Goal: Feedback & Contribution: Contribute content

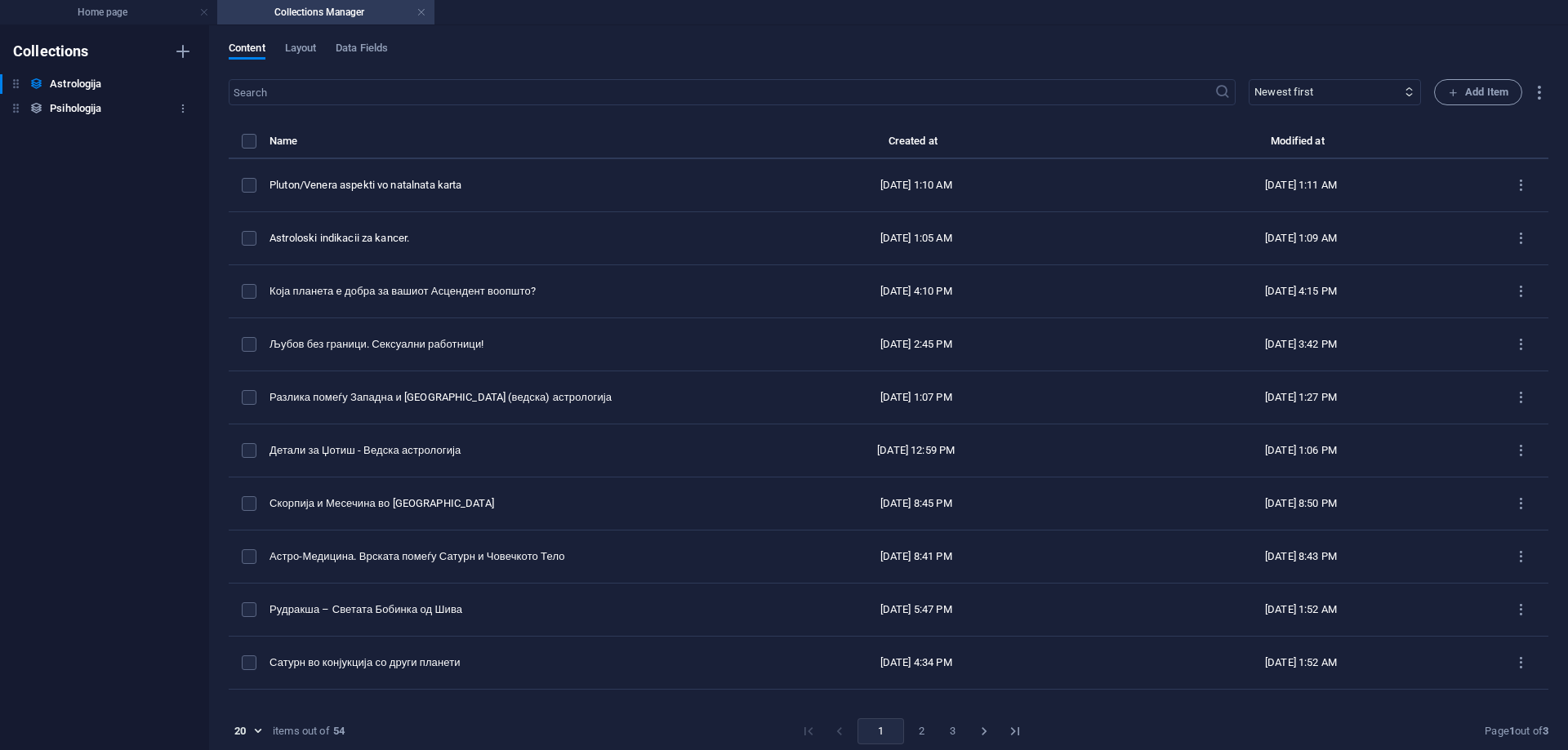
click at [73, 104] on h6 "Psihologija" at bounding box center [75, 108] width 52 height 19
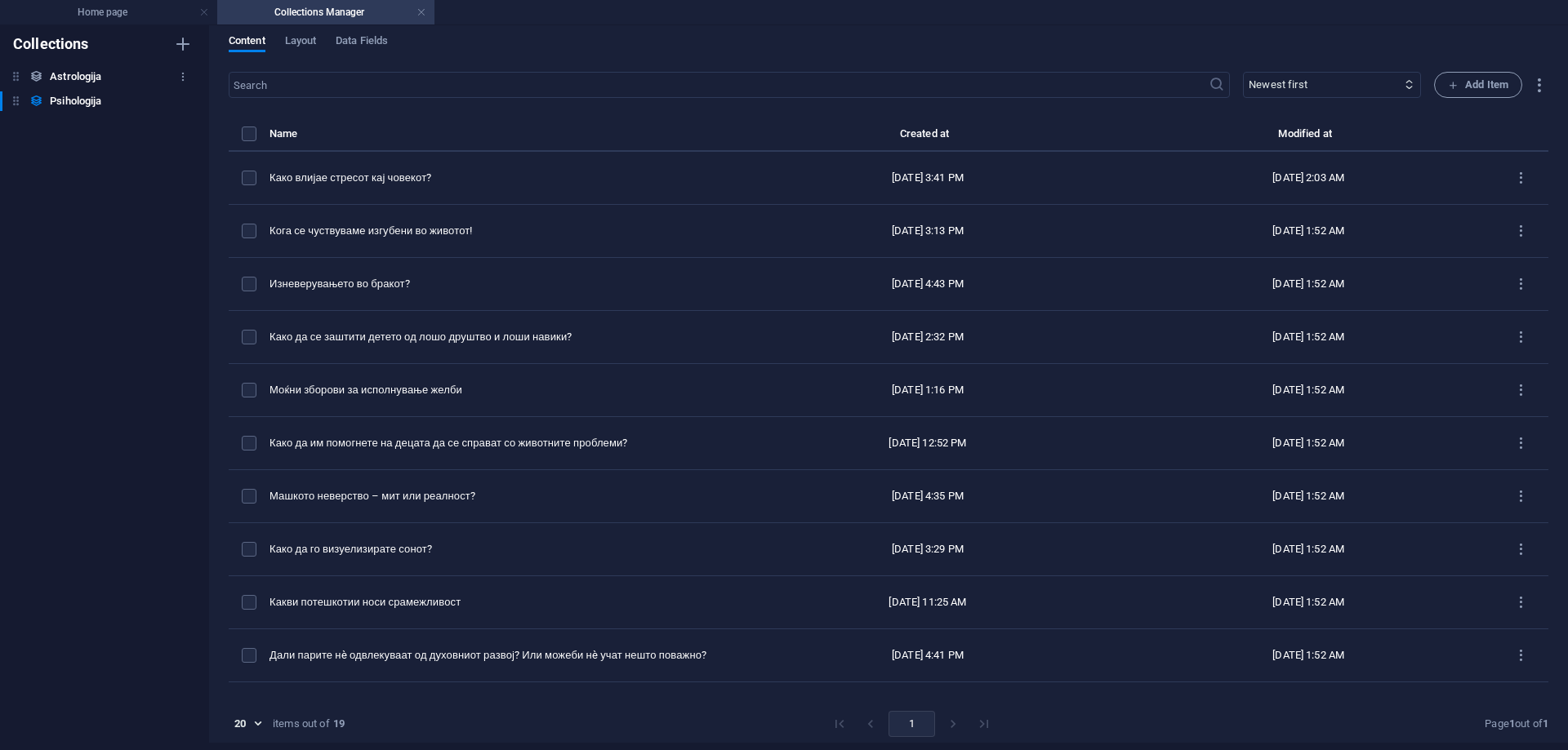
click at [73, 80] on h6 "Astrologija" at bounding box center [75, 76] width 52 height 19
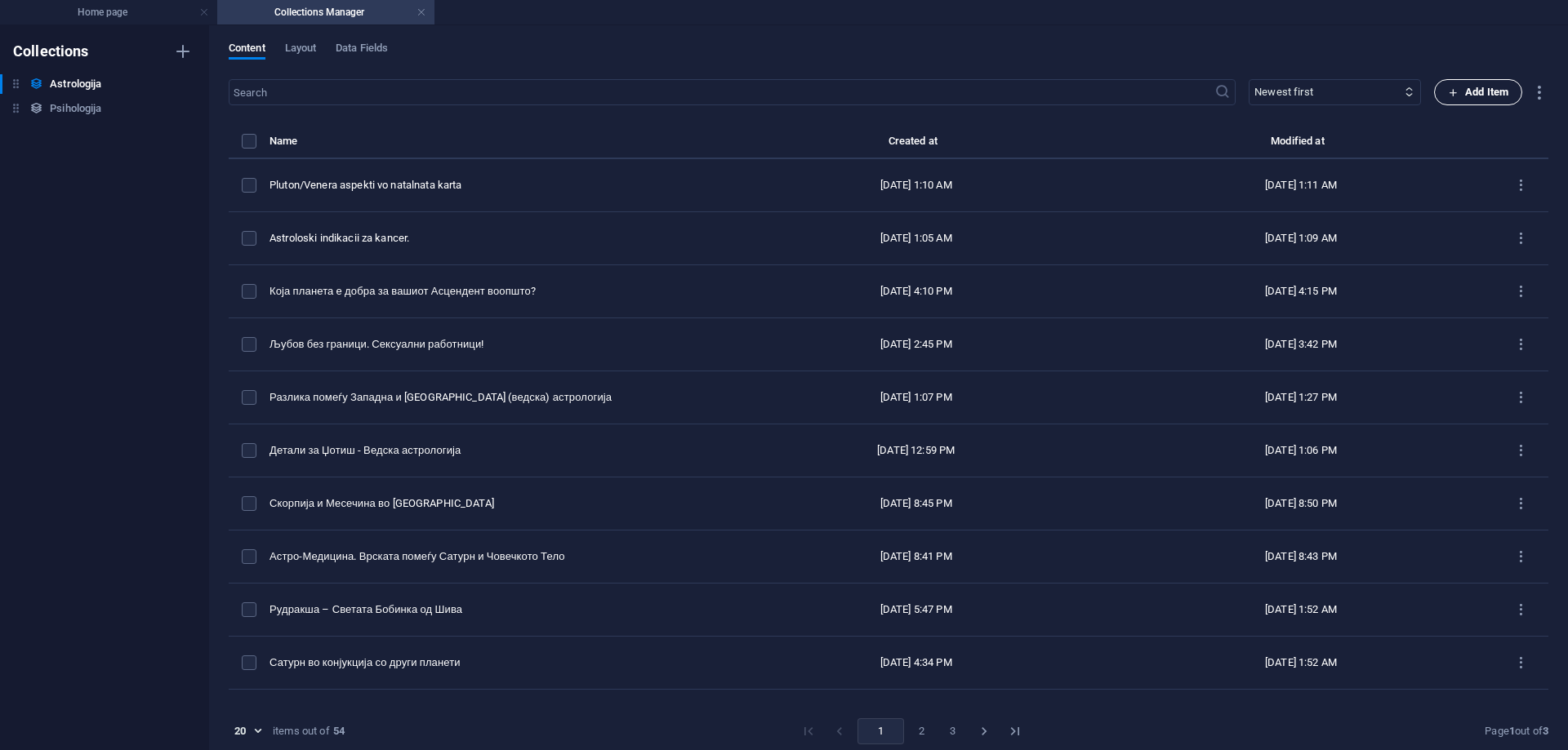
click at [1493, 85] on span "Add Item" at bounding box center [1477, 91] width 60 height 19
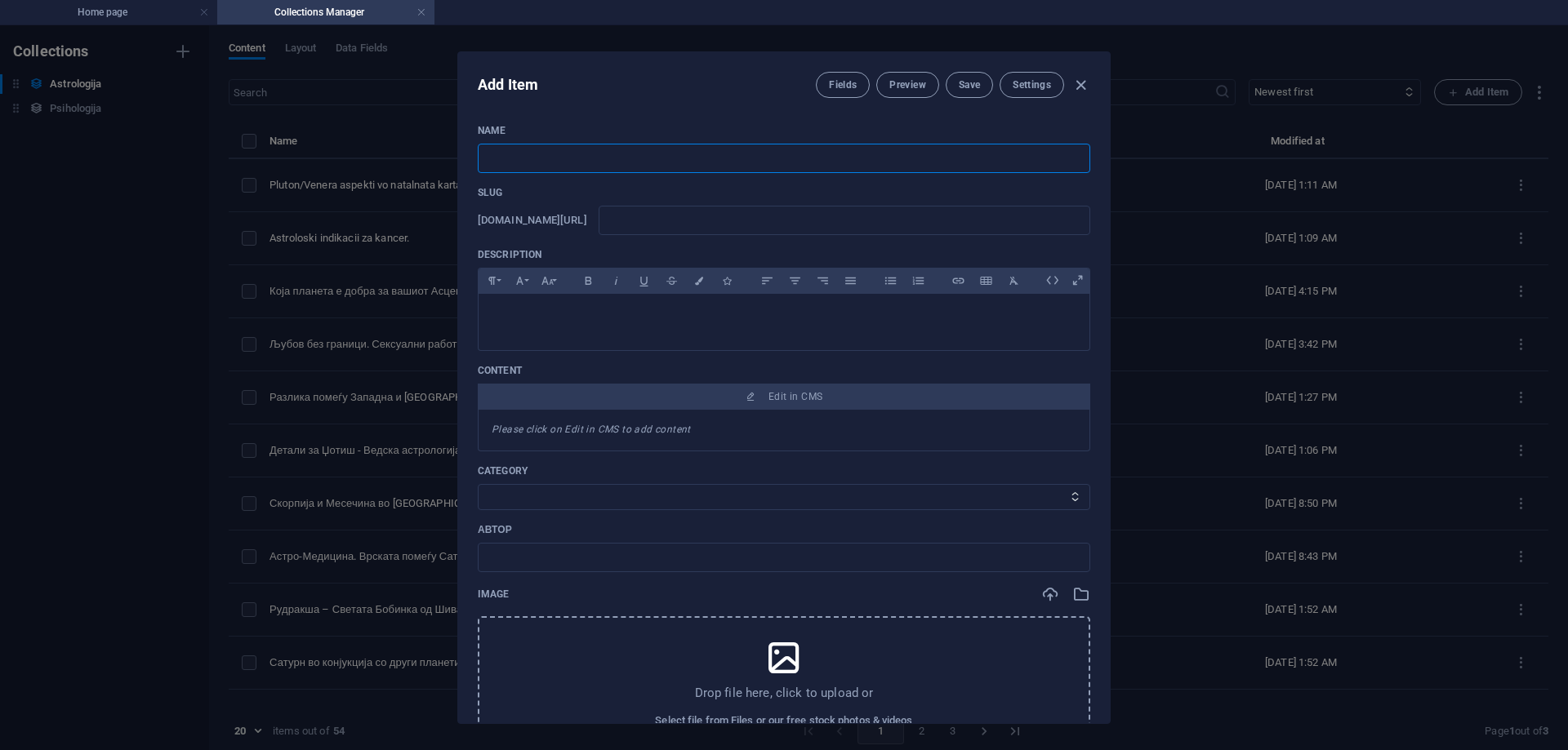
paste input "Што да направите со венчалниот прстен по разводот?"
type input "Што да направите со венчалниот прстен по разводот?"
click at [700, 219] on input "text" at bounding box center [844, 220] width 492 height 30
type input "s"
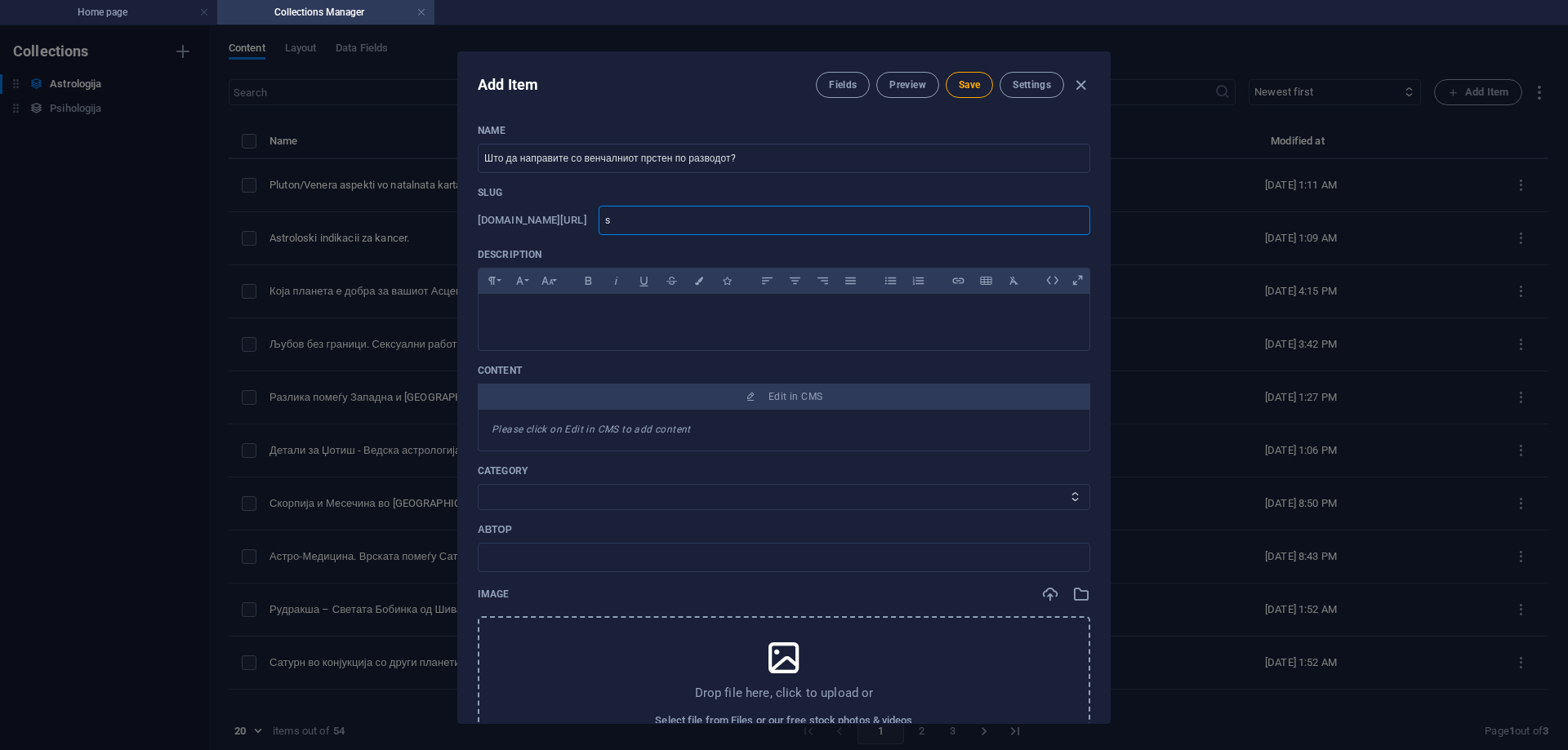
type input "st"
type input "sto"
type input "sto-"
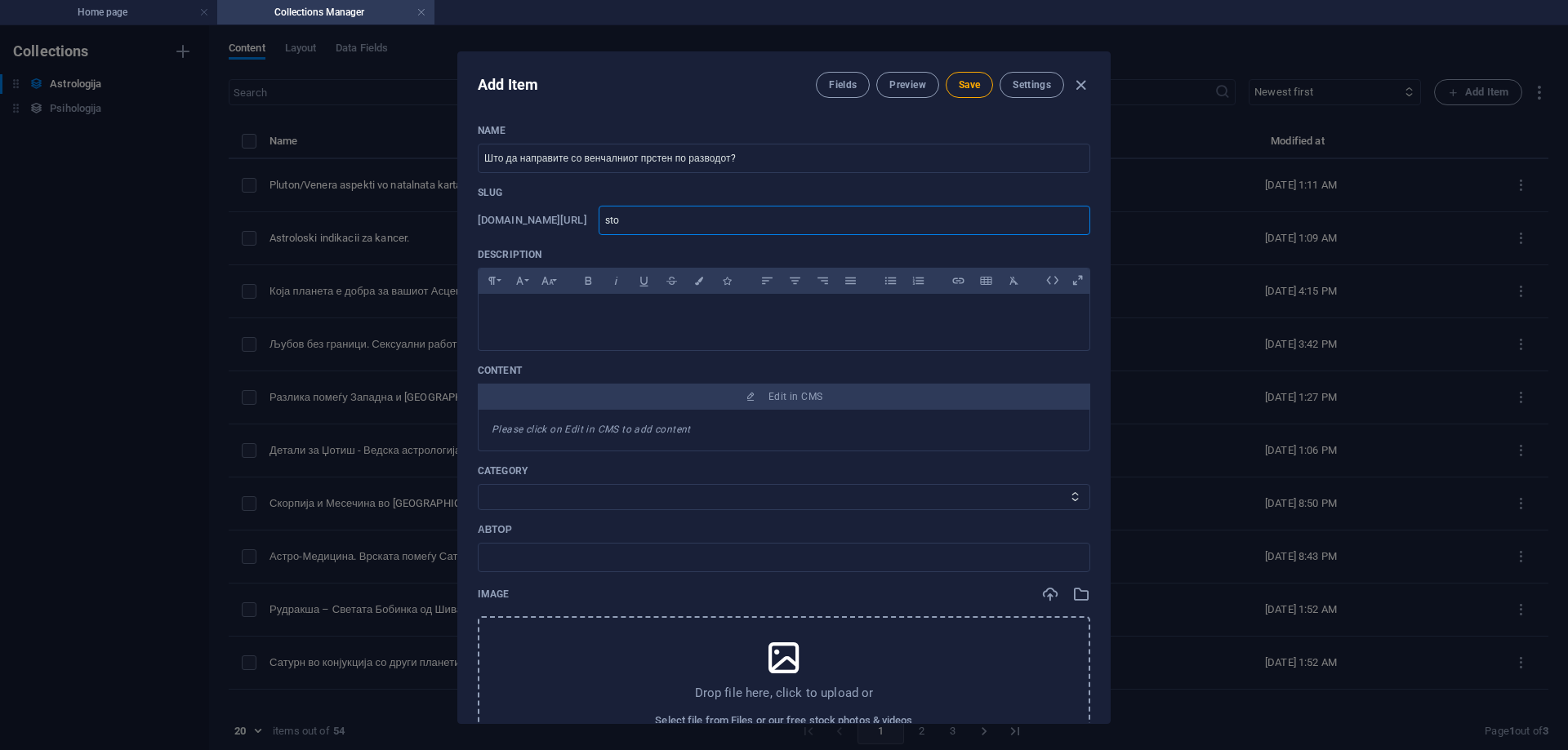
type input "sto-"
type input "sto-d"
type input "sto-da"
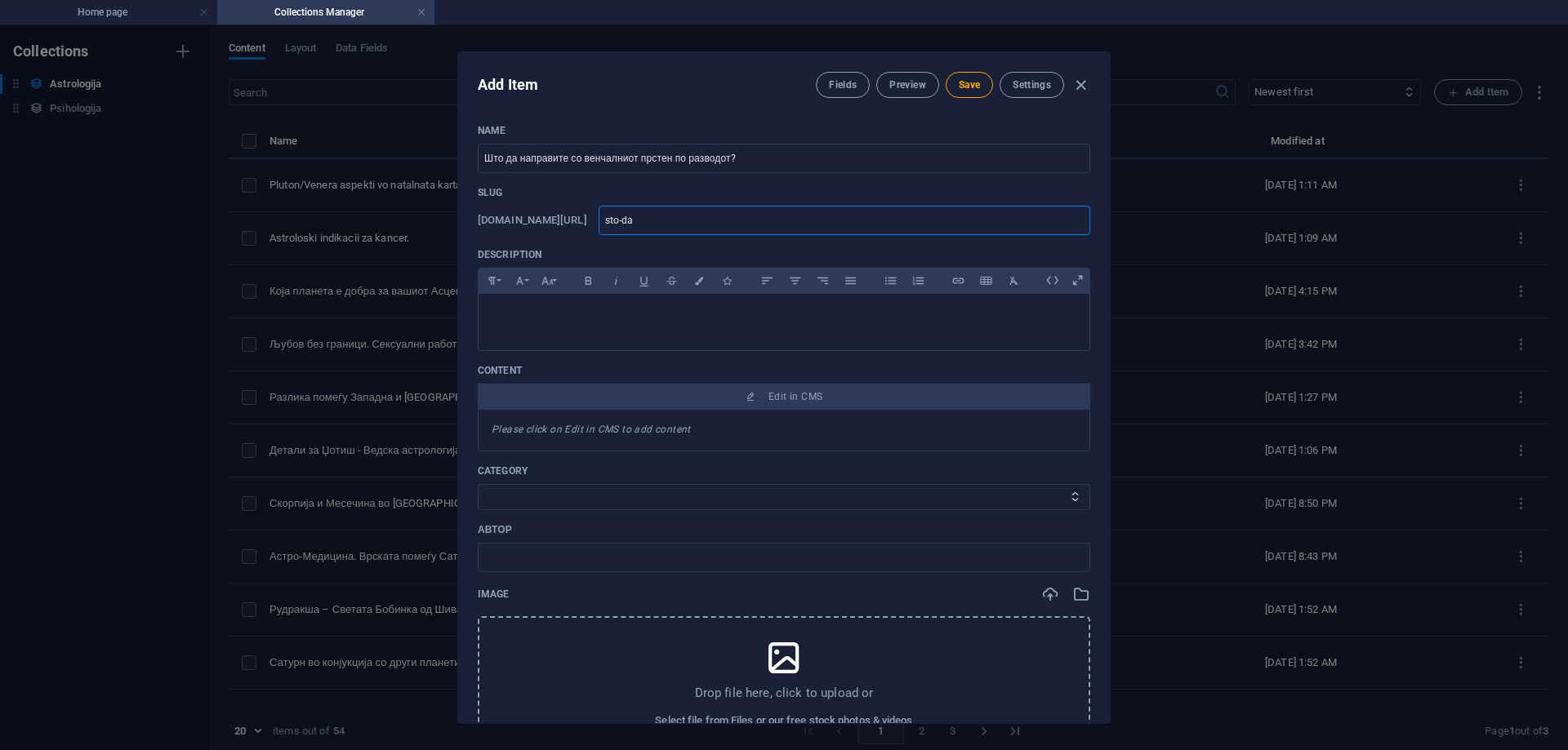
type input "sto-da-"
type input "sto-da-n"
type input "sto-da-na"
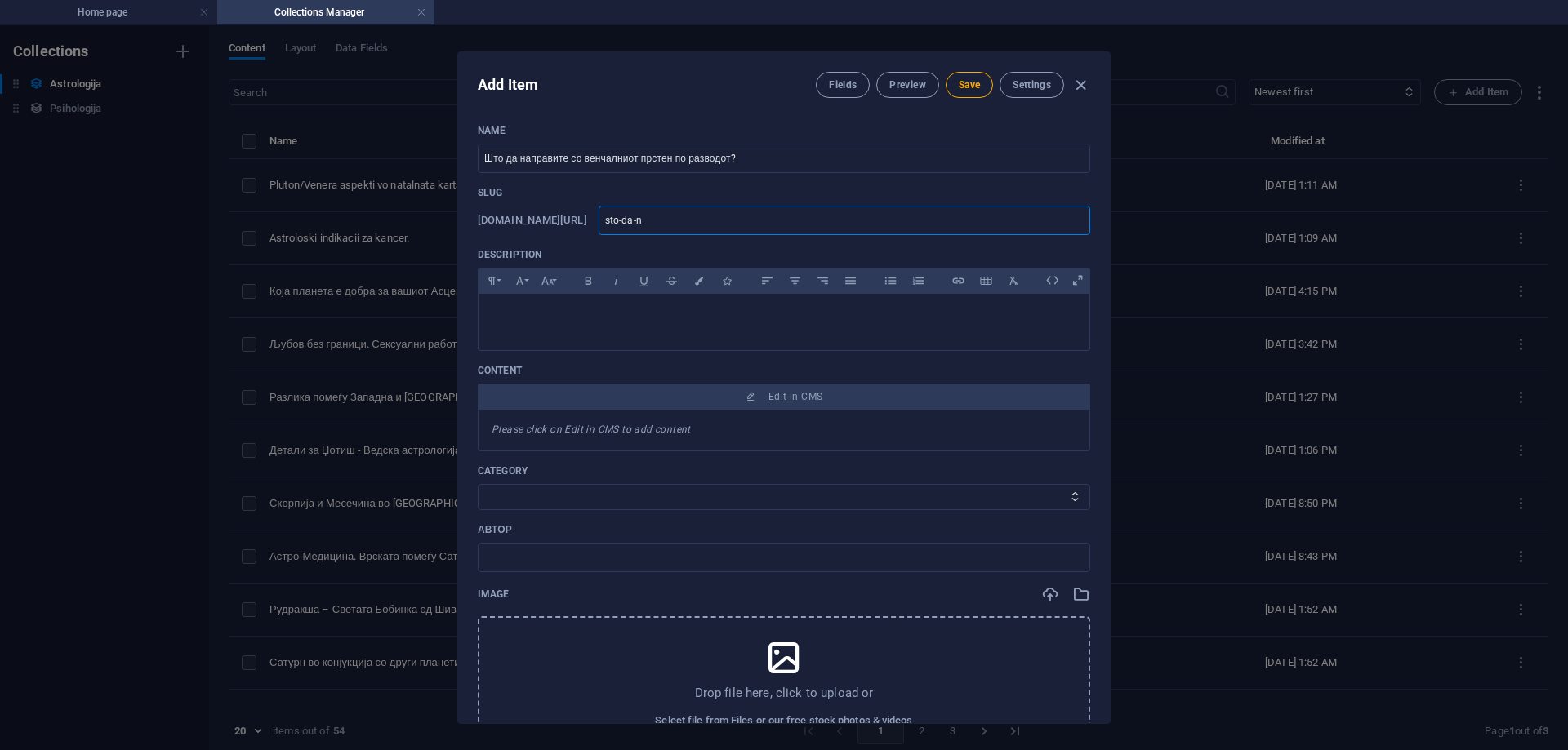
type input "sto-da-na"
type input "sto-da-nap"
type input "sto-da-napr"
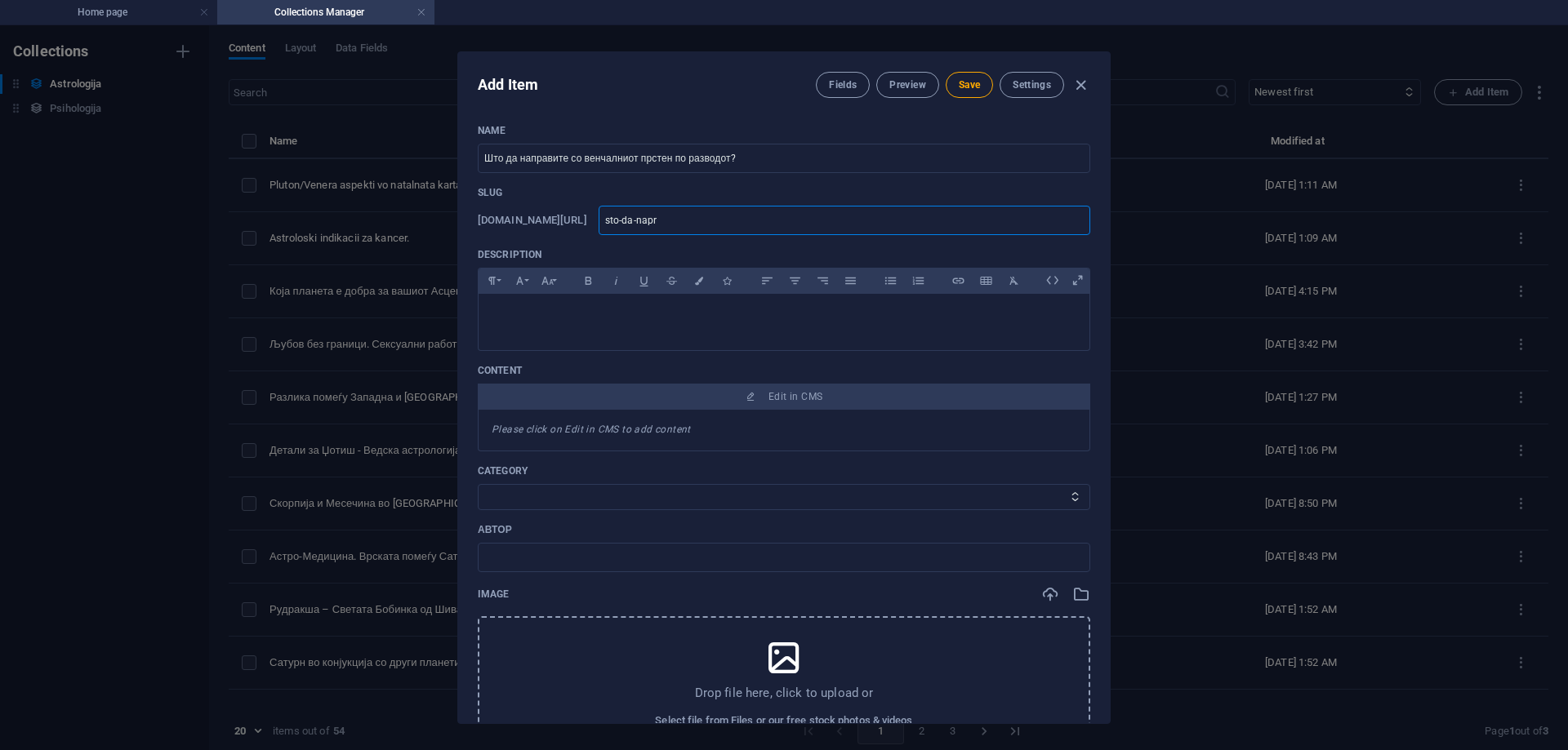
type input "sto-da-napra"
type input "sto-da-naprav"
type input "sto-da-napravi"
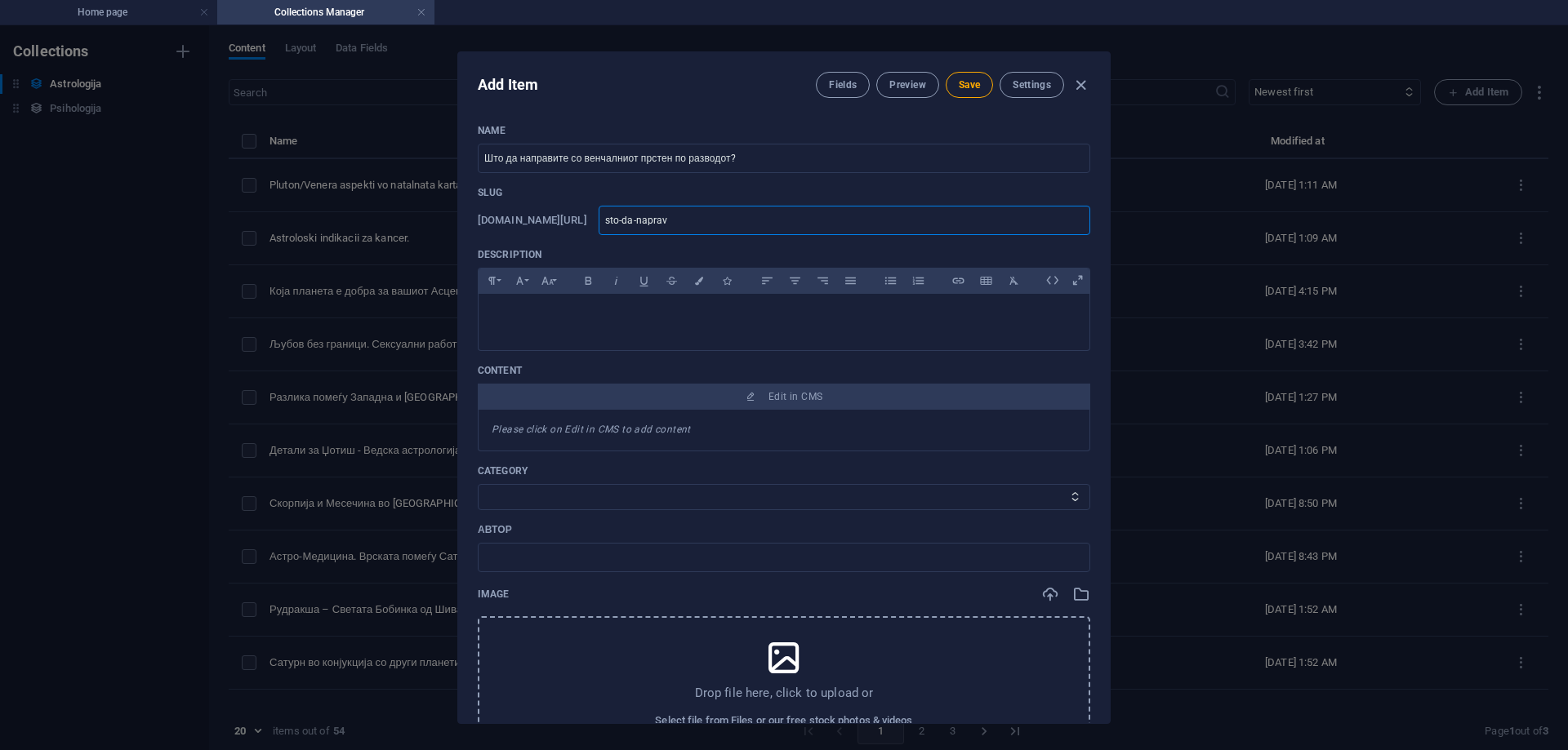
type input "sto-da-napravi"
type input "sto-da-napravit"
type input "sto-da-napravite"
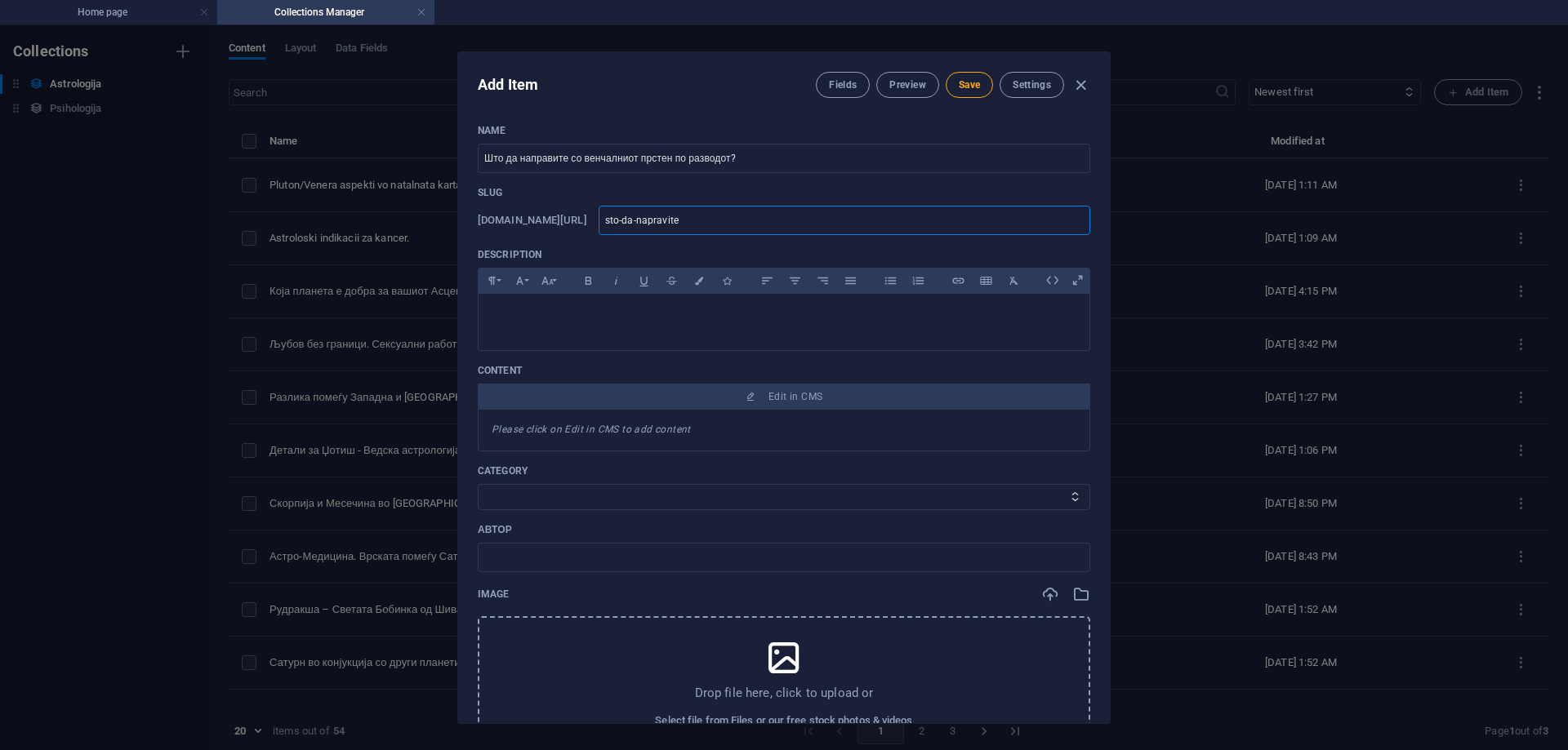
type input "sto-da-napravite-"
type input "sto-da-napravite-s"
type input "sto-da-napravite-so"
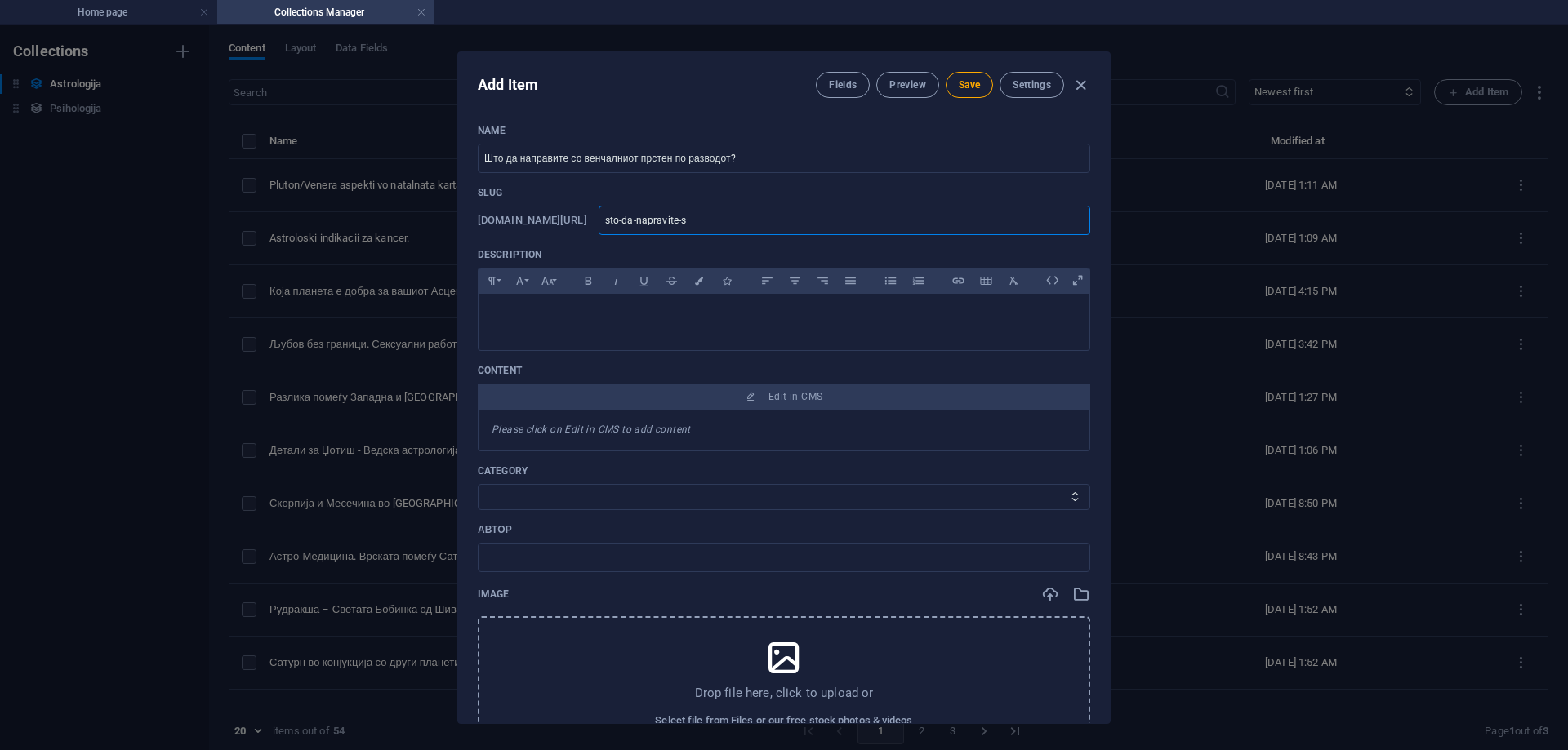
type input "sto-da-napravite-so"
type input "sto-da-napravite-so-"
type input "sto-da-napravite-so-v"
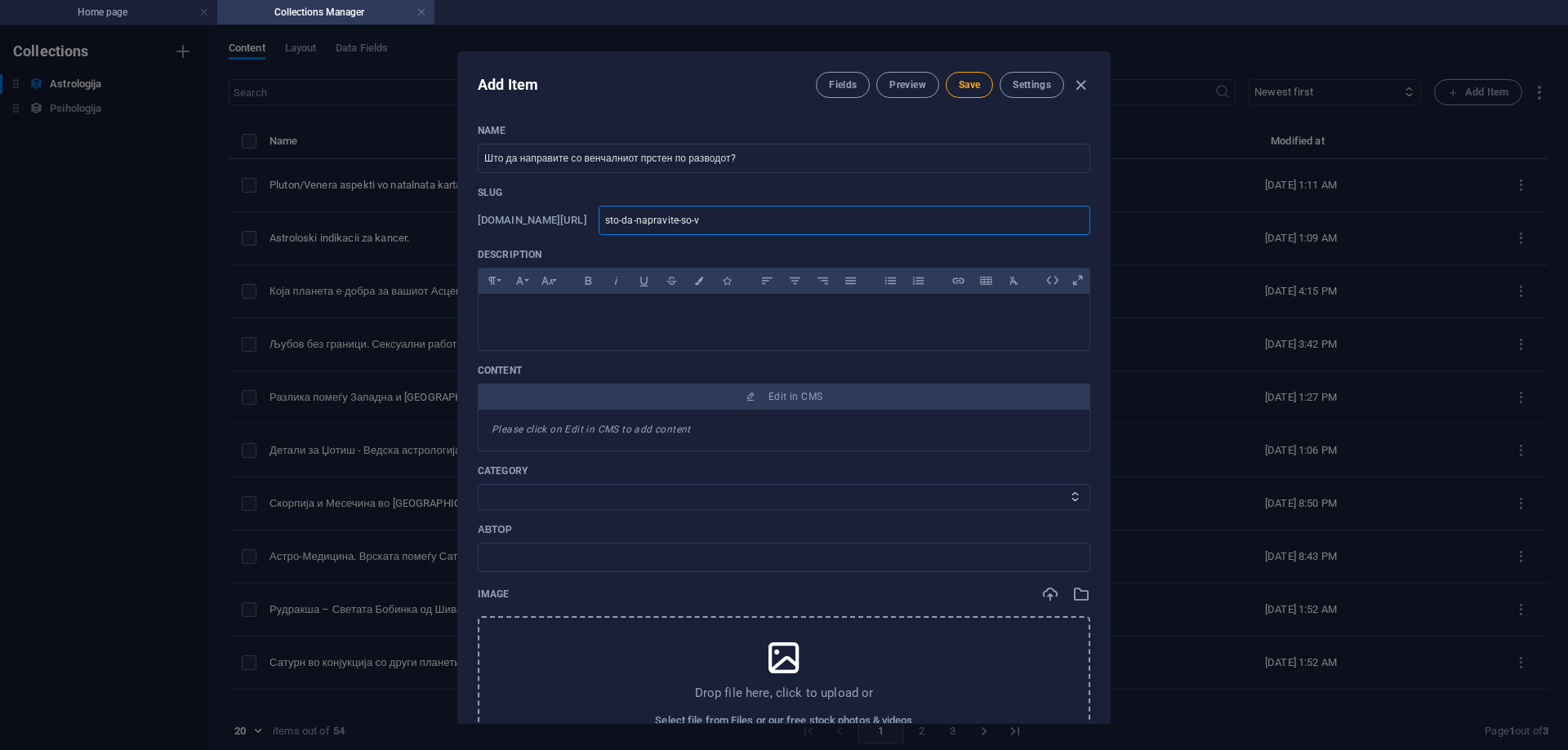
type input "sto-da-napravite-so-ve"
type input "sto-da-napravite-so-ven"
type input "sto-da-napravite-so-venc"
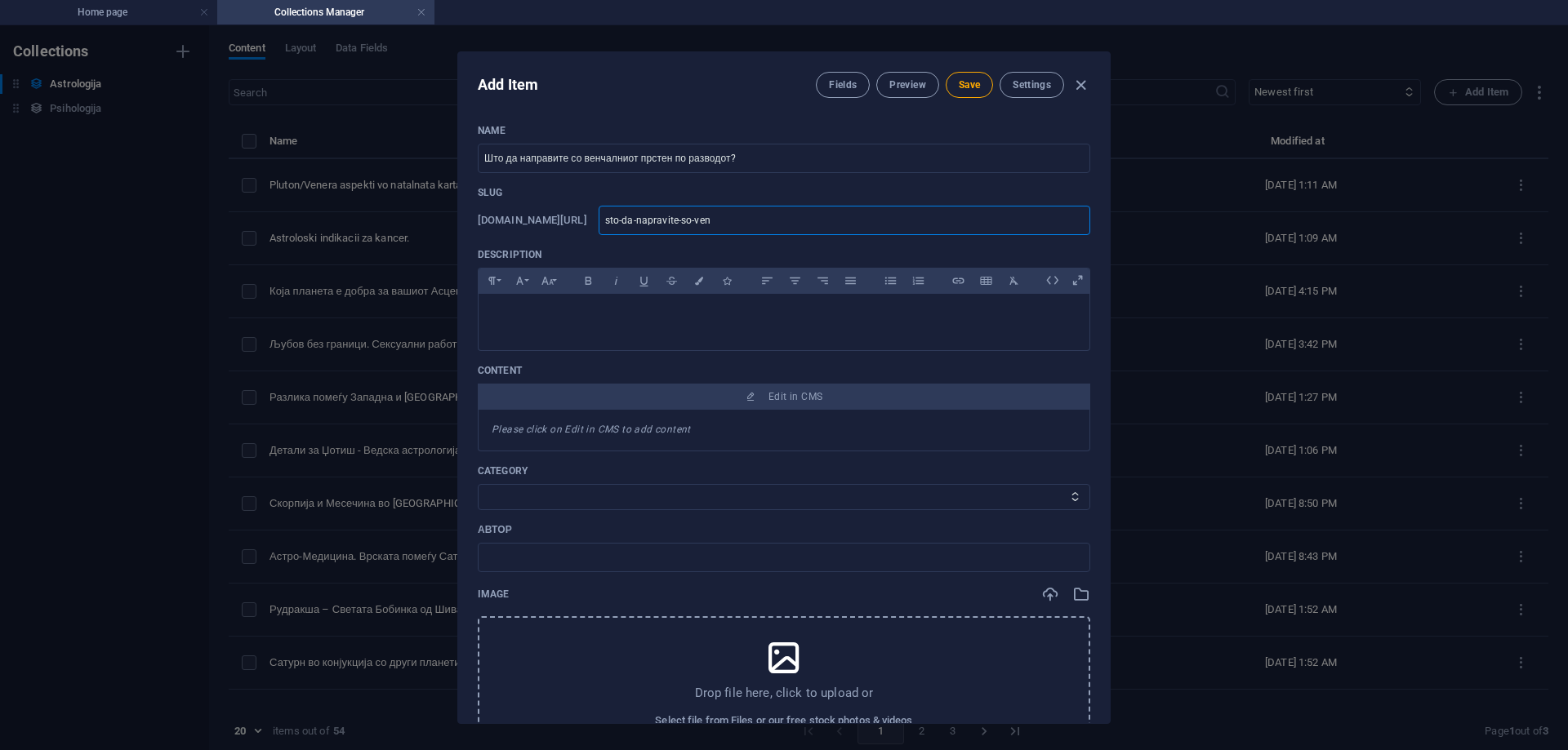
type input "sto-da-napravite-so-venc"
type input "sto-da-napravite-so-venca"
type input "sto-da-napravite-so-vencal"
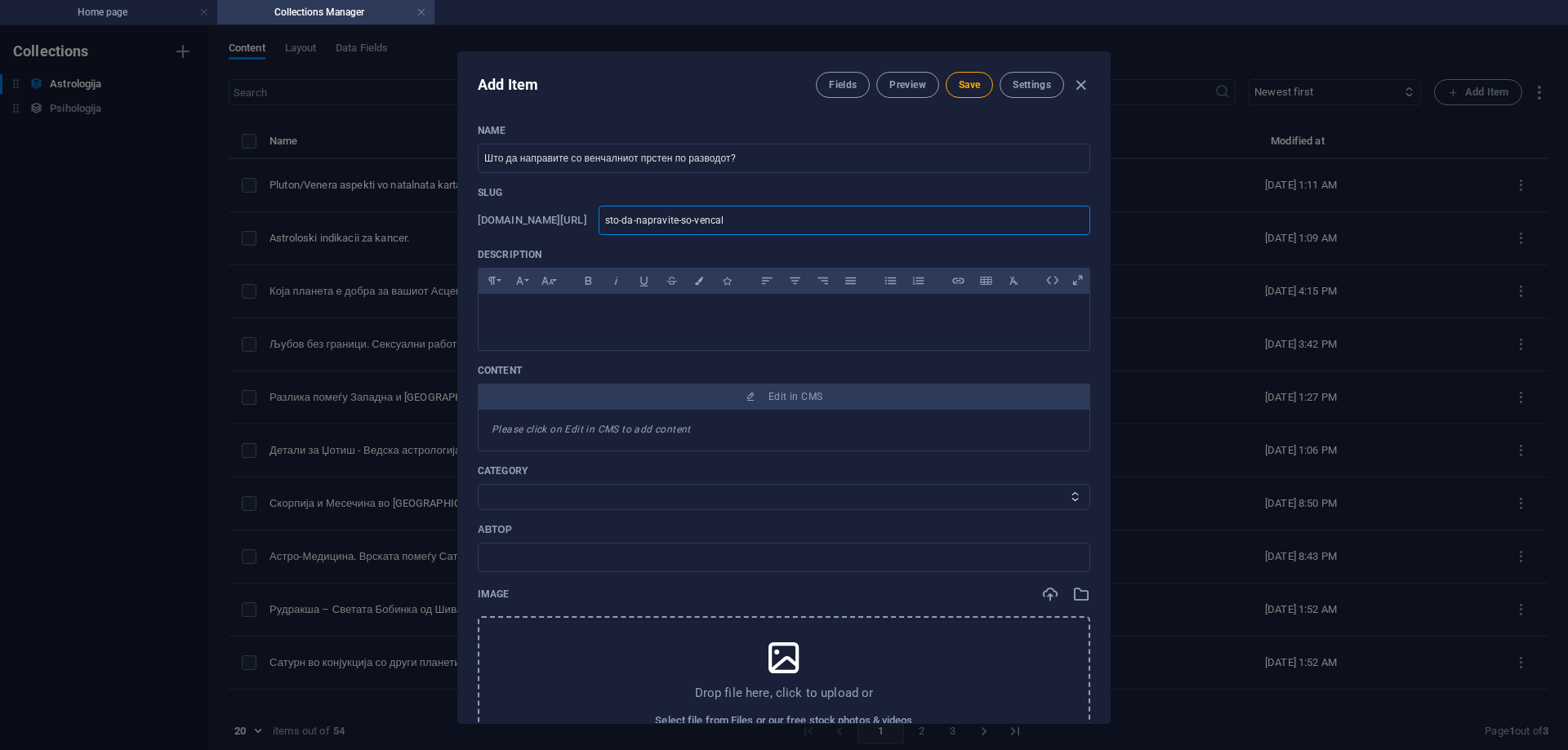
type input "sto-da-napravite-so-vencaln"
type input "sto-da-napravite-so-vencalni"
type input "sto-da-napravite-so-vencalnio"
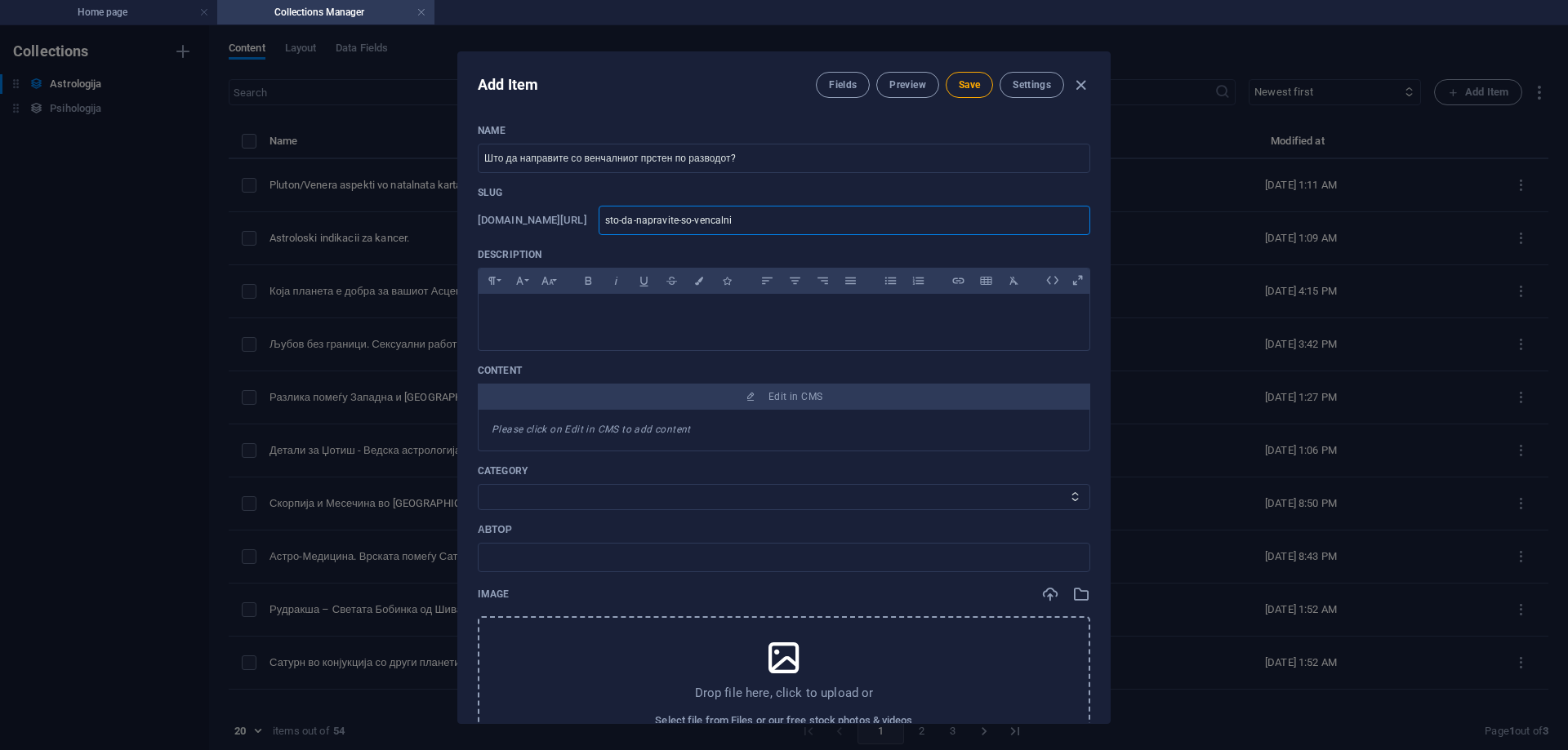
type input "sto-da-napravite-so-vencalnio"
type input "sto-da-napravite-so-vencalniot"
type input "sto-da-napravite-so-vencalniot-"
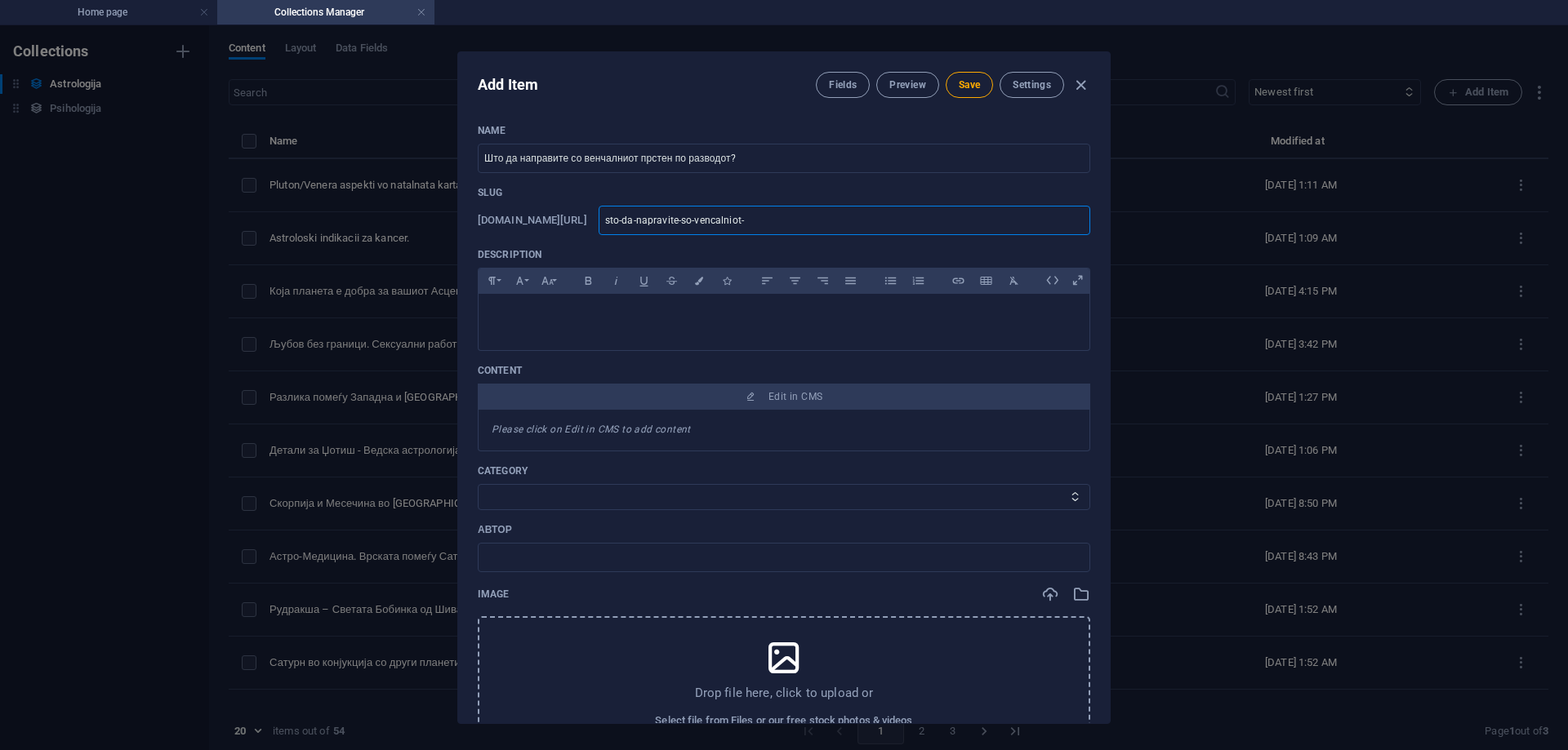
type input "sto-da-napravite-so-vencalniot-p"
type input "sto-da-napravite-so-vencalniot-pr"
type input "sto-da-napravite-so-vencalniot-prs"
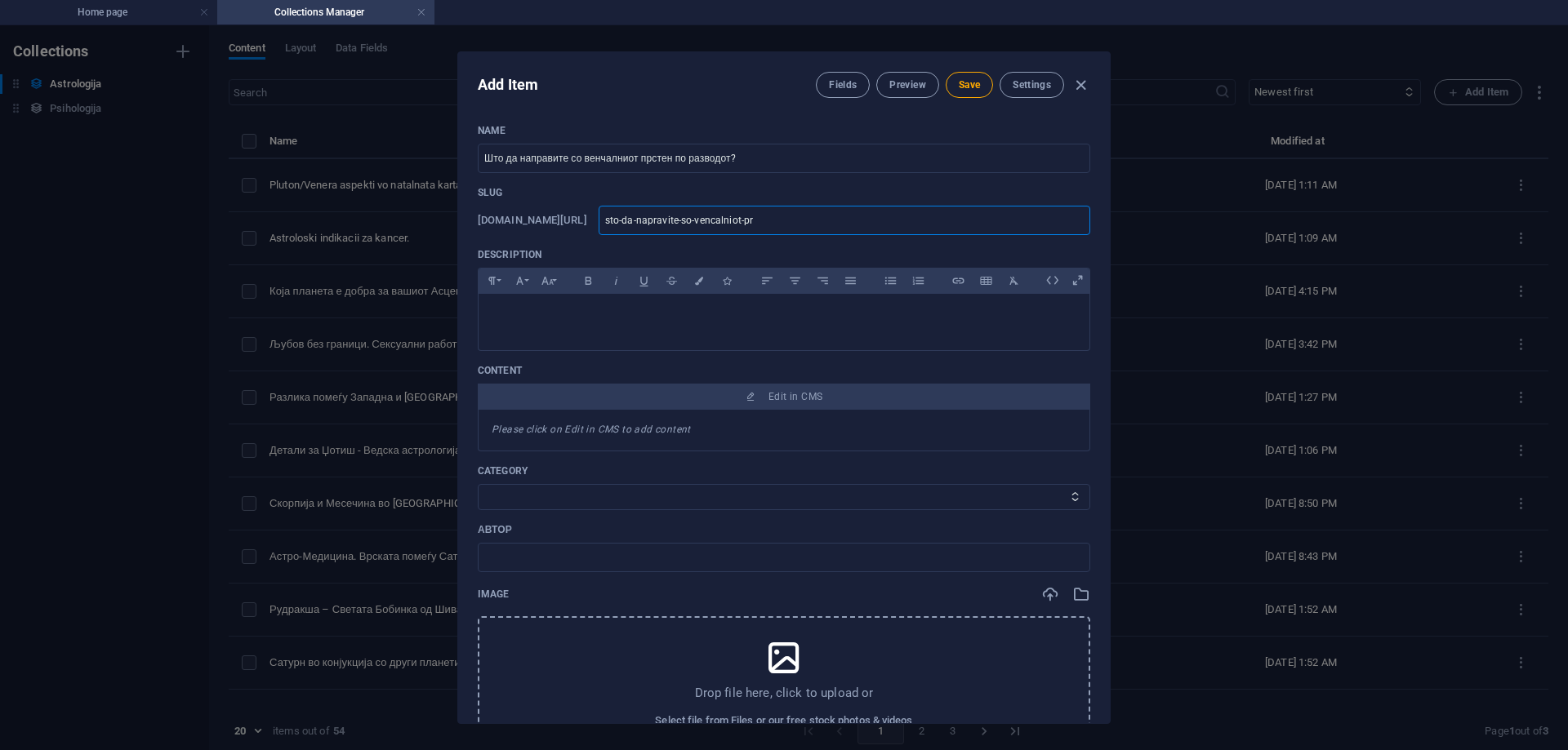
type input "sto-da-napravite-so-vencalniot-prs"
type input "sto-da-napravite-so-vencalniot-prst"
type input "sto-da-napravite-so-vencalniot-prste"
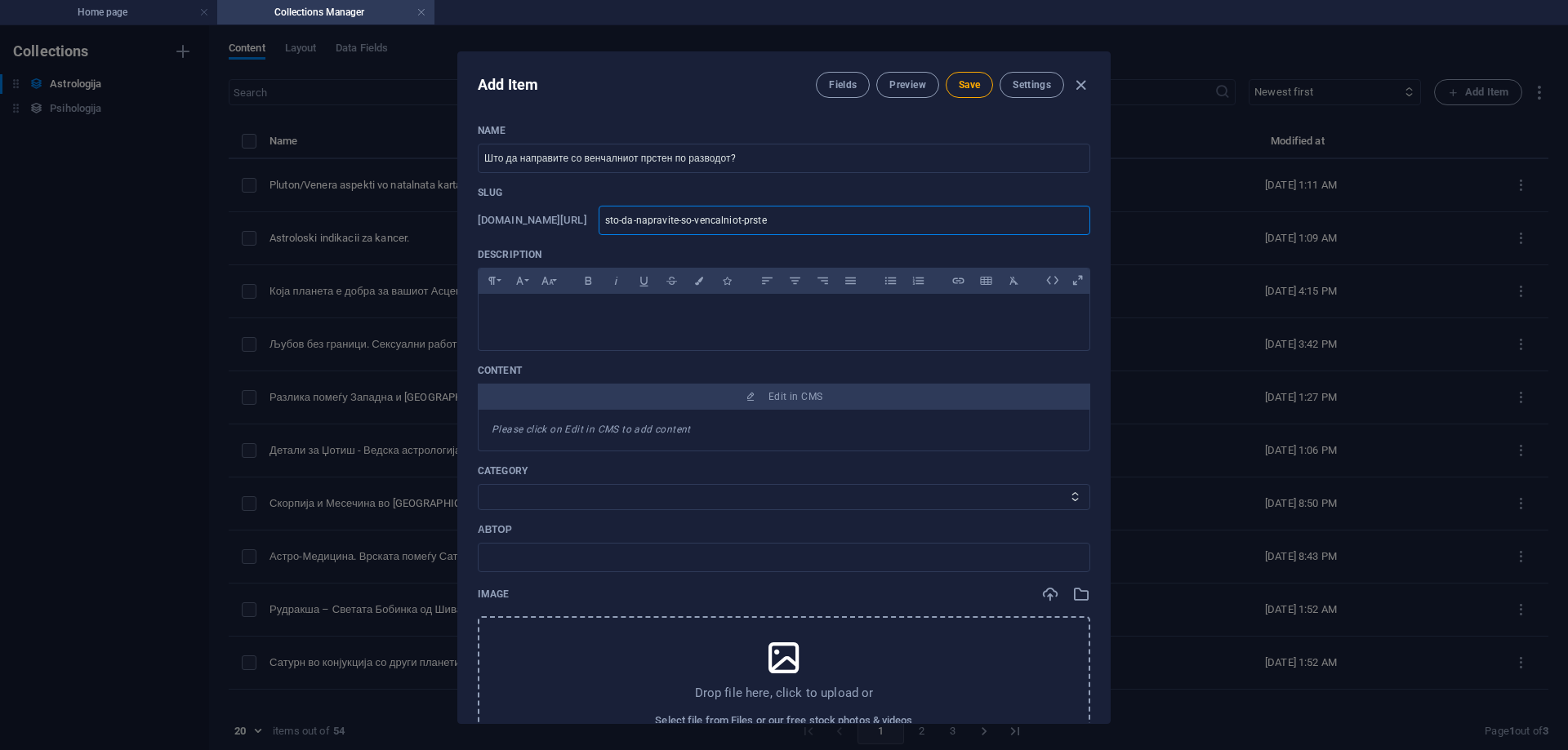
type input "sto-da-napravite-so-vencalniot-prsten"
type input "sto-da-napravite-so-vencalniot-prsten-"
type input "sto-da-napravite-so-vencalniot-prsten-p"
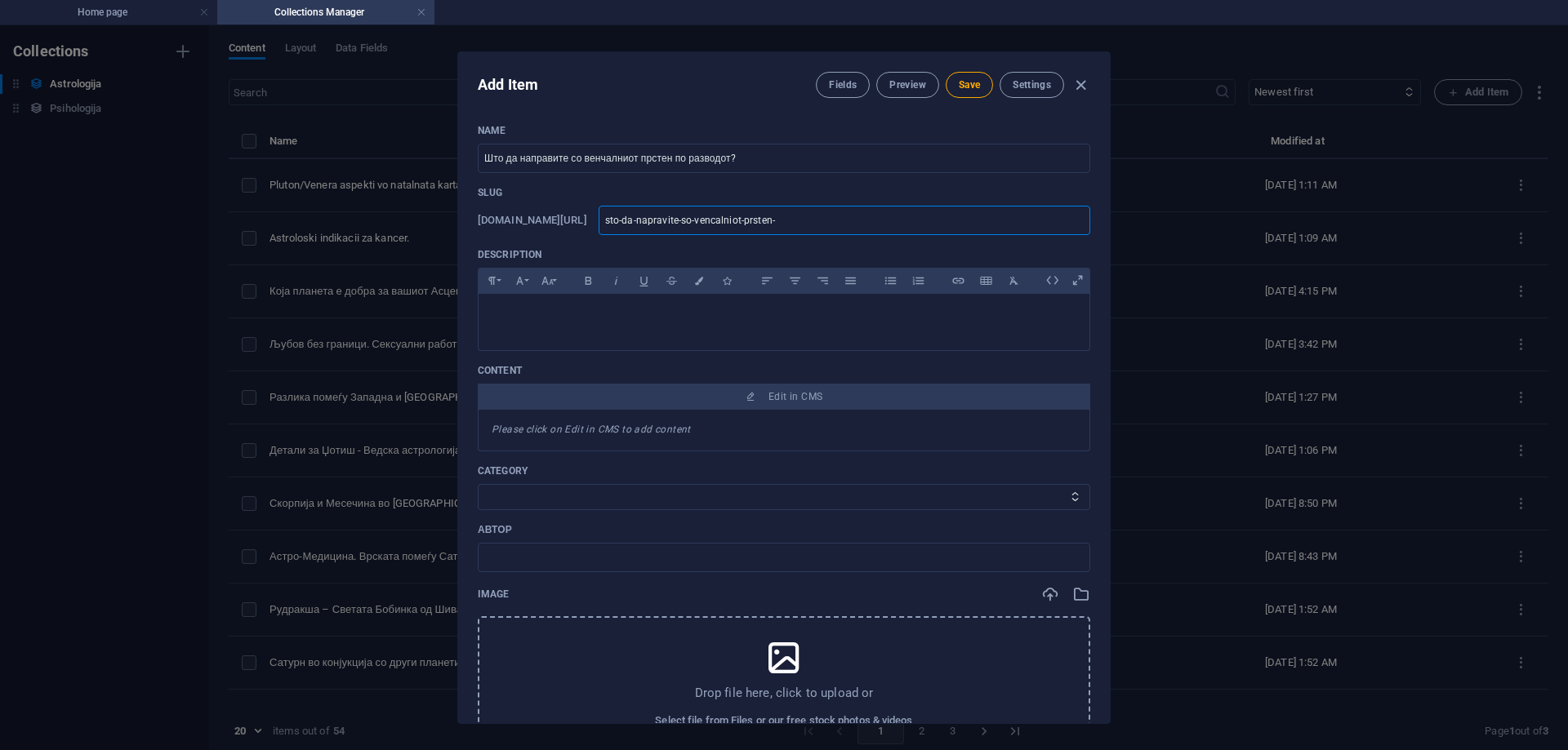
type input "sto-da-napravite-so-vencalniot-prsten-p"
type input "sto-da-napravite-so-vencalniot-prsten-po"
type input "sto-da-napravite-so-vencalniot-prsten-po-"
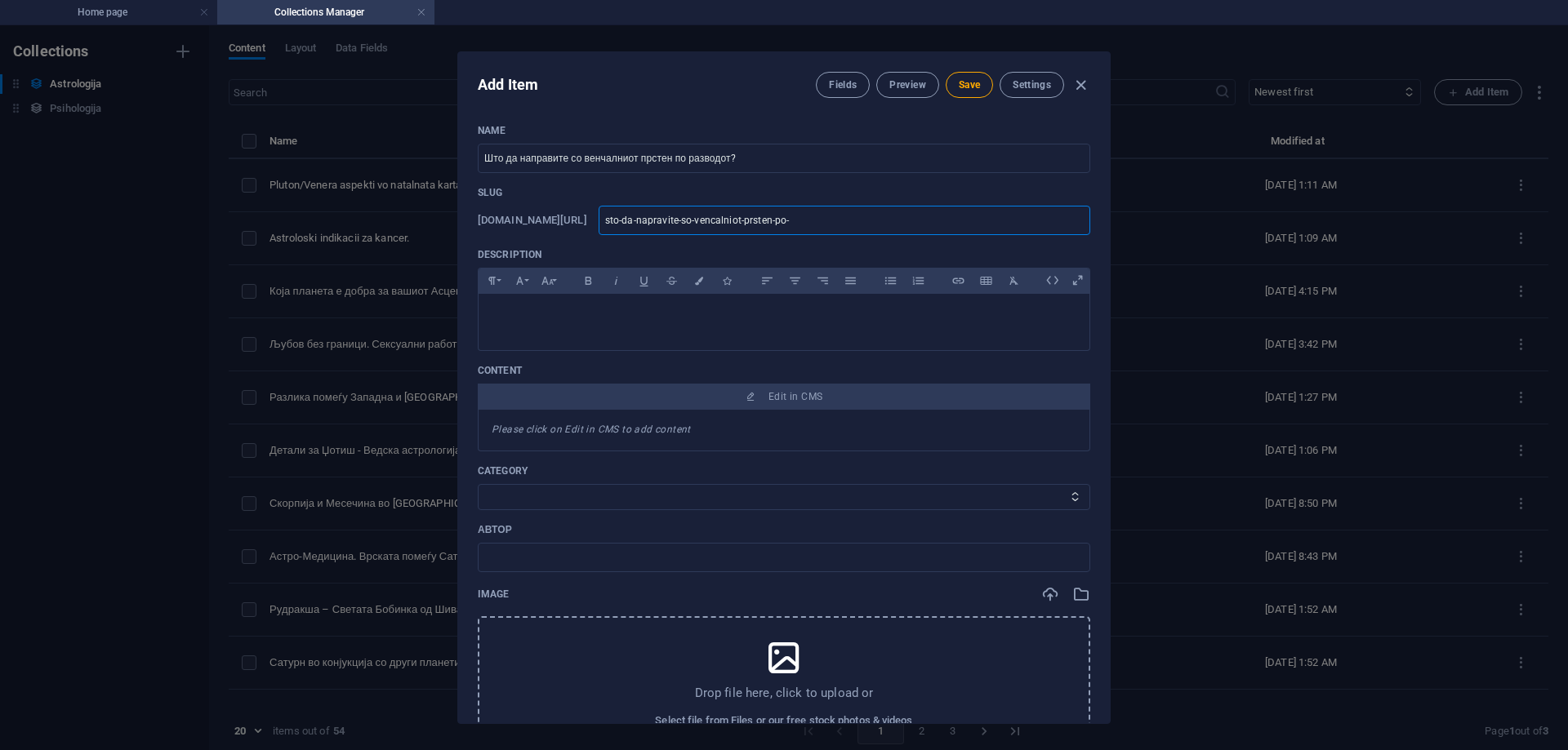
type input "sto-da-napravite-so-vencalniot-prsten-po-r"
type input "sto-da-napravite-so-vencalniot-prsten-po-ra"
type input "sto-da-napravite-so-vencalniot-prsten-po-ras"
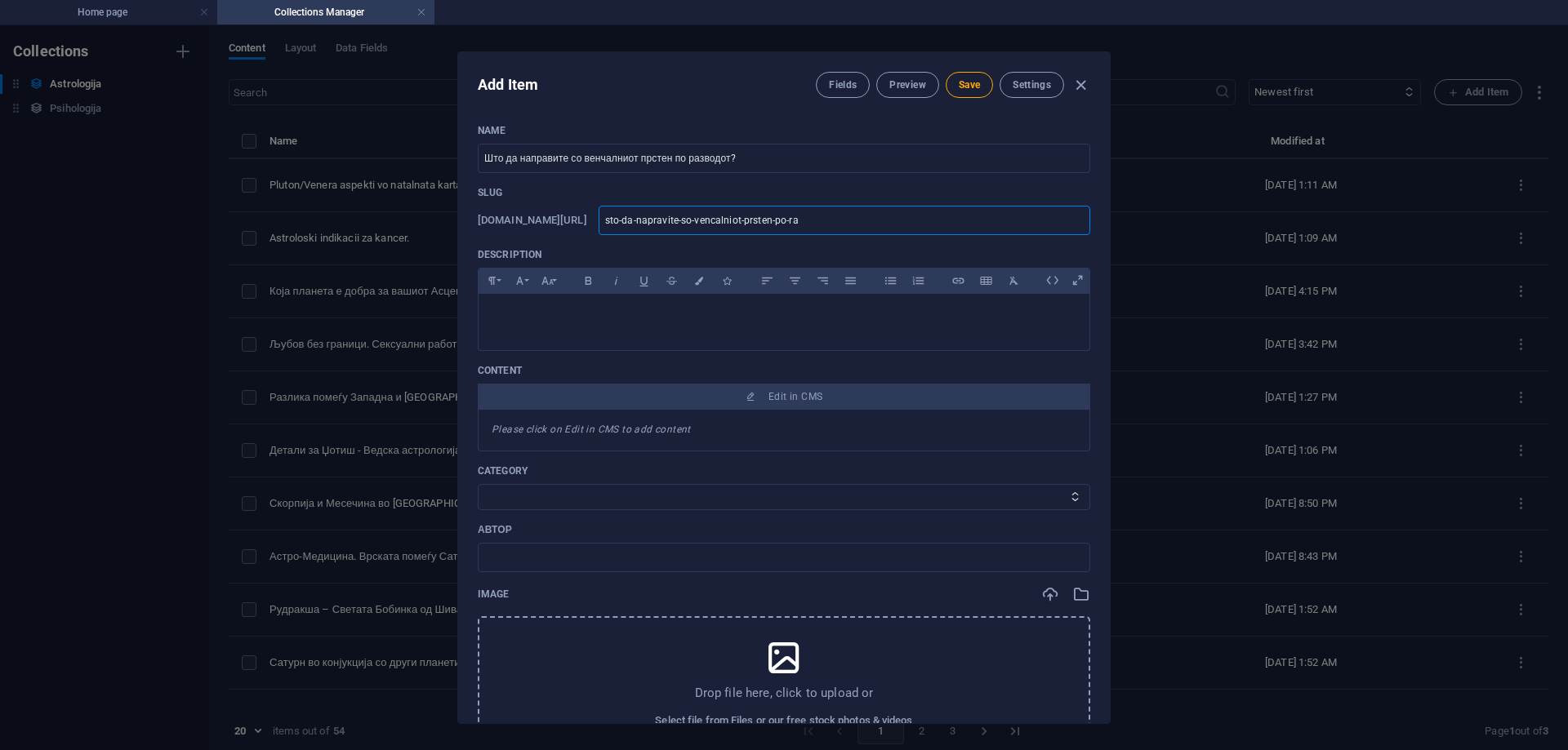
type input "sto-da-napravite-so-vencalniot-prsten-po-ras"
type input "sto-da-napravite-so-vencalniot-prsten-po-rasz"
type input "sto-da-napravite-so-vencalniot-prsten-po-ras"
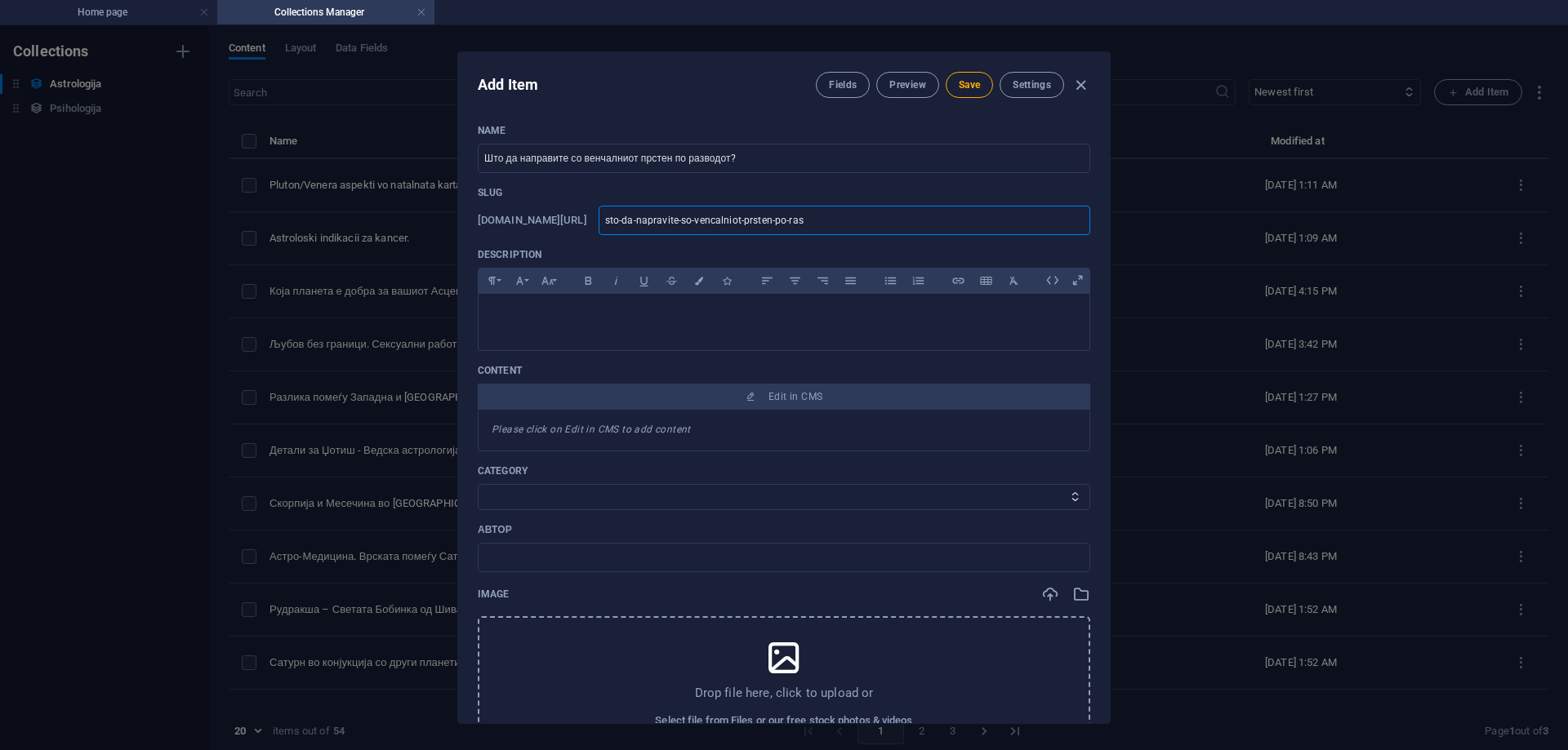
type input "sto-da-napravite-so-vencalniot-prsten-po-ra"
type input "sto-da-napravite-so-vencalniot-prsten-po-raz"
type input "sto-da-napravite-so-vencalniot-prsten-po-razv"
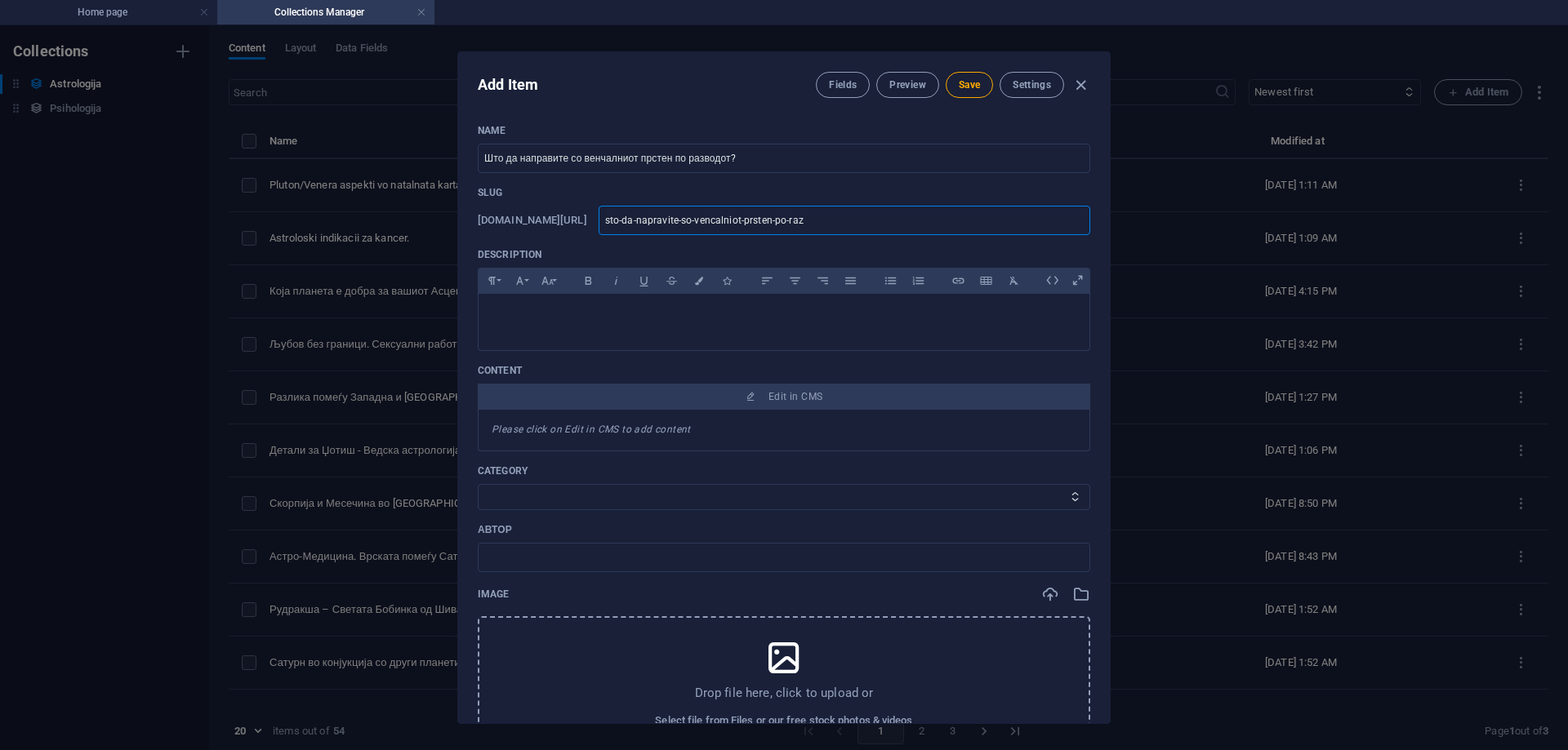
type input "sto-da-napravite-so-vencalniot-prsten-po-razv"
type input "sto-da-napravite-so-vencalniot-prsten-po-razvo"
type input "sto-da-napravite-so-vencalniot-prsten-po-razvod"
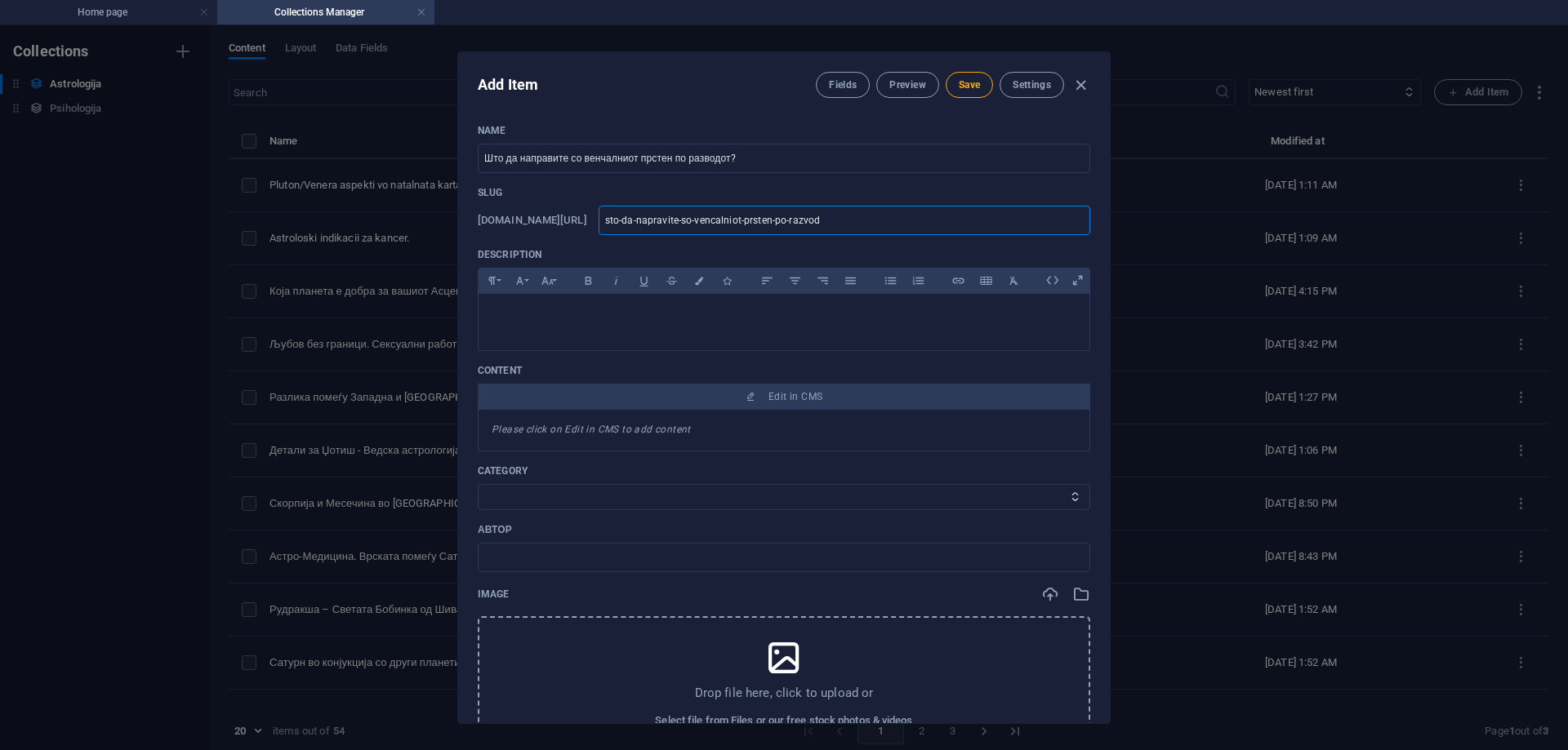
type input "sto-da-napravite-so-vencalniot-prsten-po-razvodo"
type input "sto-da-napravite-so-vencalniot-prsten-po-razvodot"
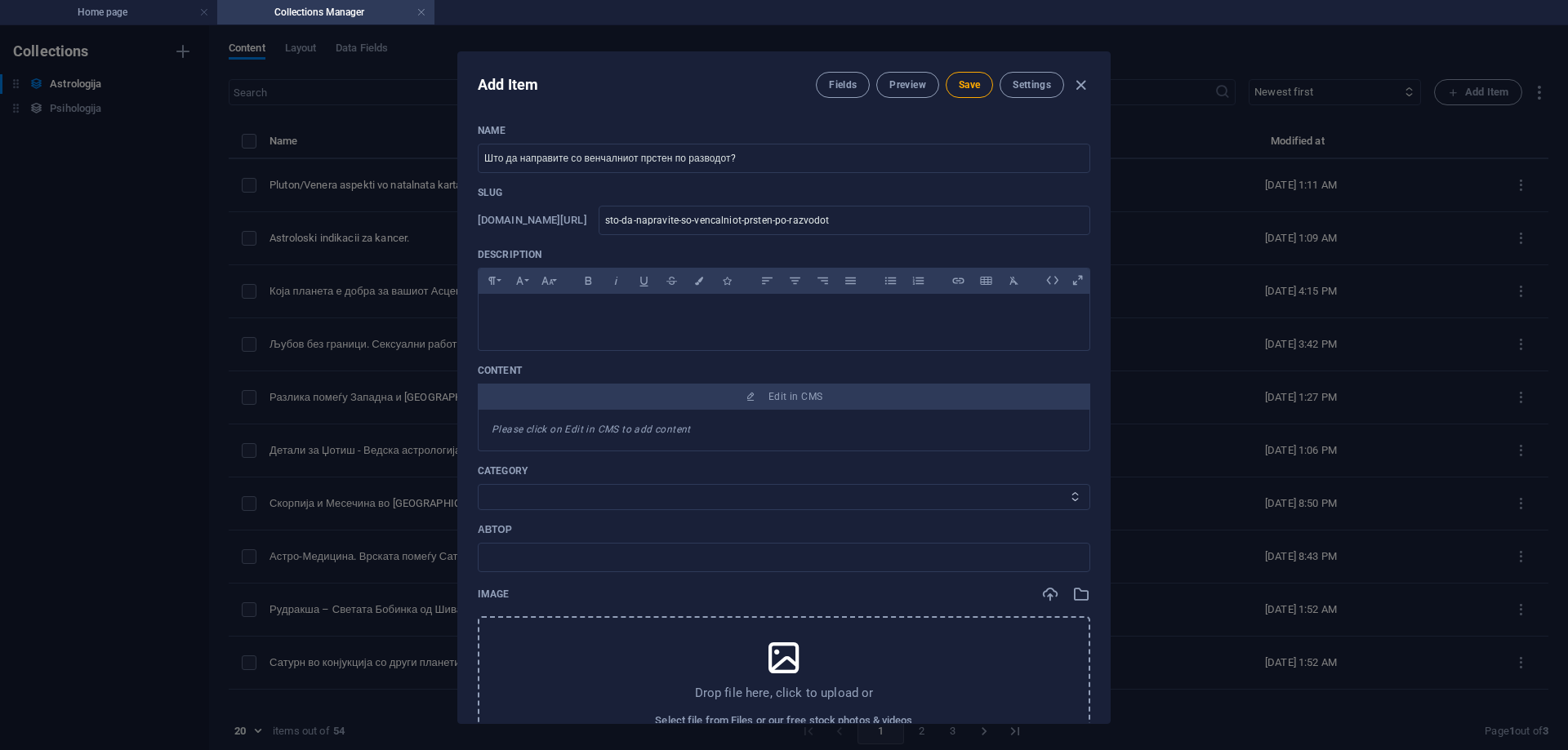
click at [618, 504] on select "Category 1 Category 2" at bounding box center [783, 497] width 612 height 26
select select "Category 1"
click at [478, 484] on select "Category 1 Category 2" at bounding box center [783, 497] width 612 height 26
click at [610, 551] on input "text" at bounding box center [783, 557] width 612 height 30
type input "[PERSON_NAME]"
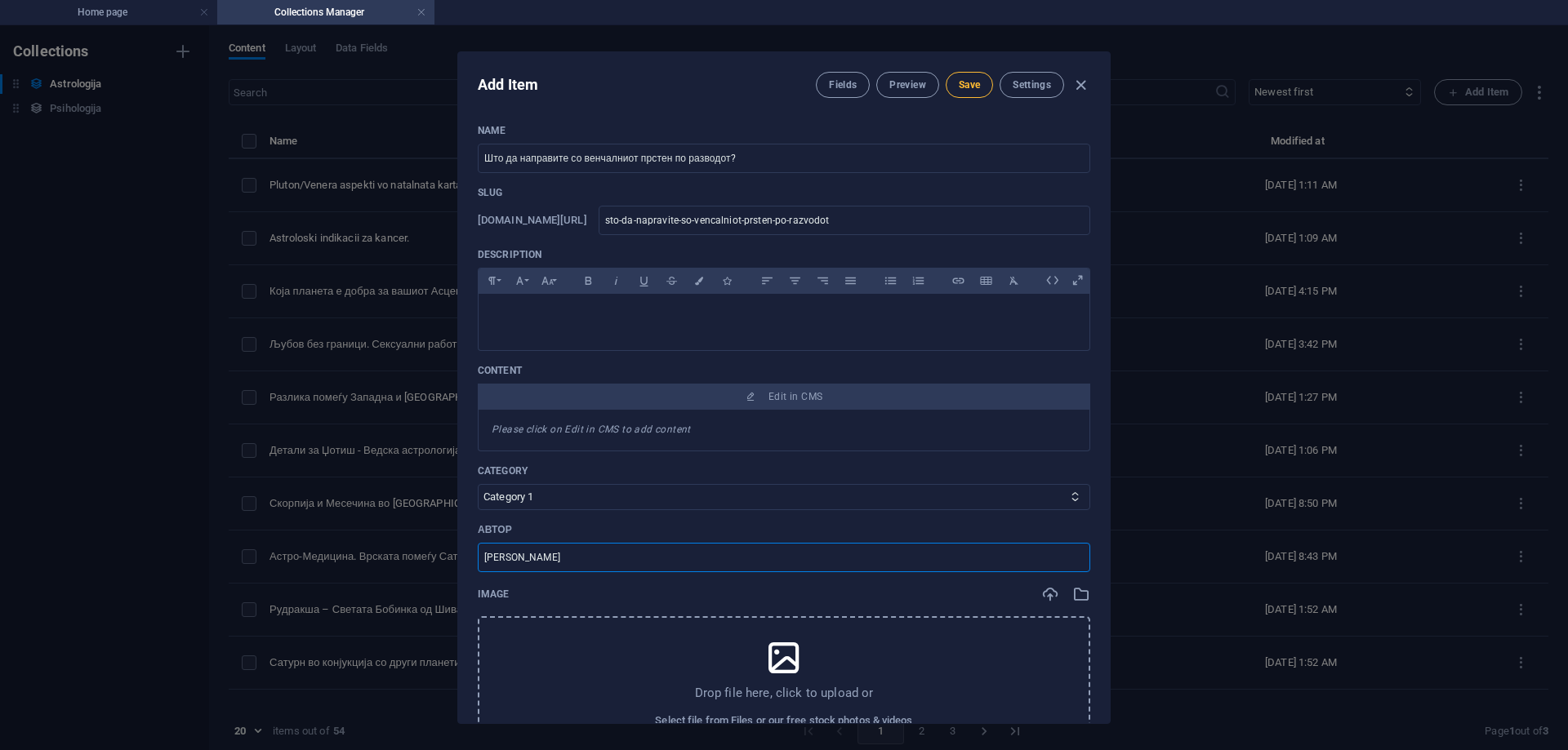
click at [962, 97] on button "Save" at bounding box center [969, 85] width 47 height 26
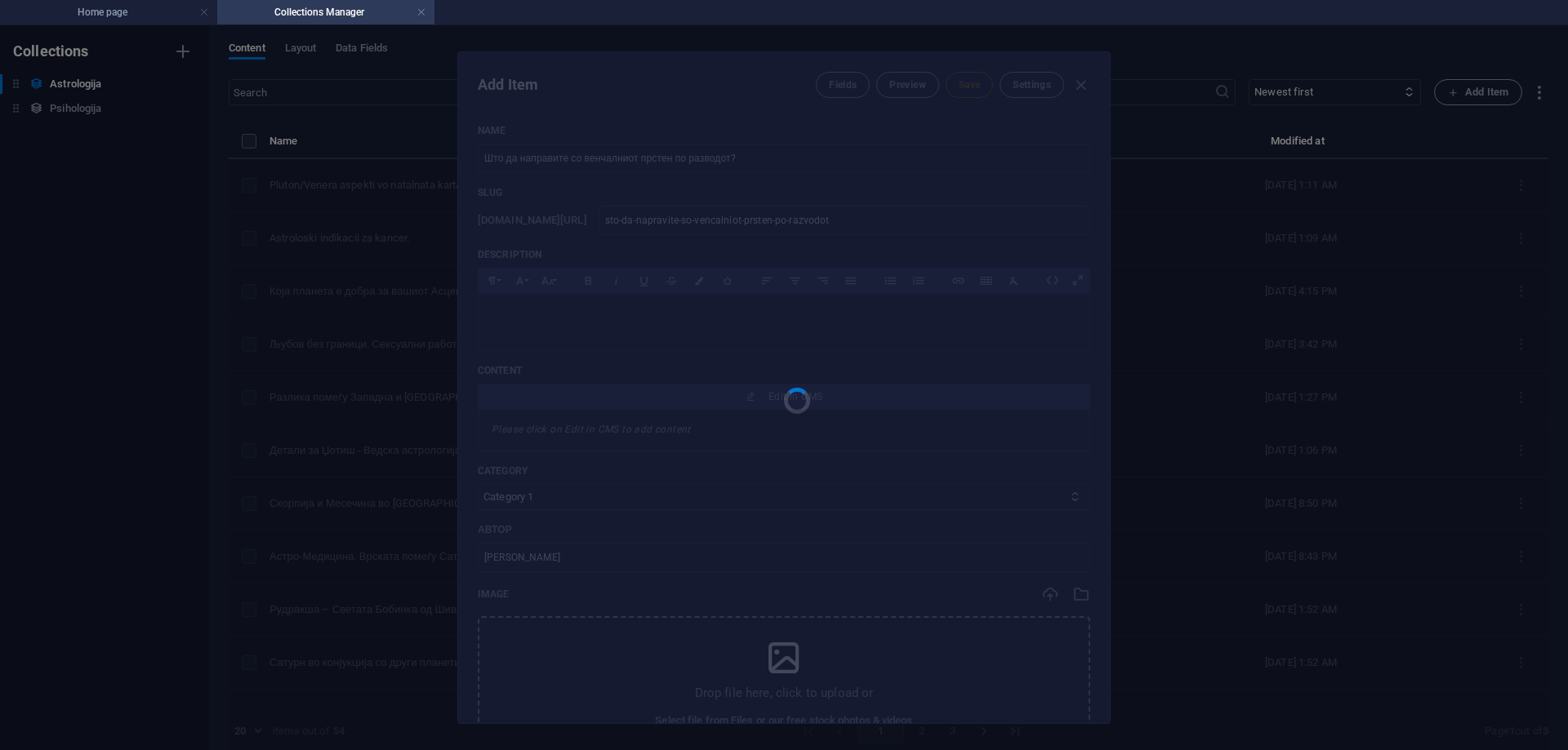
type input "sto-da-napravite-so-vencalniot-prsten-po-razvodot"
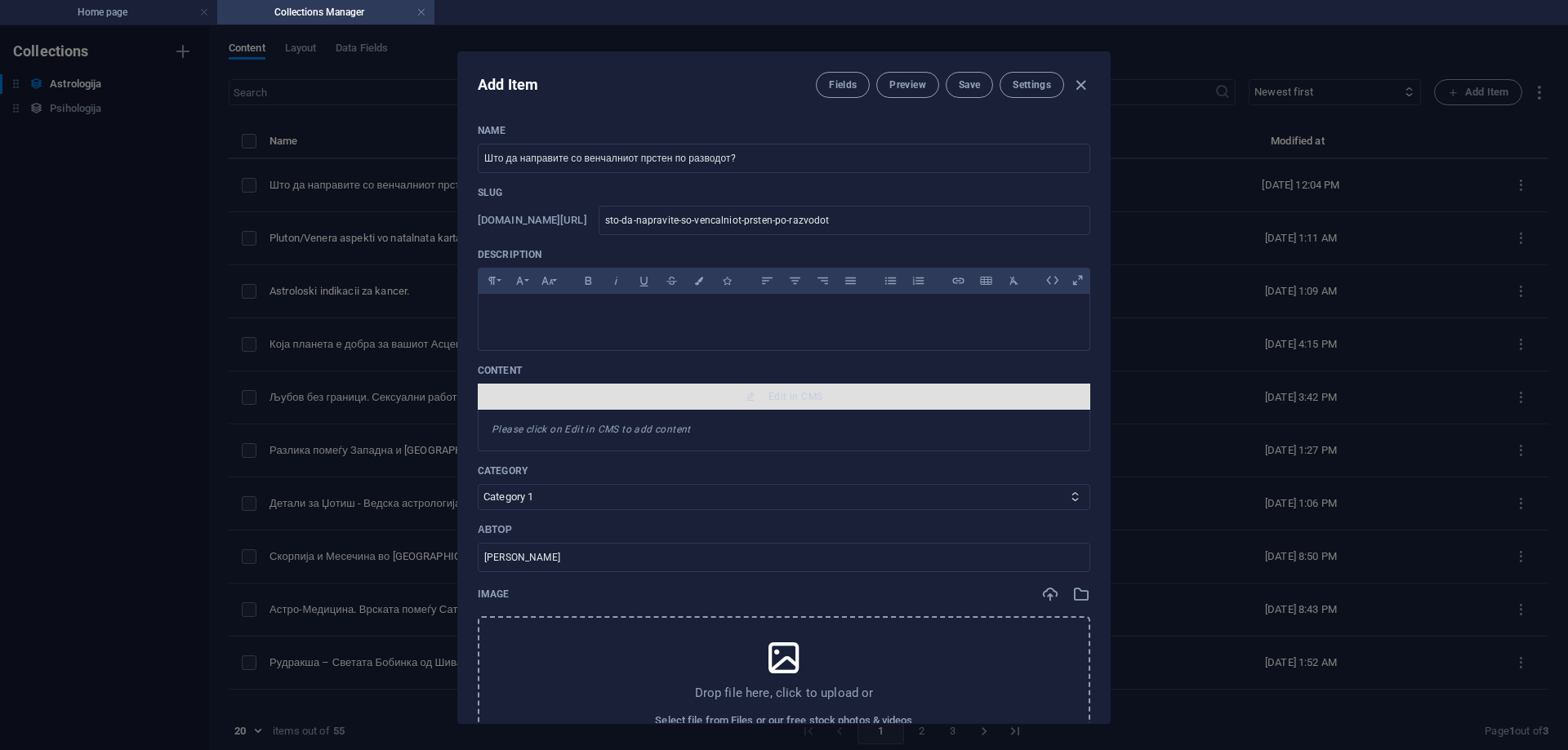
click at [798, 401] on span "Edit in CMS" at bounding box center [796, 396] width 54 height 13
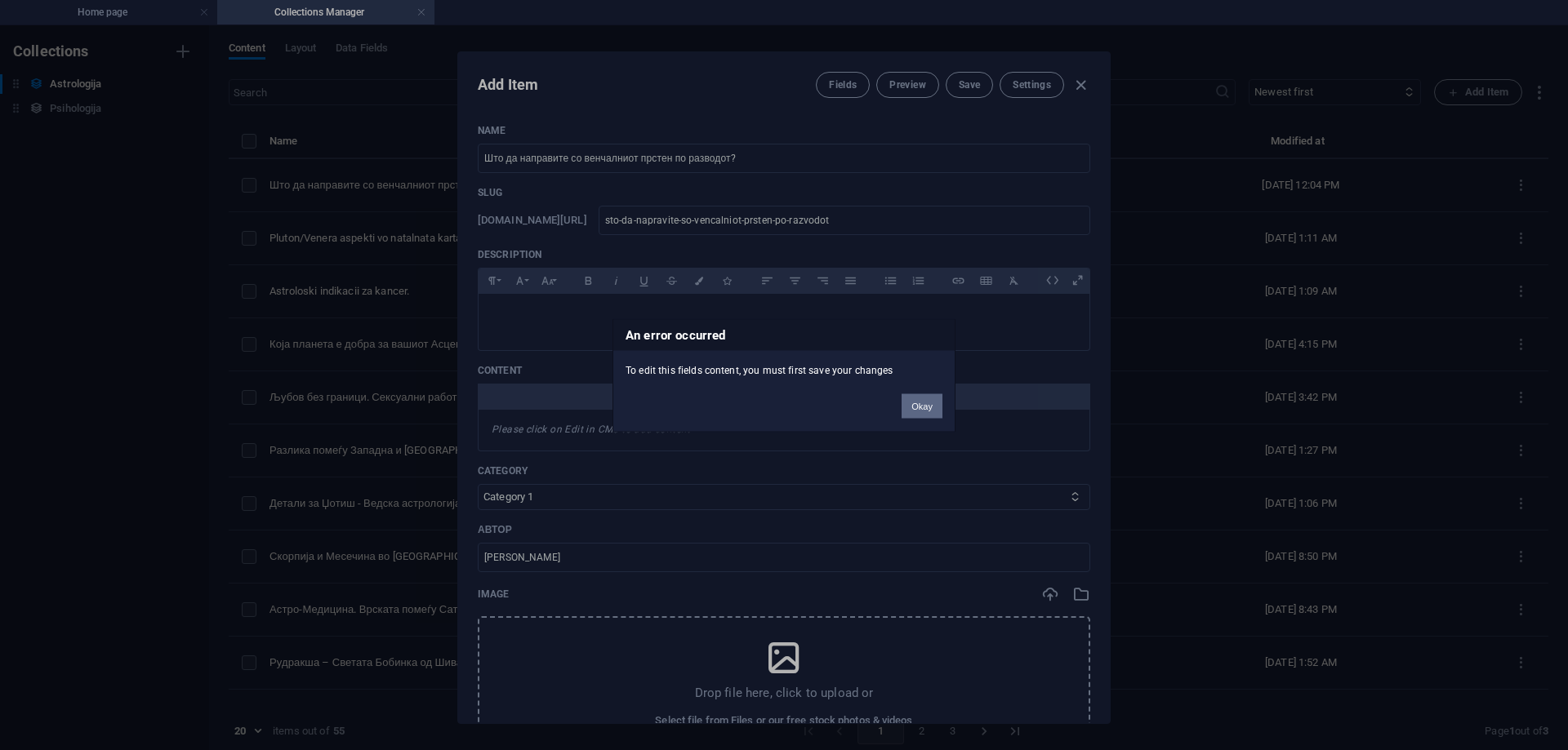
click at [912, 405] on button "Okay" at bounding box center [922, 405] width 41 height 25
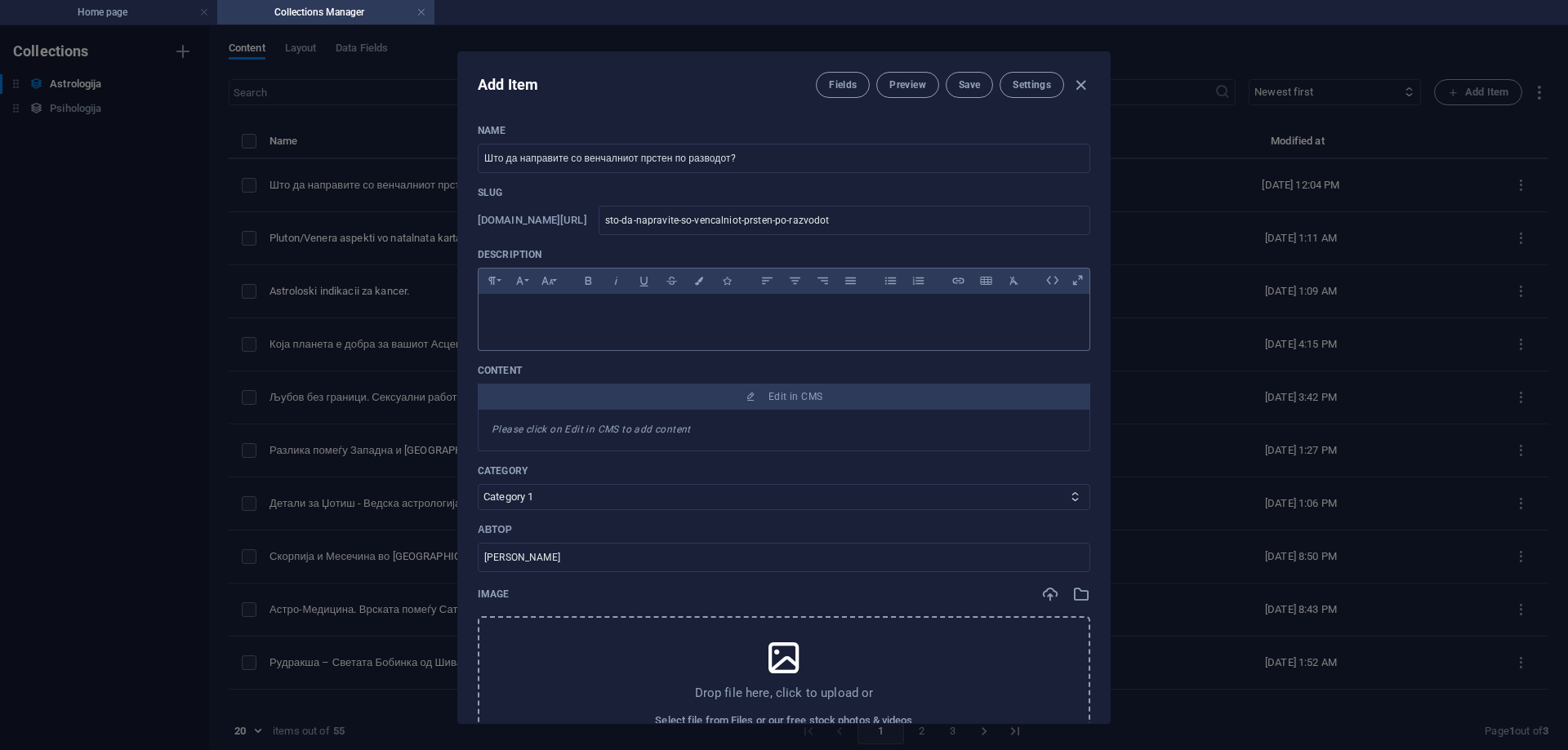
click at [782, 312] on p at bounding box center [784, 315] width 585 height 15
click at [629, 153] on input "Што да направите со венчалниот прстен по разводот?" at bounding box center [783, 158] width 612 height 30
click at [631, 153] on input "Што да направите со венчалниот прстен по разводот?" at bounding box center [783, 158] width 612 height 30
click at [658, 327] on div at bounding box center [784, 318] width 611 height 49
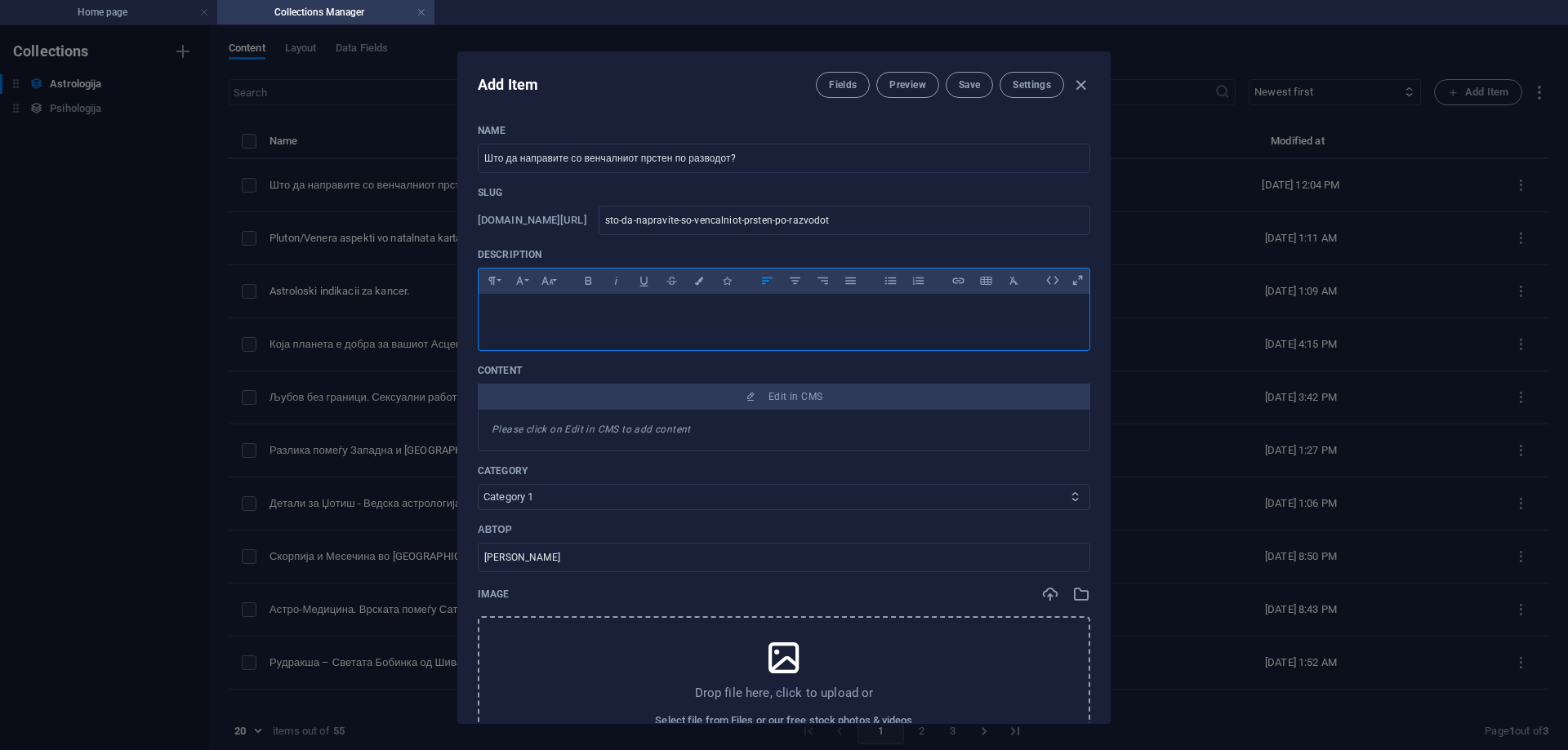
type input "sto-da-napravite-so-vencalniot-prsten-po-razvodot"
click at [981, 80] on button "Save" at bounding box center [969, 85] width 47 height 26
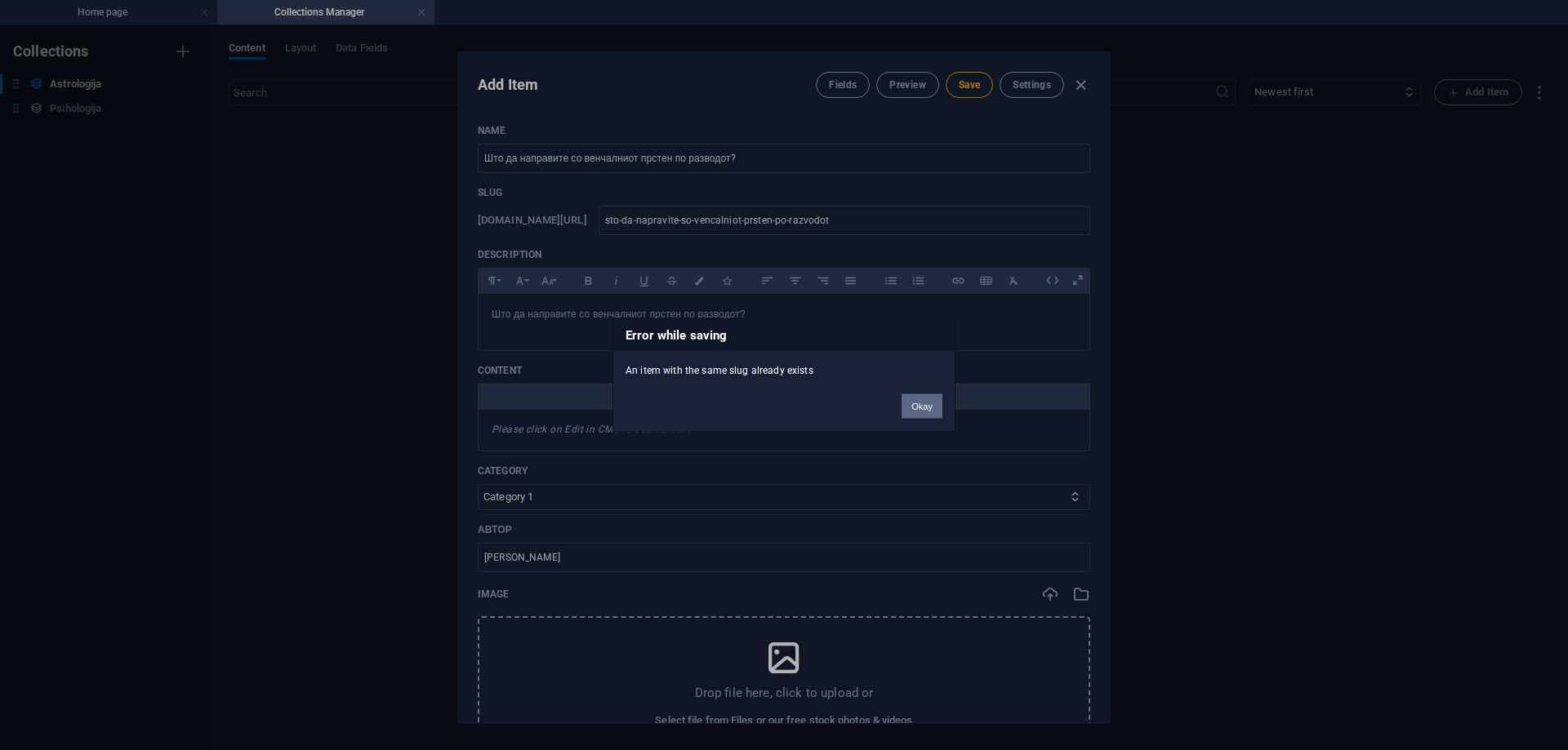
click at [934, 409] on button "Okay" at bounding box center [922, 405] width 41 height 25
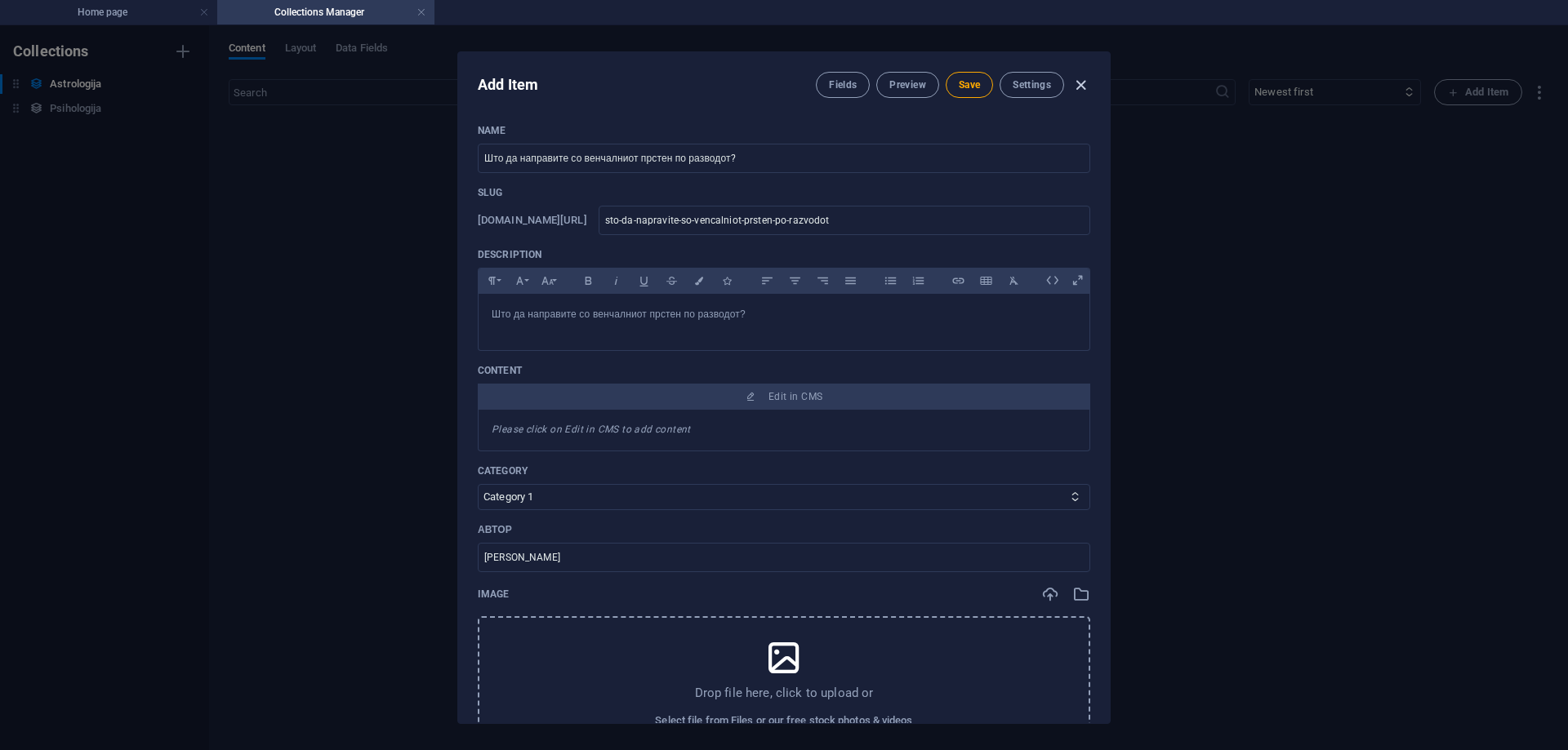
click at [1081, 82] on icon "button" at bounding box center [1081, 85] width 19 height 19
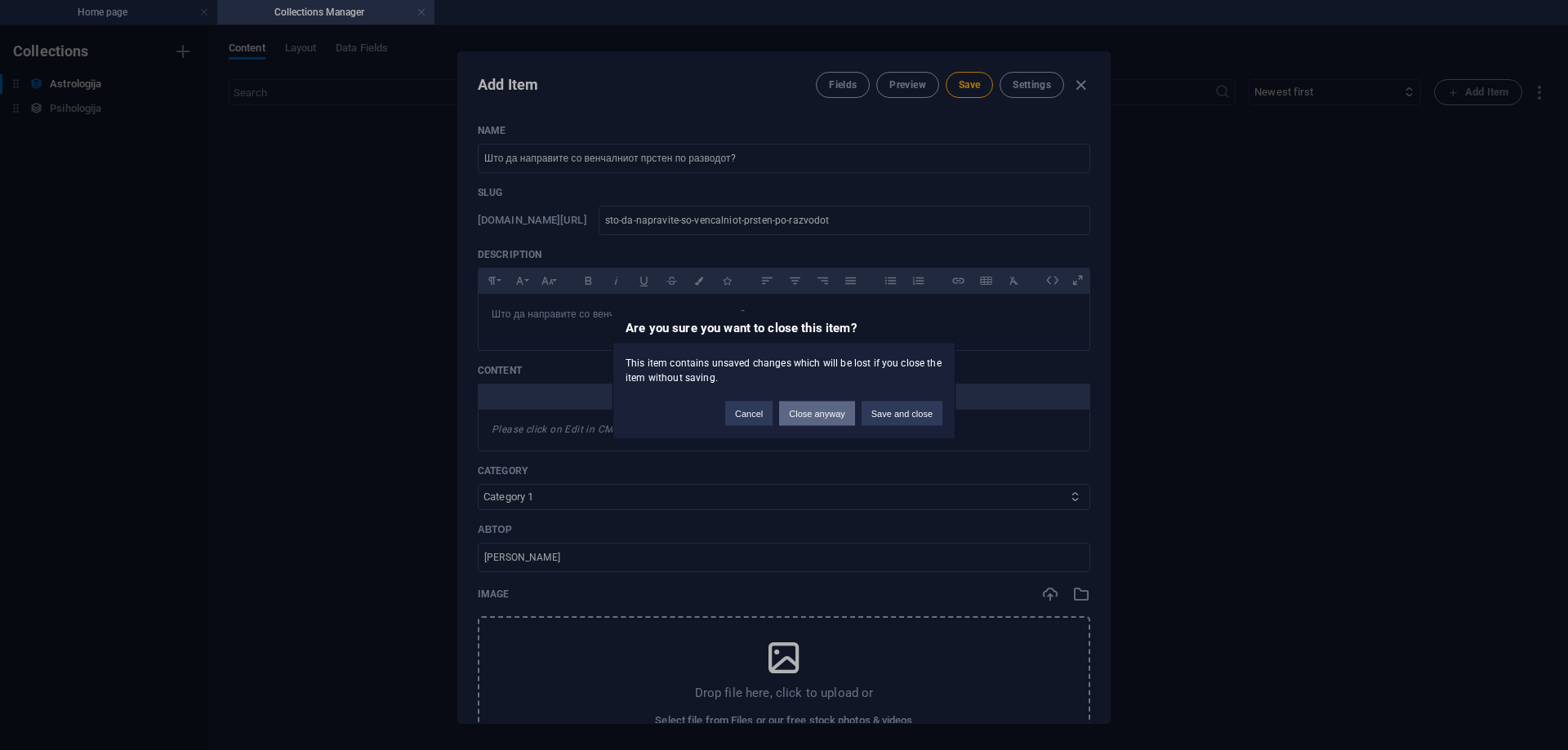
click at [793, 417] on button "Close anyway" at bounding box center [816, 413] width 75 height 25
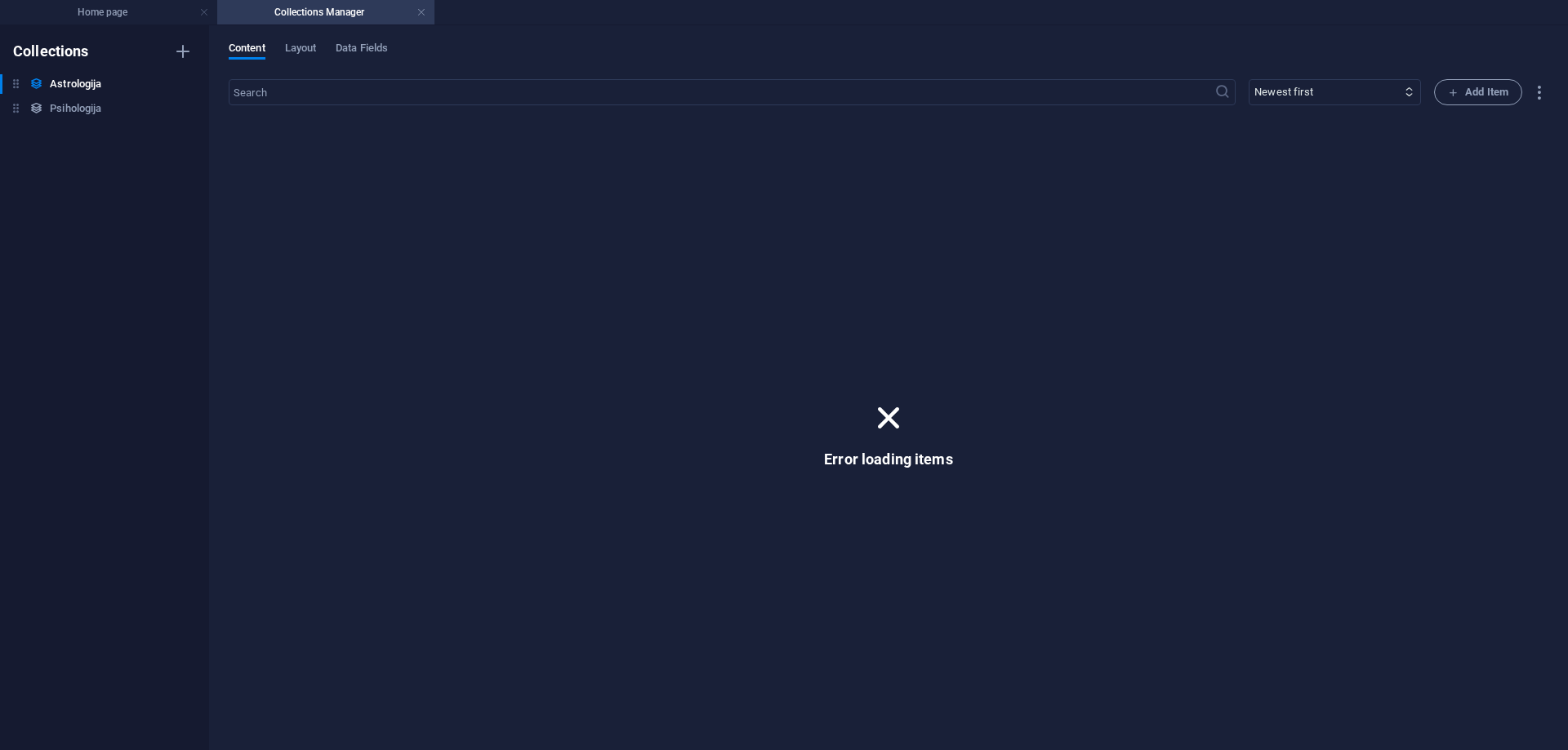
click at [80, 97] on div "Astrologija Astrologija Psihologija Psihologija" at bounding box center [97, 97] width 193 height 44
click at [81, 102] on h6 "Psihologija" at bounding box center [75, 108] width 52 height 19
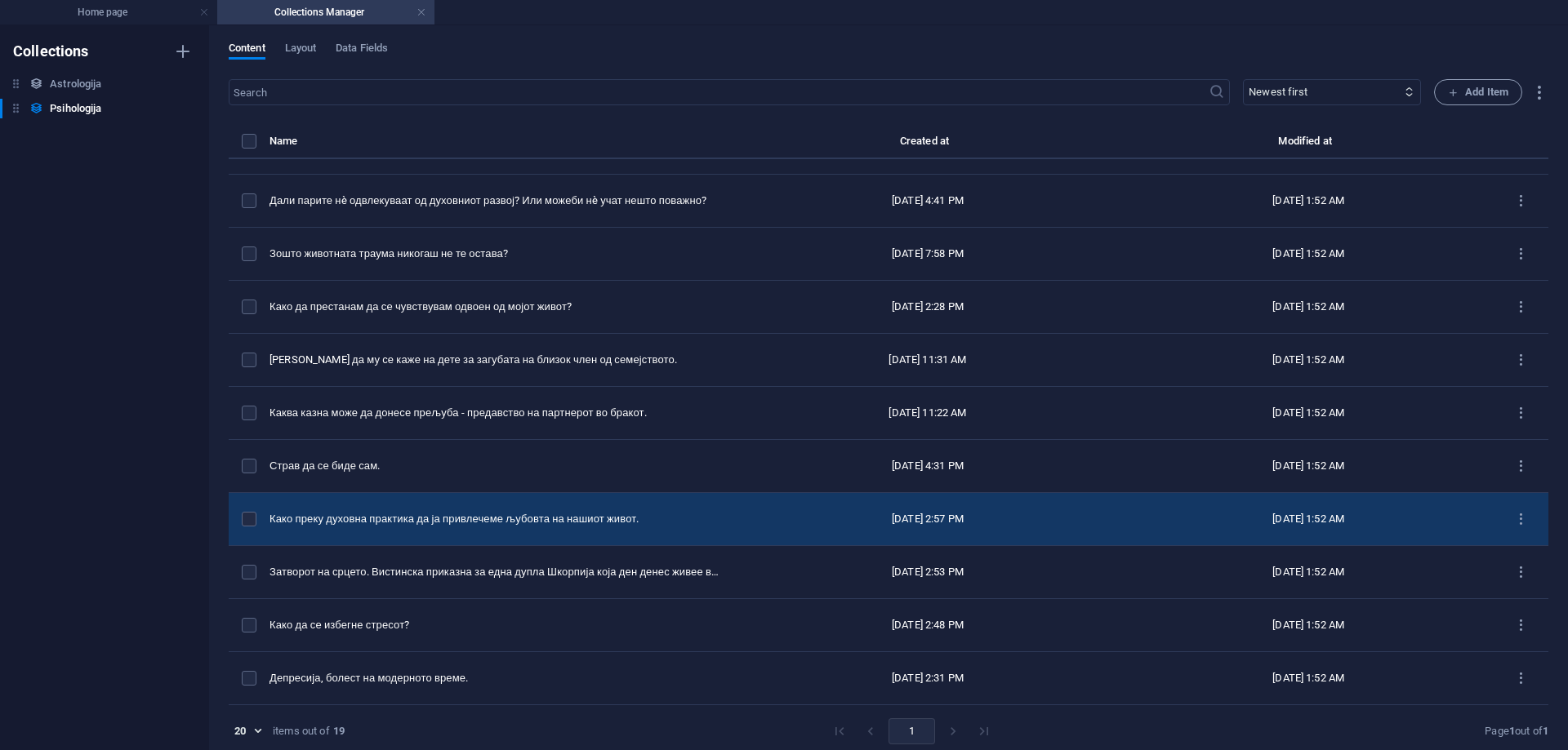
scroll to position [8, 0]
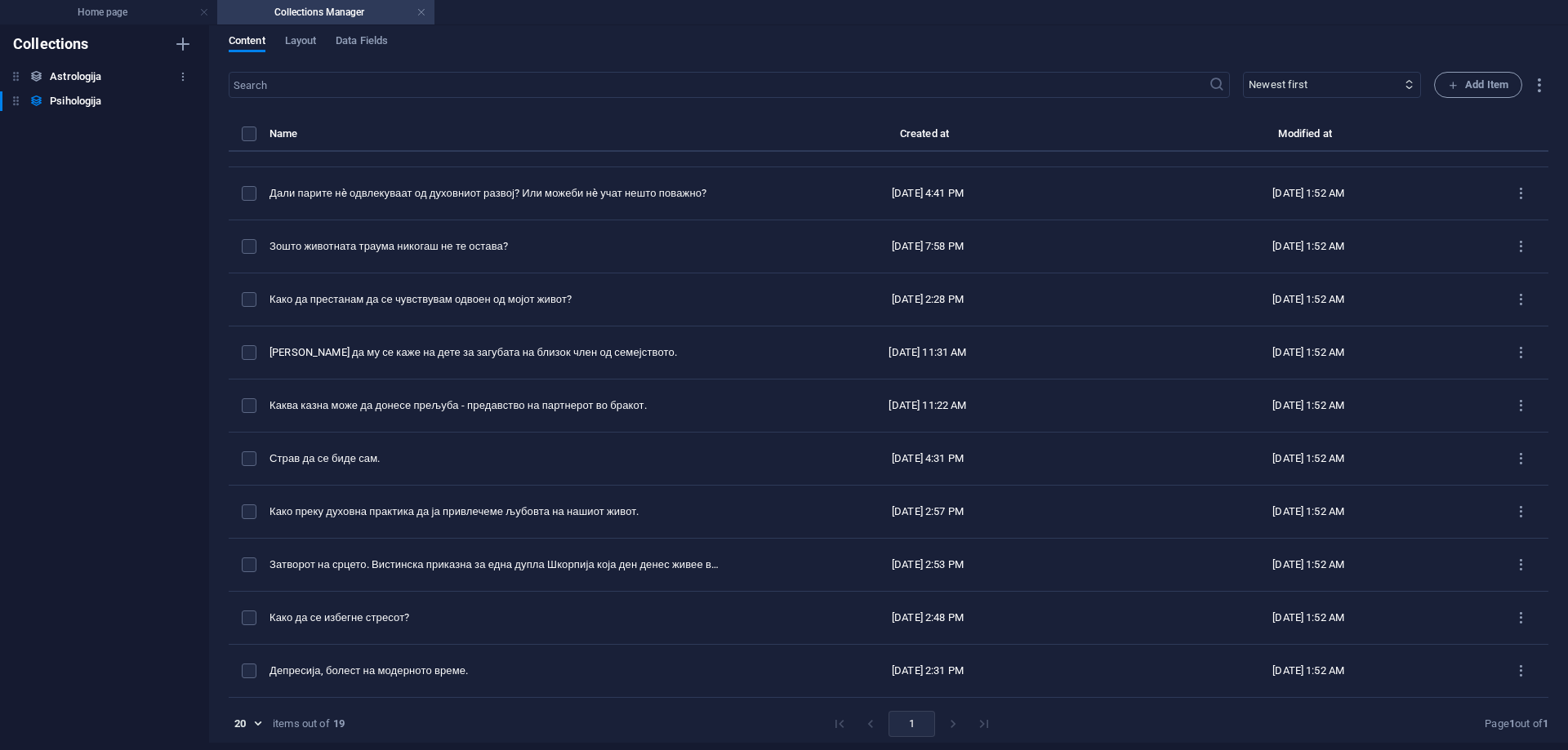
click at [91, 70] on h6 "Astrologija" at bounding box center [75, 76] width 52 height 19
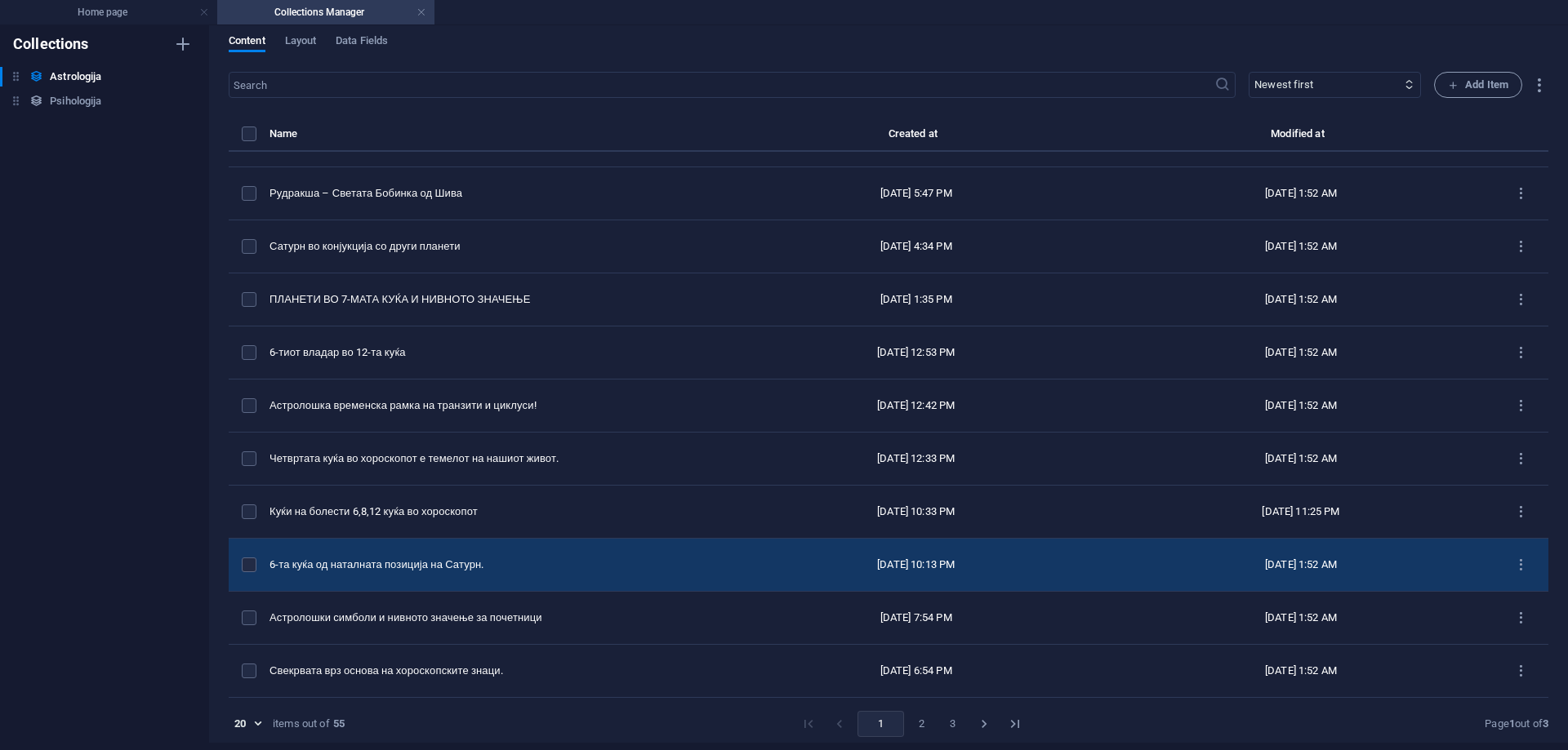
scroll to position [516, 0]
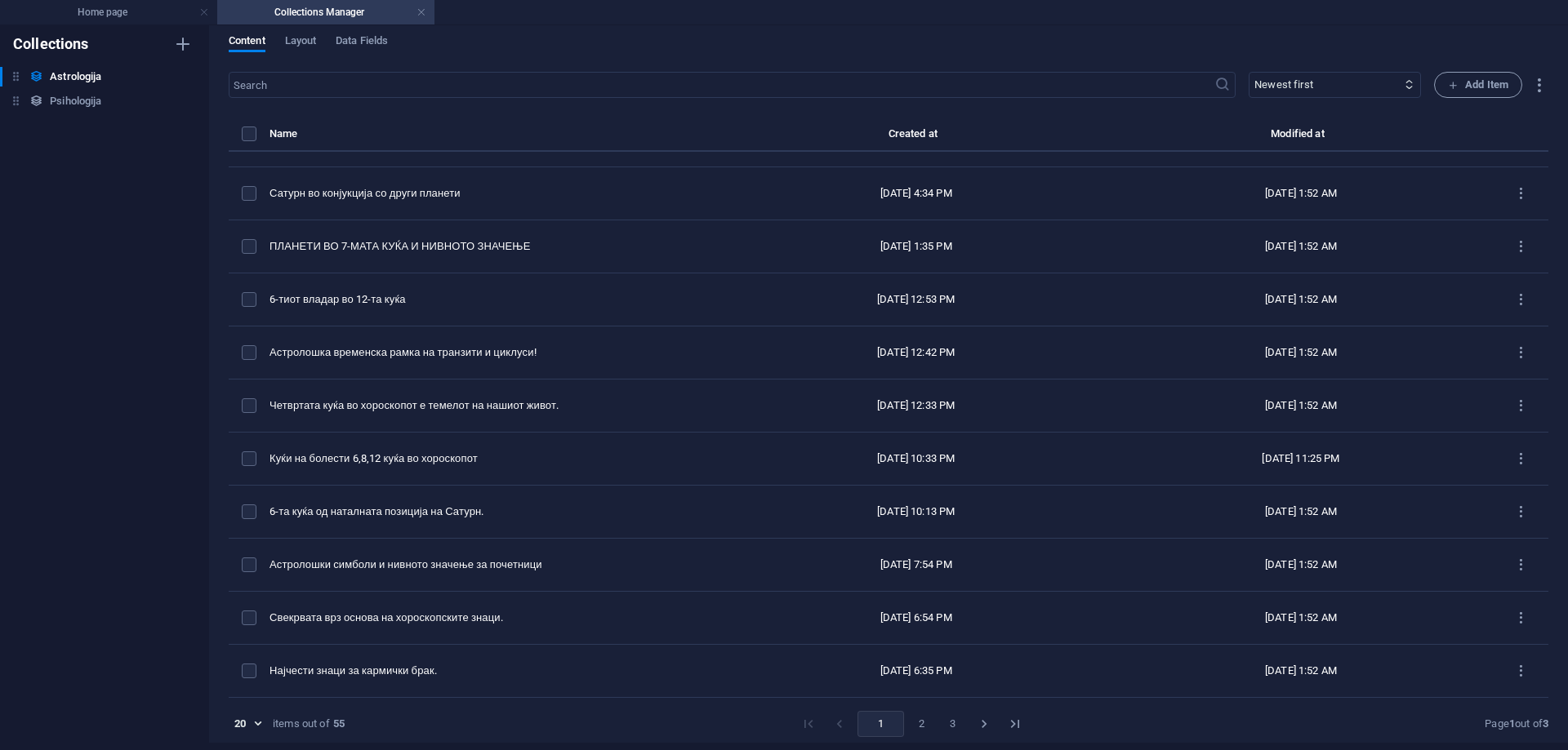
click at [987, 722] on button "Go to next page" at bounding box center [984, 724] width 26 height 26
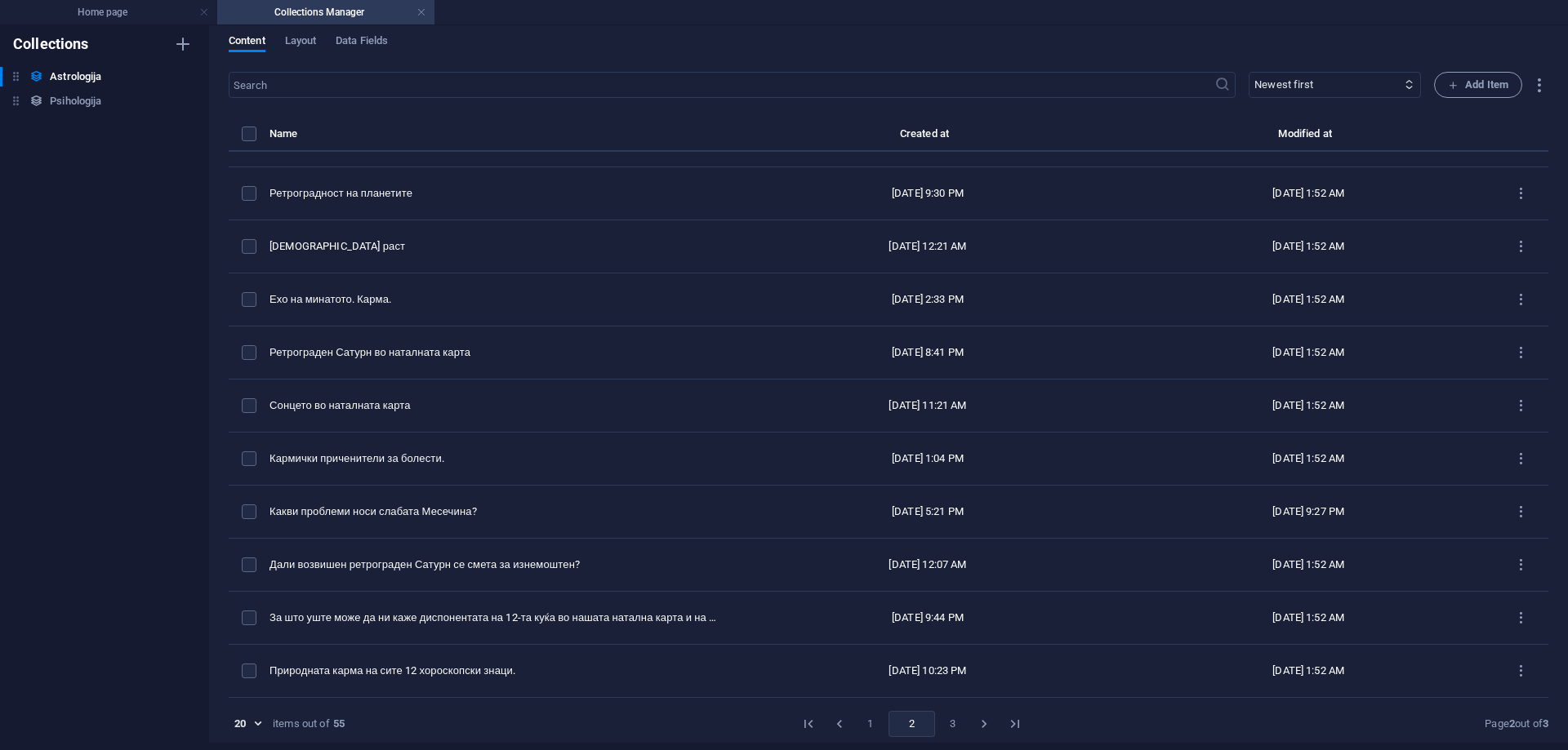
click at [971, 729] on button "Go to next page" at bounding box center [984, 724] width 26 height 26
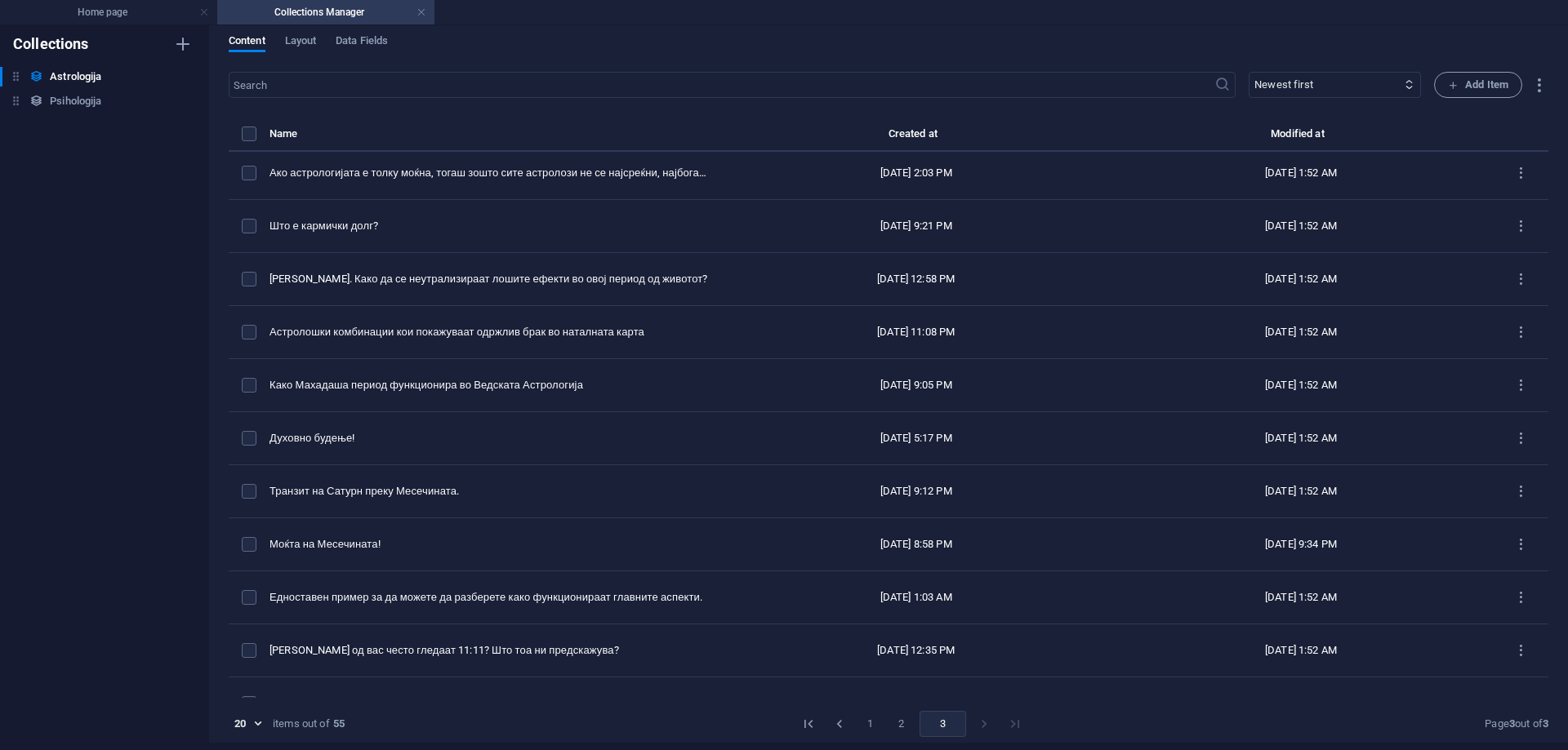
scroll to position [0, 0]
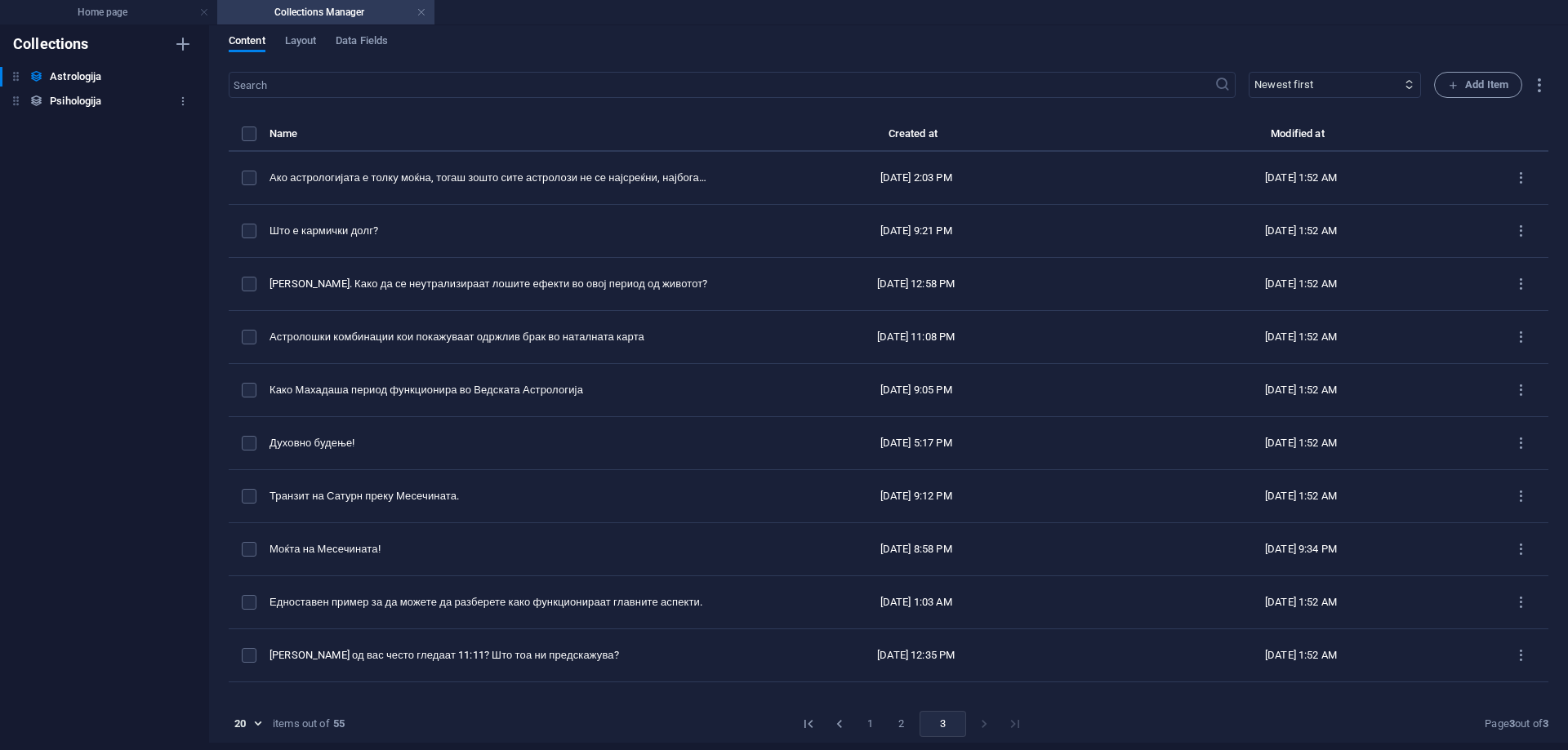
click at [73, 105] on h6 "Psihologija" at bounding box center [75, 101] width 52 height 19
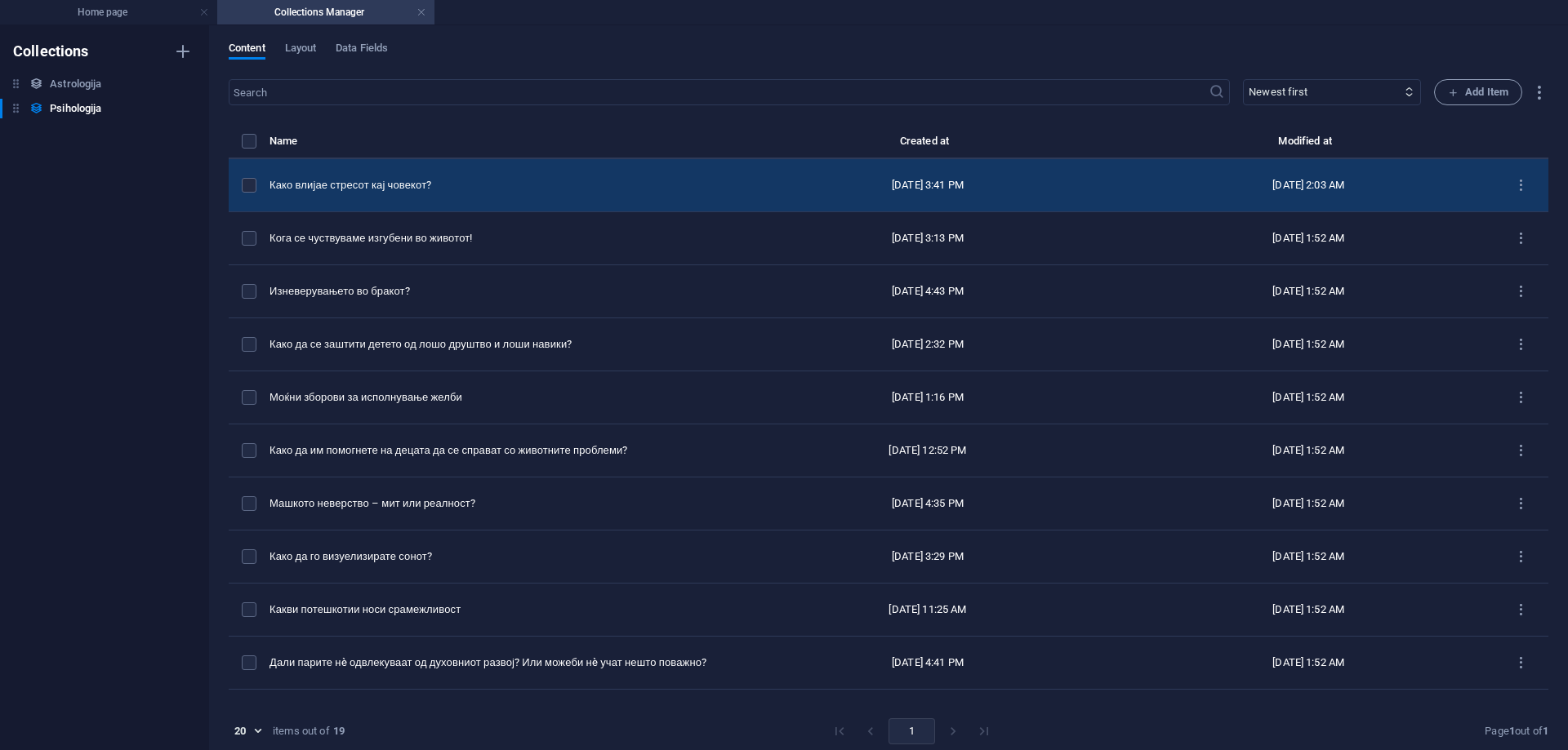
click at [537, 176] on td "Како влијае стресот кај човекот?" at bounding box center [500, 185] width 462 height 53
select select "Category 2"
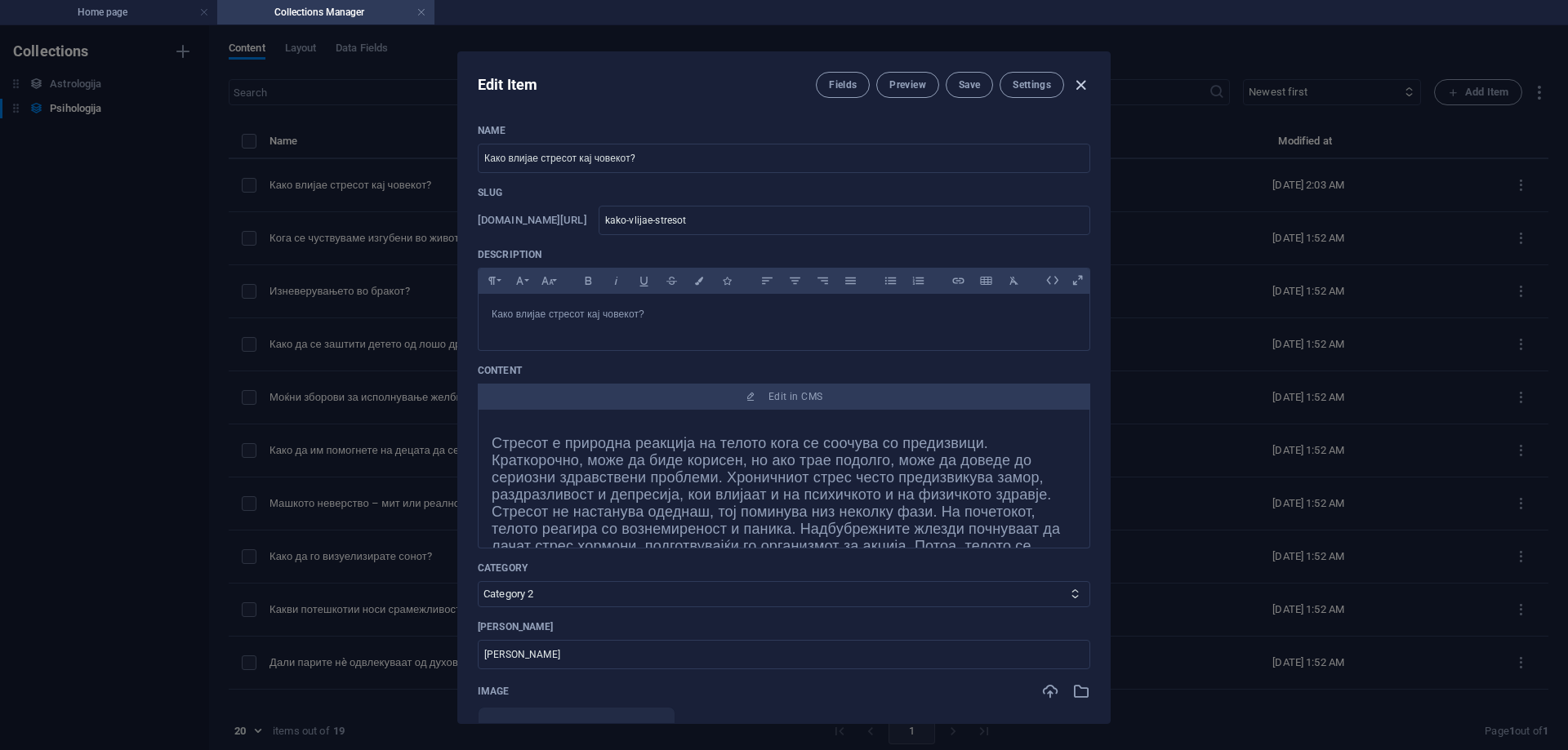
click at [1084, 83] on icon "button" at bounding box center [1081, 85] width 19 height 19
type input "[DATE]"
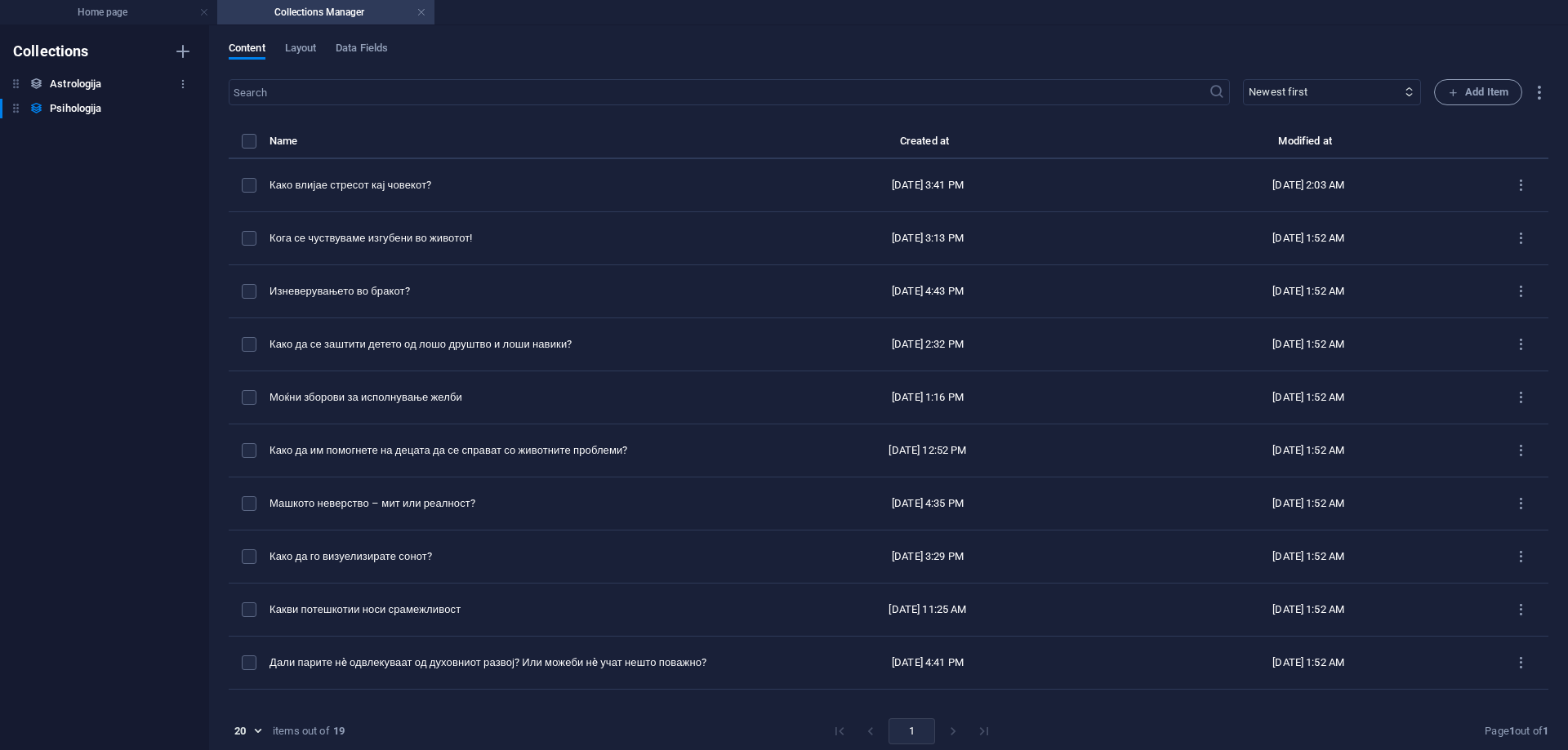
click at [64, 87] on h6 "Astrologija" at bounding box center [75, 84] width 52 height 19
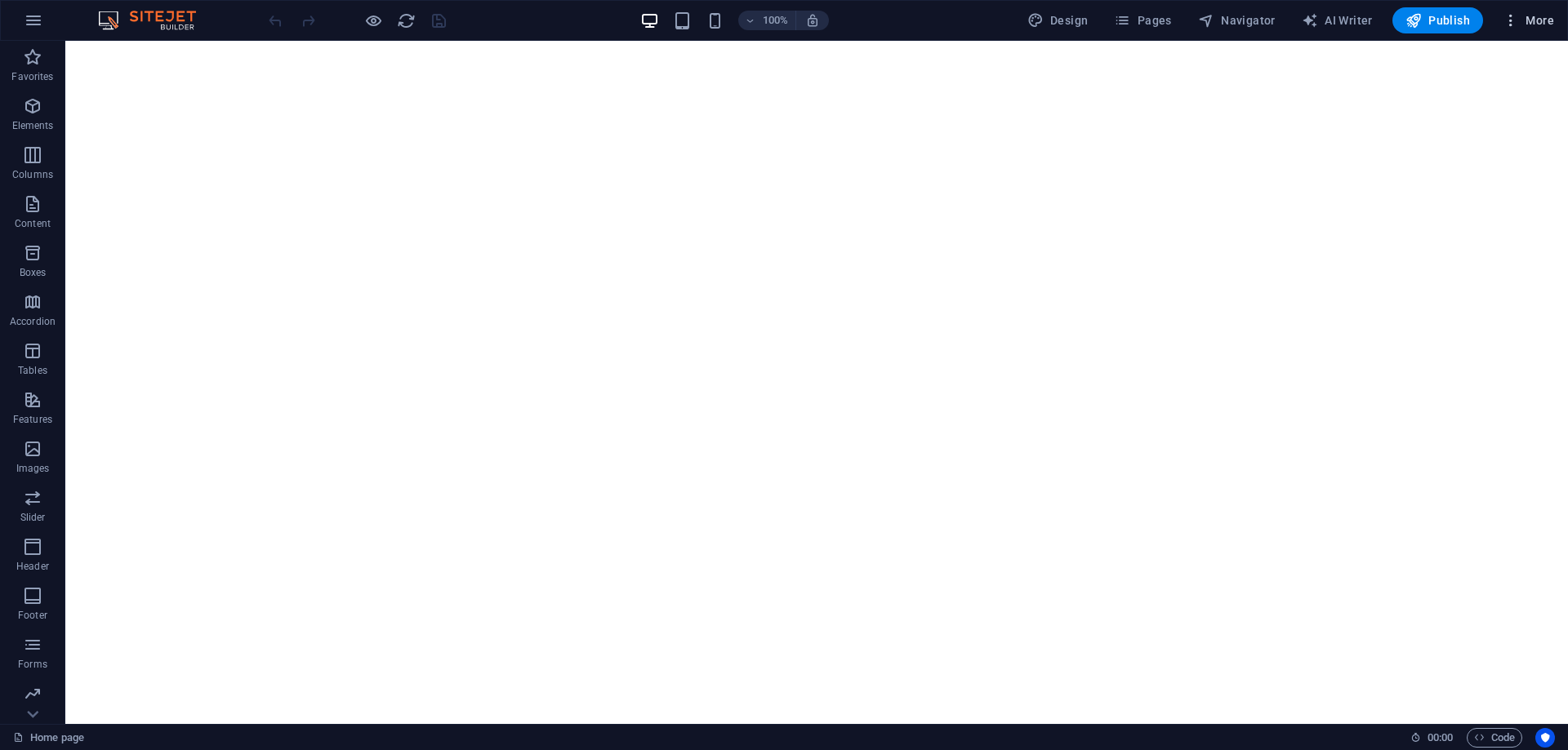
click at [1544, 19] on span "More" at bounding box center [1528, 19] width 52 height 16
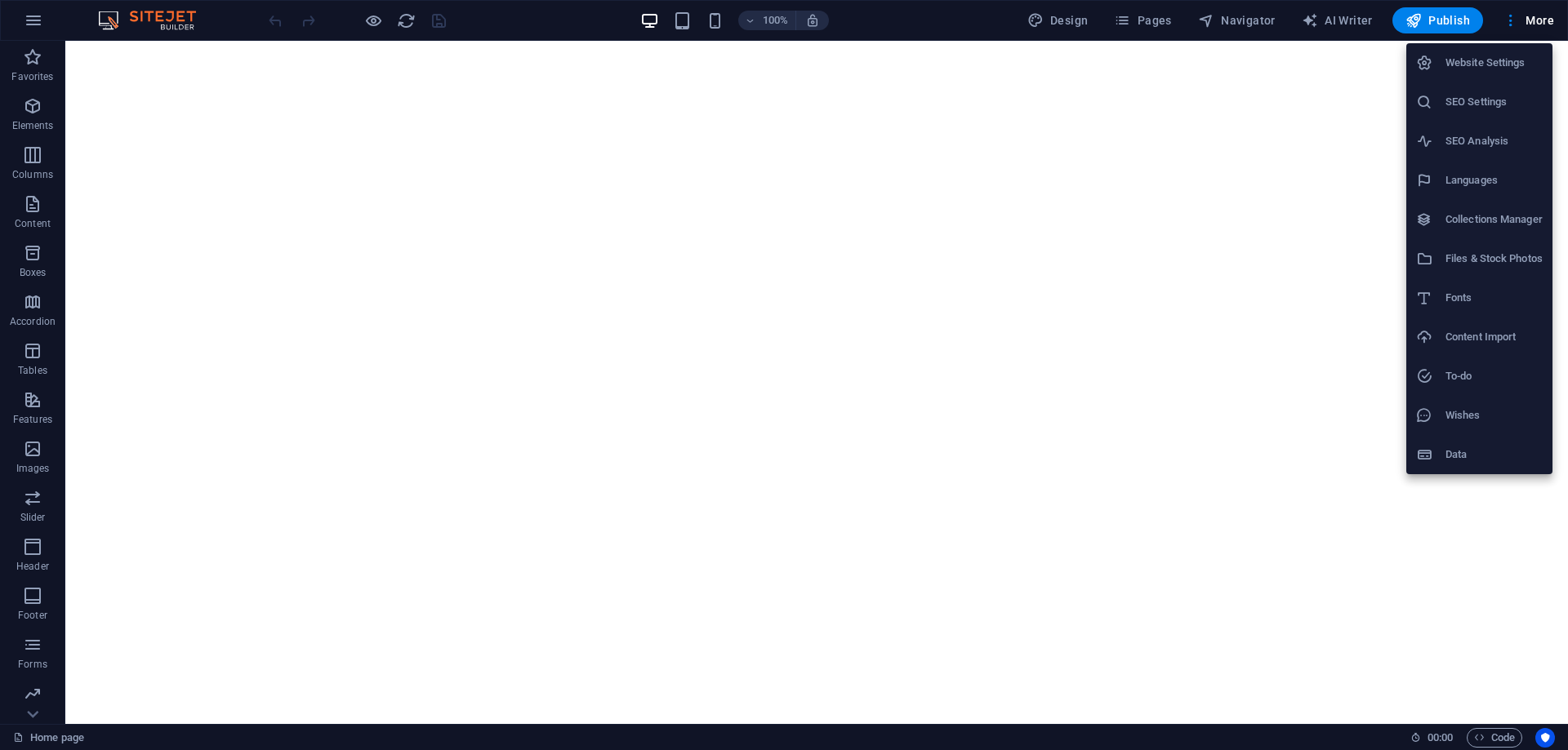
click at [1482, 227] on h6 "Collections Manager" at bounding box center [1493, 219] width 97 height 19
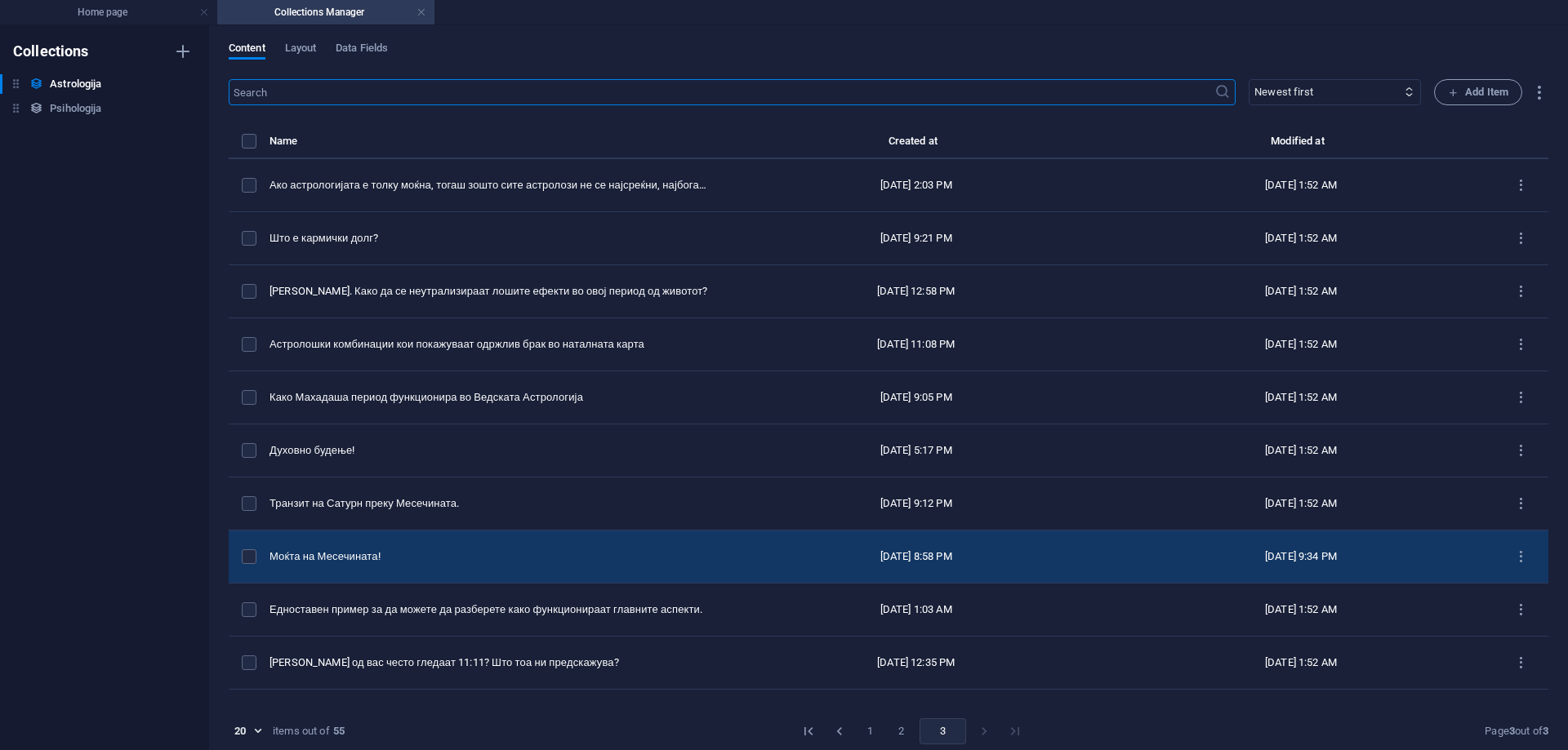
scroll to position [250, 0]
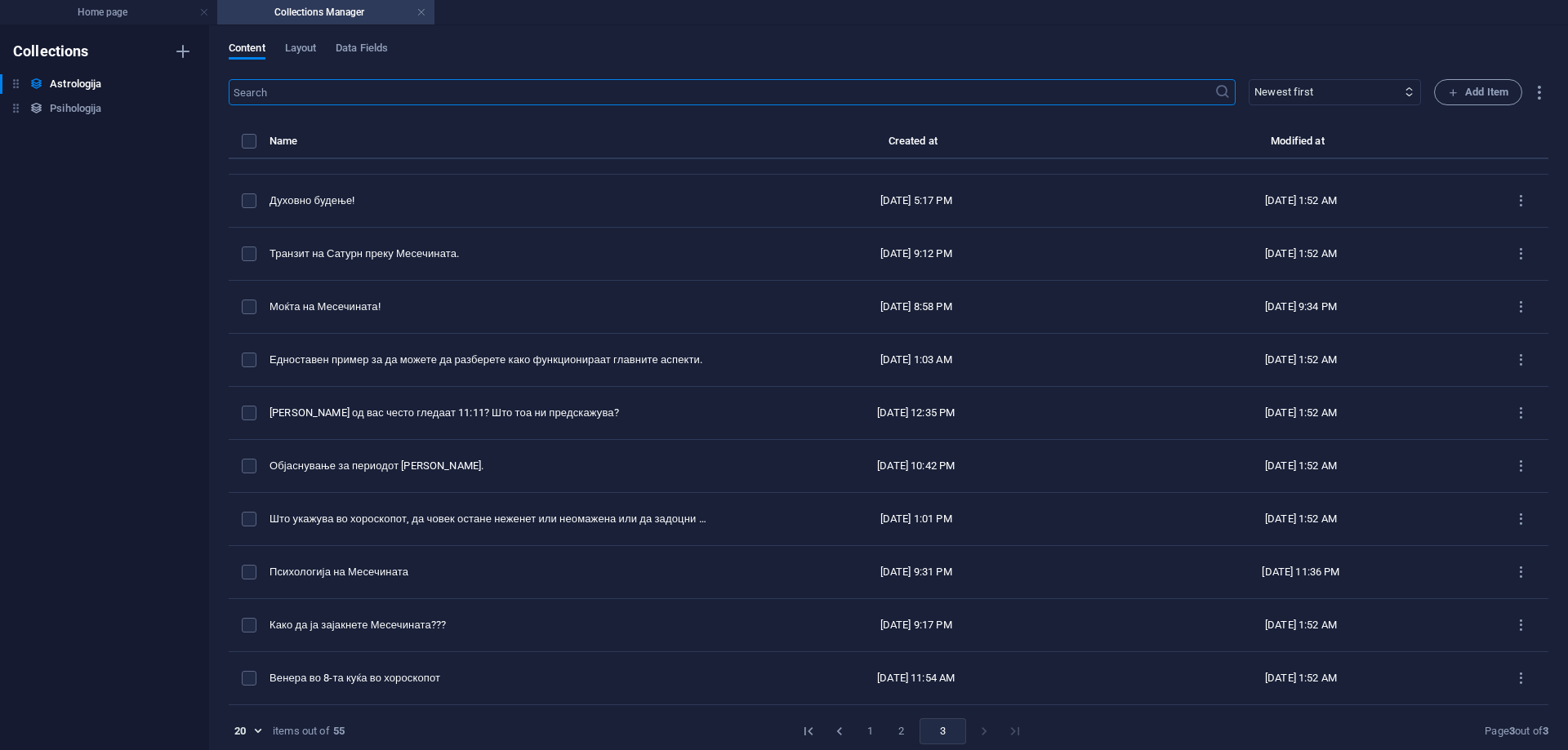
click at [889, 740] on button "2" at bounding box center [902, 731] width 26 height 26
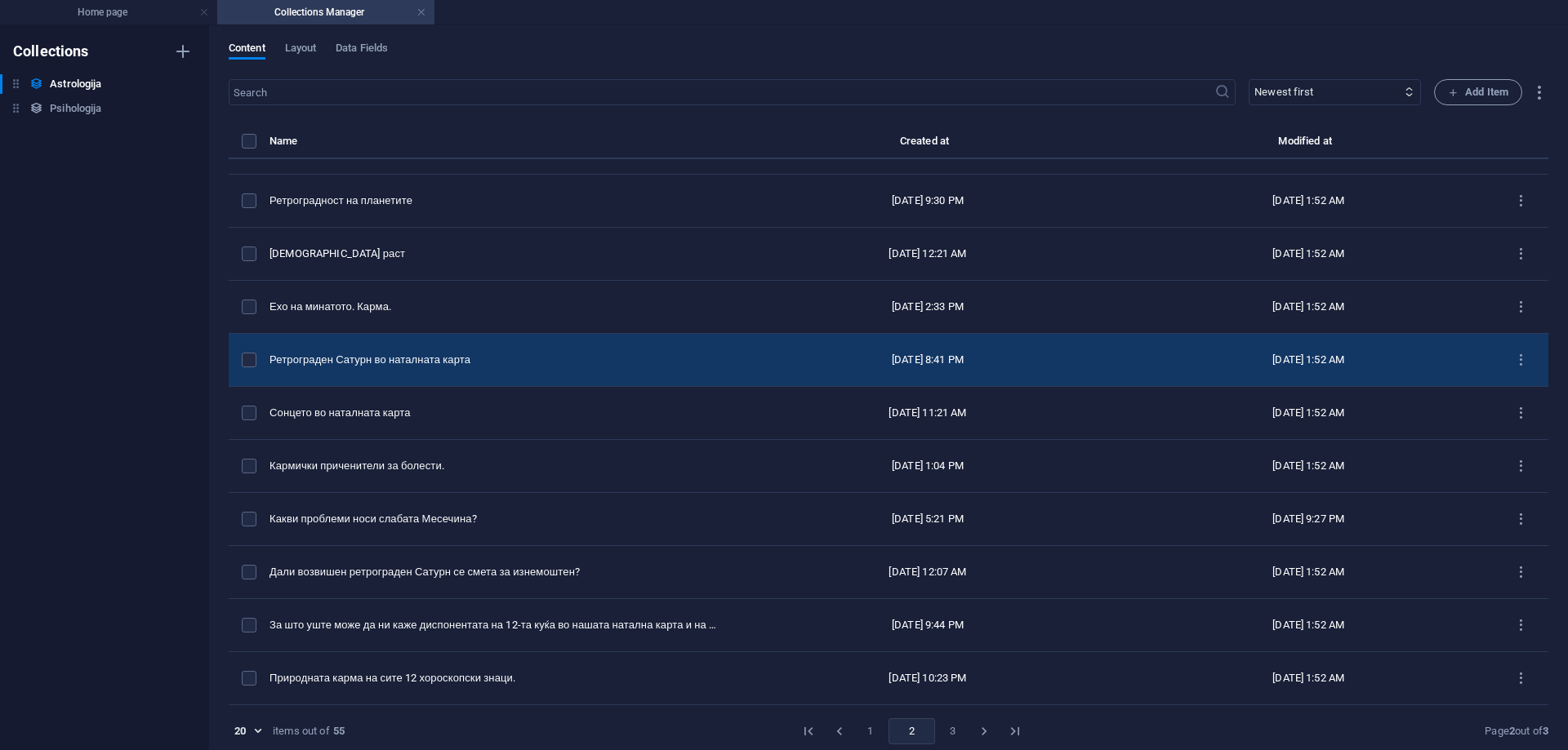
scroll to position [8, 0]
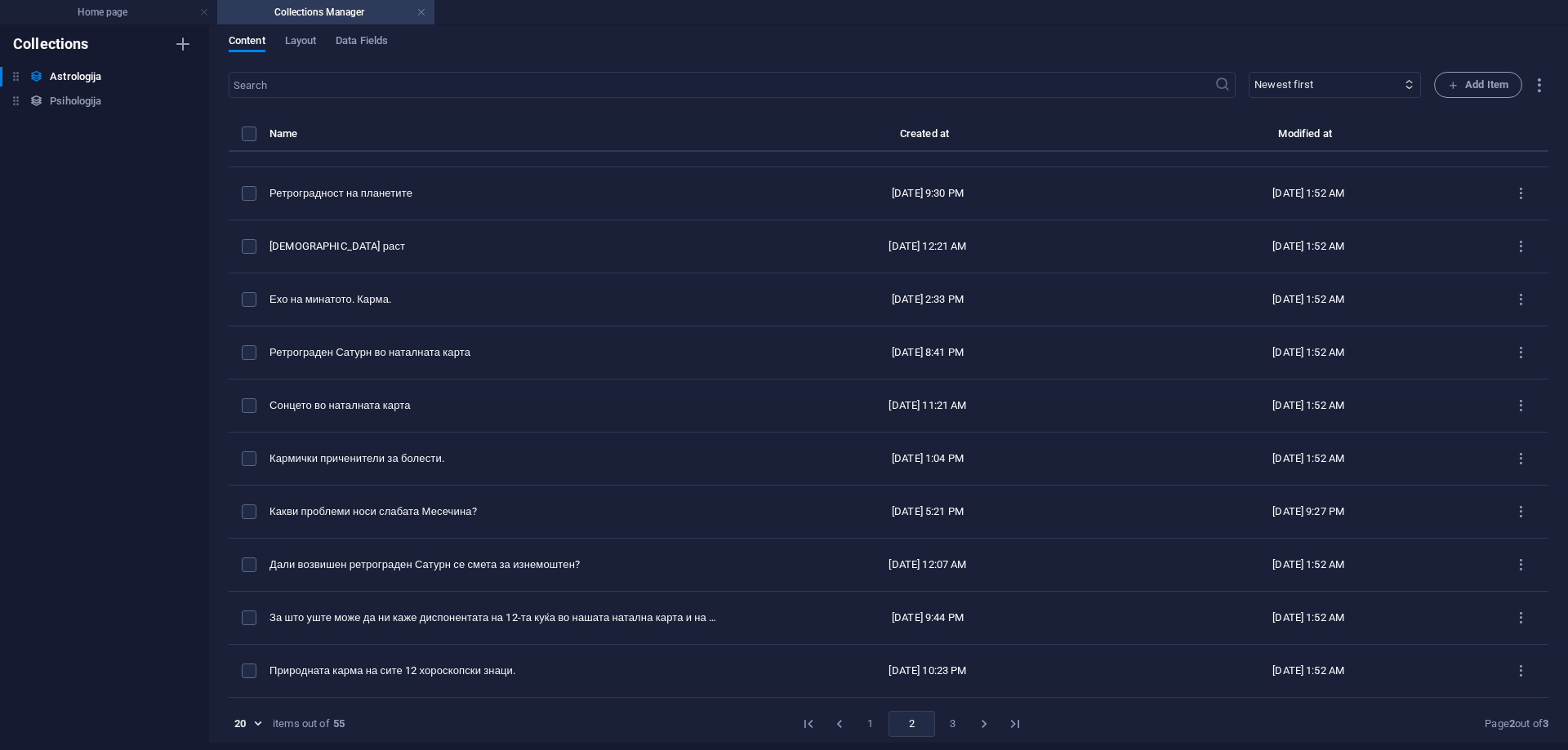
click at [868, 722] on button "1" at bounding box center [870, 724] width 26 height 26
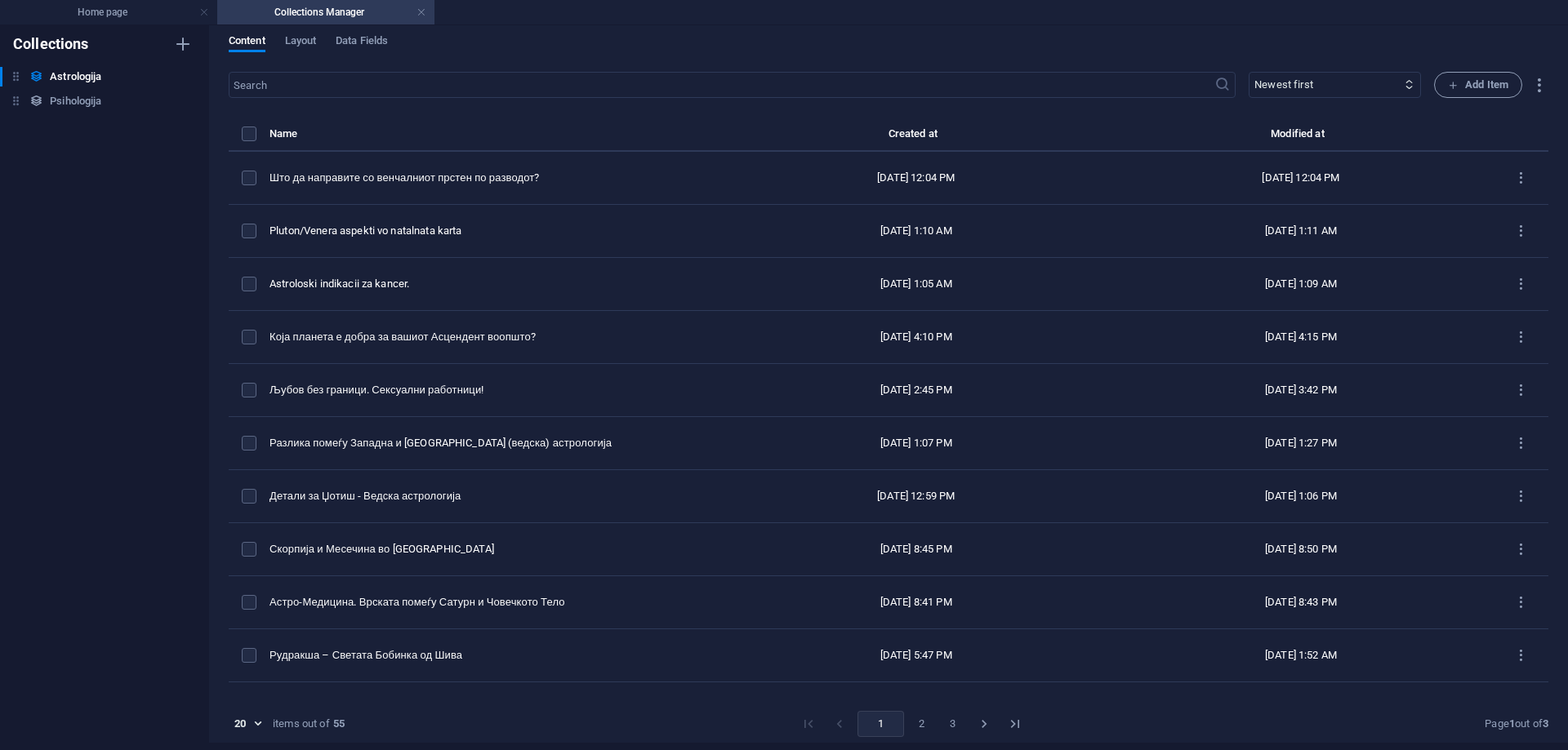
scroll to position [0, 0]
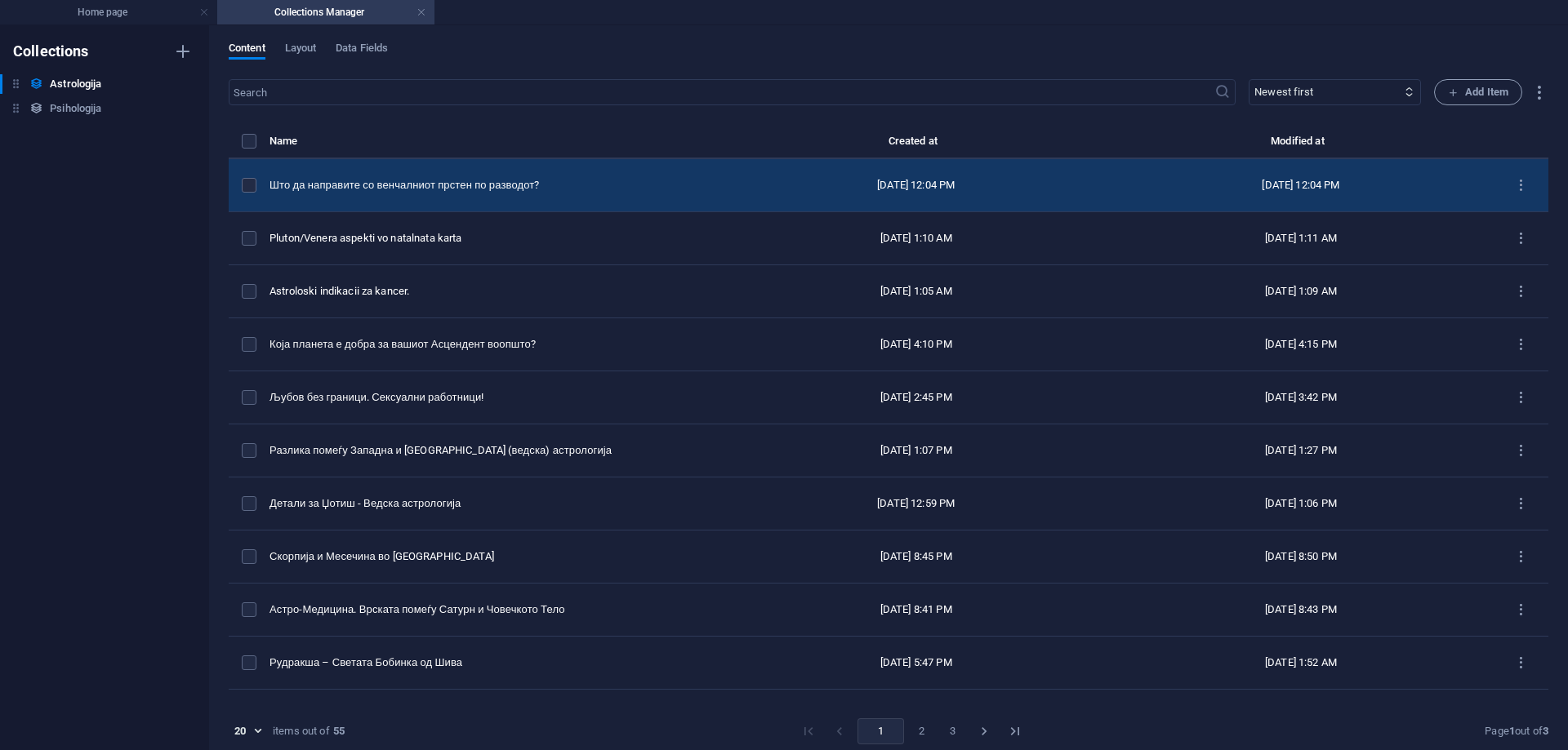
click at [724, 185] on td "[DATE] 12:04 PM" at bounding box center [916, 185] width 384 height 53
select select "Category 1"
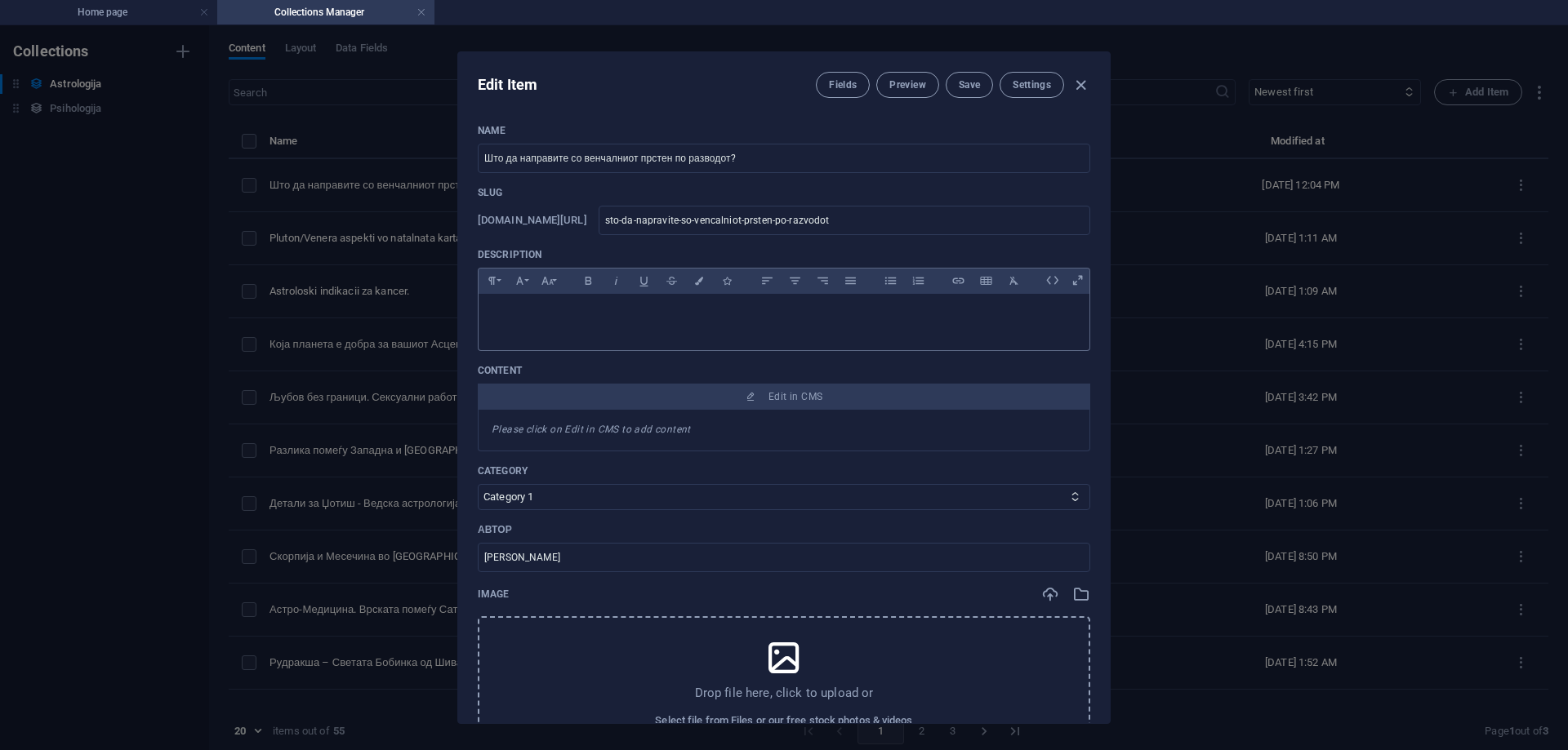
click at [668, 330] on div at bounding box center [784, 318] width 611 height 49
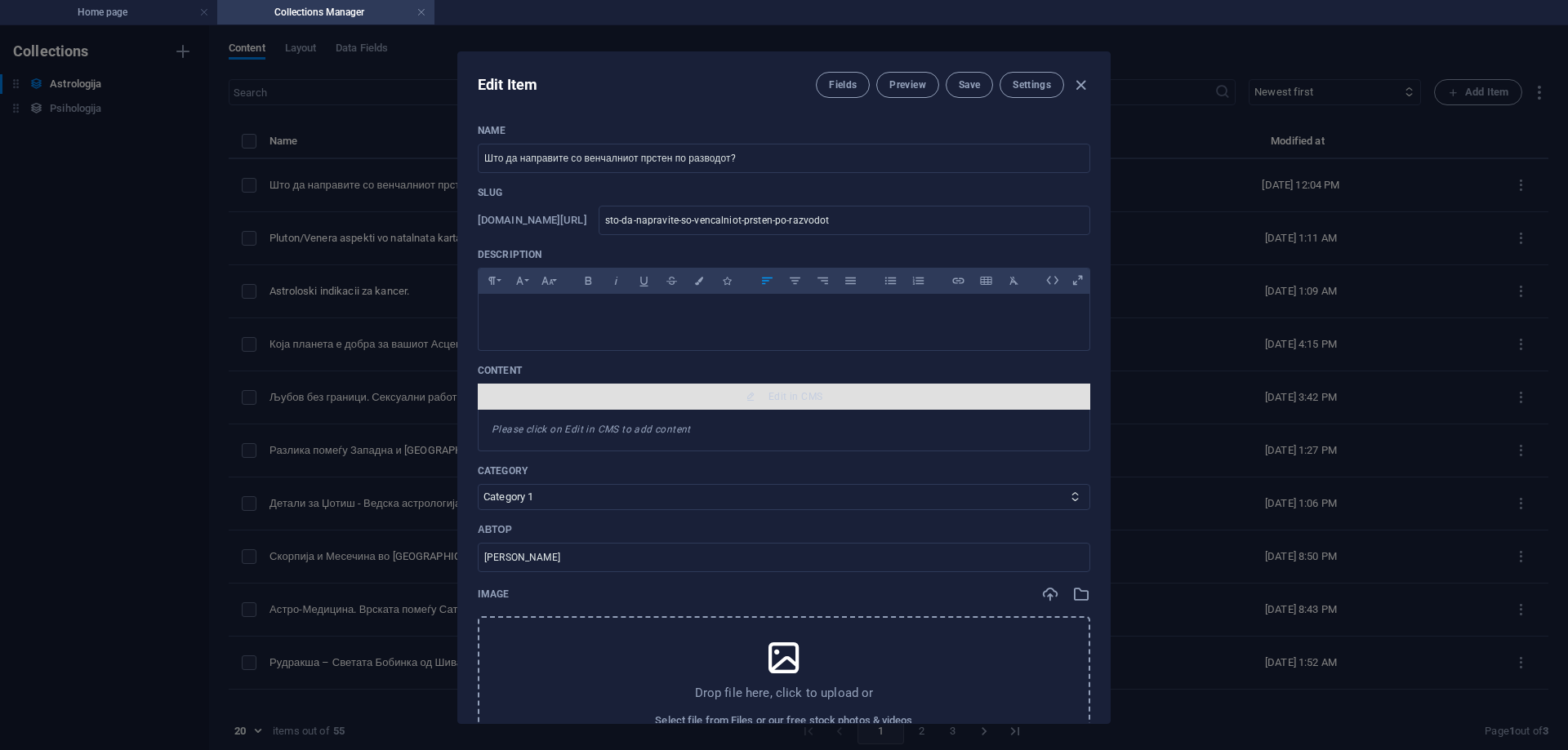
click at [739, 403] on span "Edit in CMS" at bounding box center [784, 396] width 599 height 13
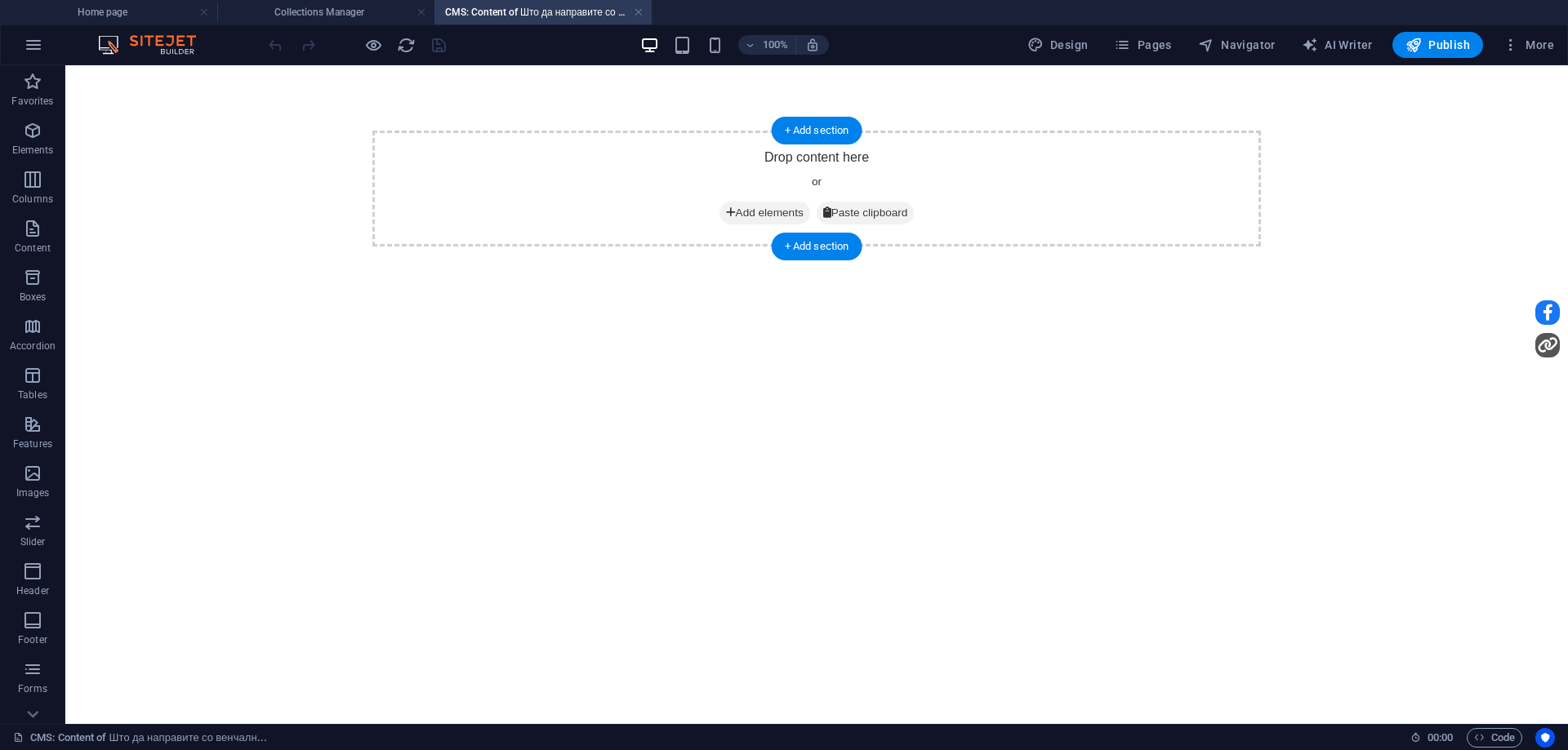
click at [738, 213] on span "Add elements" at bounding box center [765, 212] width 91 height 23
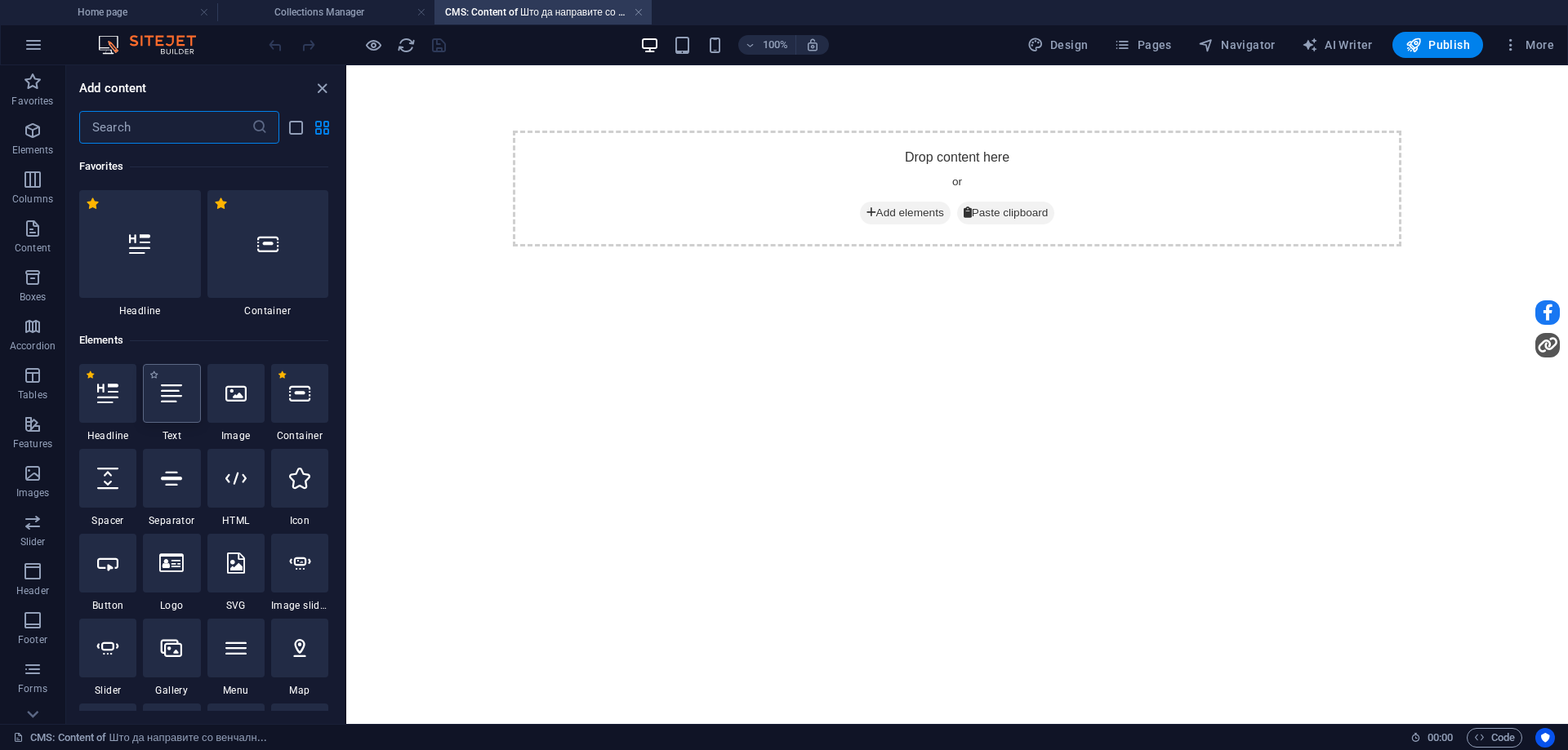
click at [163, 394] on icon at bounding box center [171, 393] width 21 height 21
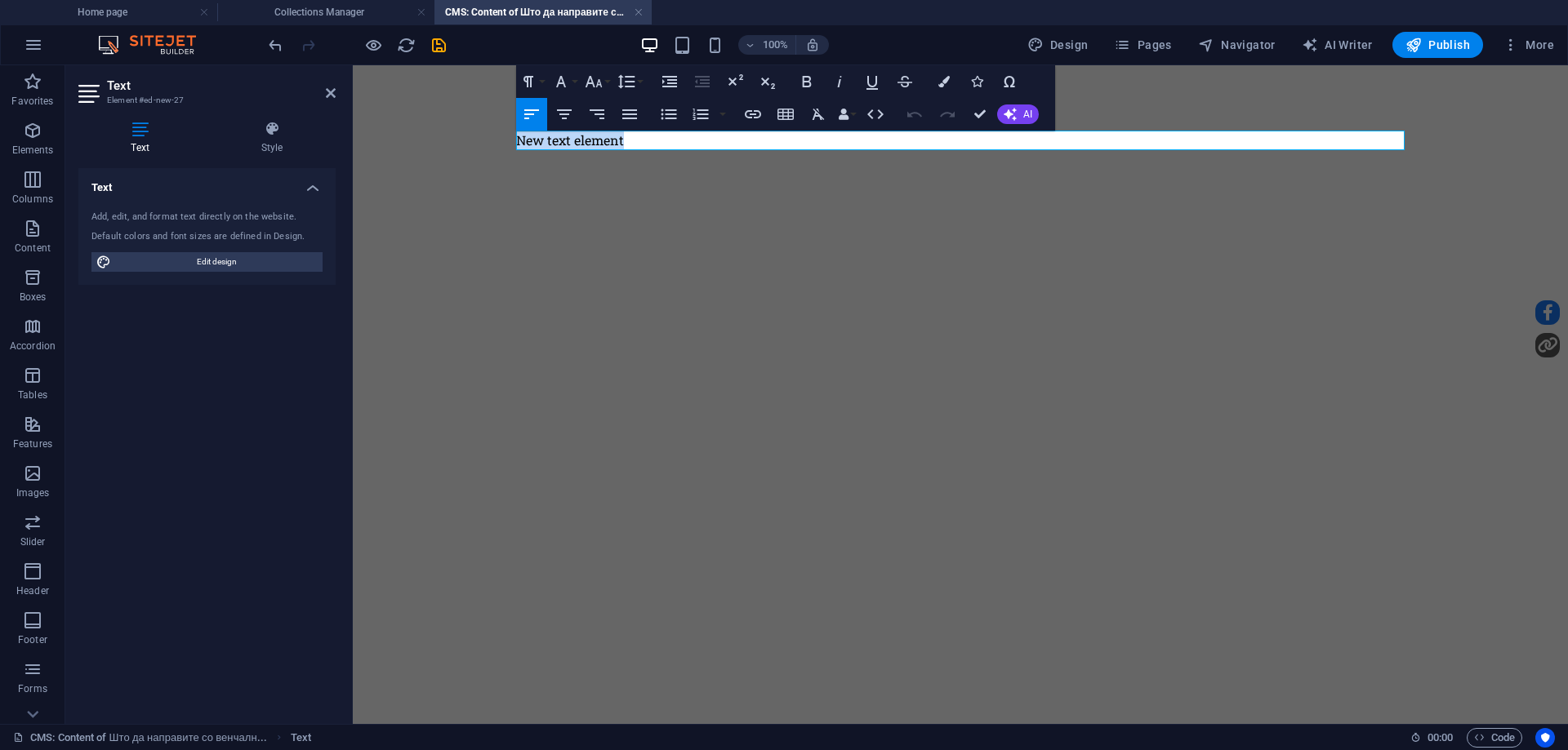
drag, startPoint x: 609, startPoint y: 141, endPoint x: 623, endPoint y: 162, distance: 25.2
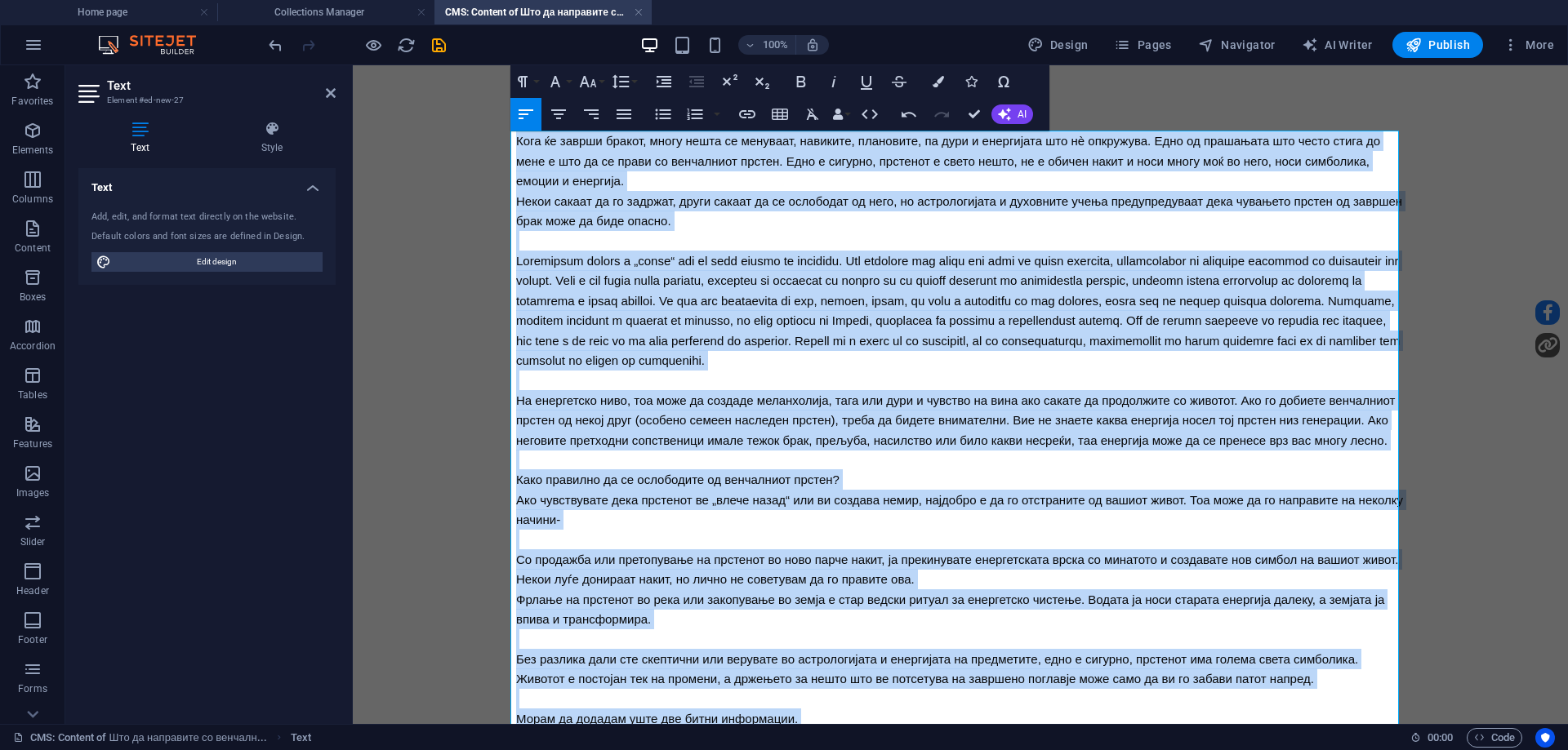
drag, startPoint x: 982, startPoint y: 647, endPoint x: 427, endPoint y: 65, distance: 804.2
click at [427, 65] on body "Кога ќе заврши бракот, многу нешта се менуваат, навиките, плановите, па дури и …" at bounding box center [960, 688] width 1215 height 1247
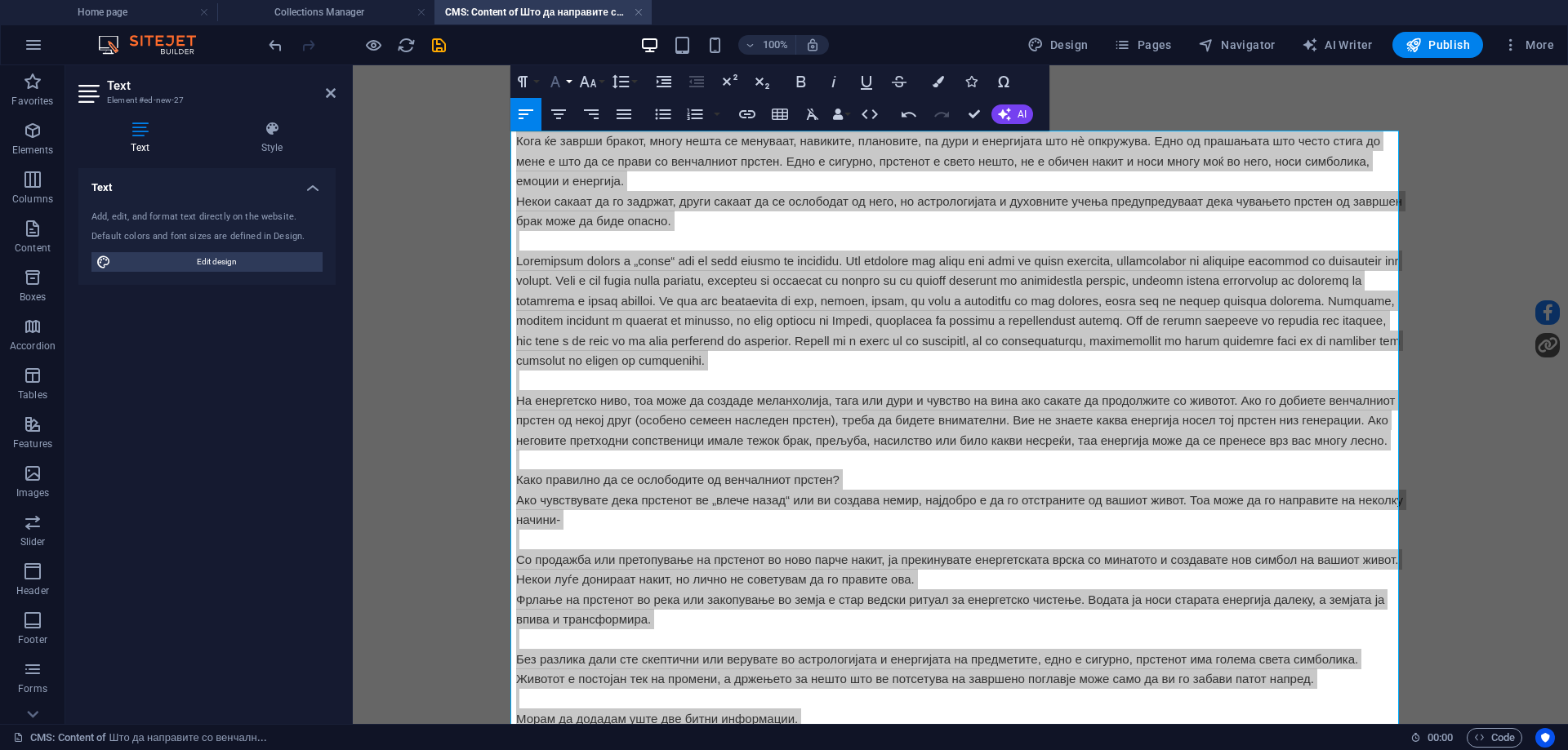
click at [554, 85] on icon "button" at bounding box center [555, 81] width 19 height 19
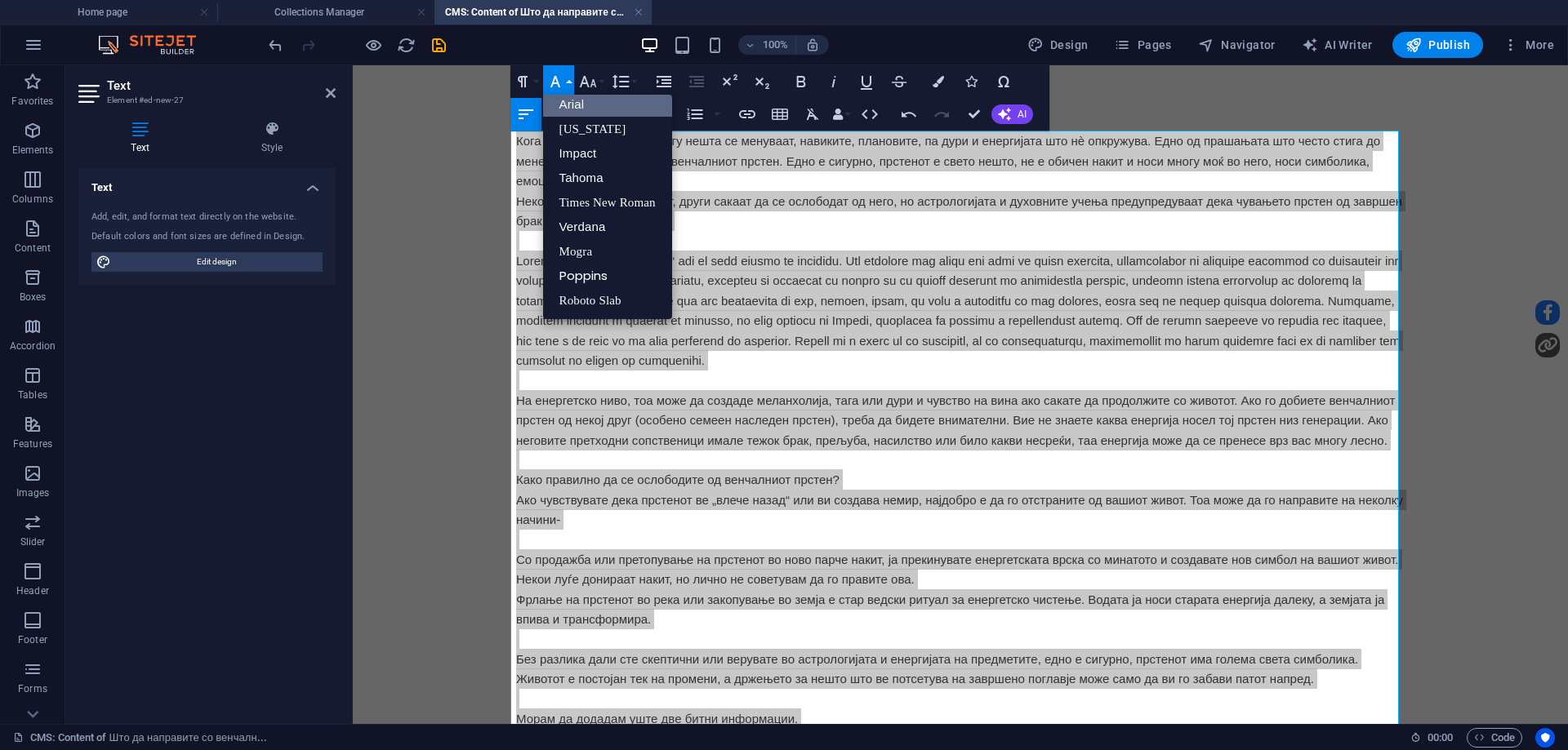
scroll to position [9, 0]
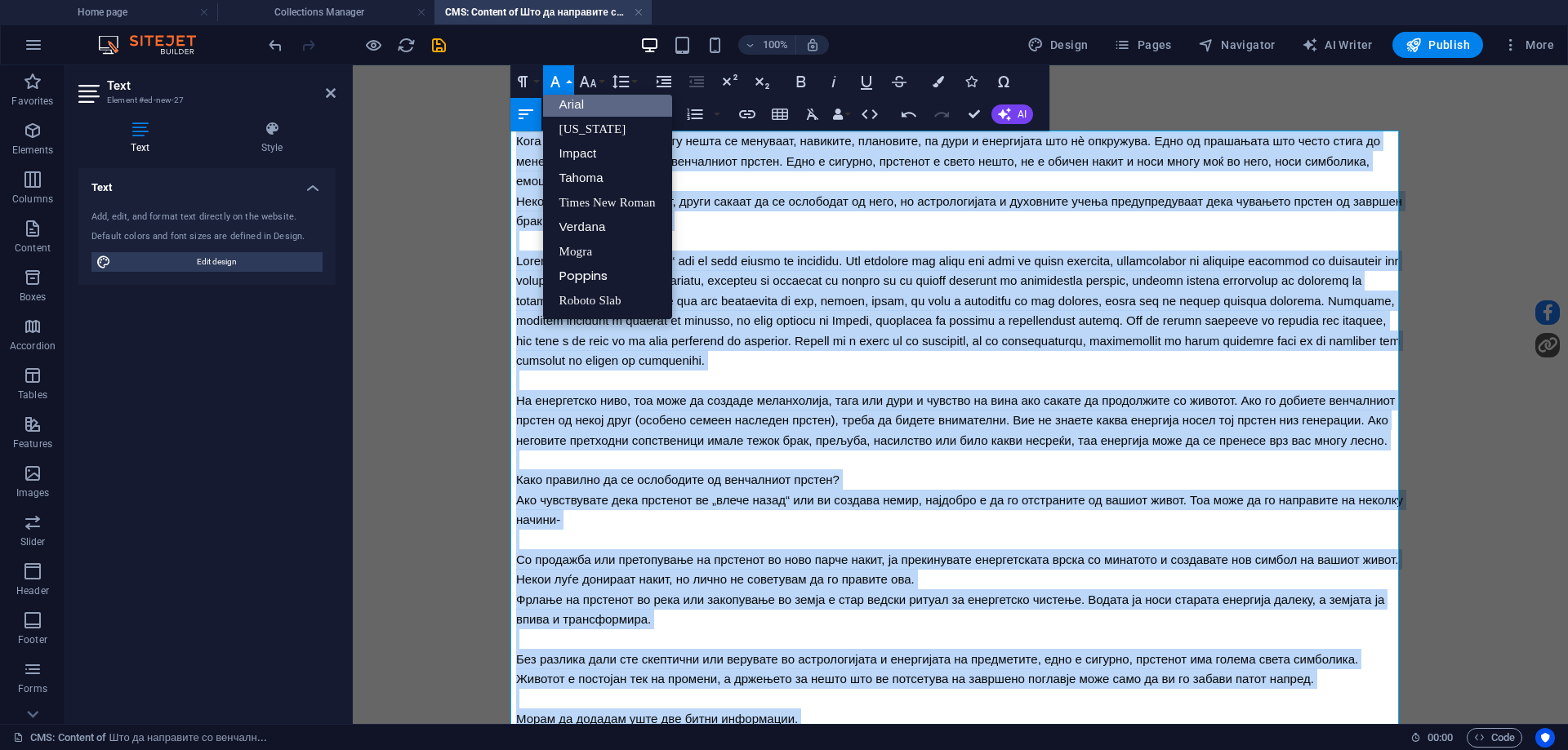
click at [577, 102] on link "Arial" at bounding box center [607, 104] width 129 height 25
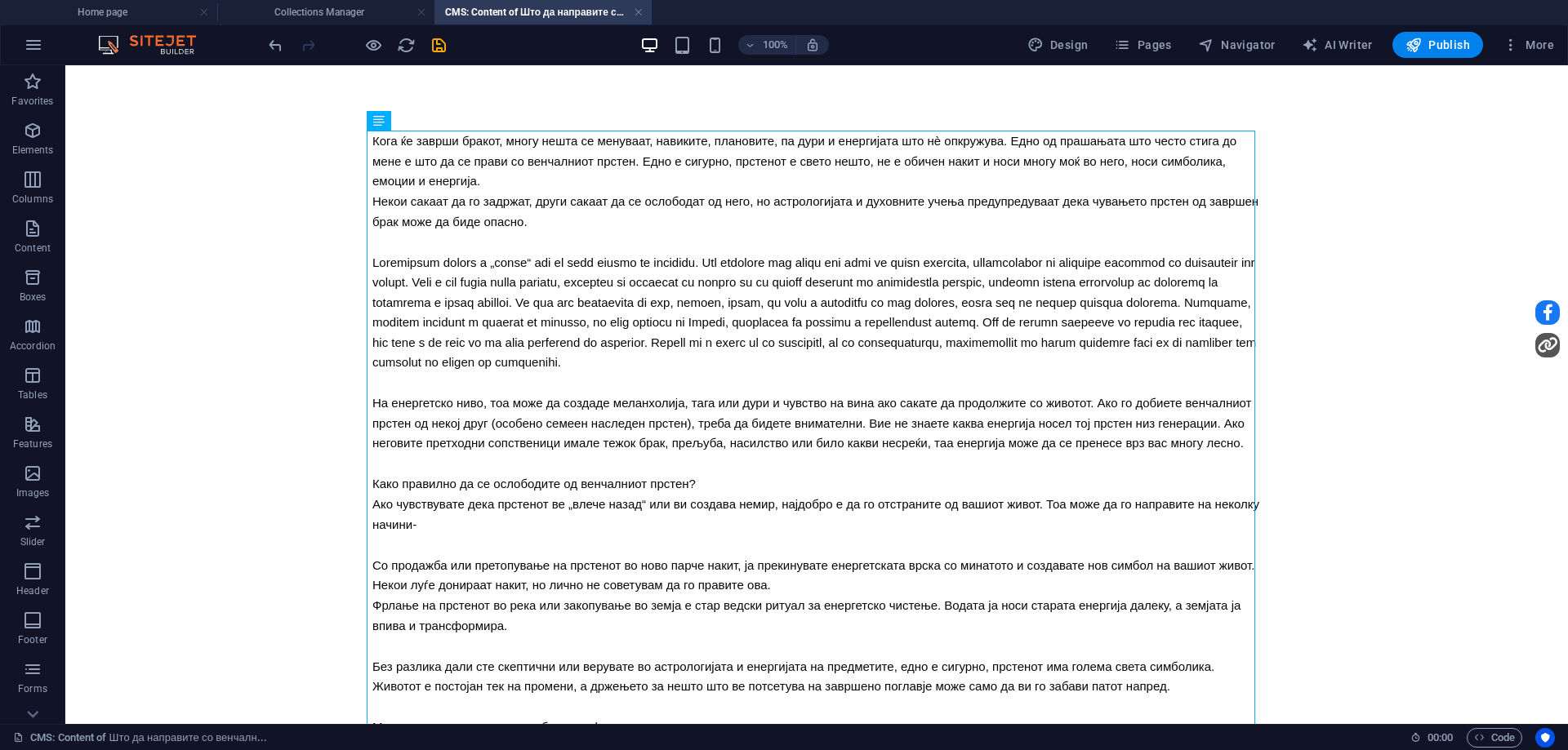
click at [440, 55] on div at bounding box center [357, 45] width 183 height 26
click at [440, 52] on icon "save" at bounding box center [439, 45] width 19 height 19
click at [336, 8] on h4 "Collections Manager" at bounding box center [326, 12] width 218 height 18
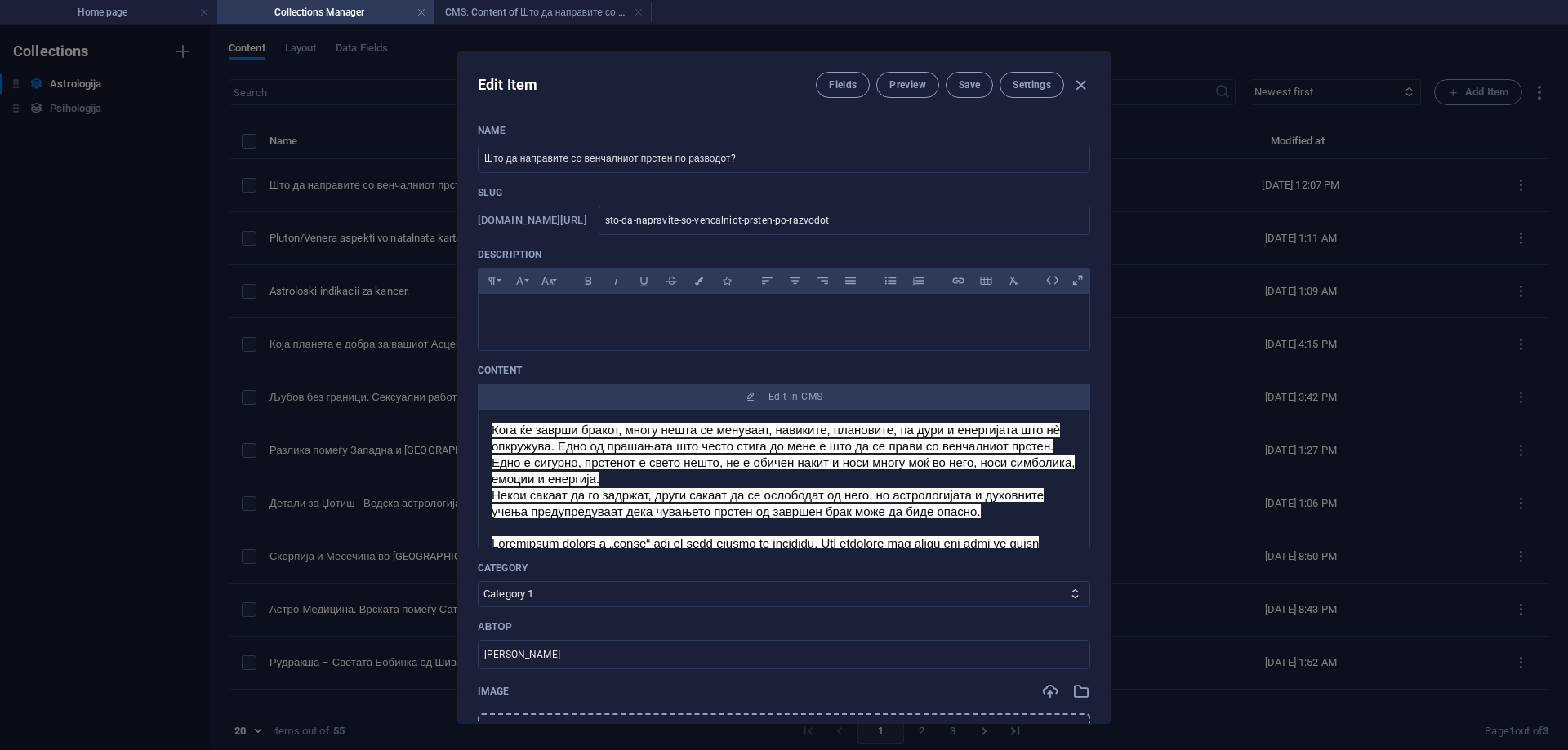
click at [831, 469] on span "Кога ќе заврши бракот, многу нешта се менуваат, навиките, плановите, па дури и …" at bounding box center [783, 455] width 583 height 63
click at [894, 85] on span "Preview" at bounding box center [907, 85] width 36 height 13
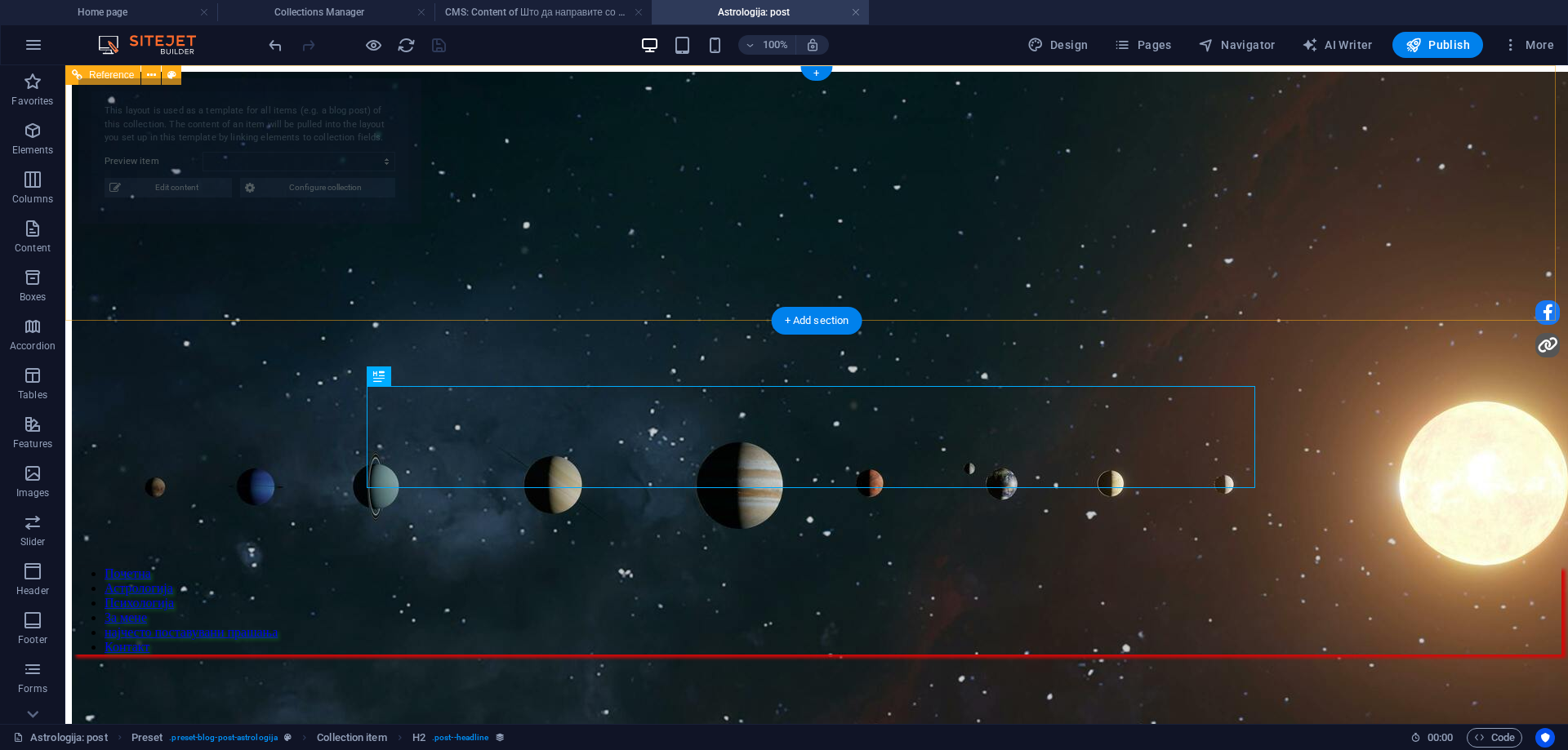
scroll to position [0, 0]
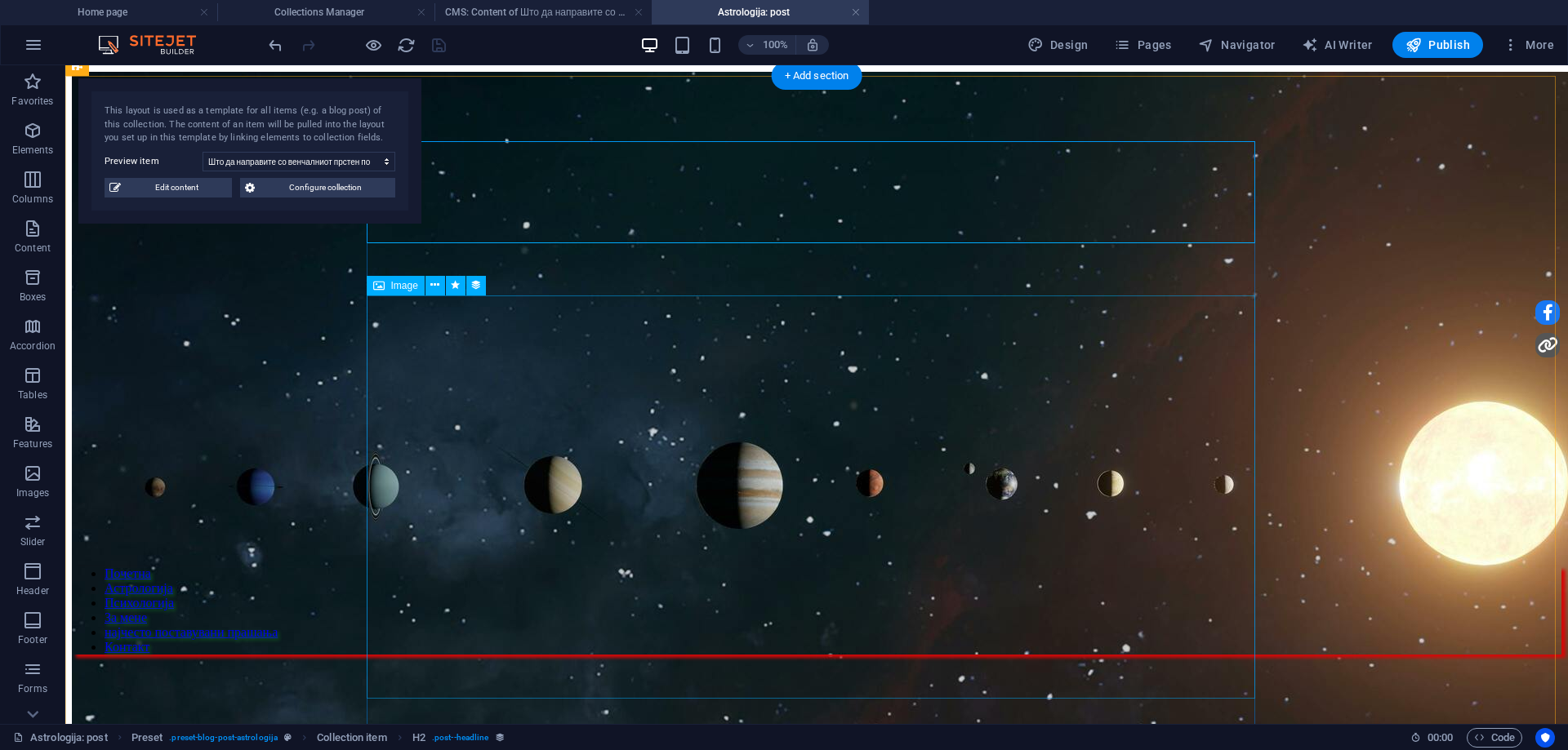
select select "68bc0728f7fbbd55c6082dee"
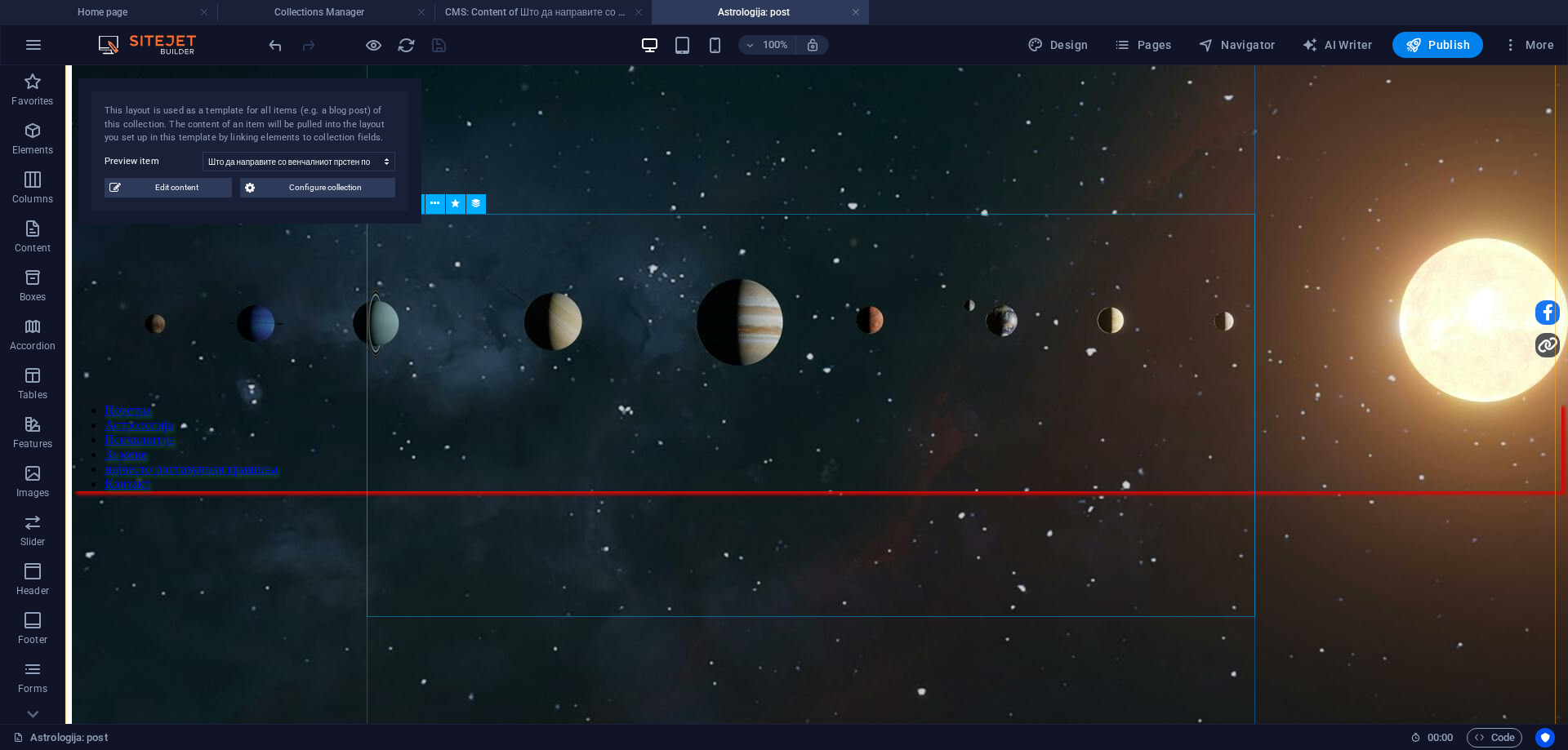
scroll to position [408, 0]
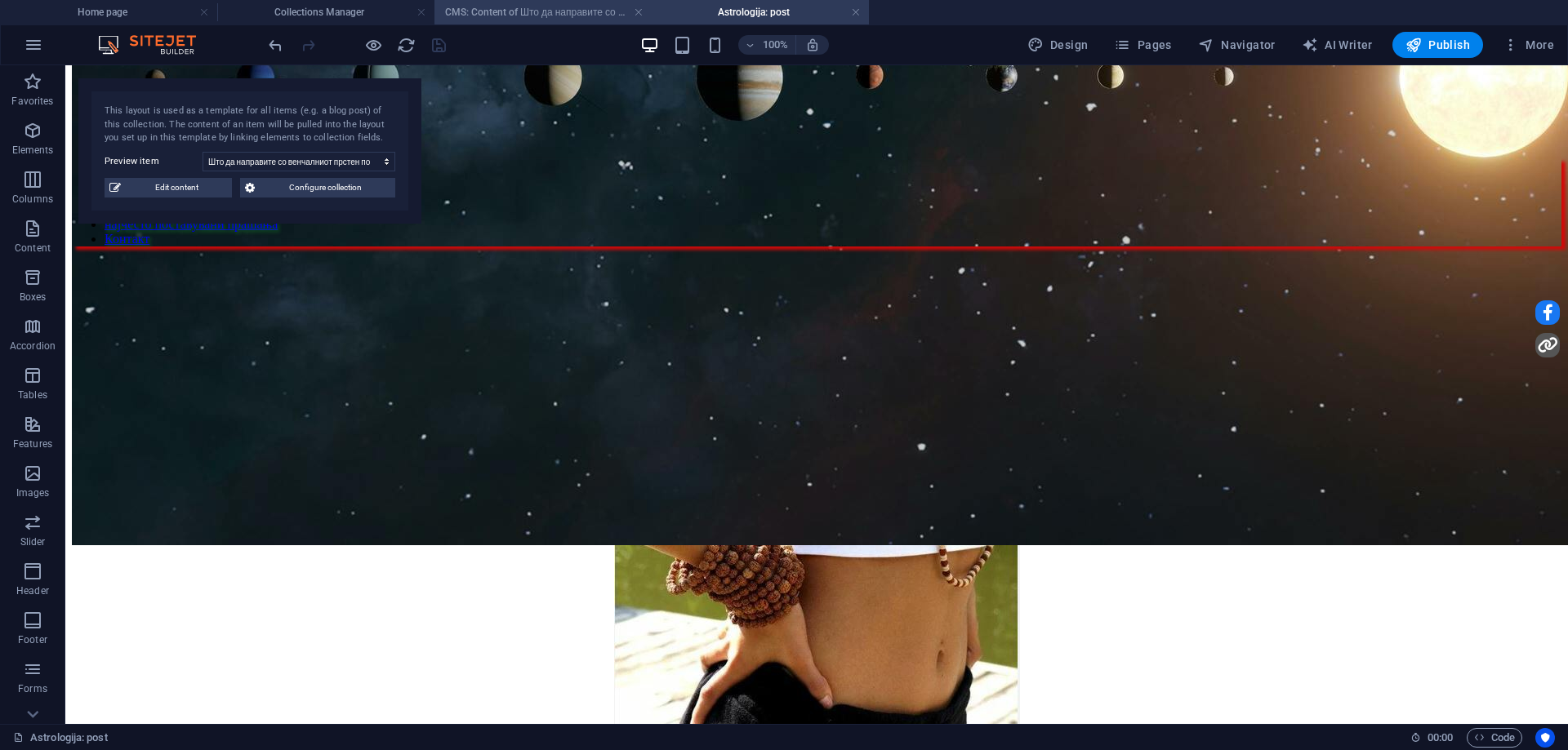
click at [531, 19] on h4 "CMS: Content of Што да направите со венчалн..." at bounding box center [543, 12] width 218 height 18
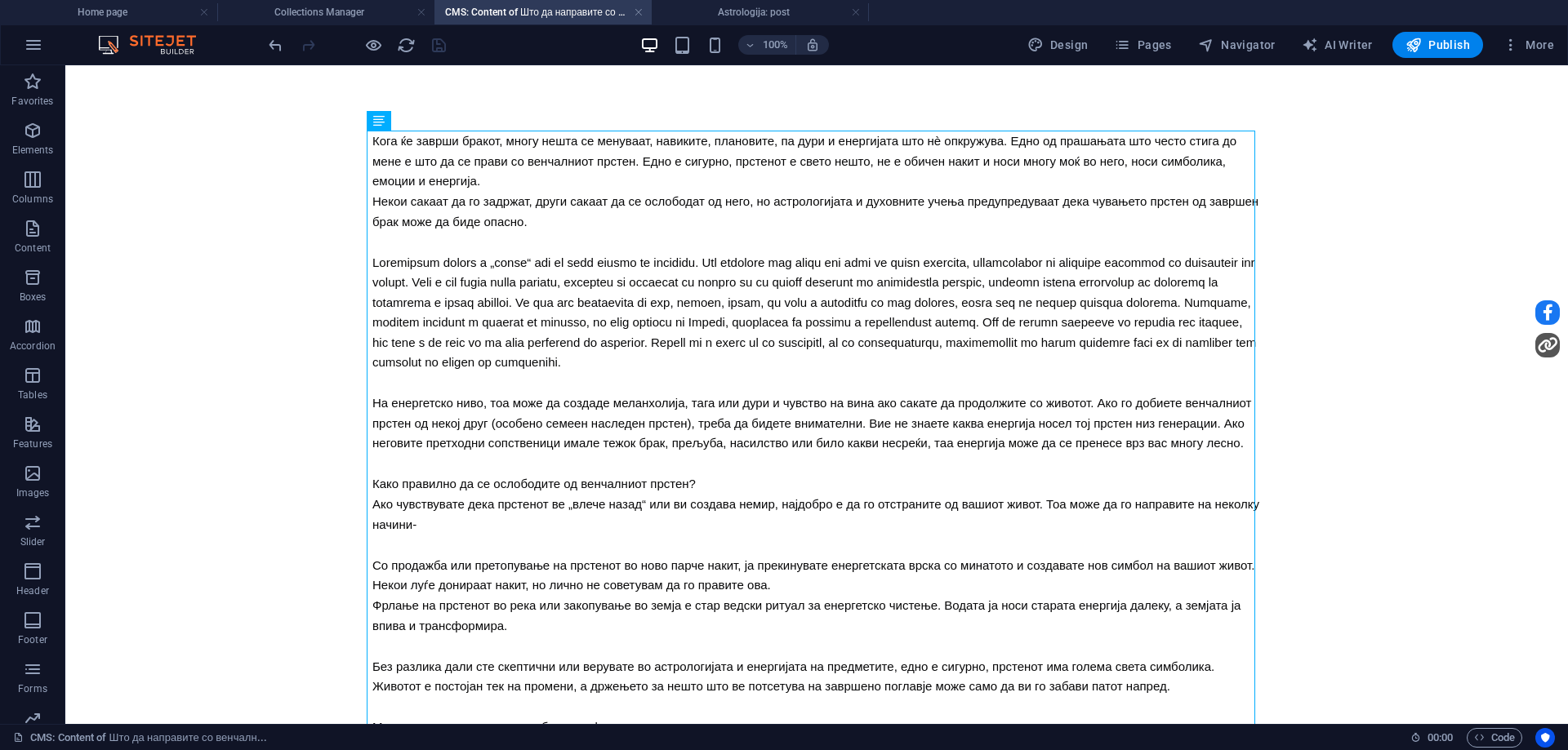
click at [859, 12] on link at bounding box center [856, 13] width 10 height 15
click at [358, 19] on h4 "Collections Manager" at bounding box center [326, 12] width 218 height 18
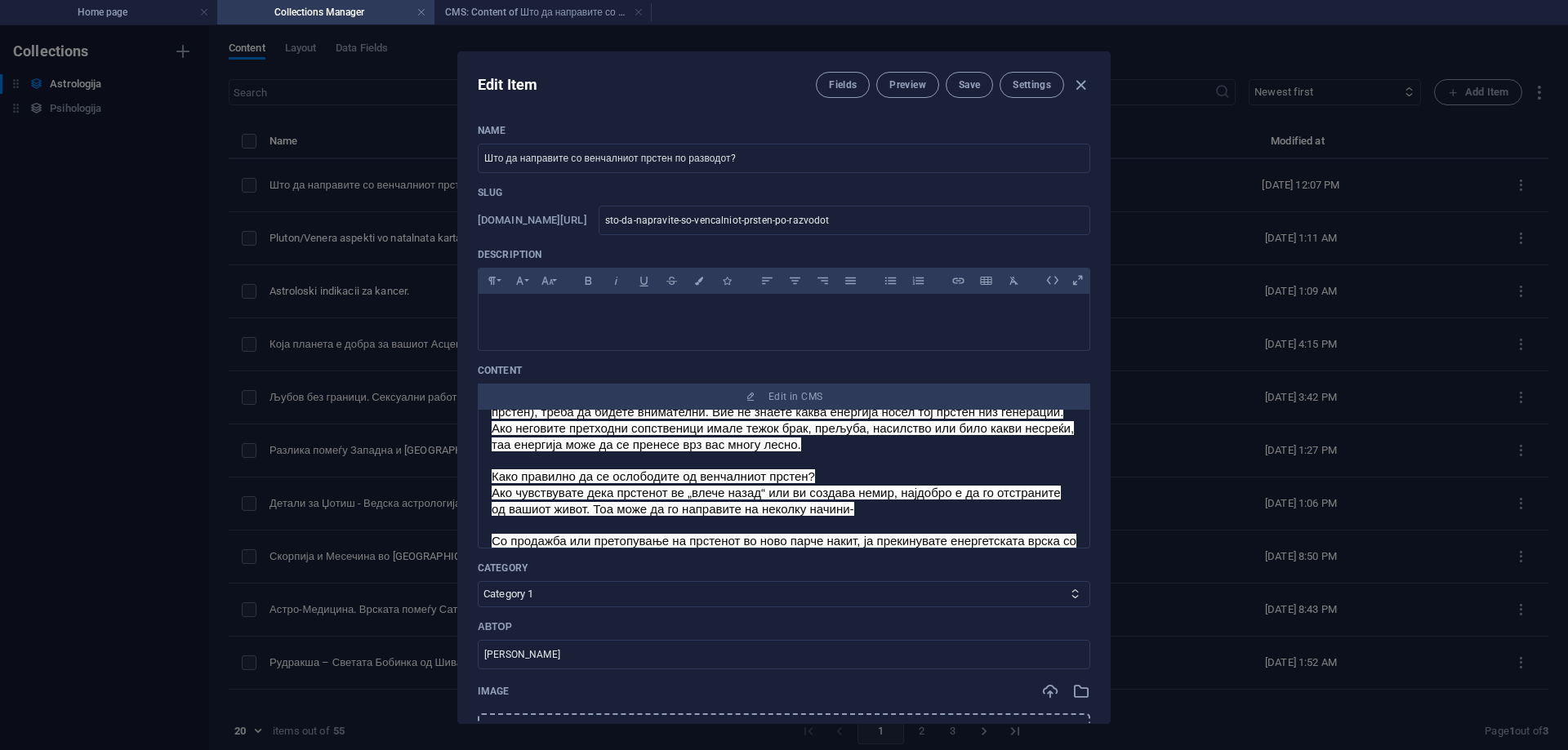
scroll to position [245, 0]
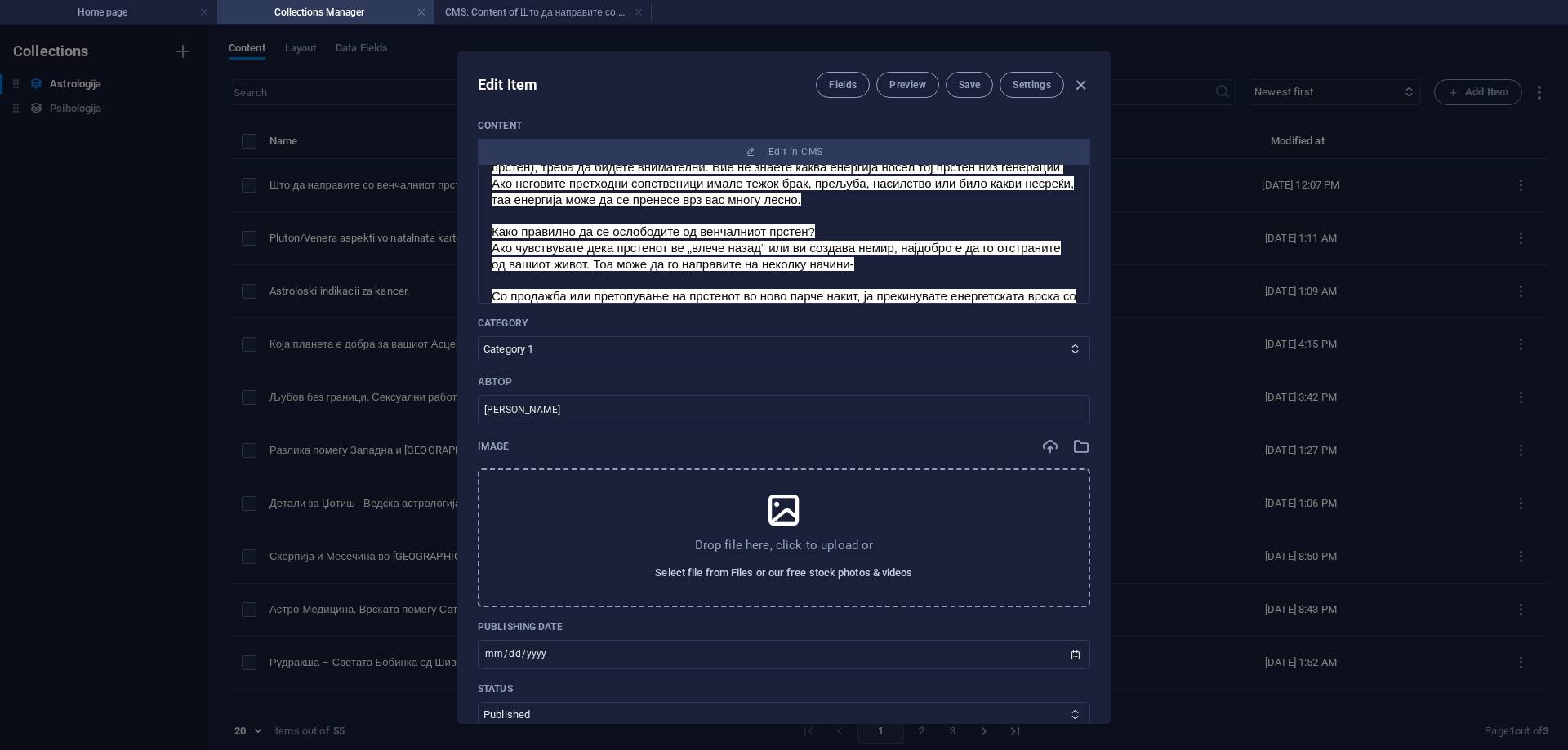
click at [781, 575] on span "Select file from Files or our free stock photos & videos" at bounding box center [784, 573] width 257 height 19
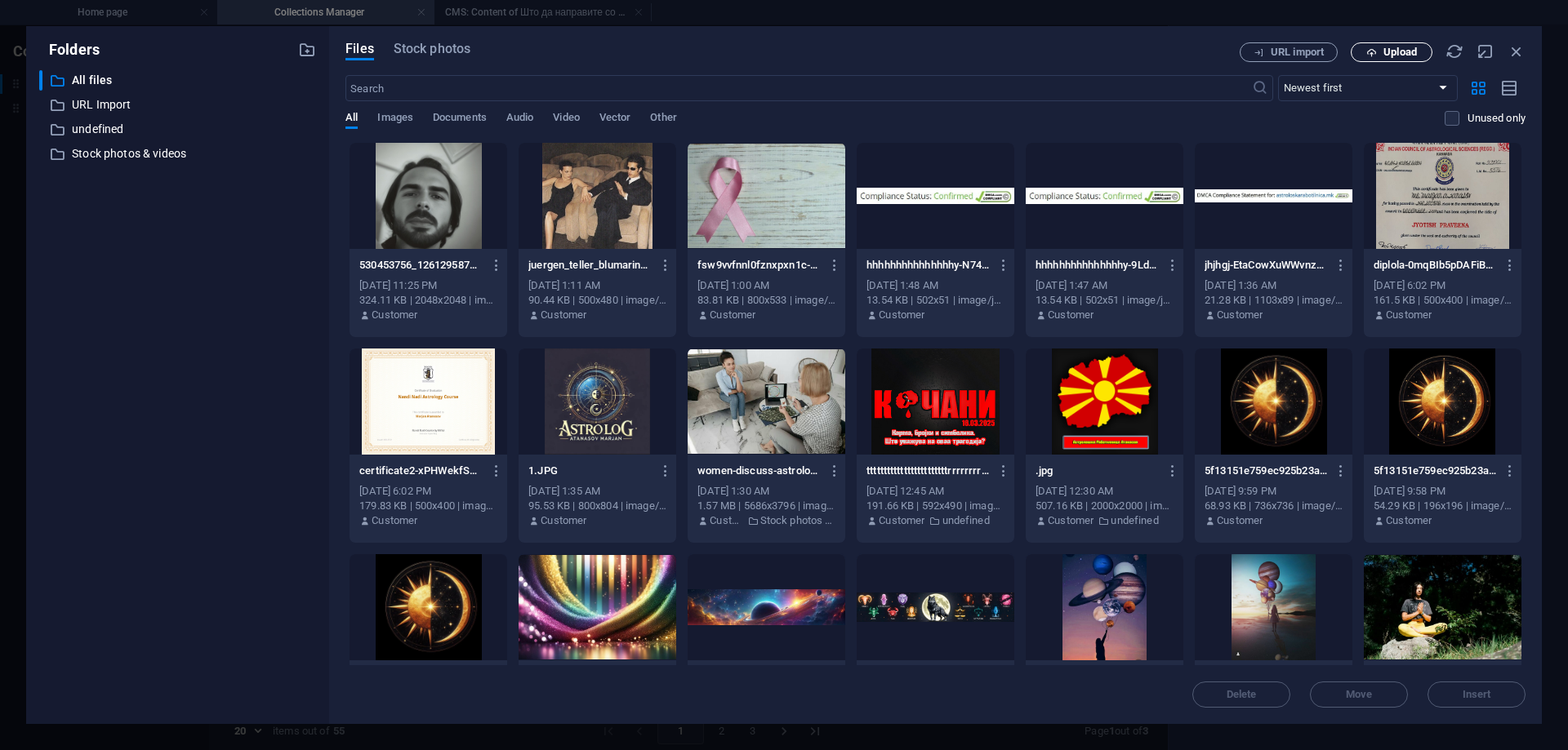
click at [1388, 50] on span "Upload" at bounding box center [1400, 52] width 34 height 10
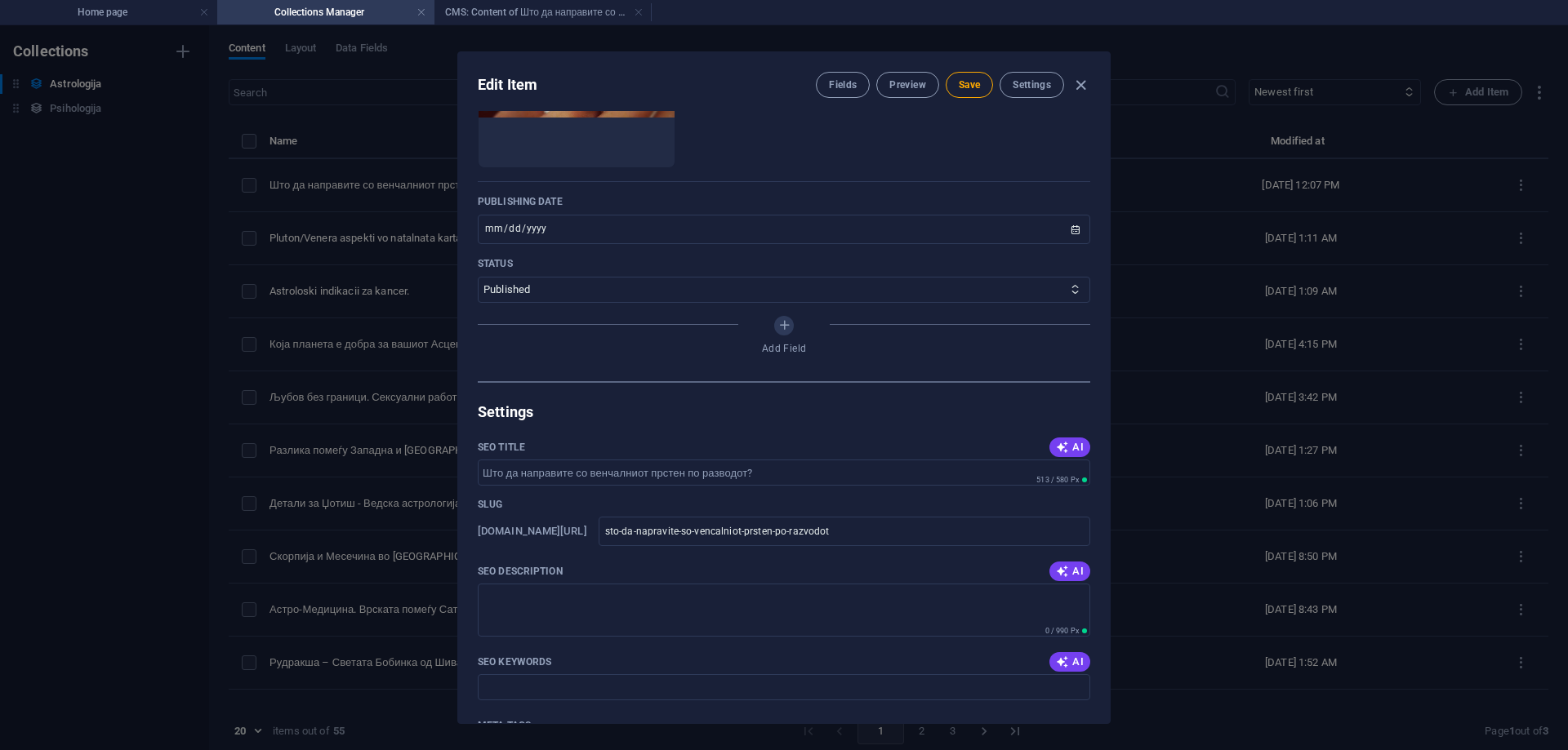
scroll to position [817, 0]
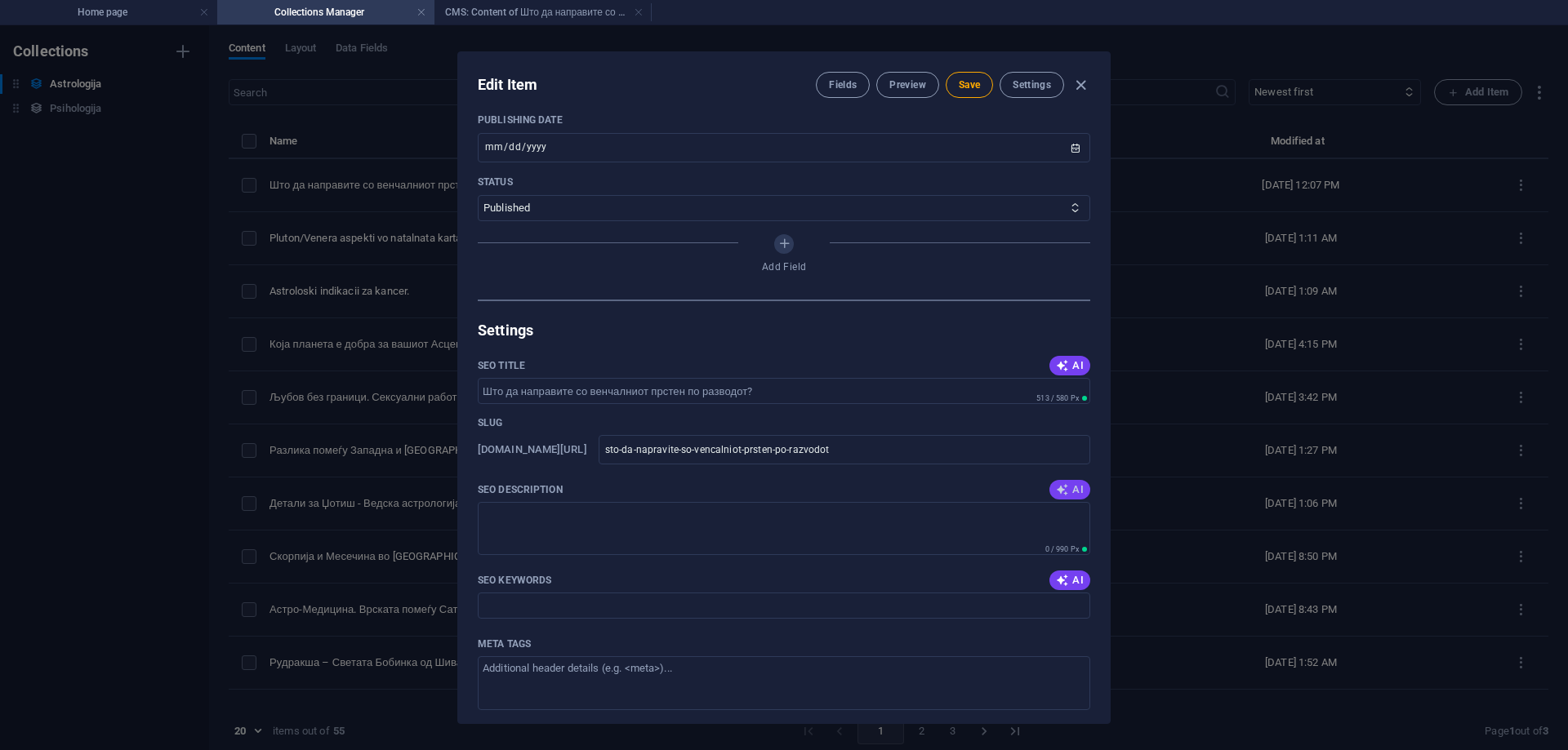
click at [1057, 487] on icon "button" at bounding box center [1062, 489] width 13 height 13
type textarea "Откријте што да правите со венчалниот прстен по разводот и како да се ослободит…"
click at [1066, 571] on button "AI" at bounding box center [1070, 580] width 41 height 19
type input "венчален прстен, развод, енергетско ослободување, астрологија, симболика, емоти…"
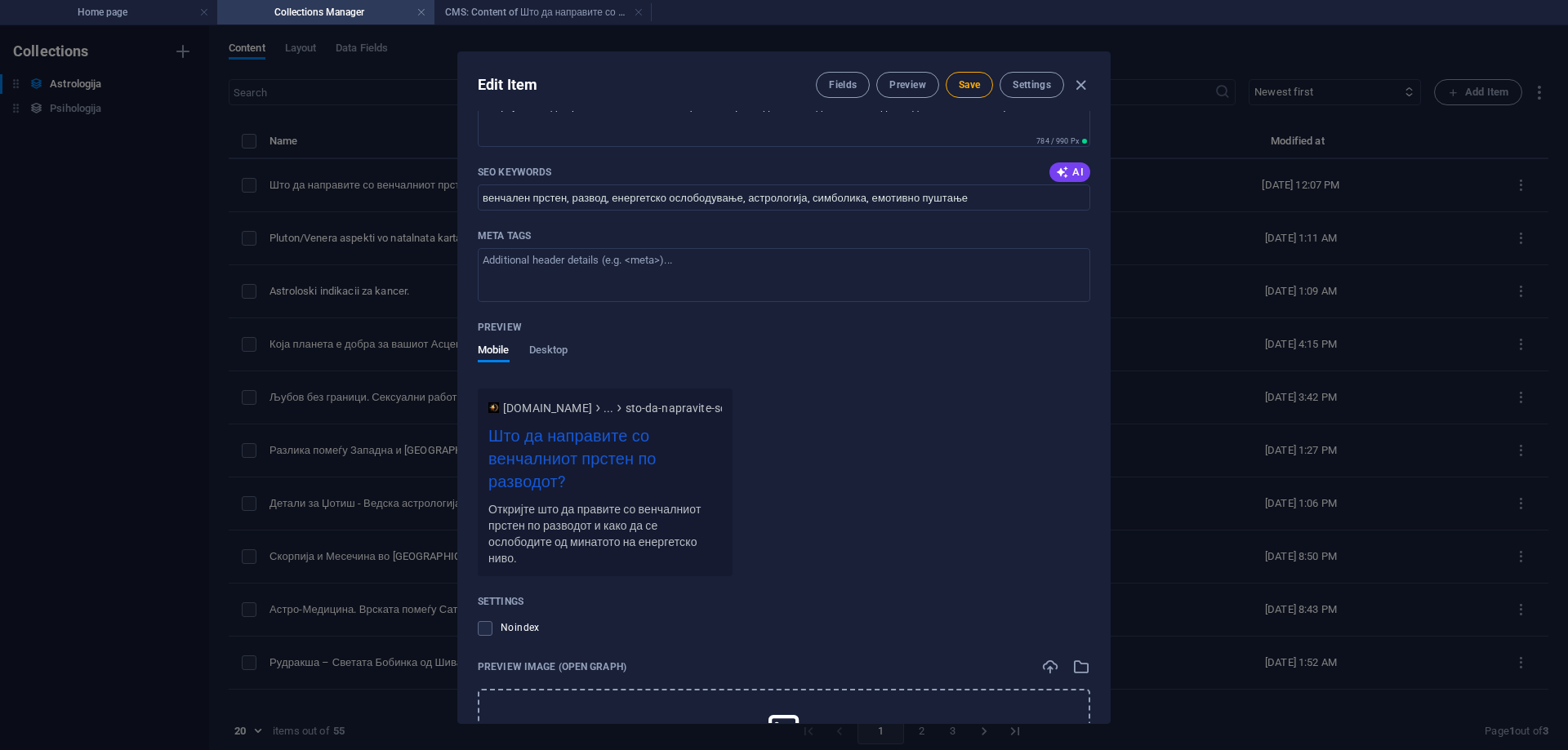
scroll to position [1424, 0]
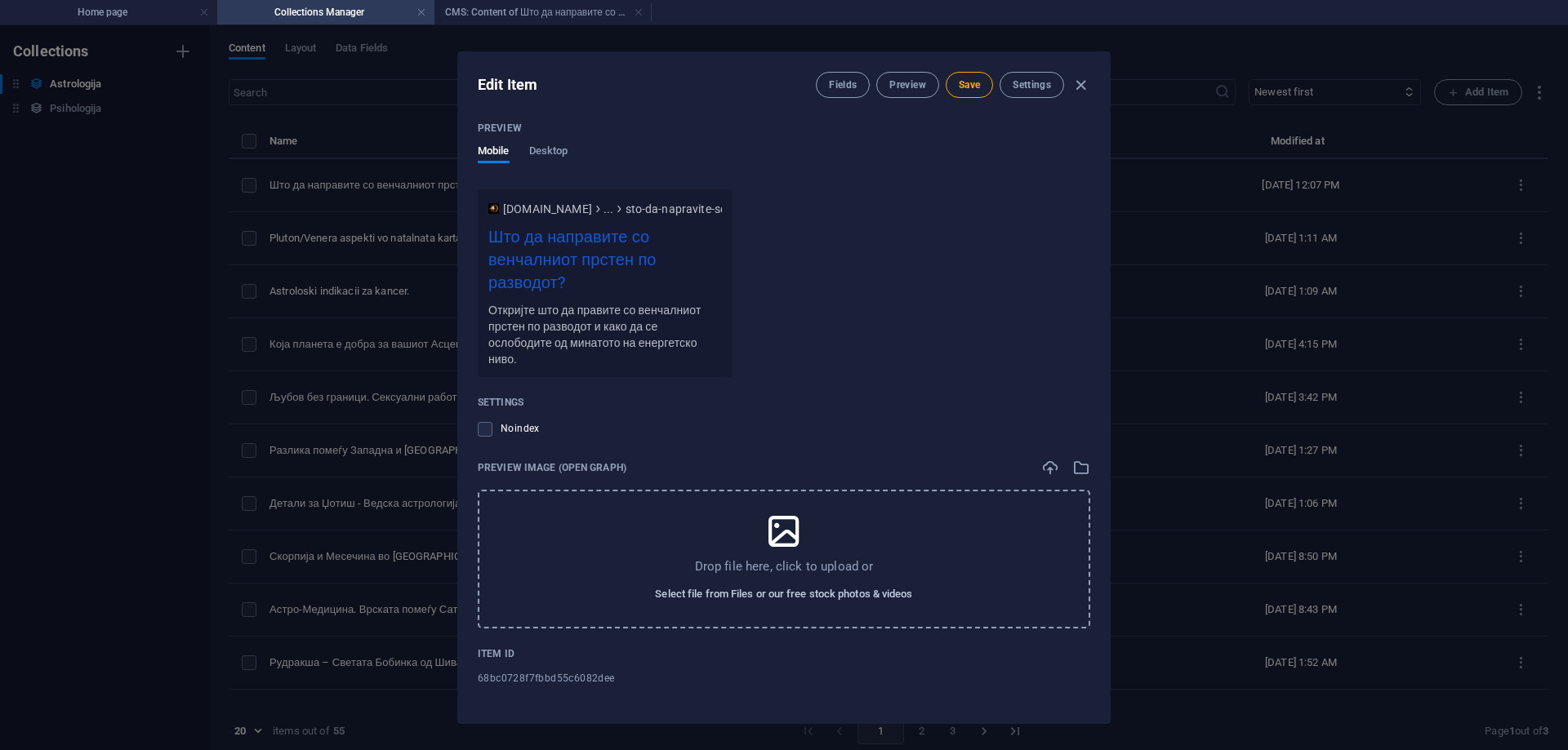
click at [839, 592] on span "Select file from Files or our free stock photos & videos" at bounding box center [784, 594] width 257 height 19
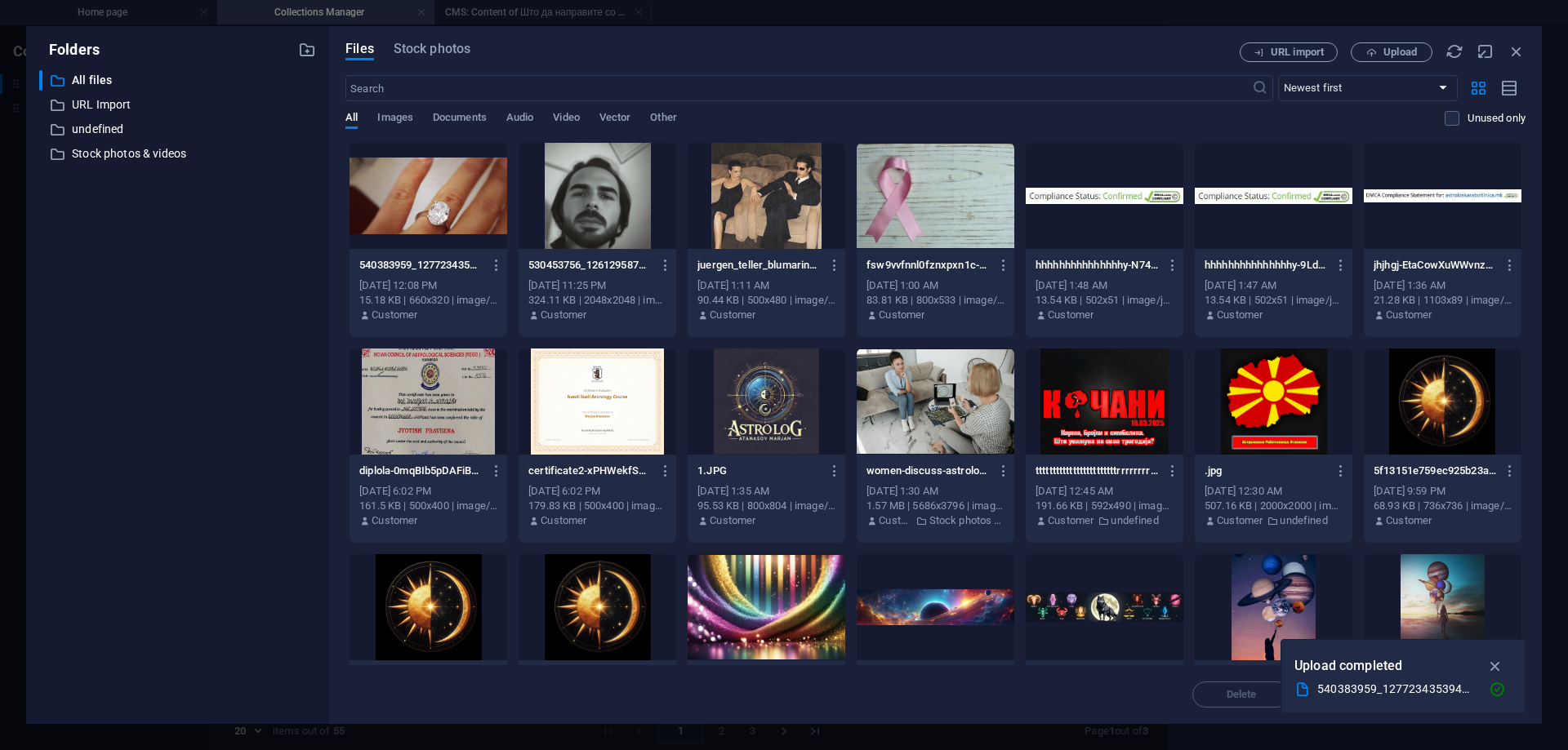
click at [455, 222] on div at bounding box center [428, 196] width 157 height 106
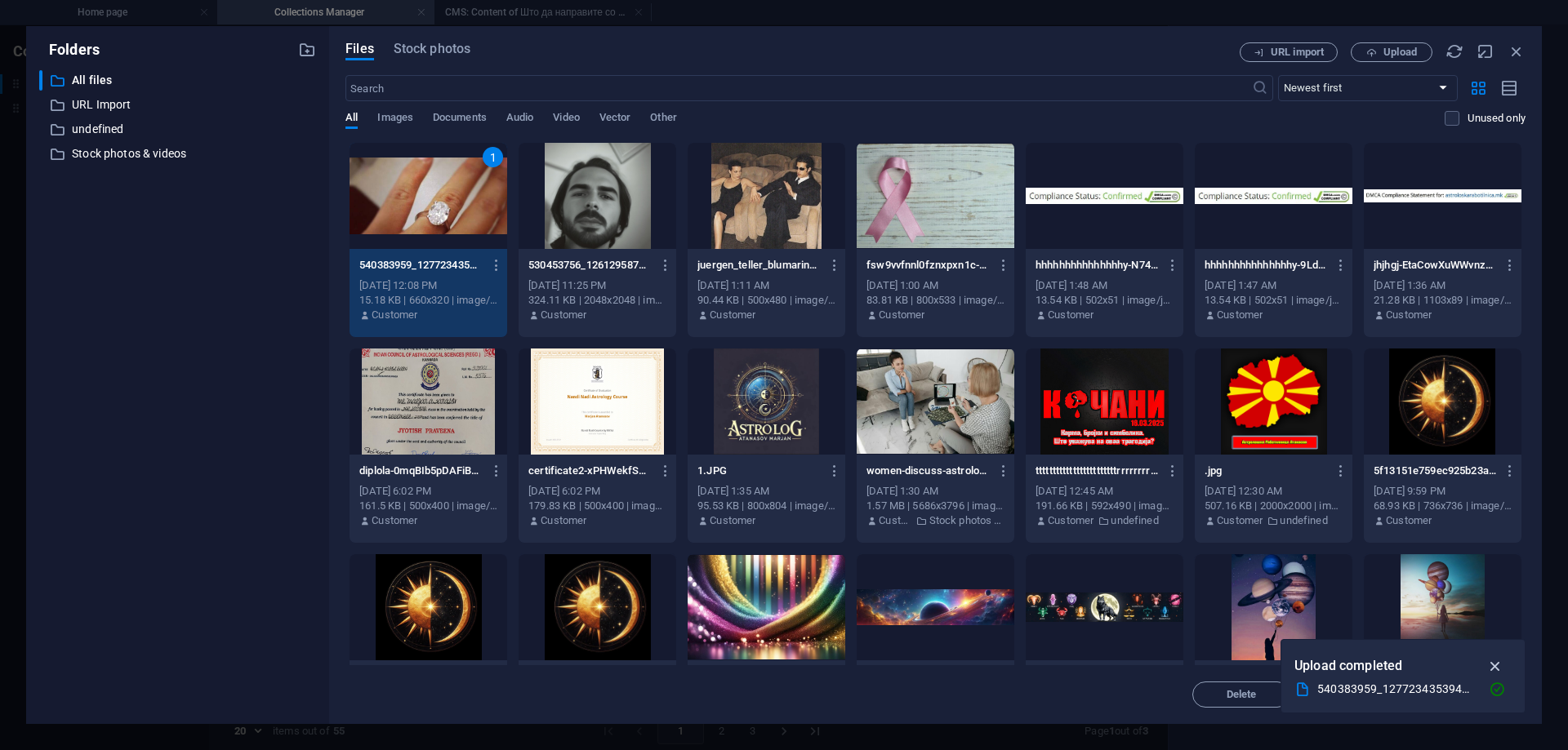
click at [1501, 666] on icon "button" at bounding box center [1496, 666] width 19 height 18
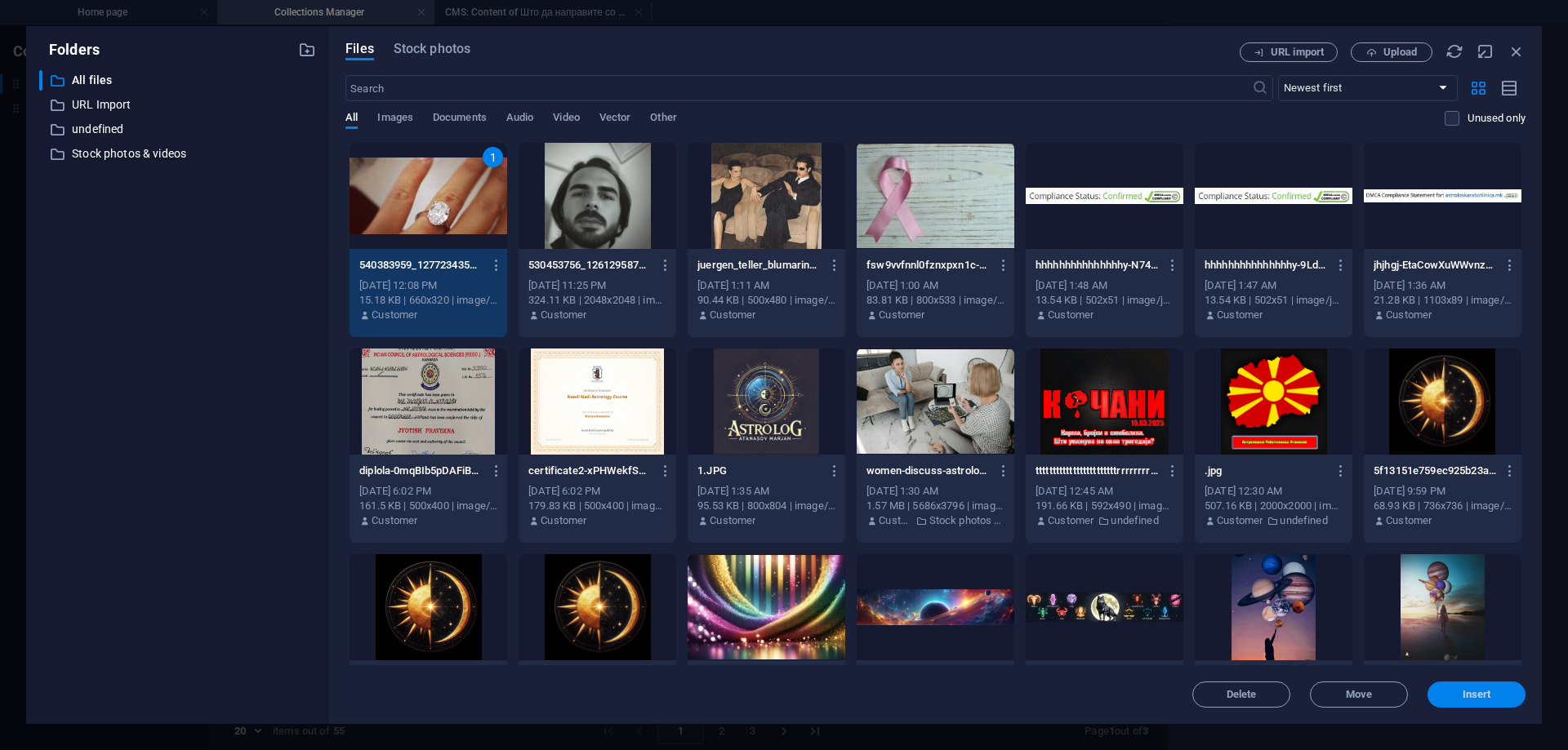
click at [1501, 698] on span "Insert" at bounding box center [1477, 695] width 85 height 10
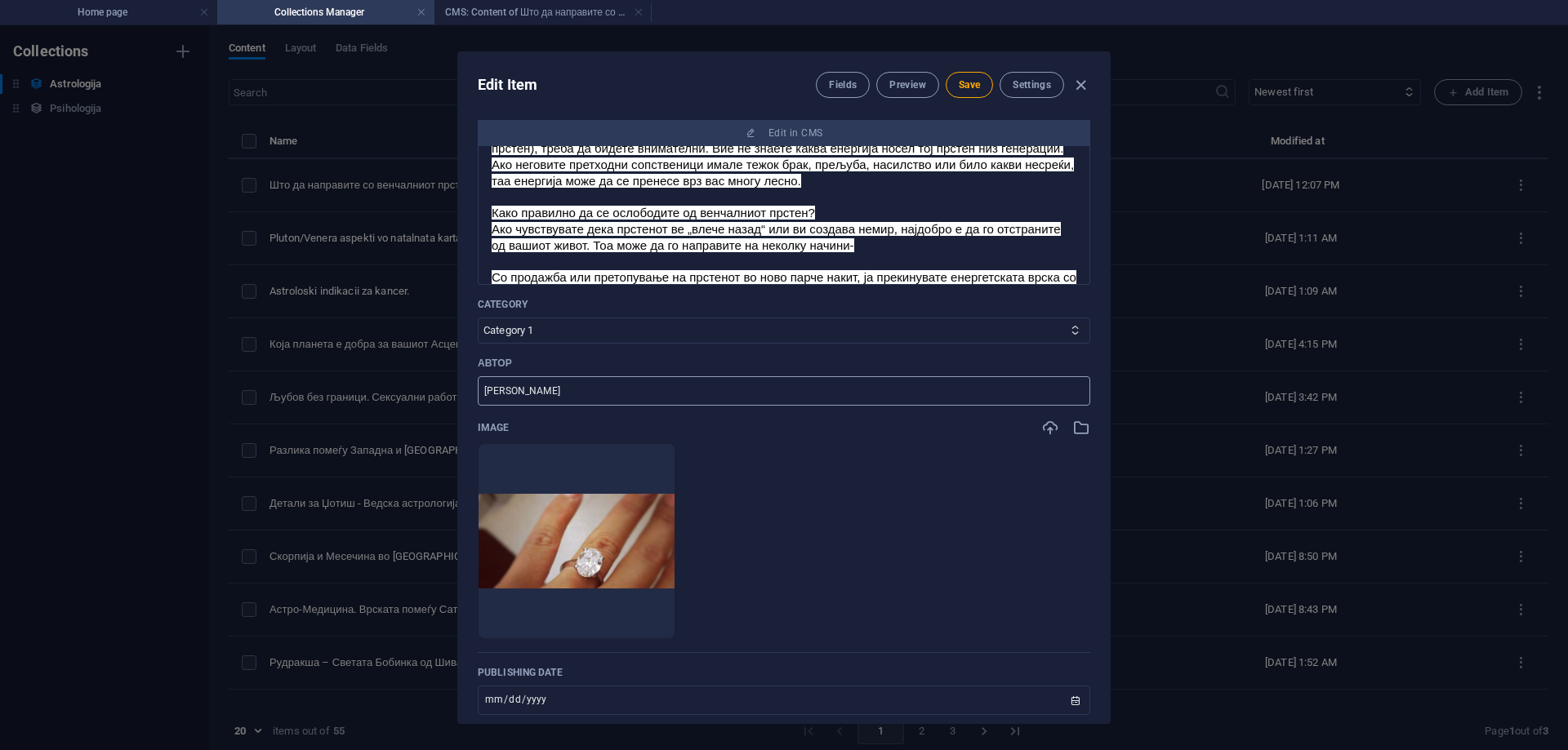
scroll to position [0, 0]
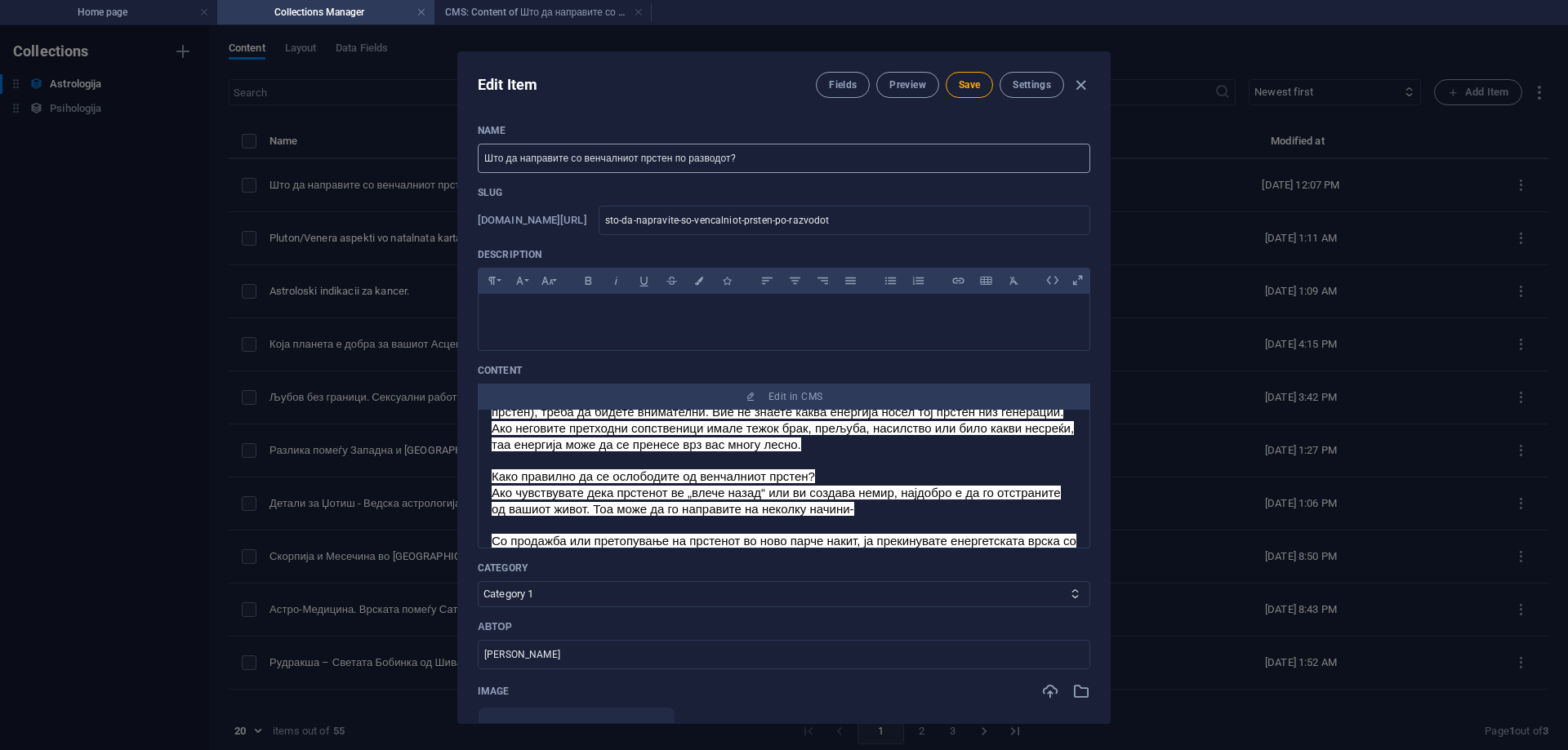
click at [629, 155] on input "Што да направите со венчалниот прстен по разводот?" at bounding box center [783, 158] width 612 height 30
click at [958, 85] on span "Save" at bounding box center [969, 85] width 21 height 13
click at [912, 88] on span "Preview" at bounding box center [907, 85] width 36 height 13
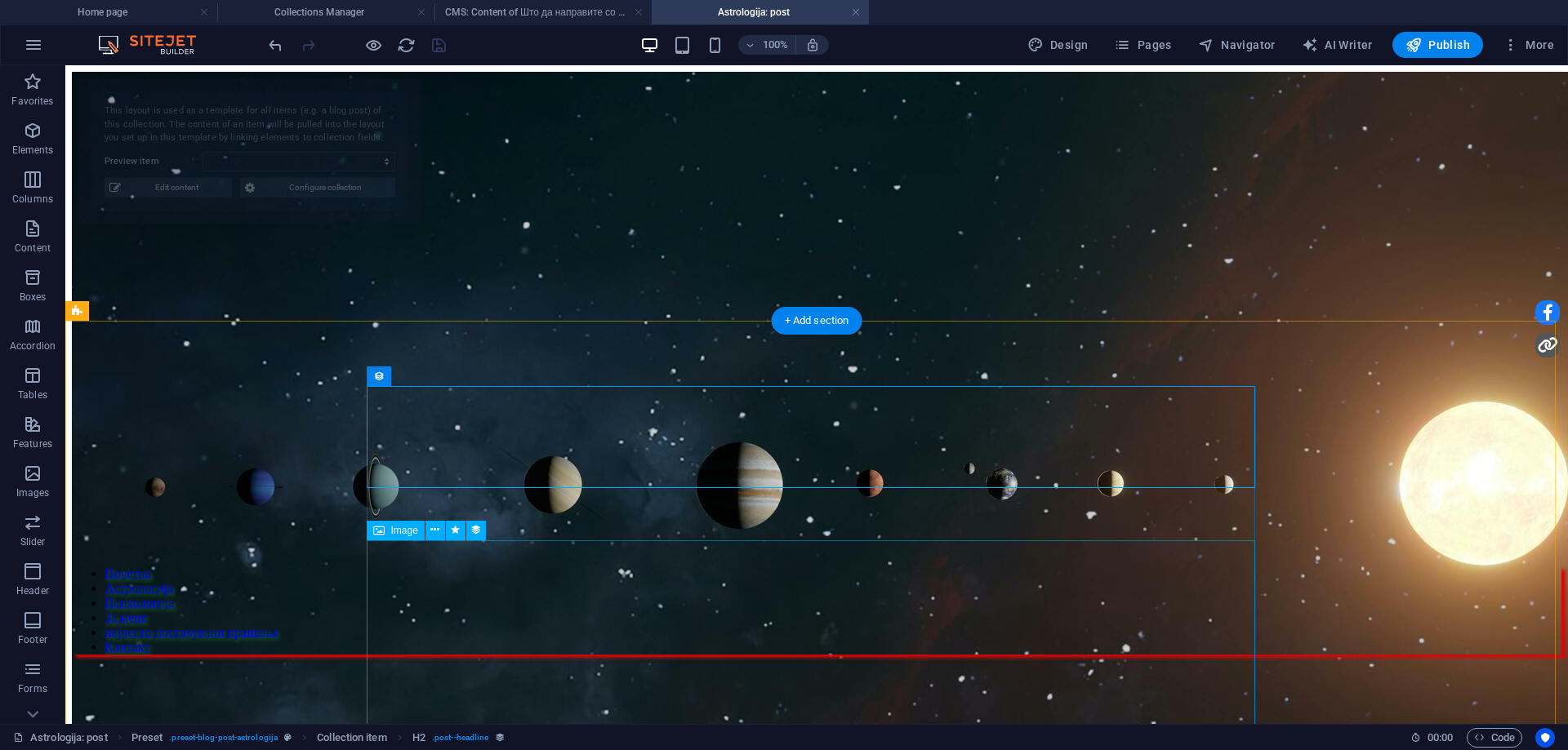
select select "68bc0728f7fbbd55c6082dee"
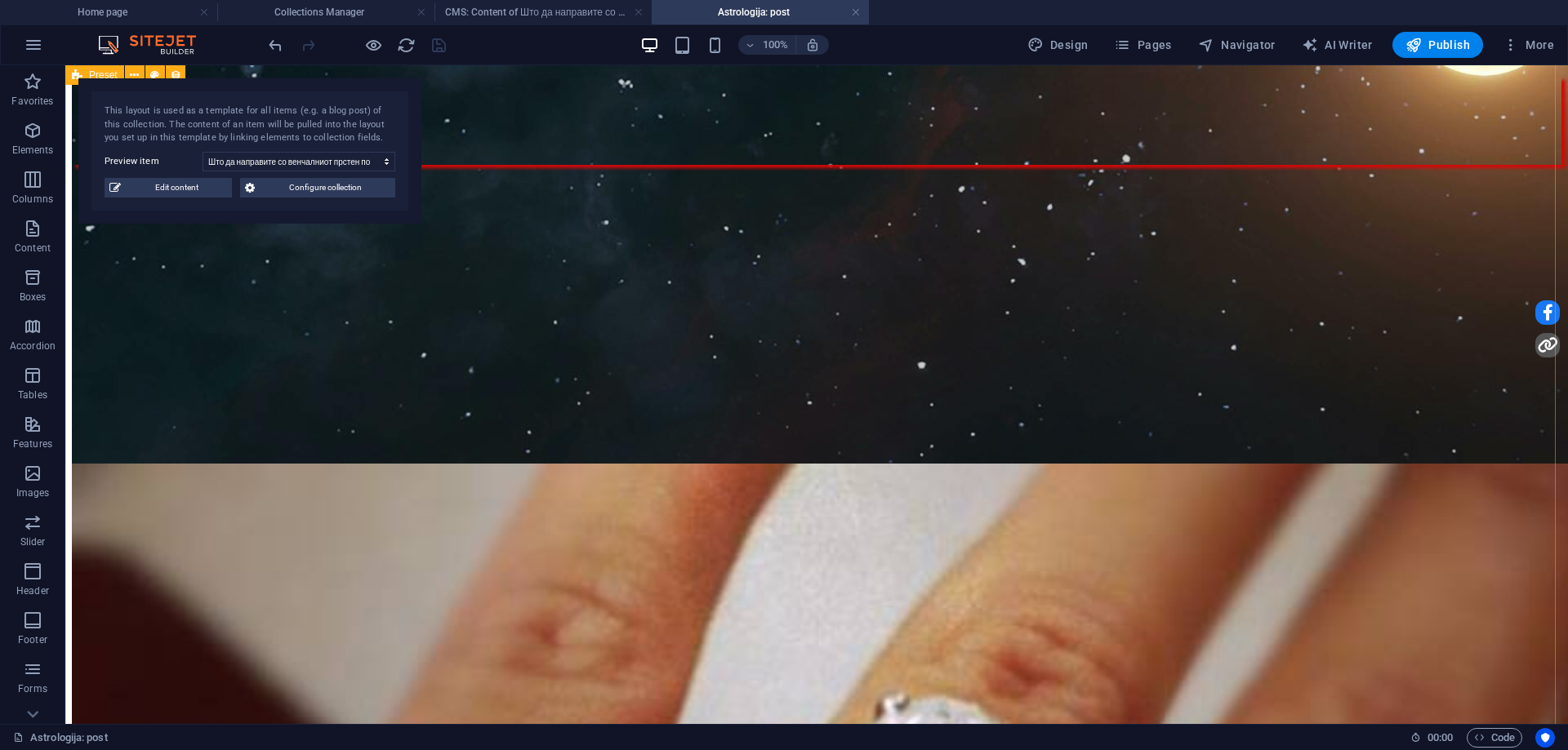
scroll to position [245, 0]
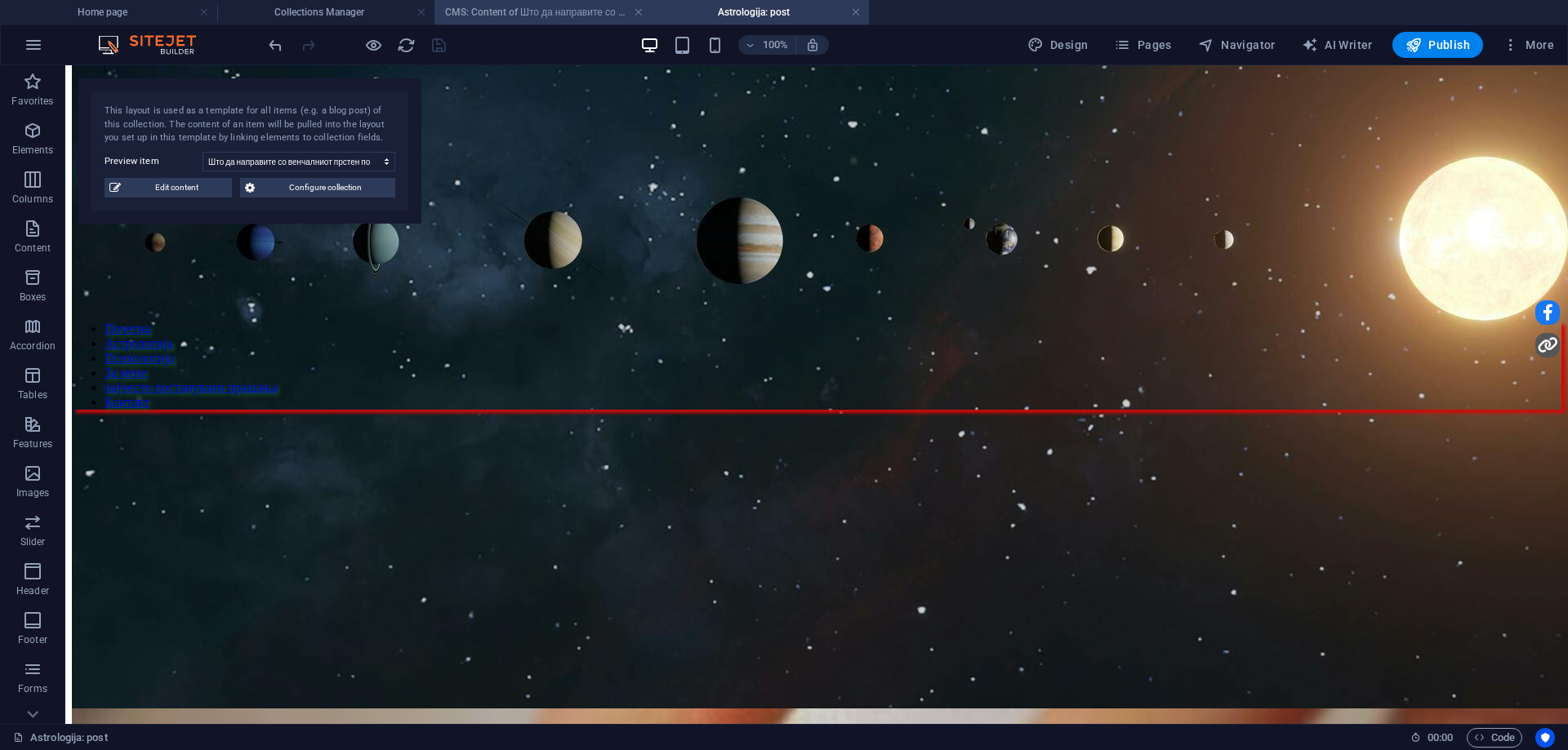
click at [608, 10] on h4 "CMS: Content of Што да направите со венчалн..." at bounding box center [543, 12] width 218 height 18
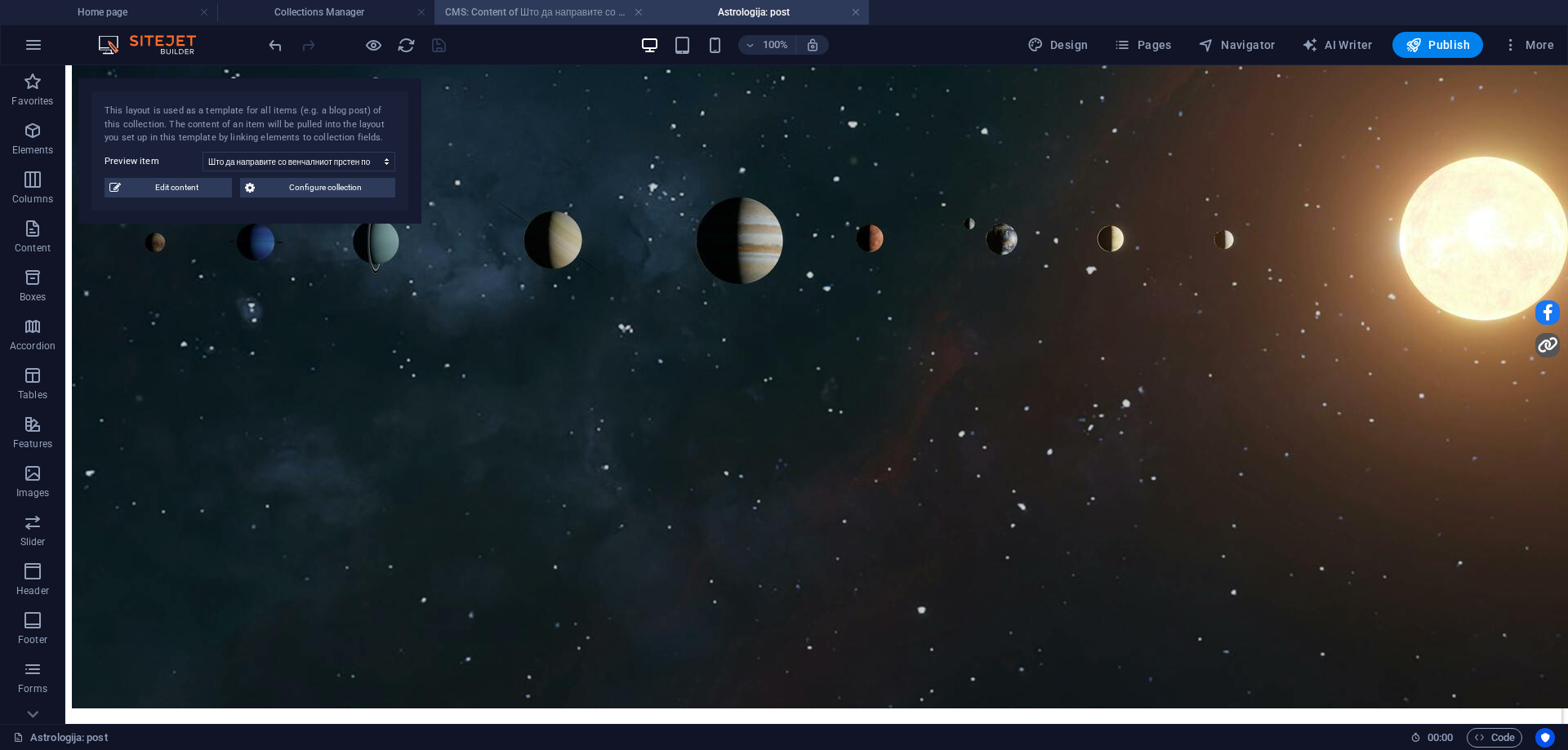
scroll to position [0, 0]
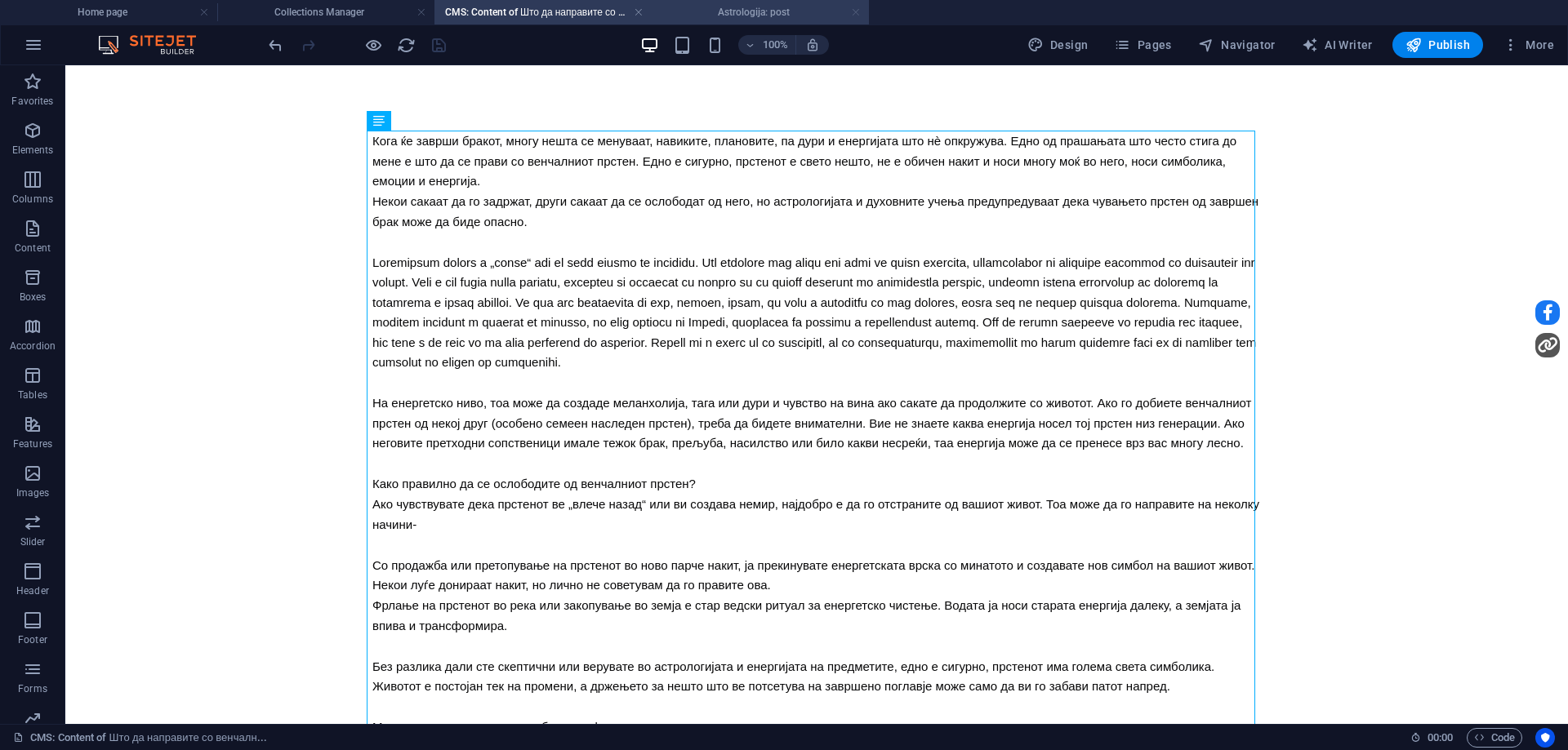
click at [853, 12] on link at bounding box center [856, 13] width 10 height 15
click at [354, 7] on h4 "Collections Manager" at bounding box center [326, 12] width 218 height 18
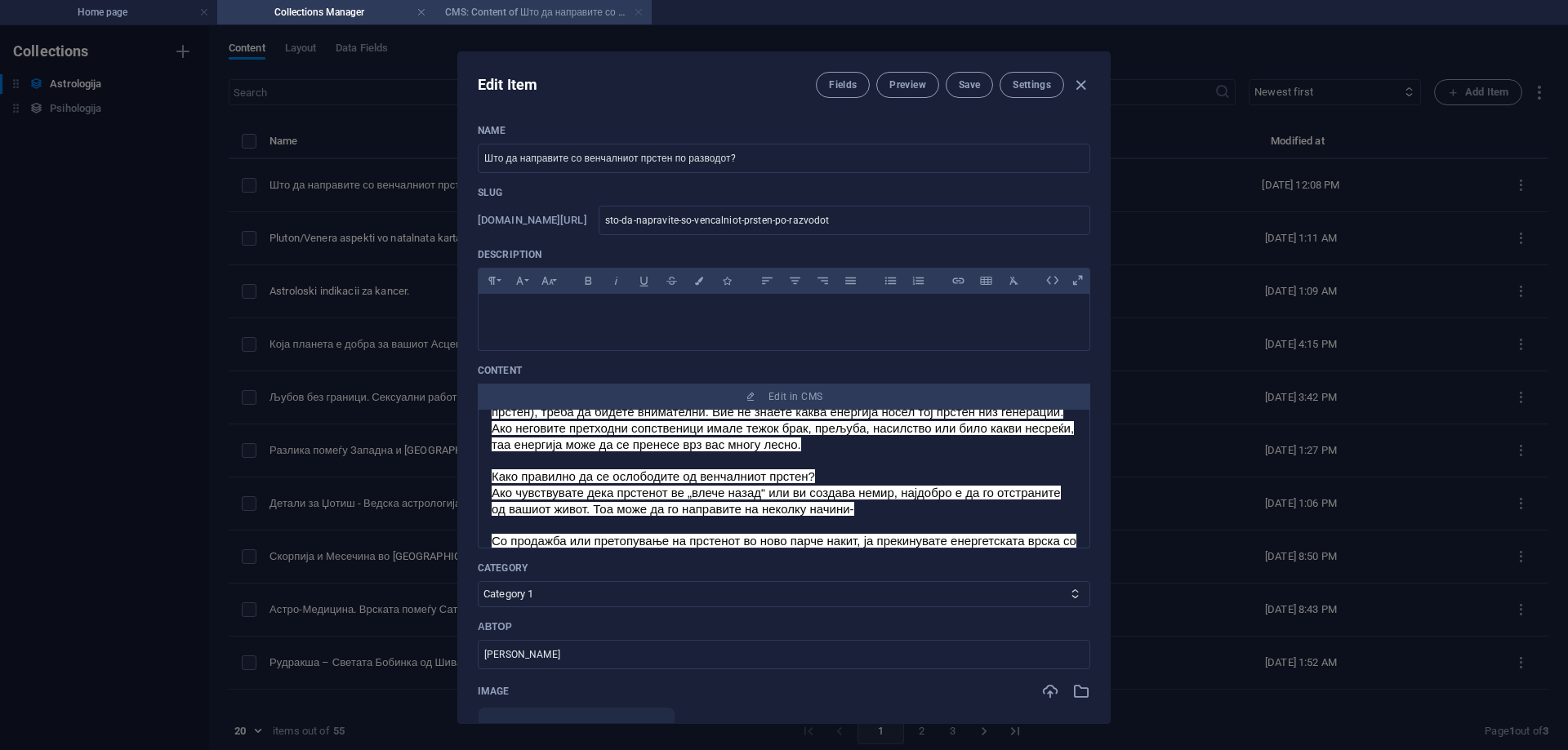
click at [635, 11] on link at bounding box center [639, 13] width 10 height 15
click at [978, 85] on span "Save" at bounding box center [969, 85] width 21 height 13
click at [1076, 88] on icon "button" at bounding box center [1081, 85] width 19 height 19
type input "sto-da-napravite-so-vencalniot-prsten-po-razvodot"
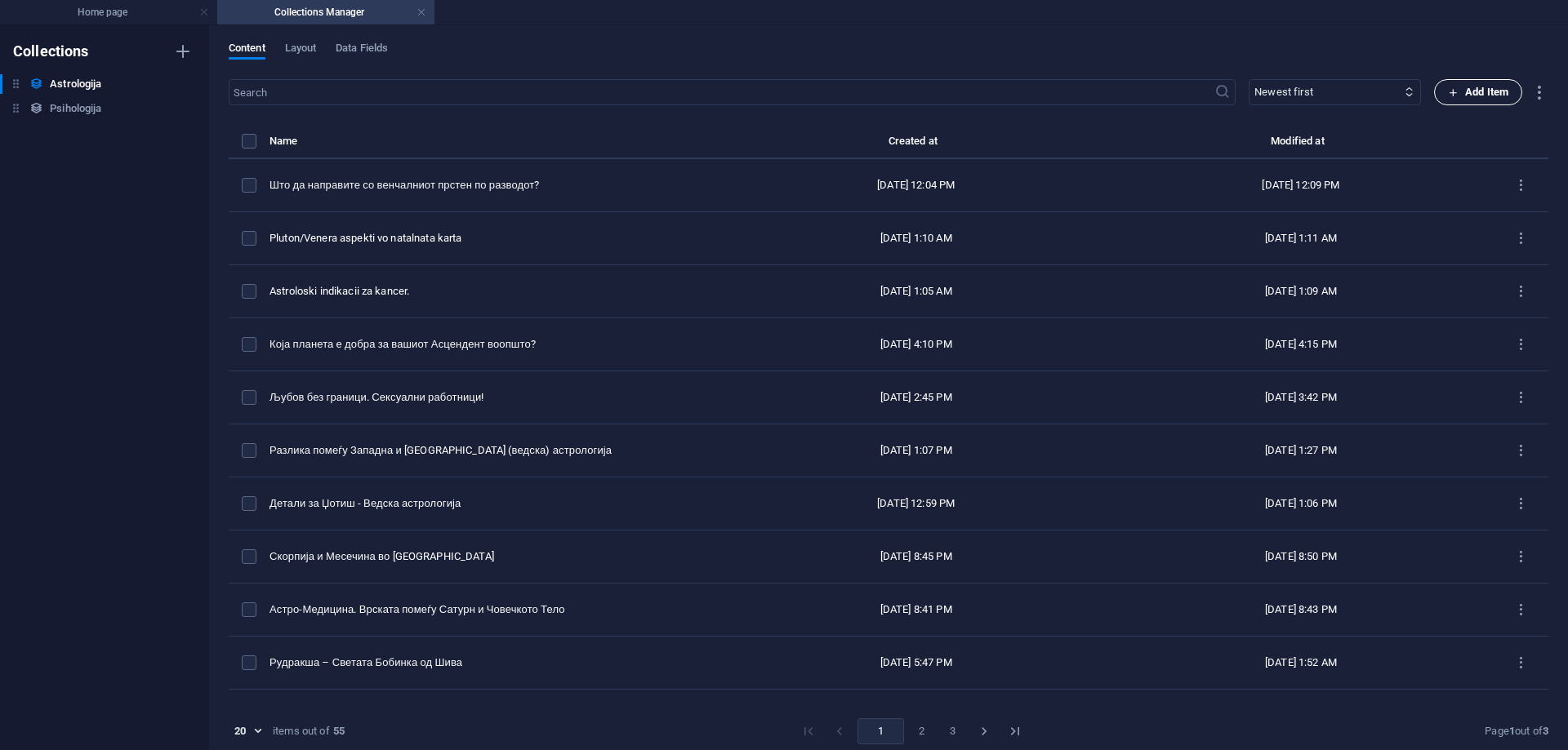
click at [1480, 88] on span "Add Item" at bounding box center [1477, 91] width 60 height 19
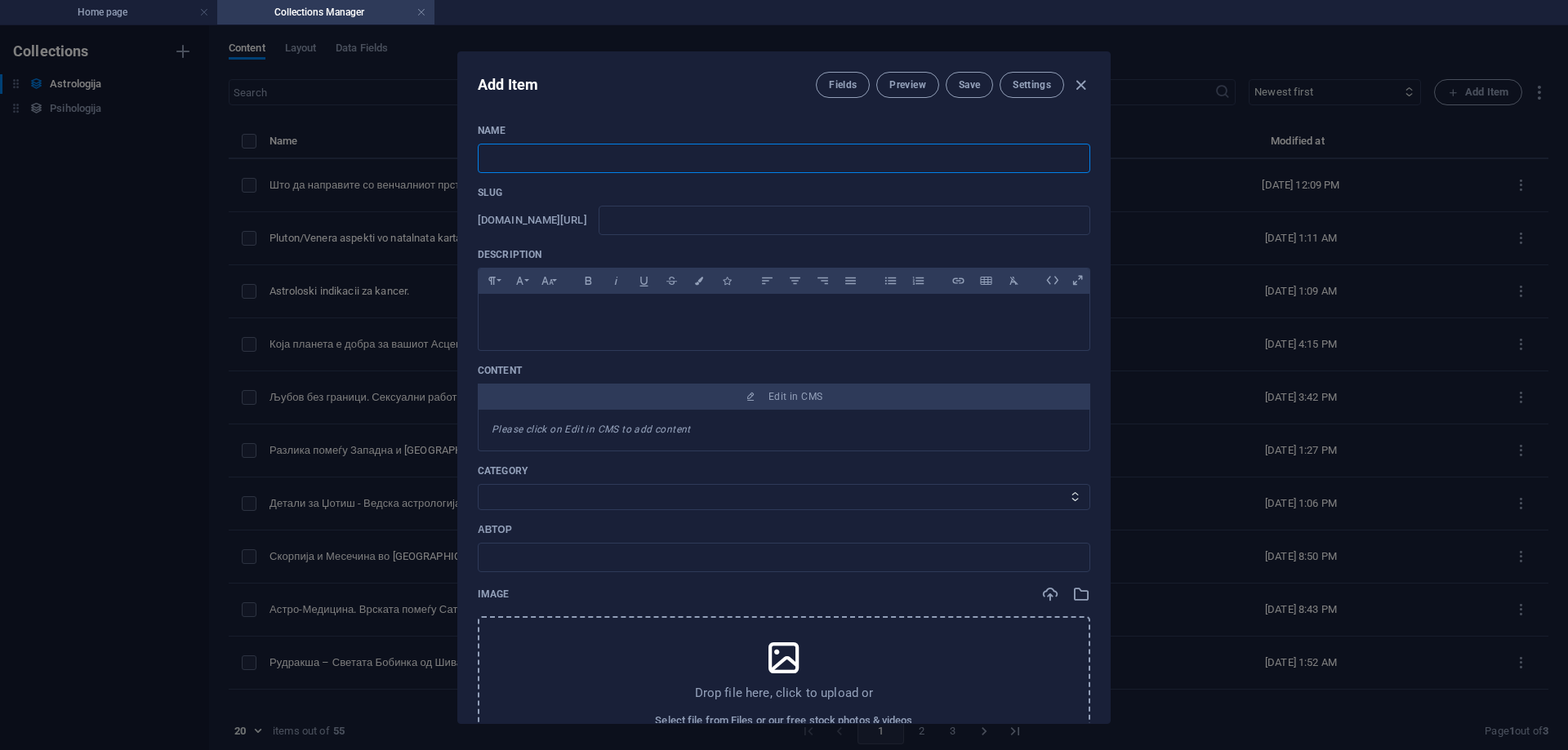
paste input "Дали е можно да се заштитиме од црна магија?"
type input "Дали е можно да се заштитиме од црна магија?"
click at [714, 227] on input "text" at bounding box center [844, 220] width 492 height 30
type input "y"
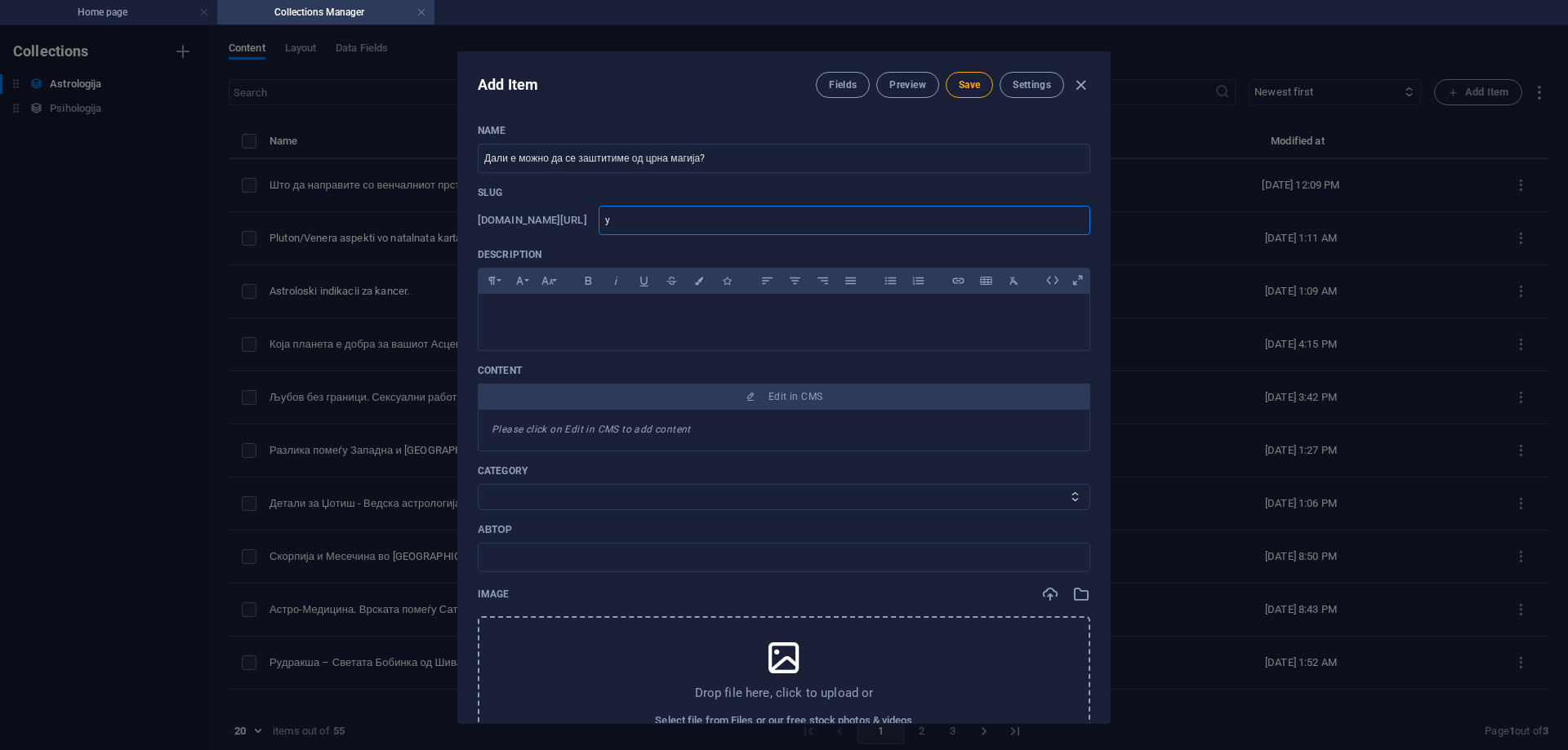
type input "ya"
type input "y"
type input "z"
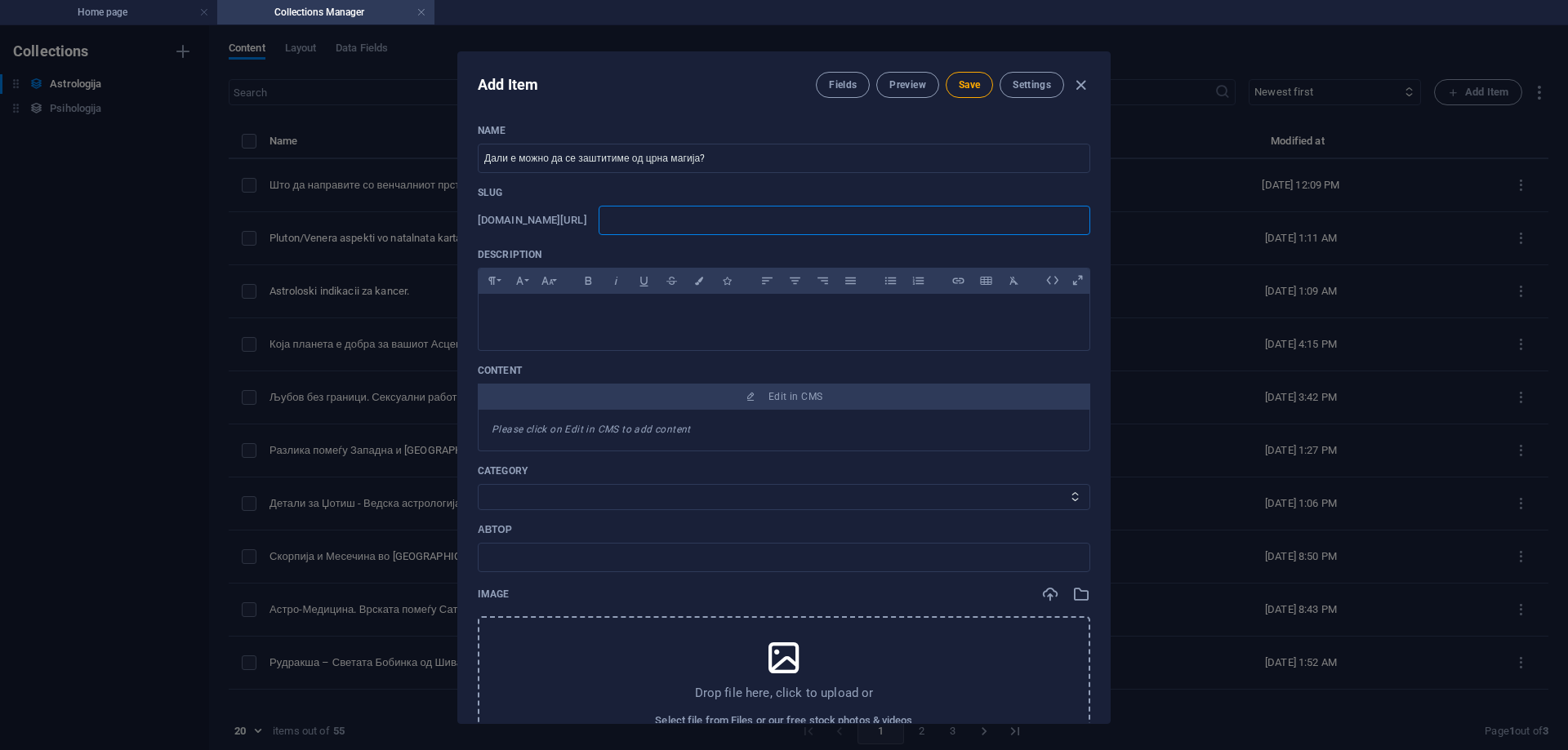
type input "z"
type input "za"
type input "za["
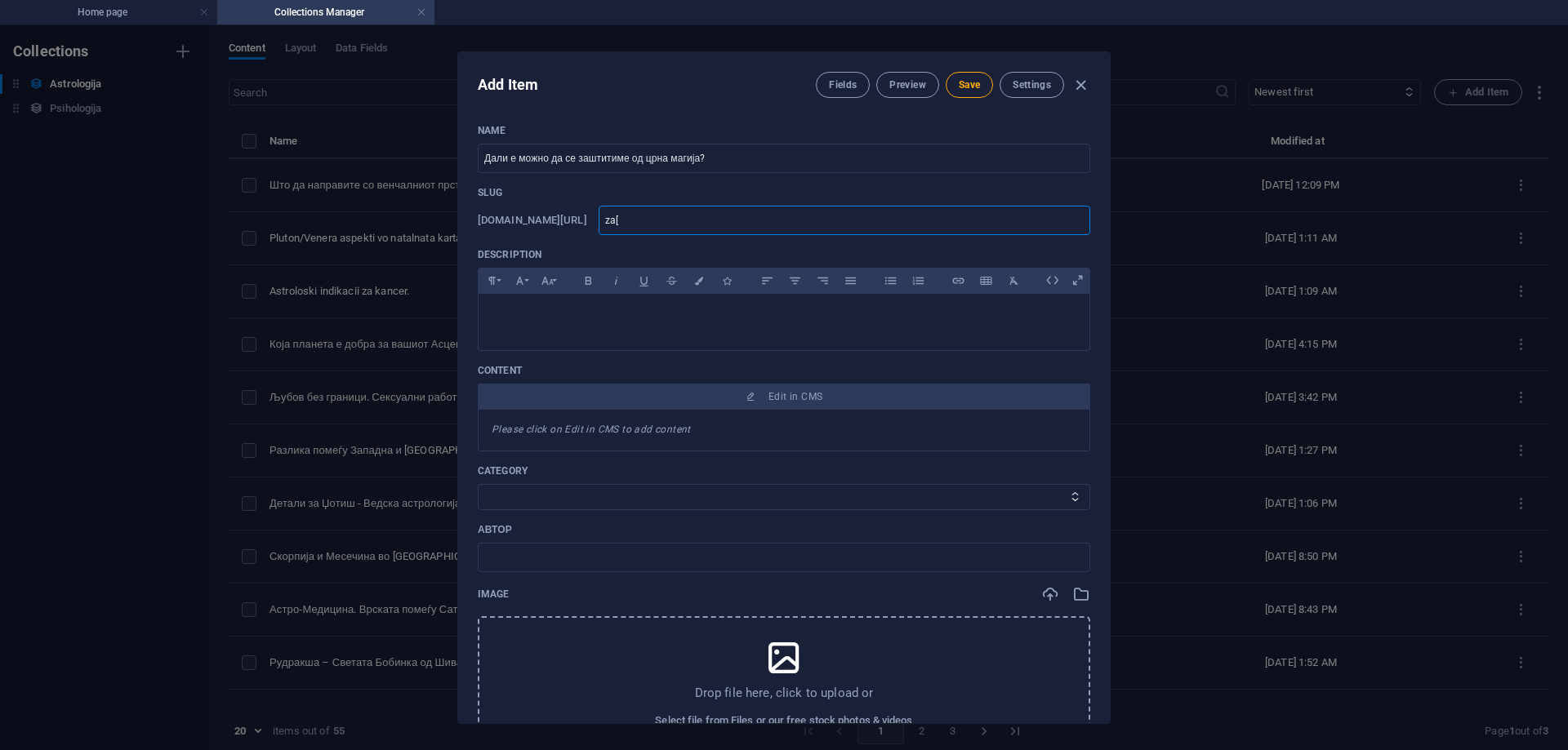
type input "za"
type input "zas"
type input "zast"
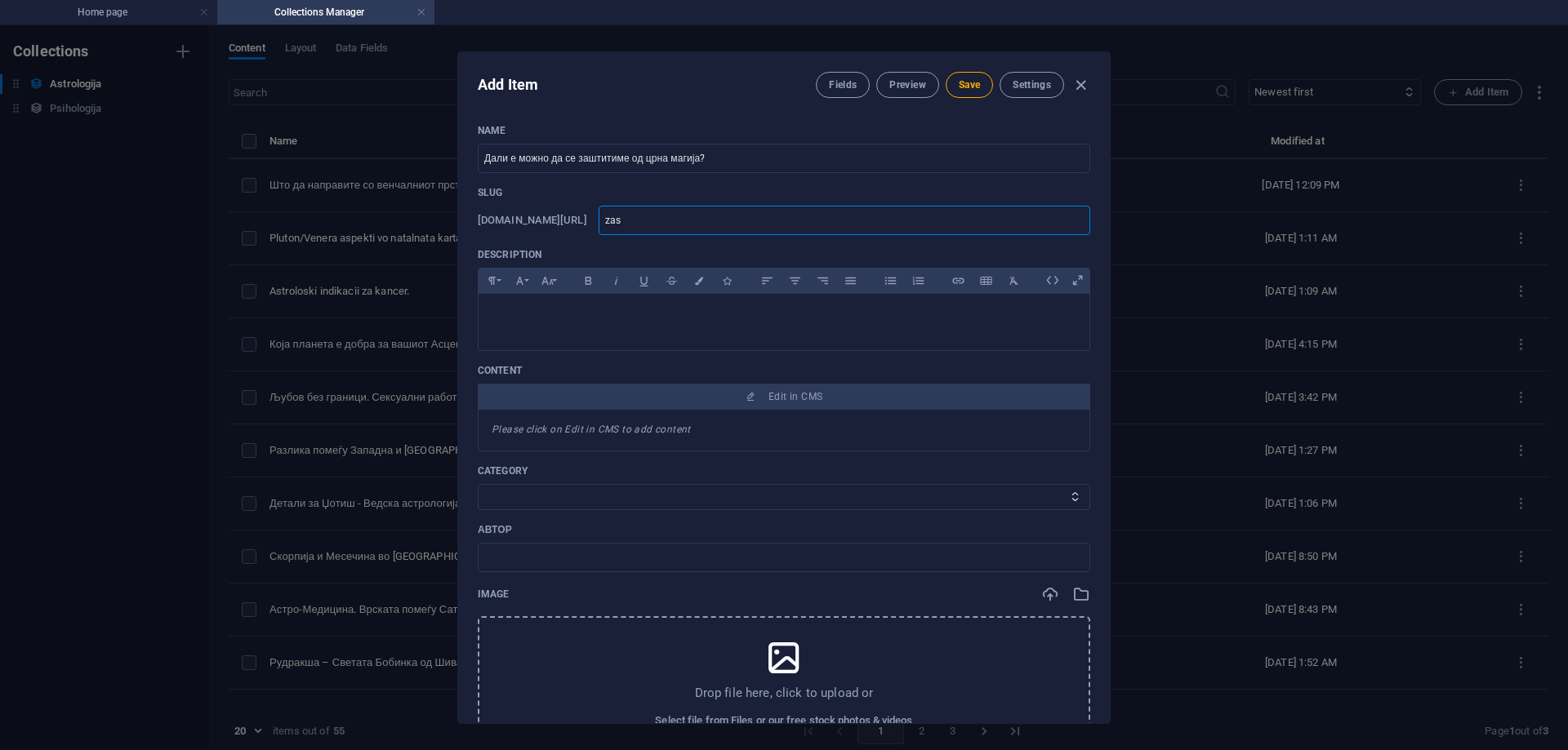
type input "zast"
type input "zasti"
type input "zastit"
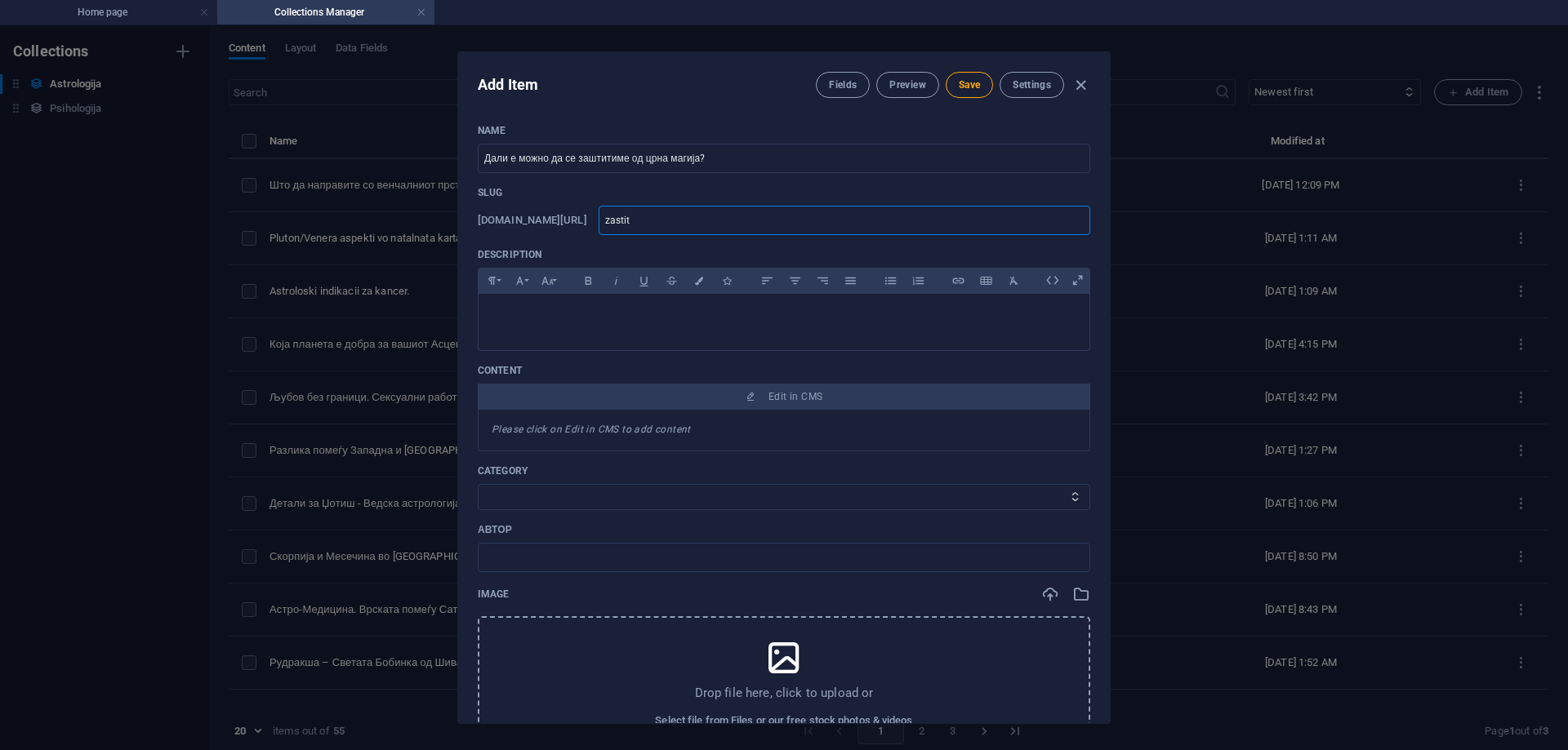
type input "zastita"
type input "zastita="
type input "zastita"
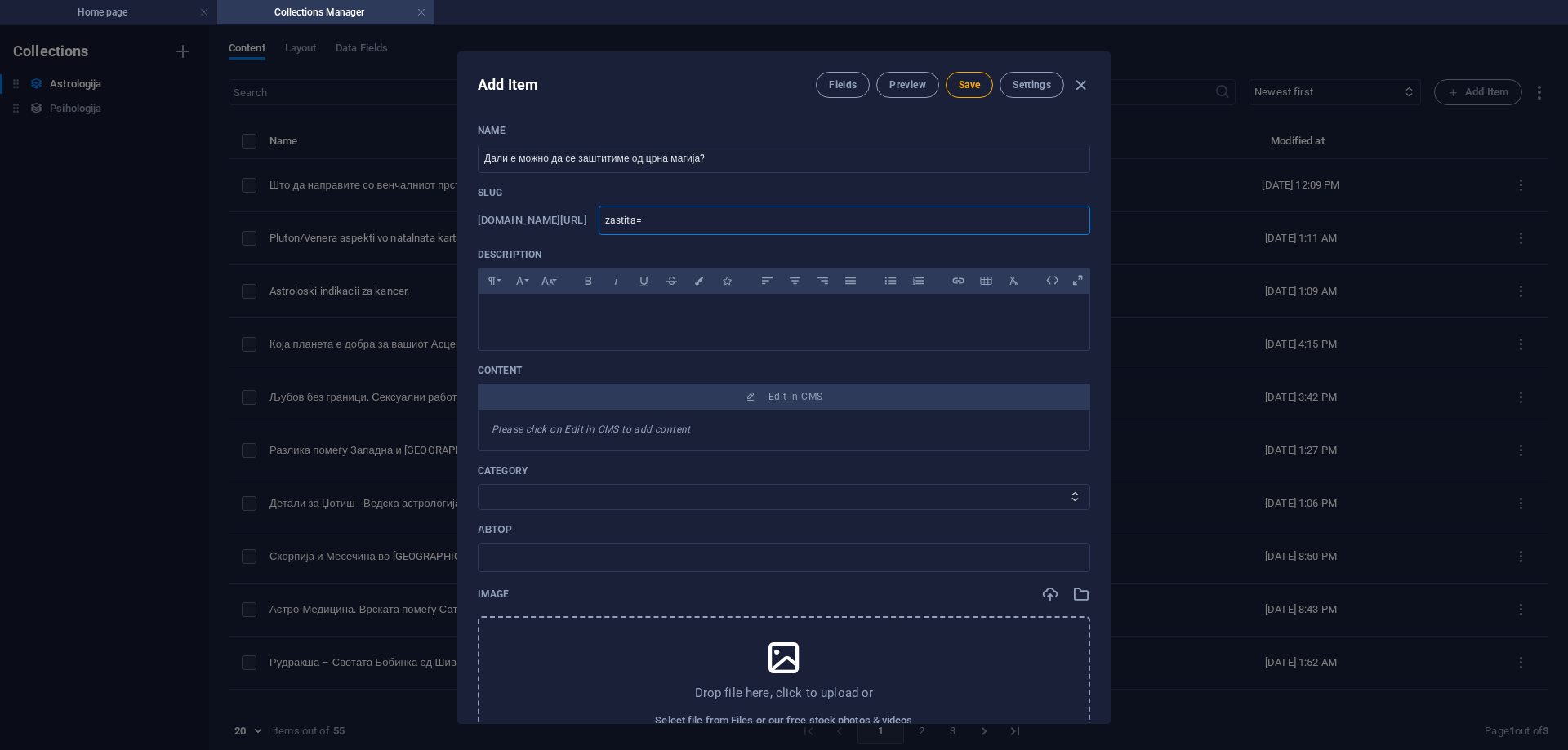
type input "zastita"
type input "zastita-"
type input "zastita-o"
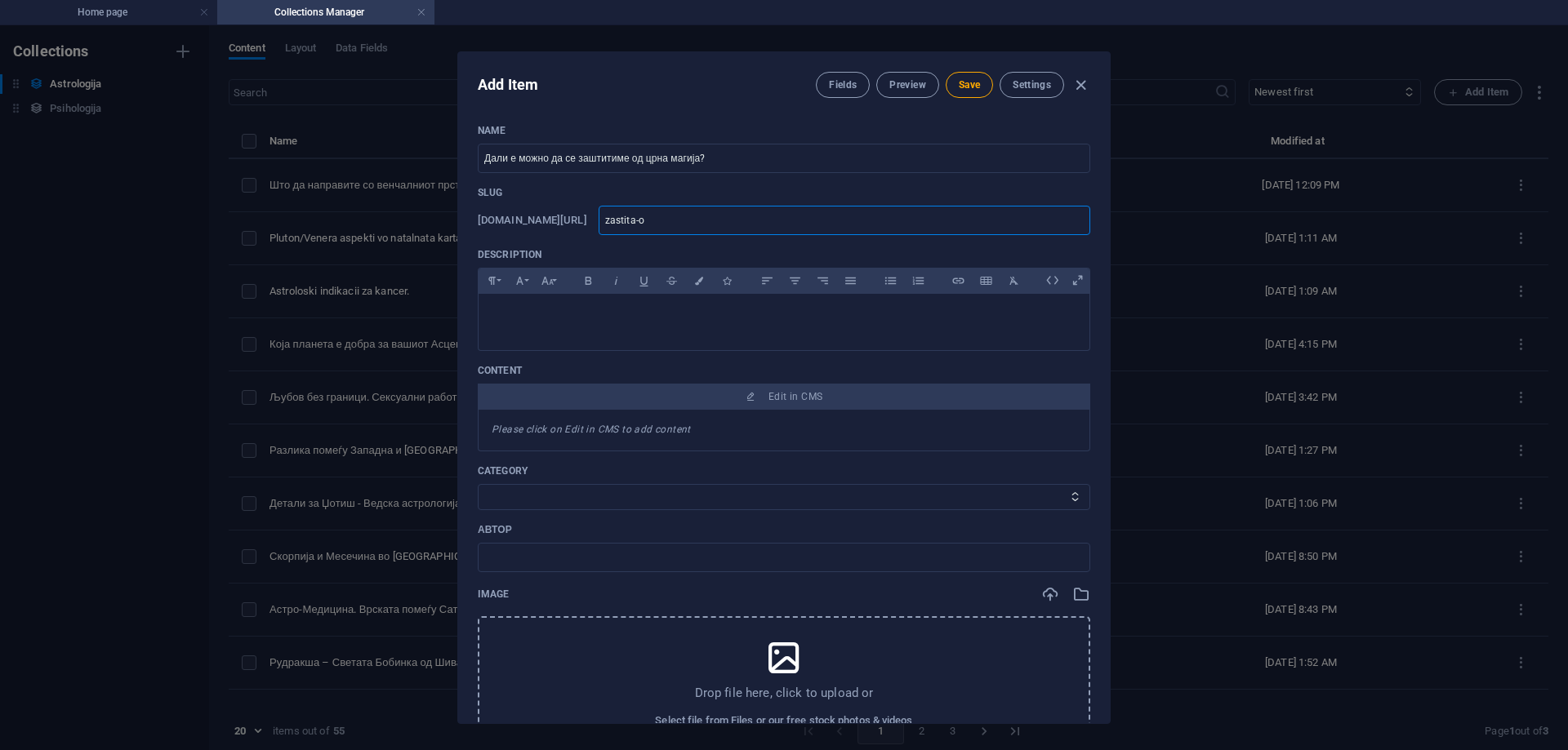
type input "zastita-od"
type input "zastita-od-"
type input "zastita-od-c"
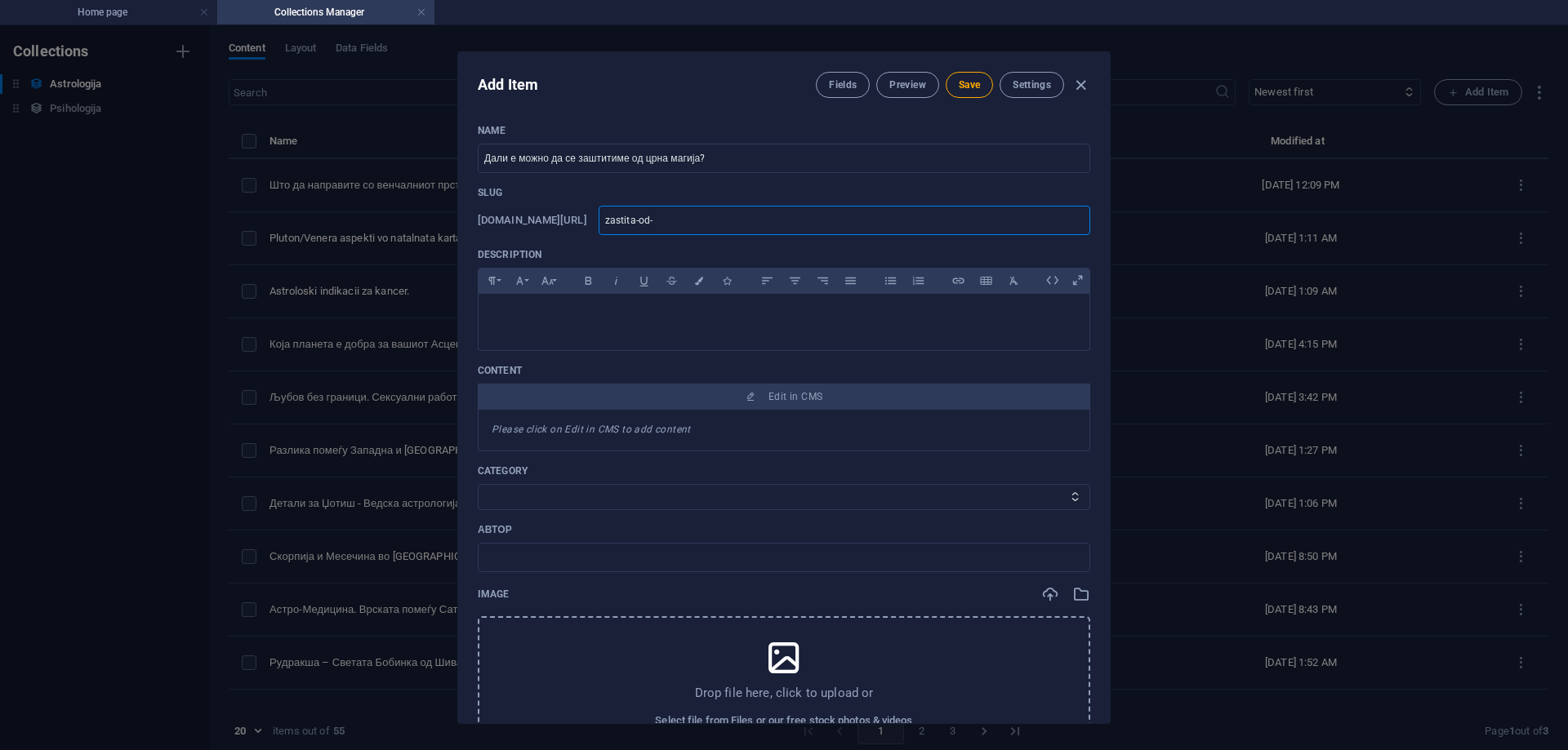
type input "zastita-od-c"
type input "zastita-od-cr"
type input "zastita-od-crn"
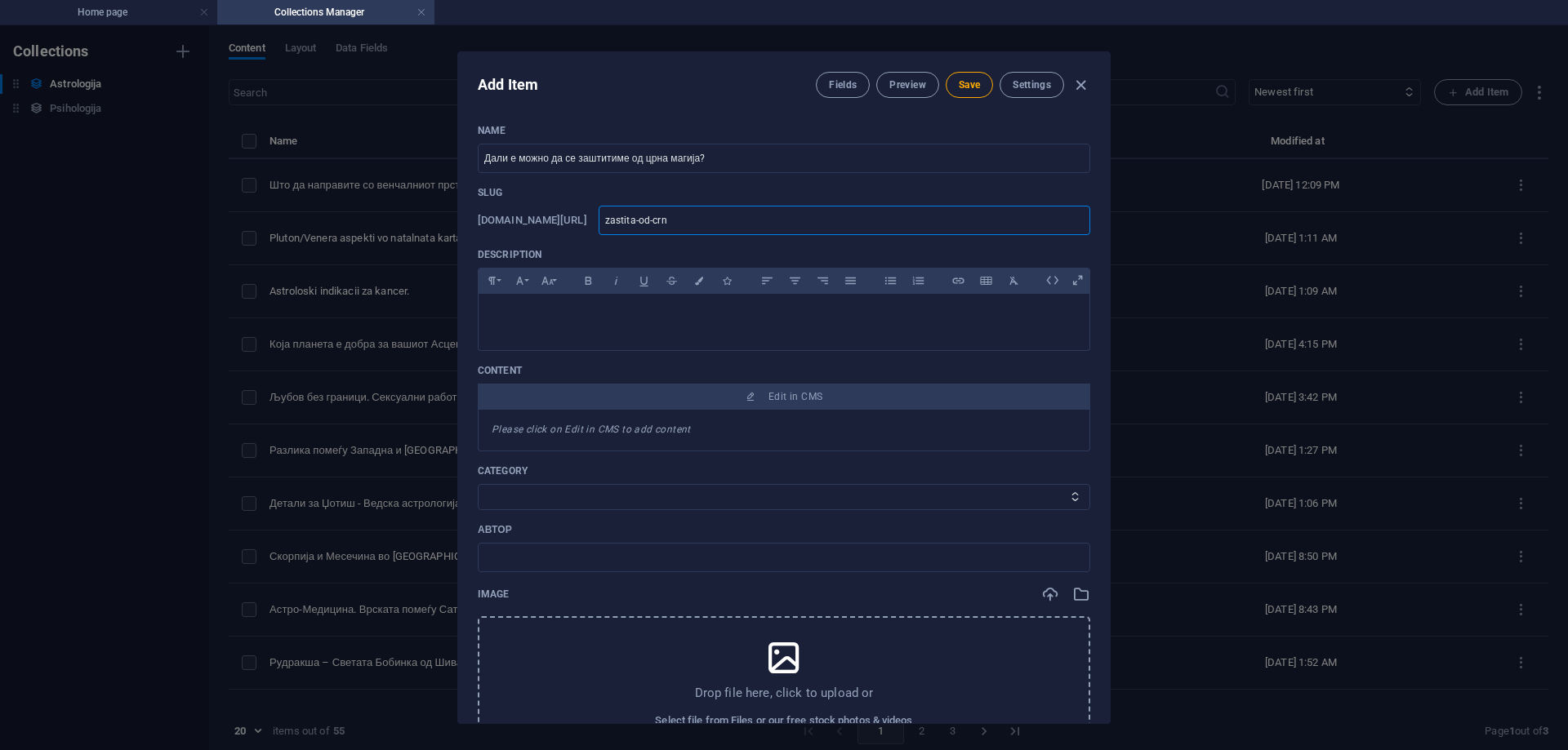
type input "zastita-od-crna"
type input "zastita-od-crna-"
type input "zastita-od-crna-m"
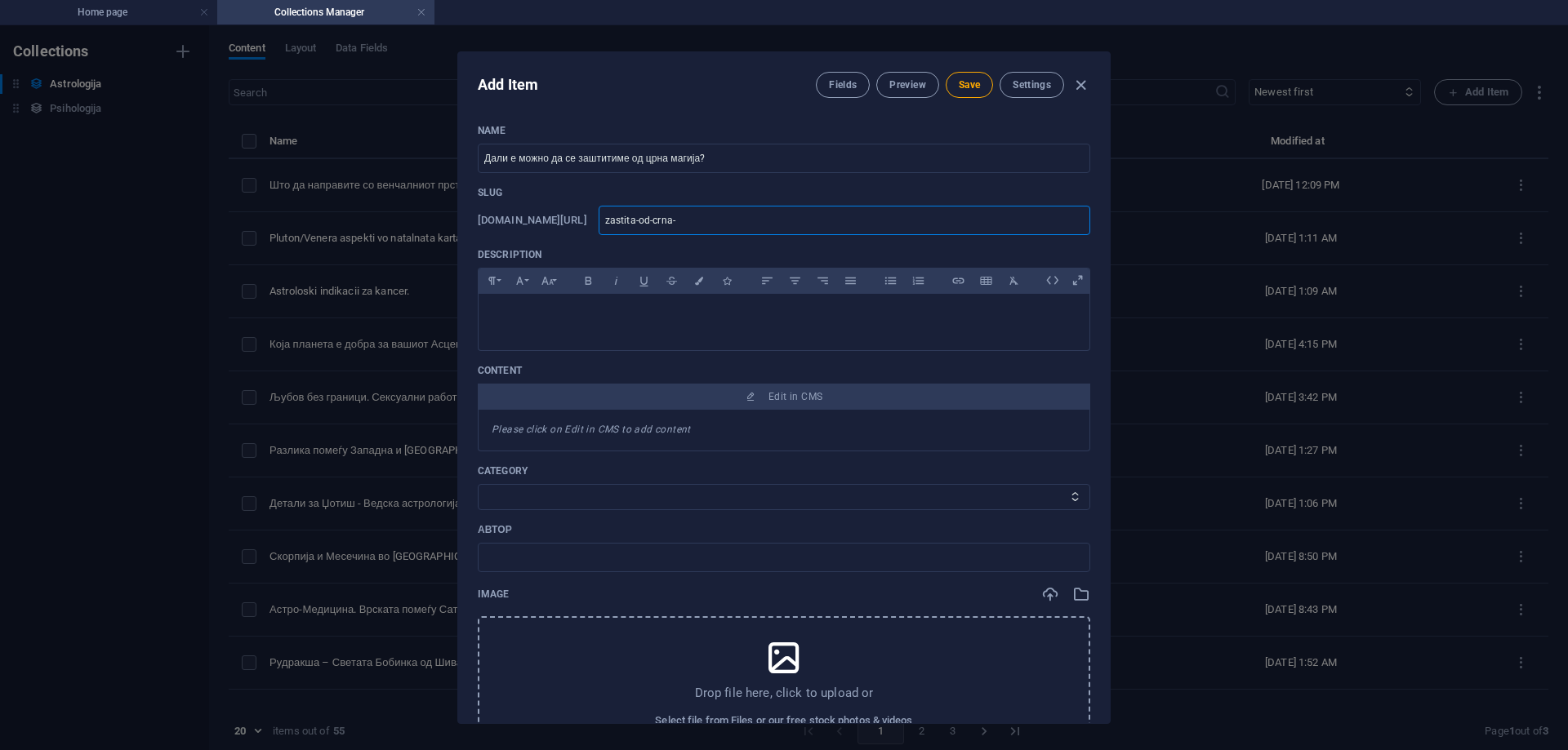
type input "zastita-od-crna-m"
type input "zastita-od-crna-ma"
type input "zastita-od-crna-mag"
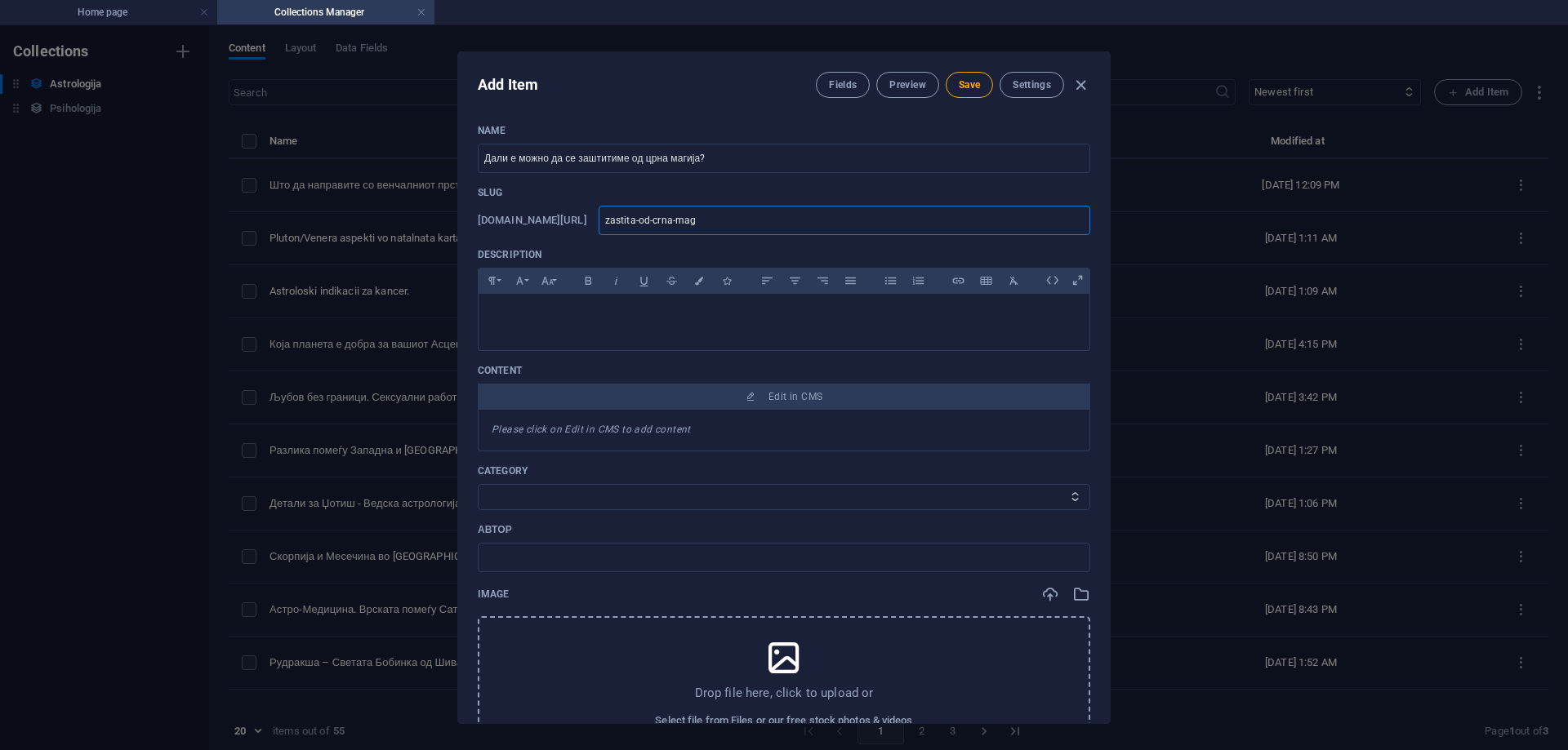
type input "zastita-od-crna-magi"
type input "zastita-od-crna-magij"
type input "zastita-od-crna-magija"
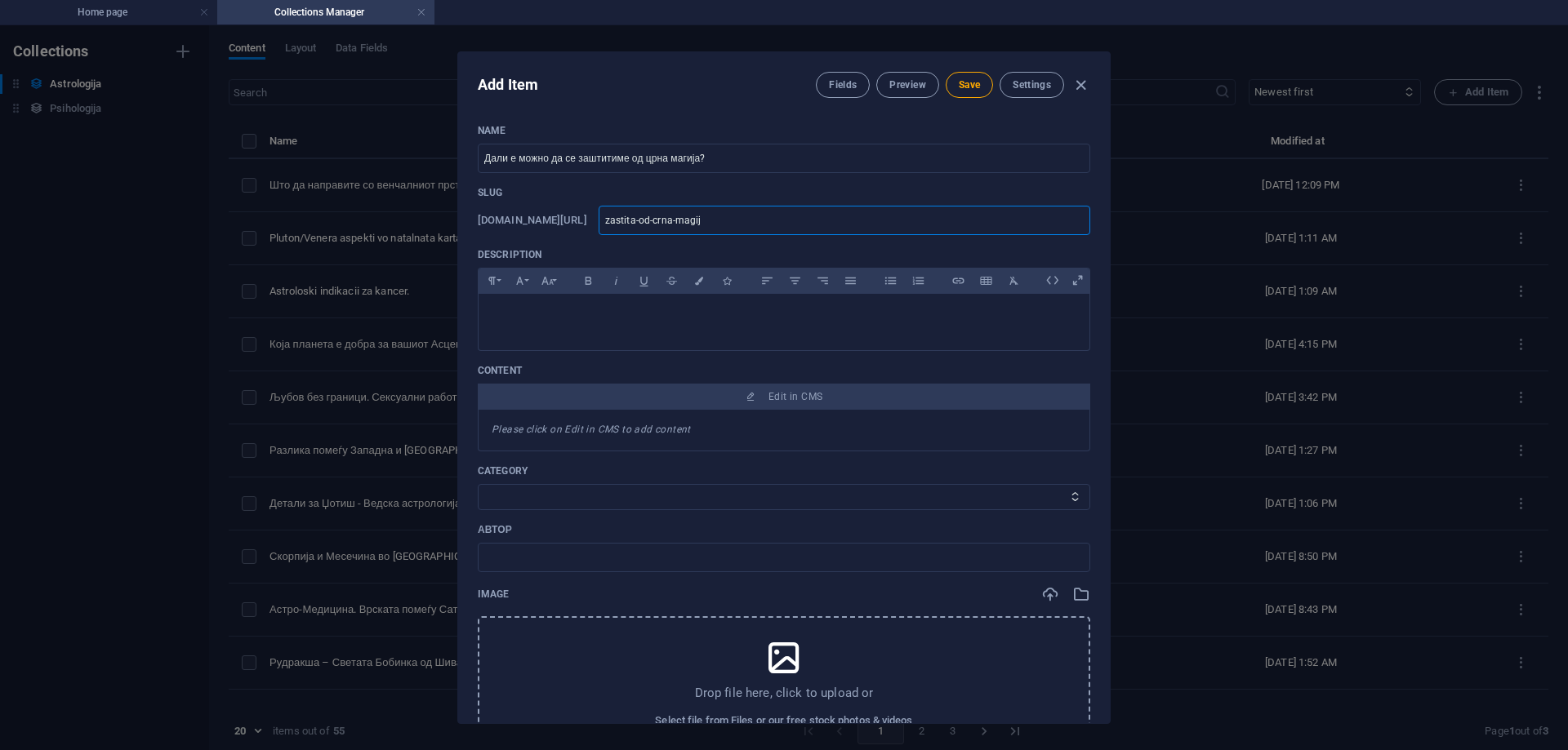
type input "zastita-od-crna-magija"
click at [972, 86] on span "Save" at bounding box center [969, 85] width 21 height 13
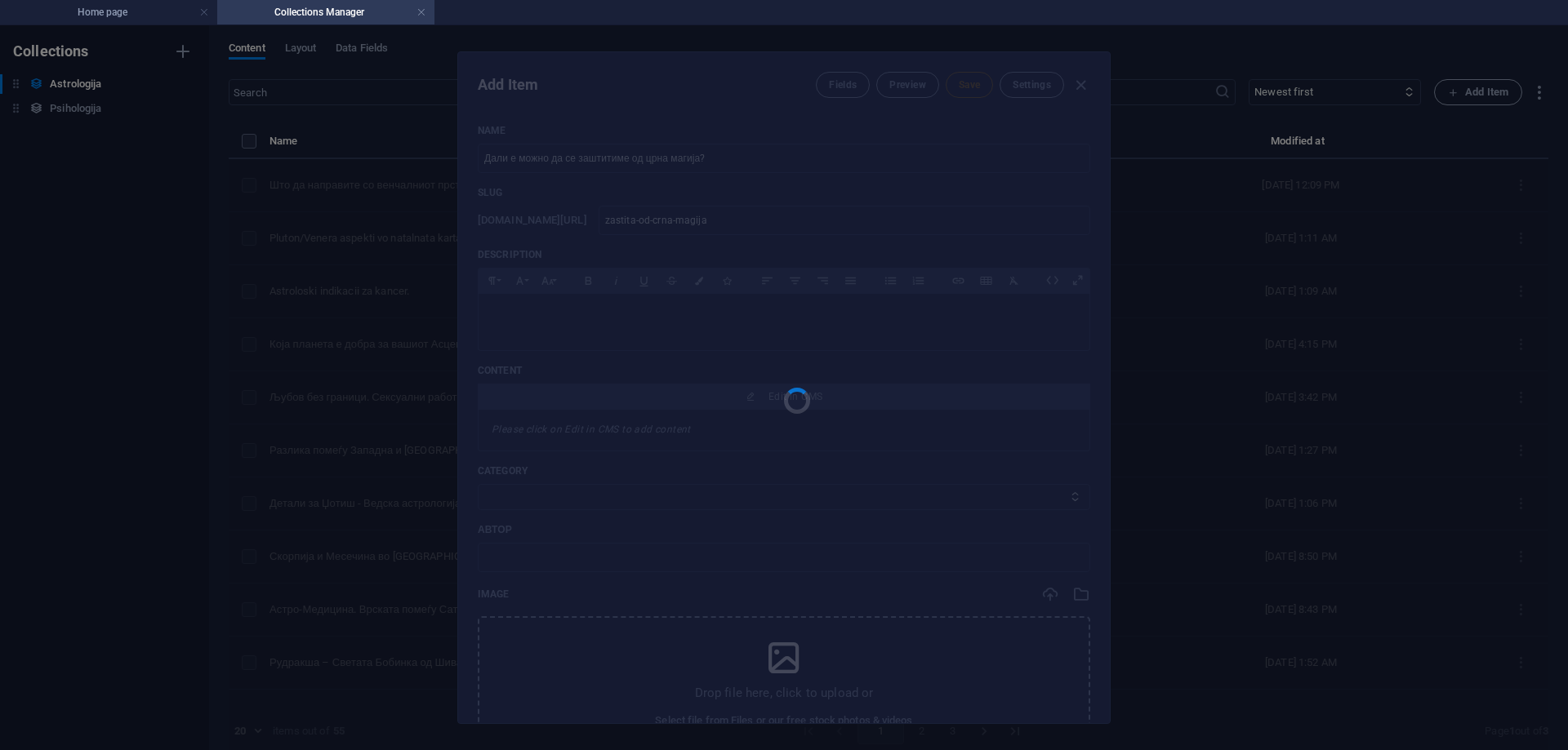
type input "zastita-od-crna-magija"
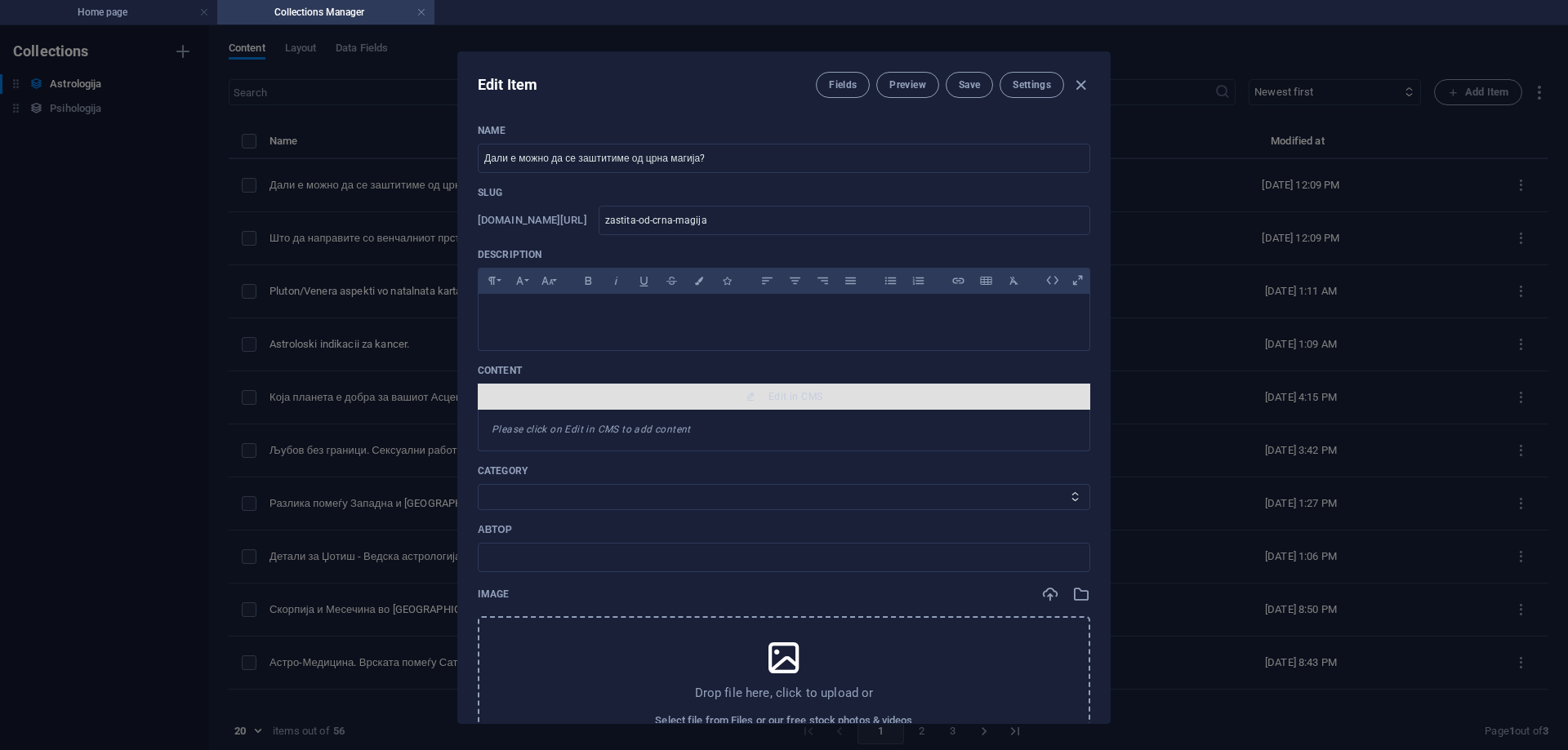
click at [781, 393] on span "Edit in CMS" at bounding box center [796, 396] width 54 height 13
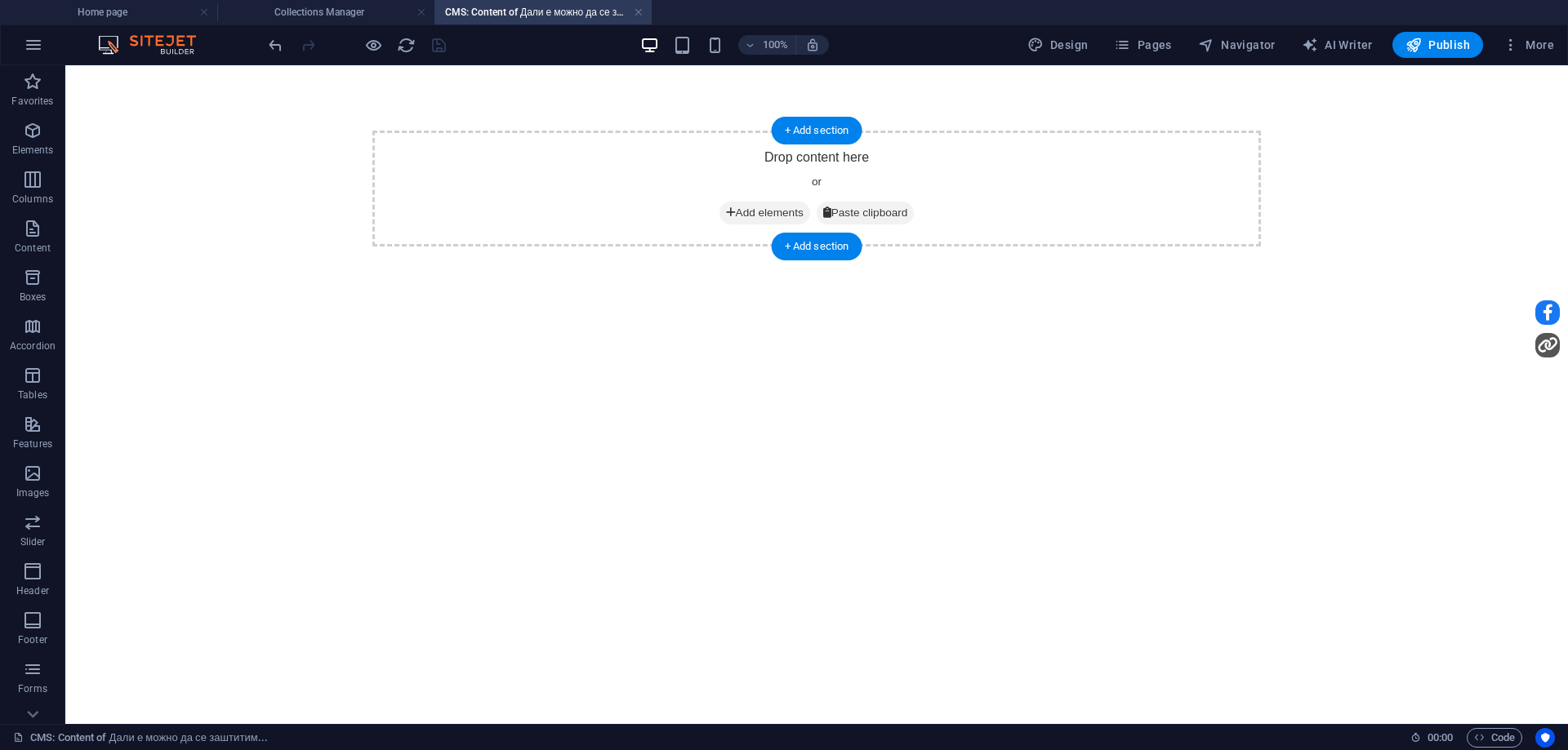
click at [726, 212] on icon at bounding box center [732, 213] width 10 height 12
click at [746, 213] on span "Add elements" at bounding box center [765, 212] width 91 height 23
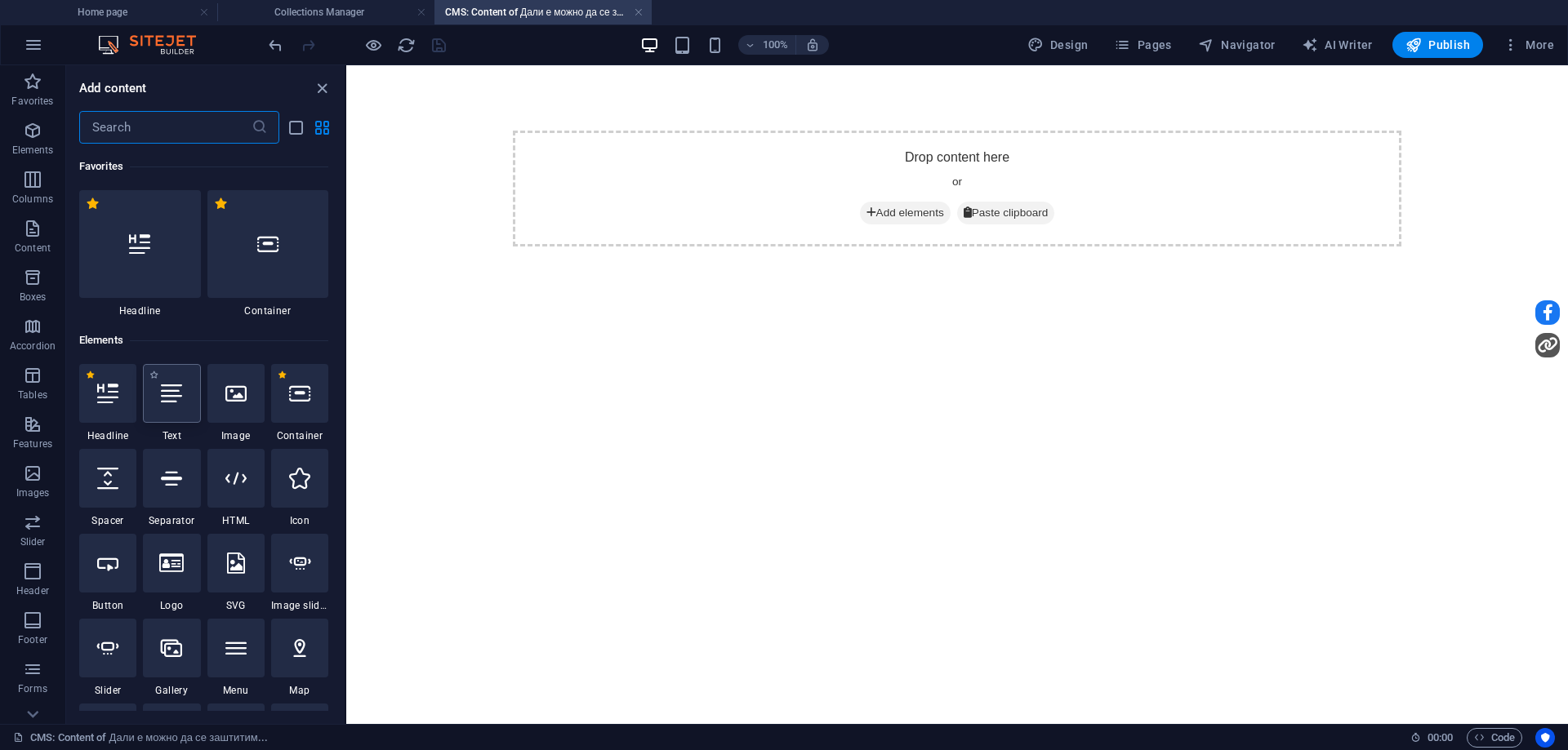
click at [174, 404] on div at bounding box center [172, 393] width 58 height 58
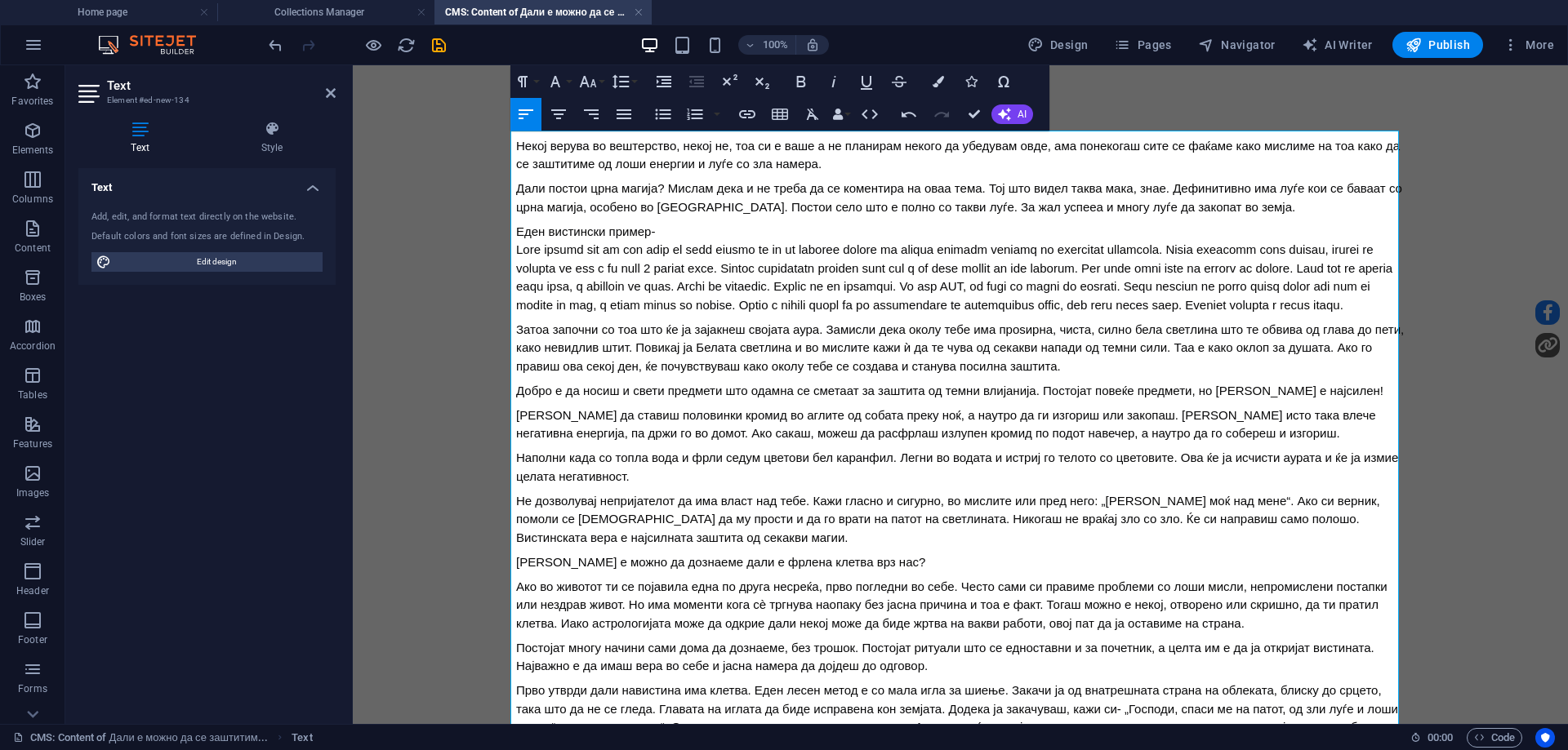
click at [569, 201] on div "Дали постои црна магија? Мислам дека и не треба да се коментира на оваа тема. Т…" at bounding box center [961, 197] width 889 height 36
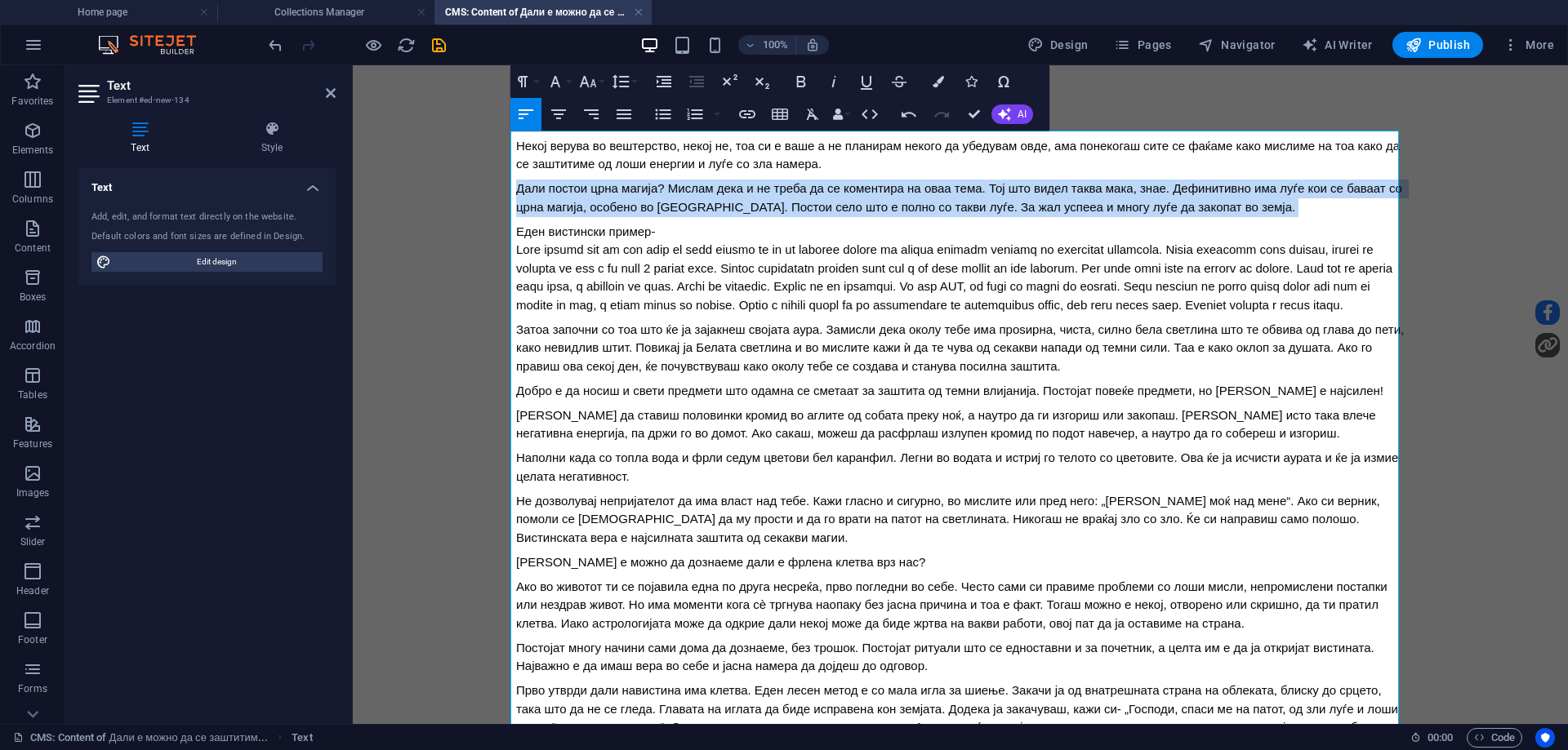
click at [569, 201] on div "Дали постои црна магија? Мислам дека и не треба да се коментира на оваа тема. Т…" at bounding box center [961, 197] width 889 height 36
click at [569, 201] on div "Дали постои црна магија? Мислам дека и не треба да се коментира на оваа тема. Т…" at bounding box center [961, 197] width 889 height 36
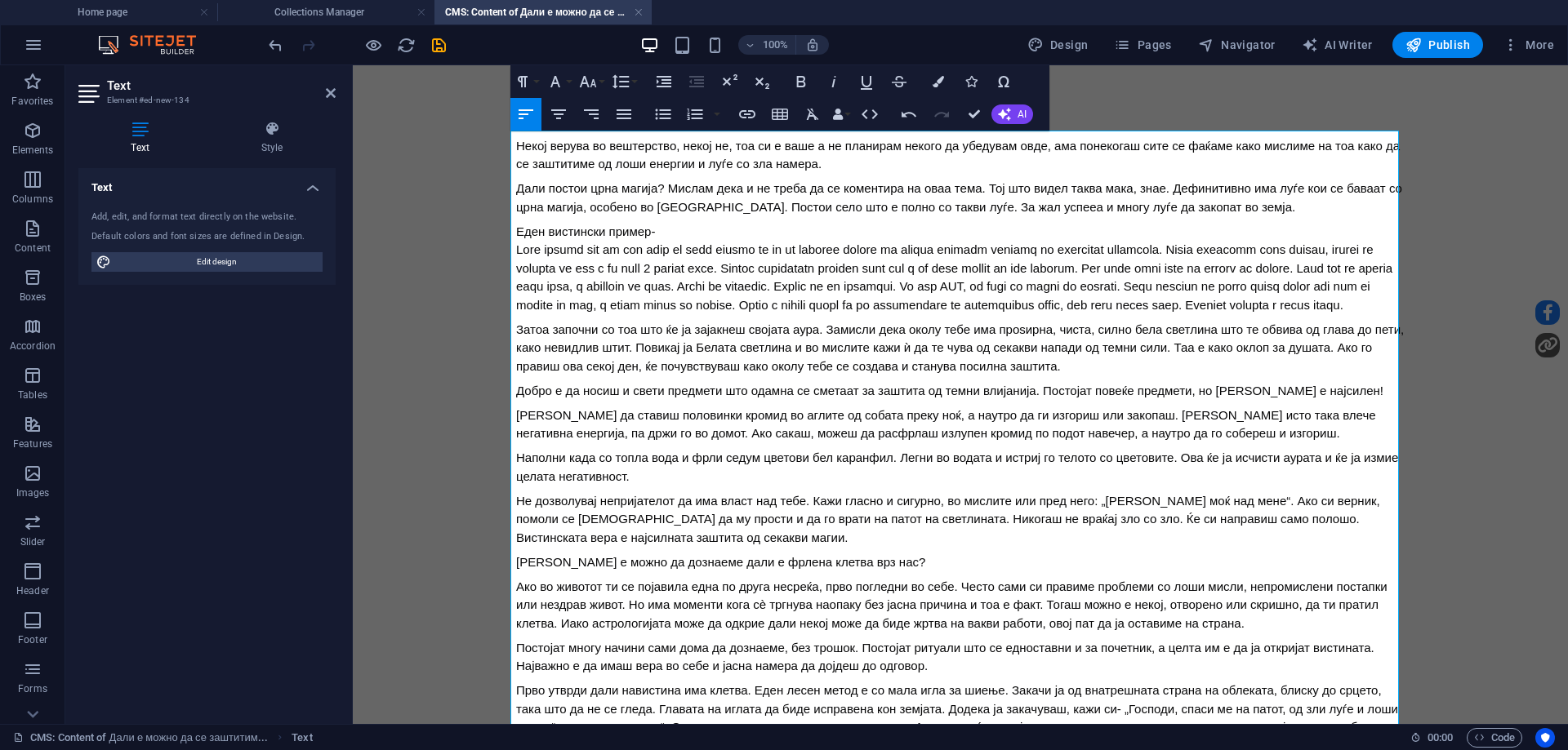
click at [566, 194] on div "Дали постои црна магија? Мислам дека и не треба да се коментира на оваа тема. Т…" at bounding box center [961, 197] width 889 height 36
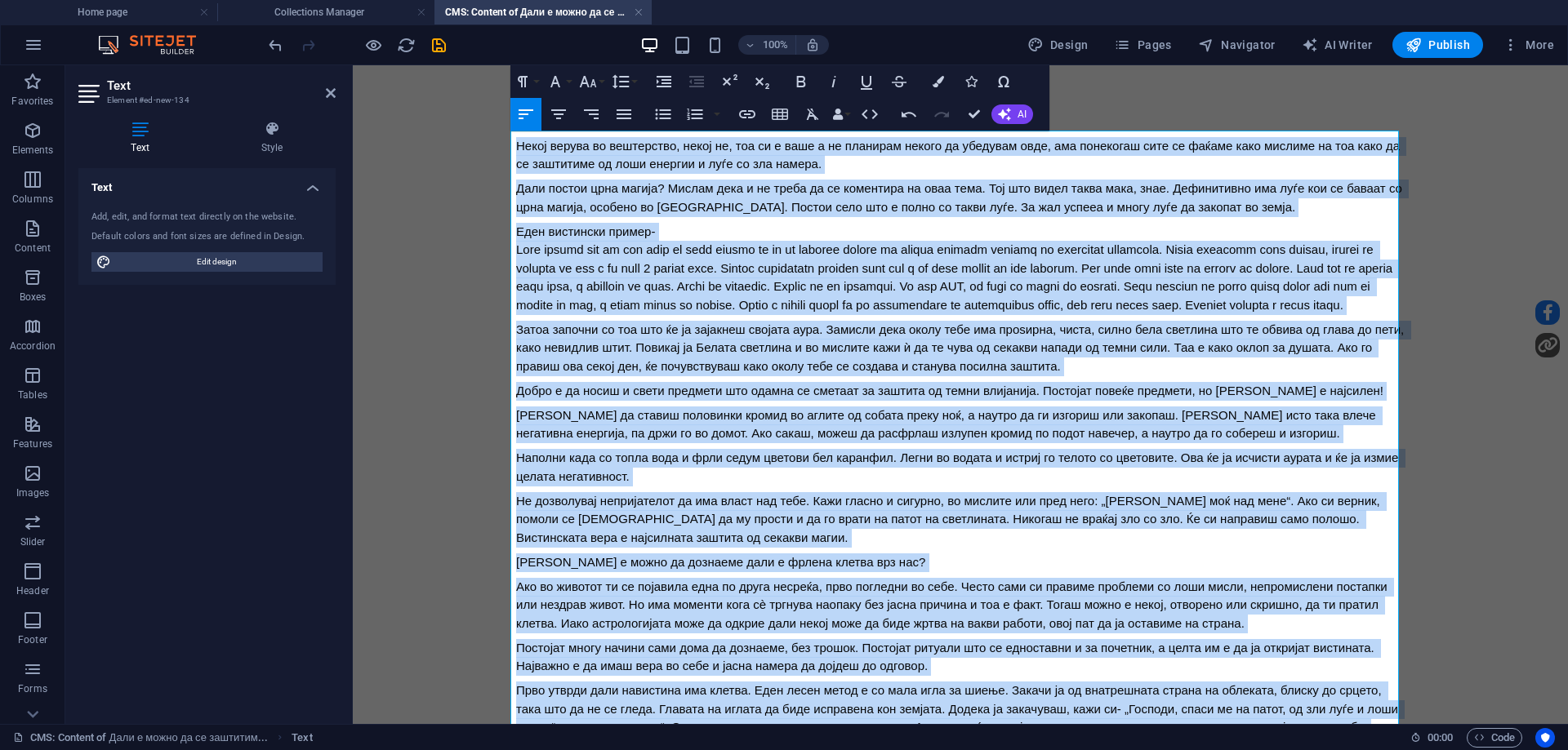
drag, startPoint x: 1045, startPoint y: 648, endPoint x: 363, endPoint y: 49, distance: 907.7
click at [363, 65] on html "Некој верува во вештерство, некој не, тоа си е ваше а не планирам некого да убе…" at bounding box center [960, 534] width 1215 height 939
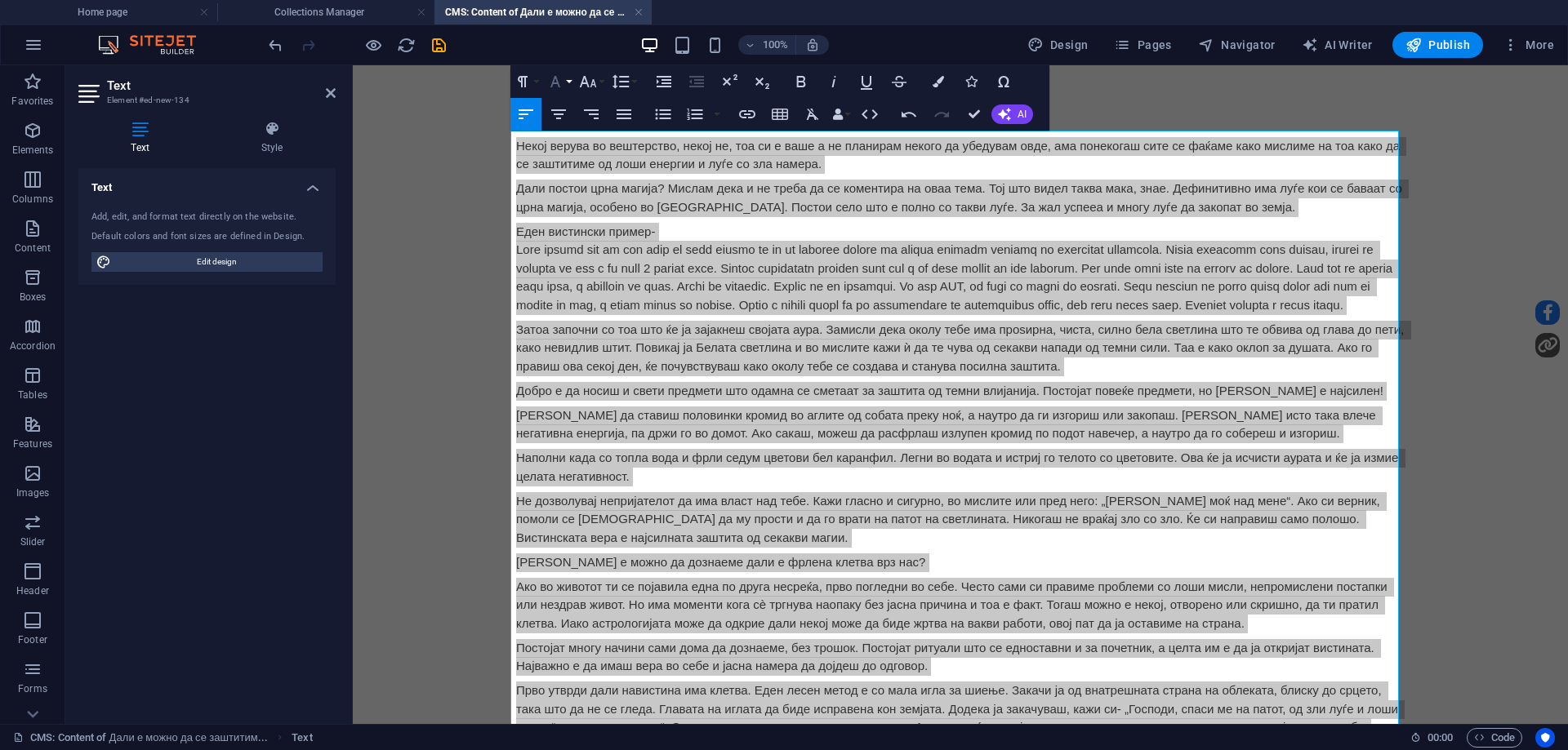
click at [562, 83] on icon "button" at bounding box center [555, 81] width 19 height 19
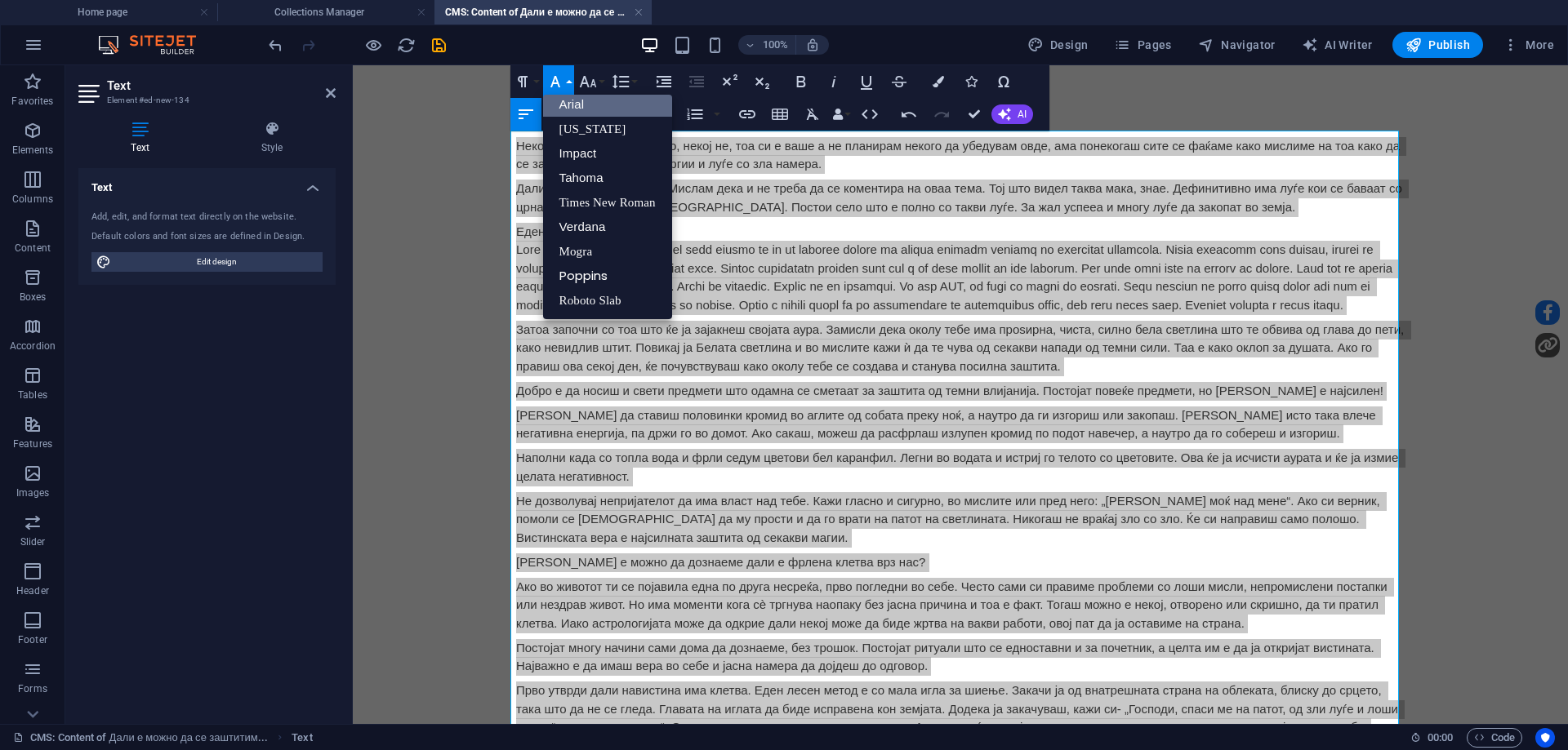
scroll to position [9, 0]
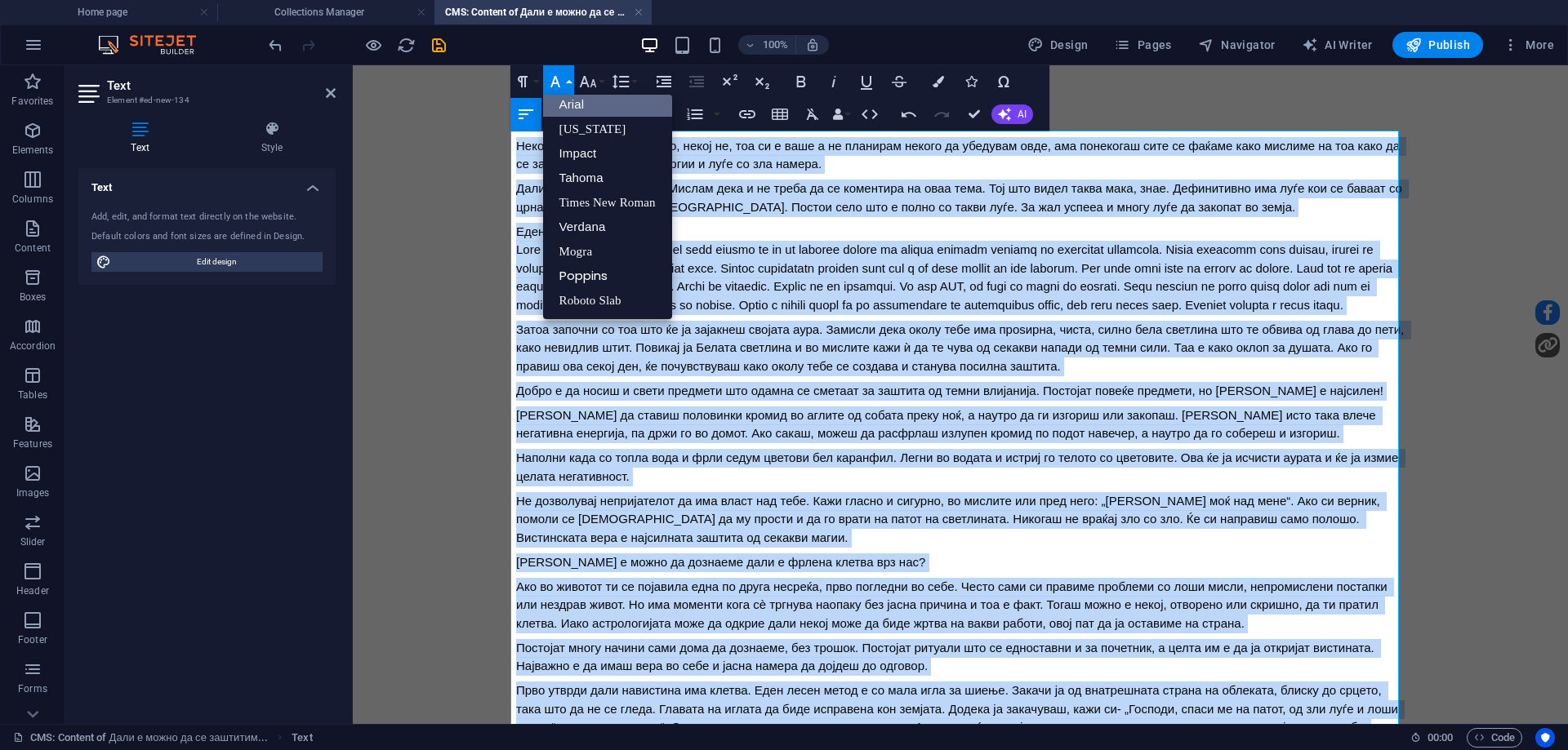
click at [575, 107] on link "Arial" at bounding box center [607, 104] width 129 height 25
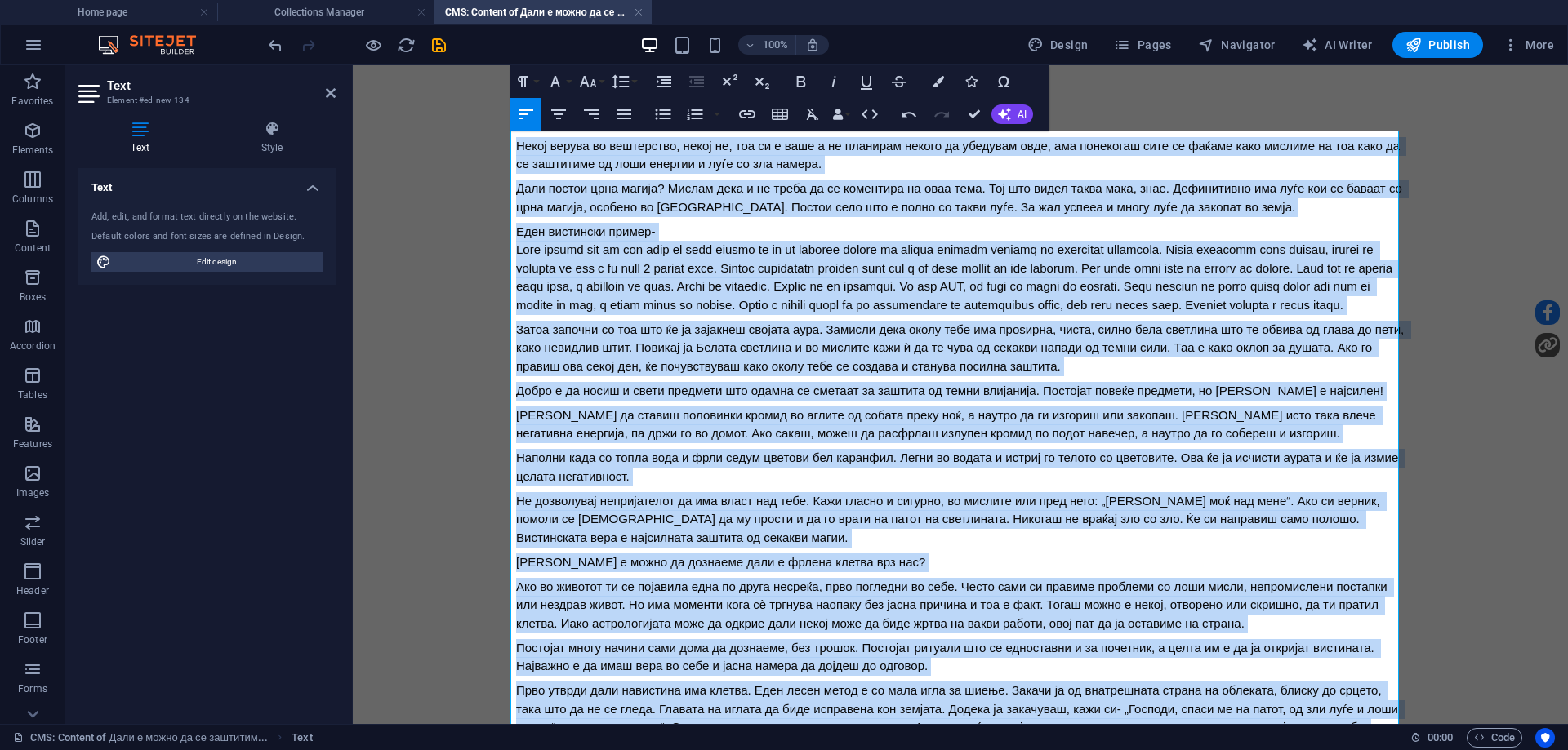
scroll to position [332, 0]
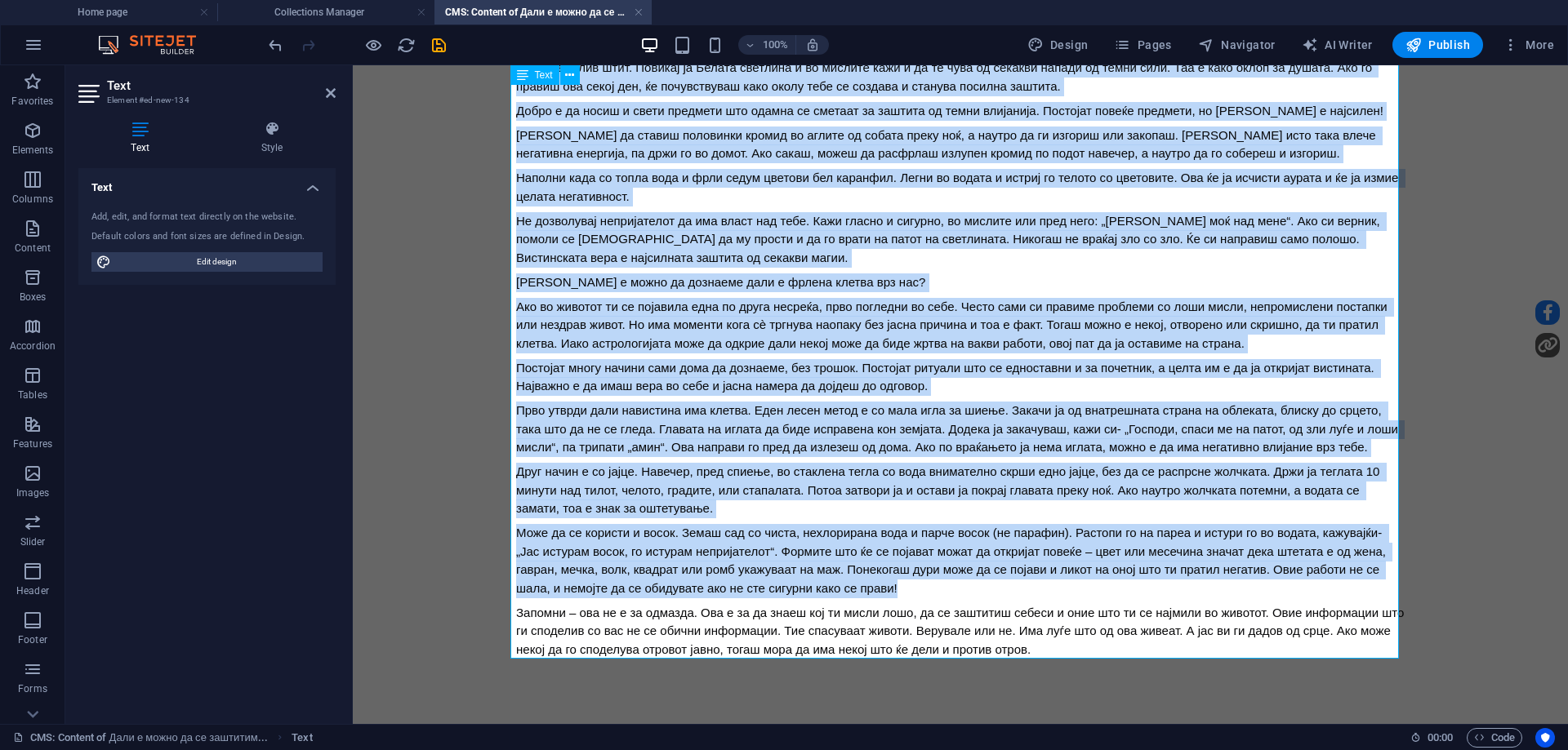
click at [1056, 651] on div "Запомни – ова не е за одмазда. Ова е за да знаеш кој ти мисли лошо, да се зашти…" at bounding box center [961, 632] width 889 height 56
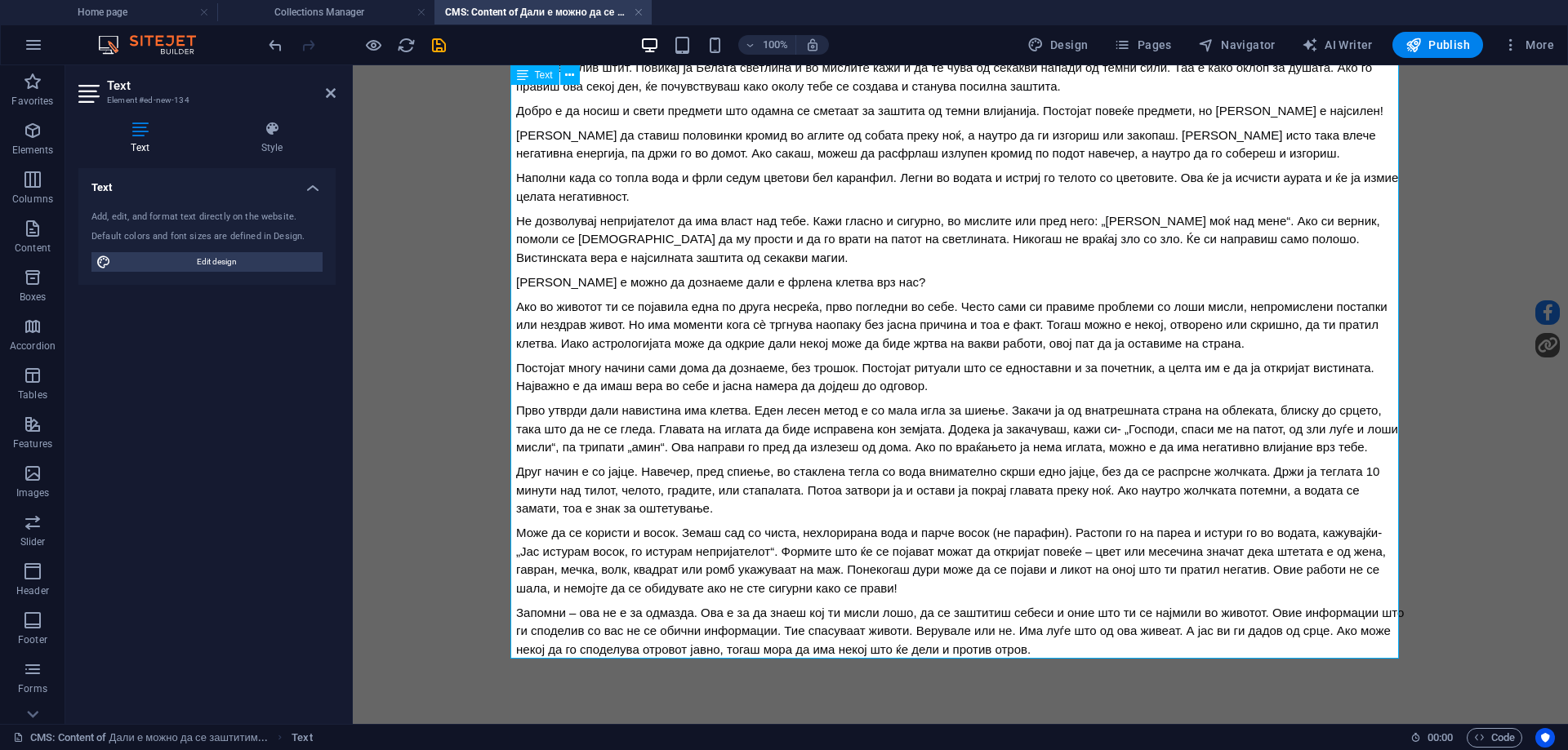
scroll to position [0, 0]
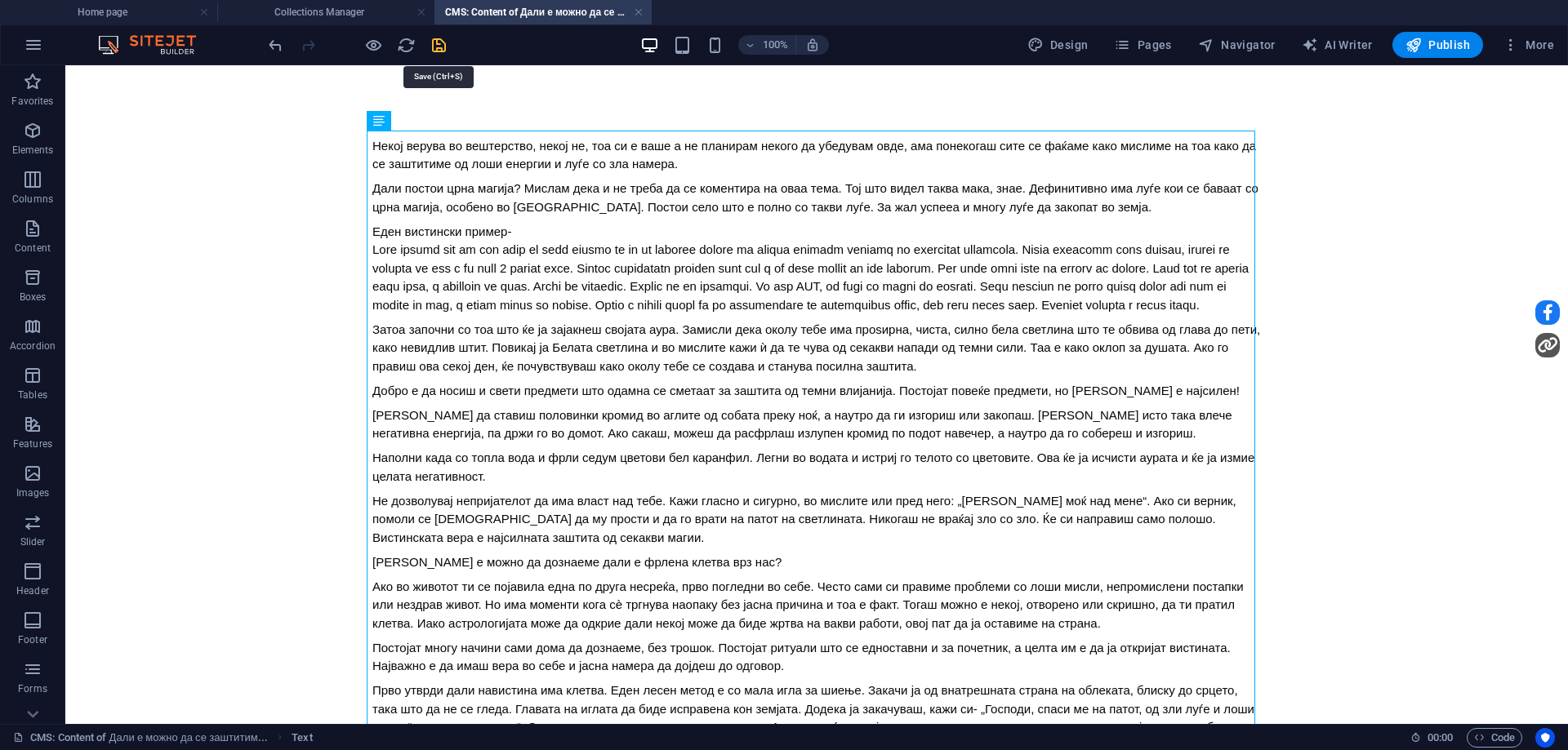
click at [430, 42] on icon "save" at bounding box center [439, 45] width 19 height 19
click at [332, 17] on h4 "Collections Manager" at bounding box center [326, 12] width 218 height 18
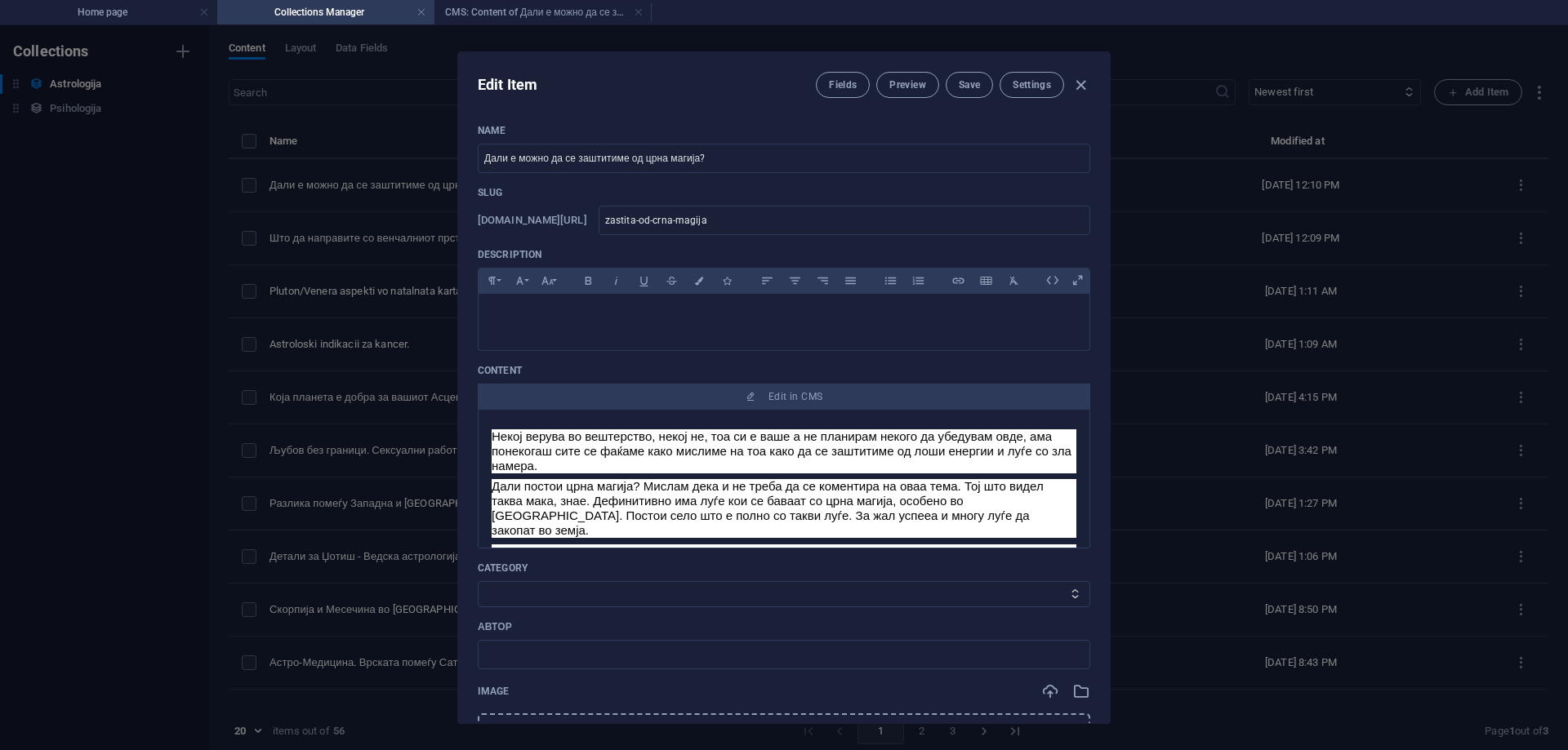
scroll to position [245, 0]
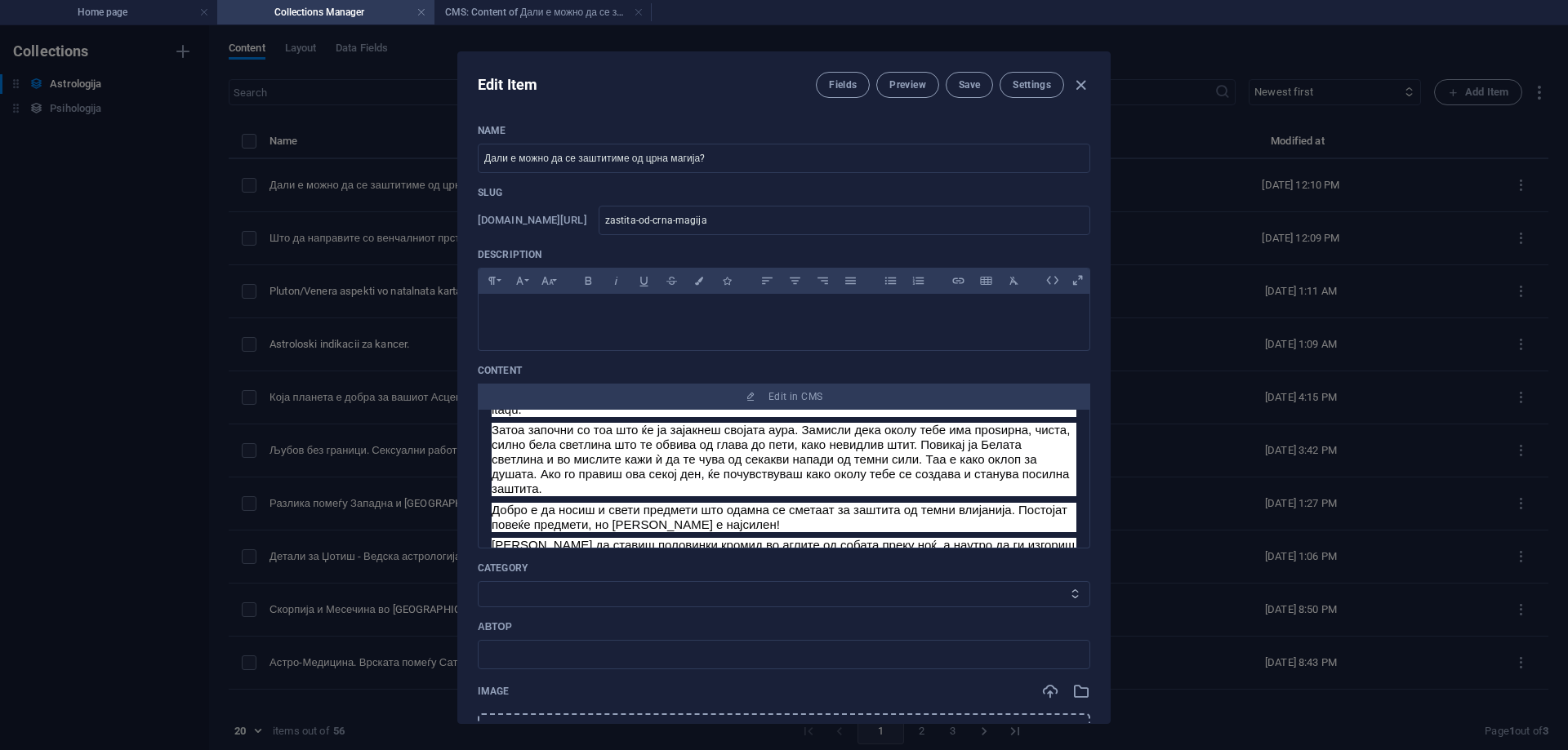
click at [697, 597] on select "Category 1 Category 2" at bounding box center [783, 594] width 612 height 26
select select "Category 1"
click at [478, 582] on select "Category 1 Category 2" at bounding box center [783, 594] width 612 height 26
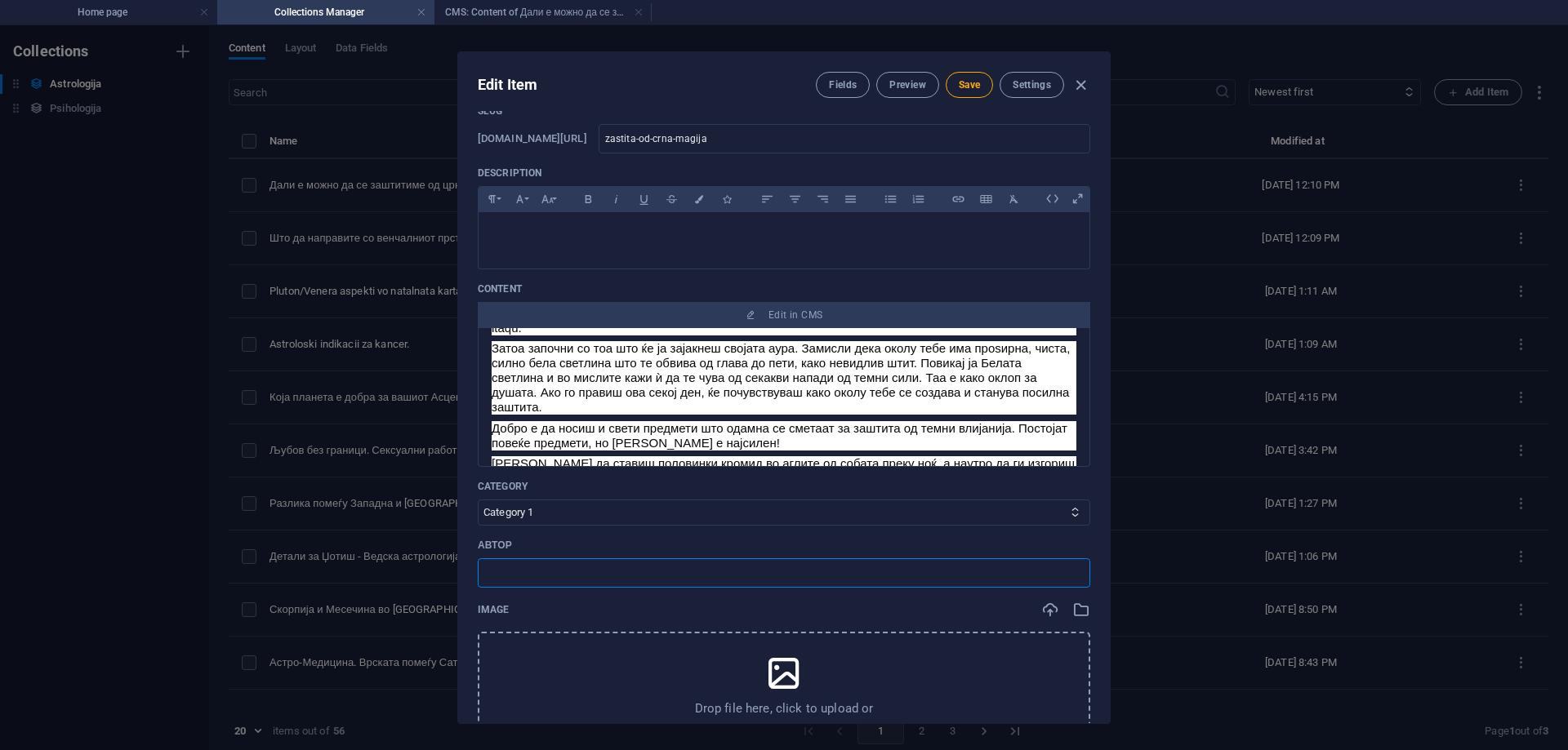
click at [665, 574] on input "text" at bounding box center [783, 573] width 612 height 30
type input "[PERSON_NAME]"
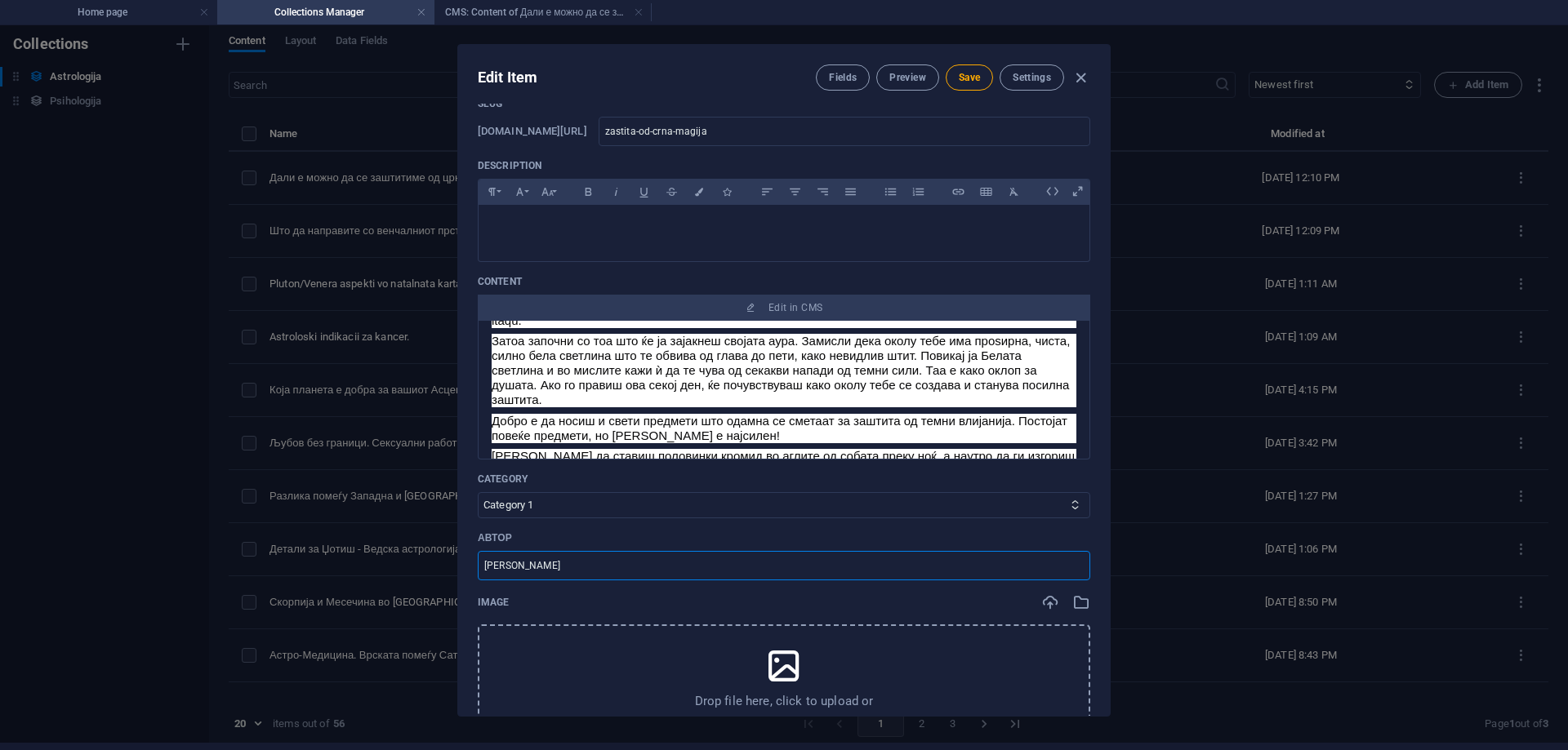
scroll to position [163, 0]
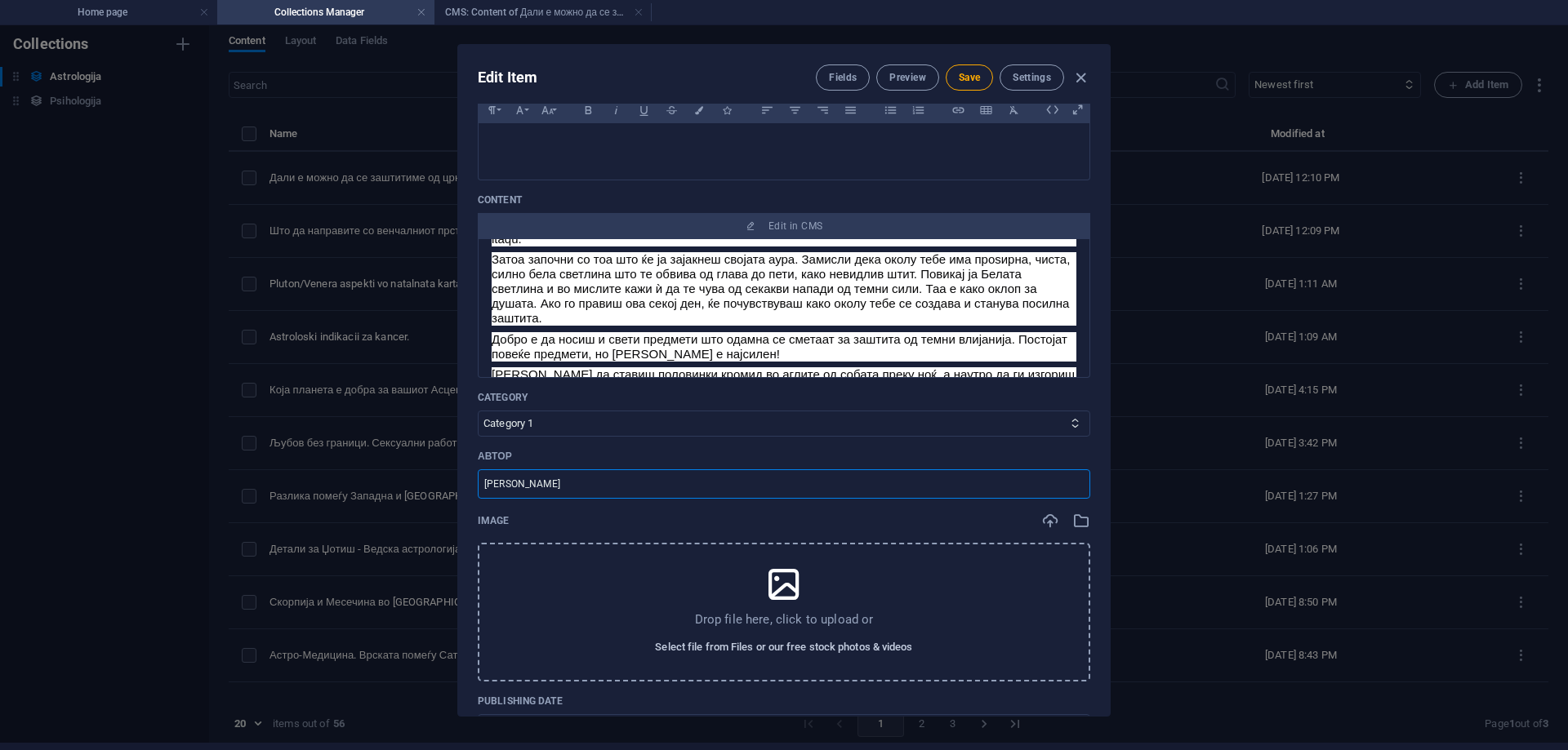
click at [769, 653] on span "Select file from Files or our free stock photos & videos" at bounding box center [784, 647] width 257 height 19
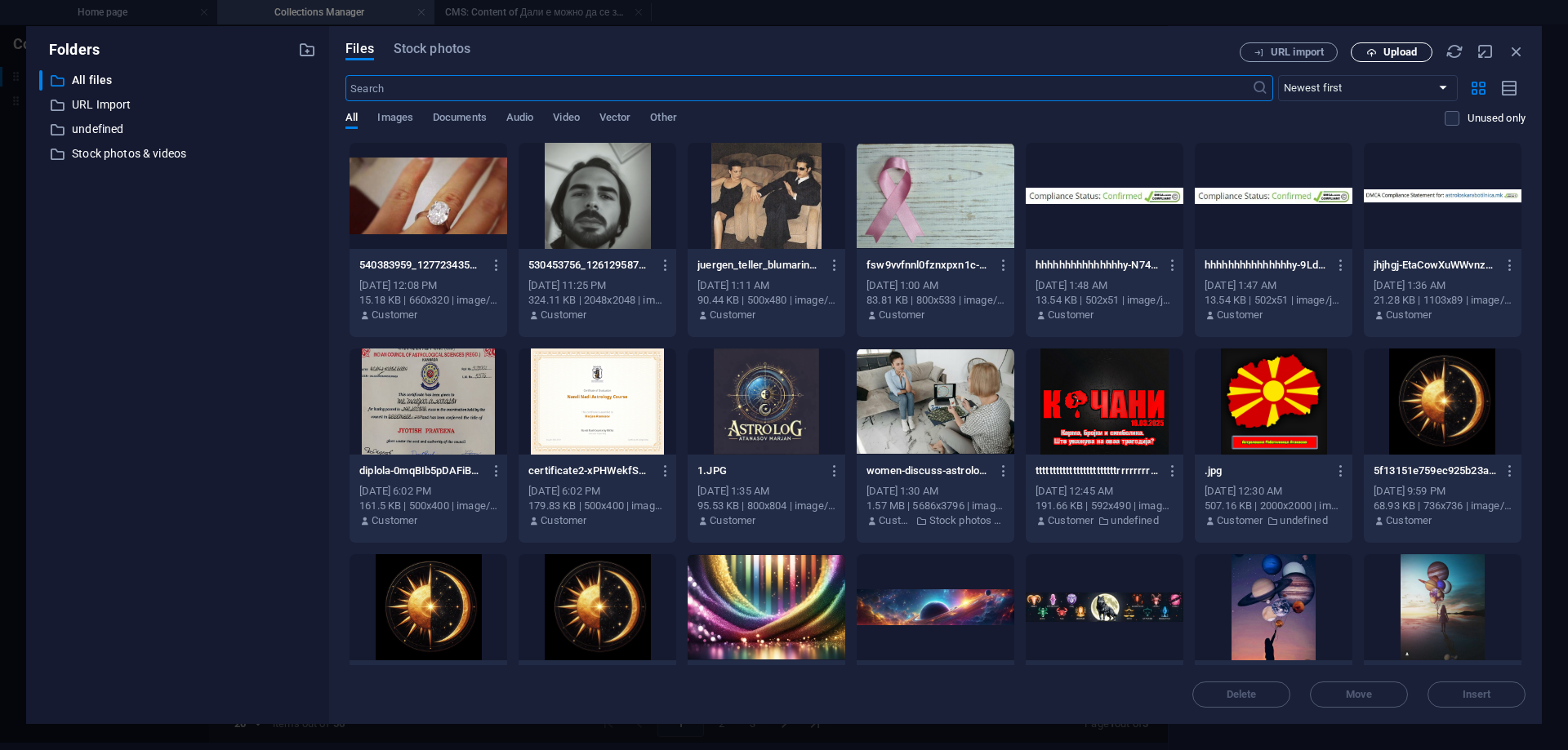
click at [1380, 53] on span "Upload" at bounding box center [1391, 52] width 67 height 11
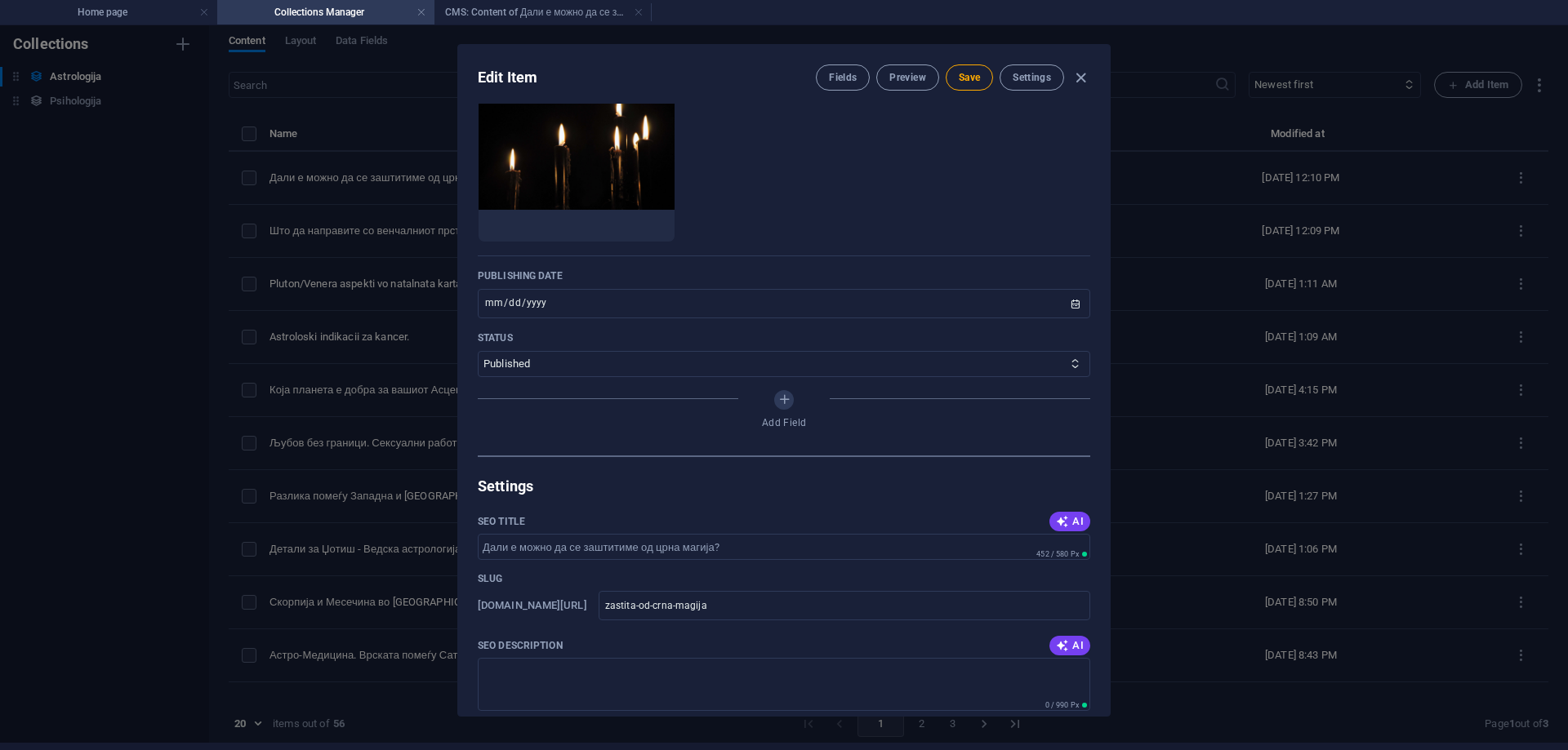
scroll to position [735, 0]
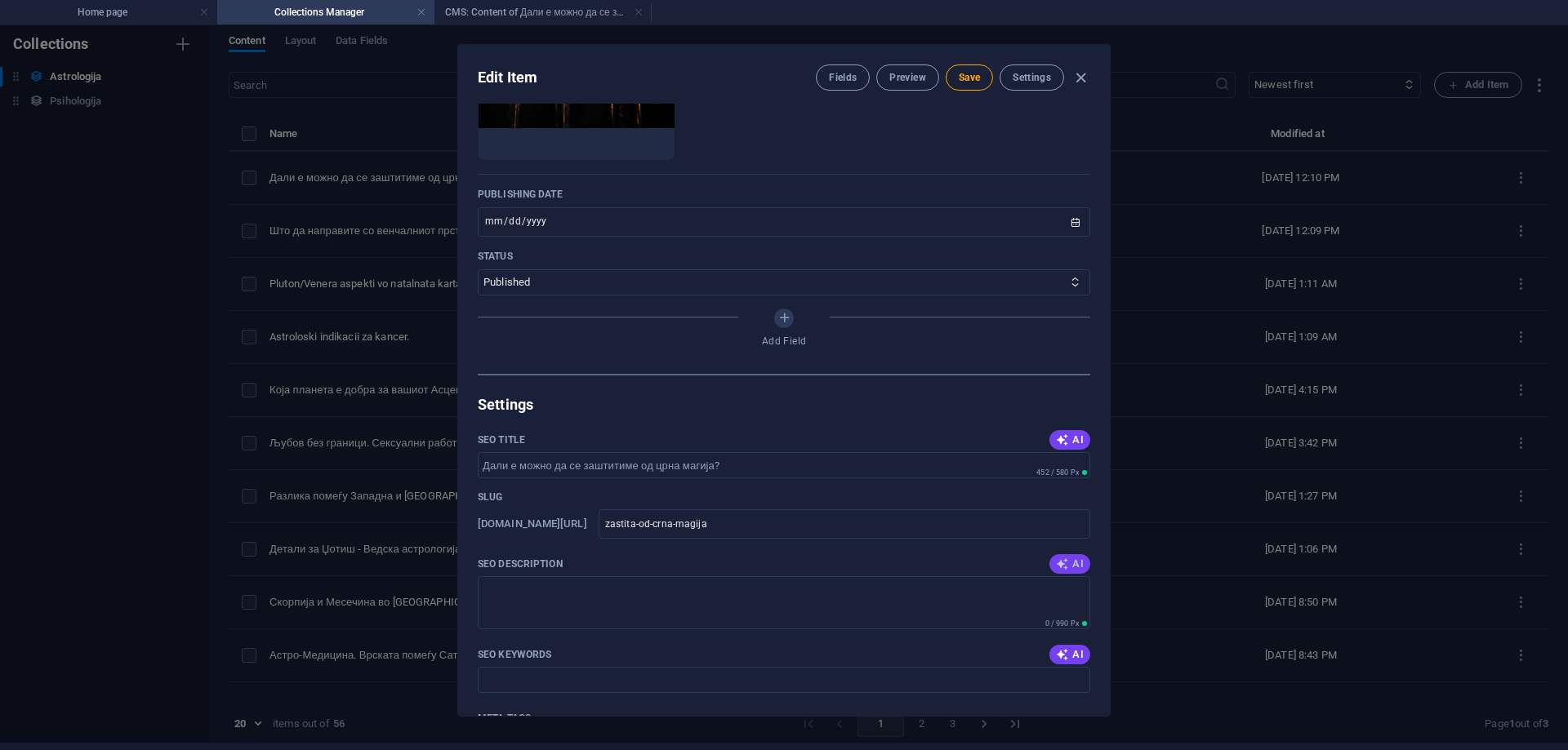
click at [1065, 560] on span "AI" at bounding box center [1069, 564] width 28 height 13
type textarea "Защитете се од црна магија и лоши зли намери. Откријте ефективни методи и ритуа…"
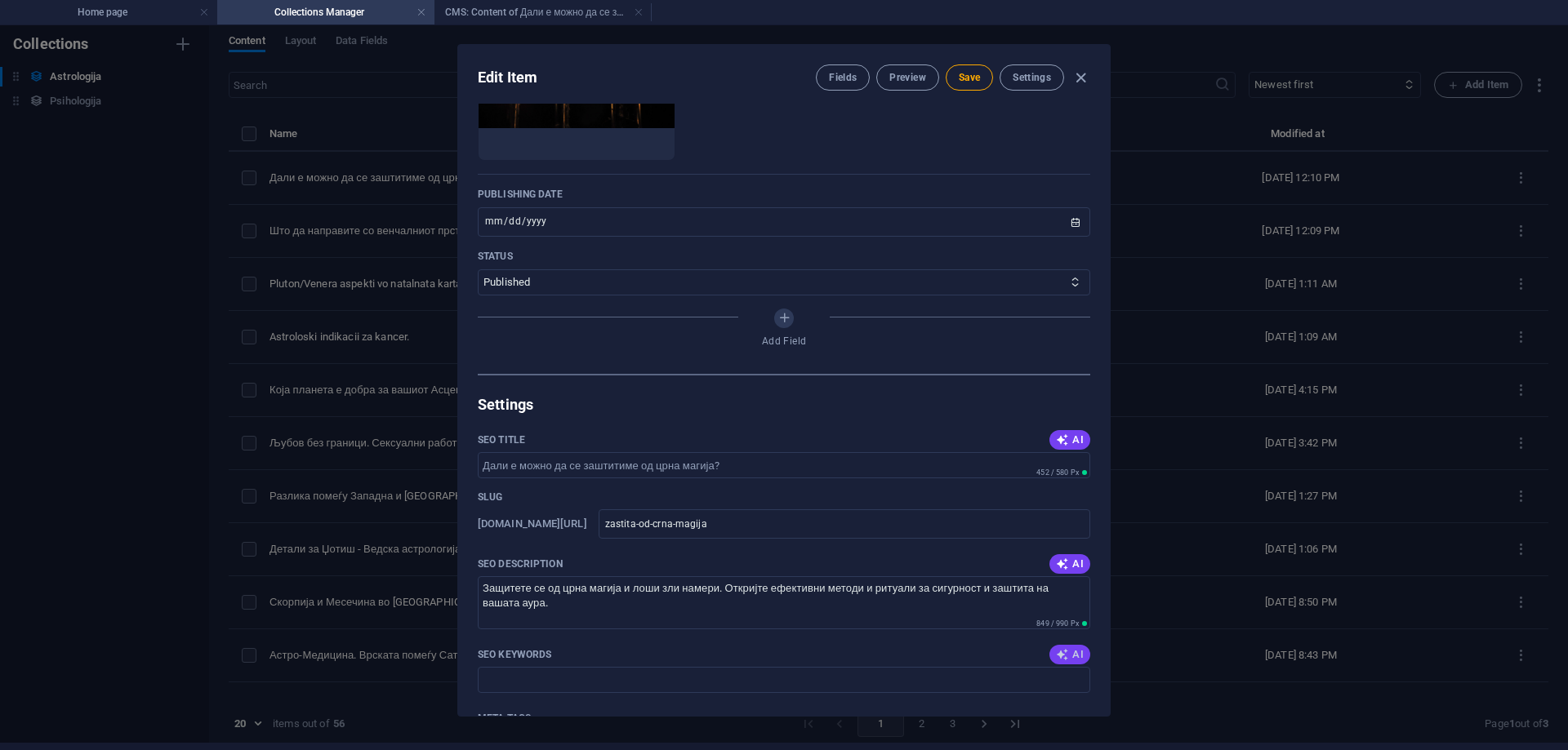
click at [1065, 653] on span "AI" at bounding box center [1069, 654] width 28 height 13
type input "црна магија, заштита од темни сили, бели светлини, ритуали за заштита, негативн…"
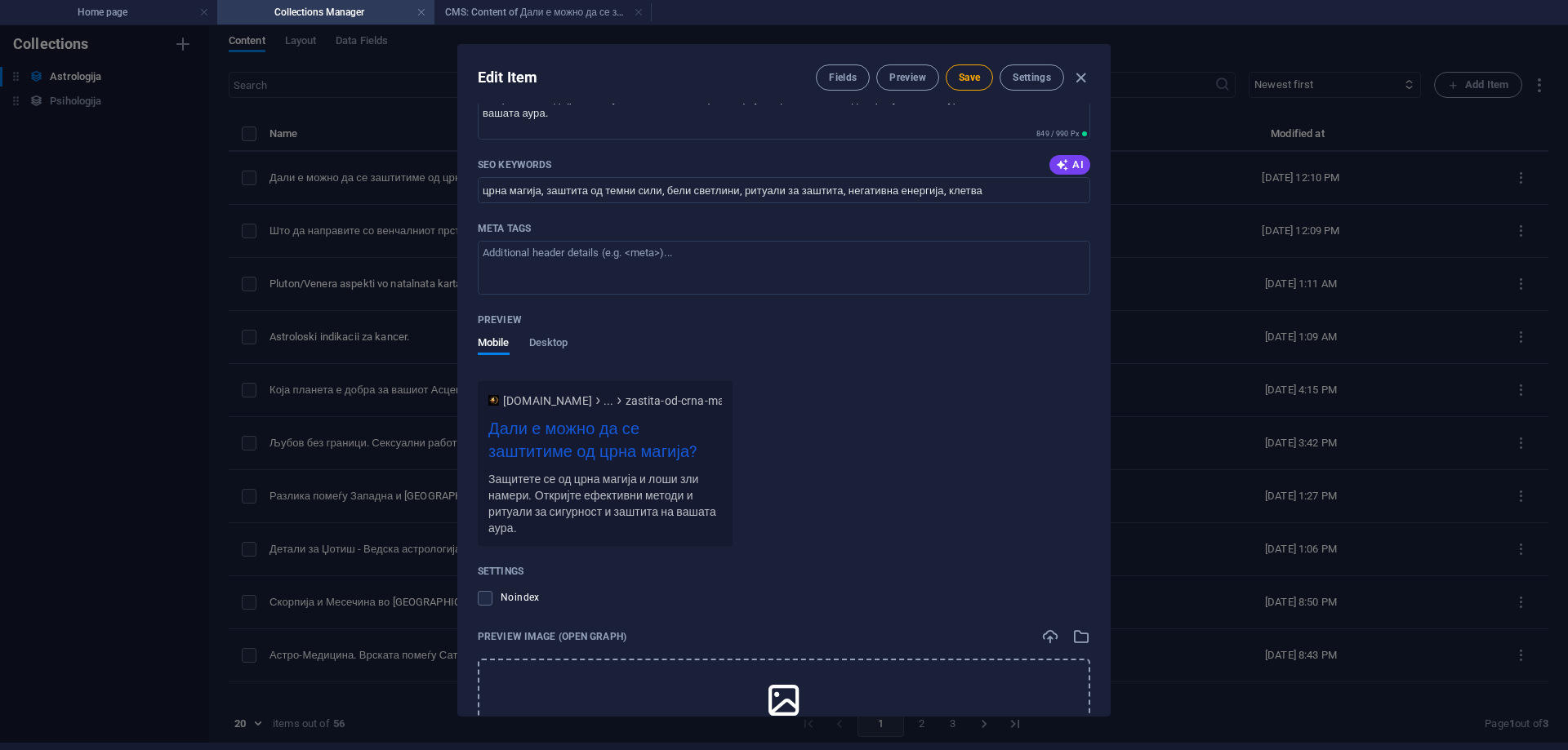
scroll to position [1388, 0]
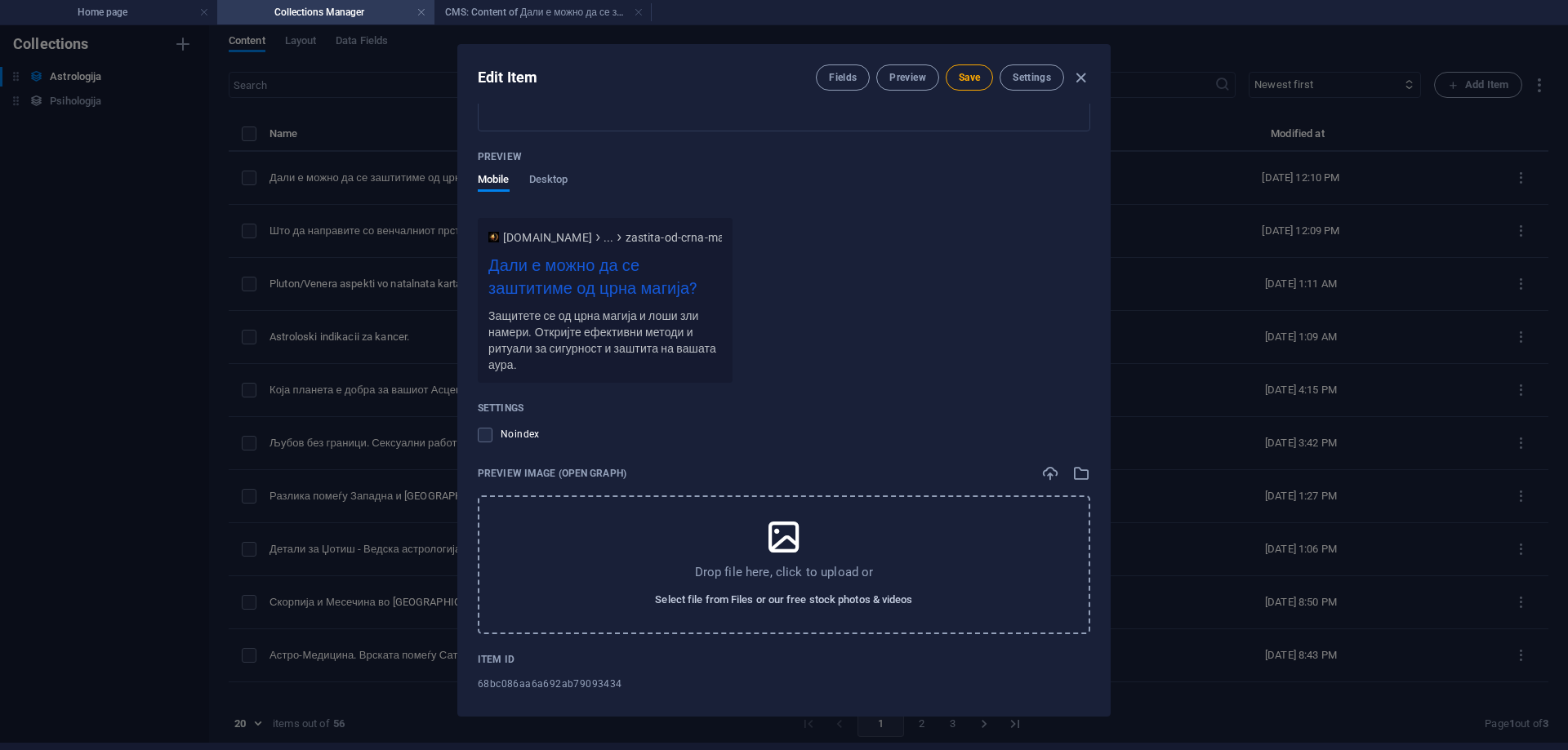
click at [887, 594] on span "Select file from Files or our free stock photos & videos" at bounding box center [784, 599] width 257 height 19
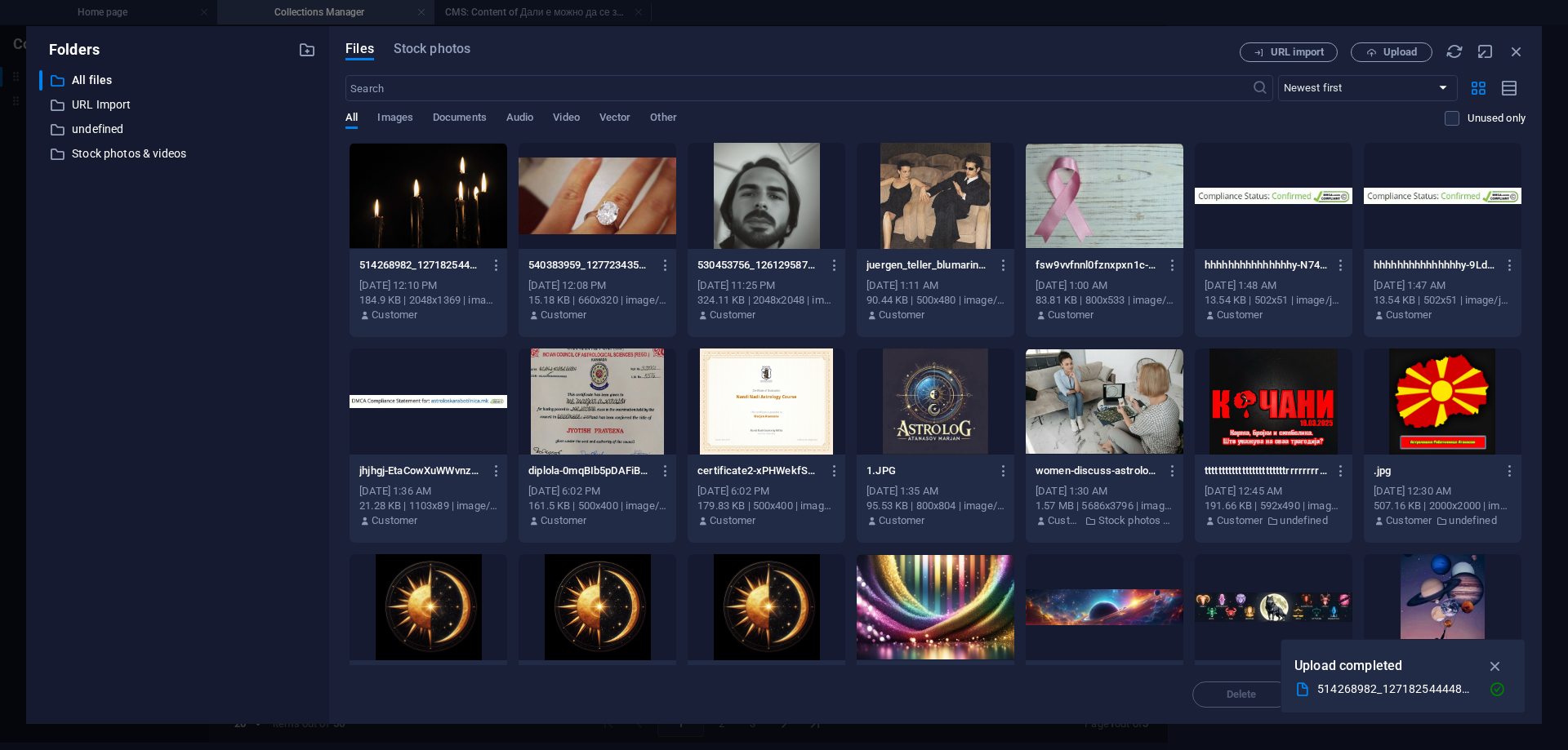
click at [406, 204] on div at bounding box center [428, 196] width 157 height 106
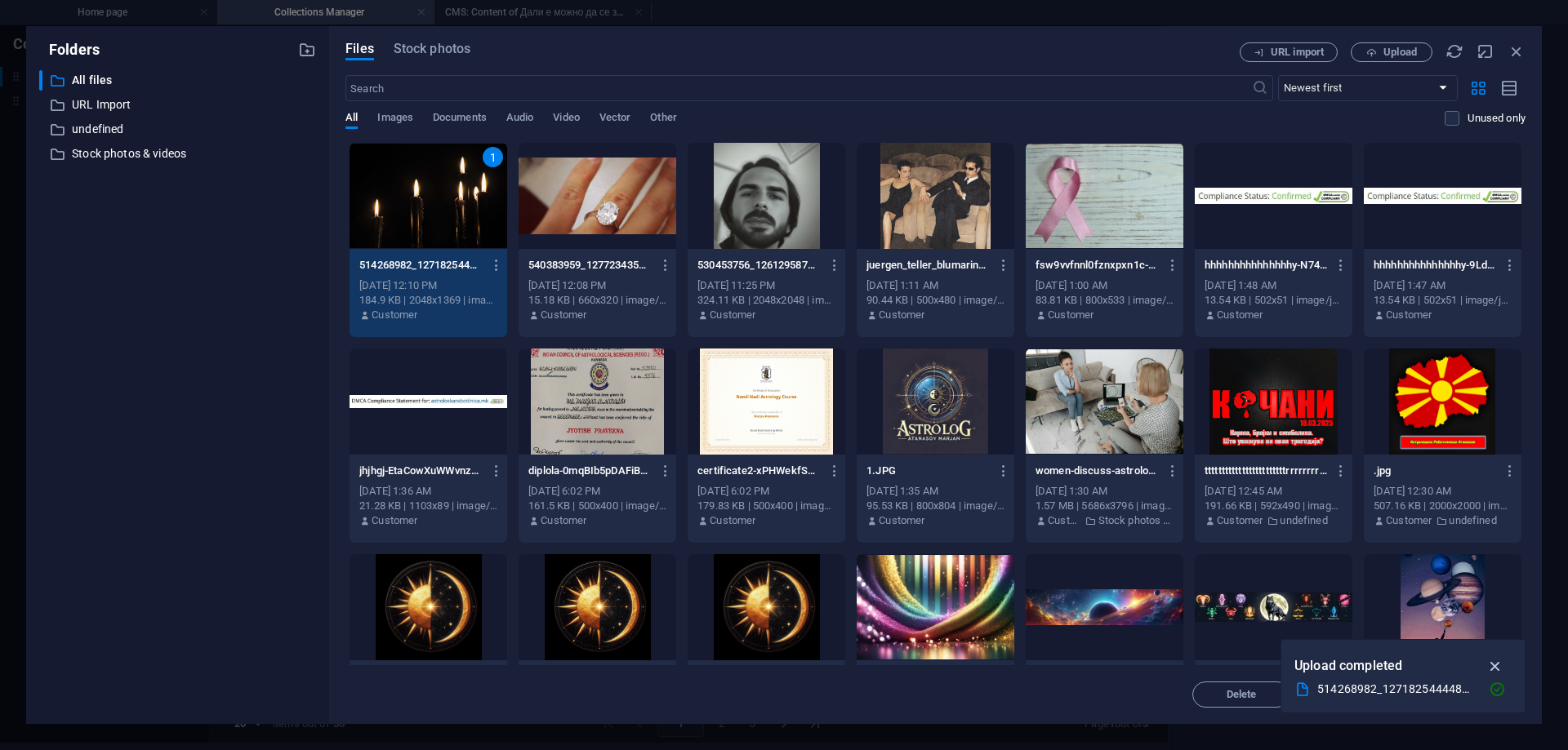
click at [1493, 670] on icon "button" at bounding box center [1496, 666] width 19 height 18
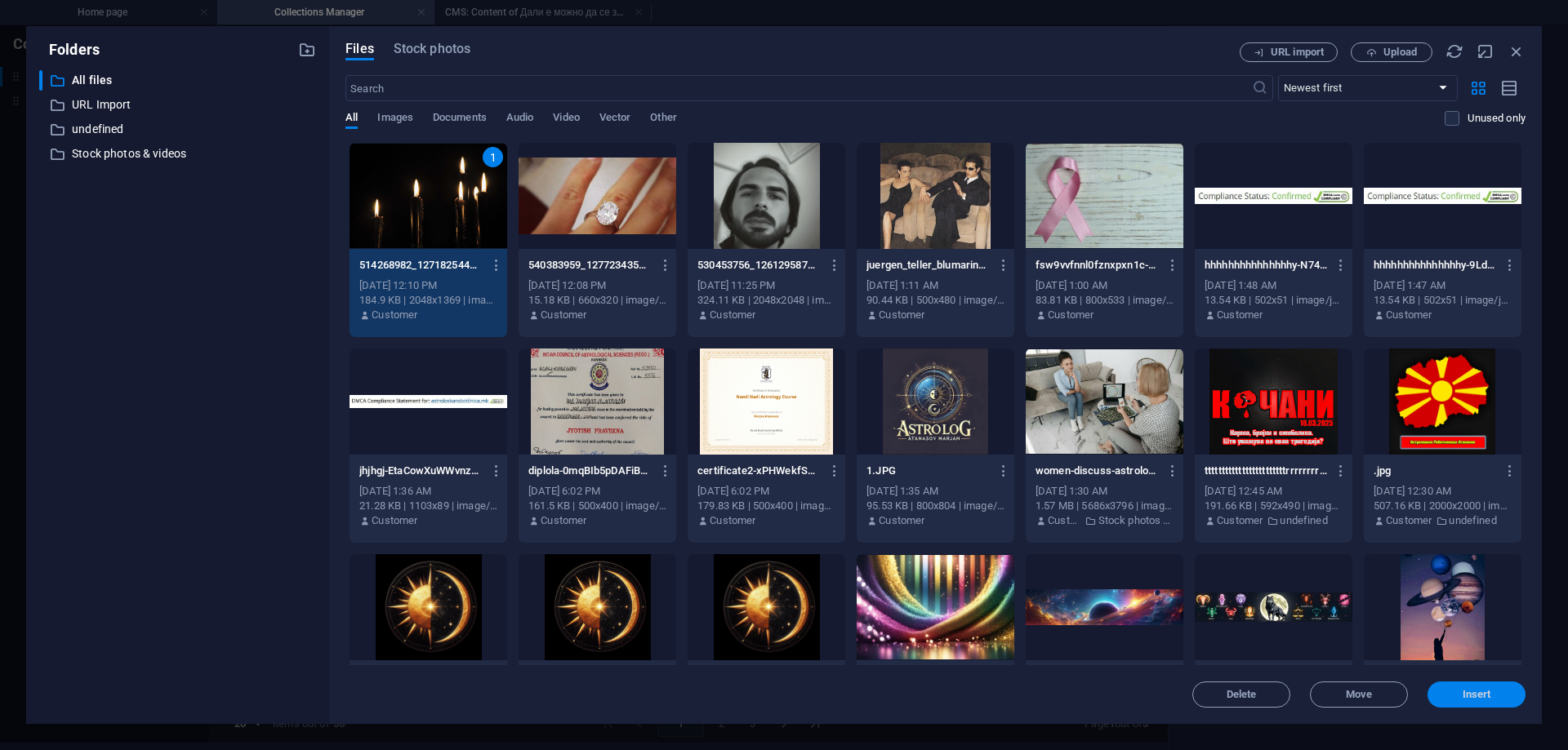
click at [1448, 702] on button "Insert" at bounding box center [1477, 694] width 98 height 26
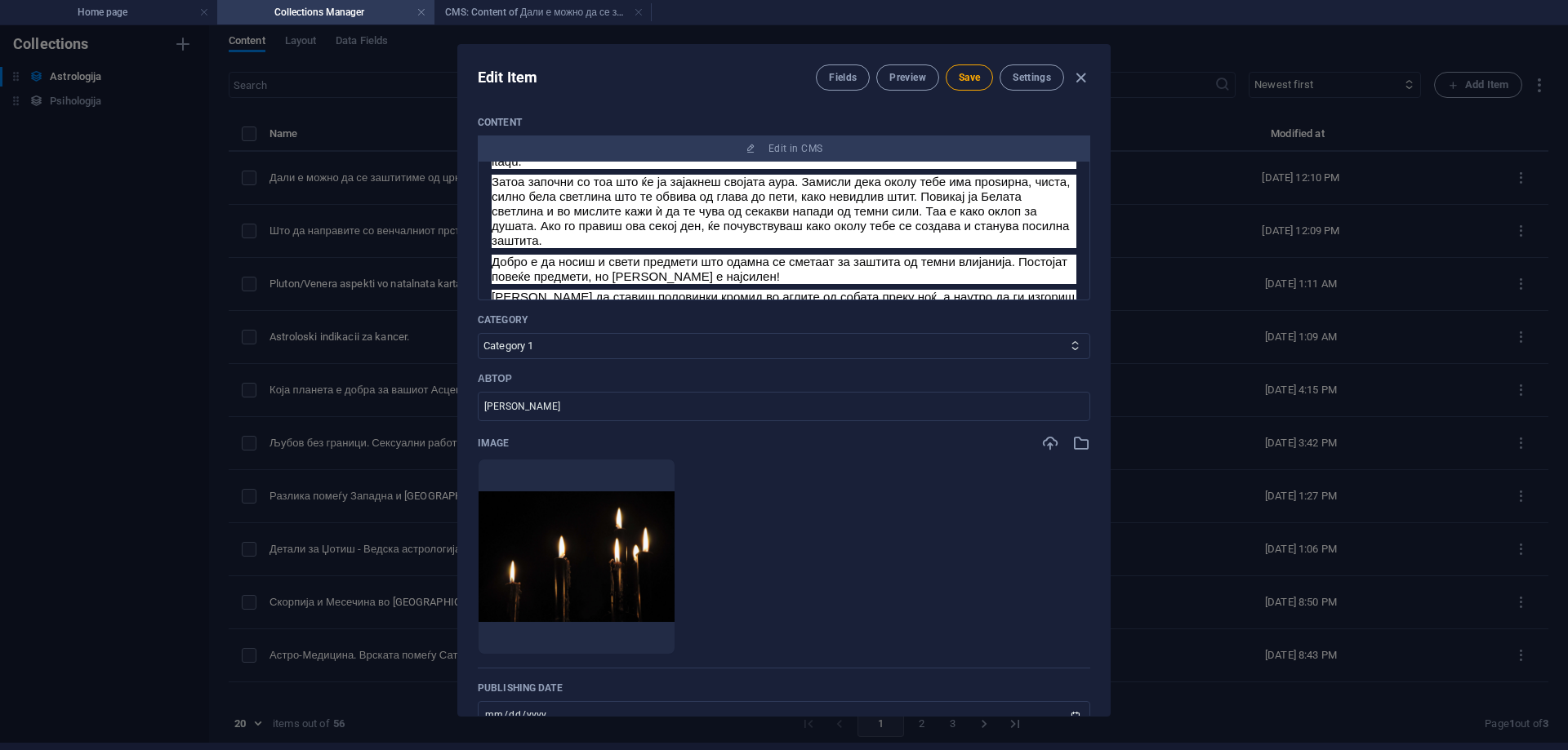
scroll to position [0, 0]
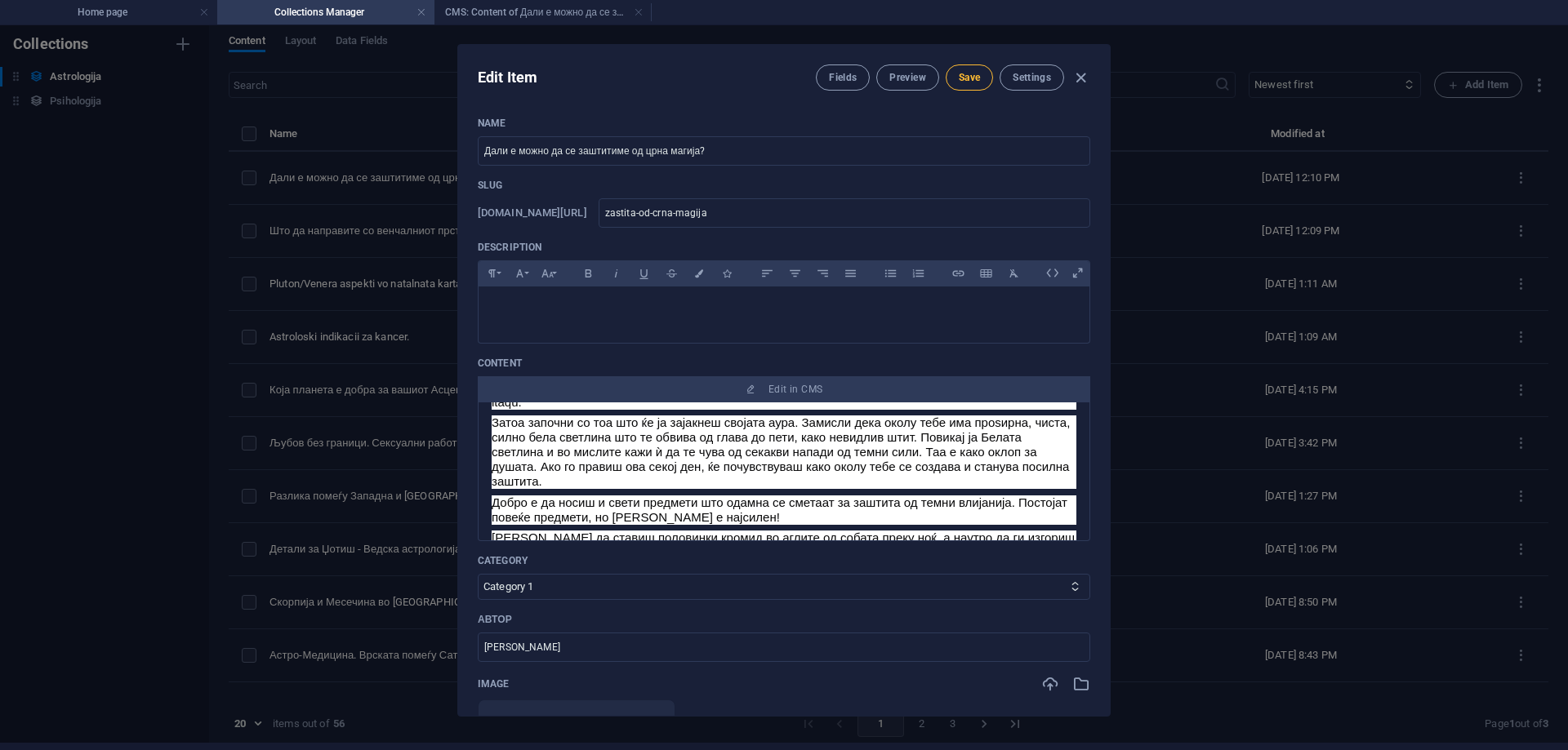
click at [963, 78] on span "Save" at bounding box center [969, 77] width 21 height 13
click at [917, 85] on button "Preview" at bounding box center [907, 77] width 62 height 26
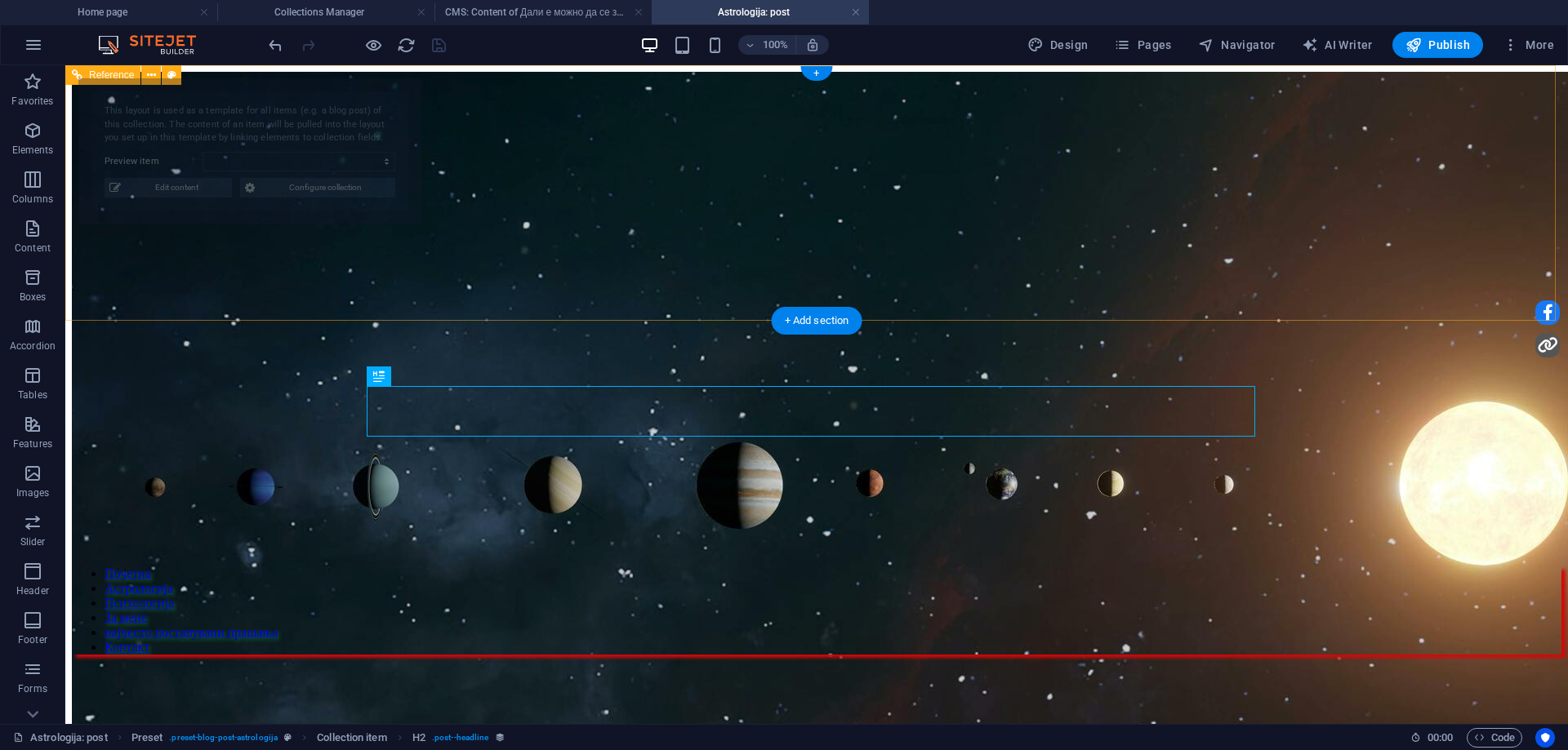
select select "68bc086aa6a692ab79093434"
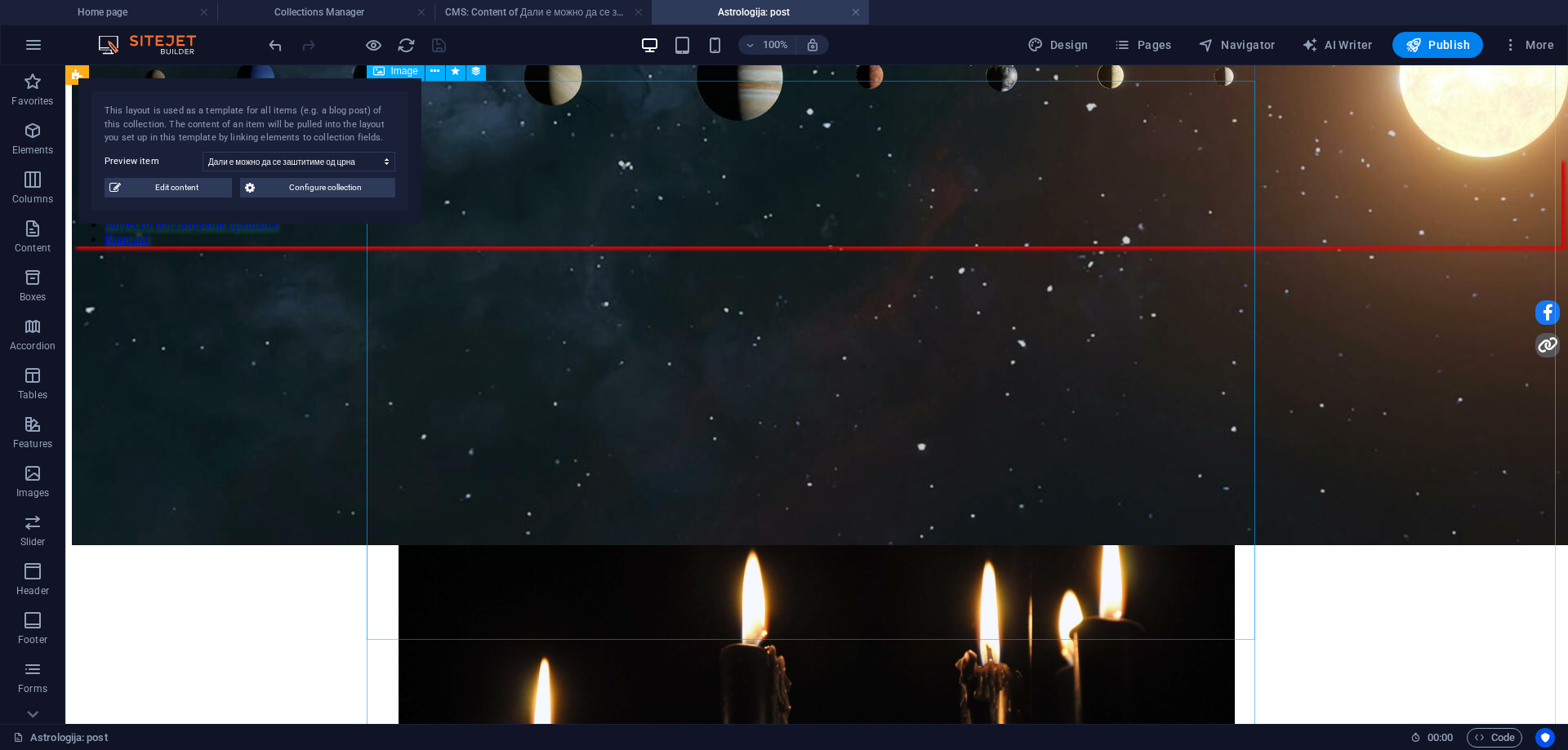
scroll to position [245, 0]
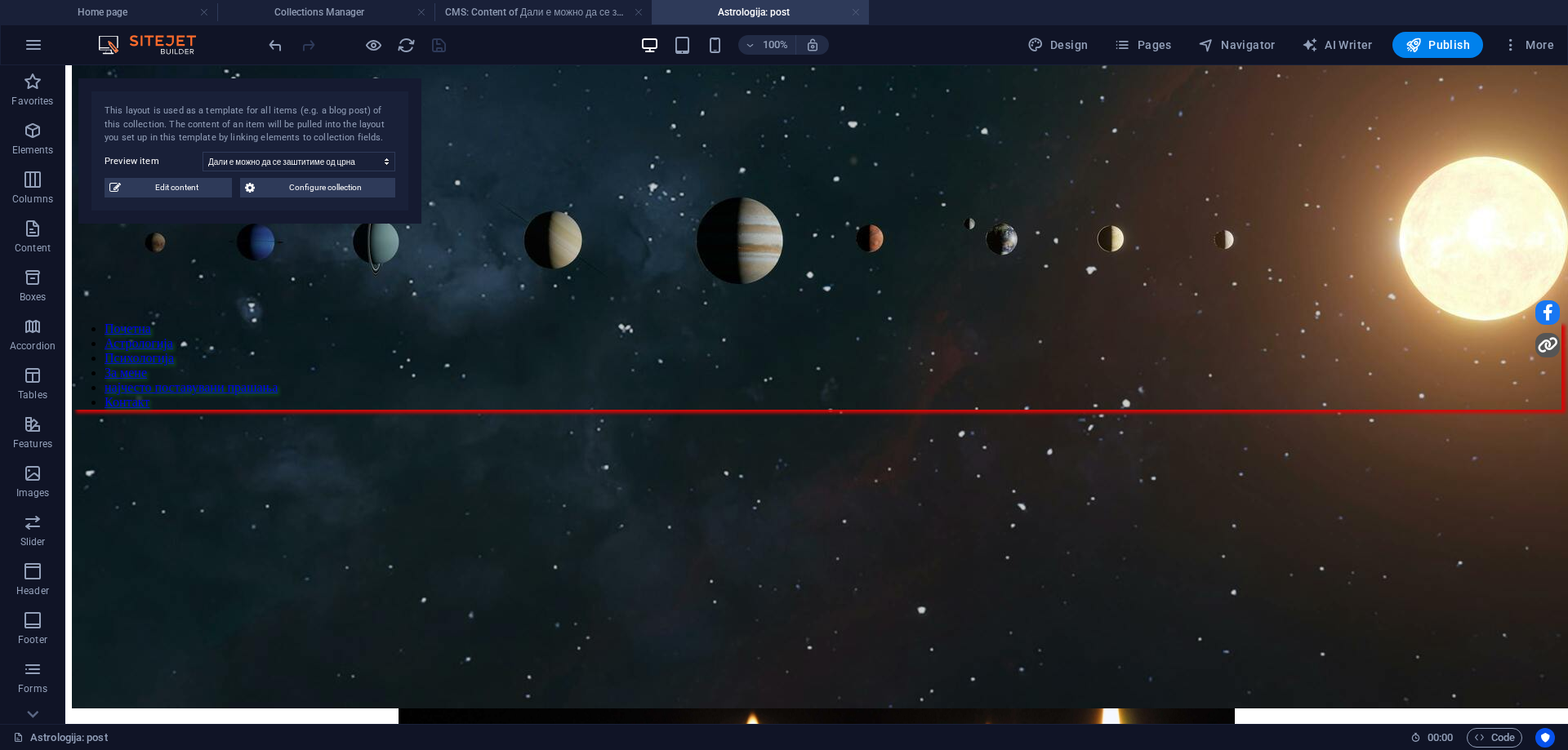
click at [855, 12] on link at bounding box center [856, 13] width 10 height 15
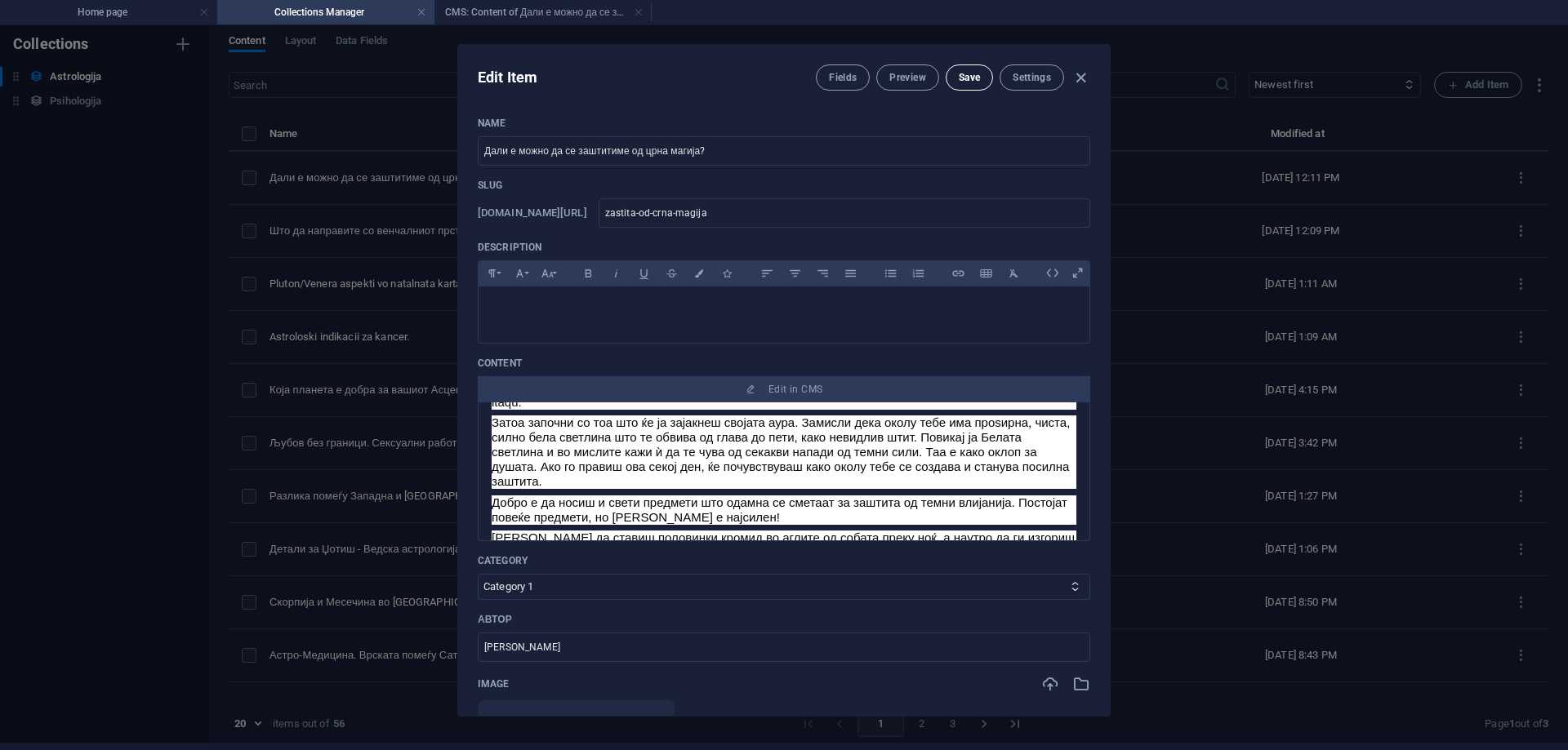
click at [956, 67] on button "Save" at bounding box center [969, 77] width 47 height 26
click at [1080, 76] on icon "button" at bounding box center [1081, 78] width 19 height 19
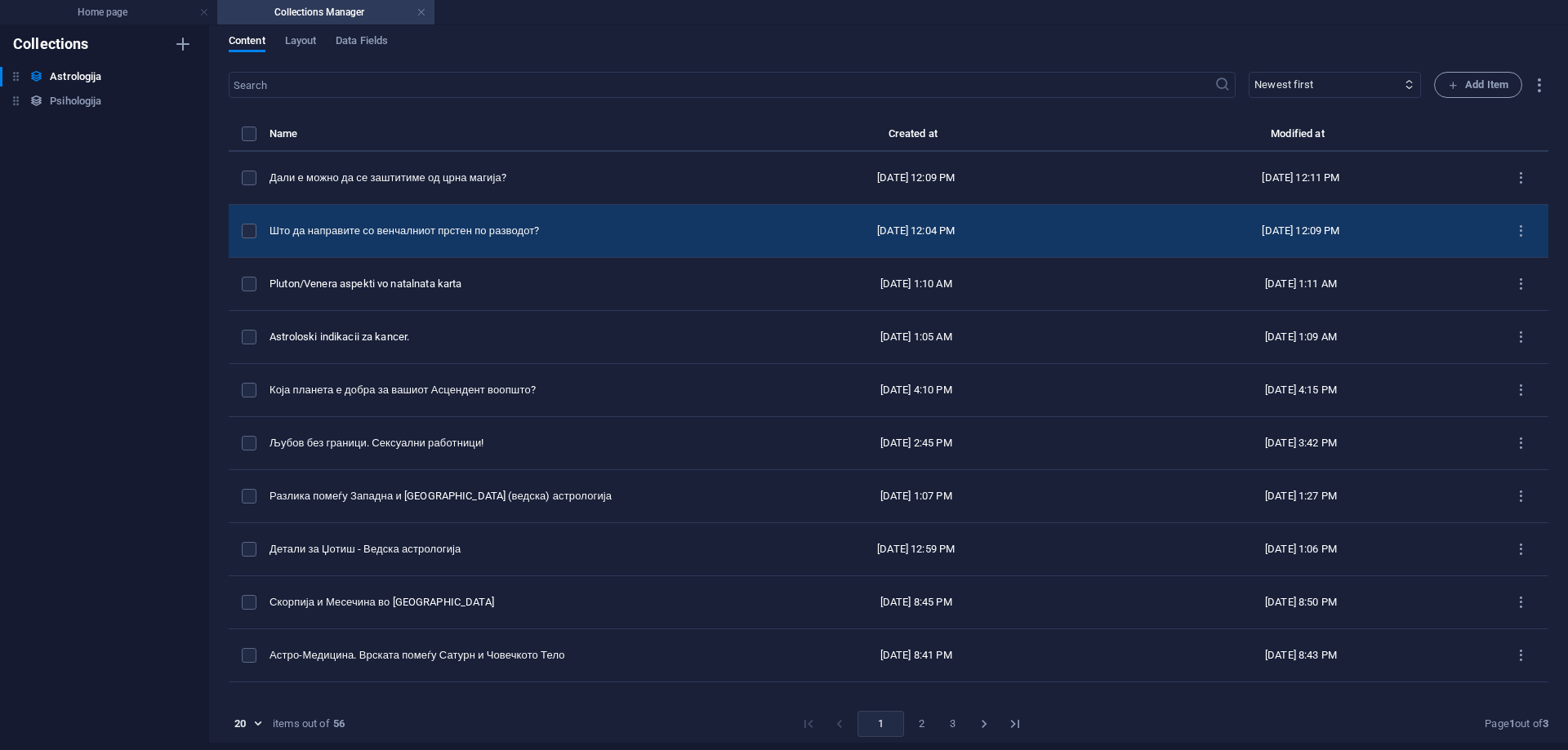
scroll to position [0, 0]
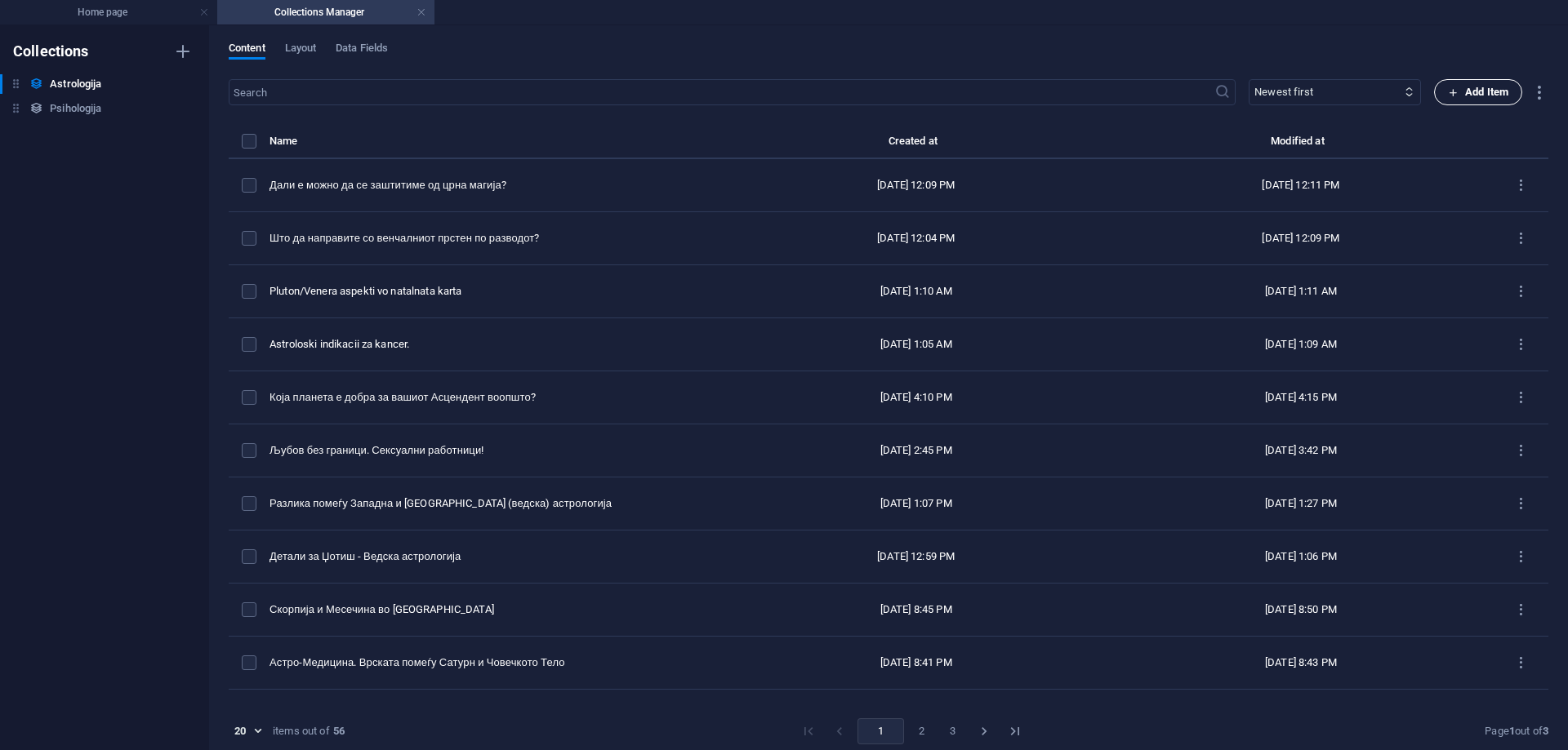
click at [1455, 93] on span "Add Item" at bounding box center [1477, 91] width 60 height 19
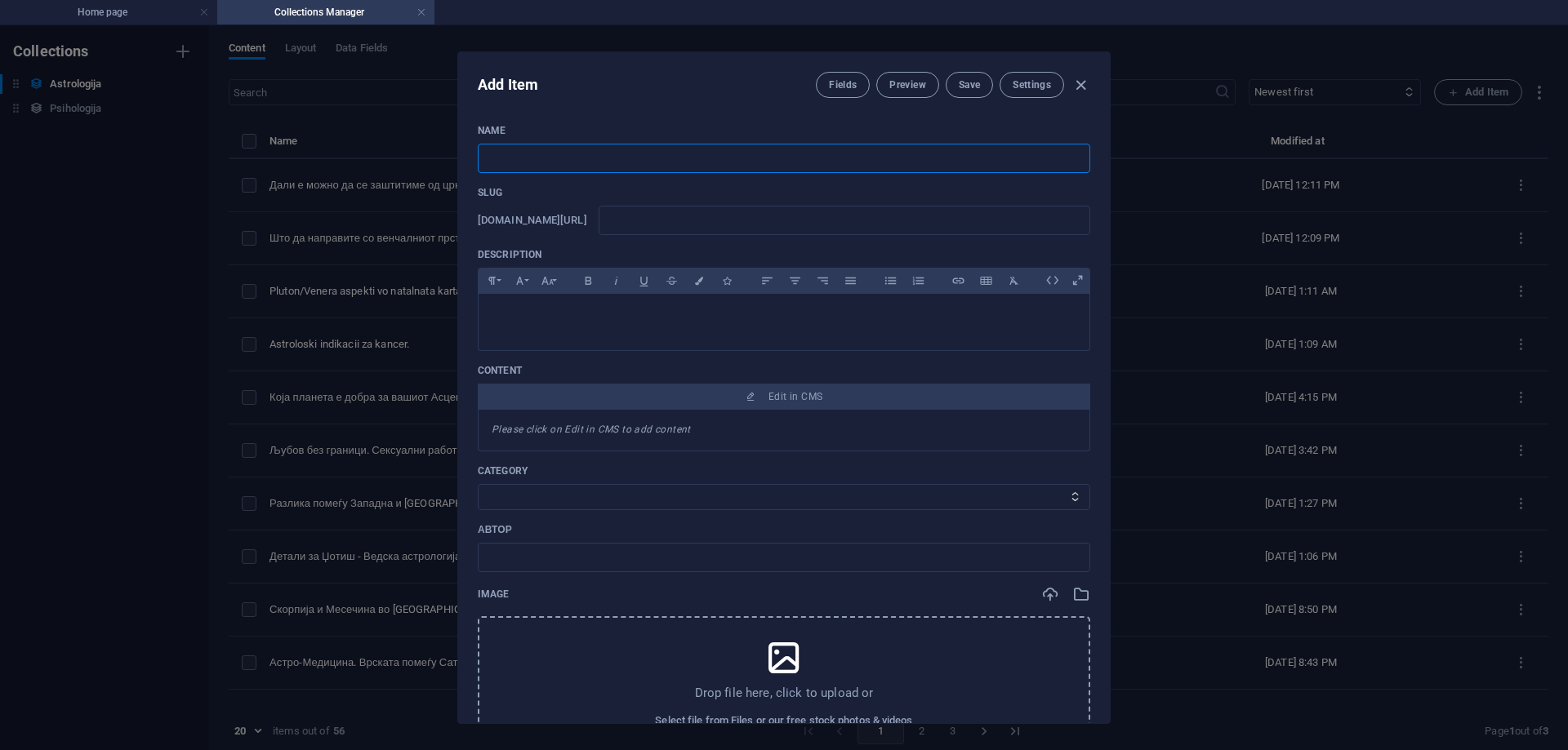
paste input "Седумте клучеви на [PERSON_NAME]!"
type input "Седумте клучеви на [PERSON_NAME]!"
click at [723, 220] on input "text" at bounding box center [844, 220] width 492 height 30
type input "s"
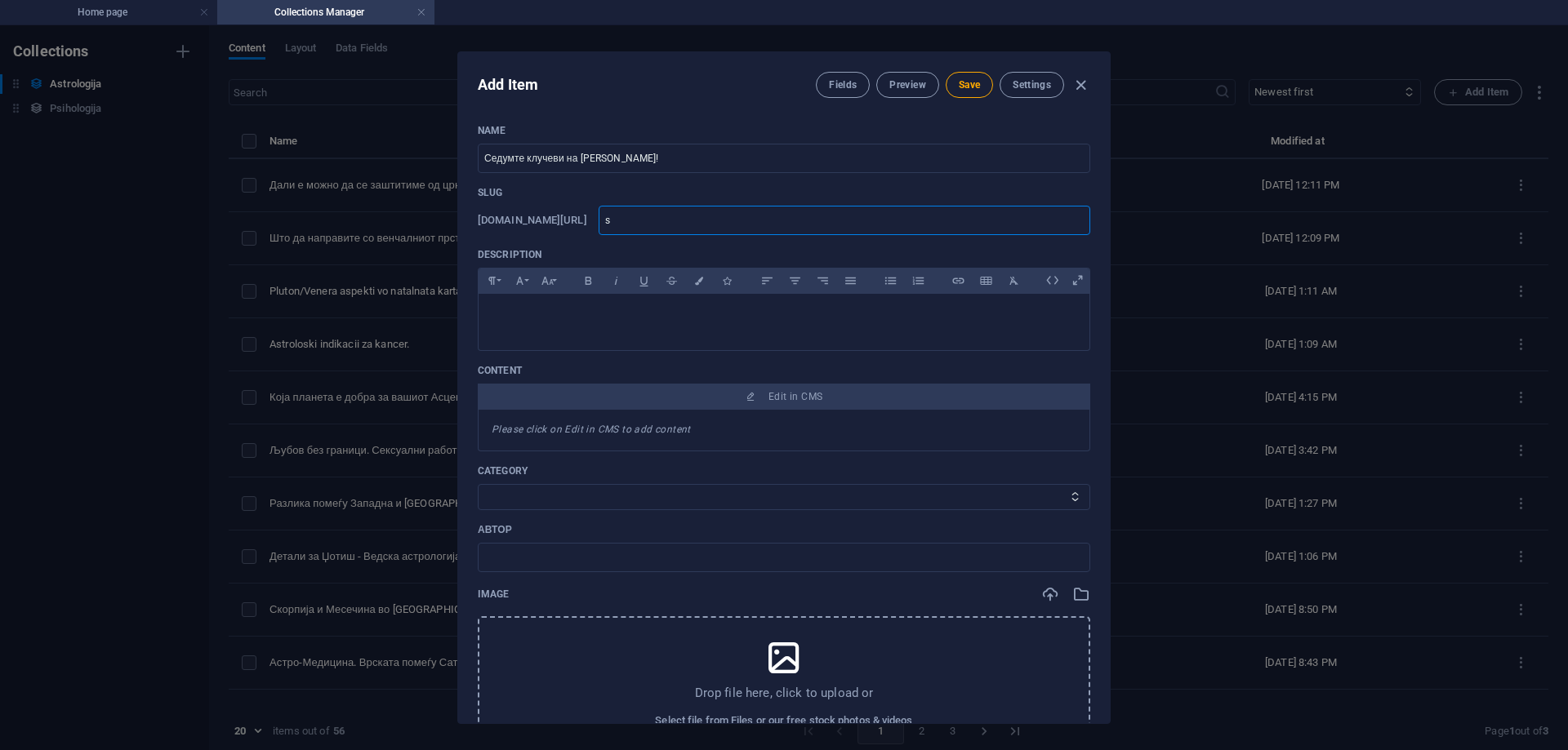
type input "se"
type input "sed"
type input "sedu"
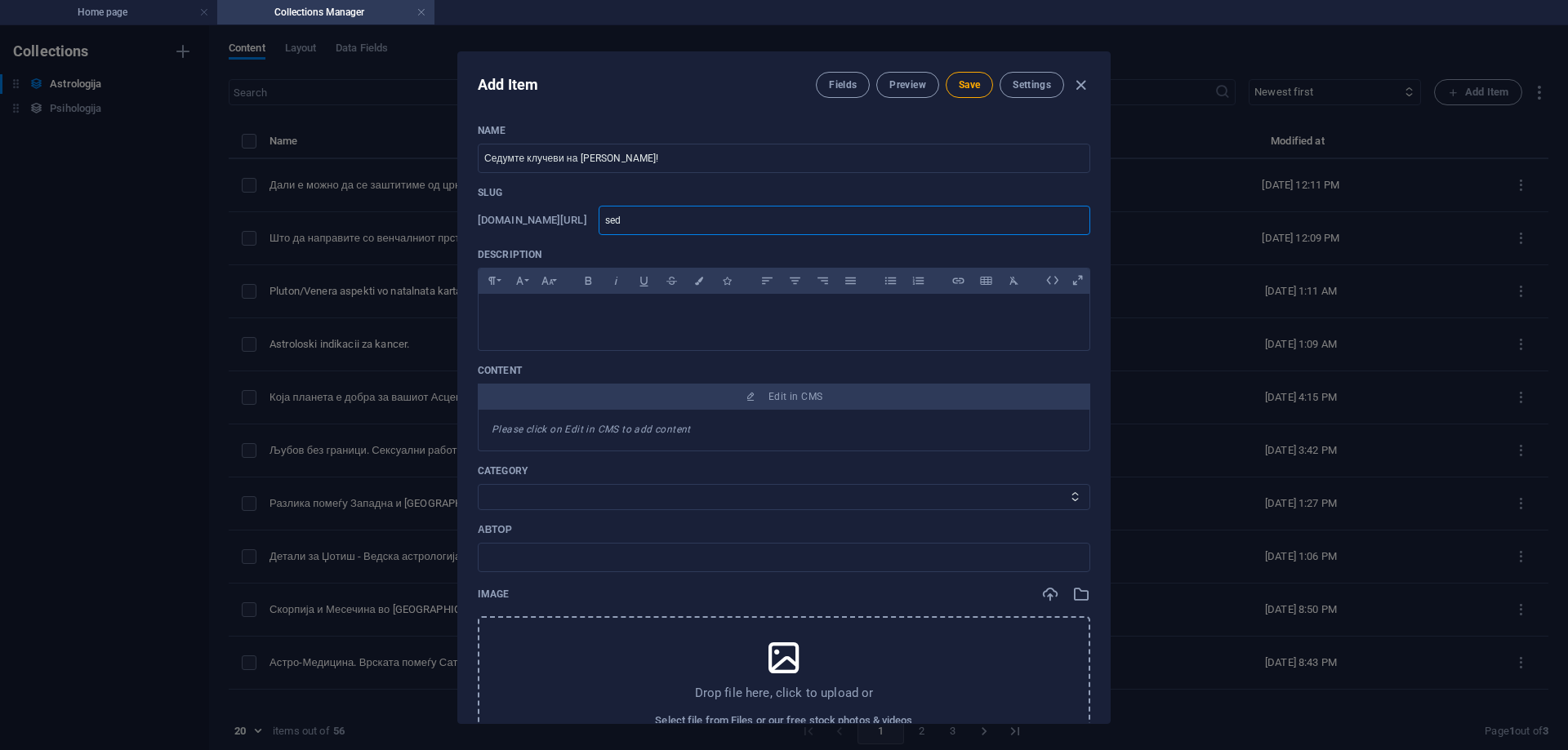
type input "sedu"
type input "sedum"
type input "sedumt"
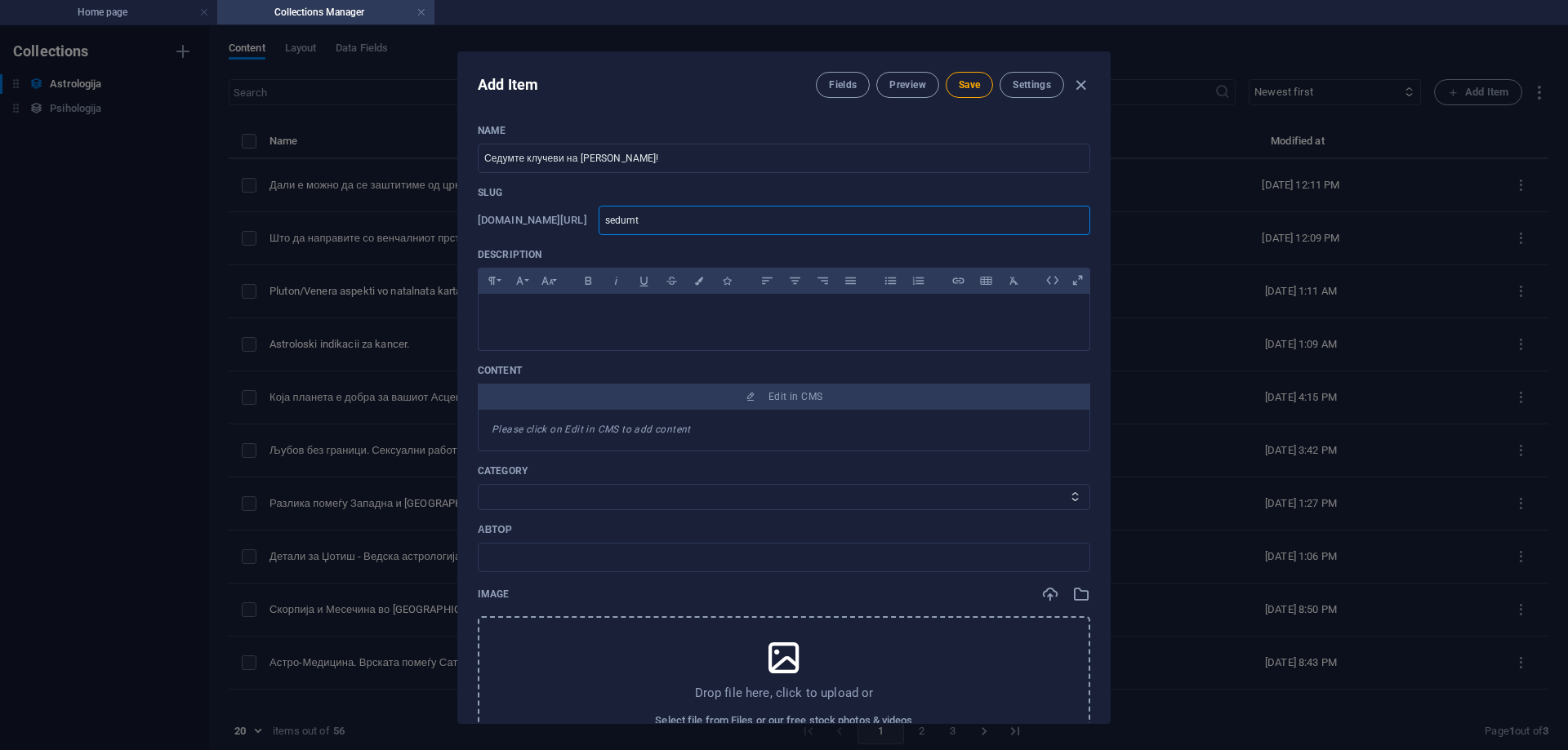
type input "sedumte"
type input "sedumte-"
type input "sedumte-k"
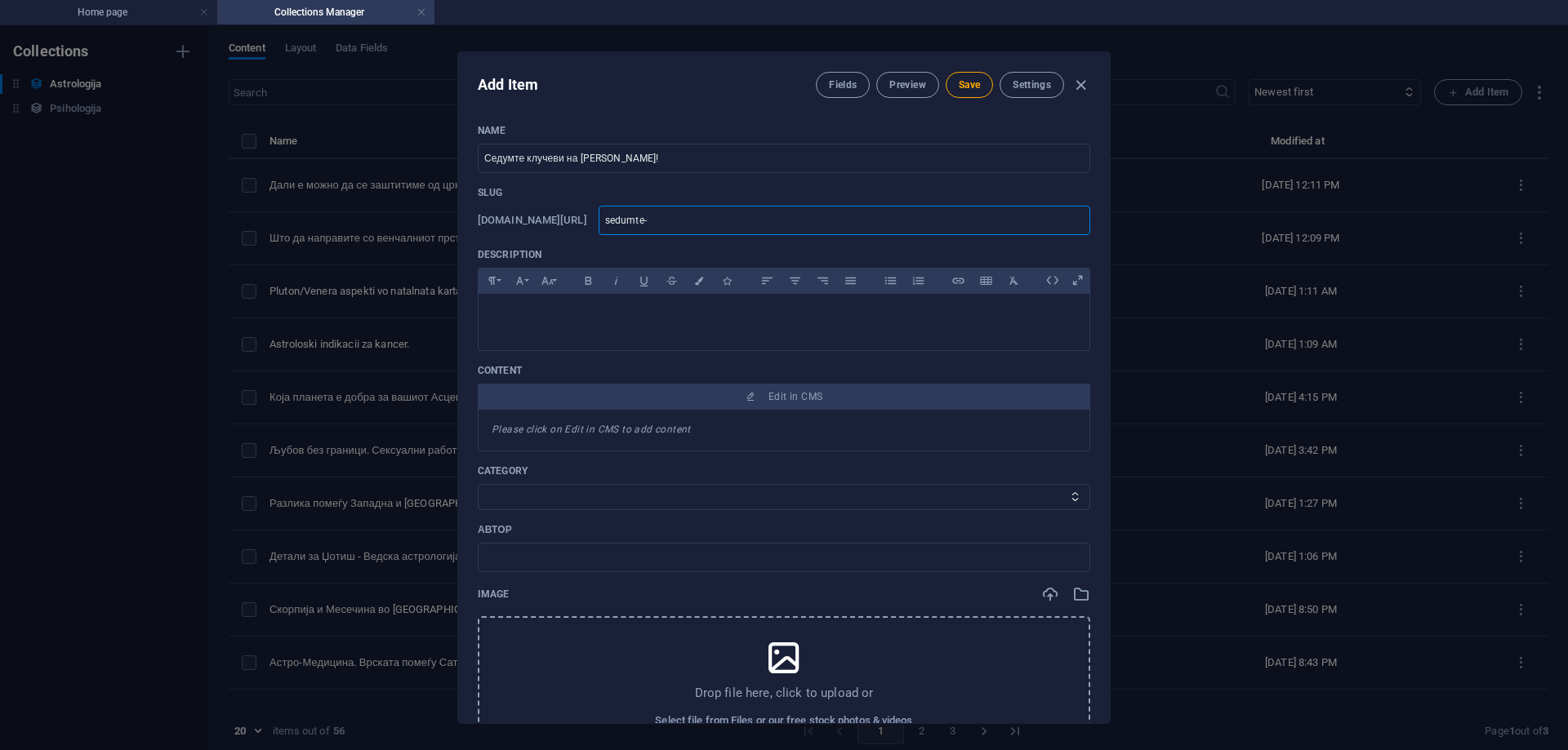
type input "sedumte-k"
type input "sedumte-kl"
type input "sedumte-klu"
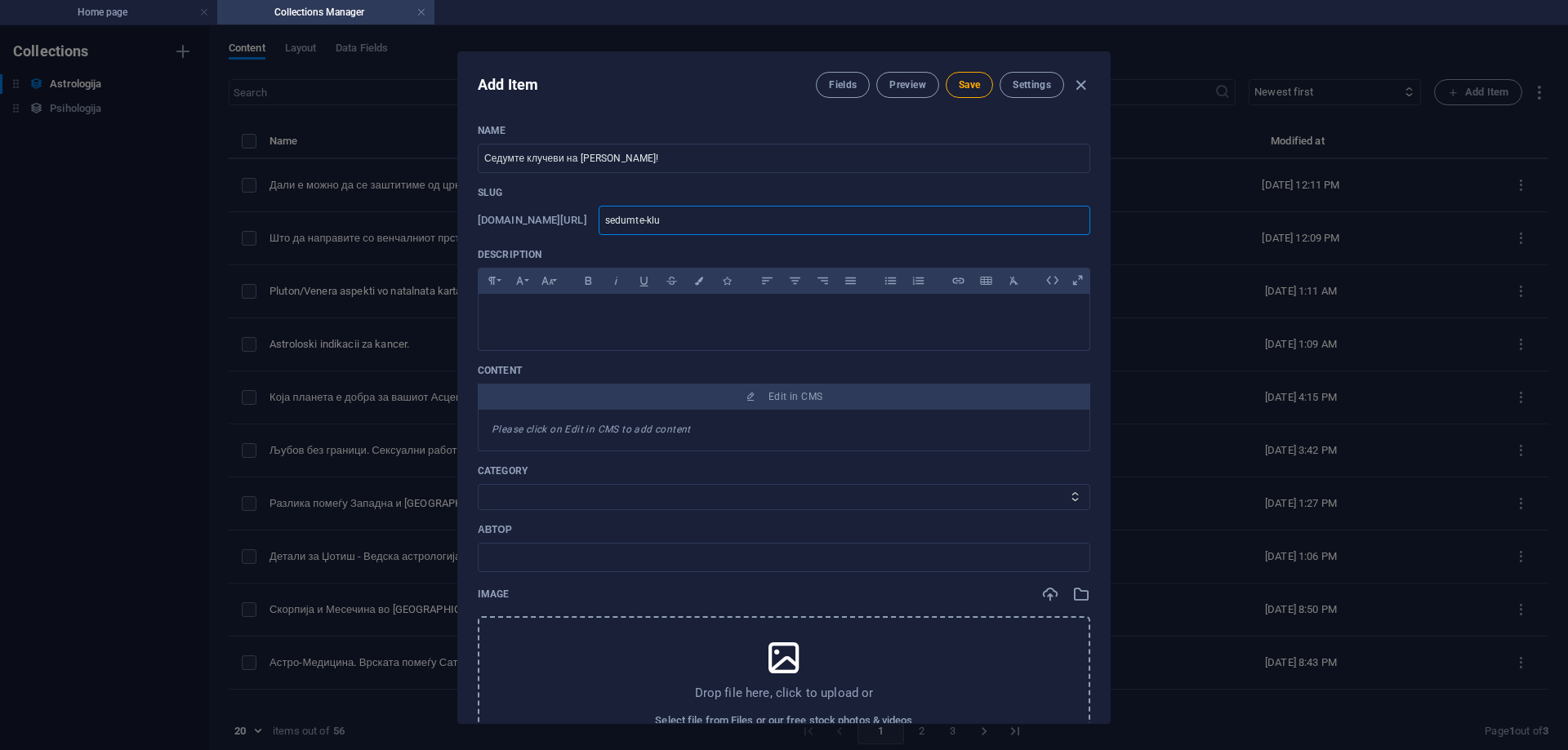
type input "sedumte-kluc"
type input "sedumte-kluce"
type input "sedumte-klucev"
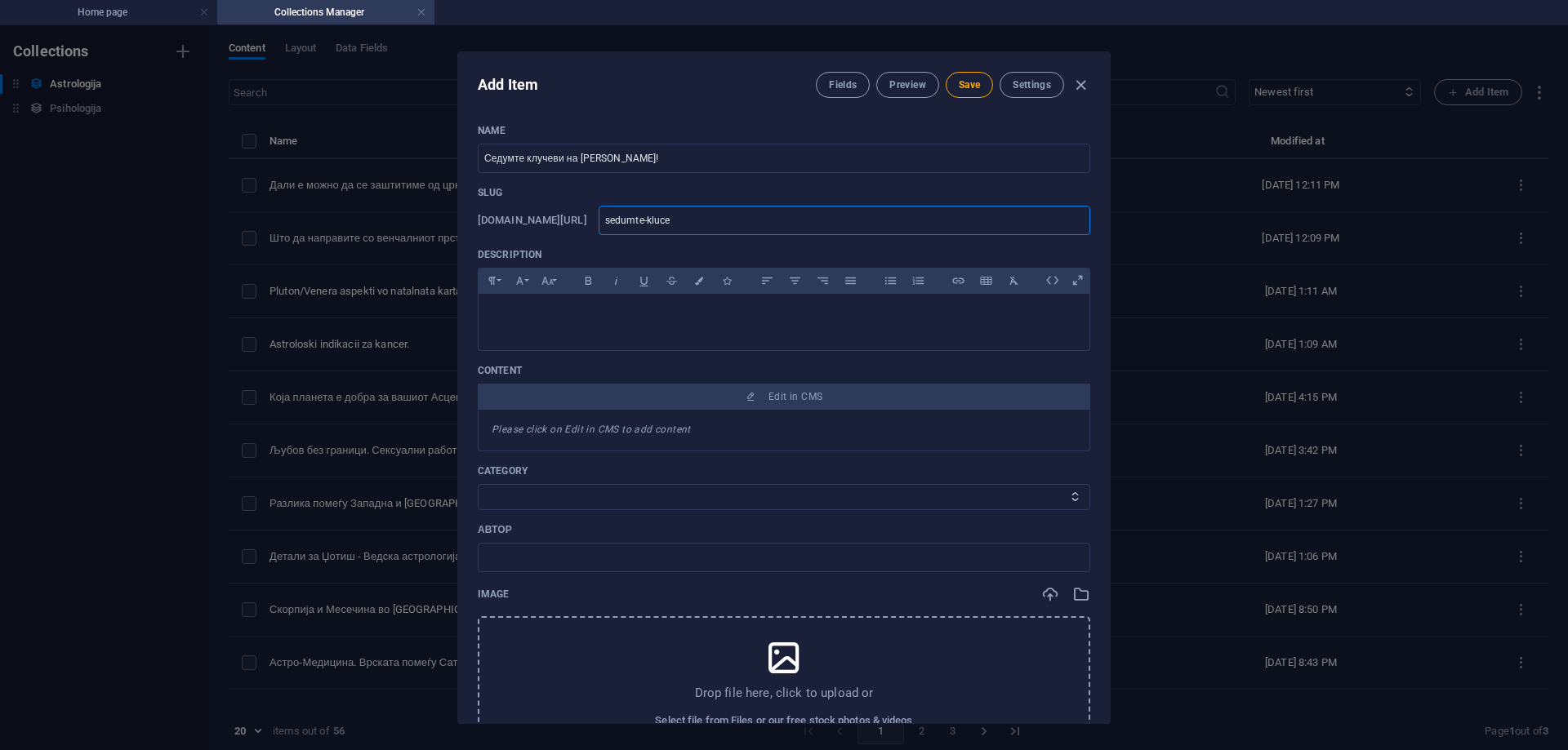
type input "sedumte-klucev"
type input "sedumte-klucevi"
type input "sedumte-klucevi-"
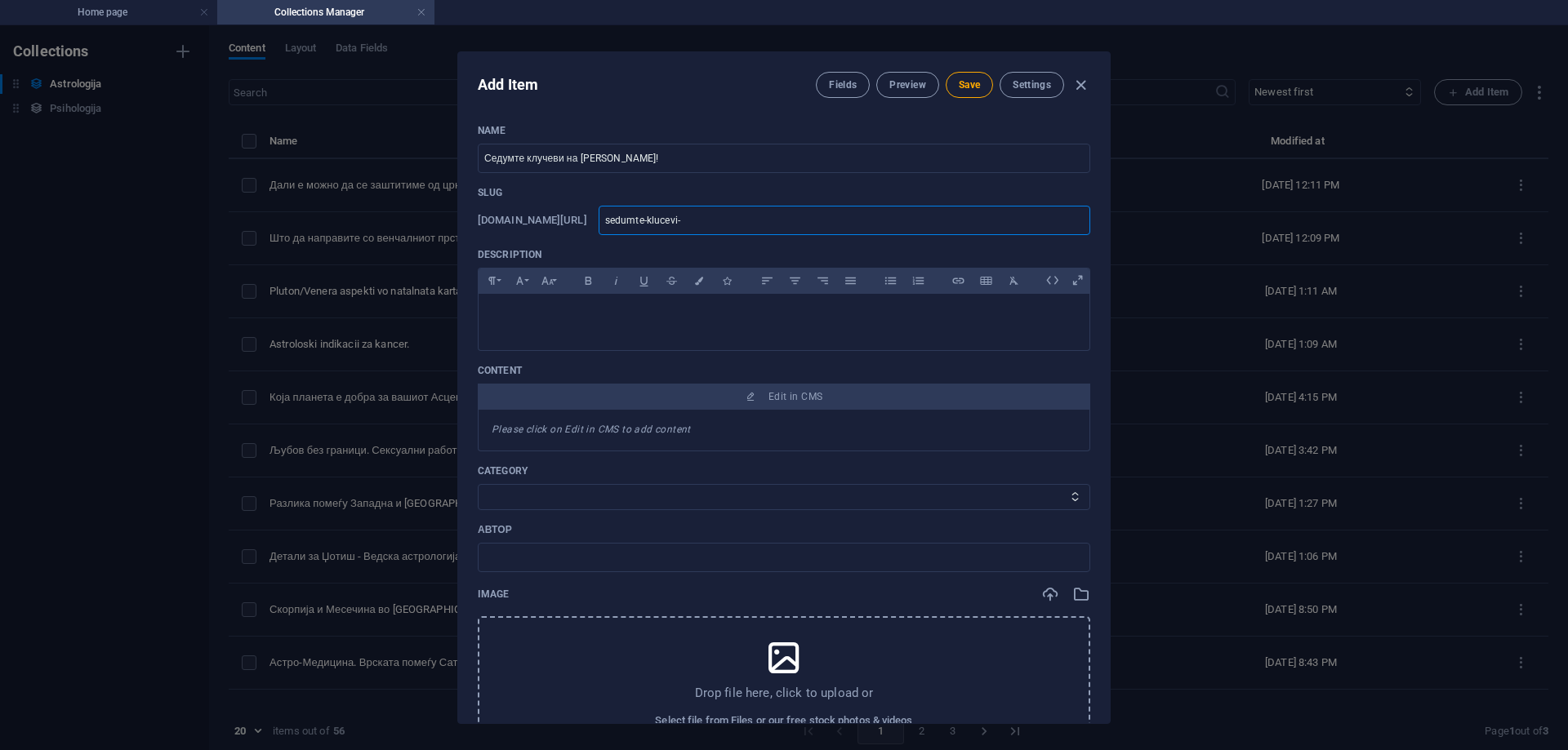
type input "sedumte-klucevi-n"
type input "sedumte-klucevi-na"
type input "sedumte-klucevi-na-"
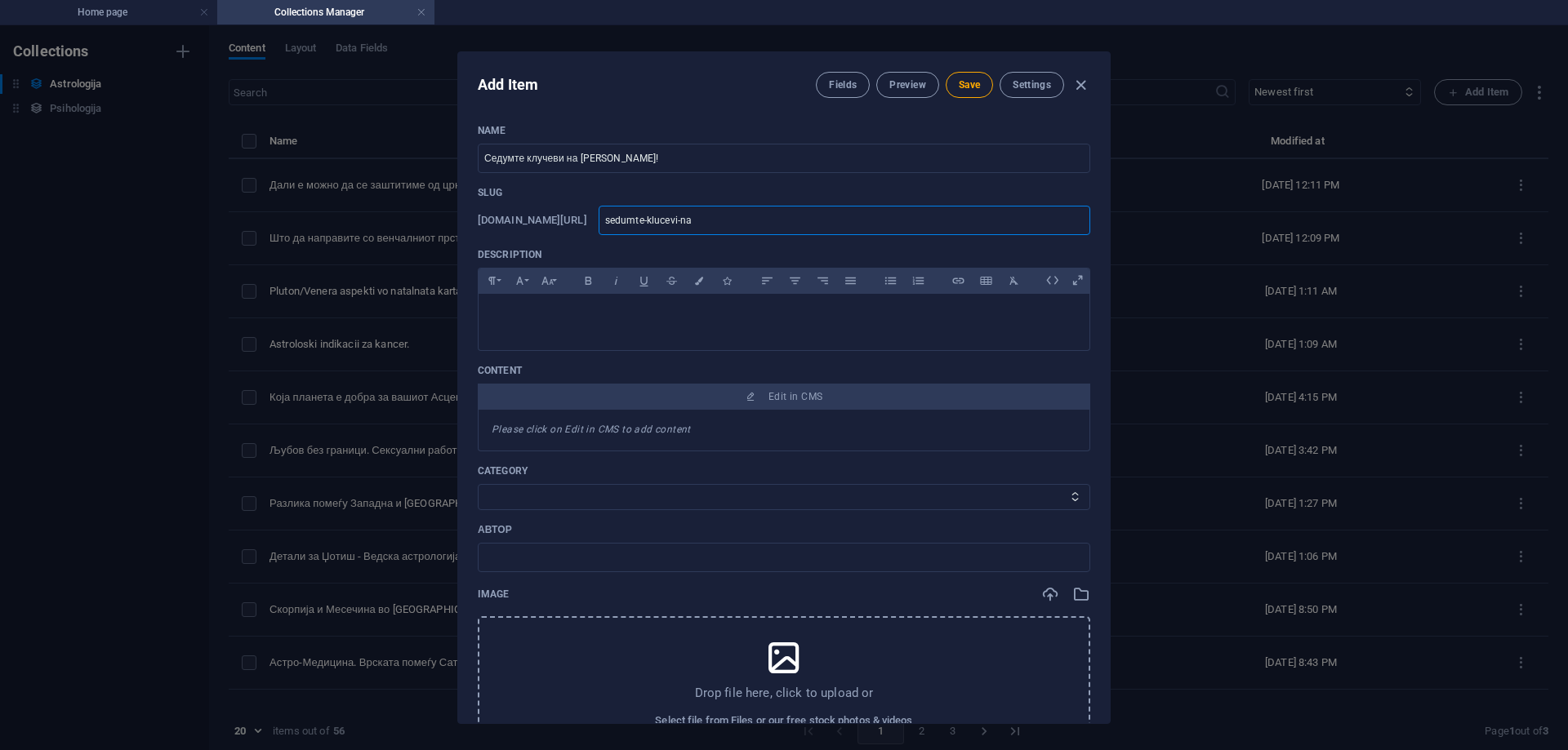
type input "sedumte-klucevi-na-"
type input "sedumte-klucevi-na-j"
type input "sedumte-klucevi-na-ju"
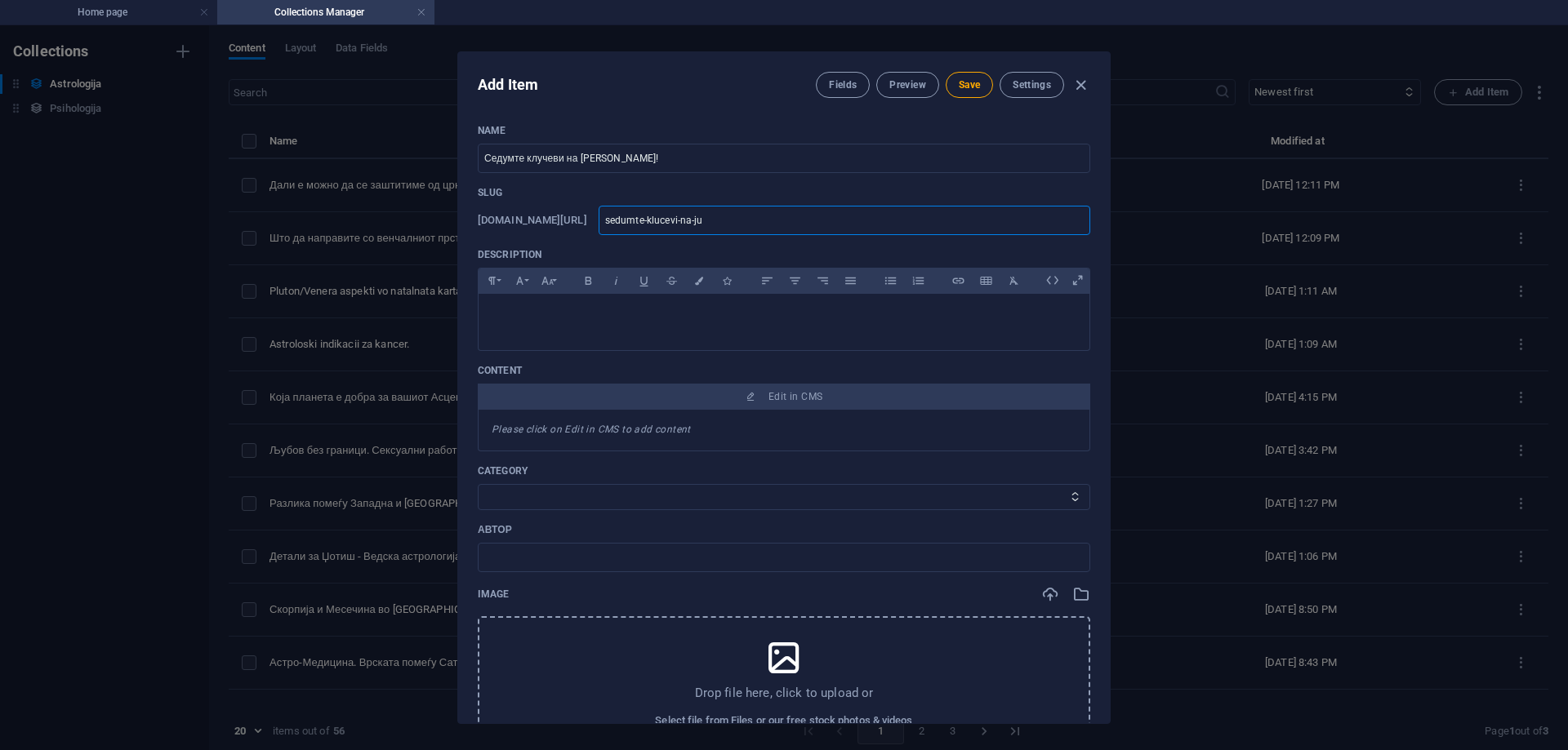
type input "sedumte-klucevi-na-jup"
type input "sedumte-klucevi-na-jupi"
type input "sedumte-klucevi-na-jupit"
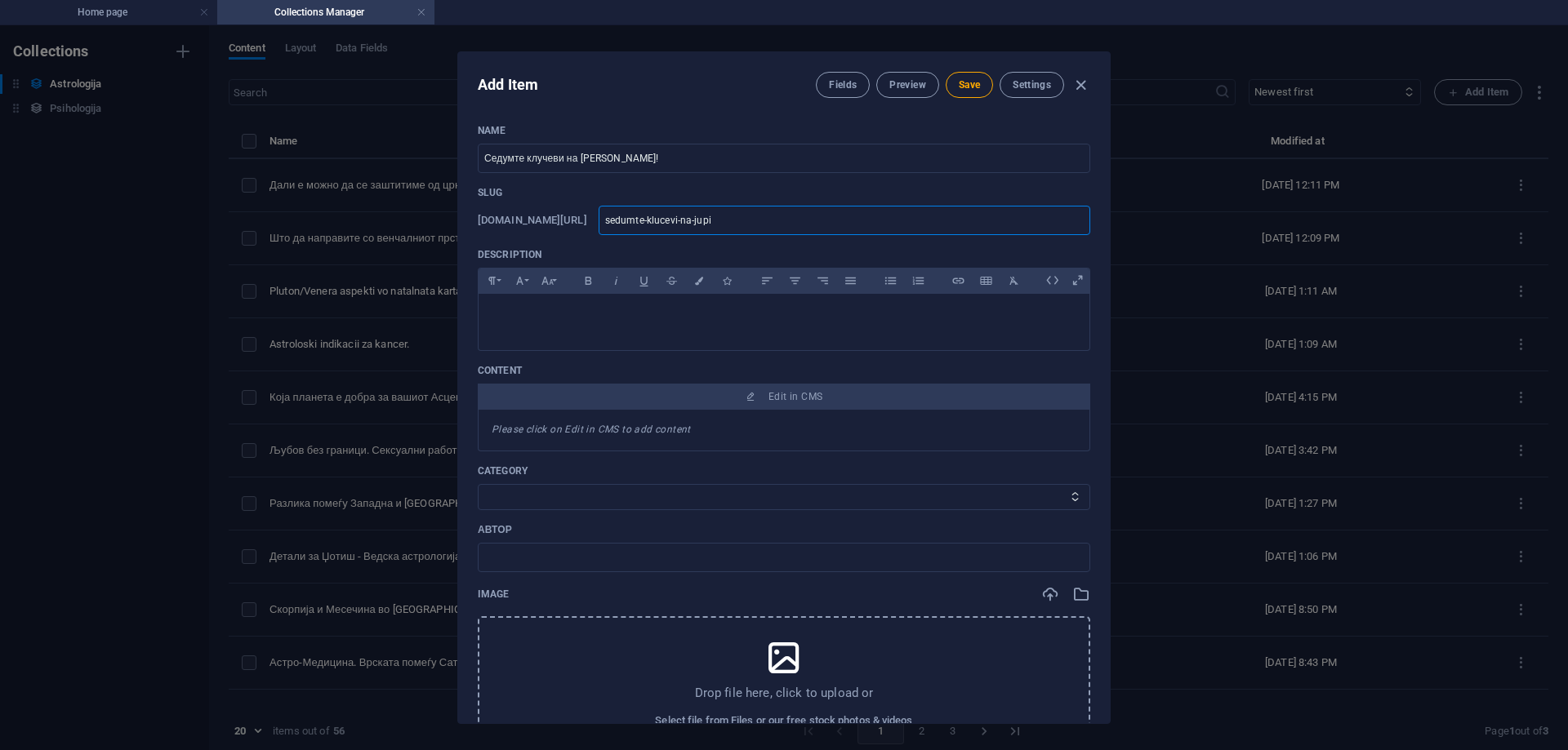
type input "sedumte-klucevi-na-jupit"
type input "sedumte-klucevi-na-jupite"
type input "sedumte-klucevi-na-jupiter"
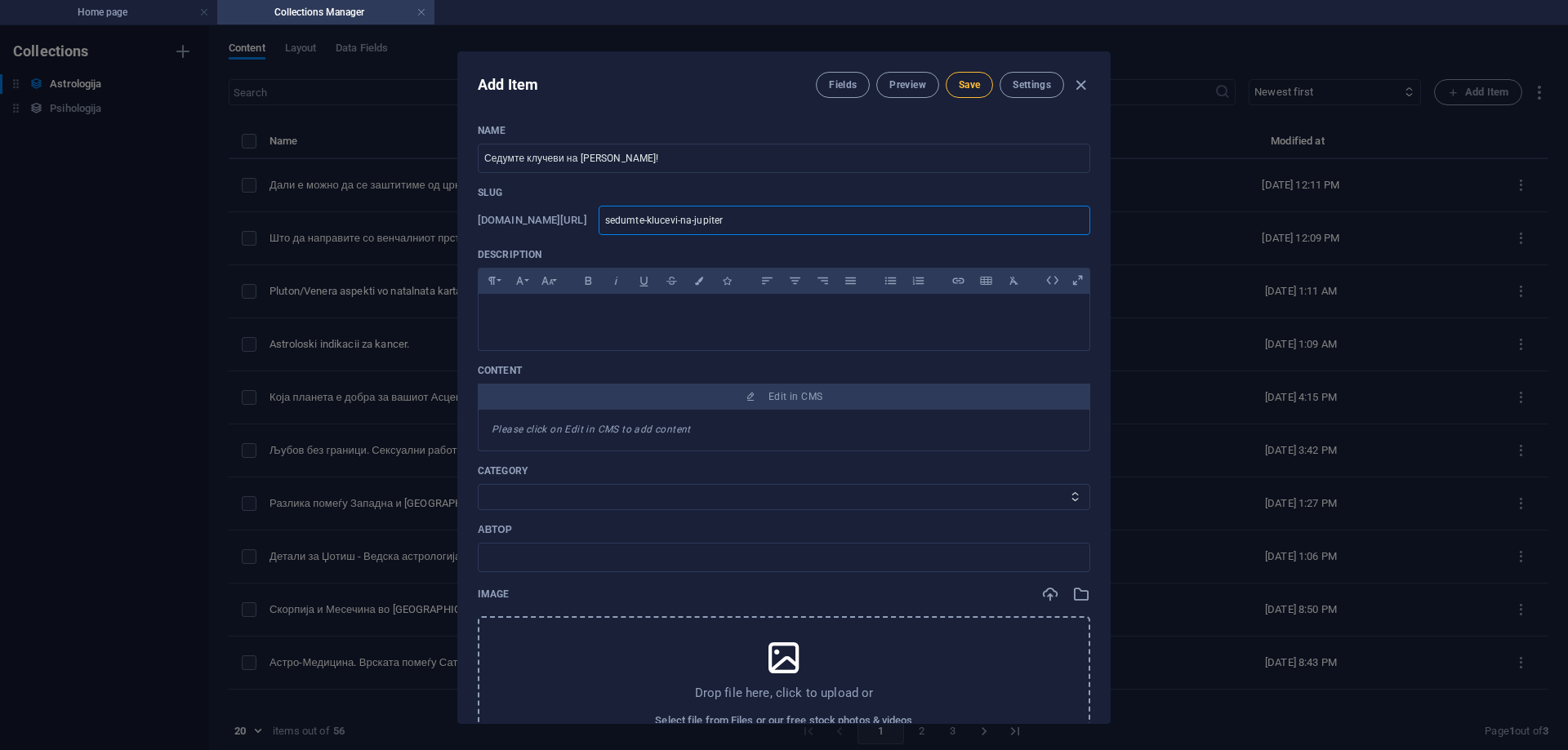
type input "sedumte-klucevi-na-jupiter"
click at [954, 78] on button "Save" at bounding box center [969, 85] width 47 height 26
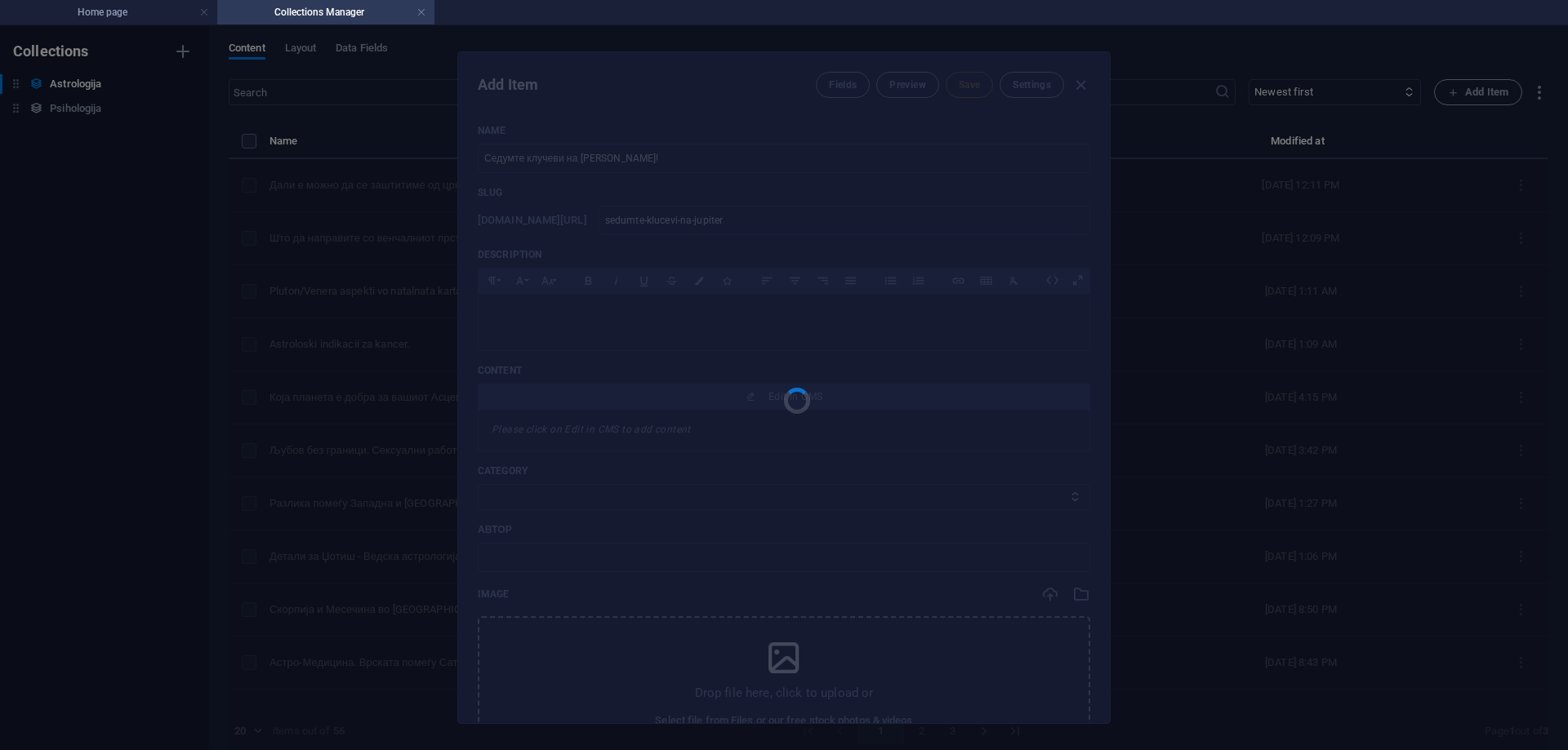
type input "sedumte-klucevi-na-jupiter"
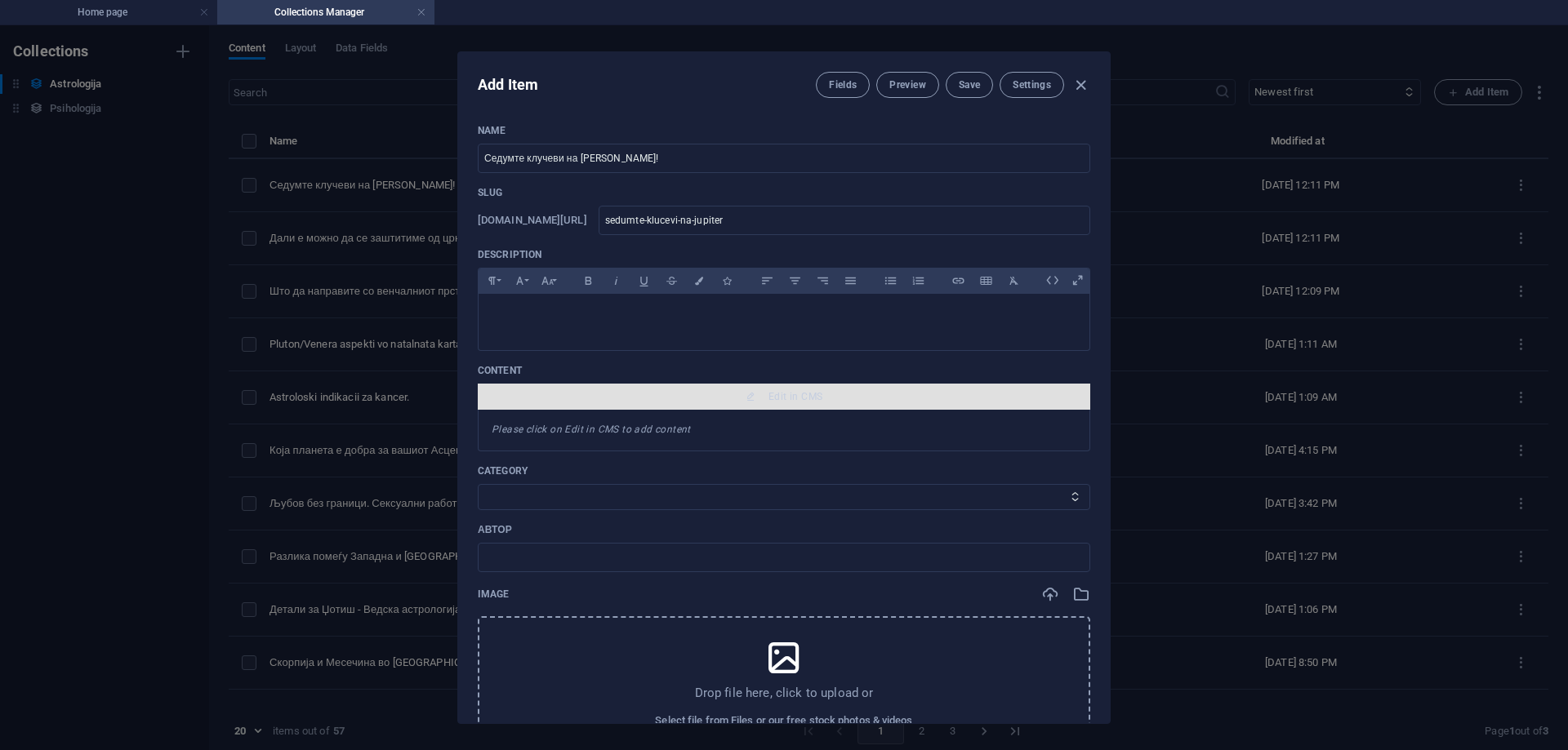
click at [770, 393] on span "Edit in CMS" at bounding box center [796, 396] width 54 height 13
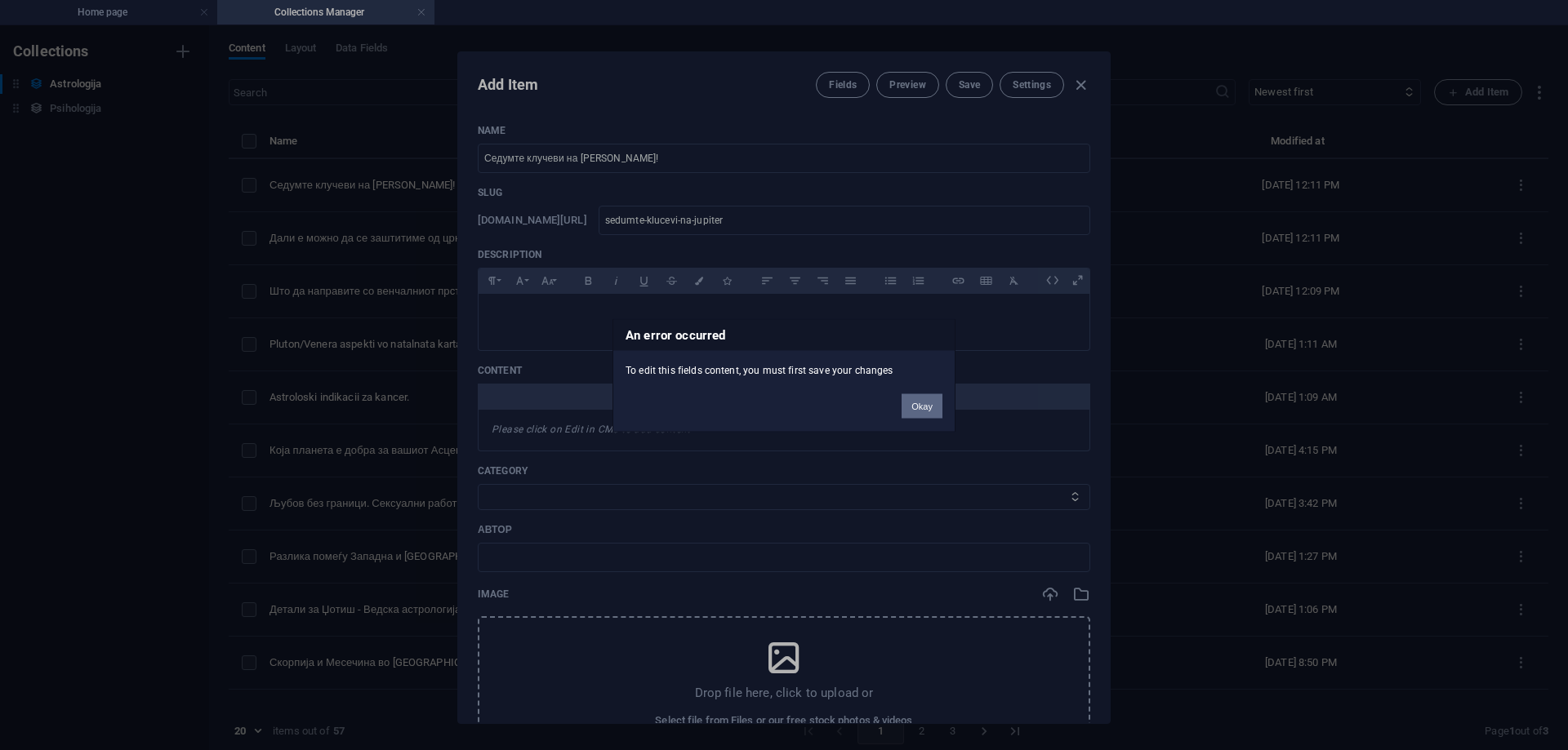
click at [924, 408] on button "Okay" at bounding box center [922, 405] width 41 height 25
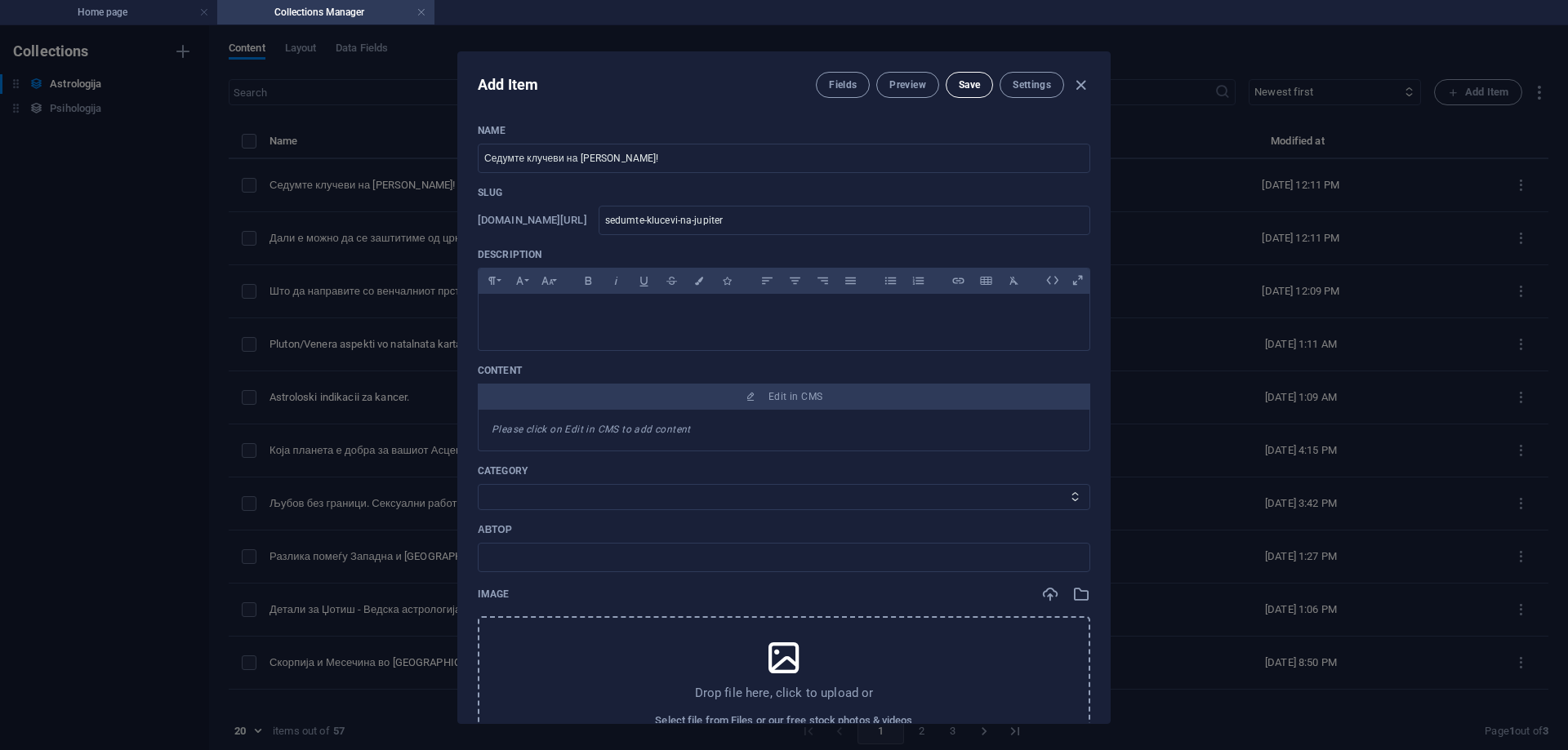
click at [958, 80] on span "Save" at bounding box center [969, 85] width 21 height 13
type input "sedumte-klucevi-na-jupiter"
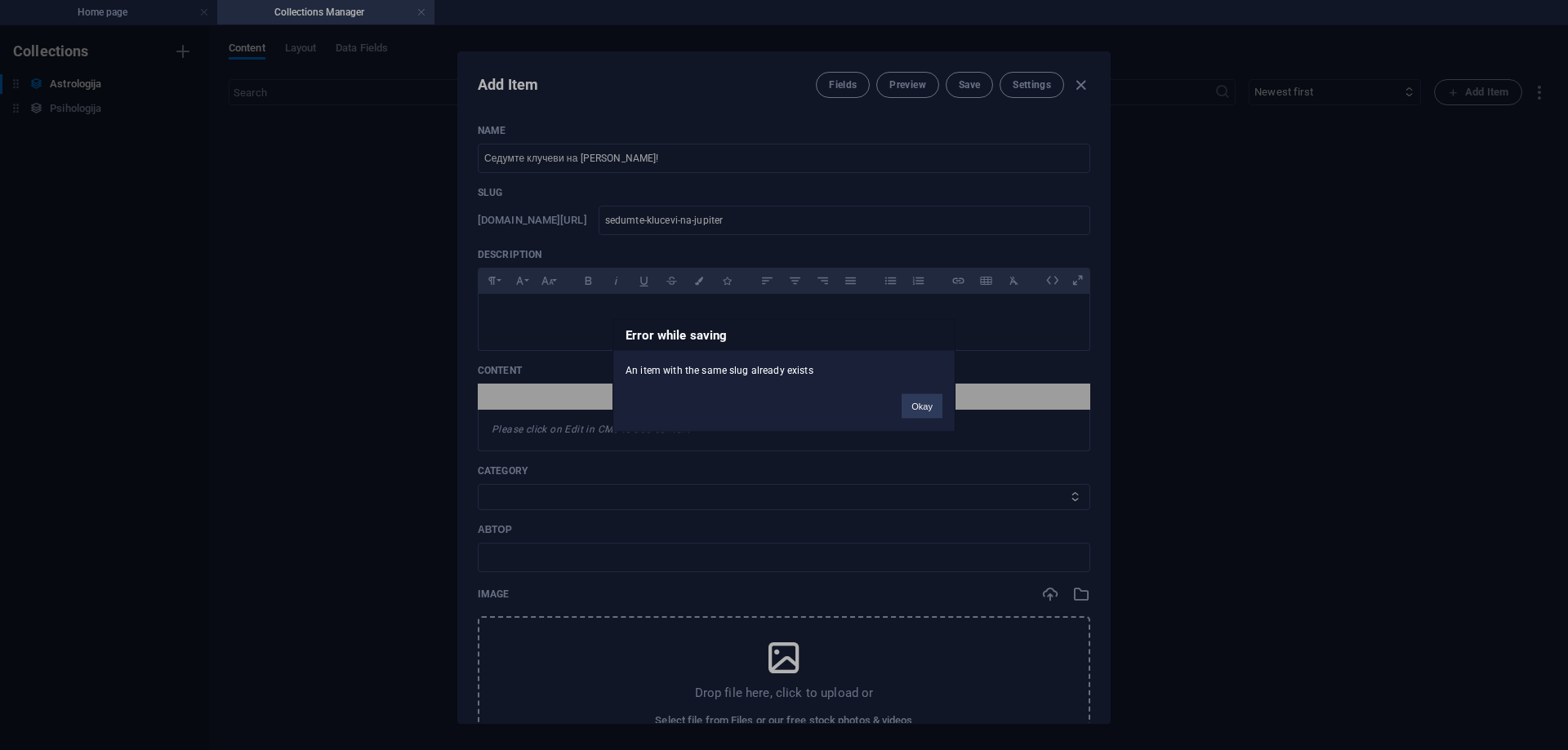
click at [932, 396] on button "Okay" at bounding box center [922, 405] width 41 height 25
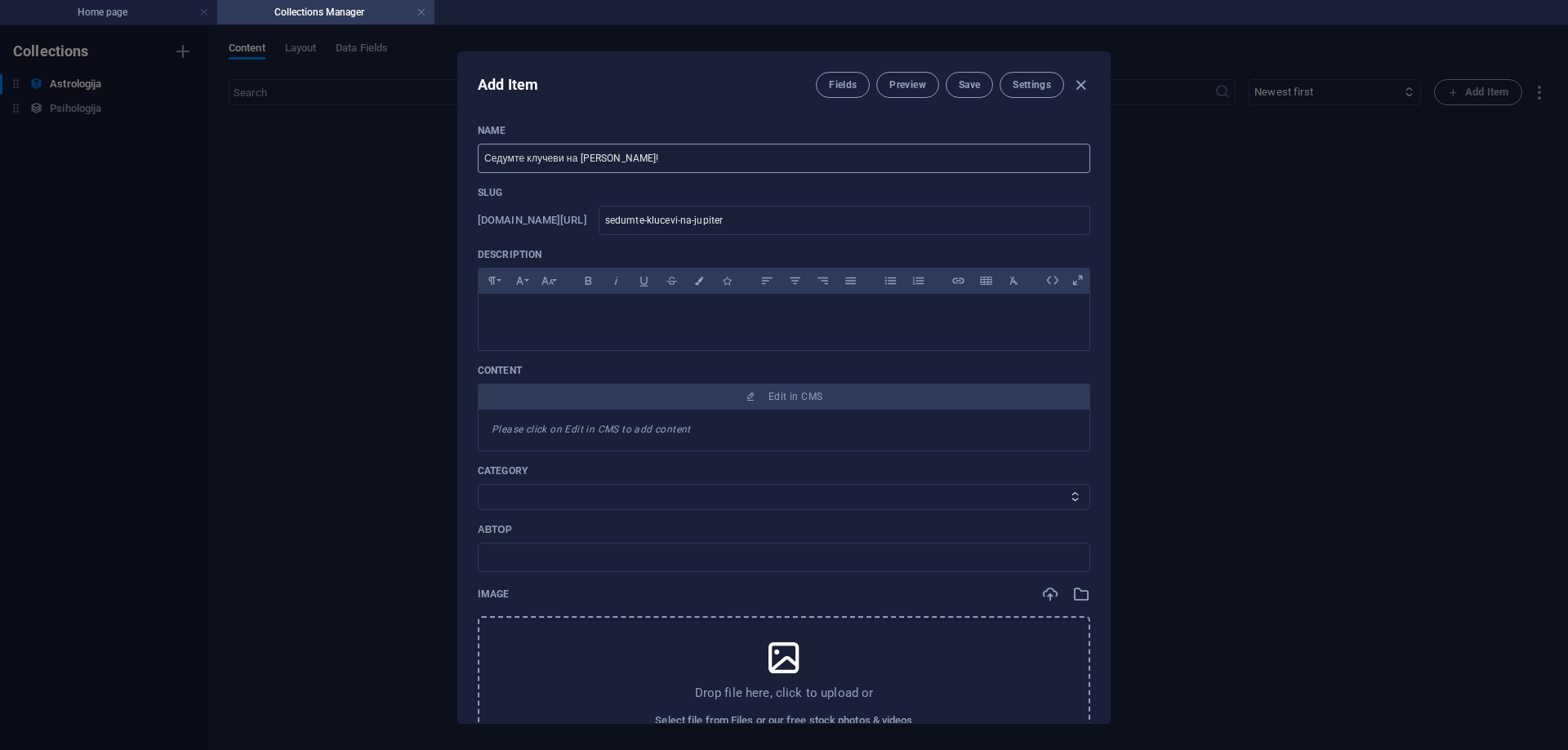
click at [710, 161] on input "Седумте клучеви на [PERSON_NAME]!" at bounding box center [783, 158] width 612 height 30
type input "Седумте клучеви на [PERSON_NAME]!"
type input "Седумте клучеви на [PERSON_NAME]"
click at [750, 219] on input "text" at bounding box center [844, 220] width 492 height 30
type input "s"
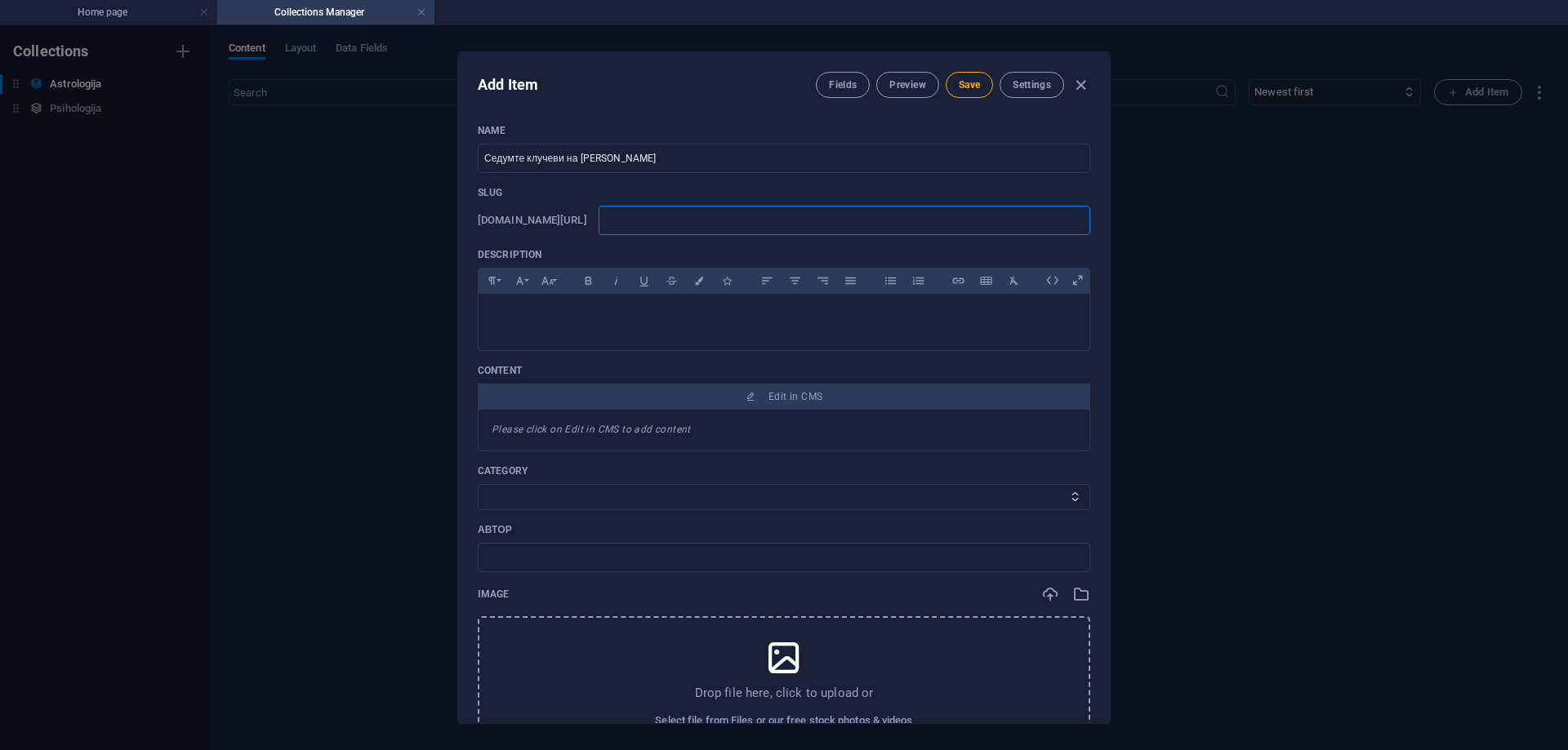
type input "s"
type input "se"
type input "sed"
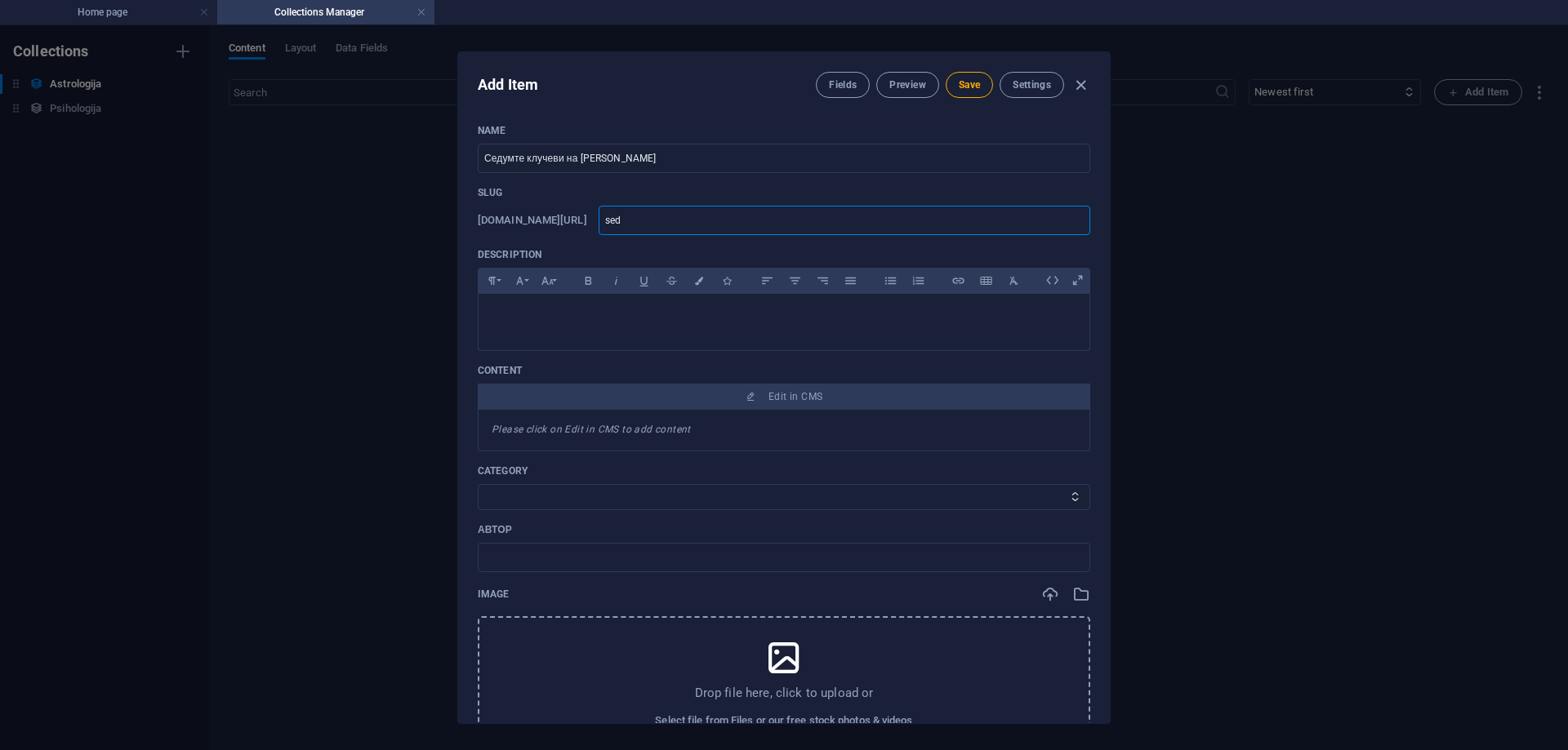
type input "sedu"
type input "sedum"
type input "sedumt"
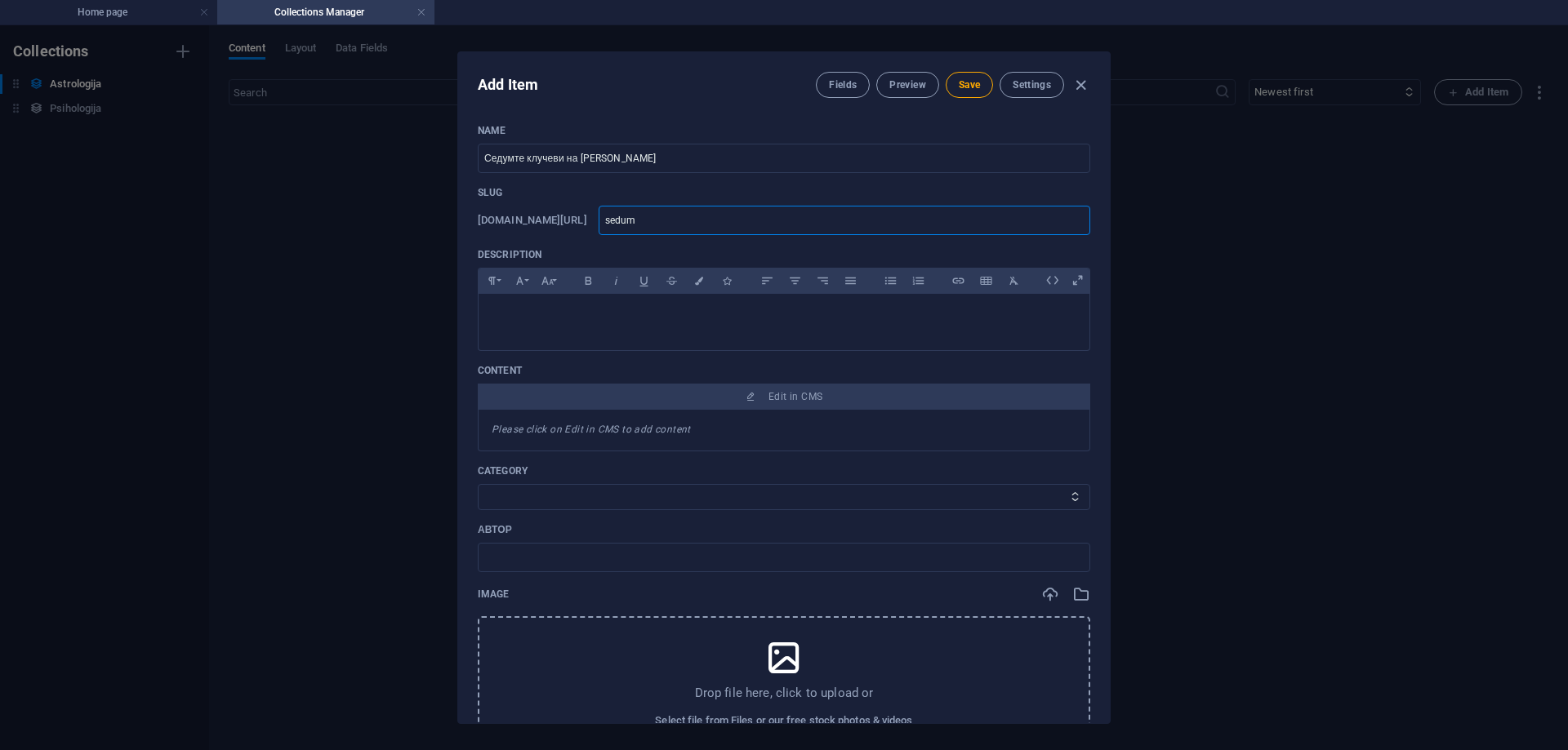
type input "sedumt"
type input "sedumte"
type input "sedumte="
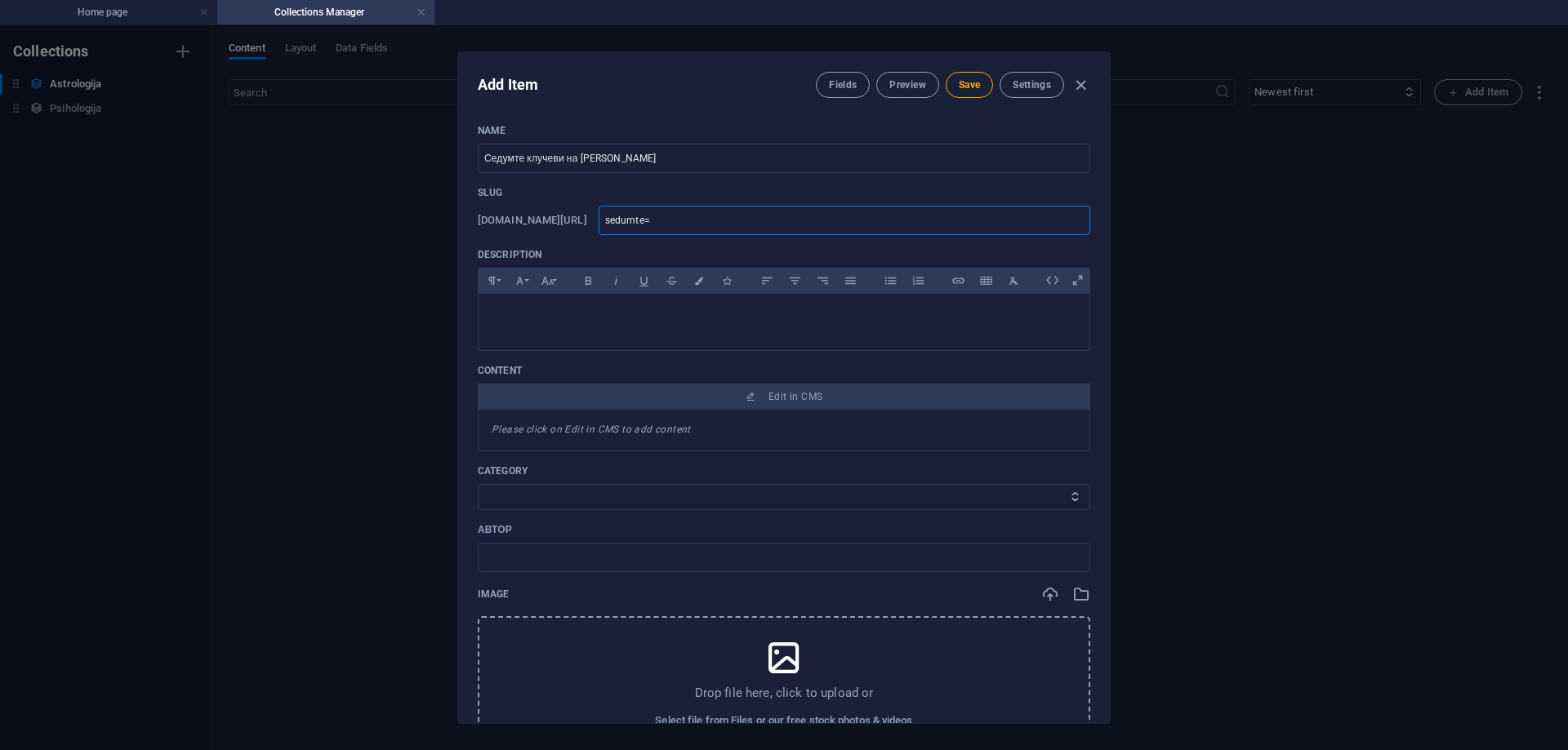
type input "sedumte"
type input "sedumte-"
type input "sedumte--"
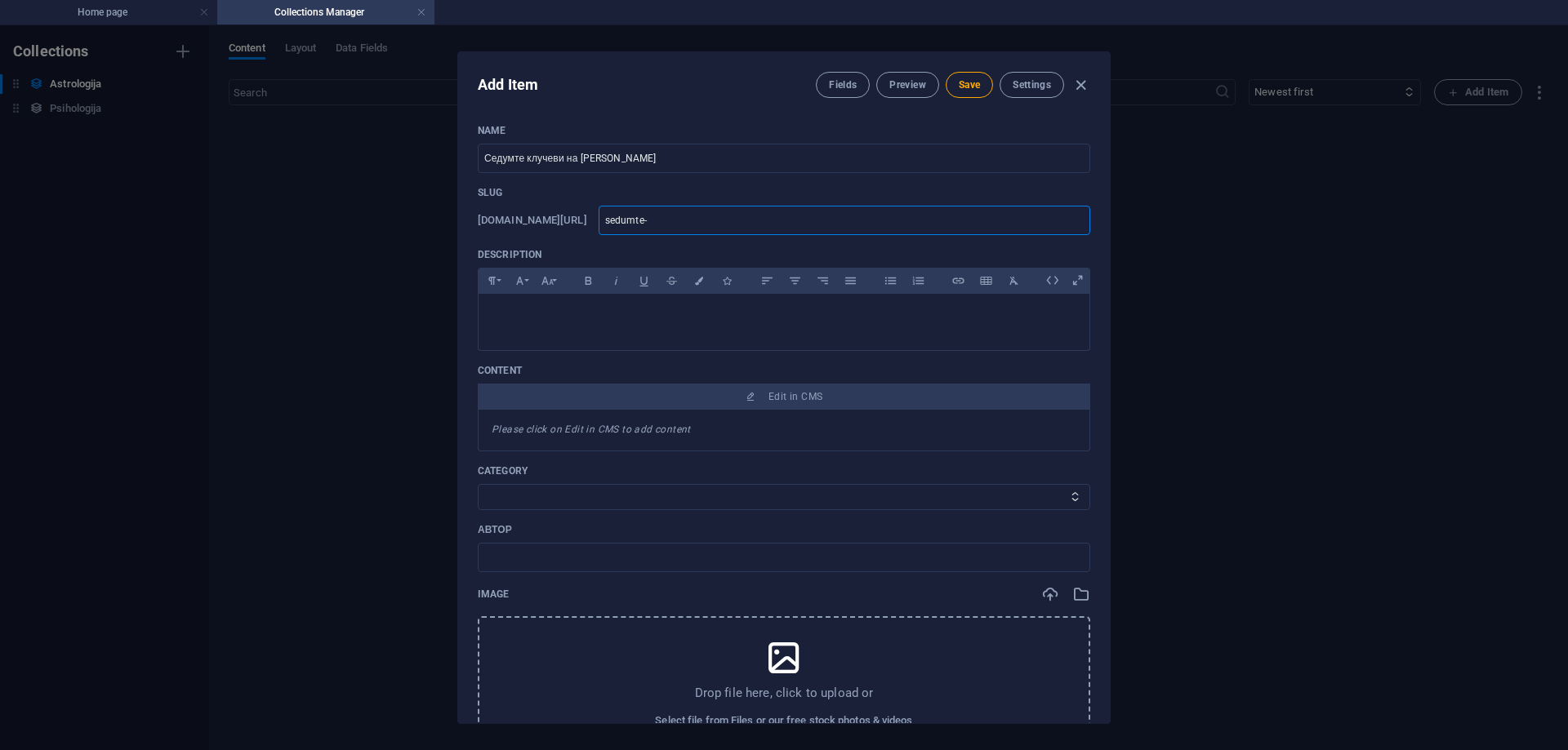
type input "sedumte--"
type input "sedumte-"
type input "sedumte-l"
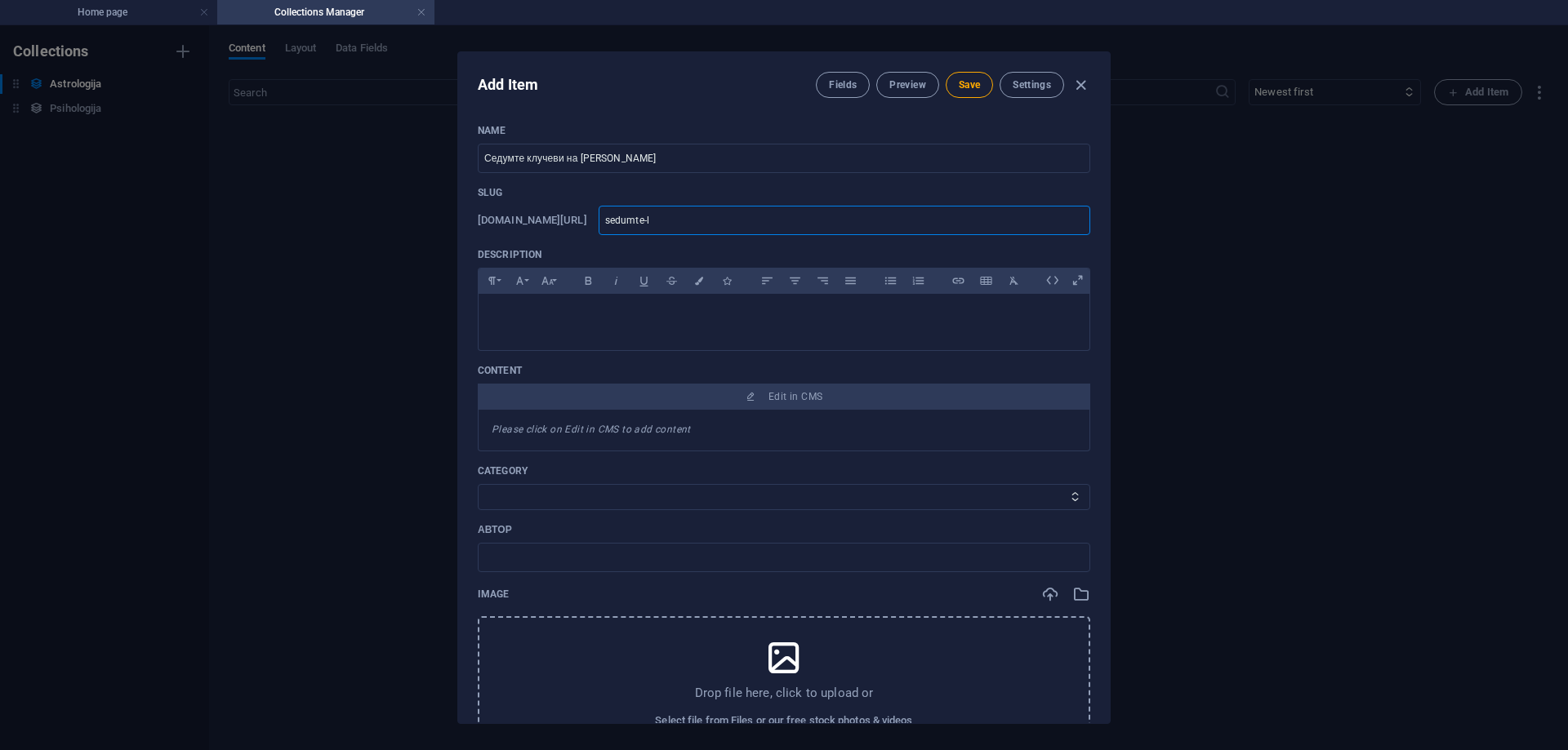
type input "sedumte-l;"
type input "sedumte-l;c"
type input "sedumte-l;"
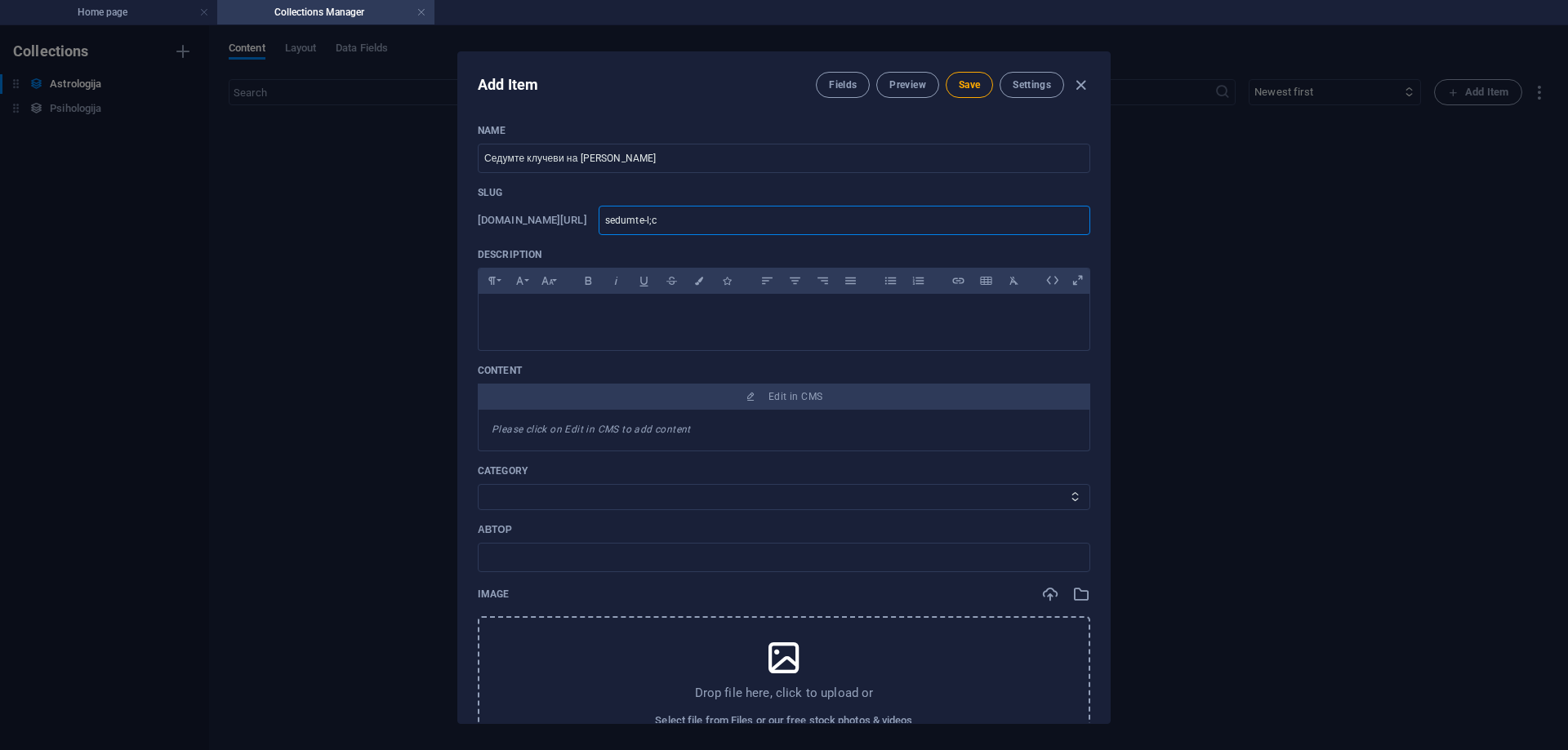
type input "sedumte-l;"
type input "sedumte-l"
type input "sedumte-"
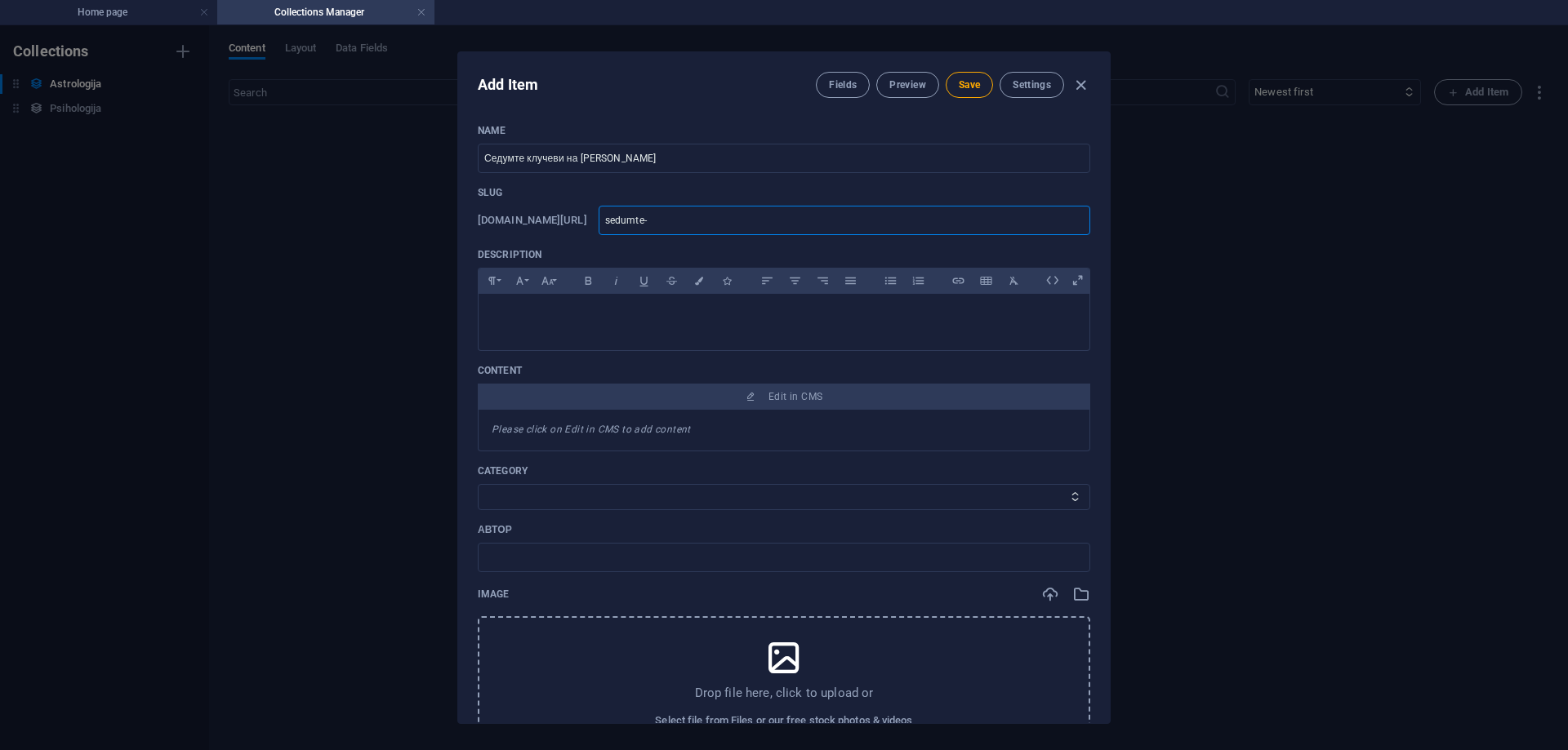
type input "sedumte-k"
type input "sedumte-kl"
type input "sedumte-klu"
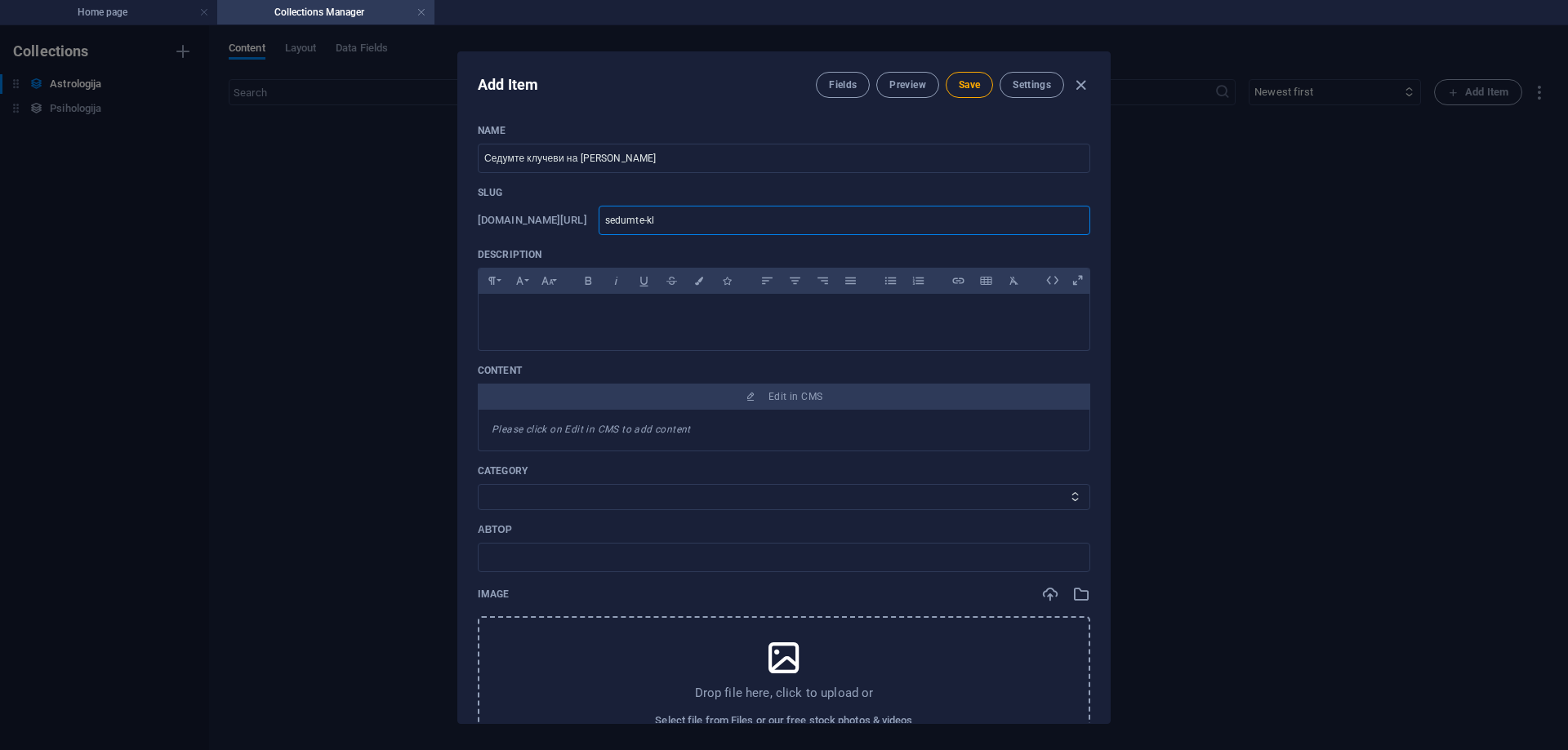
type input "sedumte-klu"
type input "sedumte-kluc"
type input "sedumte-kluce"
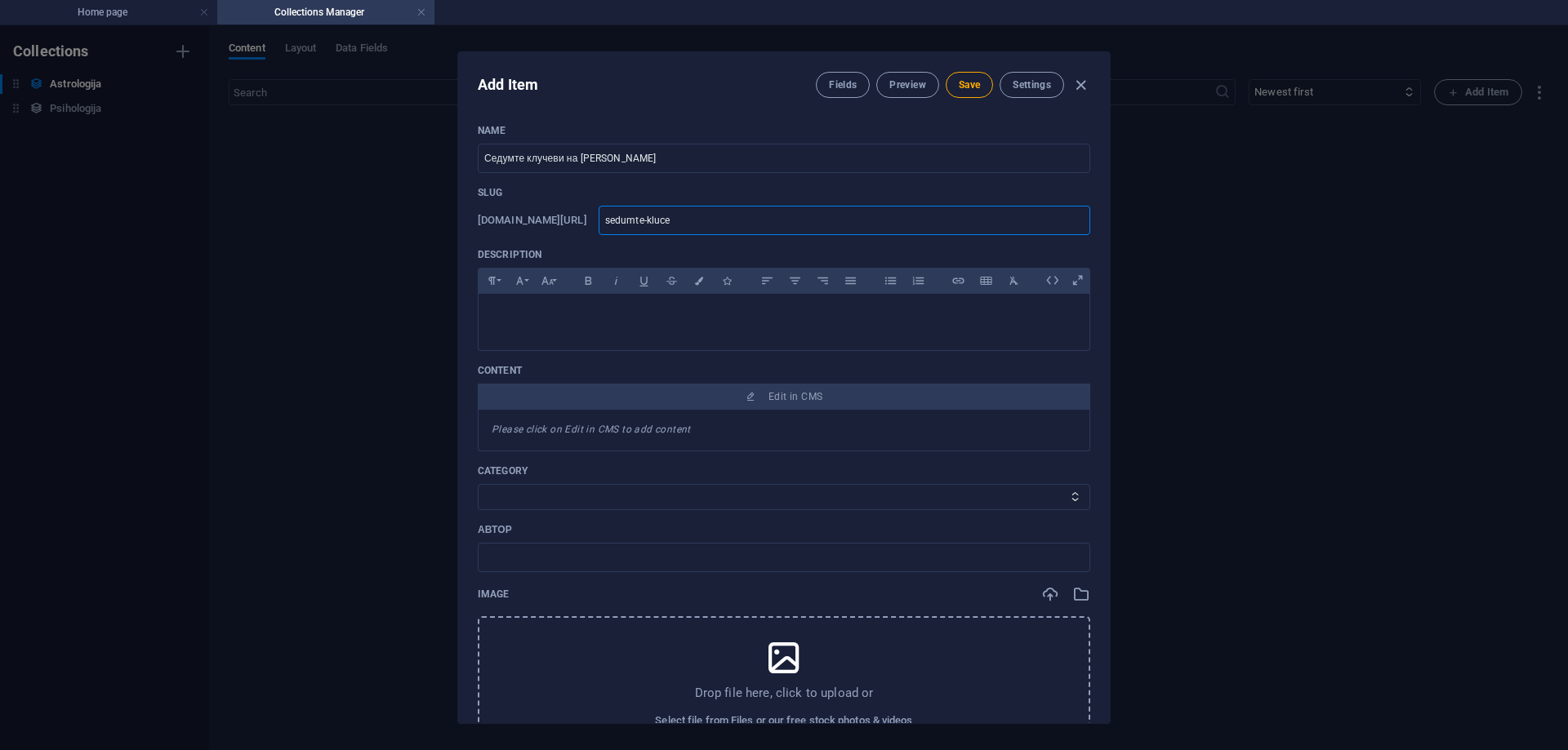
type input "sedumte-klucev"
type input "sedumte-klucevi"
type input "sedumte-klucevi-"
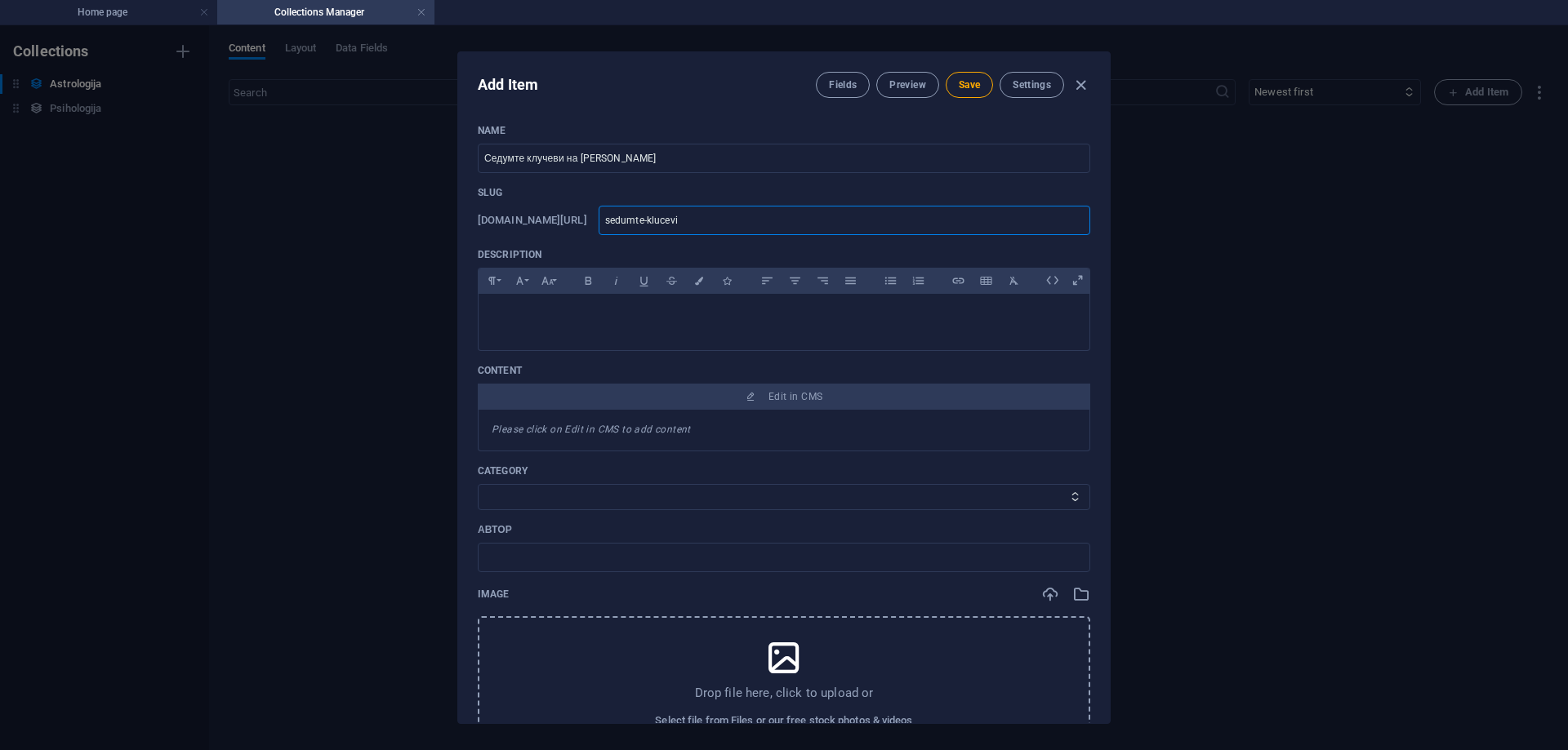
type input "sedumte-klucevi-"
type input "sedumte-klucevi-n"
type input "sedumte-klucevi-na"
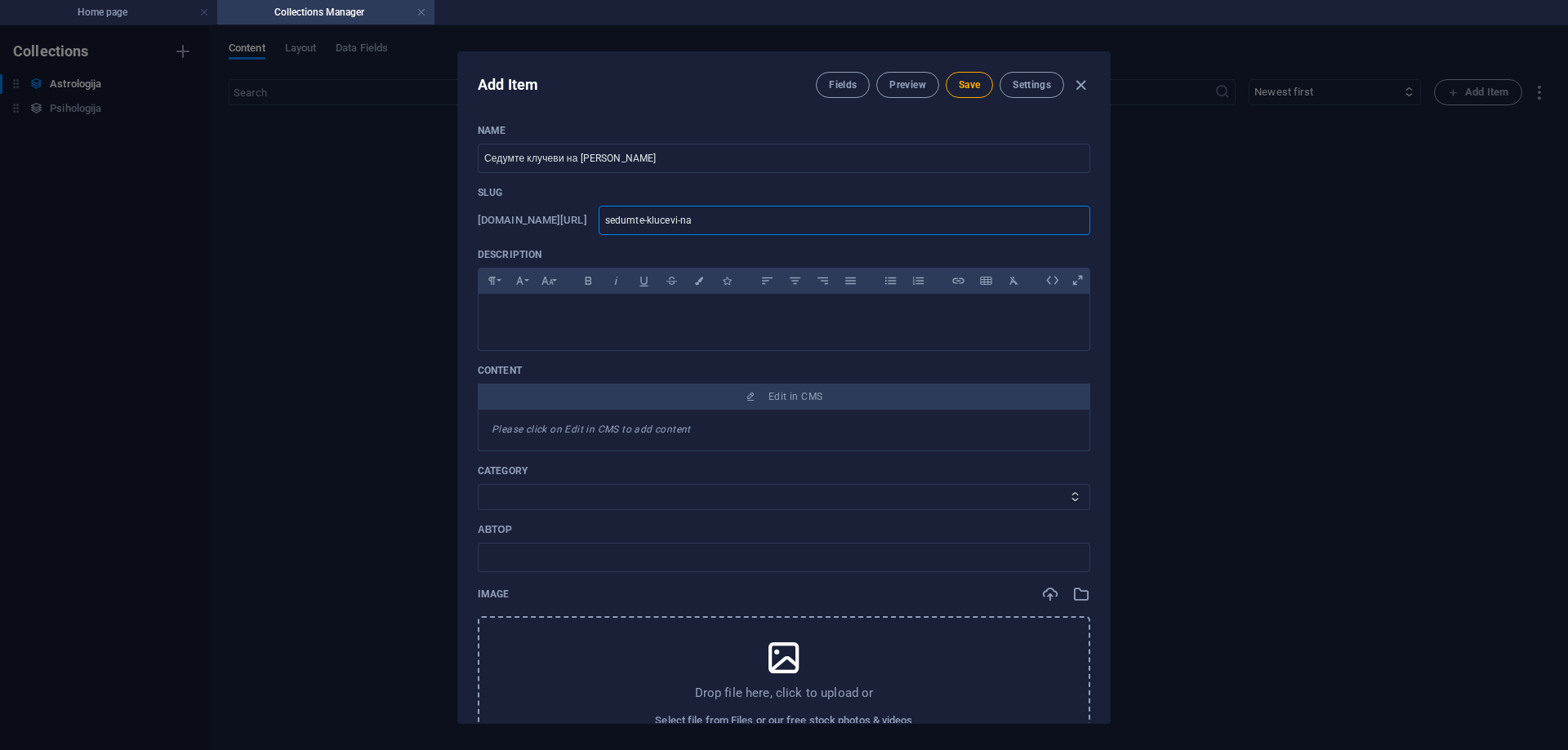
type input "sedumte-klucevi-na0"
type input "sedumte-klucevi-na"
click at [957, 78] on button "Save" at bounding box center [969, 85] width 47 height 26
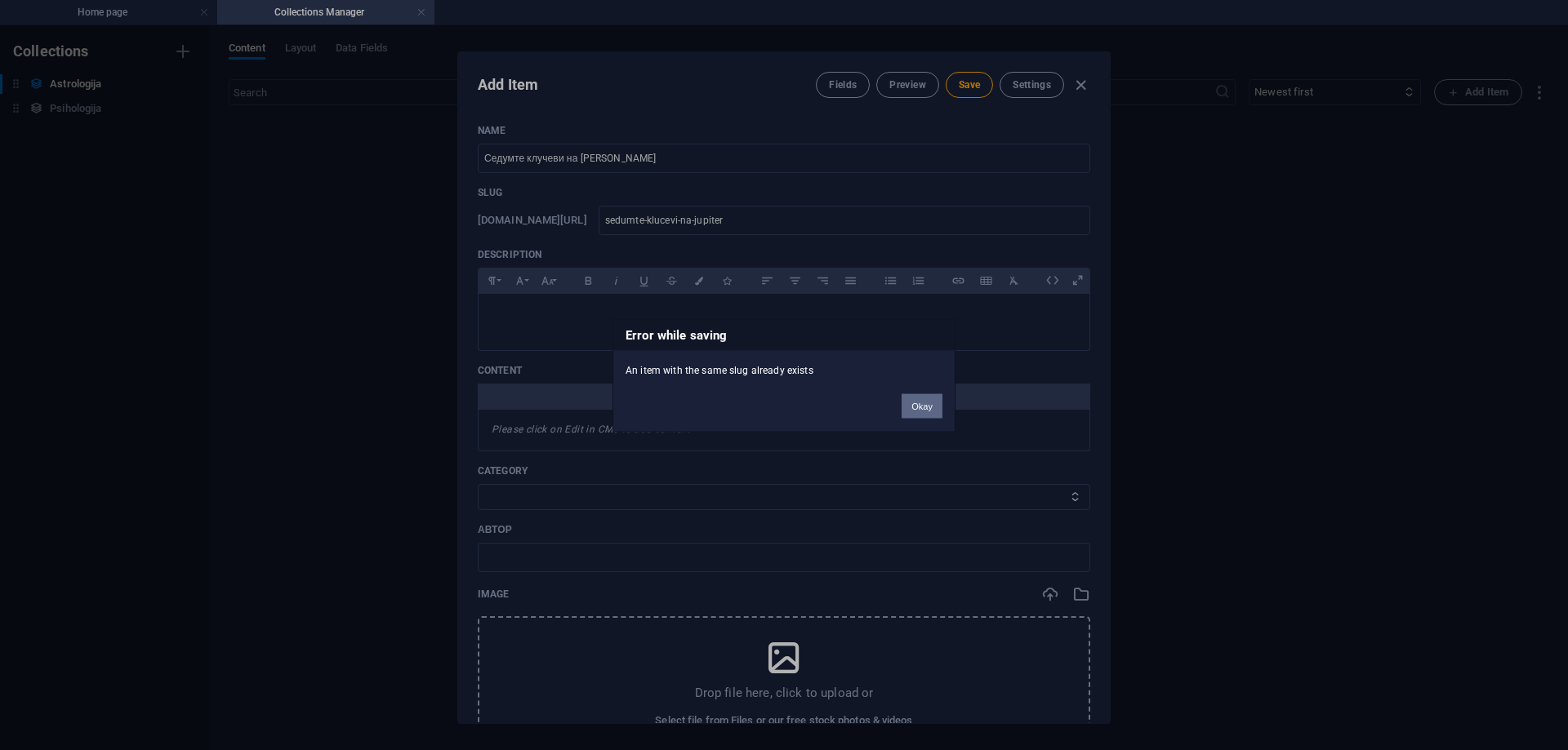
click at [921, 404] on button "Okay" at bounding box center [922, 405] width 41 height 25
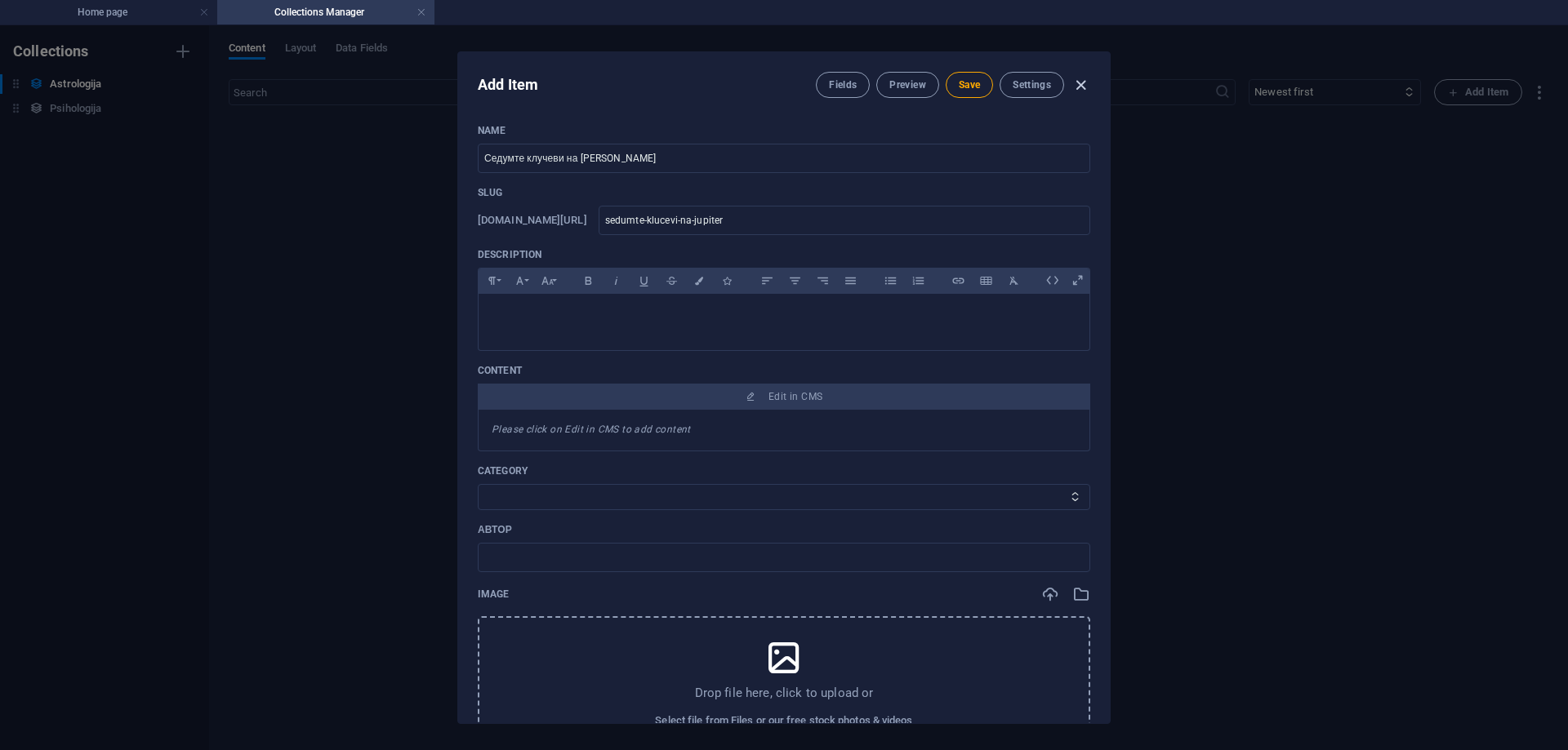
click at [1080, 82] on icon "button" at bounding box center [1081, 85] width 19 height 19
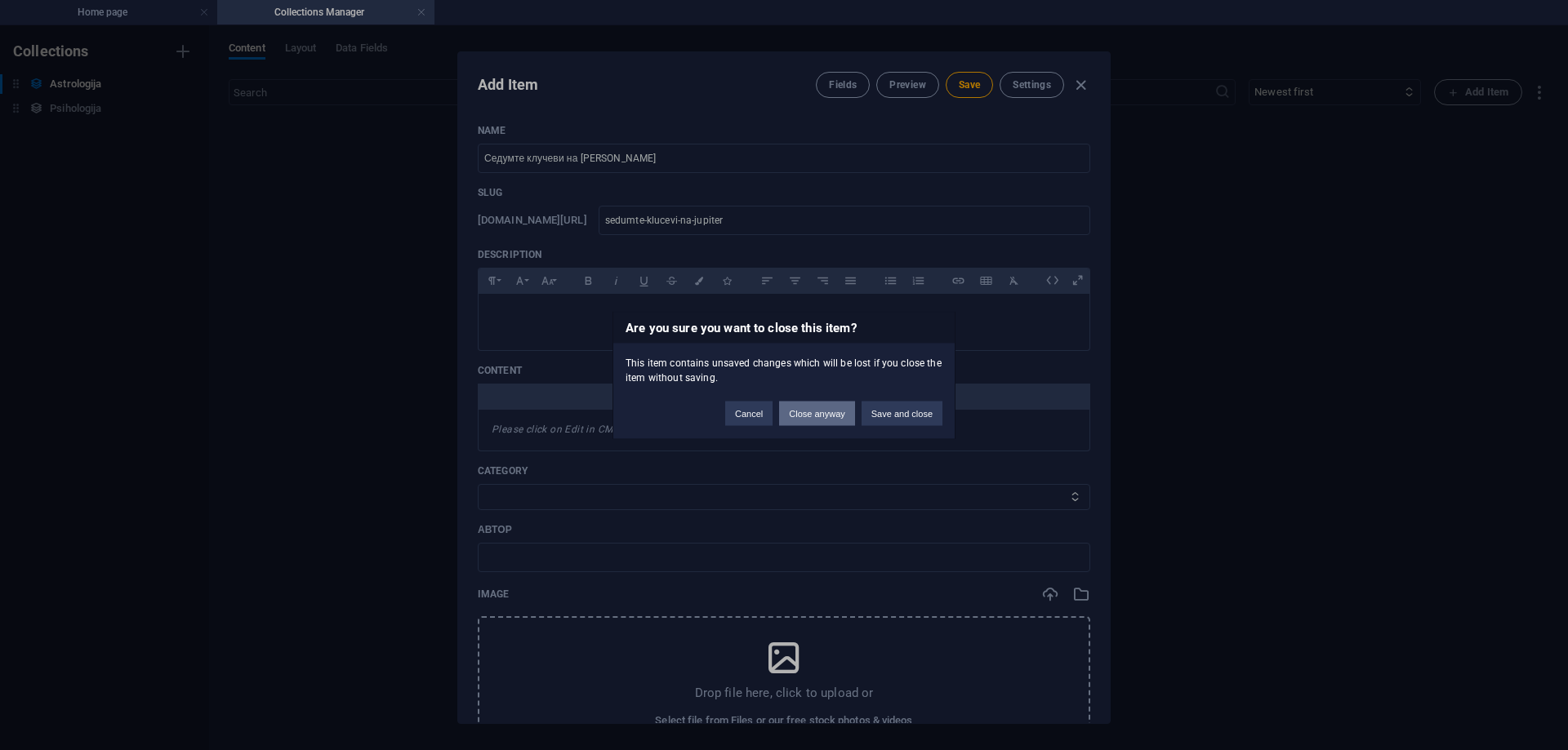
click at [801, 416] on button "Close anyway" at bounding box center [816, 413] width 75 height 25
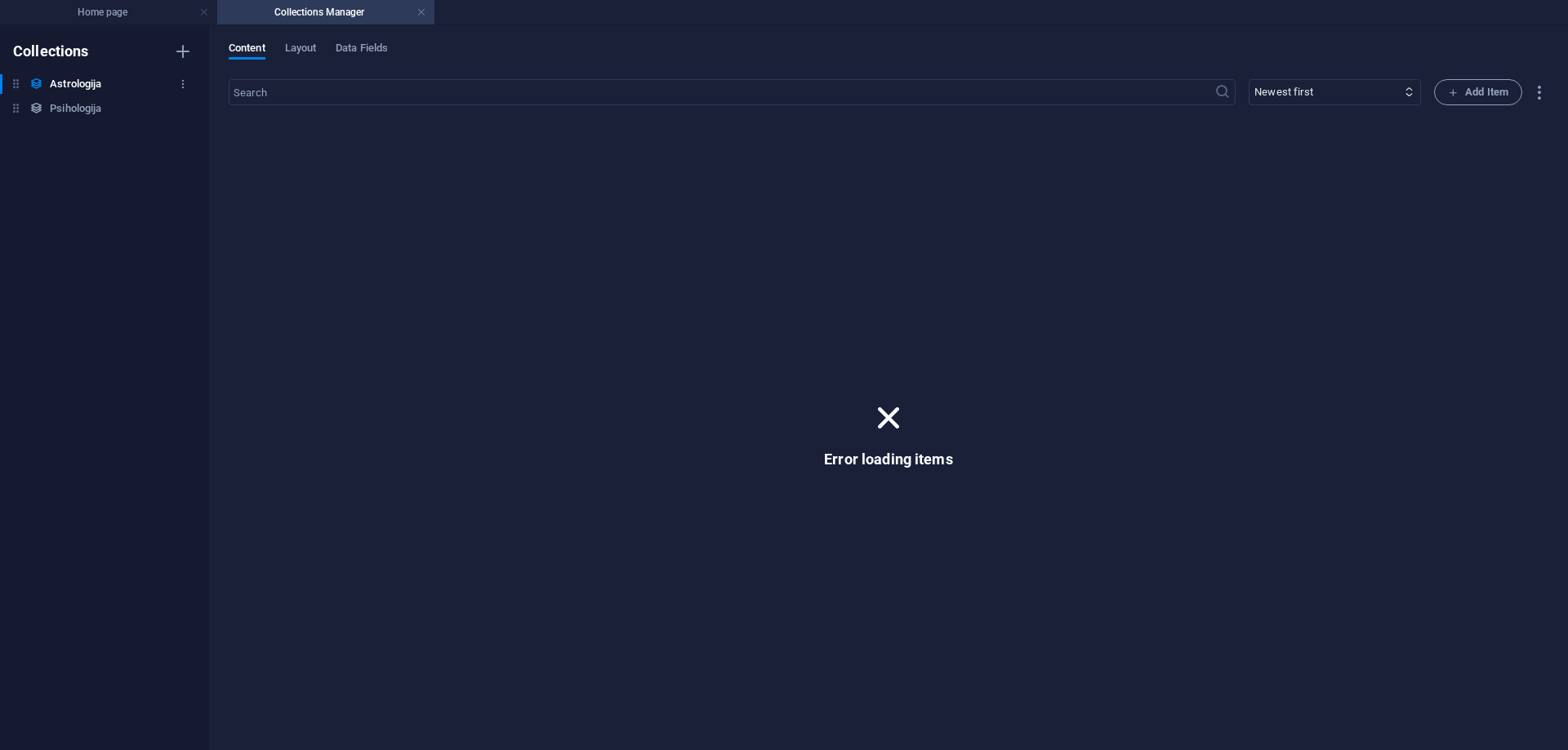
click at [80, 92] on h6 "Astrologija" at bounding box center [75, 84] width 52 height 19
click at [81, 105] on h6 "Psihologija" at bounding box center [75, 108] width 52 height 19
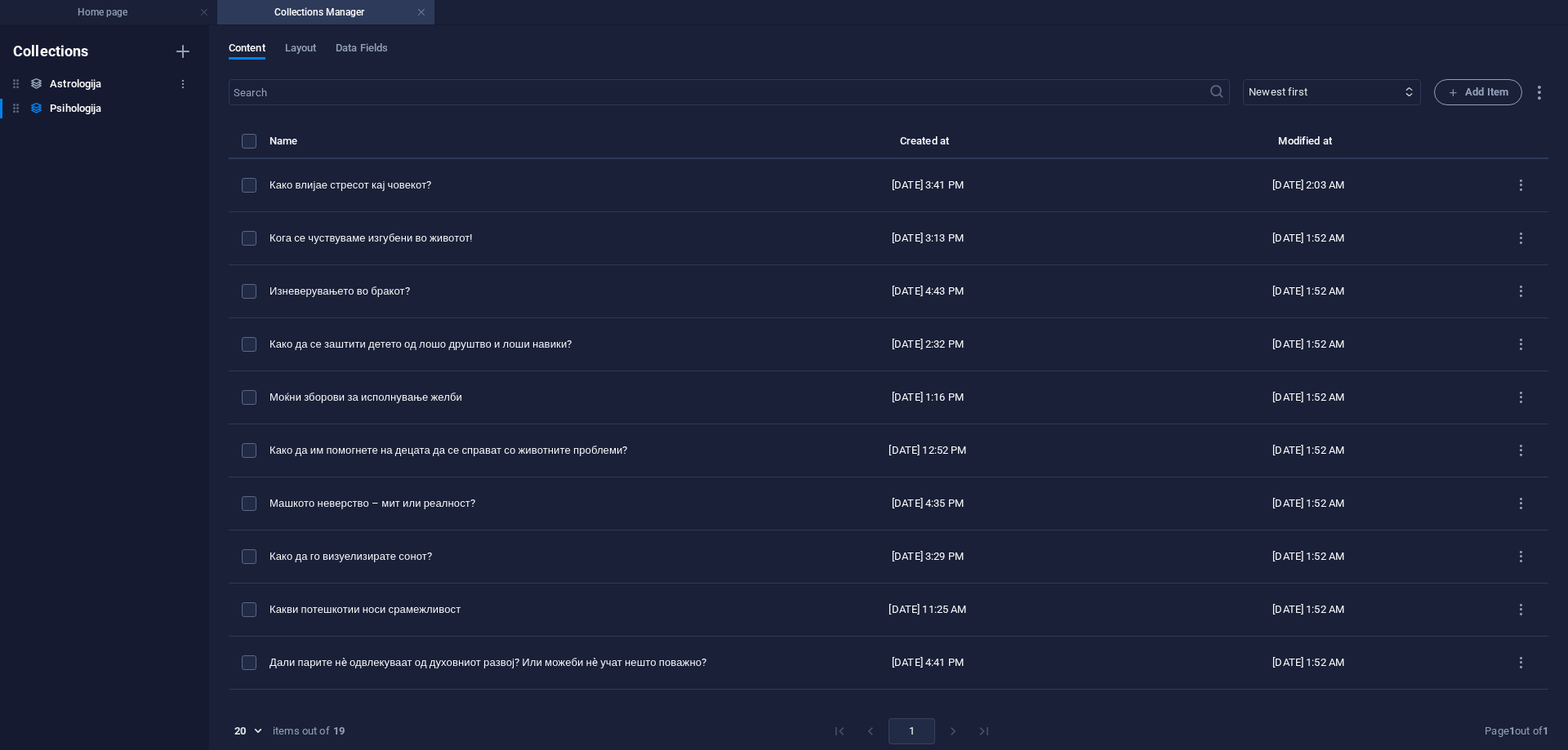
click at [83, 89] on h6 "Astrologija" at bounding box center [75, 84] width 52 height 19
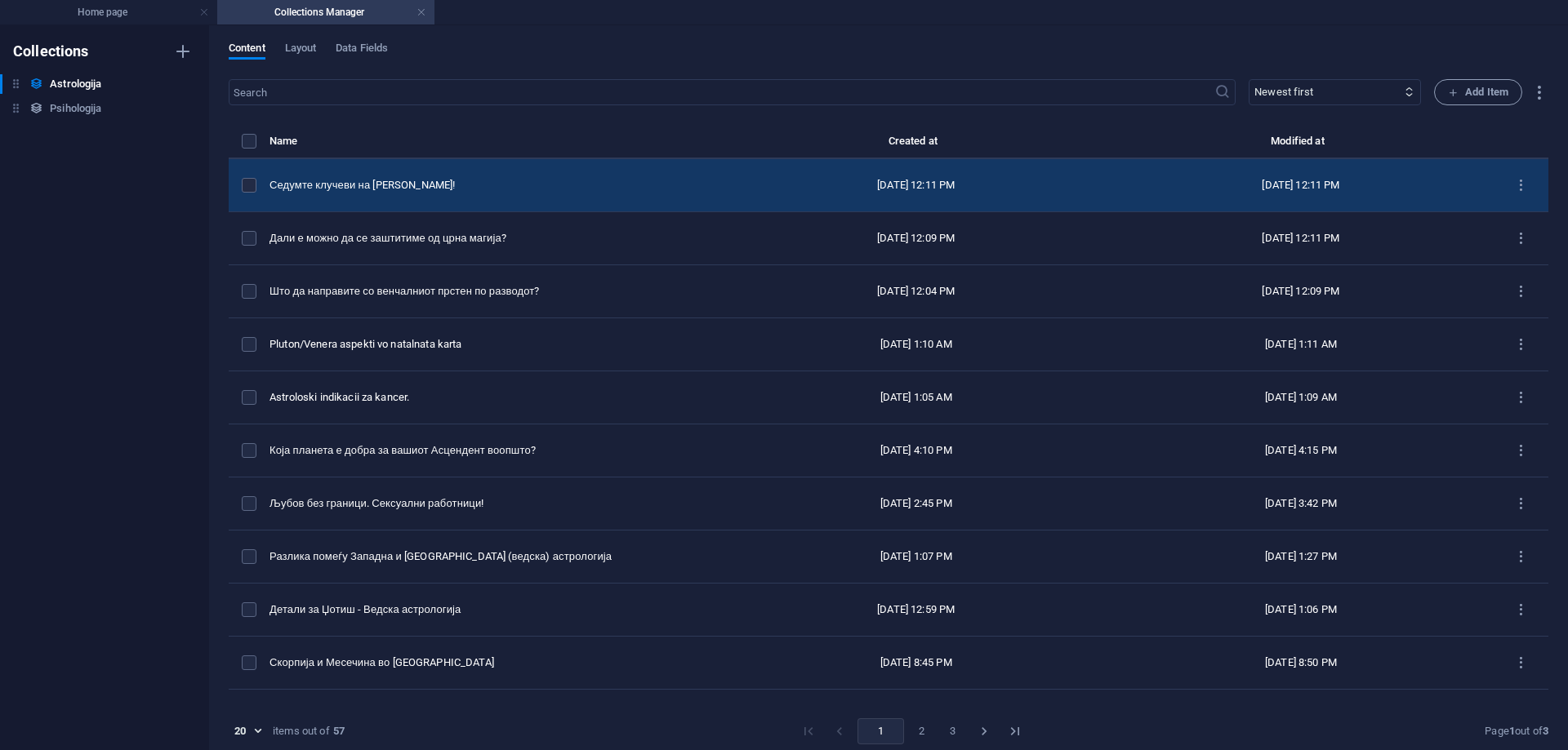
click at [578, 177] on td "Седумте клучеви на [PERSON_NAME]!" at bounding box center [496, 185] width 454 height 53
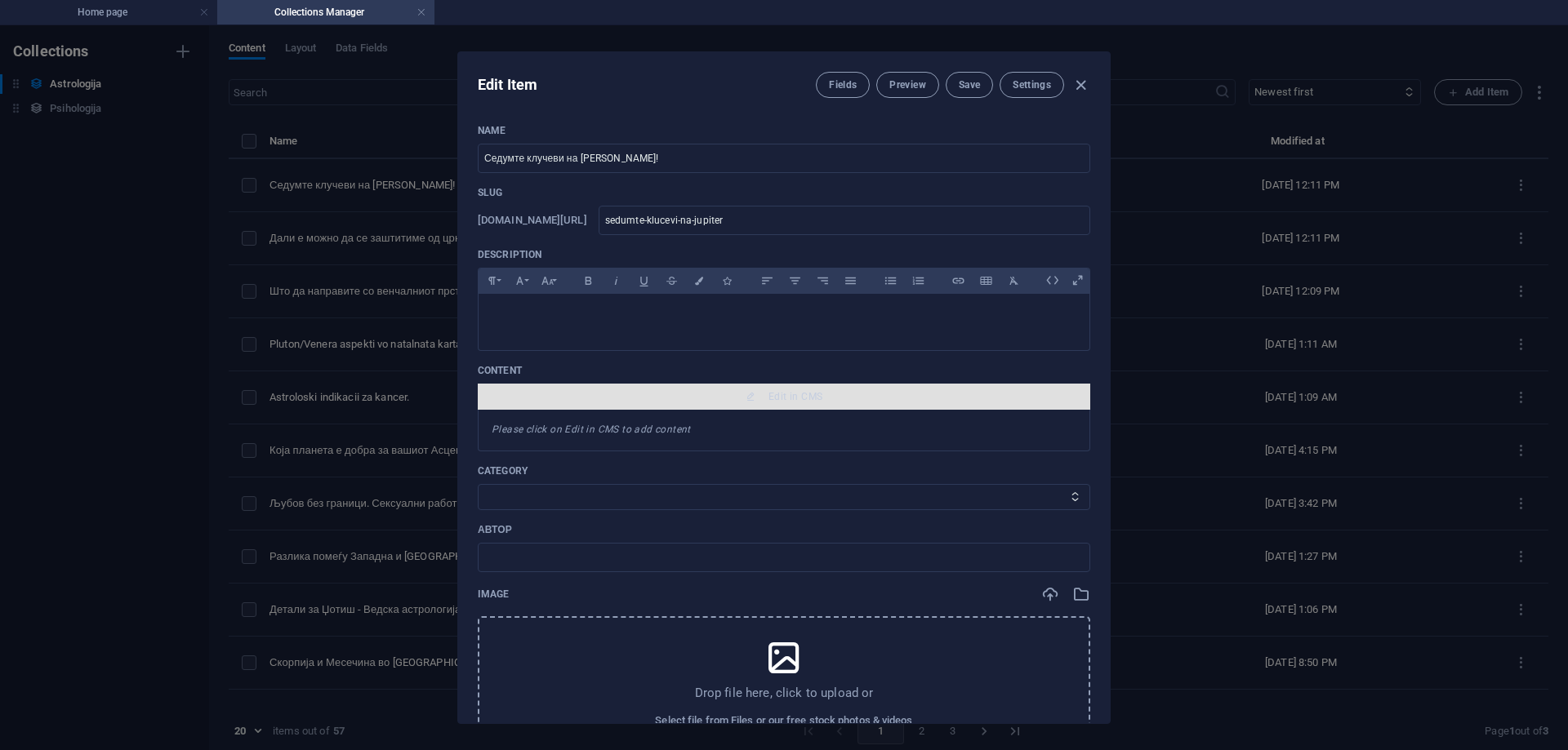
click at [819, 391] on span "Edit in CMS" at bounding box center [796, 396] width 54 height 13
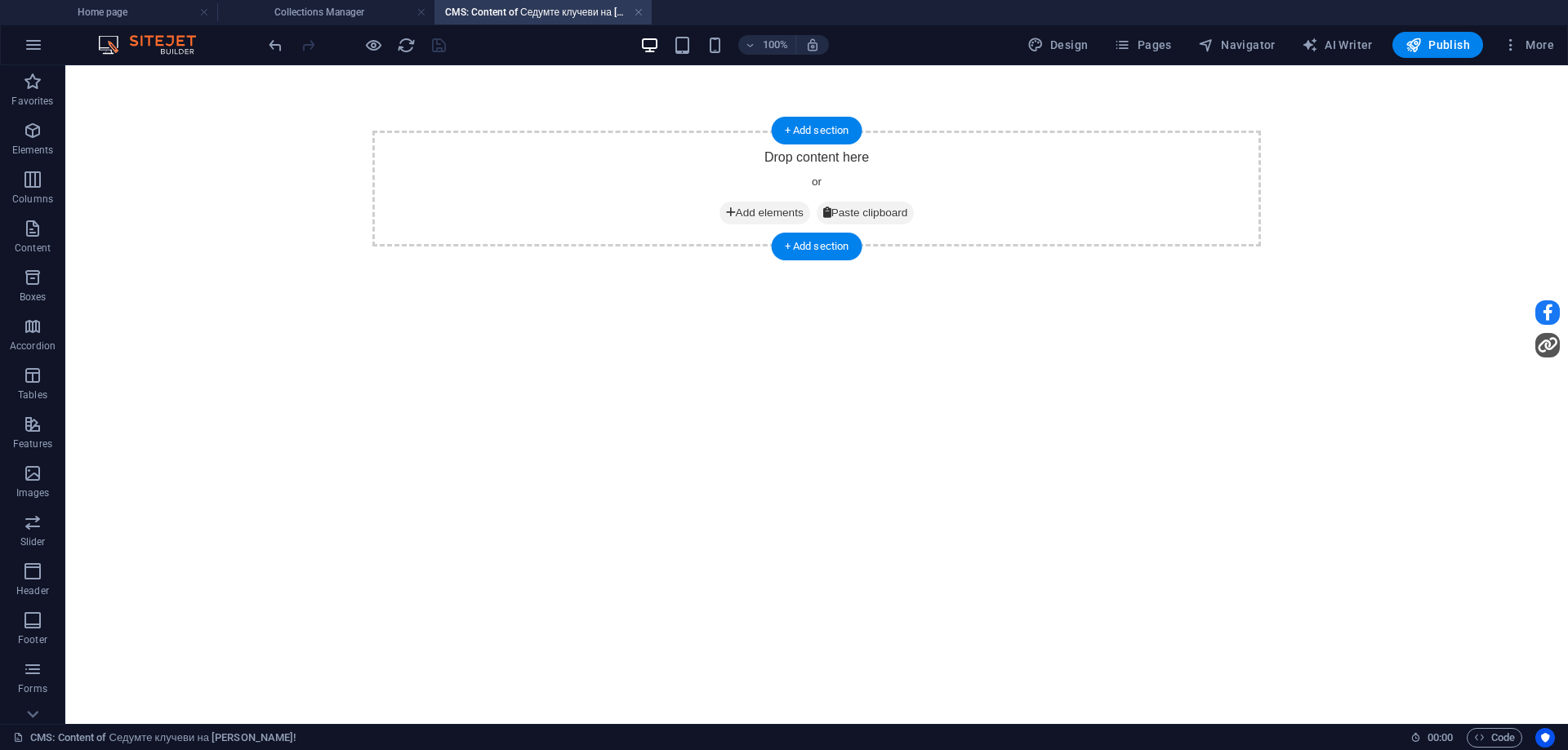
drag, startPoint x: 750, startPoint y: 212, endPoint x: 410, endPoint y: 264, distance: 344.0
click at [749, 212] on span "Add elements" at bounding box center [765, 212] width 91 height 23
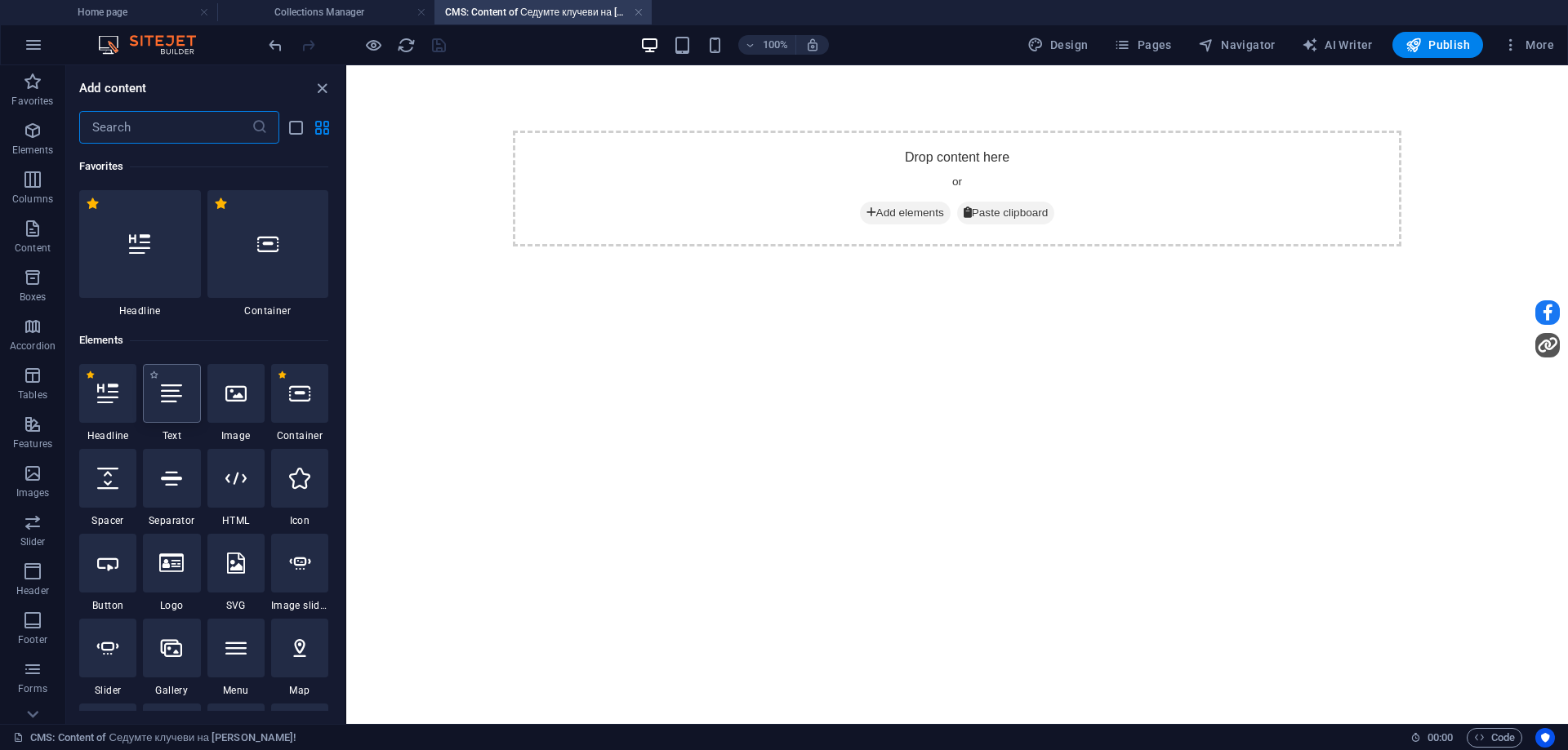
click at [177, 395] on icon at bounding box center [171, 393] width 21 height 21
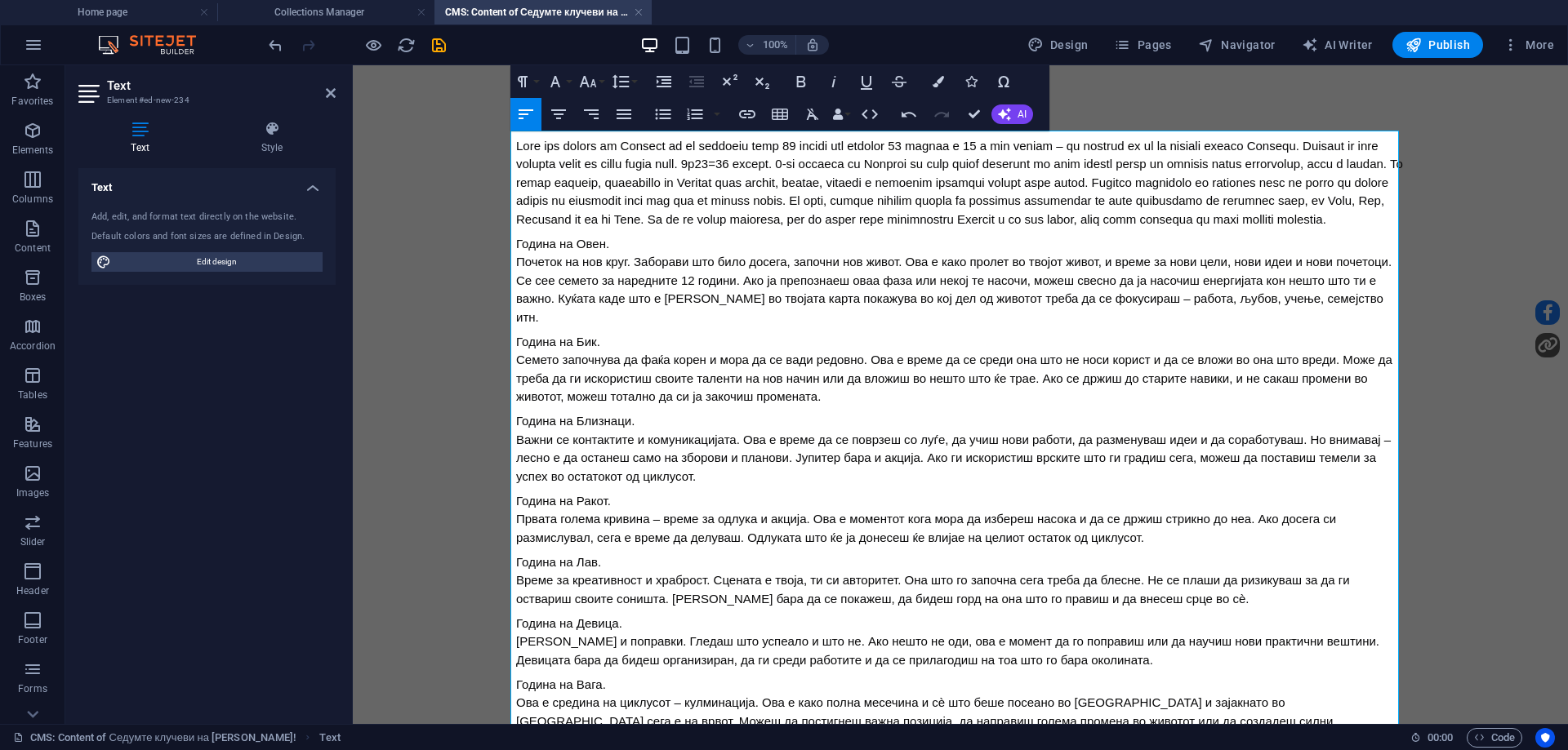
click at [918, 305] on div "Почеток на нов круг. Заборави што било досега, започни нов живот. Ова е како пр…" at bounding box center [961, 290] width 889 height 74
click at [726, 254] on div "Година на Овен." at bounding box center [961, 245] width 889 height 19
click at [726, 254] on div "Година на Овен." at bounding box center [961, 245] width 889 height 19
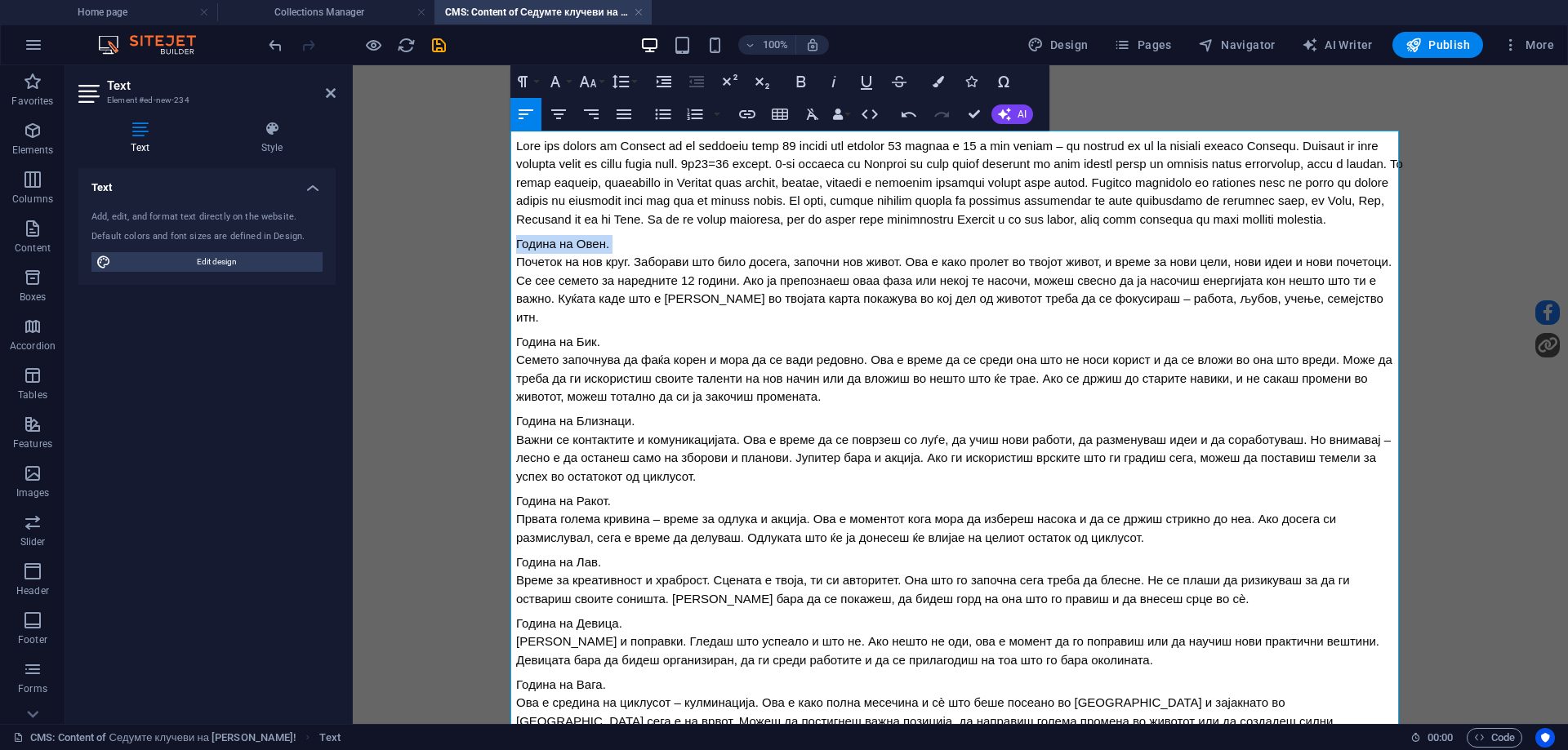
click at [726, 254] on div "Година на Овен." at bounding box center [961, 245] width 889 height 19
click at [715, 206] on div at bounding box center [961, 183] width 889 height 92
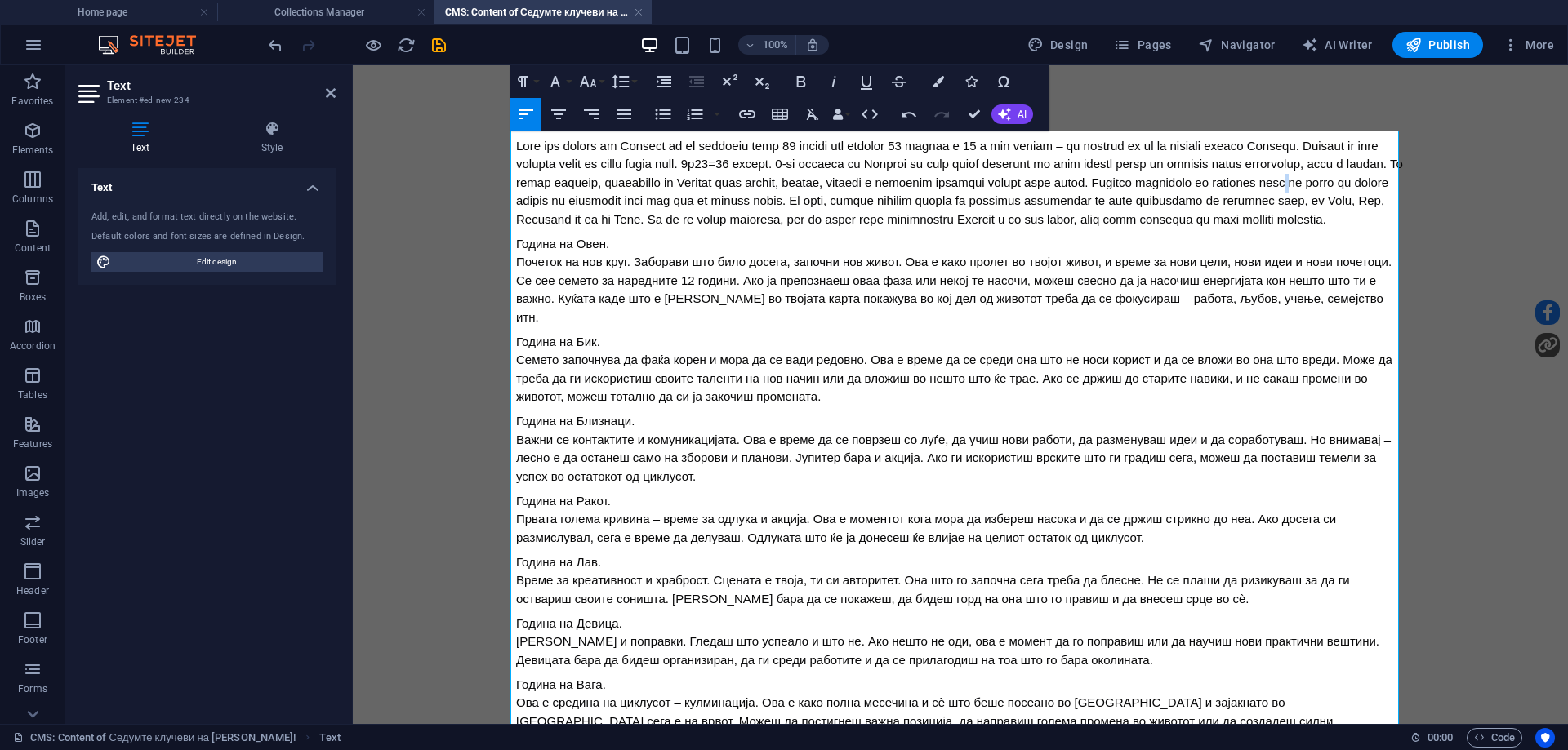
click at [715, 206] on div at bounding box center [961, 183] width 889 height 92
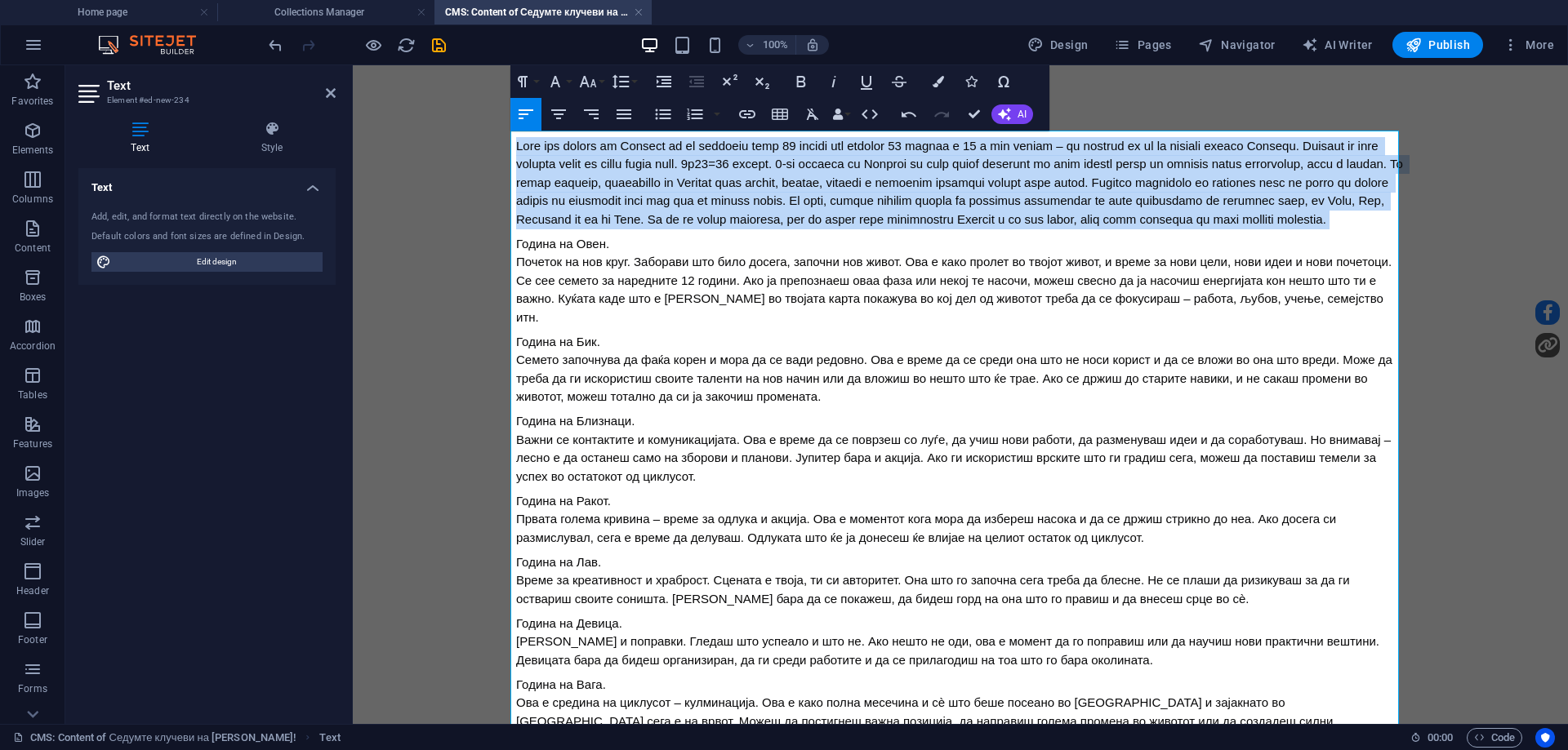
click at [715, 206] on div at bounding box center [961, 183] width 889 height 92
click at [715, 206] on div at bounding box center [961, 183] width 889 height 92
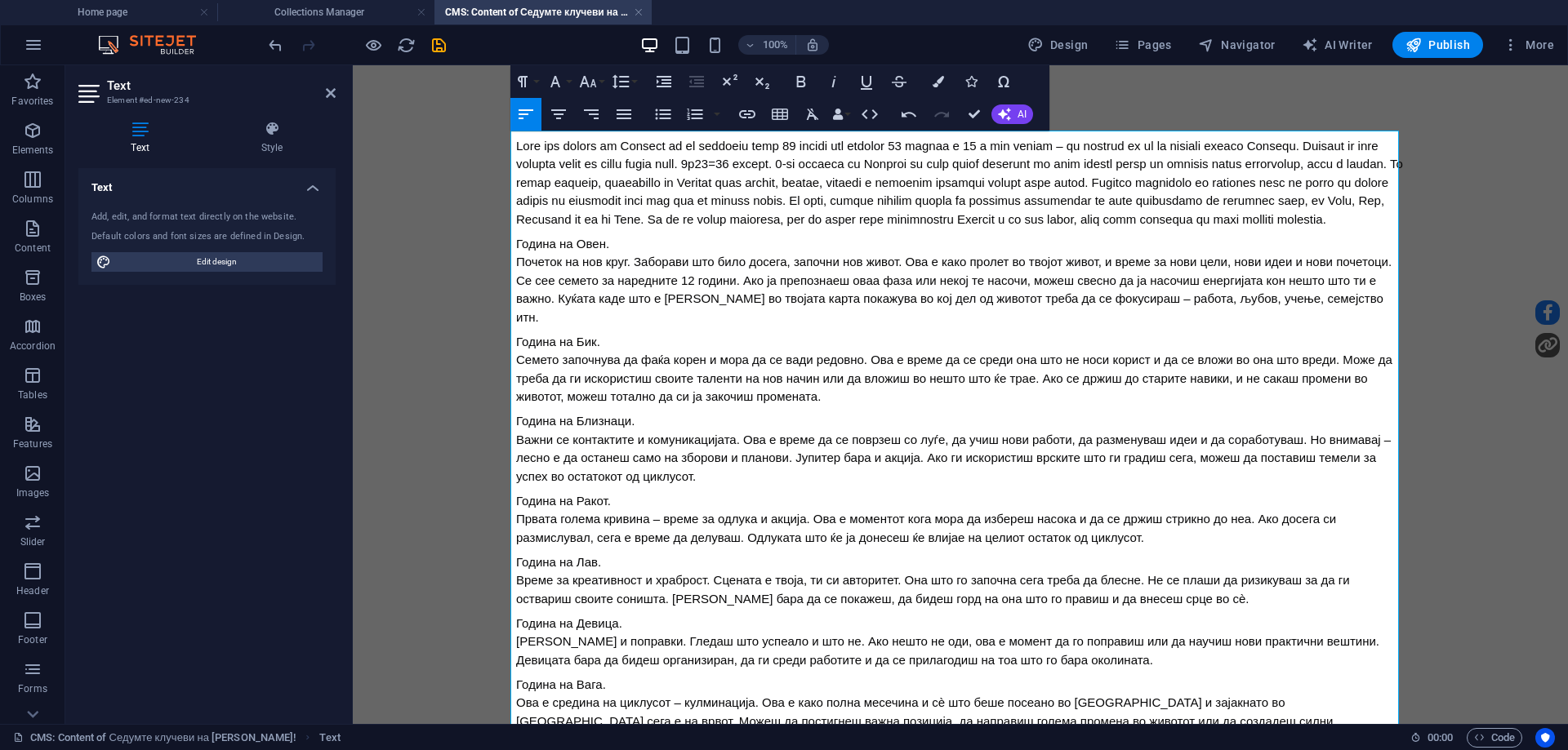
click at [721, 254] on div "Година на Овен." at bounding box center [961, 245] width 889 height 19
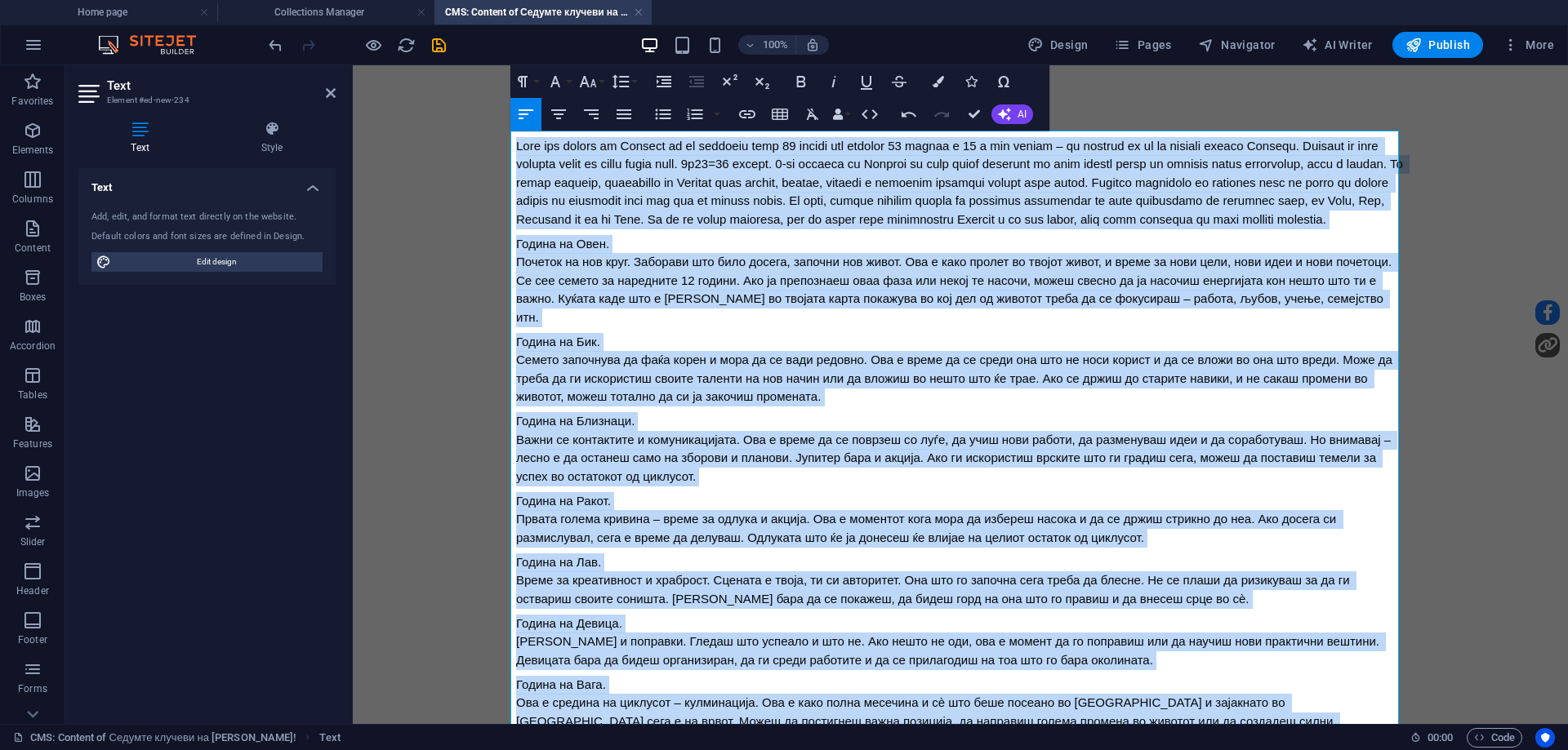
scroll to position [397, 0]
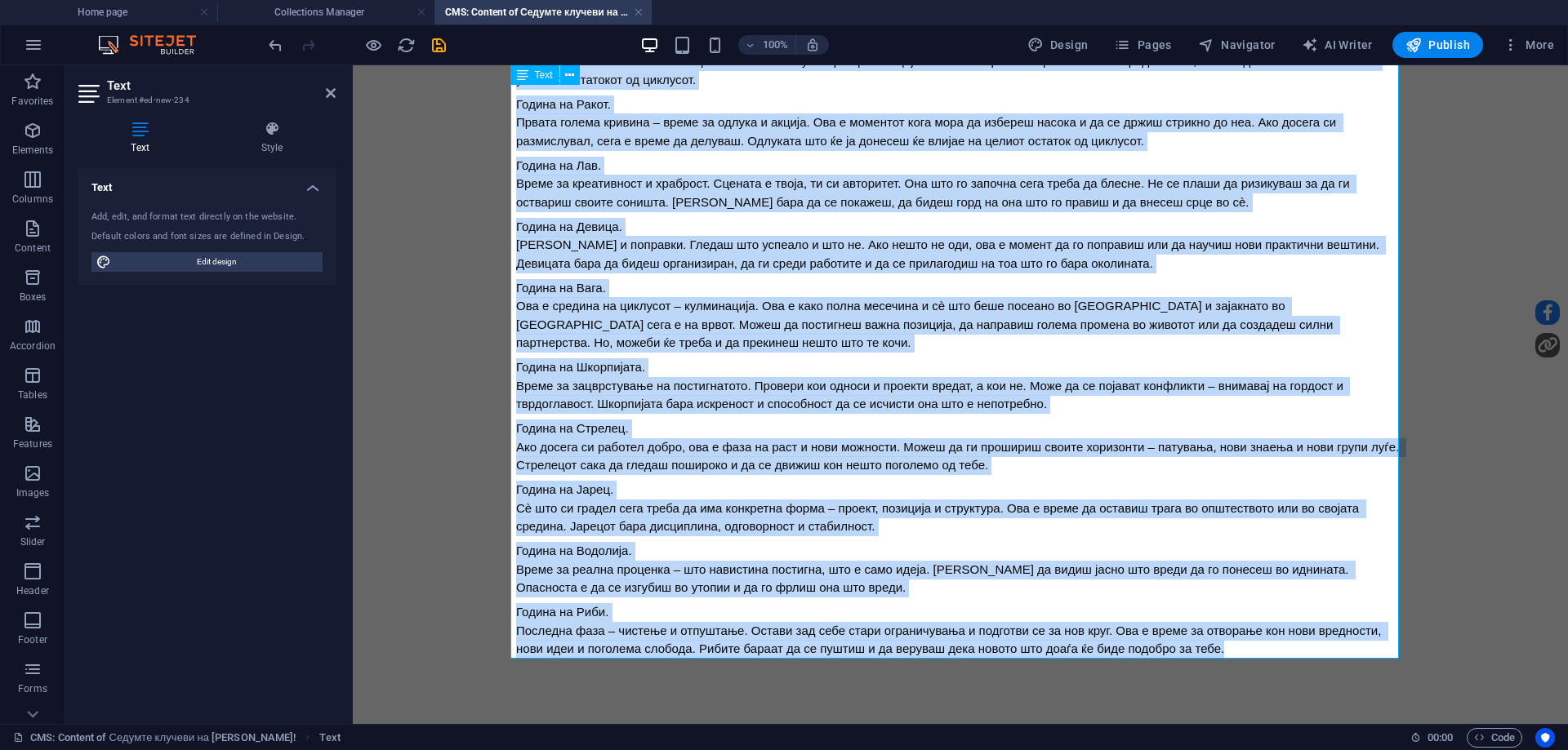
drag, startPoint x: 510, startPoint y: 145, endPoint x: 1019, endPoint y: 415, distance: 576.2
click at [1276, 656] on div "Година на Овен. Почеток на нов круг. Заборави што било досега, започни нов живо…" at bounding box center [961, 199] width 889 height 918
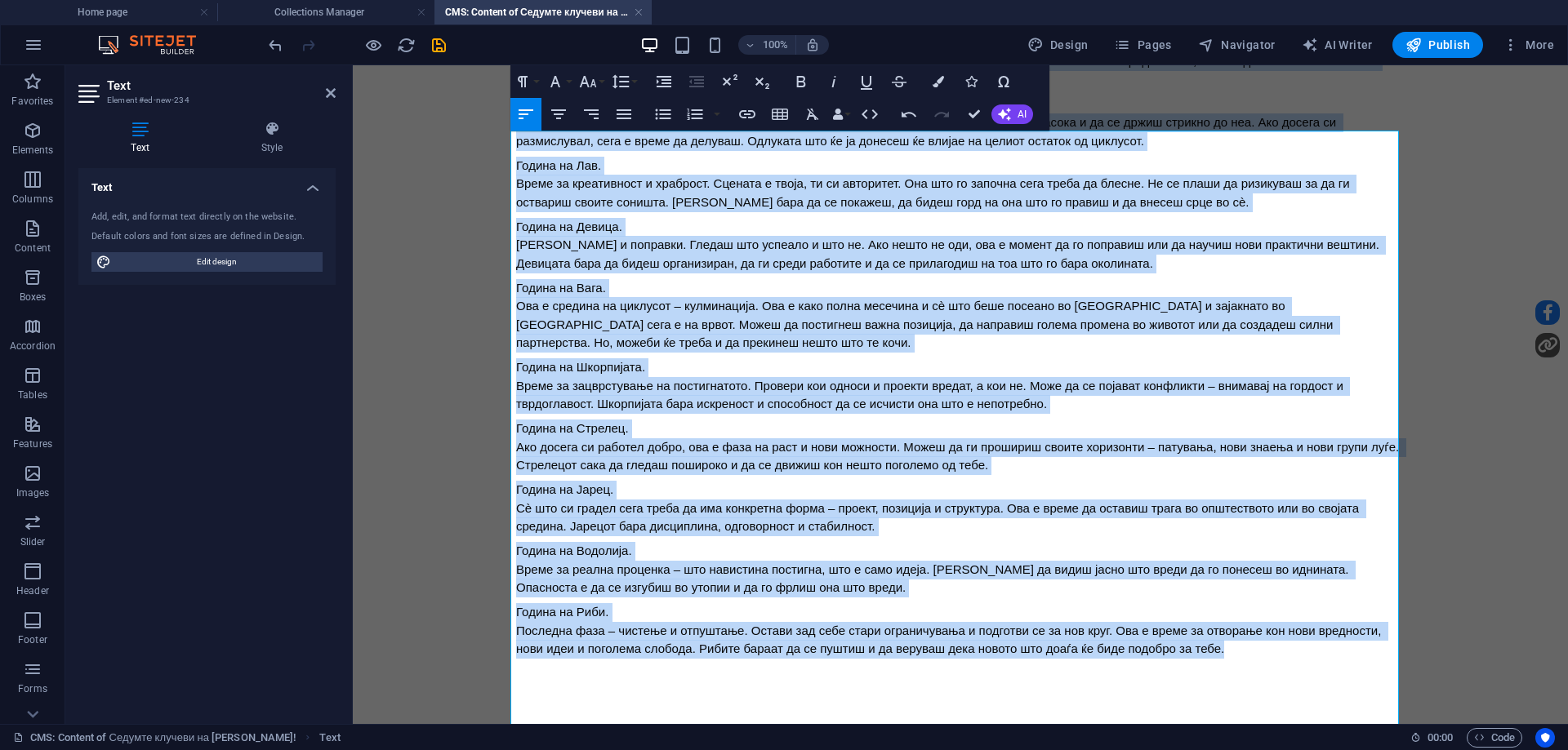
scroll to position [0, 0]
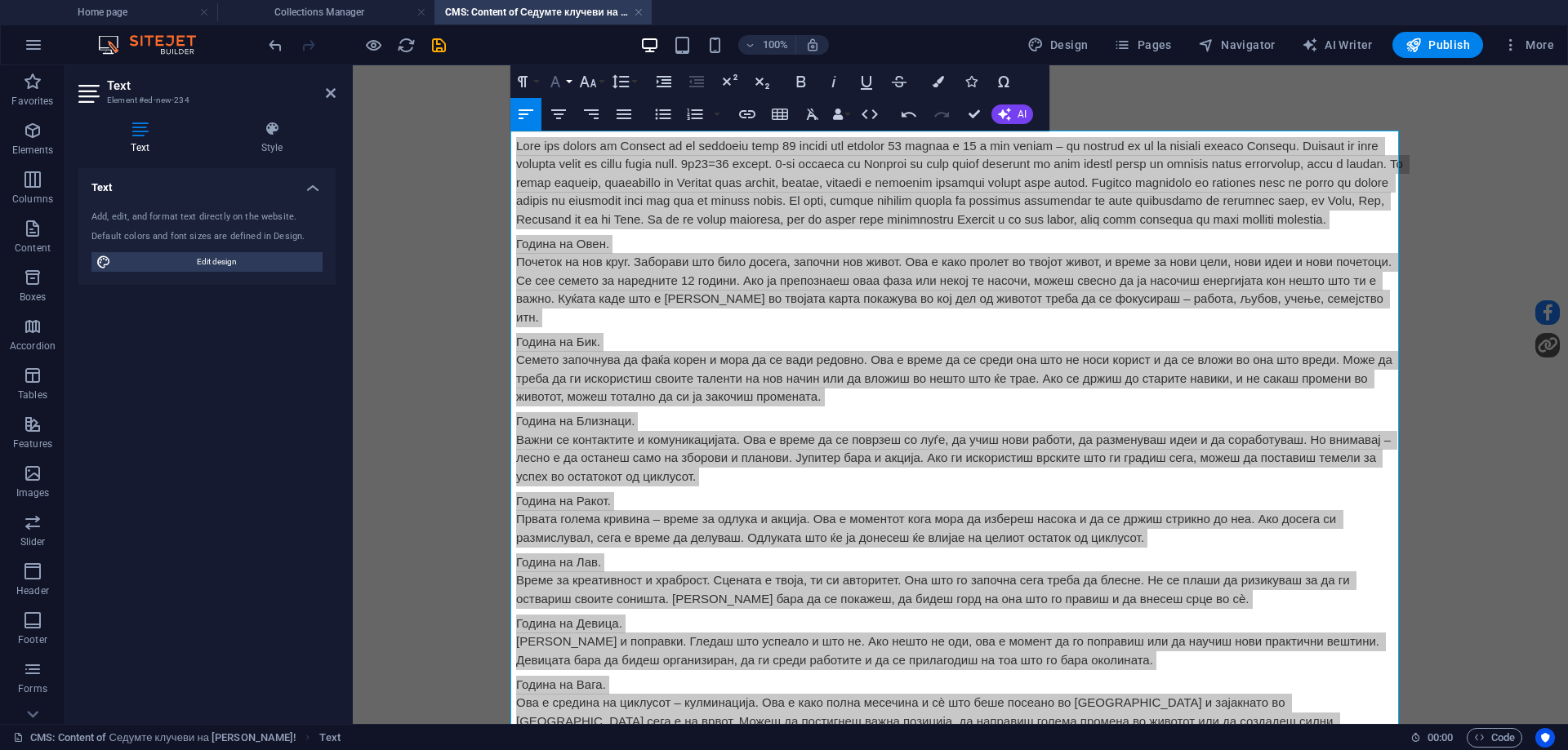
click at [567, 81] on button "Font Family" at bounding box center [558, 81] width 31 height 33
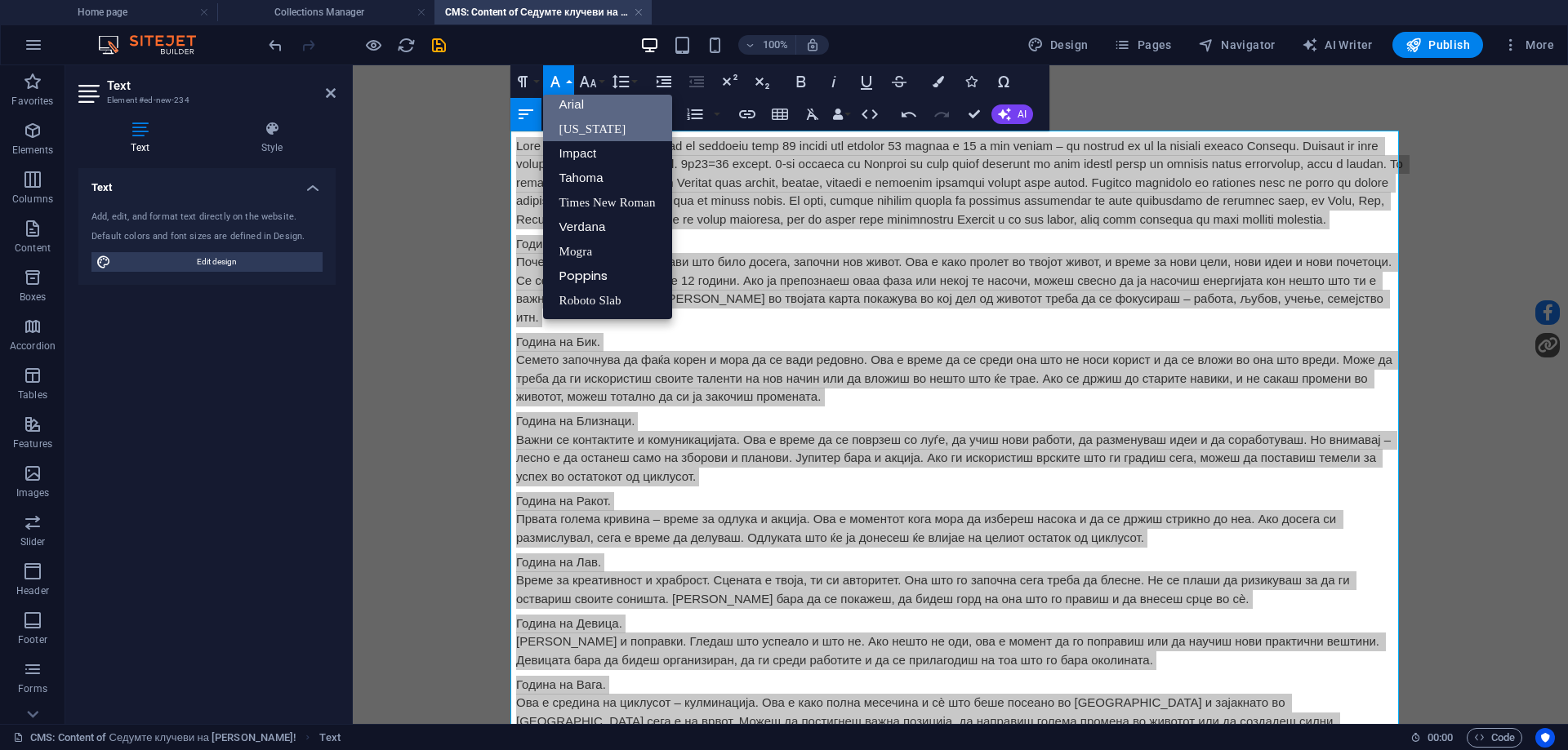
scroll to position [9, 0]
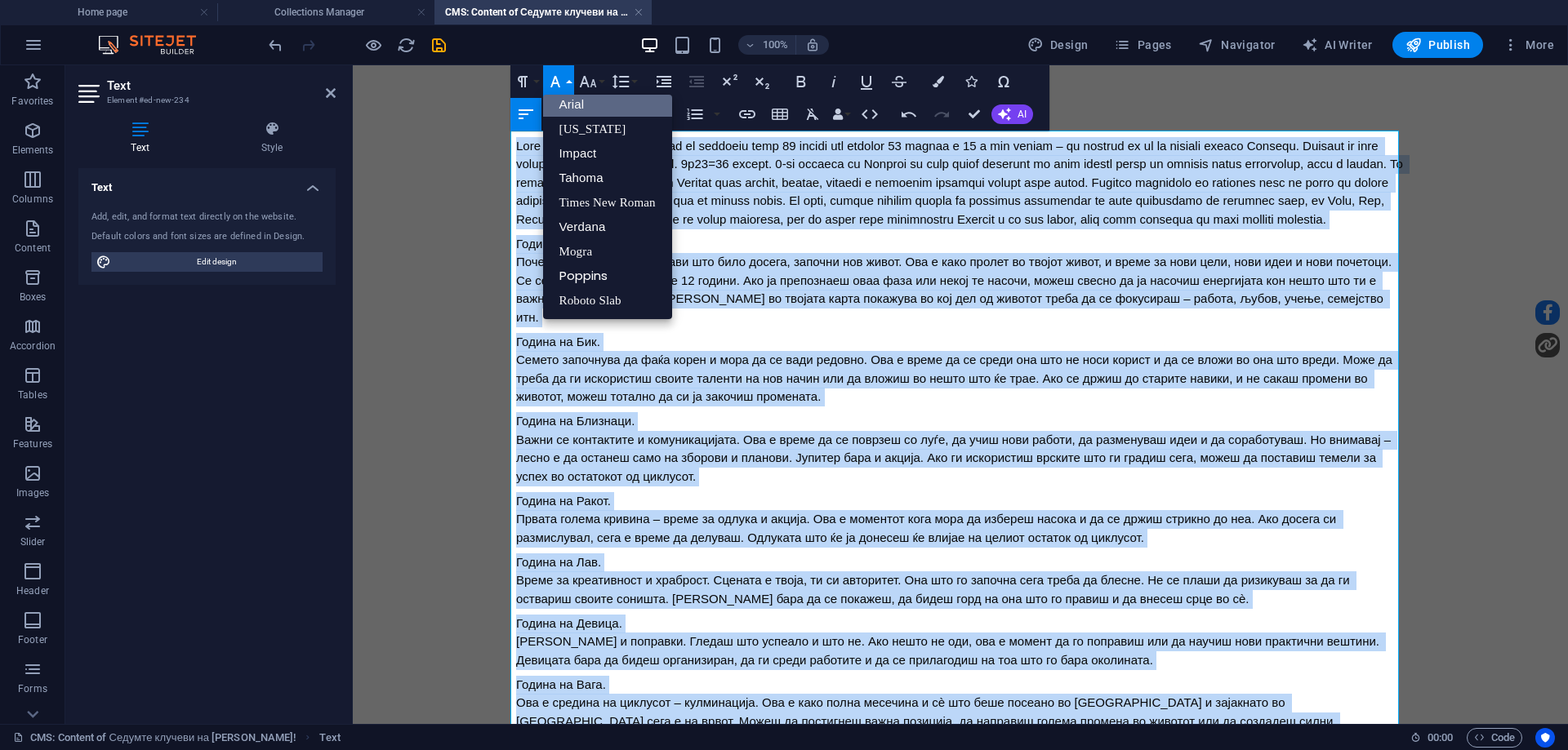
click at [576, 110] on link "Arial" at bounding box center [607, 104] width 129 height 25
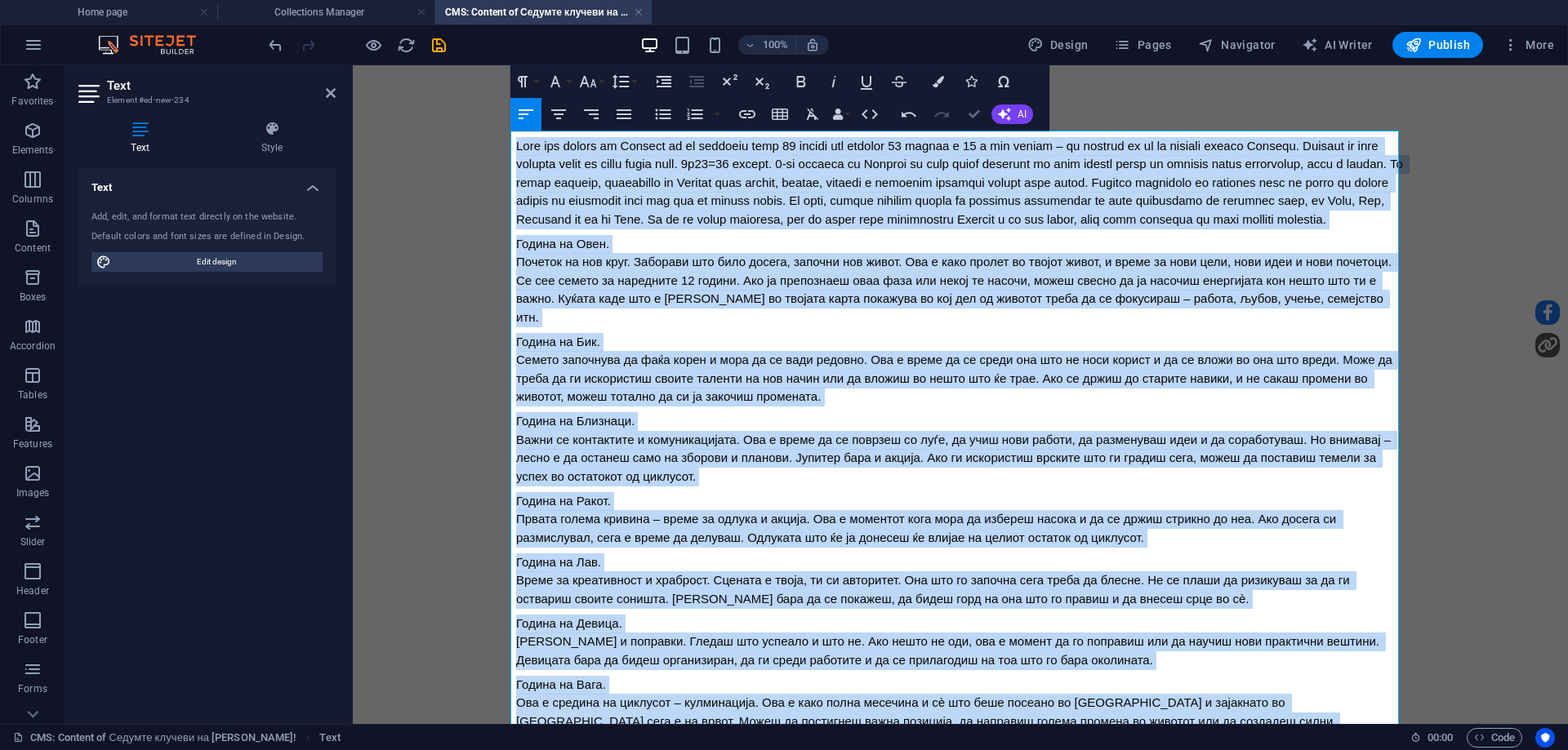
drag, startPoint x: 978, startPoint y: 113, endPoint x: 863, endPoint y: 80, distance: 119.6
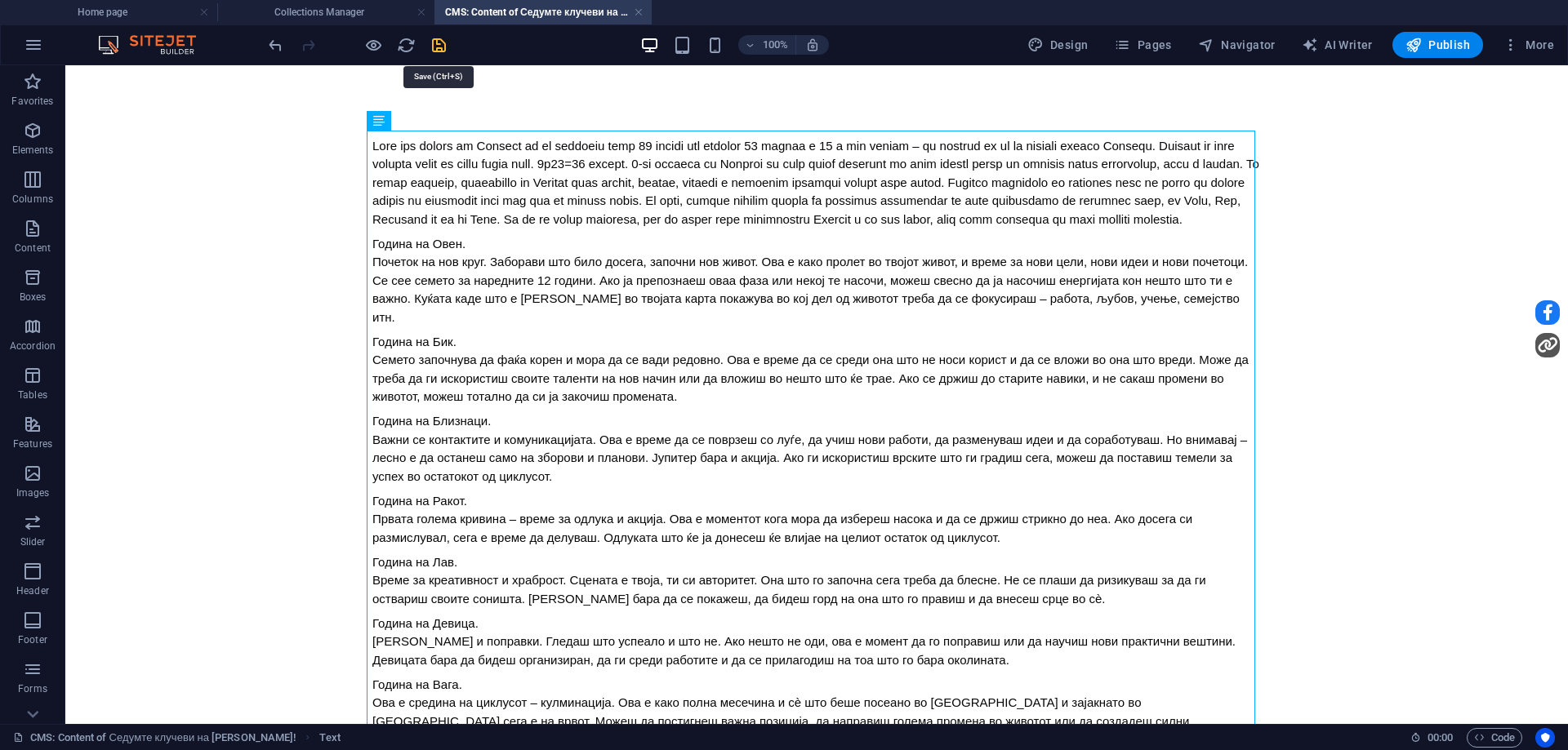
drag, startPoint x: 433, startPoint y: 44, endPoint x: 398, endPoint y: 16, distance: 44.8
click at [433, 44] on icon "save" at bounding box center [439, 45] width 19 height 19
click at [318, 14] on h4 "Collections Manager" at bounding box center [326, 12] width 218 height 18
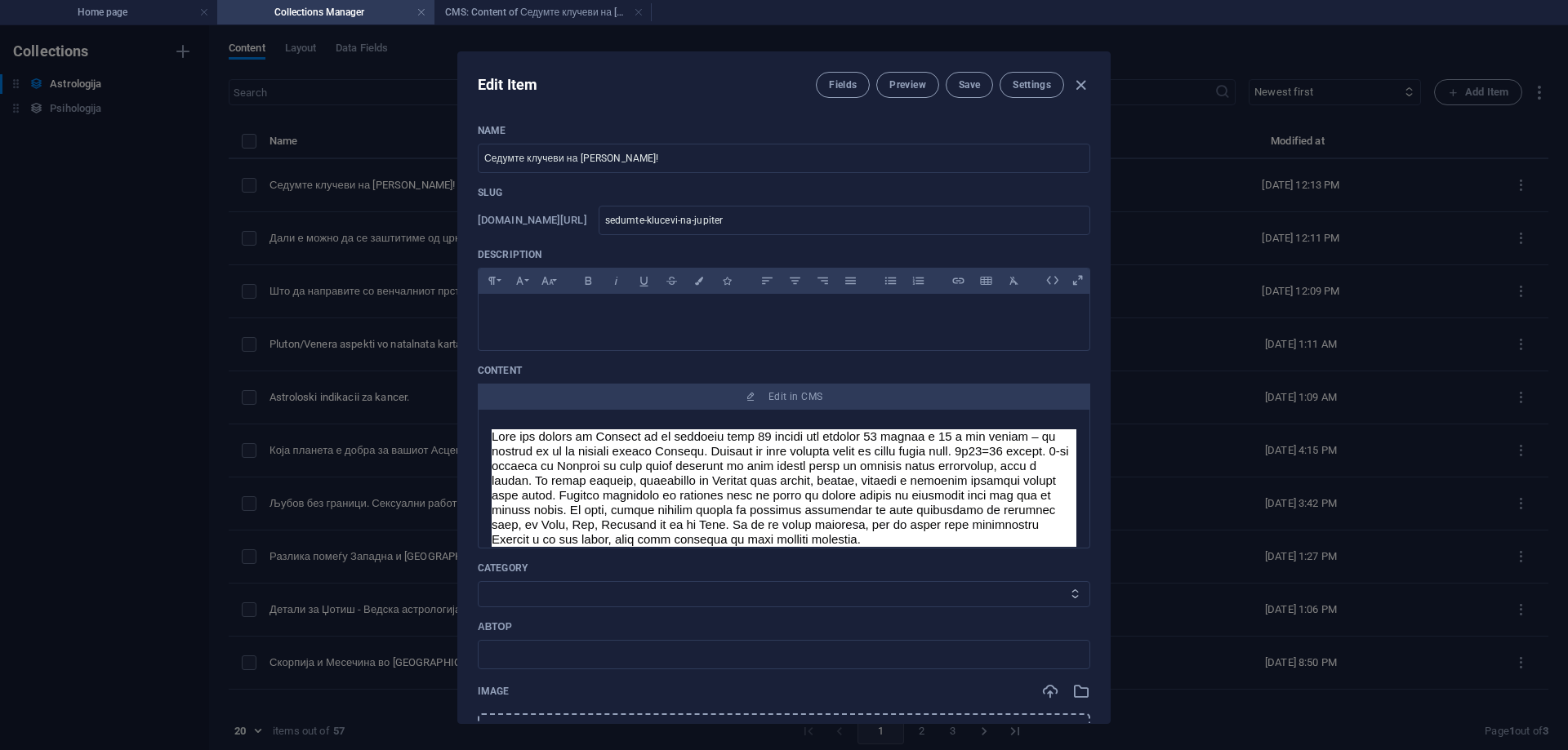
click at [621, 588] on select "Category 1 Category 2" at bounding box center [783, 594] width 612 height 26
click at [478, 582] on select "Category 1 Category 2" at bounding box center [783, 594] width 612 height 26
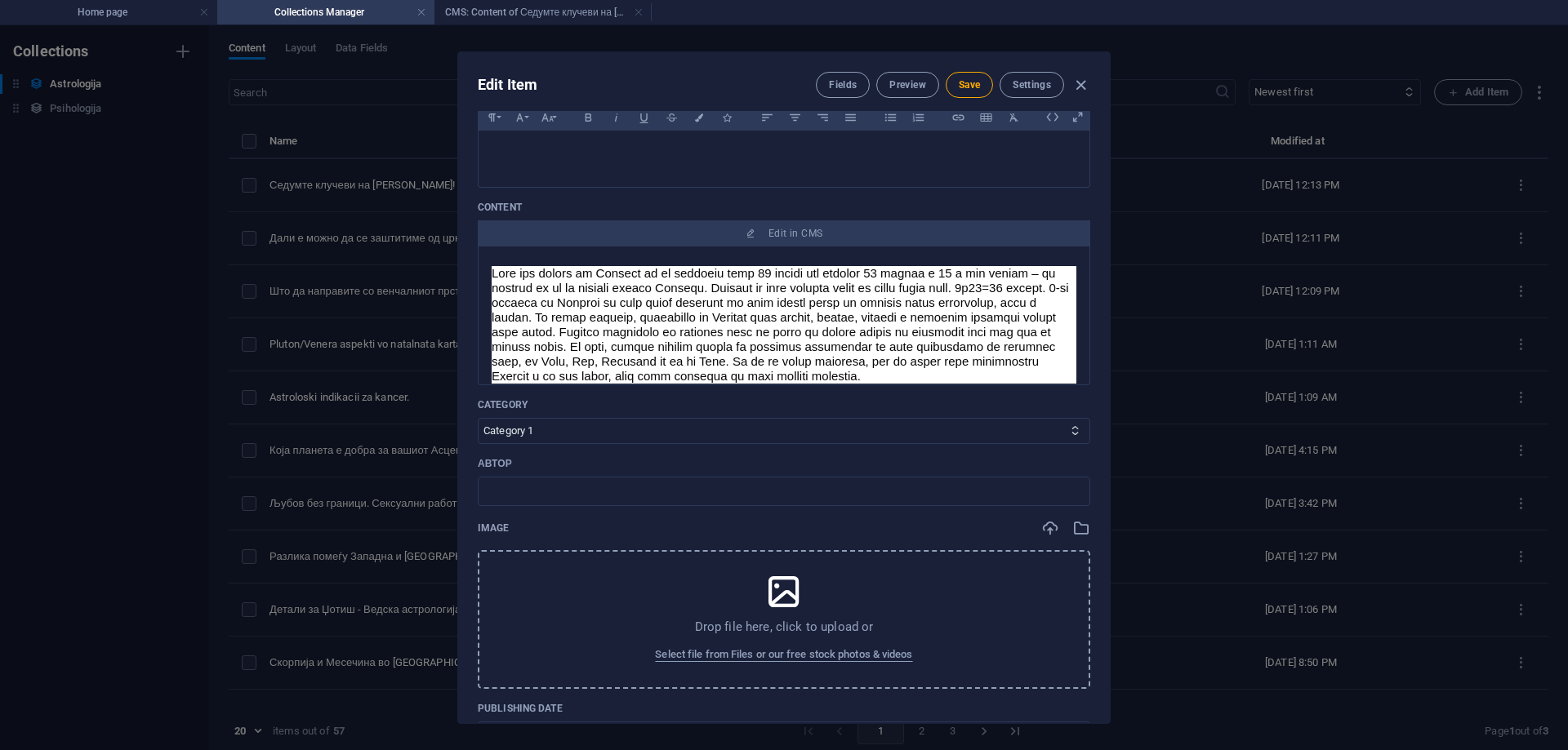
click at [627, 472] on div "Автор ​" at bounding box center [783, 482] width 612 height 49
click at [627, 483] on input "text" at bounding box center [783, 491] width 612 height 30
click at [775, 657] on span "Select file from Files or our free stock photos & videos" at bounding box center [784, 654] width 257 height 19
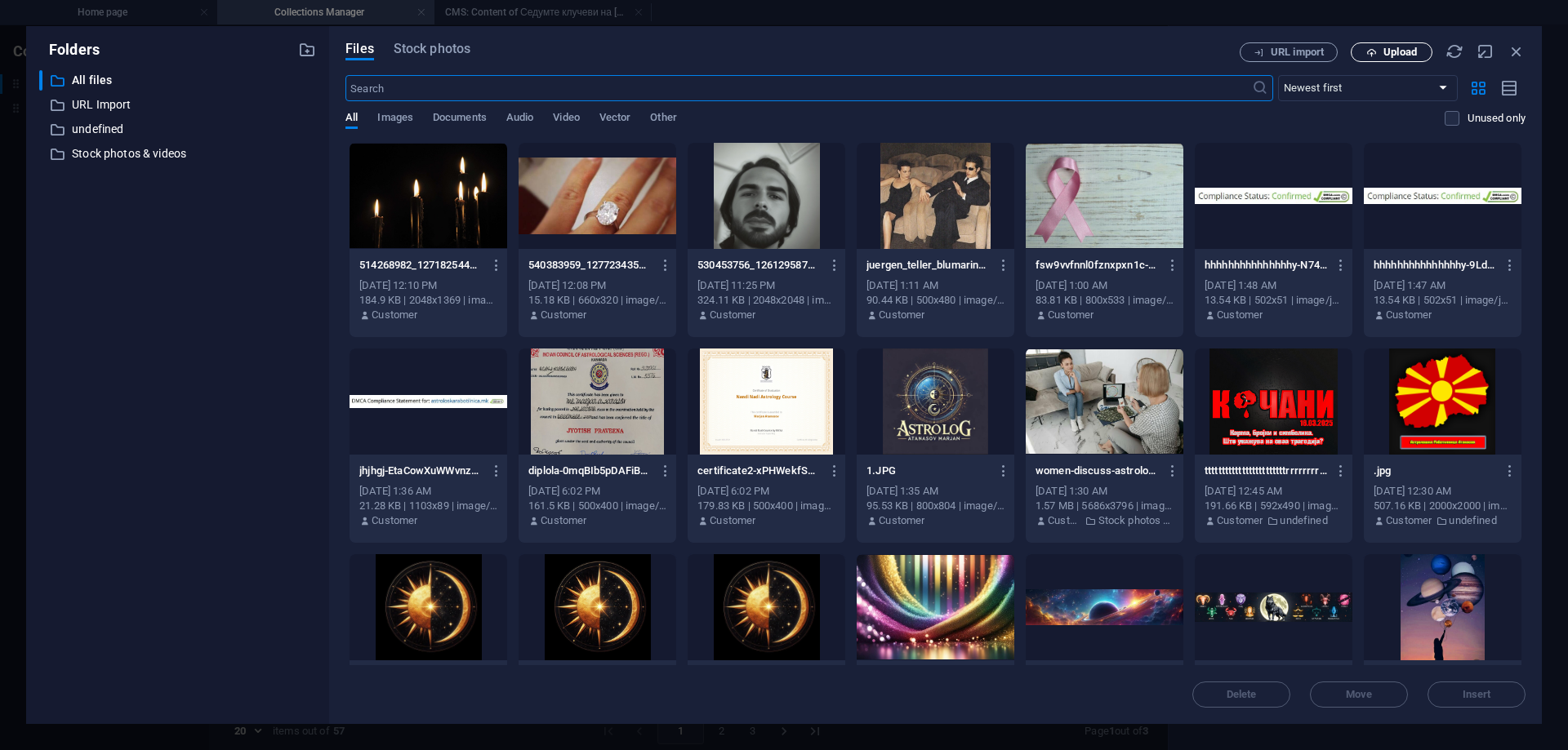
click at [1374, 55] on icon "button" at bounding box center [1372, 52] width 11 height 11
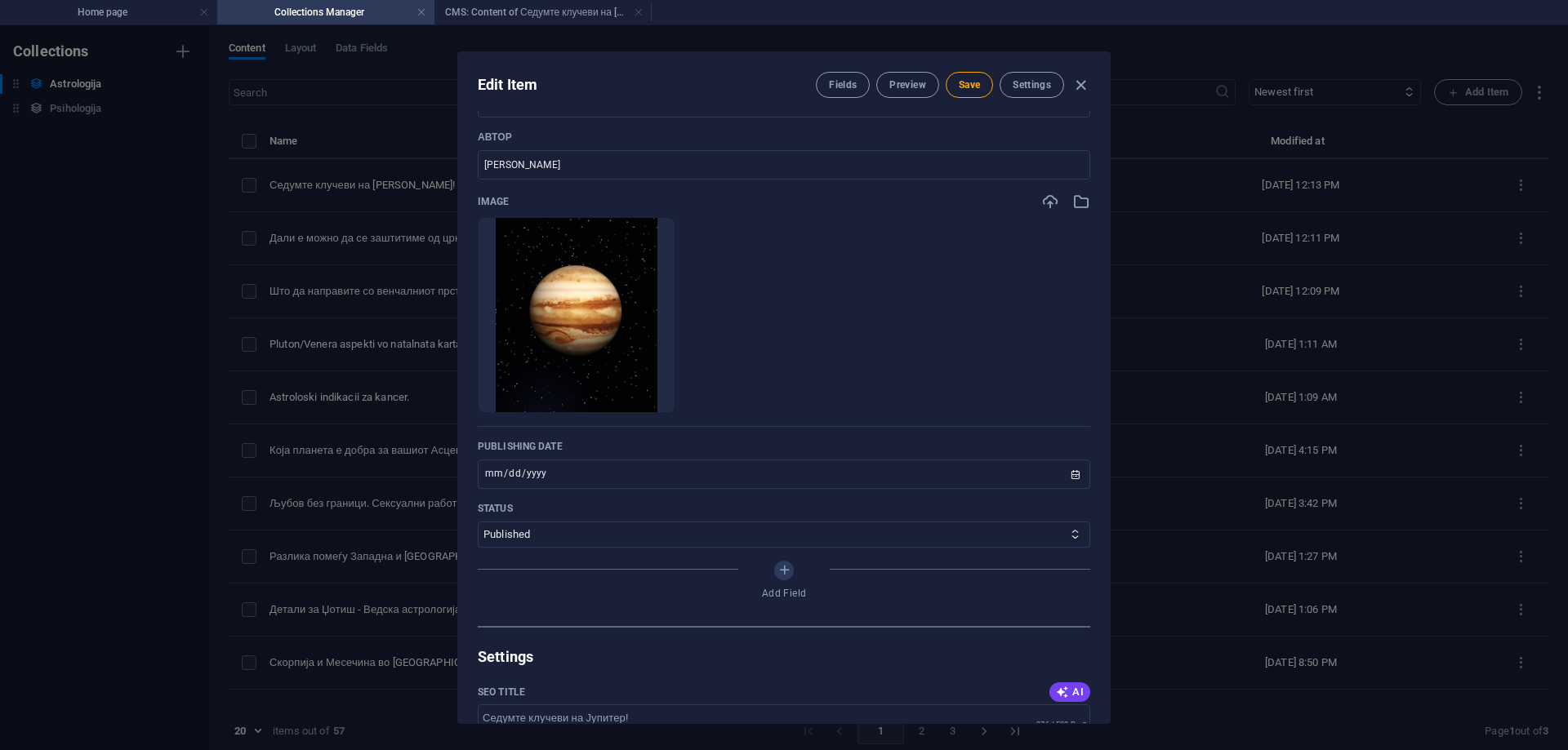
scroll to position [735, 0]
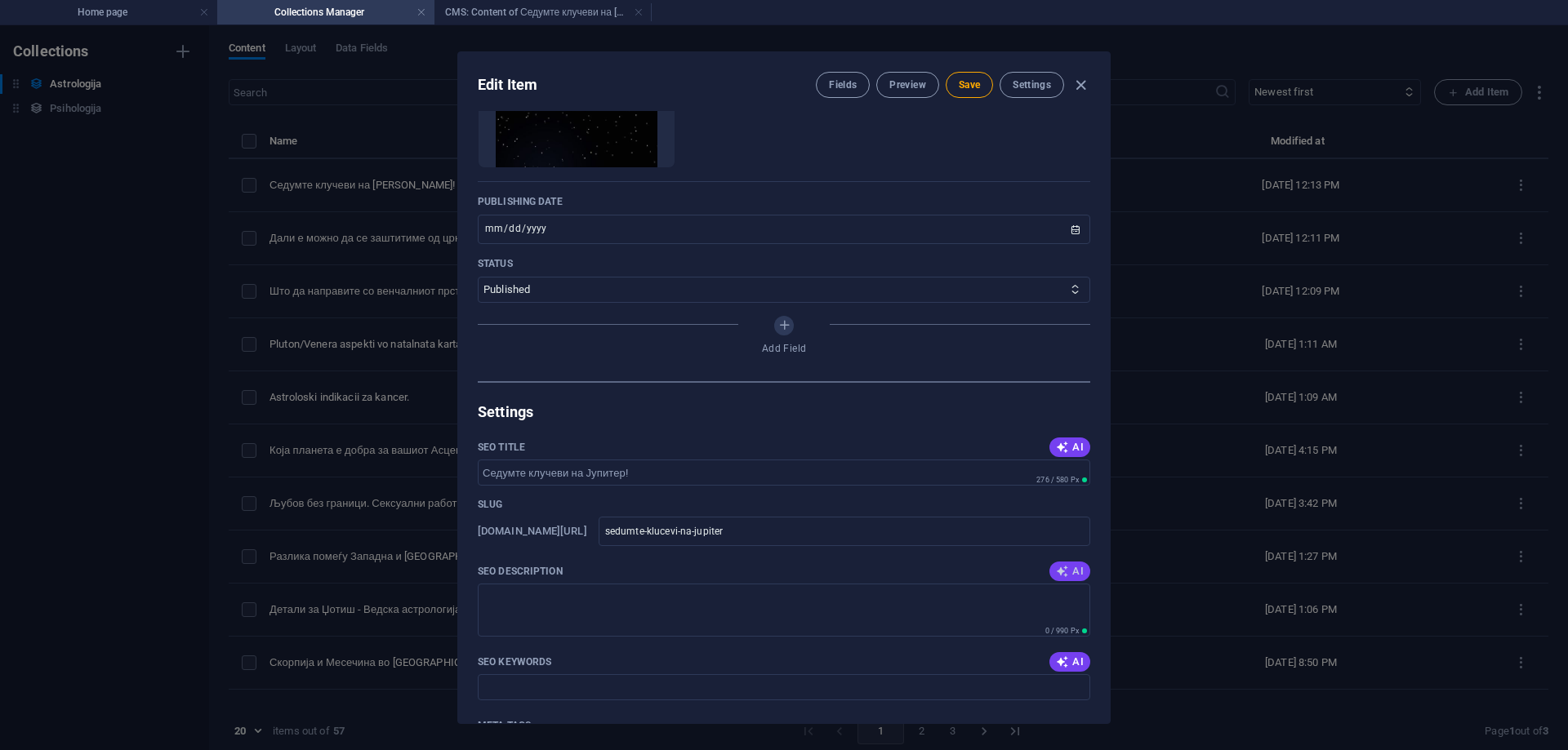
click at [1072, 571] on span "AI" at bounding box center [1069, 571] width 28 height 13
click at [1057, 659] on icon "button" at bounding box center [1062, 662] width 13 height 13
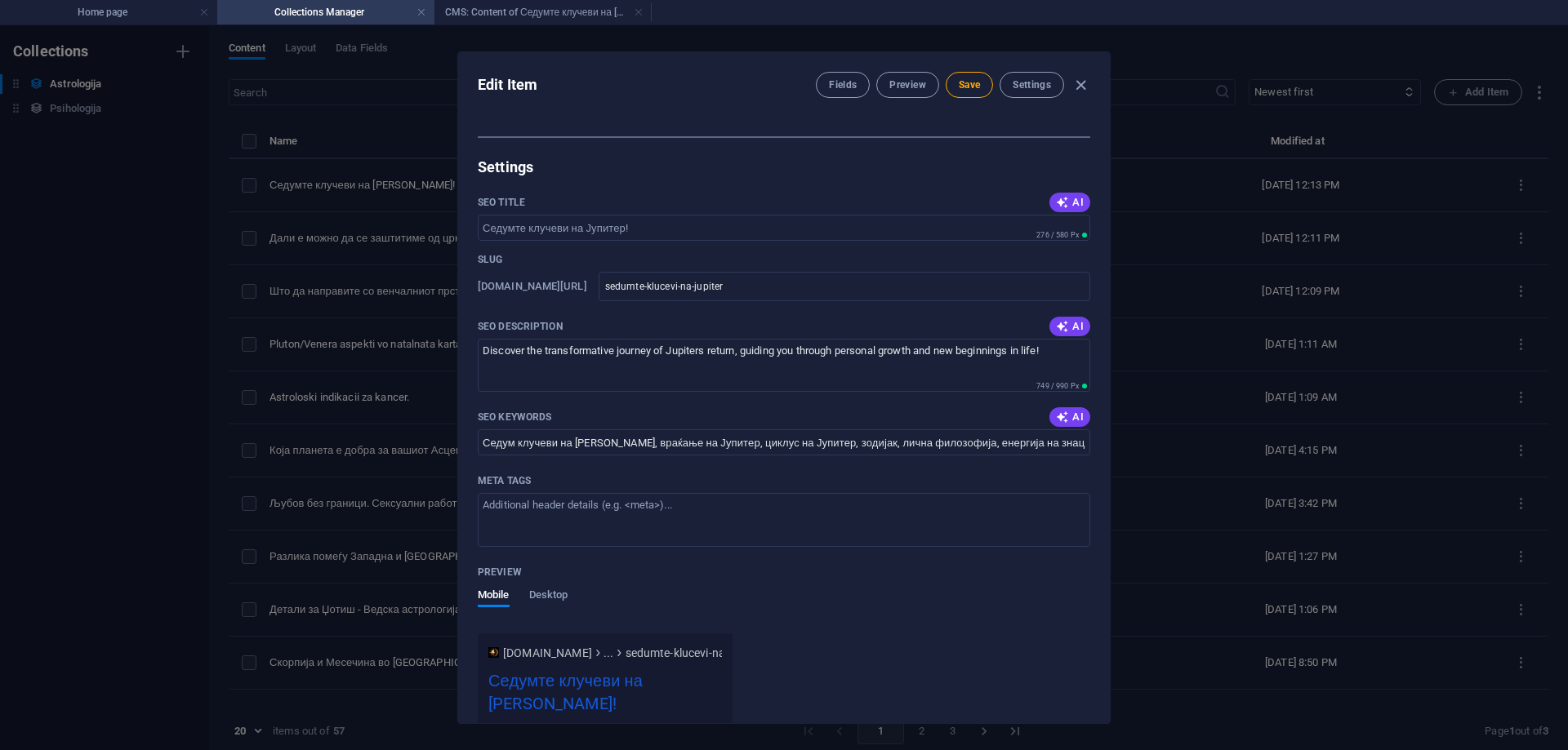
scroll to position [1062, 0]
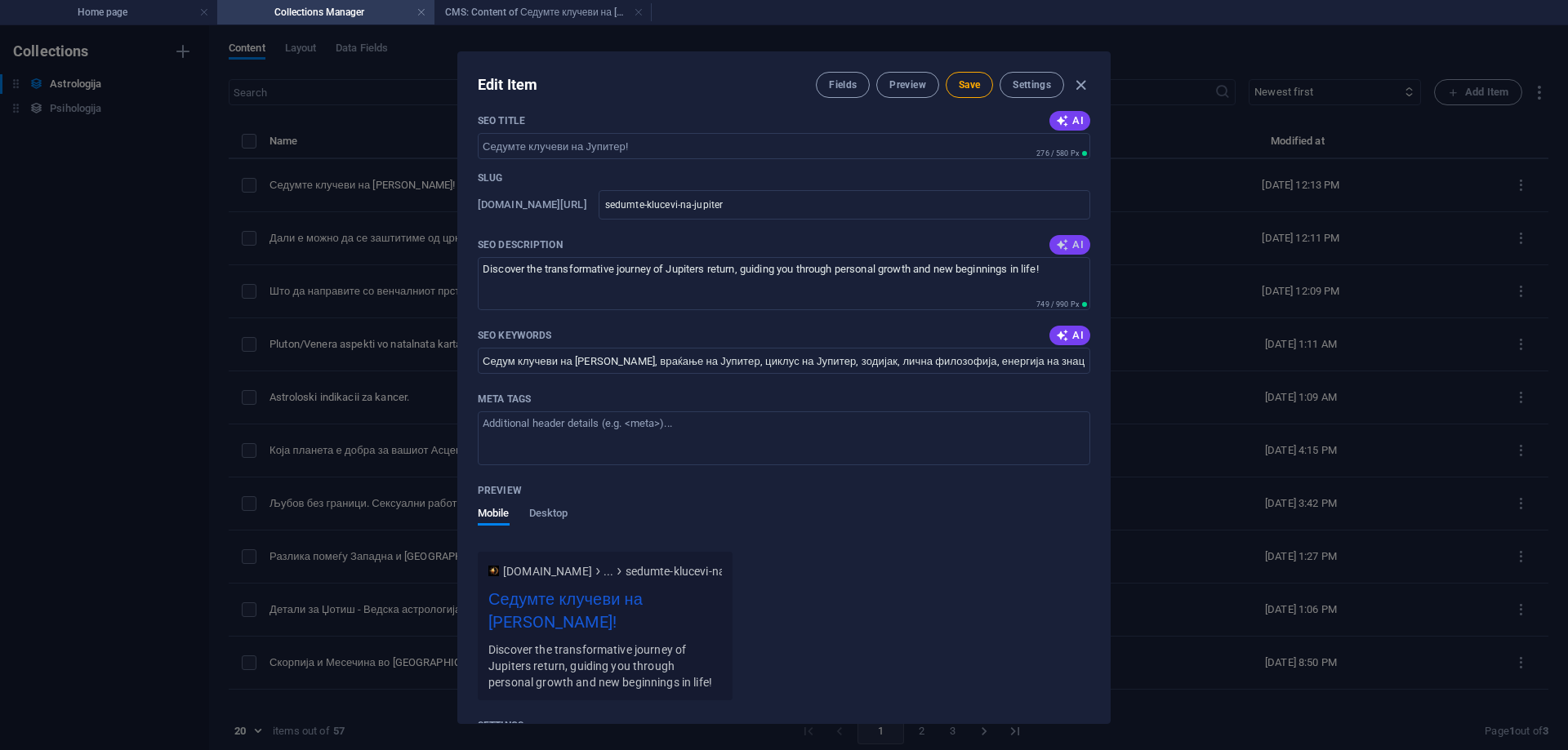
click at [1065, 240] on span "AI" at bounding box center [1069, 245] width 28 height 13
click at [970, 80] on span "Save" at bounding box center [969, 85] width 21 height 13
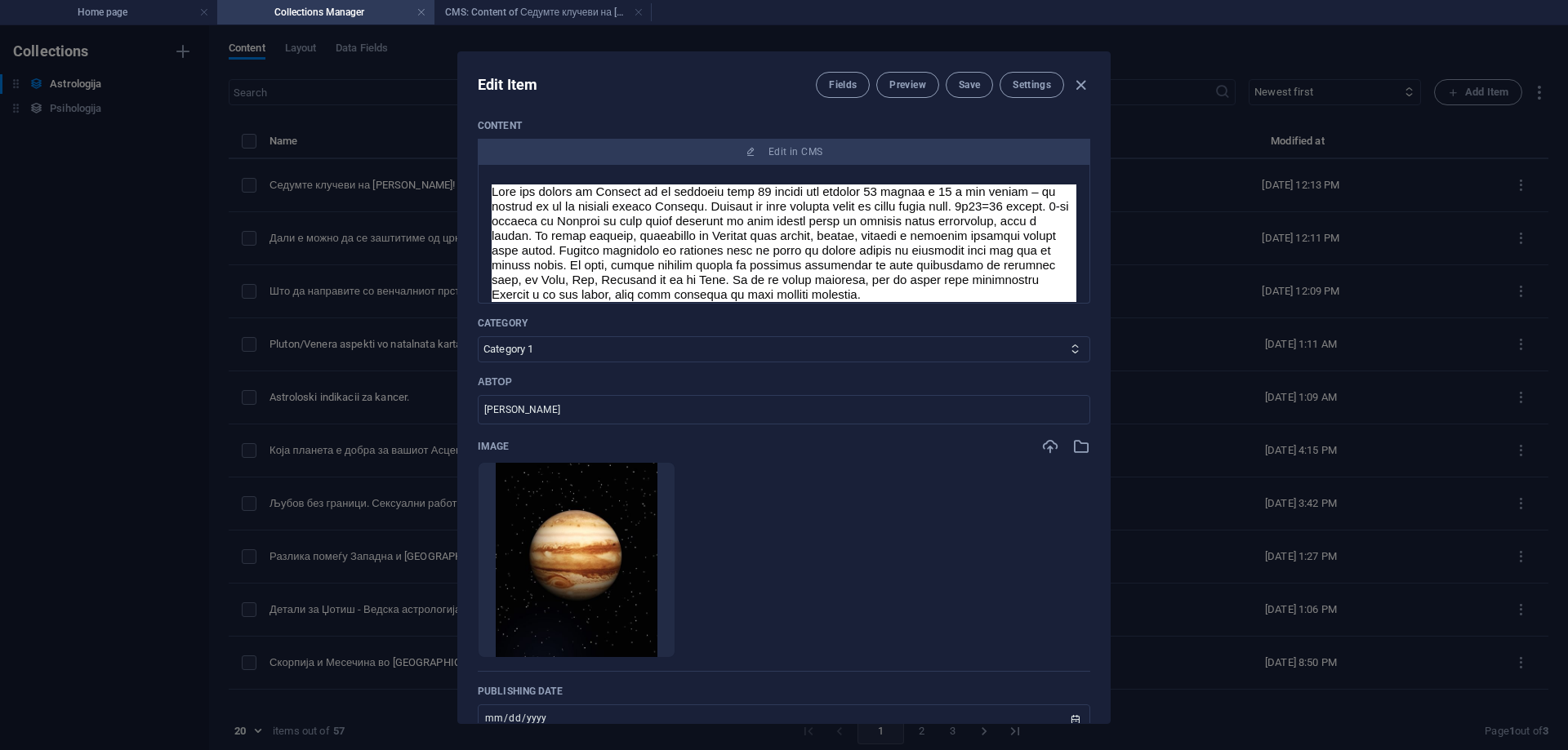
scroll to position [0, 0]
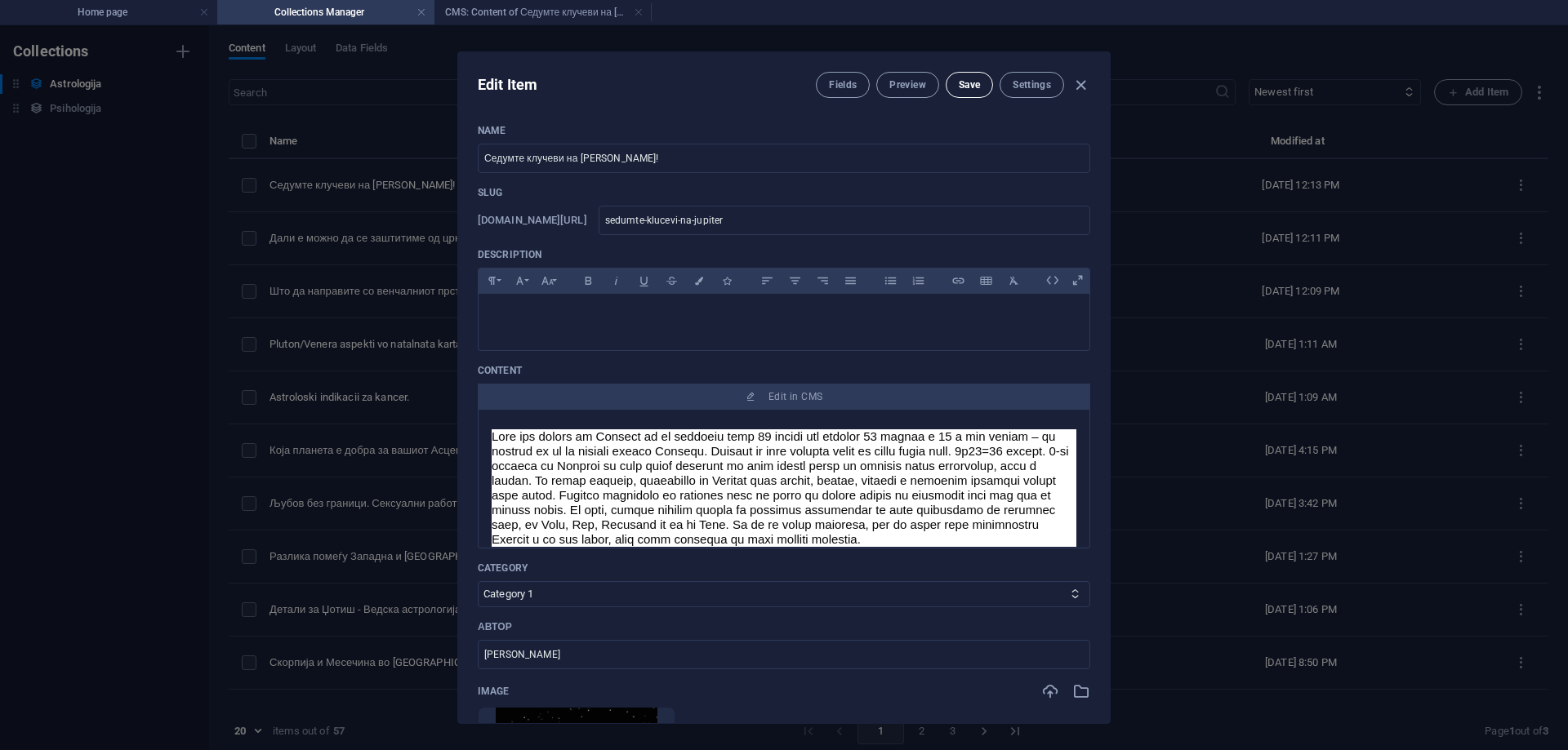
click at [962, 83] on span "Save" at bounding box center [969, 85] width 21 height 13
click at [902, 85] on span "Preview" at bounding box center [907, 85] width 36 height 13
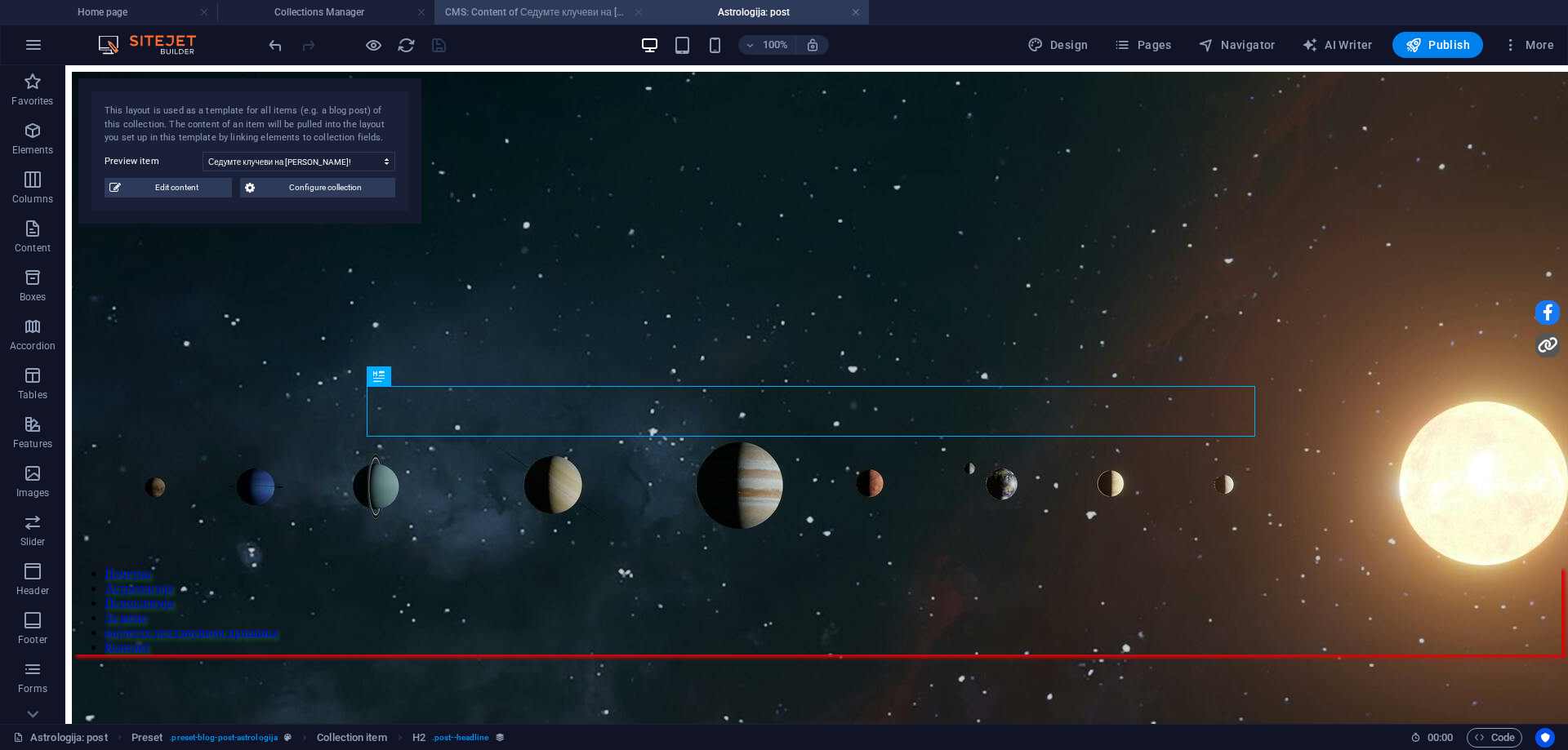
click at [638, 14] on link at bounding box center [639, 13] width 10 height 15
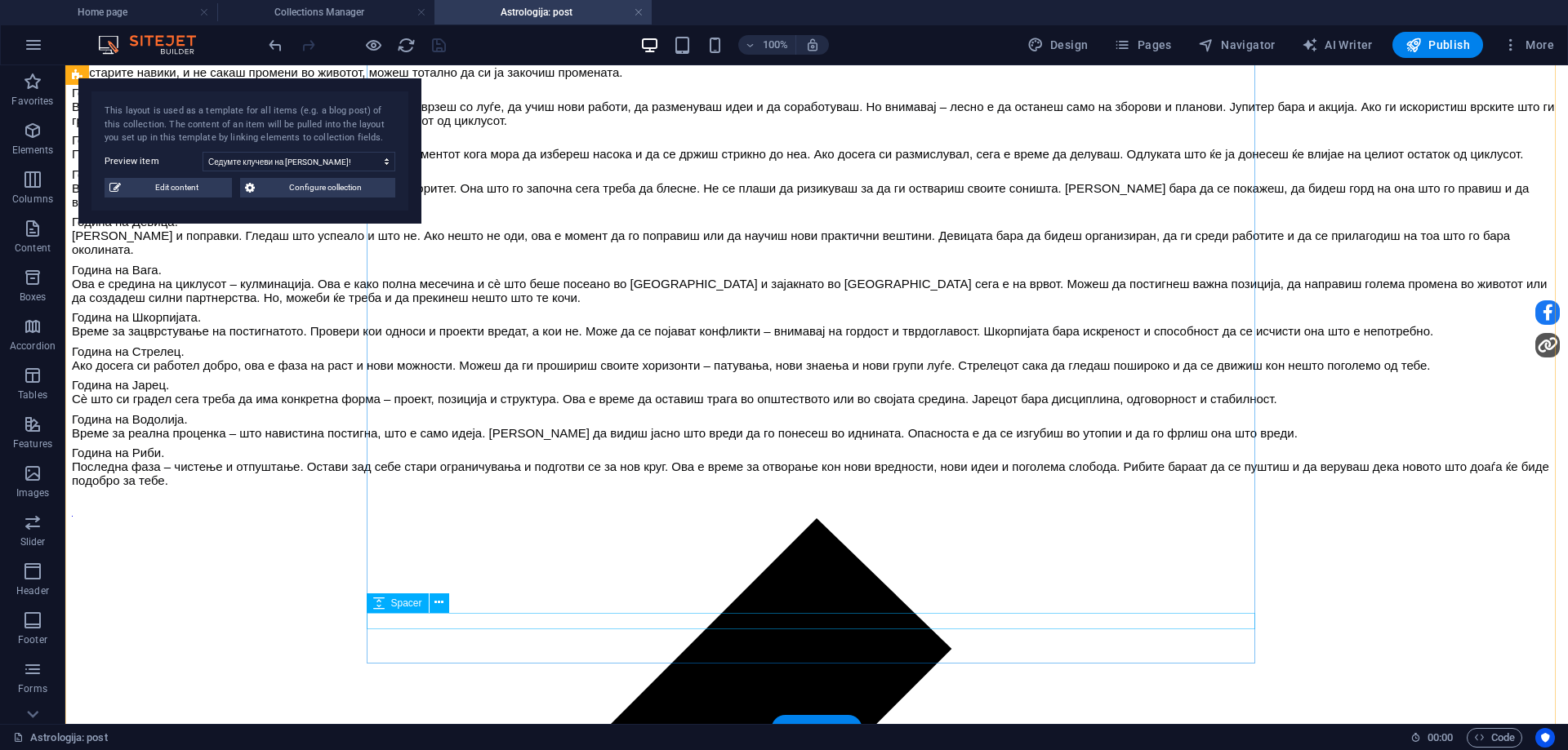
scroll to position [1062, 0]
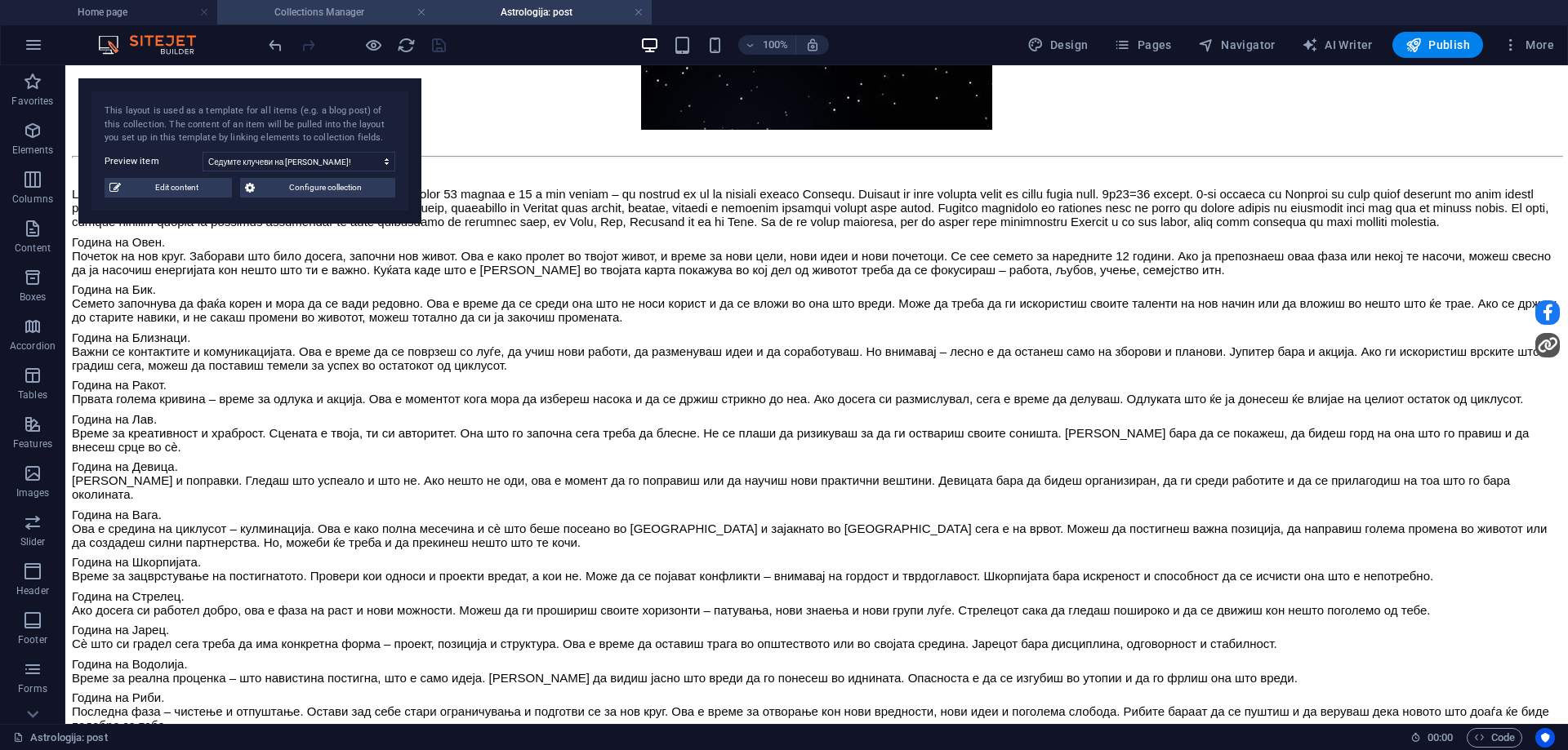
click at [318, 12] on h4 "Collections Manager" at bounding box center [326, 12] width 218 height 18
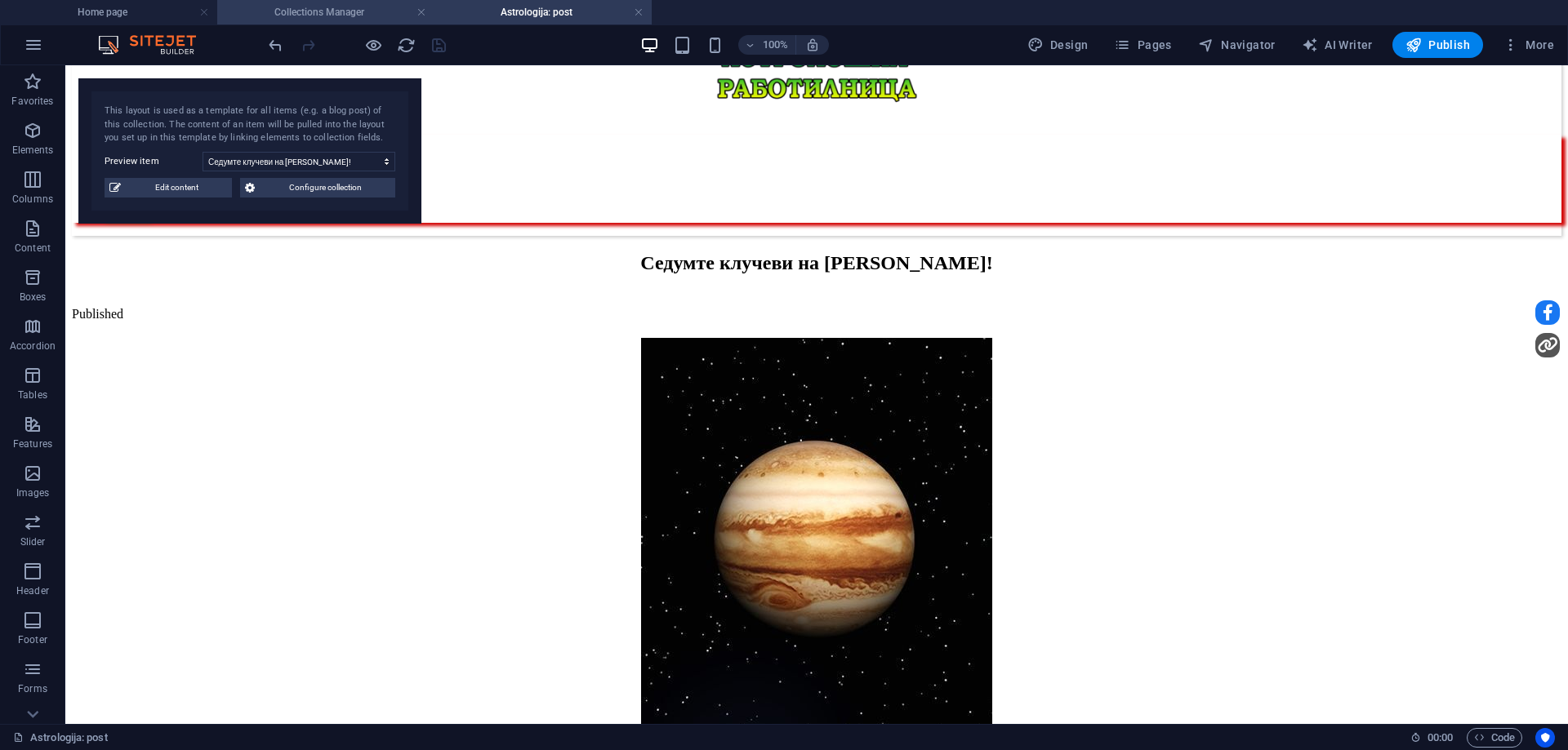
scroll to position [0, 0]
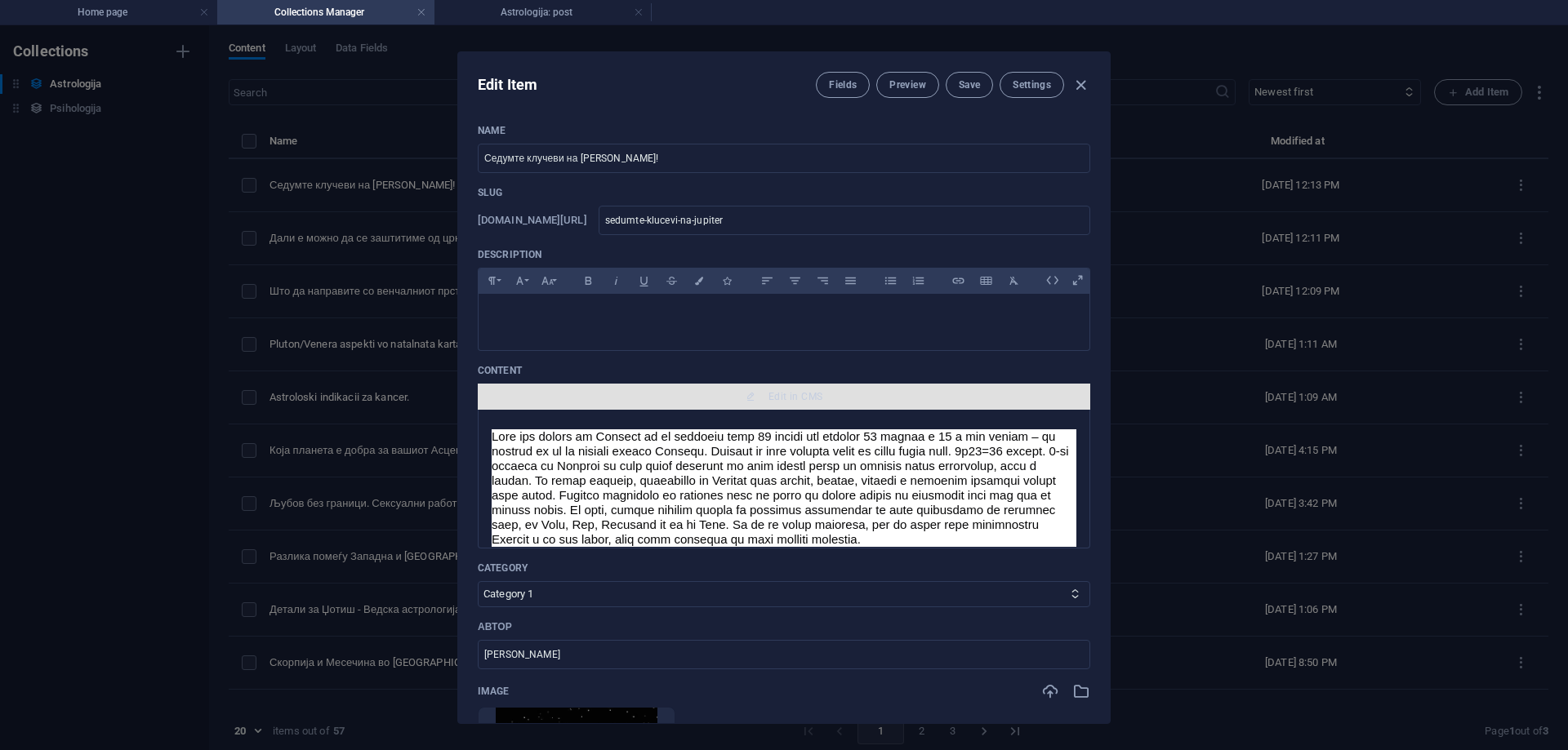
click at [831, 404] on button "Edit in CMS" at bounding box center [783, 396] width 612 height 26
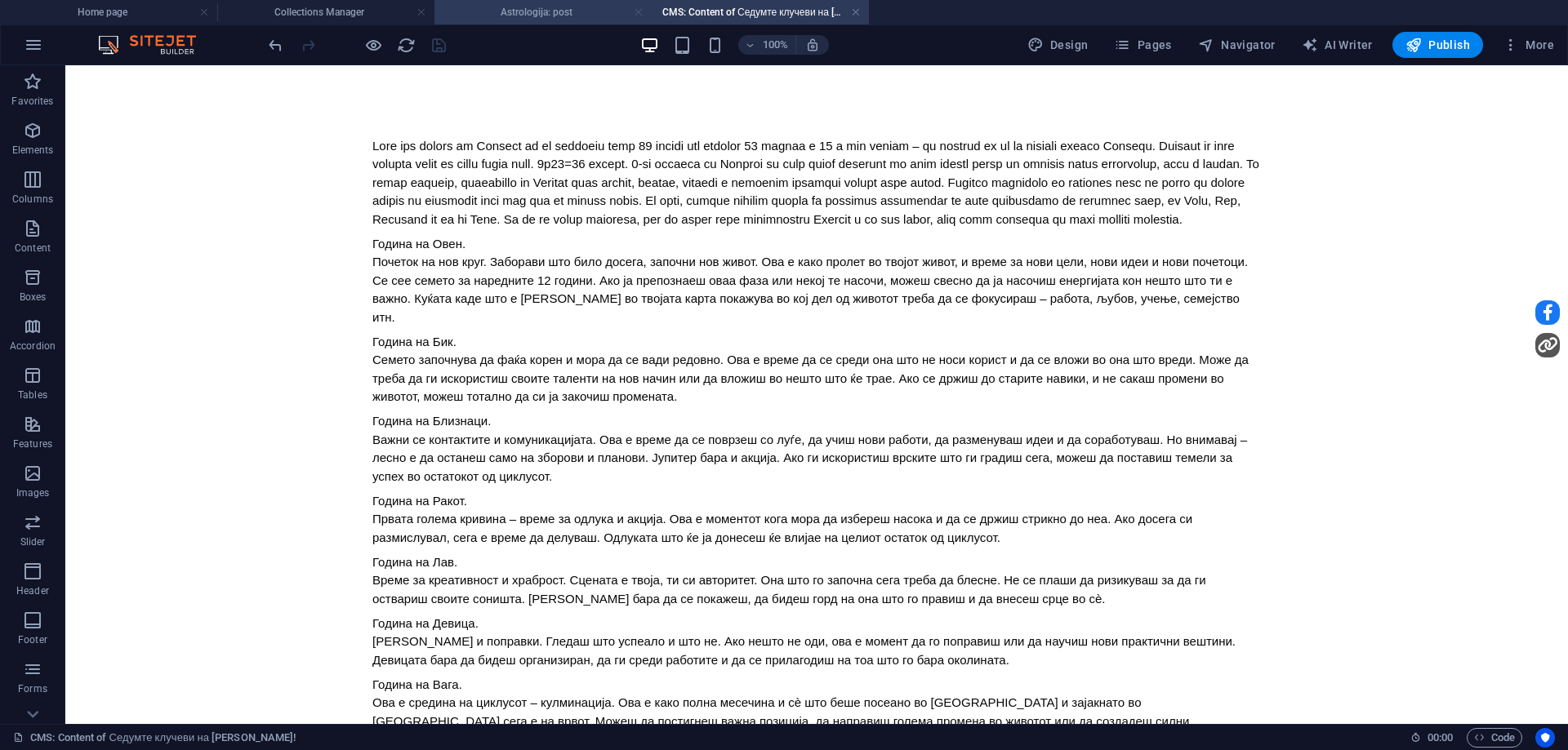
click at [638, 14] on link at bounding box center [639, 13] width 10 height 15
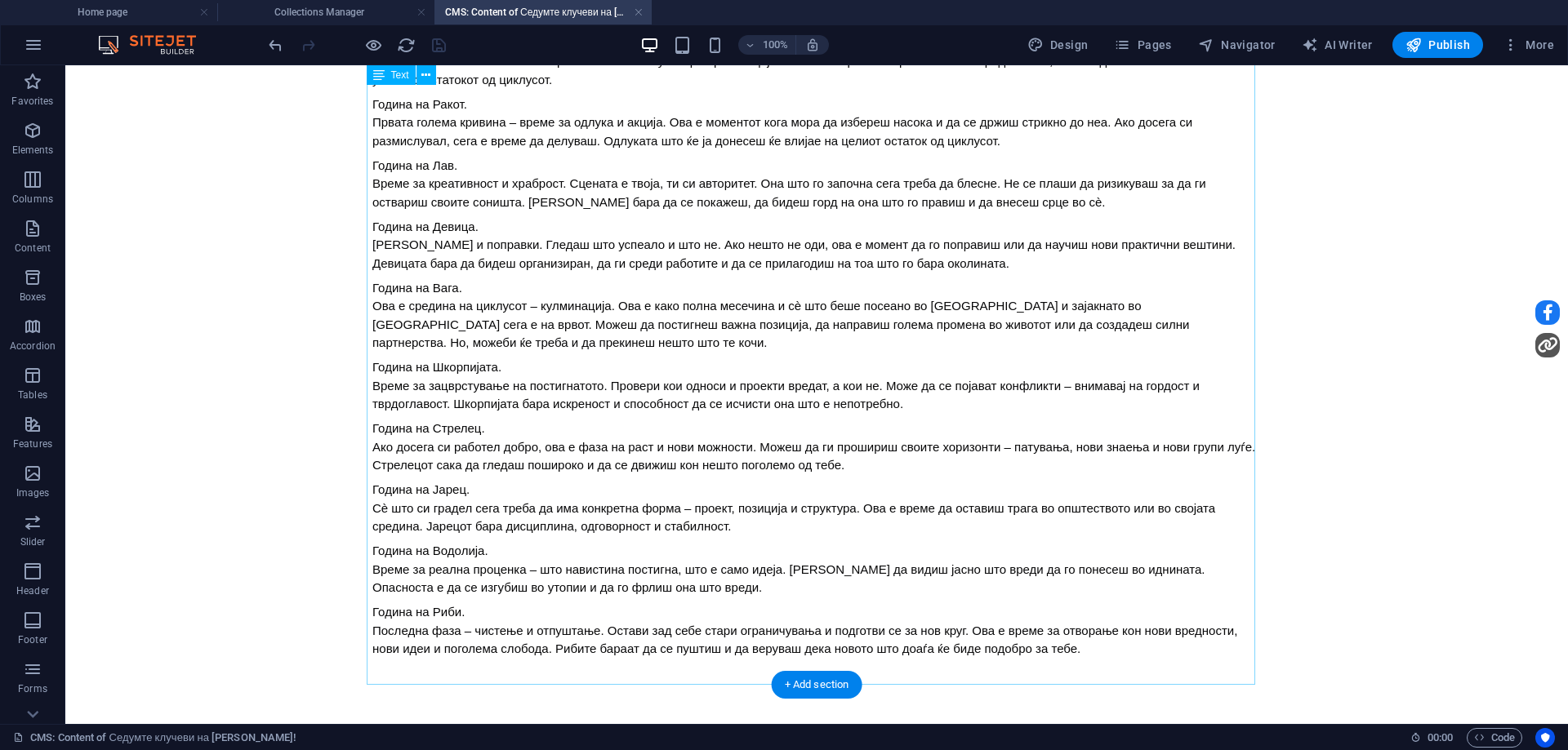
scroll to position [434, 0]
click at [1081, 648] on div "Година на Овен. Почеток на нов круг. Заборави што било досега, започни нов живо…" at bounding box center [817, 196] width 889 height 925
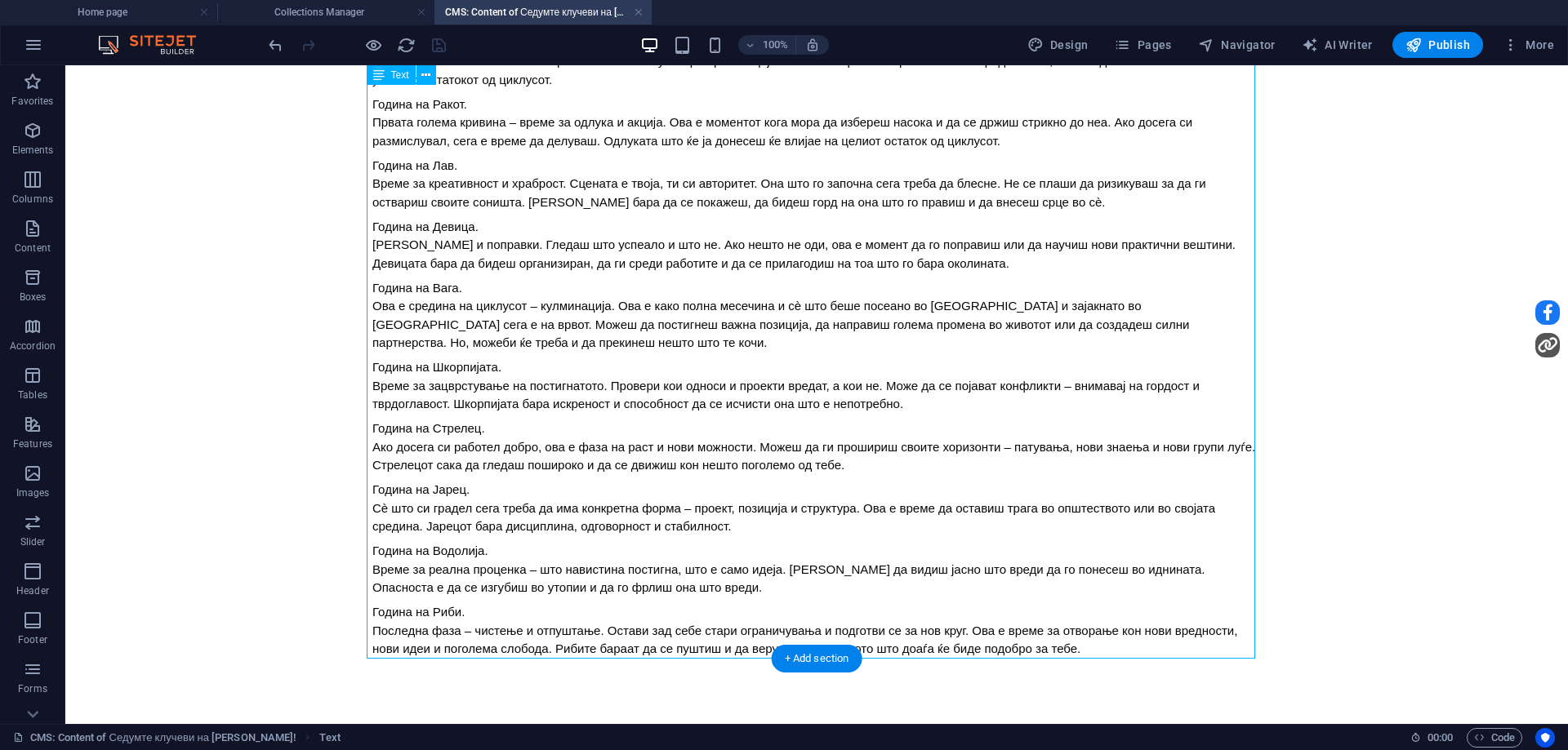
click at [1081, 648] on div "Година на Овен. Почеток на нов круг. Заборави што било досега, започни нов живо…" at bounding box center [817, 196] width 889 height 925
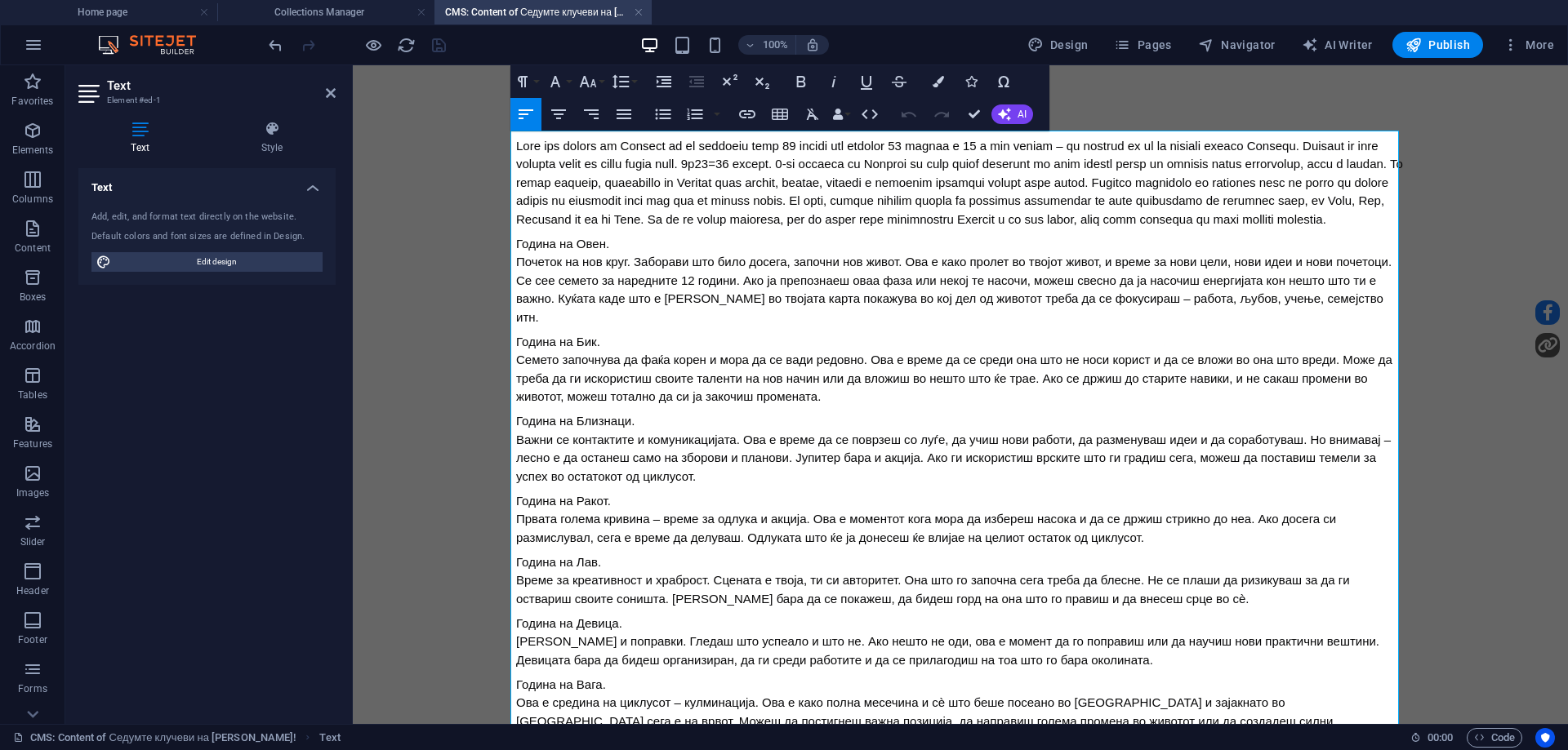
scroll to position [408, 0]
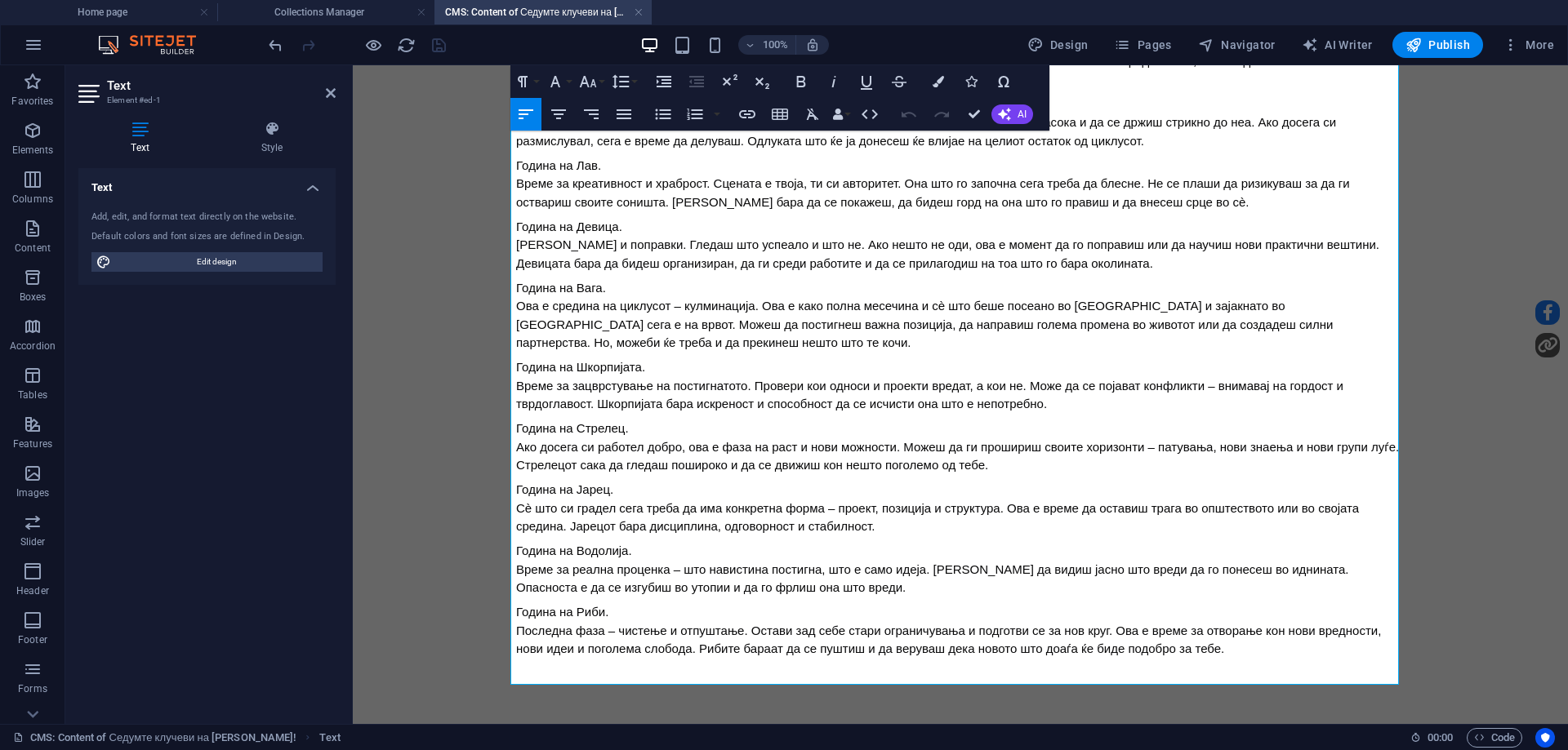
click at [1221, 659] on div "Последна фаза – чистење и отпуштање. Остави зад себе стари ограничувања и подго…" at bounding box center [961, 640] width 889 height 36
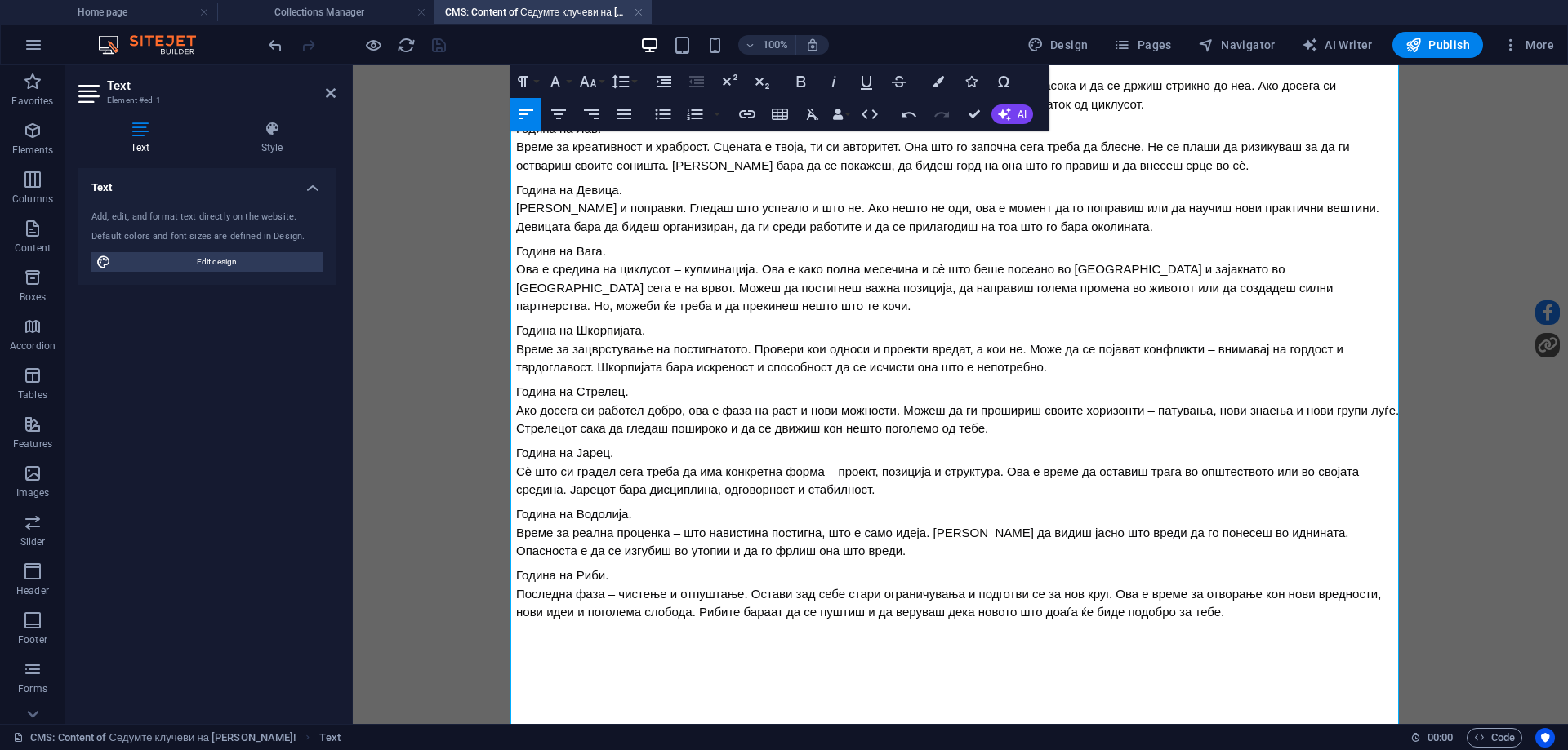
scroll to position [310, 0]
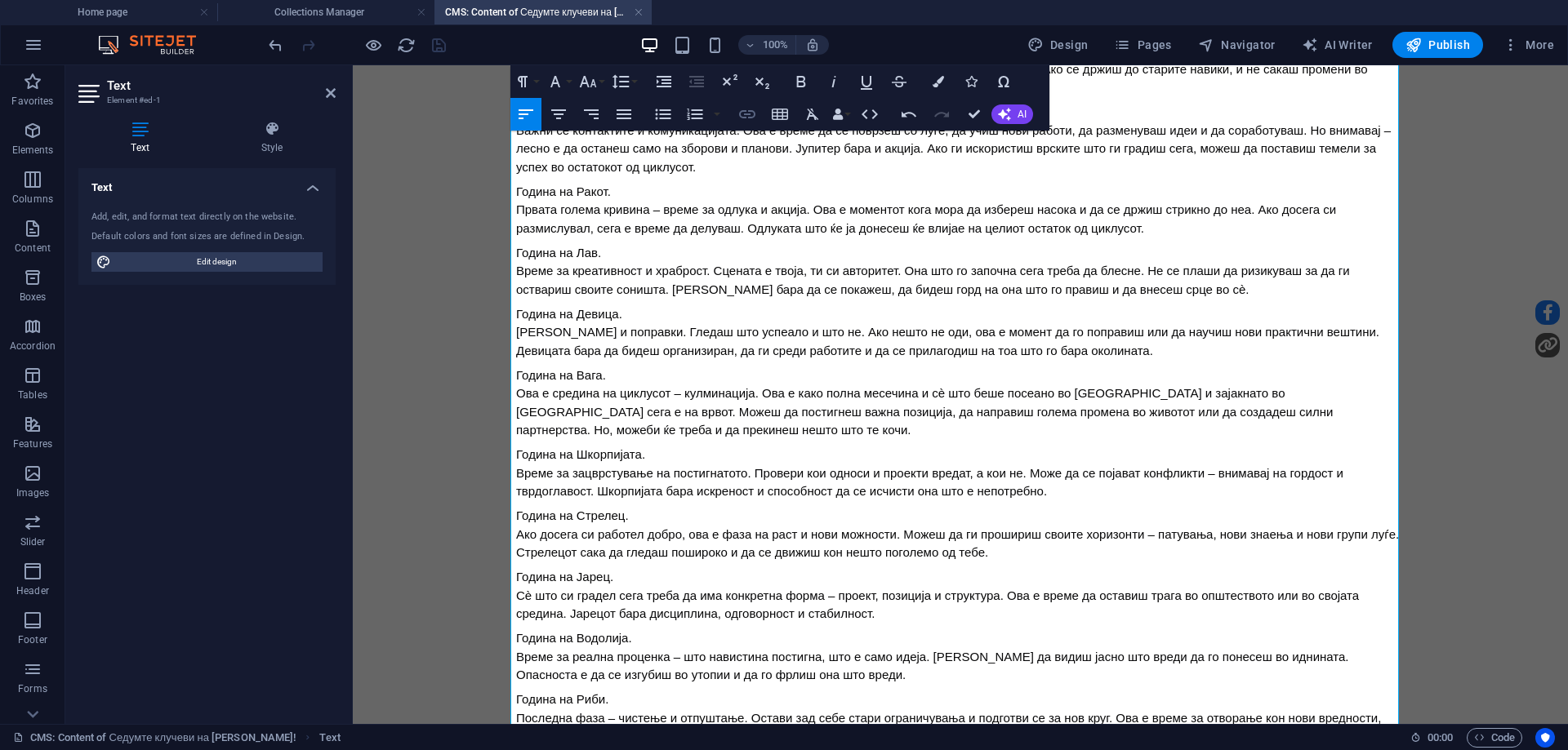
click at [744, 117] on icon "button" at bounding box center [747, 114] width 16 height 8
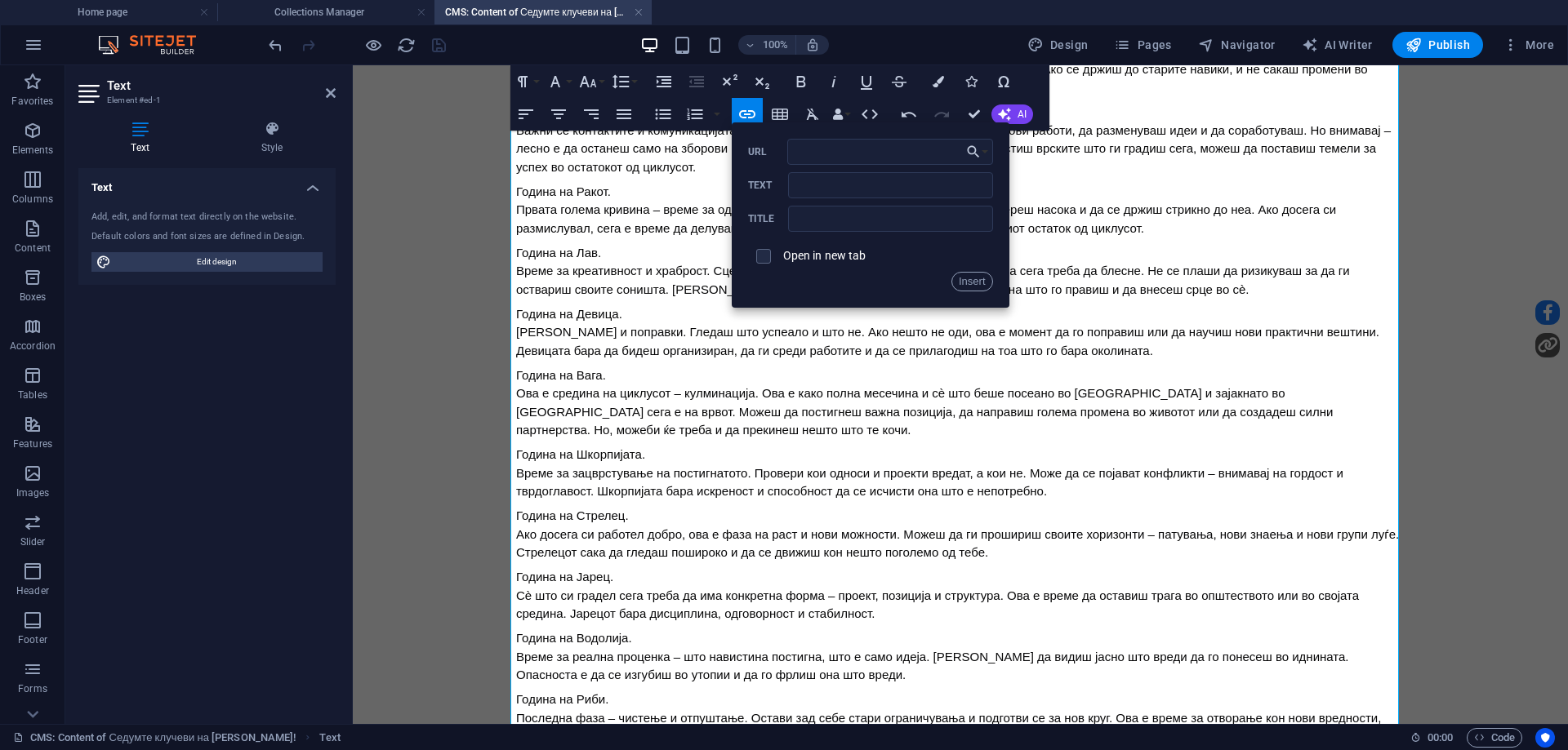
click at [659, 194] on div "Година на Овен. Почеток на нов круг. Заборави што било досега, започни нов живо…" at bounding box center [961, 305] width 889 height 956
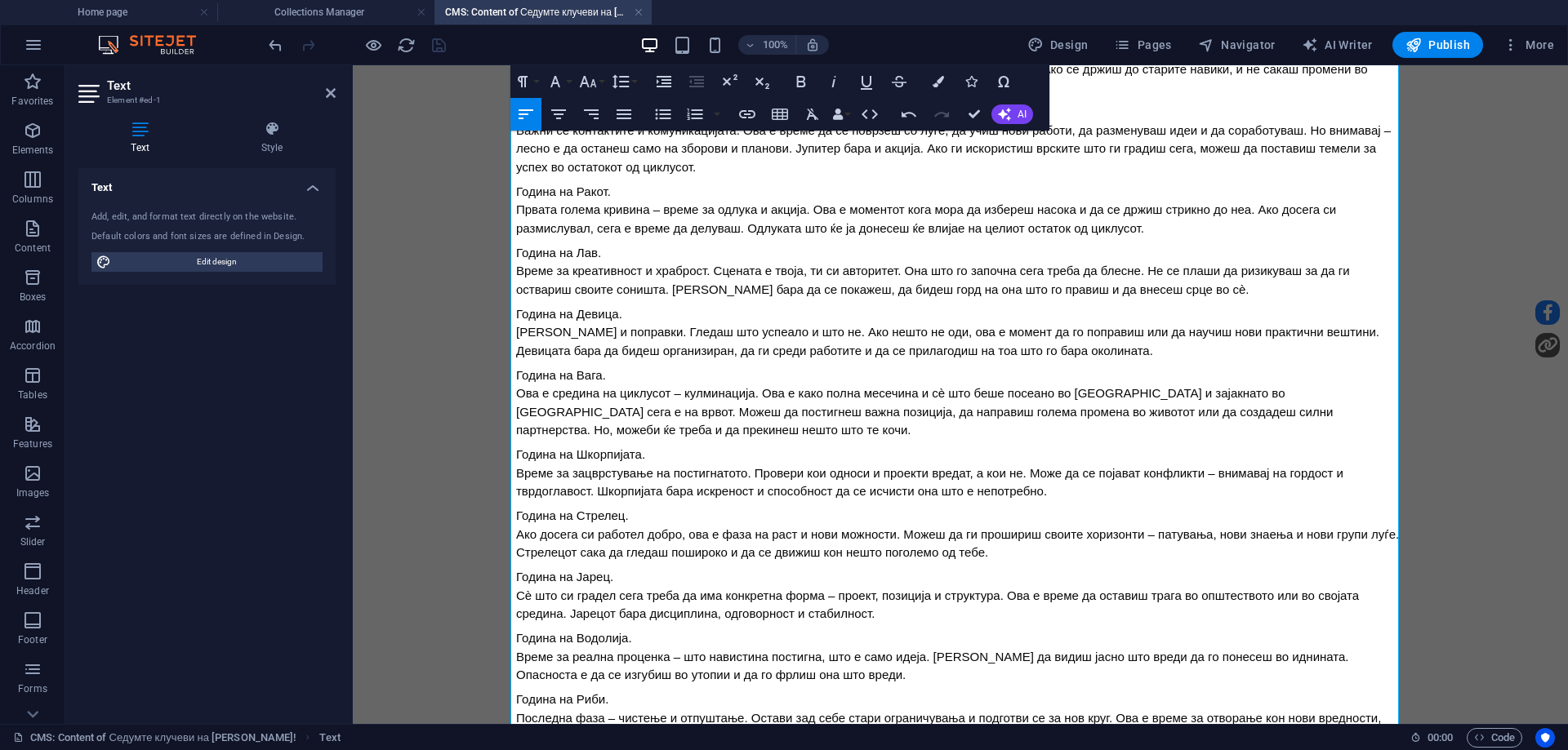
scroll to position [473, 0]
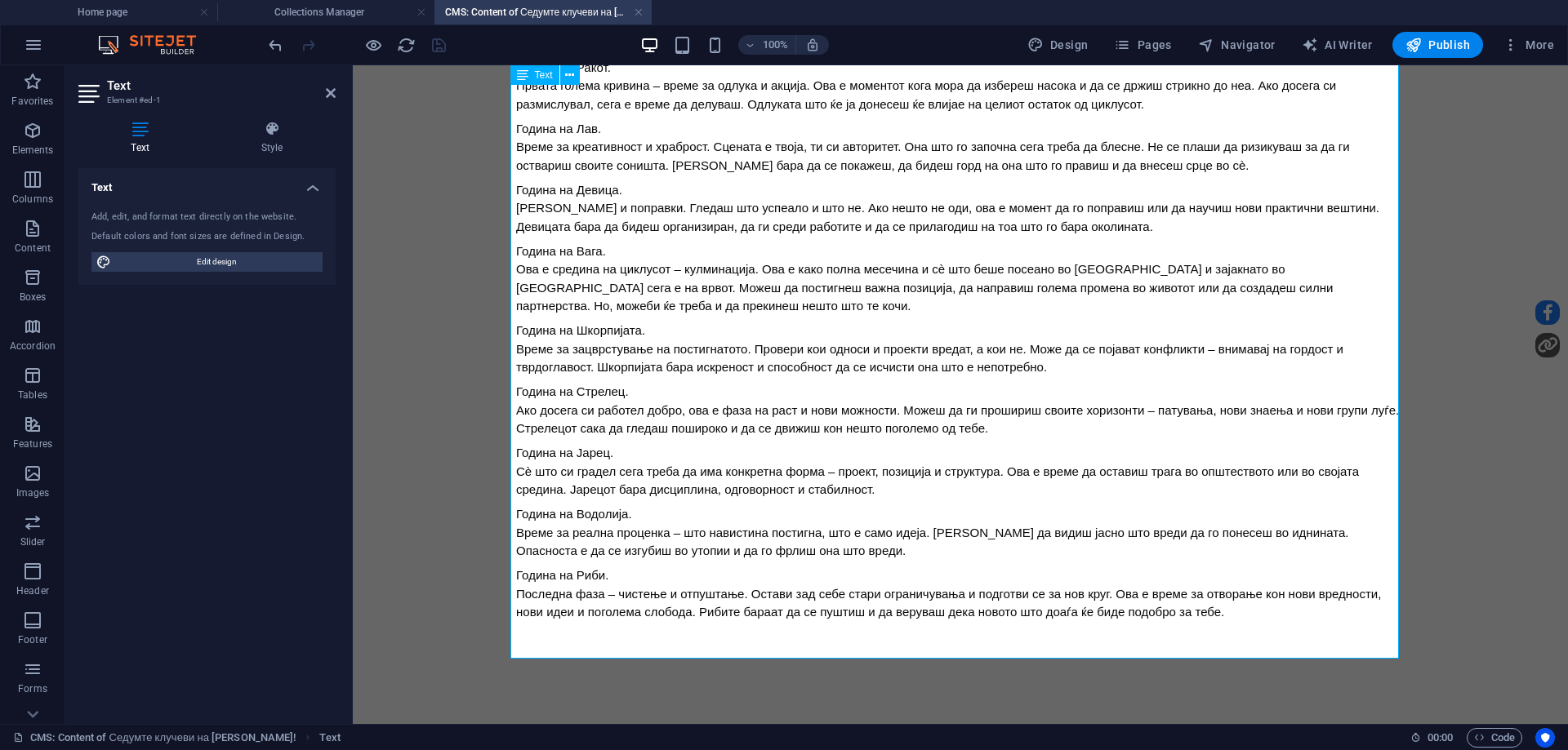
click at [723, 631] on p "​" at bounding box center [961, 631] width 889 height 19
click at [1263, 609] on div "Последна фаза – чистење и отпуштање. Остави зад себе стари ограничувања и подго…" at bounding box center [961, 604] width 889 height 36
drag, startPoint x: 28, startPoint y: 132, endPoint x: 37, endPoint y: 87, distance: 45.9
click at [29, 132] on icon "button" at bounding box center [32, 130] width 19 height 19
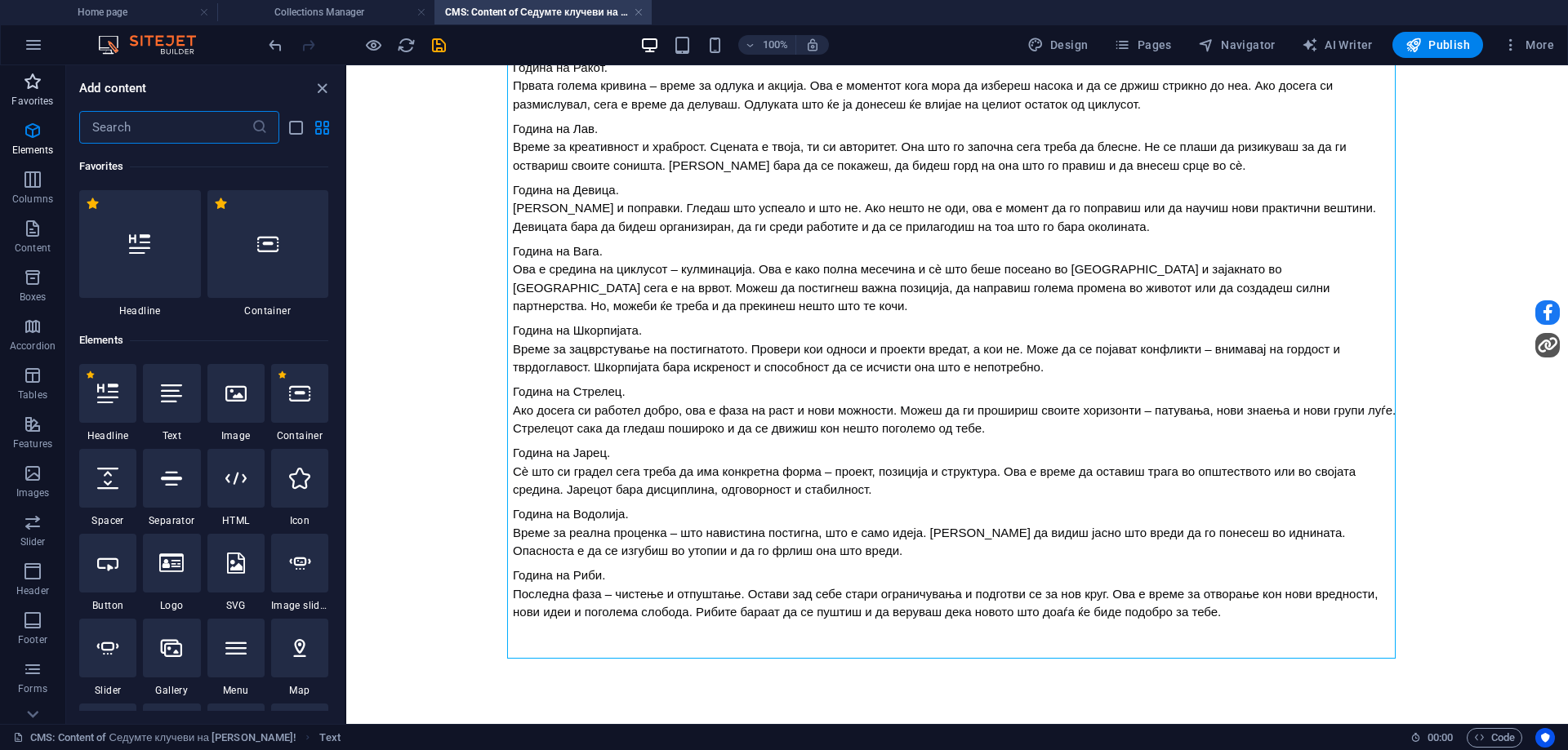
scroll to position [472, 0]
click at [37, 87] on icon "button" at bounding box center [32, 81] width 19 height 19
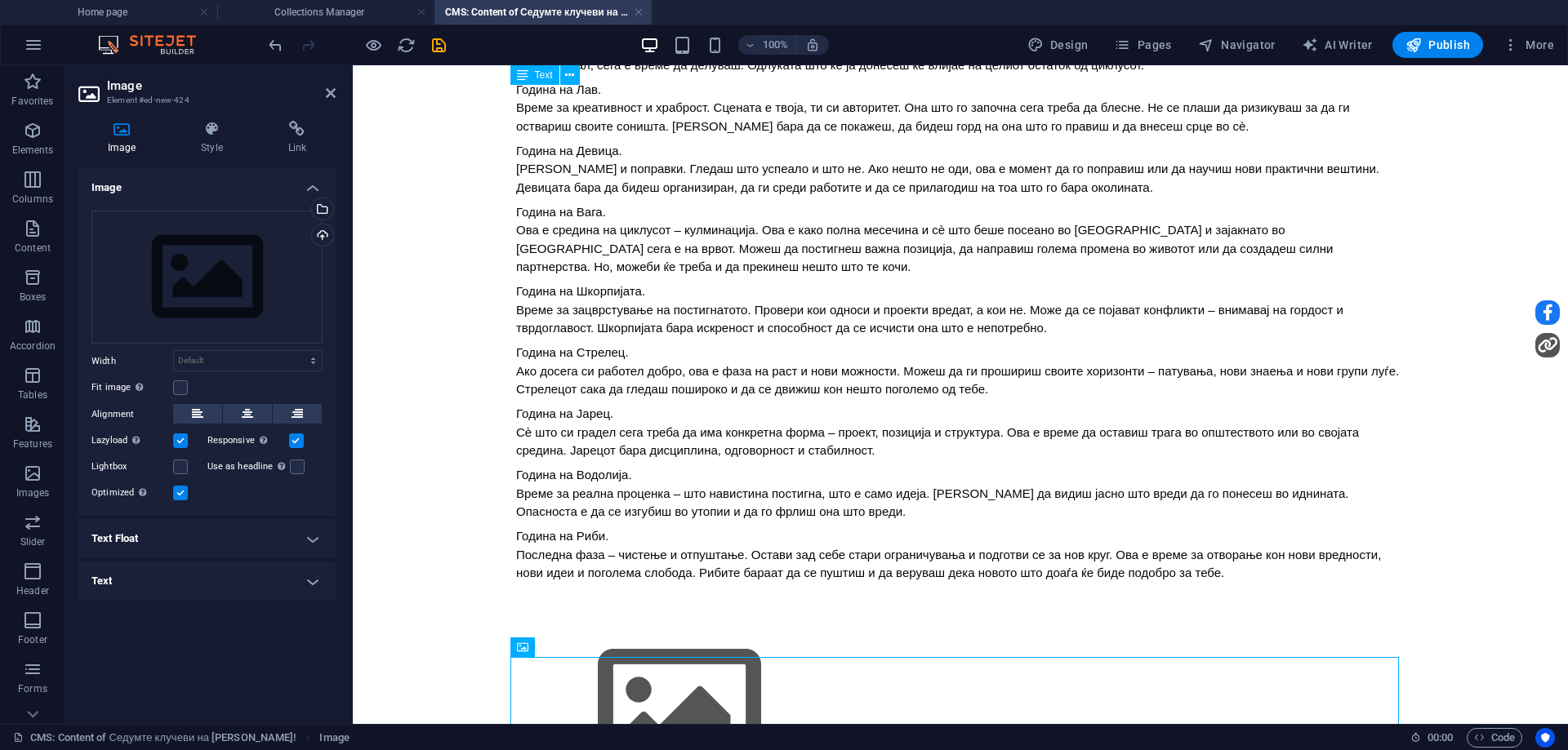
scroll to position [655, 0]
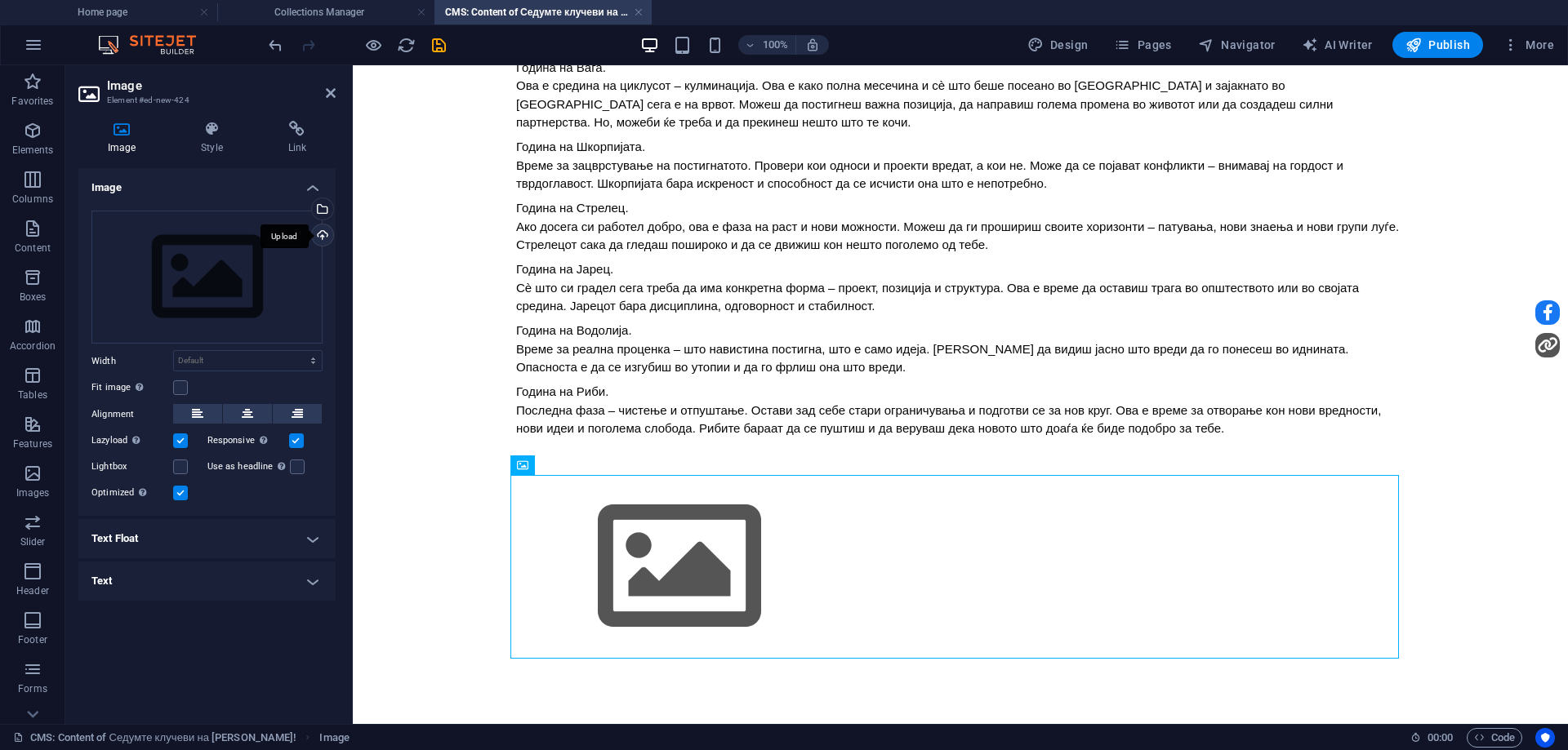
click at [323, 237] on div "Upload" at bounding box center [321, 236] width 25 height 25
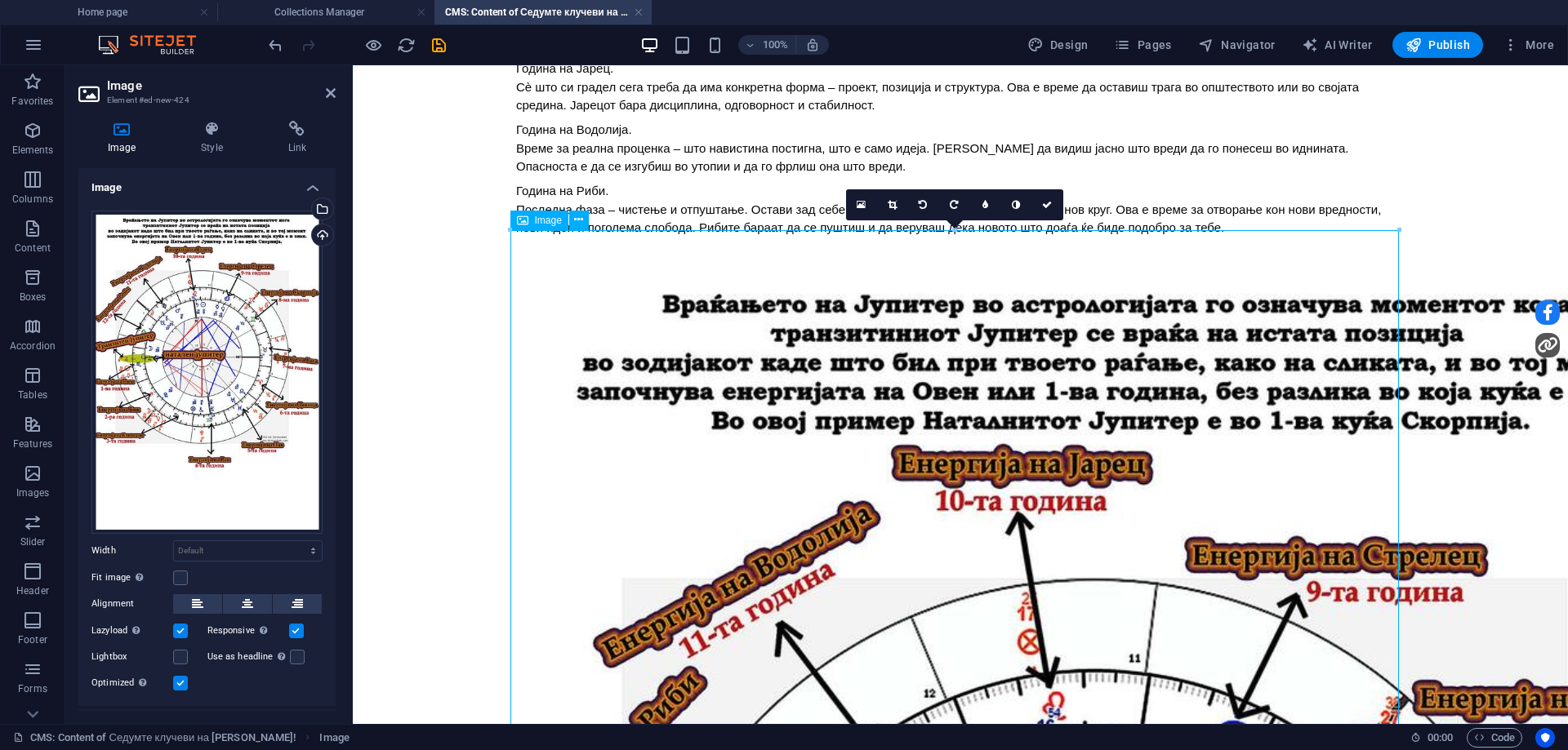
scroll to position [900, 0]
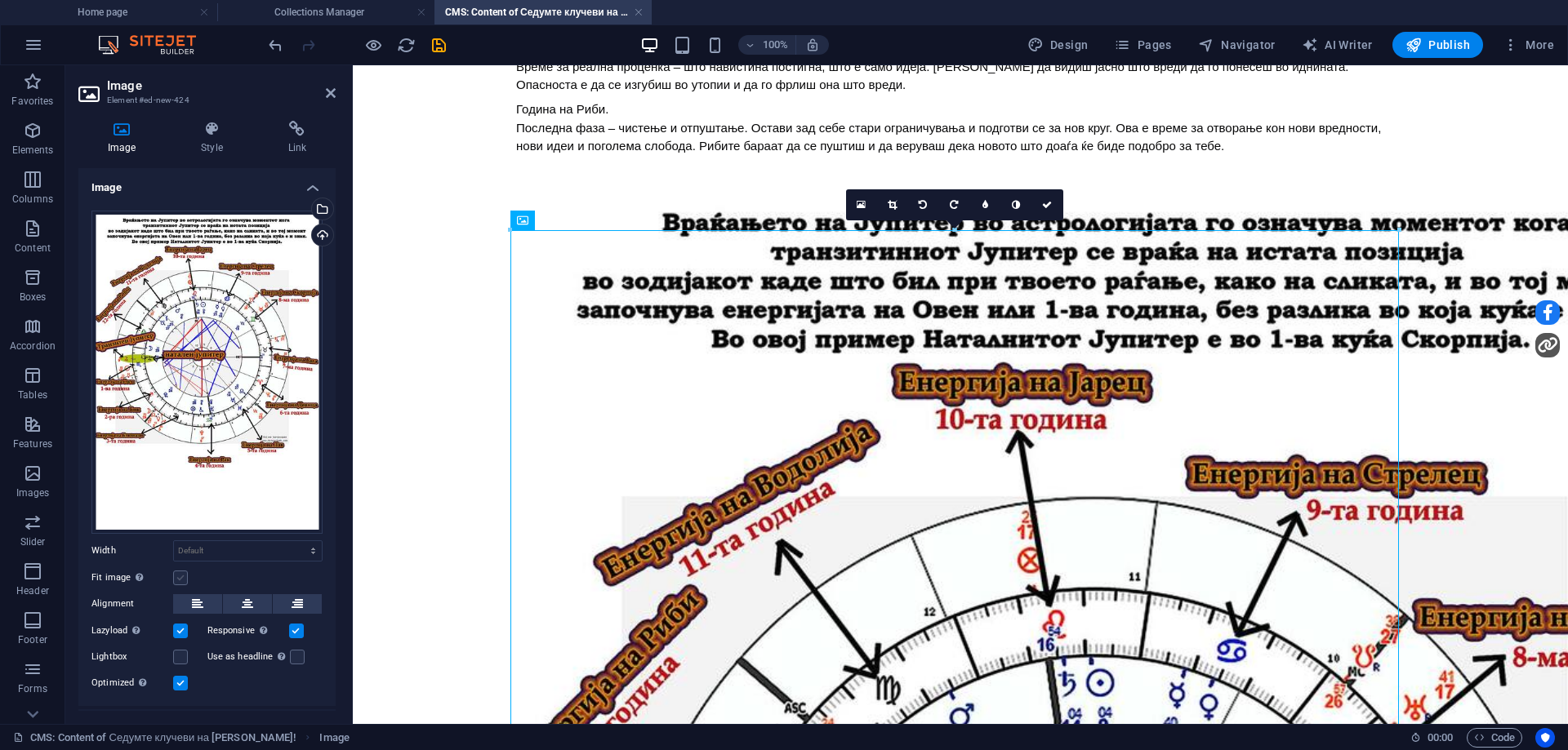
click at [175, 571] on label at bounding box center [180, 577] width 14 height 14
click at [0, 0] on input "Fit image Automatically fit image to a fixed width and height" at bounding box center [0, 0] width 0 height 0
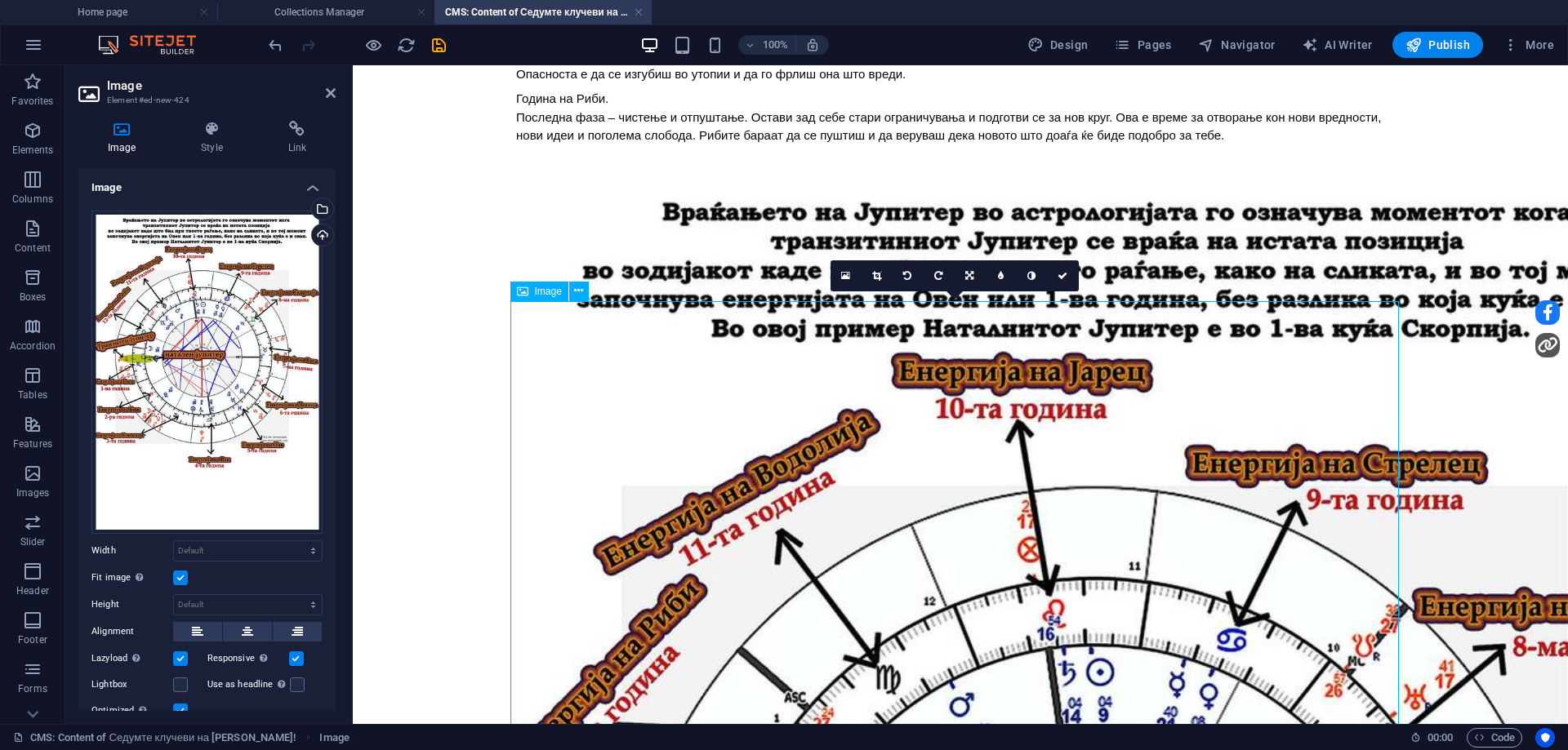
scroll to position [584, 0]
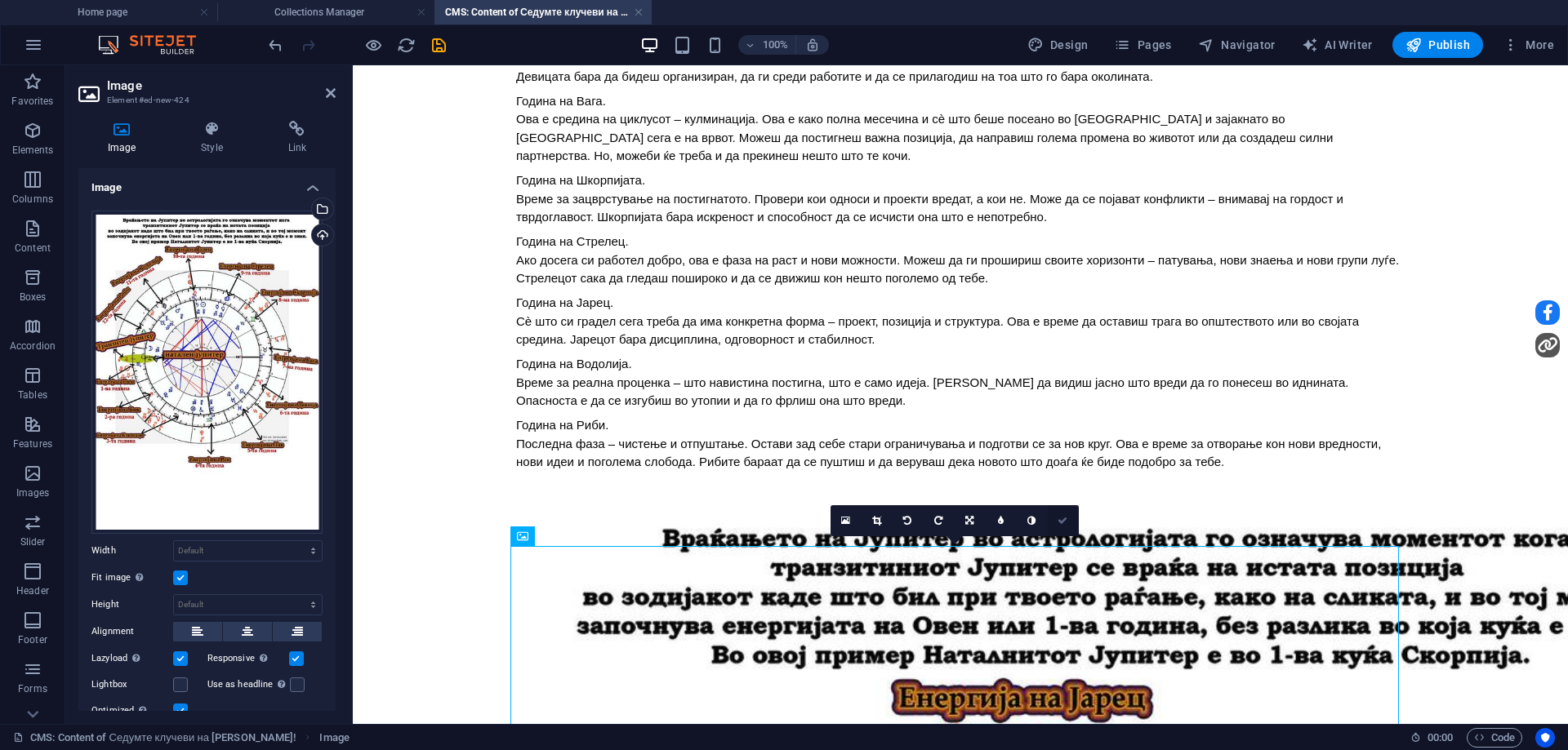
click at [1065, 525] on icon at bounding box center [1063, 521] width 10 height 10
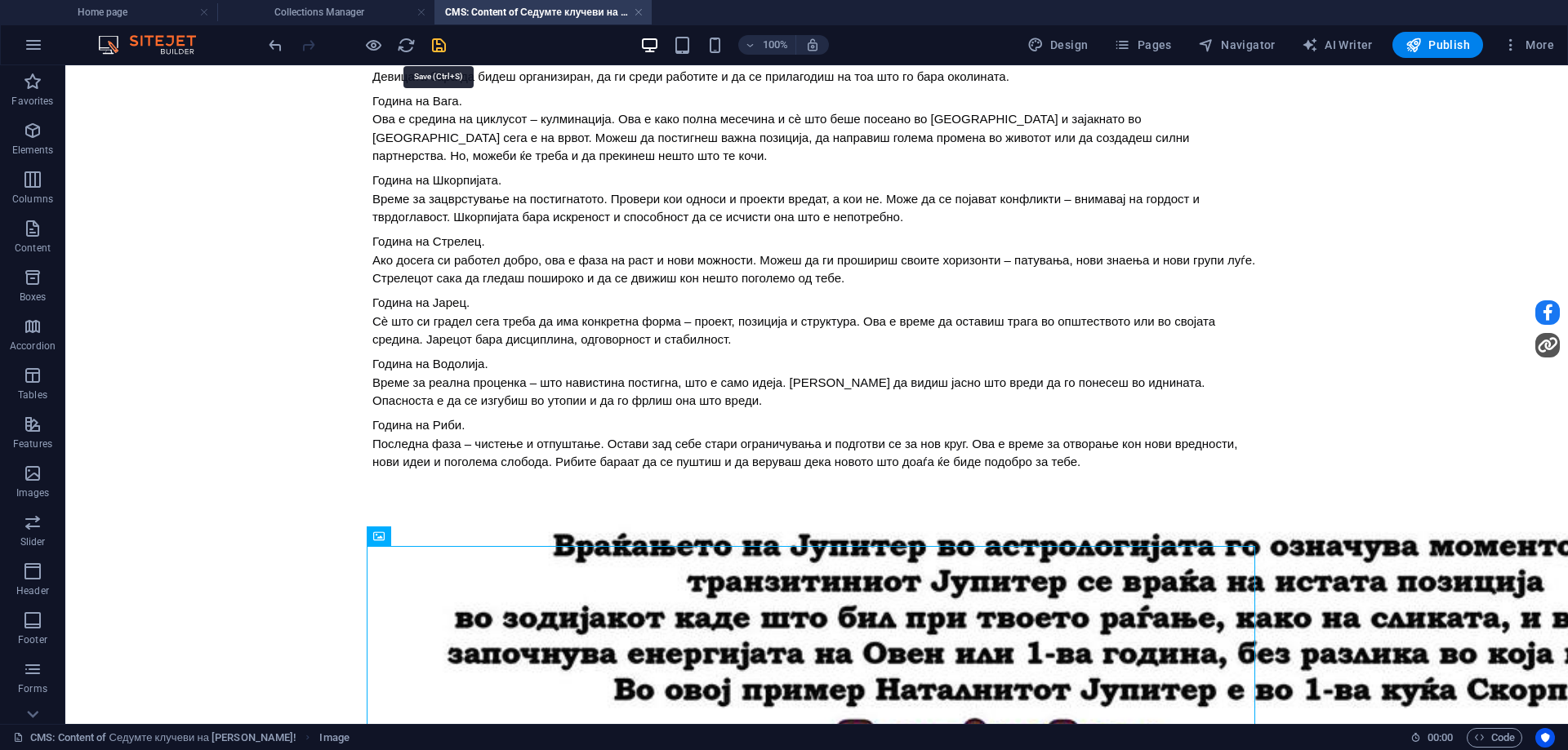
click at [446, 41] on icon "save" at bounding box center [439, 45] width 19 height 19
click at [385, 13] on h4 "Collections Manager" at bounding box center [326, 12] width 218 height 18
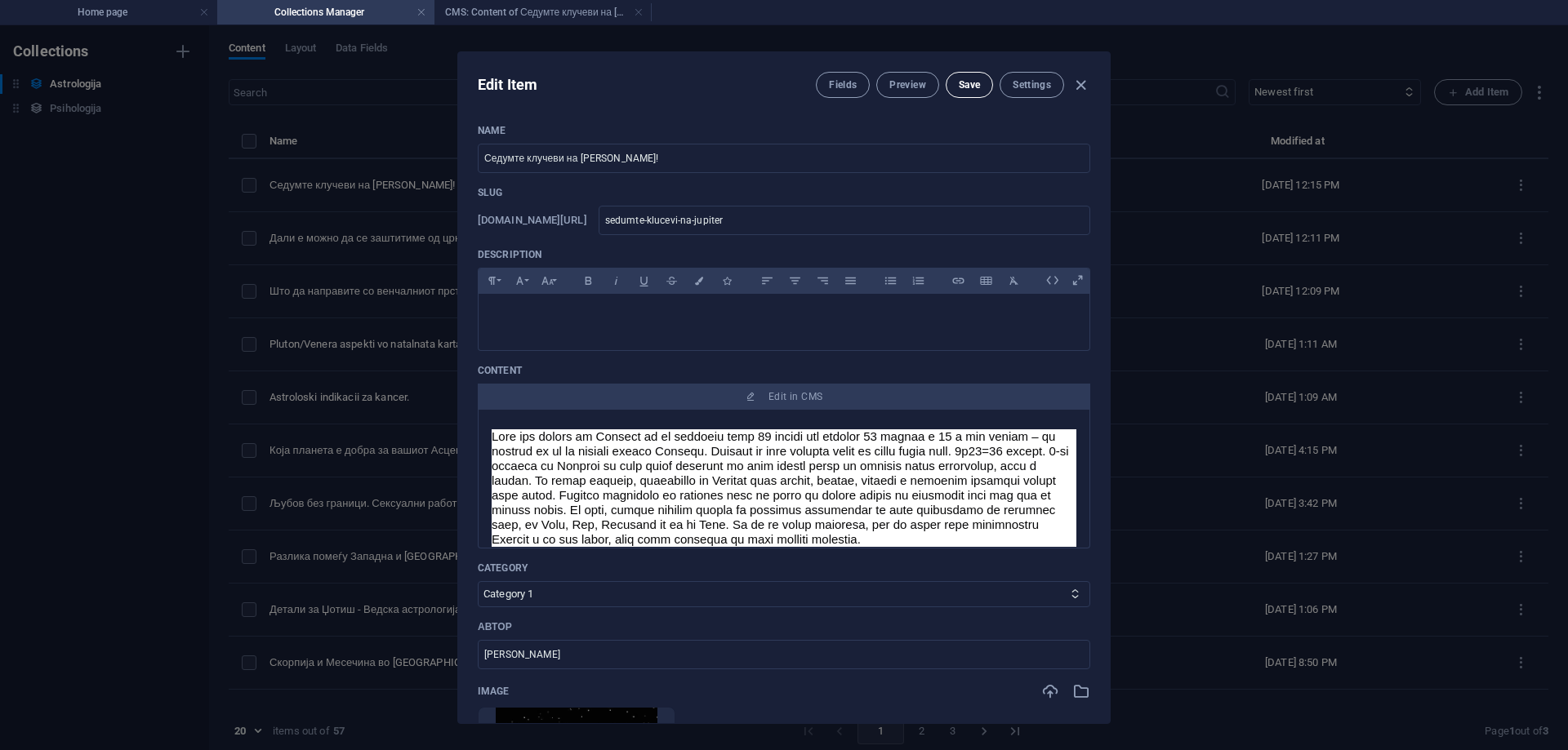
click at [966, 86] on span "Save" at bounding box center [969, 85] width 21 height 13
click at [902, 80] on span "Preview" at bounding box center [907, 85] width 36 height 13
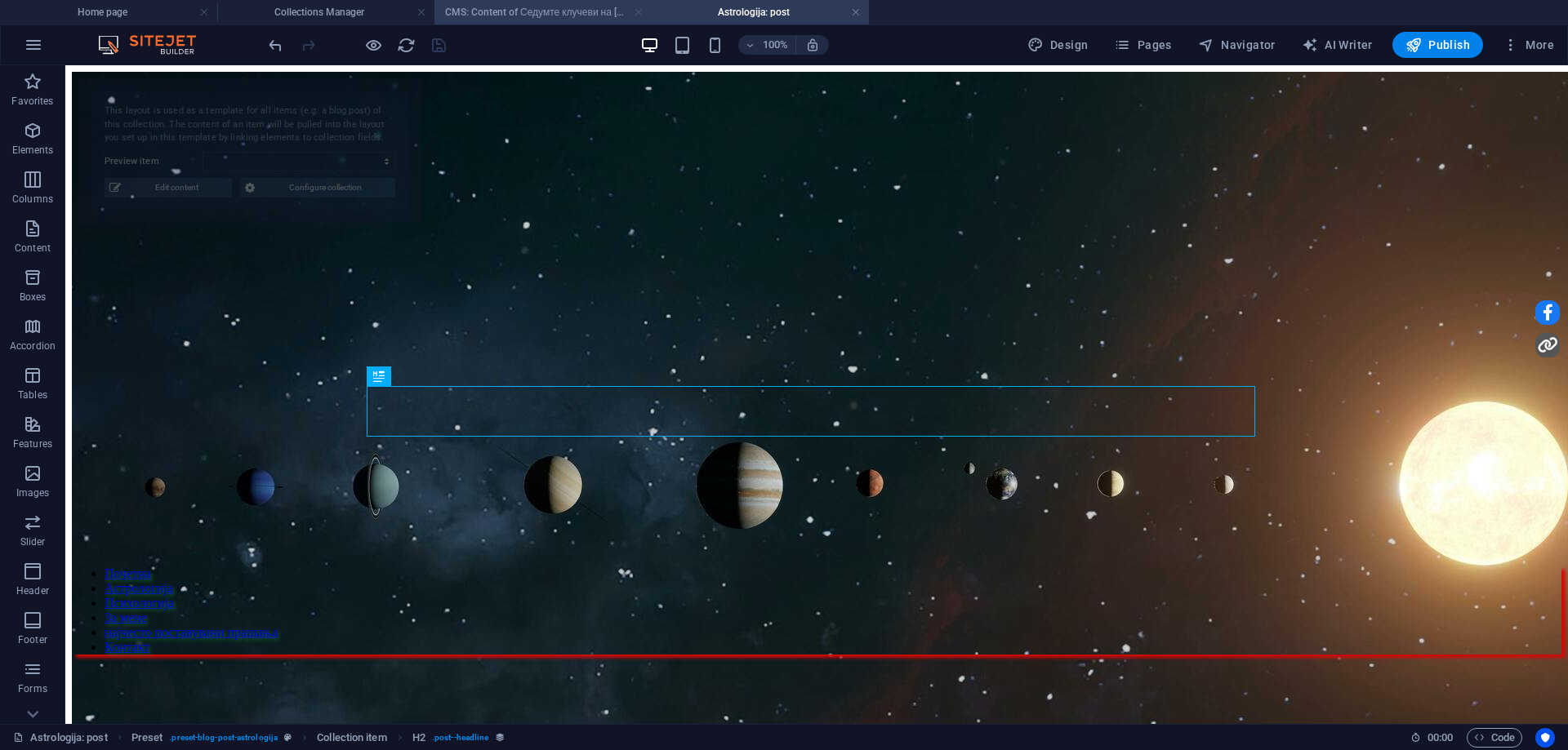
drag, startPoint x: 637, startPoint y: 13, endPoint x: 491, endPoint y: 243, distance: 272.4
click at [637, 13] on link at bounding box center [639, 13] width 10 height 15
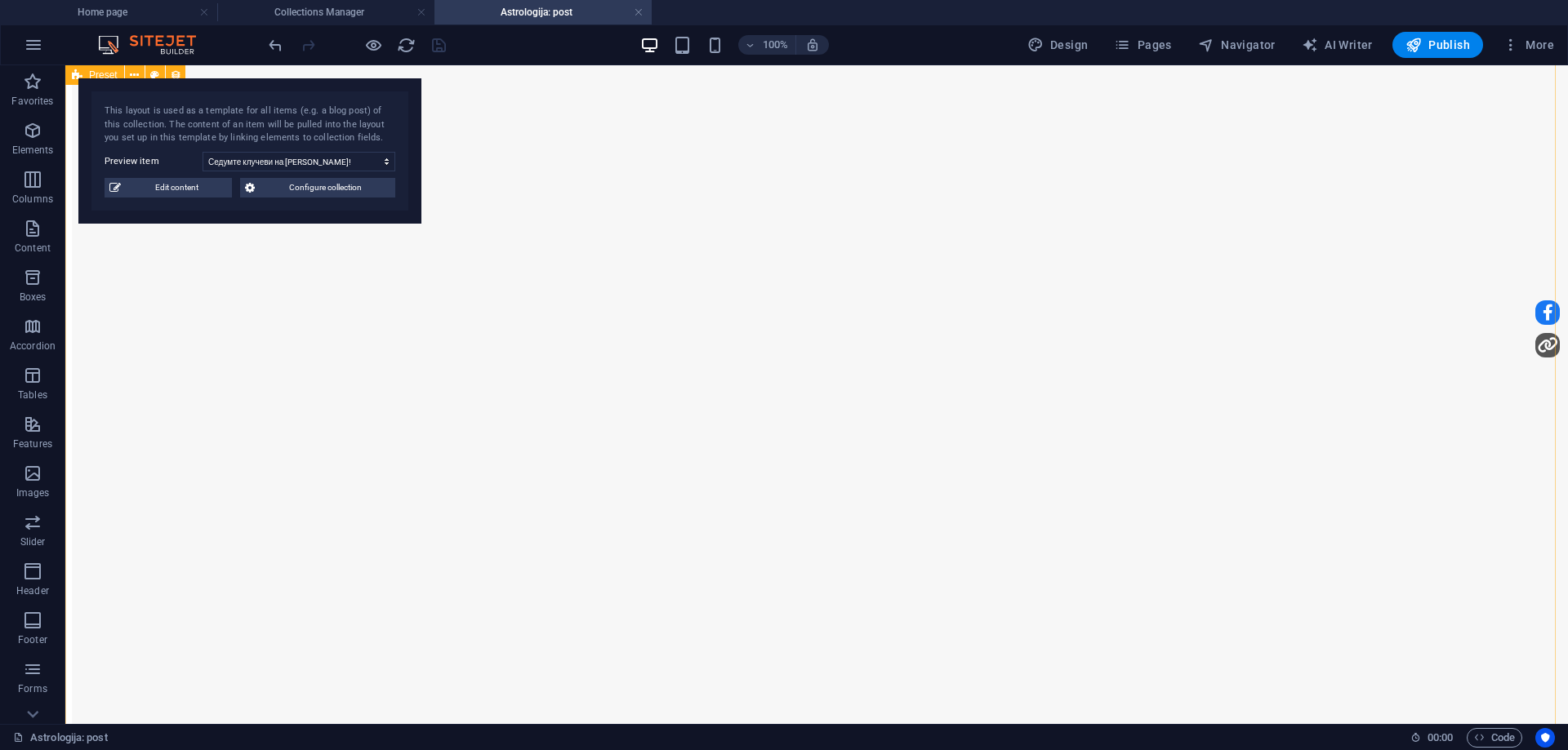
scroll to position [2123, 0]
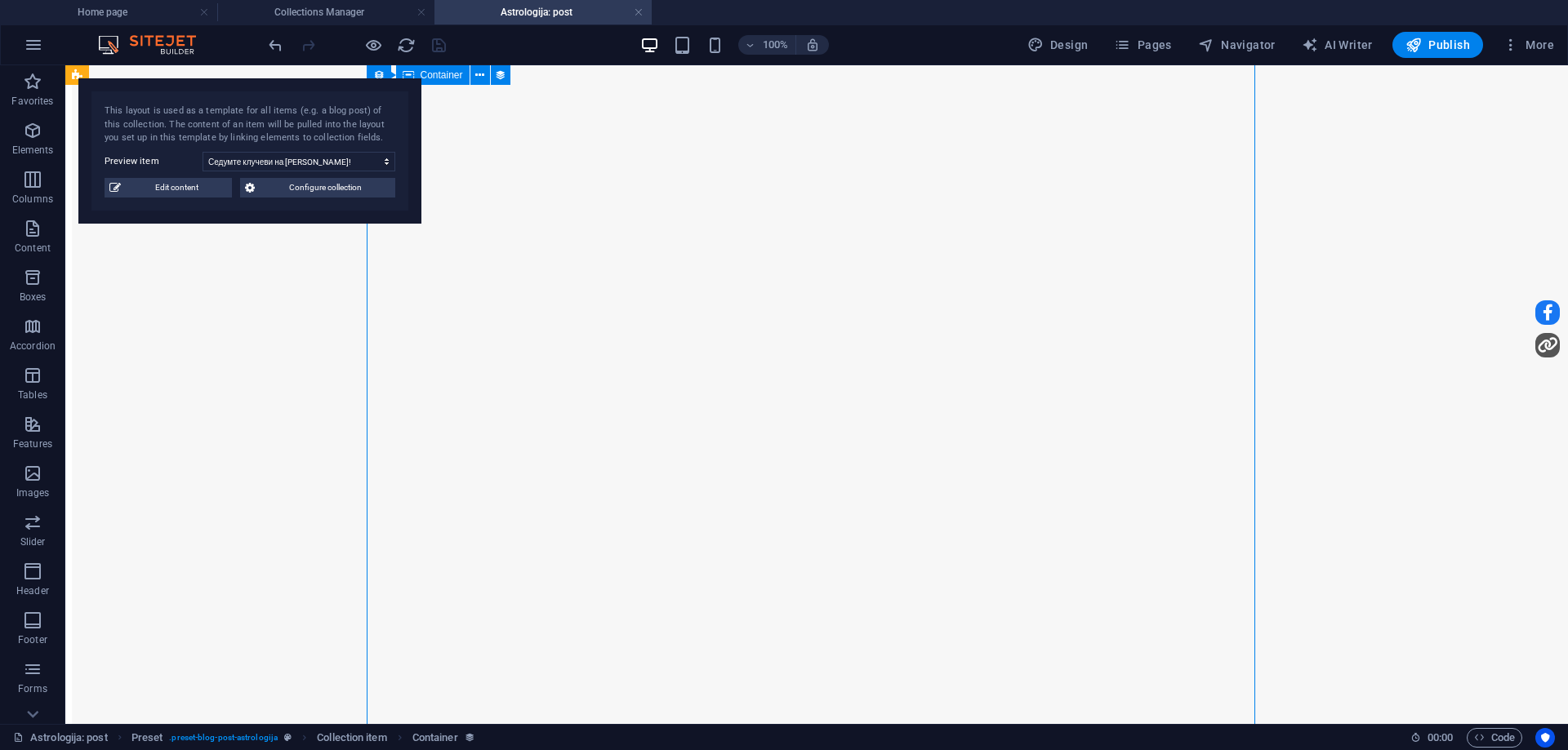
scroll to position [1796, 0]
click at [307, 16] on h4 "Collections Manager" at bounding box center [326, 12] width 218 height 18
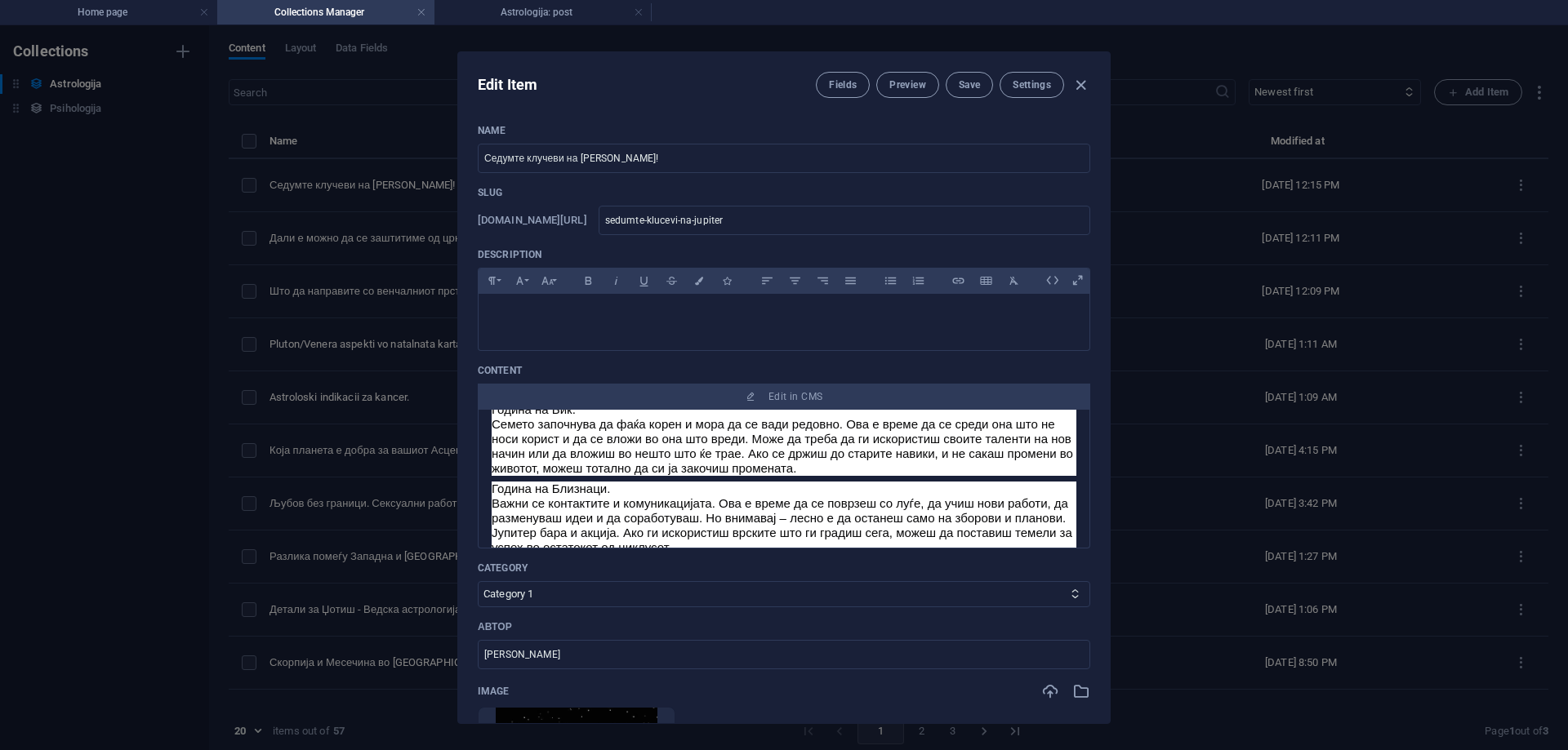
scroll to position [571, 0]
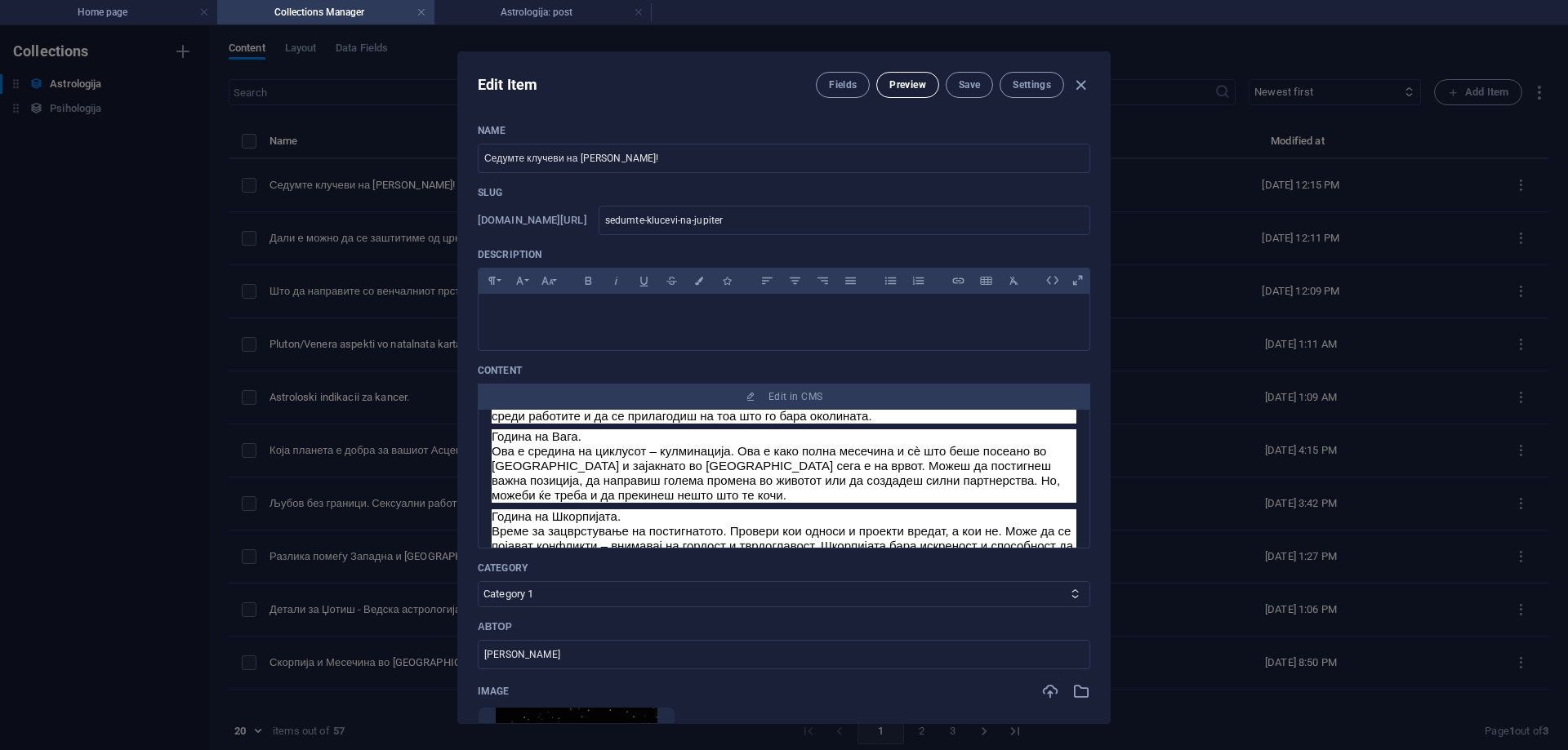
click at [922, 90] on span "Preview" at bounding box center [907, 85] width 36 height 13
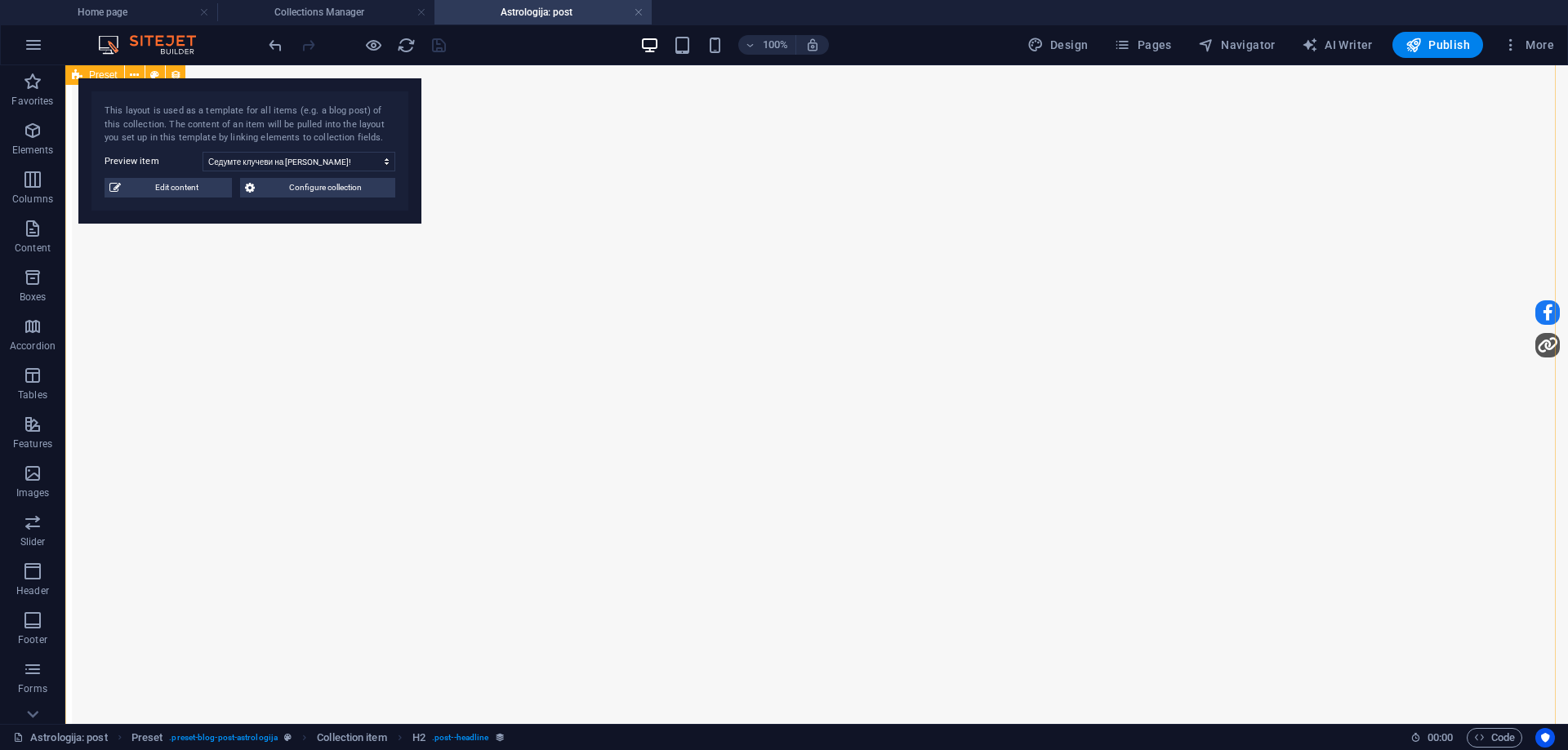
scroll to position [1960, 0]
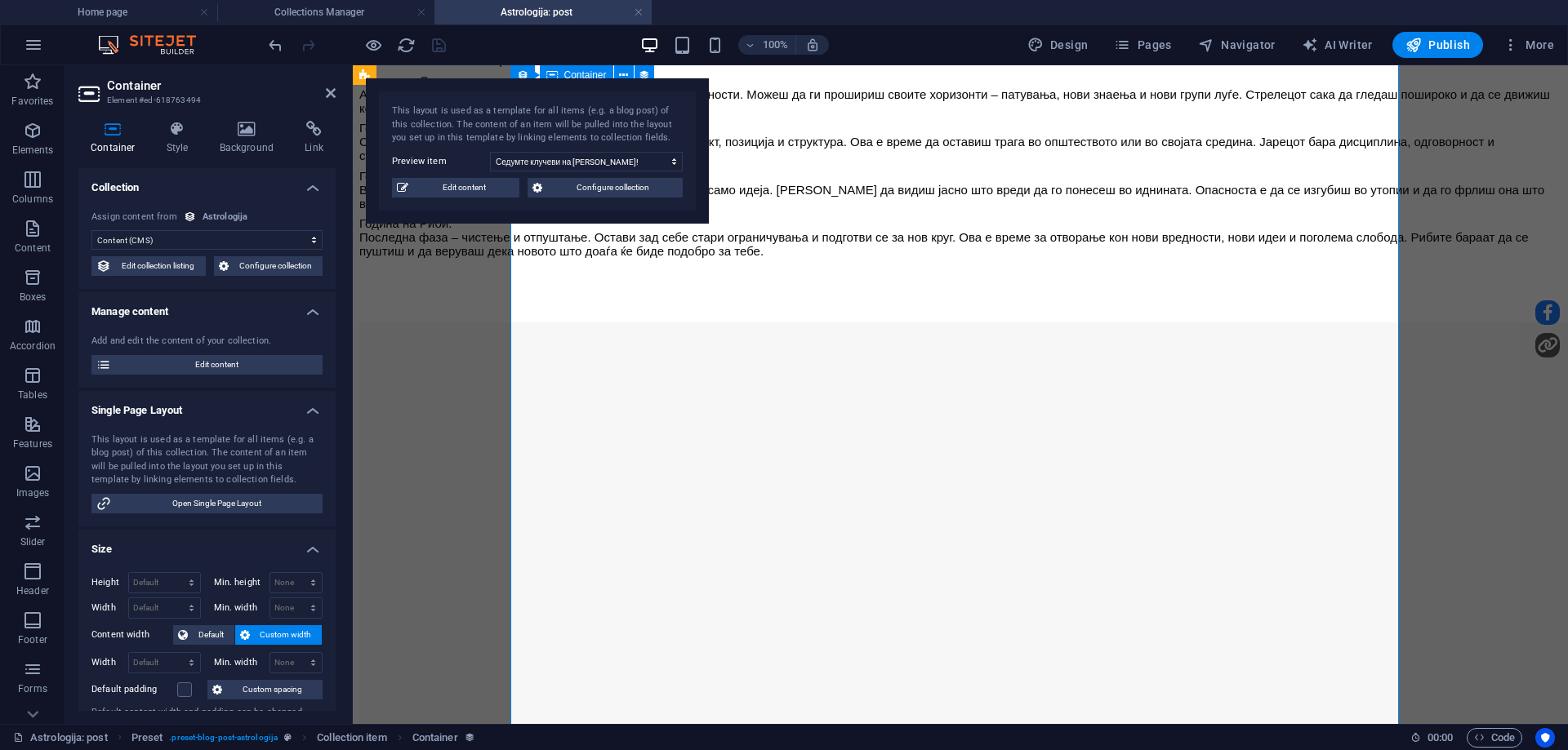
scroll to position [1552, 0]
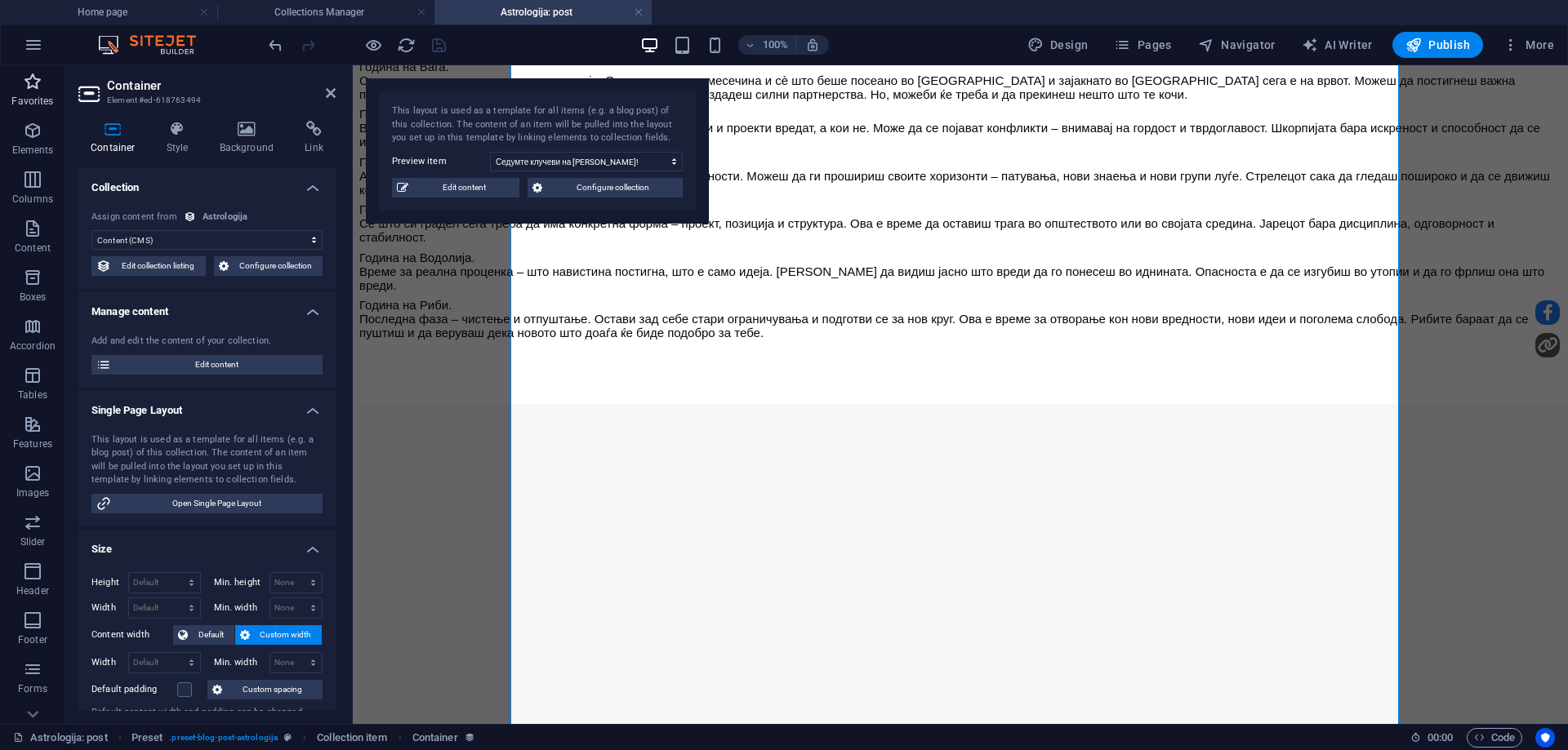
click at [28, 76] on icon "button" at bounding box center [32, 81] width 19 height 19
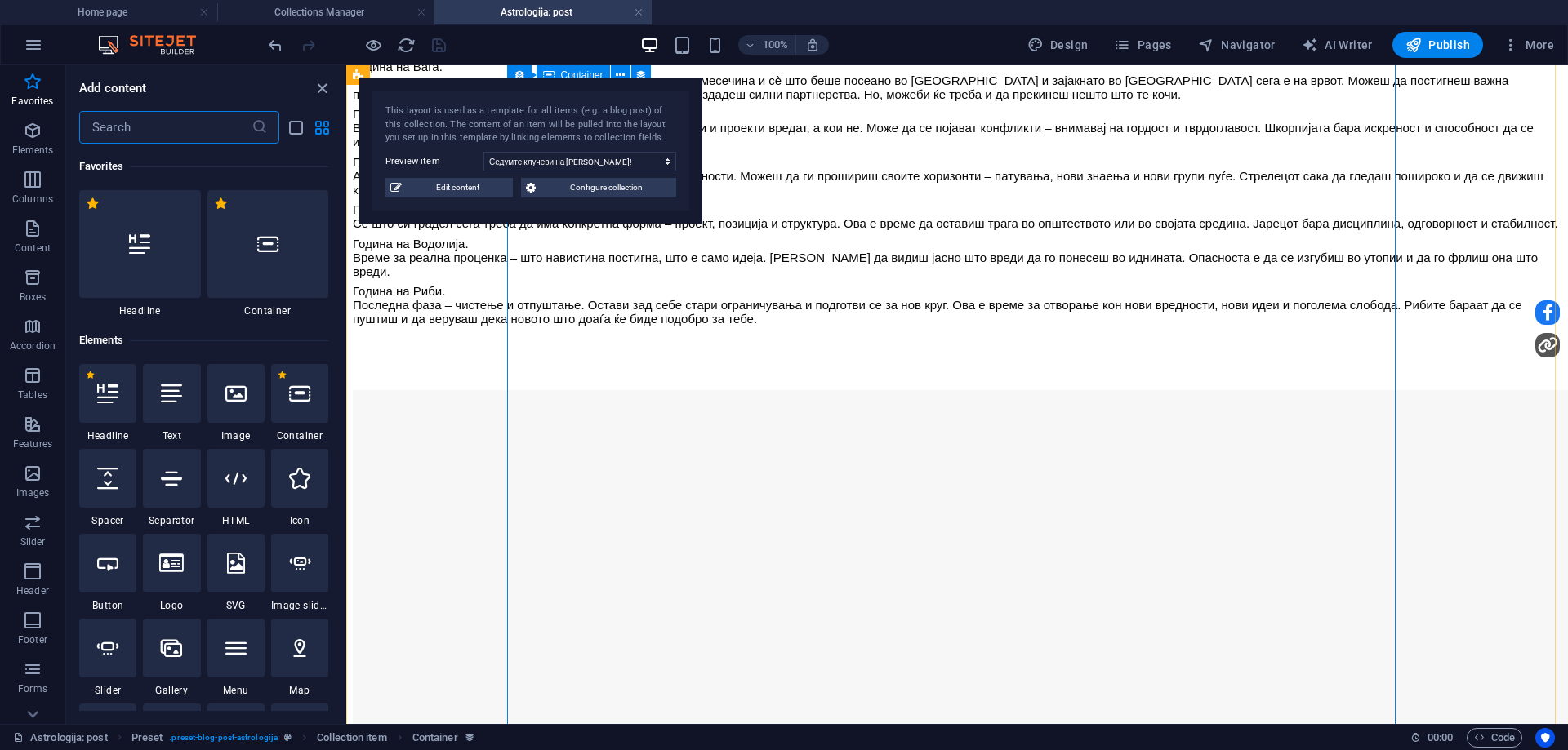
click at [310, 15] on h4 "Collections Manager" at bounding box center [326, 12] width 218 height 18
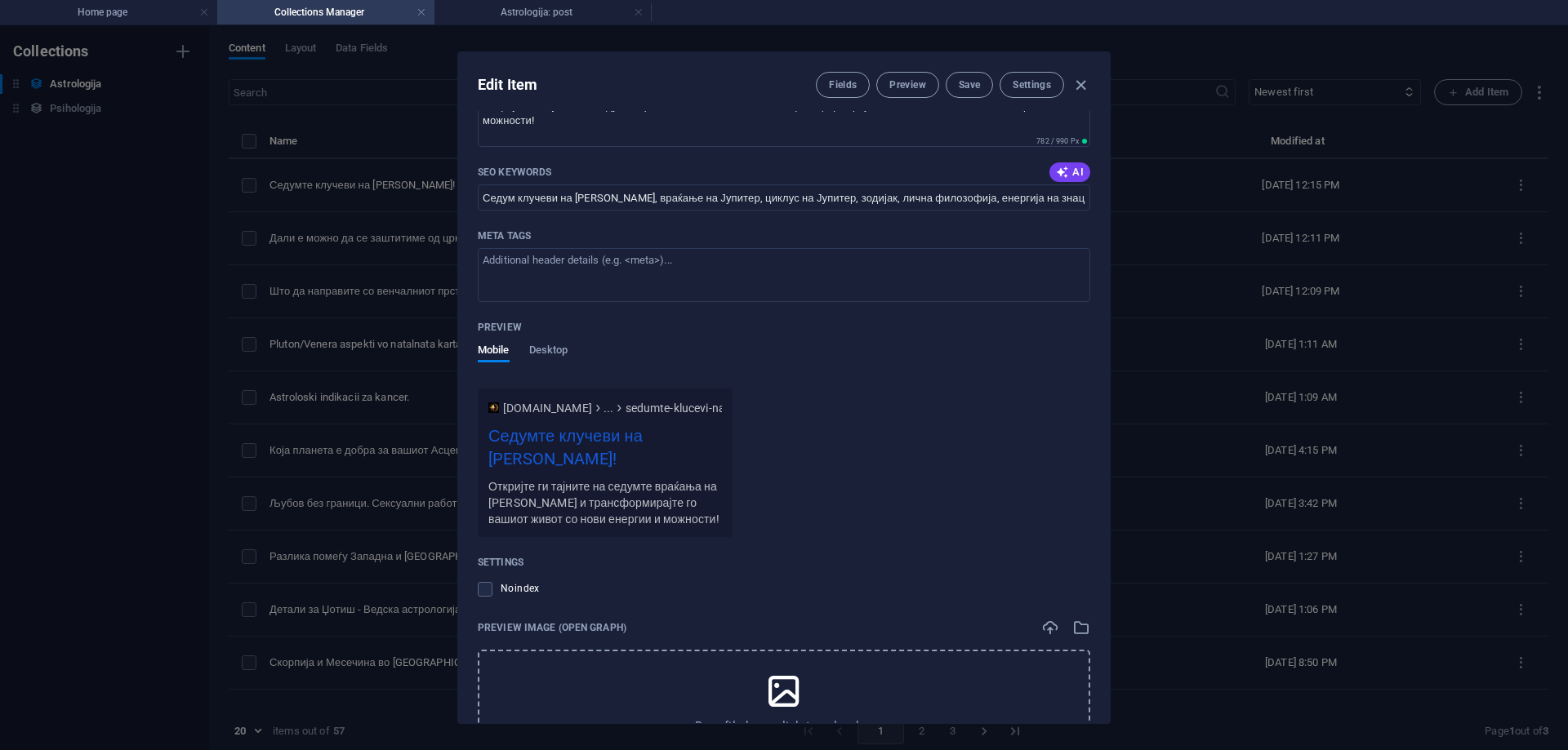
scroll to position [1362, 0]
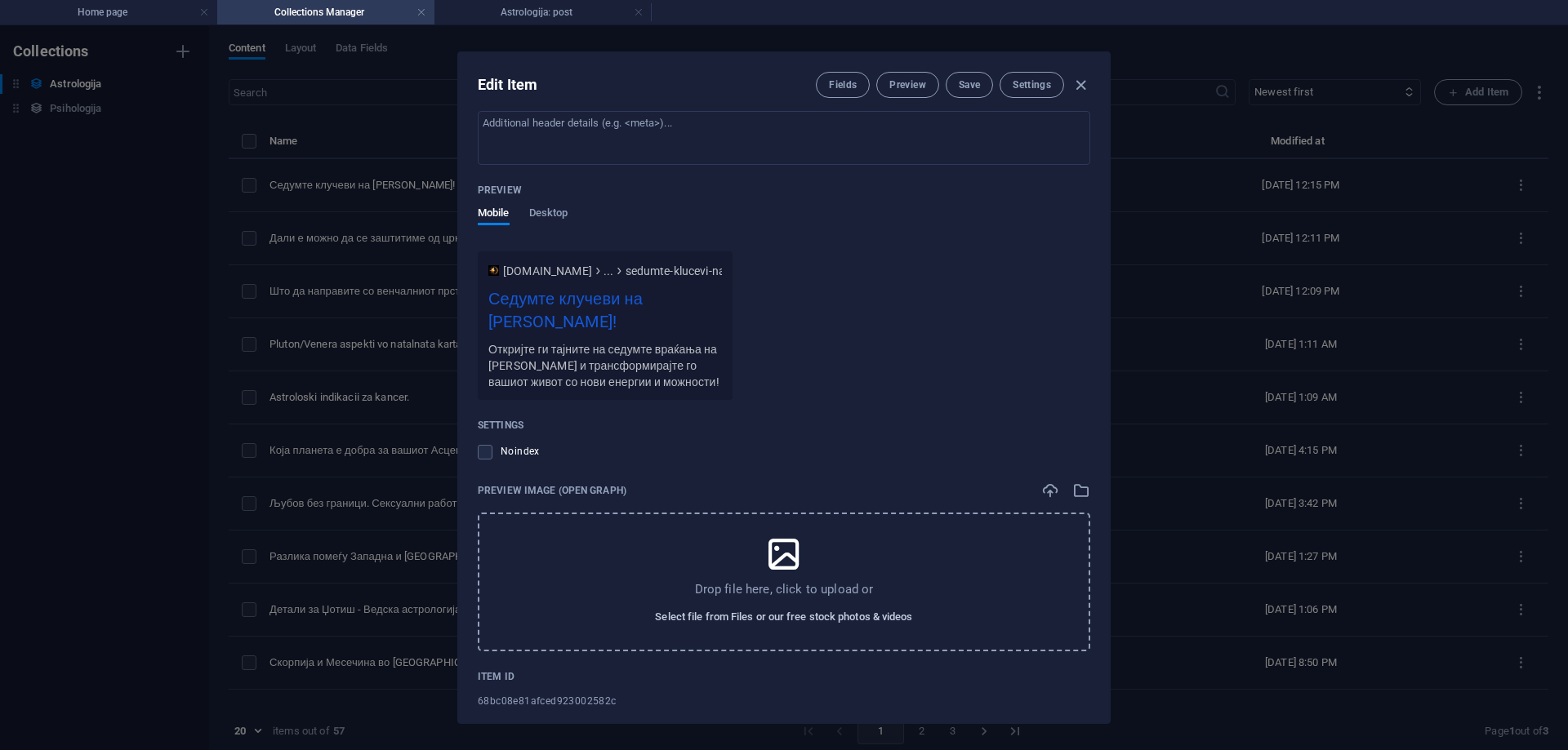
click at [850, 608] on span "Select file from Files or our free stock photos & videos" at bounding box center [784, 617] width 257 height 19
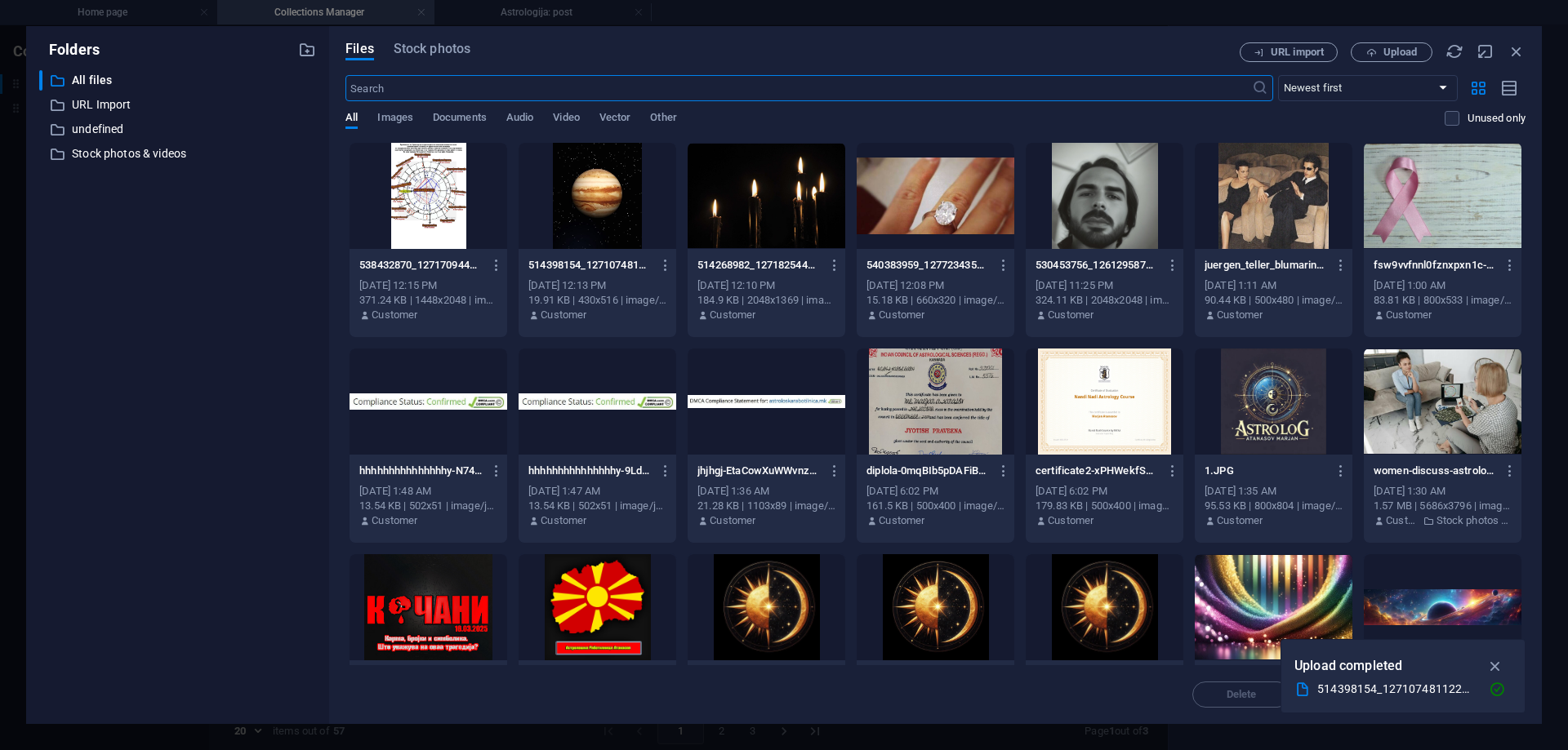
click at [593, 223] on div at bounding box center [598, 196] width 157 height 106
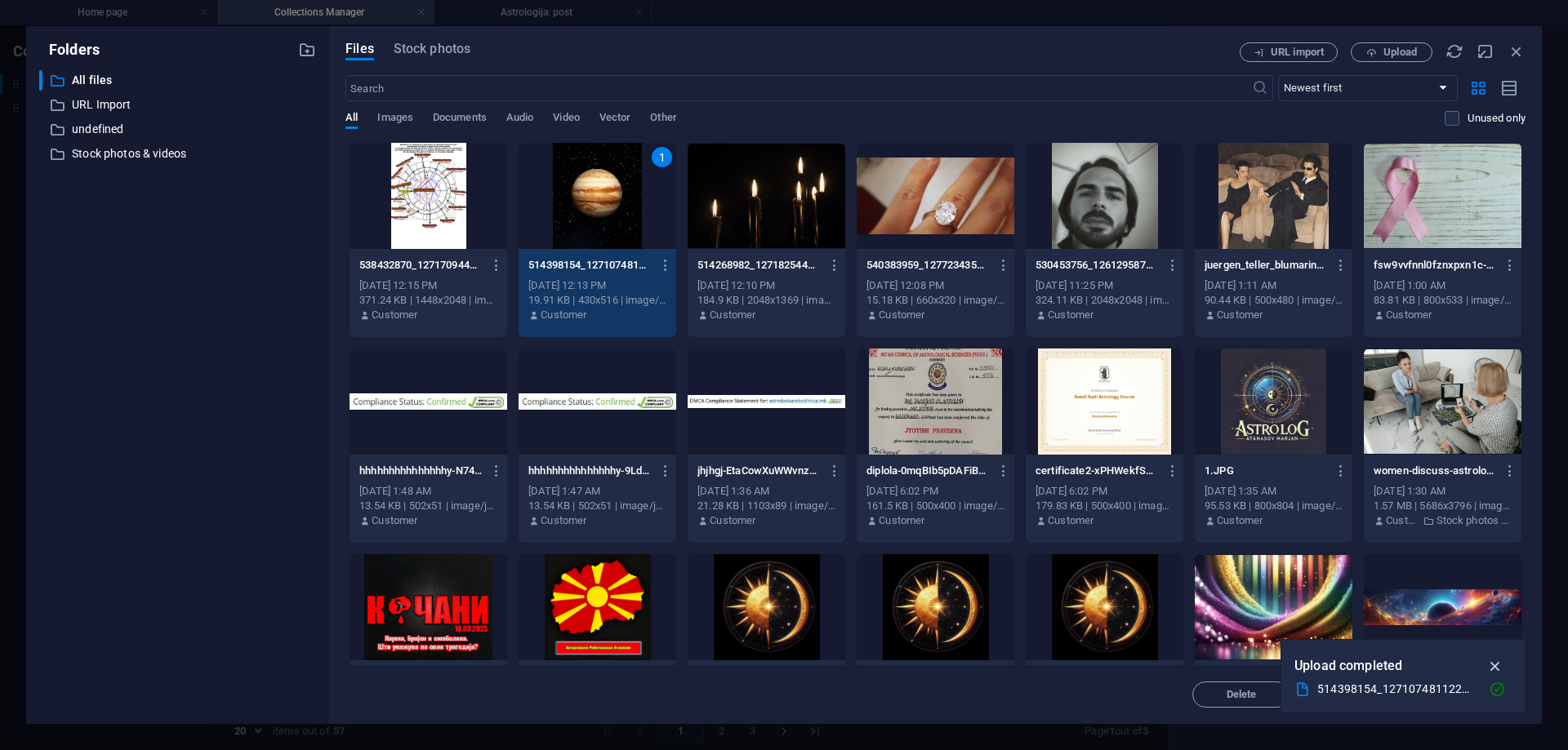
click at [1493, 668] on icon "button" at bounding box center [1496, 666] width 19 height 18
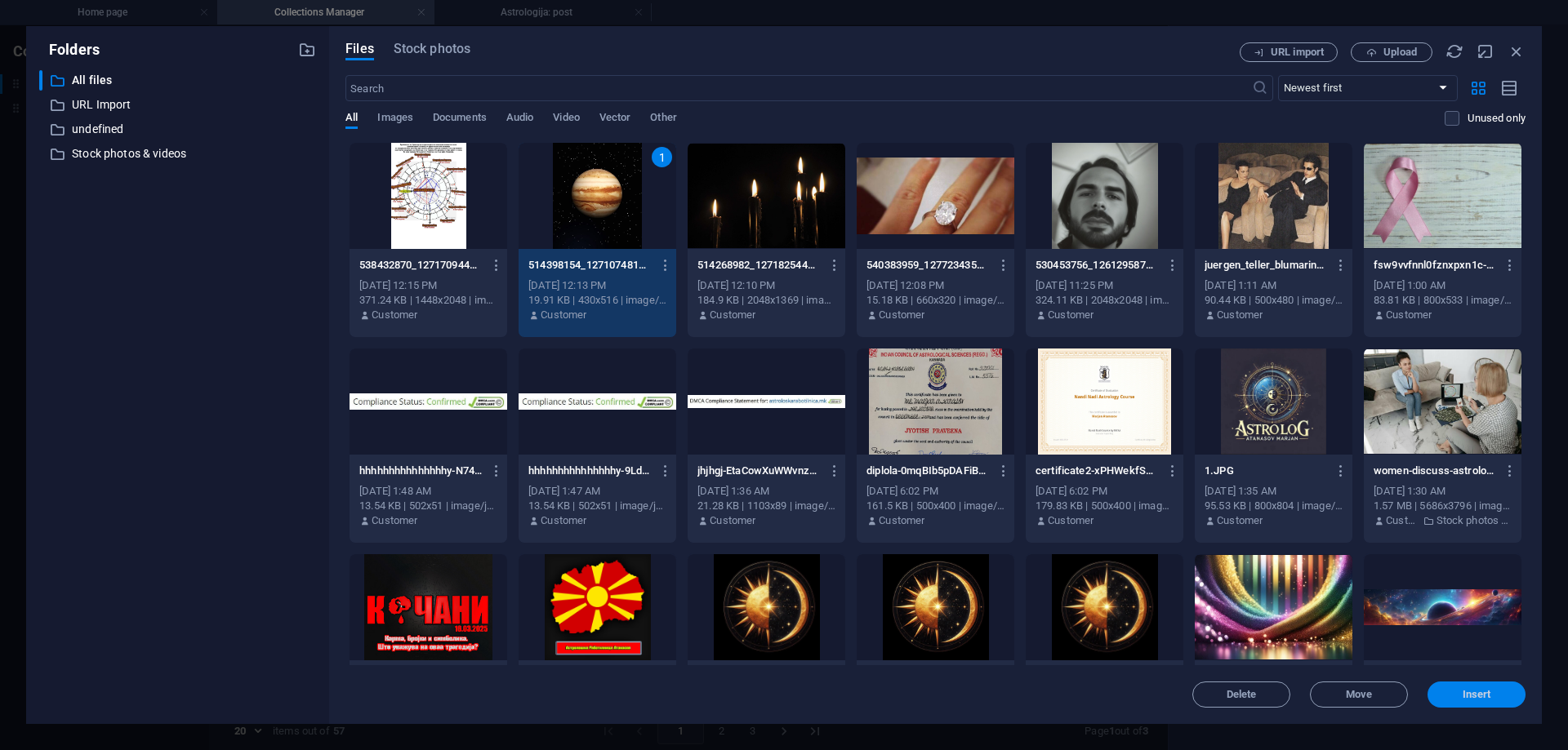
click at [1449, 699] on span "Insert" at bounding box center [1477, 695] width 85 height 10
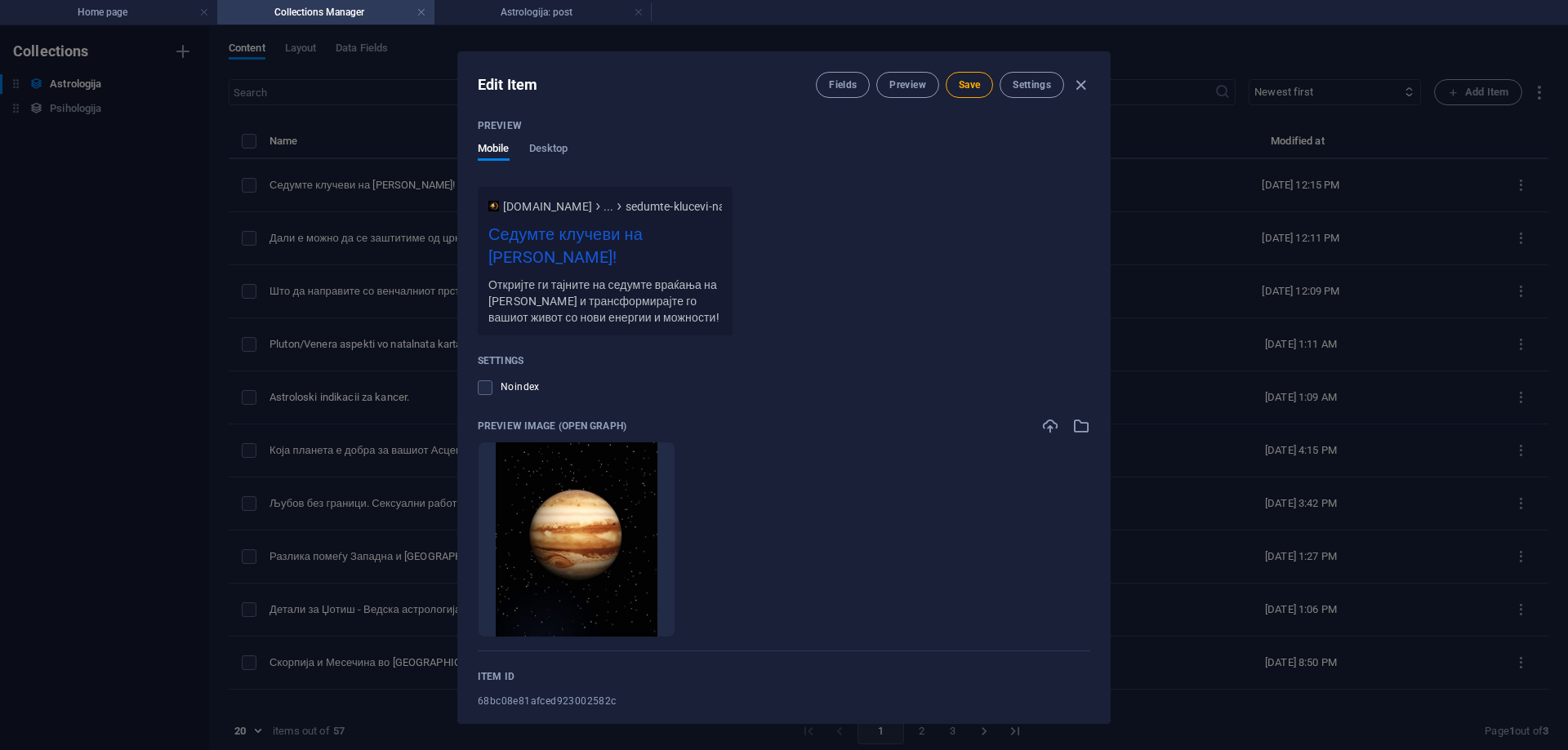
scroll to position [1100, 0]
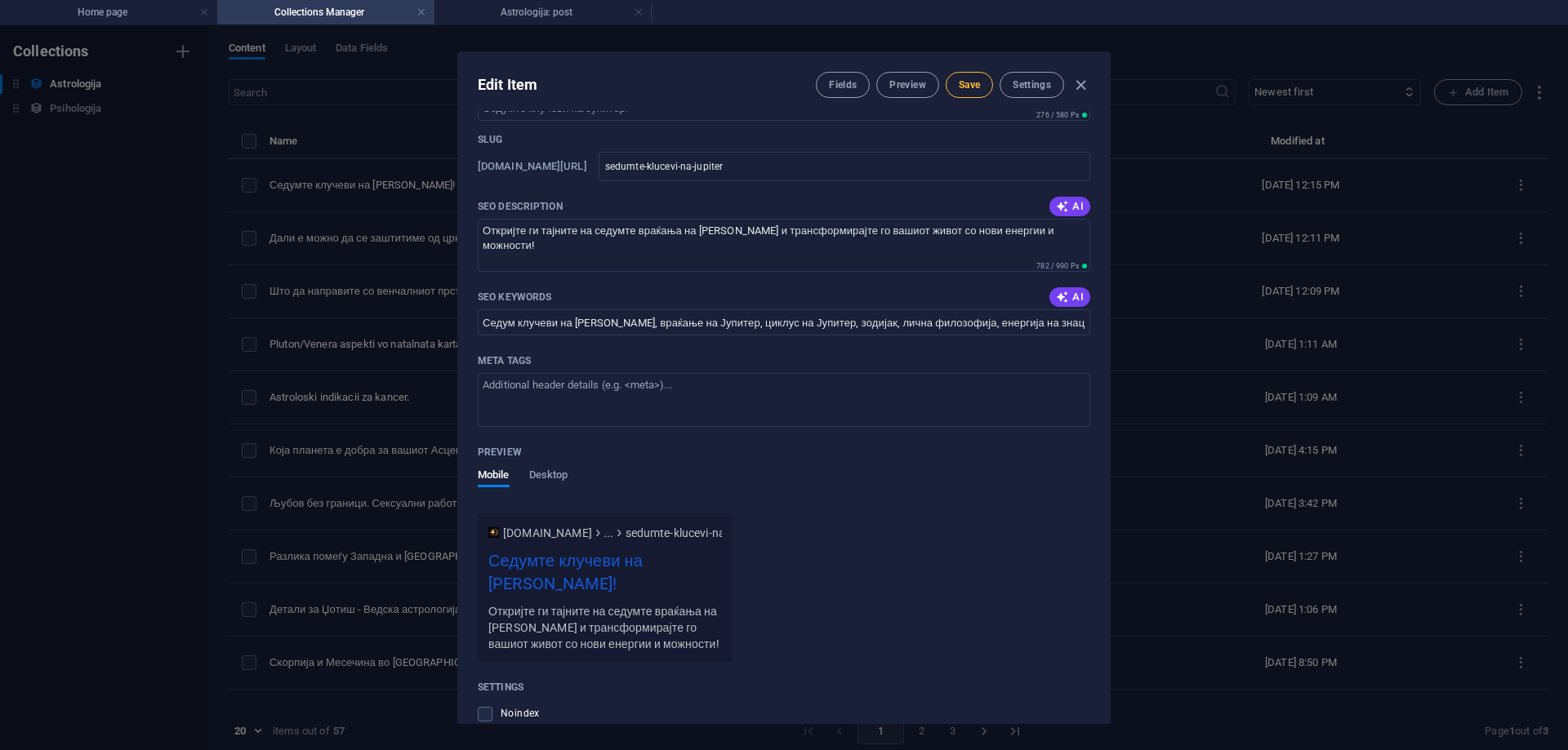
click at [973, 84] on span "Save" at bounding box center [969, 85] width 21 height 13
click at [894, 92] on button "Preview" at bounding box center [907, 85] width 62 height 26
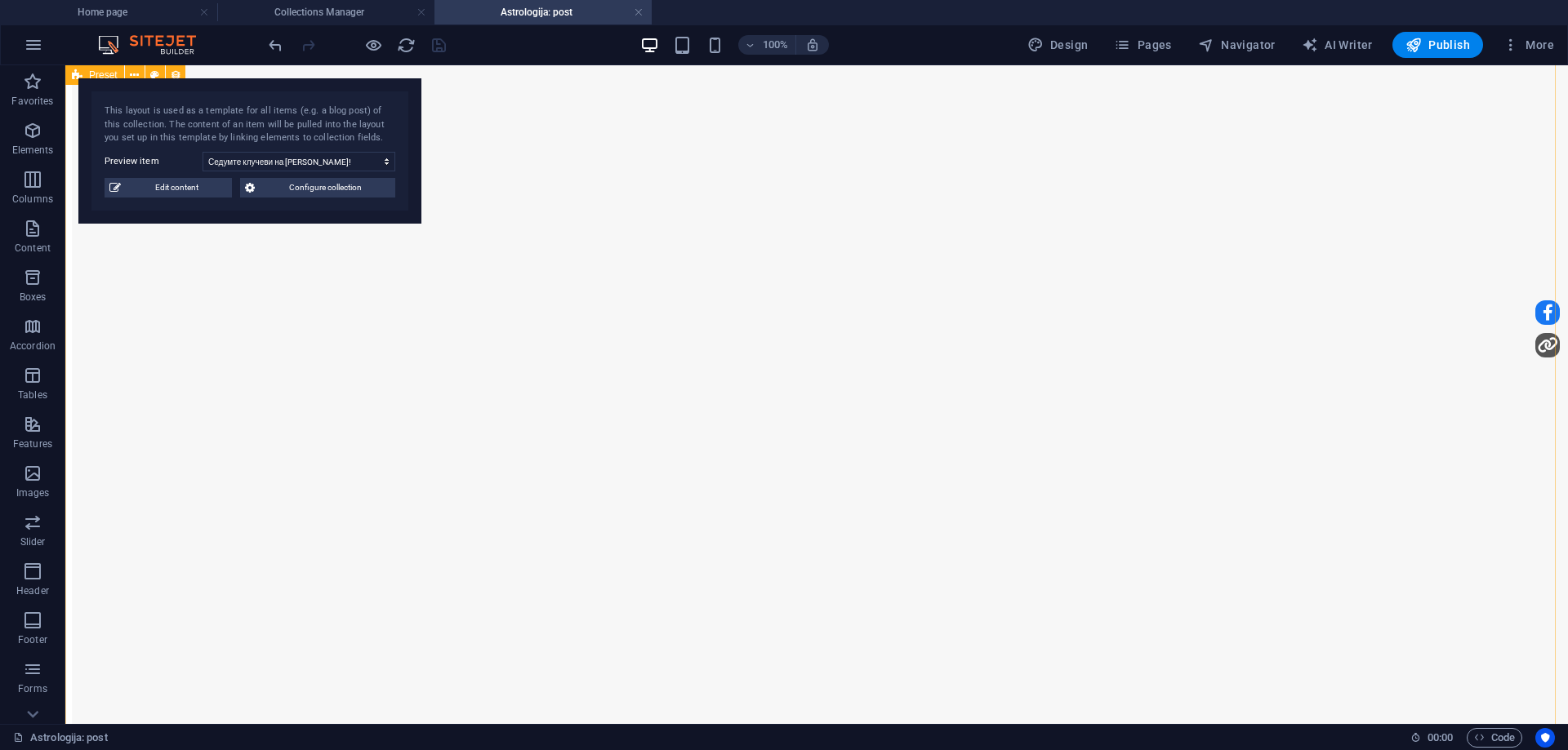
scroll to position [2286, 0]
click at [636, 10] on link at bounding box center [639, 13] width 10 height 15
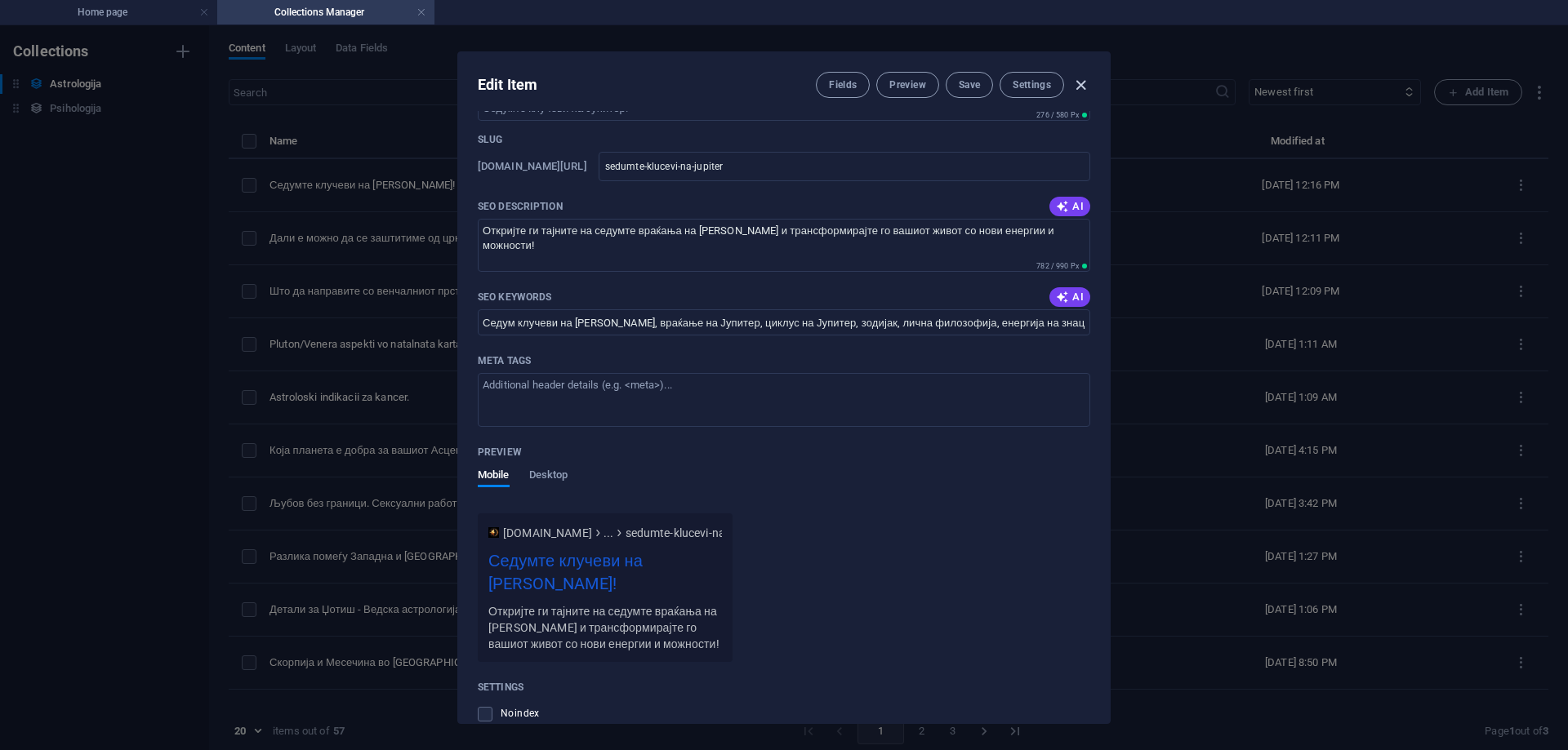
click at [1086, 82] on icon "button" at bounding box center [1081, 85] width 19 height 19
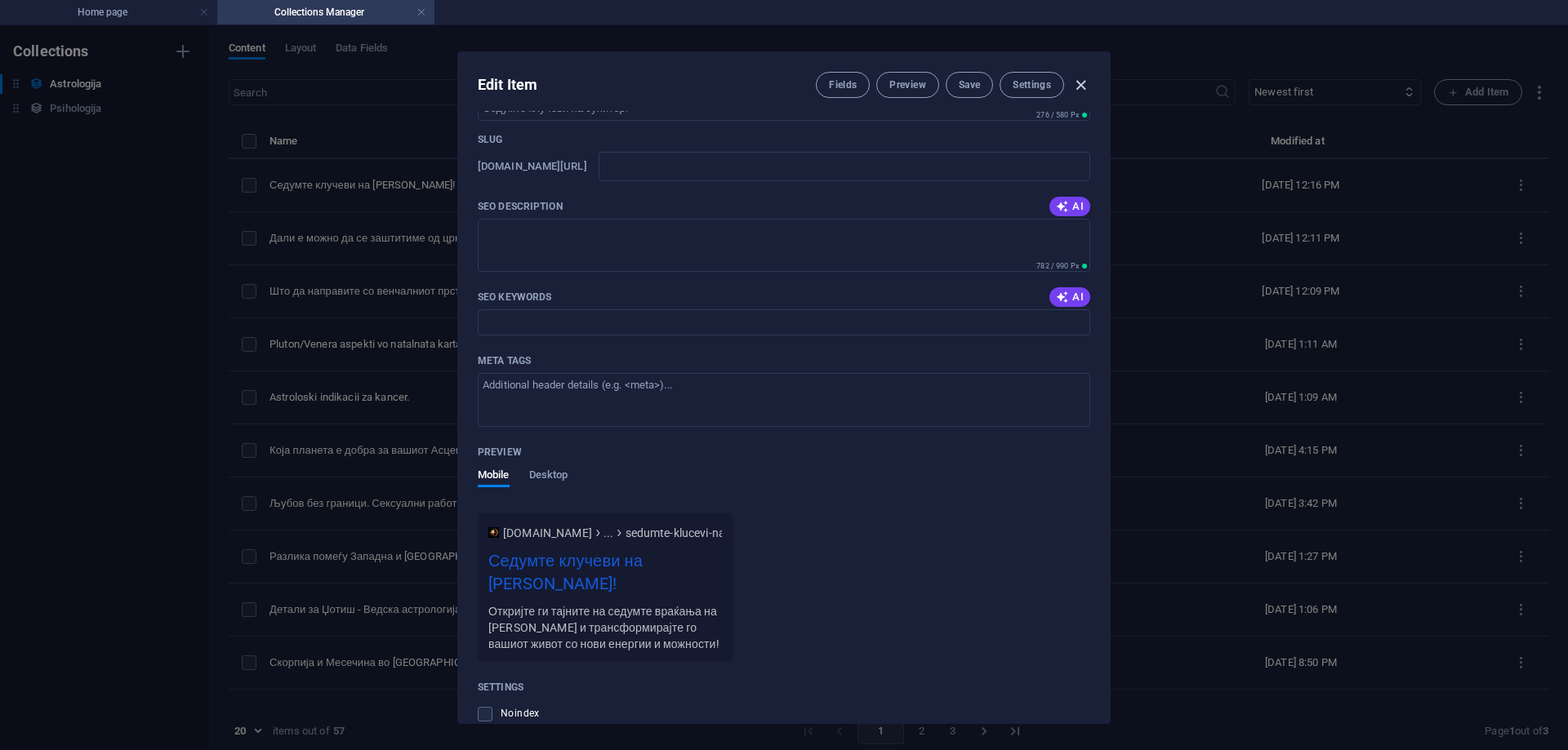
scroll to position [938, 0]
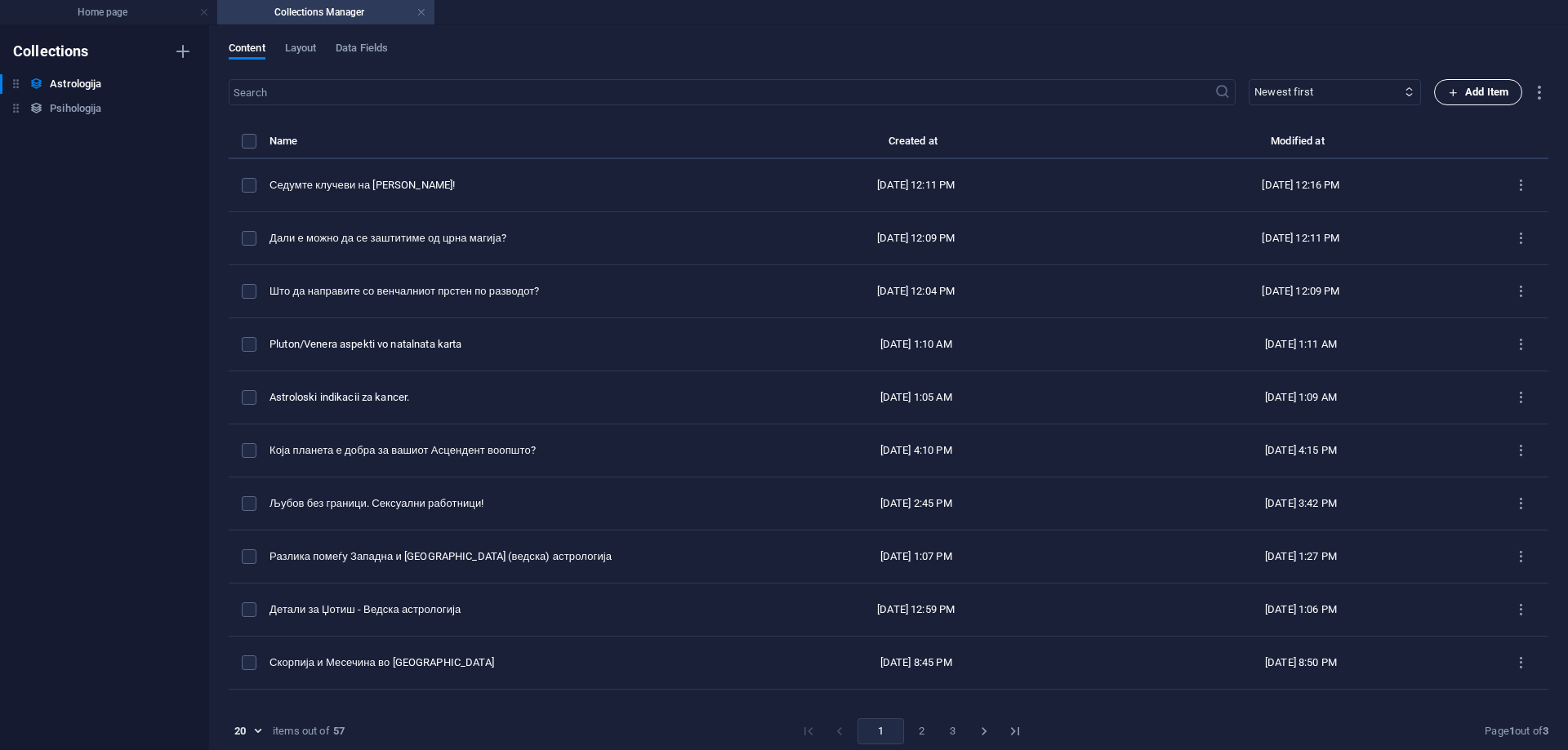
click at [1489, 97] on span "Add Item" at bounding box center [1477, 91] width 60 height 19
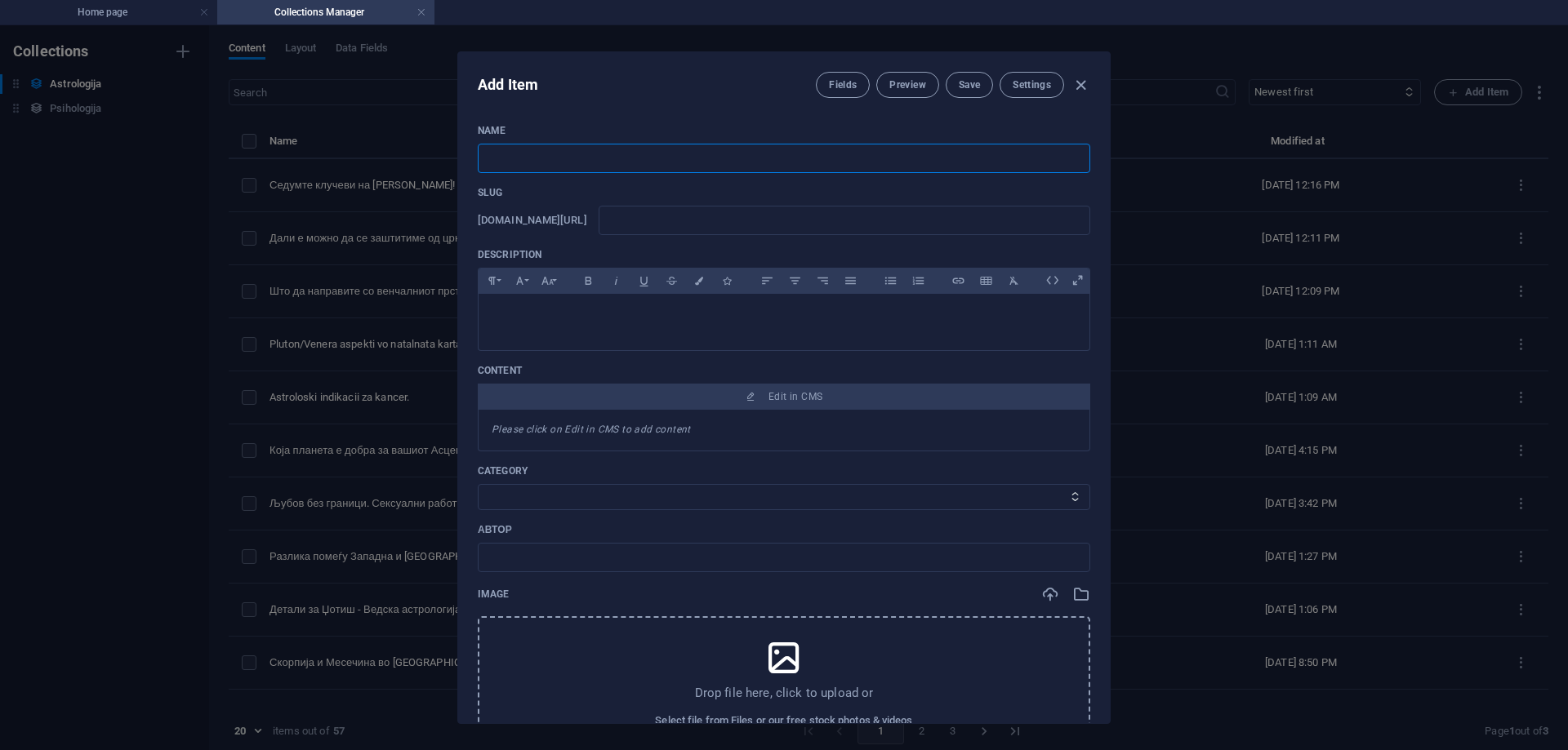
paste input "Сонце/Нептун аспекти во наталната карта."
click at [694, 222] on input "text" at bounding box center [844, 220] width 492 height 30
click at [952, 84] on button "Save" at bounding box center [969, 85] width 47 height 26
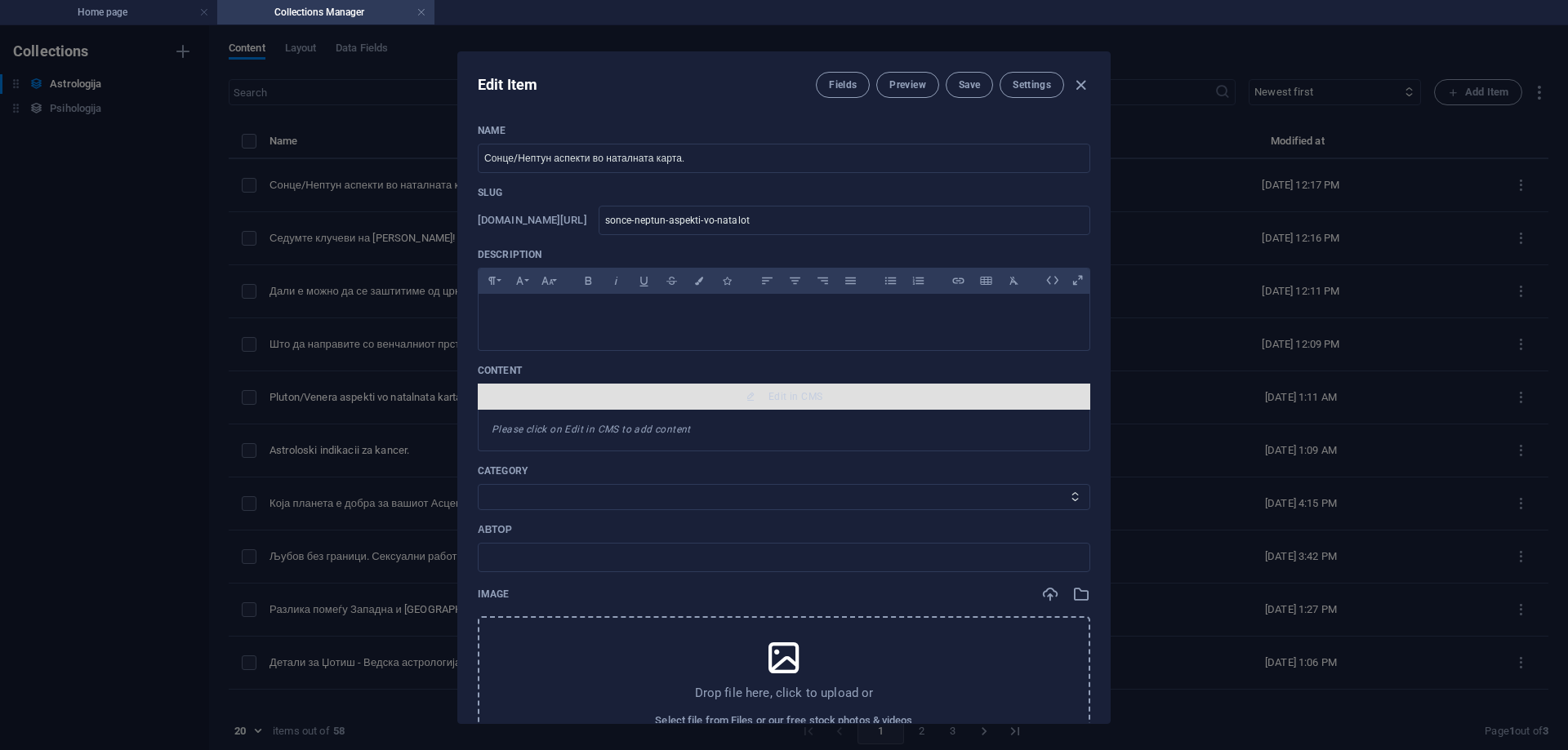
click at [817, 401] on span "Edit in CMS" at bounding box center [796, 396] width 54 height 13
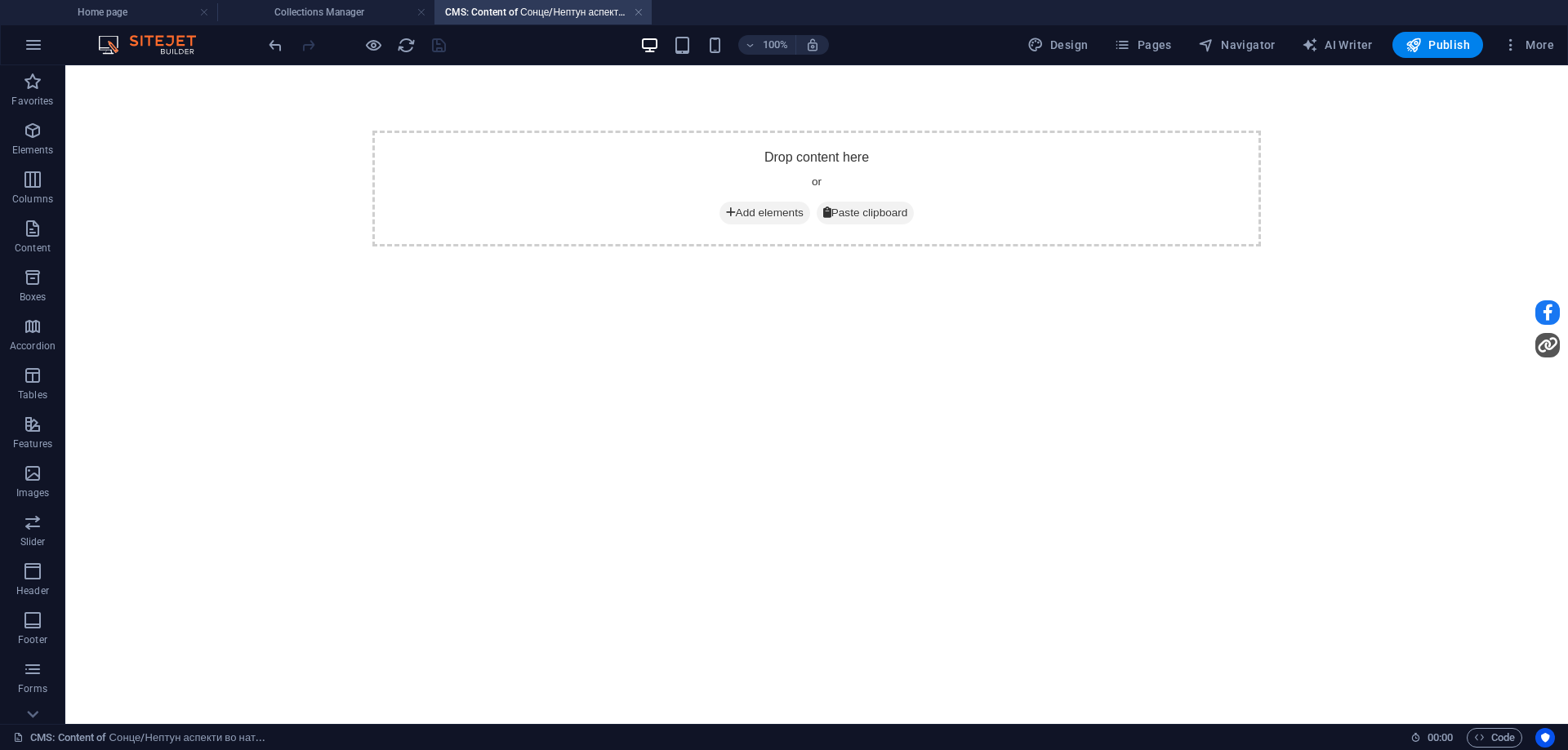
scroll to position [0, 0]
click at [743, 217] on span "Add elements" at bounding box center [765, 212] width 91 height 23
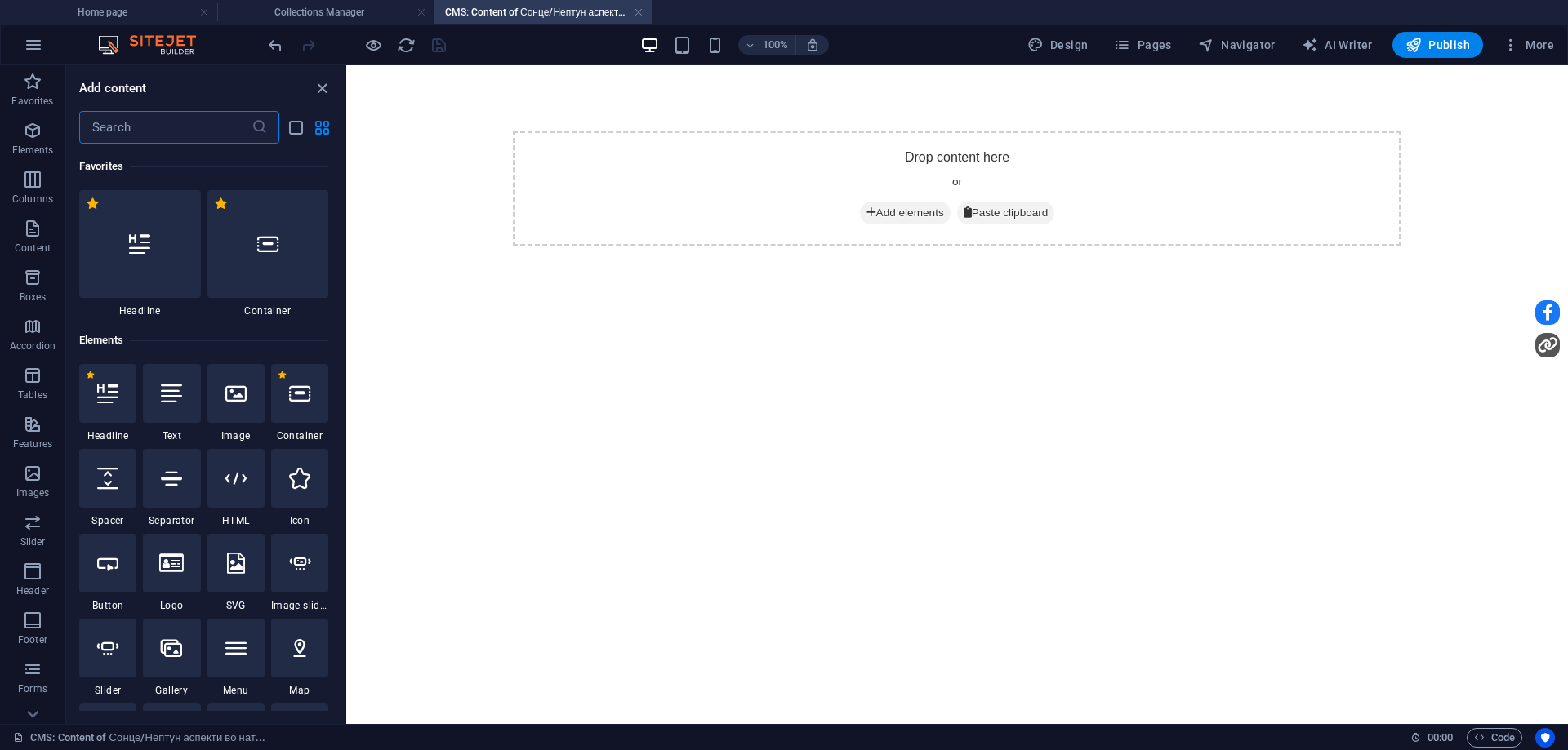
drag, startPoint x: 176, startPoint y: 405, endPoint x: 207, endPoint y: 396, distance: 32.3
click at [177, 405] on div at bounding box center [172, 393] width 58 height 58
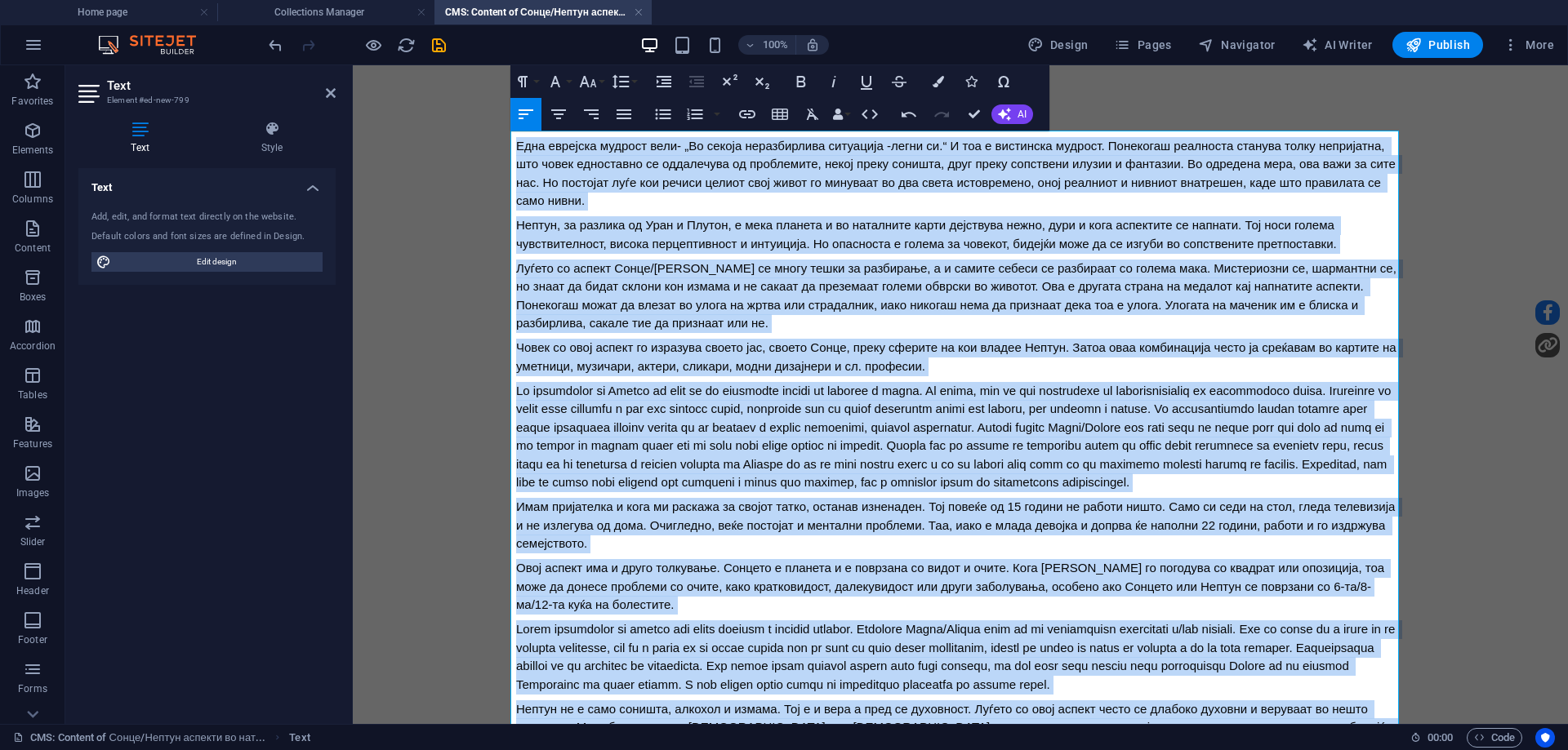
drag, startPoint x: 841, startPoint y: 650, endPoint x: 958, endPoint y: 192, distance: 472.7
click at [353, 65] on html "Една еврејска мудрост вели- „Во секоја неразбирлива ситуација -легни си.“ И тоа…" at bounding box center [960, 473] width 1215 height 817
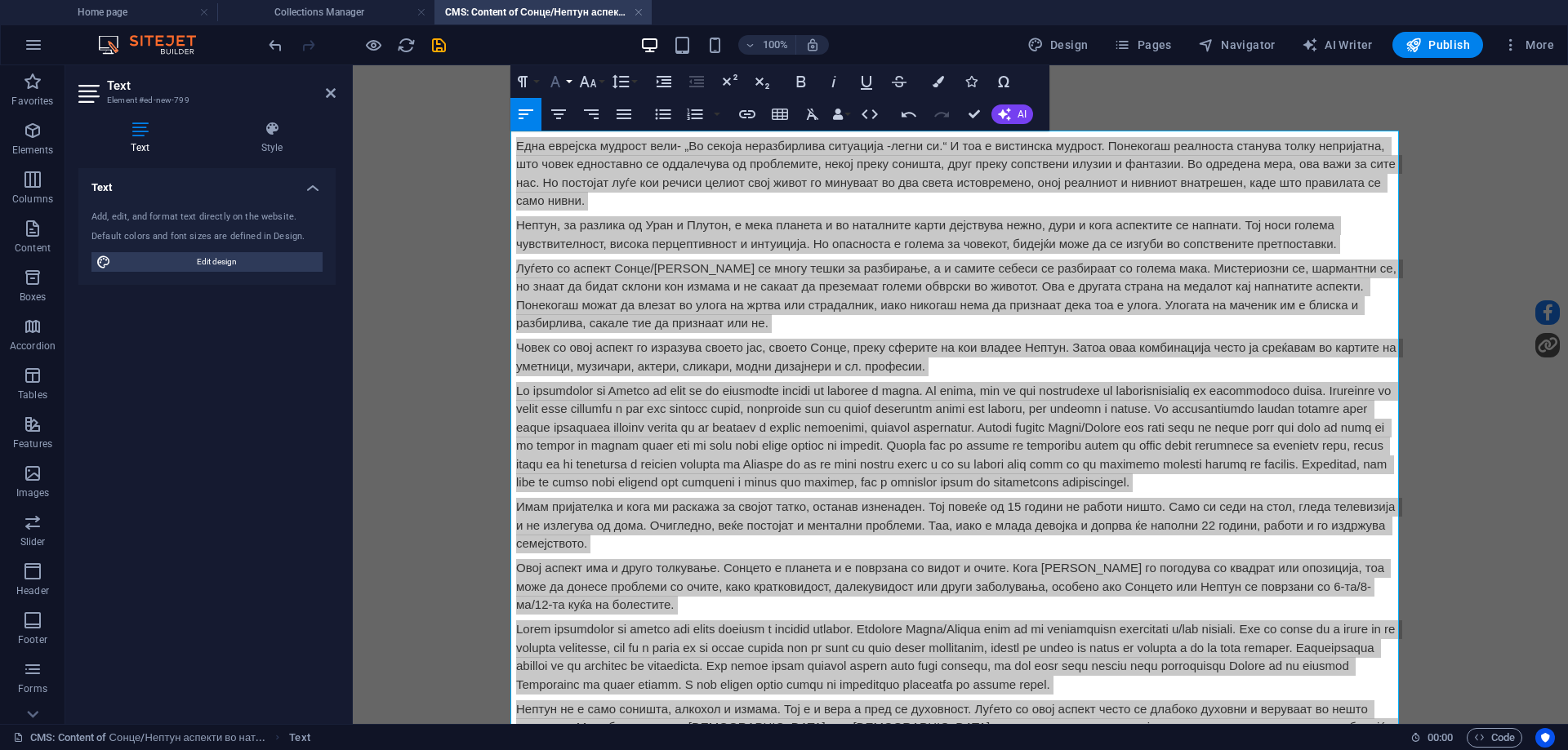
click at [553, 86] on icon "button" at bounding box center [555, 81] width 19 height 19
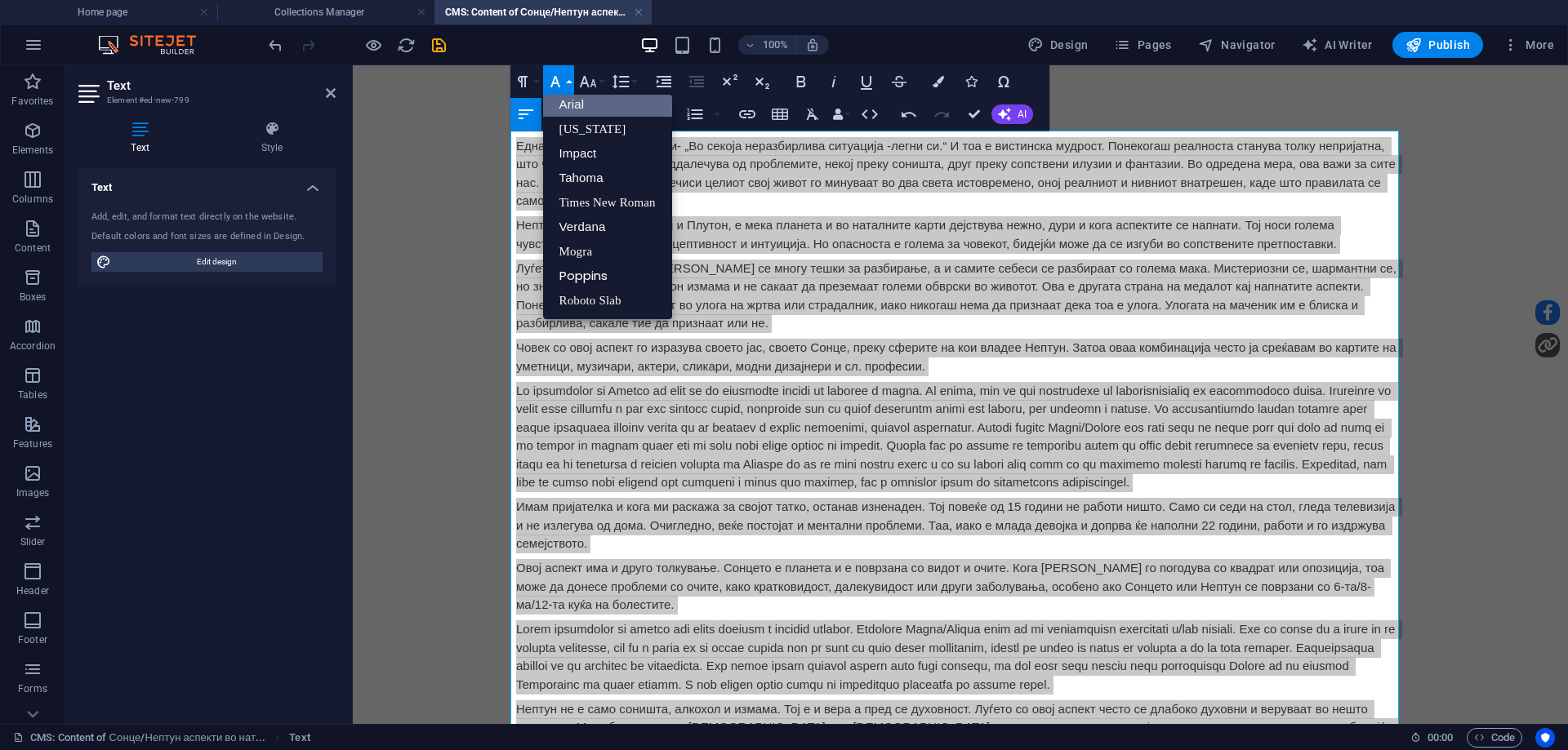
scroll to position [9, 0]
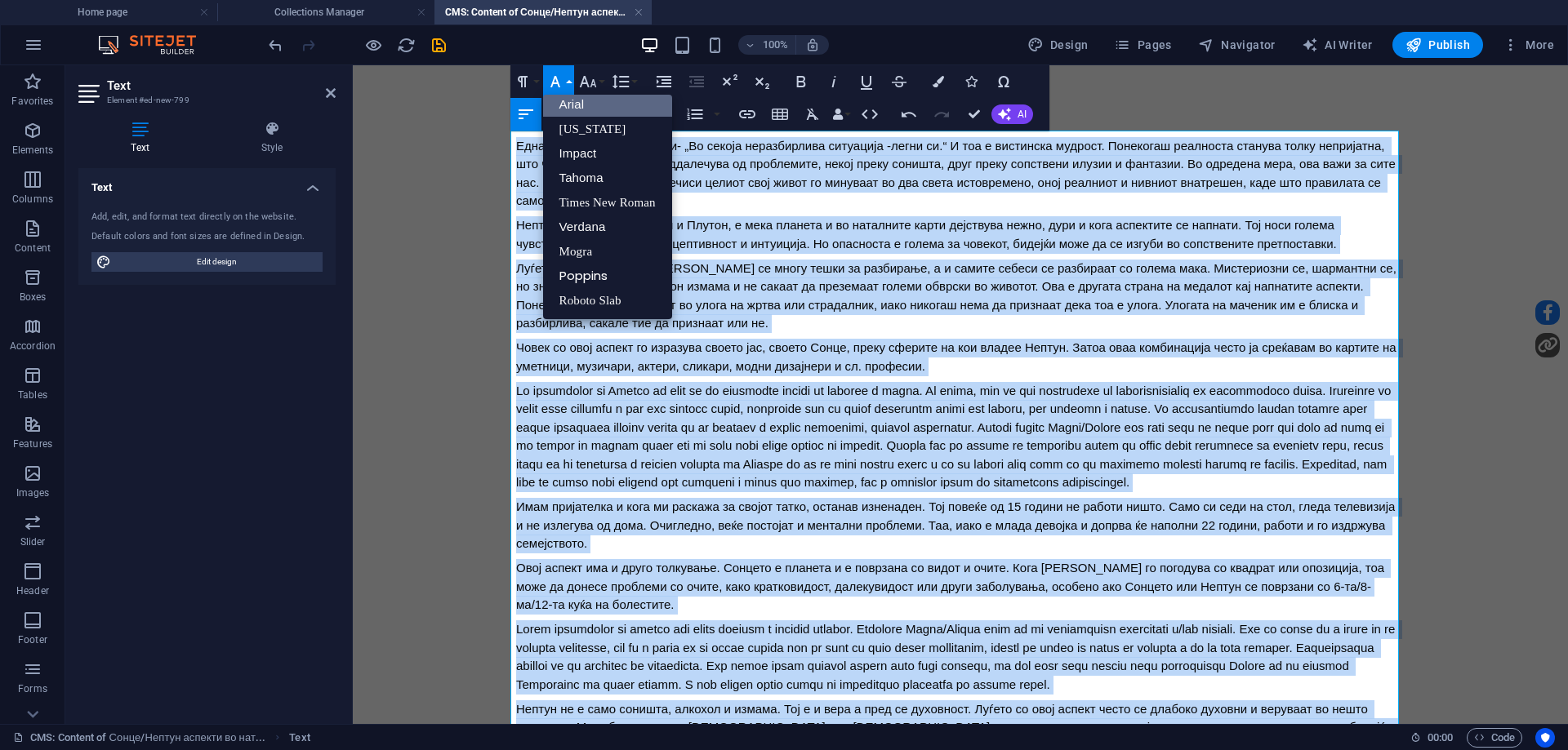
click at [565, 103] on link "Arial" at bounding box center [607, 104] width 129 height 25
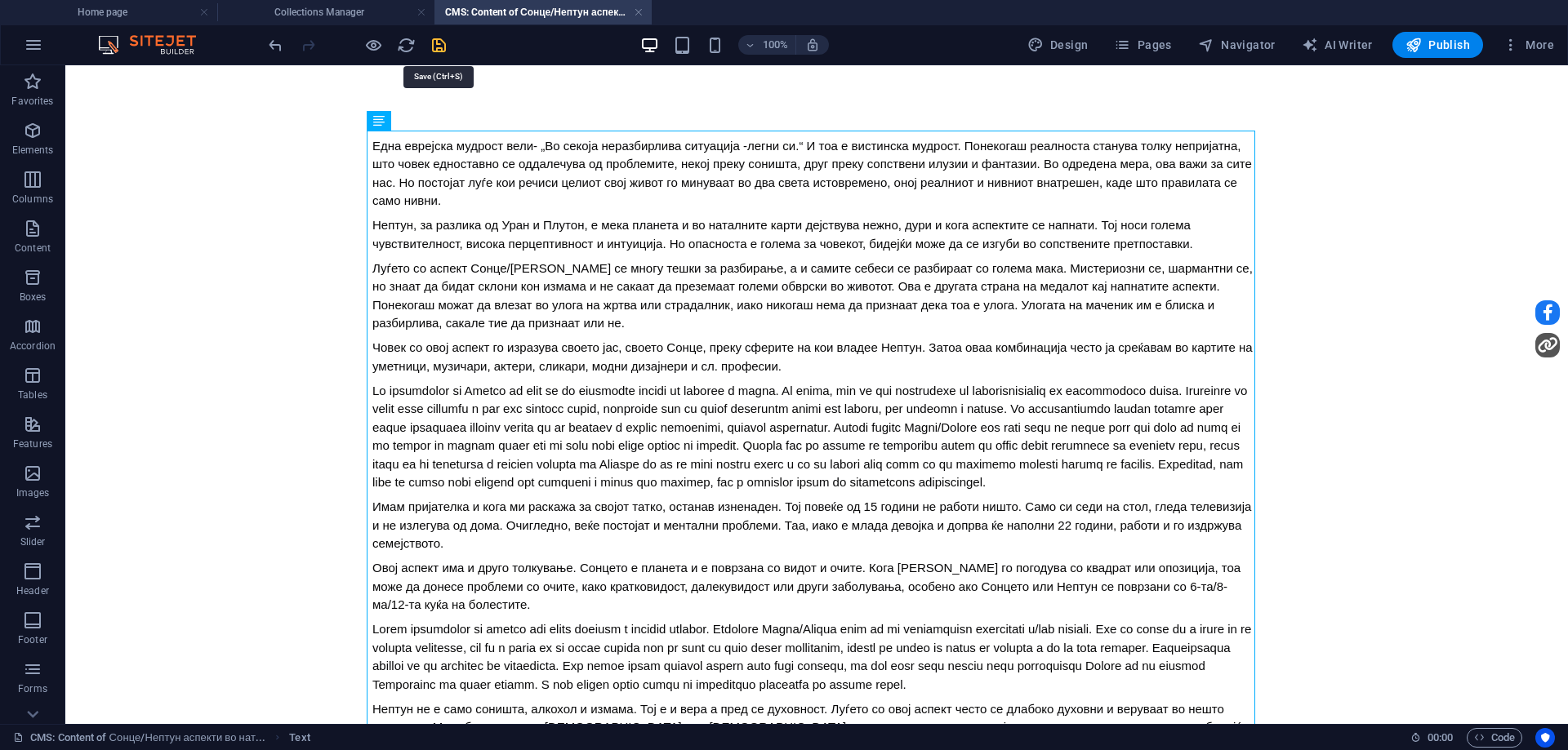
click at [440, 51] on icon "save" at bounding box center [439, 45] width 19 height 19
click at [368, 16] on h4 "Collections Manager" at bounding box center [326, 12] width 218 height 18
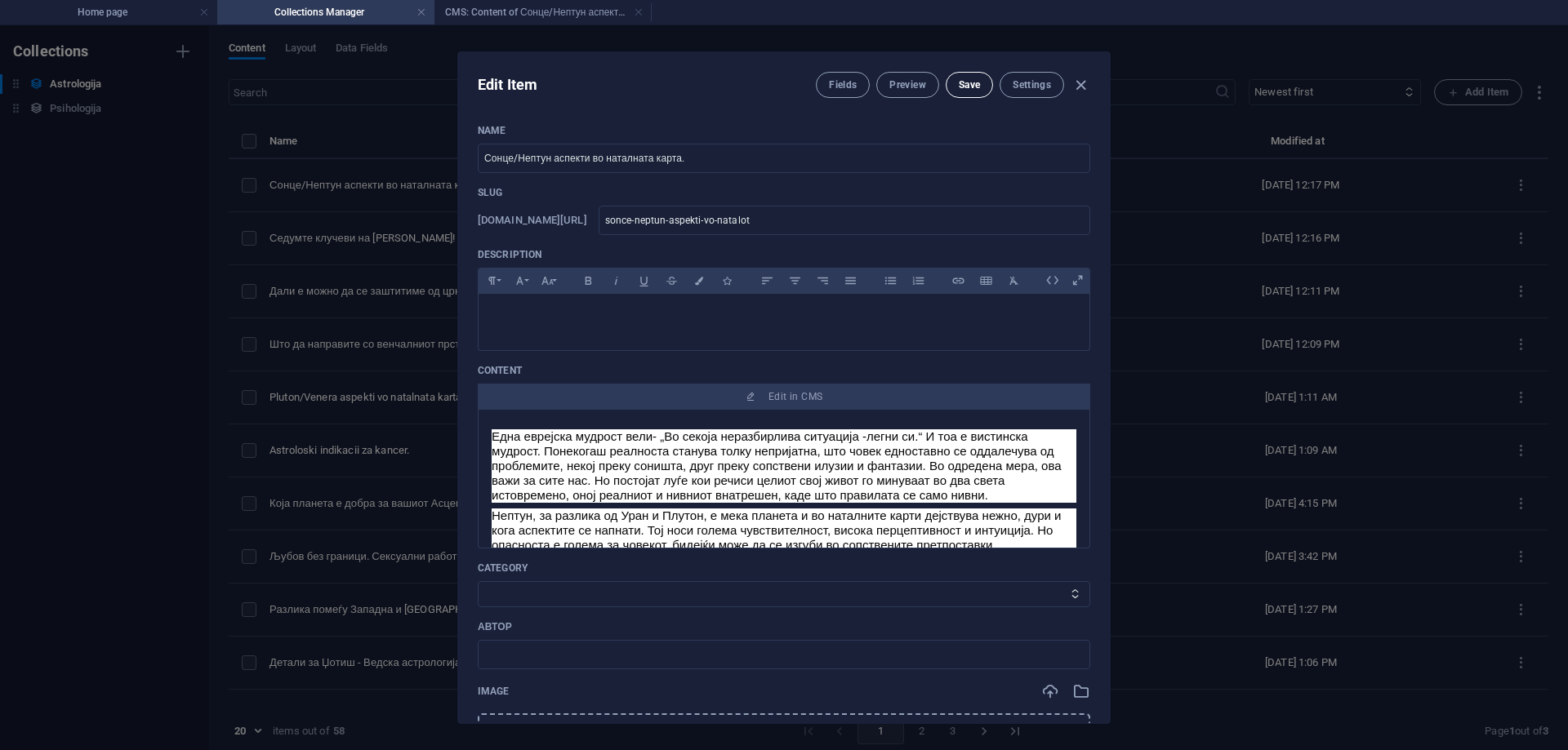
click at [954, 86] on button "Save" at bounding box center [969, 85] width 47 height 26
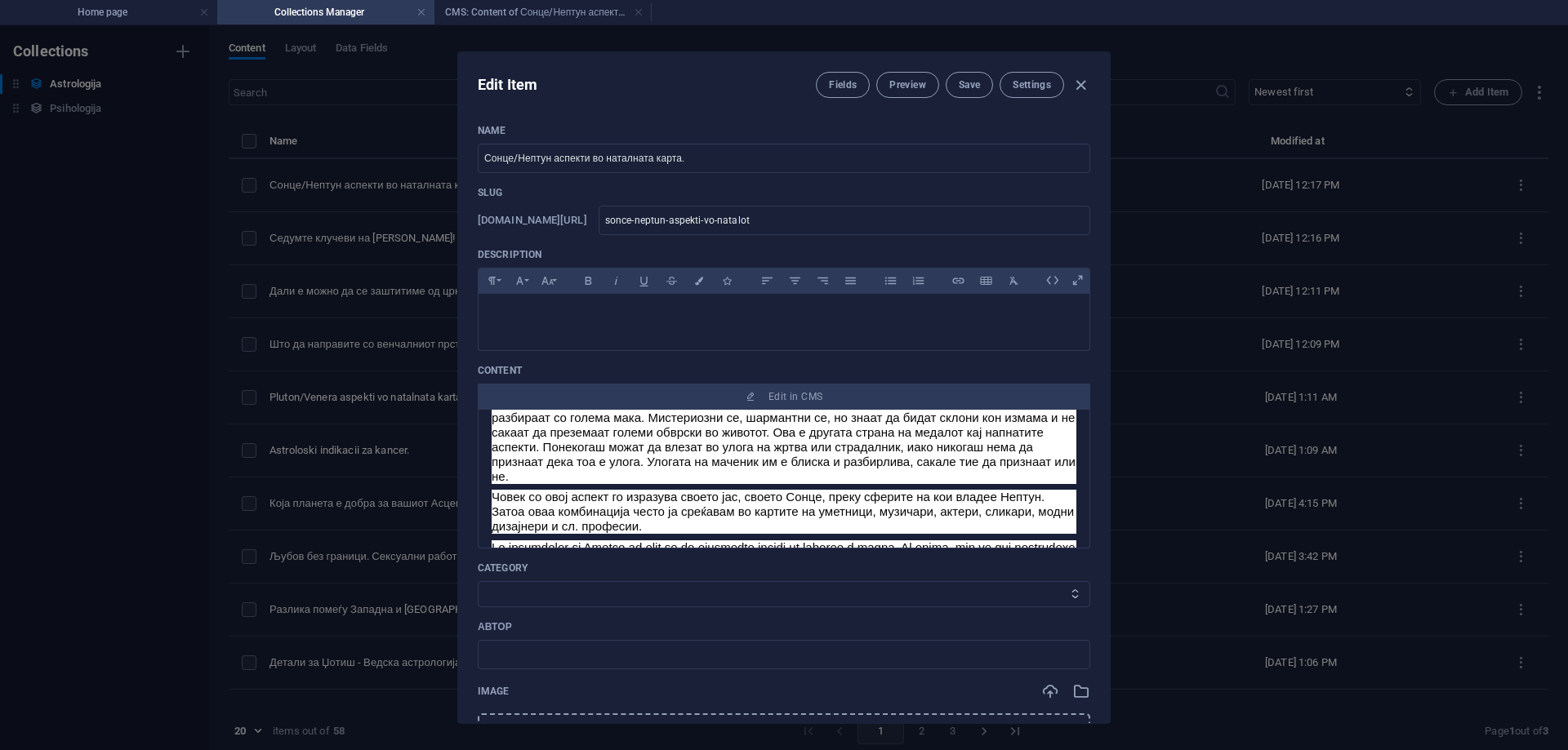
click at [658, 602] on select "Category 1 Category 2" at bounding box center [783, 594] width 612 height 26
click at [478, 582] on select "Category 1 Category 2" at bounding box center [783, 594] width 612 height 26
click at [634, 670] on div "Name Сонце/Нептун аспекти во наталната карта. ​ Slug [DOMAIN_NAME][URL] sonce-n…" at bounding box center [783, 588] width 612 height 928
click at [631, 665] on input "text" at bounding box center [783, 654] width 612 height 30
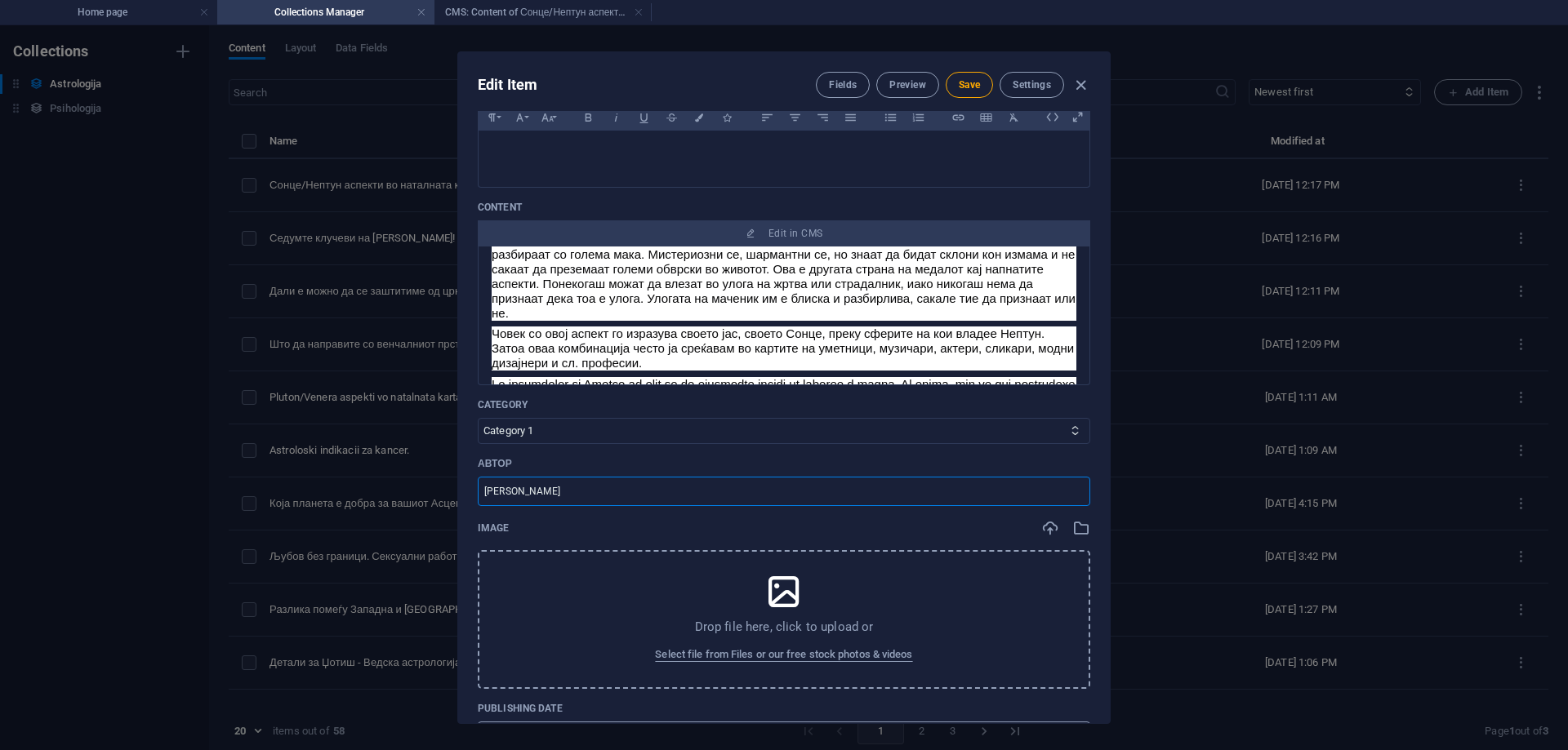
scroll to position [245, 0]
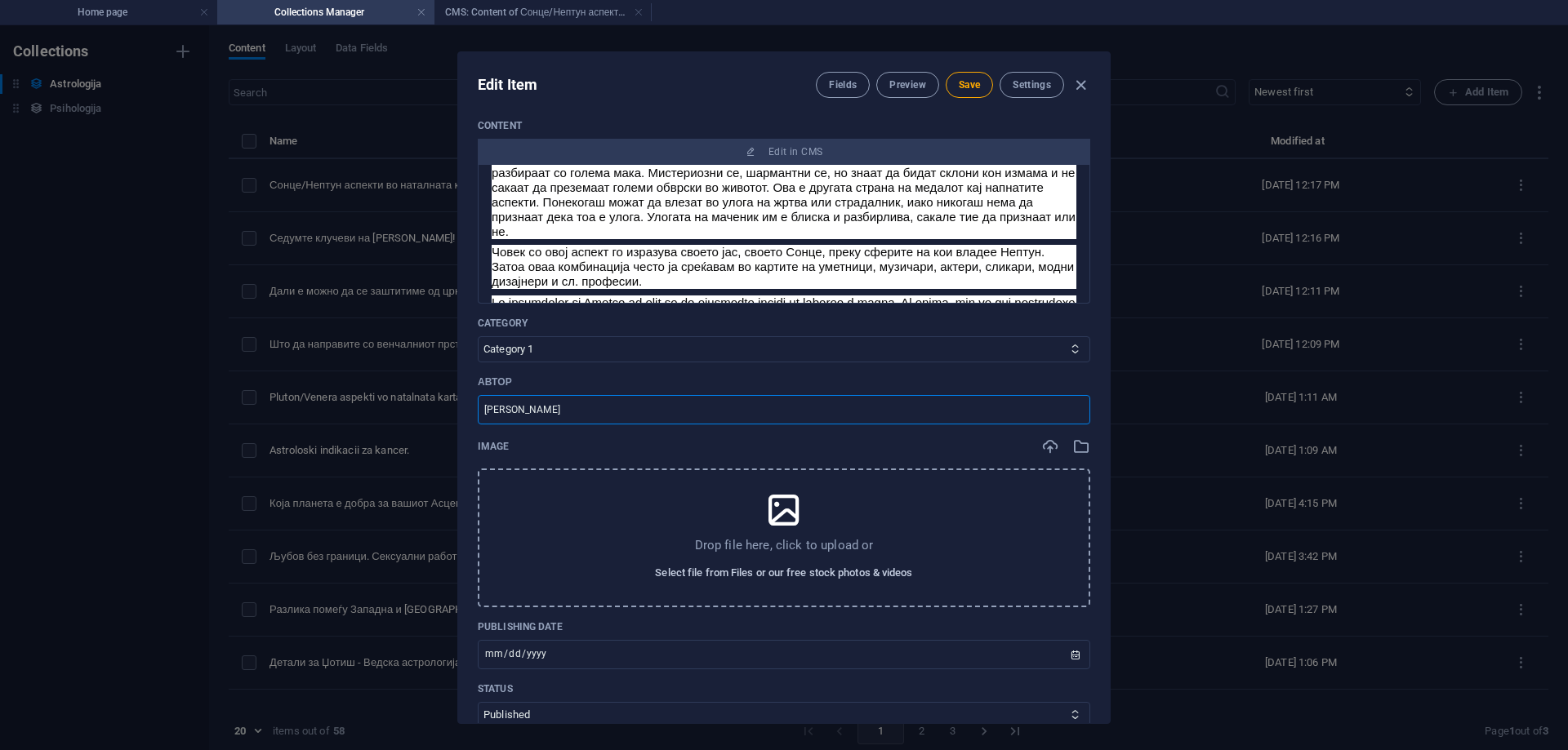
click at [788, 572] on span "Select file from Files or our free stock photos & videos" at bounding box center [784, 573] width 257 height 19
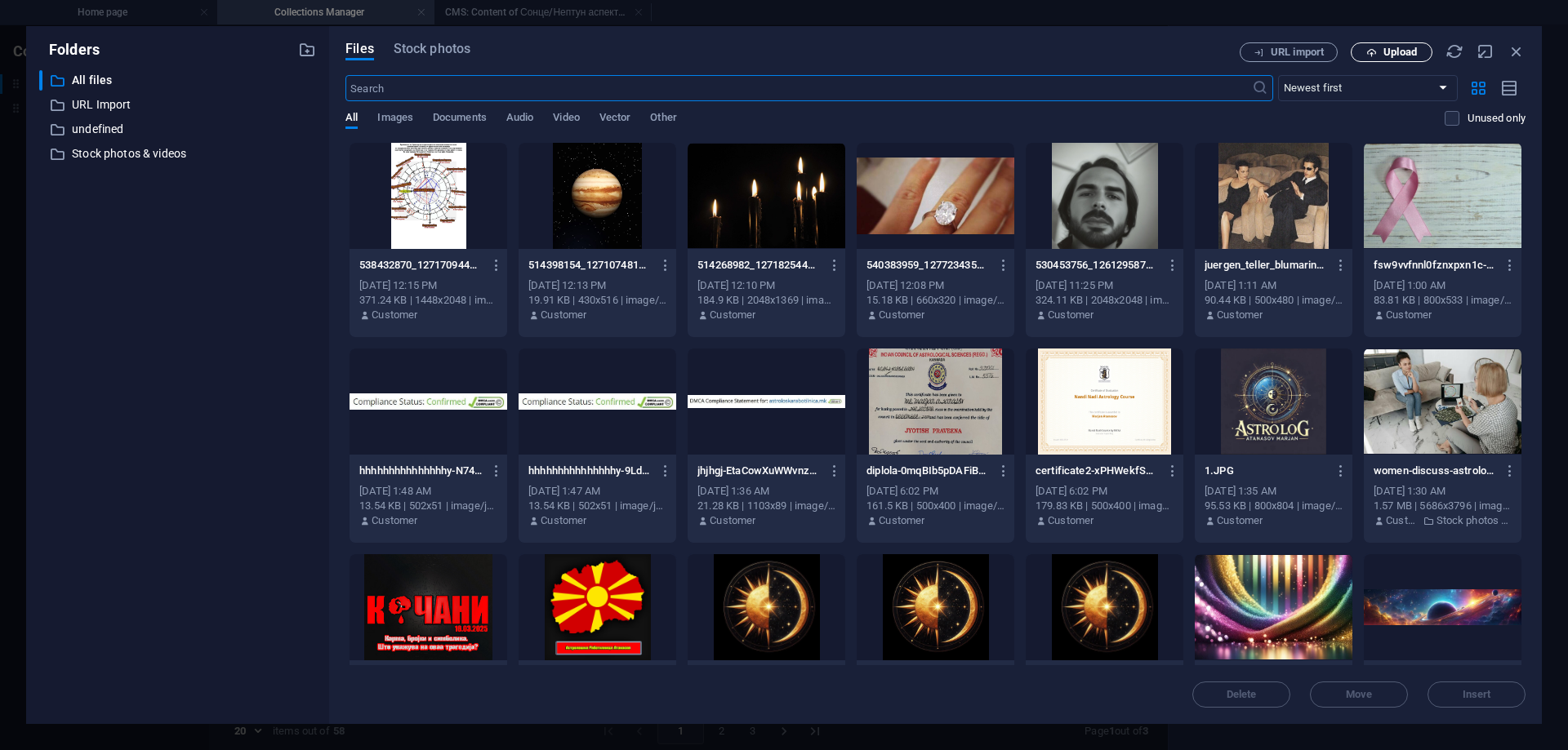
click at [1400, 49] on span "Upload" at bounding box center [1400, 52] width 34 height 10
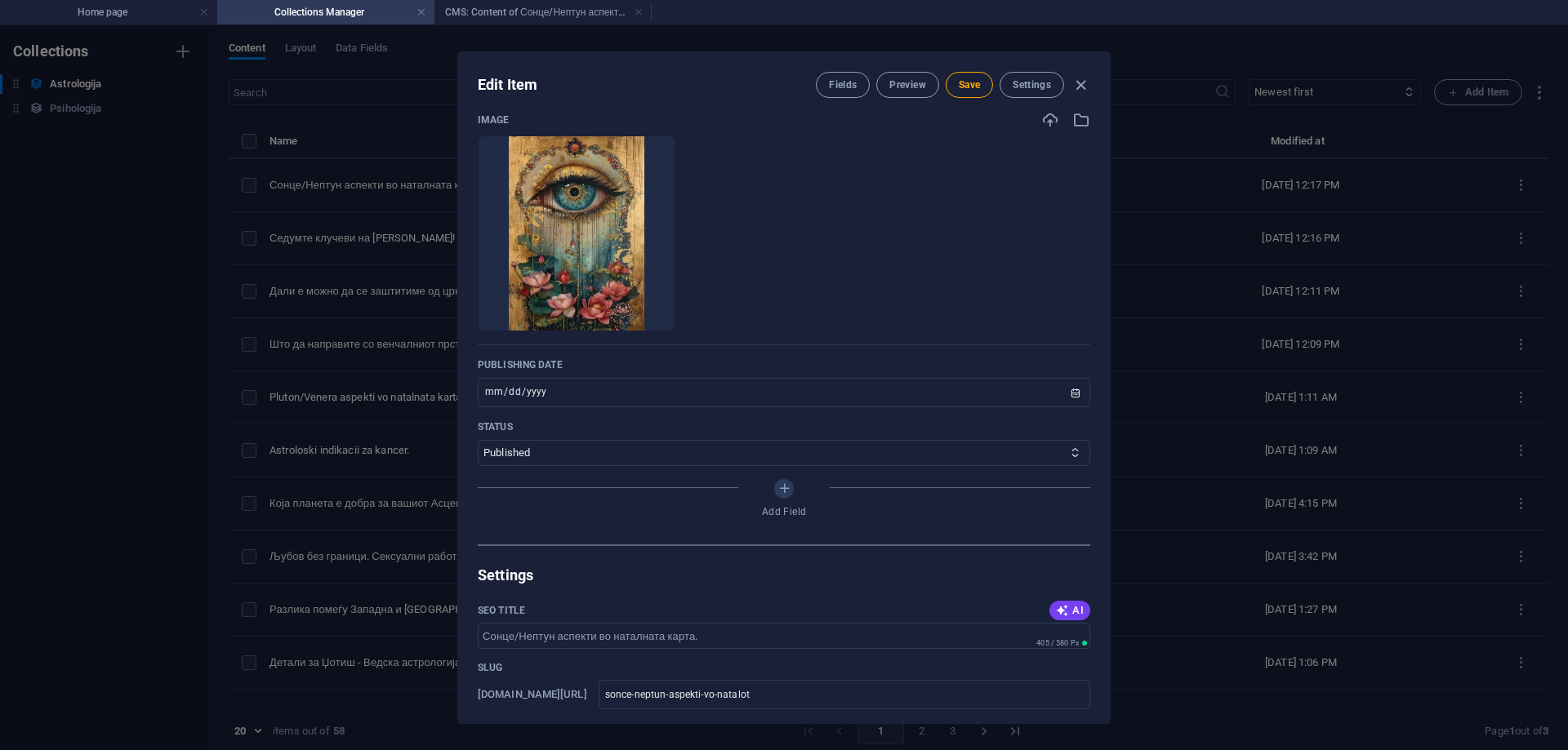
scroll to position [735, 0]
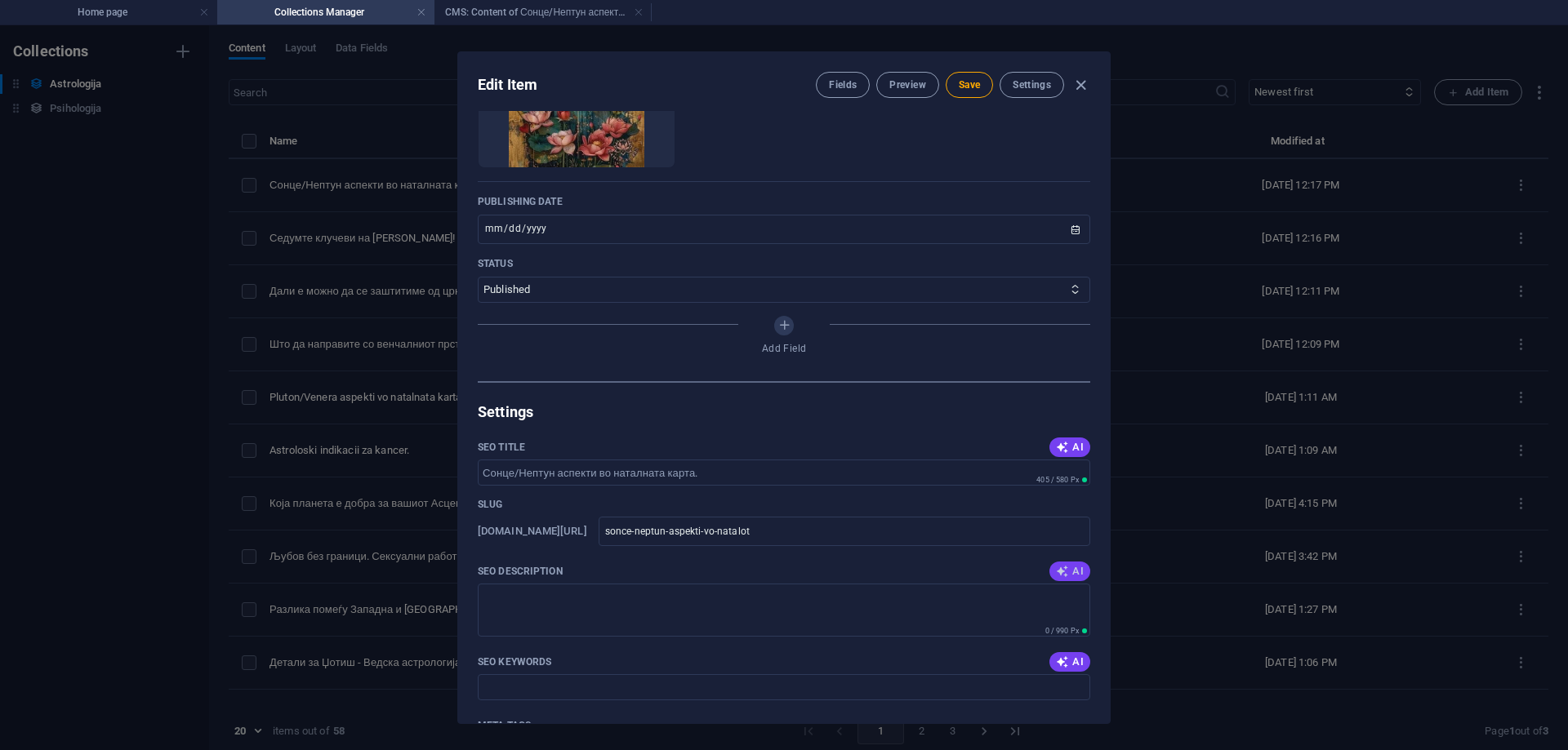
click at [1073, 566] on span "AI" at bounding box center [1069, 571] width 28 height 13
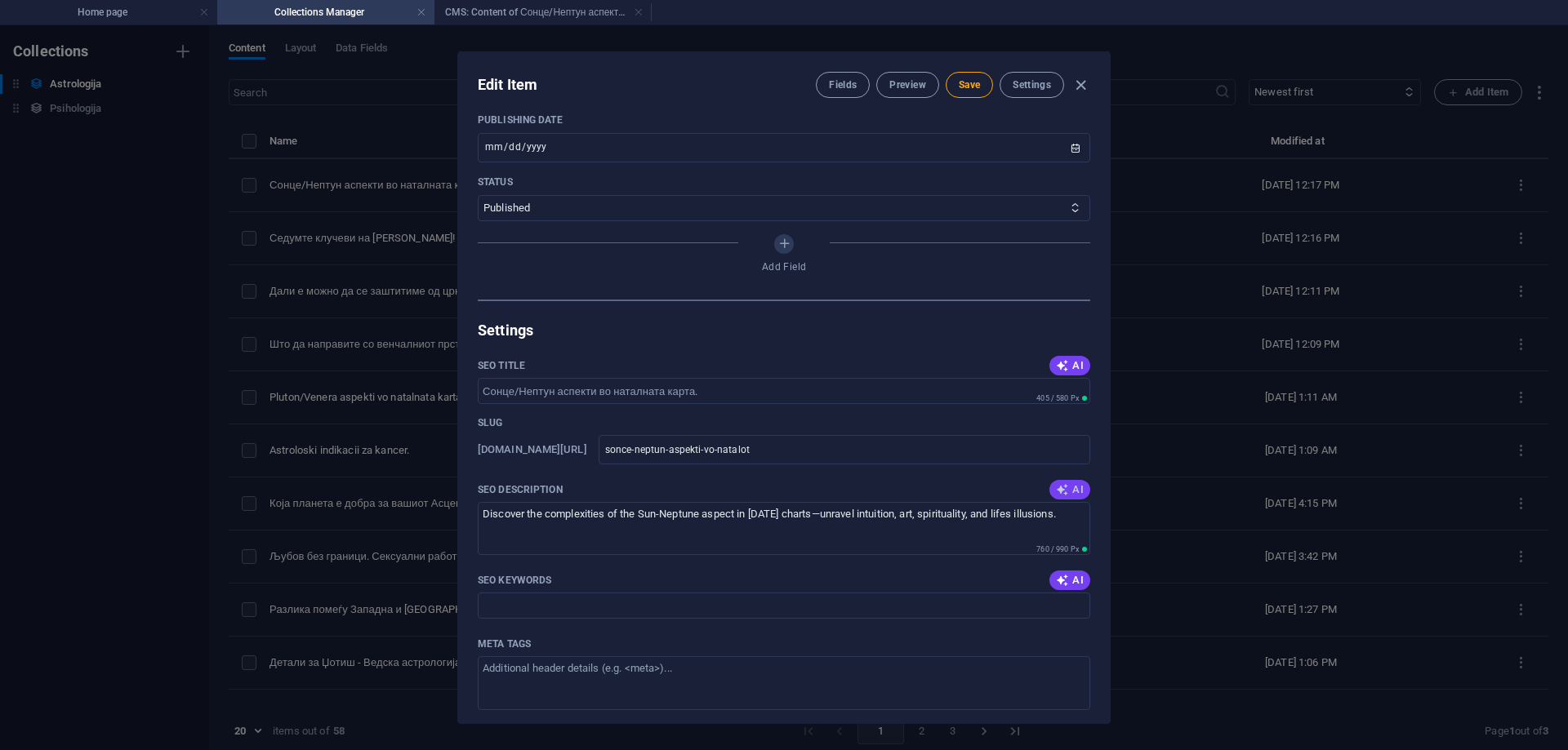
click at [1060, 490] on icon "button" at bounding box center [1062, 489] width 13 height 13
click at [1060, 489] on icon "button" at bounding box center [1062, 489] width 13 height 13
click at [1071, 579] on span "AI" at bounding box center [1069, 580] width 28 height 13
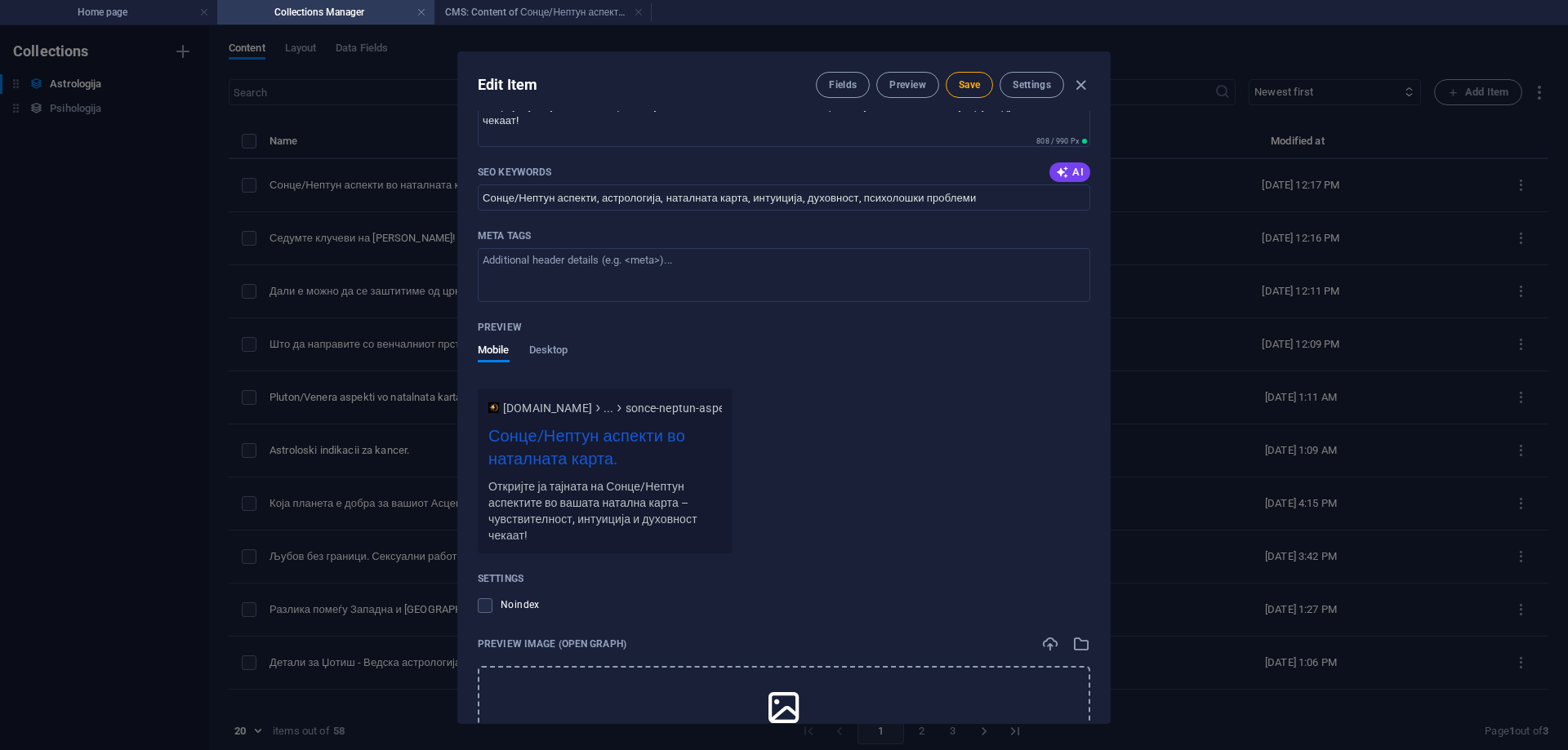
scroll to position [1401, 0]
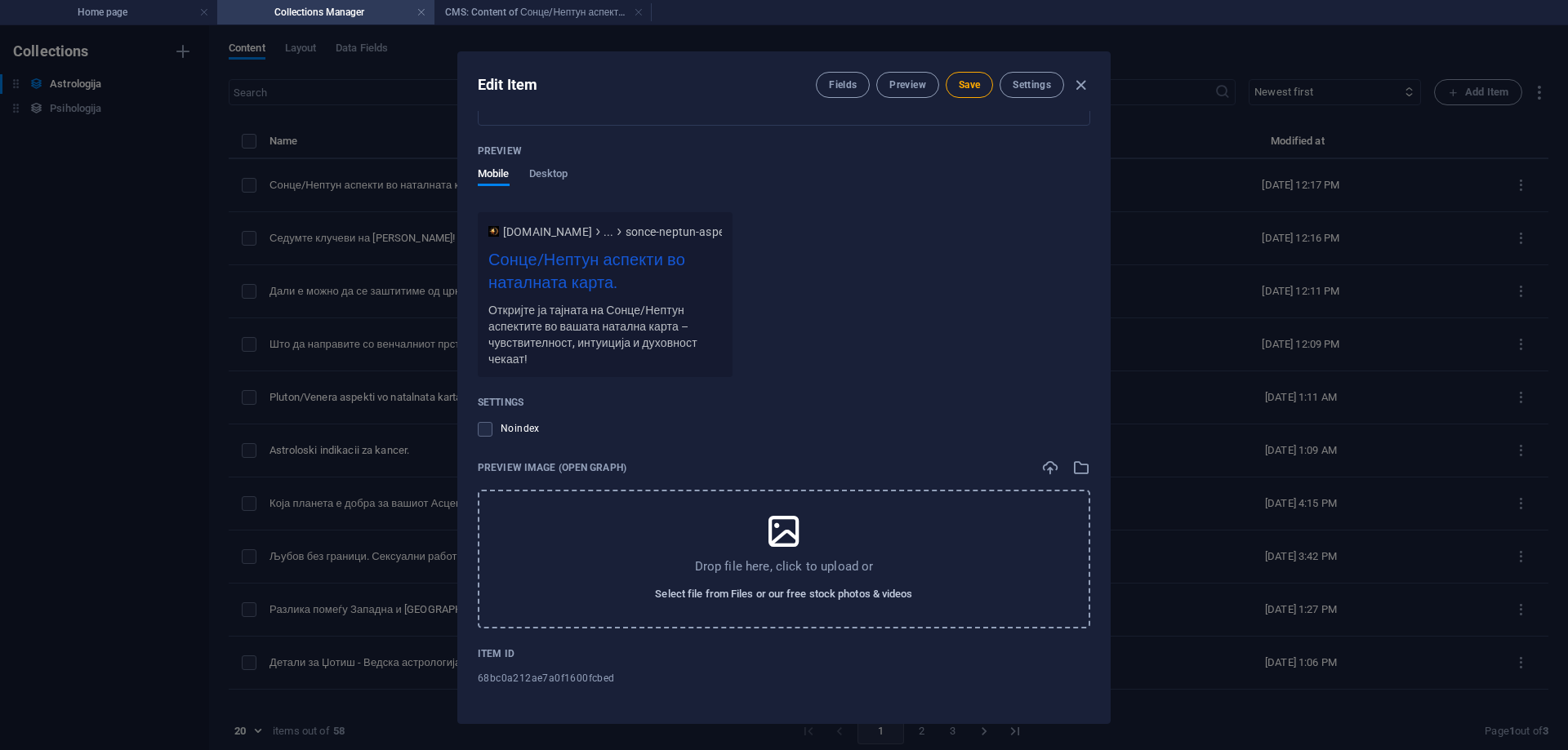
click at [887, 594] on span "Select file from Files or our free stock photos & videos" at bounding box center [784, 594] width 257 height 19
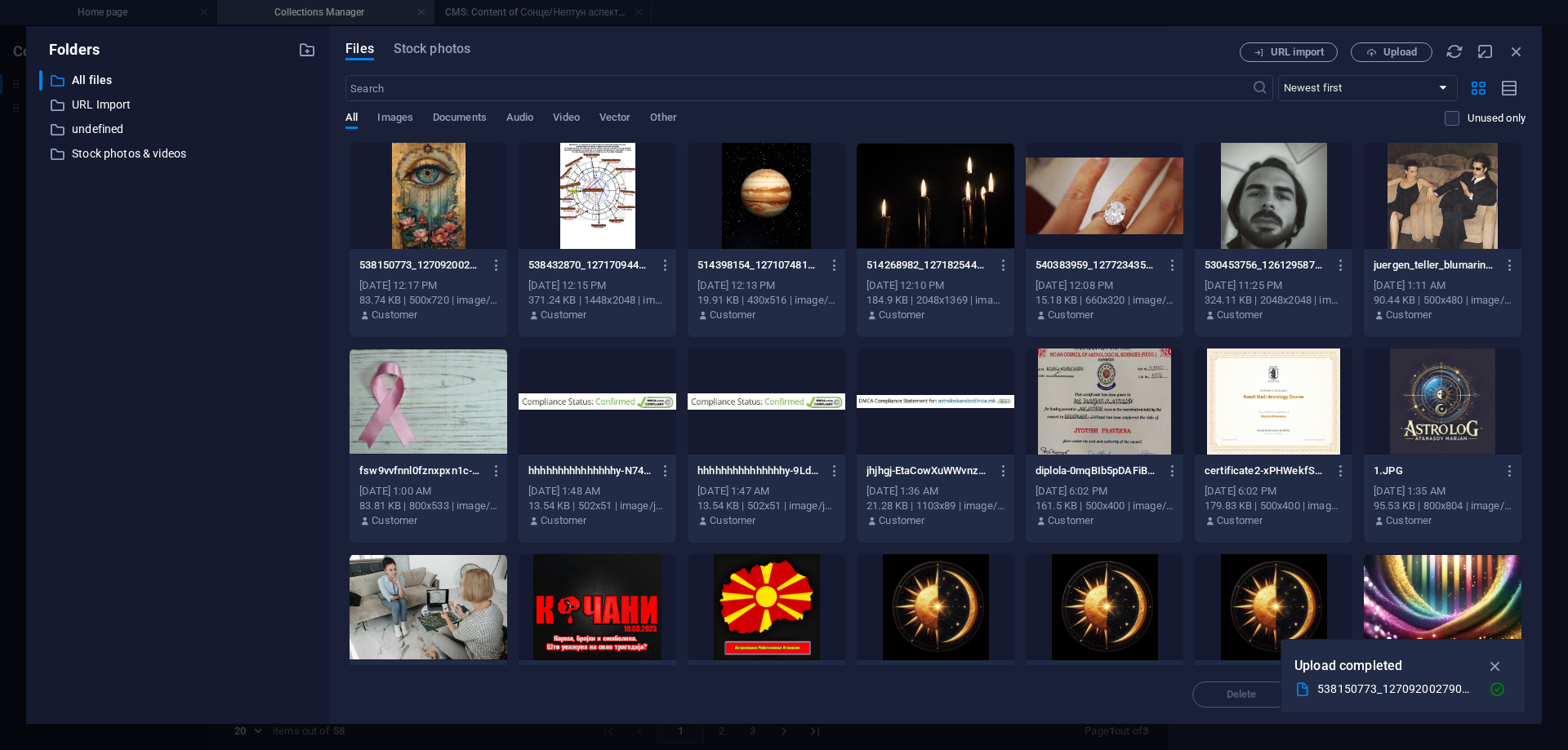
click at [399, 196] on div at bounding box center [428, 196] width 157 height 106
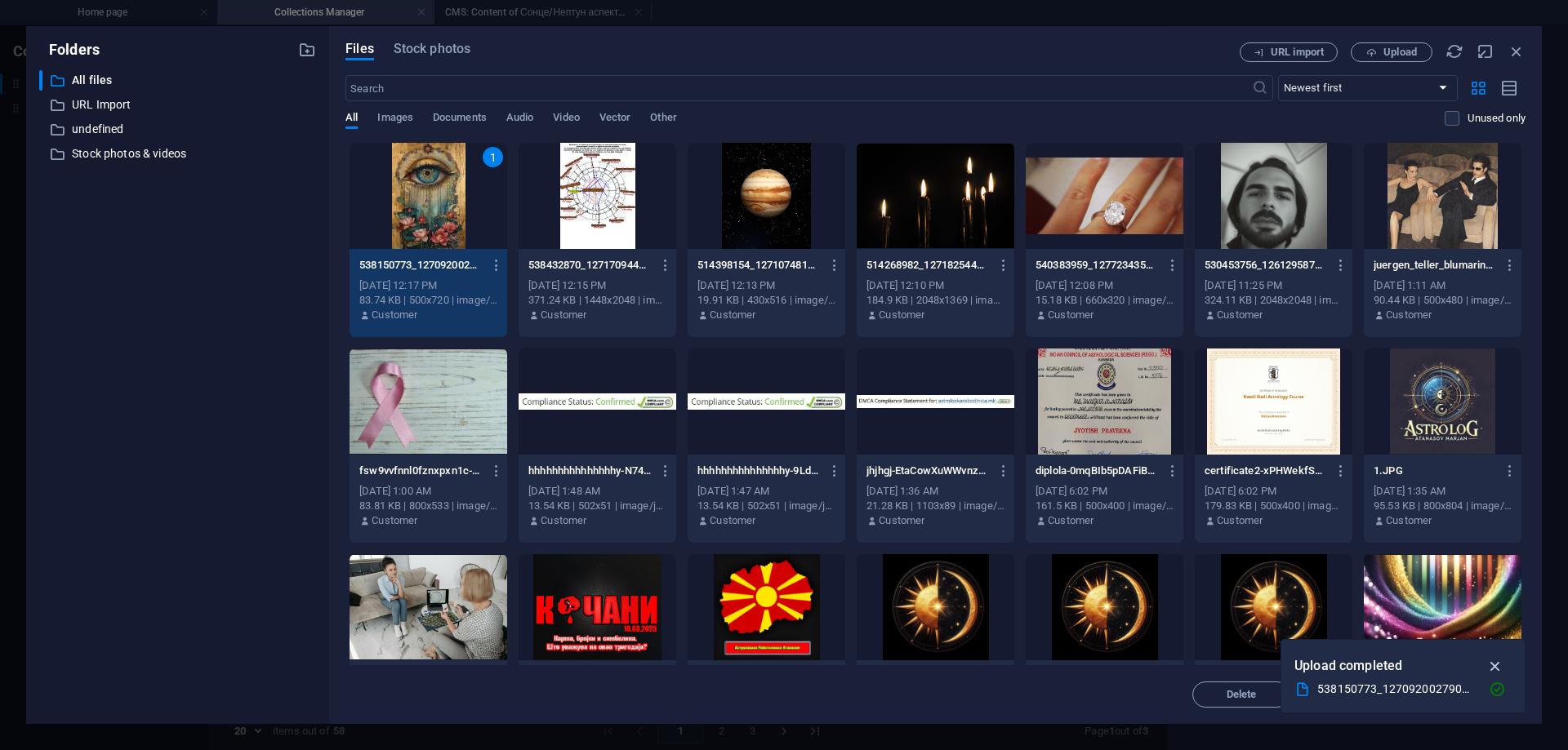
click at [1494, 668] on icon "button" at bounding box center [1496, 666] width 19 height 18
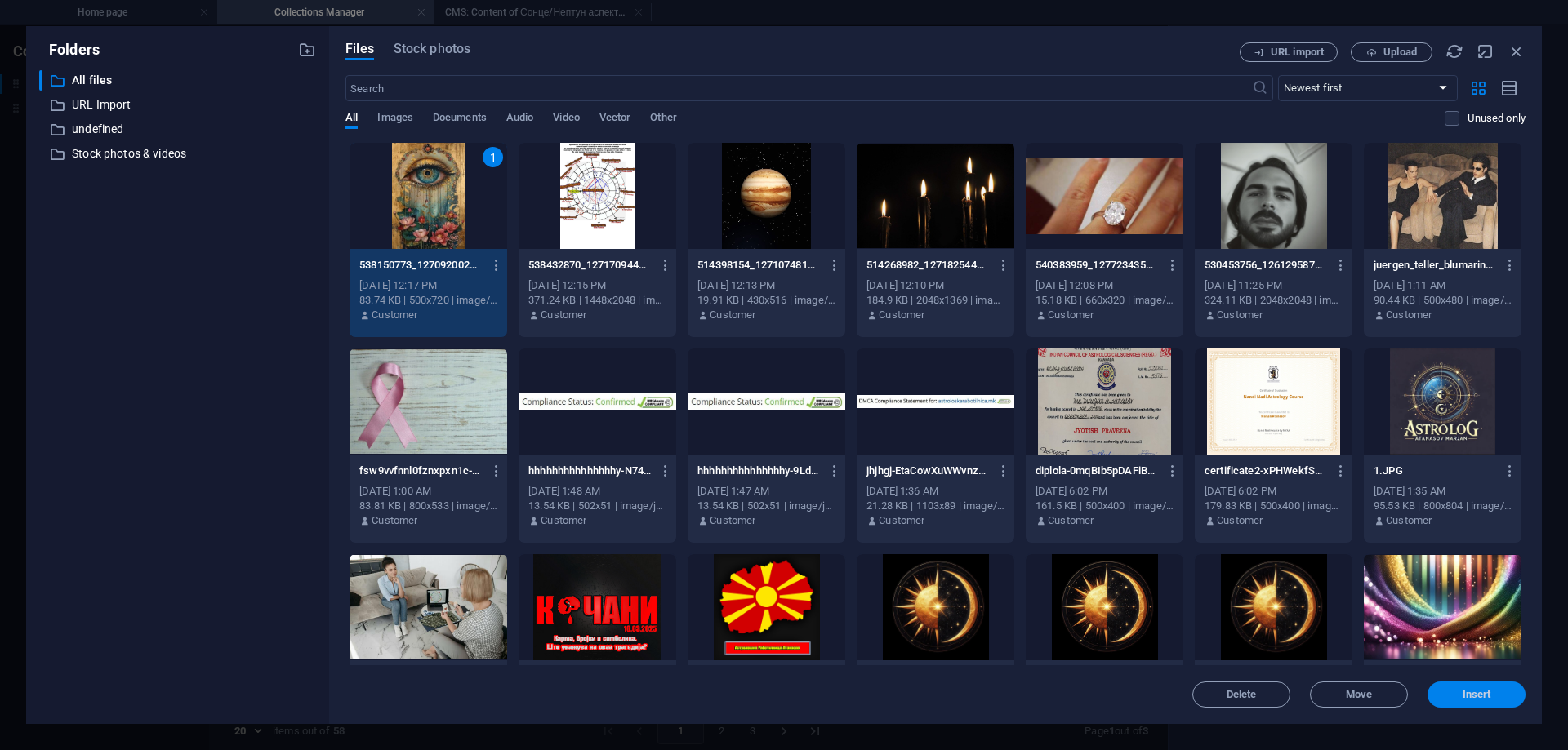
click at [1454, 700] on button "Insert" at bounding box center [1477, 694] width 98 height 26
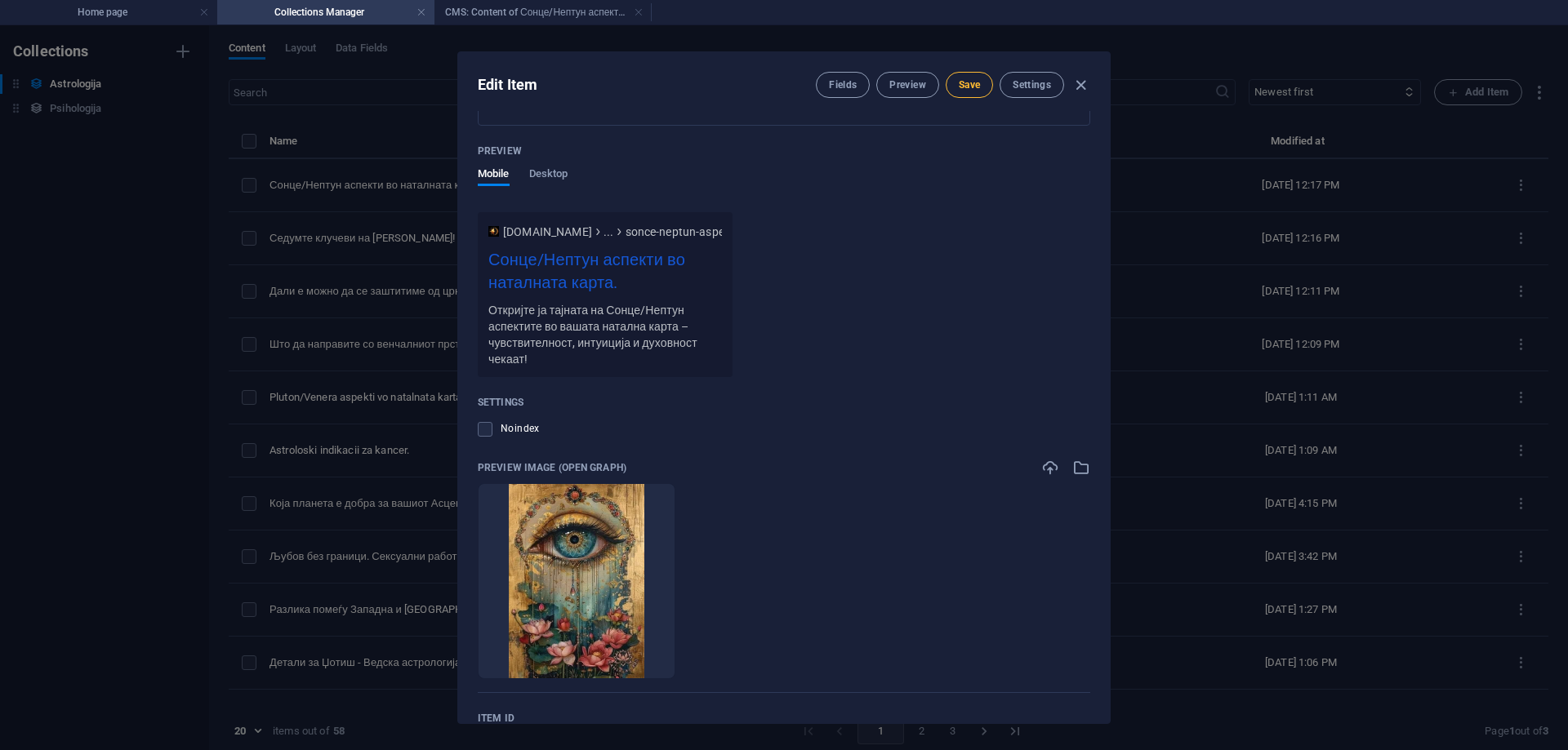
click at [961, 92] on button "Save" at bounding box center [969, 85] width 47 height 26
click at [914, 87] on span "Preview" at bounding box center [907, 85] width 36 height 13
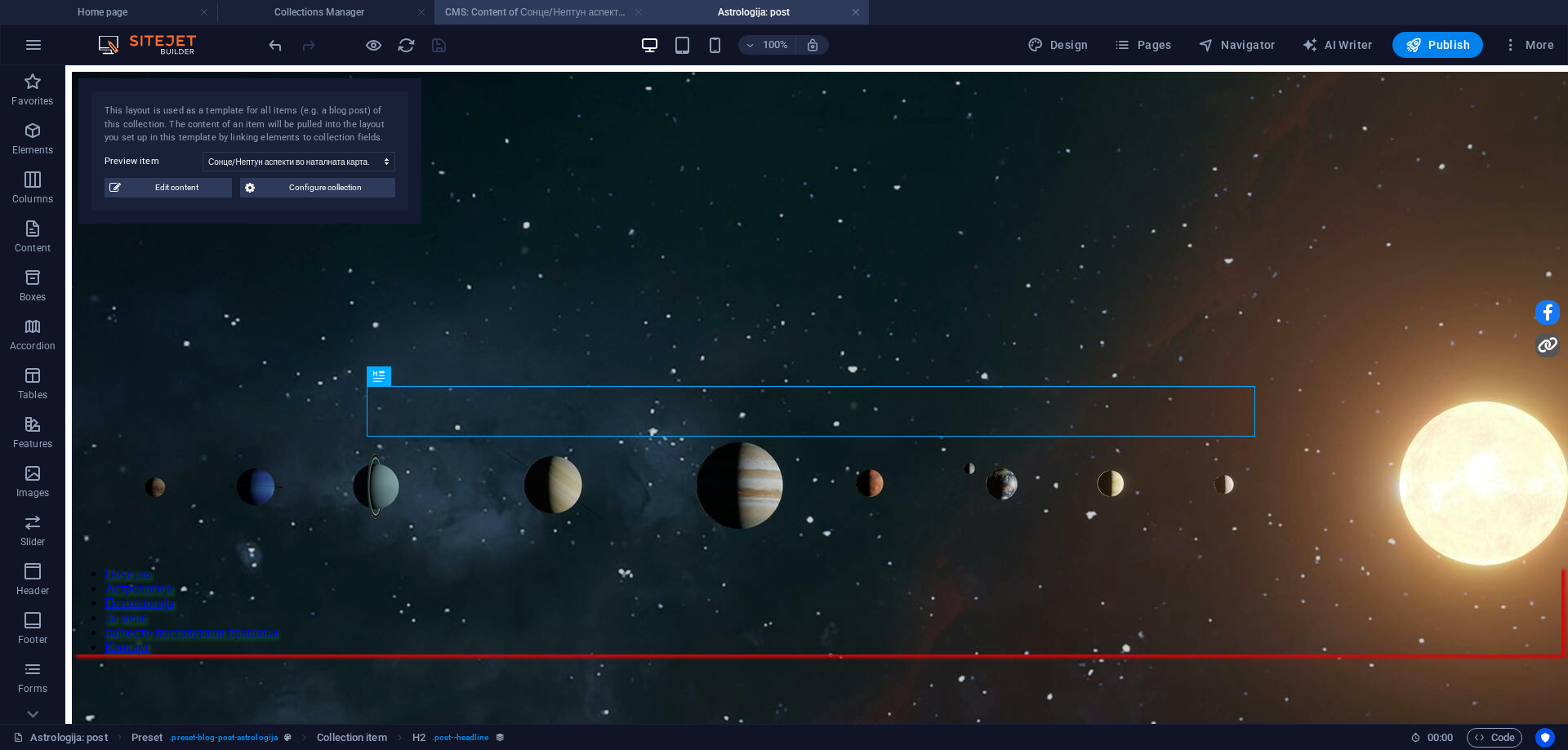
scroll to position [0, 0]
click at [635, 8] on link at bounding box center [639, 13] width 10 height 15
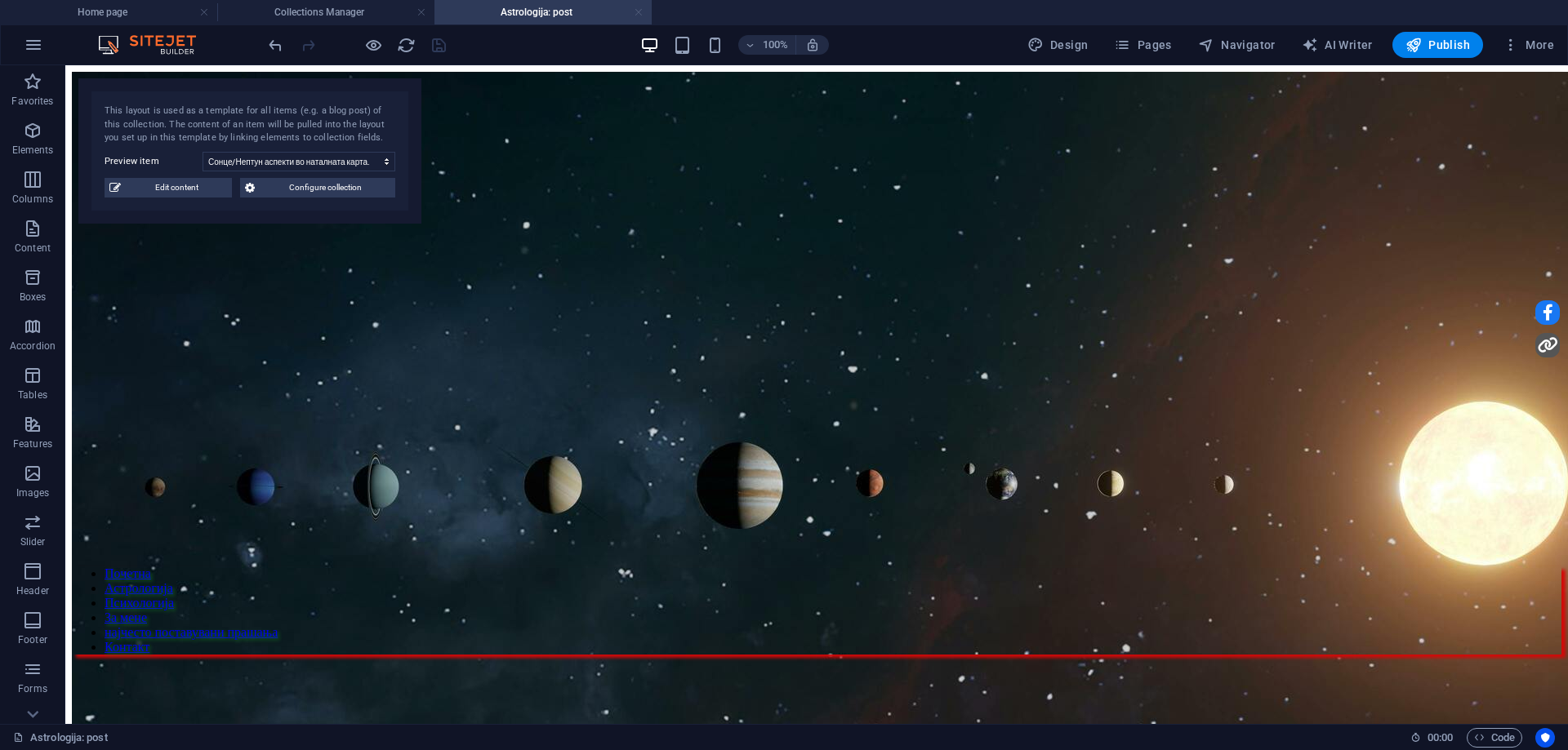
click at [641, 10] on link at bounding box center [639, 13] width 10 height 15
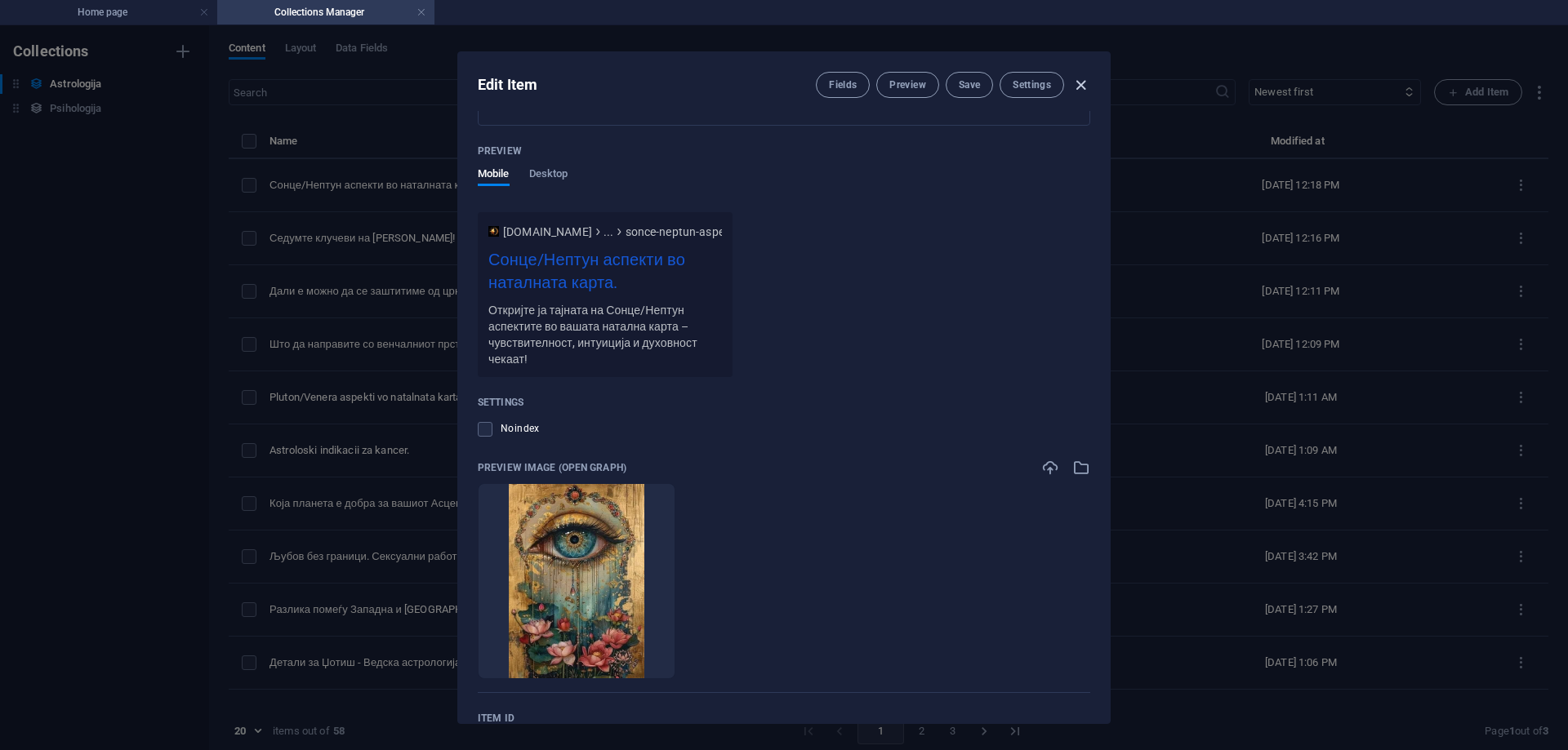
click at [1079, 85] on icon "button" at bounding box center [1081, 85] width 19 height 19
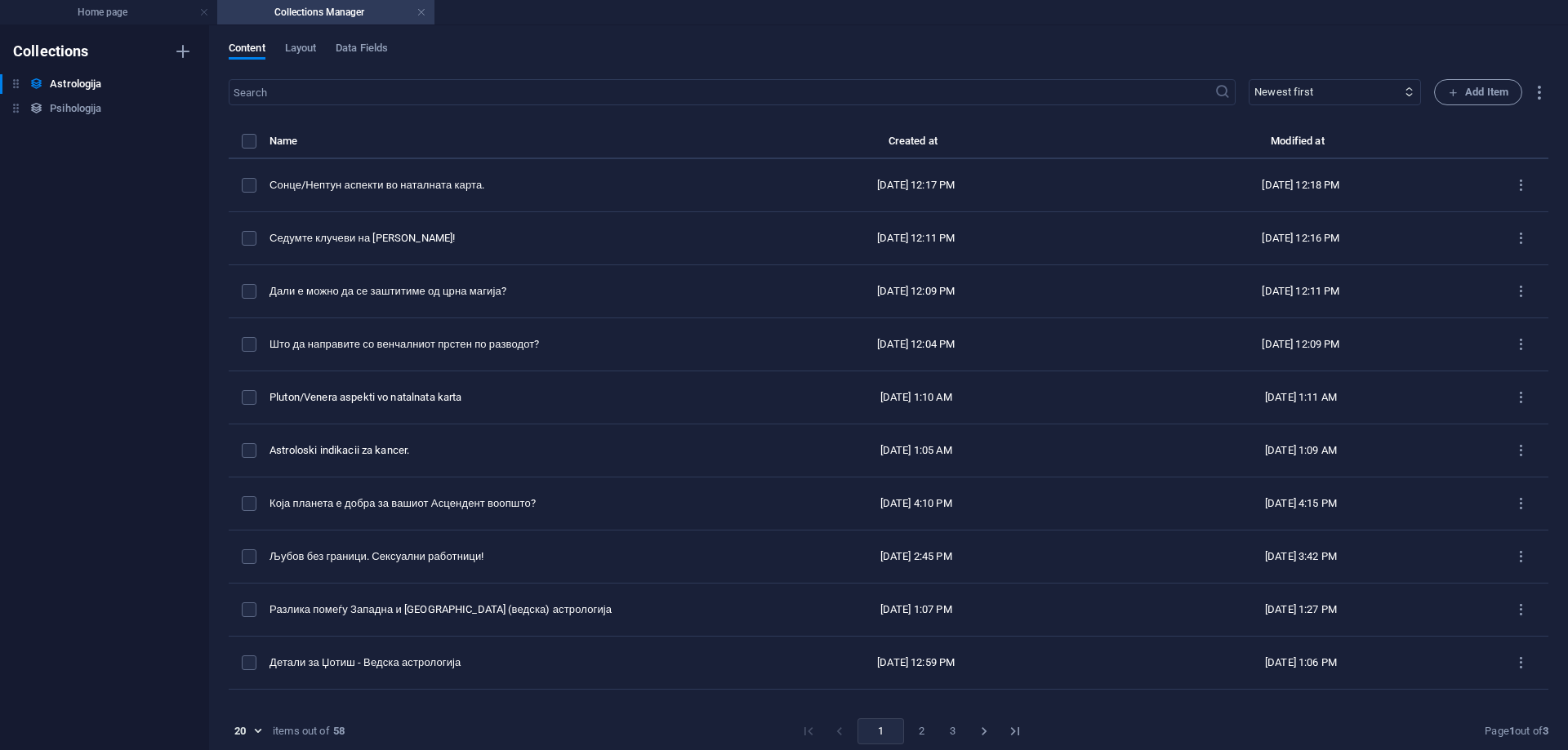
scroll to position [1112, 0]
click at [73, 108] on h6 "Psihologija" at bounding box center [75, 108] width 52 height 19
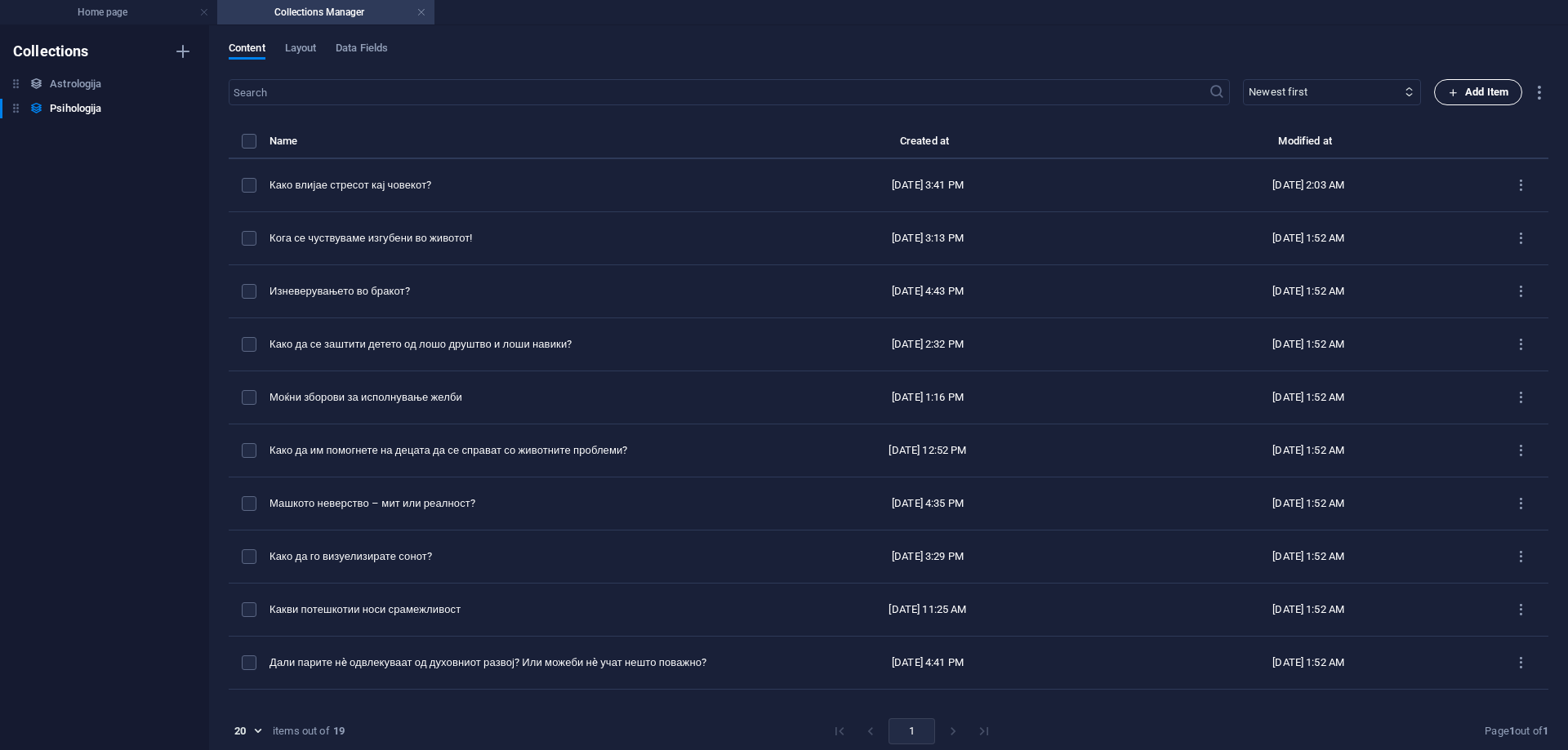
click at [1465, 91] on span "Add Item" at bounding box center [1477, 91] width 60 height 19
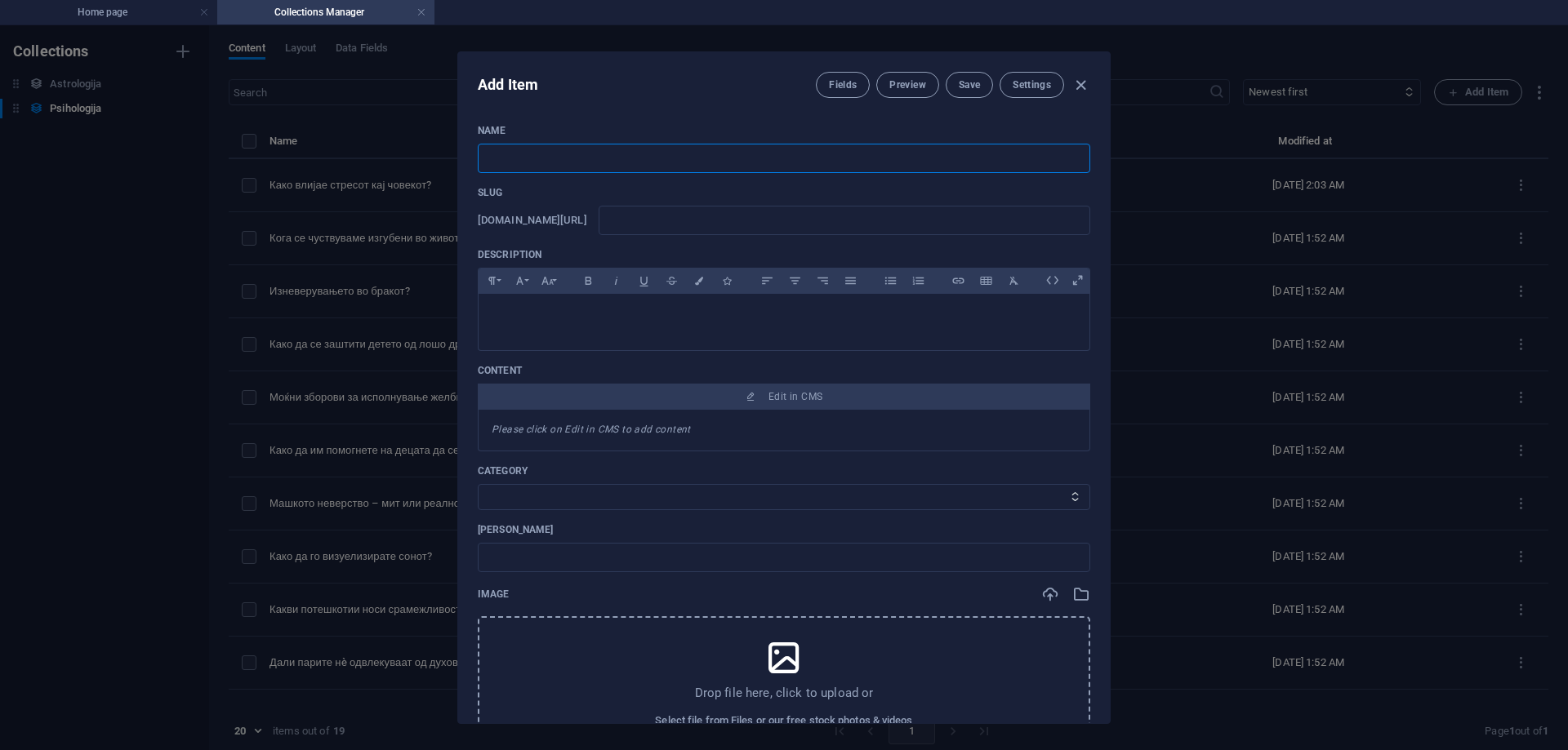
paste input "Што е Алфа енергија?!"
click at [704, 225] on input "text" at bounding box center [844, 220] width 492 height 30
click at [969, 75] on button "Save" at bounding box center [969, 85] width 47 height 26
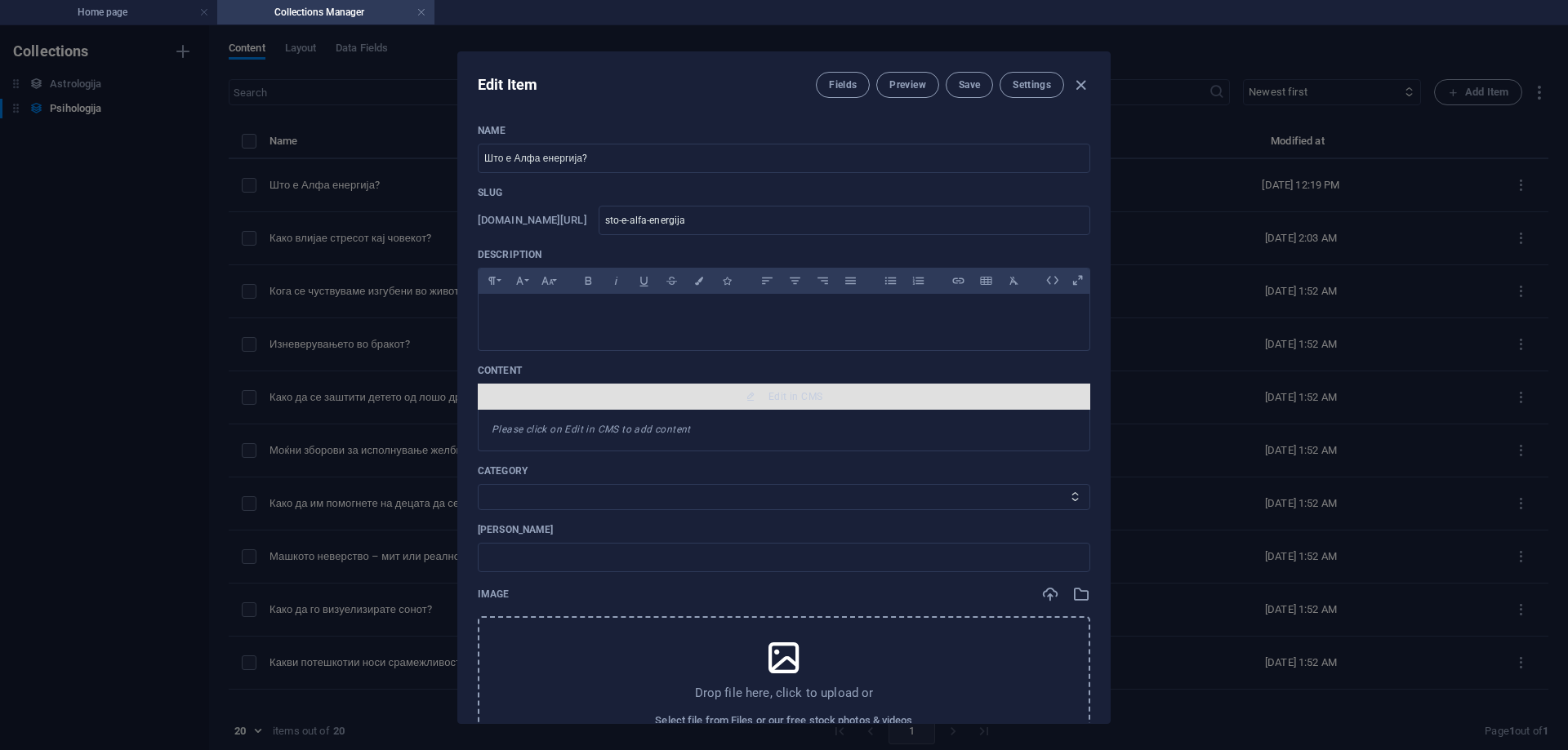
click at [799, 400] on span "Edit in CMS" at bounding box center [796, 396] width 54 height 13
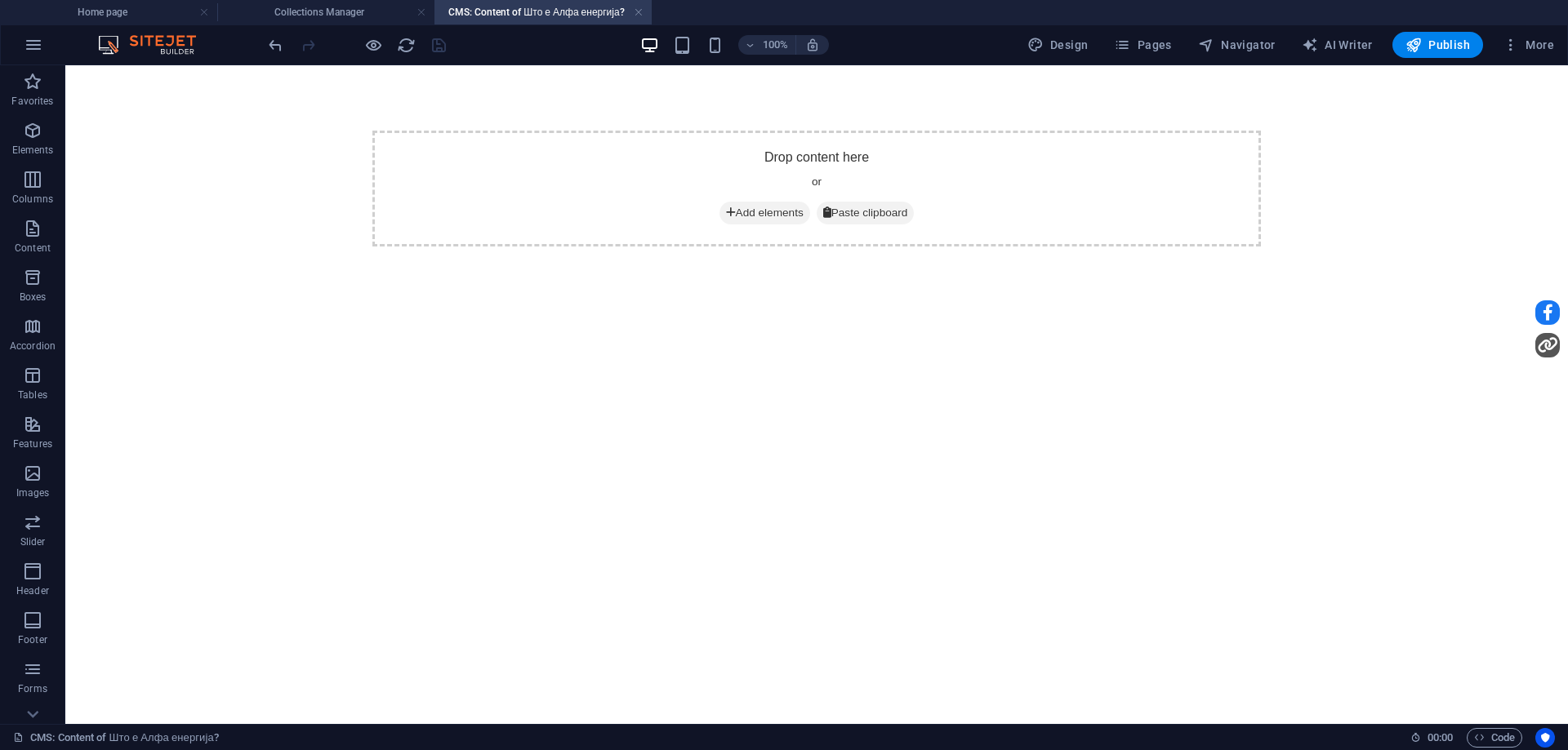
scroll to position [0, 0]
click at [735, 213] on span "Add elements" at bounding box center [765, 212] width 91 height 23
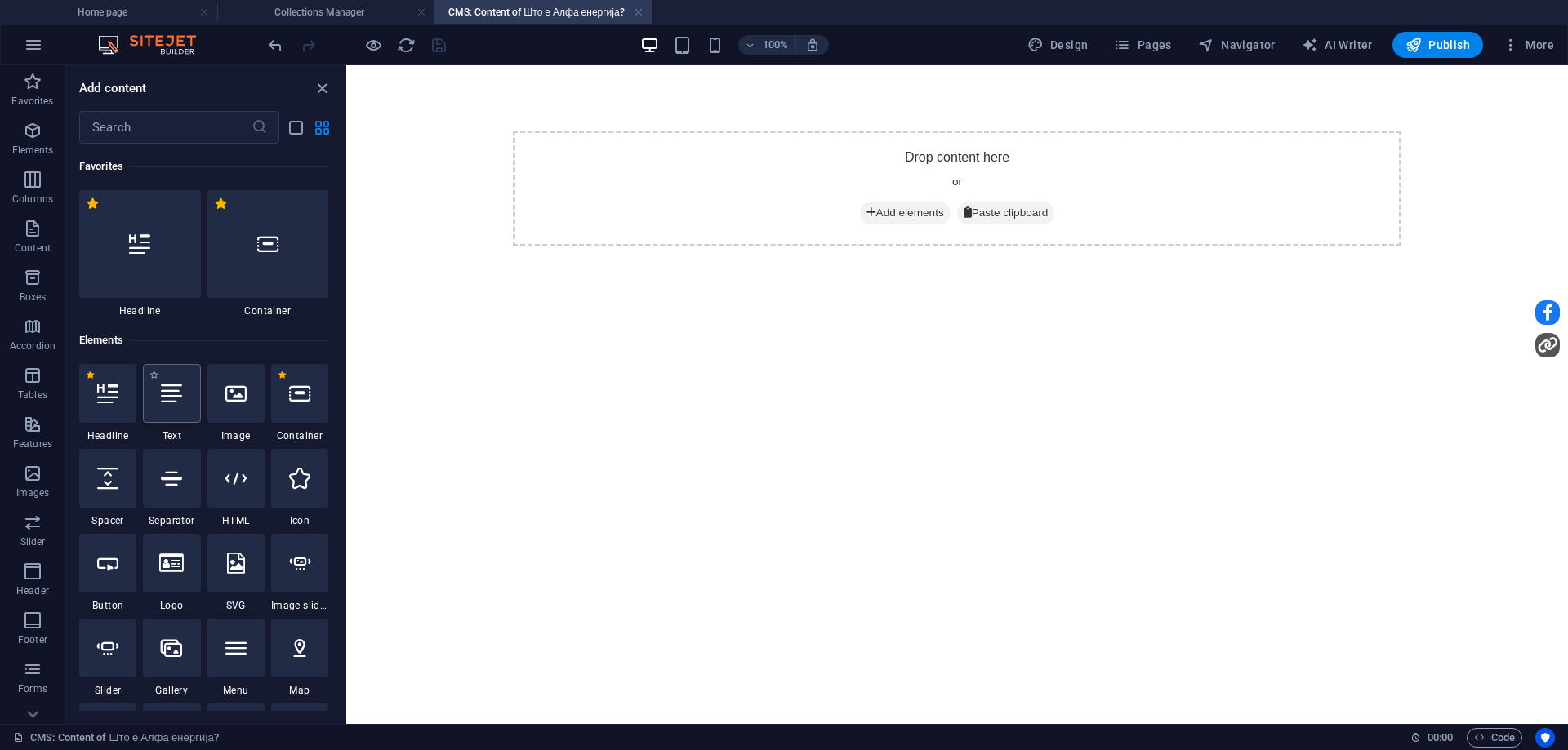
click at [186, 389] on div at bounding box center [172, 393] width 58 height 58
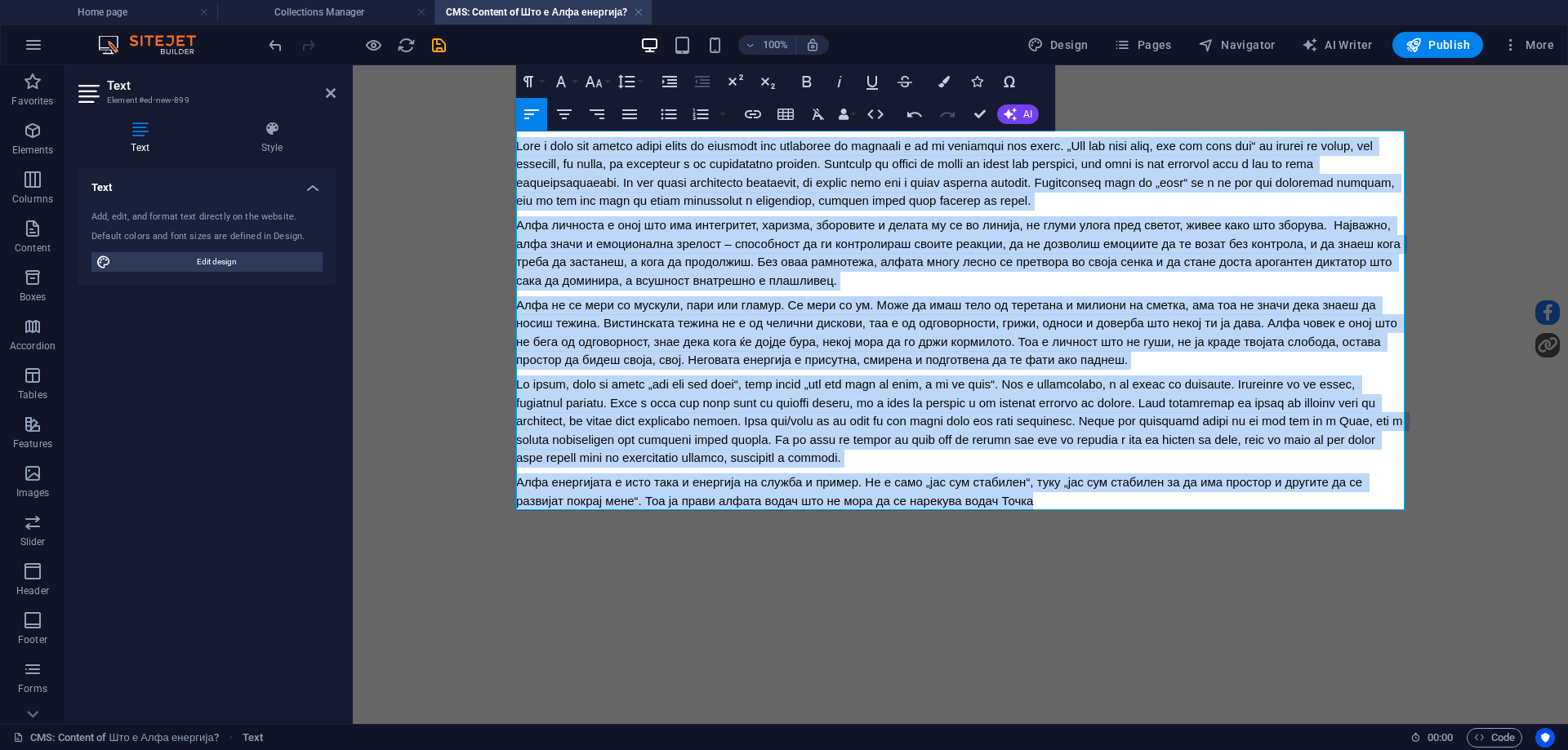
drag, startPoint x: 991, startPoint y: 499, endPoint x: 483, endPoint y: 111, distance: 639.2
click at [380, 115] on body "Алфа личноста е оној што има интегритет, харизма, зборовите и делата му се во л…" at bounding box center [960, 320] width 1215 height 510
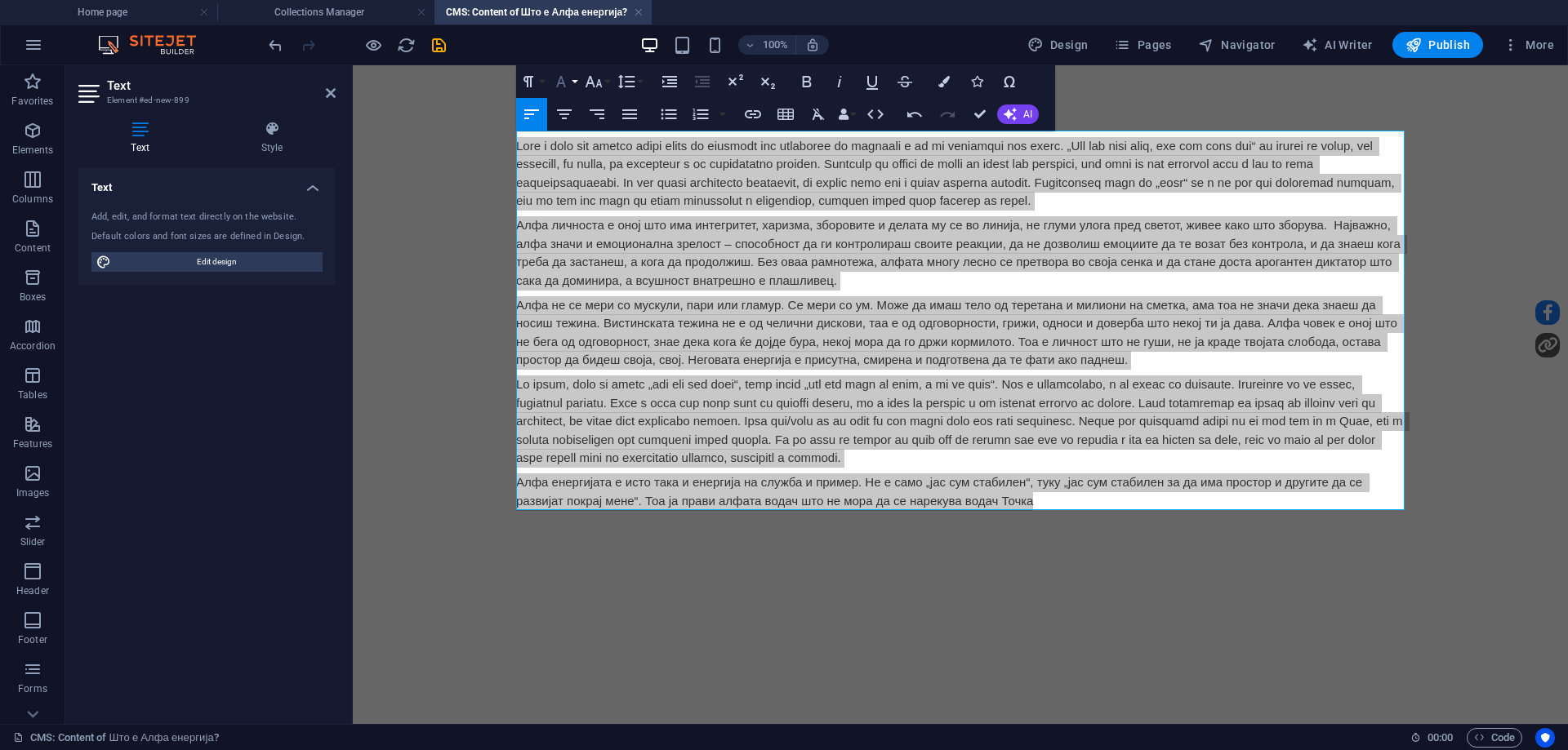
click at [576, 82] on button "Font Family" at bounding box center [564, 81] width 31 height 33
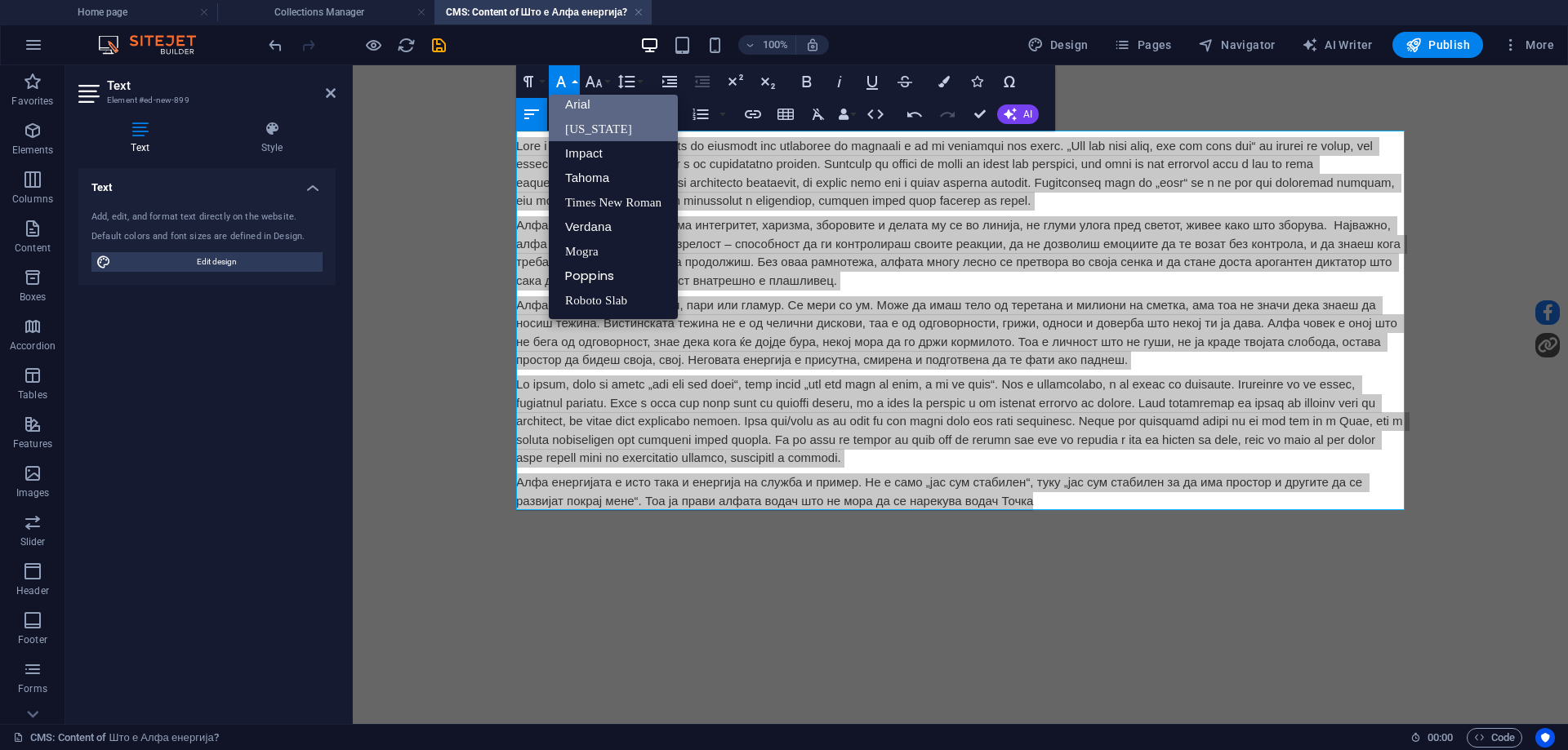
scroll to position [9, 0]
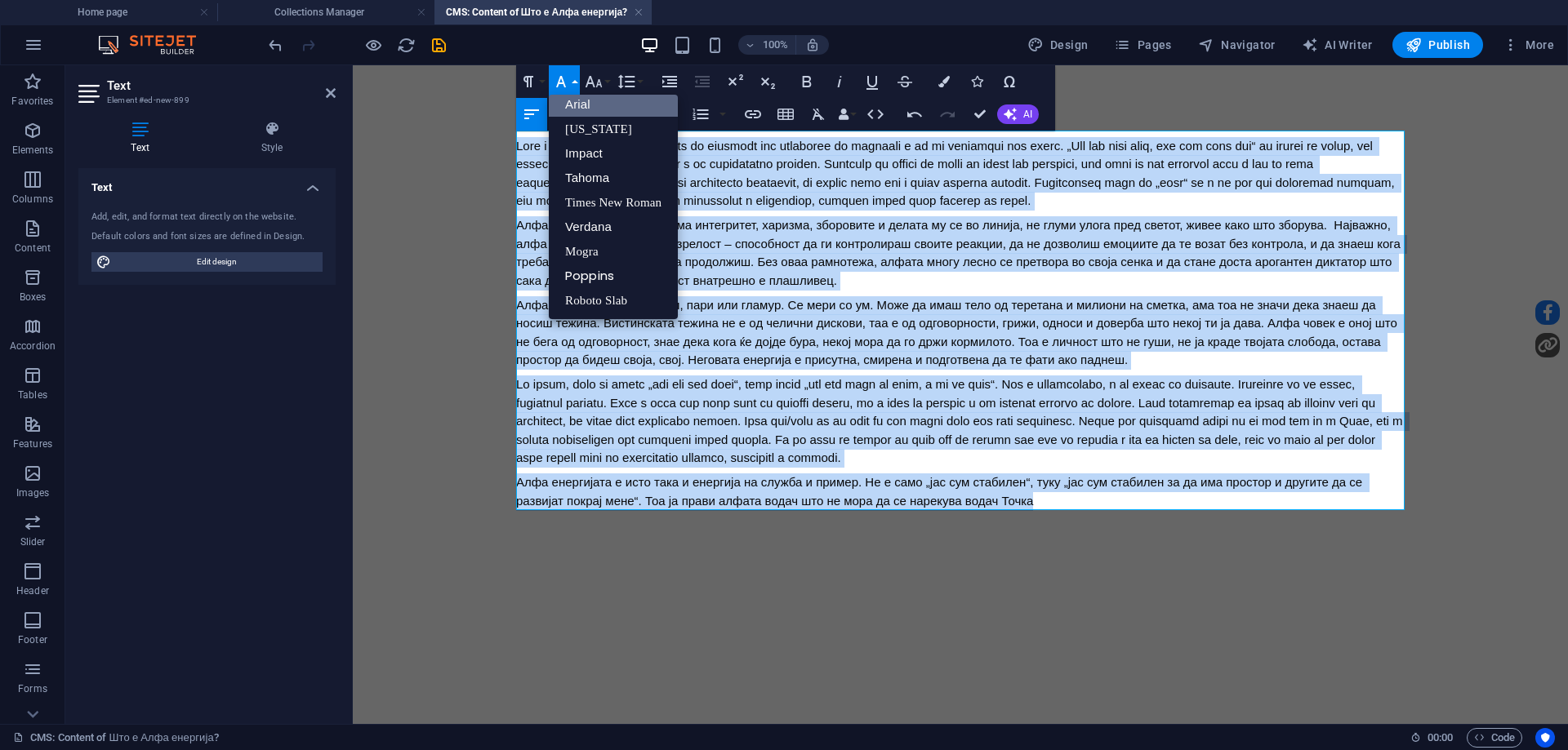
click at [582, 100] on link "Arial" at bounding box center [613, 104] width 129 height 25
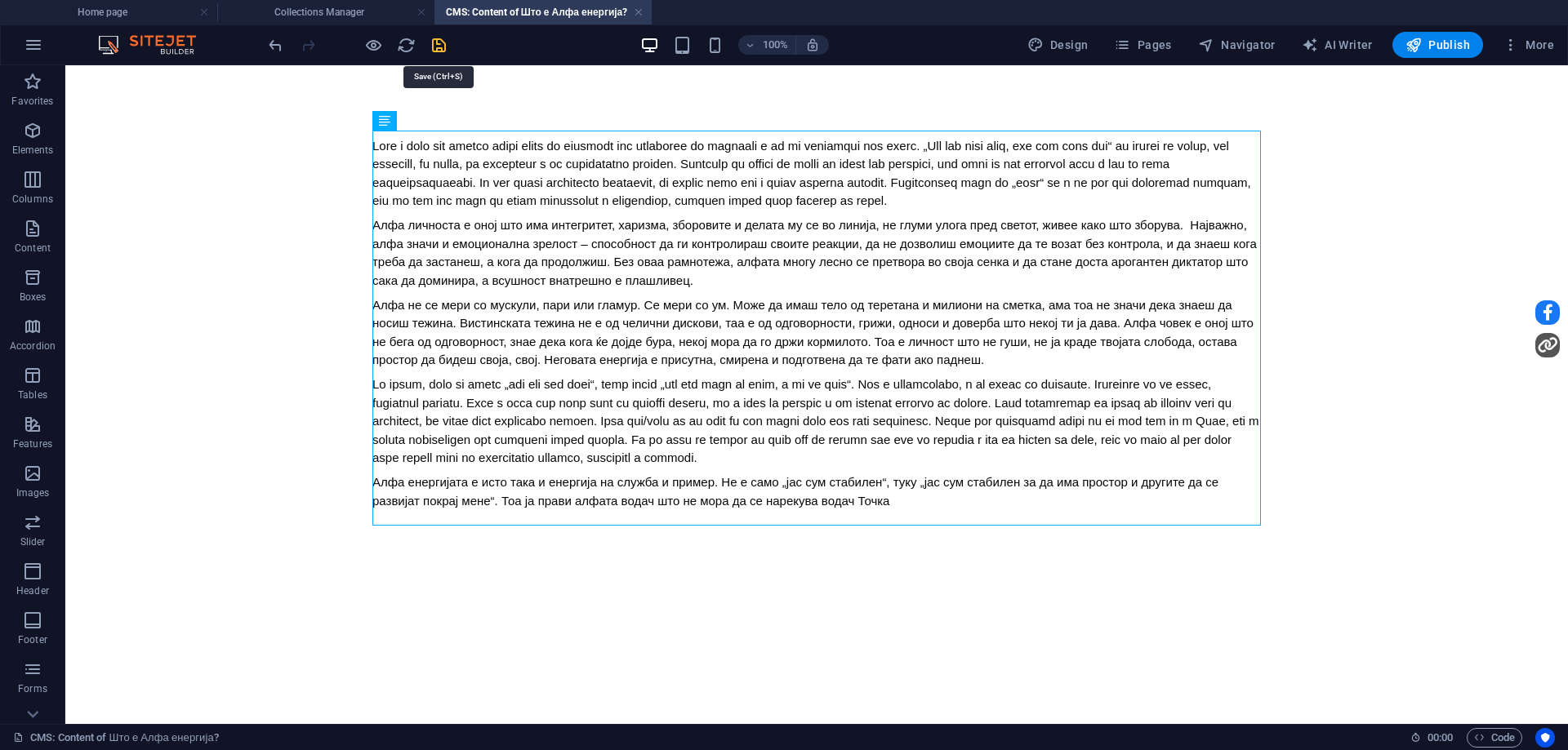
click at [433, 48] on icon "save" at bounding box center [439, 45] width 19 height 19
click at [378, 14] on h4 "Collections Manager" at bounding box center [326, 12] width 218 height 18
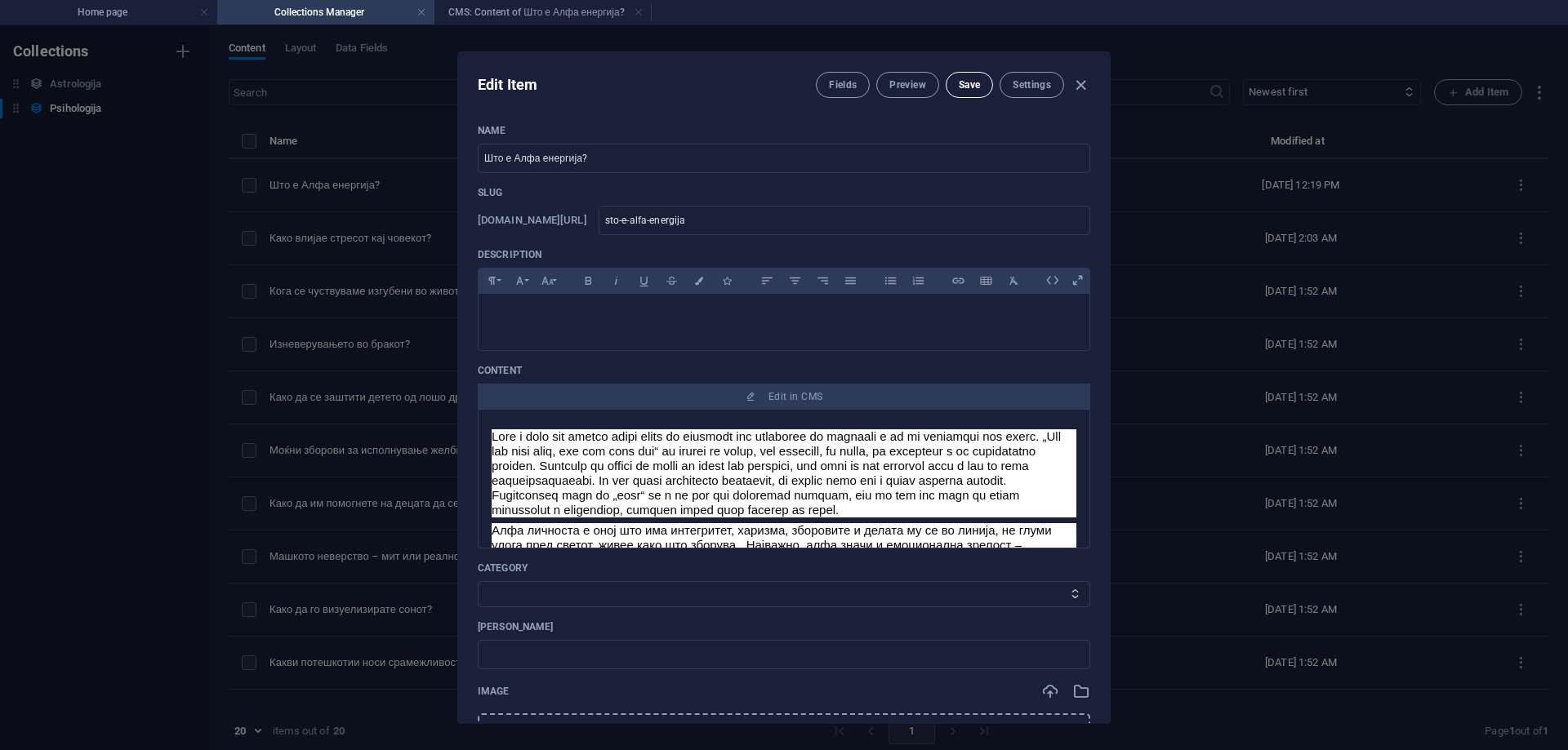
click at [962, 82] on span "Save" at bounding box center [969, 85] width 21 height 13
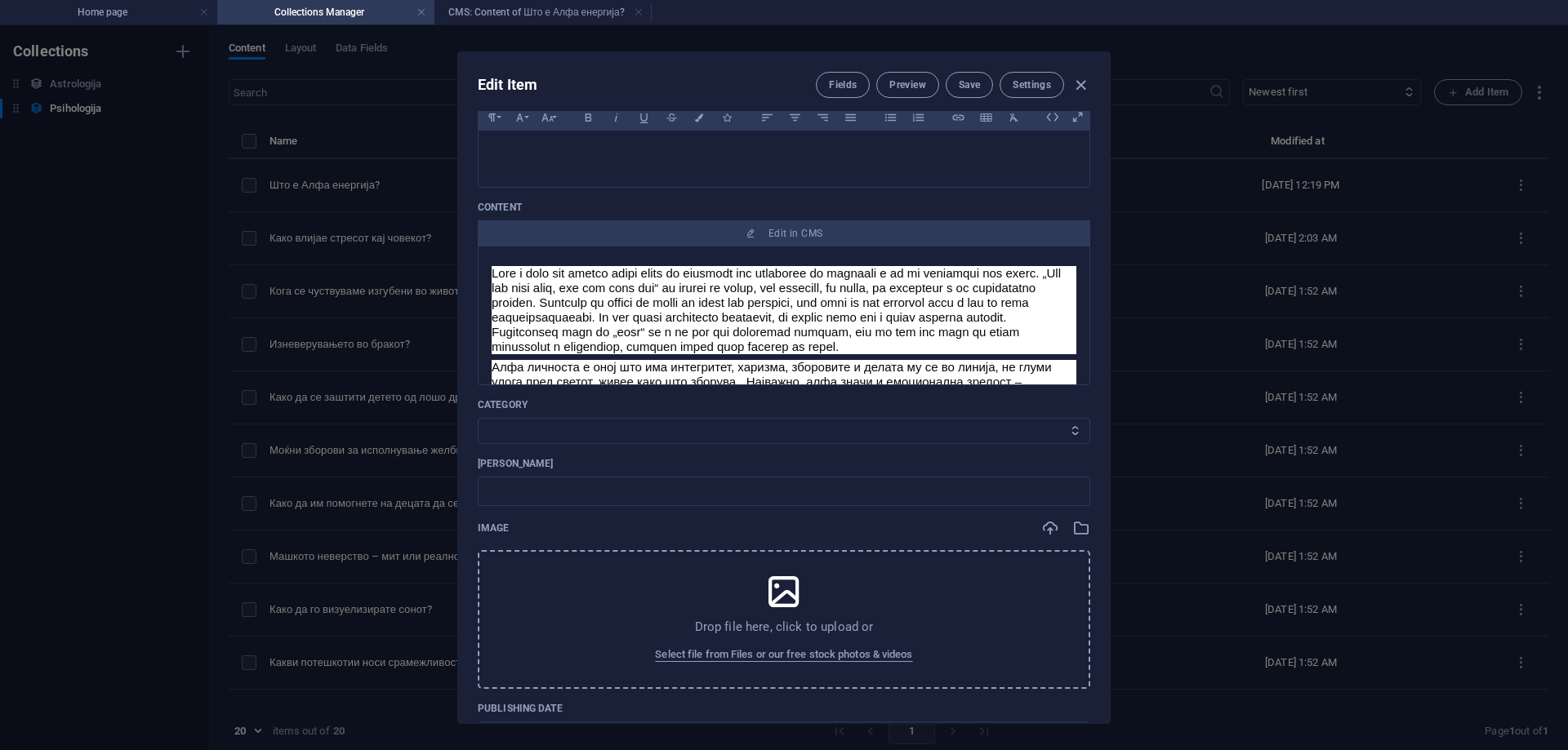
drag, startPoint x: 624, startPoint y: 433, endPoint x: 624, endPoint y: 444, distance: 11.0
click at [624, 433] on select "Category 1 Category 2" at bounding box center [783, 431] width 612 height 26
click at [478, 418] on select "Category 1 Category 2" at bounding box center [783, 431] width 612 height 26
click at [615, 496] on input "text" at bounding box center [783, 491] width 612 height 30
click at [753, 654] on span "Select file from Files or our free stock photos & videos" at bounding box center [784, 654] width 257 height 19
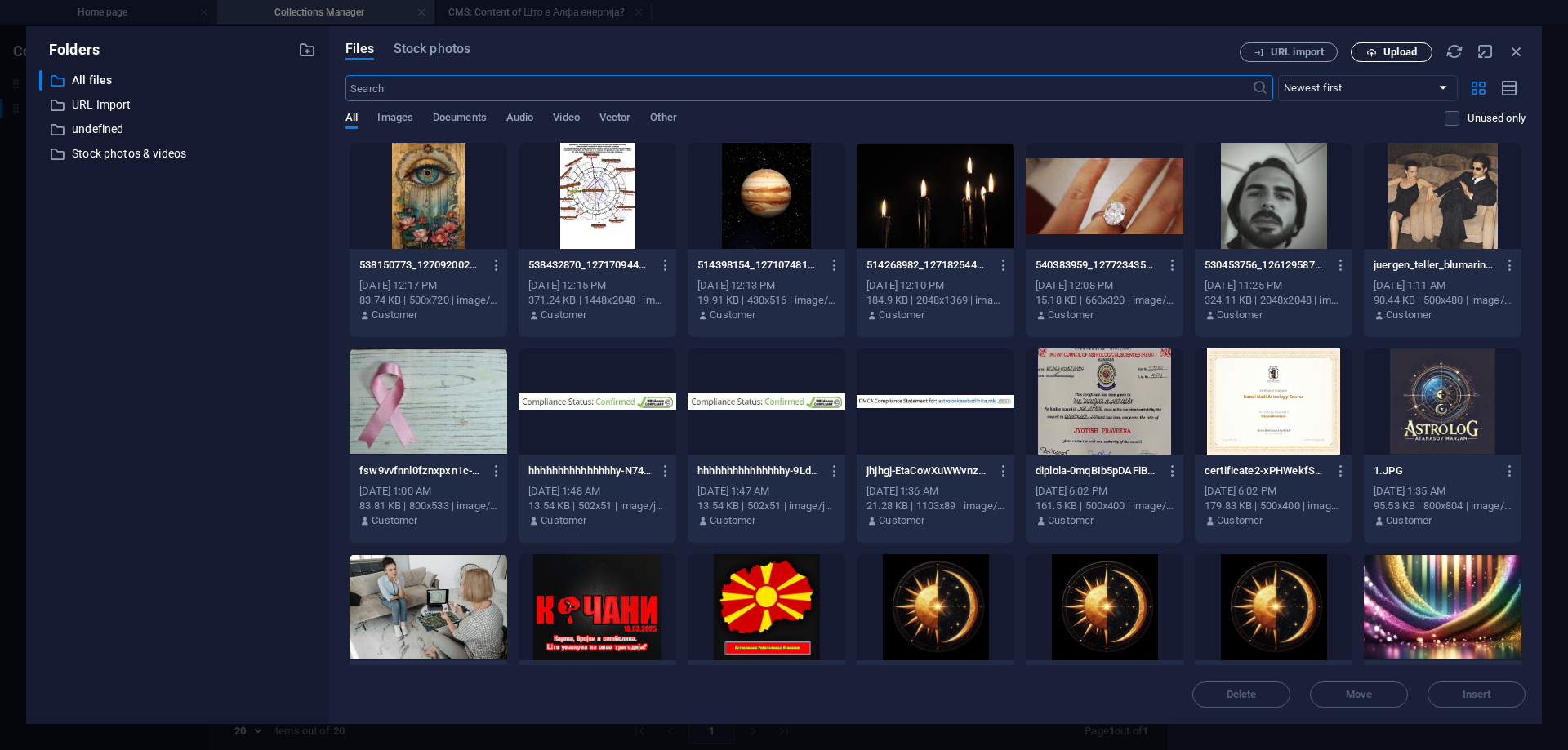
click at [1393, 47] on span "Upload" at bounding box center [1400, 52] width 34 height 10
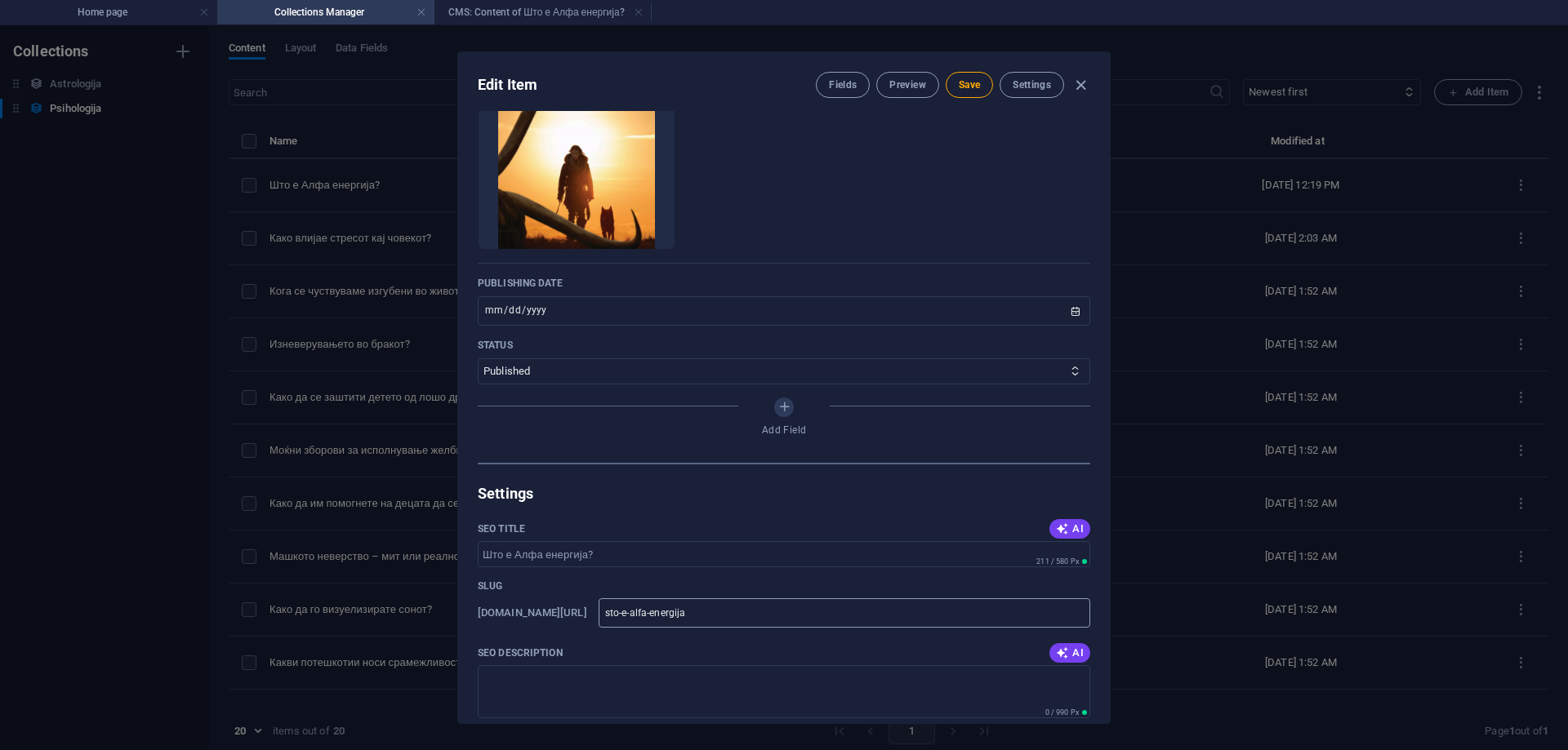
scroll to position [817, 0]
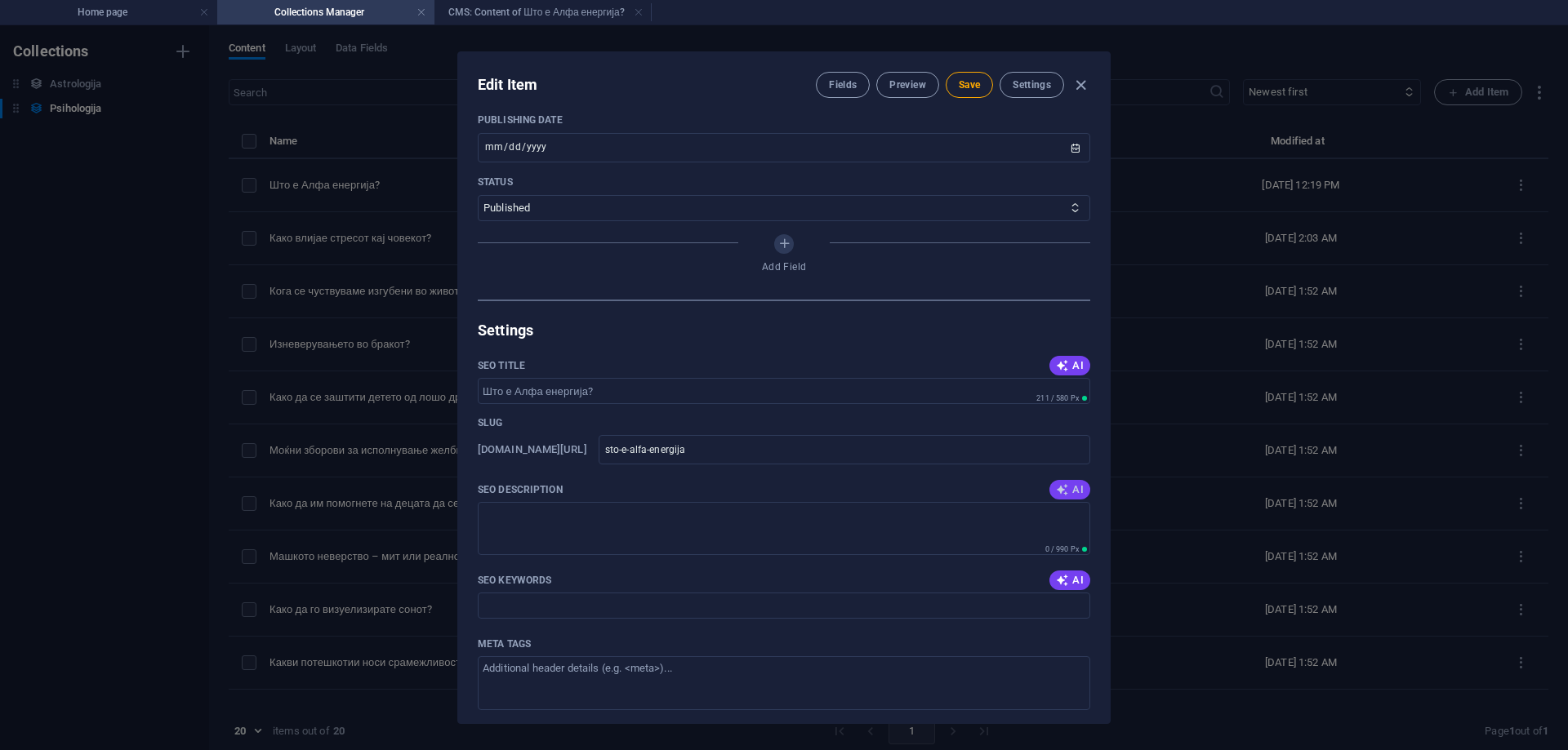
click at [1063, 484] on icon "button" at bounding box center [1062, 489] width 13 height 13
click at [1063, 489] on icon "button" at bounding box center [1062, 489] width 13 height 13
click at [1063, 584] on icon "button" at bounding box center [1062, 580] width 13 height 13
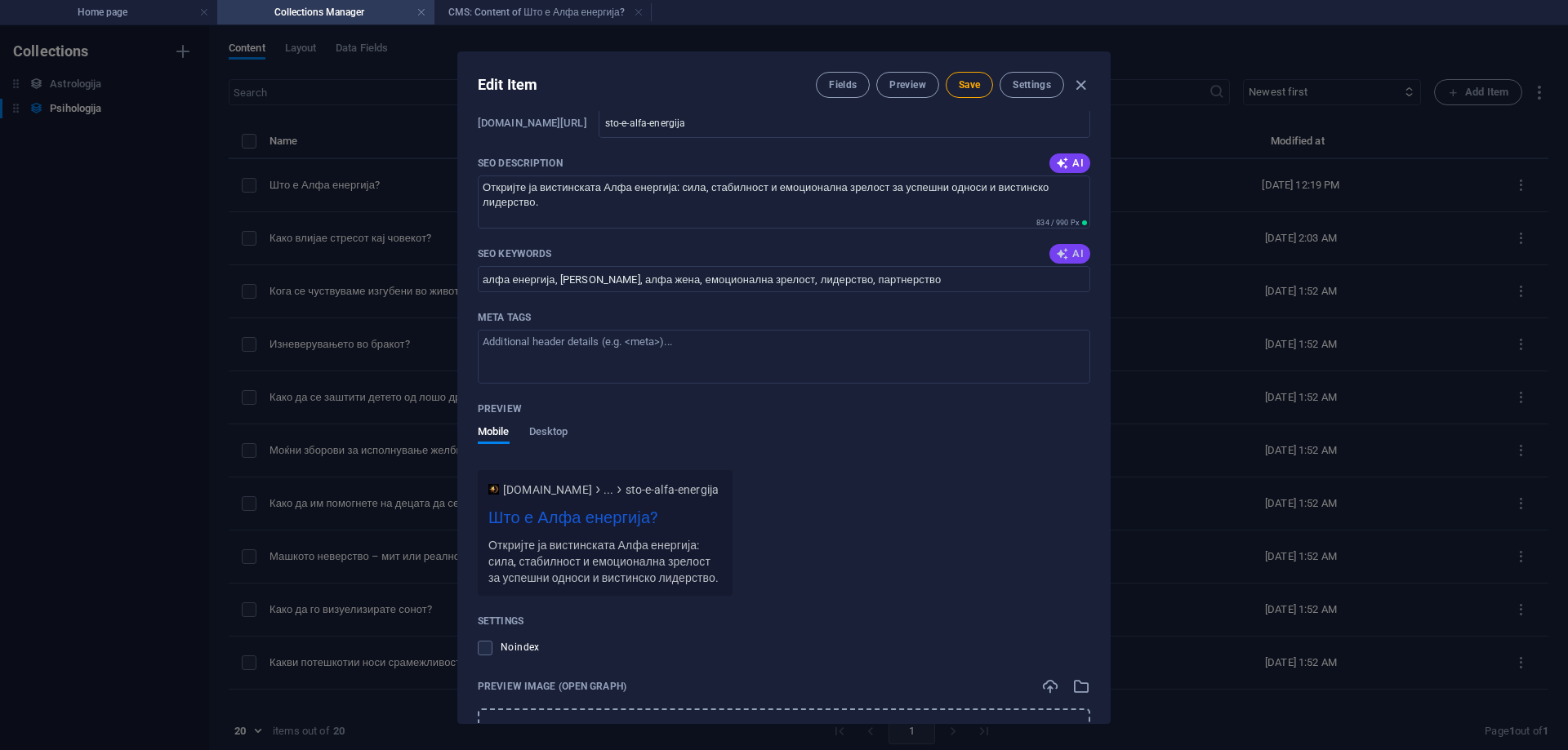
scroll to position [1378, 0]
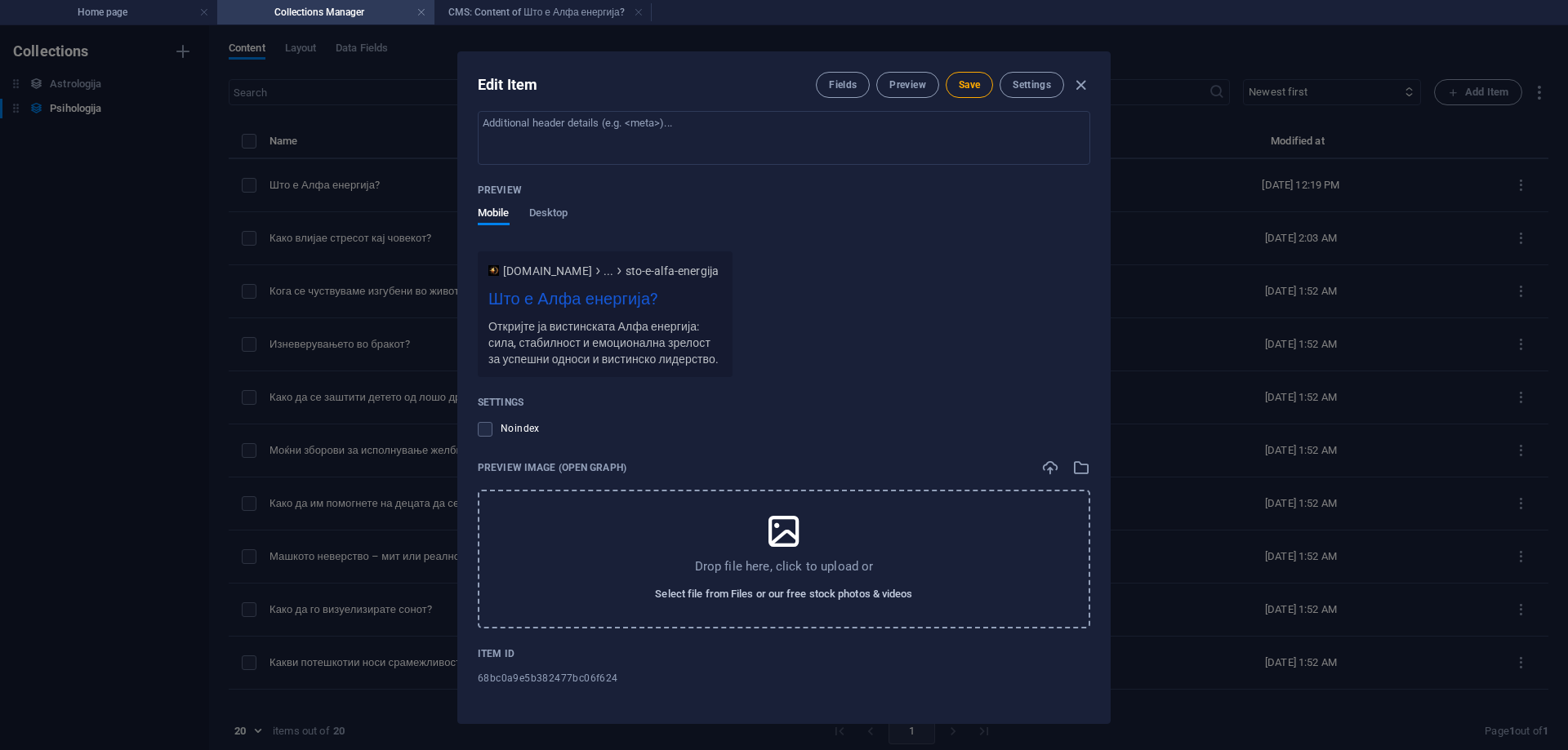
click at [796, 600] on span "Select file from Files or our free stock photos & videos" at bounding box center [784, 594] width 257 height 19
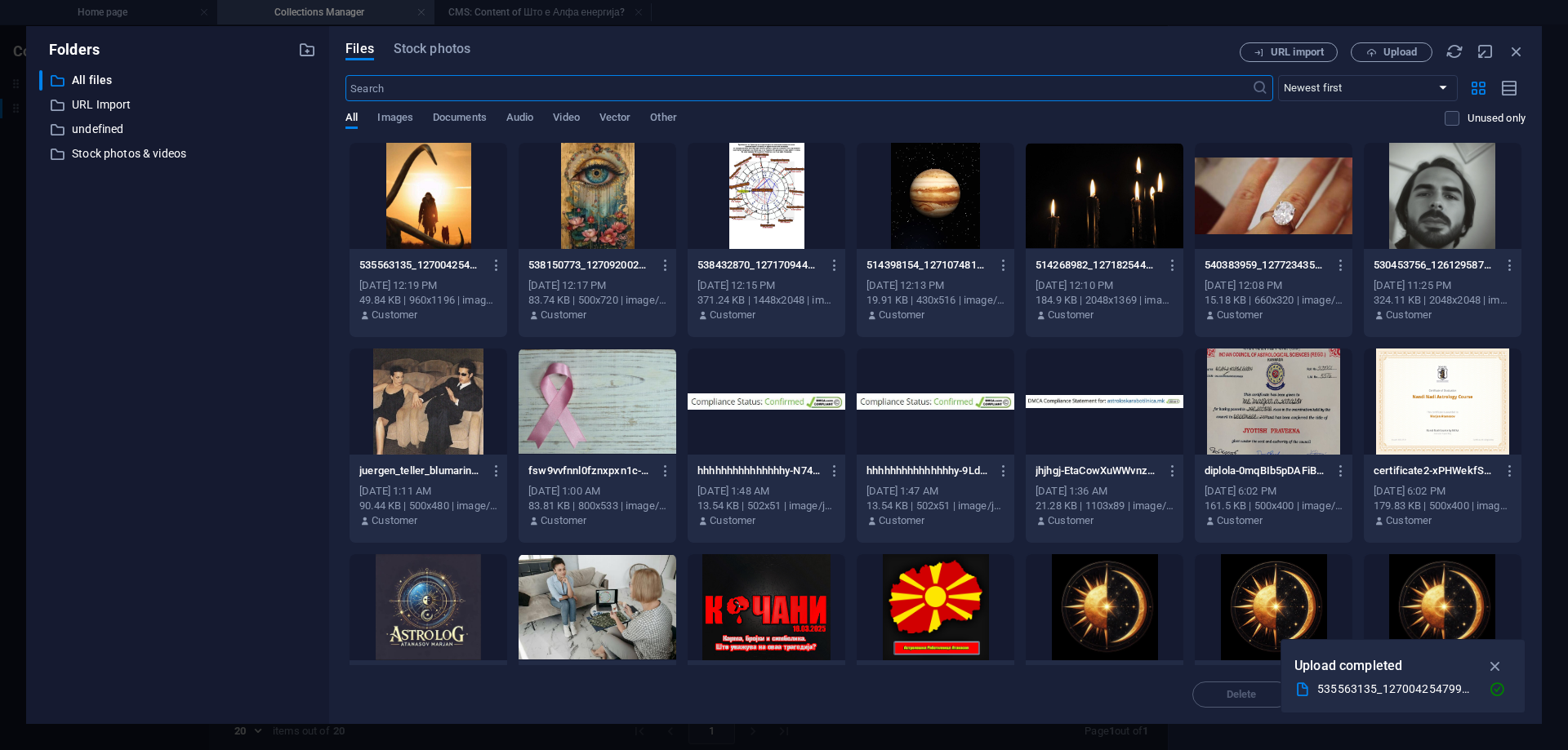
click at [423, 192] on div at bounding box center [428, 196] width 157 height 106
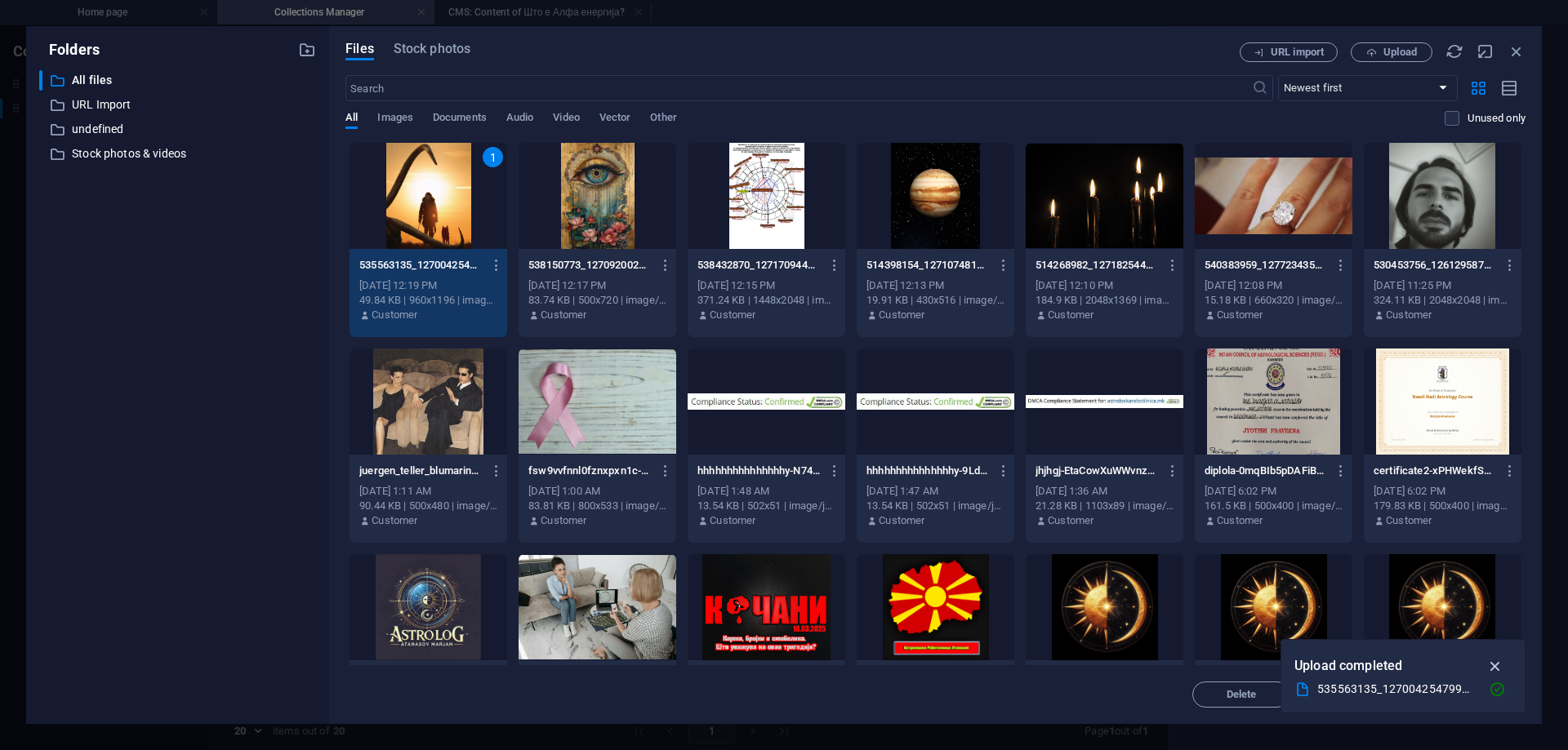
click at [1497, 668] on icon "button" at bounding box center [1496, 666] width 19 height 18
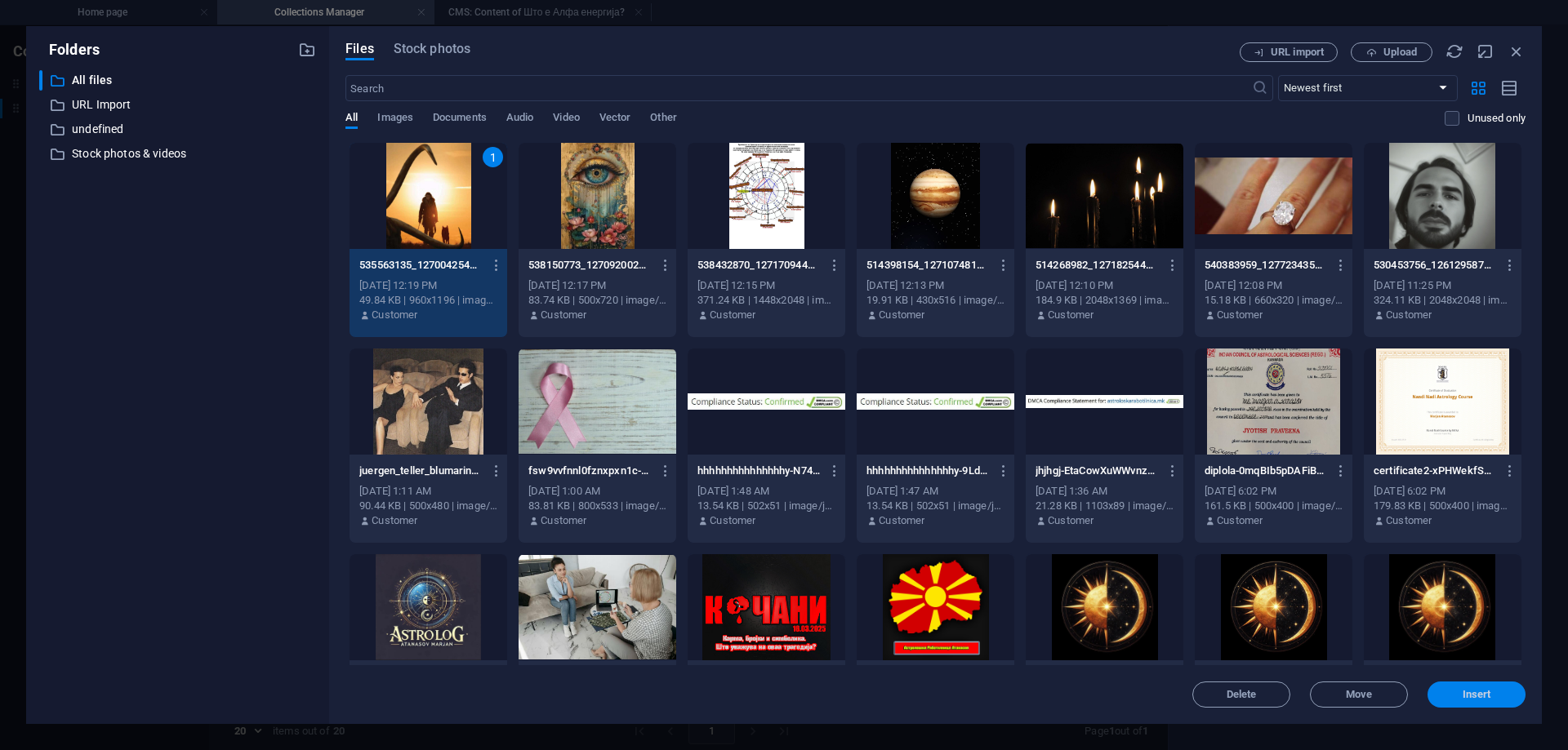
click at [1455, 698] on span "Insert" at bounding box center [1477, 695] width 85 height 10
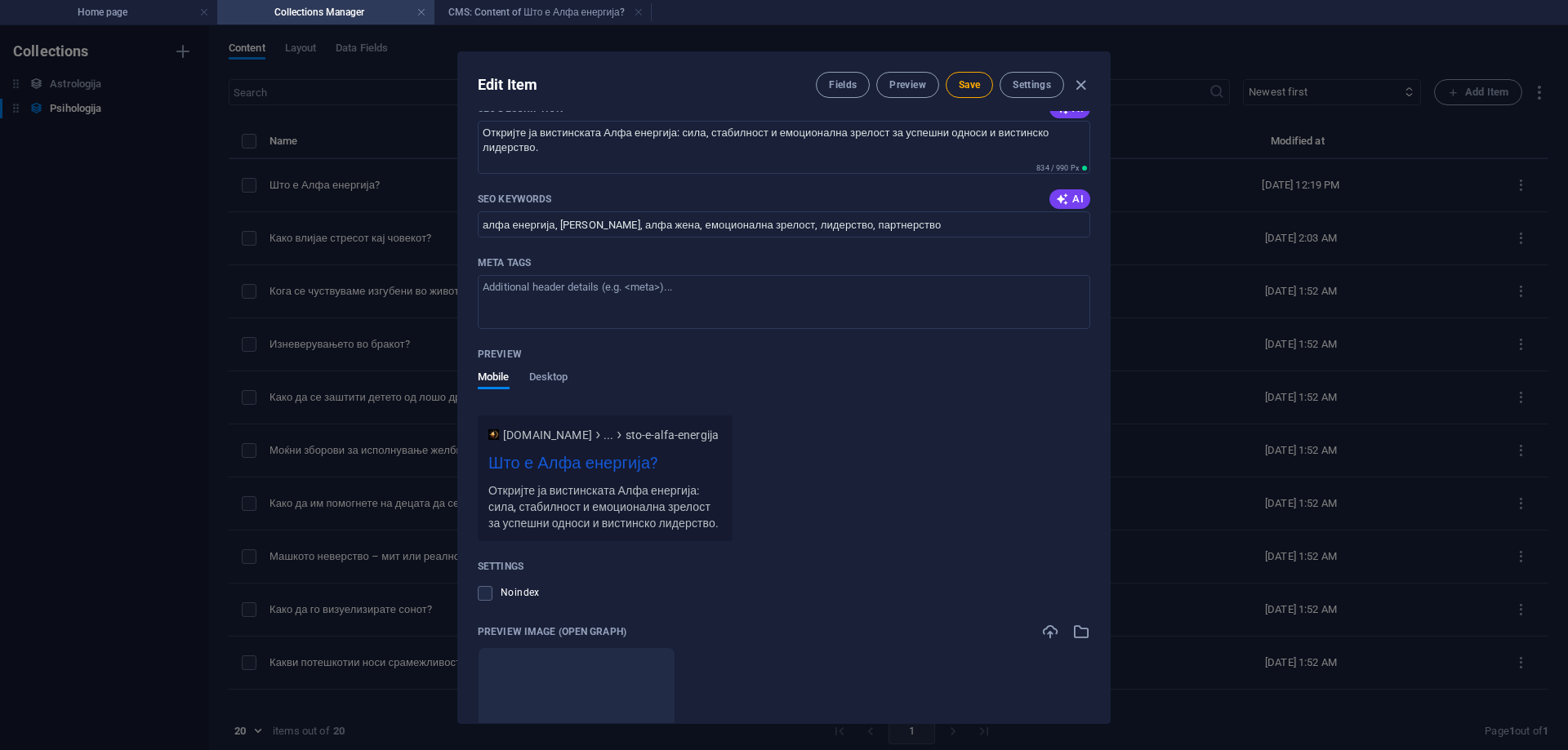
scroll to position [1443, 0]
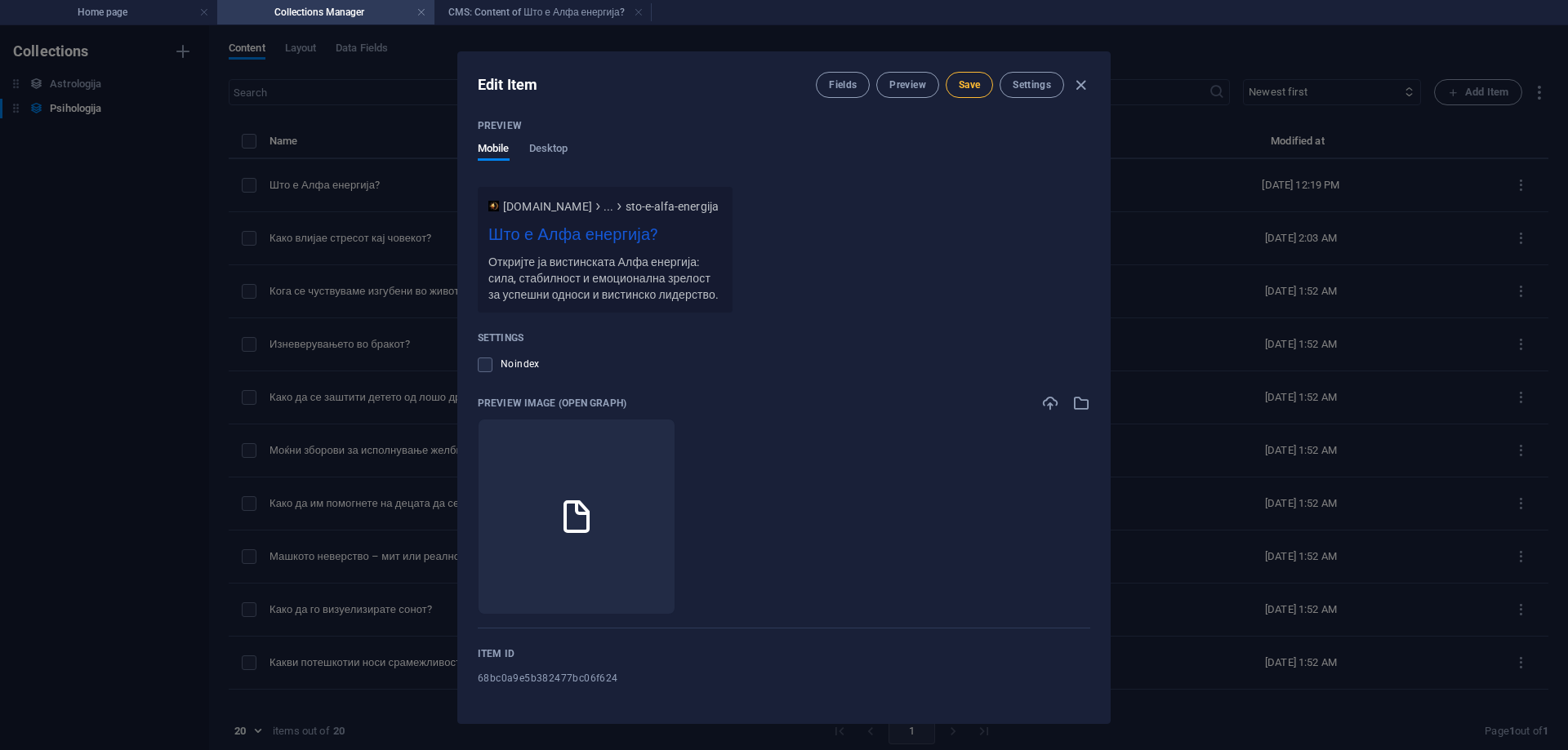
click at [969, 82] on span "Save" at bounding box center [969, 85] width 21 height 13
click at [1041, 405] on icon "button" at bounding box center [1050, 403] width 18 height 18
click at [1080, 405] on icon "button" at bounding box center [1081, 403] width 18 height 18
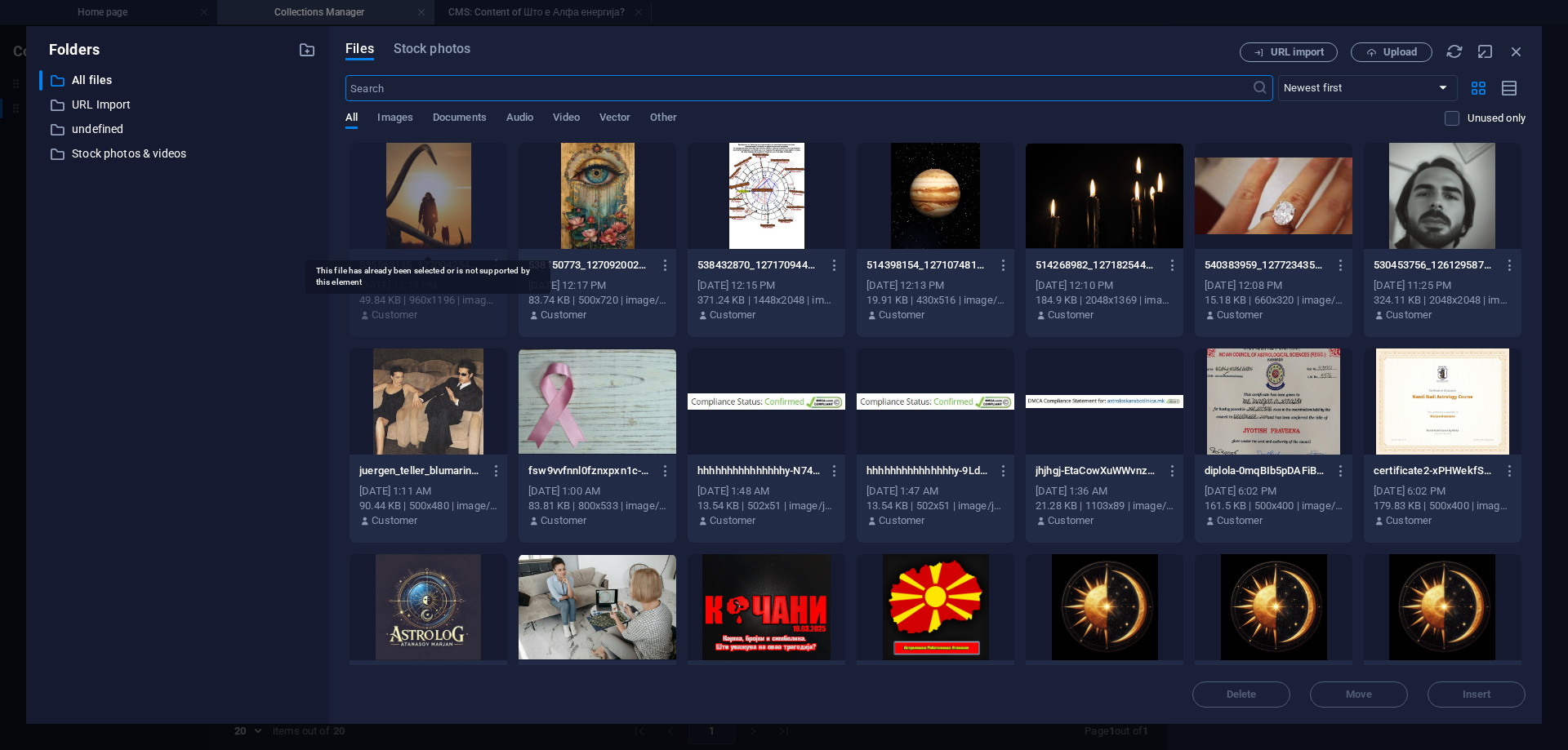
click at [418, 188] on div at bounding box center [428, 196] width 157 height 106
click at [425, 201] on div at bounding box center [428, 196] width 157 height 106
click at [1512, 56] on icon "button" at bounding box center [1516, 51] width 18 height 18
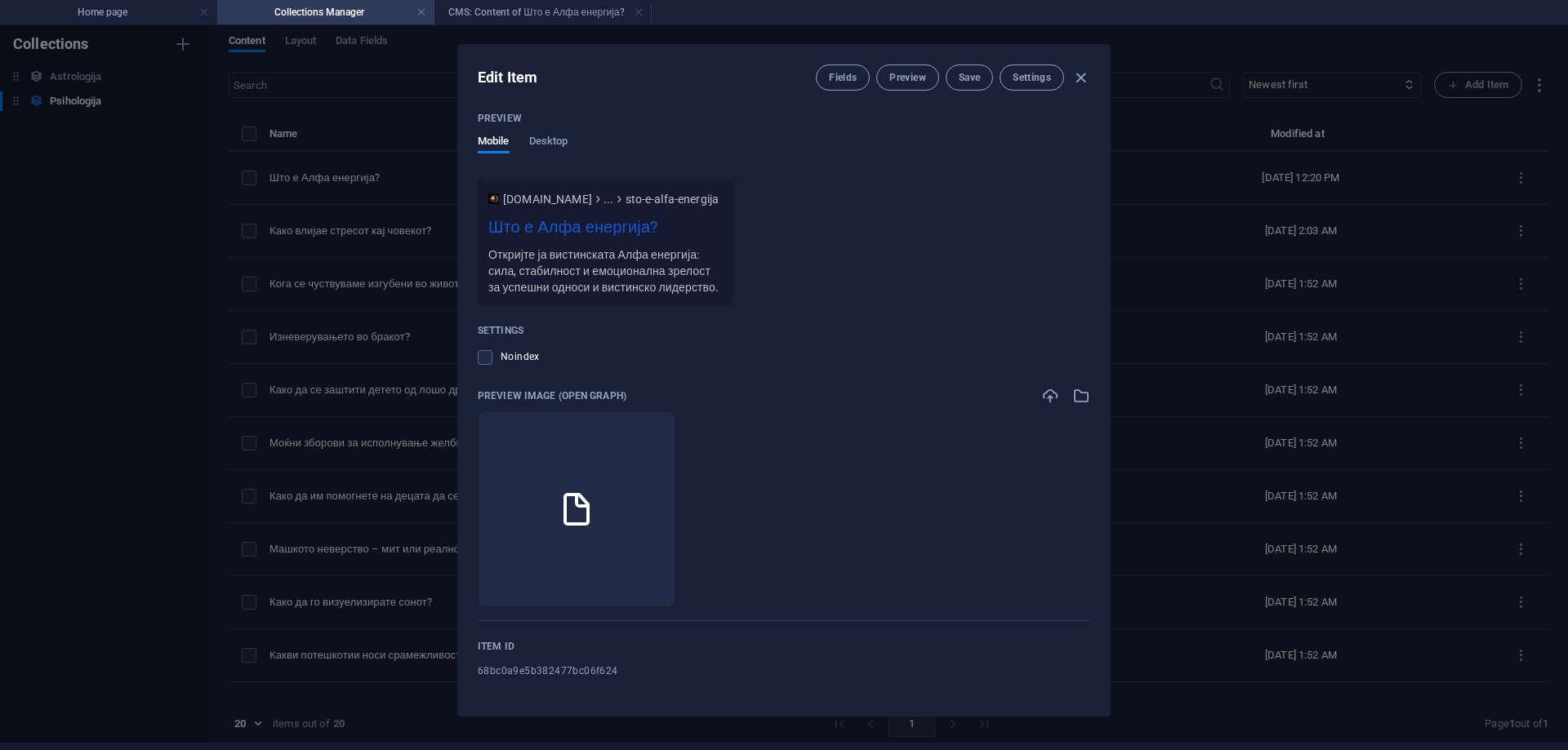
scroll to position [0, 0]
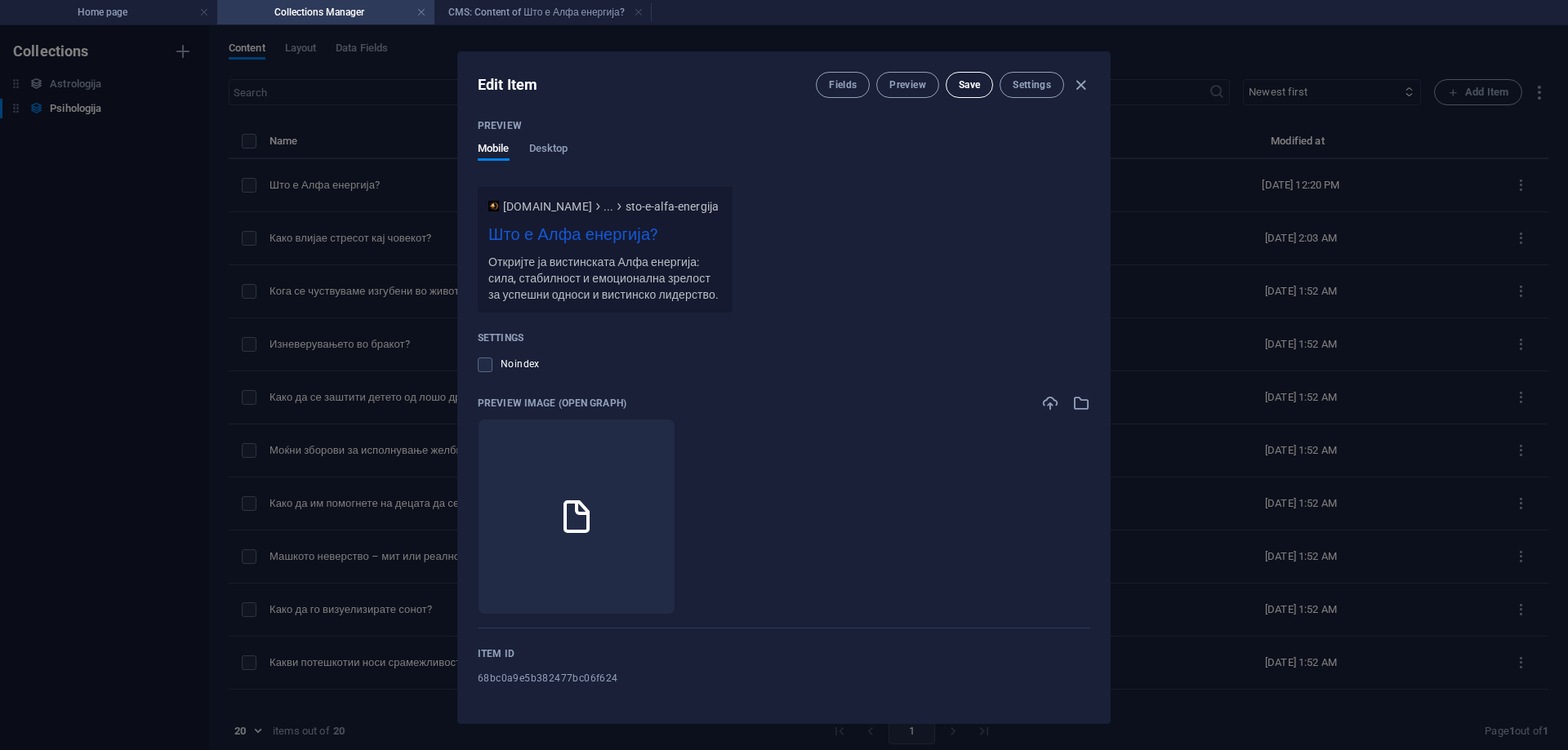
click at [960, 93] on button "Save" at bounding box center [969, 85] width 47 height 26
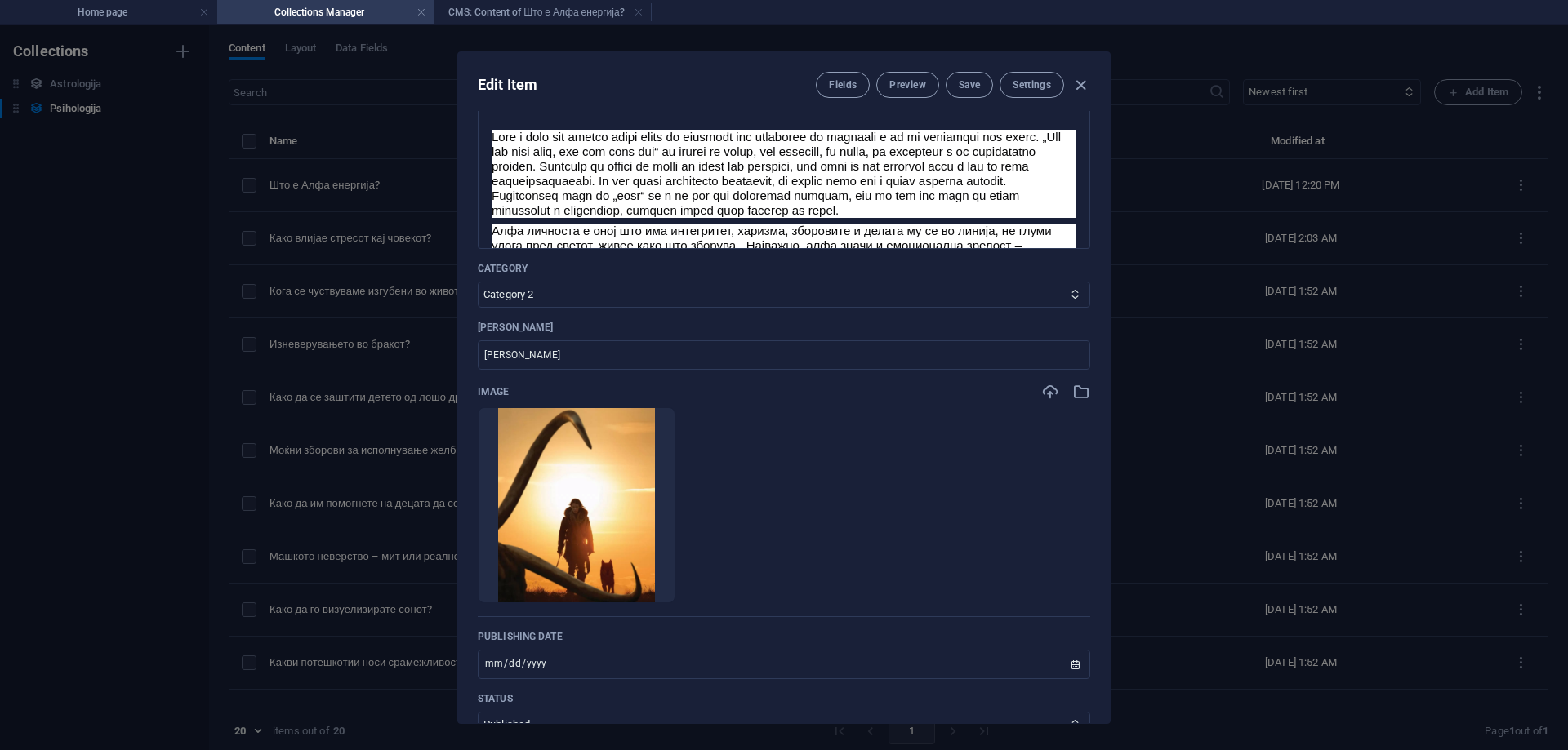
scroll to position [55, 0]
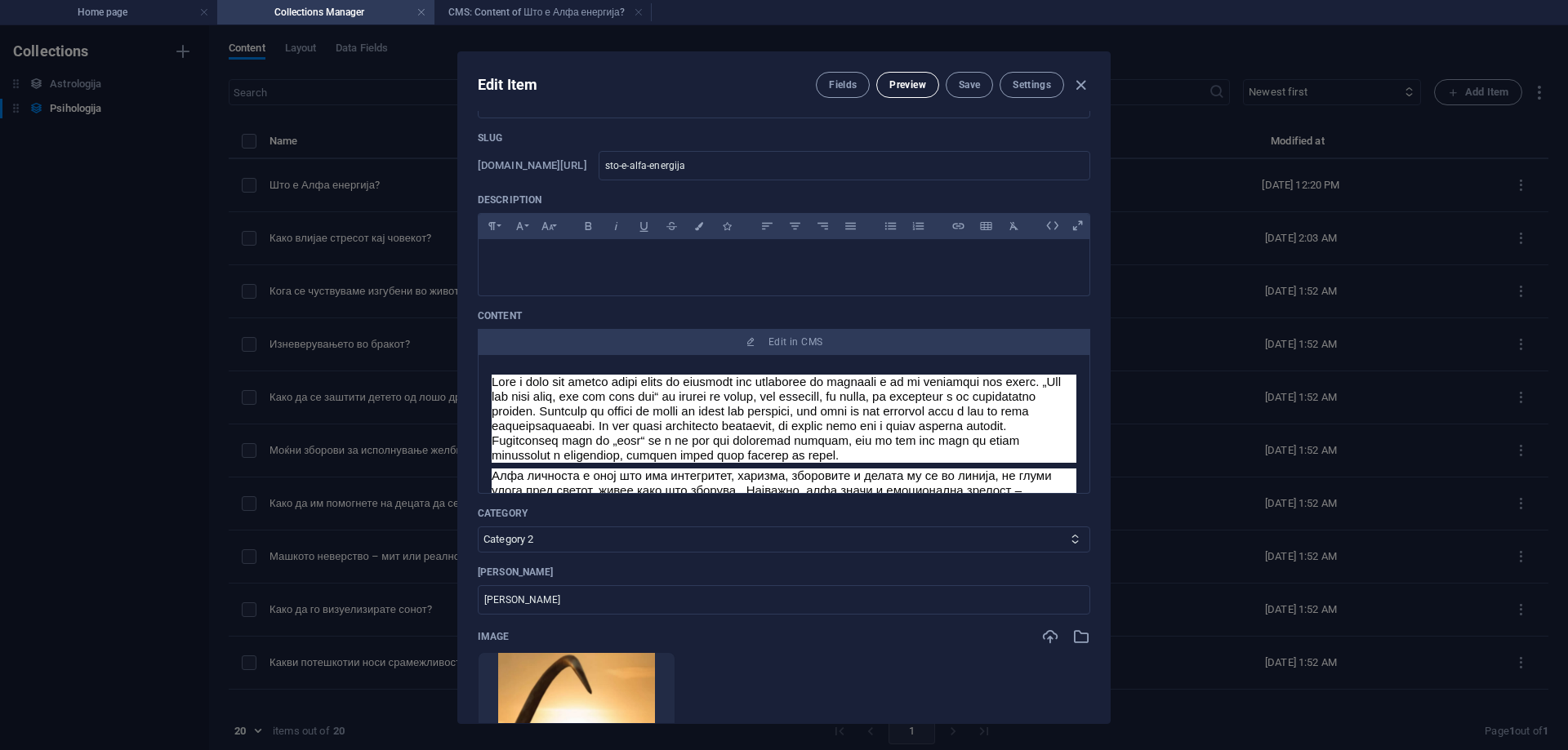
click at [901, 90] on span "Preview" at bounding box center [907, 85] width 36 height 13
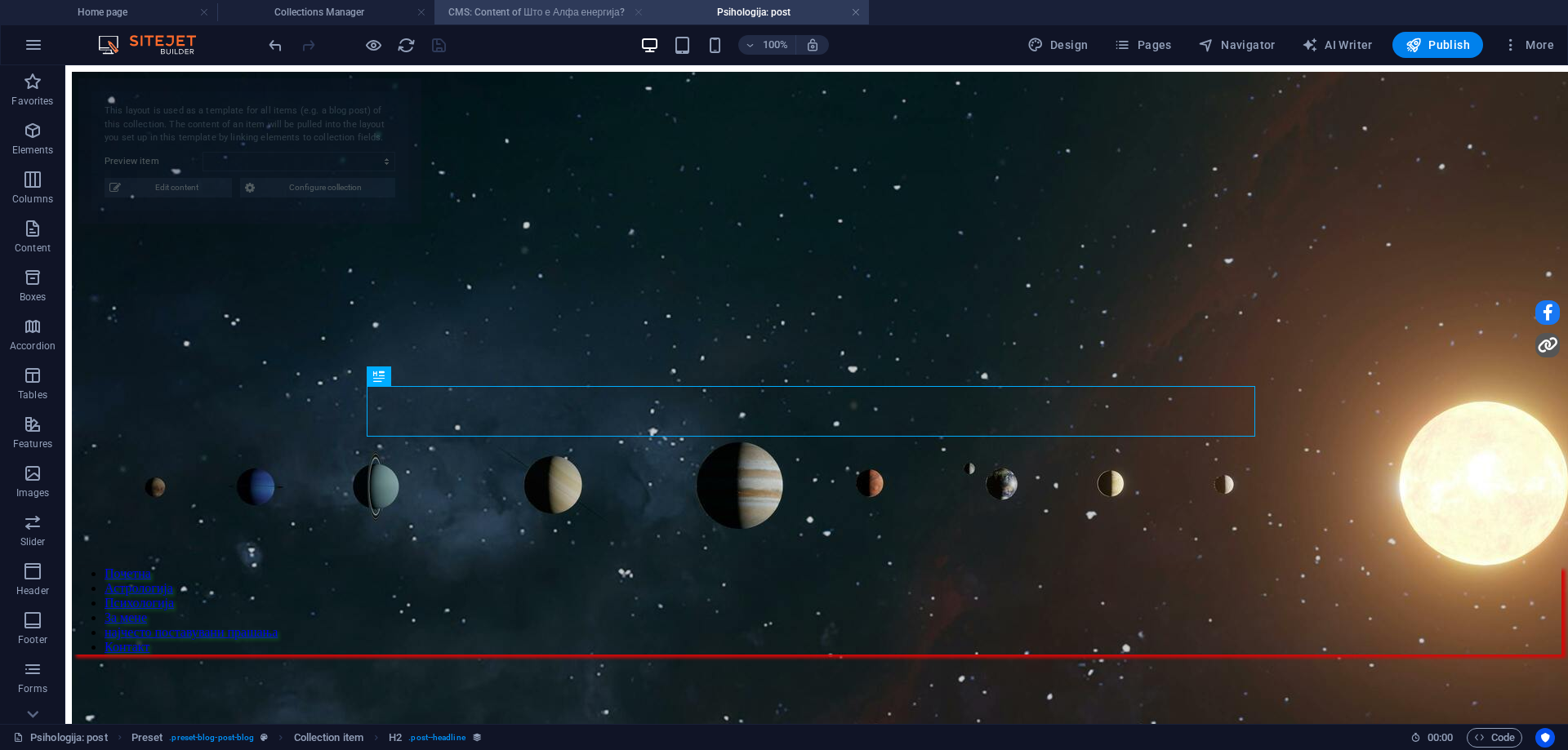
scroll to position [0, 0]
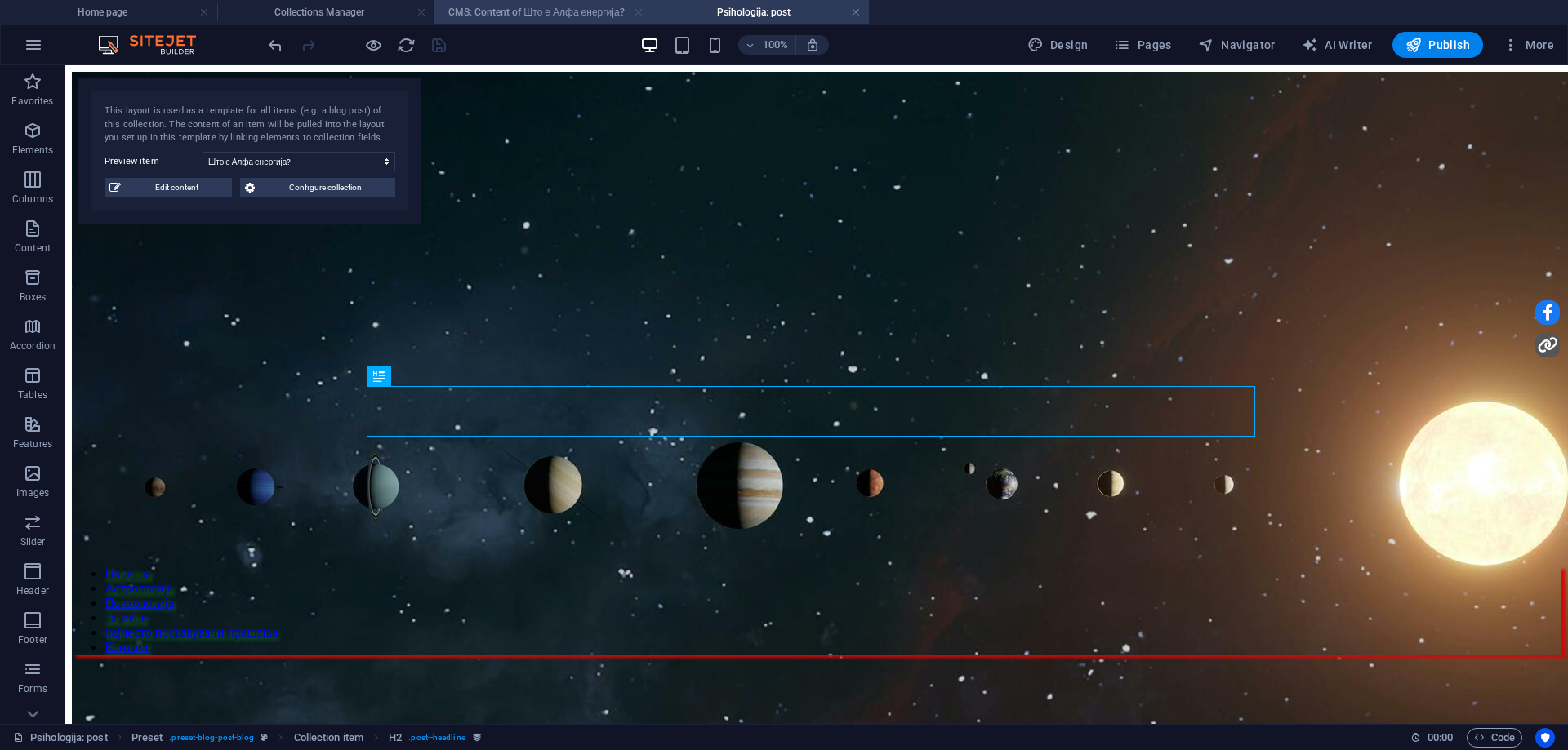
click at [642, 14] on link at bounding box center [639, 13] width 10 height 15
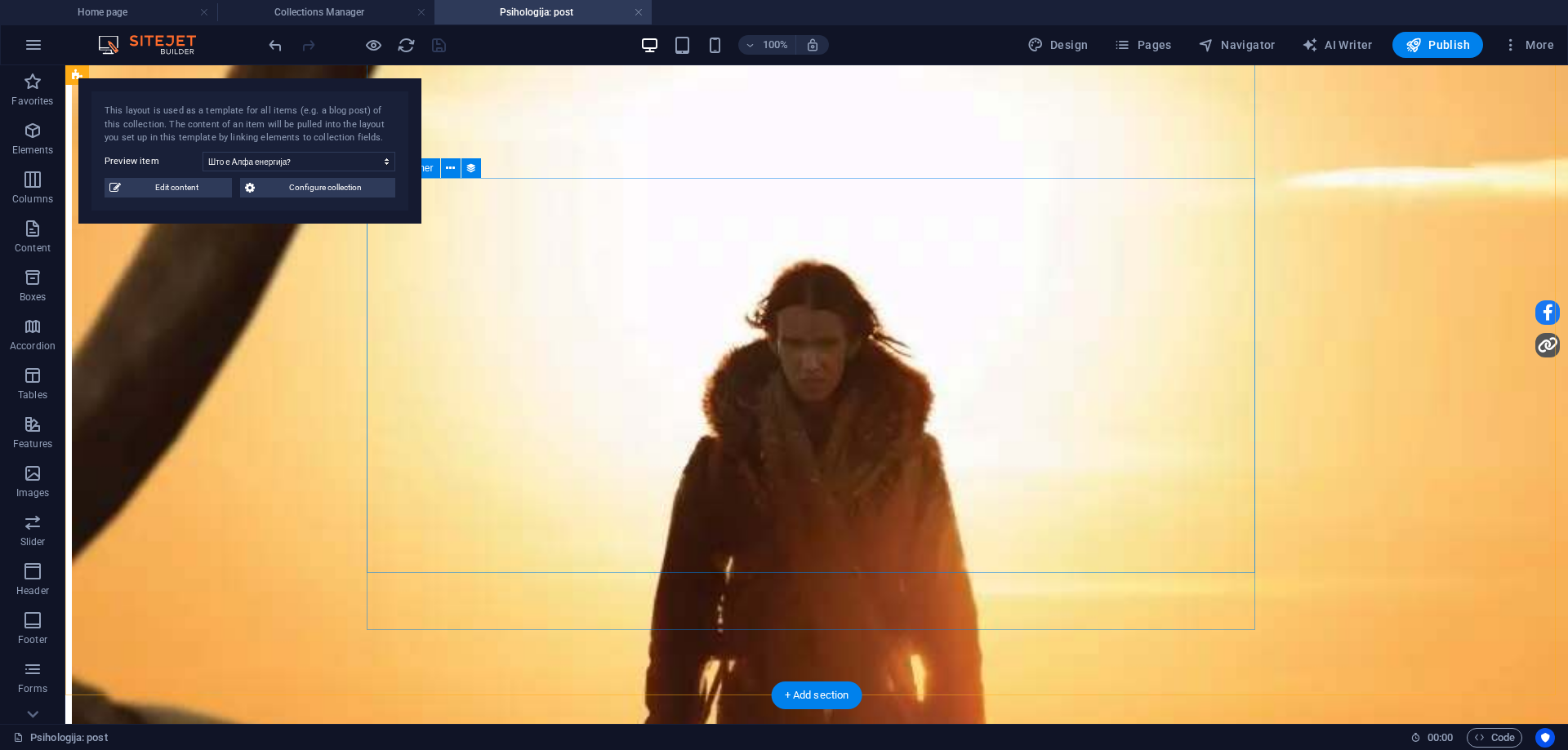
scroll to position [1470, 0]
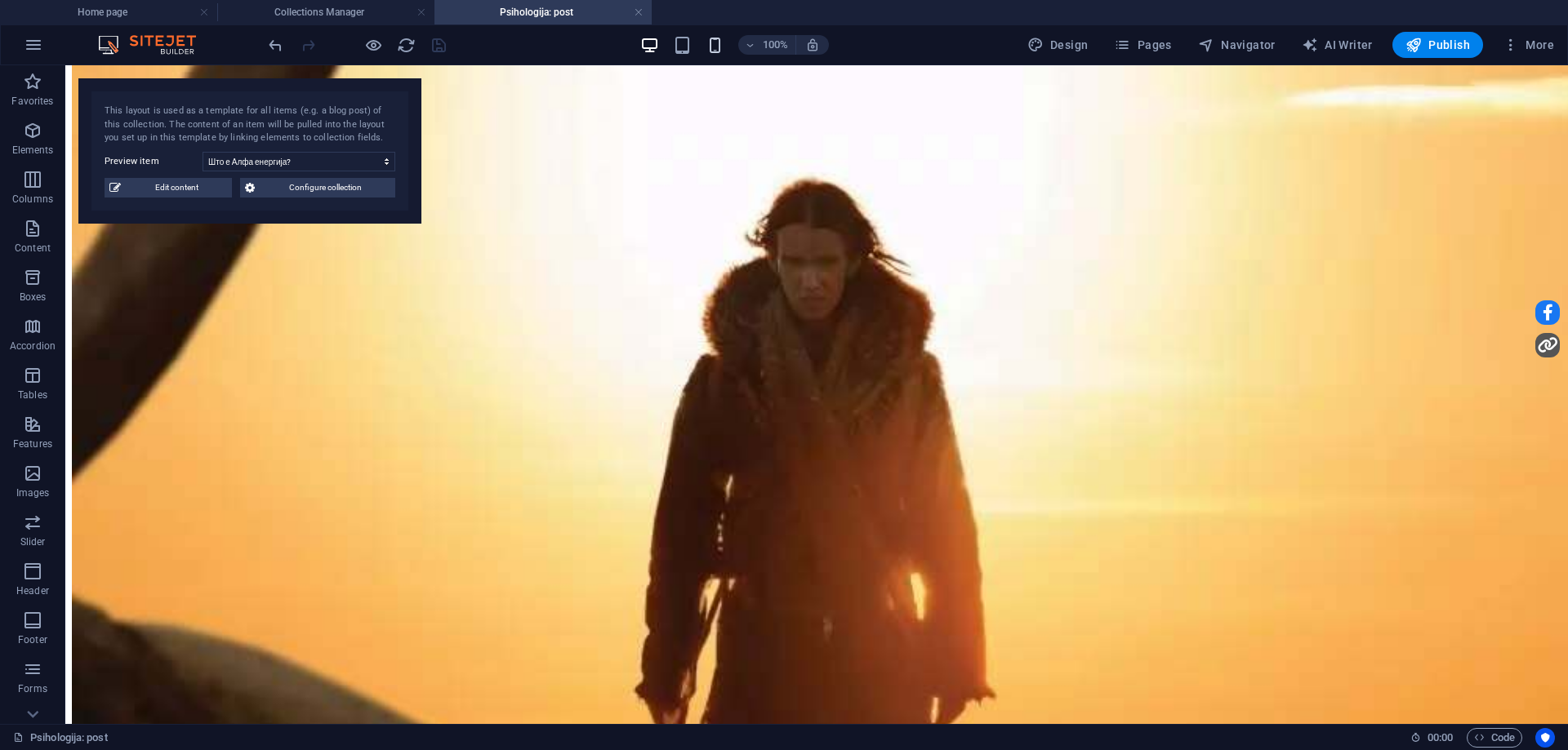
click at [708, 47] on icon "button" at bounding box center [715, 45] width 19 height 19
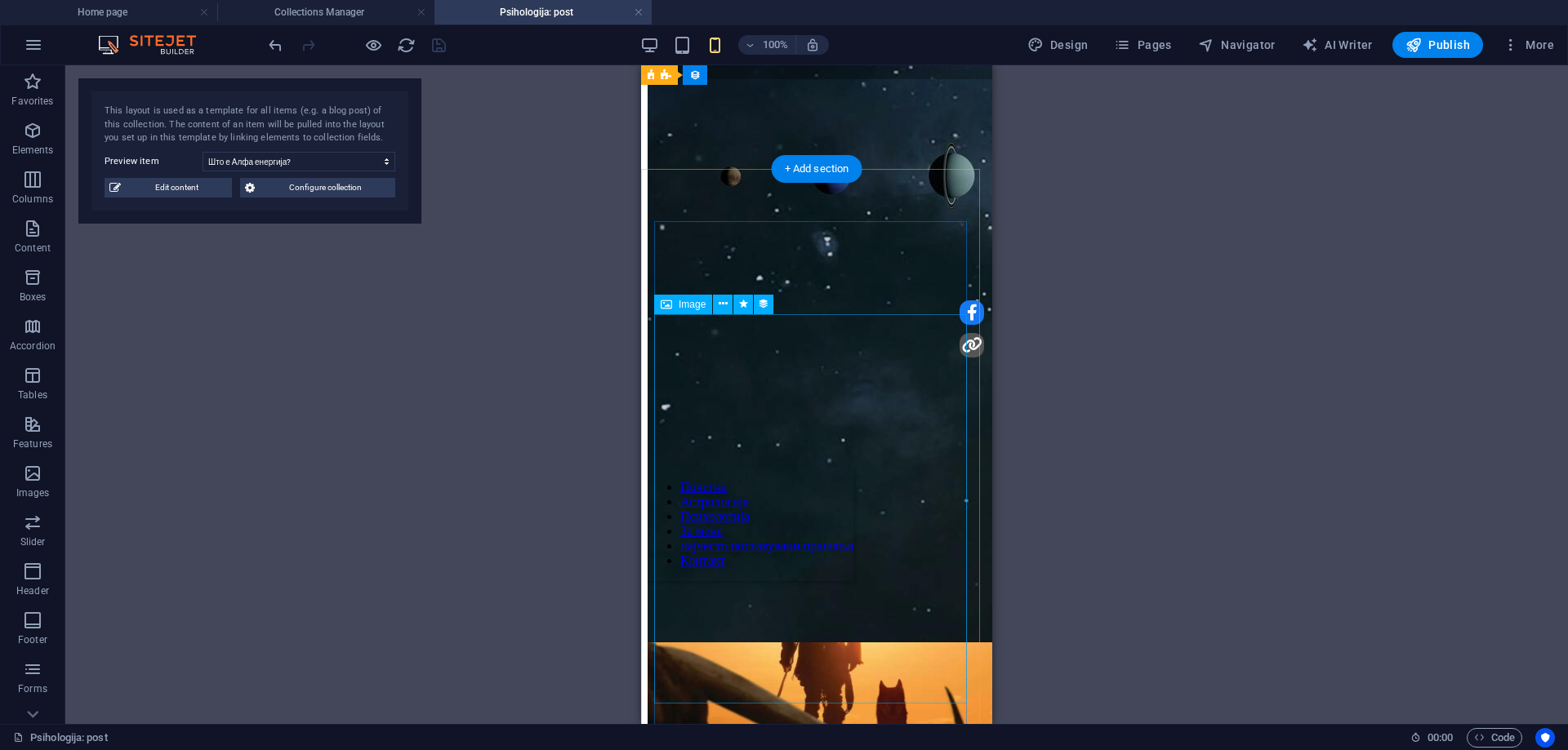
scroll to position [0, 0]
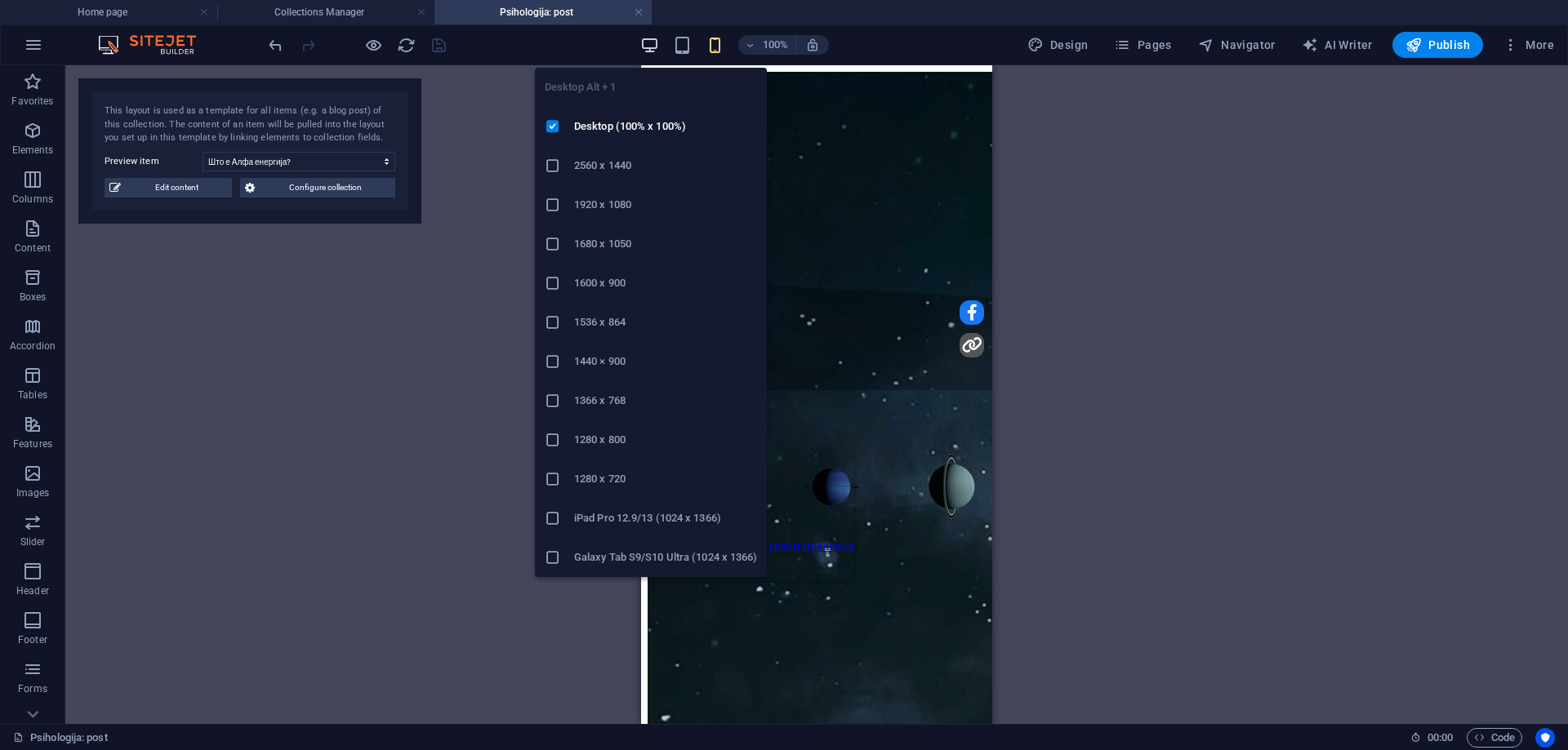
click at [654, 39] on icon "button" at bounding box center [649, 45] width 19 height 19
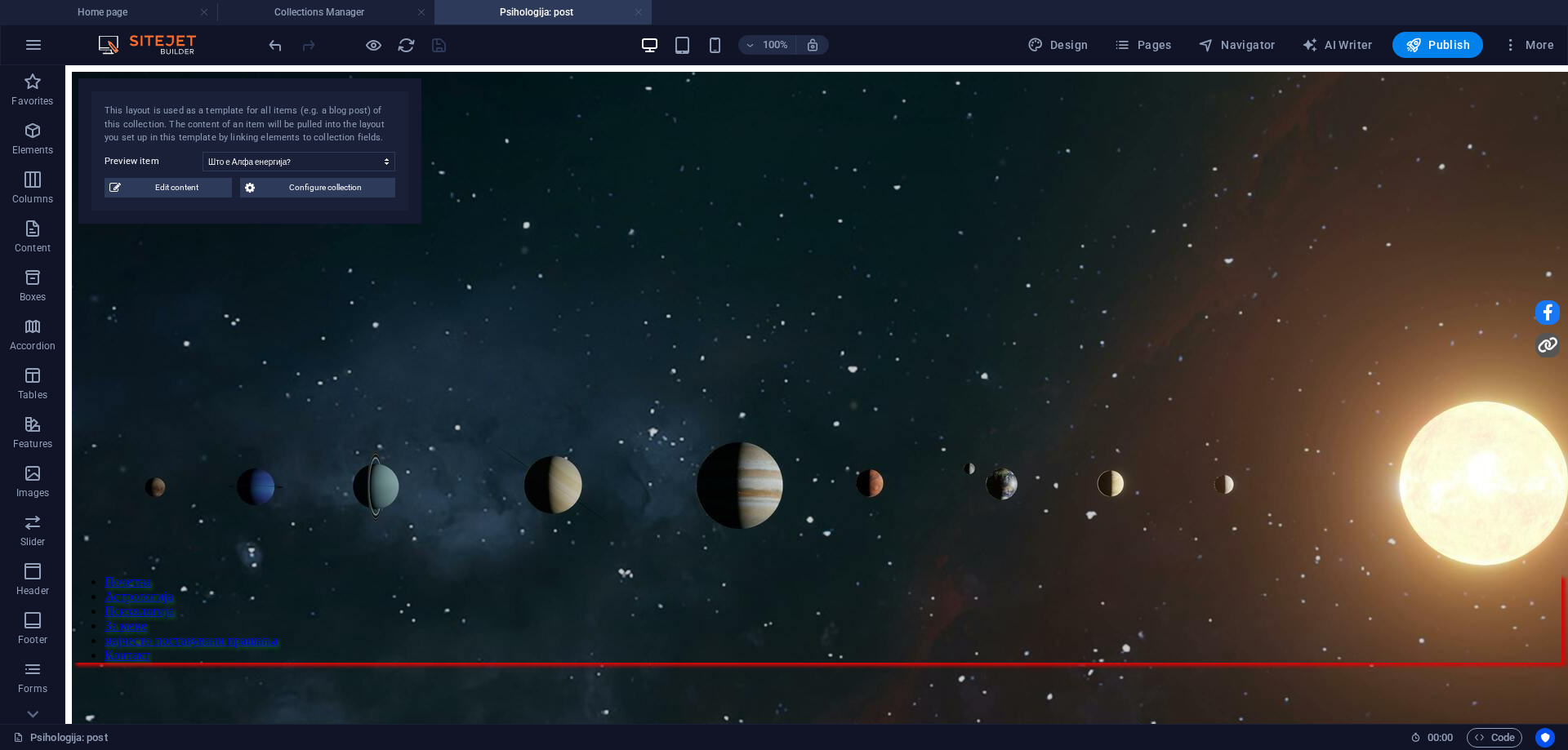
click at [642, 13] on link at bounding box center [639, 13] width 10 height 15
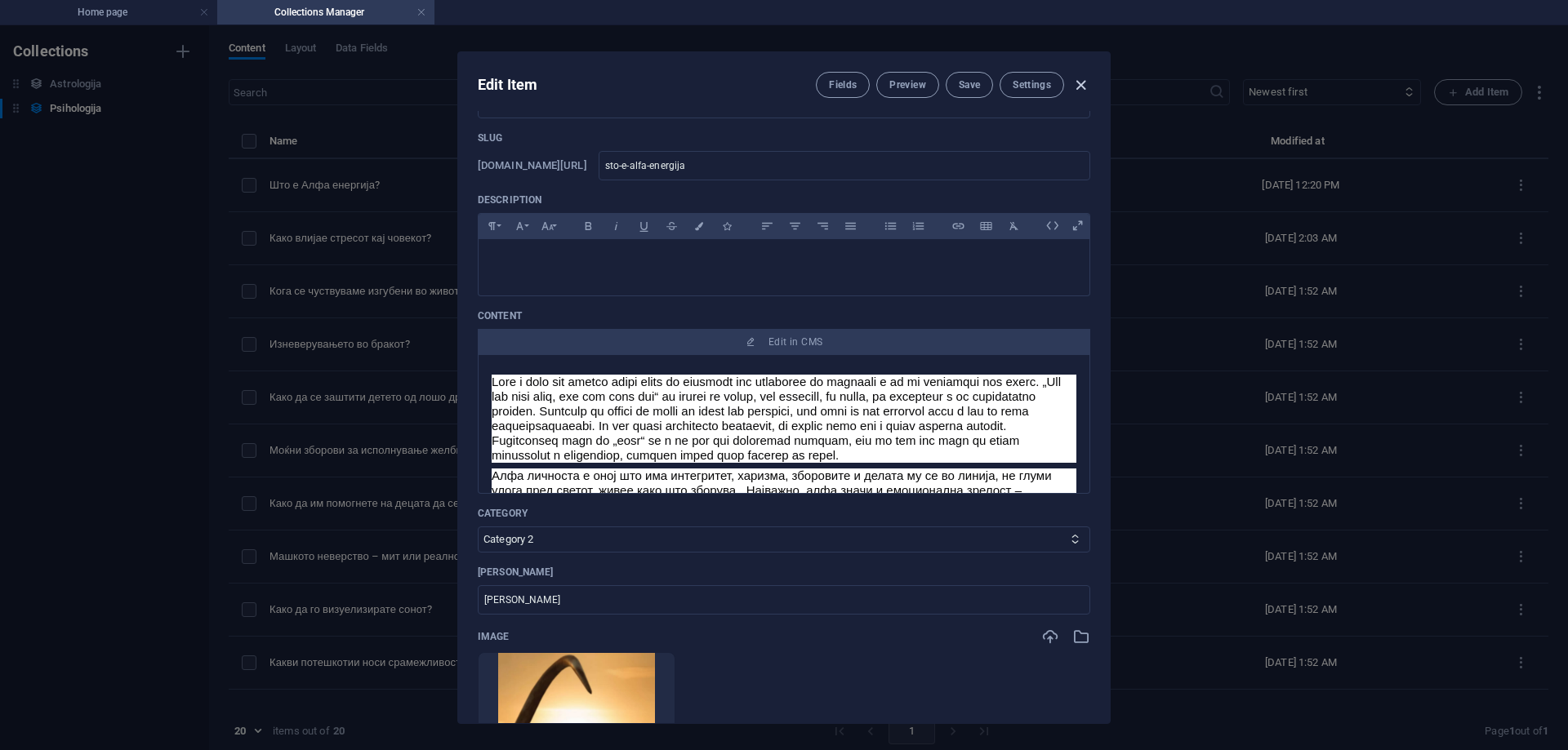
click at [1079, 86] on icon "button" at bounding box center [1081, 85] width 19 height 19
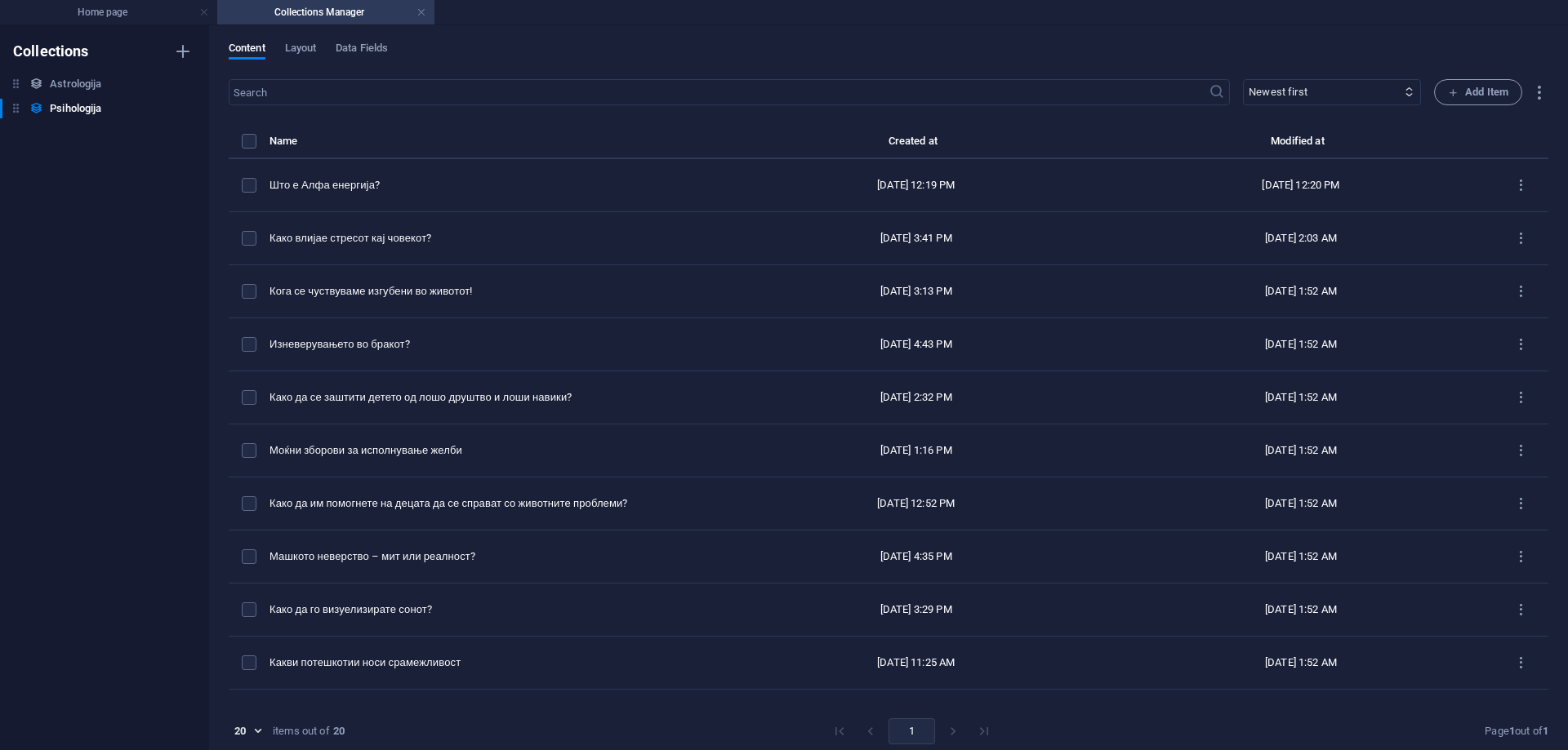
click at [80, 74] on div "Collections Astrologija Astrologija Psihologija Psihologija" at bounding box center [104, 388] width 209 height 725
click at [83, 77] on h6 "Astrologija" at bounding box center [75, 84] width 52 height 19
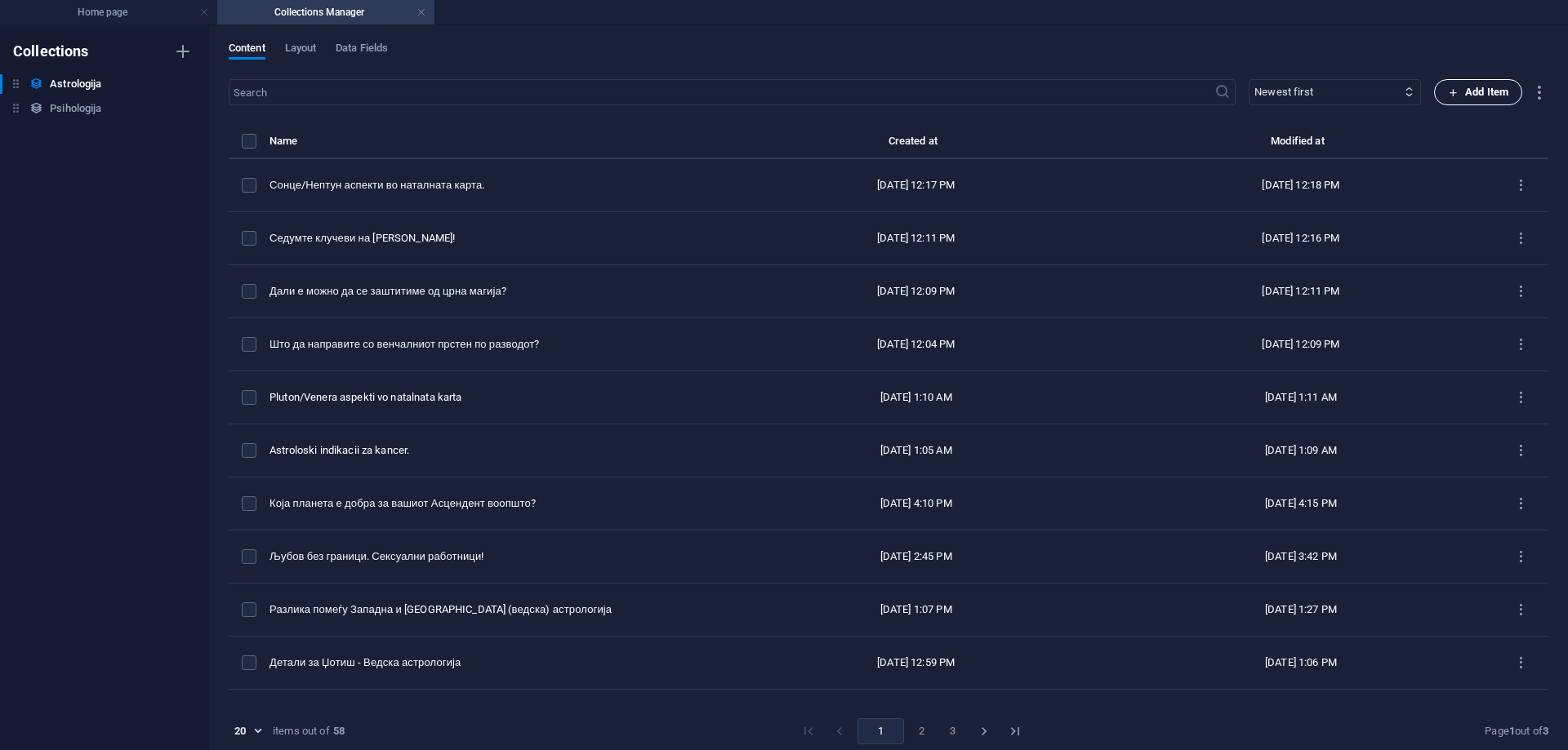
click at [1462, 95] on span "Add Item" at bounding box center [1477, 91] width 60 height 19
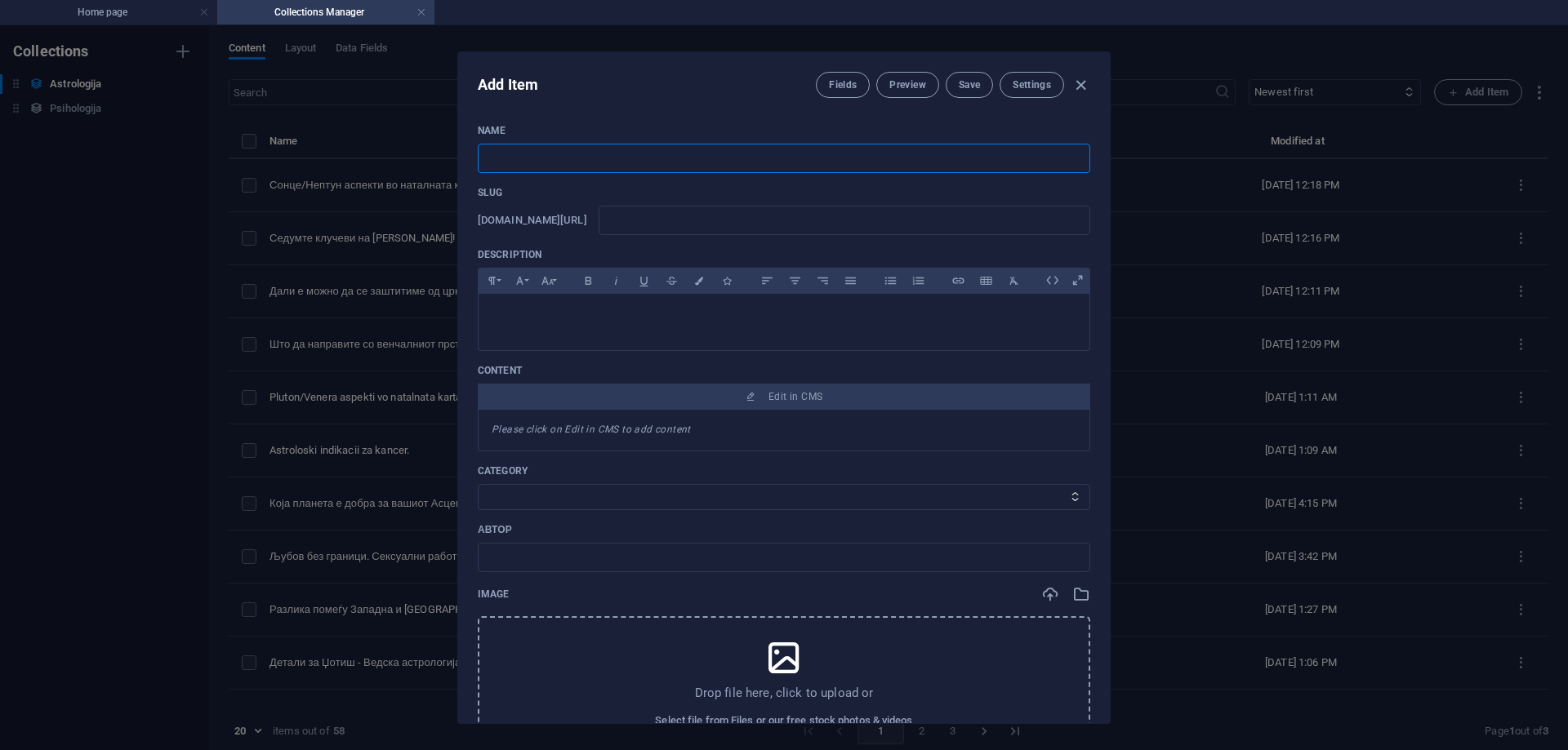
paste input "Број на судбината 9 – Bрој на завршување и преобразба."
drag, startPoint x: 592, startPoint y: 161, endPoint x: 579, endPoint y: 157, distance: 13.6
click at [579, 157] on input "Број на судбината 9 – Bрој на завршување и преобразба." at bounding box center [783, 158] width 612 height 30
drag, startPoint x: 577, startPoint y: 157, endPoint x: 787, endPoint y: 173, distance: 210.6
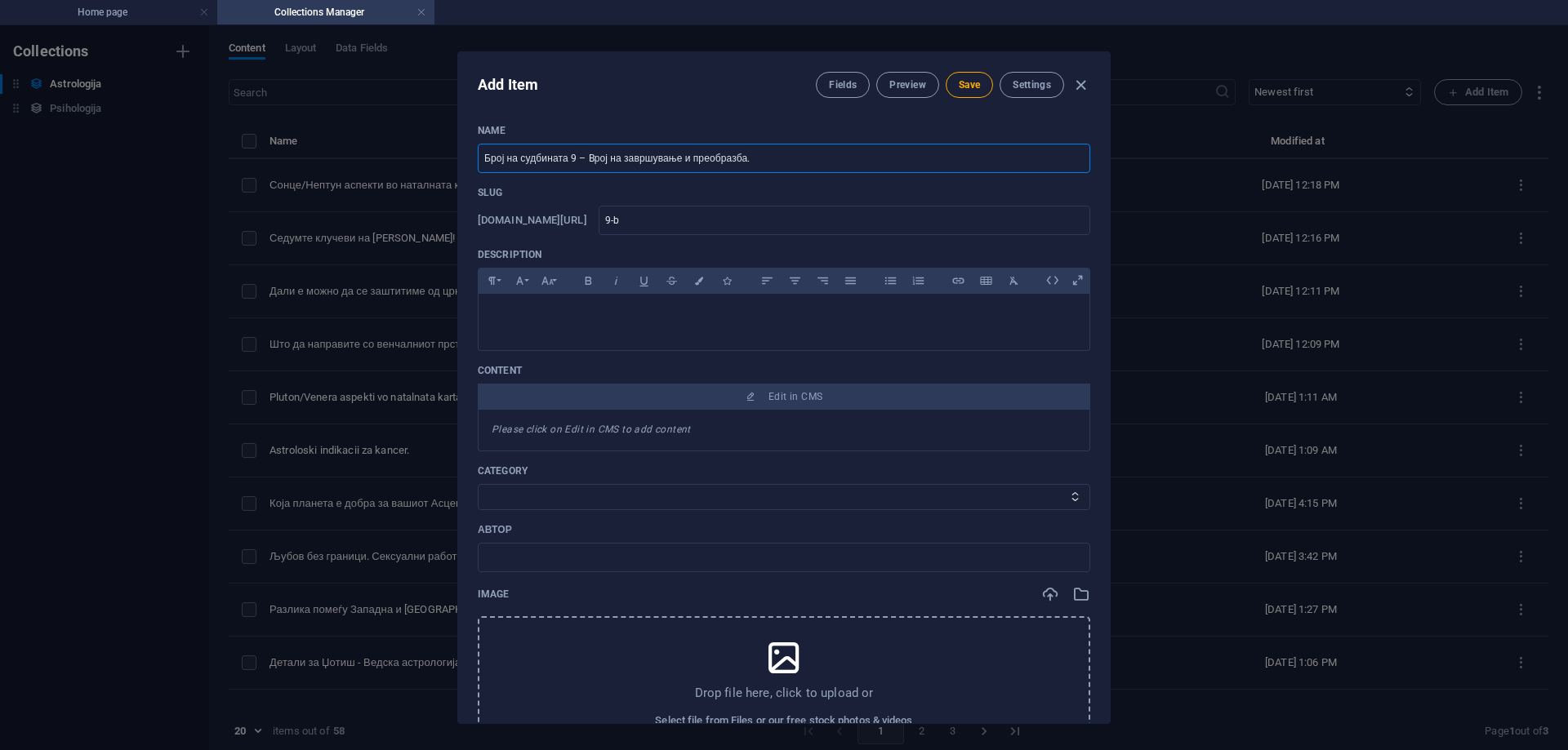
click at [787, 173] on input "Број на судбината 9 – Bрој на завршување и преобразба." at bounding box center [783, 158] width 612 height 30
click at [703, 228] on input "9" at bounding box center [844, 220] width 492 height 30
click at [968, 76] on button "Save" at bounding box center [969, 85] width 47 height 26
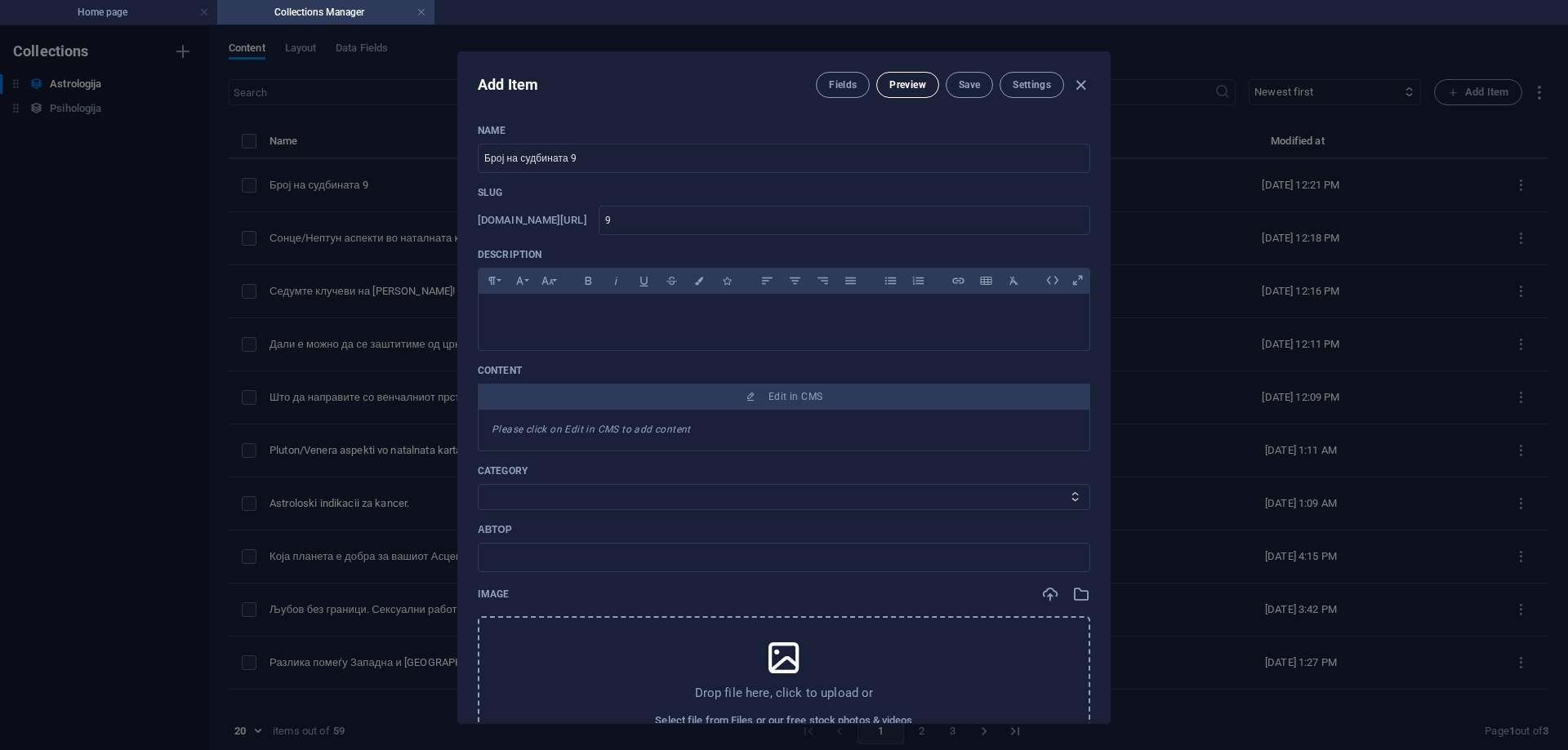
click at [892, 81] on span "Preview" at bounding box center [907, 85] width 36 height 13
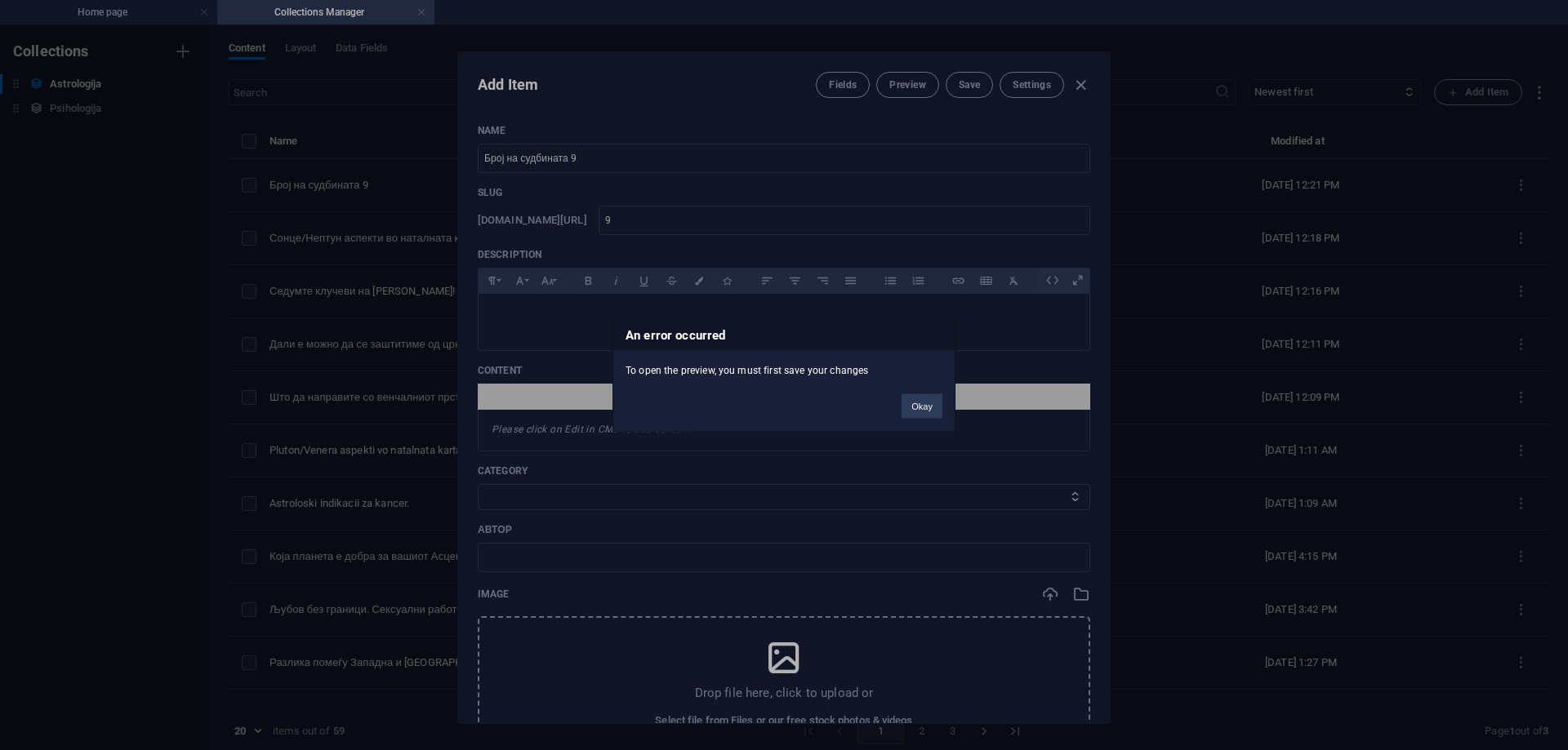
click at [912, 402] on button "Okay" at bounding box center [922, 405] width 41 height 25
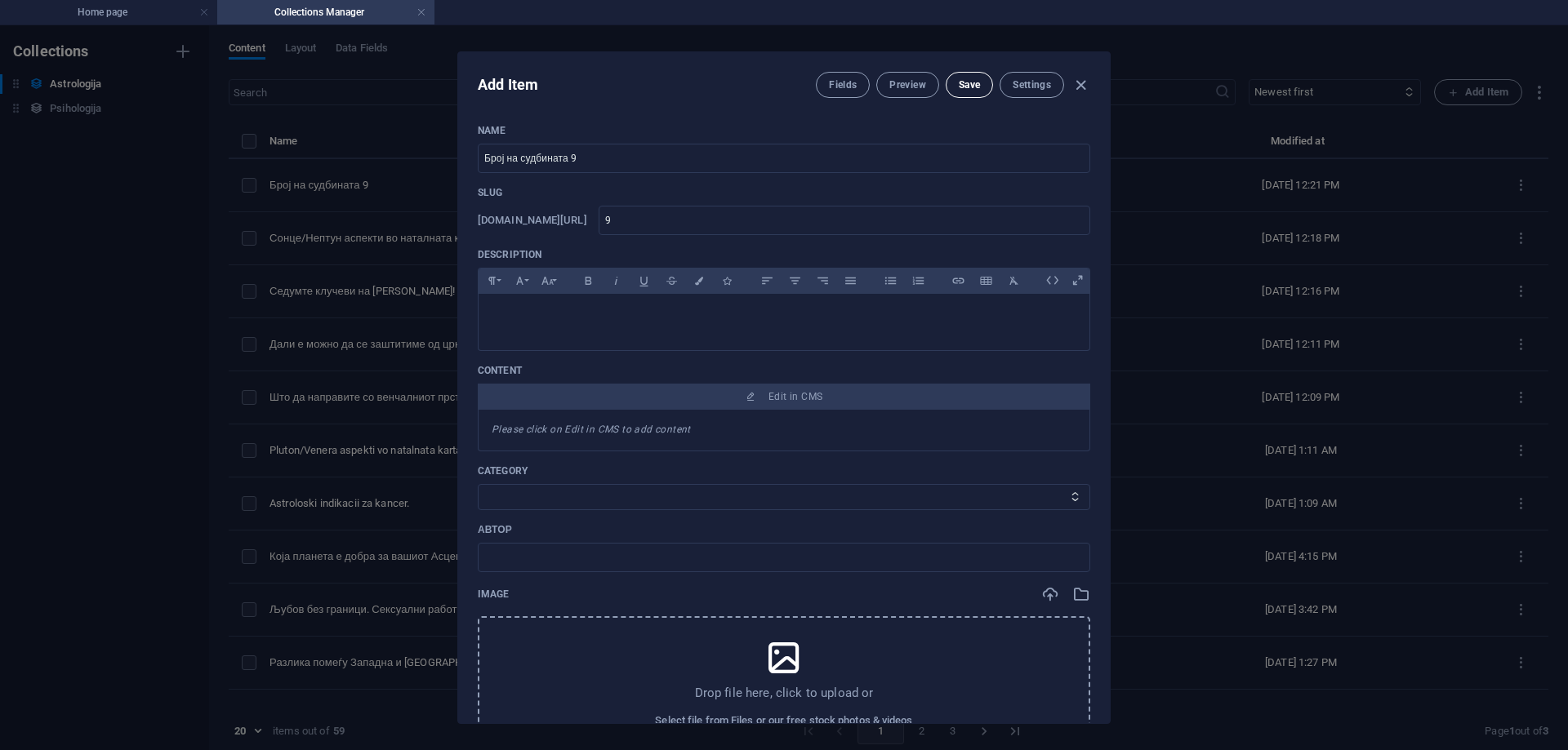
click at [961, 80] on span "Save" at bounding box center [969, 85] width 21 height 13
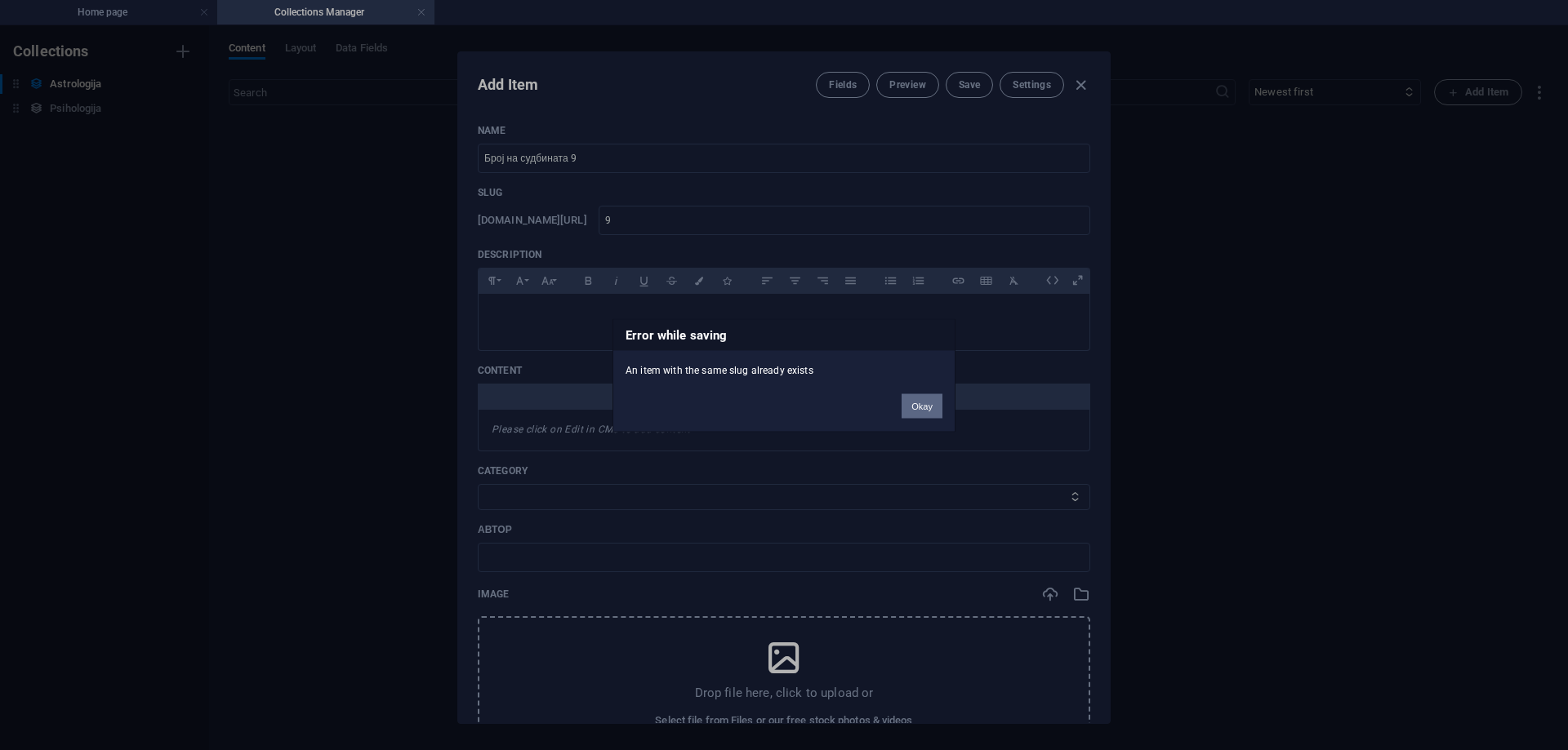
click at [919, 404] on button "Okay" at bounding box center [922, 405] width 41 height 25
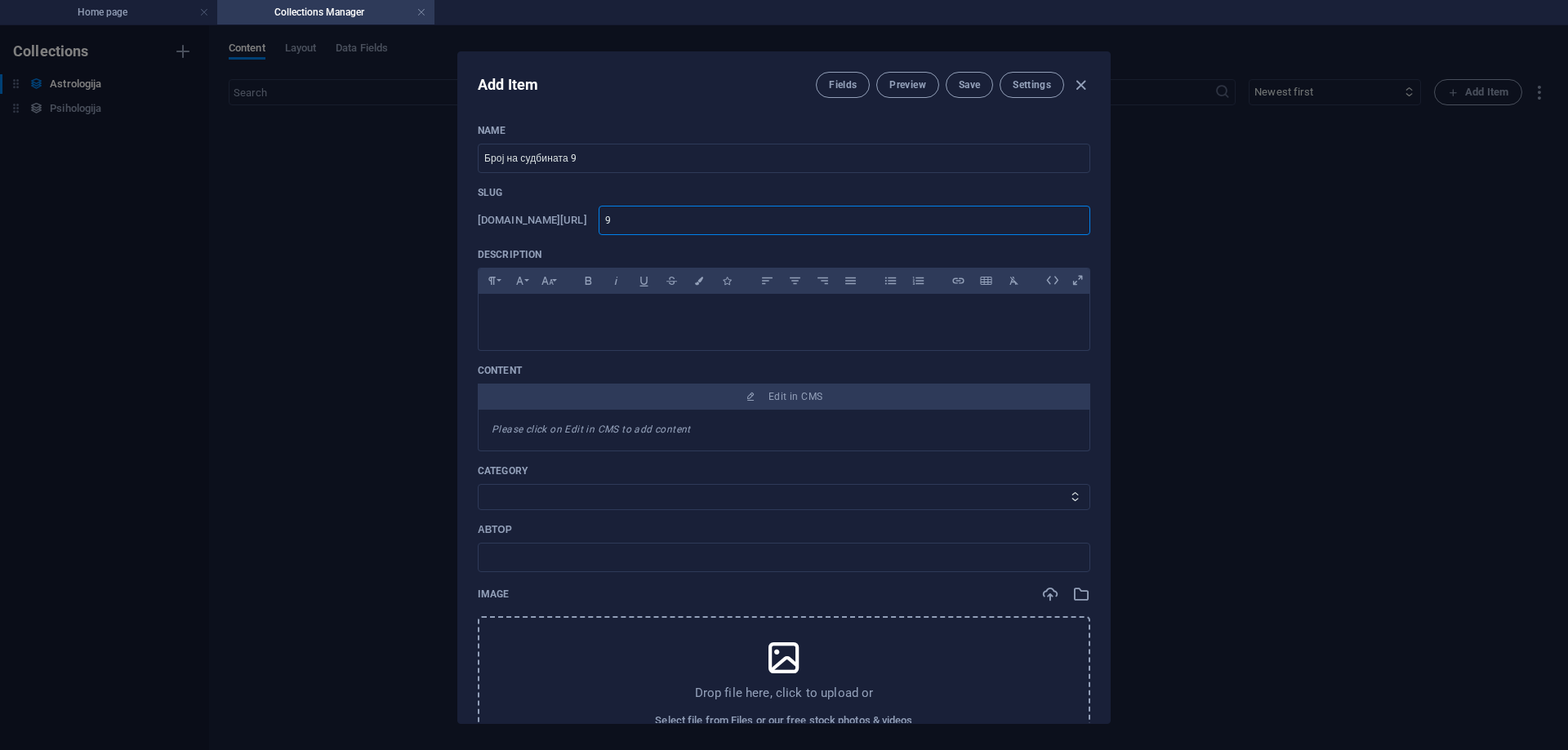
click at [683, 230] on input "9" at bounding box center [844, 220] width 492 height 30
click at [683, 229] on input "9" at bounding box center [844, 220] width 492 height 30
click at [974, 79] on span "Save" at bounding box center [969, 85] width 21 height 13
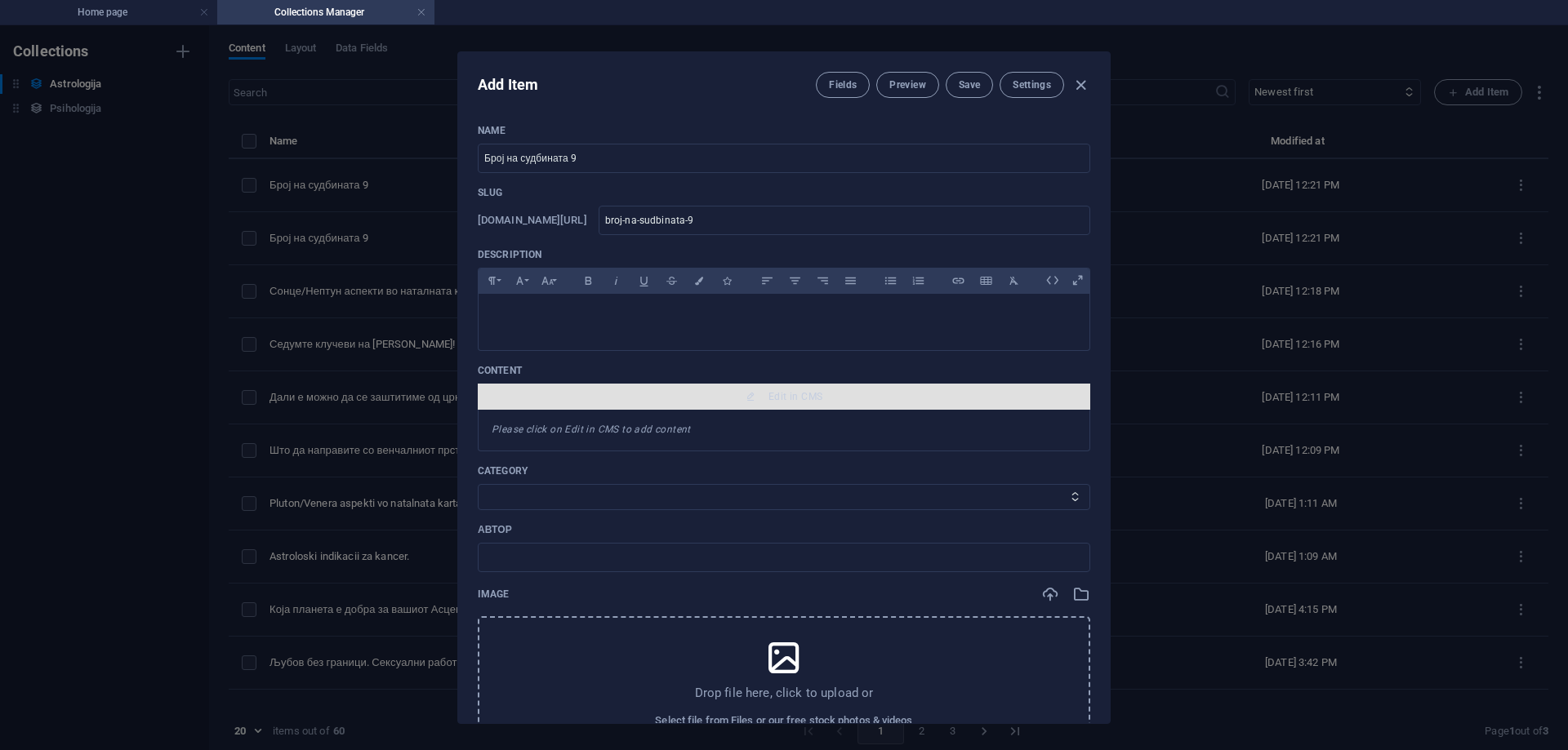
click at [836, 396] on span "Edit in CMS" at bounding box center [784, 396] width 599 height 13
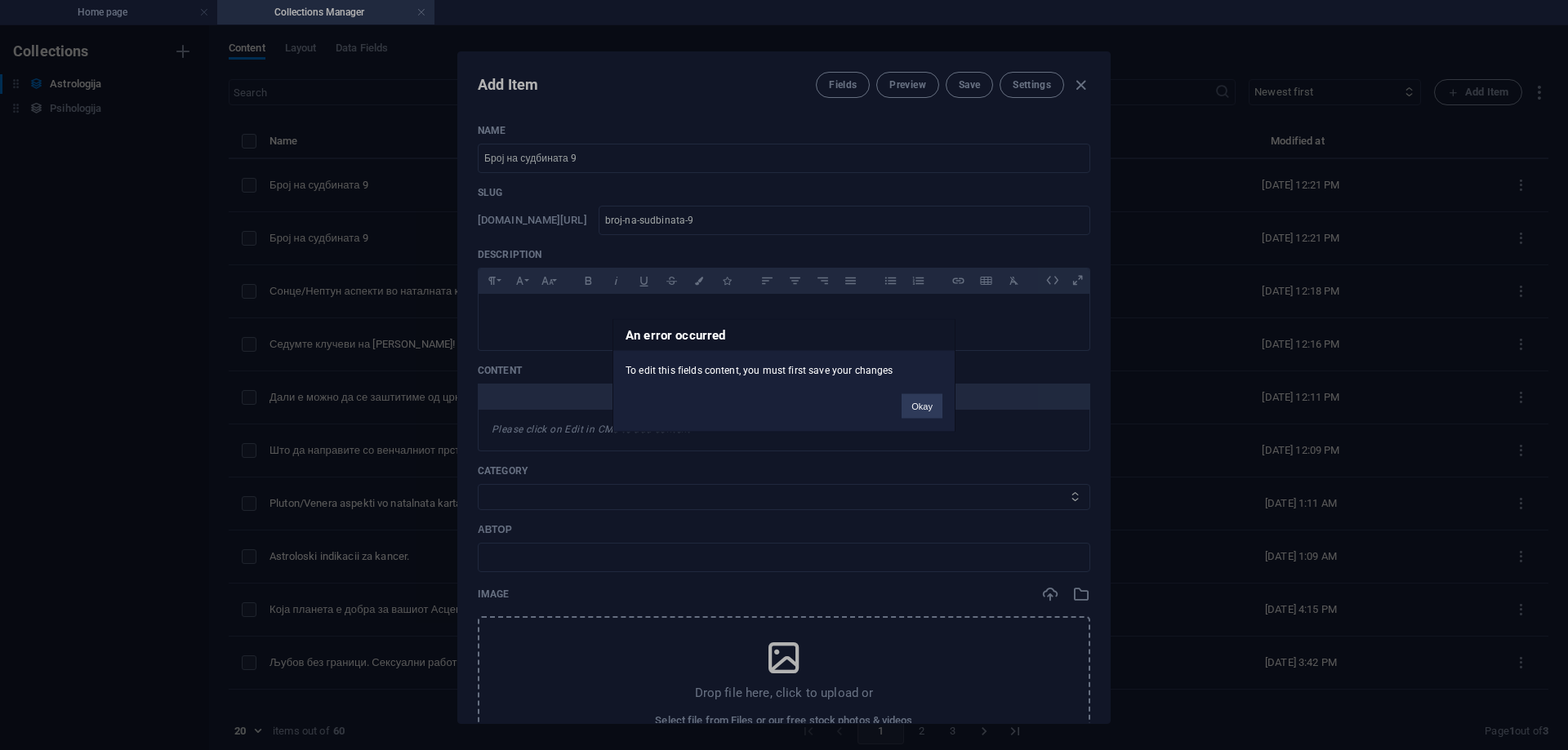
drag, startPoint x: 913, startPoint y: 406, endPoint x: 678, endPoint y: 423, distance: 235.6
click at [912, 406] on button "Okay" at bounding box center [922, 405] width 41 height 25
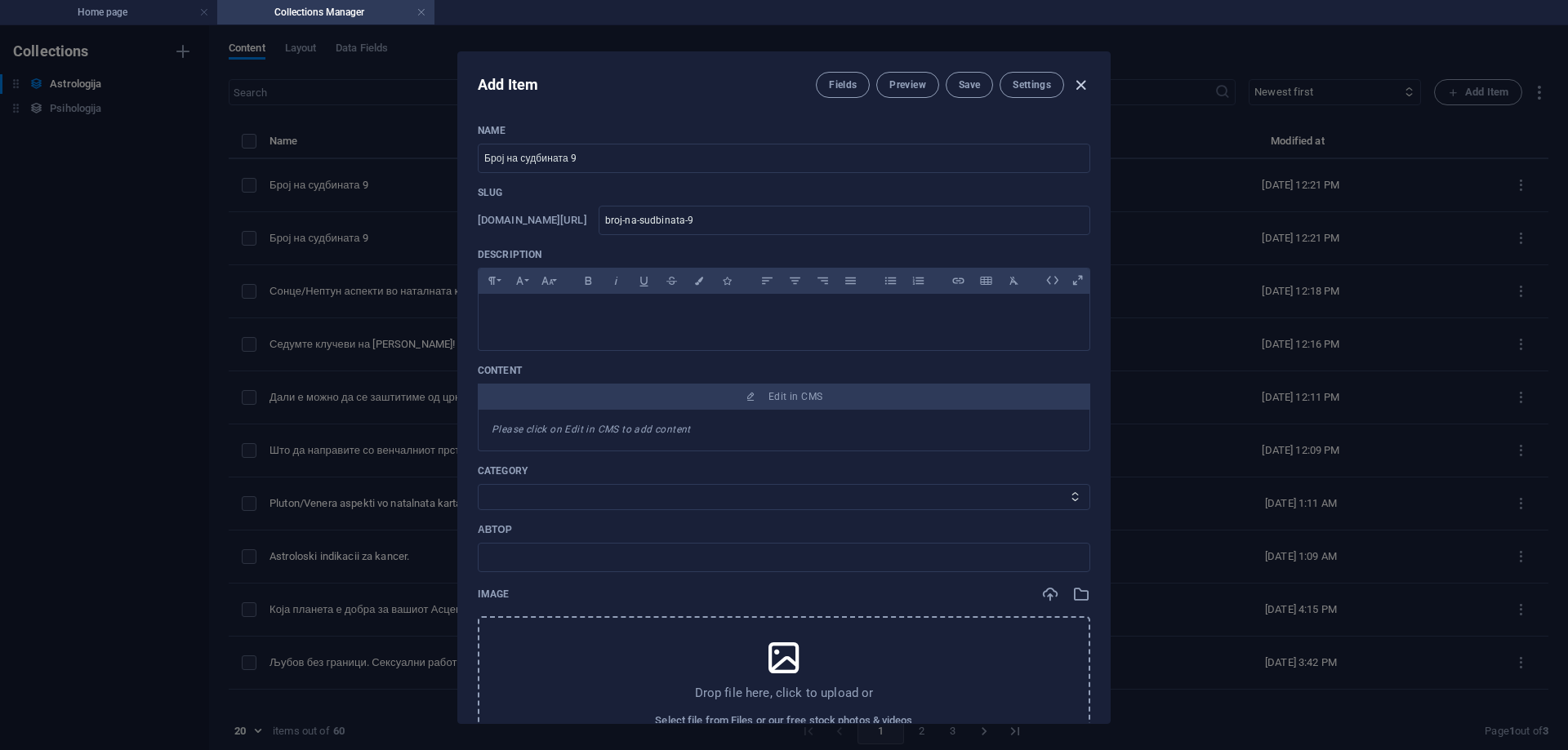
click at [1083, 85] on icon "button" at bounding box center [1081, 85] width 19 height 19
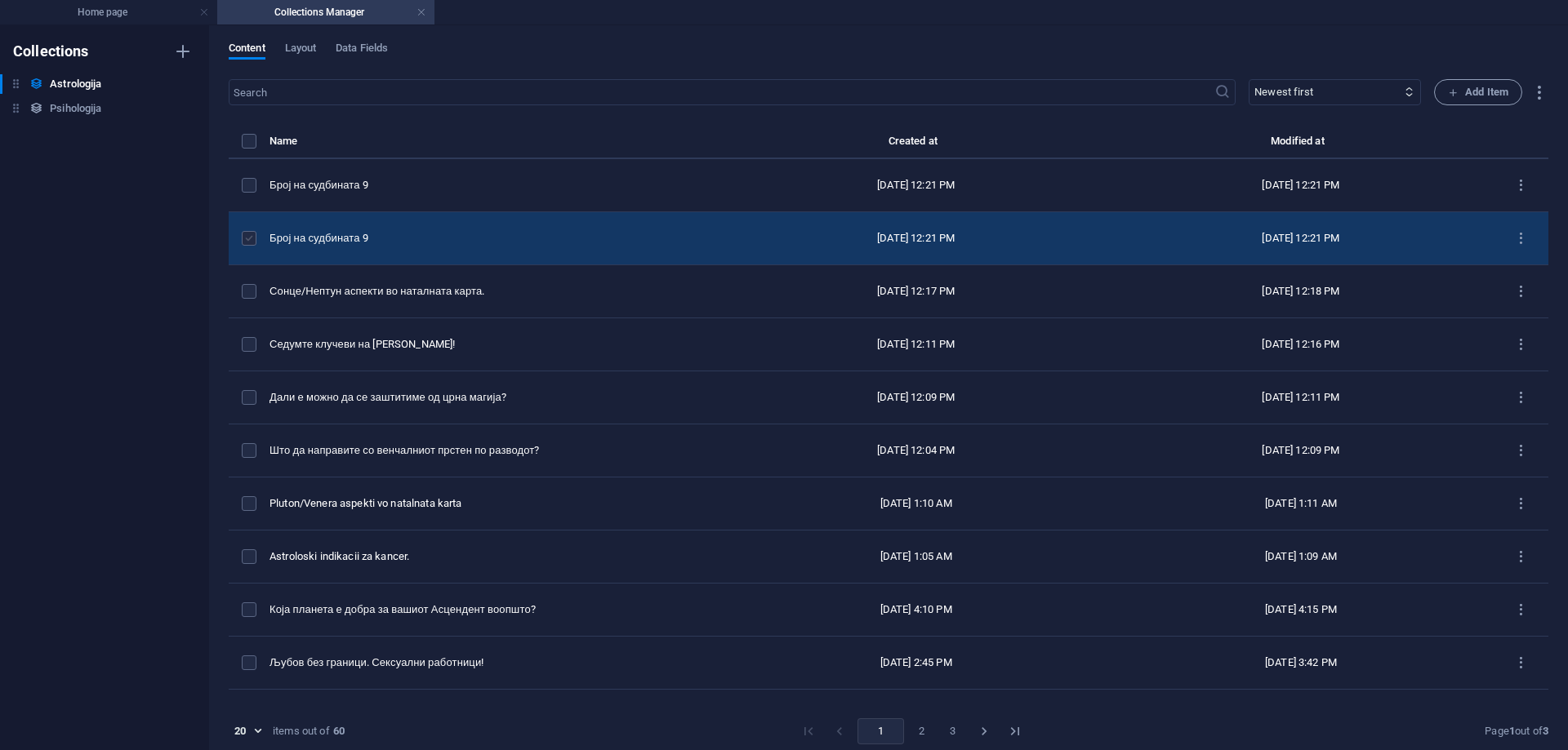
click at [253, 243] on label "items list" at bounding box center [249, 238] width 14 height 14
click at [0, 0] on input "items list" at bounding box center [0, 0] width 0 height 0
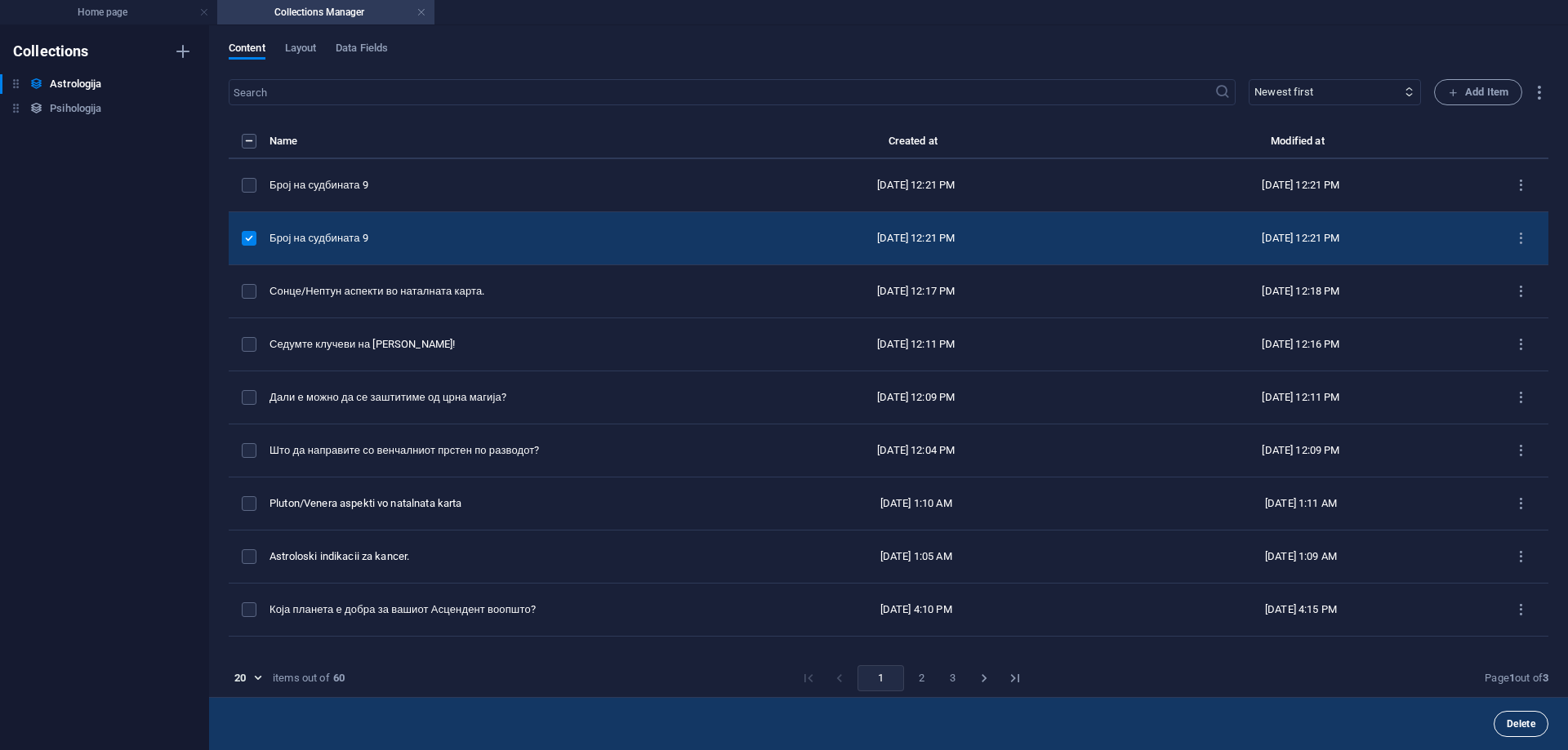
click at [1512, 724] on span "Delete" at bounding box center [1521, 725] width 29 height 10
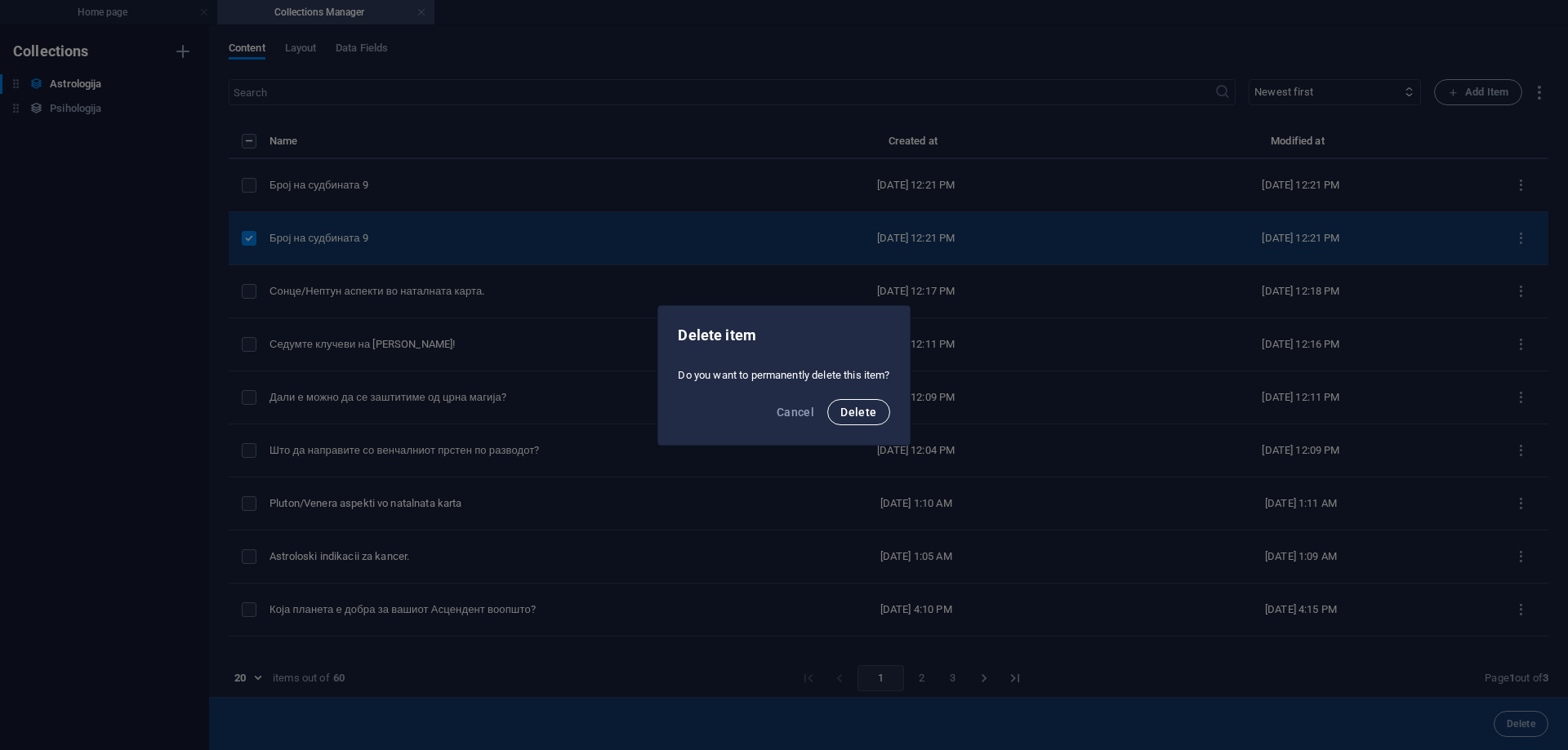
click at [853, 410] on span "Delete" at bounding box center [859, 411] width 36 height 13
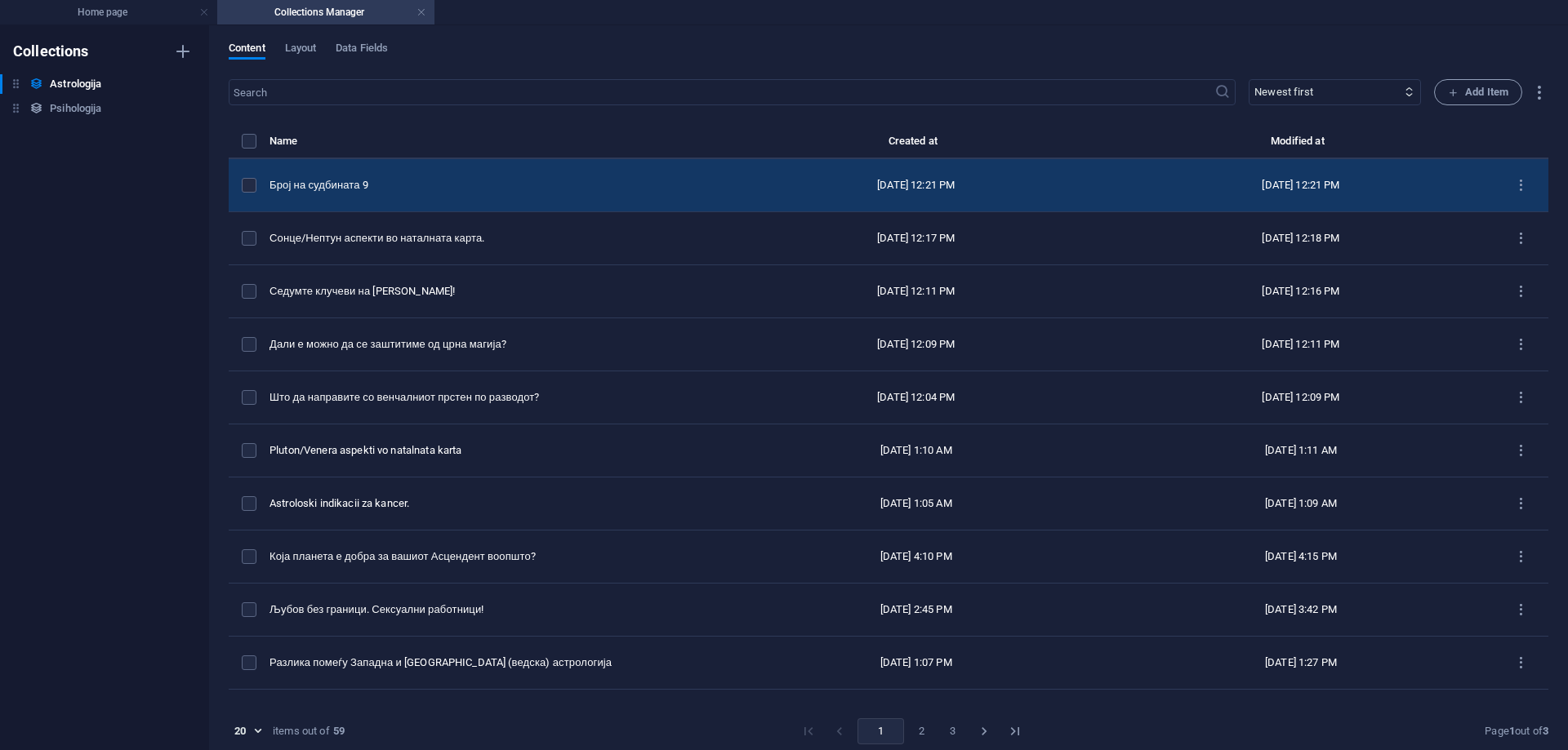
click at [471, 179] on div "Број на судбината 9" at bounding box center [489, 185] width 441 height 14
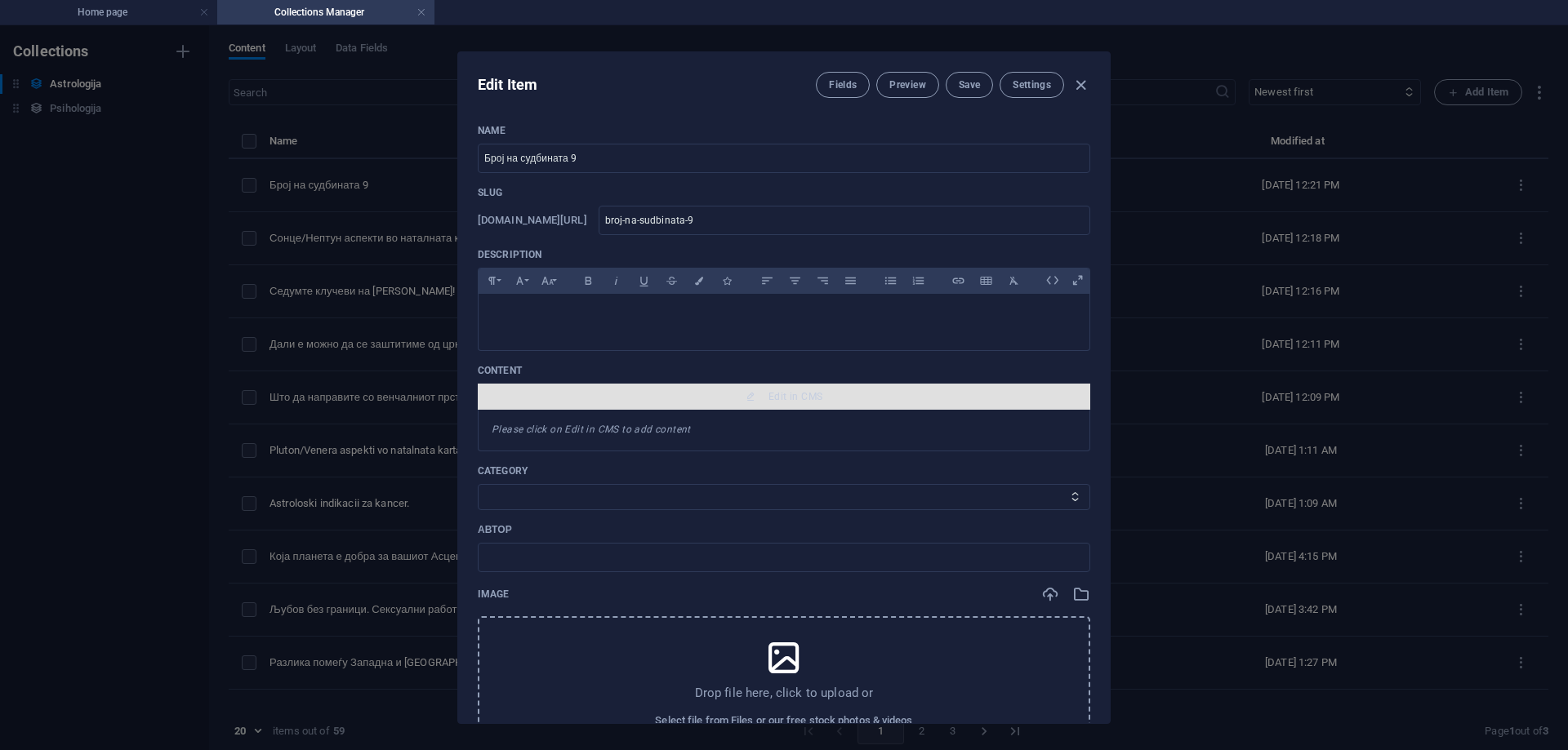
click at [732, 394] on span "Edit in CMS" at bounding box center [784, 396] width 599 height 13
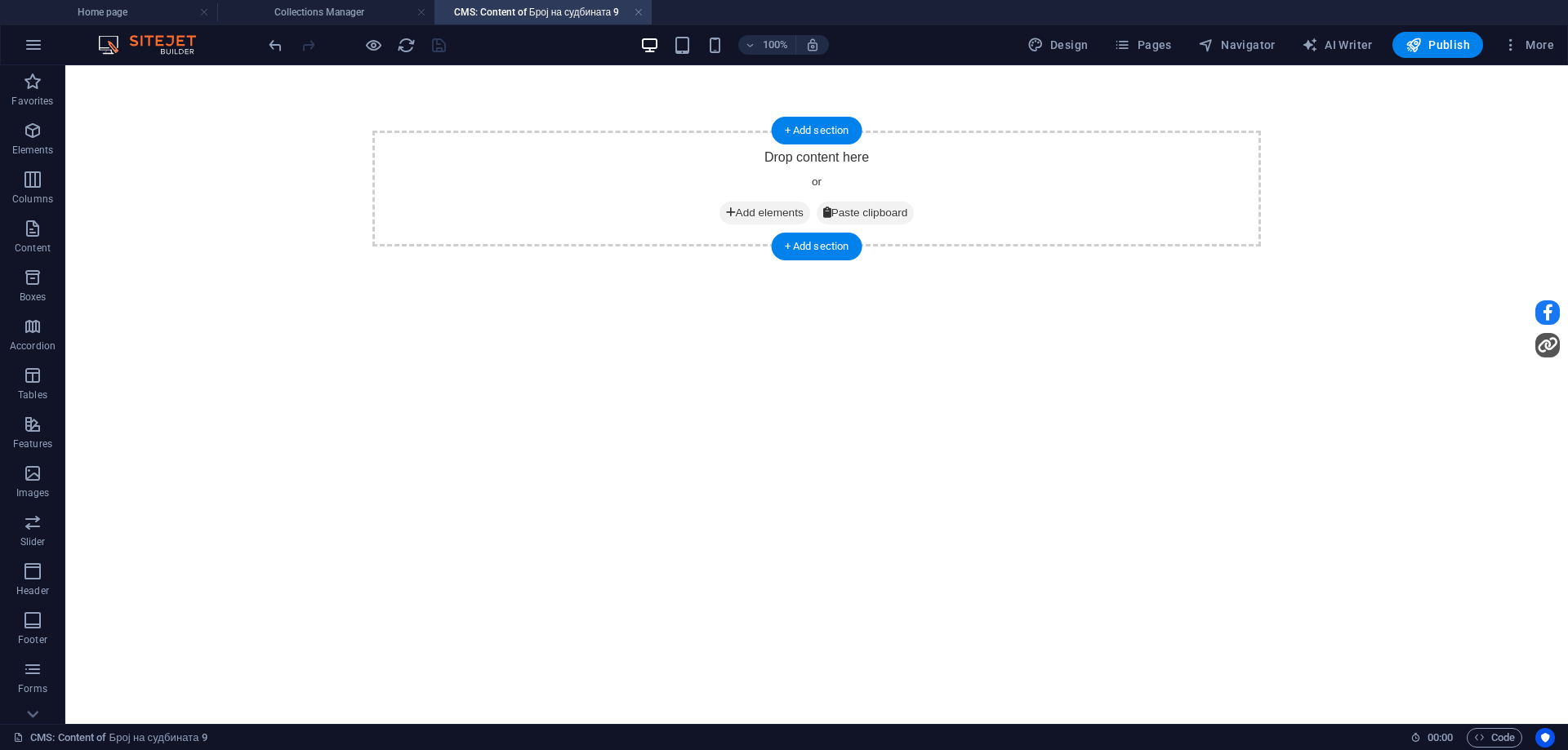
click at [746, 213] on span "Add elements" at bounding box center [765, 212] width 91 height 23
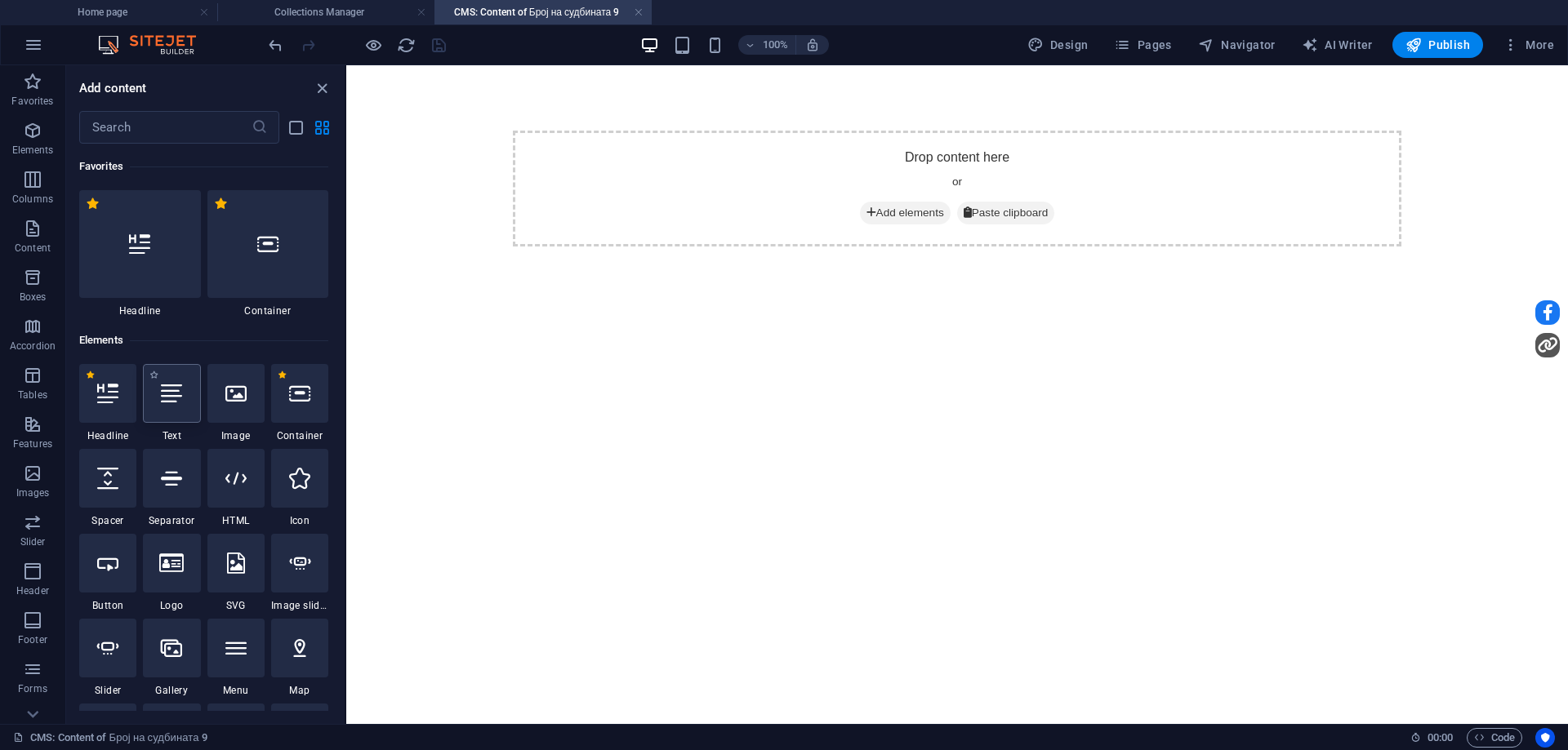
click at [172, 405] on div at bounding box center [172, 393] width 58 height 58
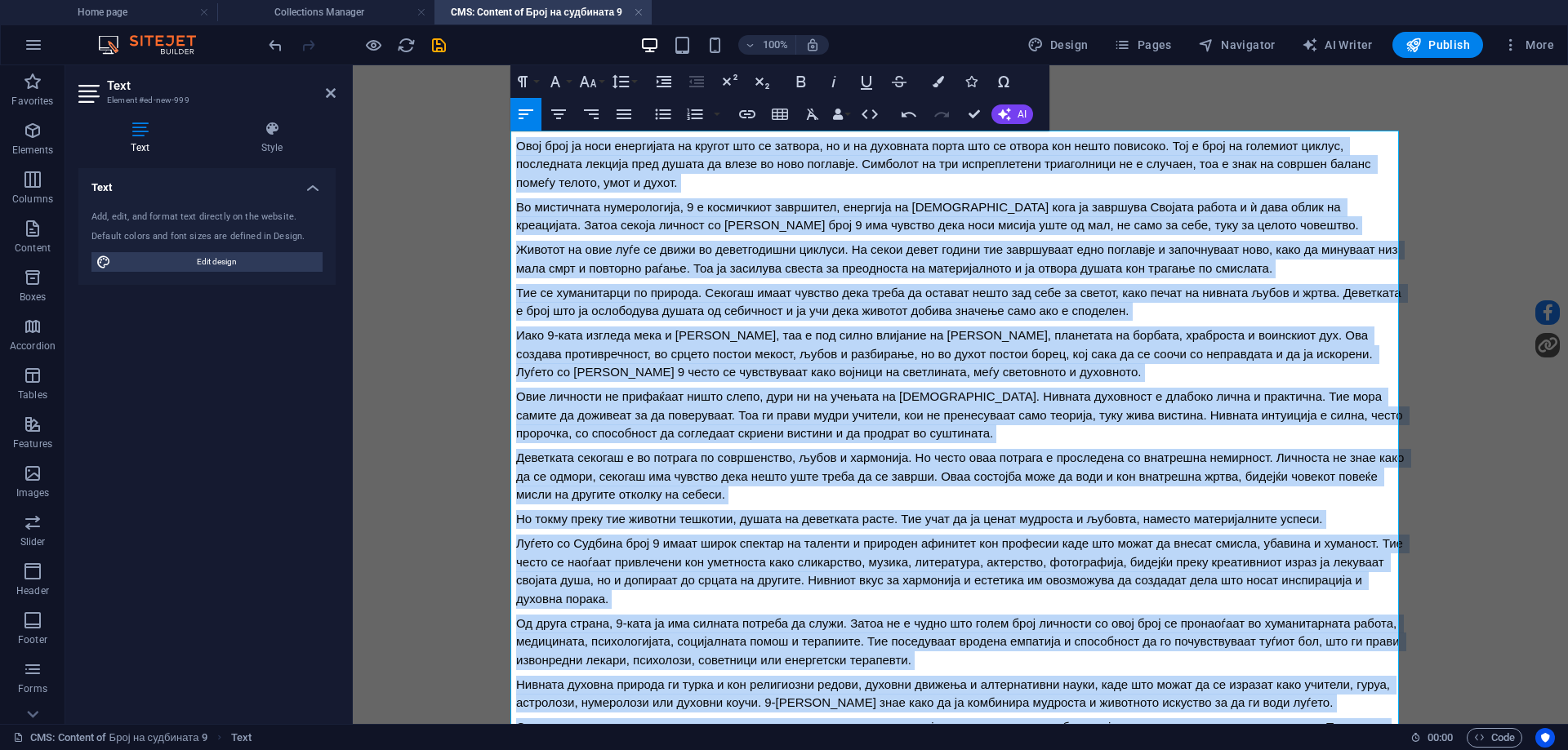
drag, startPoint x: 616, startPoint y: 651, endPoint x: 312, endPoint y: 8, distance: 711.2
click at [353, 65] on html "Овој број ја носи енергијата на кругот што се затвора, но и на духовната порта …" at bounding box center [960, 522] width 1215 height 914
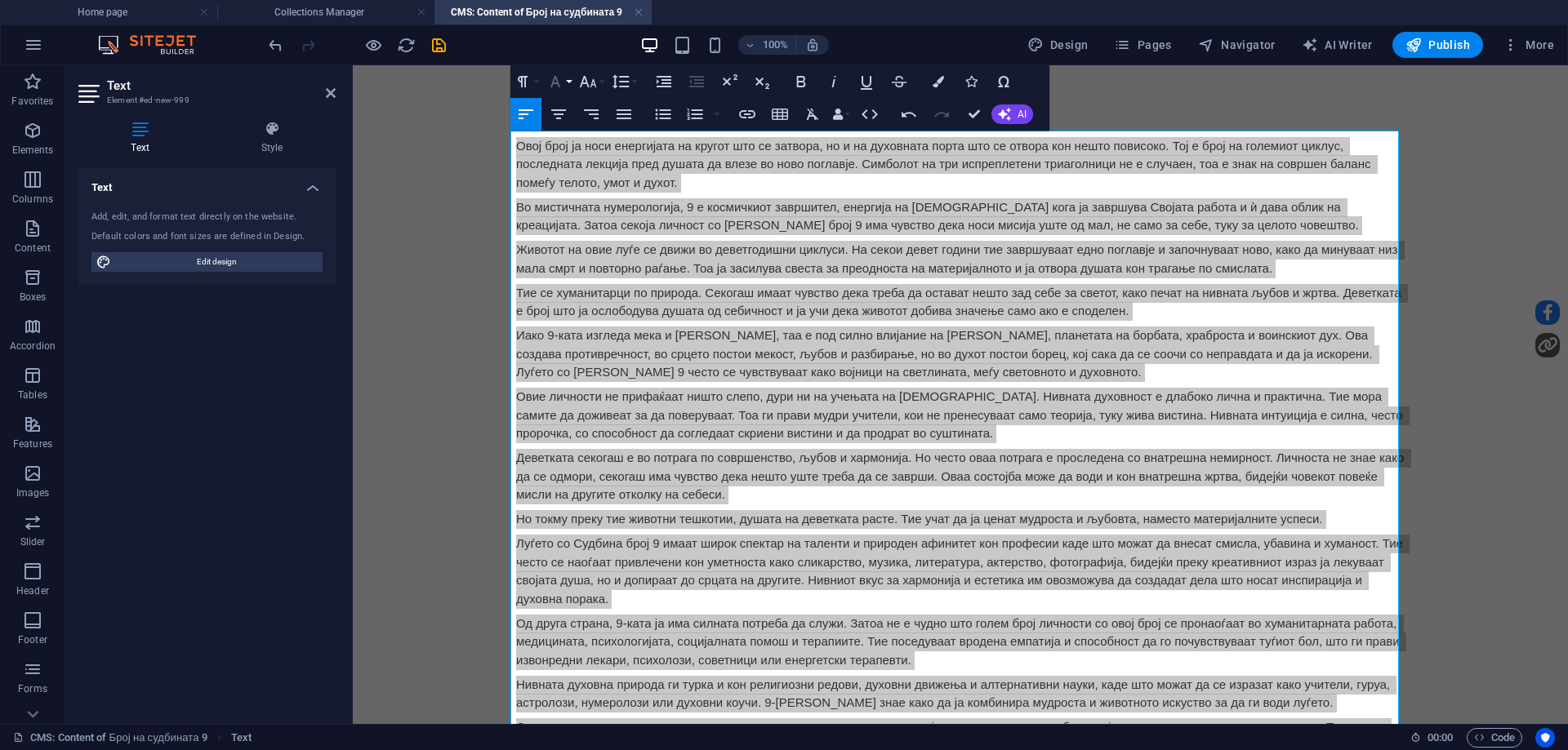
click at [568, 84] on button "Font Family" at bounding box center [558, 81] width 31 height 33
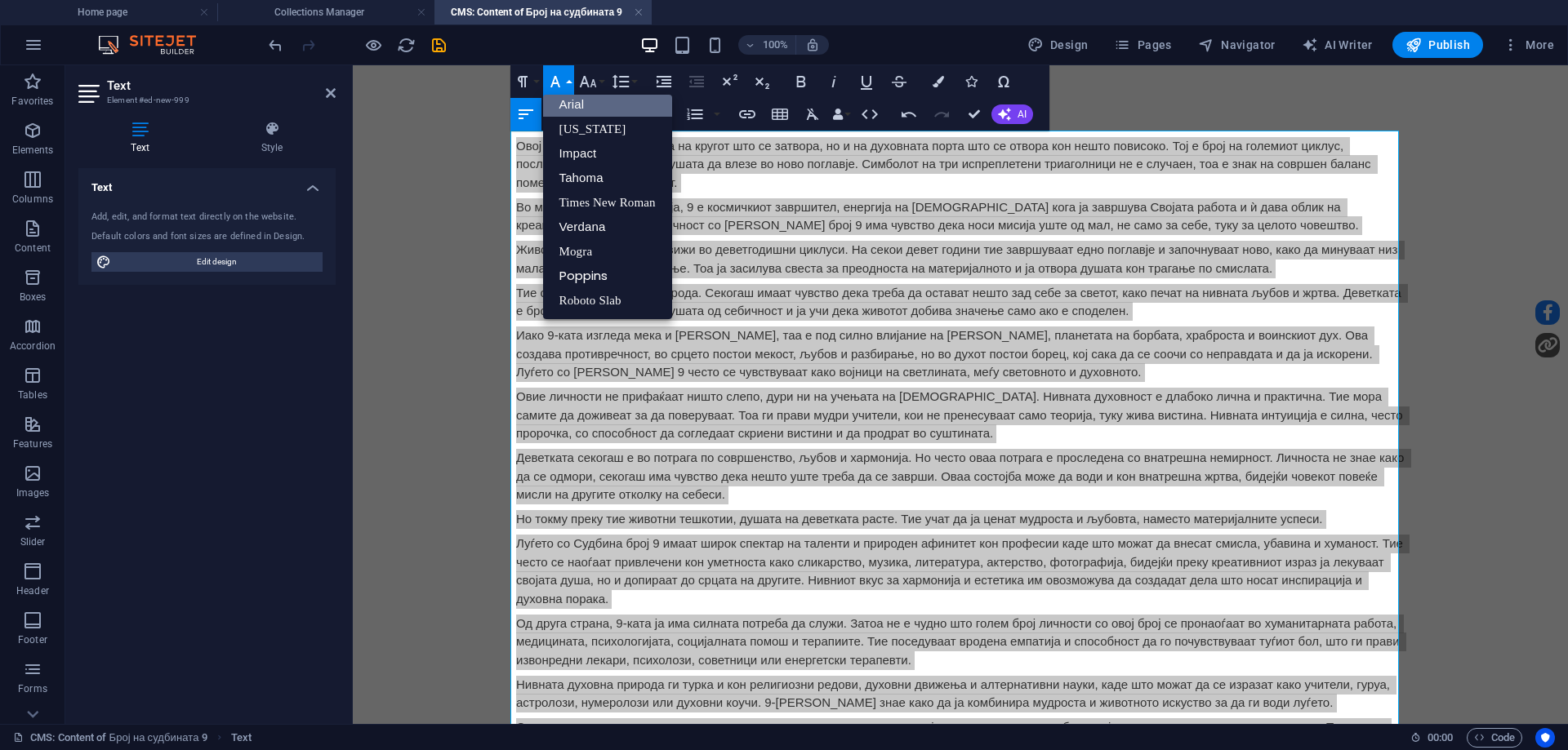
scroll to position [9, 0]
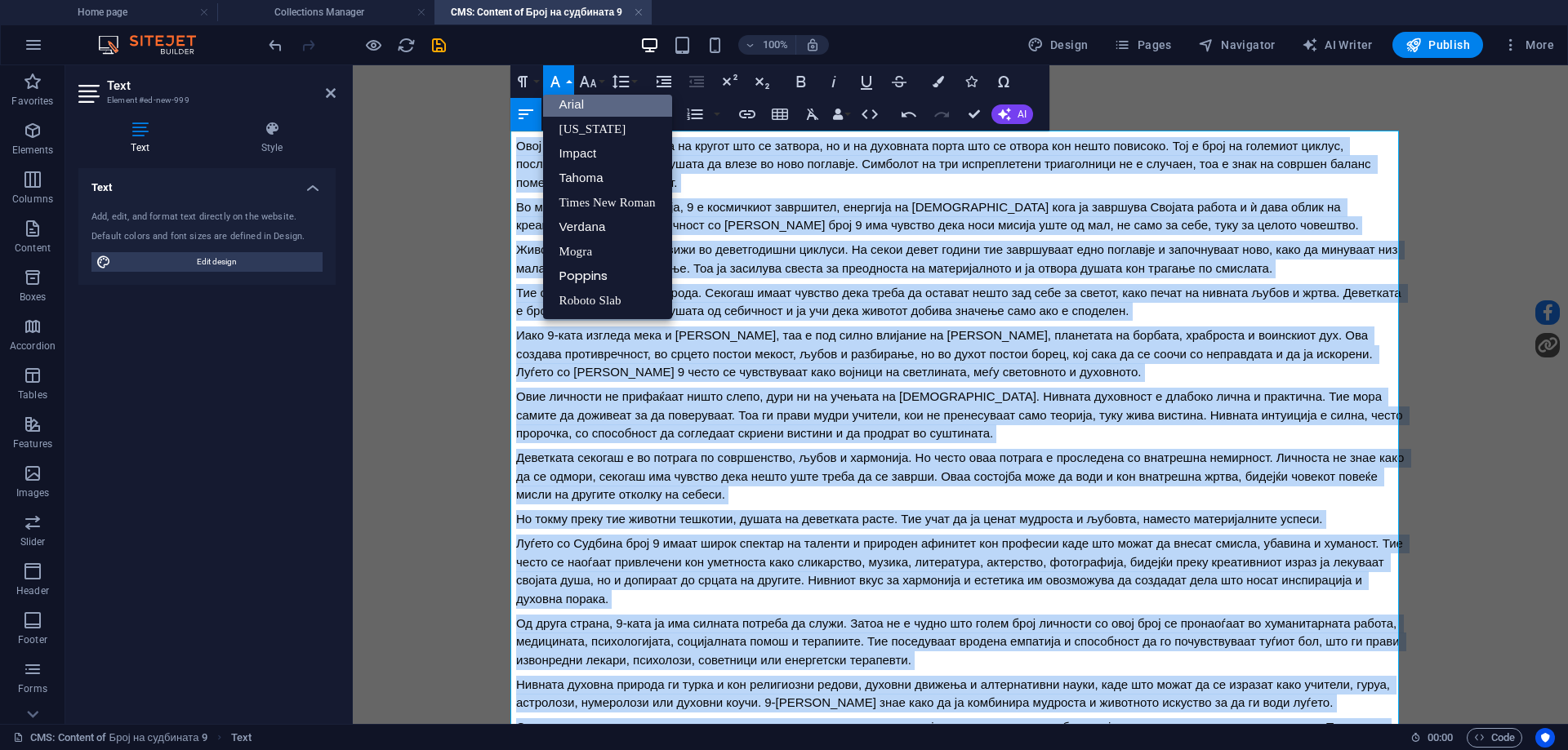
click at [583, 106] on link "Arial" at bounding box center [607, 104] width 129 height 25
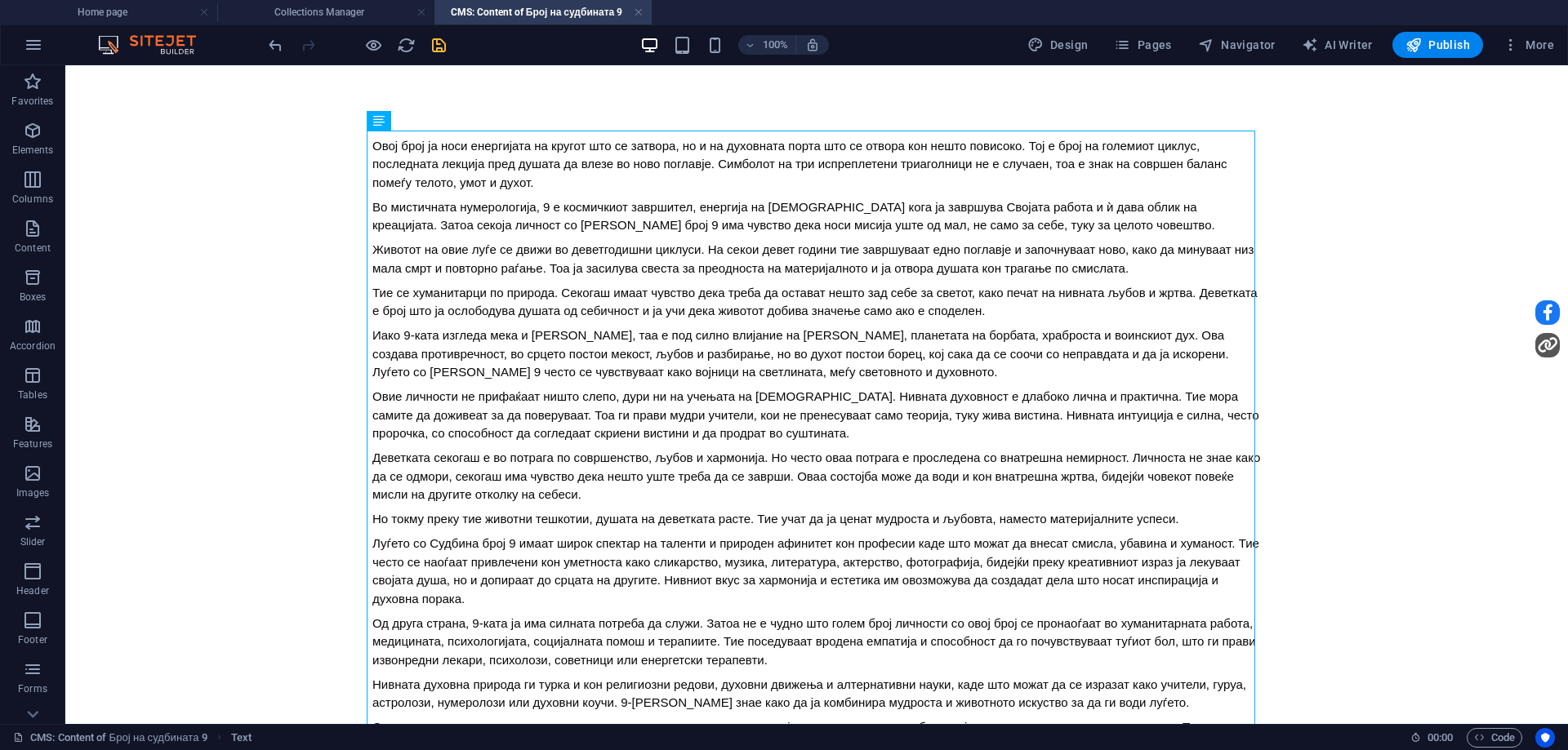
click at [439, 52] on icon "save" at bounding box center [439, 45] width 19 height 19
click at [343, 15] on h4 "Collections Manager" at bounding box center [326, 12] width 218 height 18
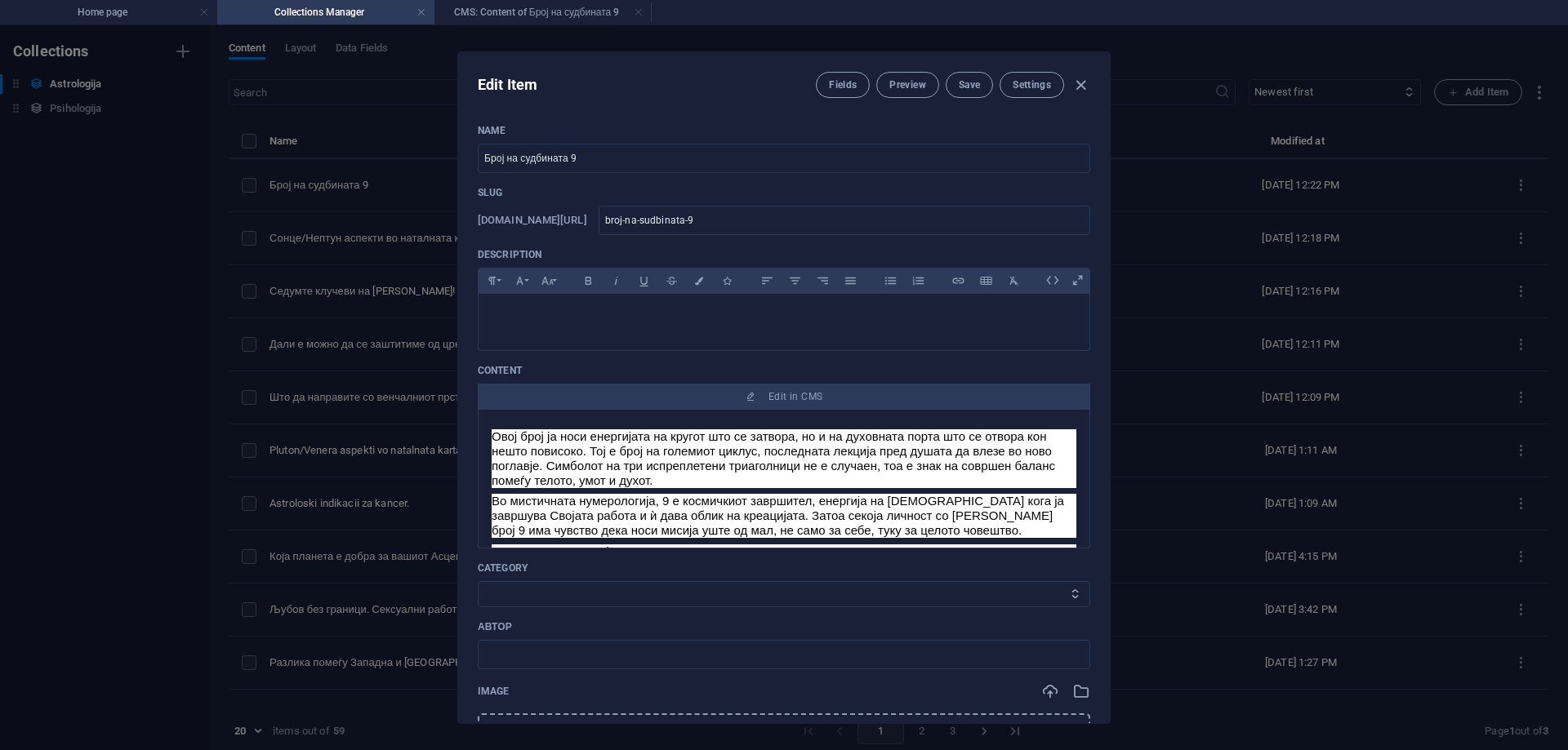
click at [646, 599] on select "Category 1 Category 2" at bounding box center [783, 594] width 612 height 26
click at [478, 582] on select "Category 1 Category 2" at bounding box center [783, 594] width 612 height 26
click at [654, 661] on input "text" at bounding box center [783, 654] width 612 height 30
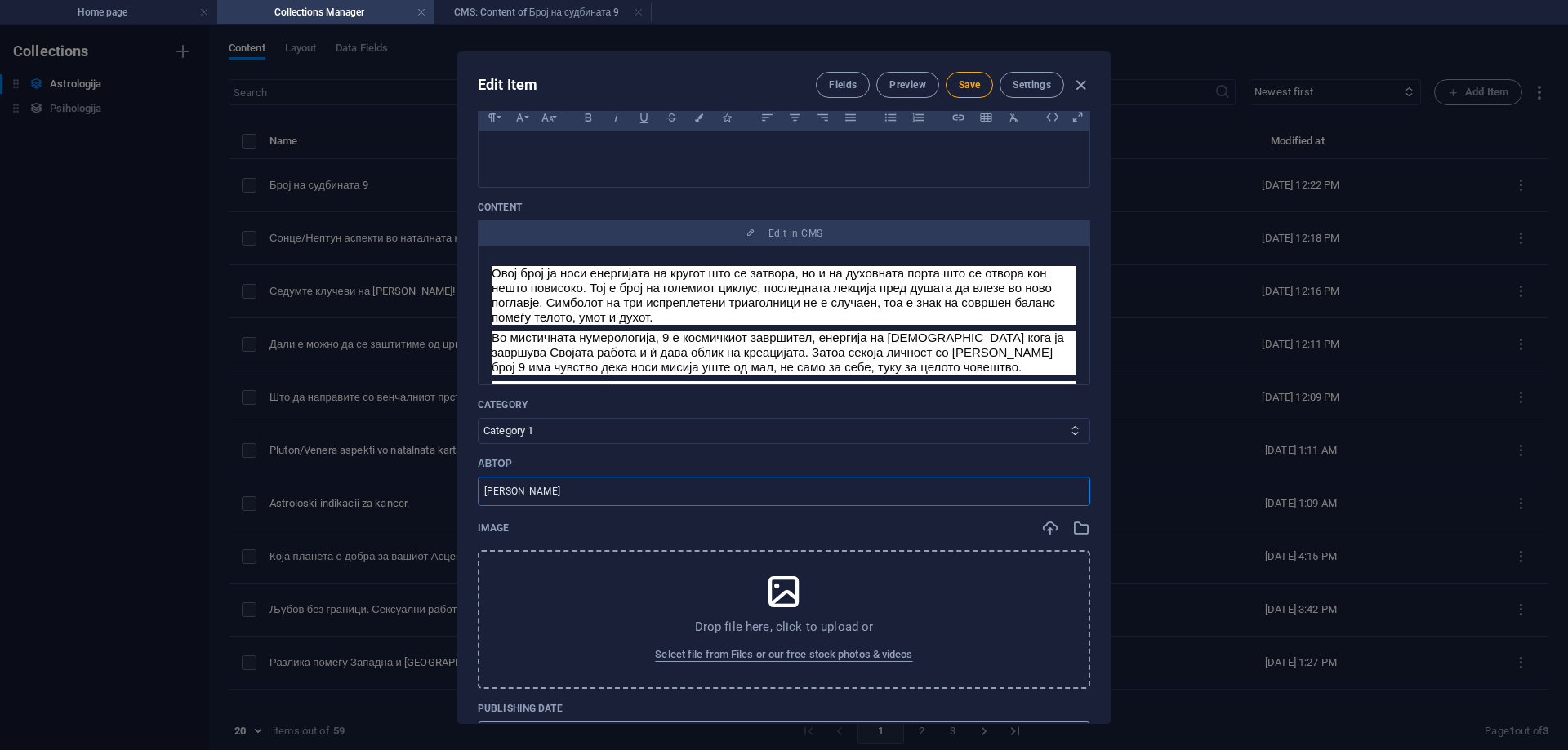
scroll to position [327, 0]
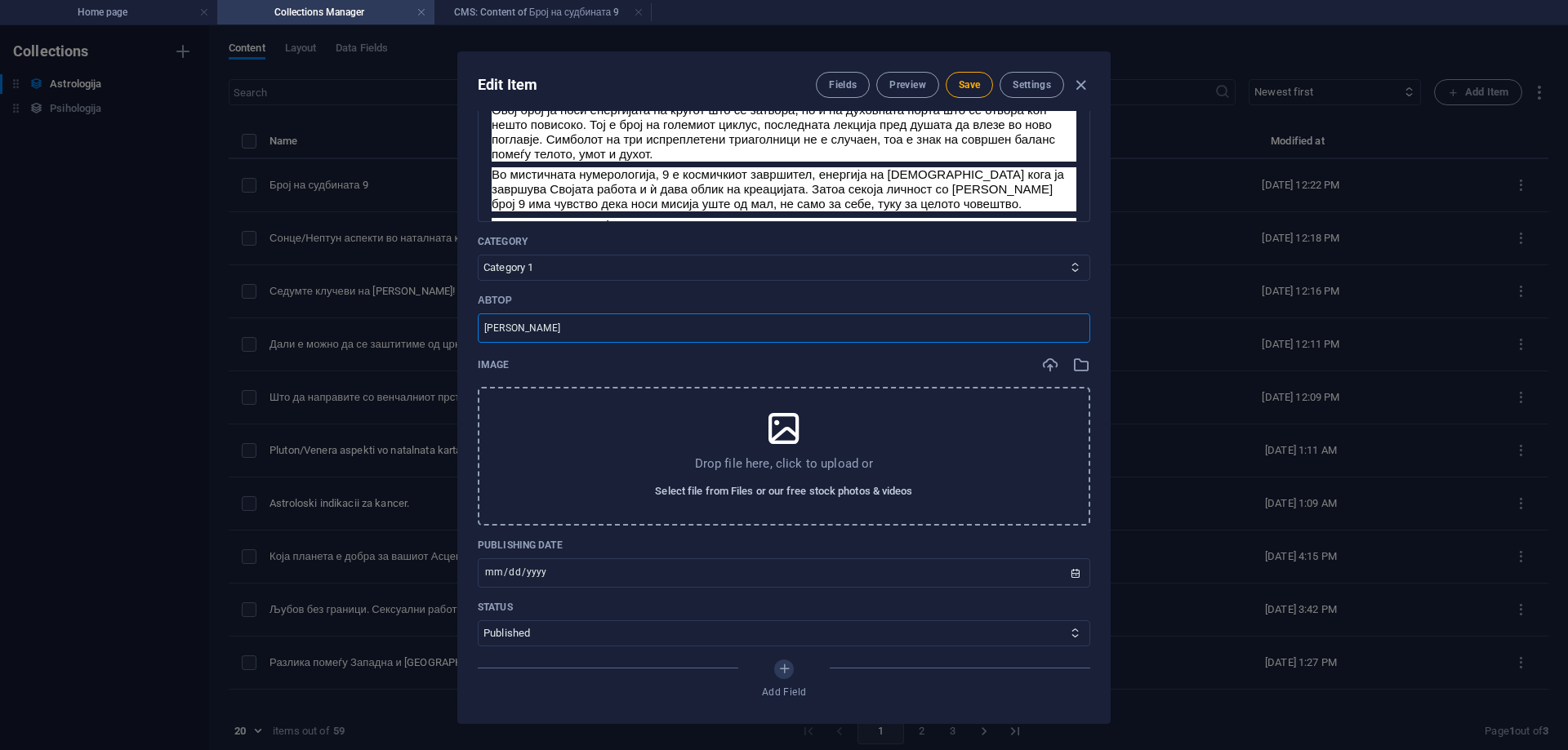
click at [768, 479] on button "Select file from Files or our free stock photos & videos" at bounding box center [784, 491] width 266 height 26
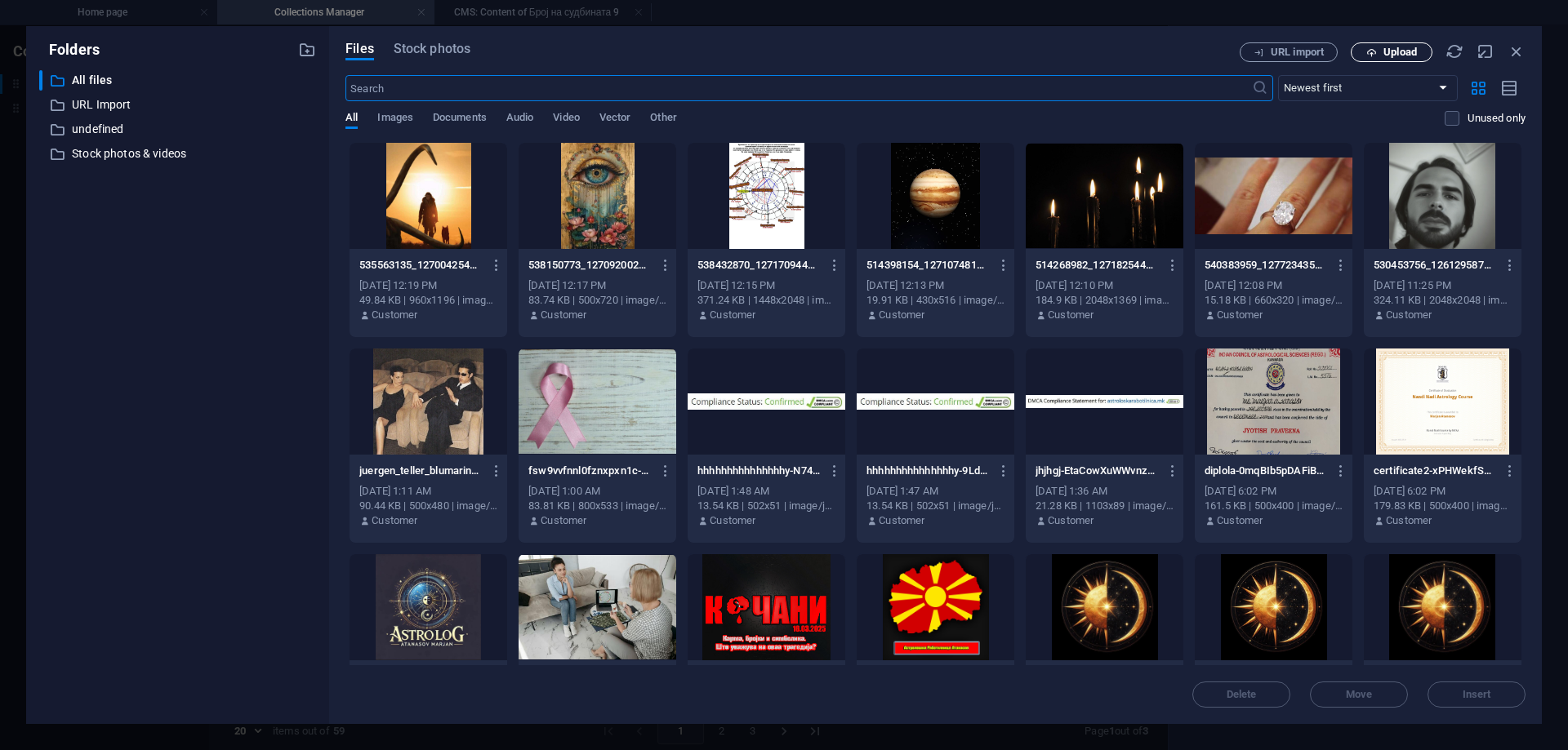
click at [1389, 44] on button "Upload" at bounding box center [1391, 52] width 81 height 19
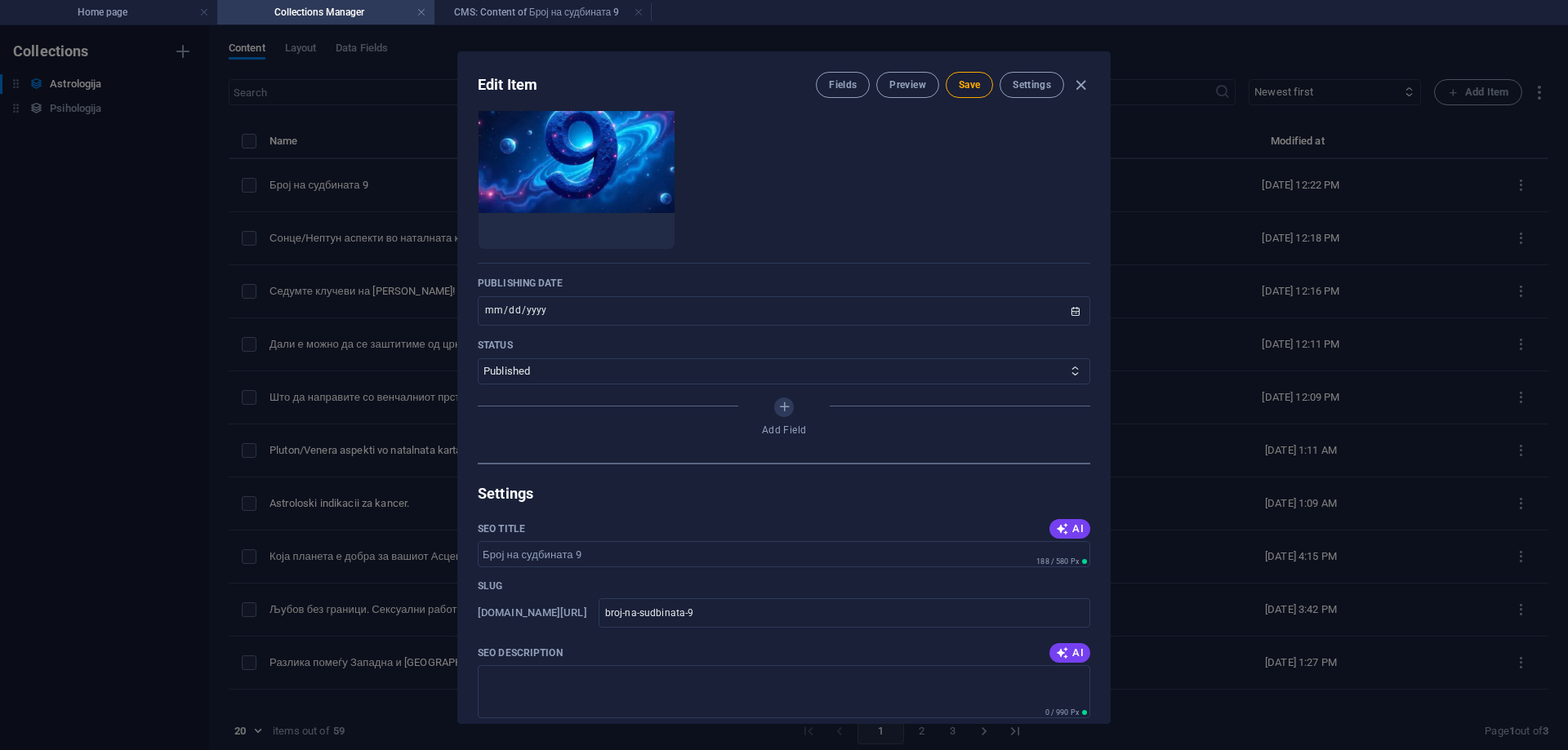
scroll to position [735, 0]
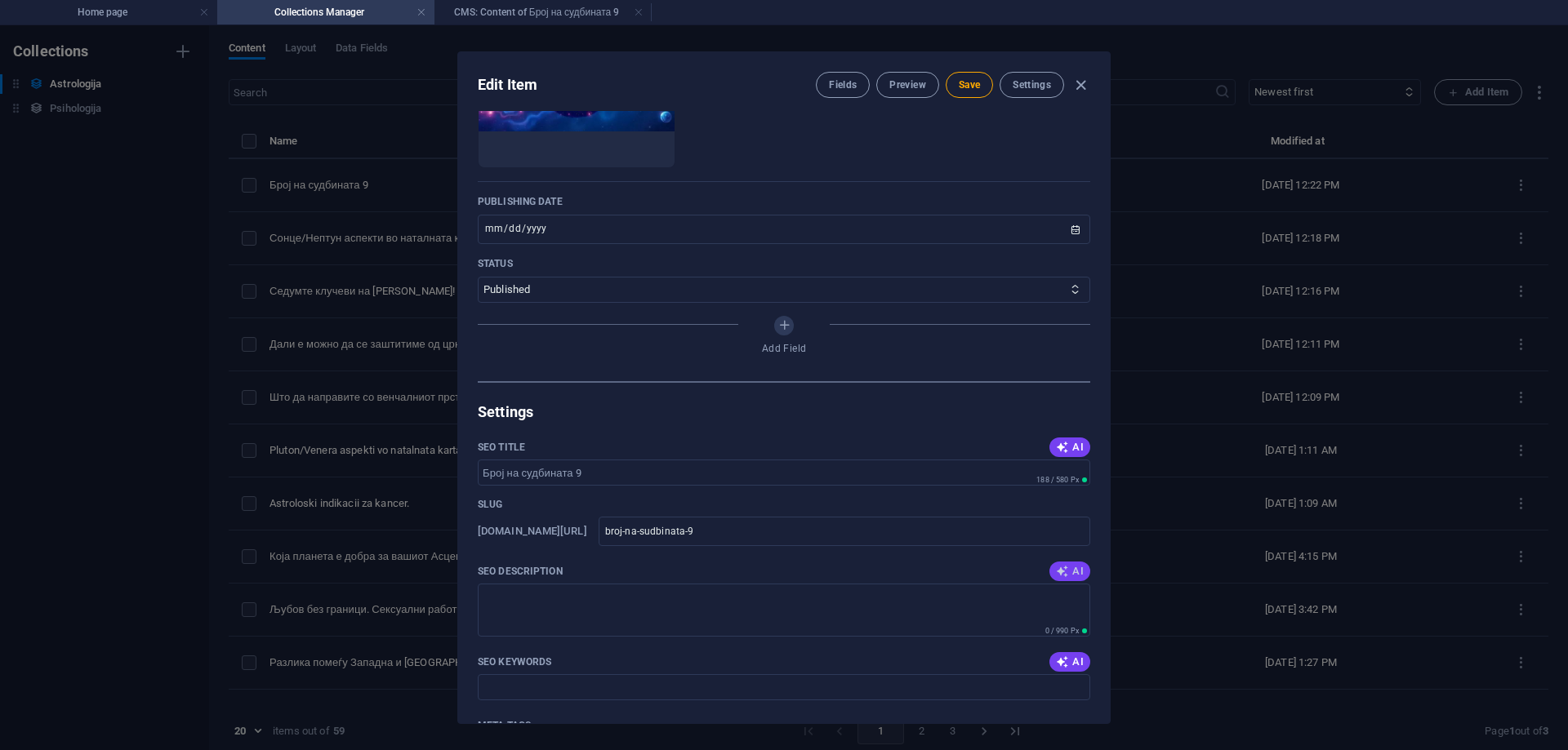
click at [1066, 575] on span "AI" at bounding box center [1069, 571] width 28 height 13
click at [1061, 574] on icon "button" at bounding box center [1062, 571] width 13 height 13
click at [1060, 574] on icon "button" at bounding box center [1062, 571] width 13 height 13
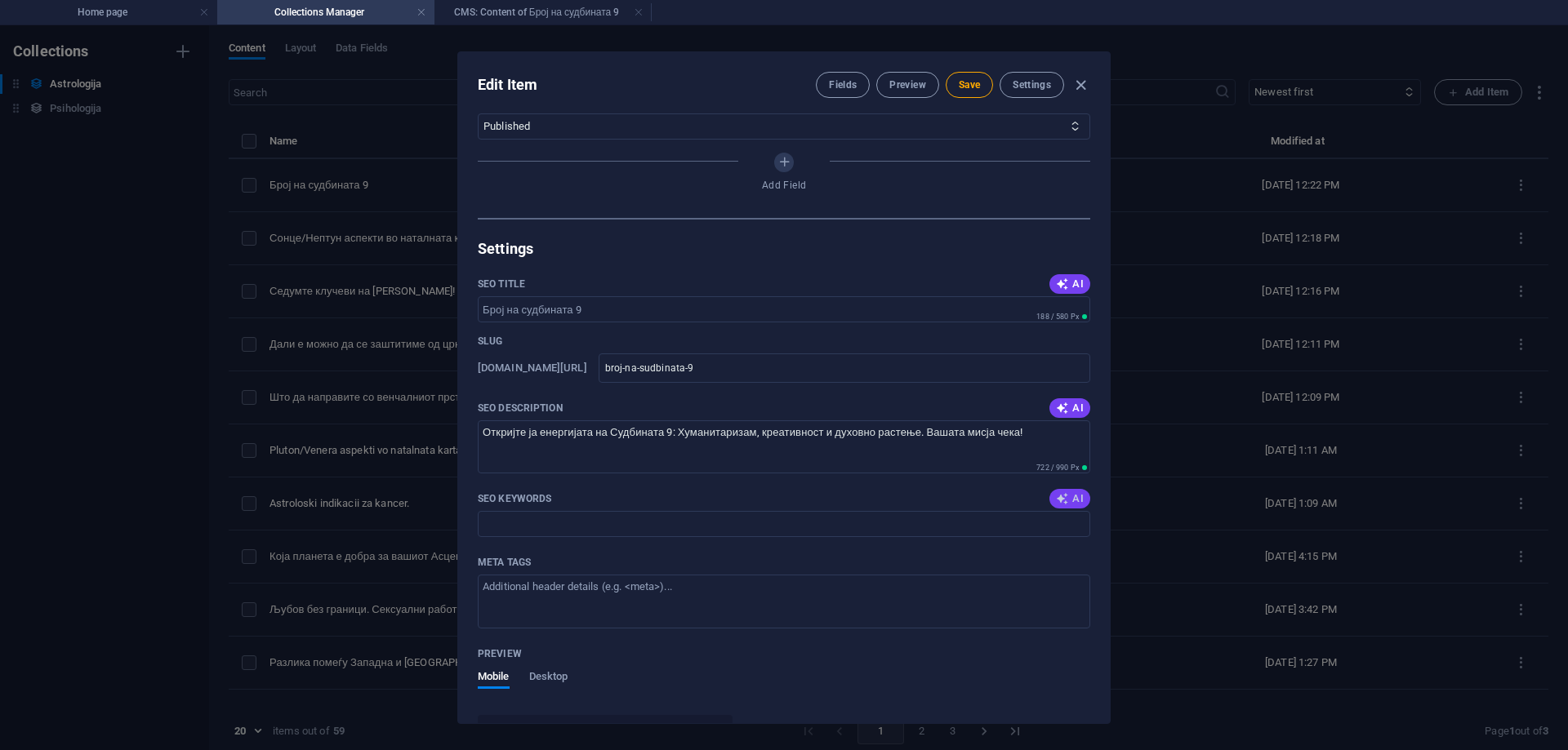
click at [1068, 496] on span "AI" at bounding box center [1069, 499] width 28 height 13
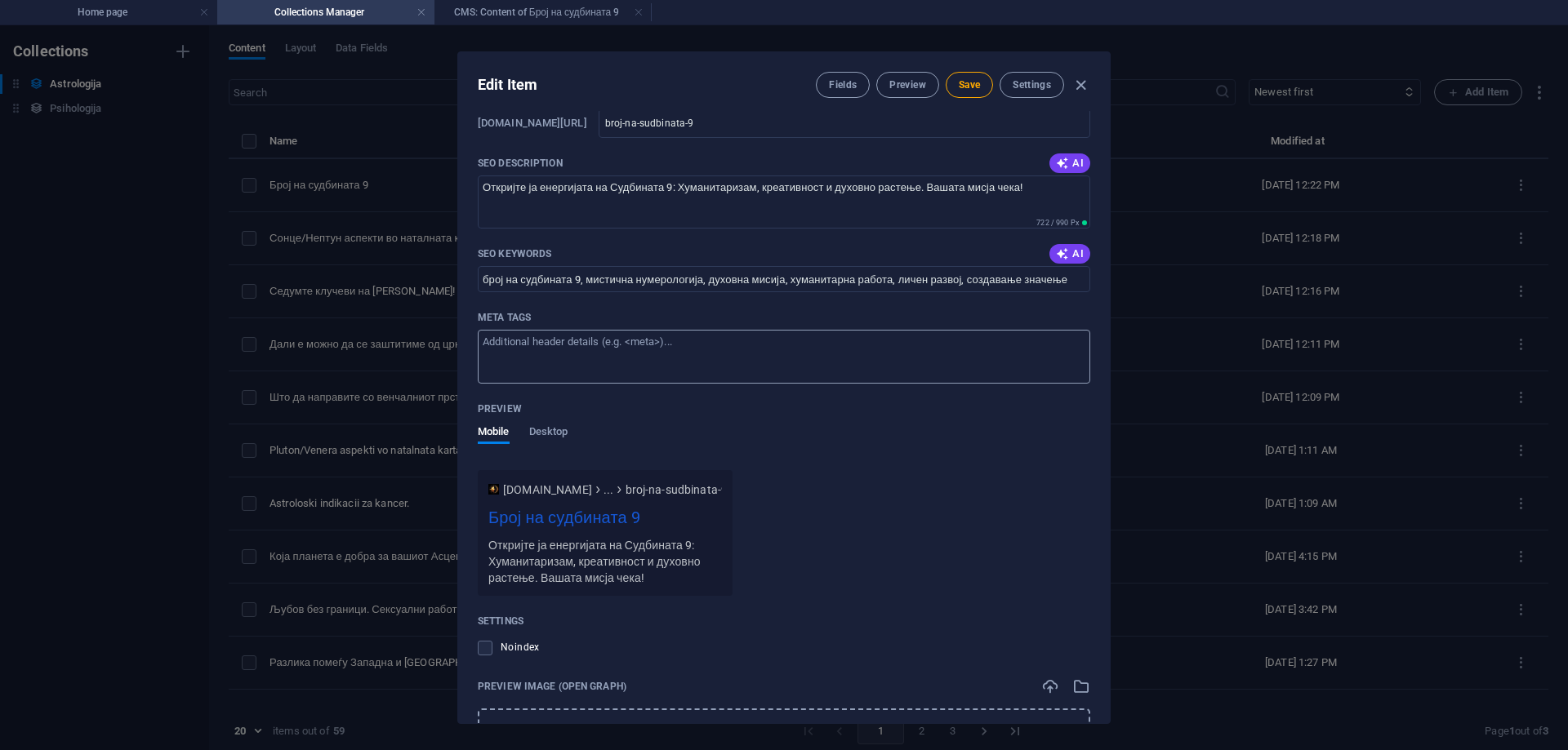
scroll to position [1362, 0]
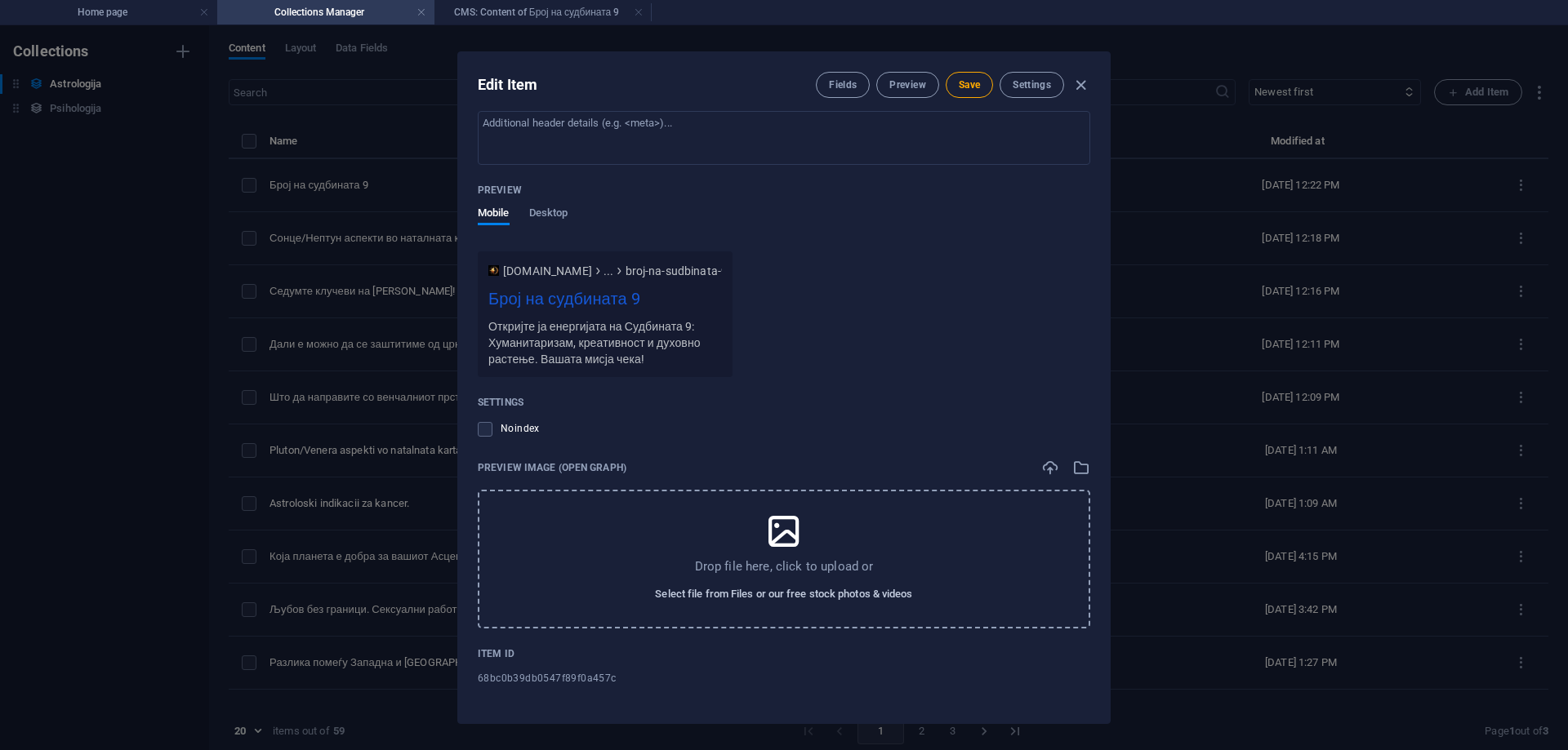
click at [818, 594] on span "Select file from Files or our free stock photos & videos" at bounding box center [784, 594] width 257 height 19
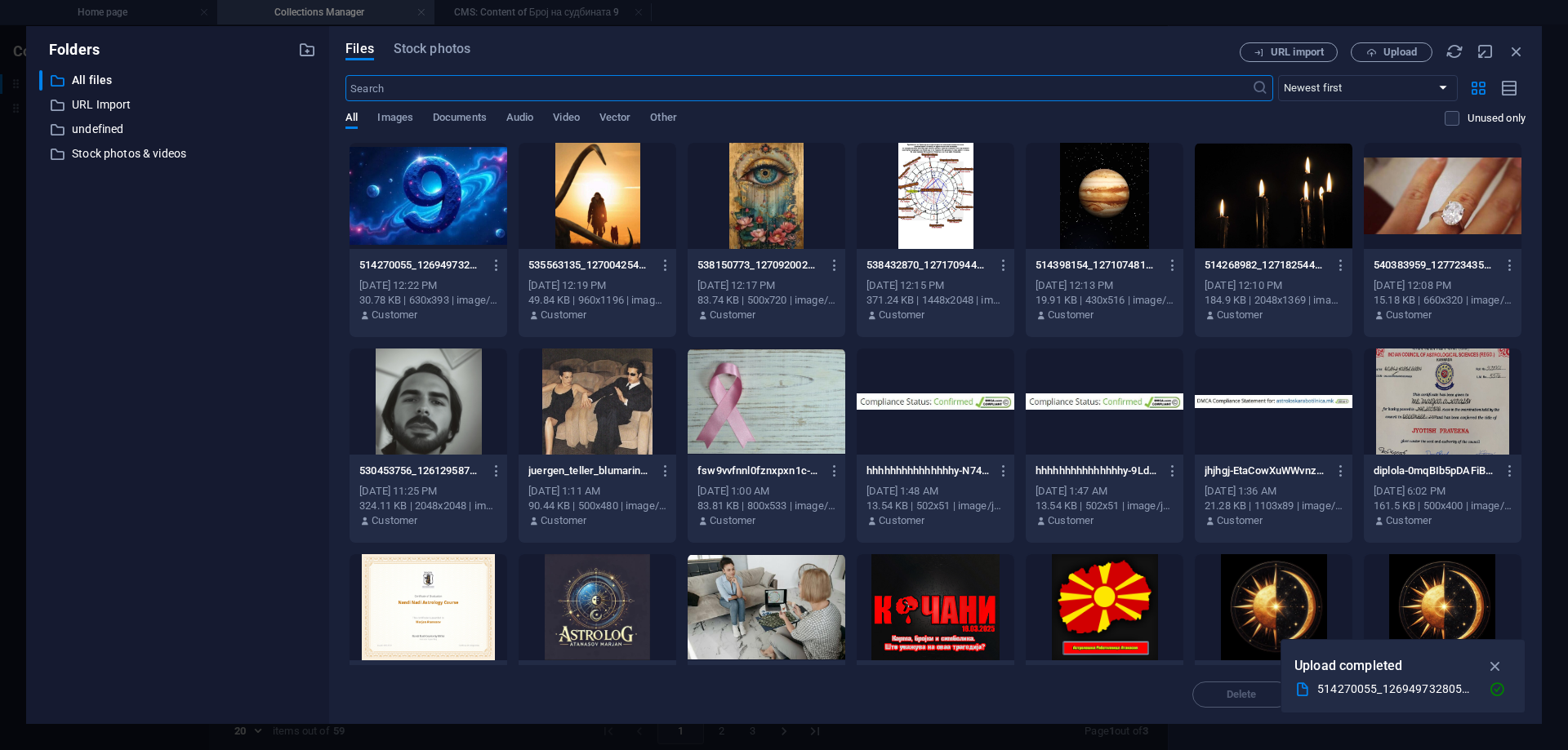
click at [382, 192] on div at bounding box center [428, 196] width 157 height 106
click at [1494, 663] on icon "button" at bounding box center [1496, 666] width 19 height 18
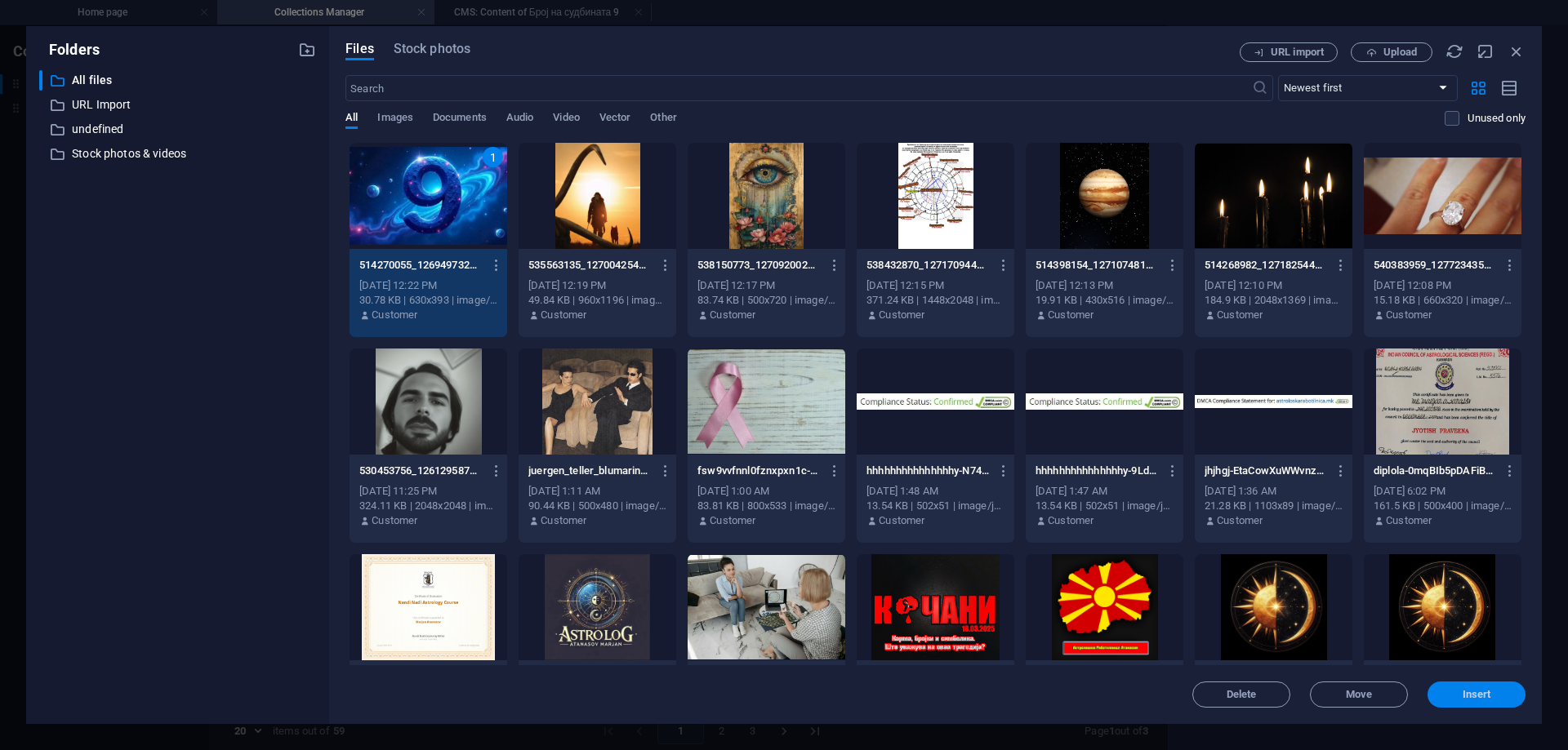
click at [1458, 692] on span "Insert" at bounding box center [1477, 695] width 85 height 10
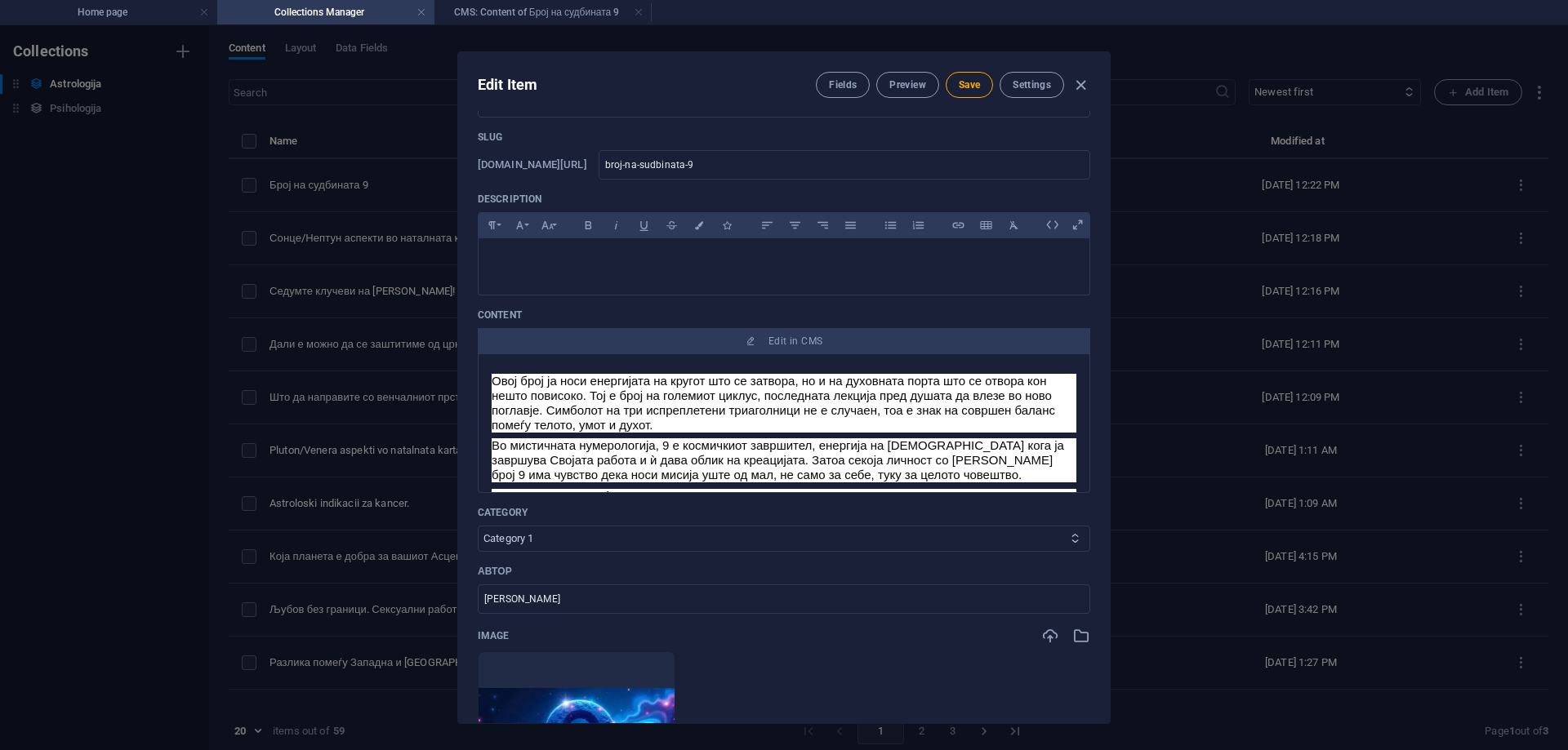
scroll to position [0, 0]
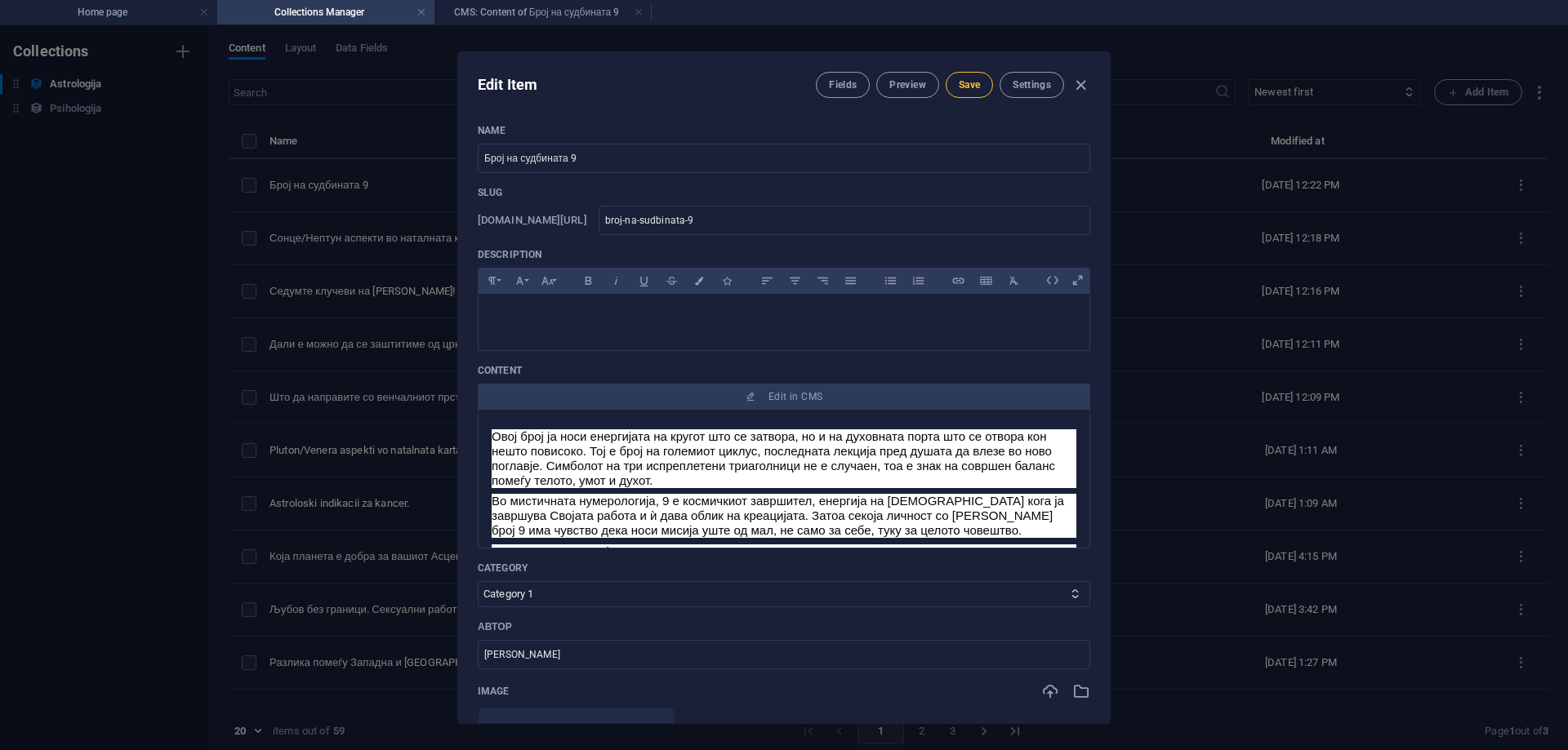
click at [963, 72] on button "Save" at bounding box center [969, 85] width 47 height 26
click at [904, 82] on span "Preview" at bounding box center [907, 85] width 36 height 13
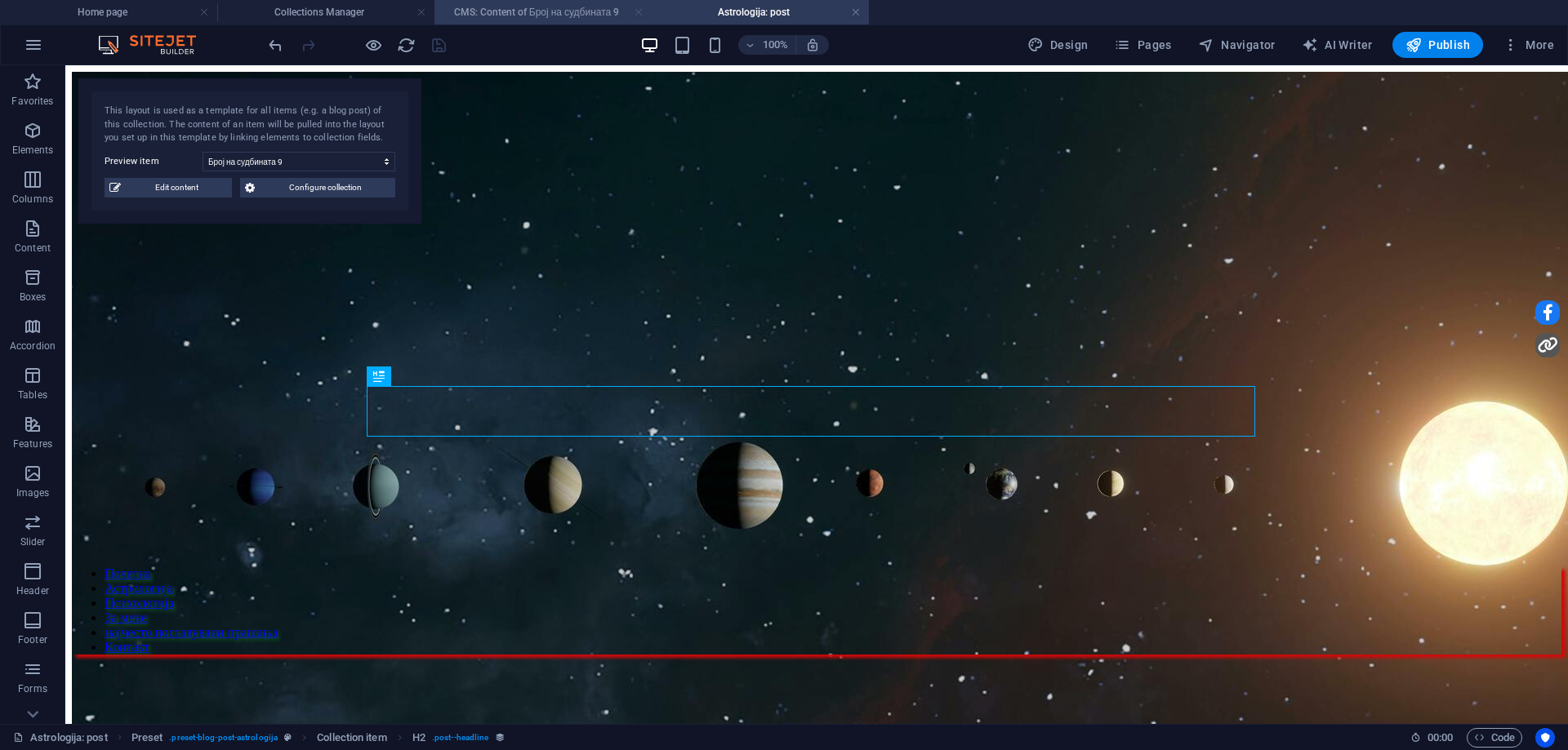
click at [635, 9] on link at bounding box center [639, 13] width 10 height 15
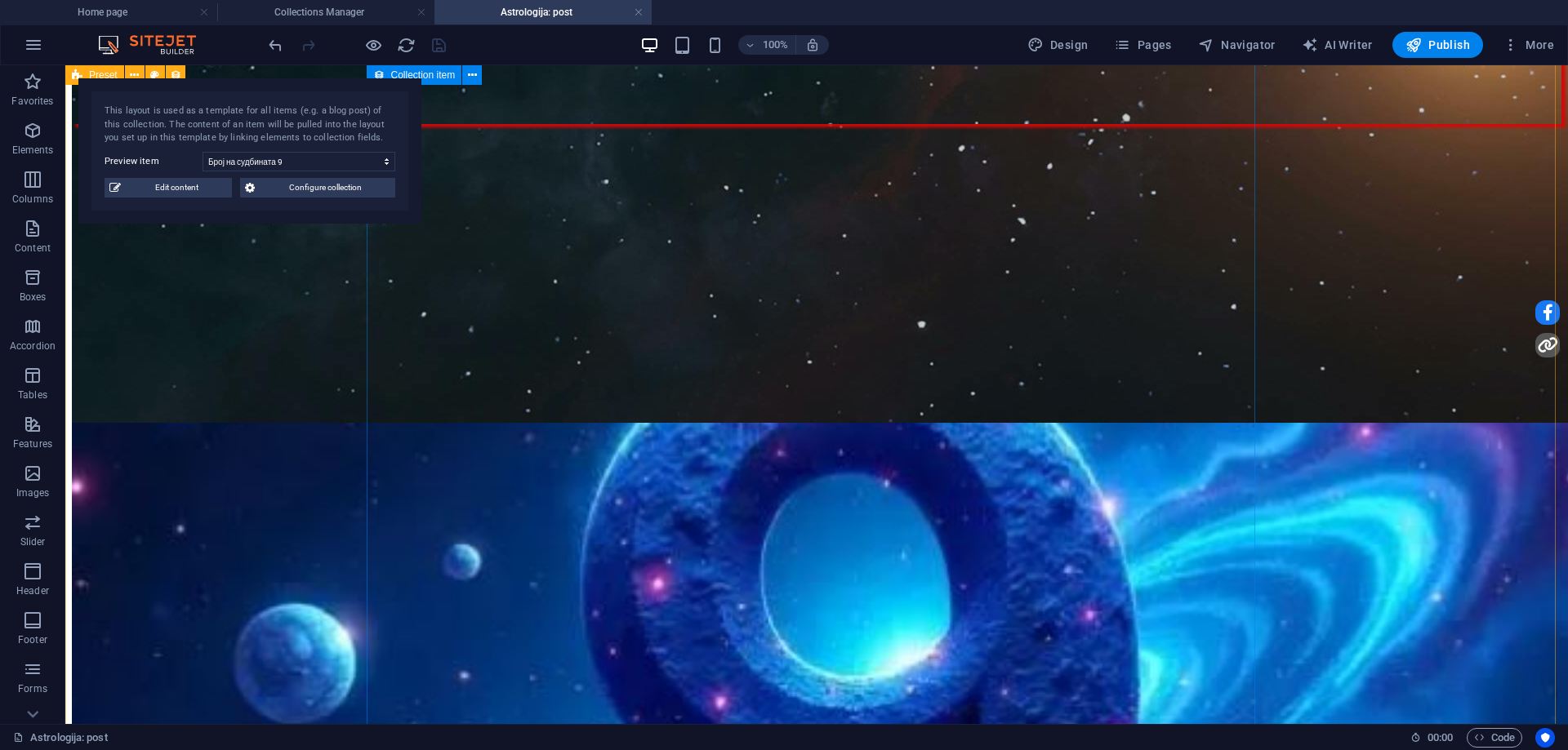
scroll to position [286, 0]
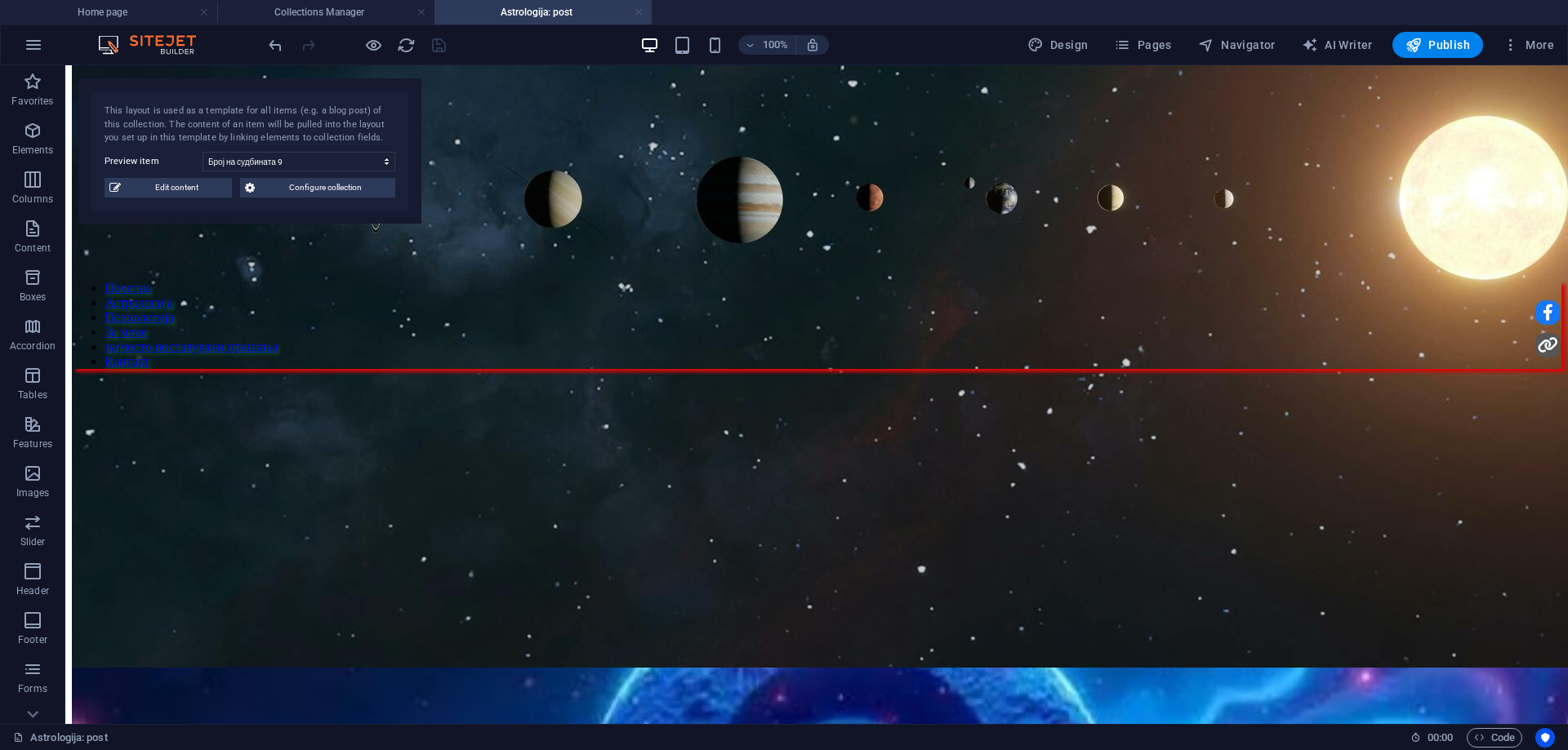
click at [638, 14] on link at bounding box center [639, 13] width 10 height 15
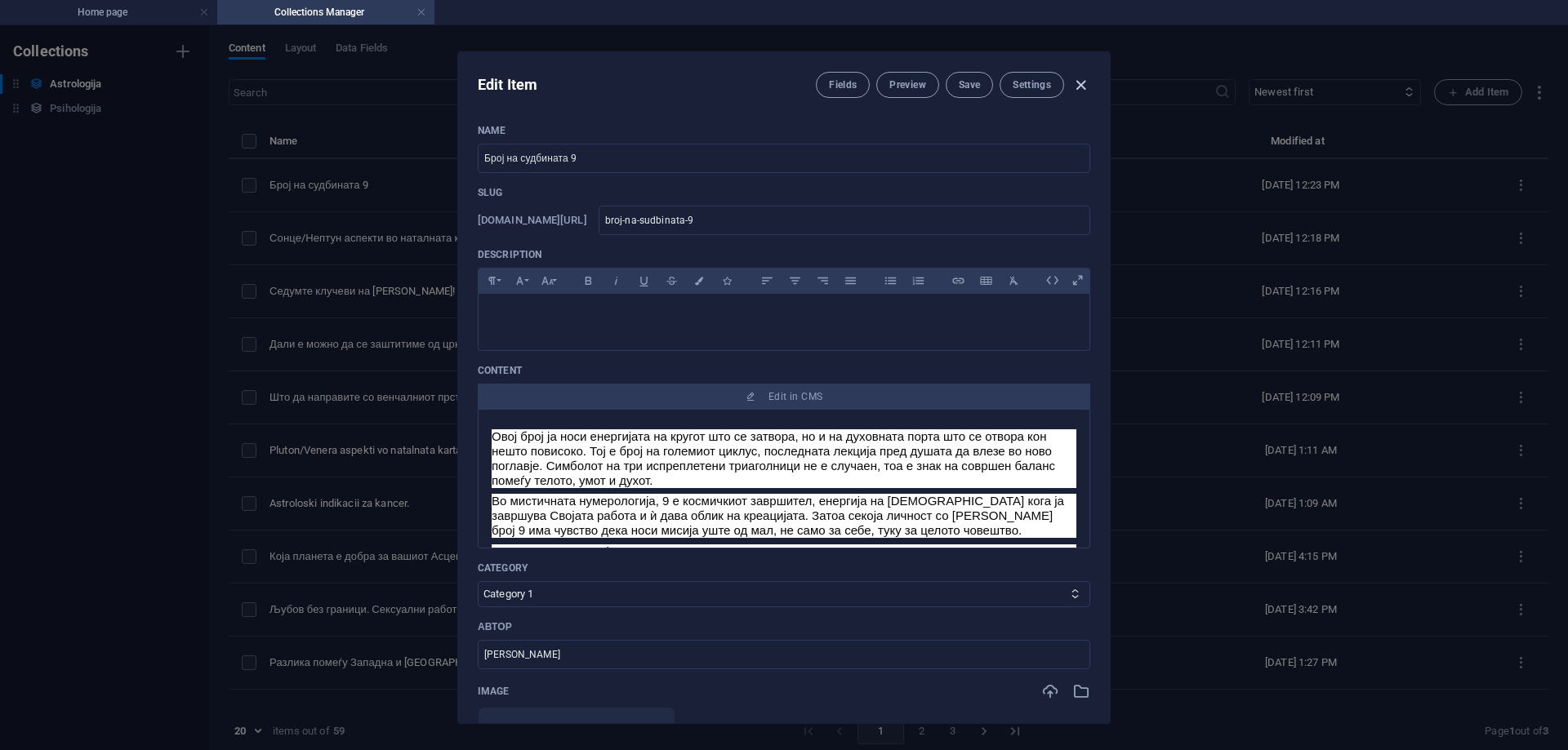
click at [1083, 85] on icon "button" at bounding box center [1081, 85] width 19 height 19
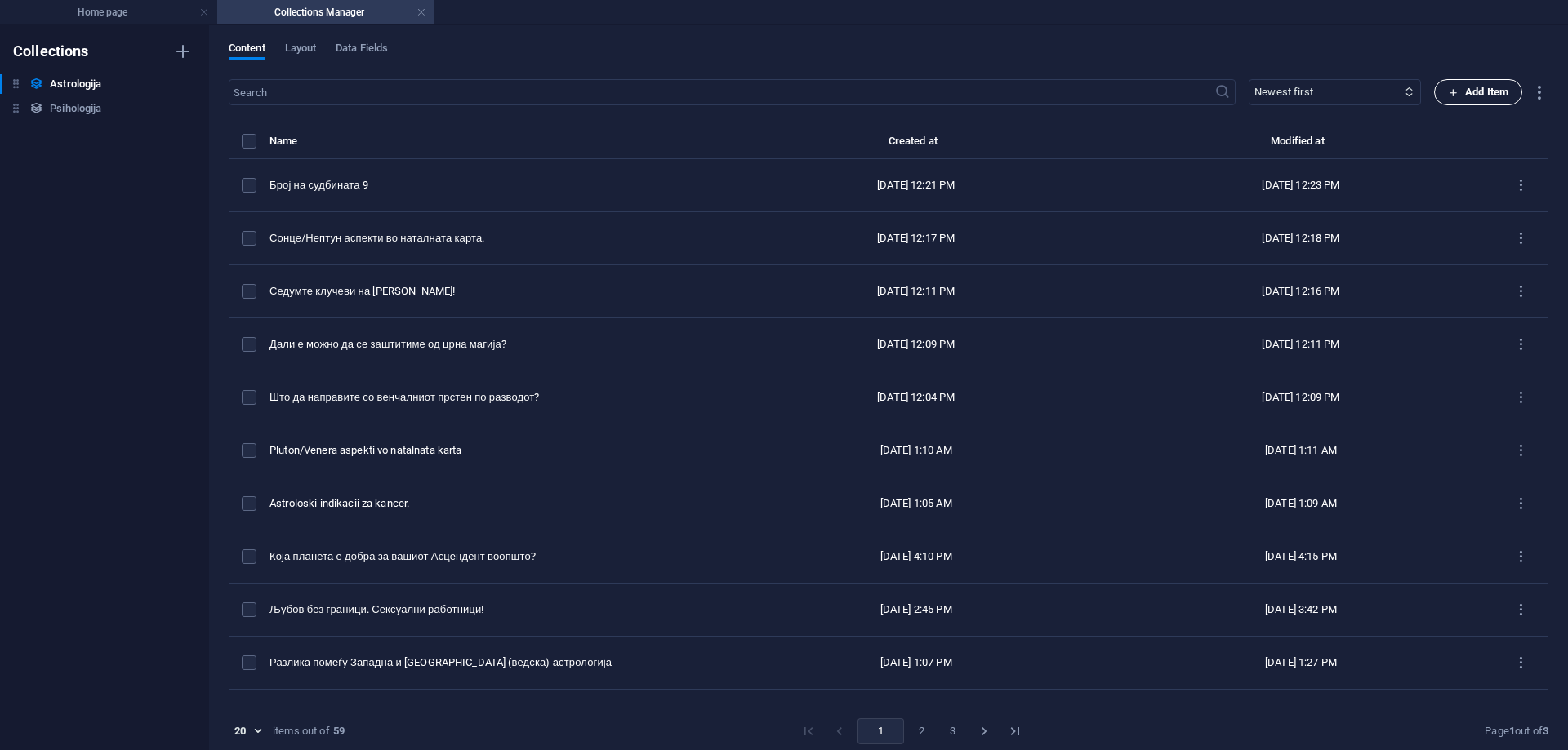
click at [1469, 90] on span "Add Item" at bounding box center [1477, 91] width 60 height 19
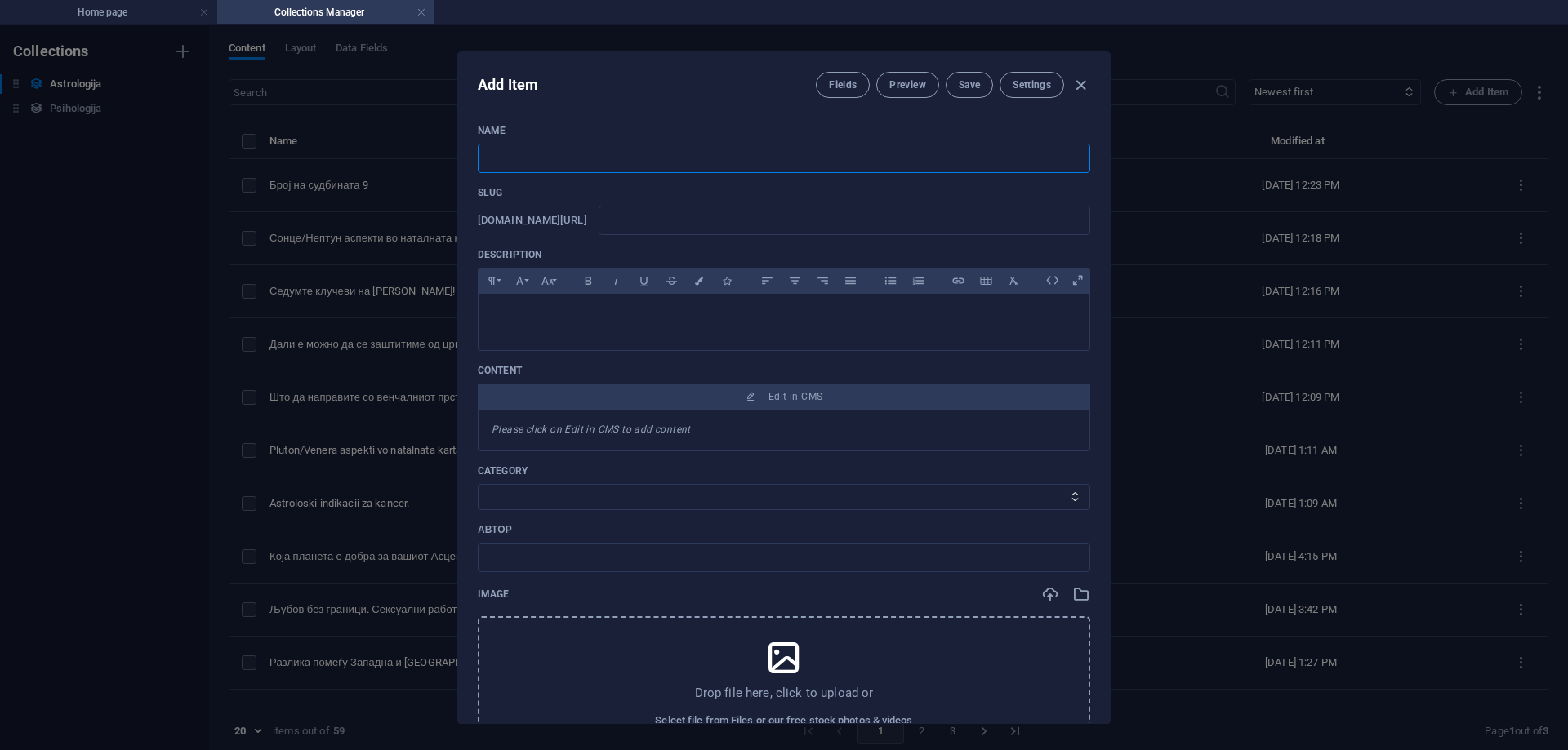
paste input "Каков ефект има Месечината во 1-та куќа (подзнак)."
drag, startPoint x: 682, startPoint y: 160, endPoint x: 754, endPoint y: 168, distance: 72.4
click at [754, 168] on input "Каков ефект има Месечината во 1-та куќа (подзнак)." at bounding box center [783, 158] width 612 height 30
drag, startPoint x: 691, startPoint y: 223, endPoint x: 668, endPoint y: 224, distance: 23.0
click at [668, 224] on input "1" at bounding box center [844, 220] width 492 height 30
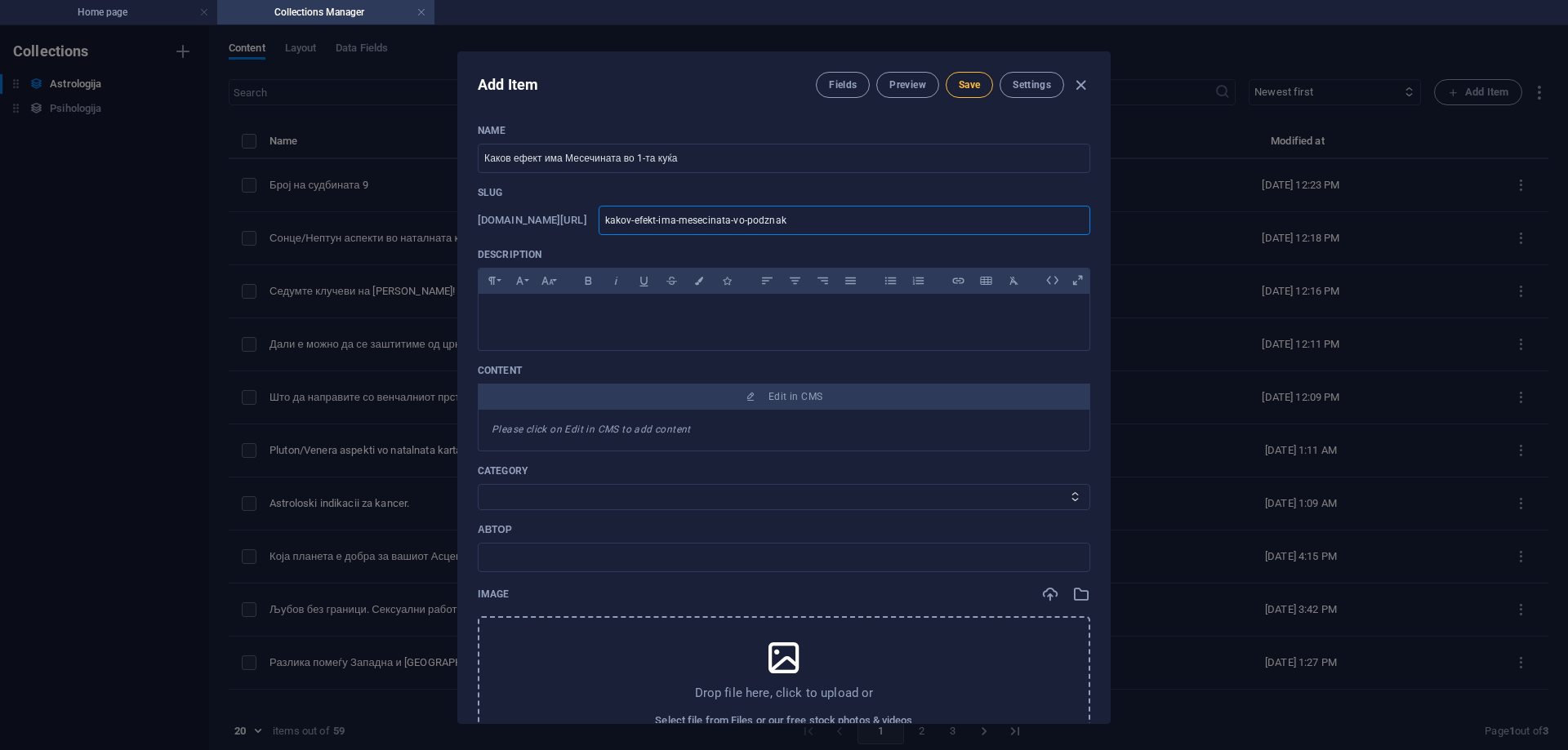
click at [958, 87] on span "Save" at bounding box center [969, 85] width 21 height 13
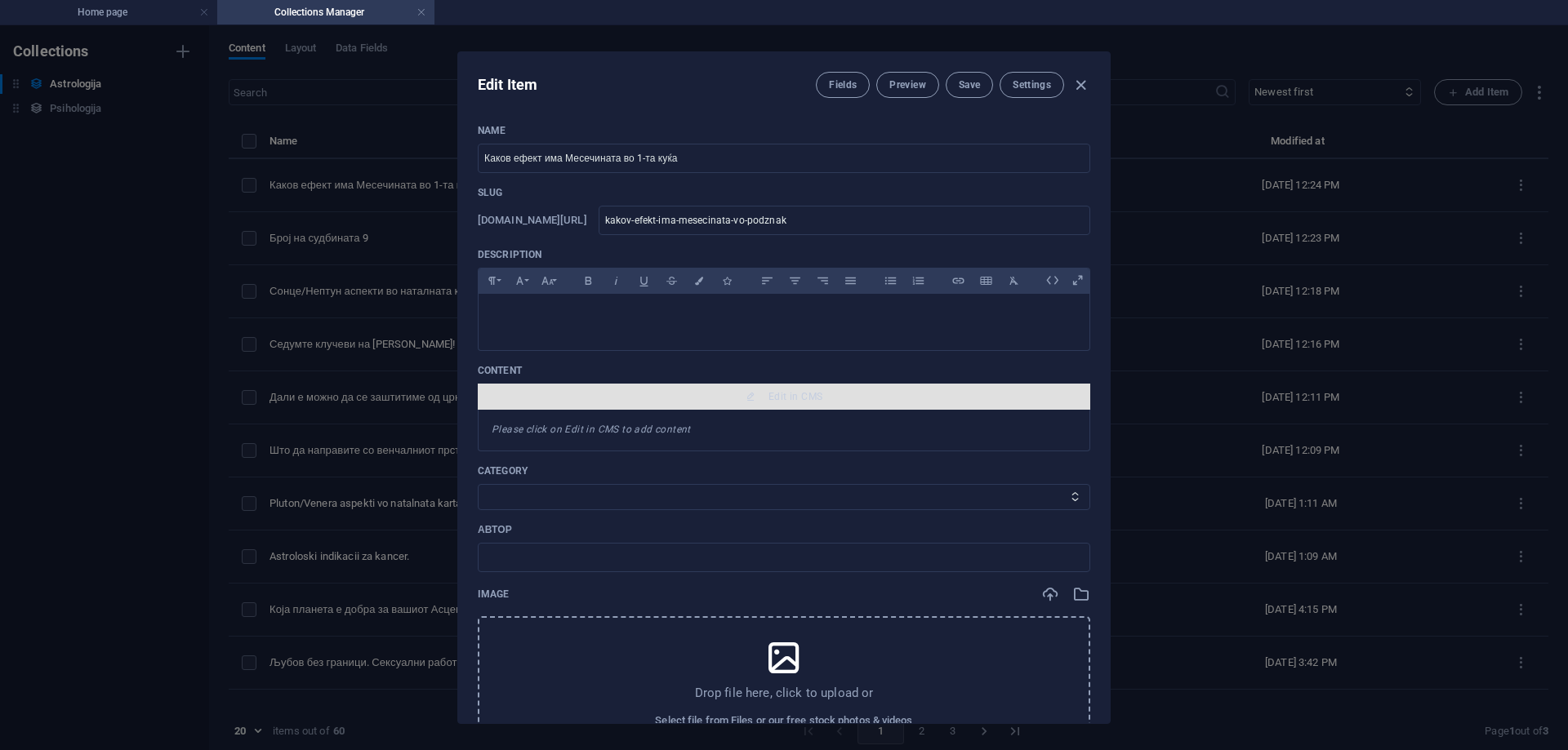
click at [772, 401] on span "Edit in CMS" at bounding box center [796, 396] width 54 height 13
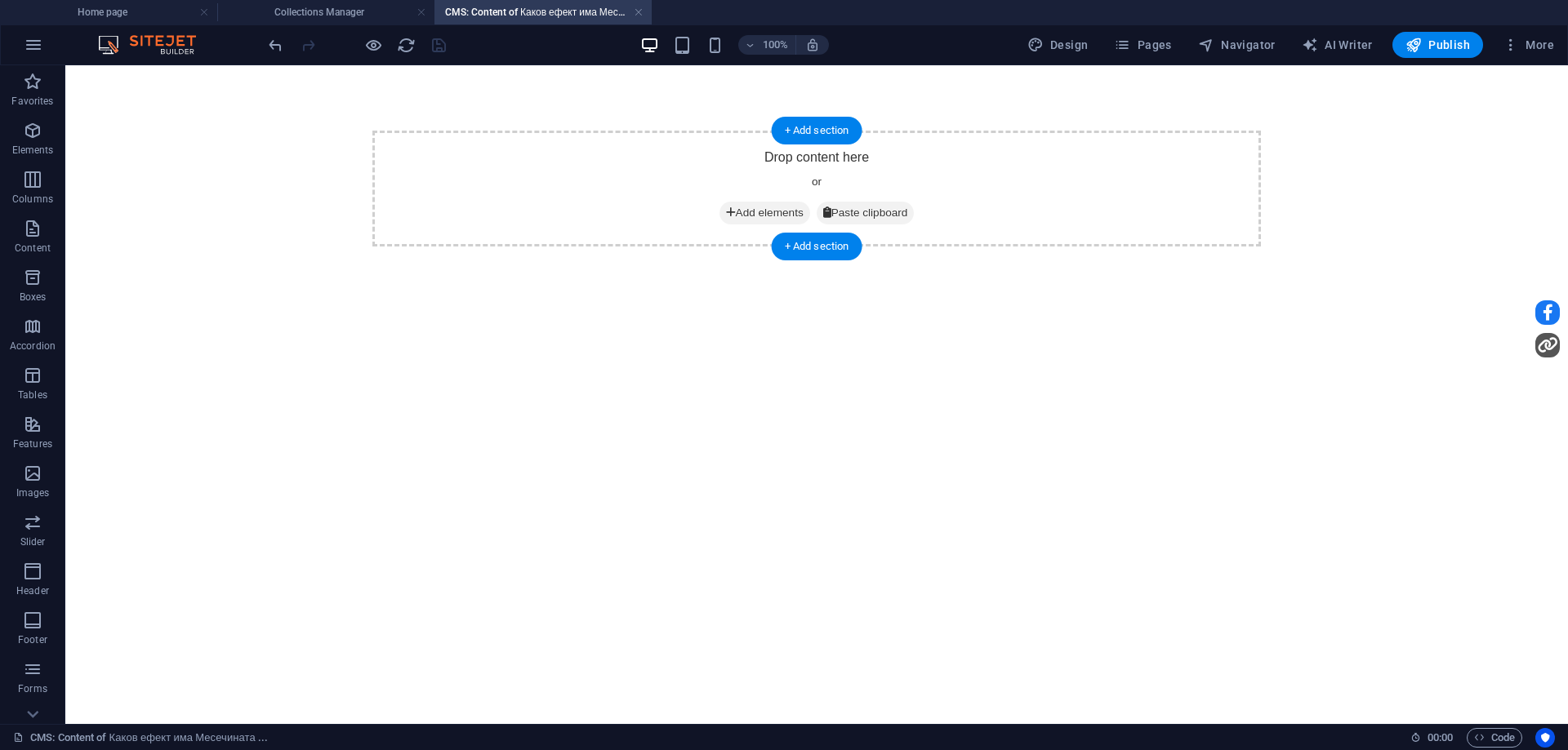
scroll to position [0, 0]
click at [726, 215] on icon at bounding box center [732, 213] width 10 height 12
click at [741, 212] on span "Add elements" at bounding box center [765, 212] width 91 height 23
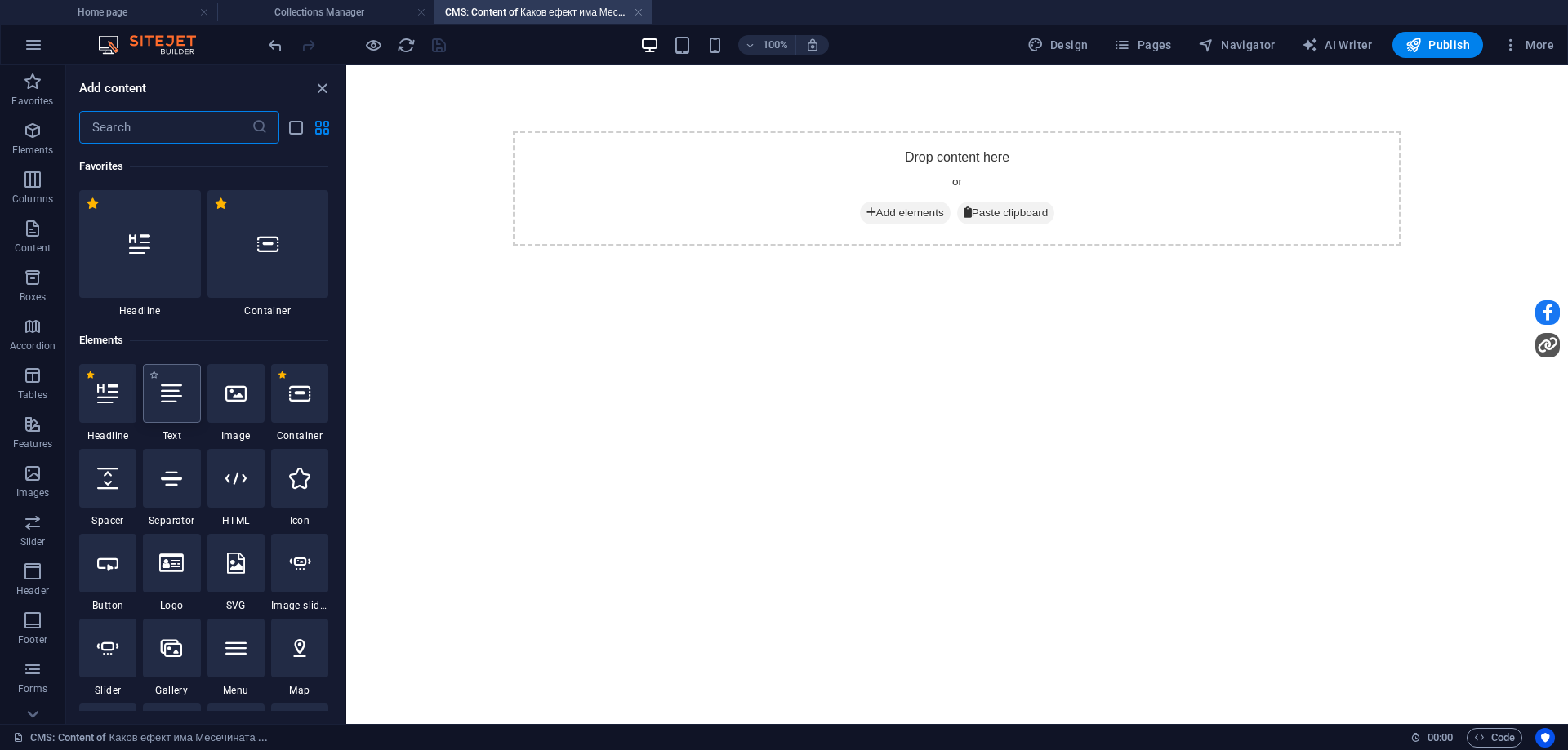
click at [157, 396] on div at bounding box center [172, 393] width 58 height 58
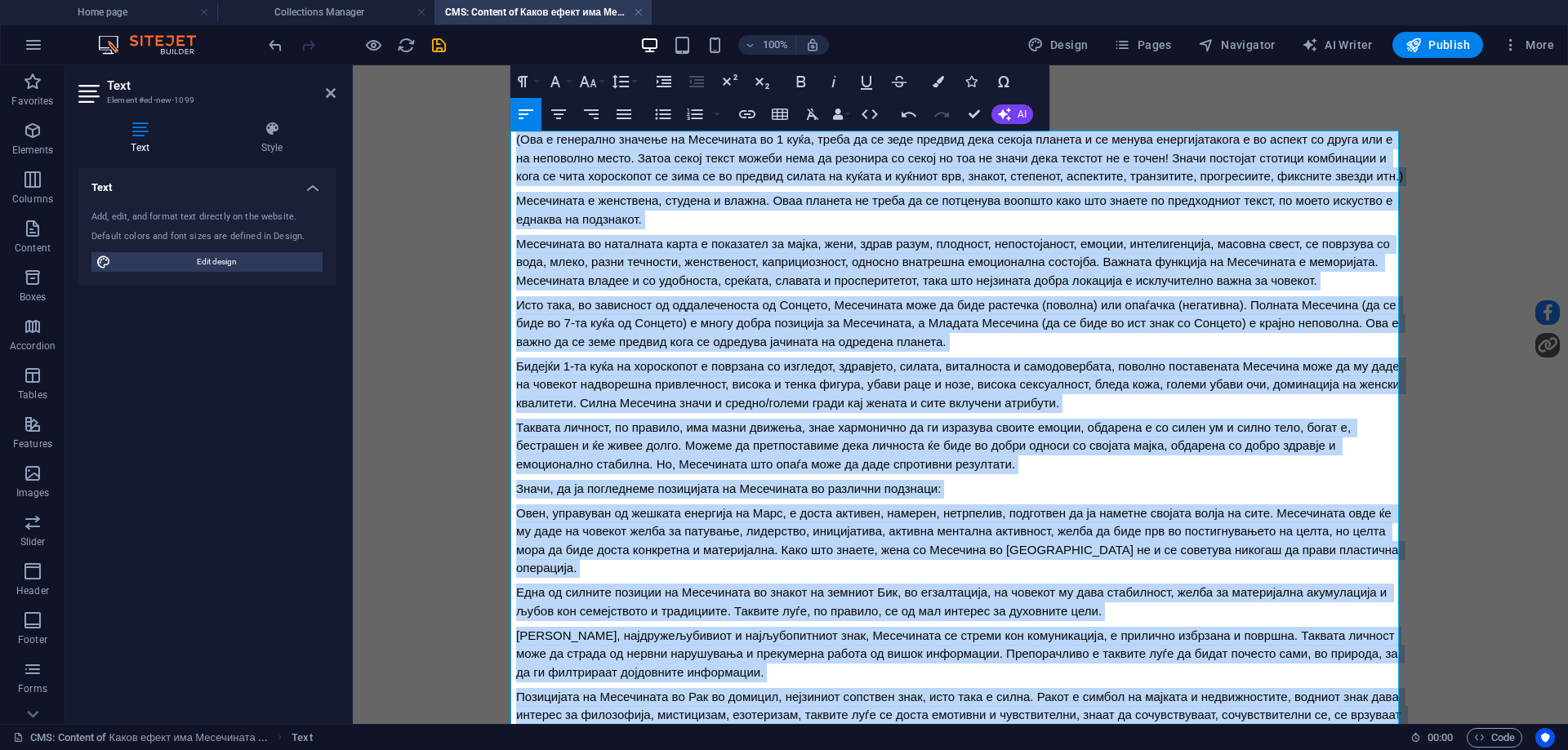
drag, startPoint x: 614, startPoint y: 648, endPoint x: 351, endPoint y: 61, distance: 643.2
click at [353, 65] on html "(Ова е генерално значење на Месечината во 1 куќа, треба да се зеде предвид дека…" at bounding box center [960, 752] width 1215 height 1374
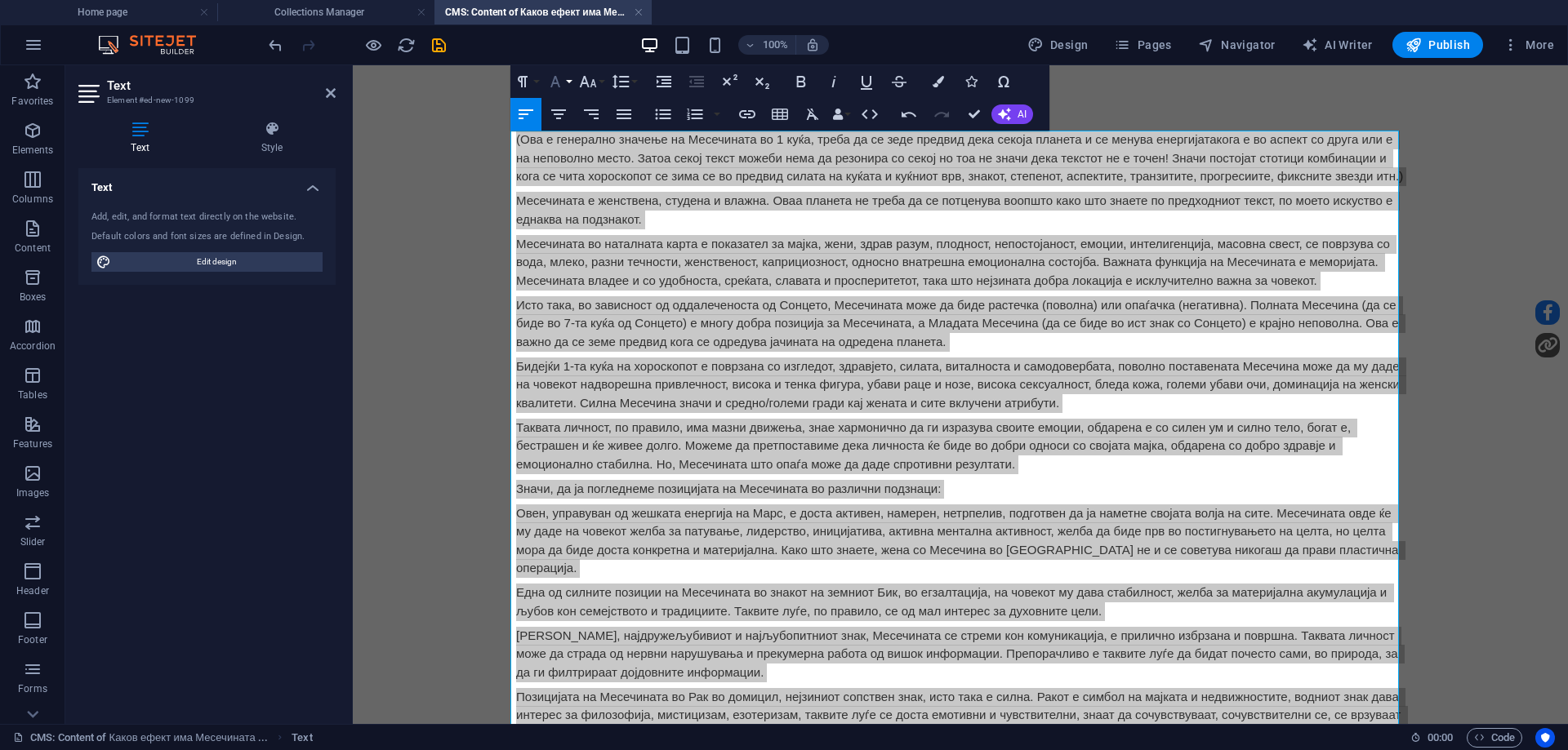
click at [557, 88] on icon "button" at bounding box center [555, 81] width 19 height 19
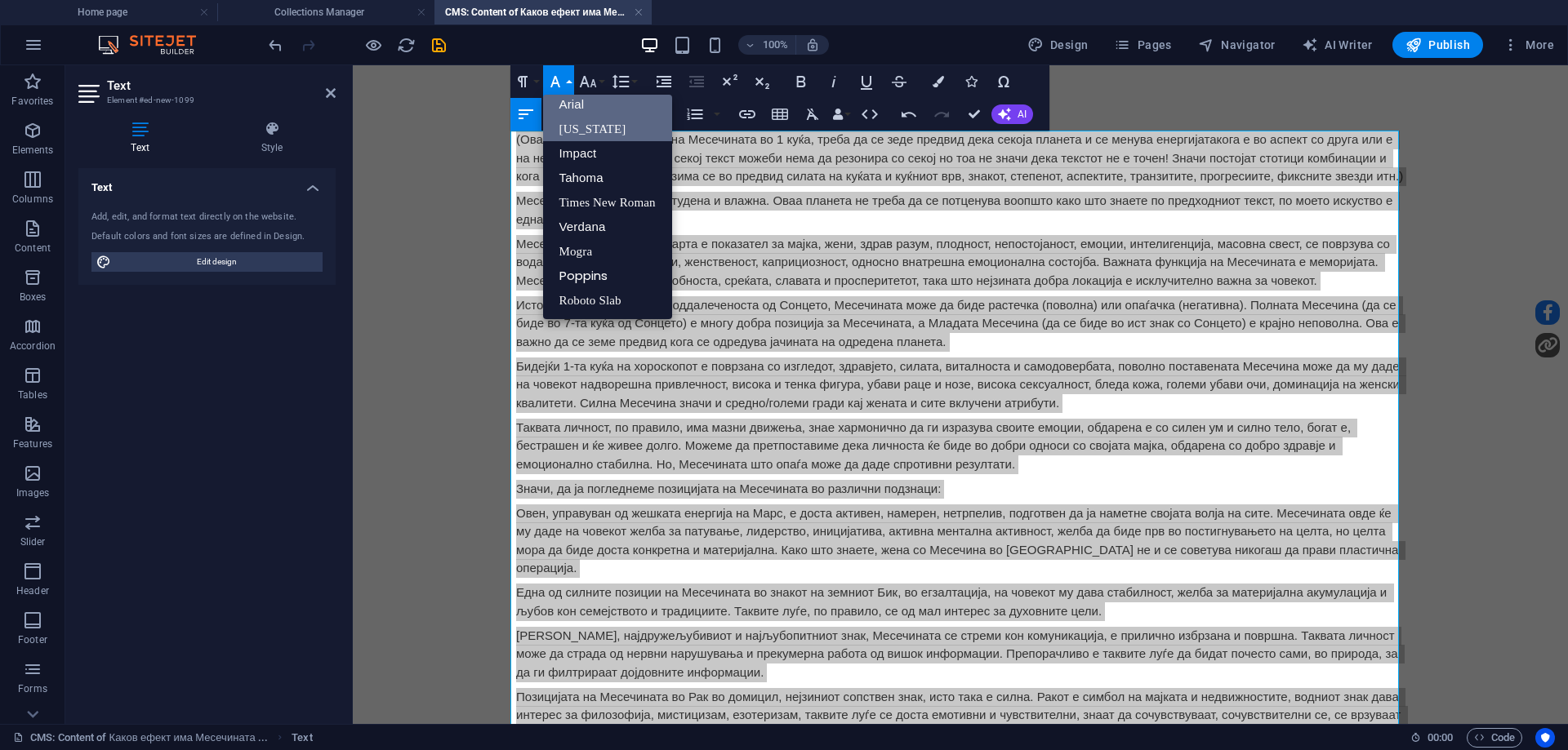
scroll to position [9, 0]
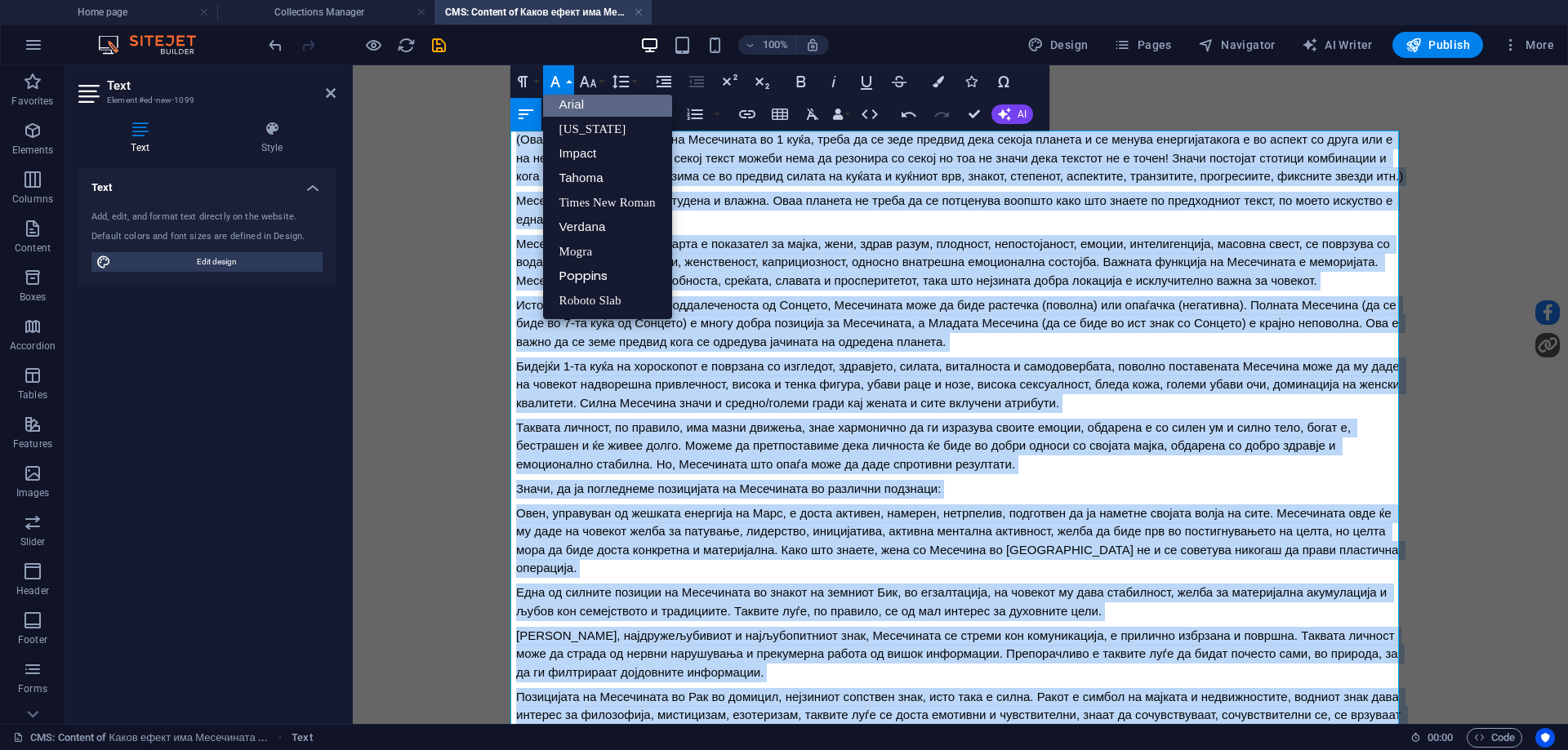
click at [578, 112] on link "Arial" at bounding box center [607, 104] width 129 height 25
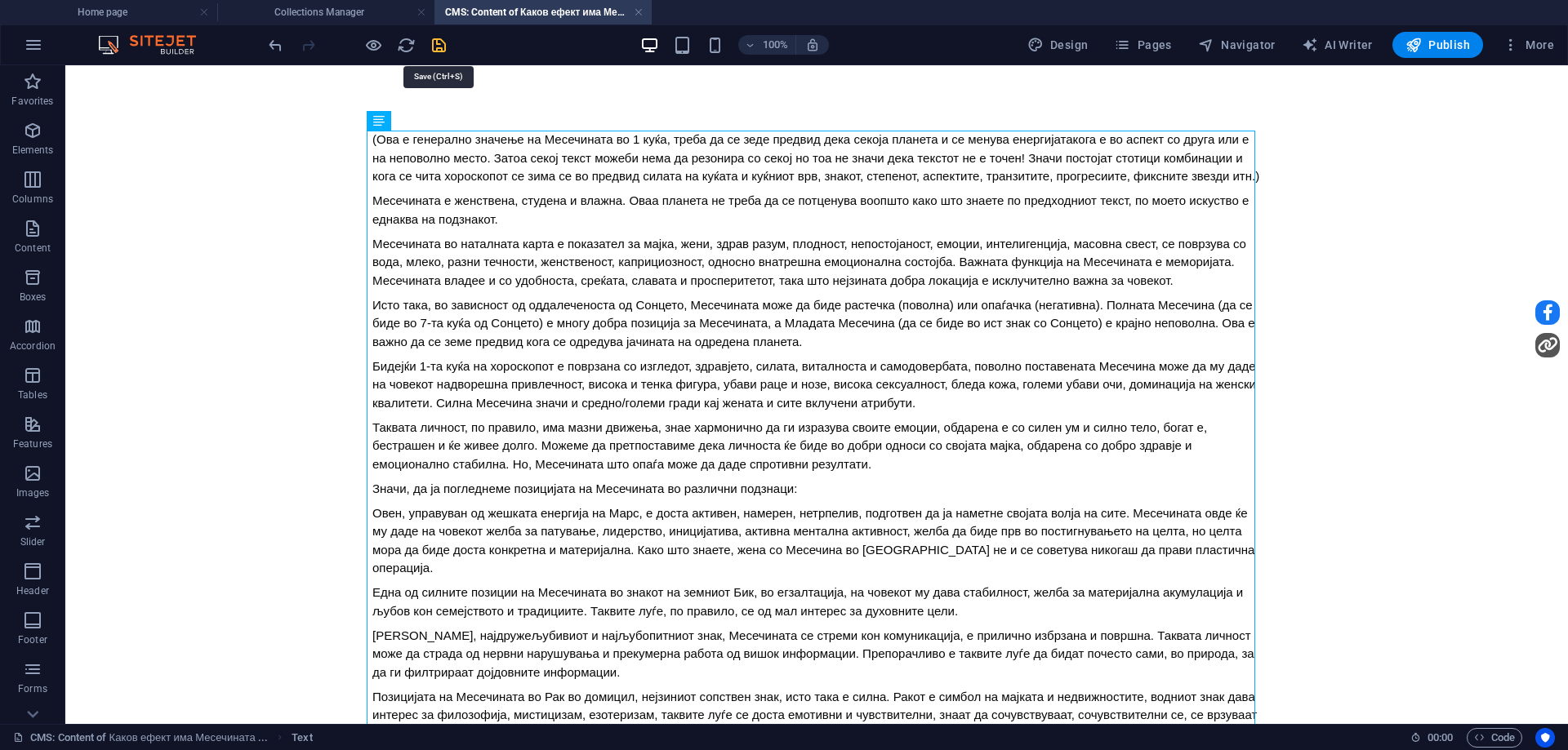
drag, startPoint x: 439, startPoint y: 48, endPoint x: 420, endPoint y: 45, distance: 19.2
click at [439, 48] on icon "save" at bounding box center [439, 45] width 19 height 19
click at [638, 11] on link at bounding box center [639, 13] width 10 height 15
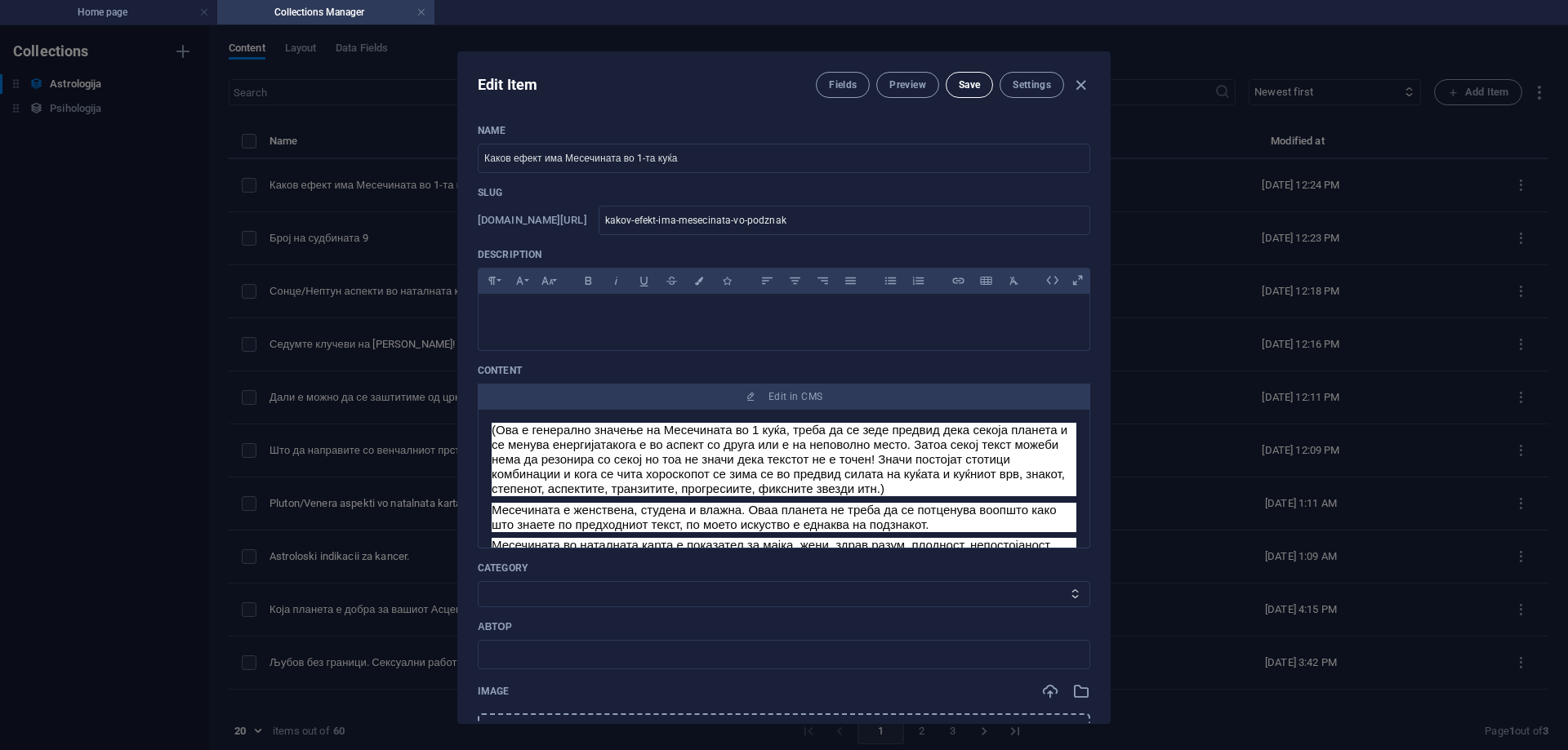
click at [977, 82] on span "Save" at bounding box center [969, 85] width 21 height 13
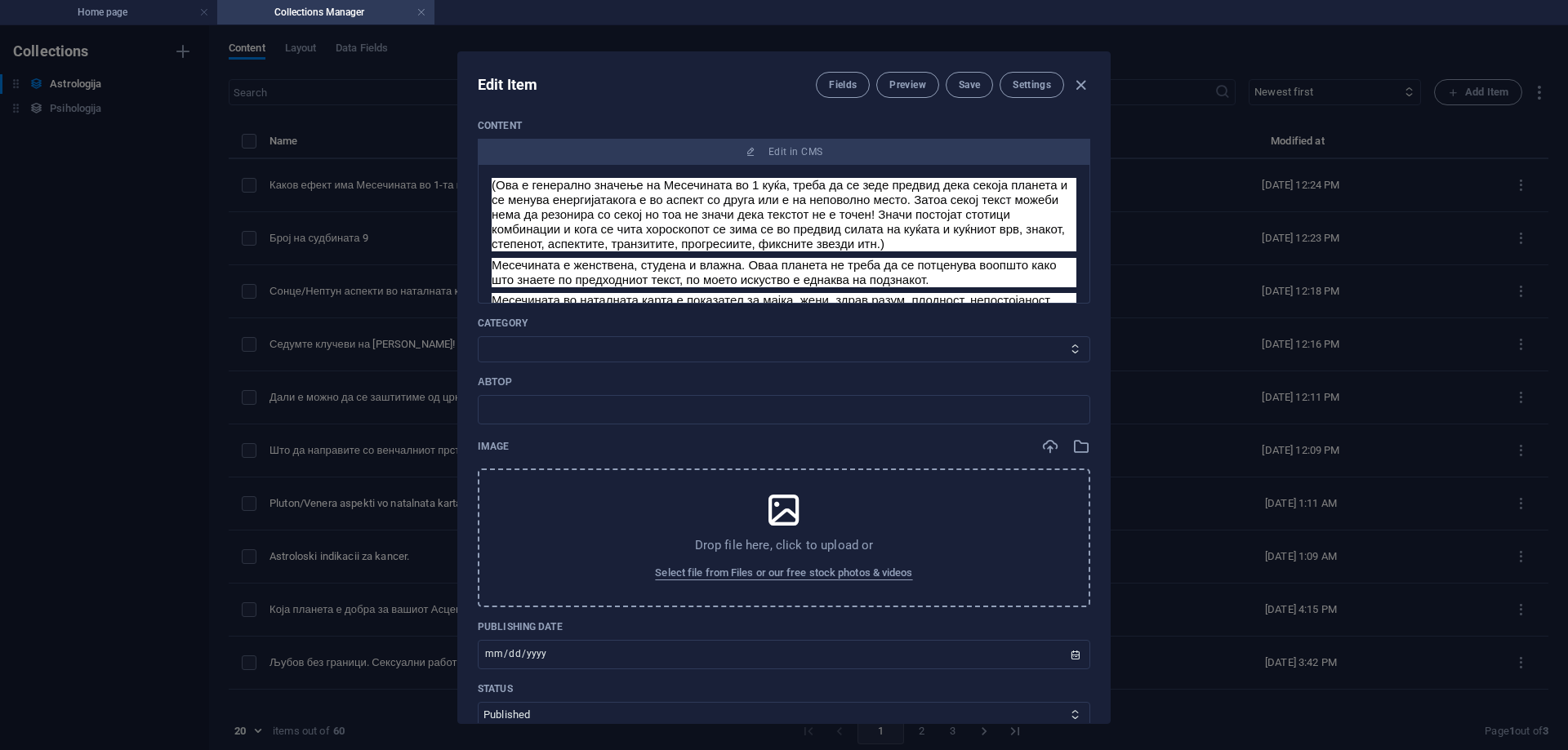
scroll to position [327, 0]
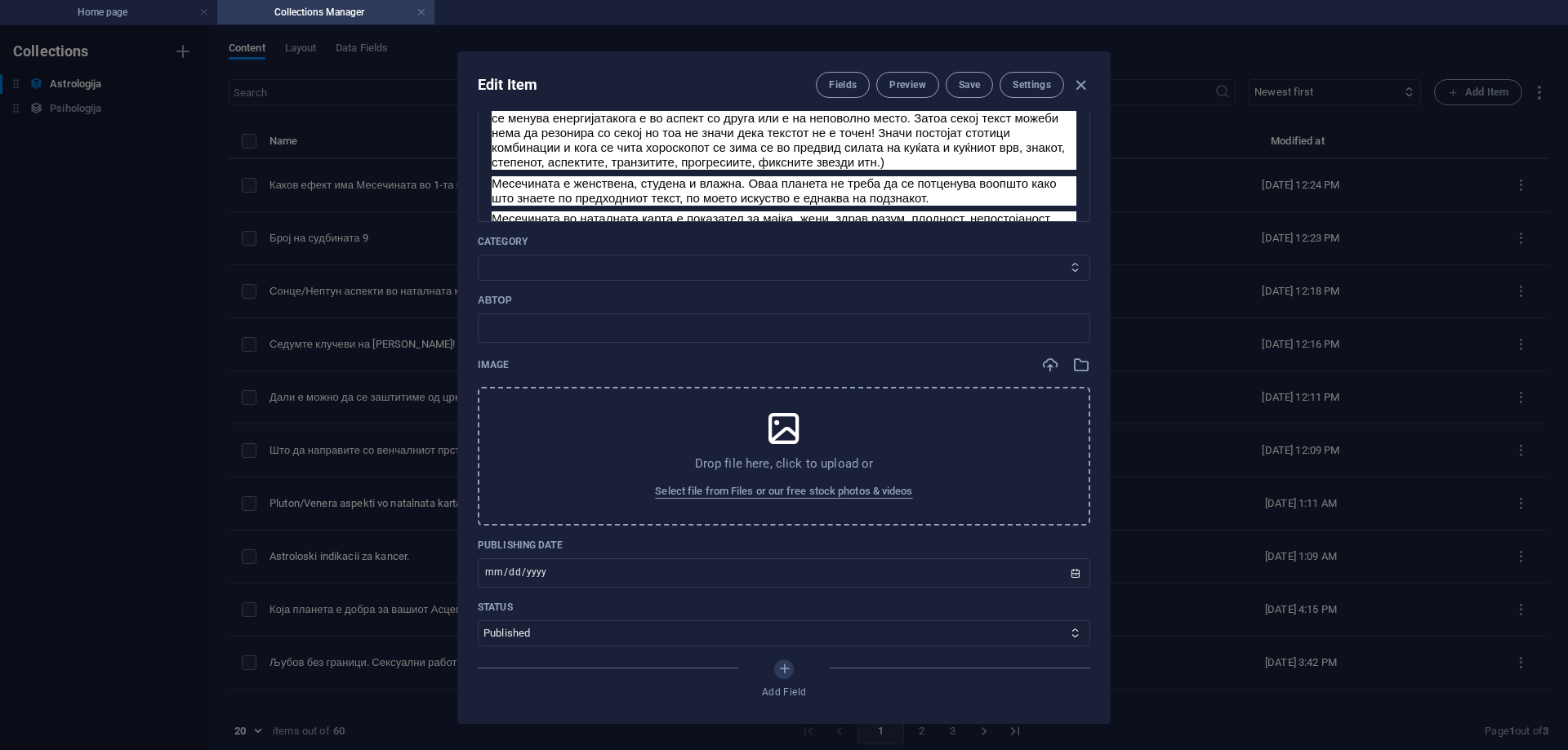
drag, startPoint x: 616, startPoint y: 248, endPoint x: 612, endPoint y: 260, distance: 12.6
click at [615, 252] on div "Category Category 1 Category 2" at bounding box center [783, 258] width 612 height 46
click at [612, 262] on select "Category 1 Category 2" at bounding box center [783, 267] width 612 height 26
click at [478, 255] on select "Category 1 Category 2" at bounding box center [783, 267] width 612 height 26
click at [581, 322] on input "text" at bounding box center [783, 328] width 612 height 30
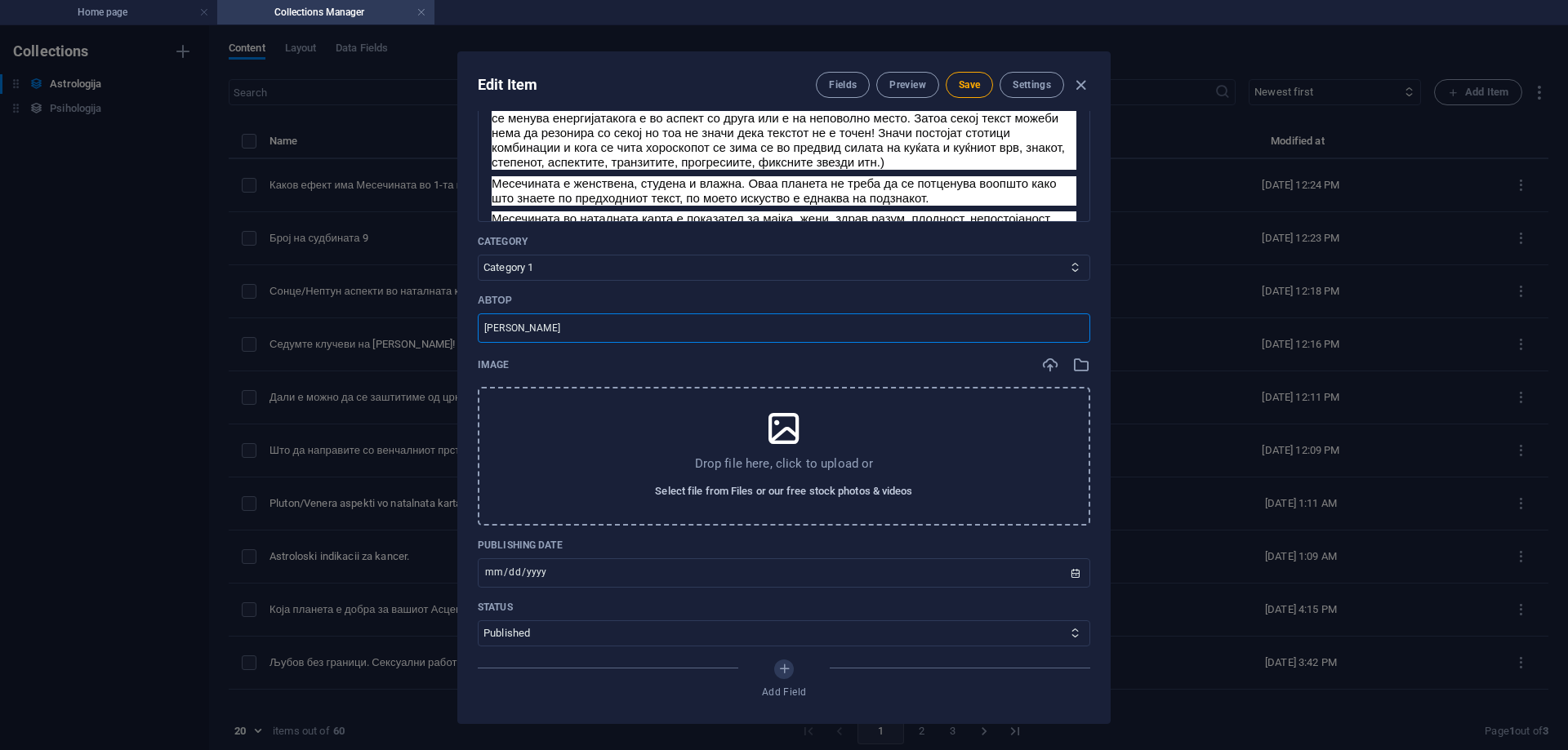
click at [828, 492] on span "Select file from Files or our free stock photos & videos" at bounding box center [784, 491] width 257 height 19
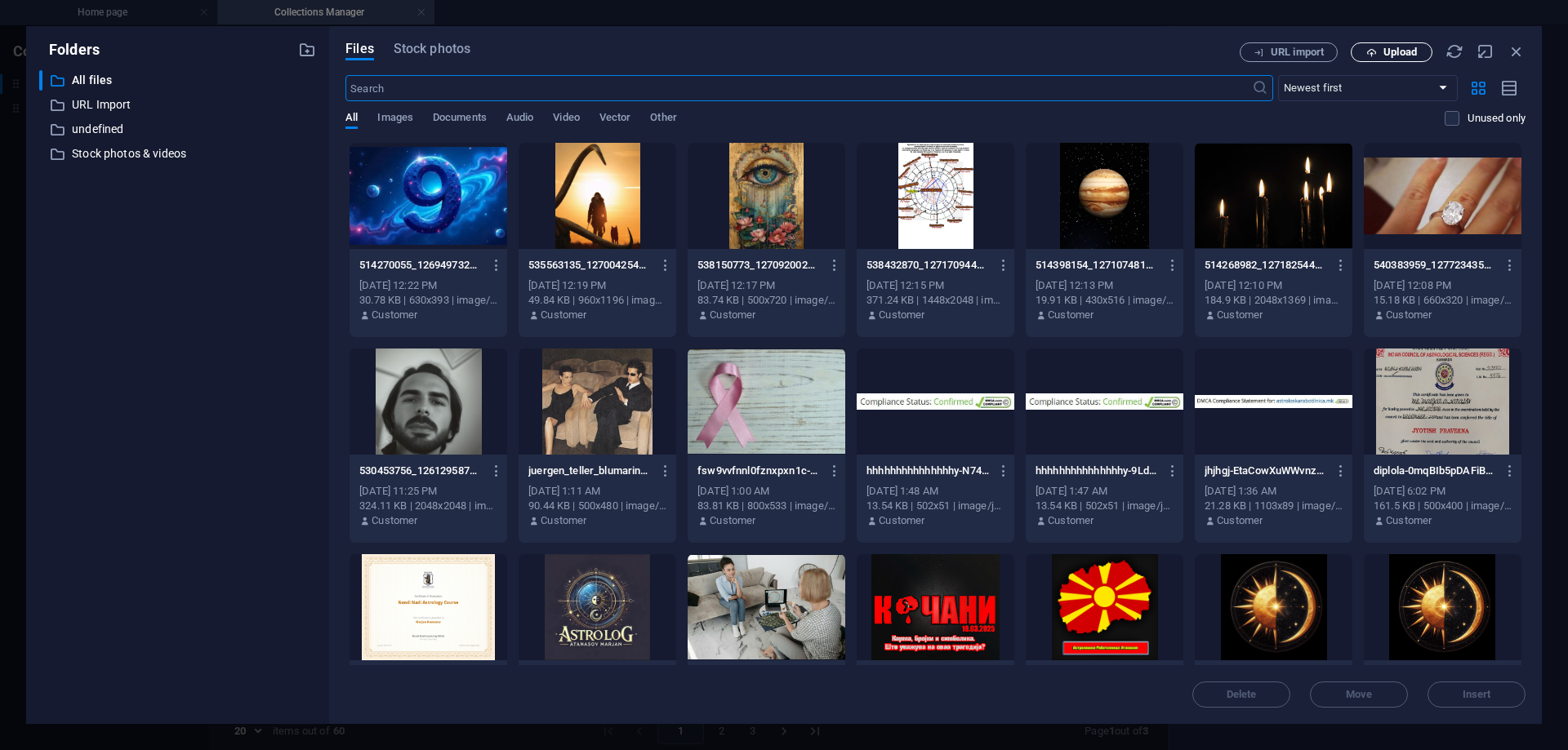
click at [1411, 53] on span "Upload" at bounding box center [1400, 52] width 34 height 10
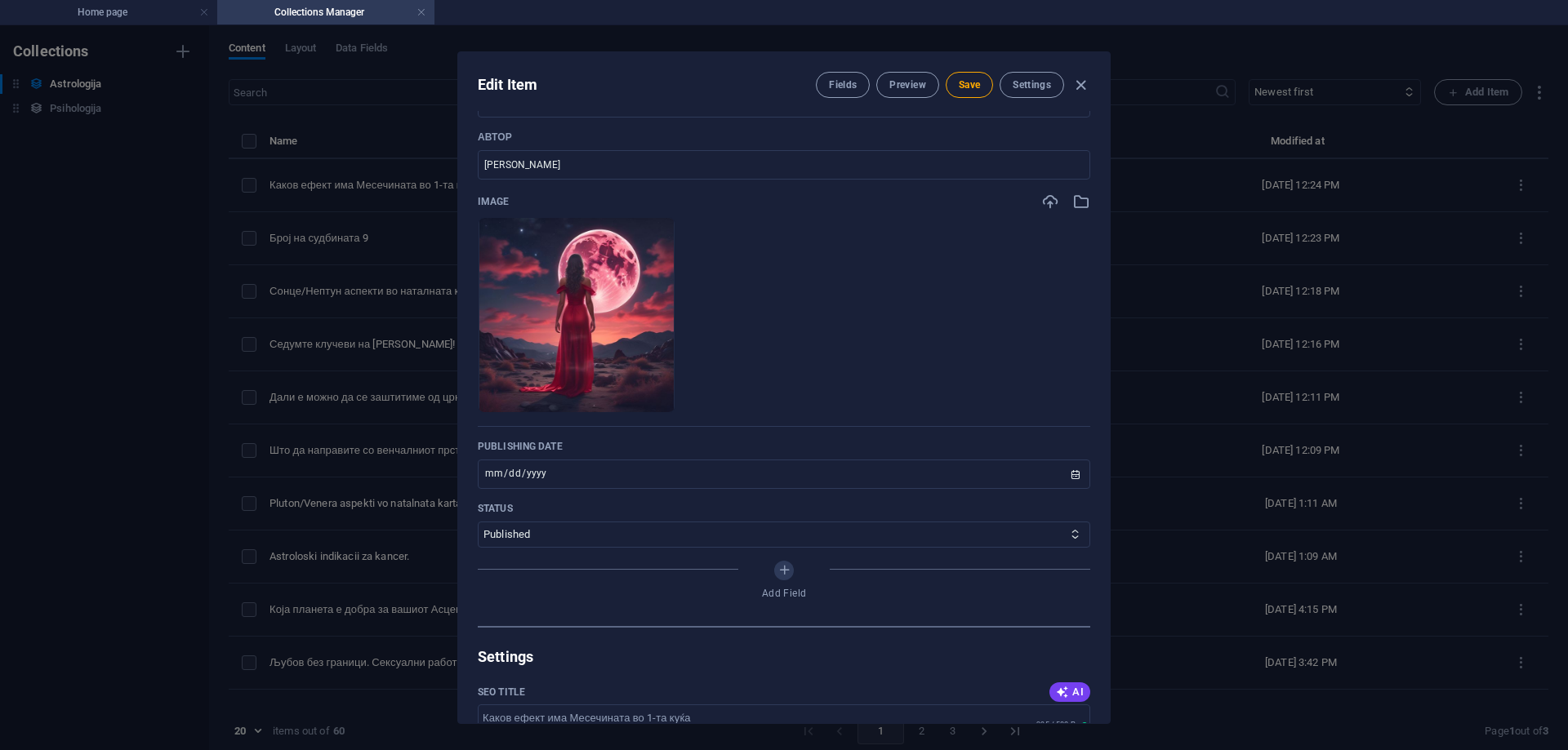
scroll to position [653, 0]
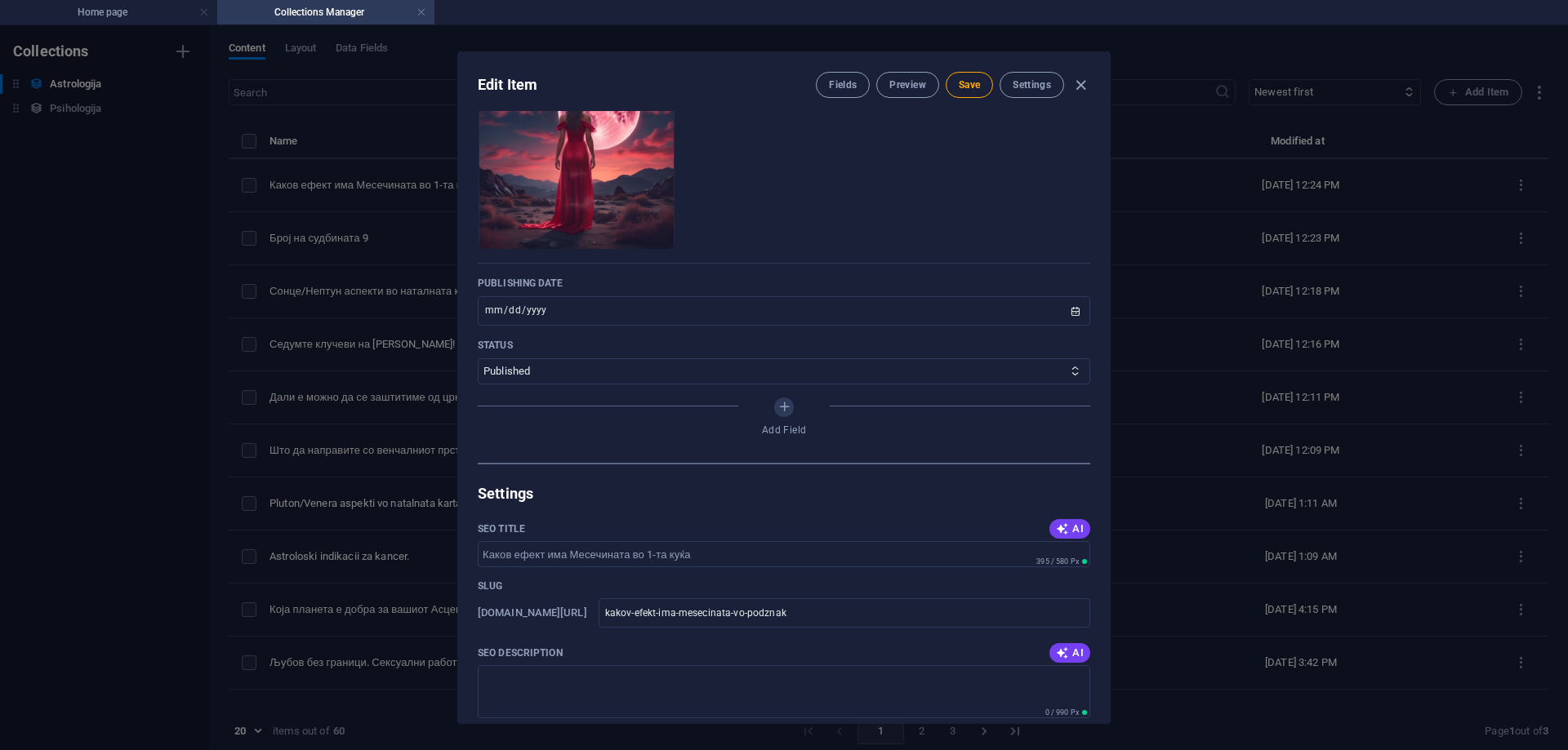
click at [1067, 653] on span "AI" at bounding box center [1069, 653] width 28 height 13
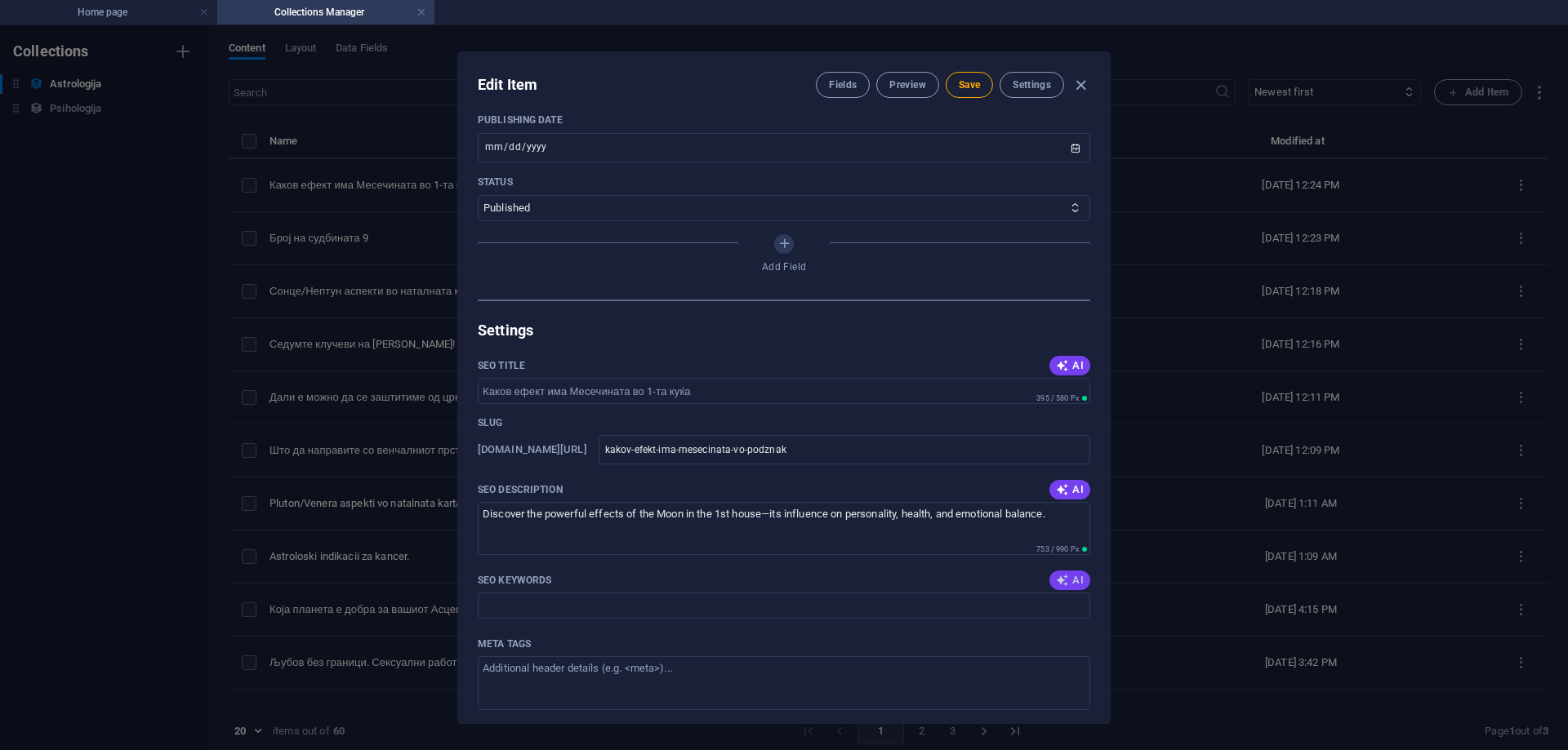
scroll to position [898, 0]
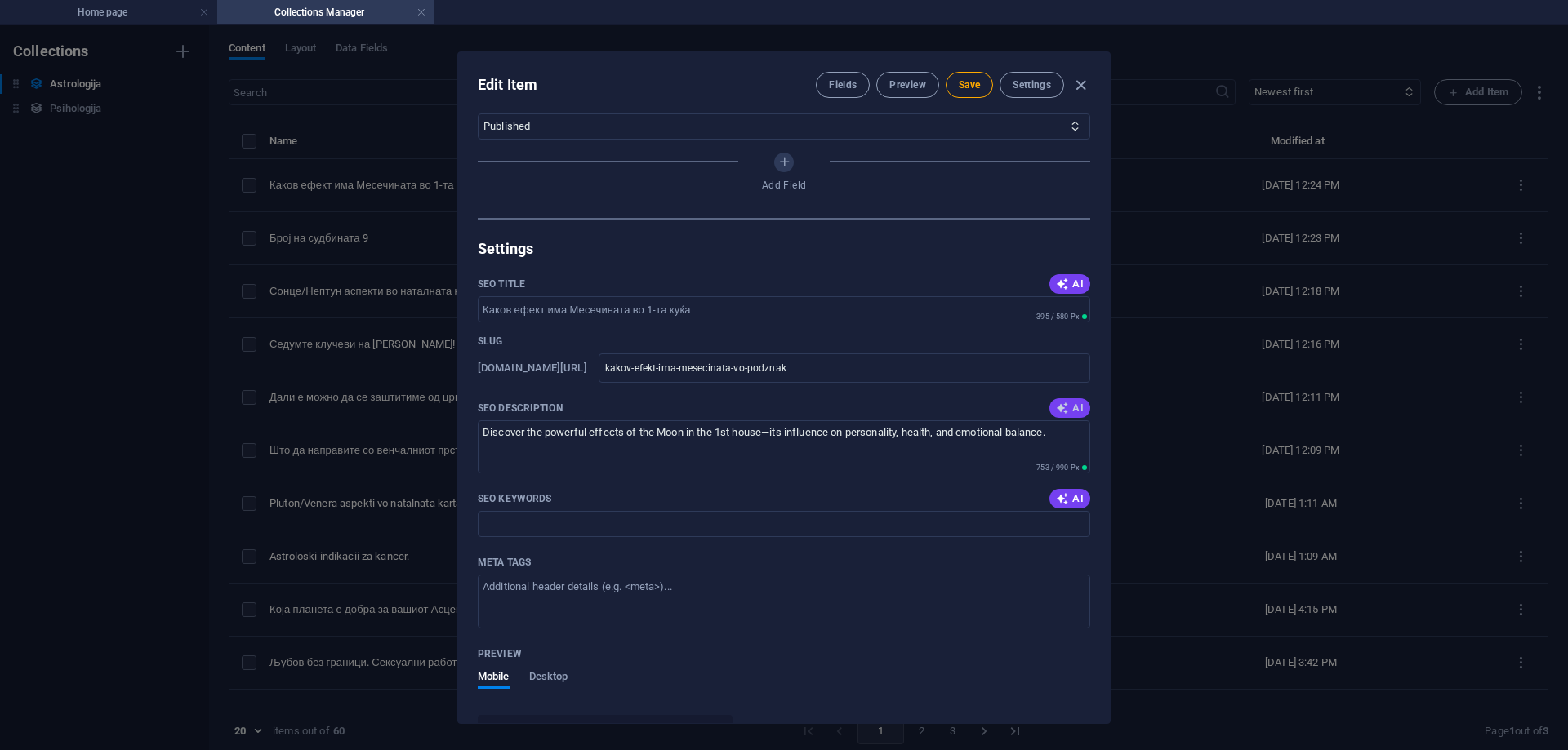
click at [1069, 404] on span "AI" at bounding box center [1069, 408] width 28 height 13
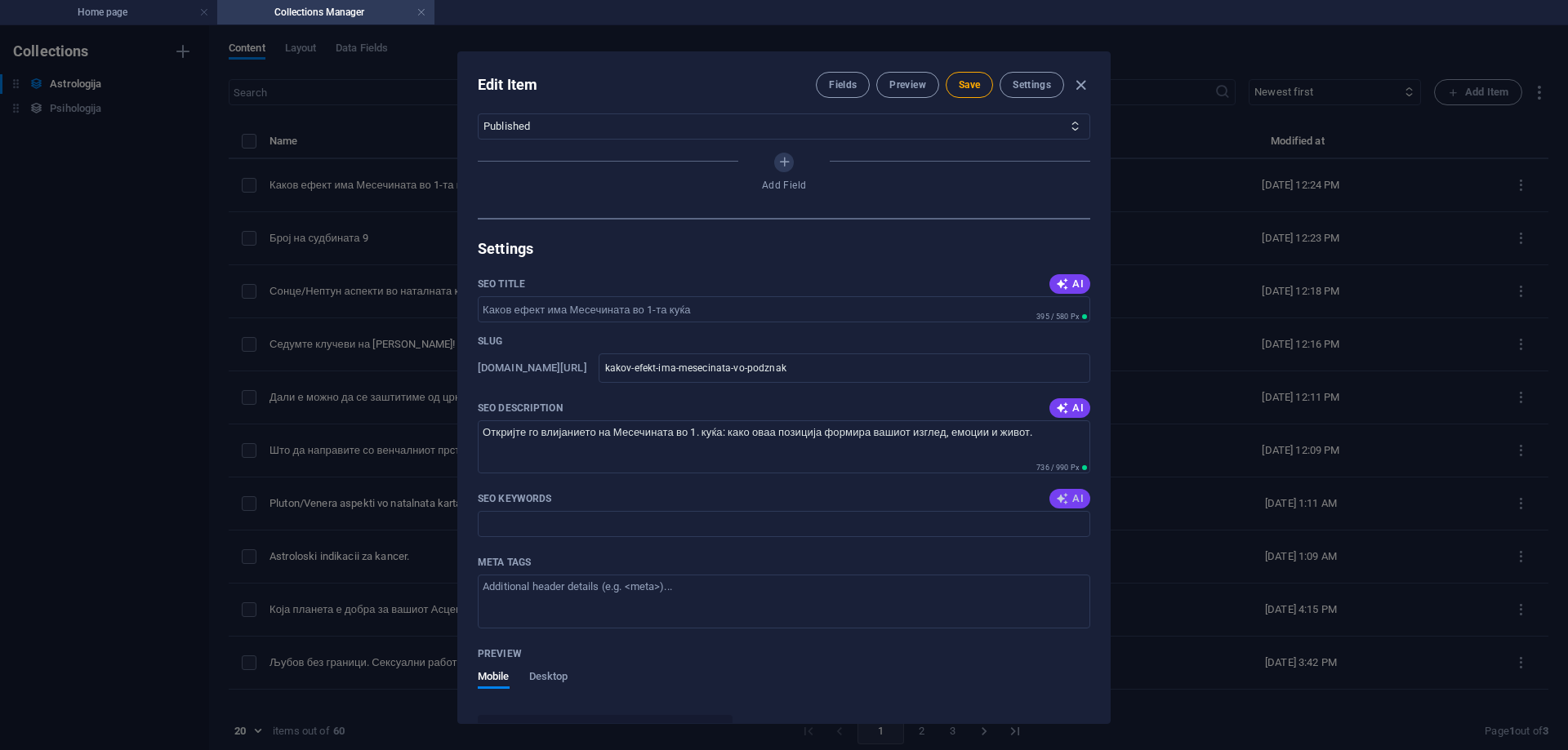
click at [1063, 504] on icon "button" at bounding box center [1062, 499] width 13 height 13
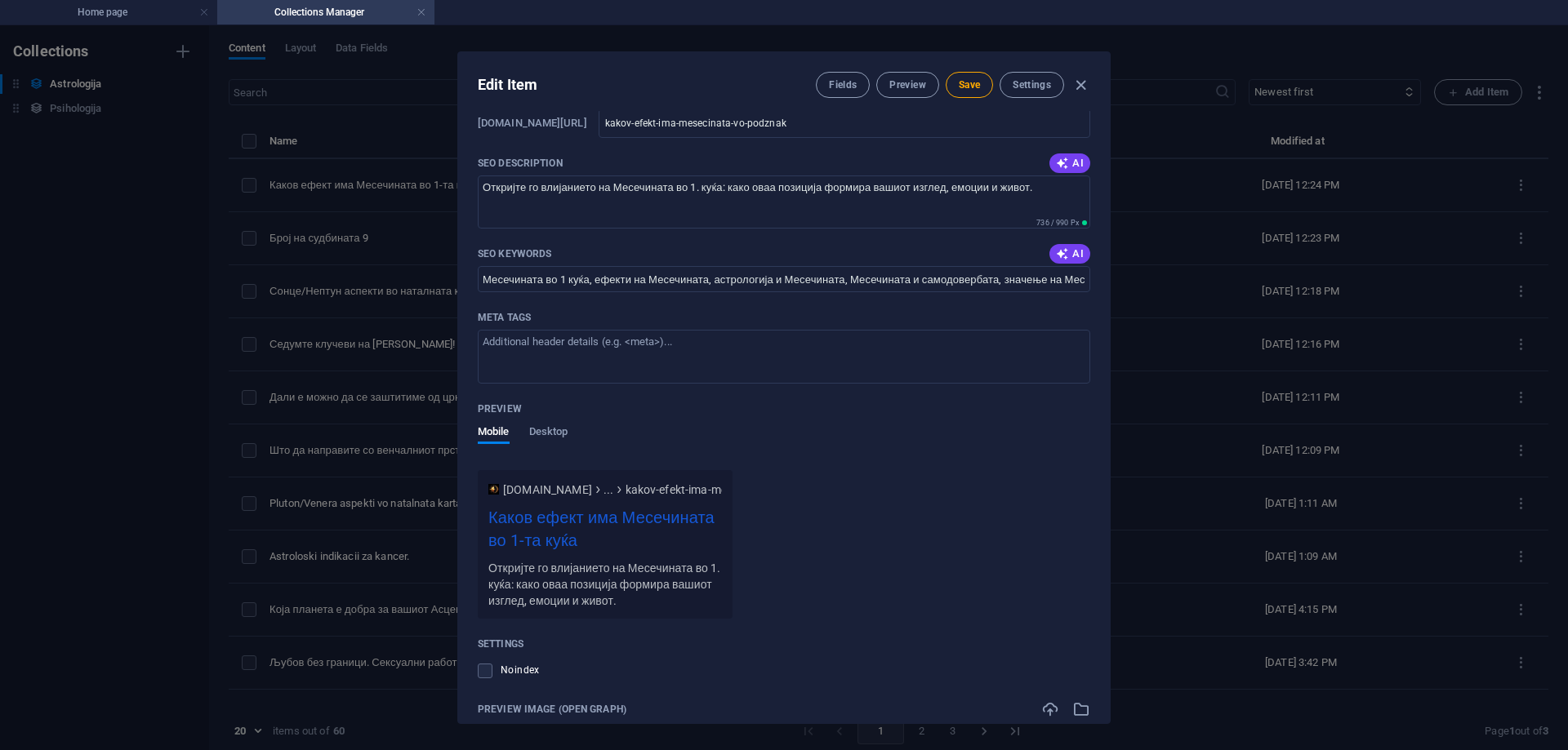
scroll to position [1385, 0]
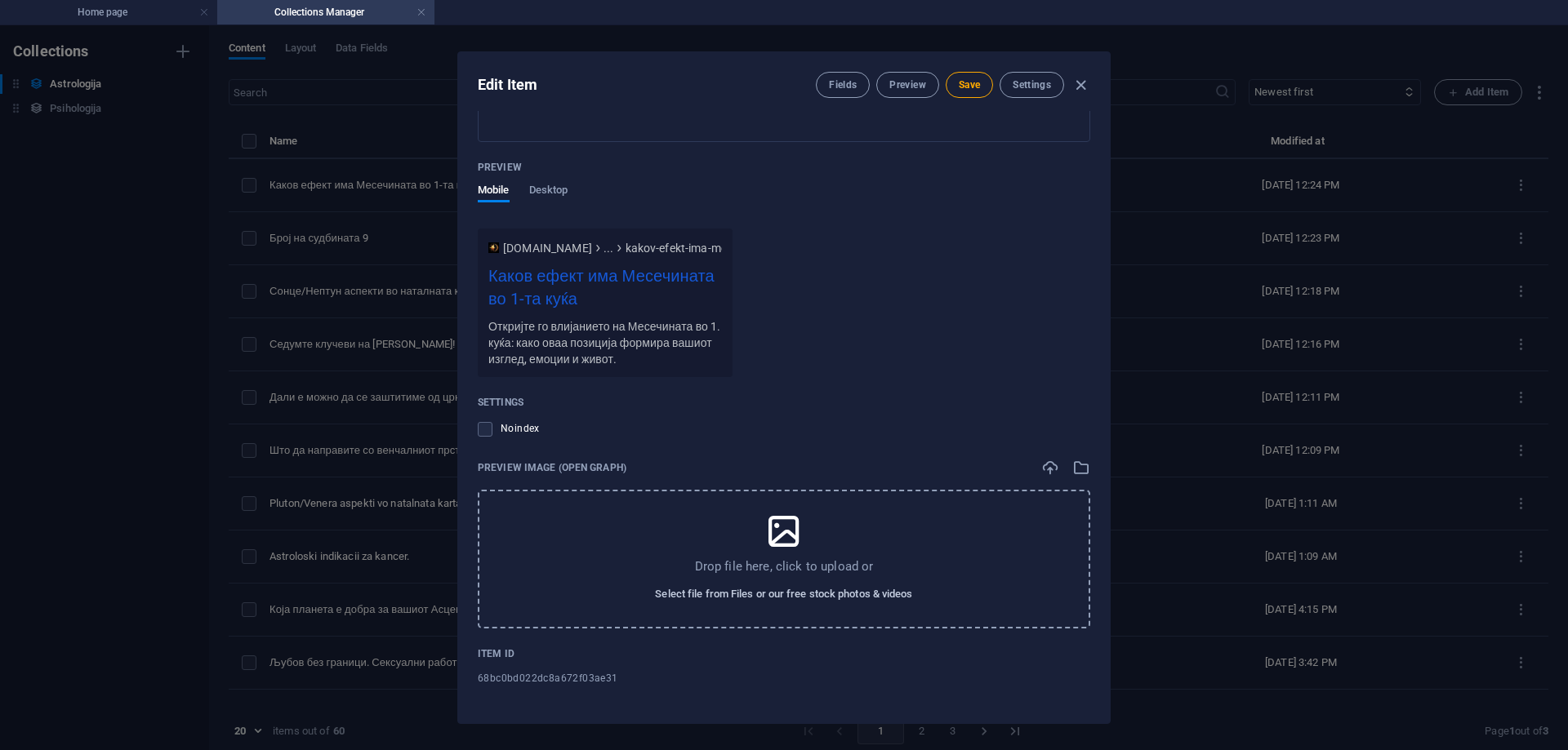
click at [780, 595] on span "Select file from Files or our free stock photos & videos" at bounding box center [784, 594] width 257 height 19
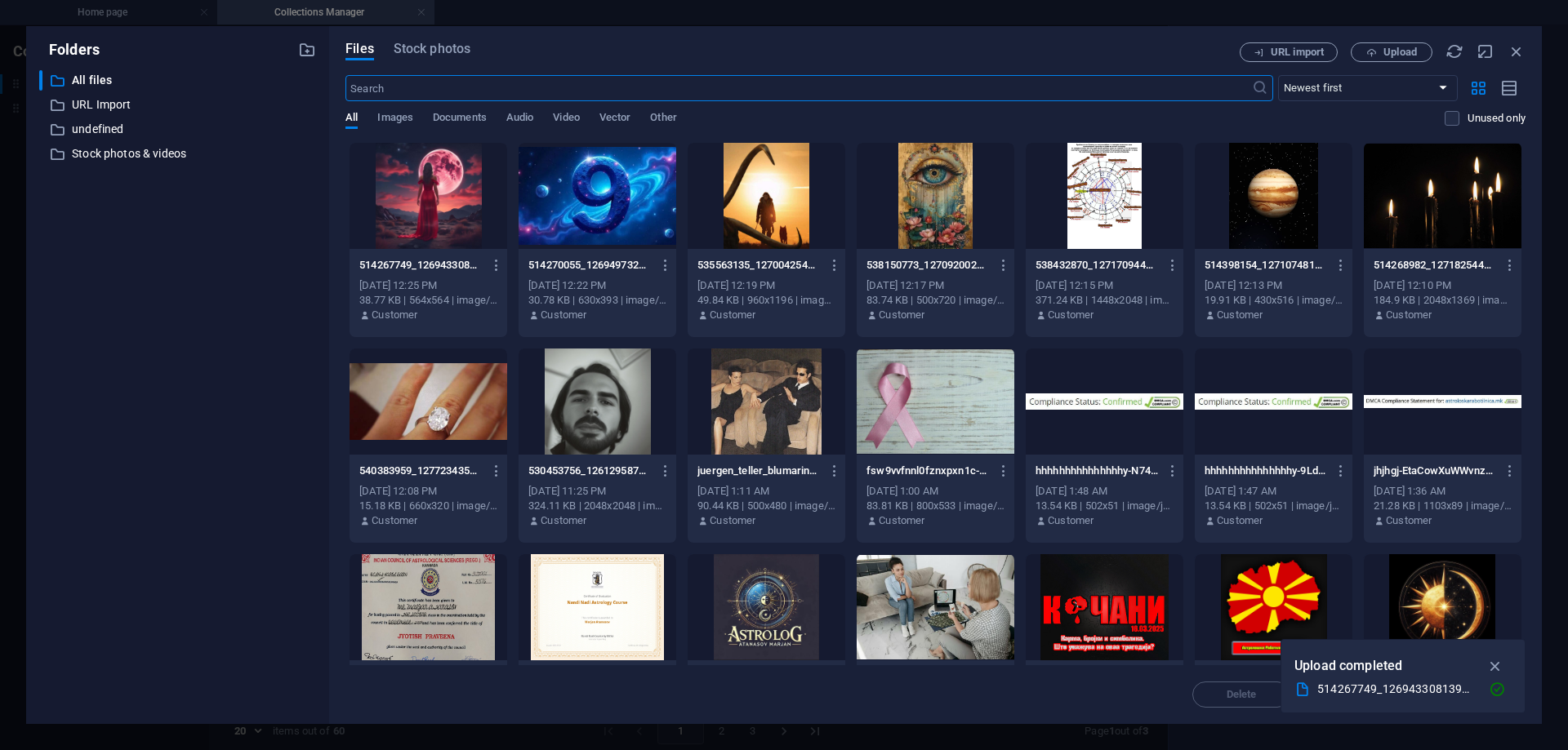
click at [409, 188] on div at bounding box center [428, 196] width 157 height 106
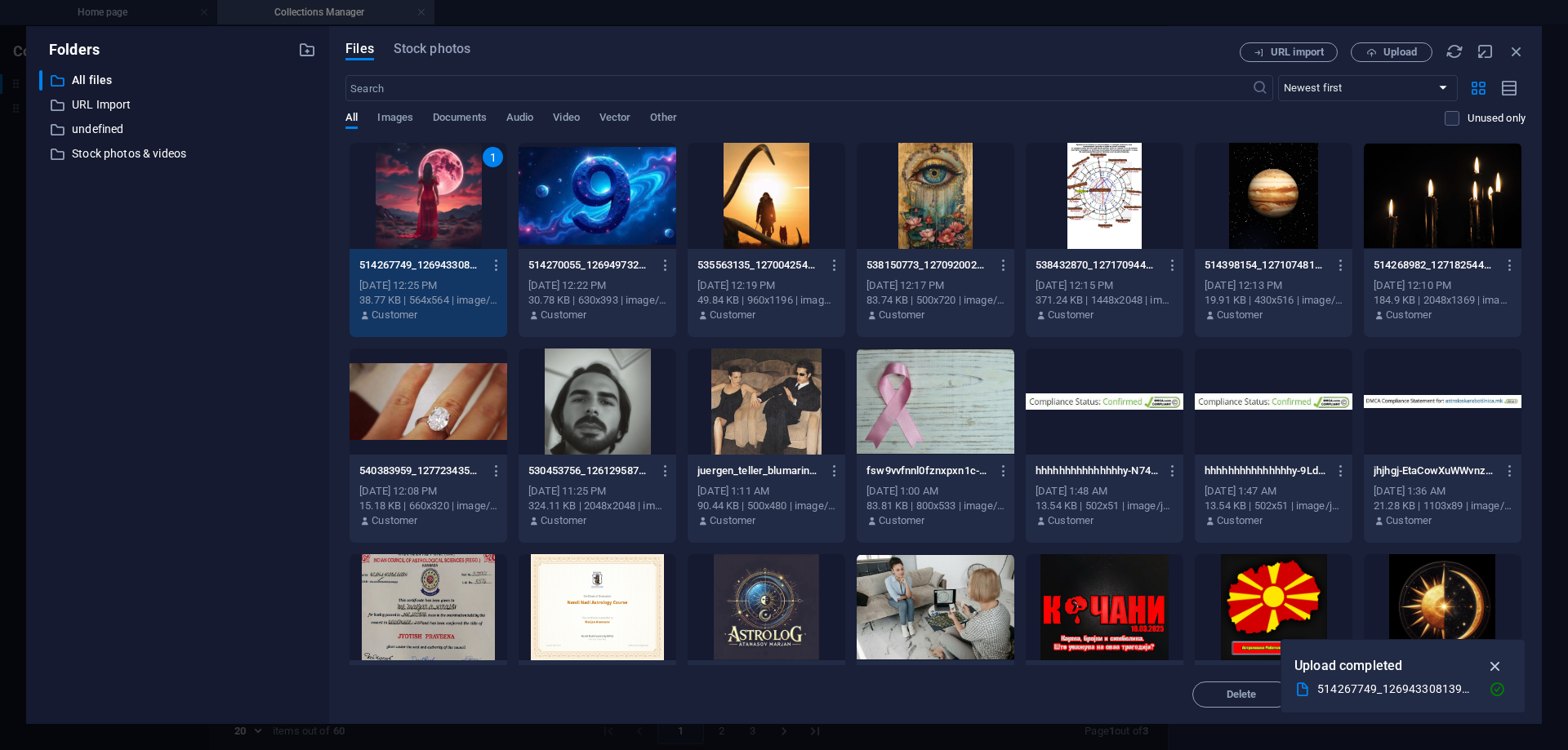
click at [1497, 665] on icon "button" at bounding box center [1496, 666] width 19 height 18
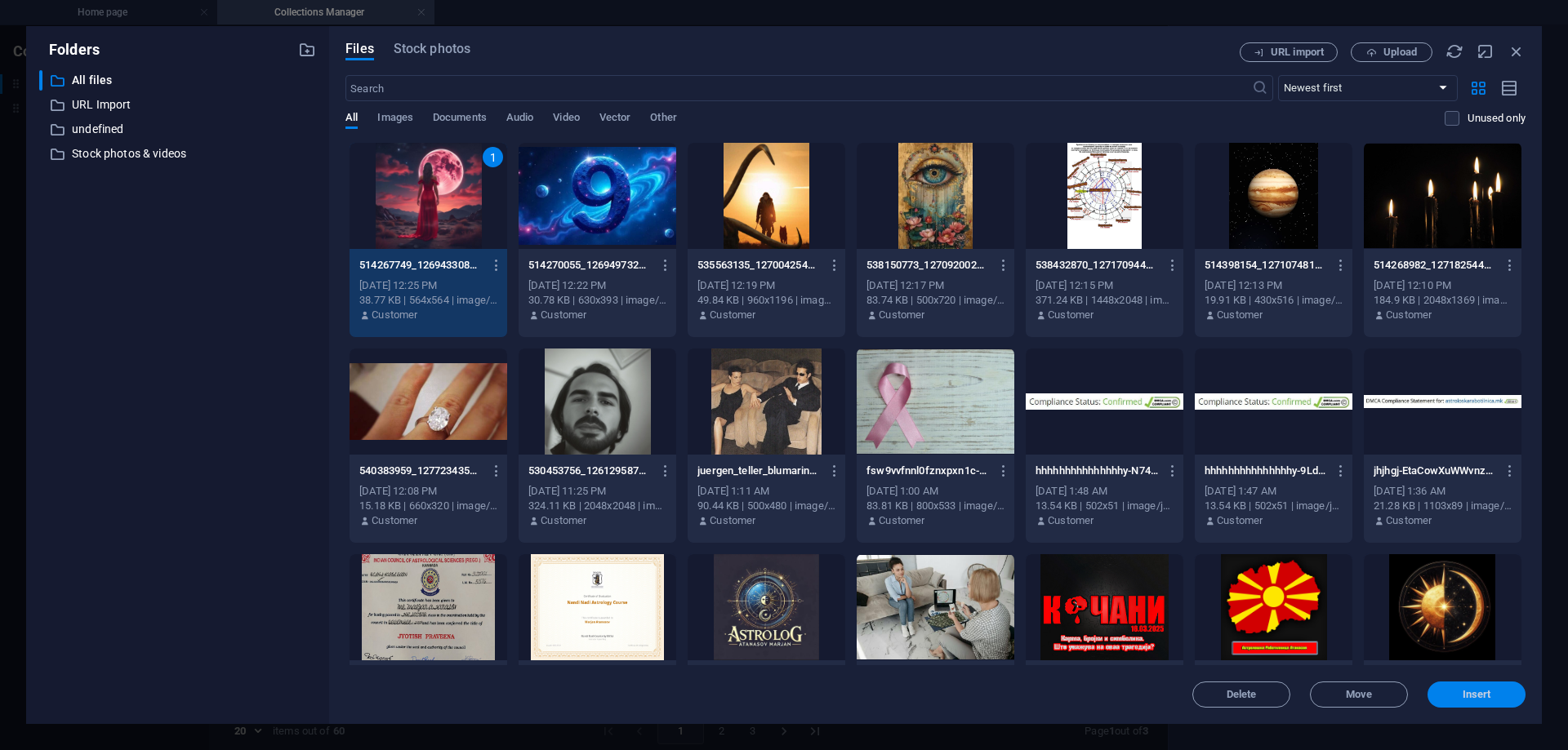
click at [1459, 703] on button "Insert" at bounding box center [1477, 694] width 98 height 26
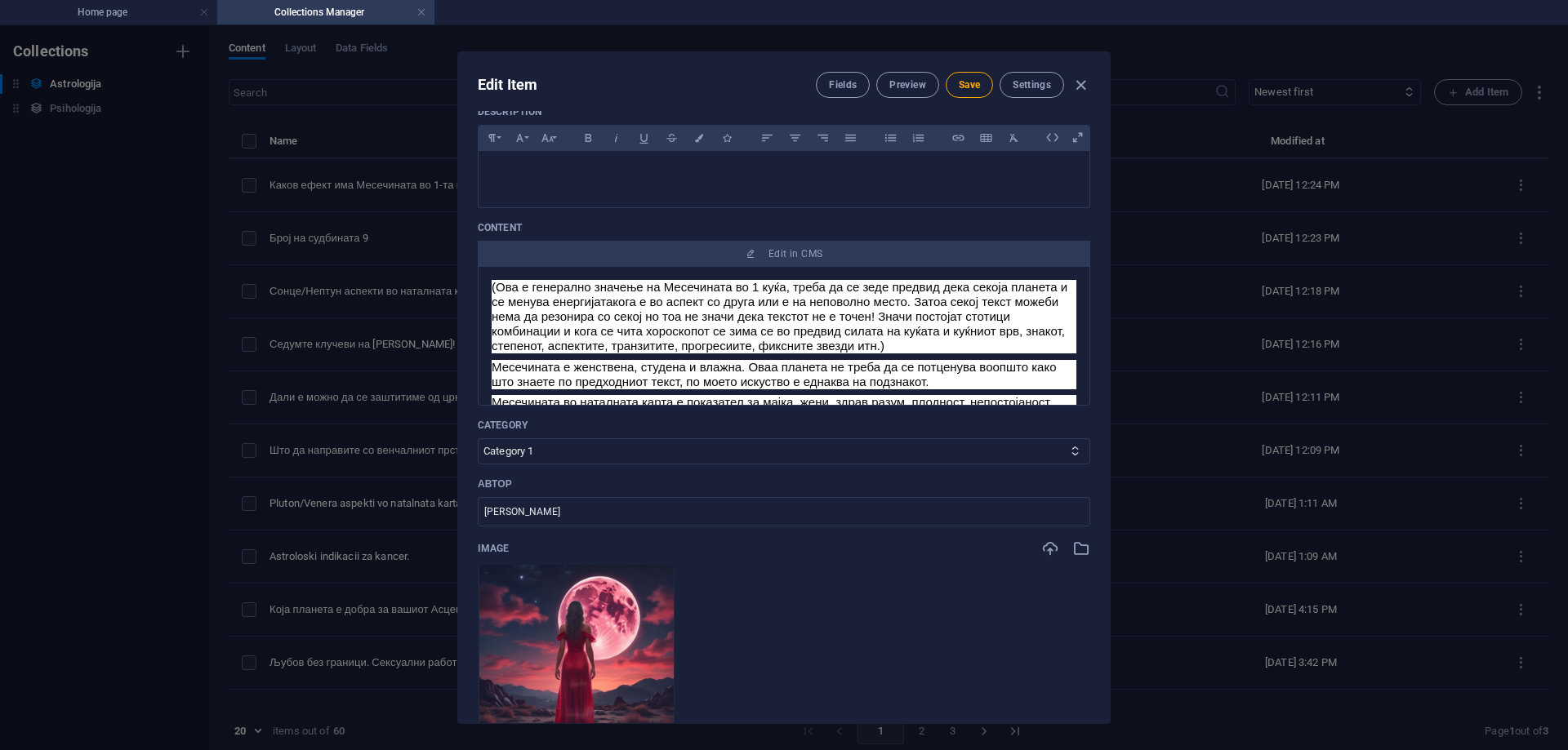
scroll to position [0, 0]
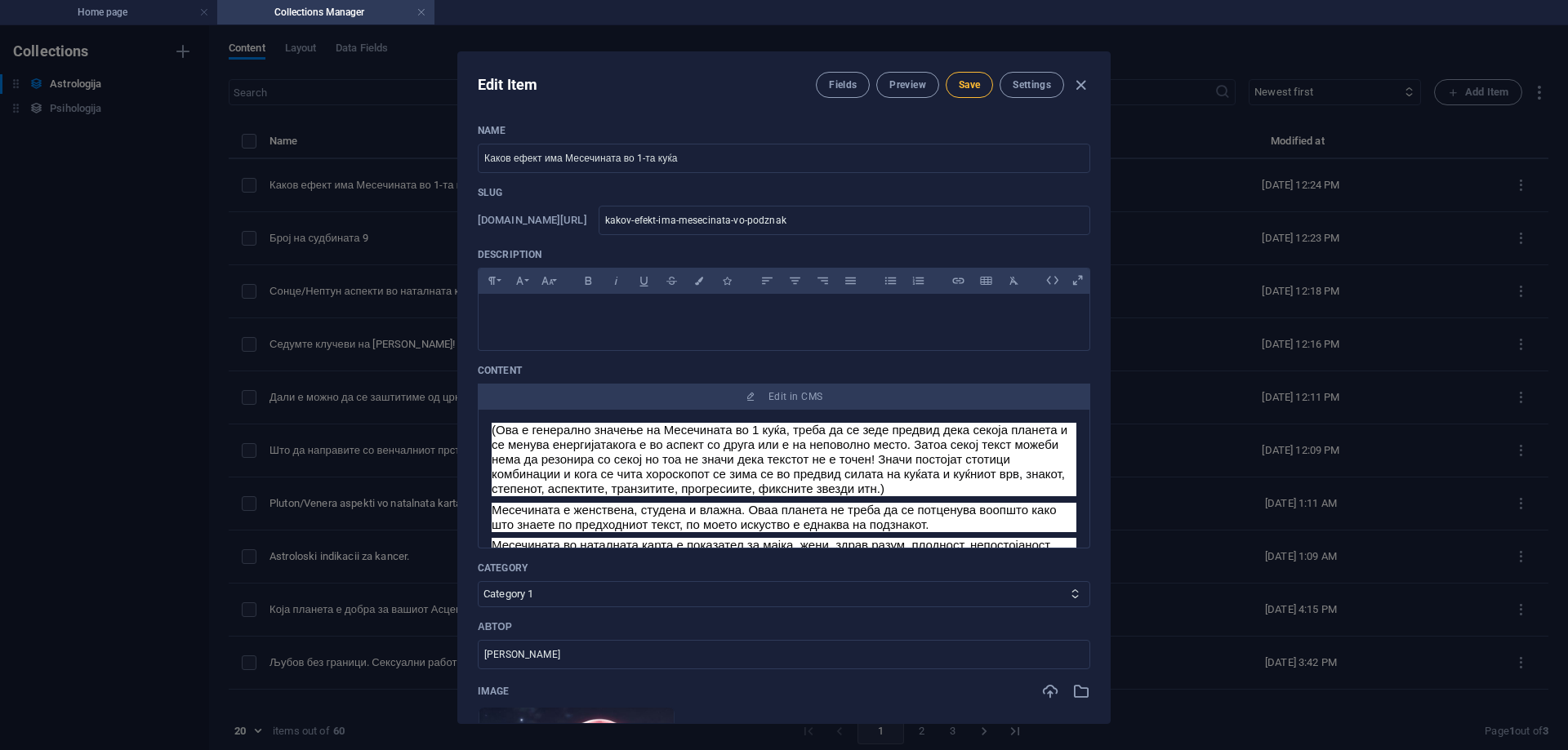
click at [969, 87] on span "Save" at bounding box center [969, 85] width 21 height 13
click at [914, 85] on span "Preview" at bounding box center [907, 85] width 36 height 13
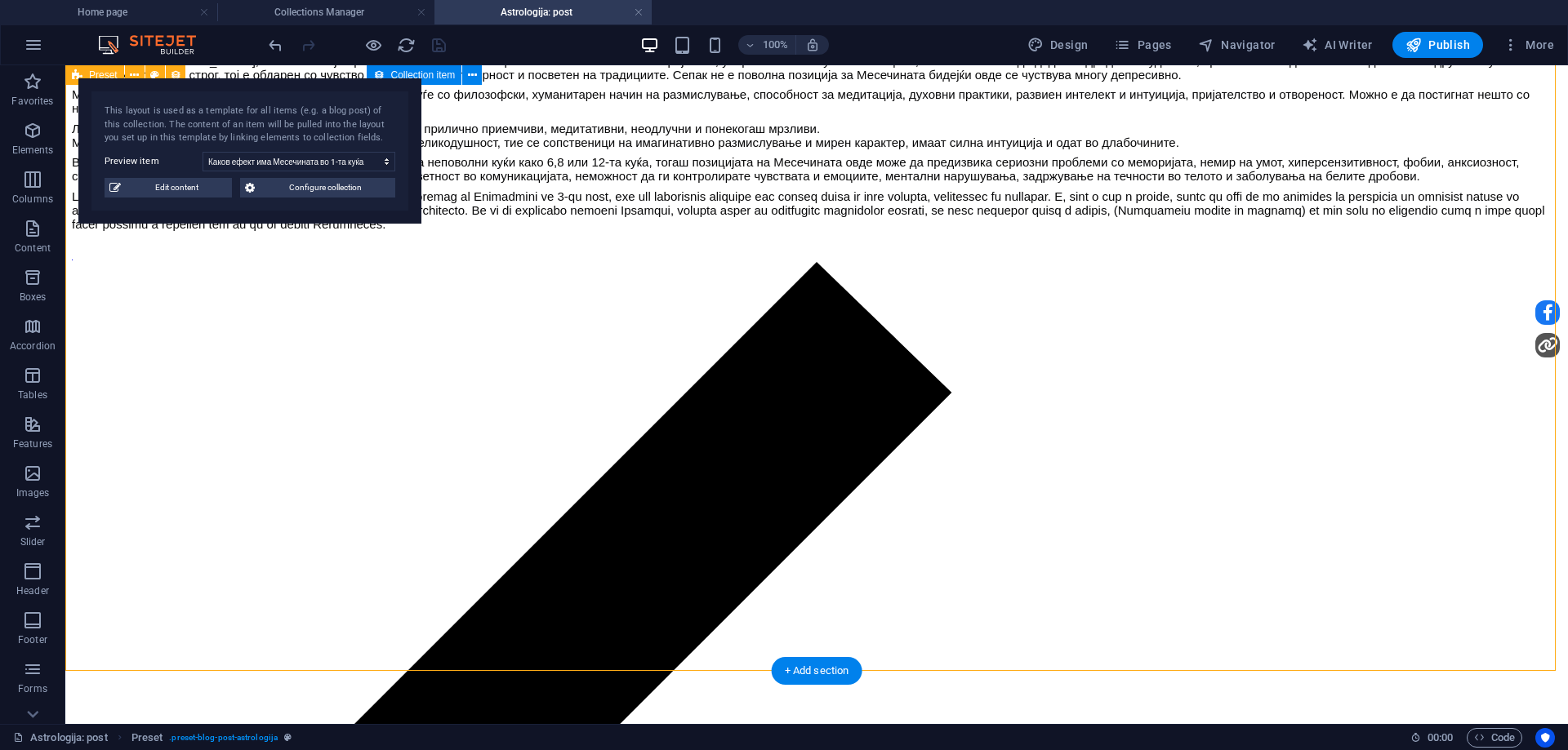
scroll to position [1957, 0]
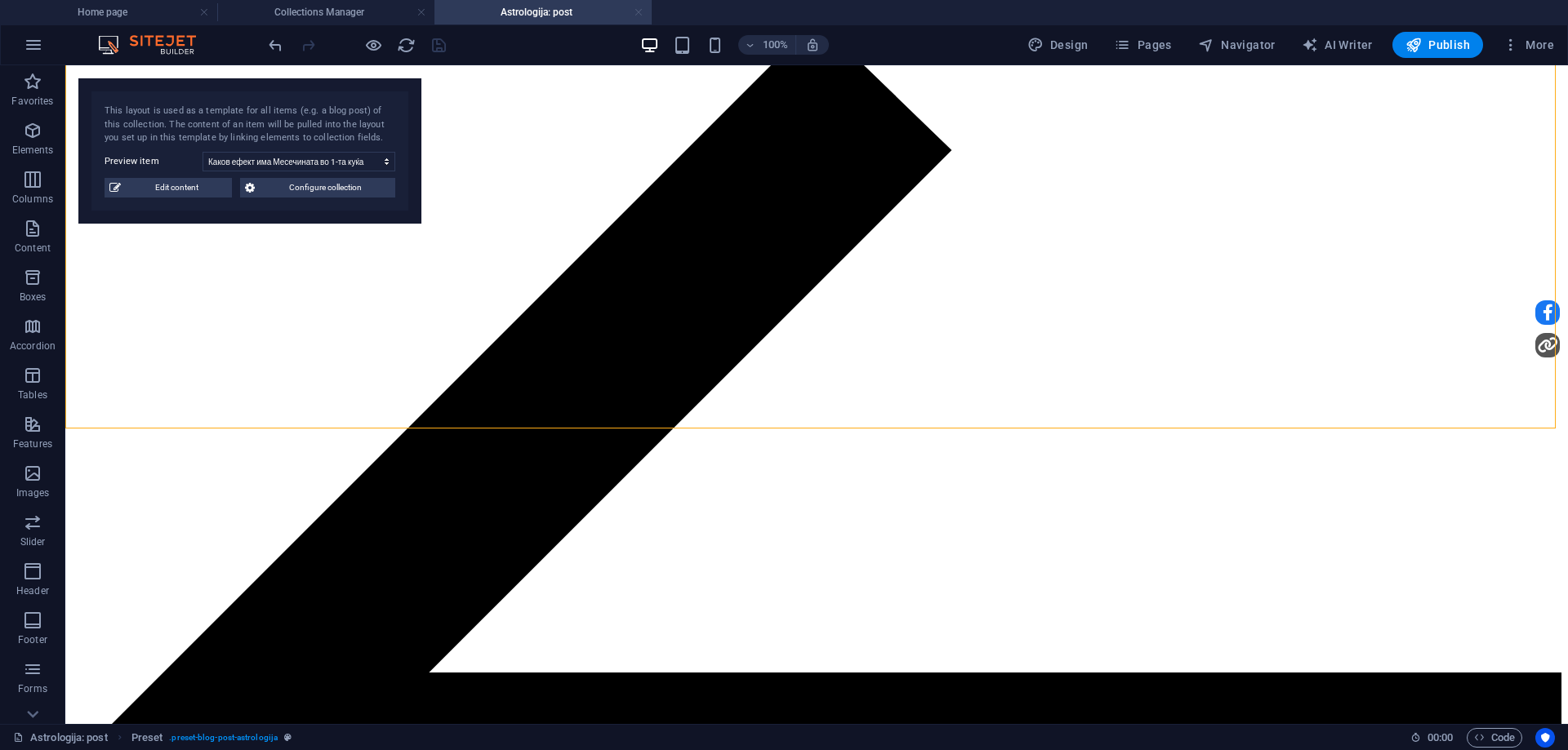
click at [636, 12] on link at bounding box center [639, 13] width 10 height 15
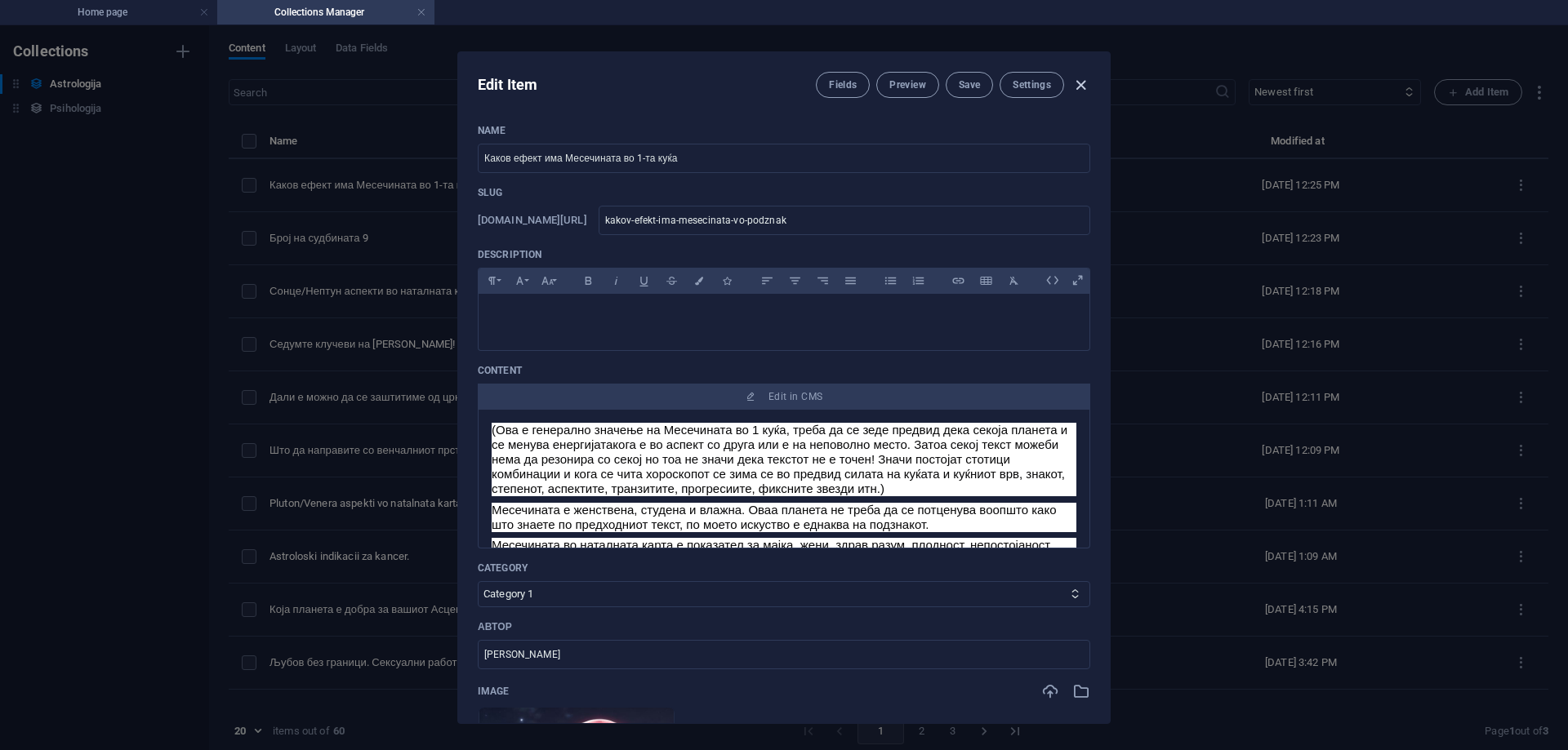
click at [1084, 85] on icon "button" at bounding box center [1081, 85] width 19 height 19
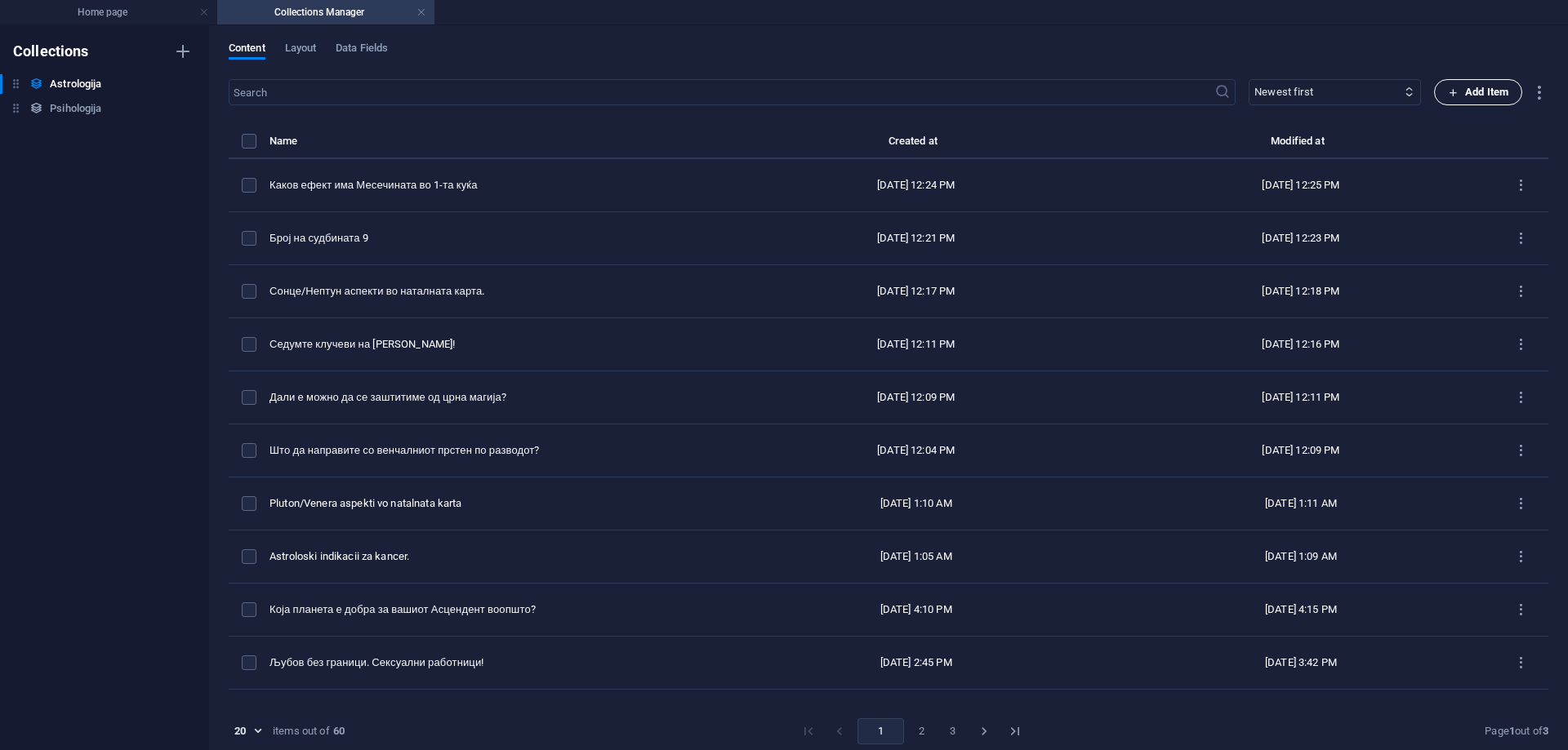
click at [1456, 91] on span "Add Item" at bounding box center [1477, 91] width 60 height 19
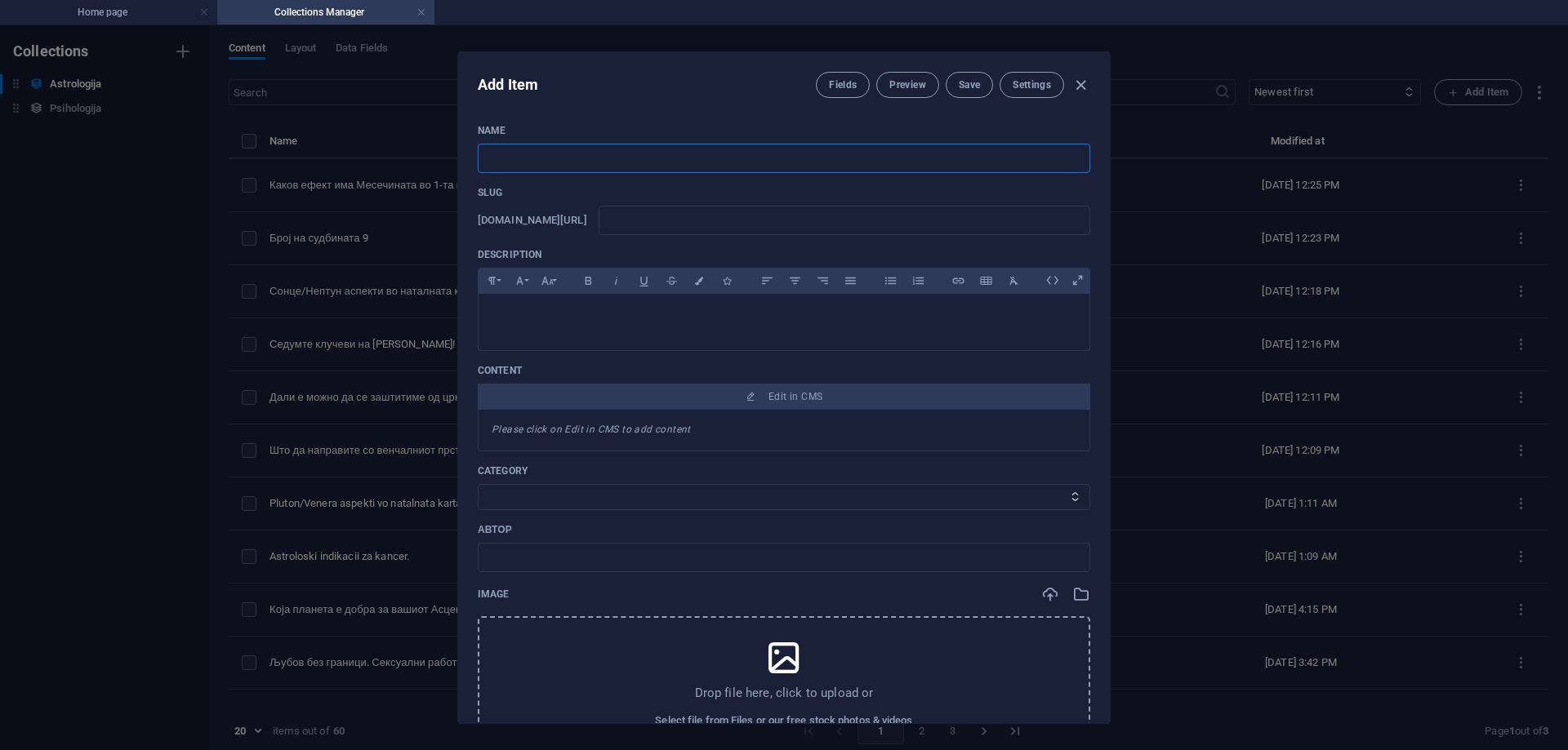
paste input "Како да се ослободите од енергијата на кармички партнер??"
click at [754, 219] on input "text" at bounding box center [844, 220] width 492 height 30
click at [954, 87] on button "Save" at bounding box center [969, 85] width 47 height 26
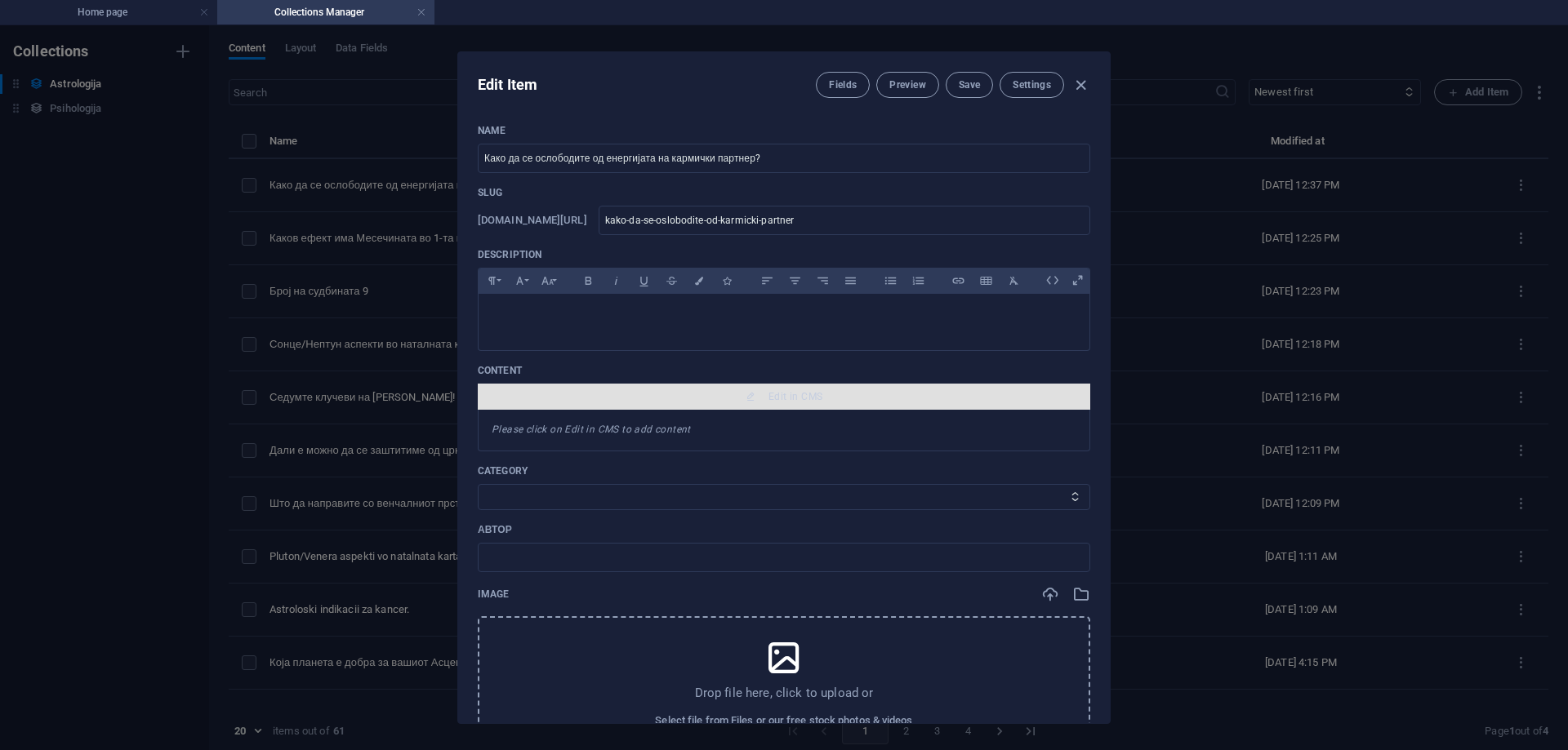
click at [787, 391] on span "Edit in CMS" at bounding box center [796, 396] width 54 height 13
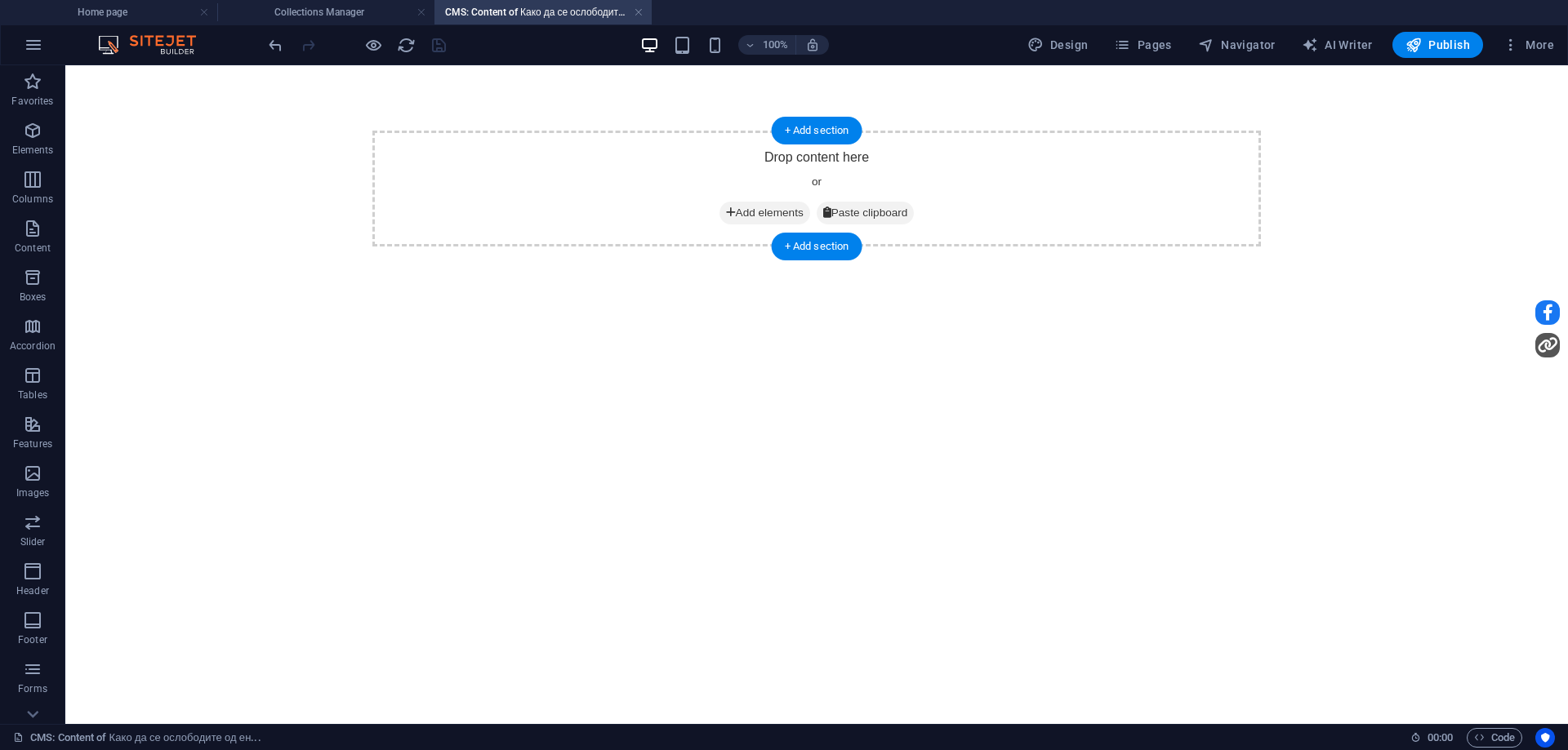
scroll to position [0, 0]
click at [770, 217] on span "Add elements" at bounding box center [765, 212] width 91 height 23
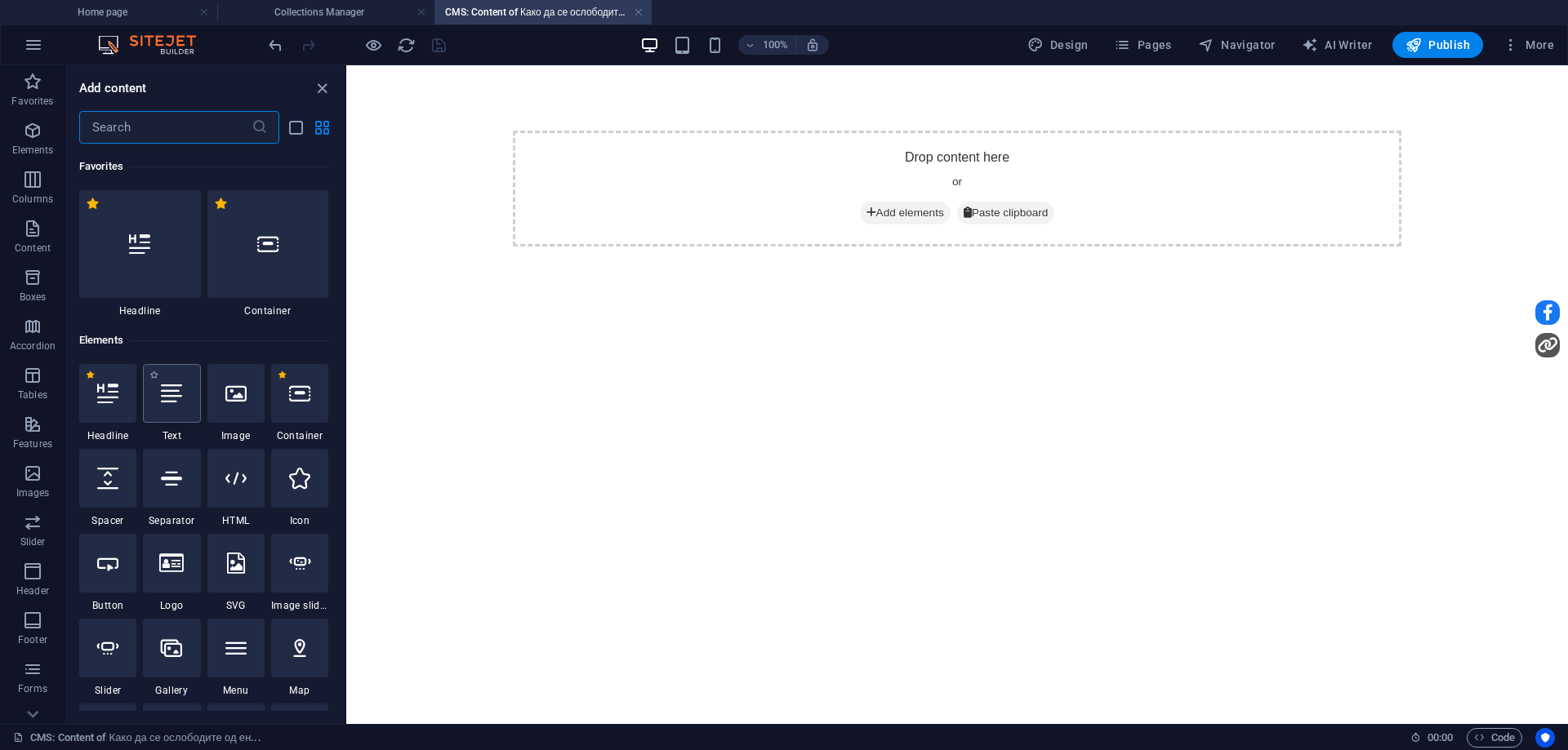
click at [157, 412] on div at bounding box center [172, 393] width 58 height 58
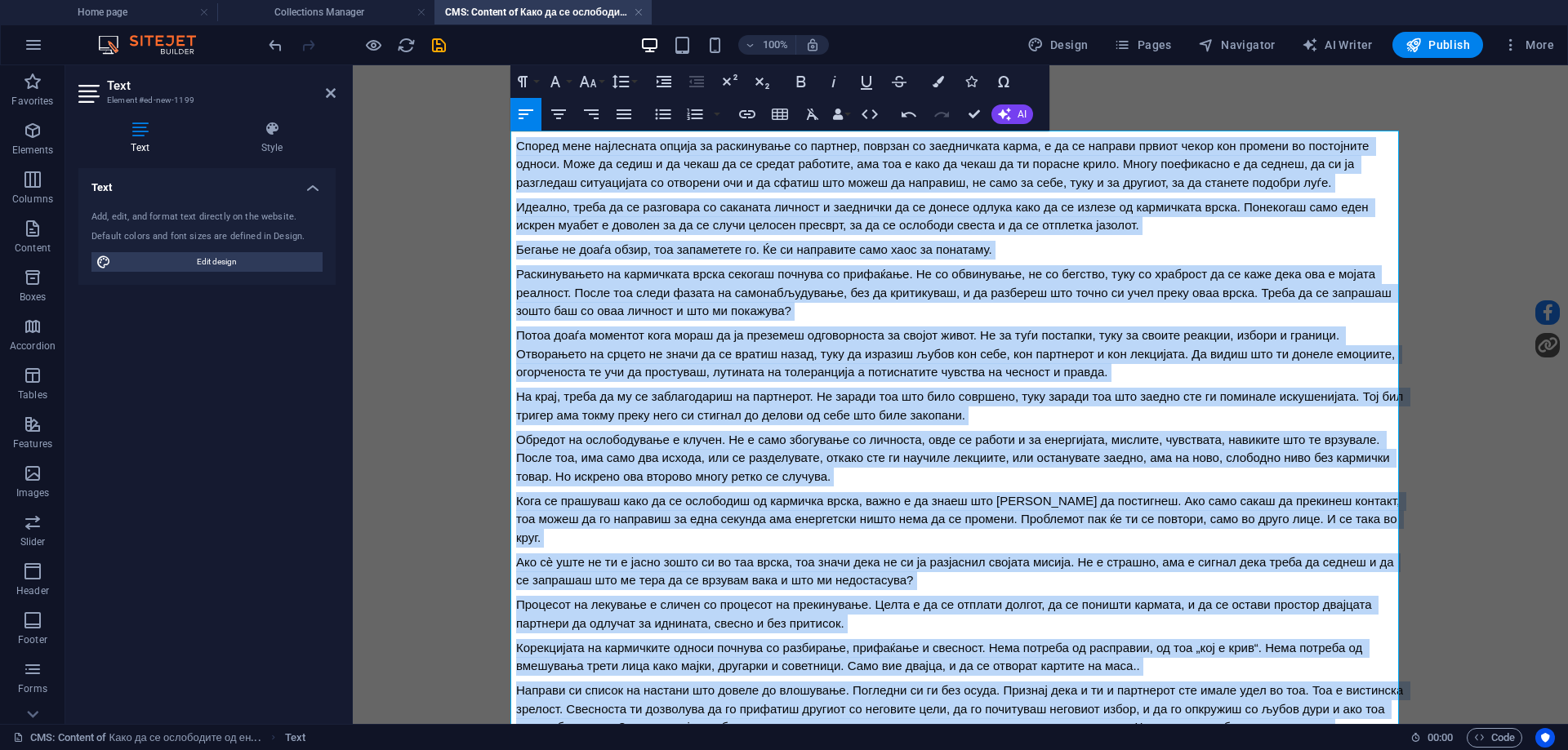
drag, startPoint x: 891, startPoint y: 651, endPoint x: 395, endPoint y: 74, distance: 760.9
click at [394, 73] on body "Според мене најлесната опција за раскинување со партнер, поврзан со заедничката…" at bounding box center [960, 486] width 1215 height 841
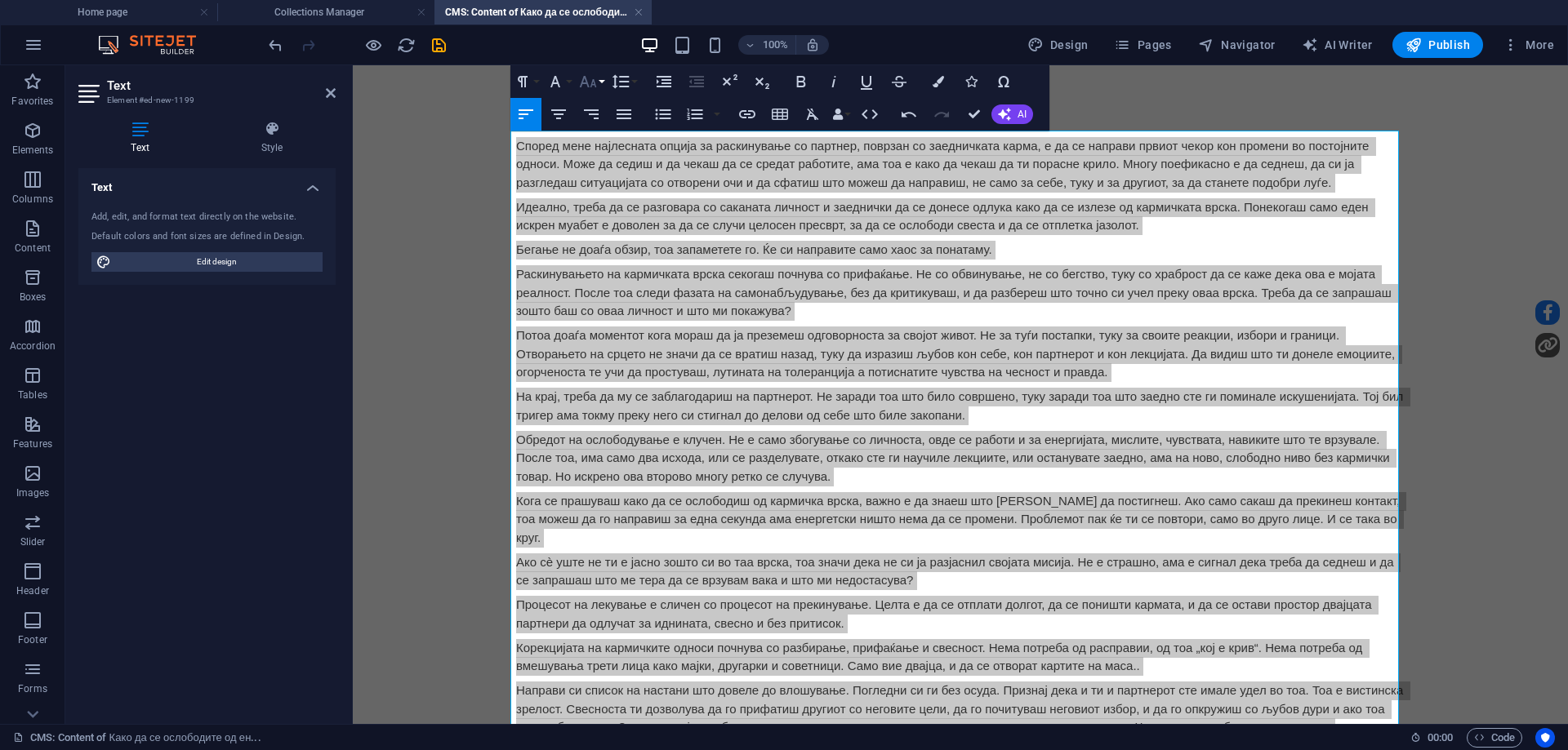
click at [578, 83] on icon "button" at bounding box center [588, 81] width 19 height 19
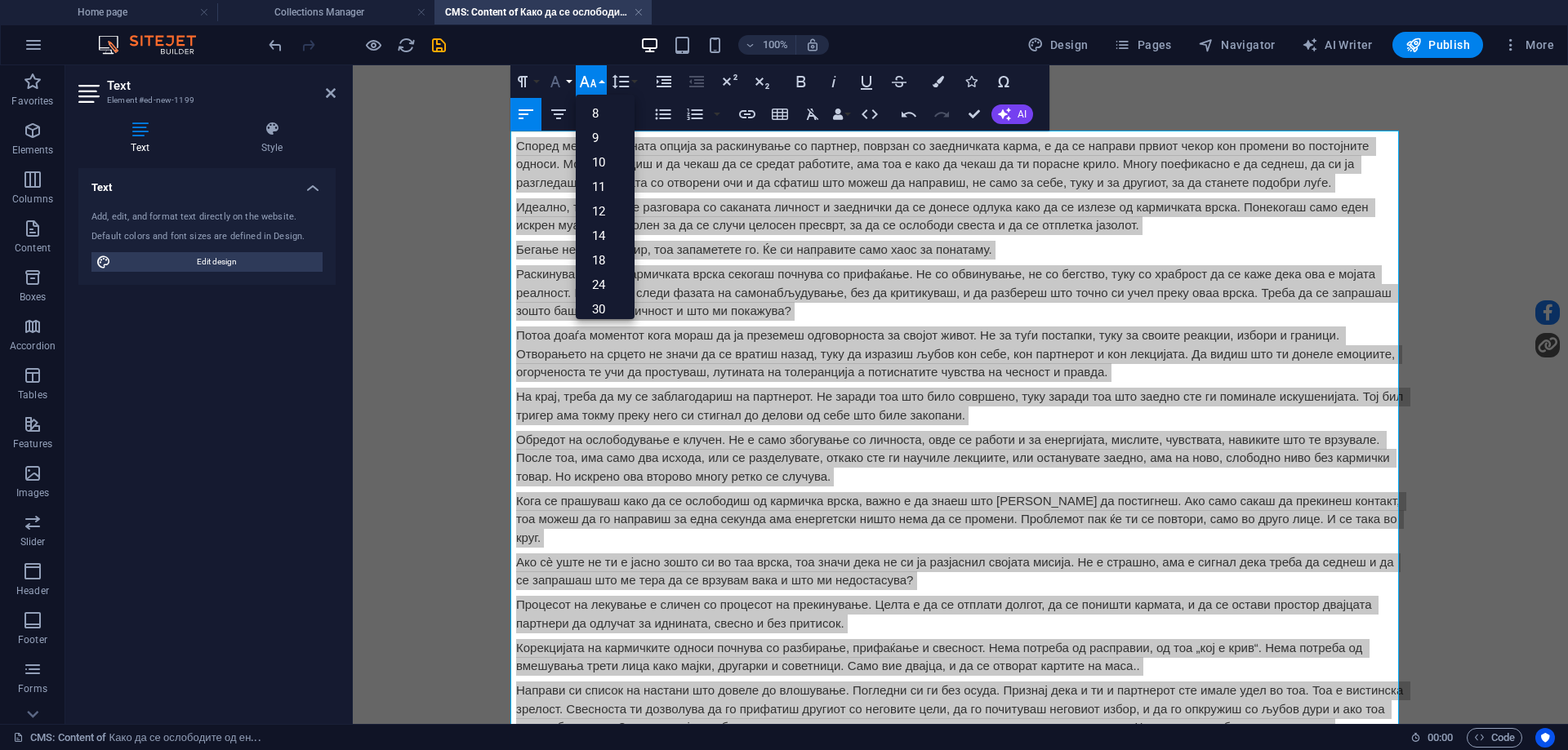
click at [571, 83] on button "Font Family" at bounding box center [558, 81] width 31 height 33
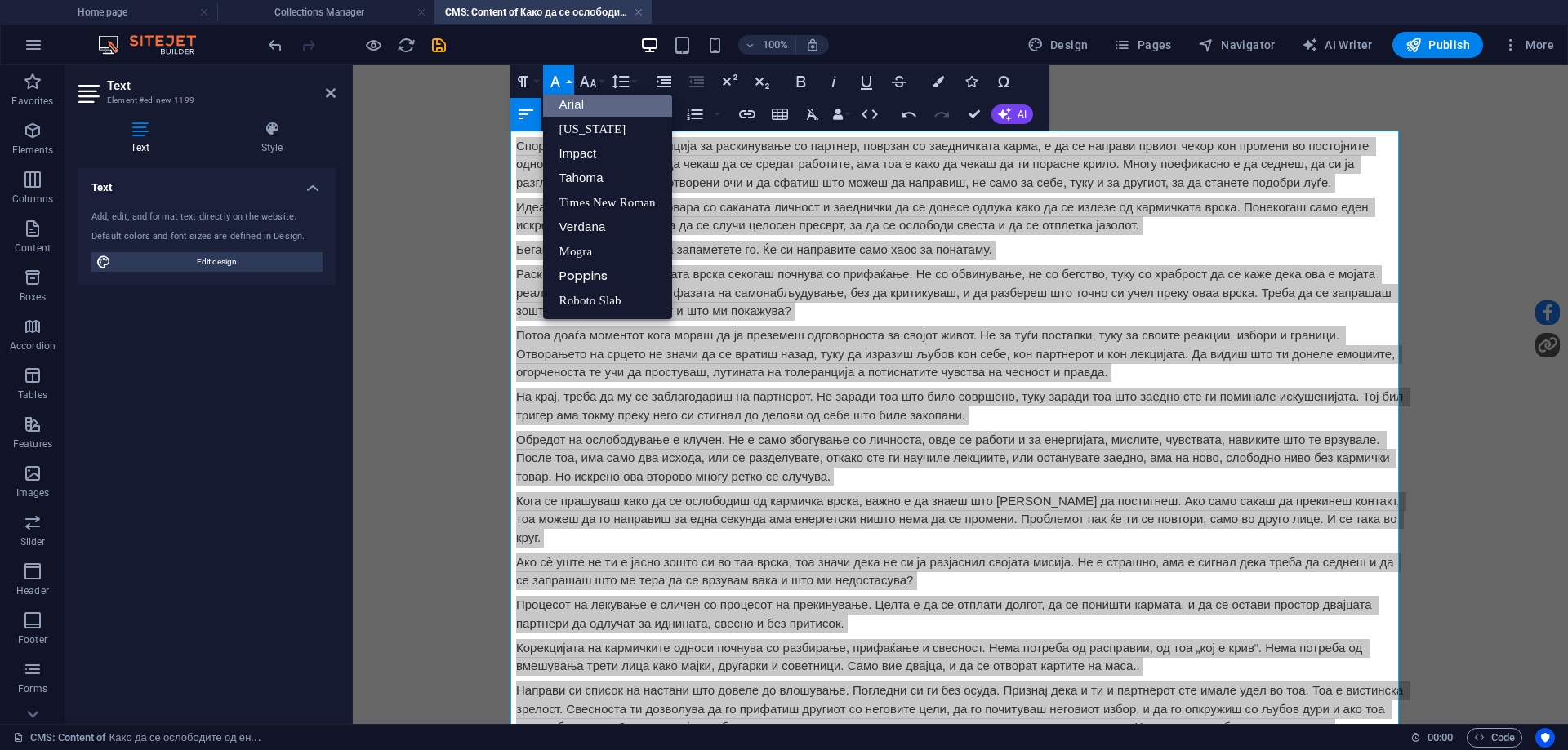
scroll to position [9, 0]
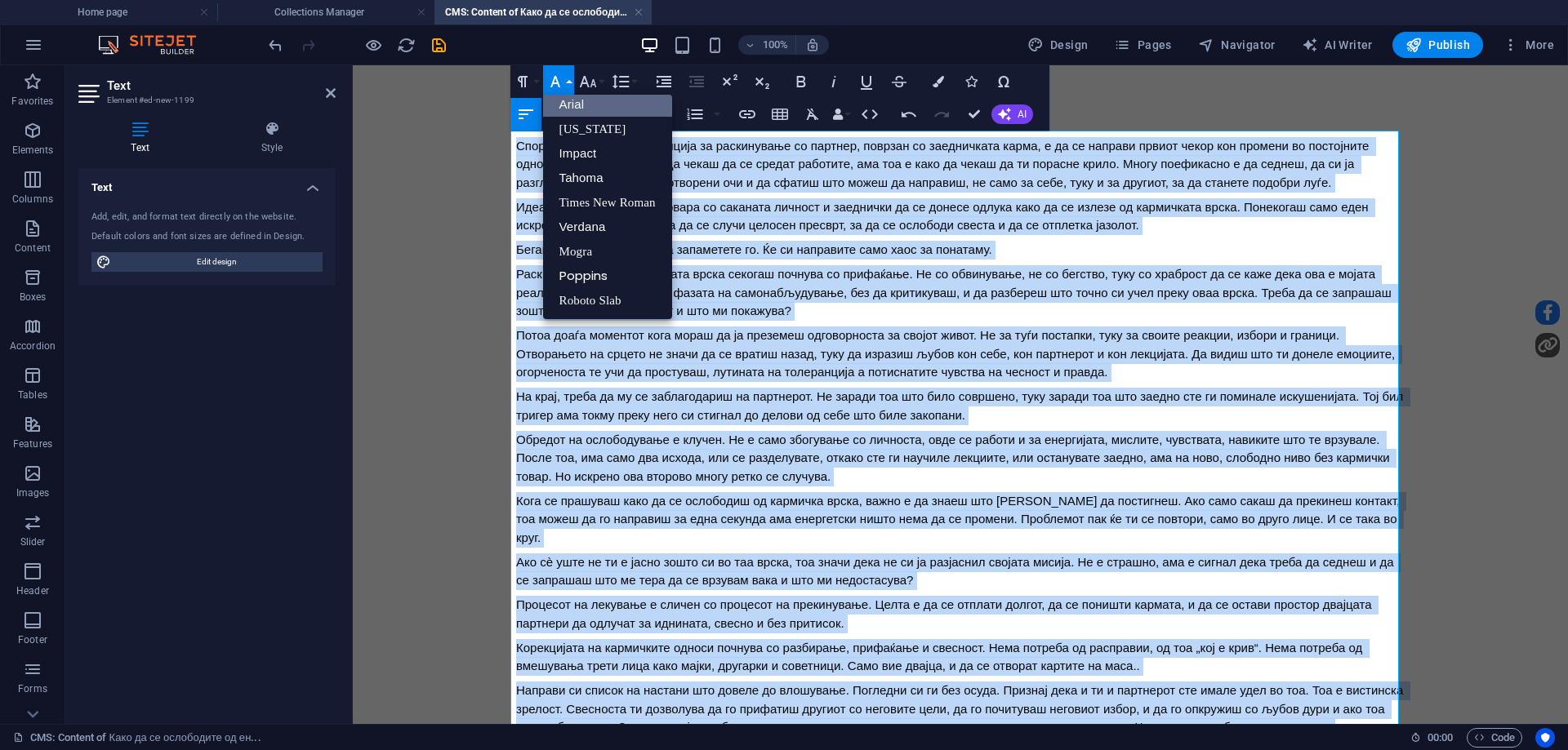
click at [562, 108] on link "Arial" at bounding box center [607, 104] width 129 height 25
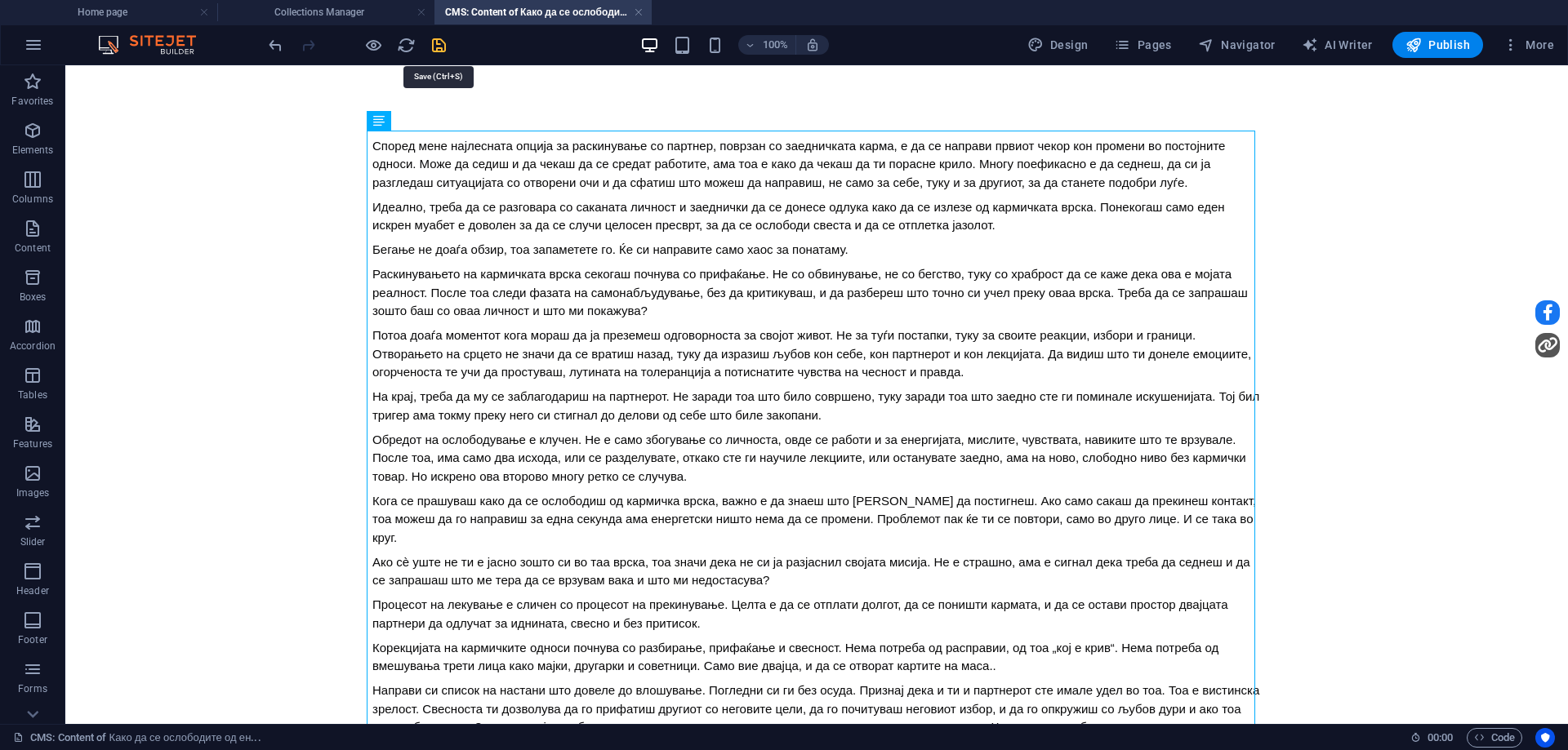
click at [439, 43] on icon "save" at bounding box center [439, 45] width 19 height 19
click at [637, 12] on link at bounding box center [639, 13] width 10 height 15
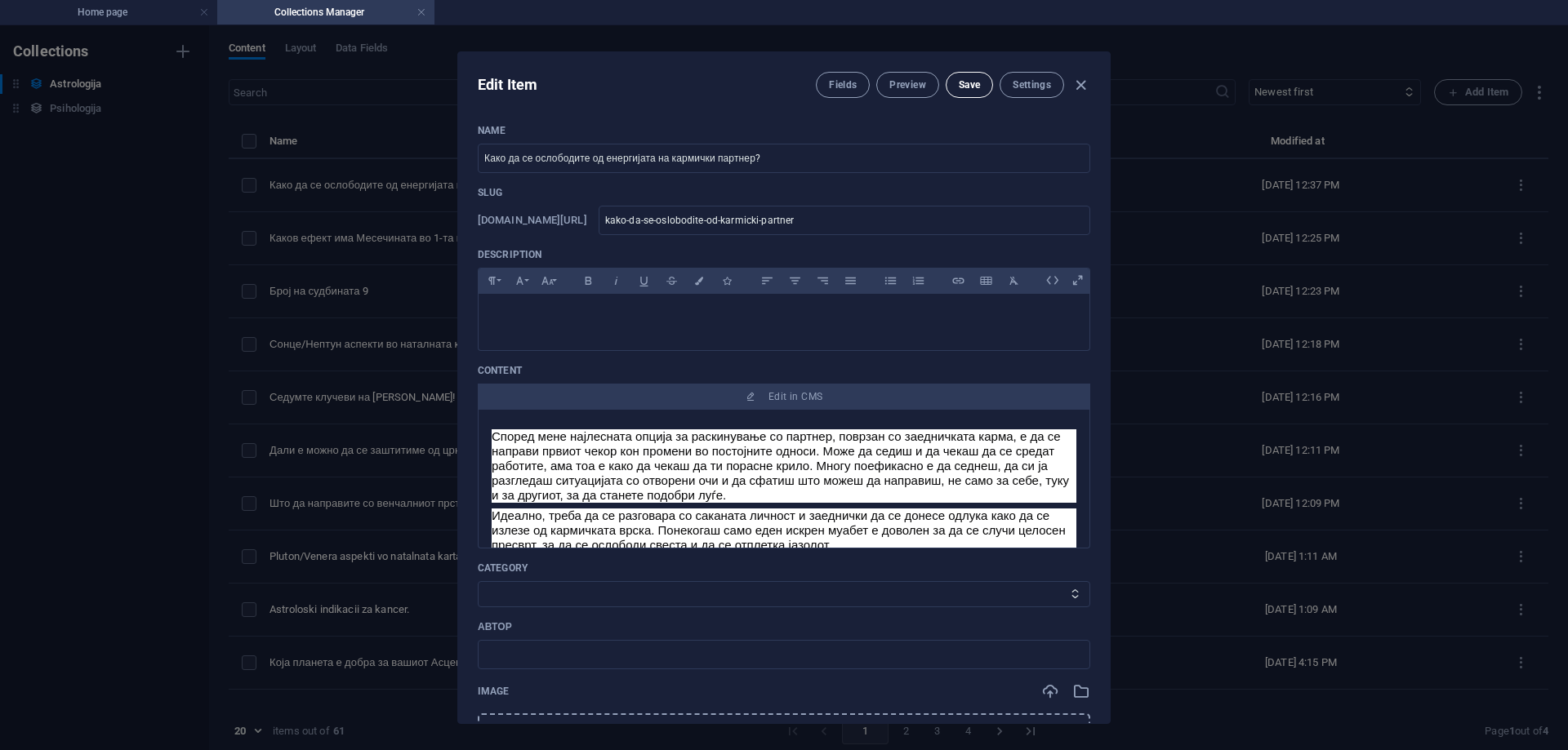
click at [968, 90] on span "Save" at bounding box center [969, 85] width 21 height 13
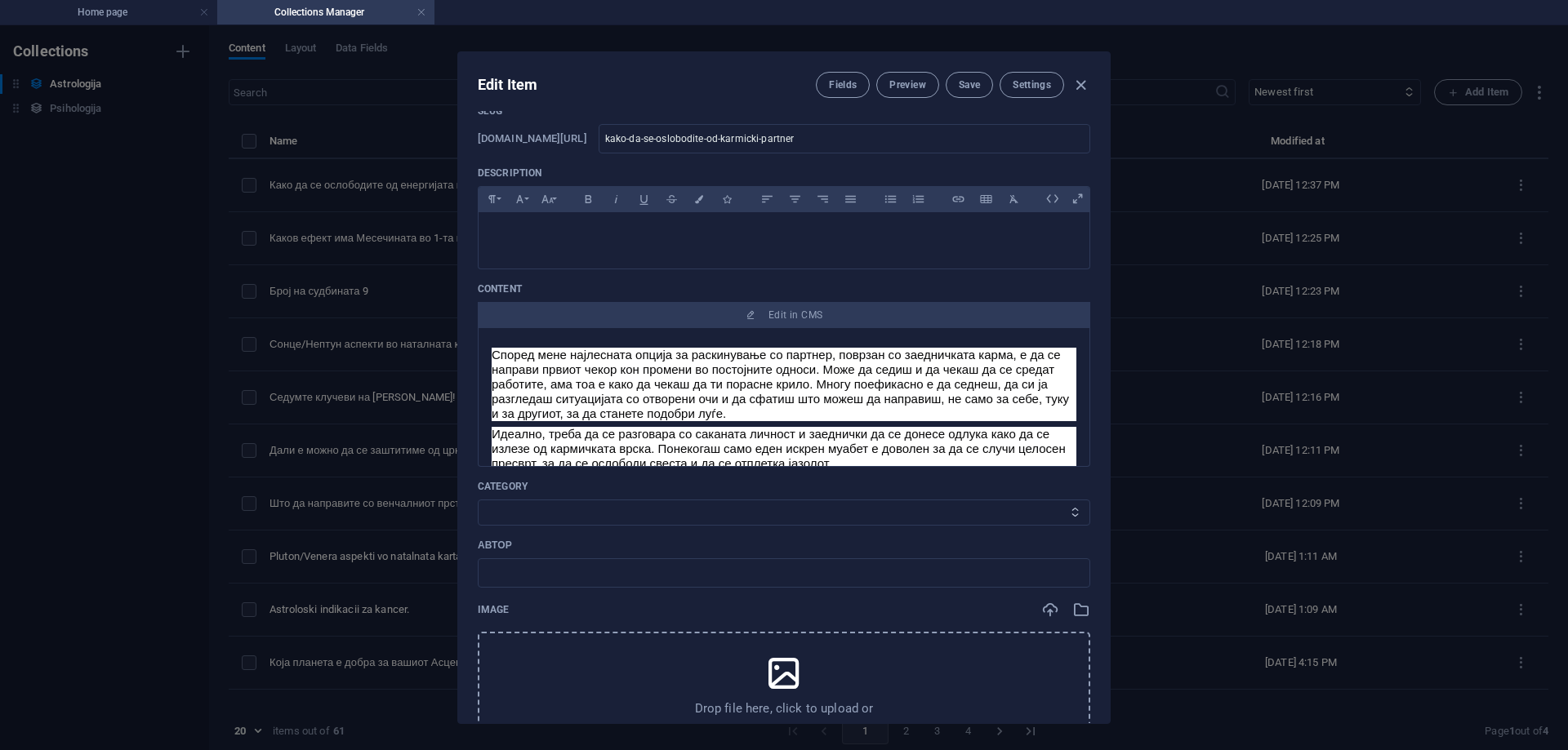
click at [627, 520] on select "Category 1 Category 2" at bounding box center [783, 512] width 612 height 26
click at [478, 499] on select "Category 1 Category 2" at bounding box center [783, 512] width 612 height 26
click at [630, 588] on div "Name Како да се ослободите од енергијата на кармички партнер? ​ Slug [DOMAIN_NA…" at bounding box center [783, 506] width 612 height 928
click at [622, 579] on input "text" at bounding box center [783, 573] width 612 height 30
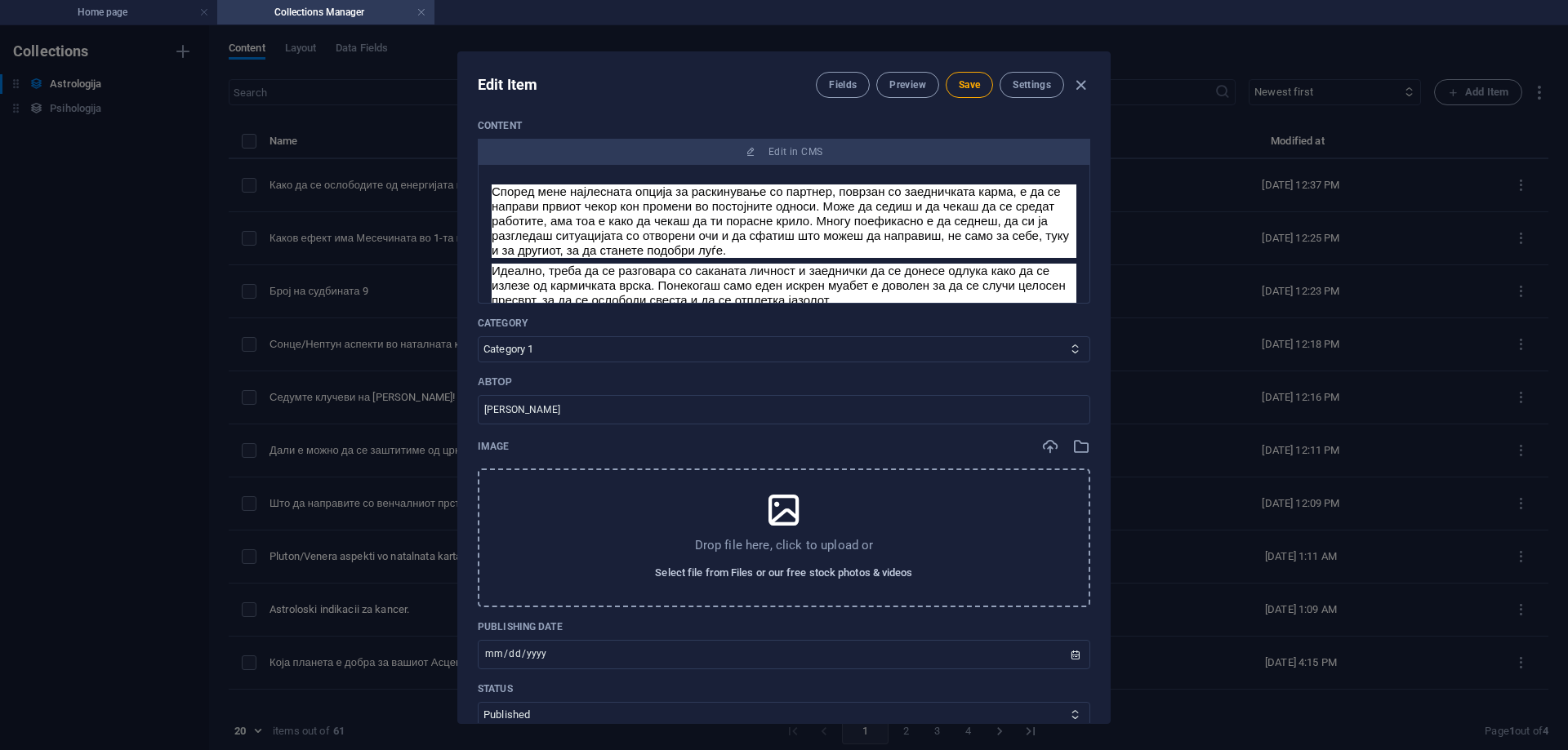
click at [765, 577] on span "Select file from Files or our free stock photos & videos" at bounding box center [784, 573] width 257 height 19
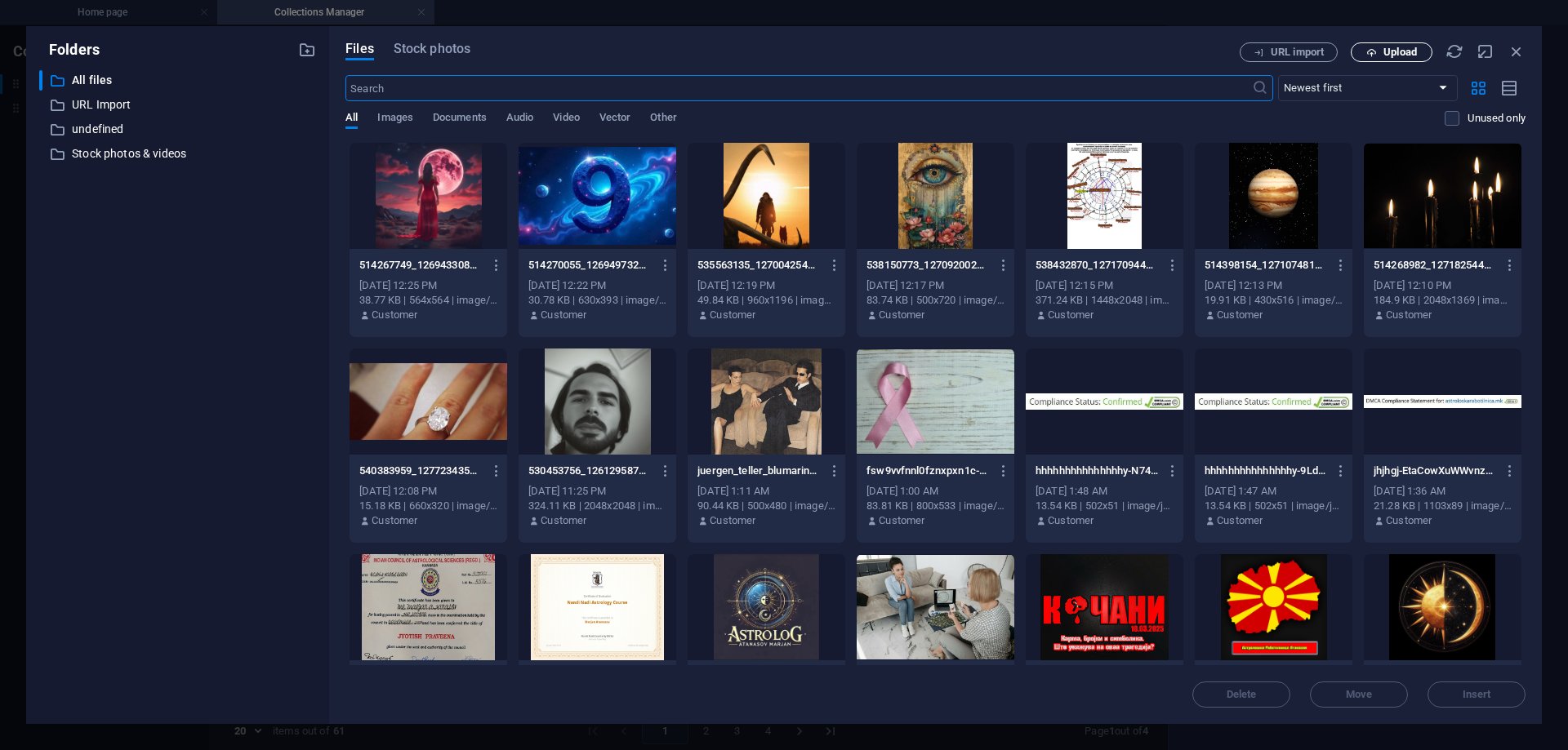
click at [1373, 49] on icon "button" at bounding box center [1372, 52] width 11 height 11
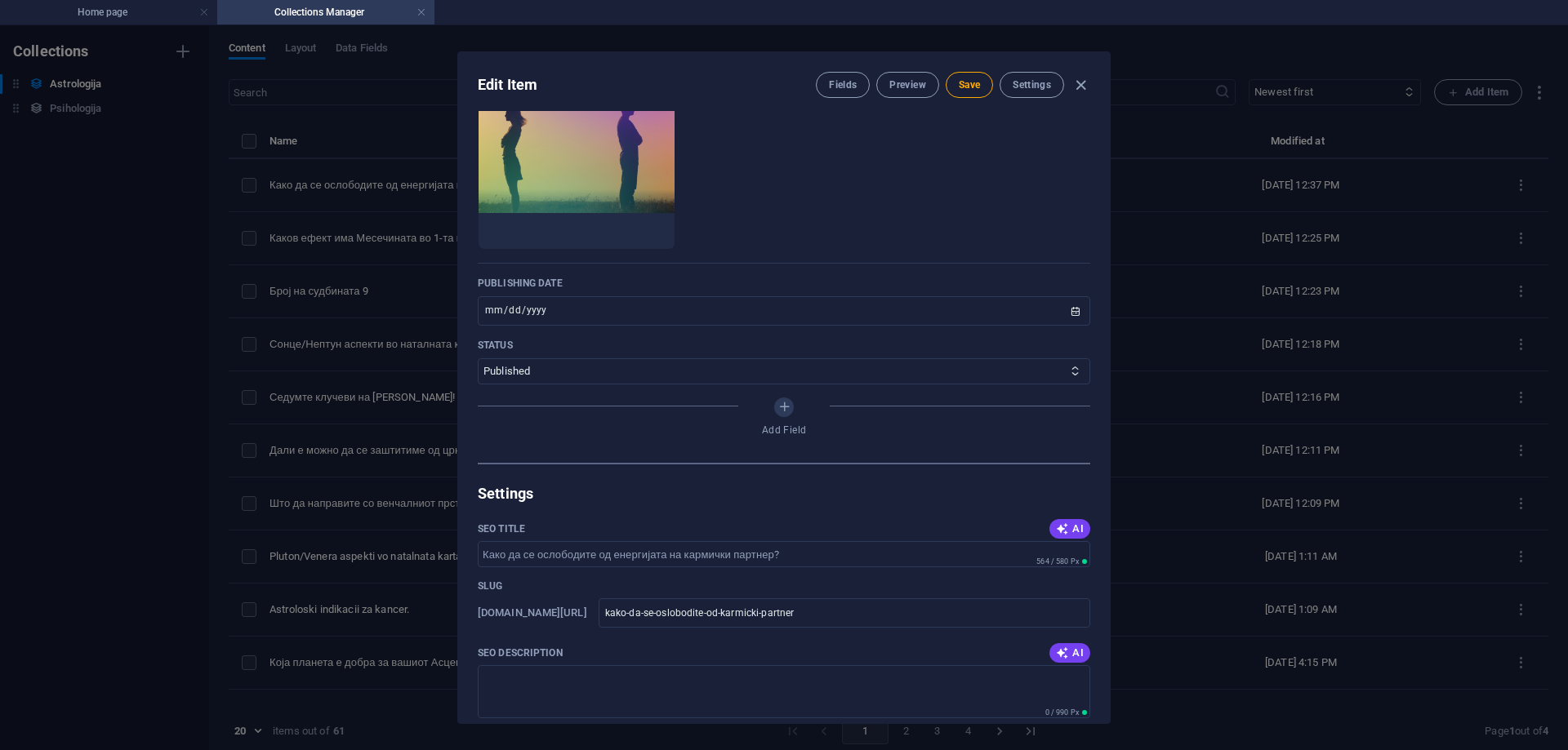
scroll to position [898, 0]
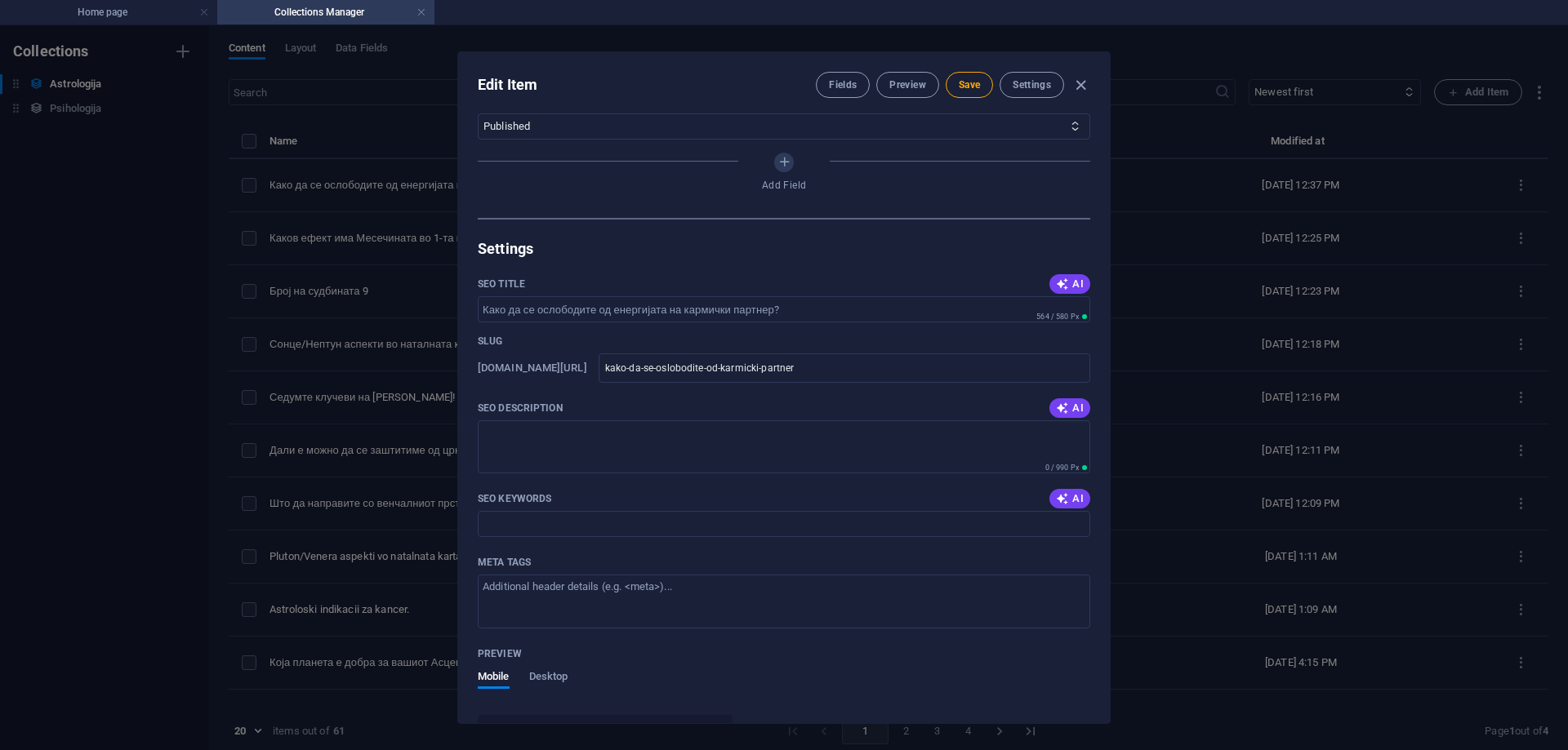
click at [1071, 409] on span "AI" at bounding box center [1069, 408] width 28 height 13
click at [1058, 505] on icon "button" at bounding box center [1062, 499] width 13 height 13
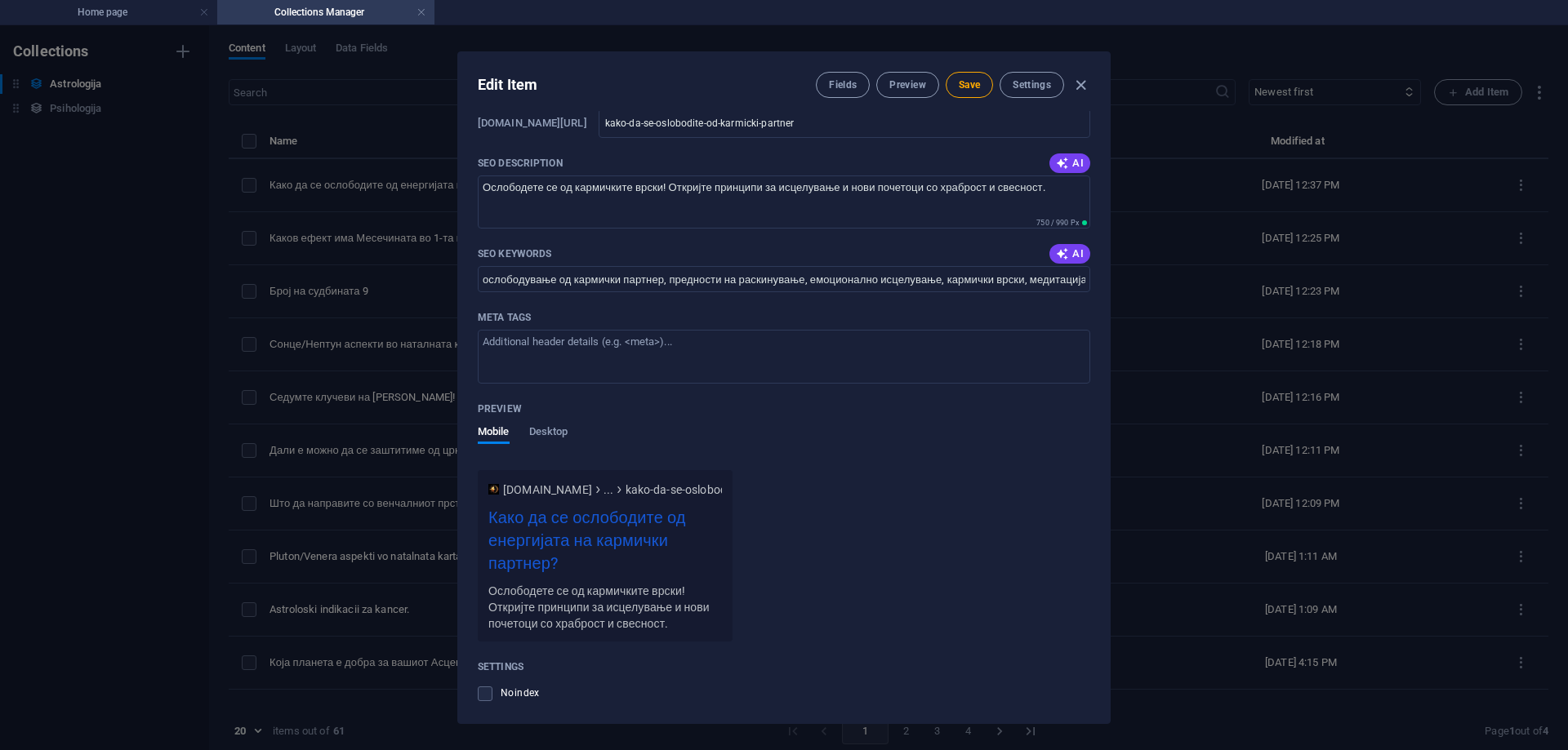
scroll to position [1388, 0]
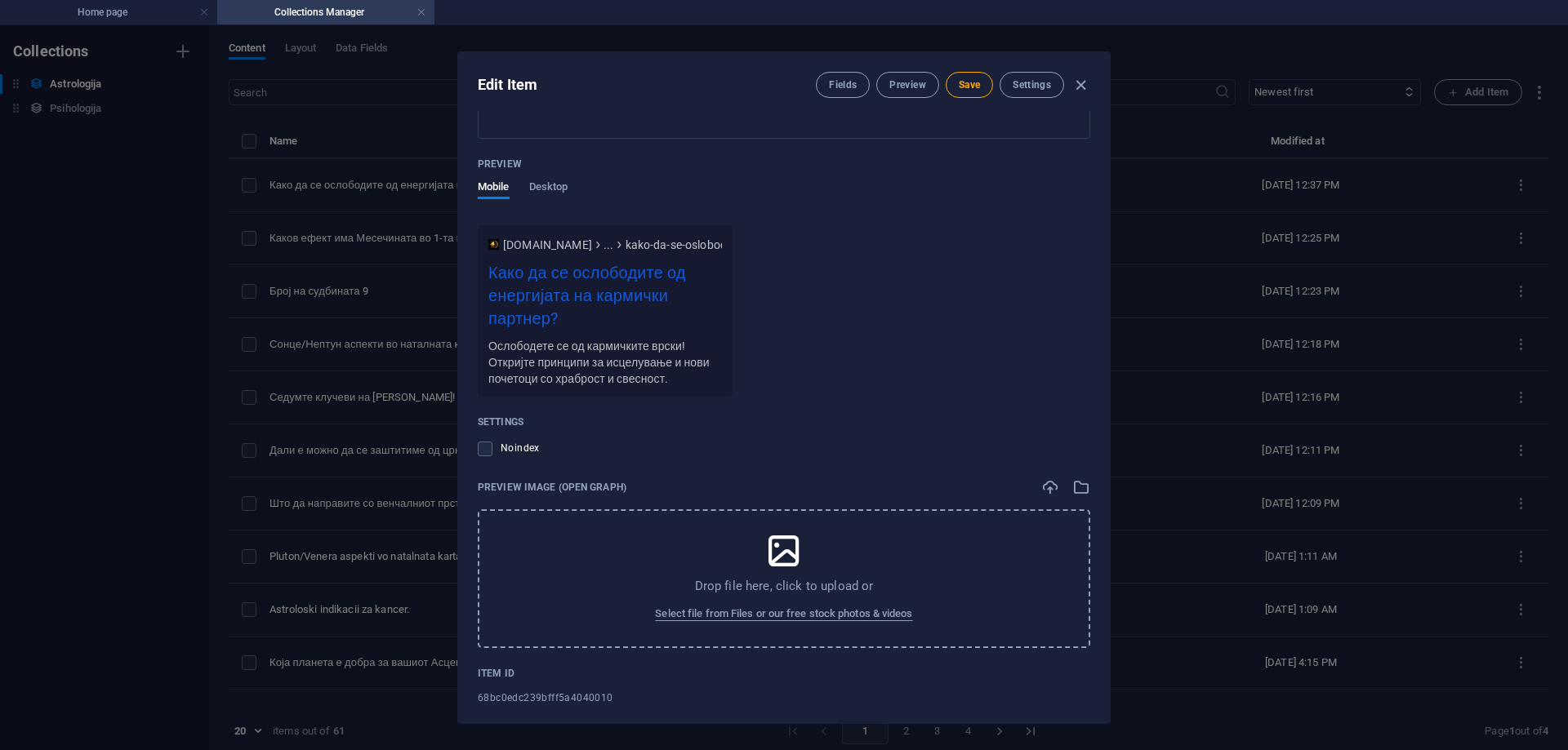
click at [750, 596] on div "Drop file here, click to upload or Select file from Files or our free stock pho…" at bounding box center [783, 579] width 612 height 139
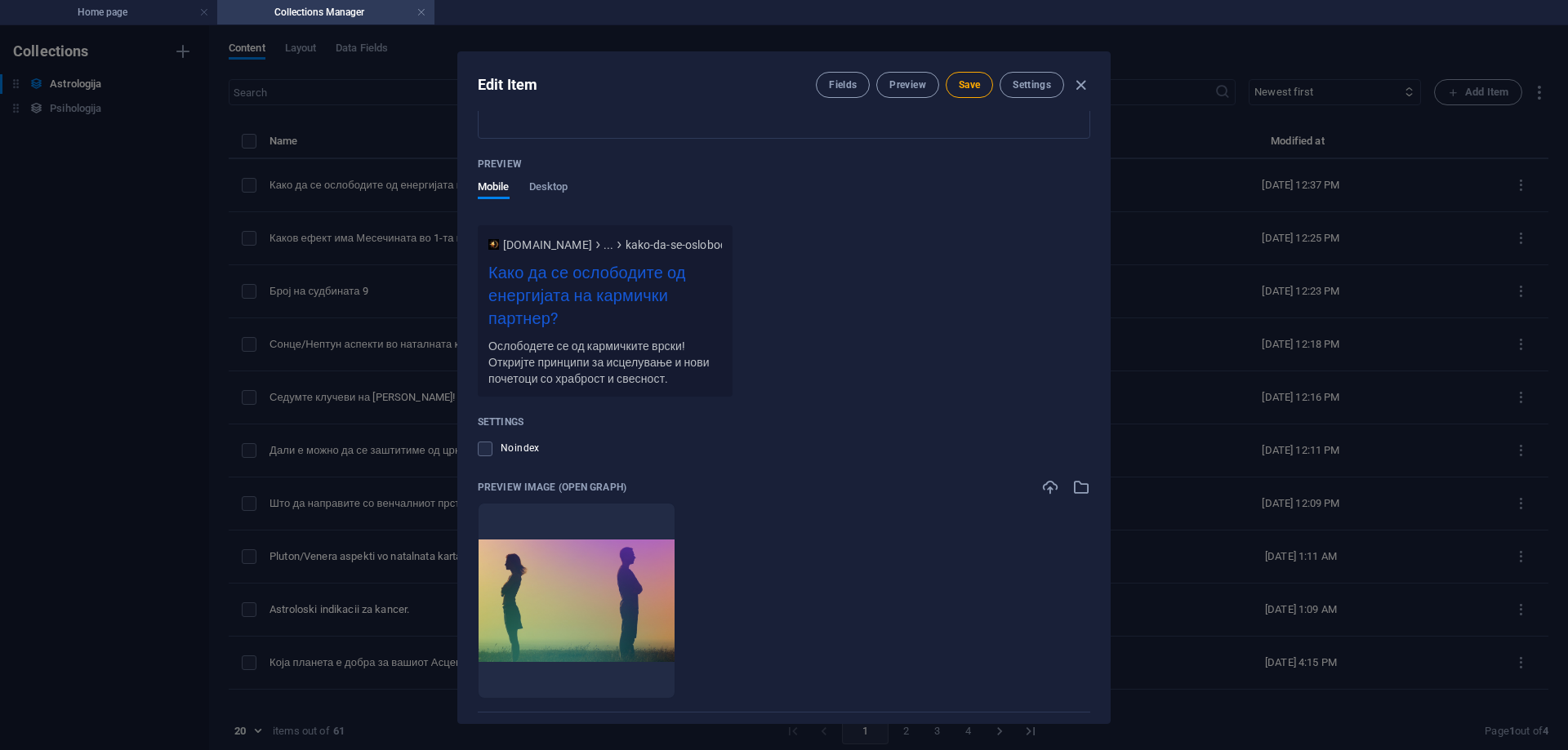
scroll to position [1472, 0]
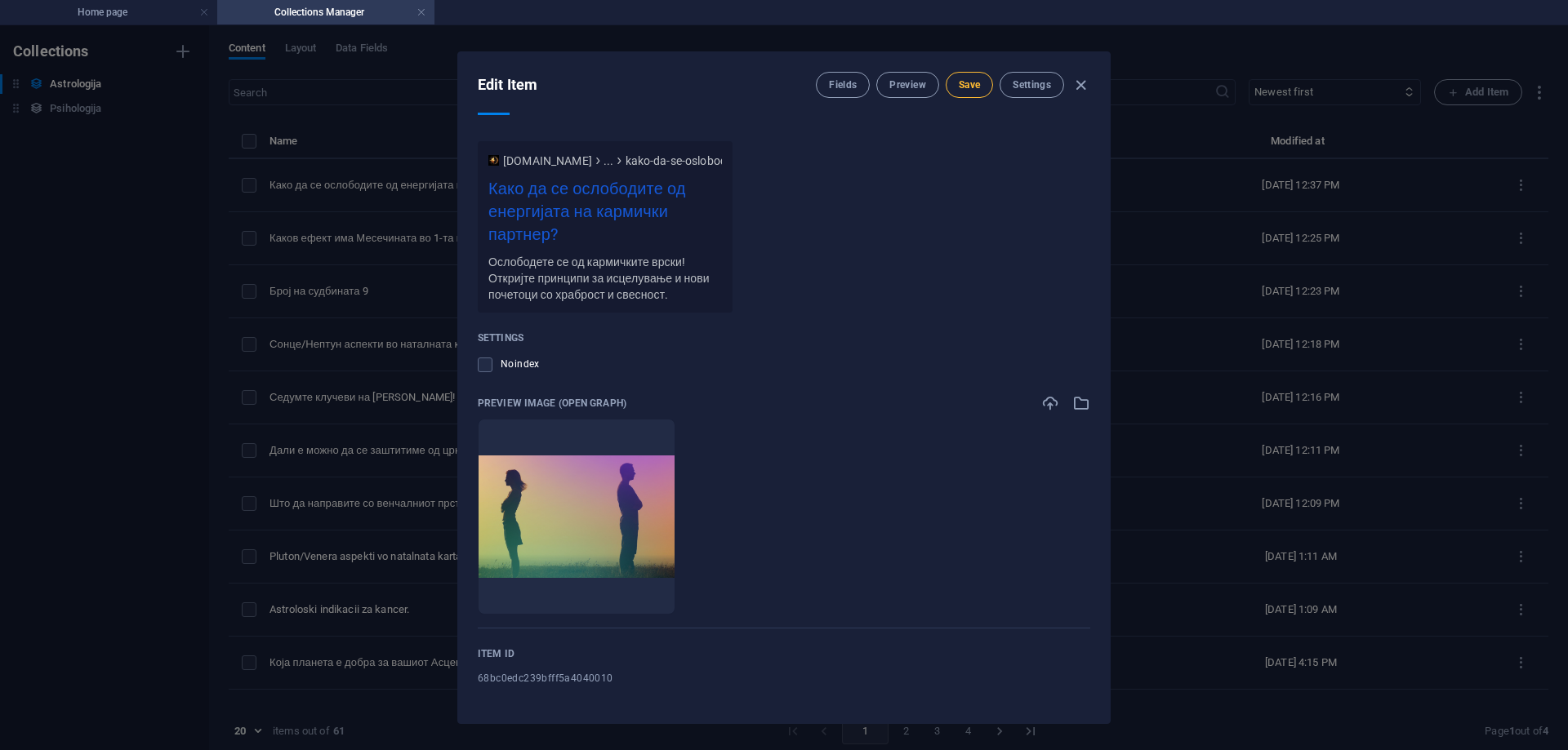
click at [961, 83] on span "Save" at bounding box center [969, 85] width 21 height 13
click at [913, 87] on span "Preview" at bounding box center [907, 85] width 36 height 13
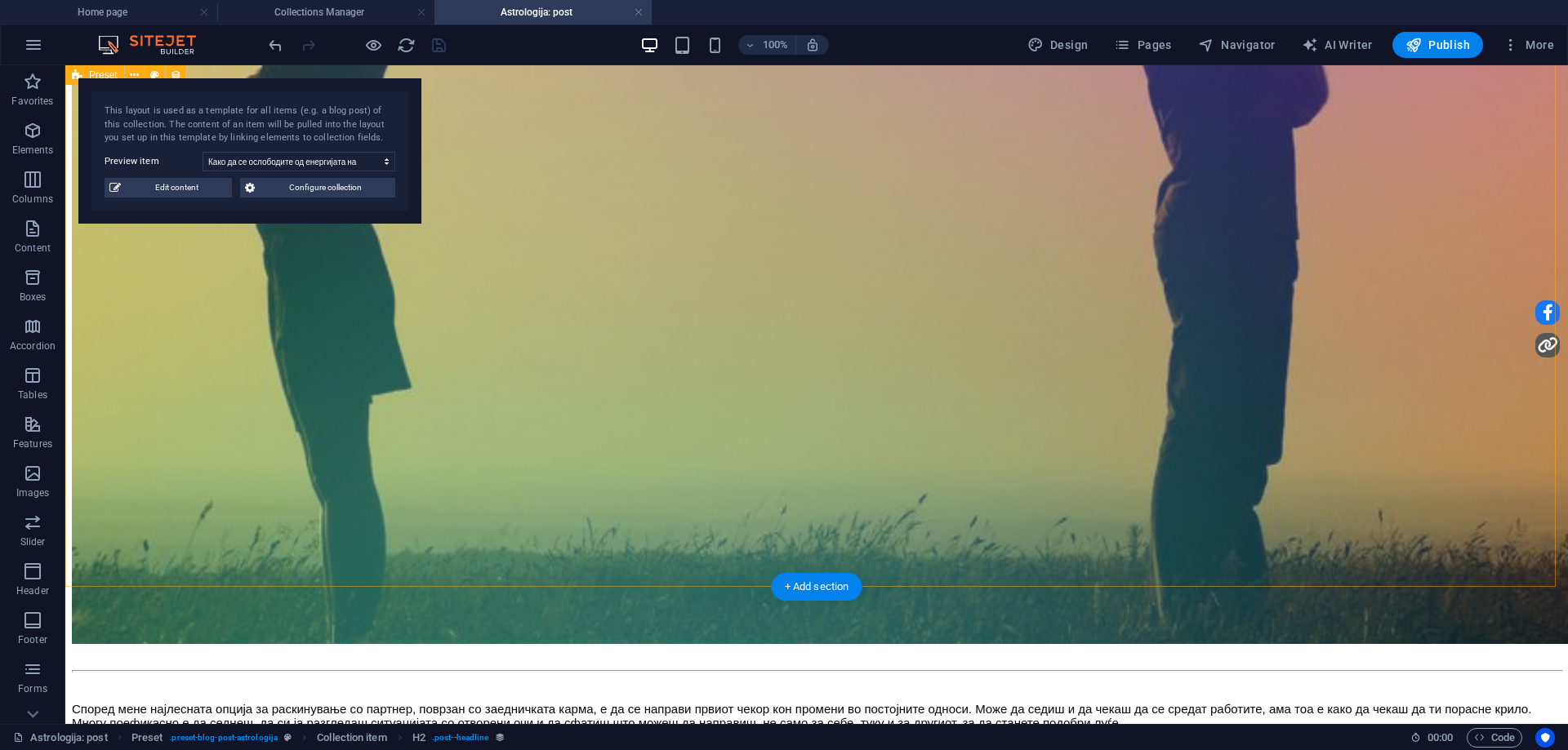
scroll to position [1388, 0]
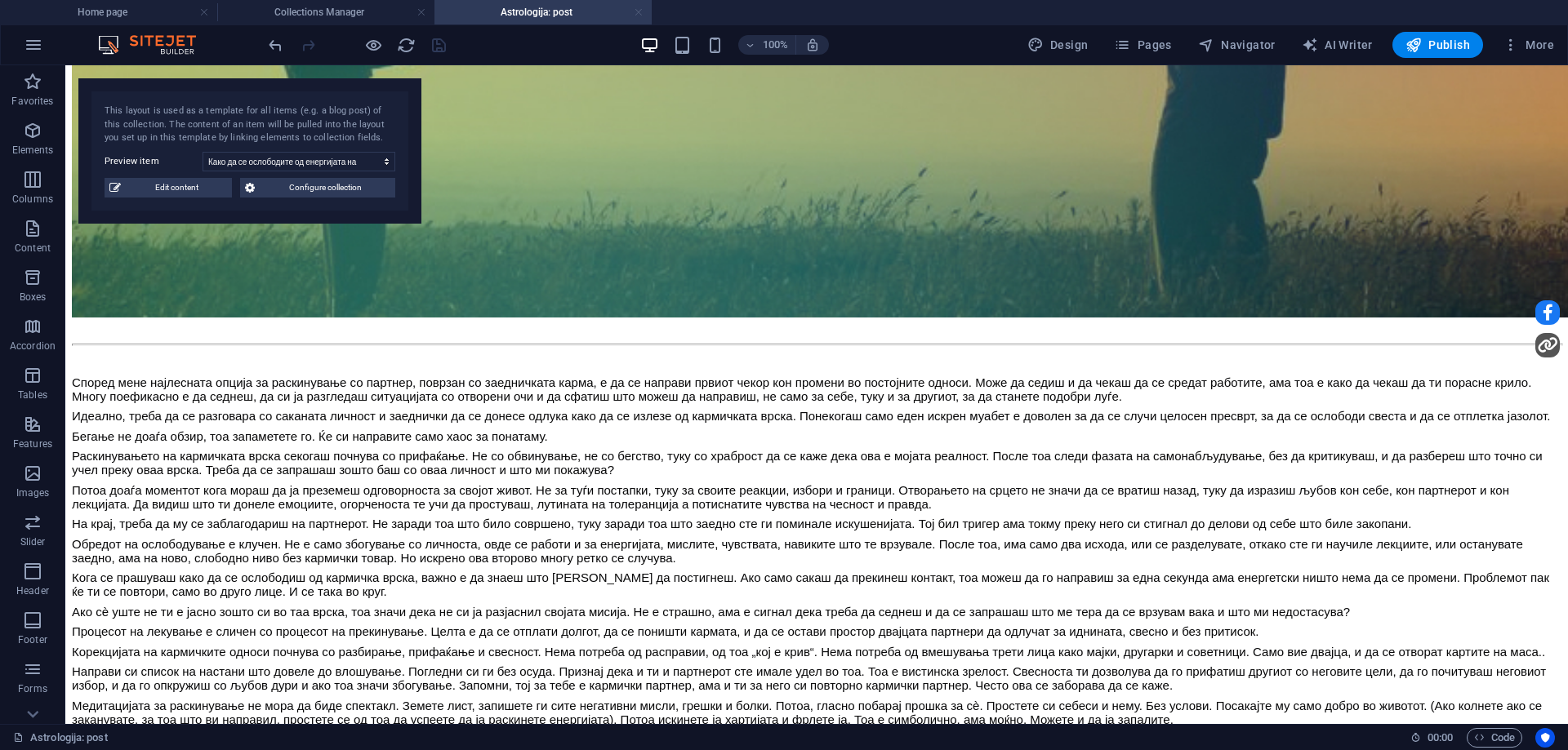
click at [638, 12] on link at bounding box center [639, 13] width 10 height 15
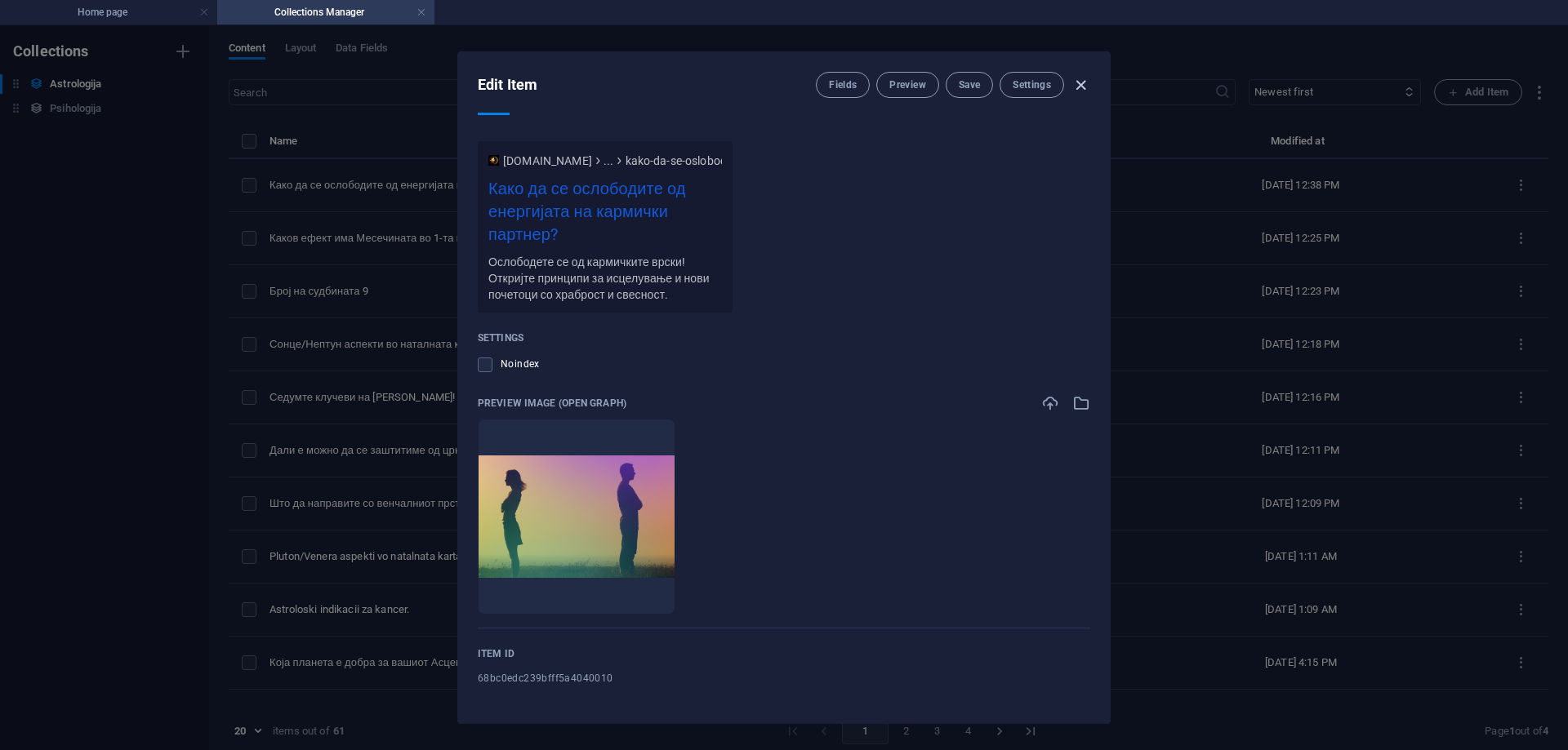
click at [1076, 85] on icon "button" at bounding box center [1081, 85] width 19 height 19
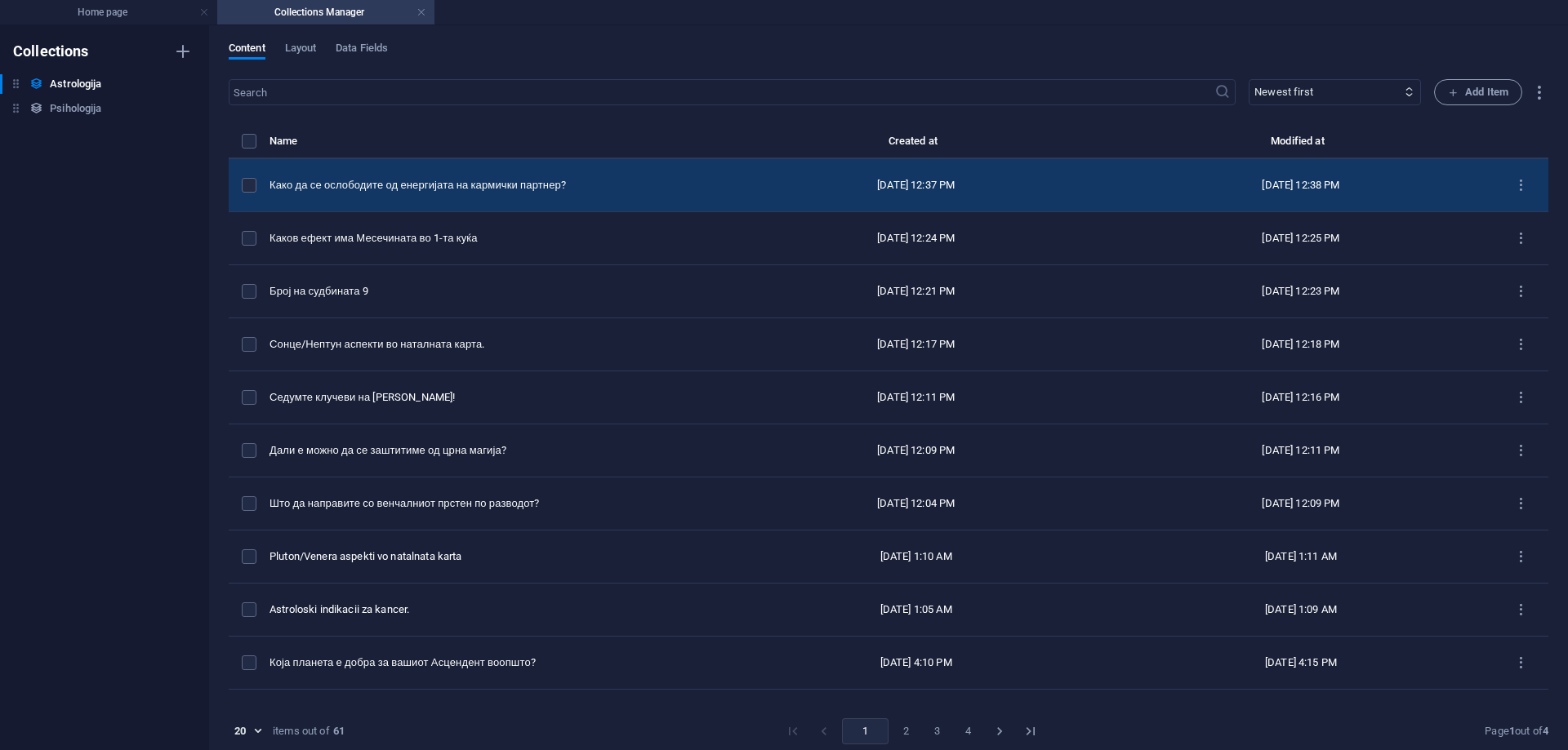
scroll to position [1135, 0]
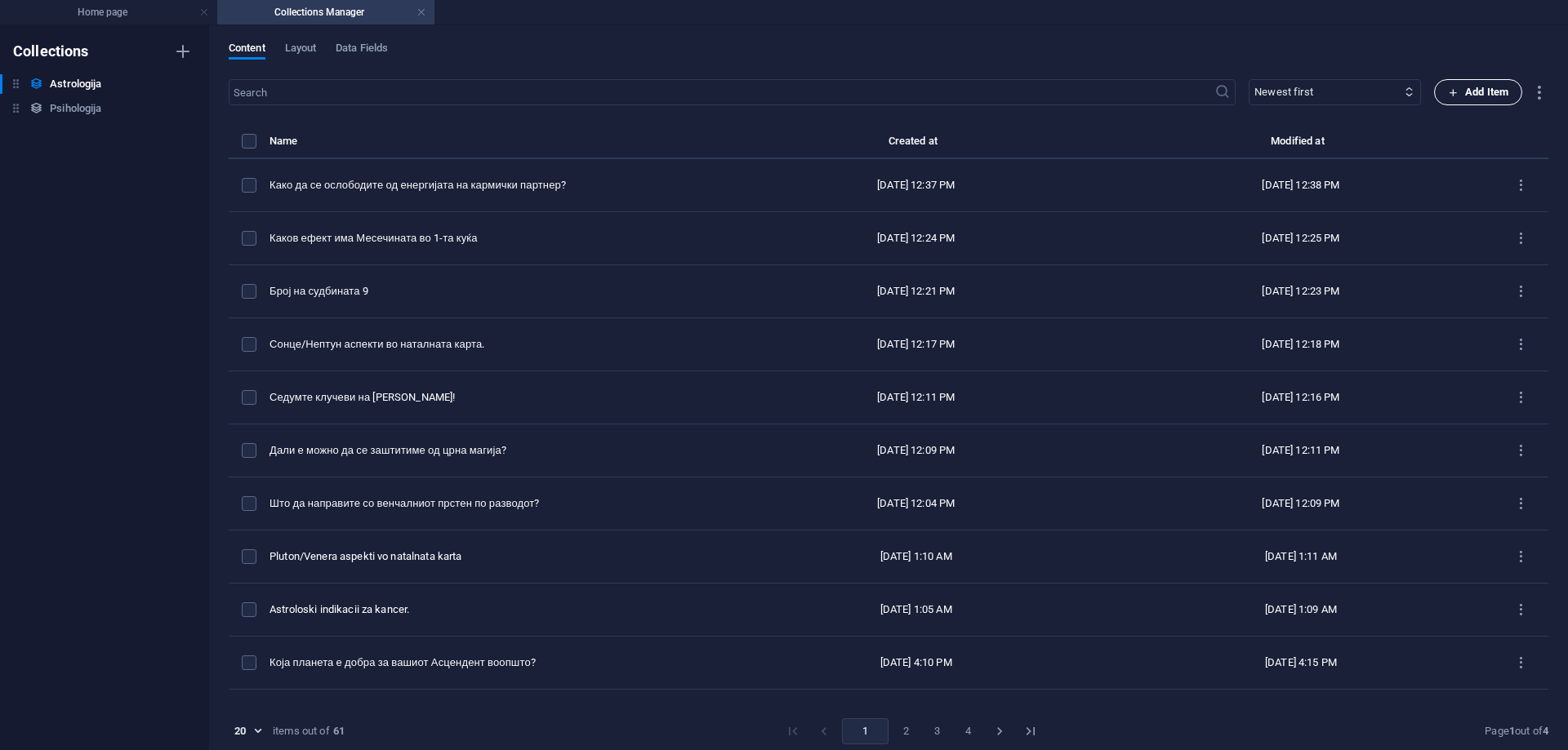
click at [1470, 93] on span "Add Item" at bounding box center [1477, 91] width 60 height 19
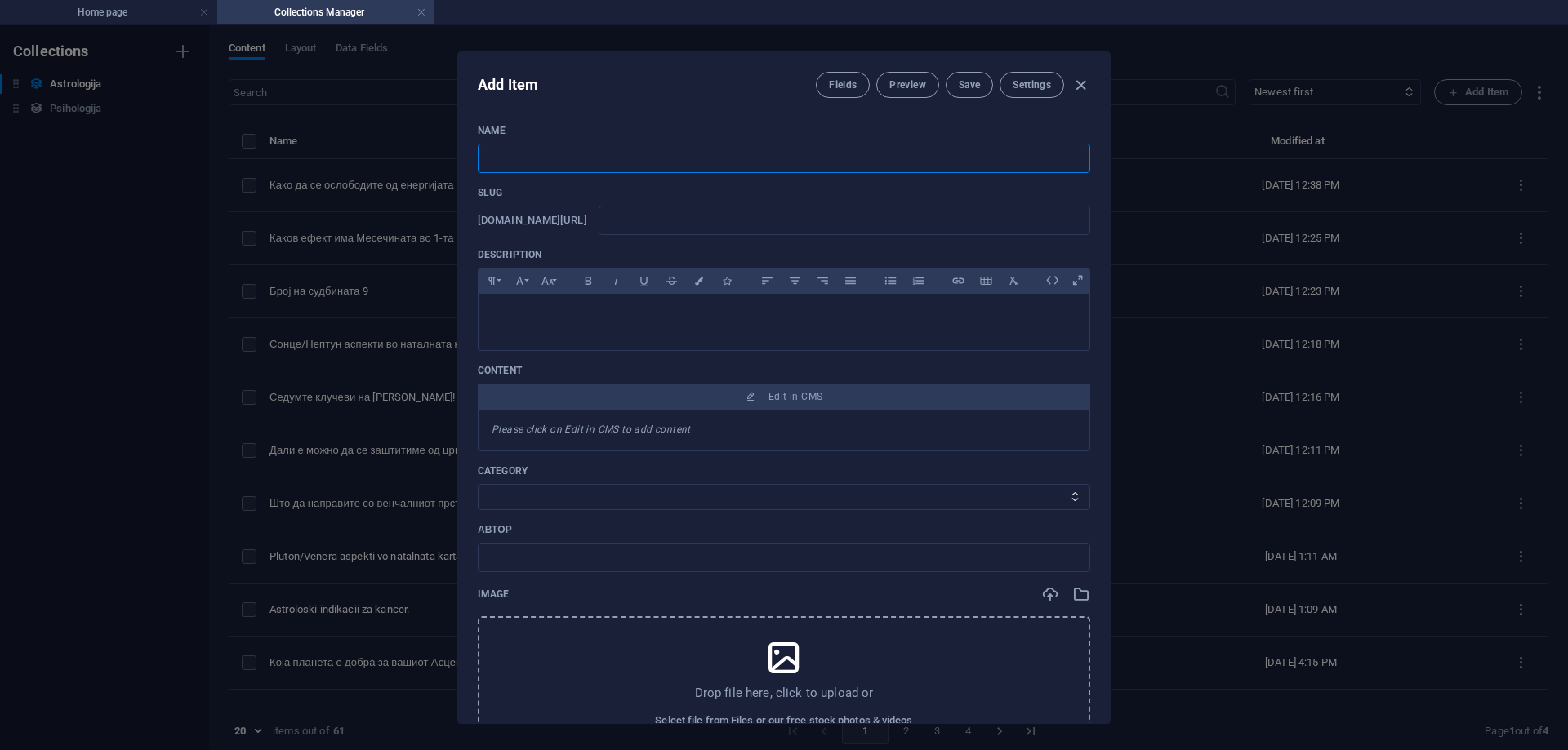
click at [665, 167] on input "text" at bounding box center [783, 158] width 612 height 30
click at [698, 216] on input "text" at bounding box center [844, 220] width 492 height 30
click at [958, 80] on span "Save" at bounding box center [969, 85] width 21 height 13
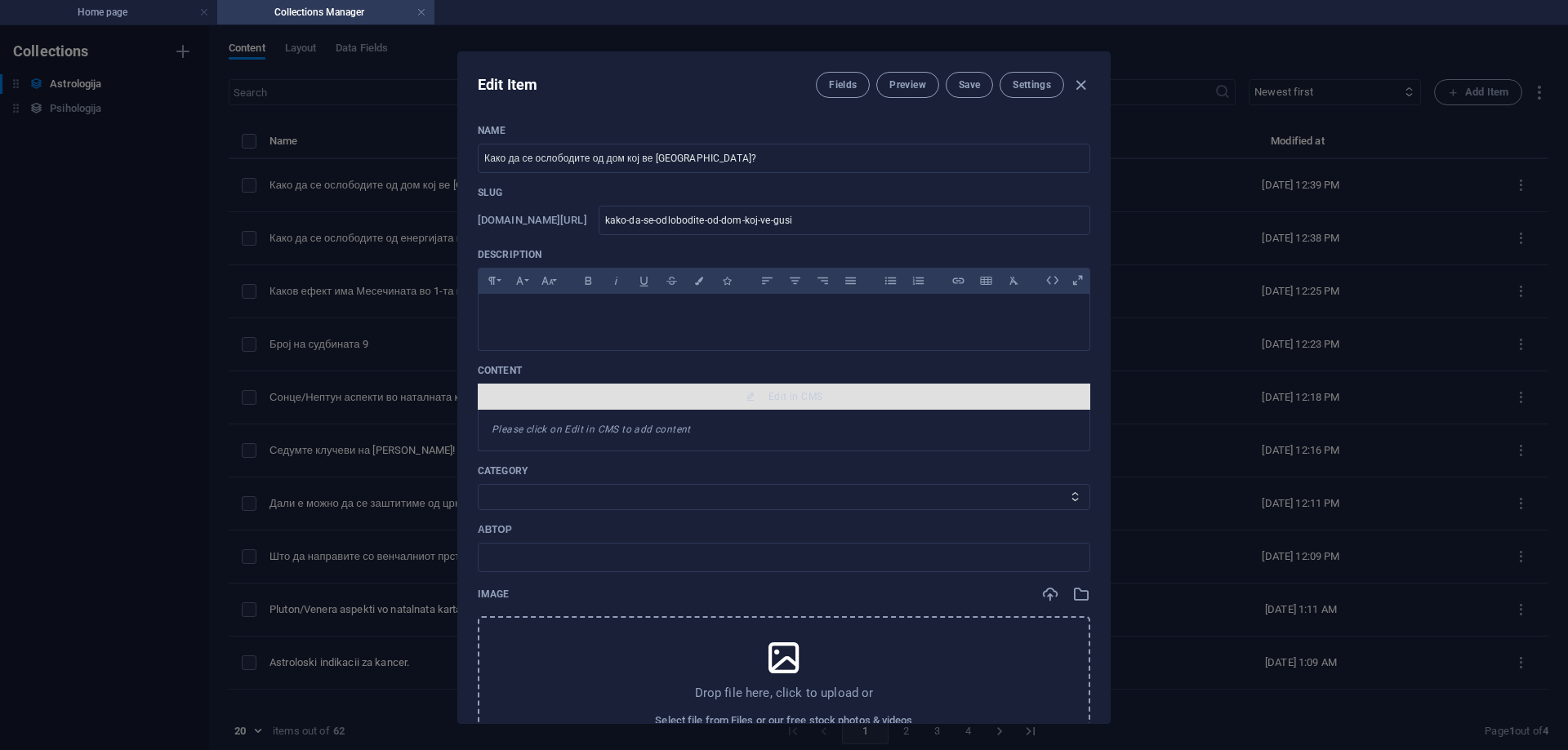
click at [798, 401] on span "Edit in CMS" at bounding box center [796, 396] width 54 height 13
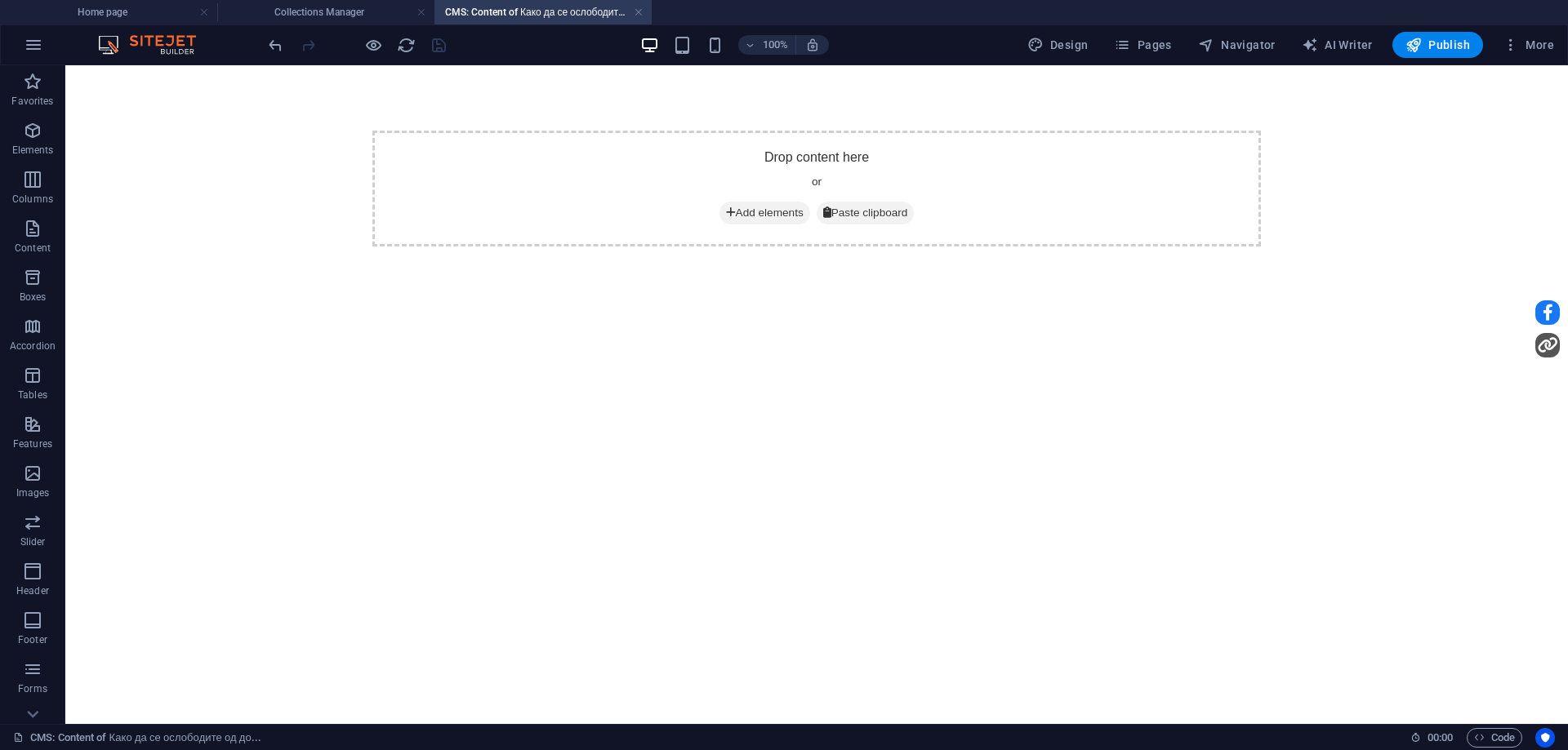
scroll to position [0, 0]
click at [750, 213] on span "Add elements" at bounding box center [765, 212] width 91 height 23
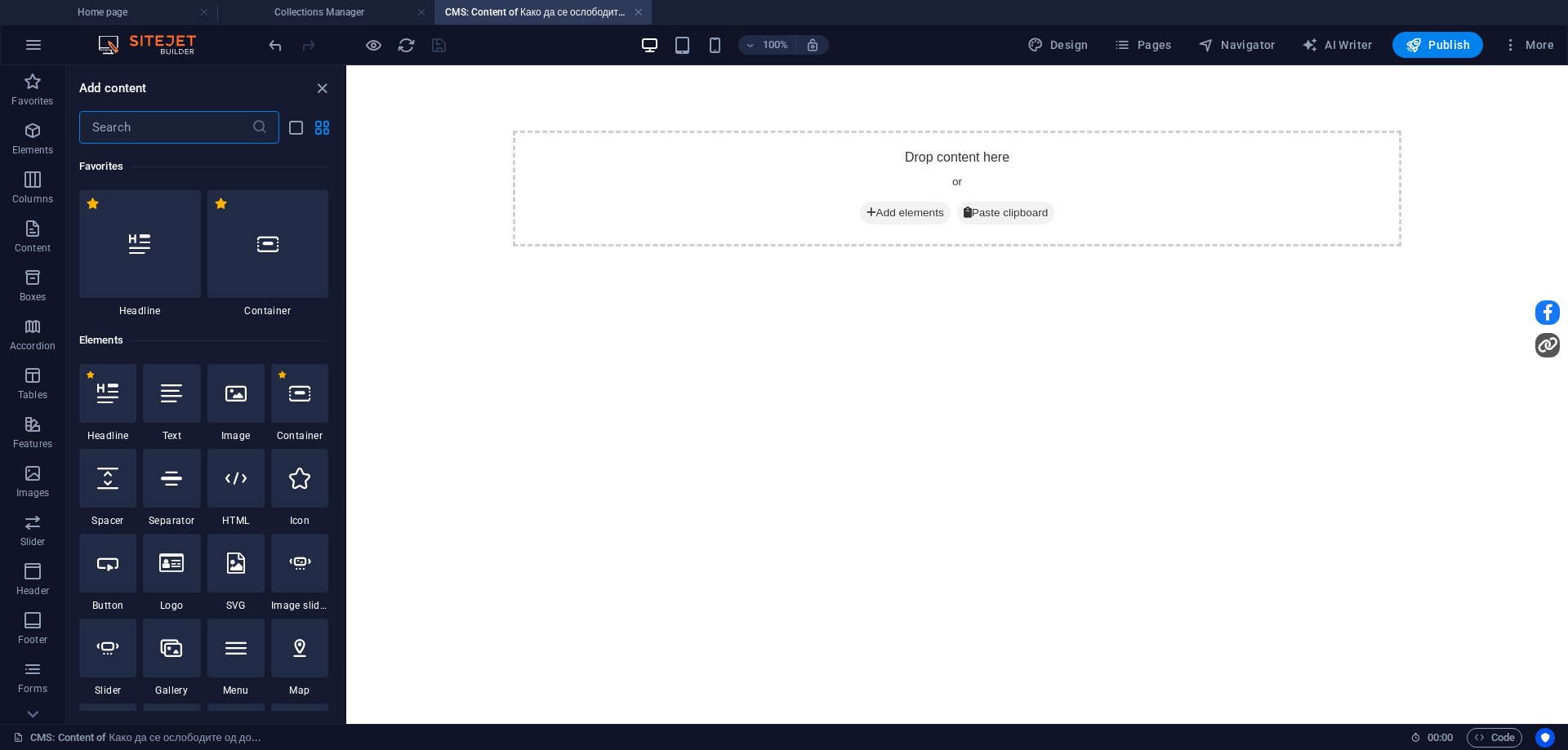
click at [165, 403] on icon at bounding box center [171, 393] width 21 height 21
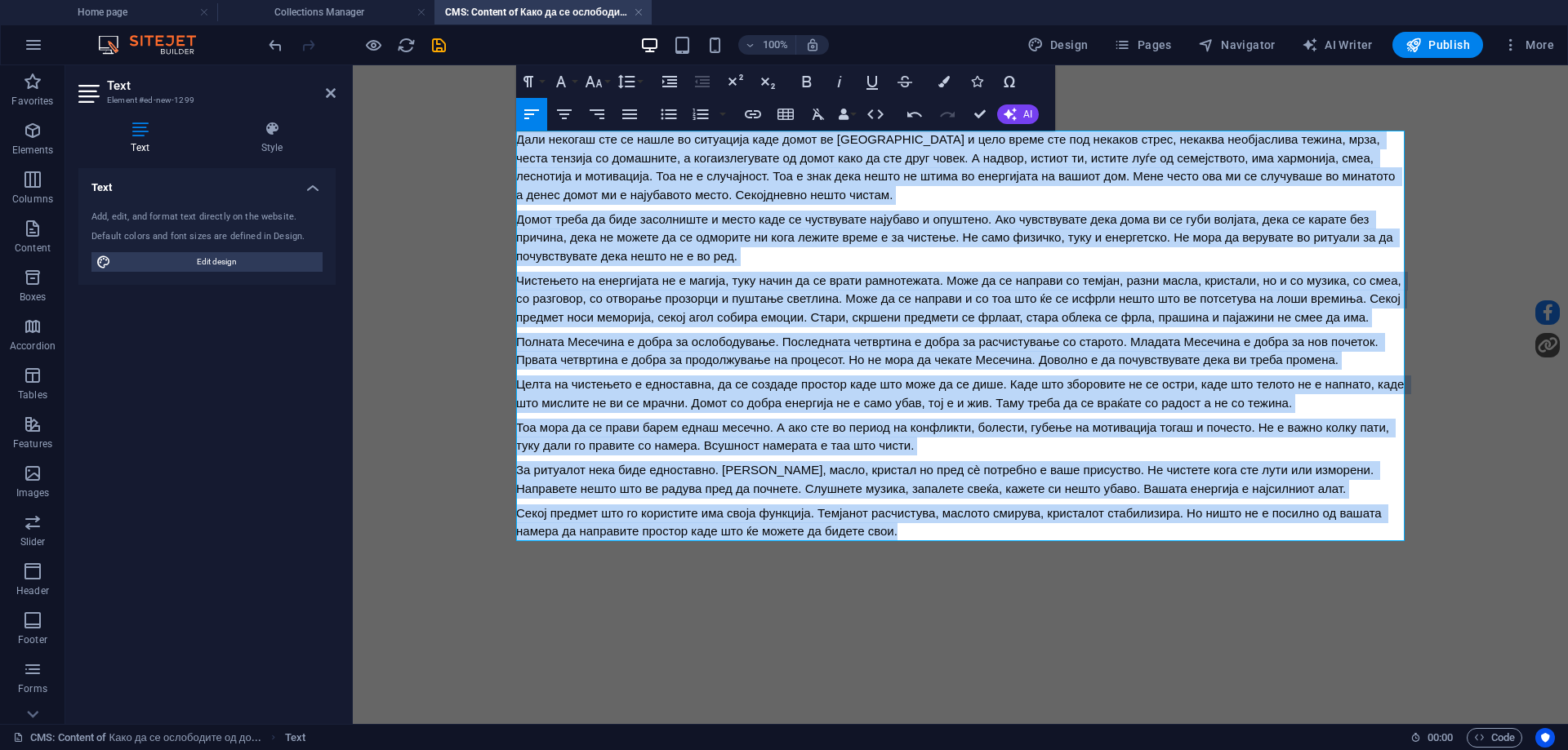
drag, startPoint x: 915, startPoint y: 532, endPoint x: 445, endPoint y: 146, distance: 608.2
click at [445, 146] on body "Дали некогаш сте се нашле во ситуација каде домот ве [GEOGRAPHIC_DATA] и цело в…" at bounding box center [960, 336] width 1215 height 542
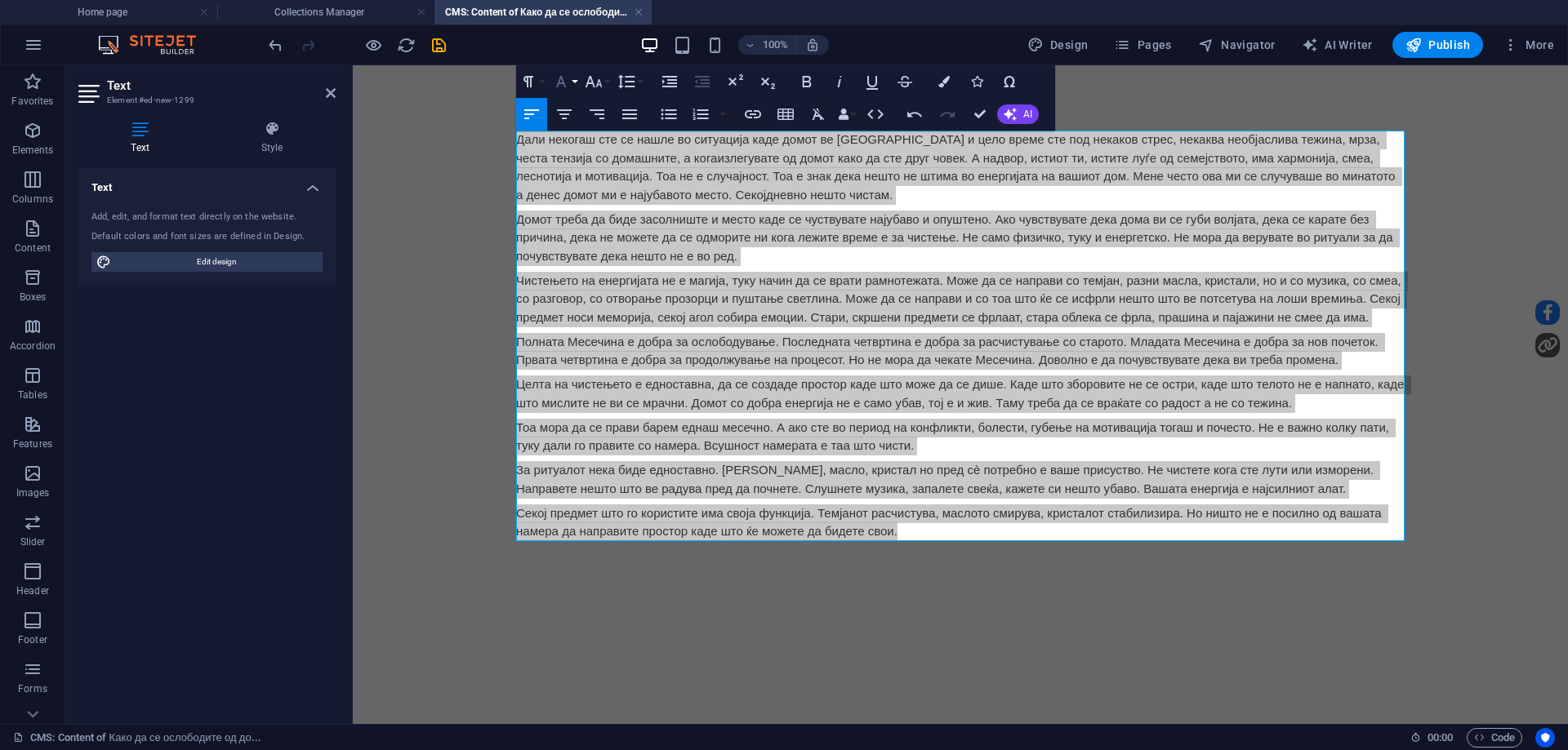
click at [566, 80] on icon "button" at bounding box center [560, 81] width 19 height 19
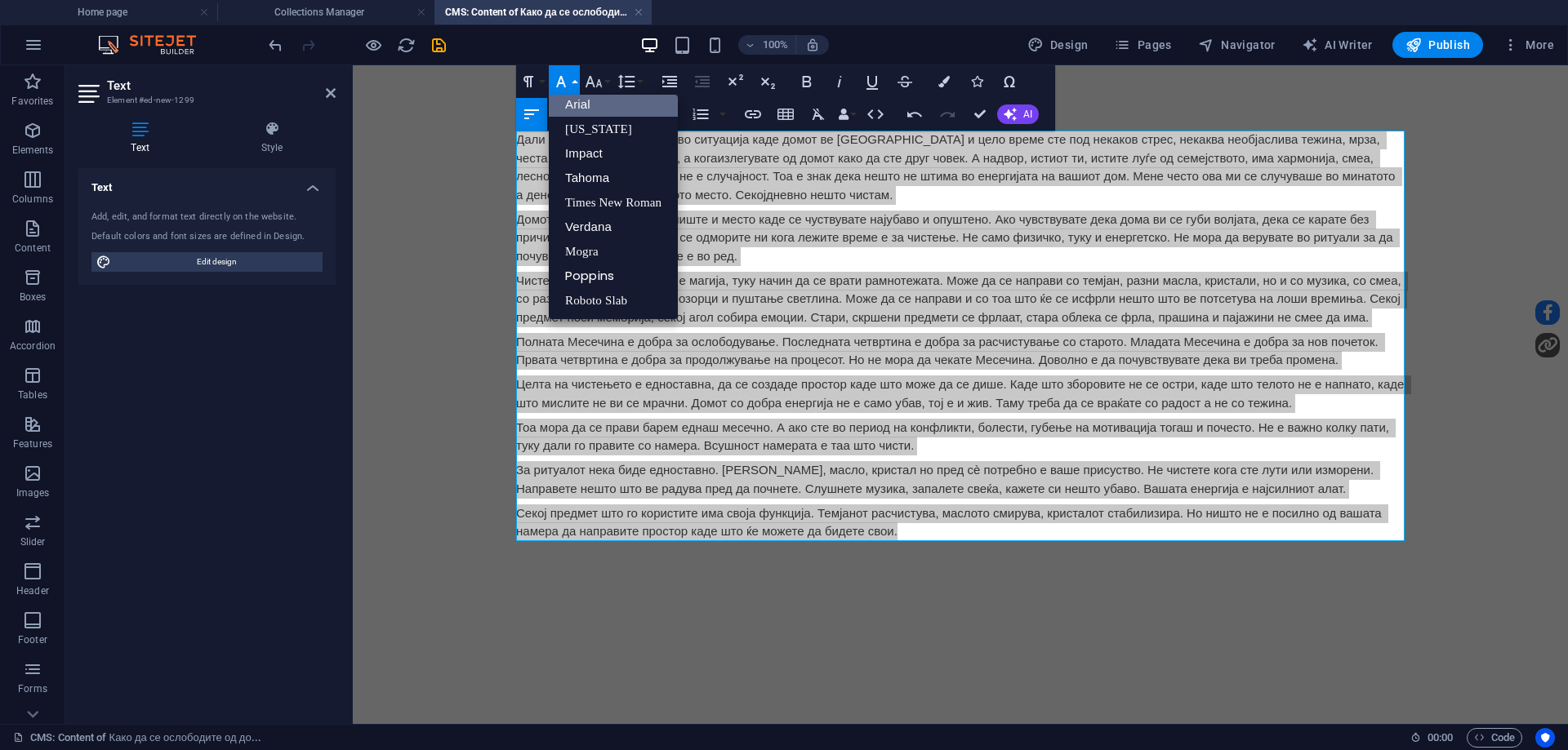
scroll to position [9, 0]
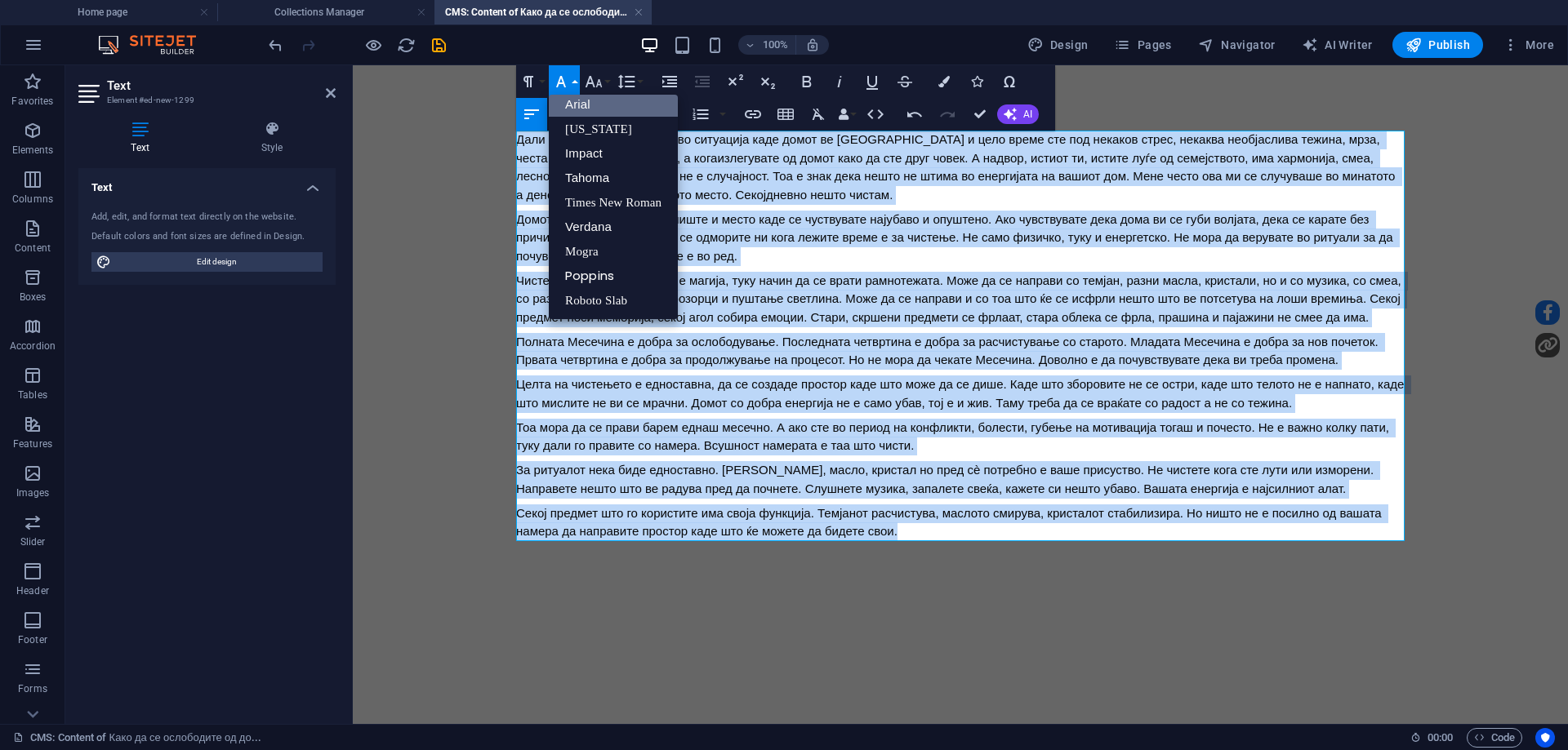
click at [587, 108] on link "Arial" at bounding box center [613, 104] width 129 height 25
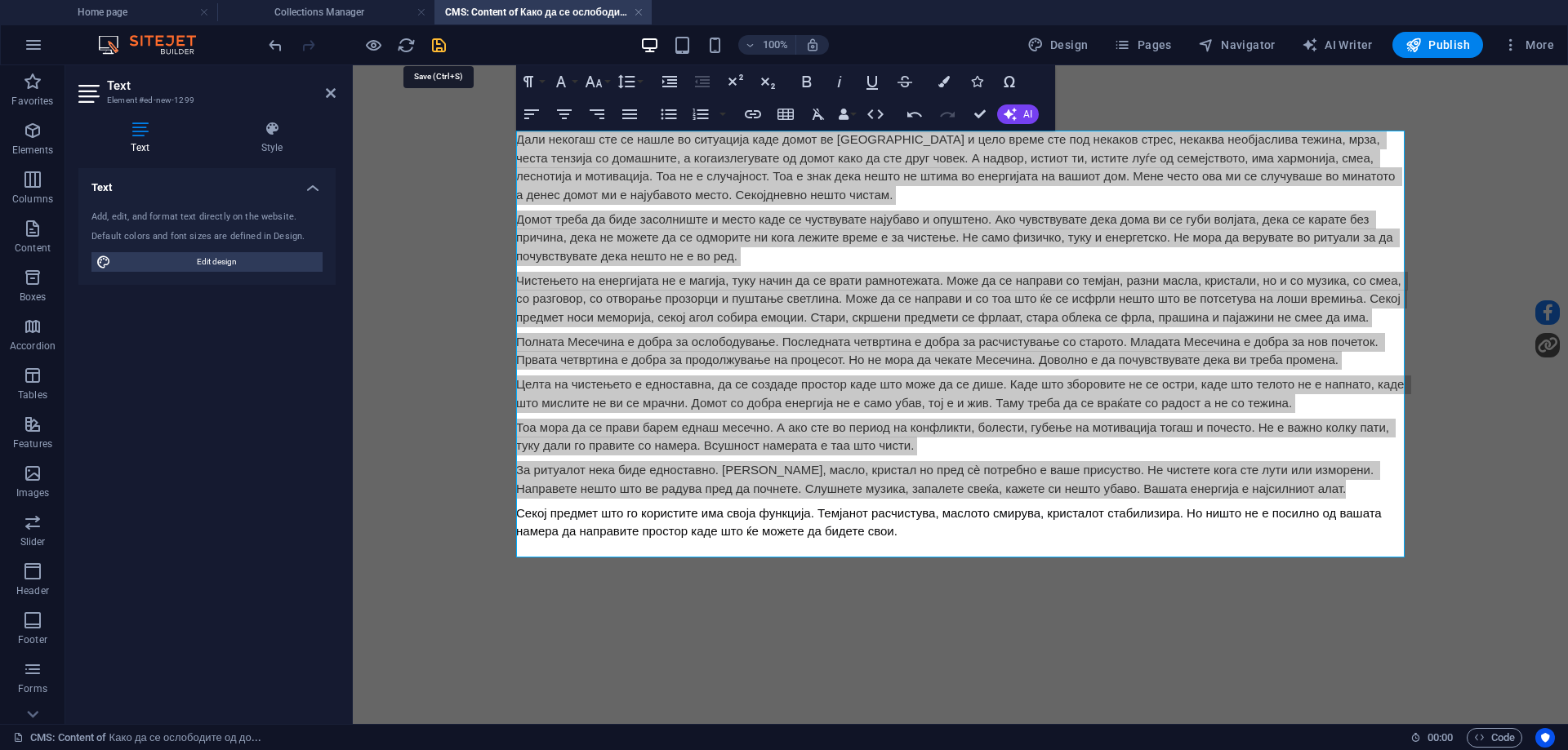
drag, startPoint x: 441, startPoint y: 46, endPoint x: 389, endPoint y: 8, distance: 64.4
click at [441, 46] on icon "save" at bounding box center [439, 45] width 19 height 19
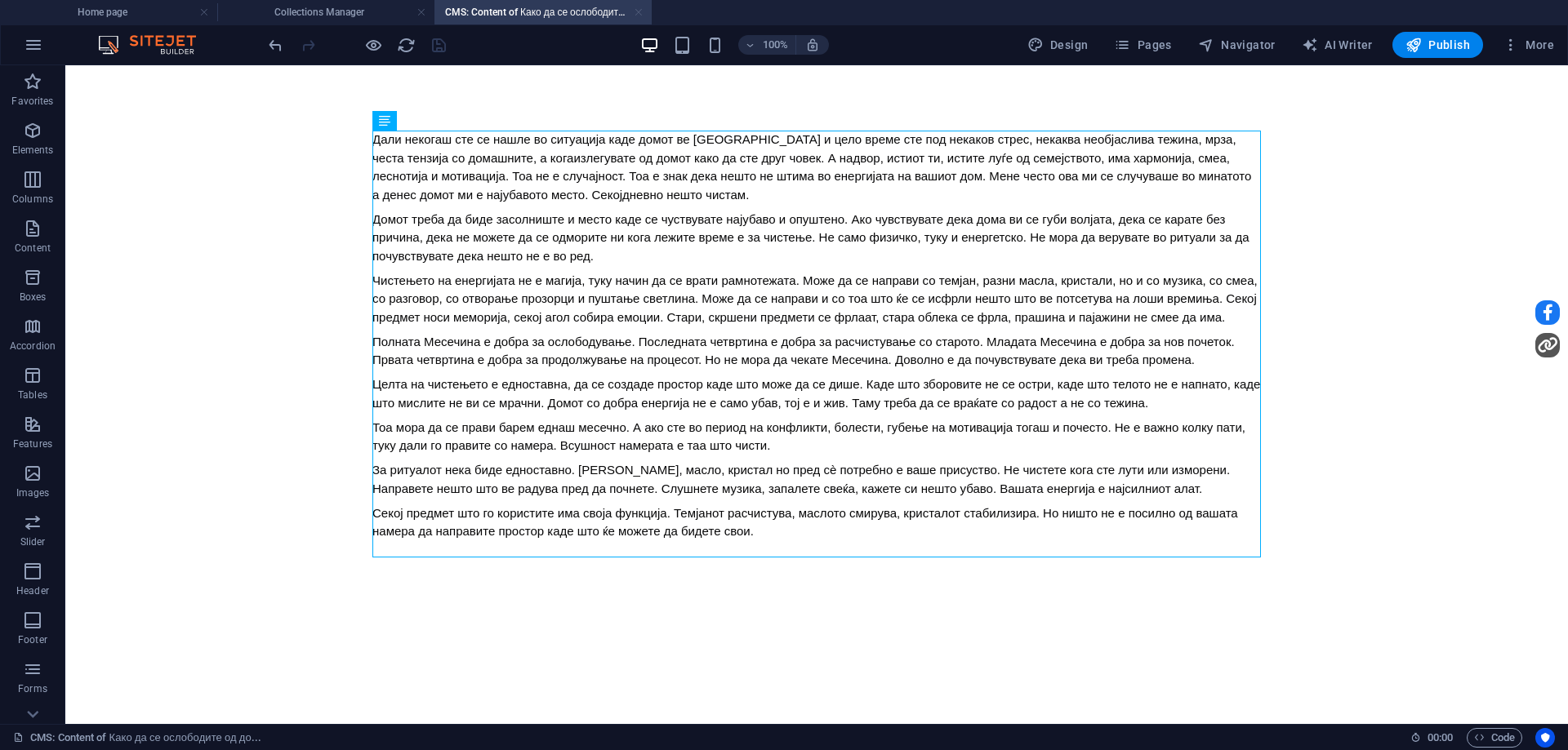
click at [637, 13] on link at bounding box center [639, 13] width 10 height 15
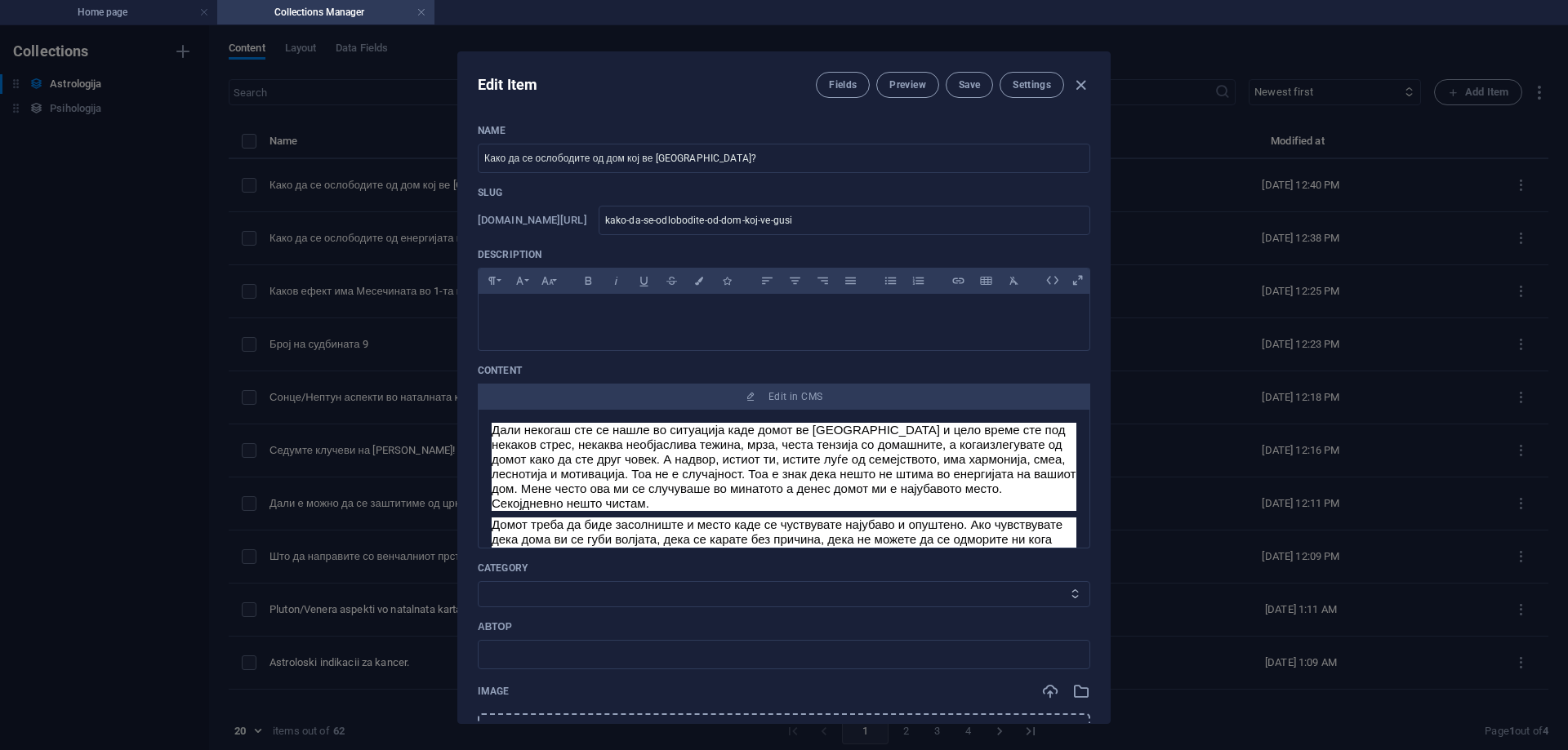
click at [605, 597] on select "Category 1 Category 2" at bounding box center [783, 594] width 612 height 26
click at [478, 582] on select "Category 1 Category 2" at bounding box center [783, 594] width 612 height 26
click at [575, 658] on input "text" at bounding box center [783, 654] width 612 height 30
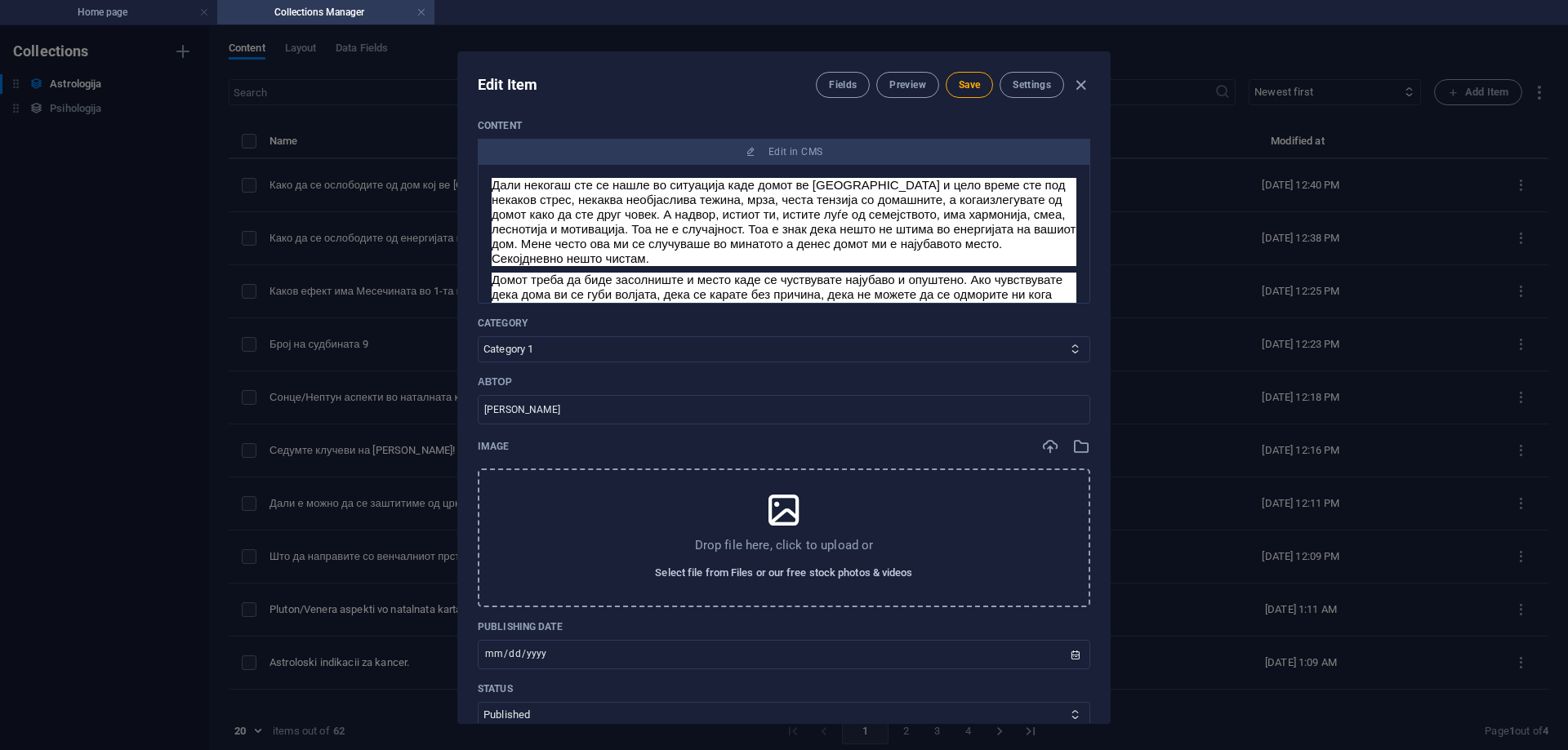
click at [815, 585] on button "Select file from Files or our free stock photos & videos" at bounding box center [784, 573] width 266 height 26
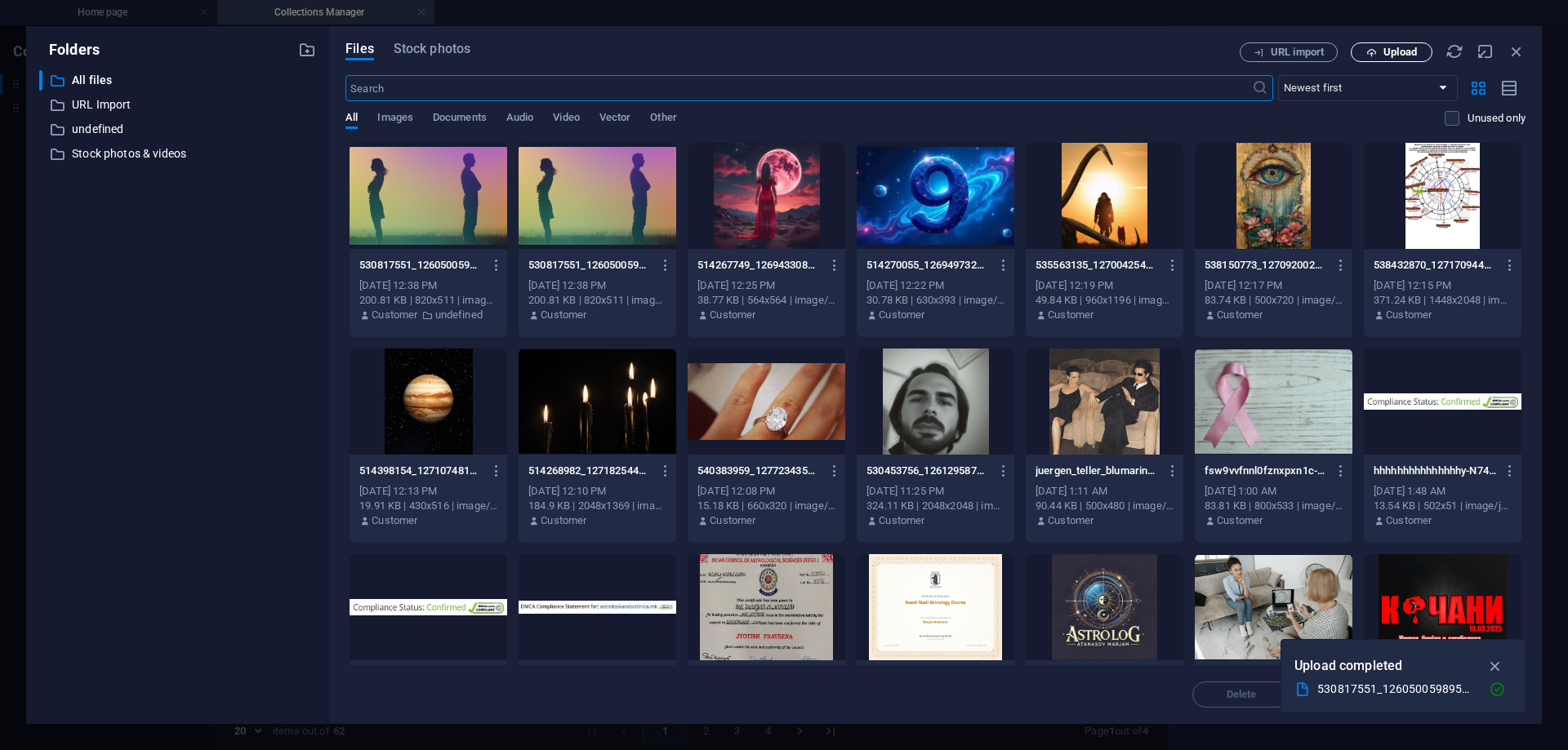
click at [1405, 47] on span "Upload" at bounding box center [1400, 52] width 34 height 10
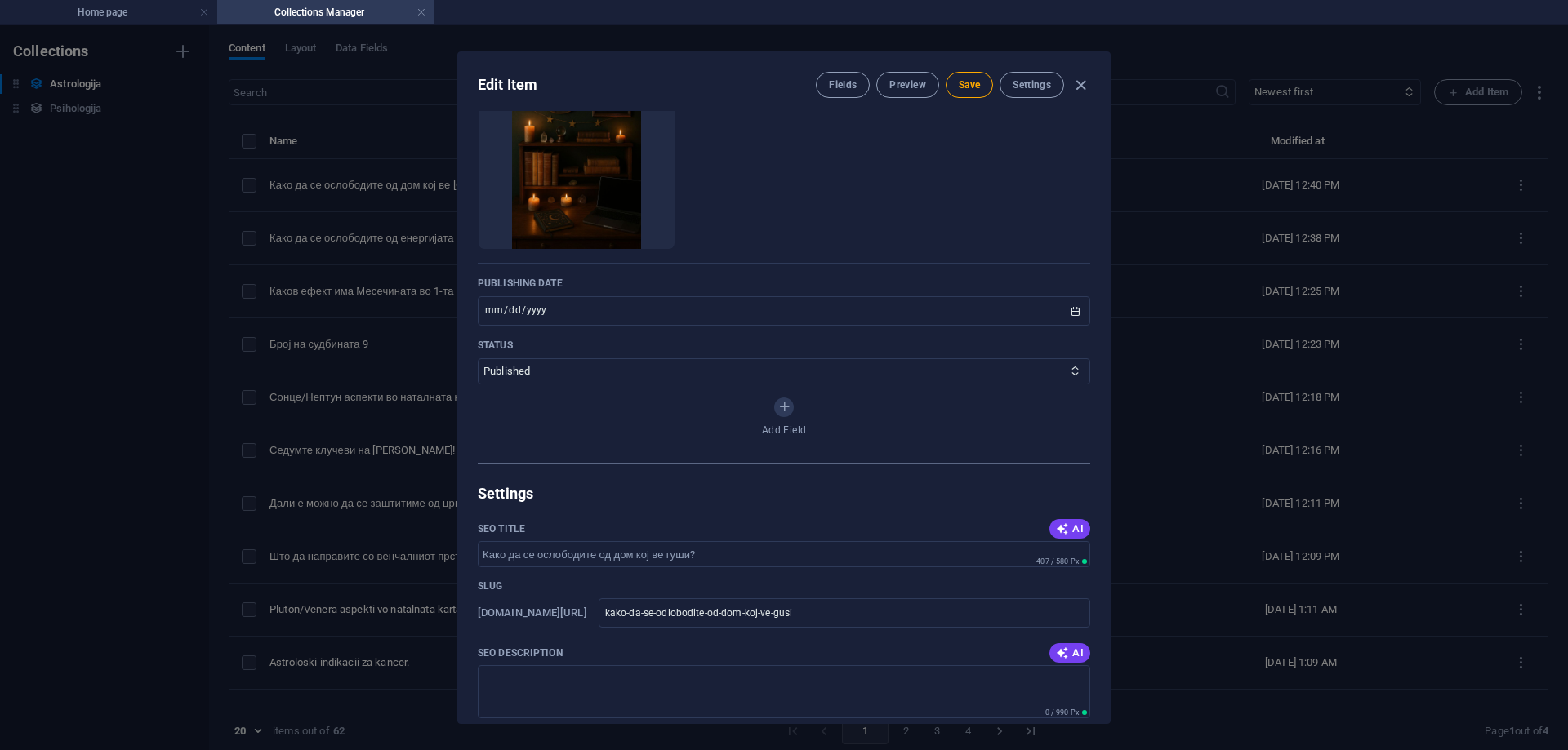
scroll to position [817, 0]
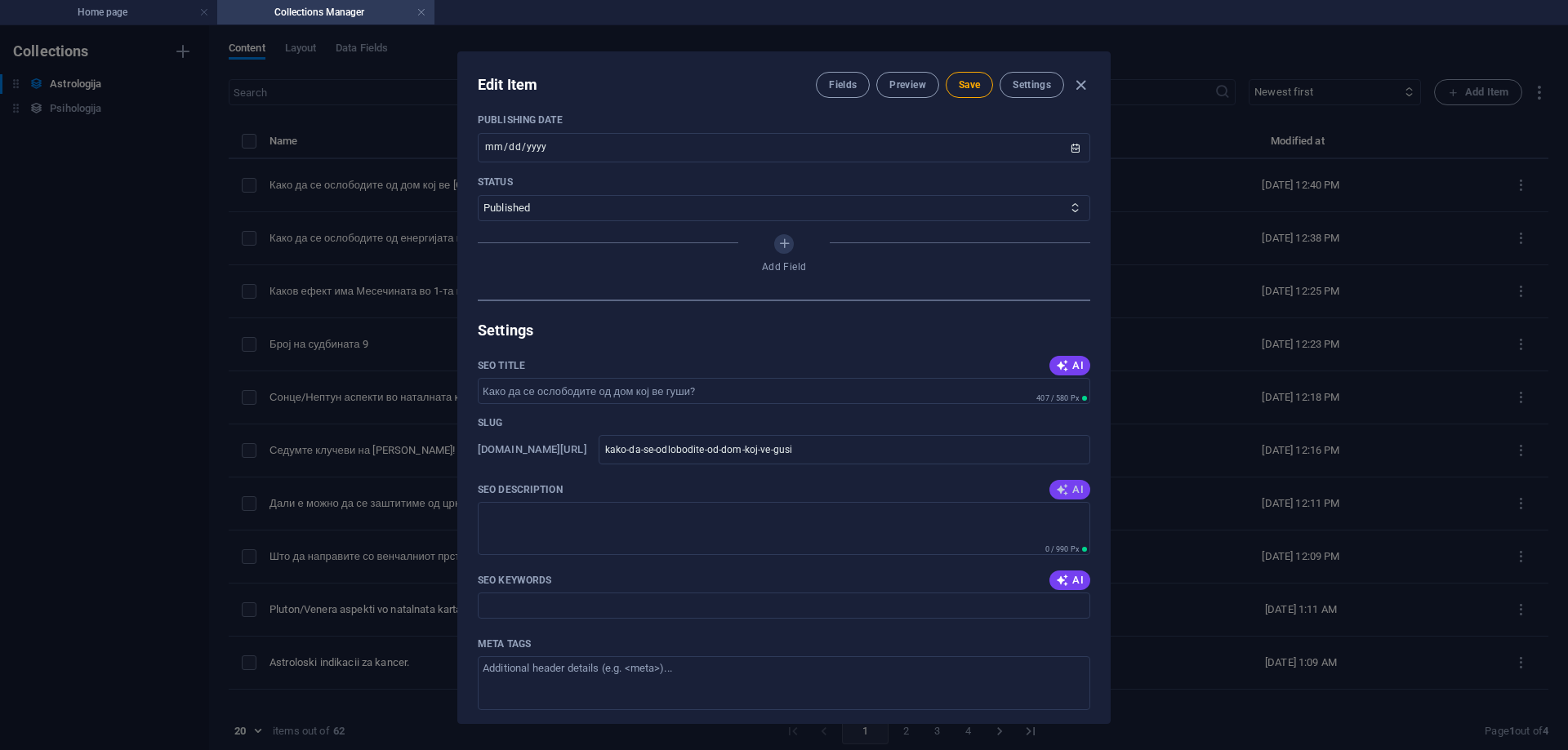
click at [1060, 490] on icon "button" at bounding box center [1062, 489] width 13 height 13
click at [1057, 580] on icon "button" at bounding box center [1062, 580] width 13 height 13
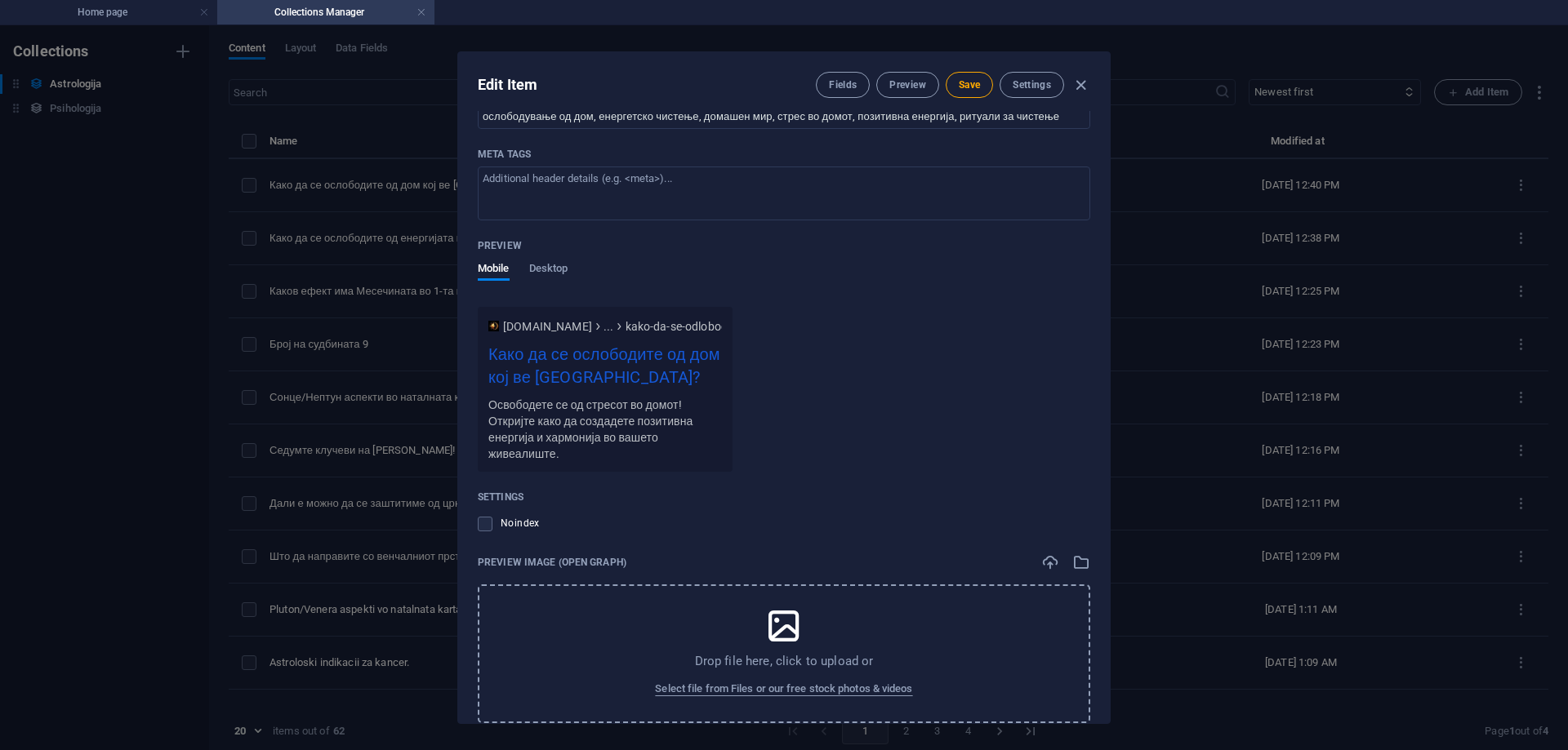
scroll to position [1388, 0]
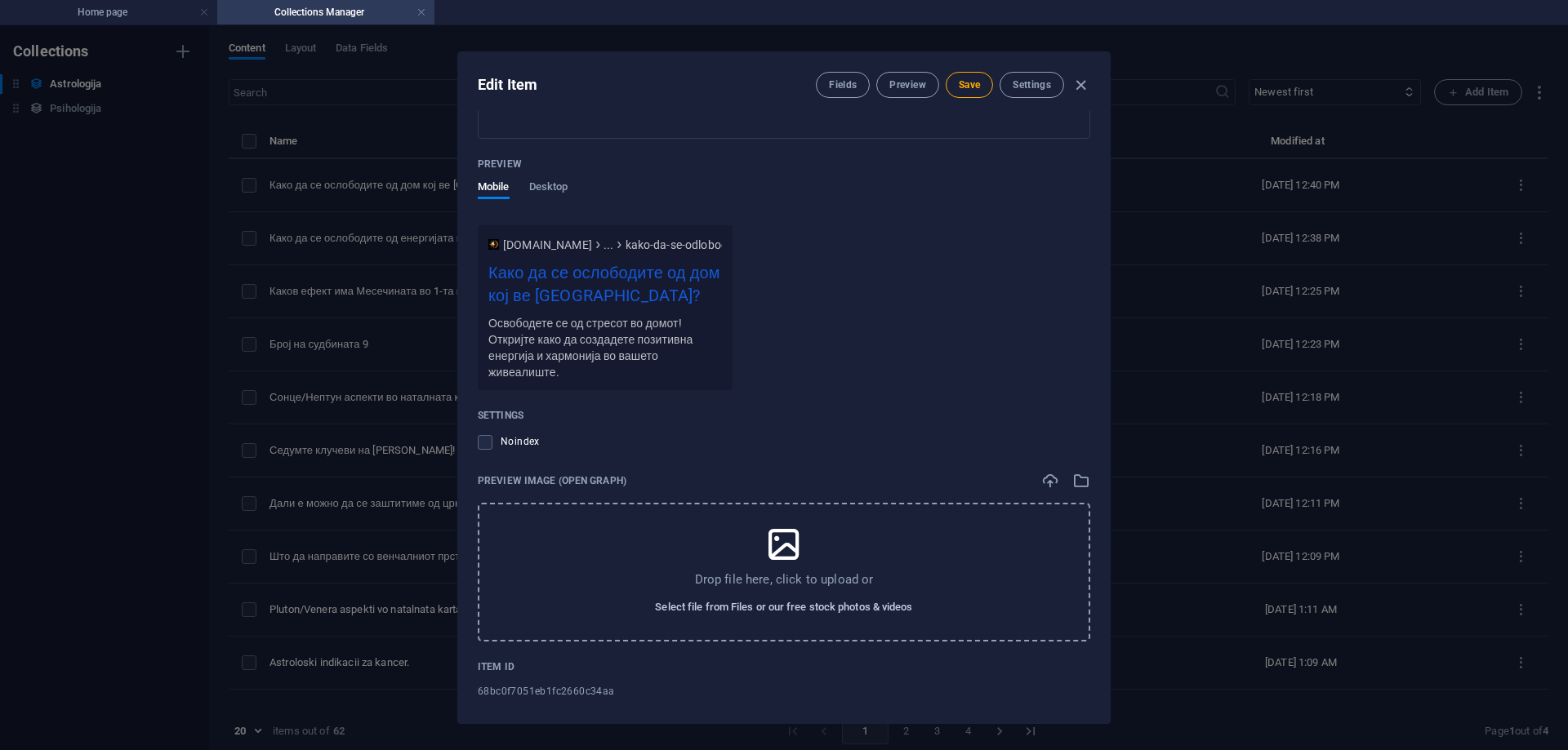
click at [889, 612] on span "Select file from Files or our free stock photos & videos" at bounding box center [784, 607] width 257 height 19
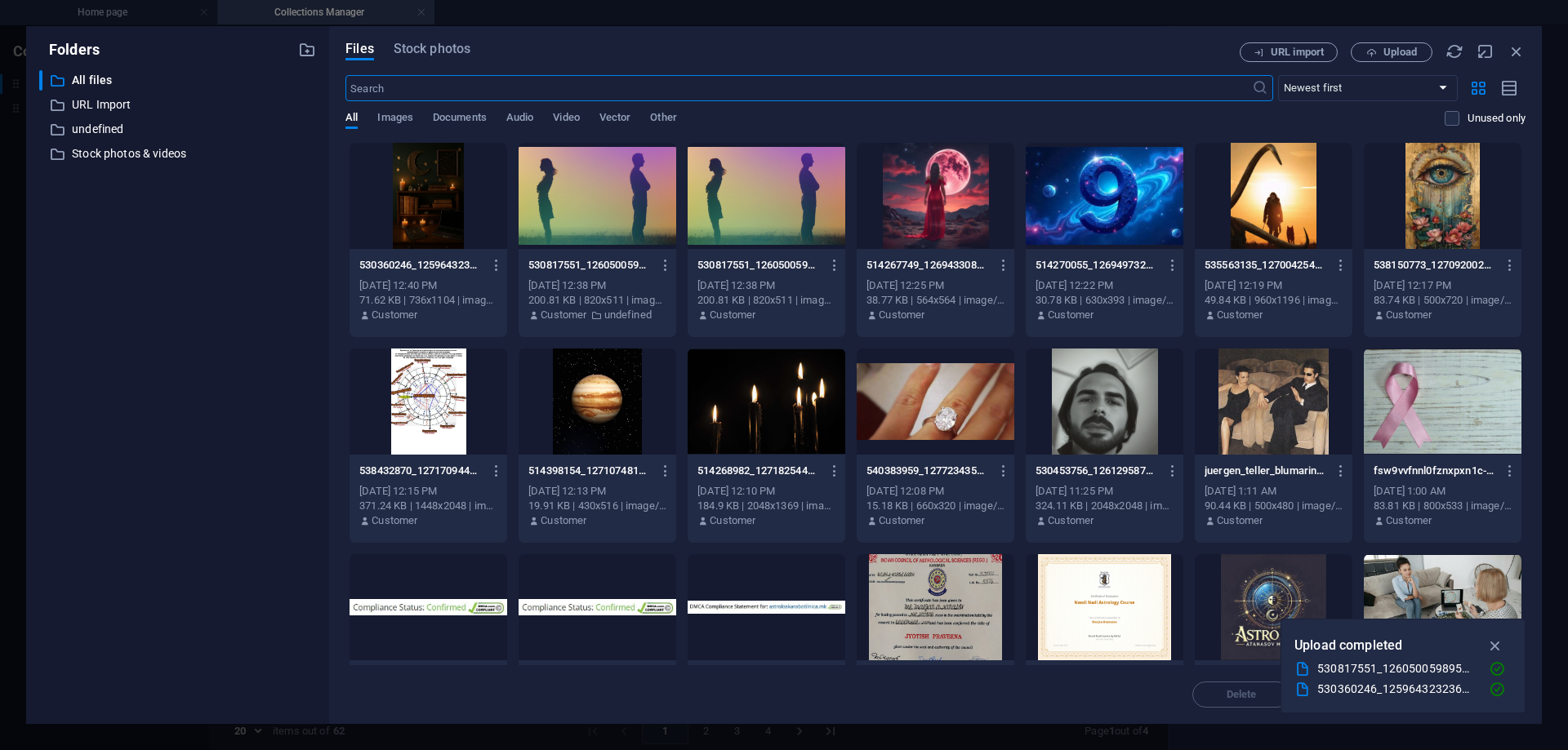
click at [405, 186] on div at bounding box center [428, 196] width 157 height 106
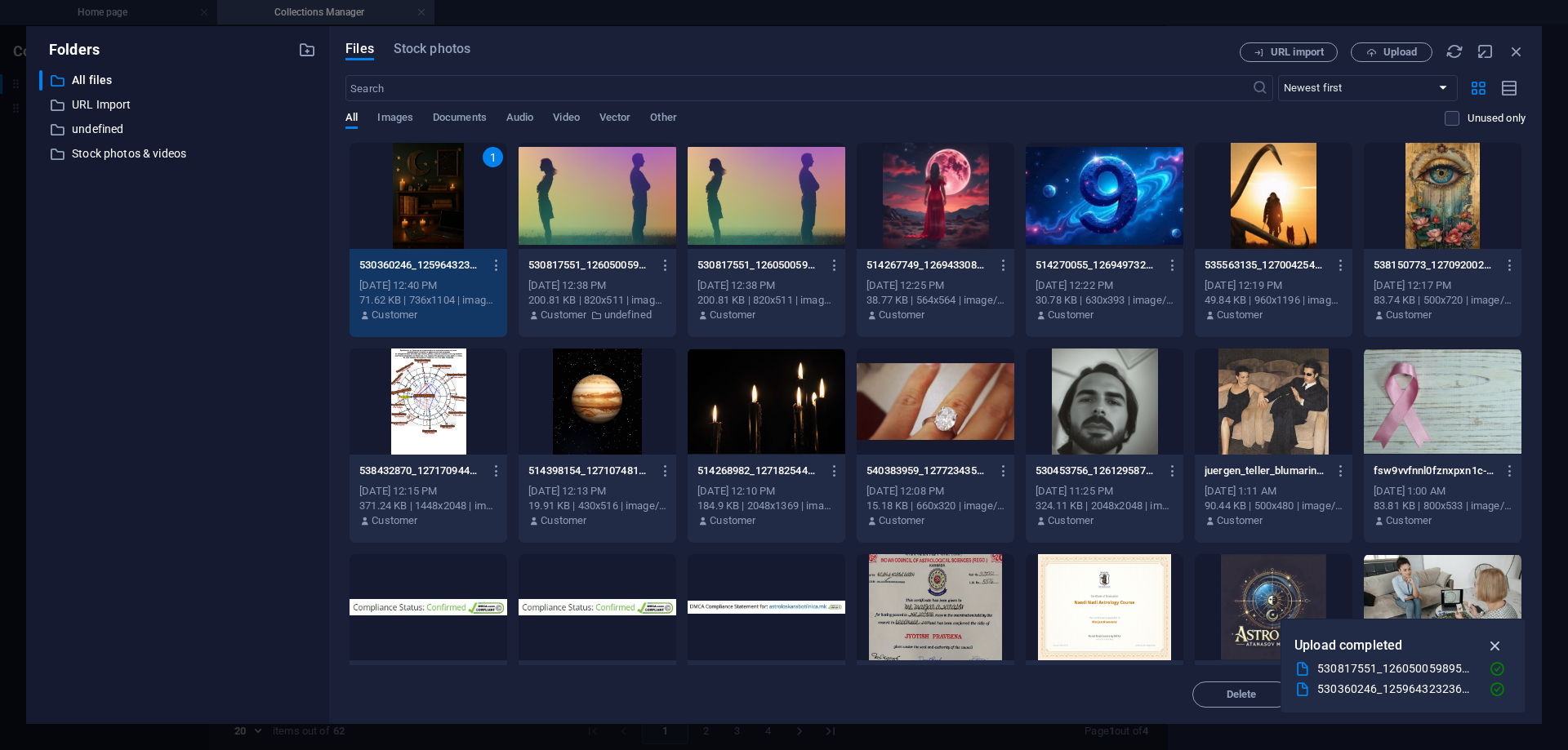
click at [1499, 642] on icon "button" at bounding box center [1496, 645] width 19 height 18
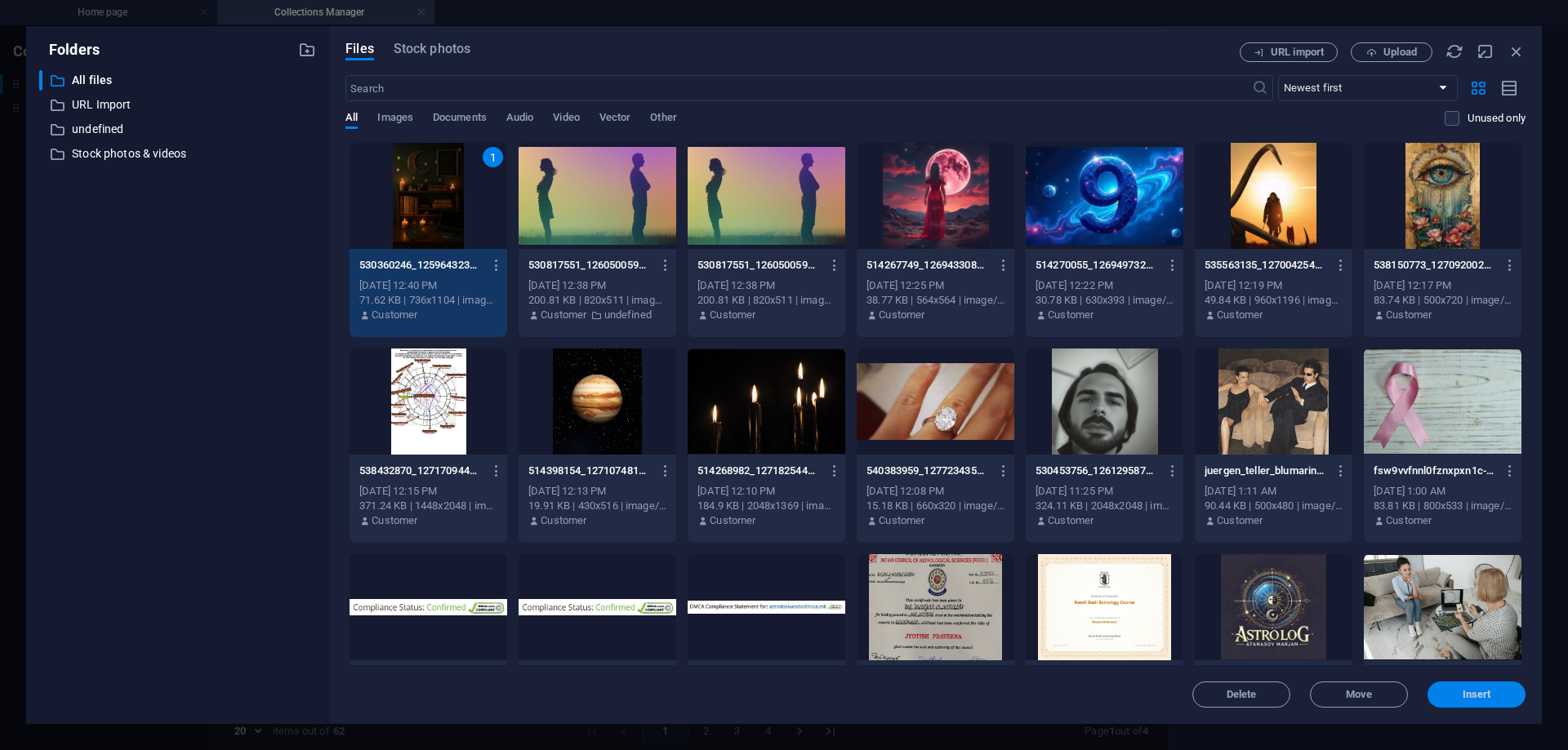
click at [1461, 696] on span "Insert" at bounding box center [1477, 695] width 85 height 10
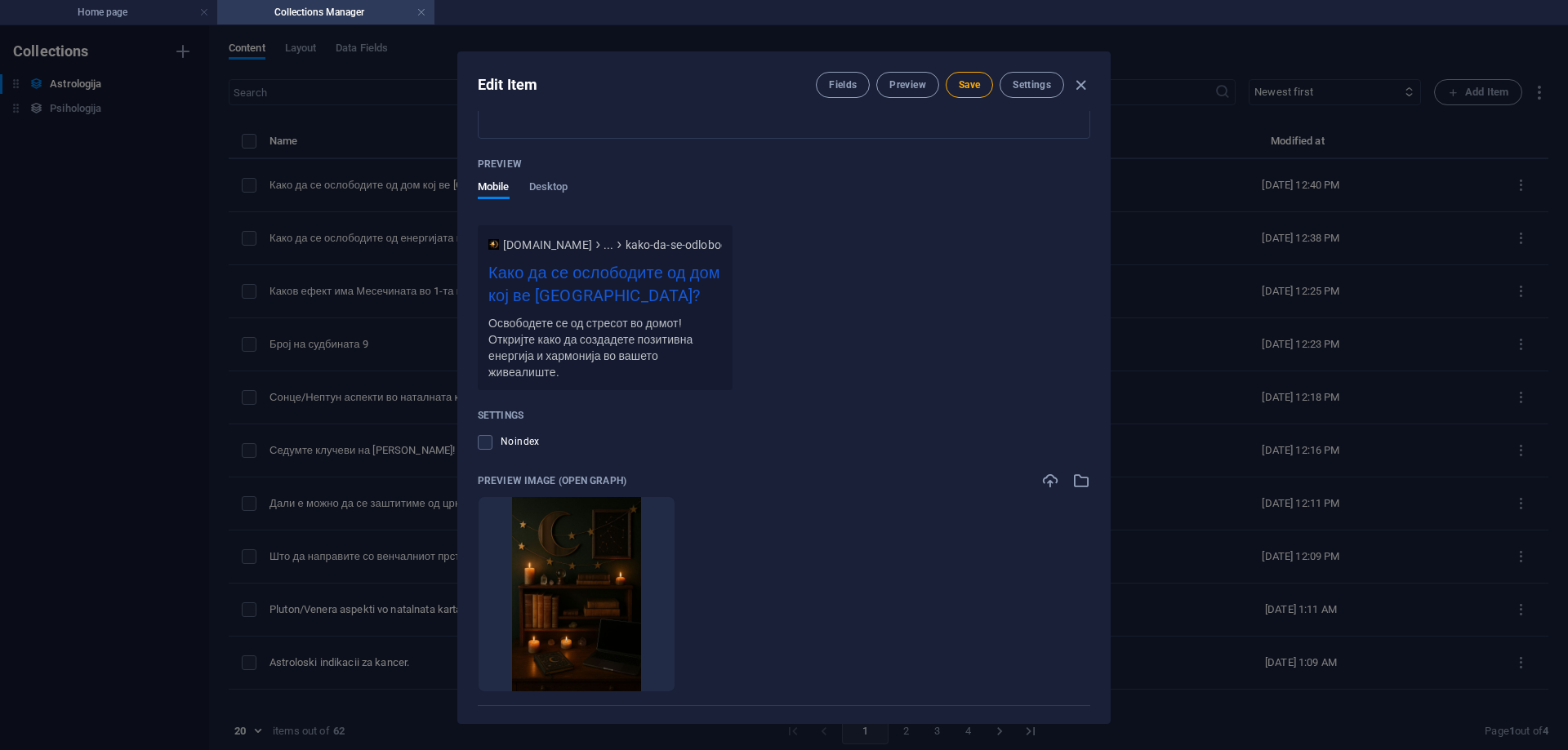
scroll to position [898, 0]
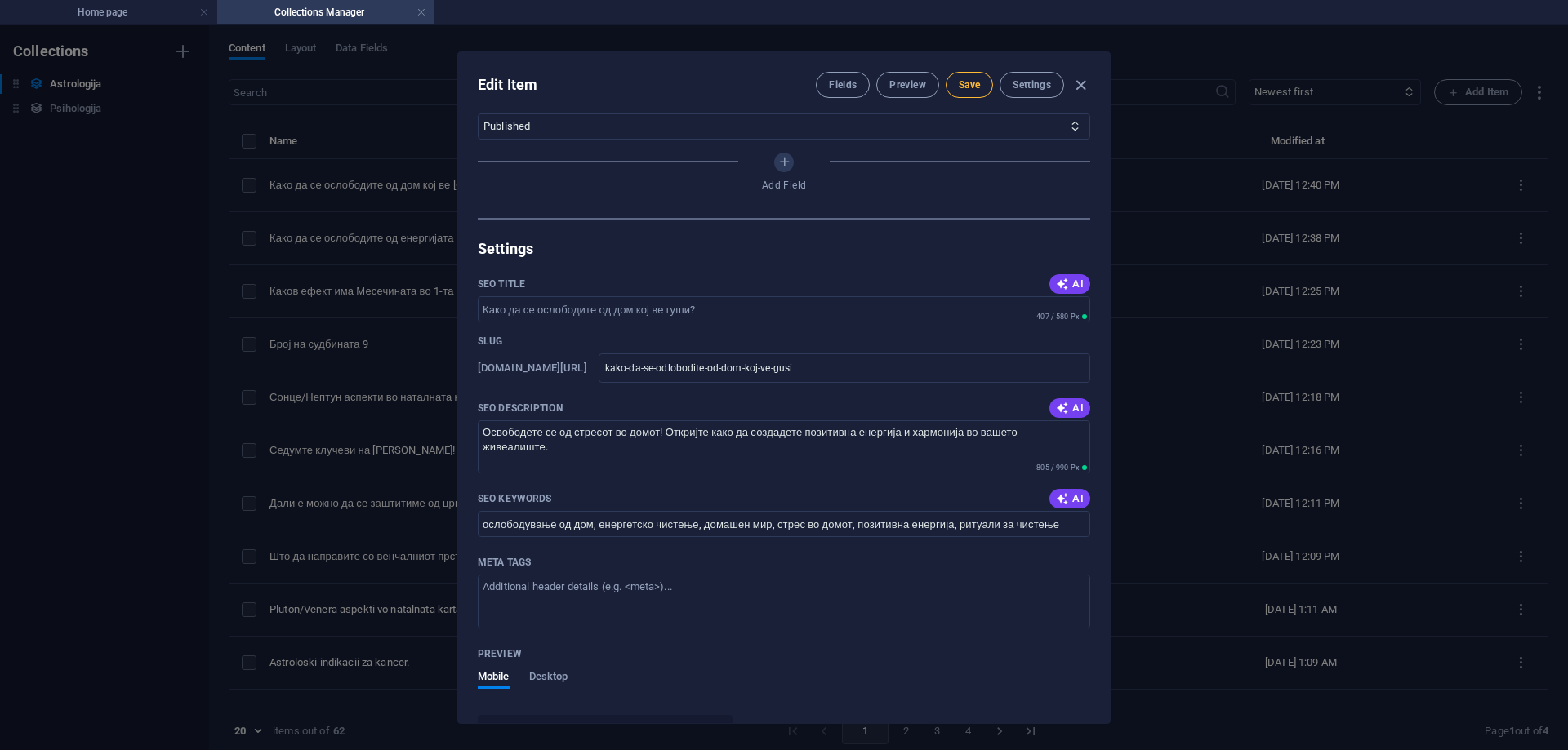
click at [965, 82] on span "Save" at bounding box center [969, 85] width 21 height 13
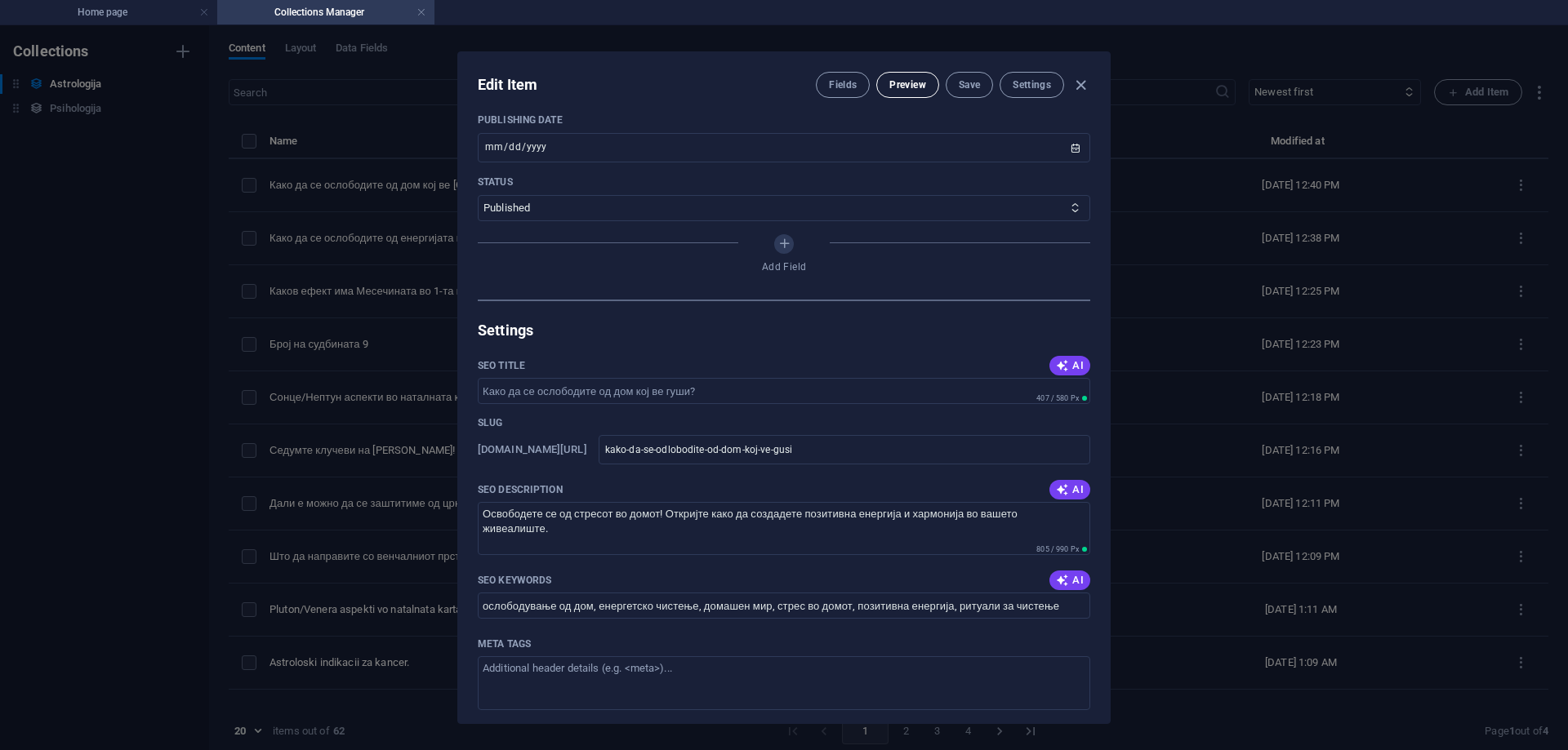
click at [912, 92] on button "Preview" at bounding box center [907, 85] width 62 height 26
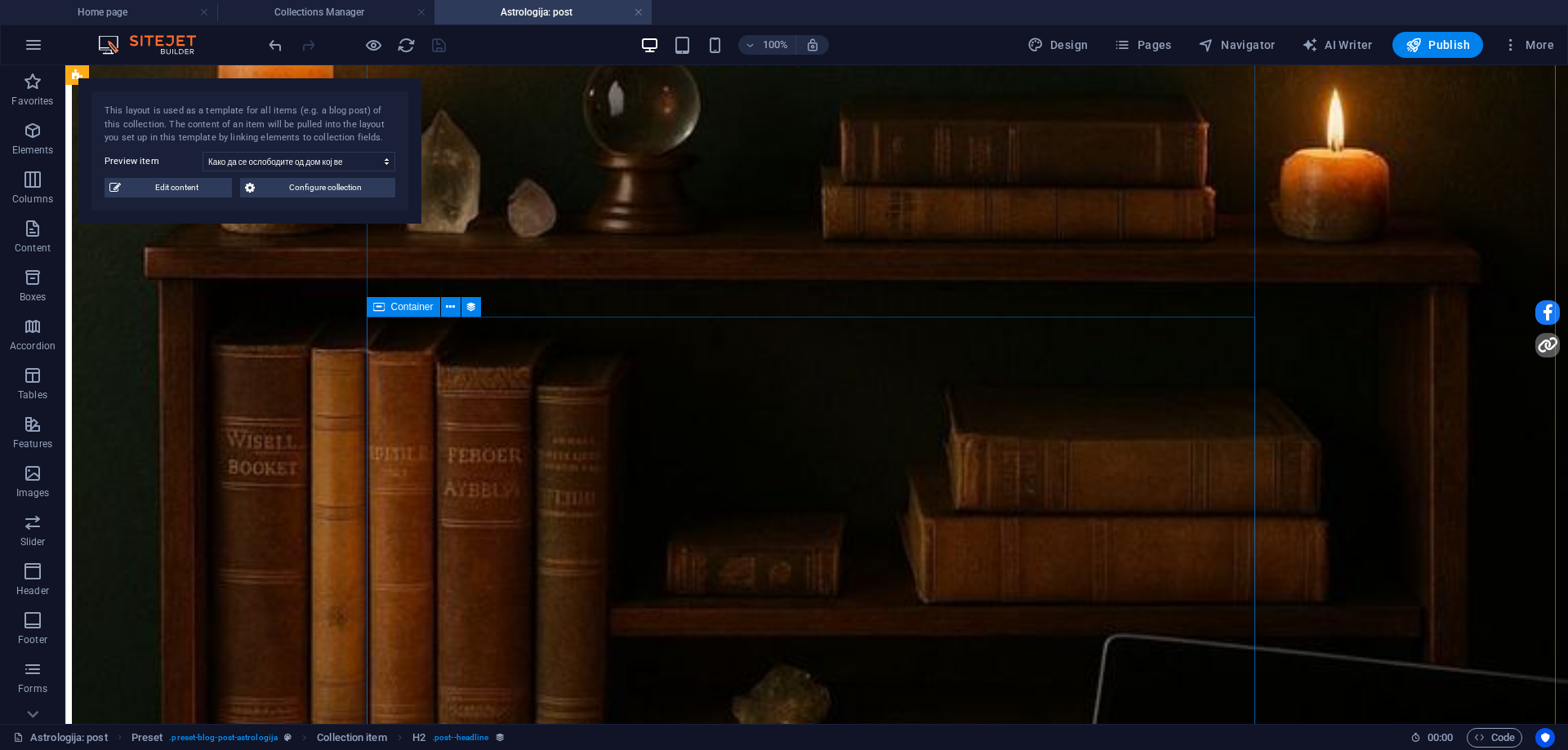
scroll to position [1878, 0]
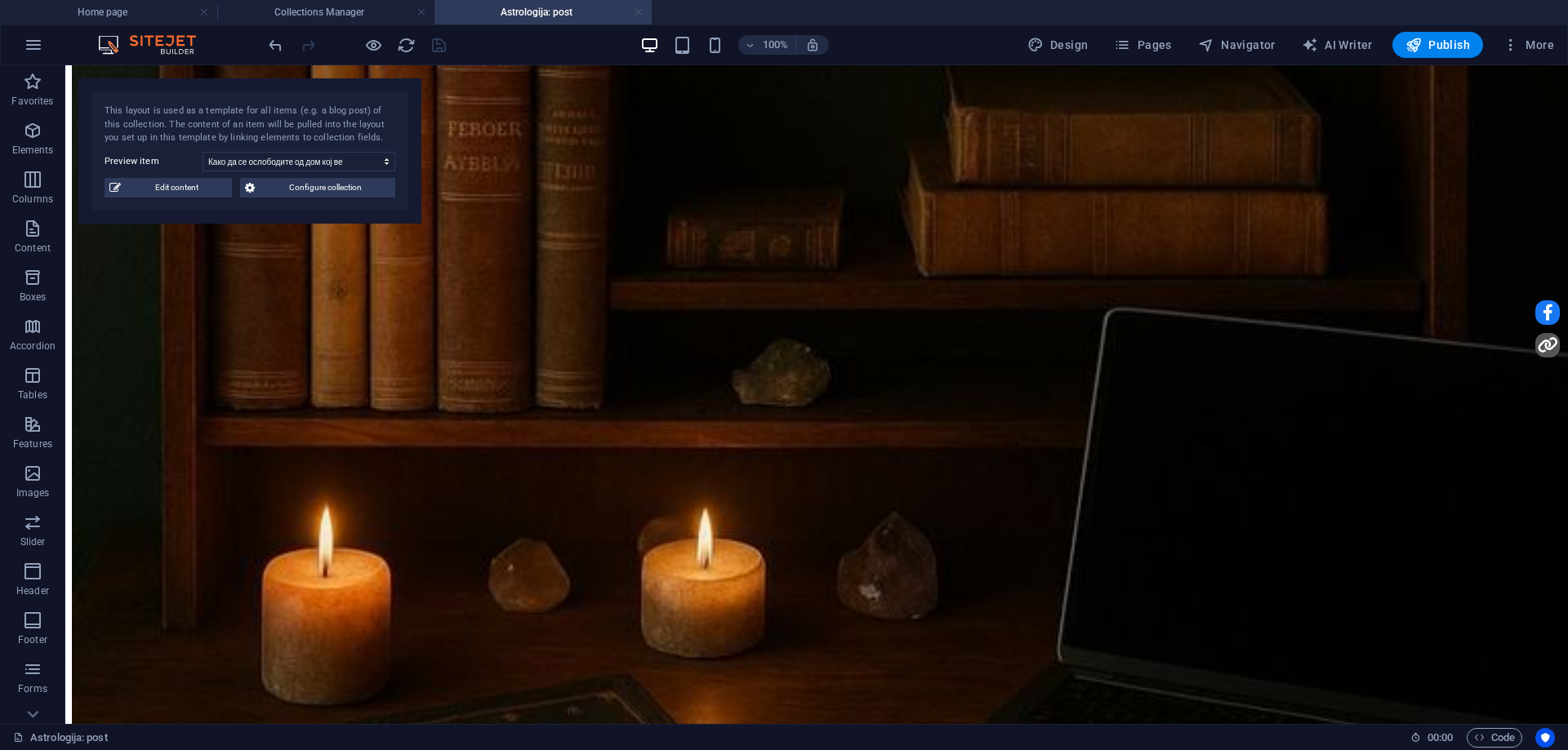
click at [638, 12] on link at bounding box center [639, 13] width 10 height 15
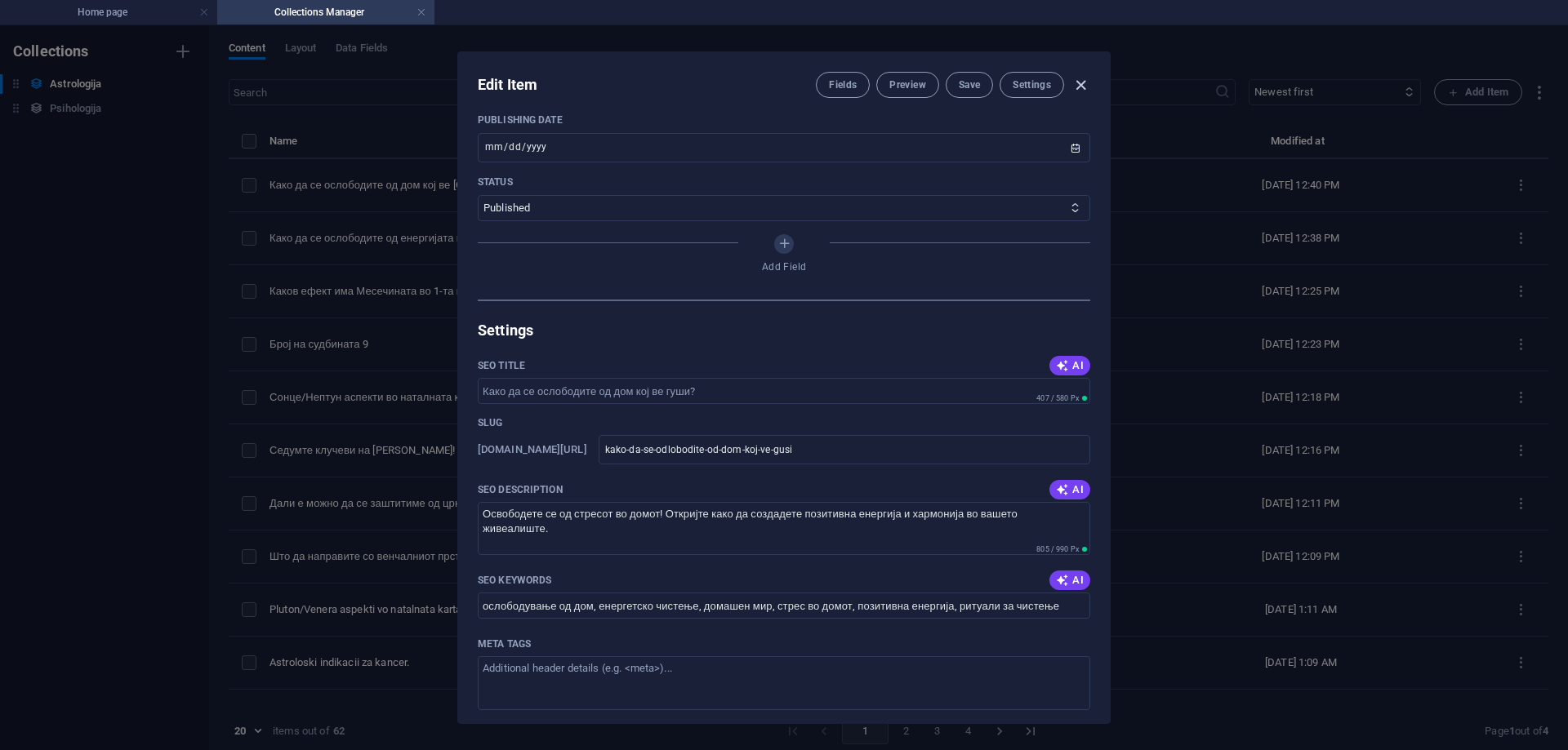
click at [1085, 80] on icon "button" at bounding box center [1081, 85] width 19 height 19
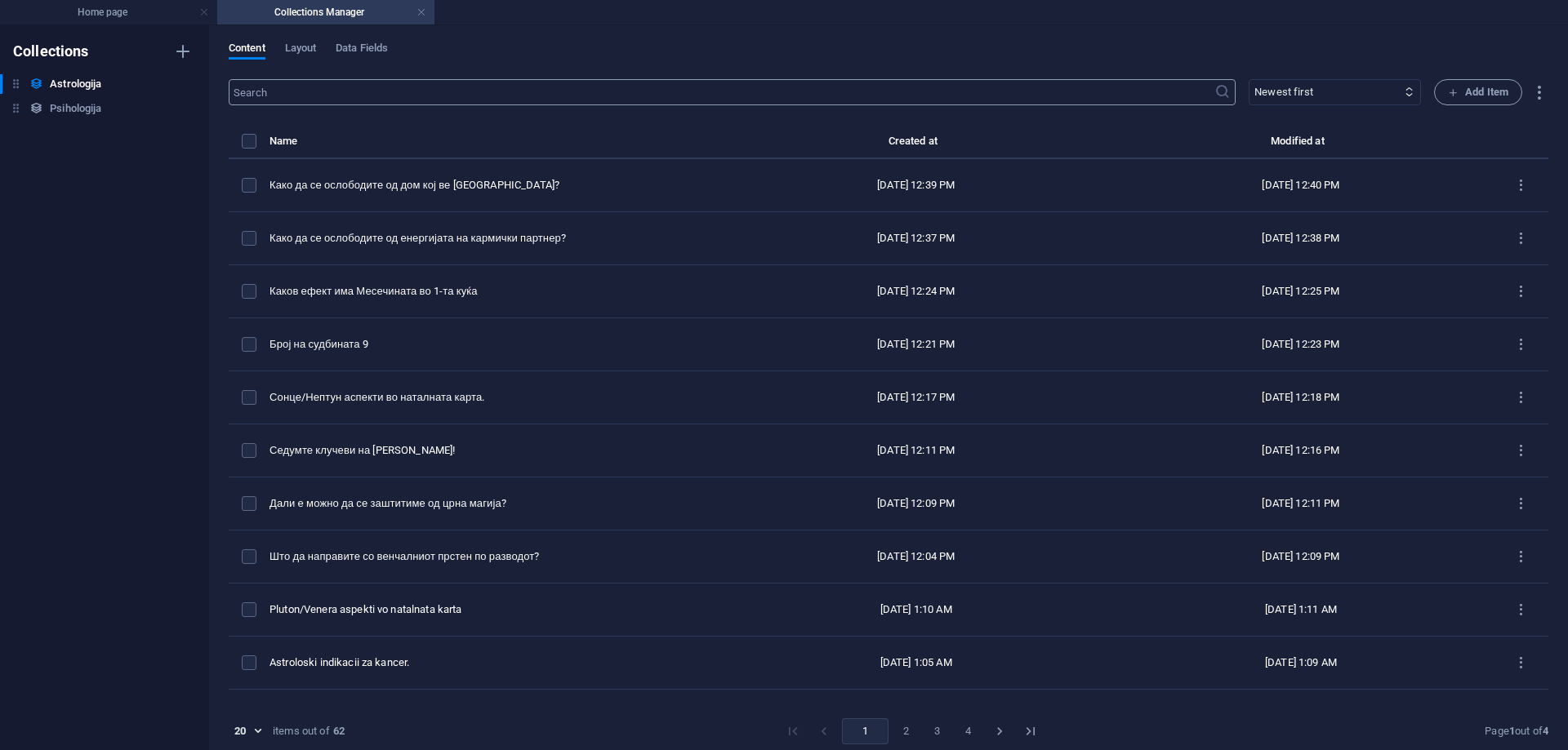
scroll to position [655, 0]
click at [1477, 92] on span "Add Item" at bounding box center [1477, 91] width 60 height 19
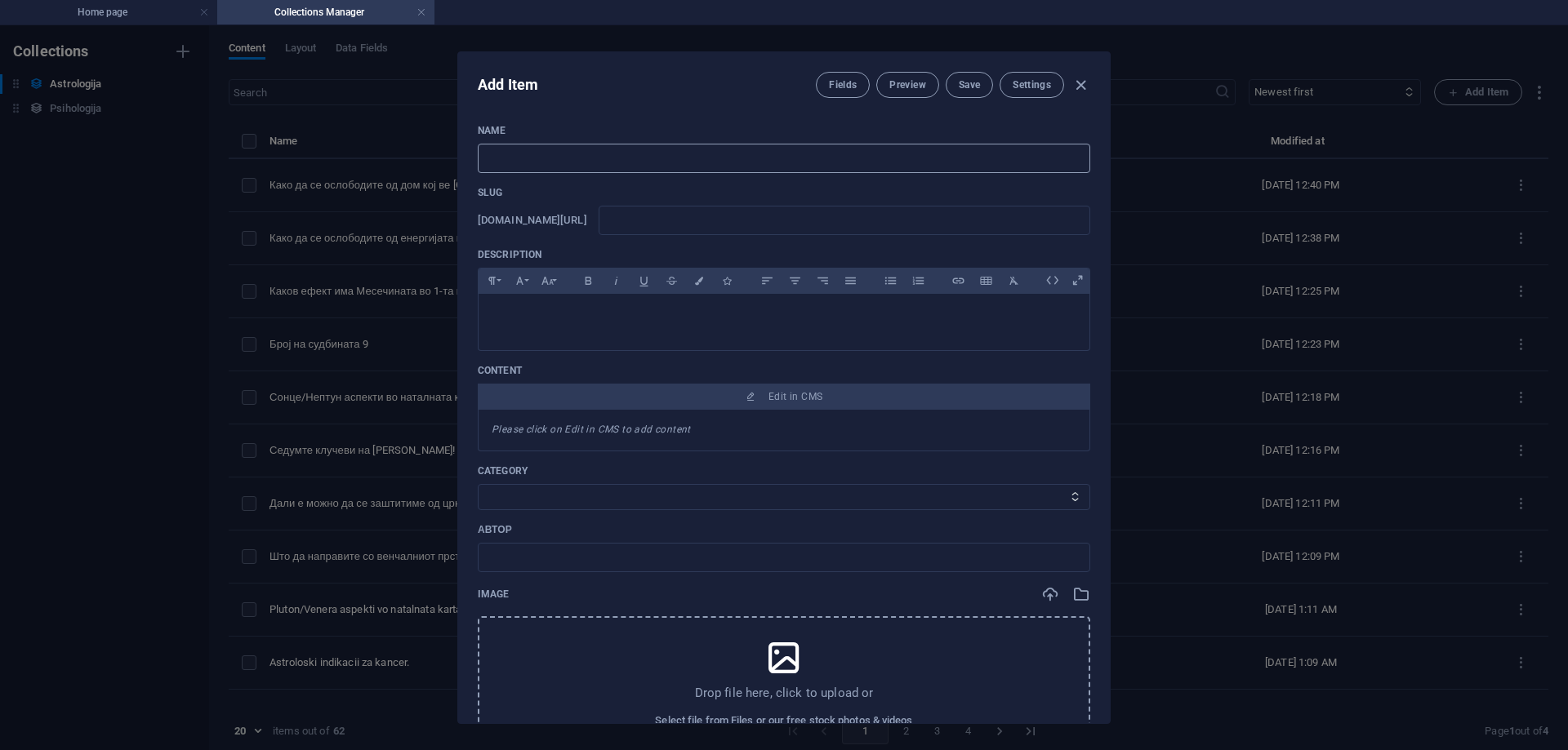
click at [632, 161] on input "text" at bounding box center [783, 158] width 612 height 30
click at [715, 229] on input "text" at bounding box center [844, 220] width 492 height 30
click at [973, 90] on span "Save" at bounding box center [969, 85] width 21 height 13
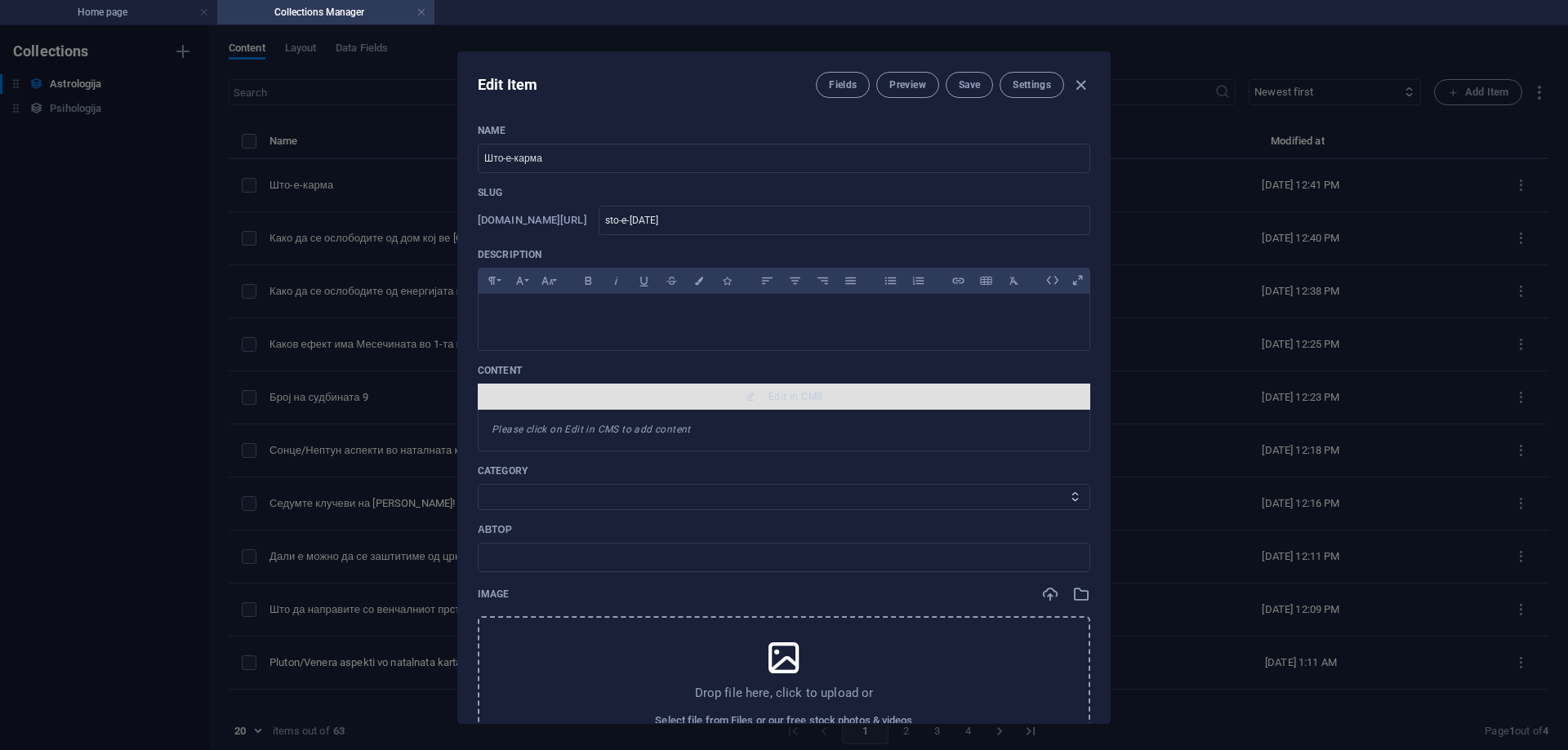
click at [789, 392] on span "Edit in CMS" at bounding box center [796, 396] width 54 height 13
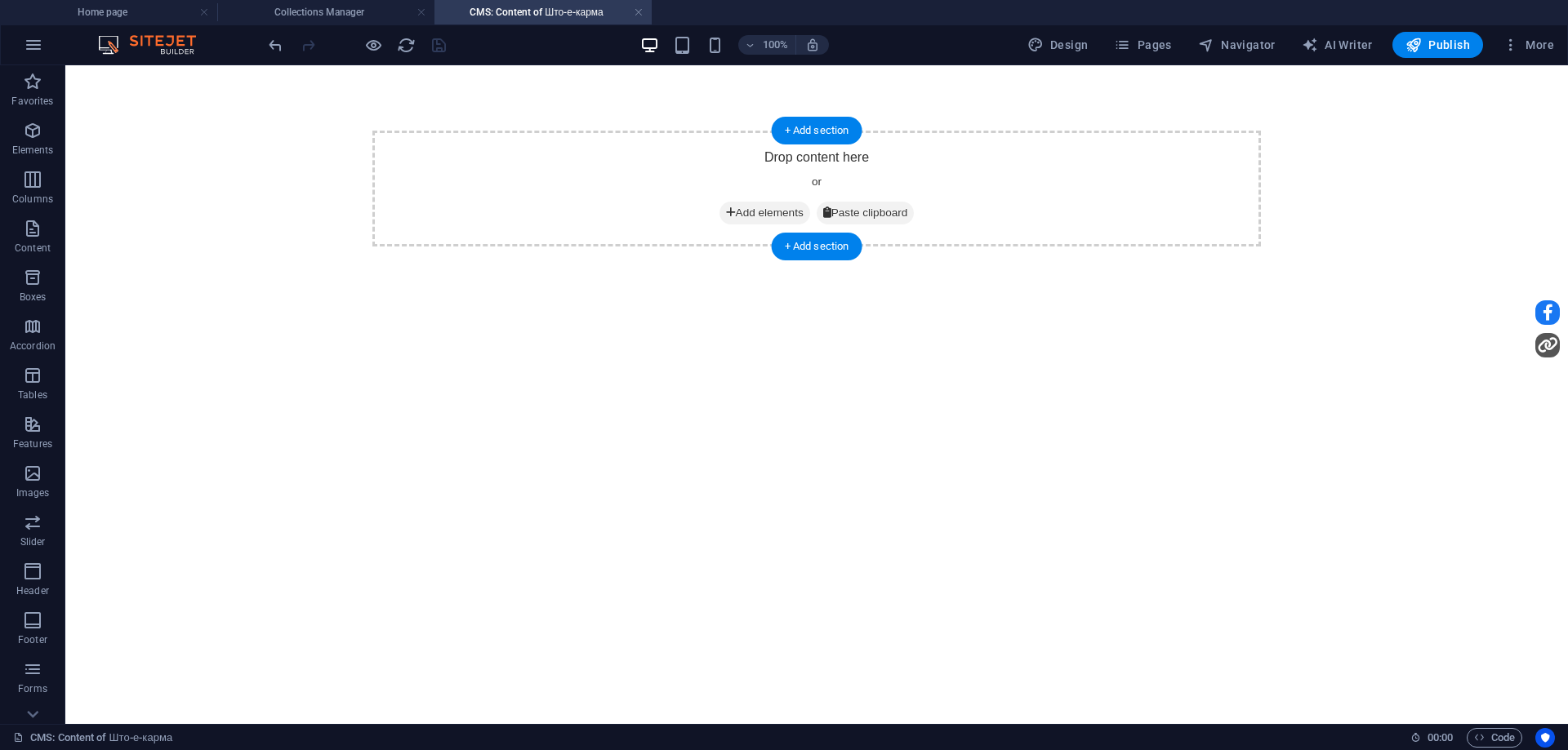
scroll to position [0, 0]
drag, startPoint x: 746, startPoint y: 215, endPoint x: 351, endPoint y: 249, distance: 396.5
click at [745, 215] on span "Add elements" at bounding box center [765, 212] width 91 height 23
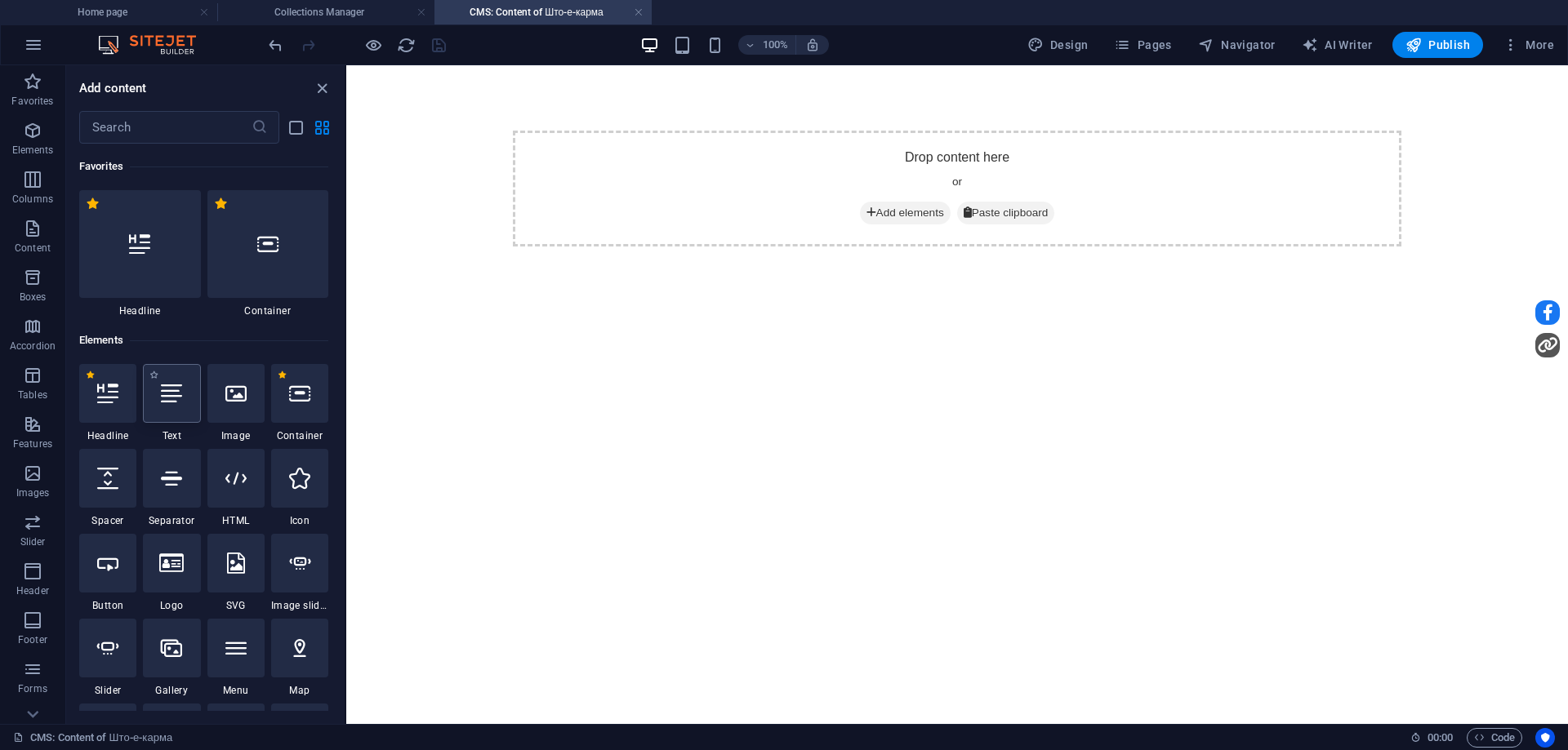
click at [193, 399] on div at bounding box center [172, 393] width 58 height 58
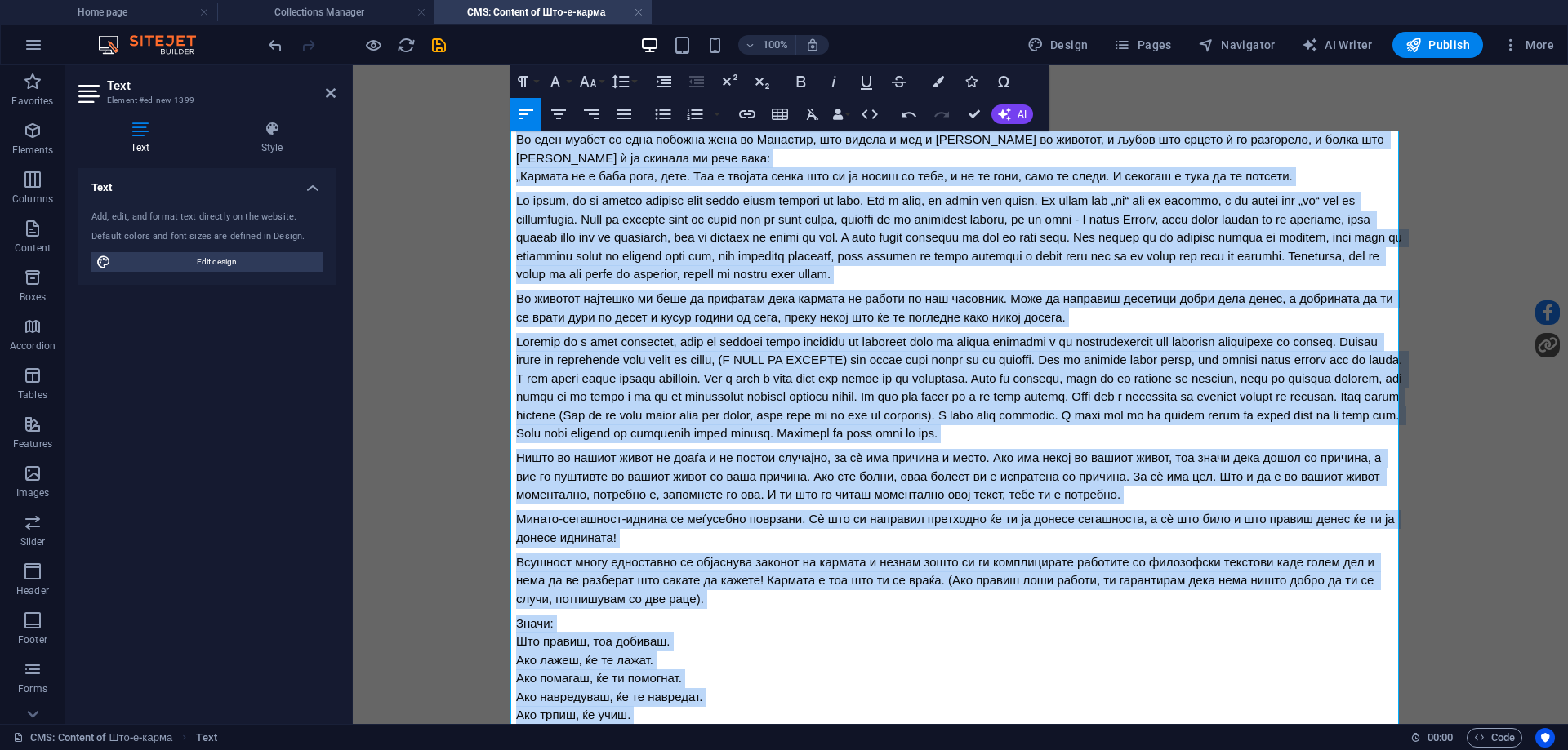
drag, startPoint x: 735, startPoint y: 649, endPoint x: 406, endPoint y: 75, distance: 661.6
click at [406, 75] on body "Во еден муабет со една побожна жена во Манастир, што видела и мед и [PERSON_NAM…" at bounding box center [960, 483] width 1215 height 835
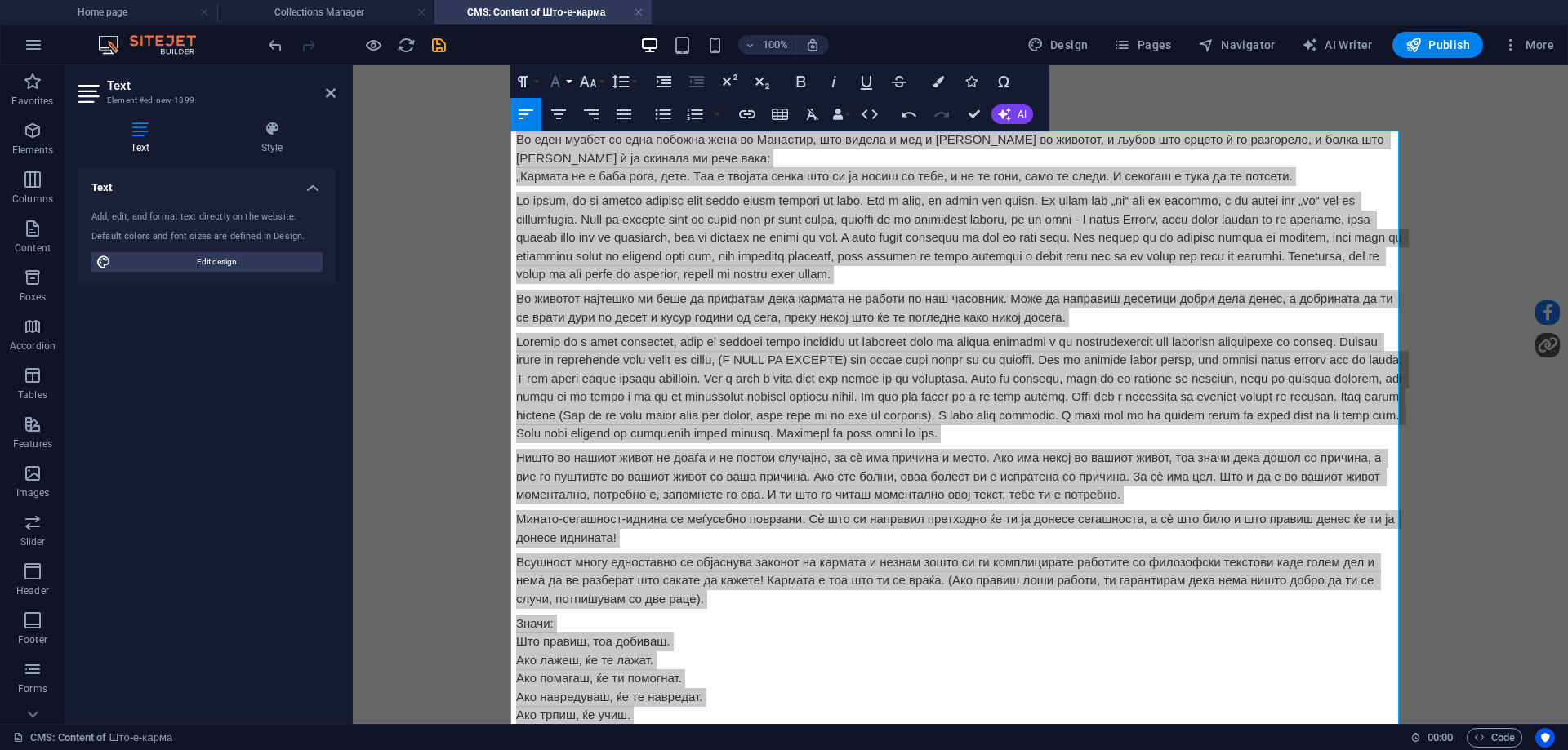
click at [559, 91] on button "Font Family" at bounding box center [558, 81] width 31 height 33
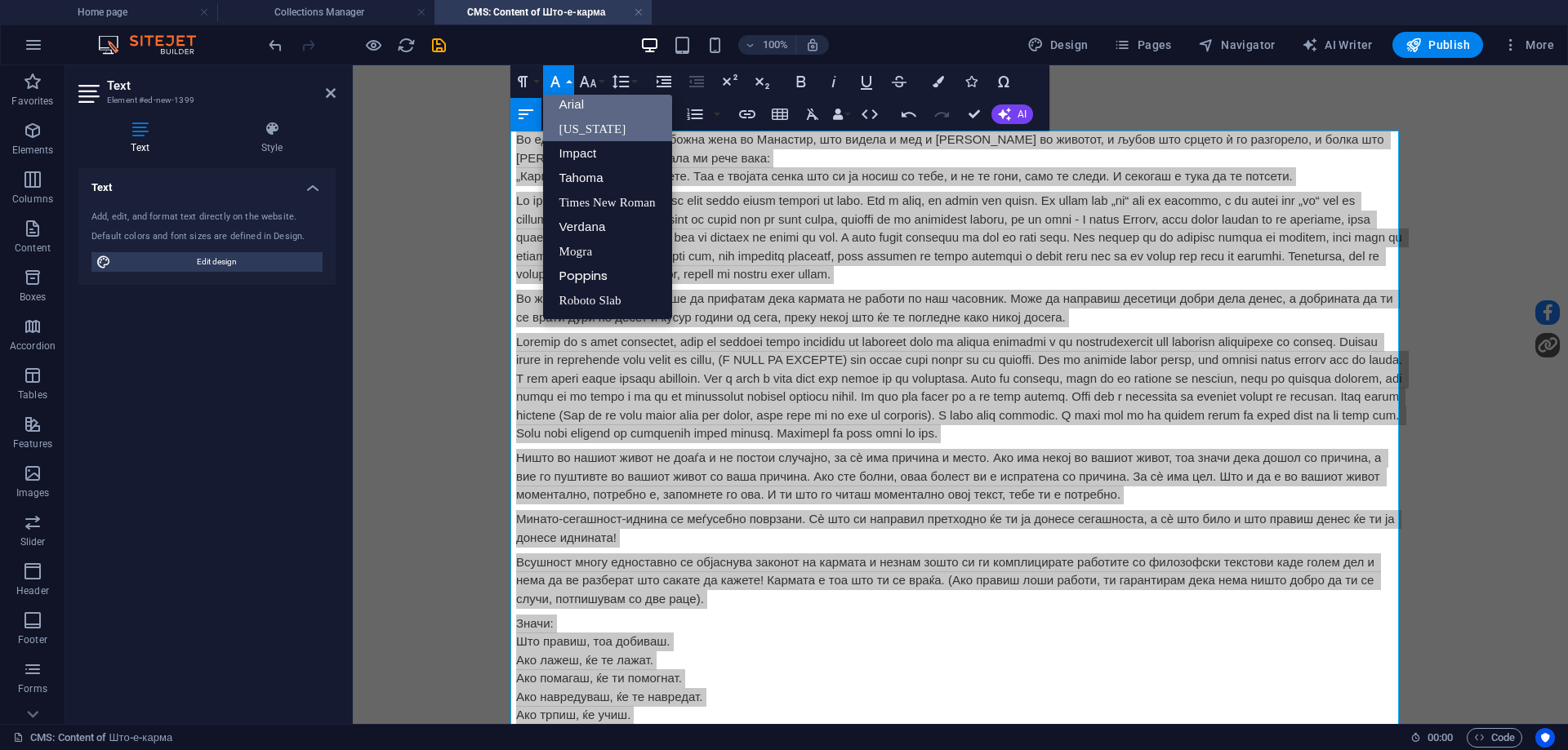
scroll to position [9, 0]
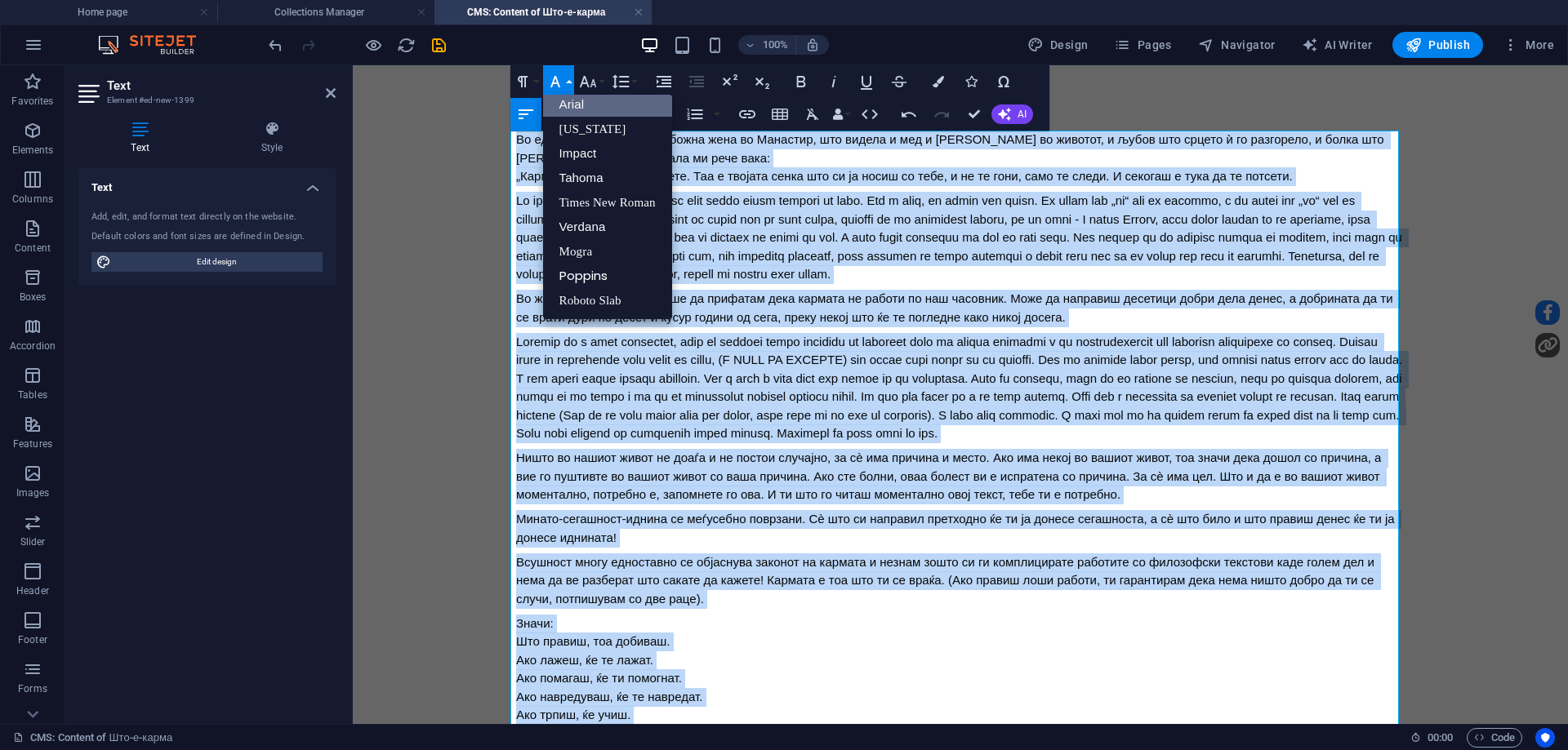
click at [568, 104] on link "Arial" at bounding box center [607, 104] width 129 height 25
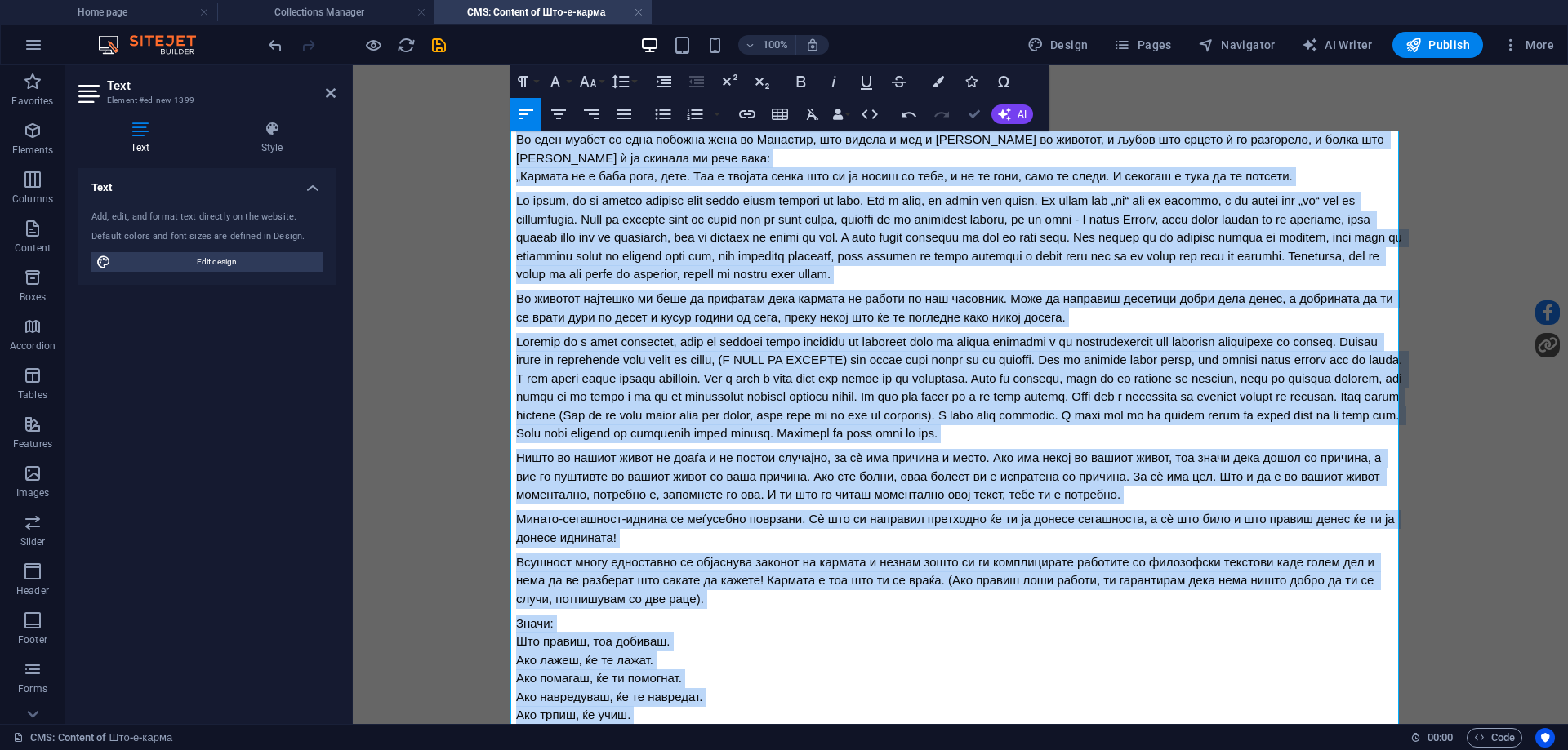
drag, startPoint x: 976, startPoint y: 122, endPoint x: 910, endPoint y: 61, distance: 89.9
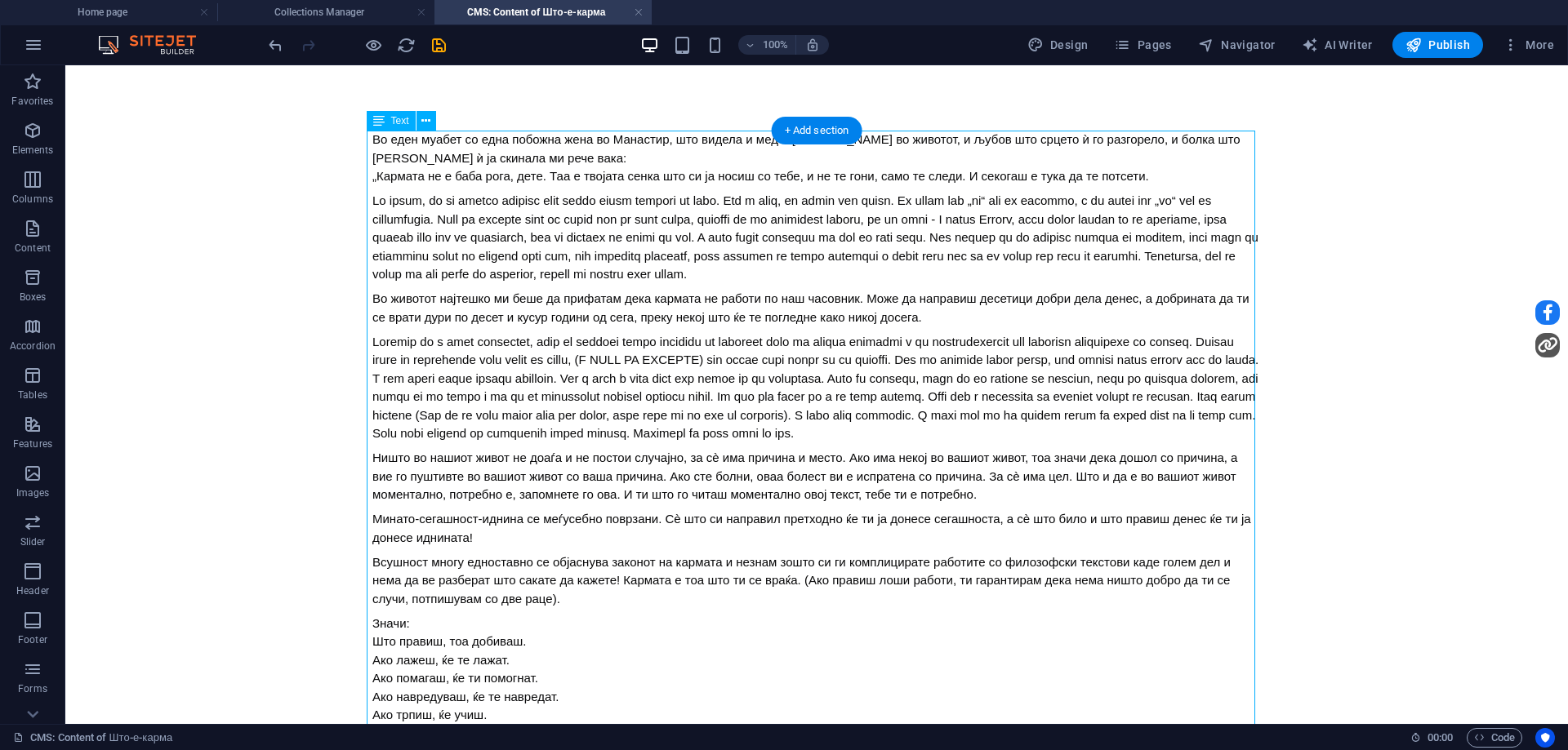
click at [872, 433] on div "Во еден муабет со една побожна жена во Манастир, што видела и мед и [PERSON_NAM…" at bounding box center [817, 483] width 889 height 704
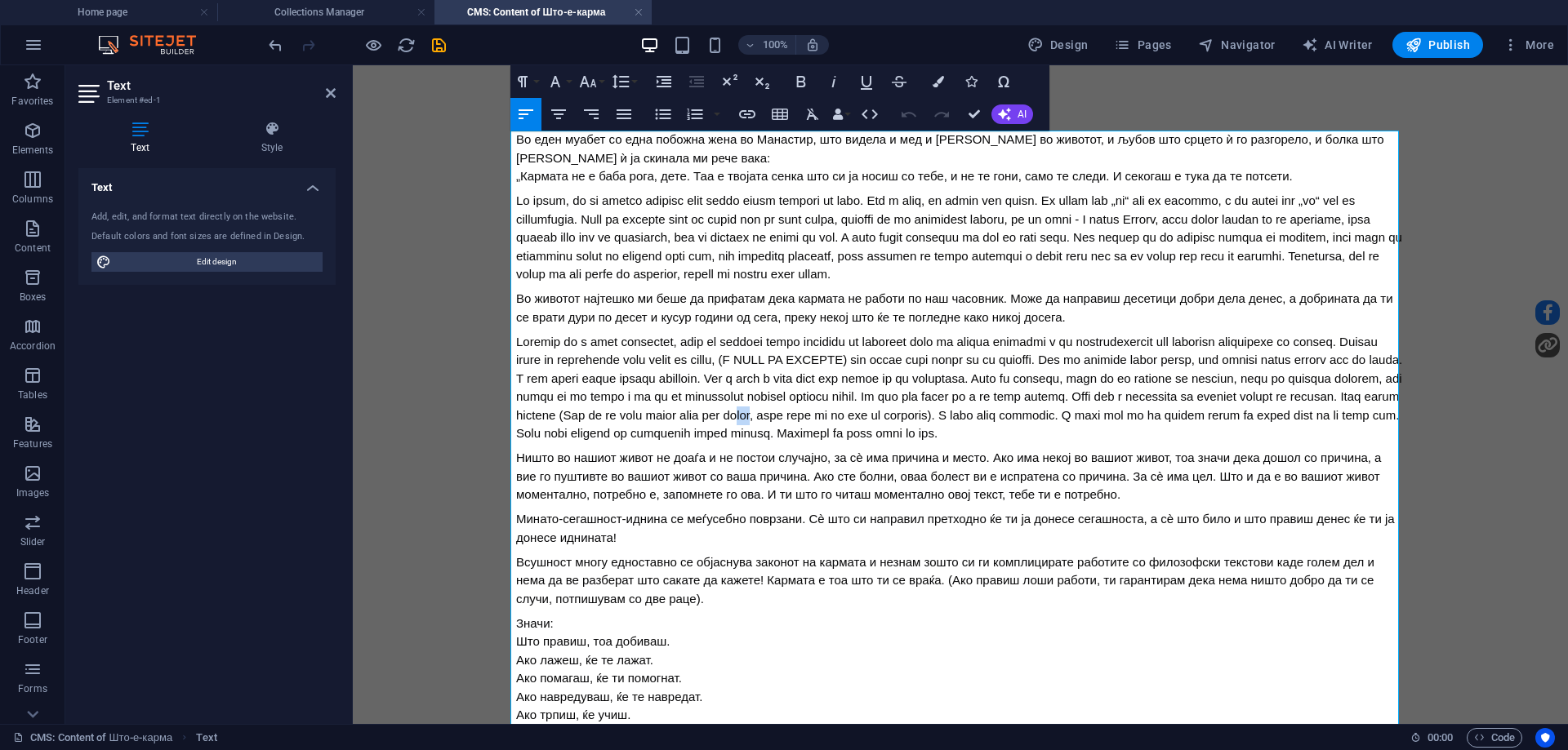
drag, startPoint x: 1137, startPoint y: 427, endPoint x: 1122, endPoint y: 427, distance: 15.0
click at [1122, 427] on span at bounding box center [961, 387] width 889 height 106
drag, startPoint x: 970, startPoint y: 117, endPoint x: 903, endPoint y: 58, distance: 89.3
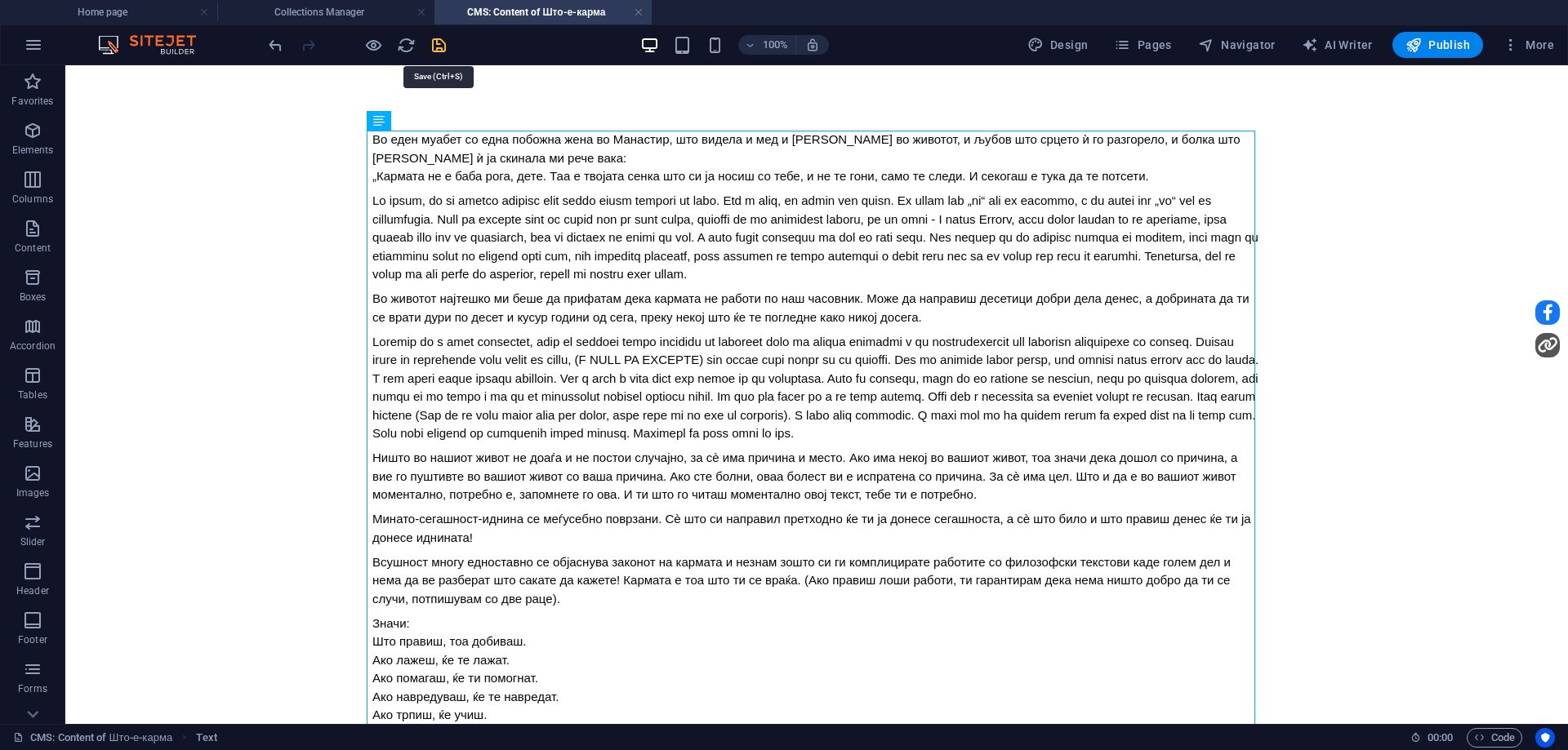
drag, startPoint x: 441, startPoint y: 46, endPoint x: 346, endPoint y: 10, distance: 101.6
click at [441, 46] on icon "save" at bounding box center [439, 45] width 19 height 19
click at [355, 11] on h4 "Collections Manager" at bounding box center [326, 12] width 218 height 18
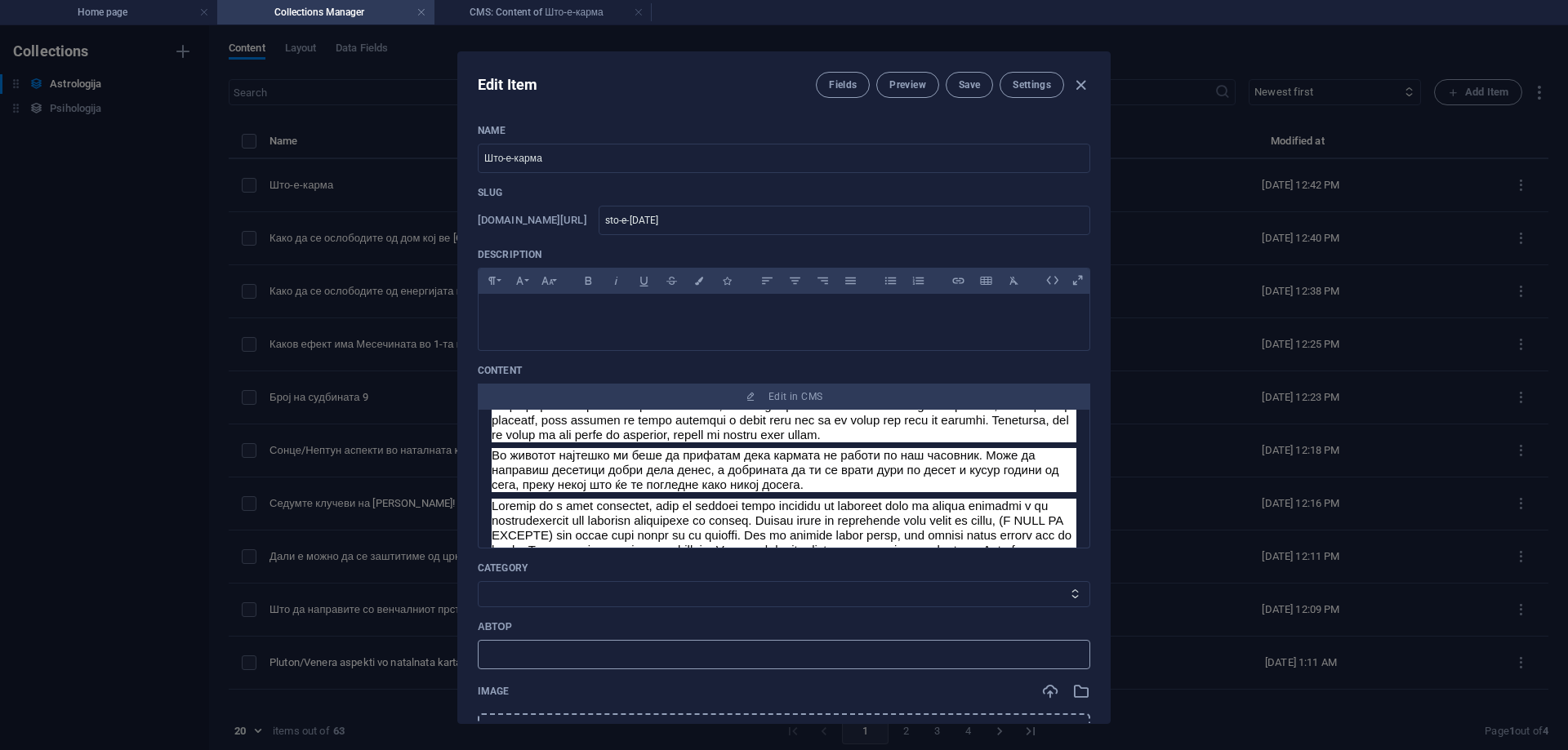
scroll to position [245, 0]
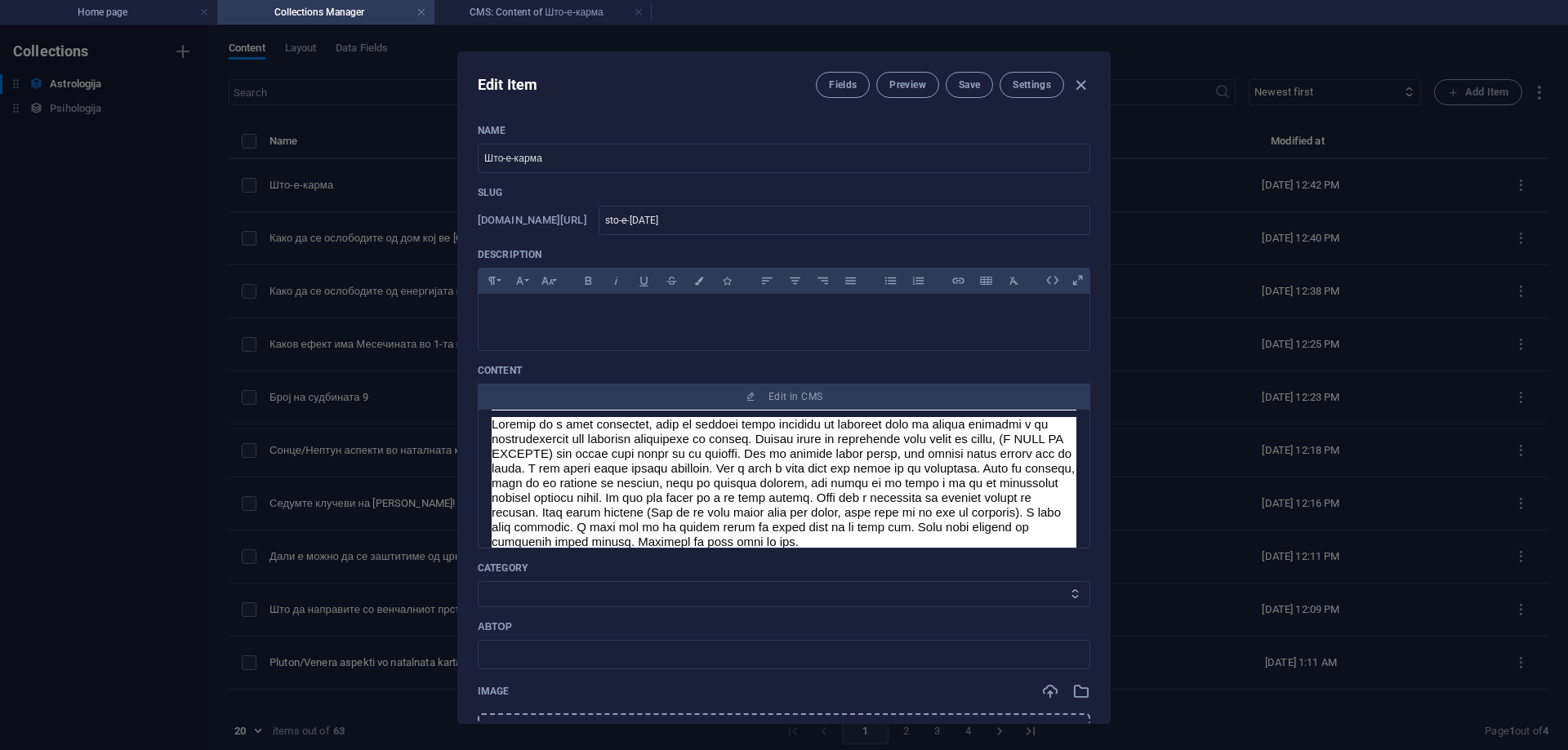
click at [538, 598] on select "Category 1 Category 2" at bounding box center [783, 594] width 612 height 26
click at [478, 582] on select "Category 1 Category 2" at bounding box center [783, 594] width 612 height 26
click at [566, 642] on input "text" at bounding box center [783, 654] width 612 height 30
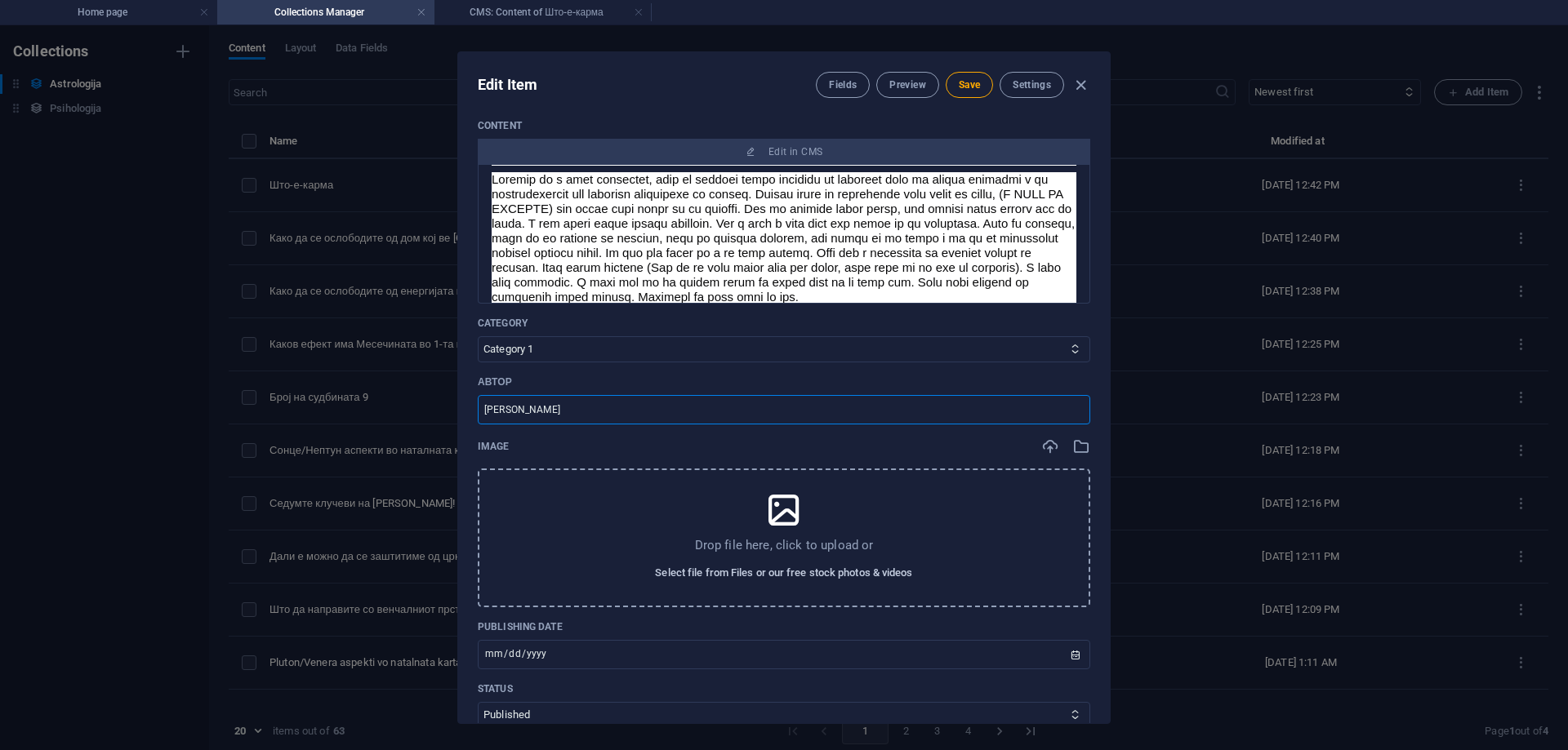
click at [699, 572] on span "Select file from Files or our free stock photos & videos" at bounding box center [784, 573] width 257 height 19
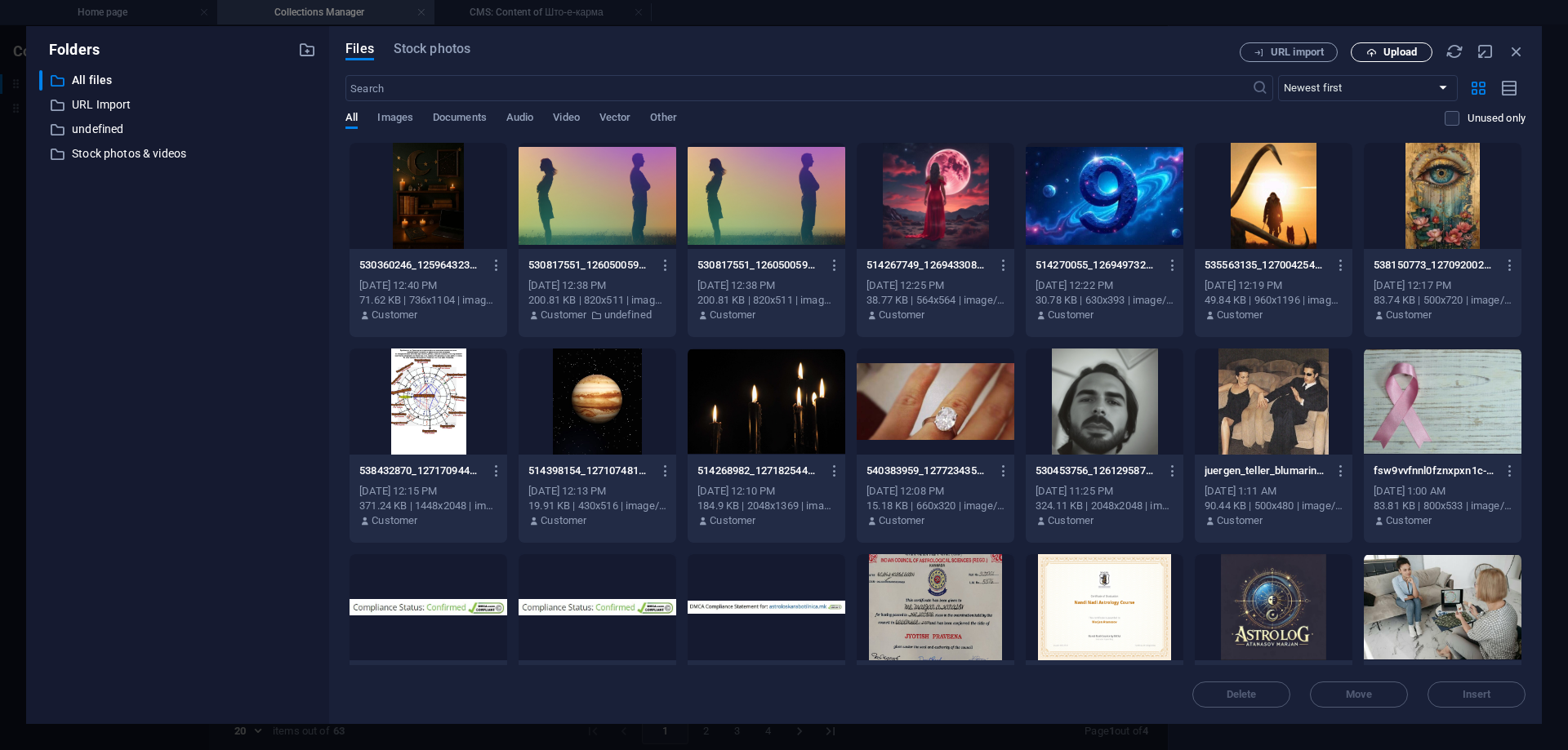
click at [1405, 48] on span "Upload" at bounding box center [1400, 52] width 34 height 10
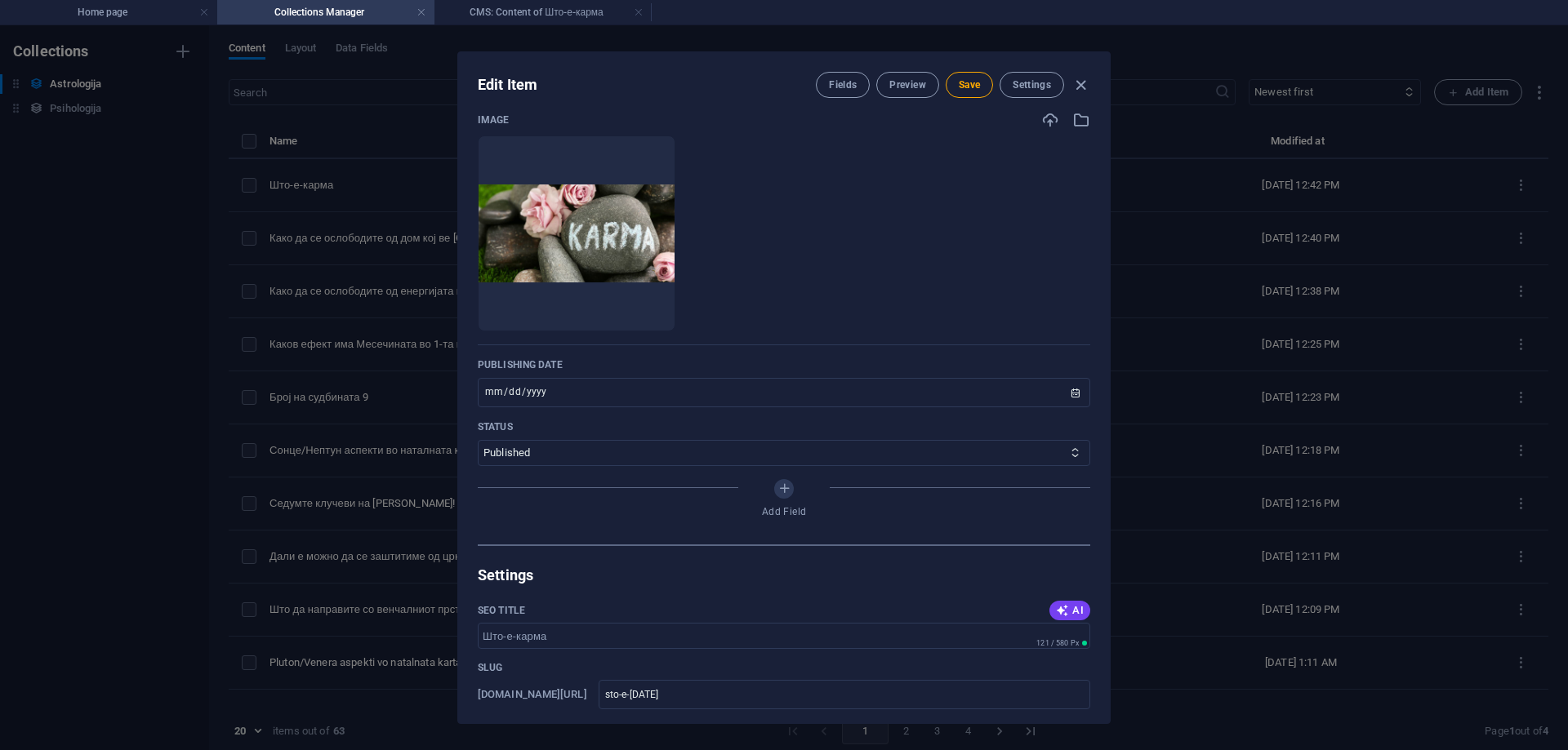
scroll to position [817, 0]
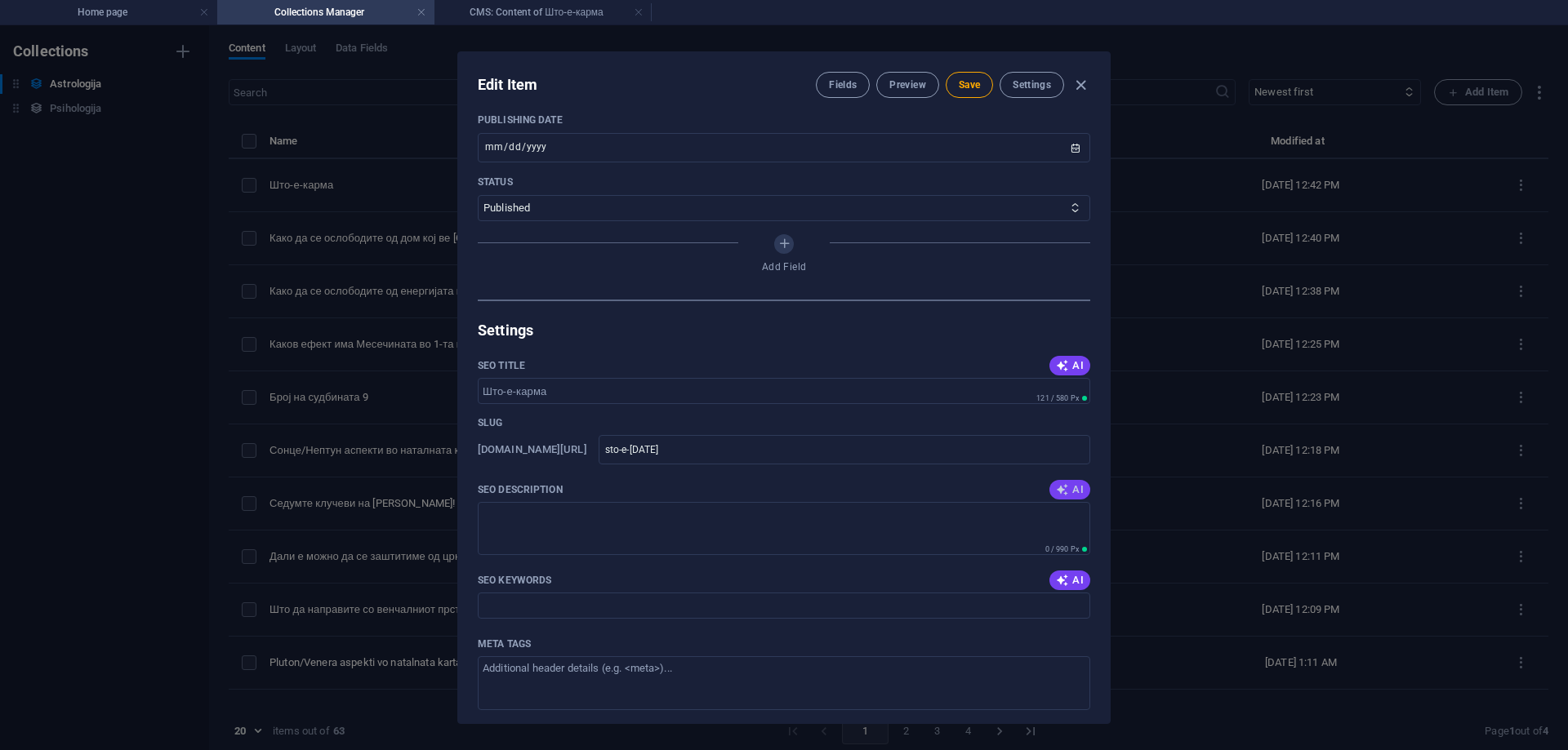
click at [1063, 486] on icon "button" at bounding box center [1062, 489] width 13 height 13
click at [1061, 582] on icon "button" at bounding box center [1062, 580] width 13 height 13
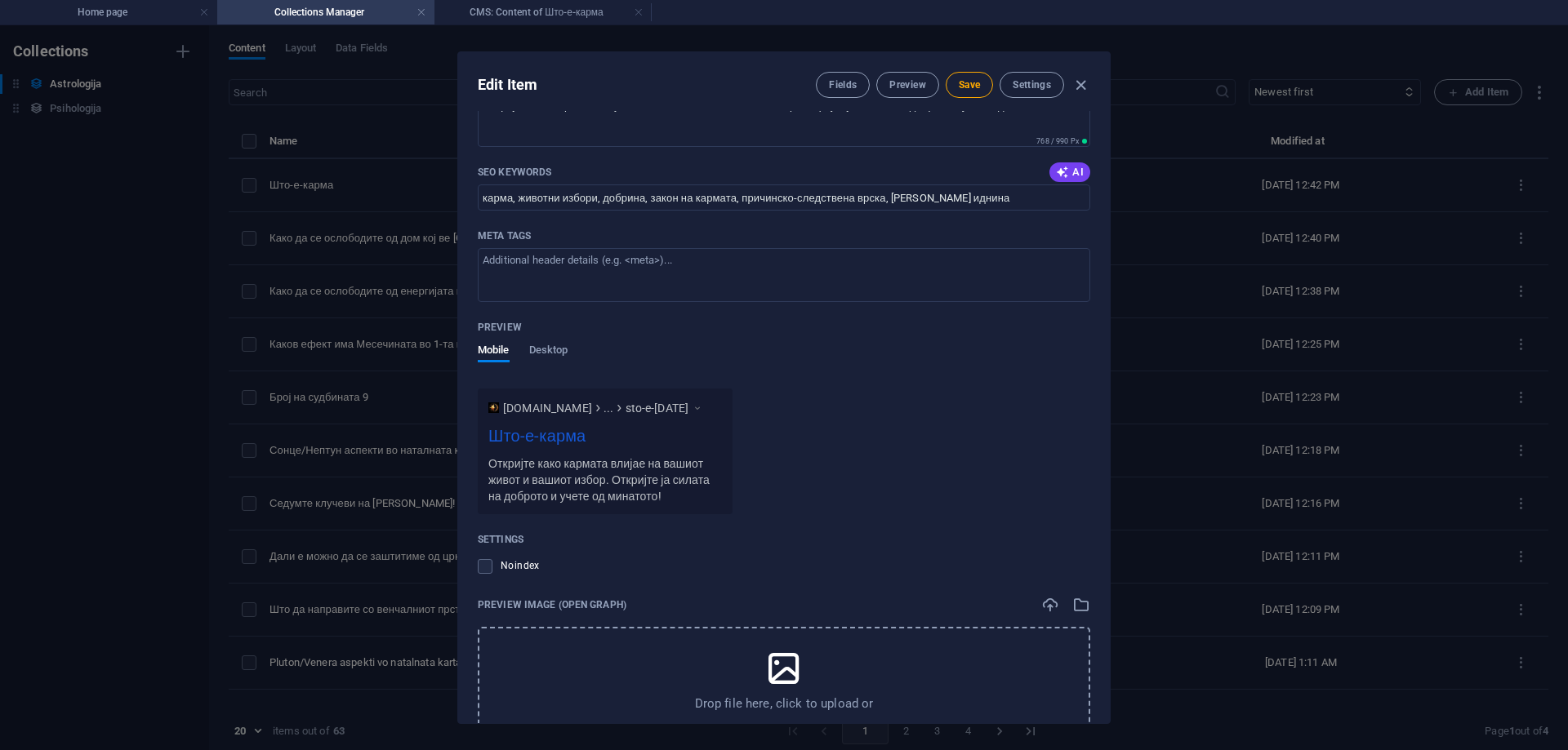
scroll to position [1306, 0]
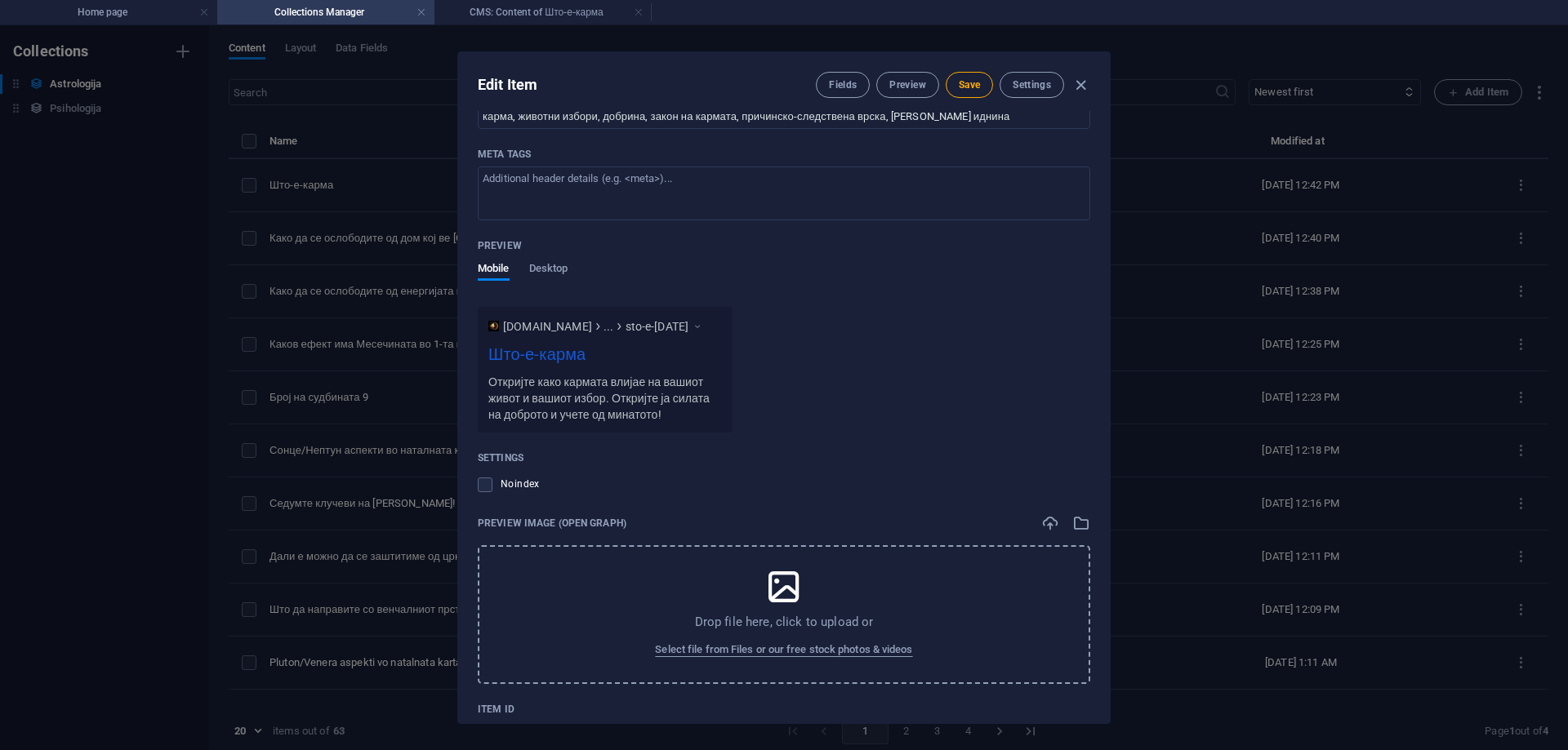
click at [853, 648] on span "Select file from Files or our free stock photos & videos" at bounding box center [784, 649] width 257 height 19
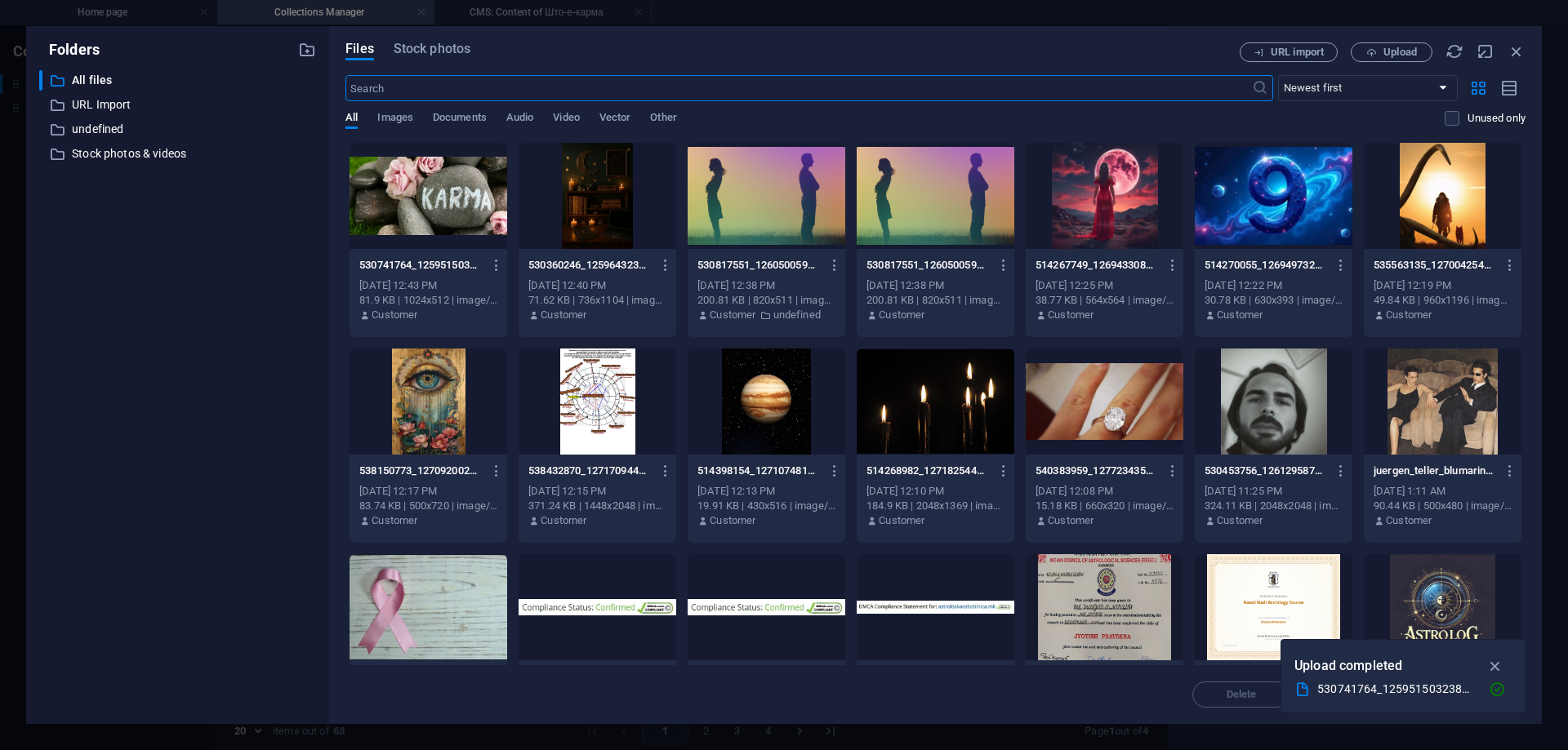
click at [411, 201] on div at bounding box center [428, 196] width 157 height 106
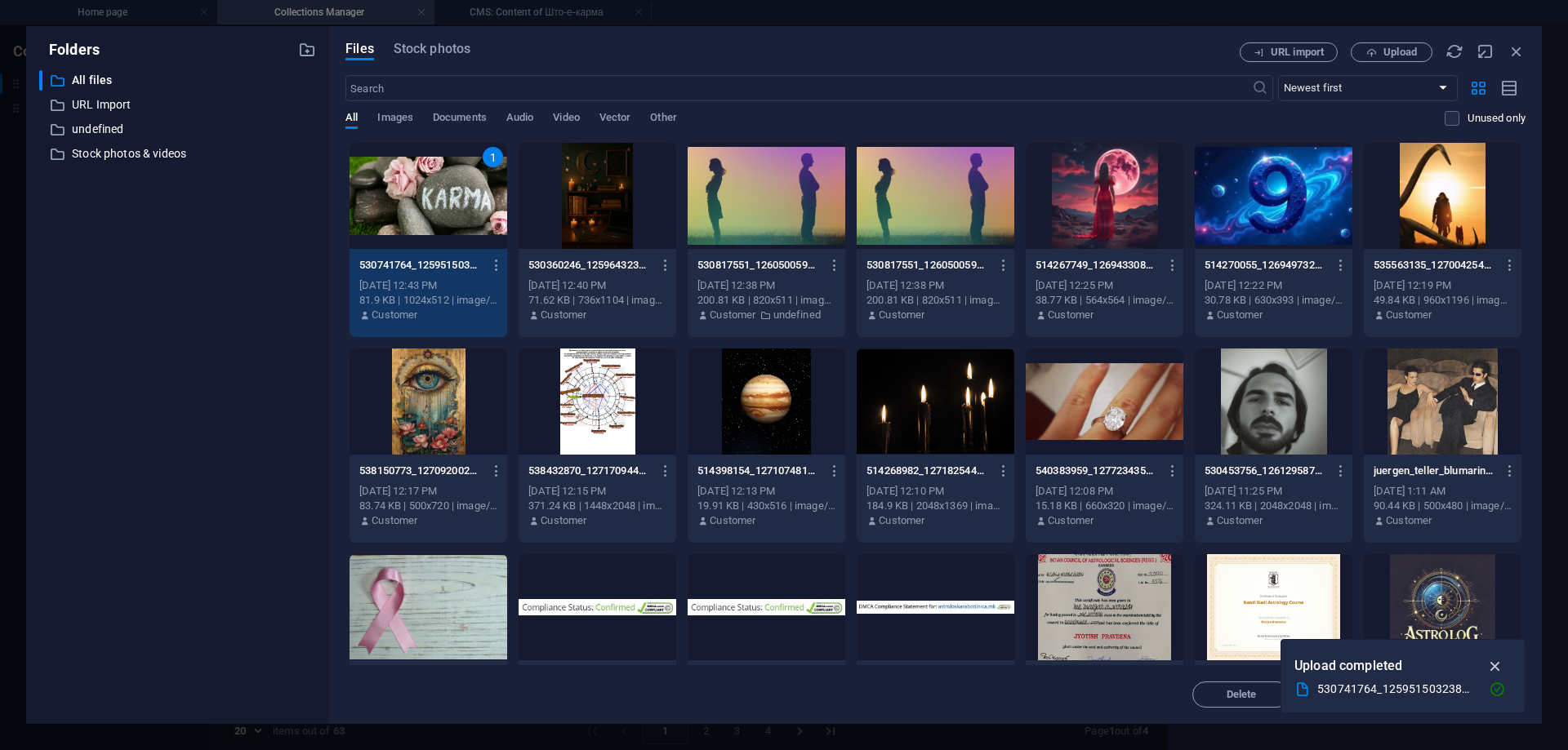
click at [1495, 668] on icon "button" at bounding box center [1496, 666] width 19 height 18
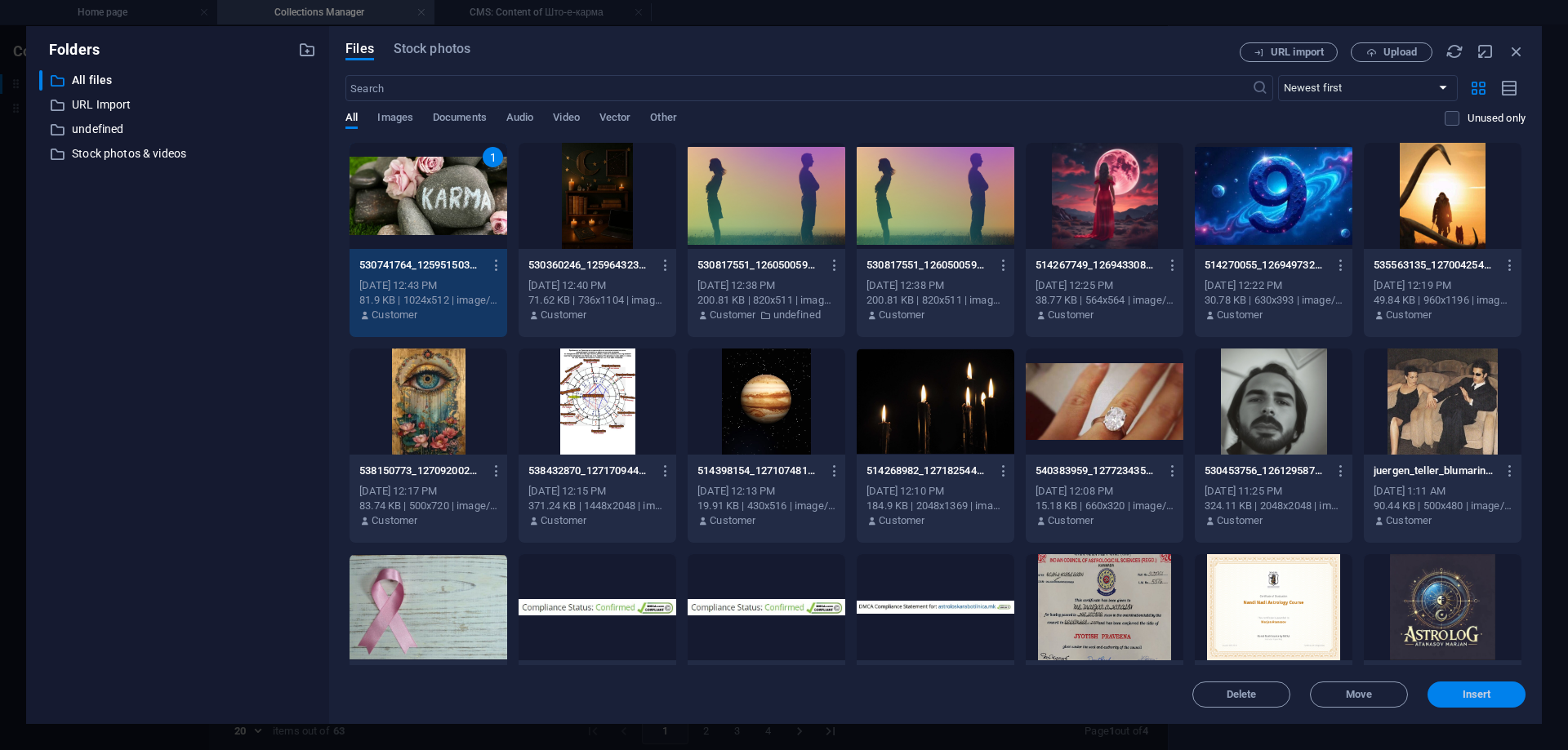
click at [1446, 703] on button "Insert" at bounding box center [1477, 694] width 98 height 26
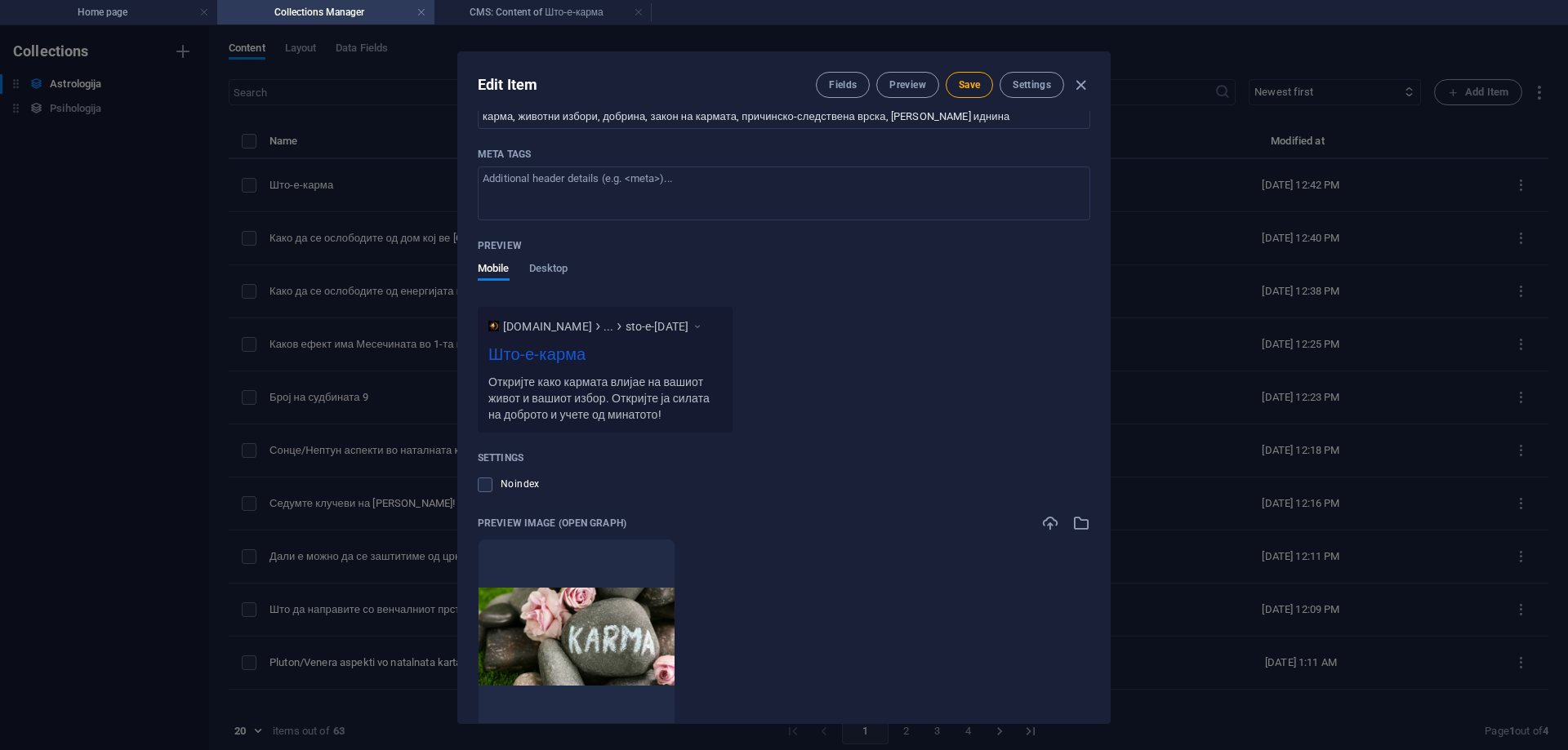
scroll to position [1426, 0]
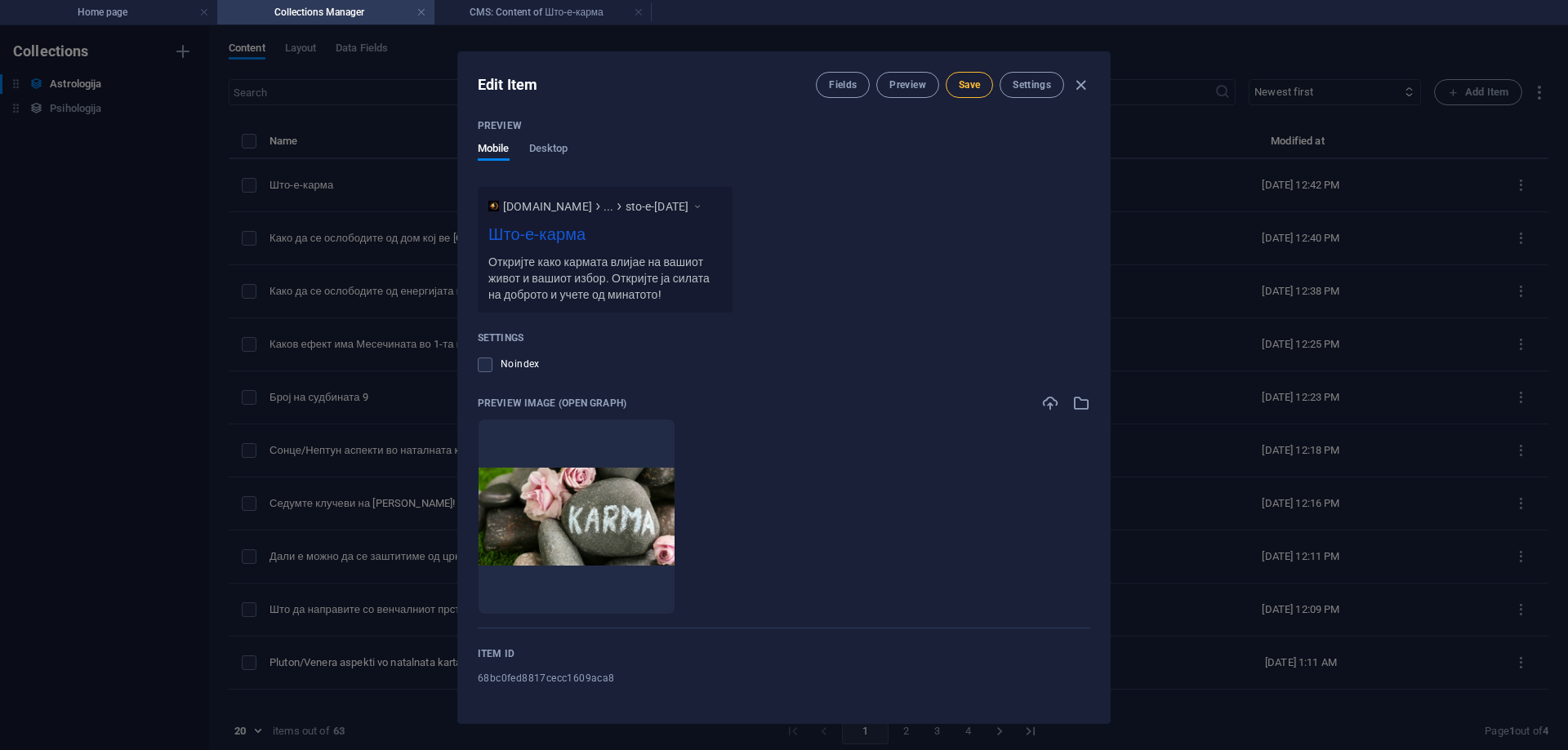
click at [958, 75] on button "Save" at bounding box center [969, 85] width 47 height 26
click at [897, 85] on span "Preview" at bounding box center [907, 85] width 36 height 13
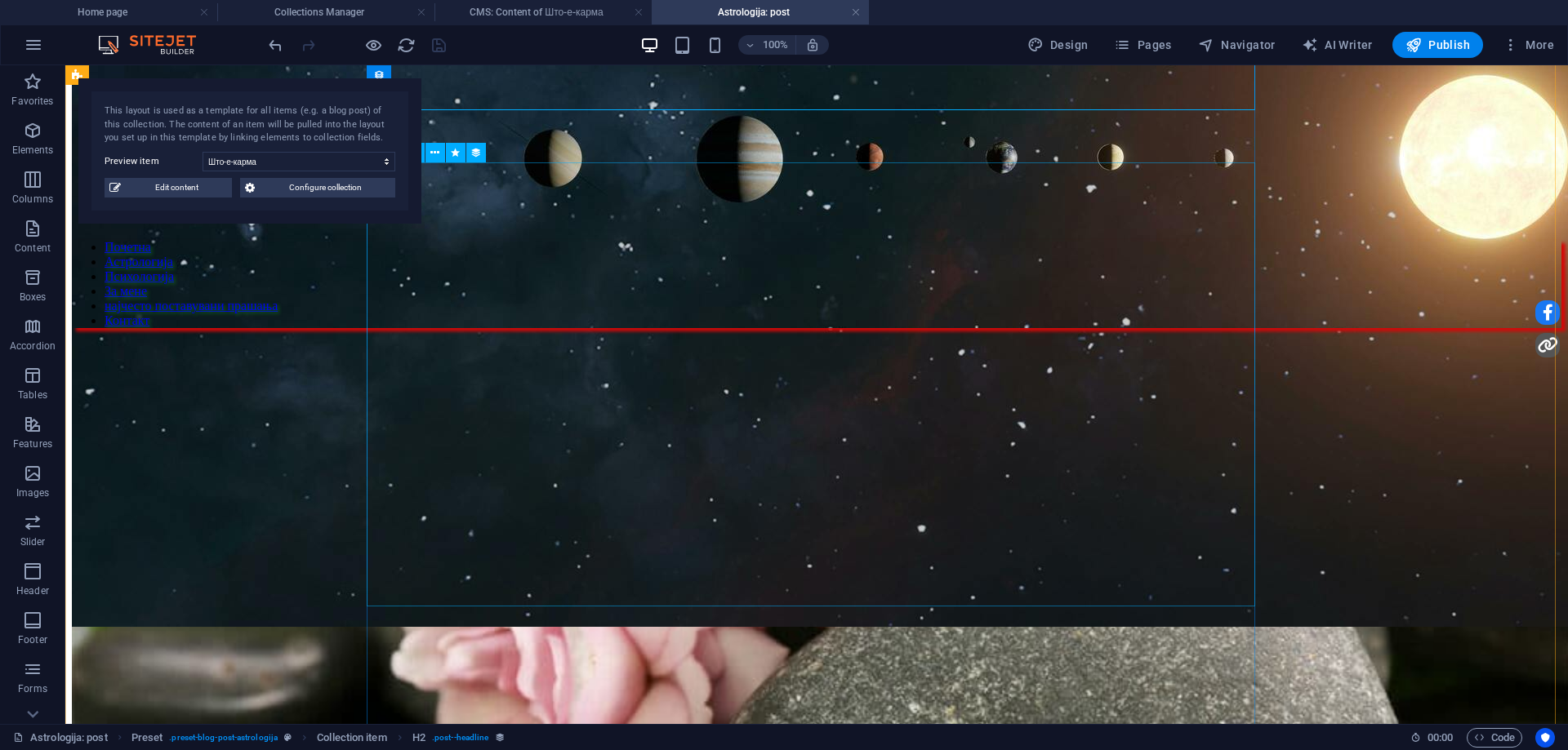
scroll to position [163, 0]
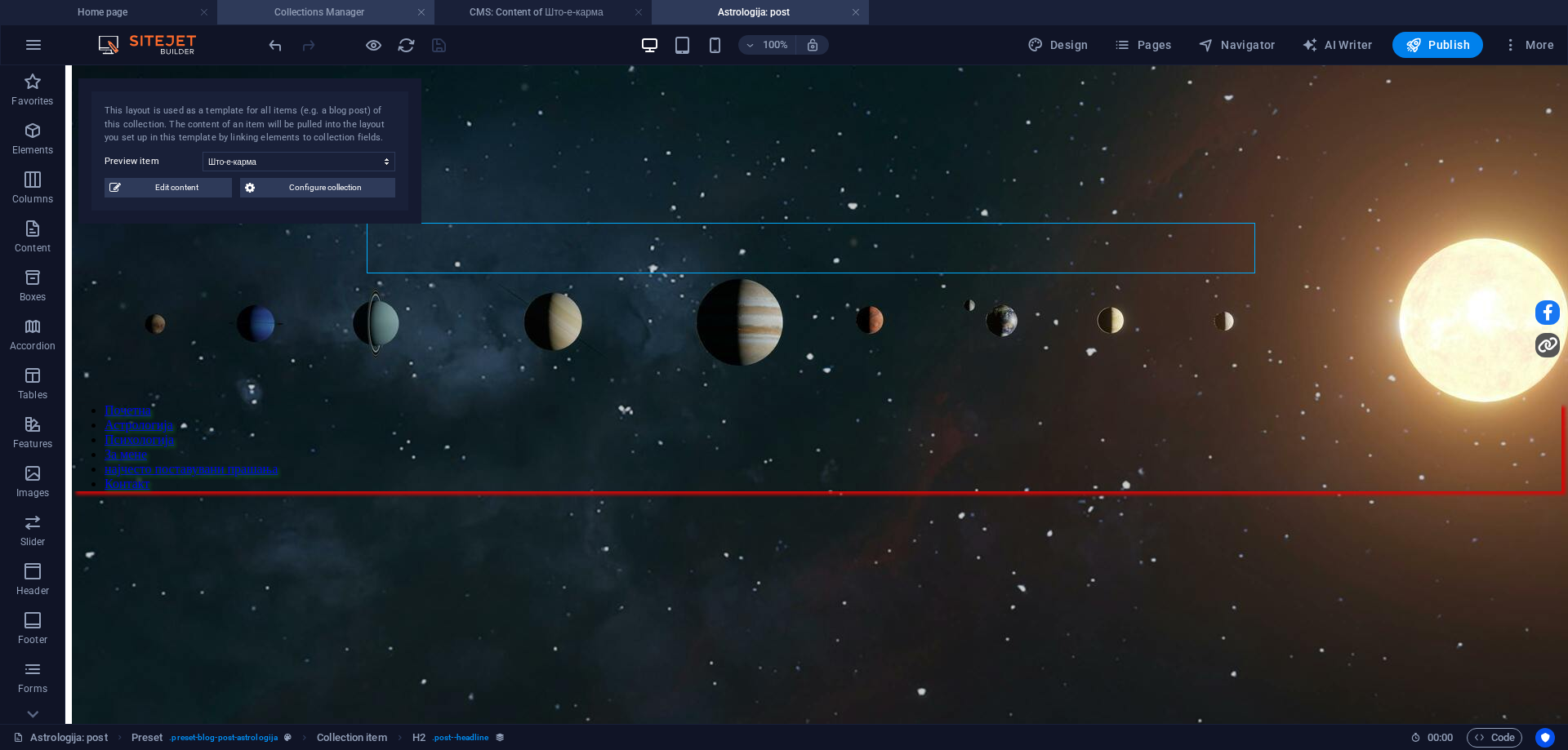
click at [345, 14] on h4 "Collections Manager" at bounding box center [326, 12] width 218 height 18
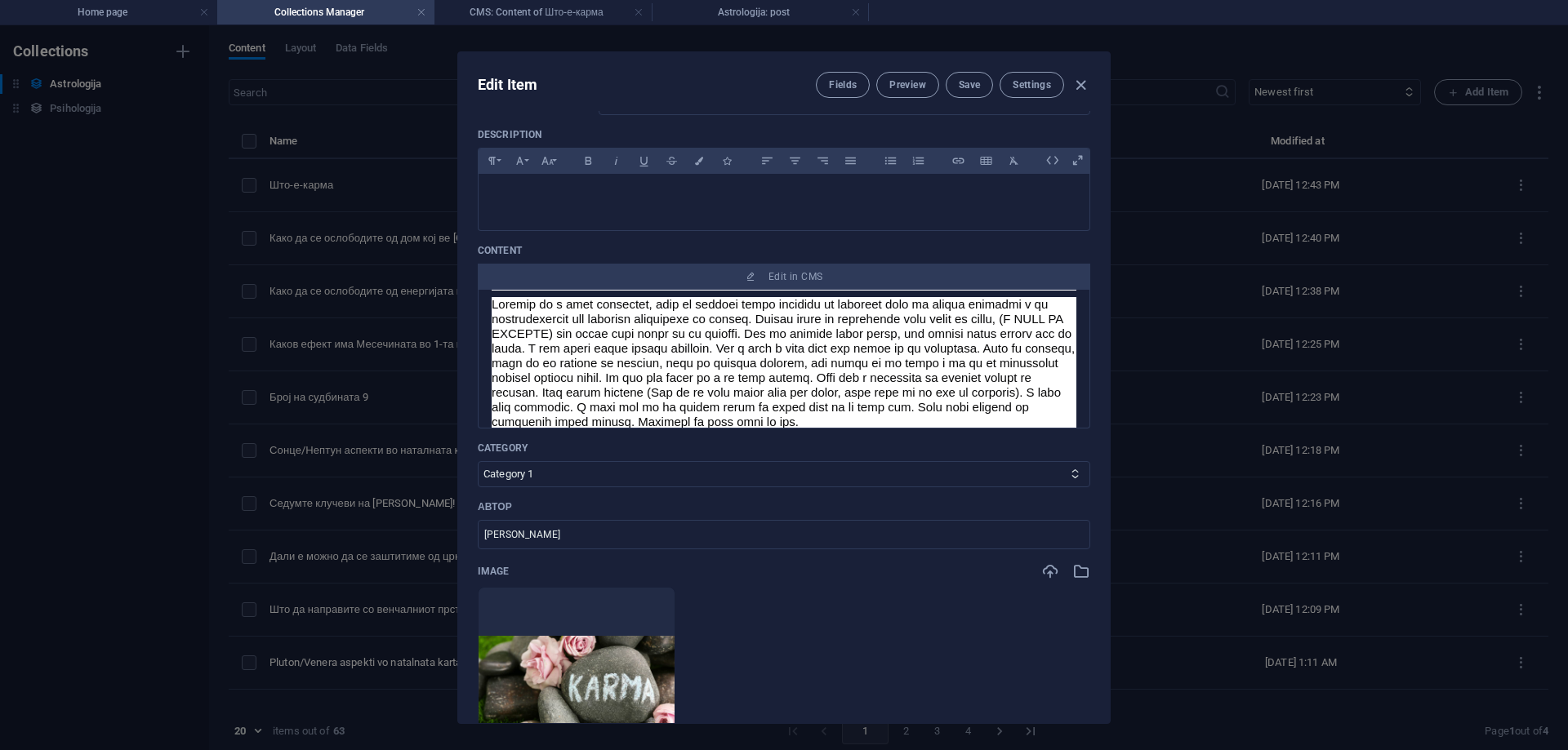
scroll to position [0, 0]
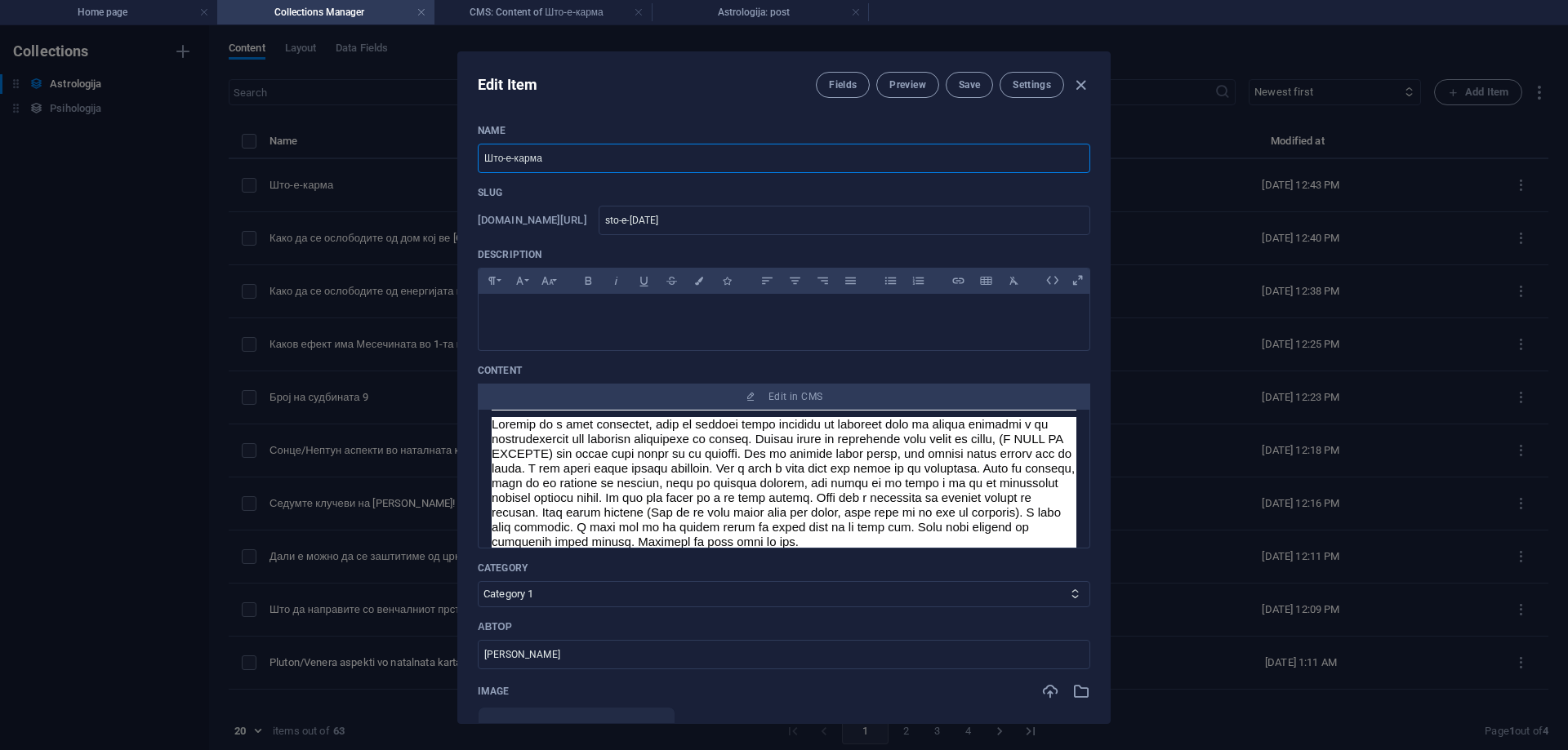
click at [507, 155] on input "Што-е-карма" at bounding box center [783, 158] width 612 height 30
click at [512, 156] on input "Што е-карма" at bounding box center [783, 158] width 612 height 30
click at [704, 227] on input "text" at bounding box center [844, 220] width 492 height 30
click at [963, 89] on span "Save" at bounding box center [969, 85] width 21 height 13
click at [912, 87] on span "Preview" at bounding box center [907, 85] width 36 height 13
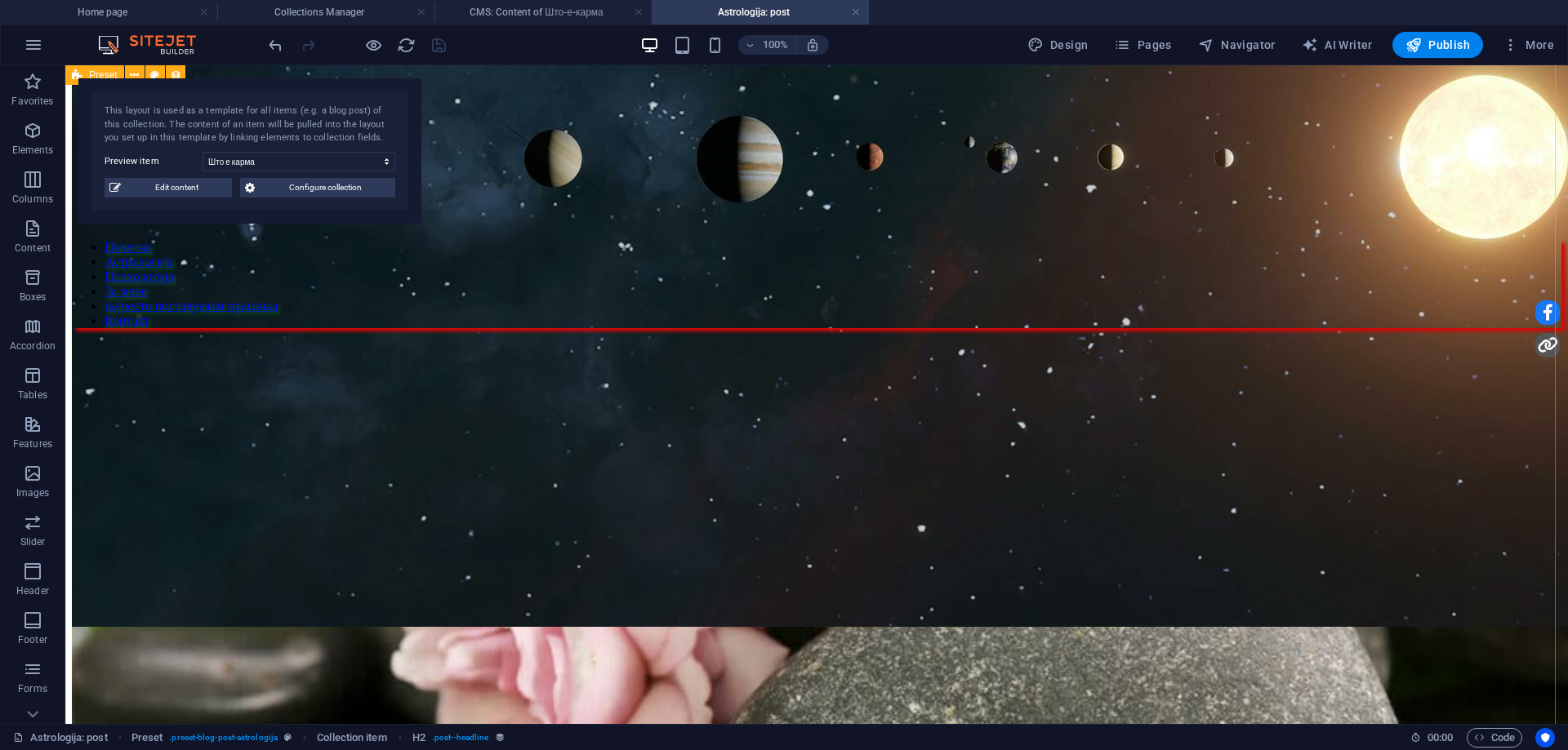
scroll to position [571, 0]
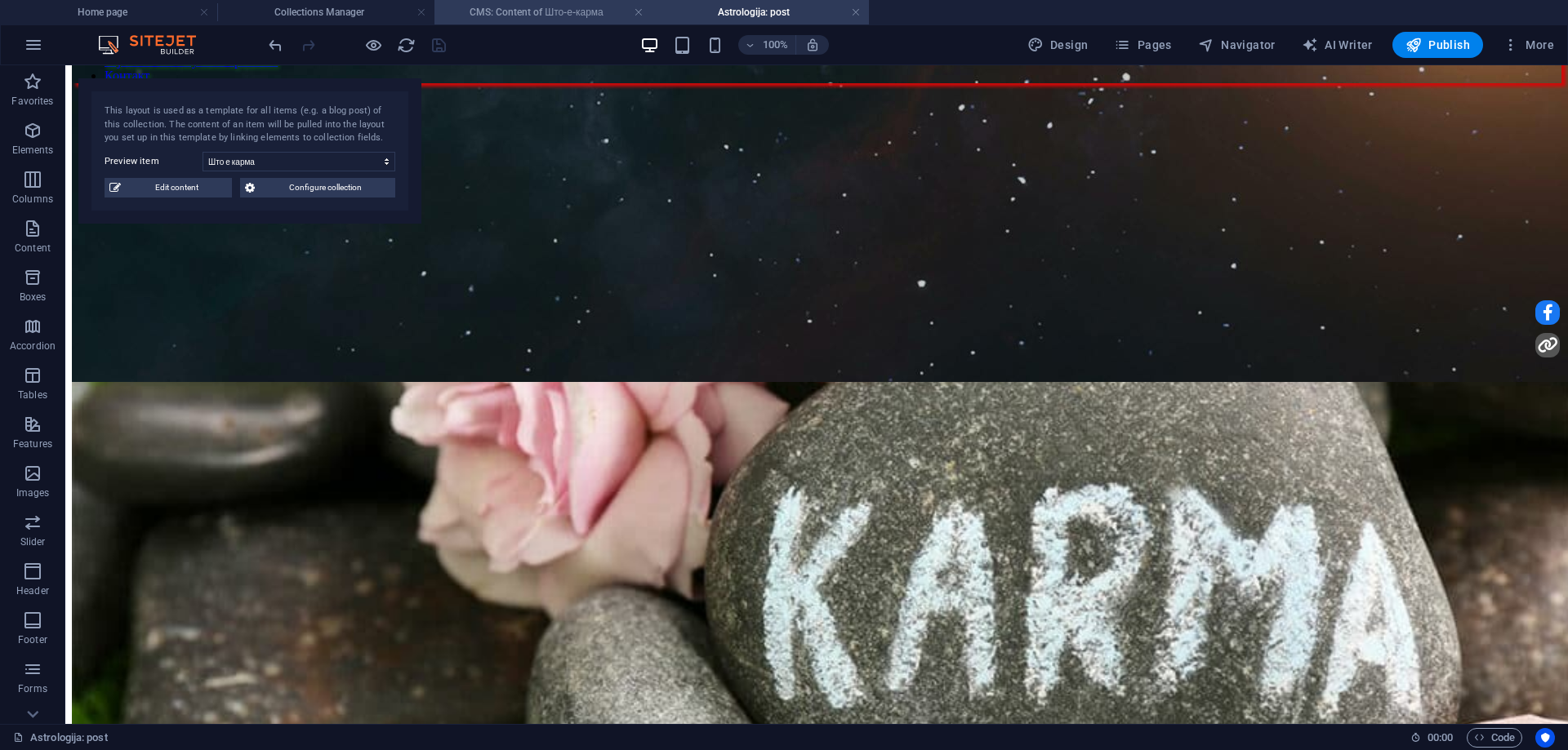
click at [507, 18] on h4 "CMS: Content of Што-е-карма" at bounding box center [543, 12] width 218 height 18
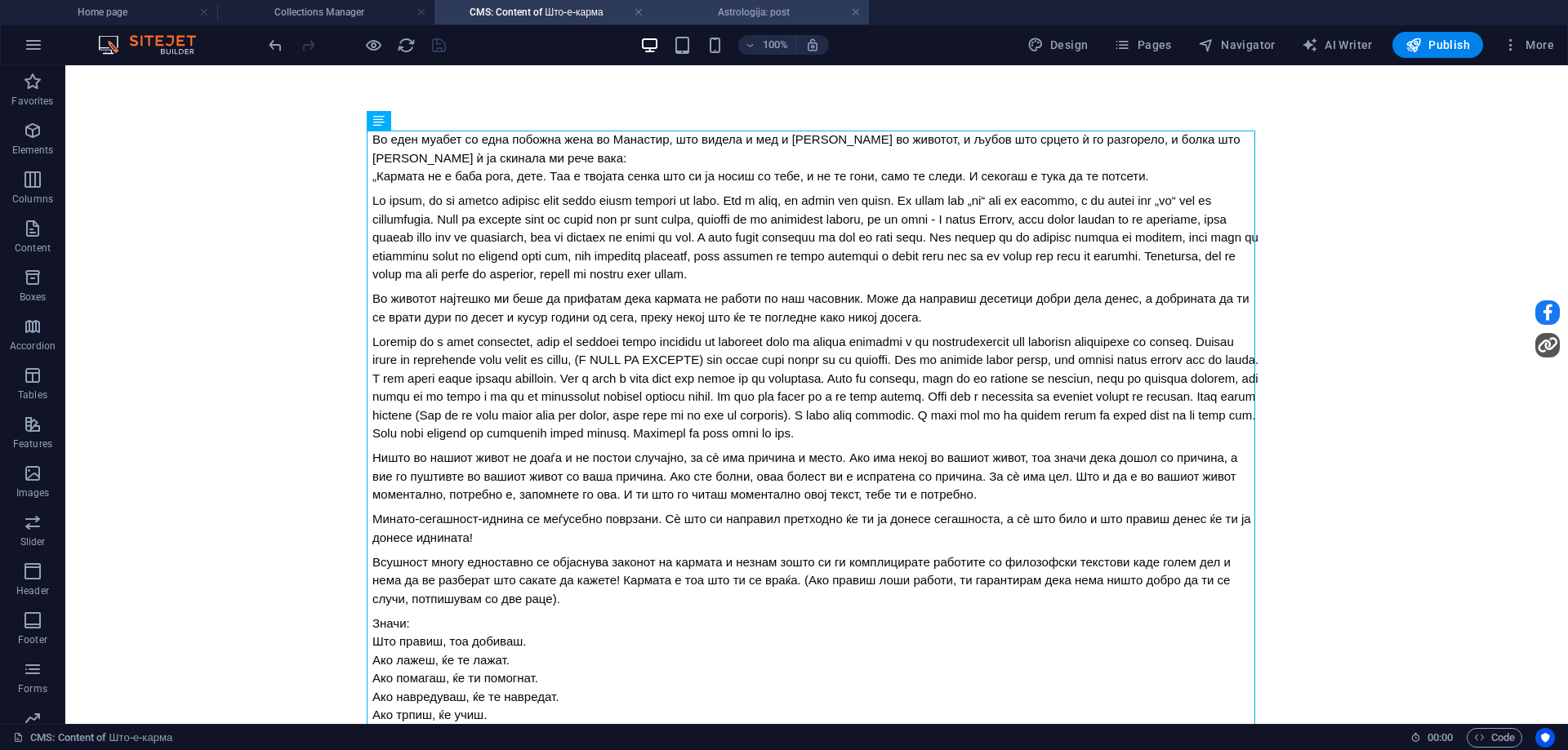
click at [808, 5] on h4 "Astrologija: post" at bounding box center [760, 12] width 218 height 18
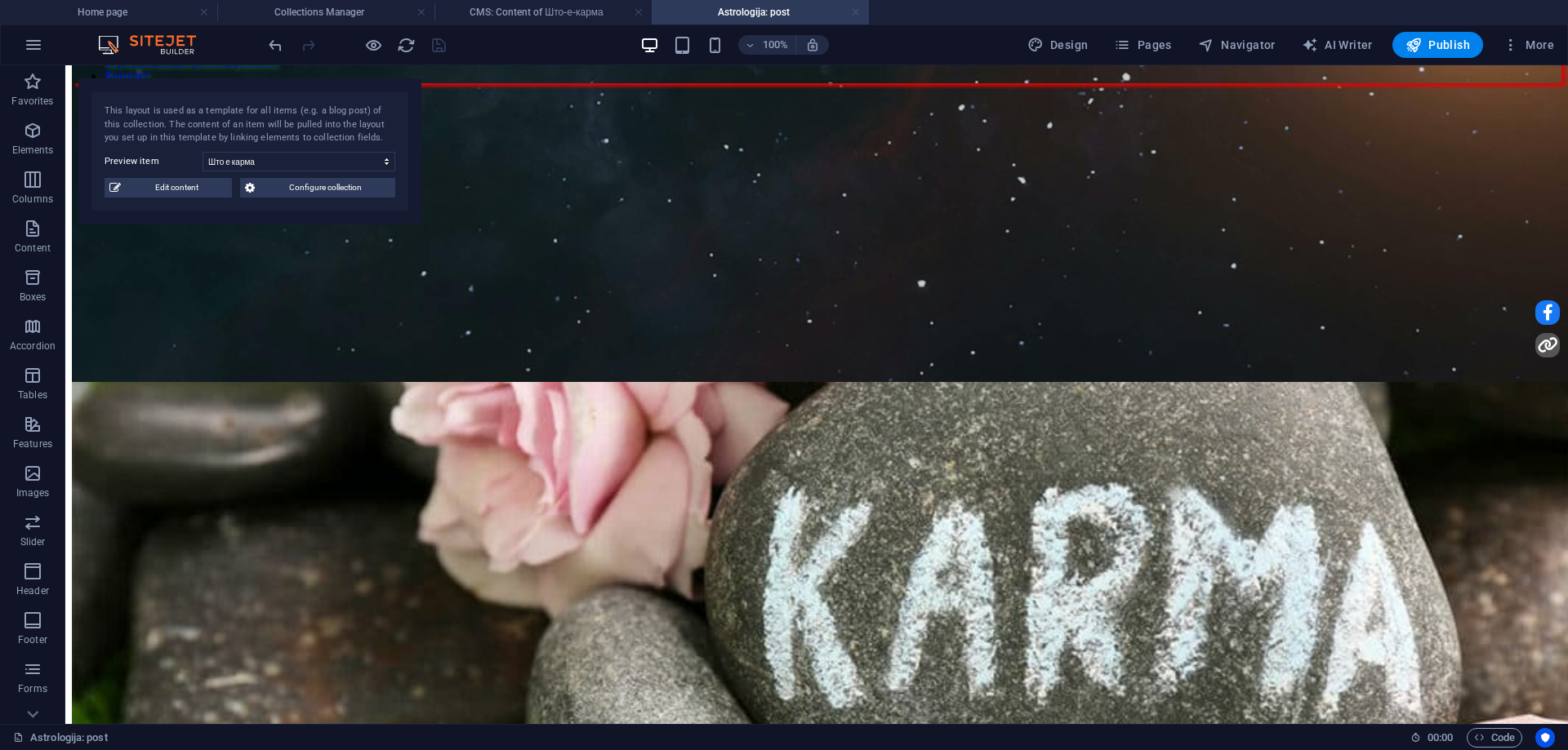
click at [860, 12] on link at bounding box center [856, 13] width 10 height 15
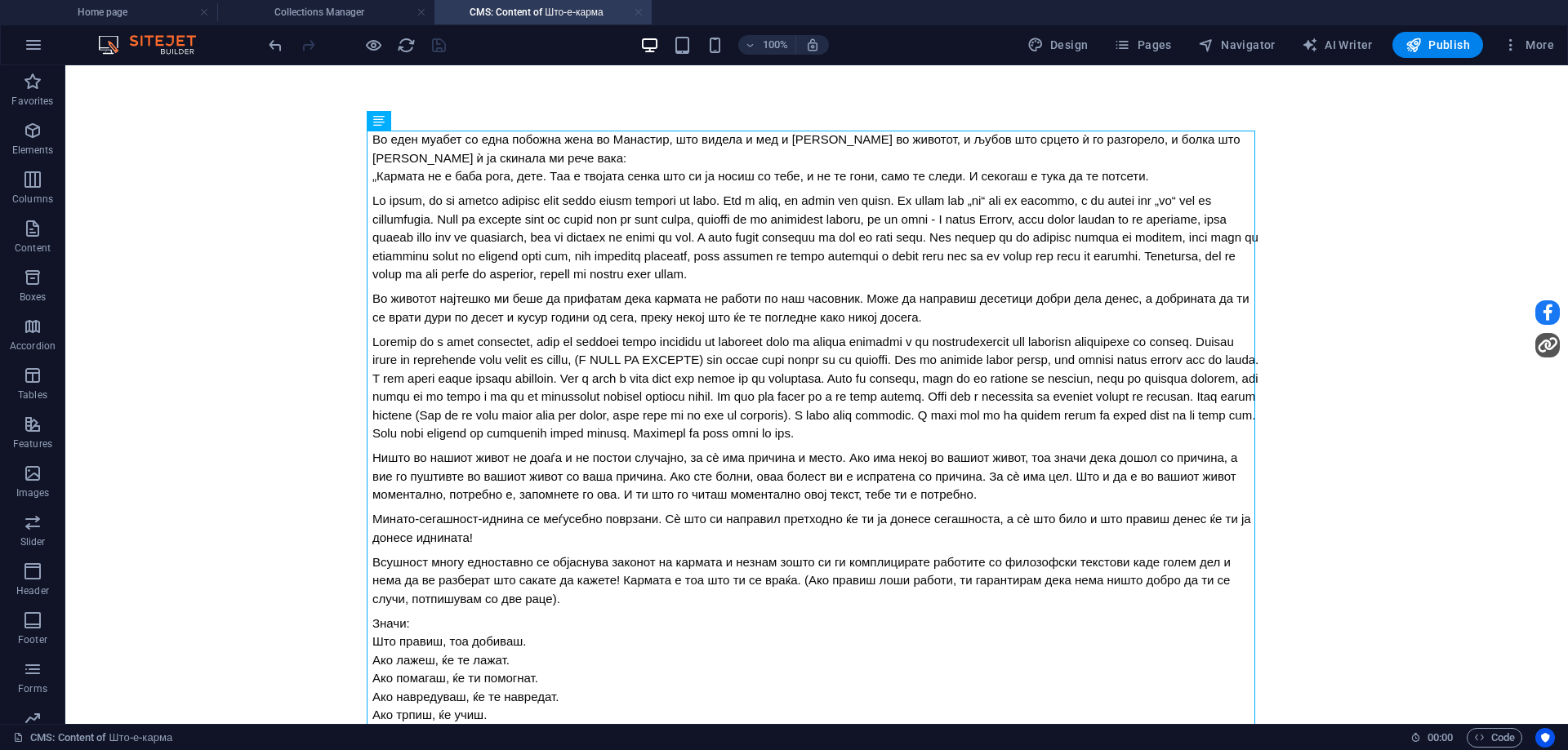
click at [635, 12] on link at bounding box center [639, 13] width 10 height 15
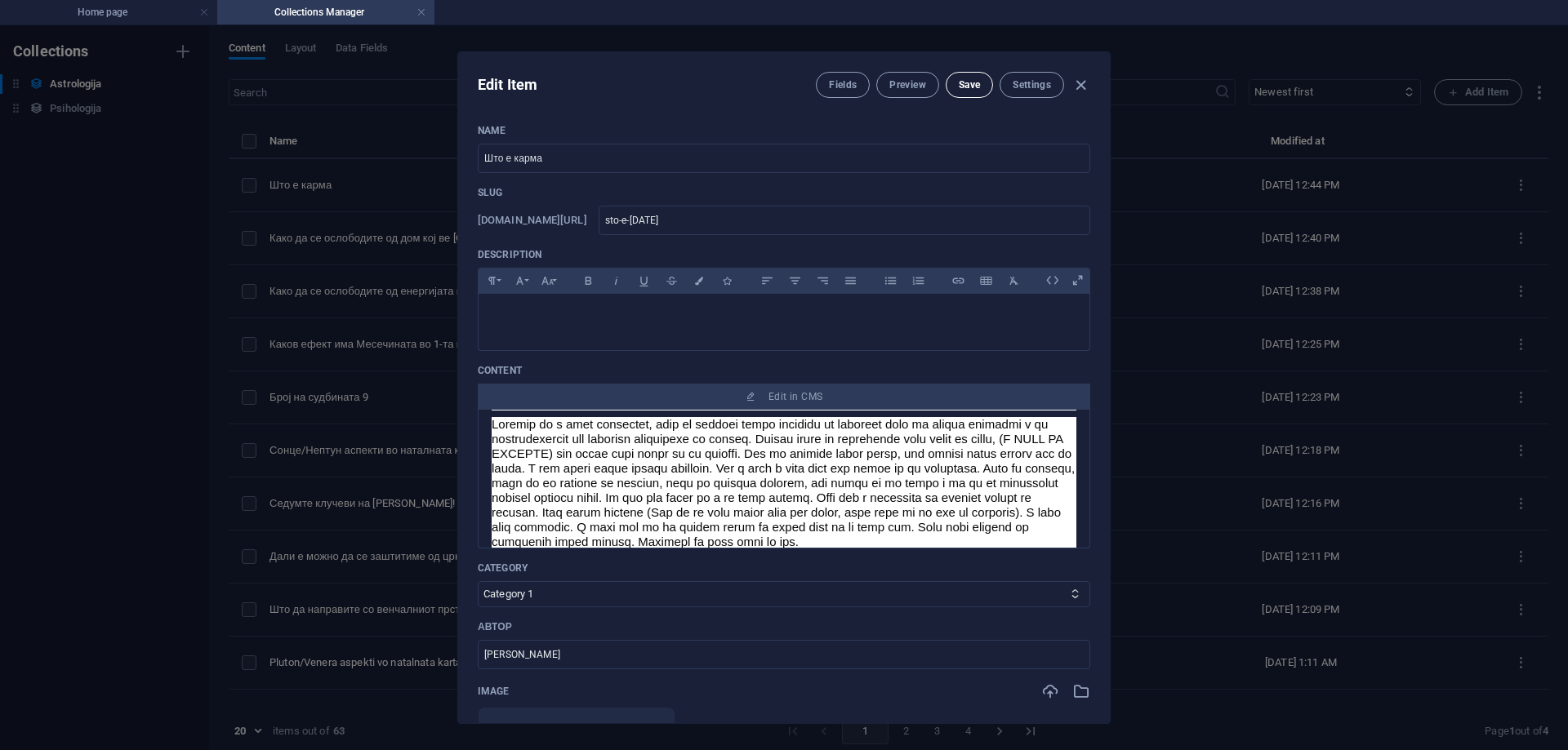
click at [958, 80] on span "Save" at bounding box center [969, 85] width 21 height 13
click at [1079, 82] on icon "button" at bounding box center [1081, 85] width 19 height 19
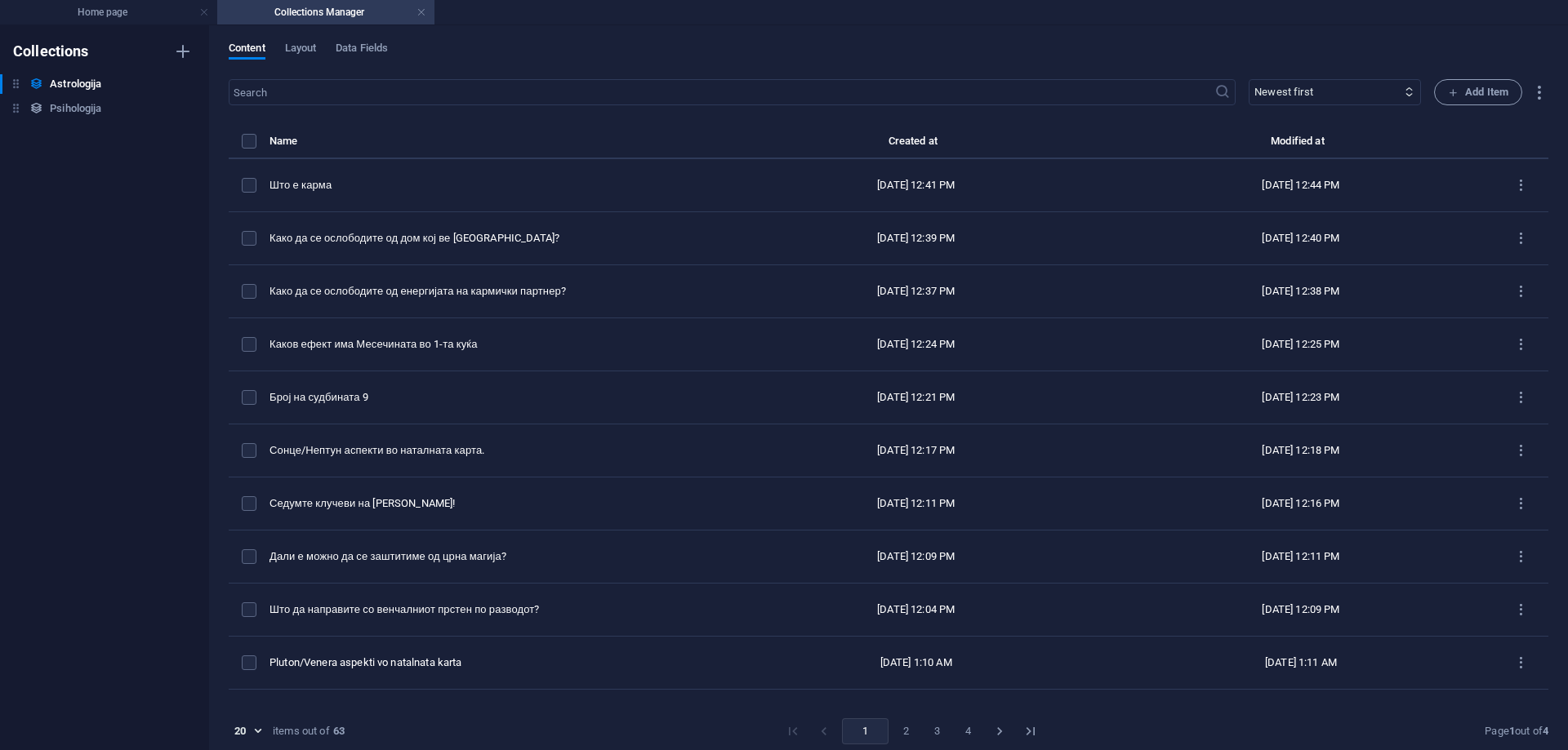
scroll to position [0, 0]
click at [1472, 95] on span "Add Item" at bounding box center [1477, 91] width 60 height 19
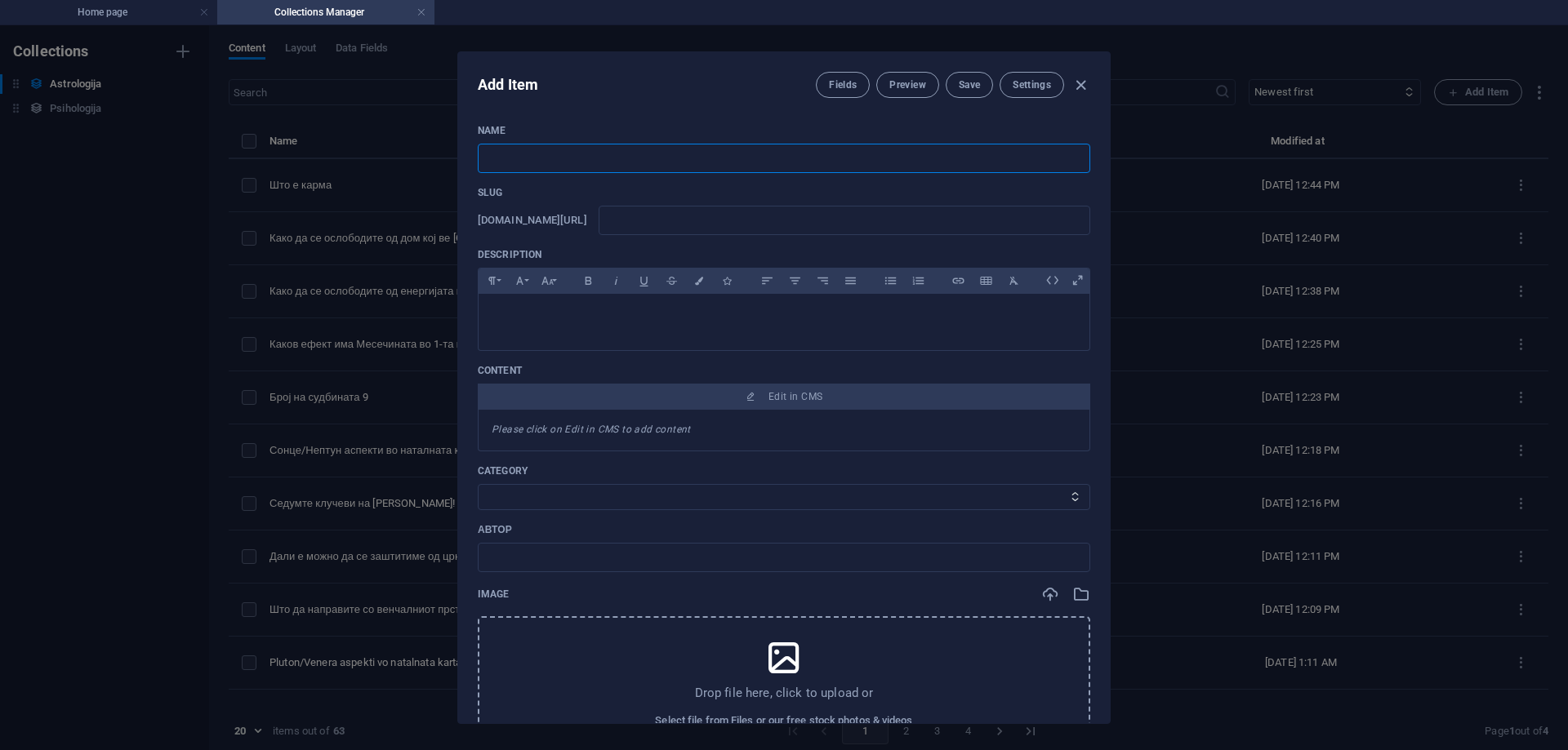
click at [639, 163] on input "text" at bounding box center [783, 158] width 612 height 30
click at [738, 222] on input "text" at bounding box center [844, 220] width 492 height 30
click at [958, 87] on span "Save" at bounding box center [969, 85] width 21 height 13
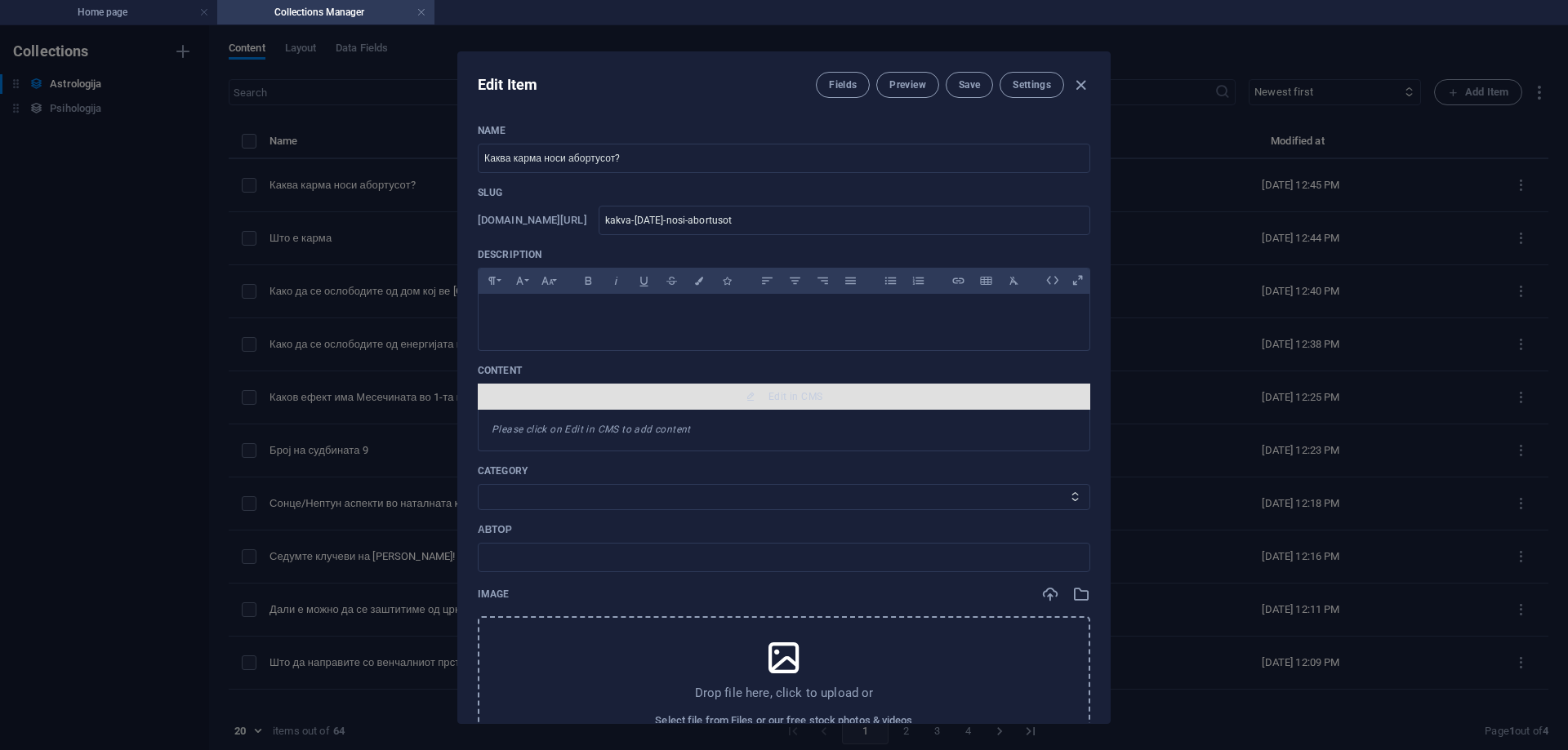
click at [780, 399] on span "Edit in CMS" at bounding box center [796, 396] width 54 height 13
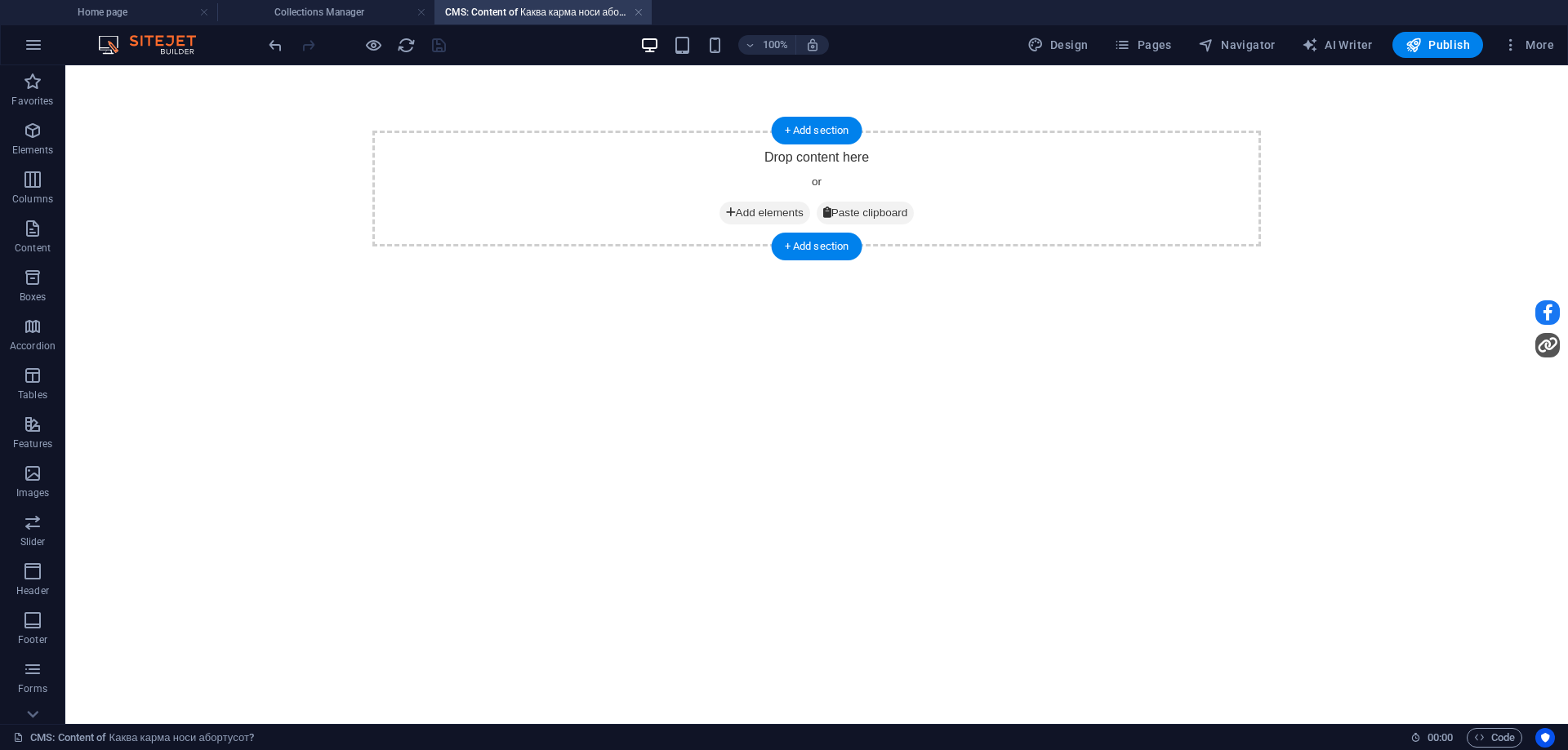
click at [746, 213] on span "Add elements" at bounding box center [765, 212] width 91 height 23
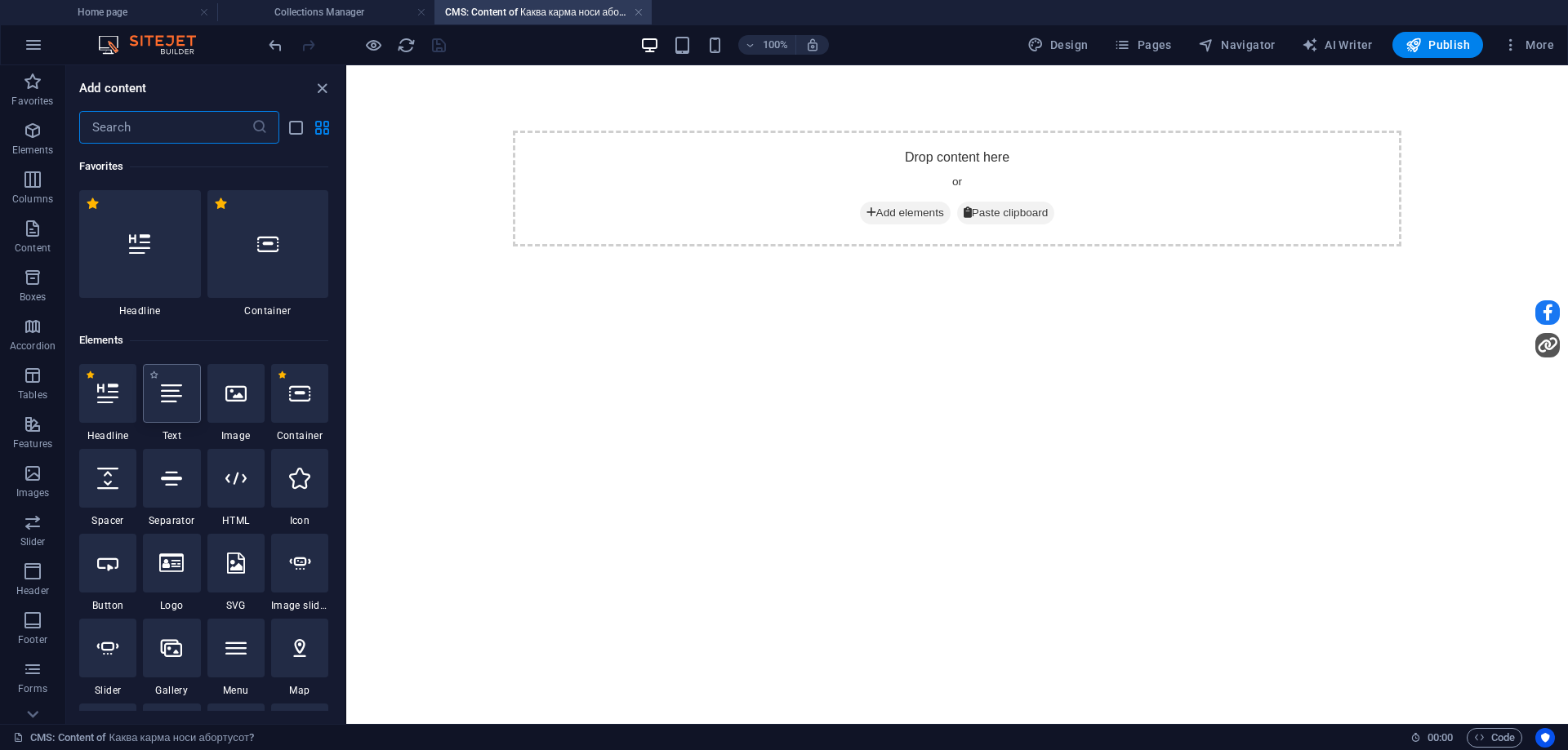
click at [163, 409] on div at bounding box center [172, 393] width 58 height 58
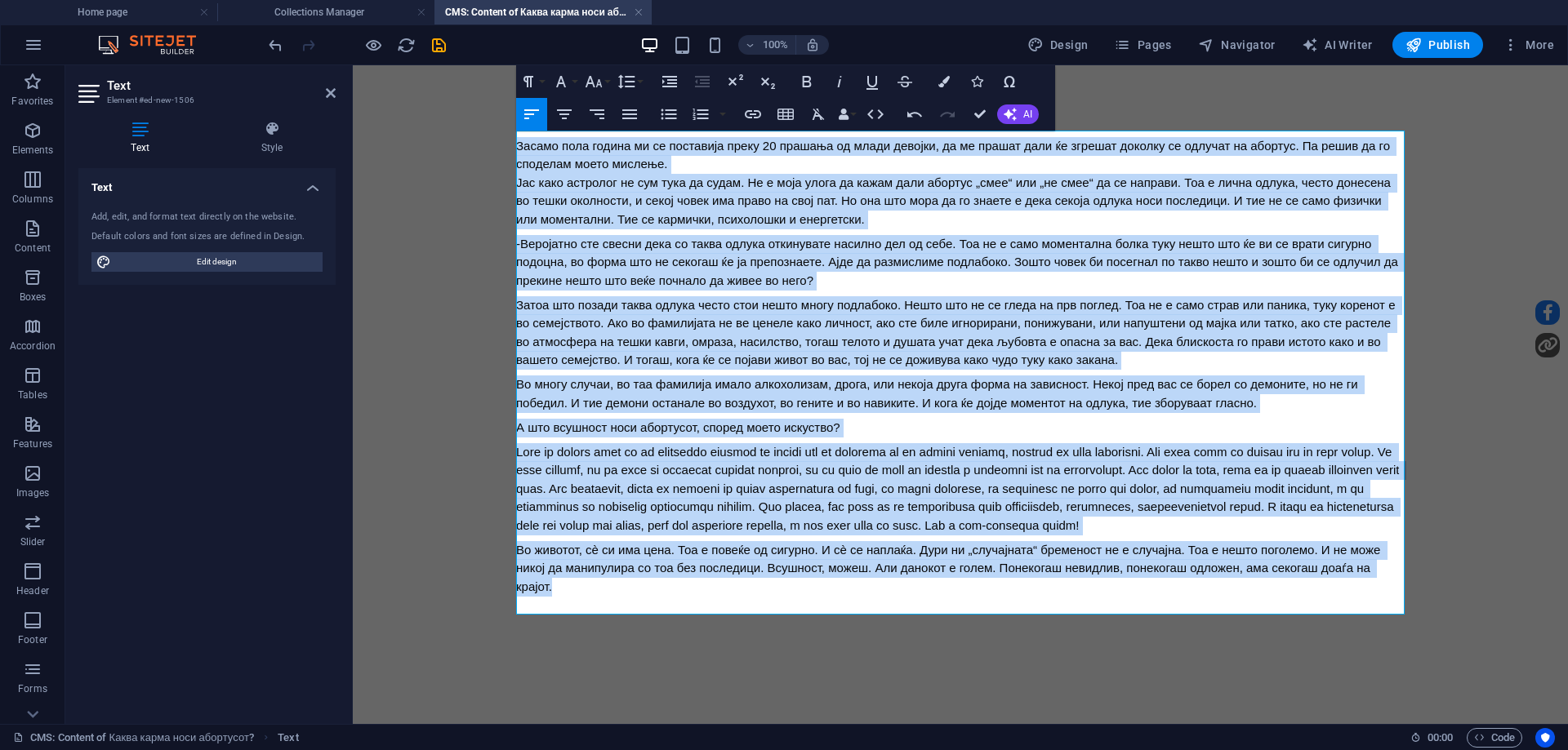
drag, startPoint x: 596, startPoint y: 604, endPoint x: 496, endPoint y: 103, distance: 510.9
click at [442, 98] on body "За само пола година ми се поставија преку 20 прашања од млади девојки, да ме пр…" at bounding box center [960, 363] width 1215 height 596
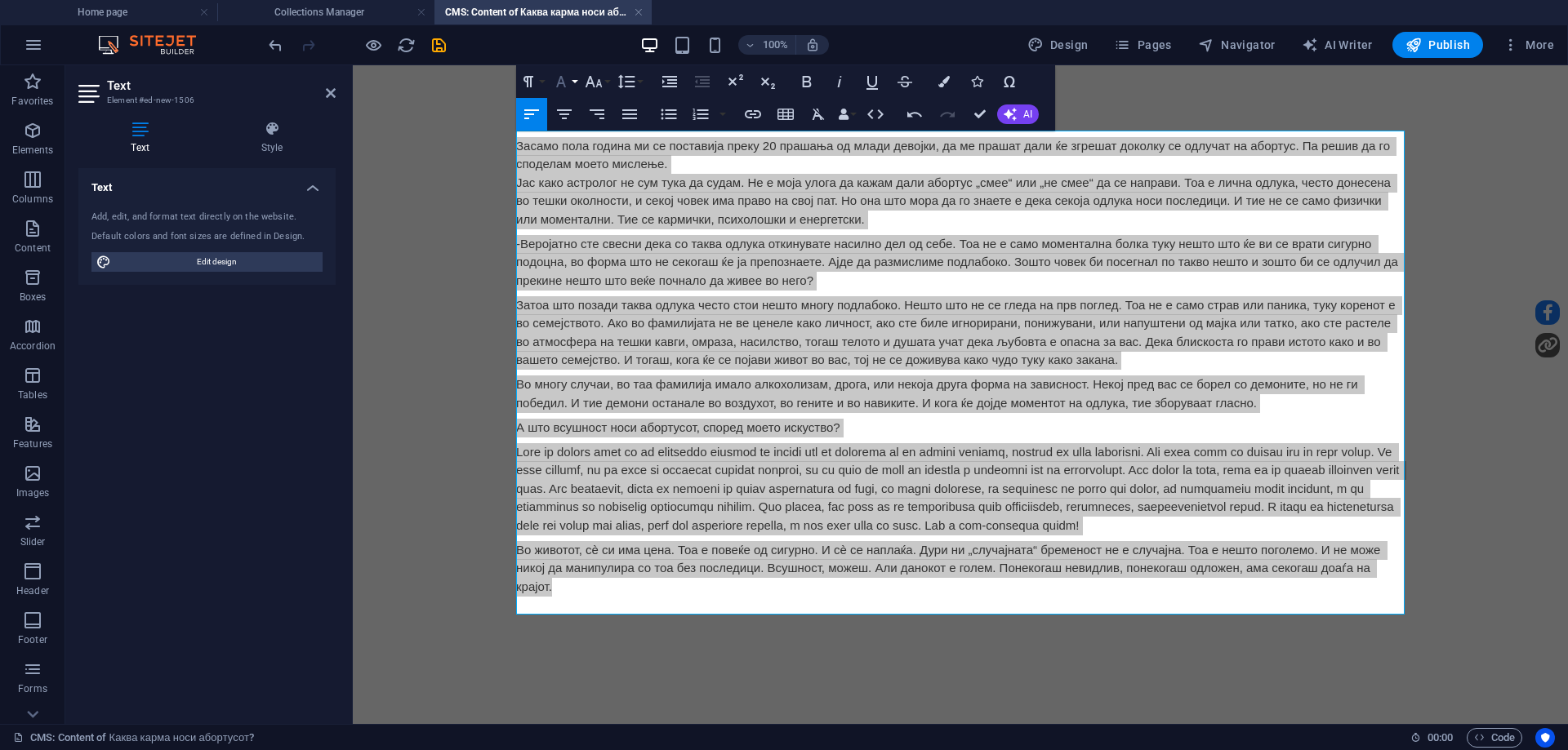
click at [560, 92] on button "Font Family" at bounding box center [564, 81] width 31 height 33
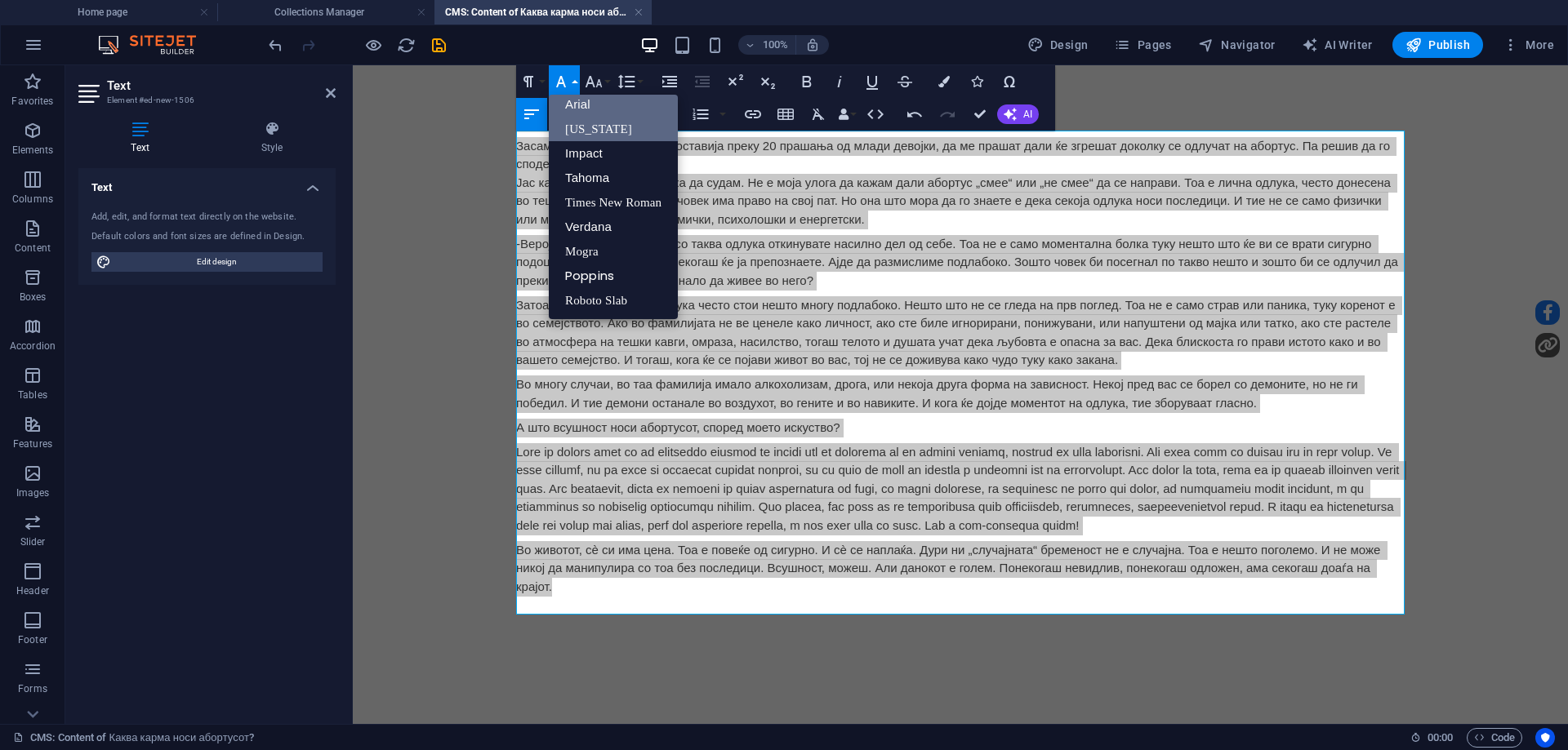
scroll to position [9, 0]
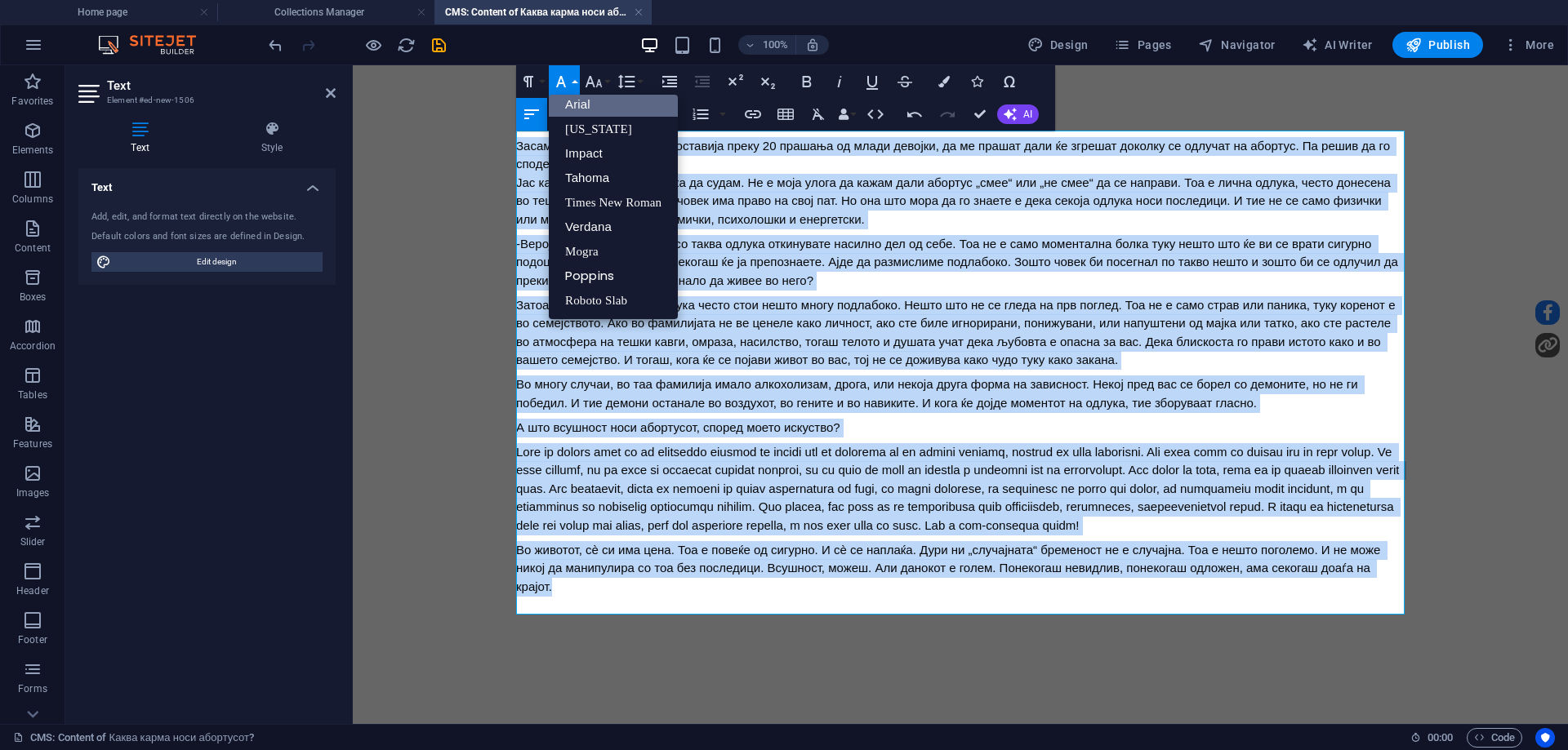
click at [572, 109] on link "Arial" at bounding box center [613, 104] width 129 height 25
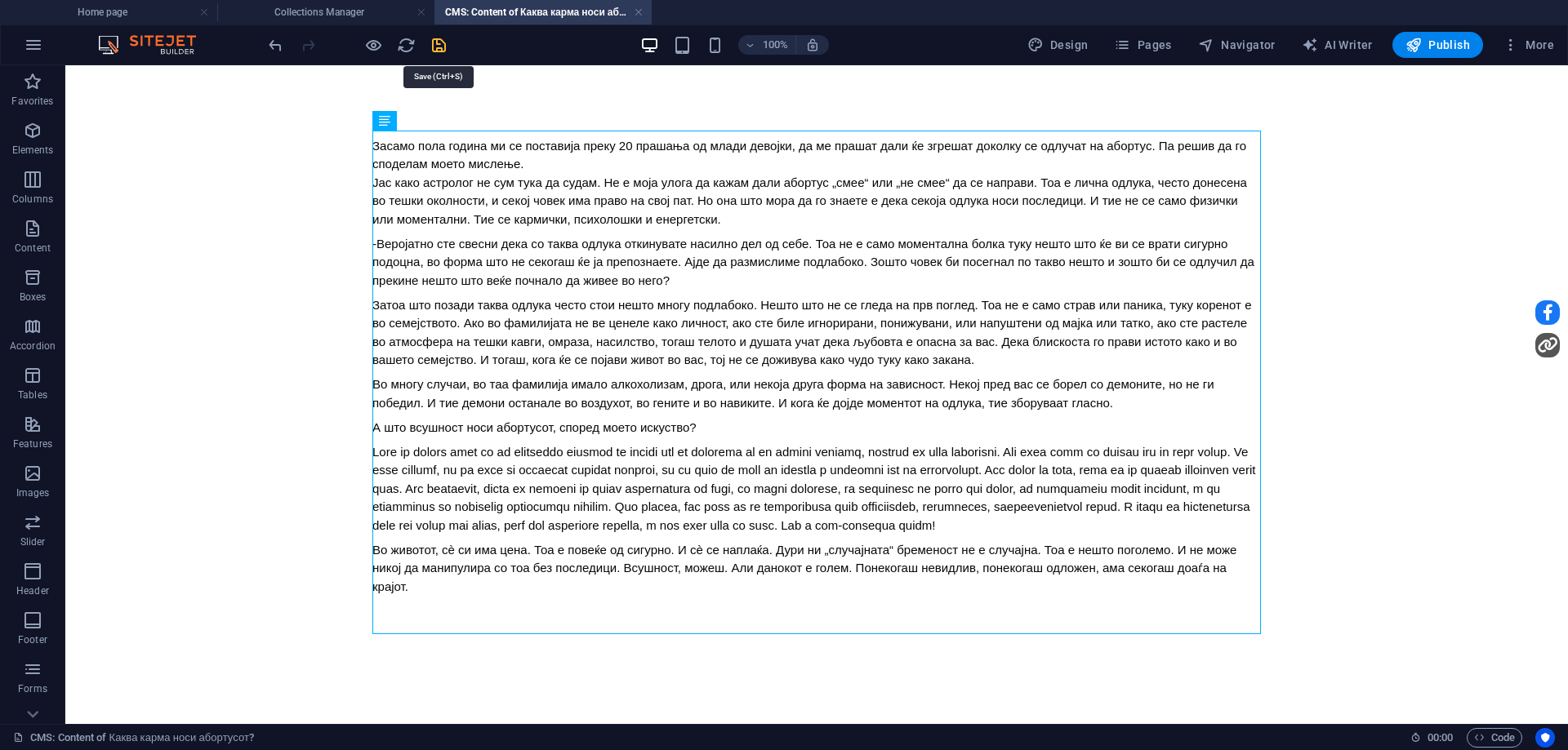
click at [444, 46] on icon "save" at bounding box center [439, 45] width 19 height 19
click at [346, 16] on h4 "Collections Manager" at bounding box center [326, 12] width 218 height 18
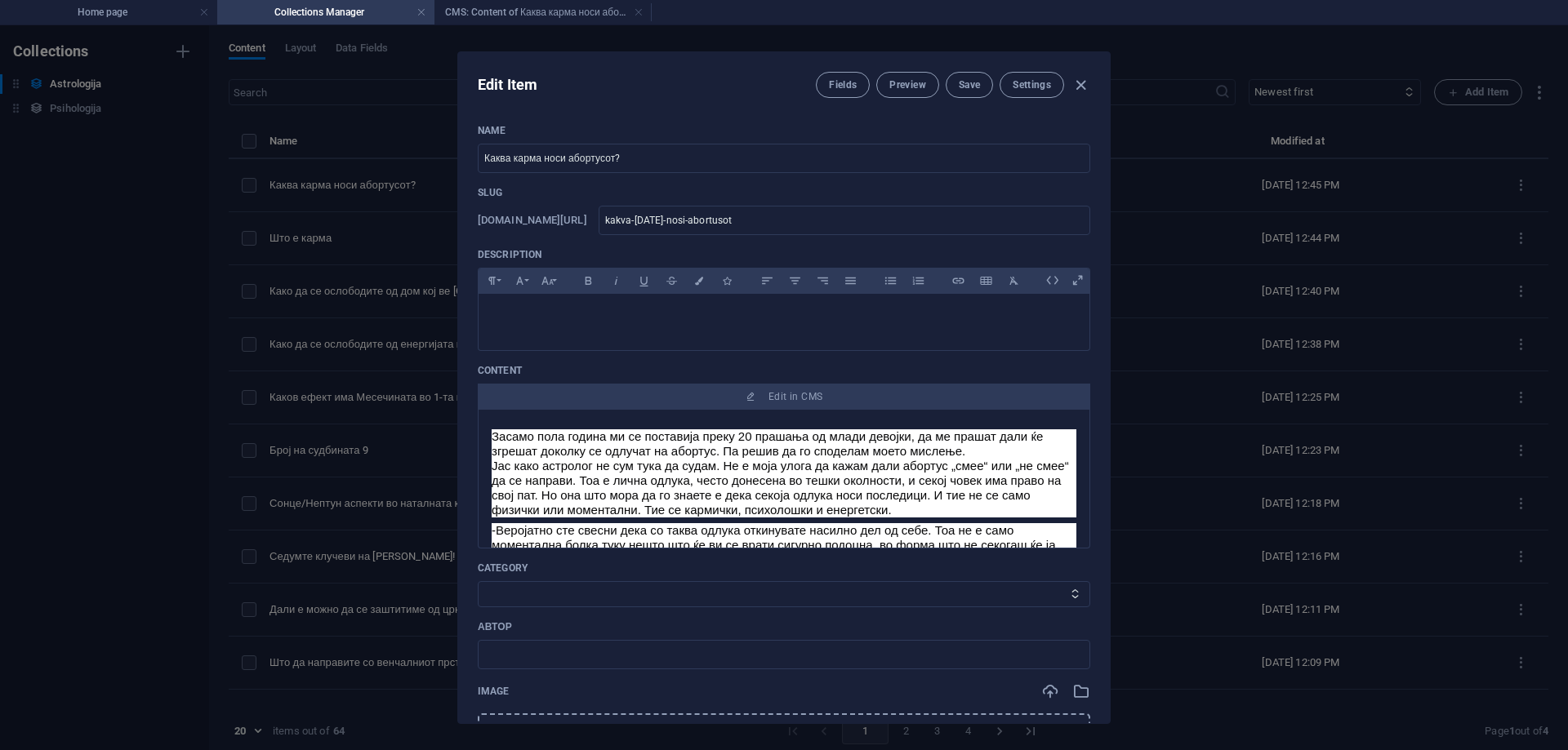
scroll to position [163, 0]
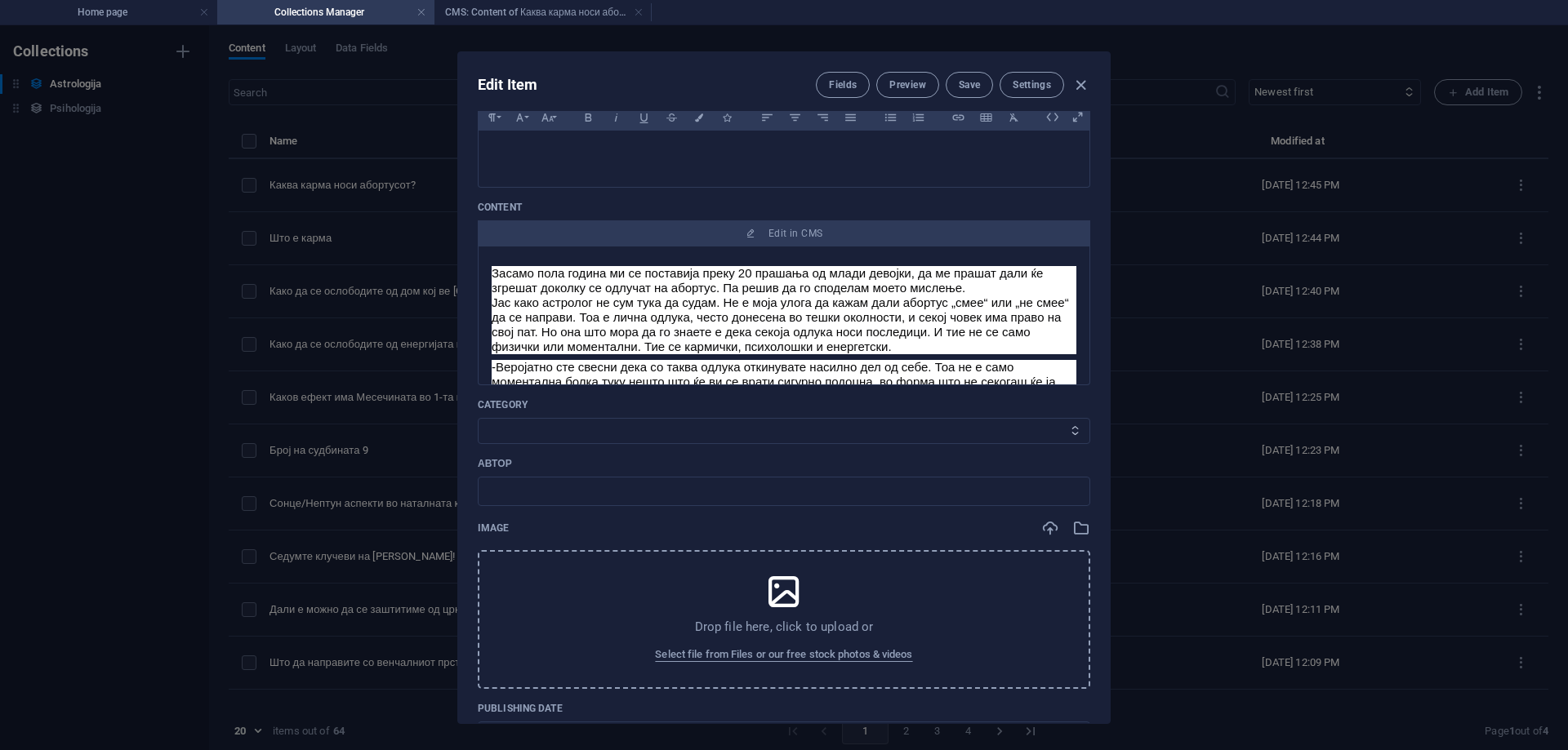
click at [561, 438] on select "Category 1 Category 2" at bounding box center [783, 431] width 612 height 26
select select "Category 1"
click at [478, 418] on select "Category 1 Category 2" at bounding box center [783, 431] width 612 height 26
click at [587, 498] on input "text" at bounding box center [783, 491] width 612 height 30
type input "[PERSON_NAME]"
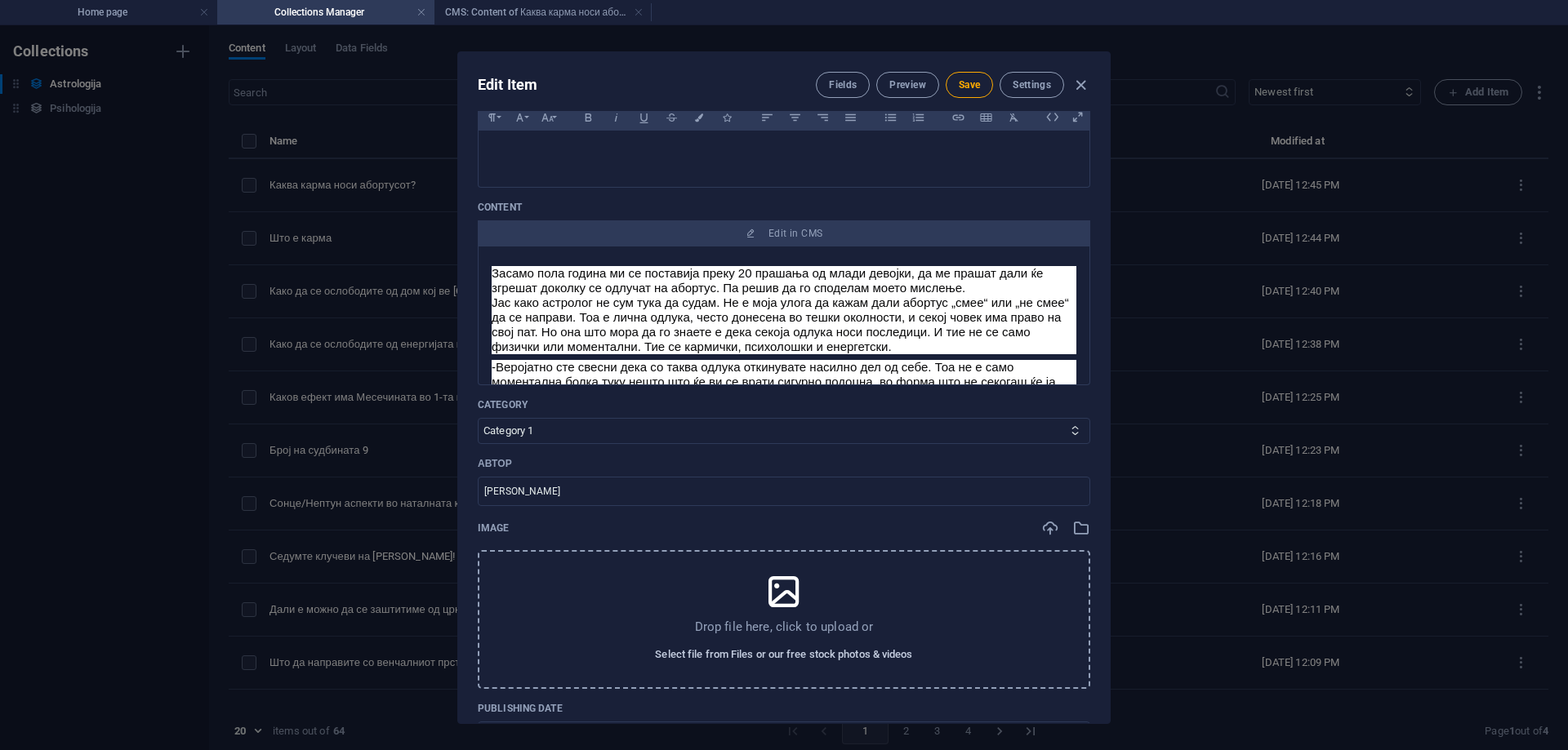
click at [679, 653] on span "Select file from Files or our free stock photos & videos" at bounding box center [784, 654] width 257 height 19
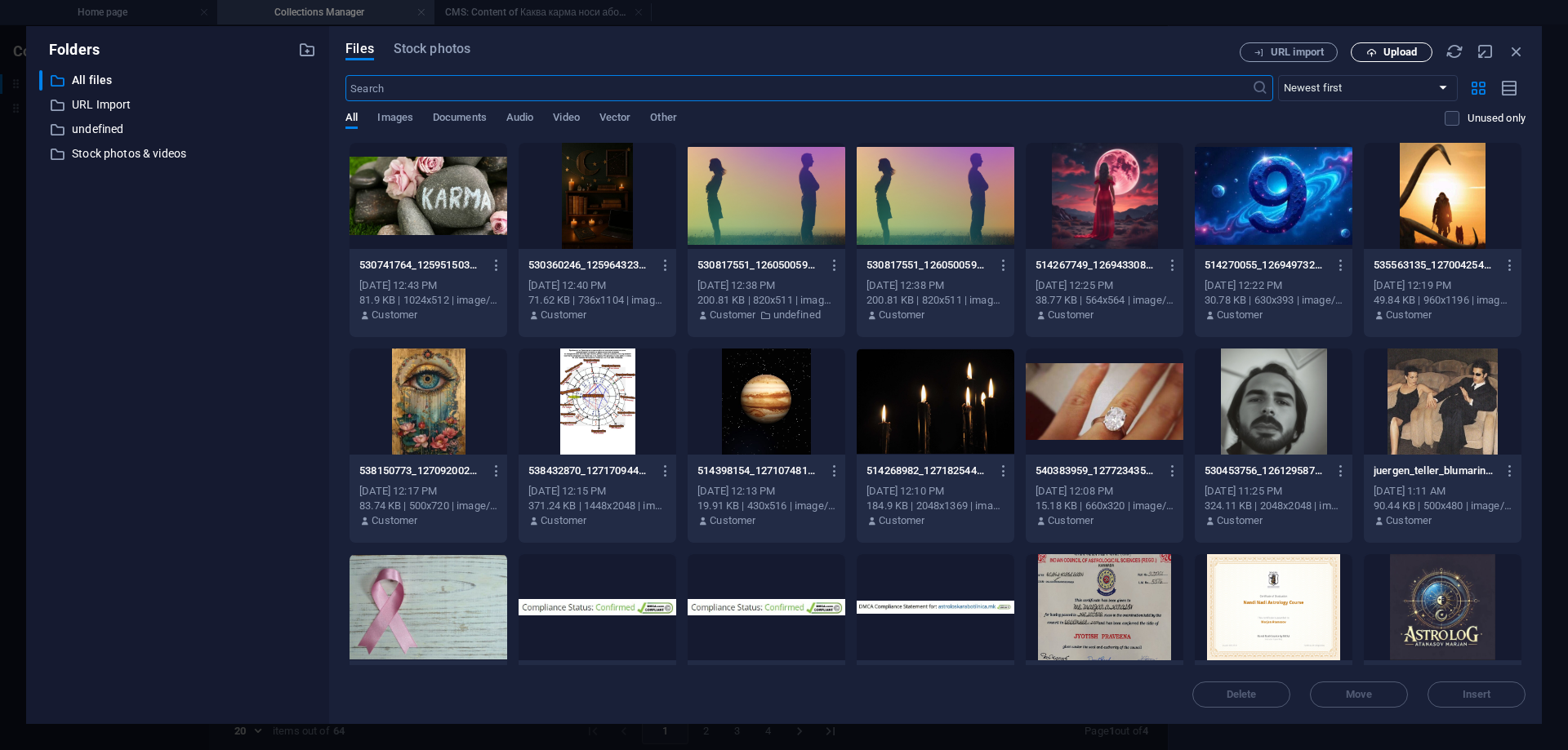
click at [1414, 53] on span "Upload" at bounding box center [1400, 52] width 34 height 10
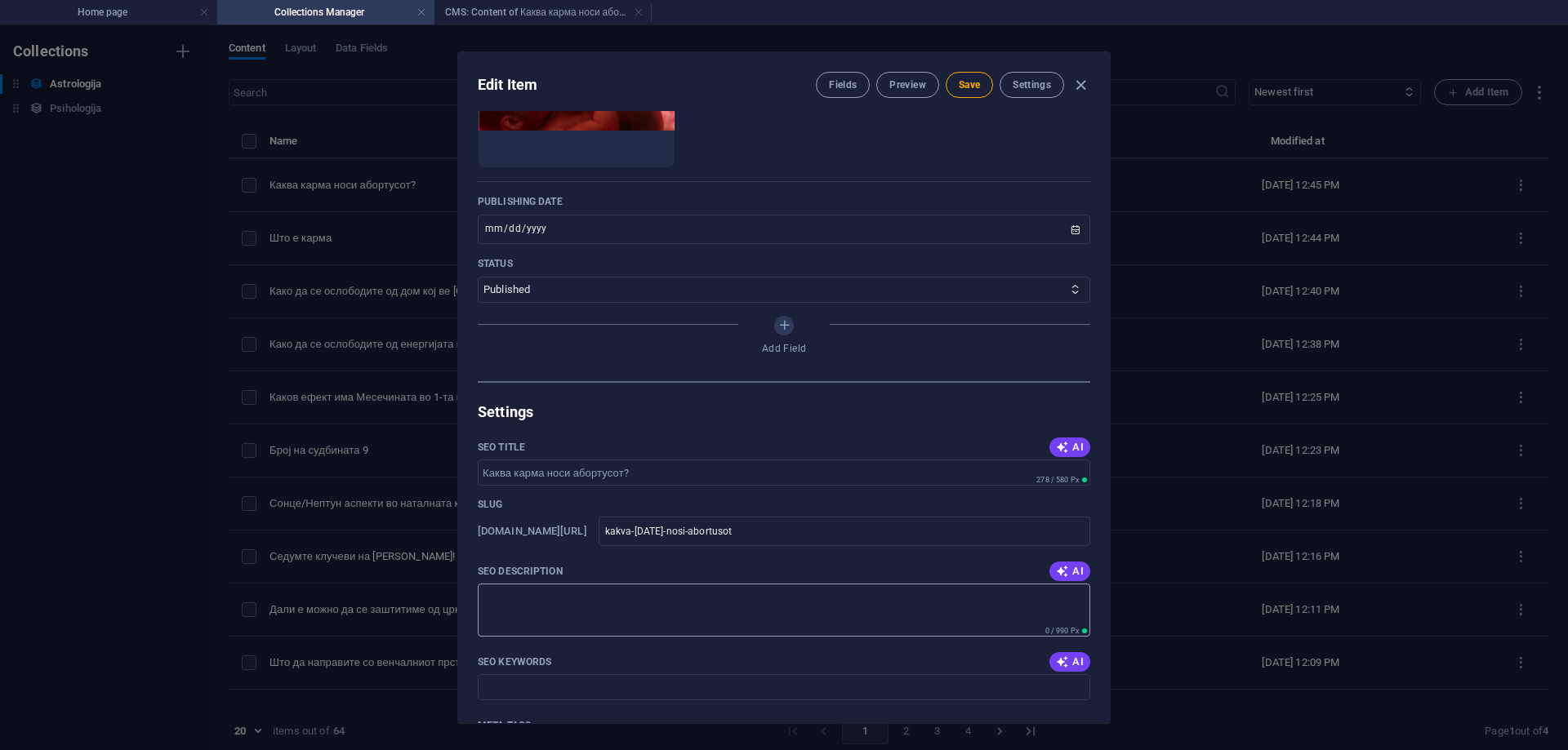
scroll to position [817, 0]
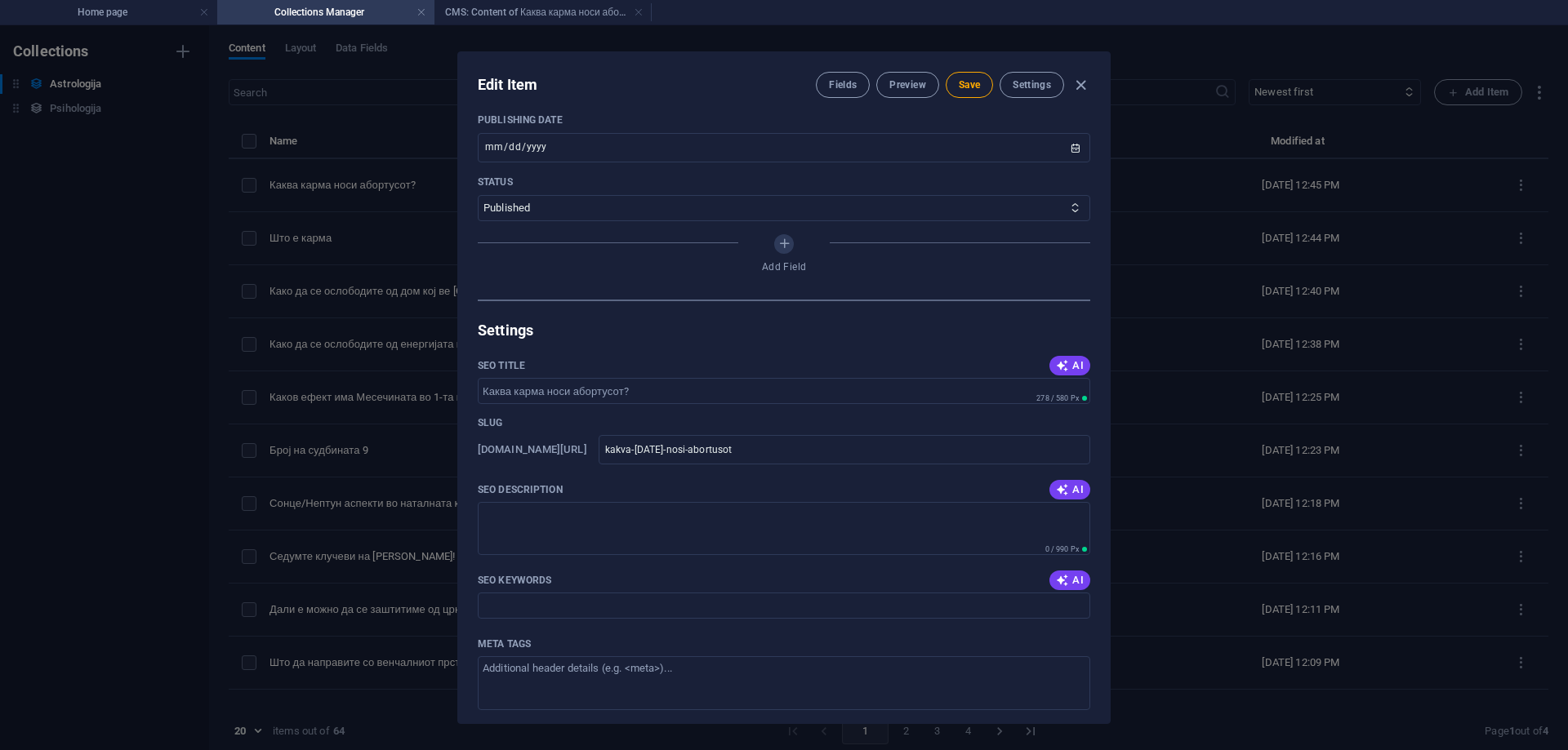
click at [1079, 492] on button "AI" at bounding box center [1070, 489] width 41 height 19
click at [1063, 586] on icon "button" at bounding box center [1062, 580] width 13 height 13
type input "абортус, карма, последици, психолошки ефекти, одлука за абортус, семејни пробле…"
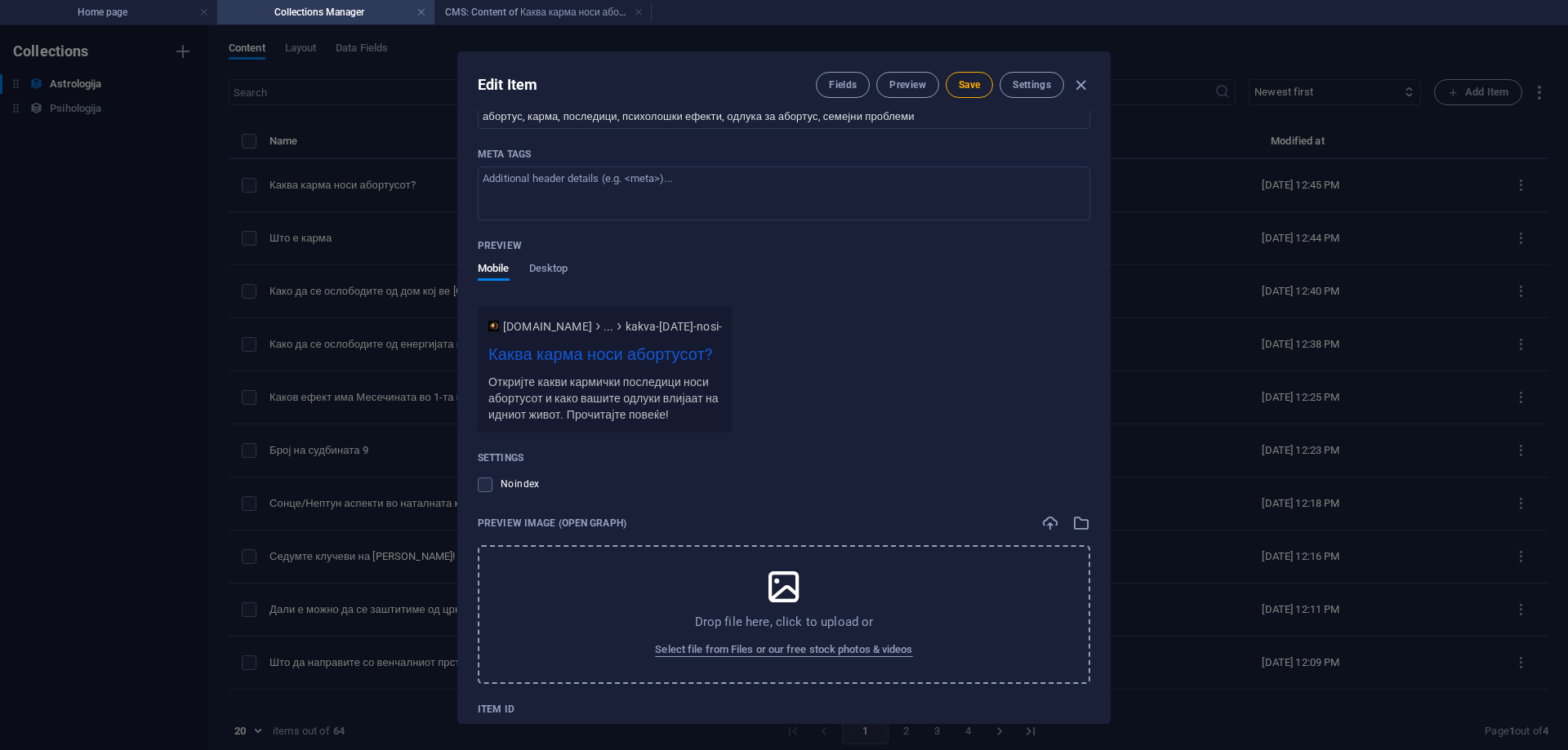
scroll to position [1362, 0]
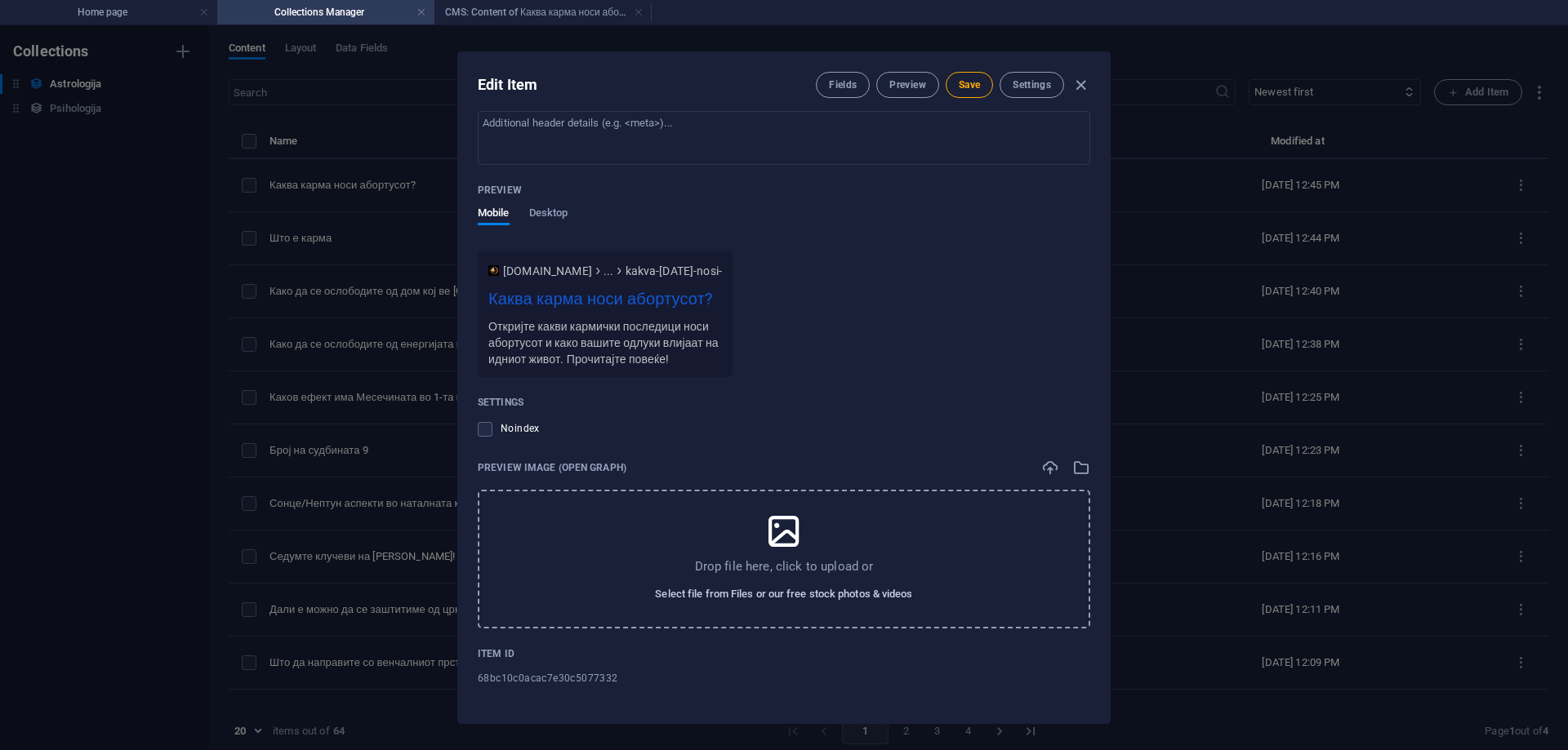
click at [777, 593] on span "Select file from Files or our free stock photos & videos" at bounding box center [784, 594] width 257 height 19
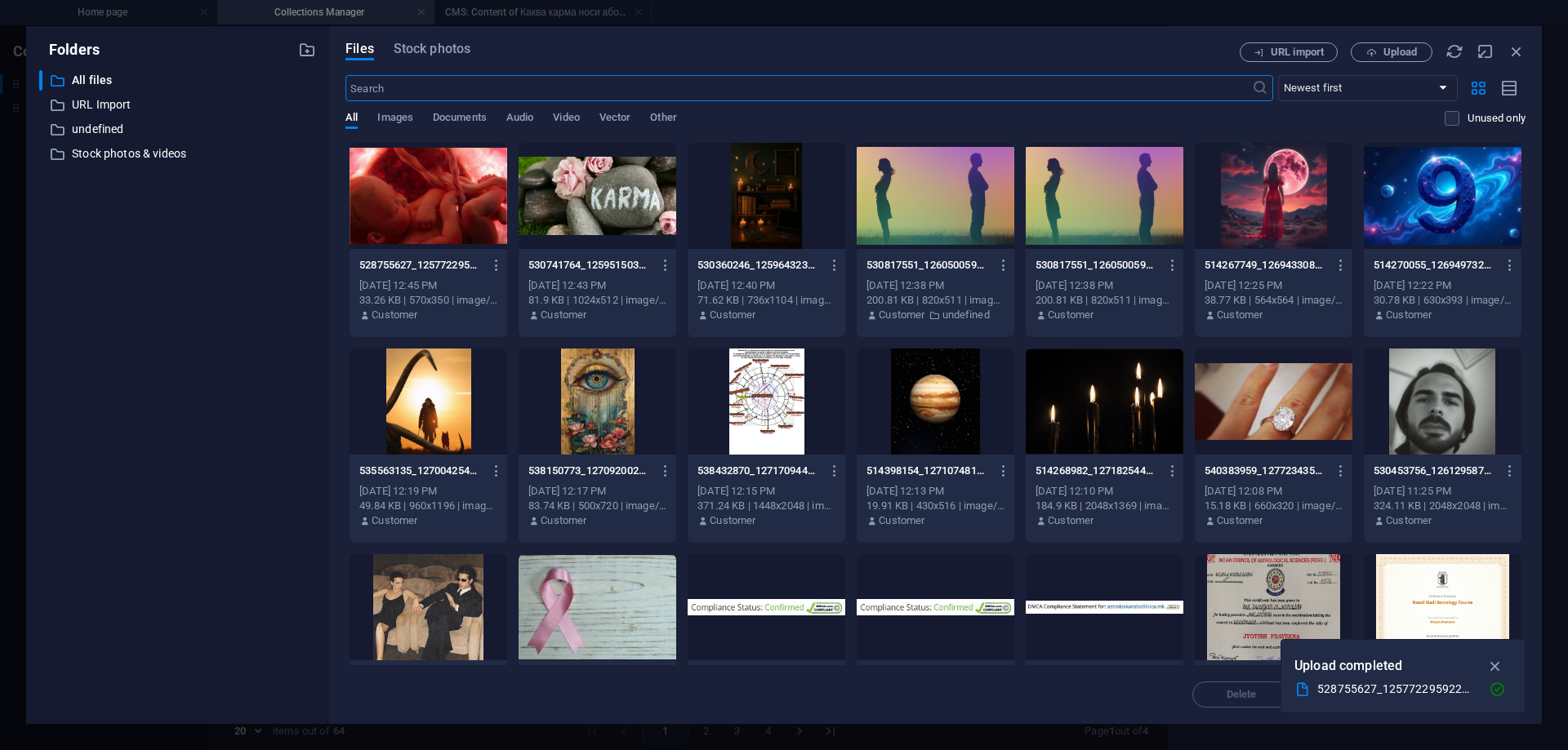
click at [461, 193] on div at bounding box center [428, 196] width 157 height 106
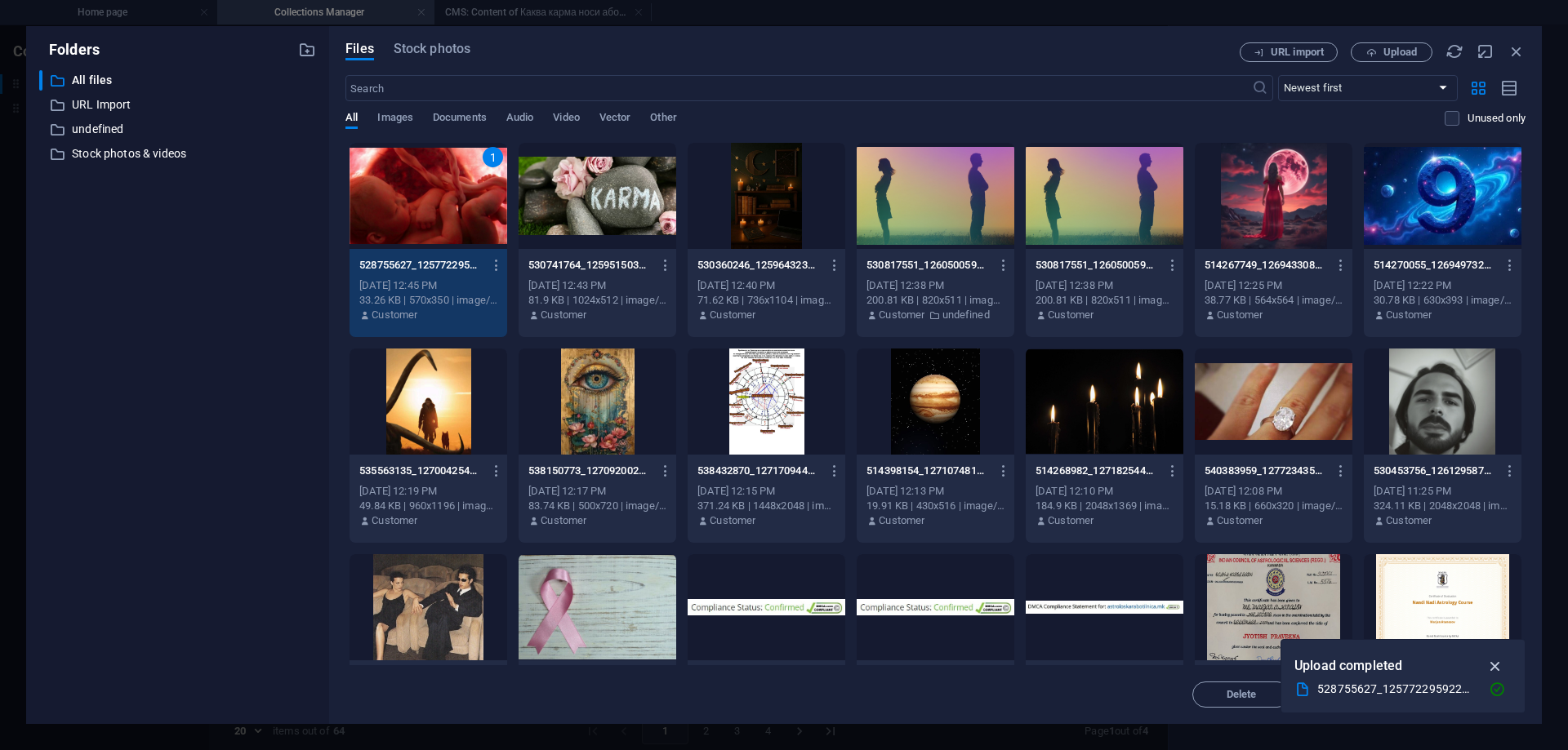
click at [1492, 665] on icon "button" at bounding box center [1496, 666] width 19 height 18
click at [1460, 692] on span "Insert" at bounding box center [1477, 695] width 85 height 10
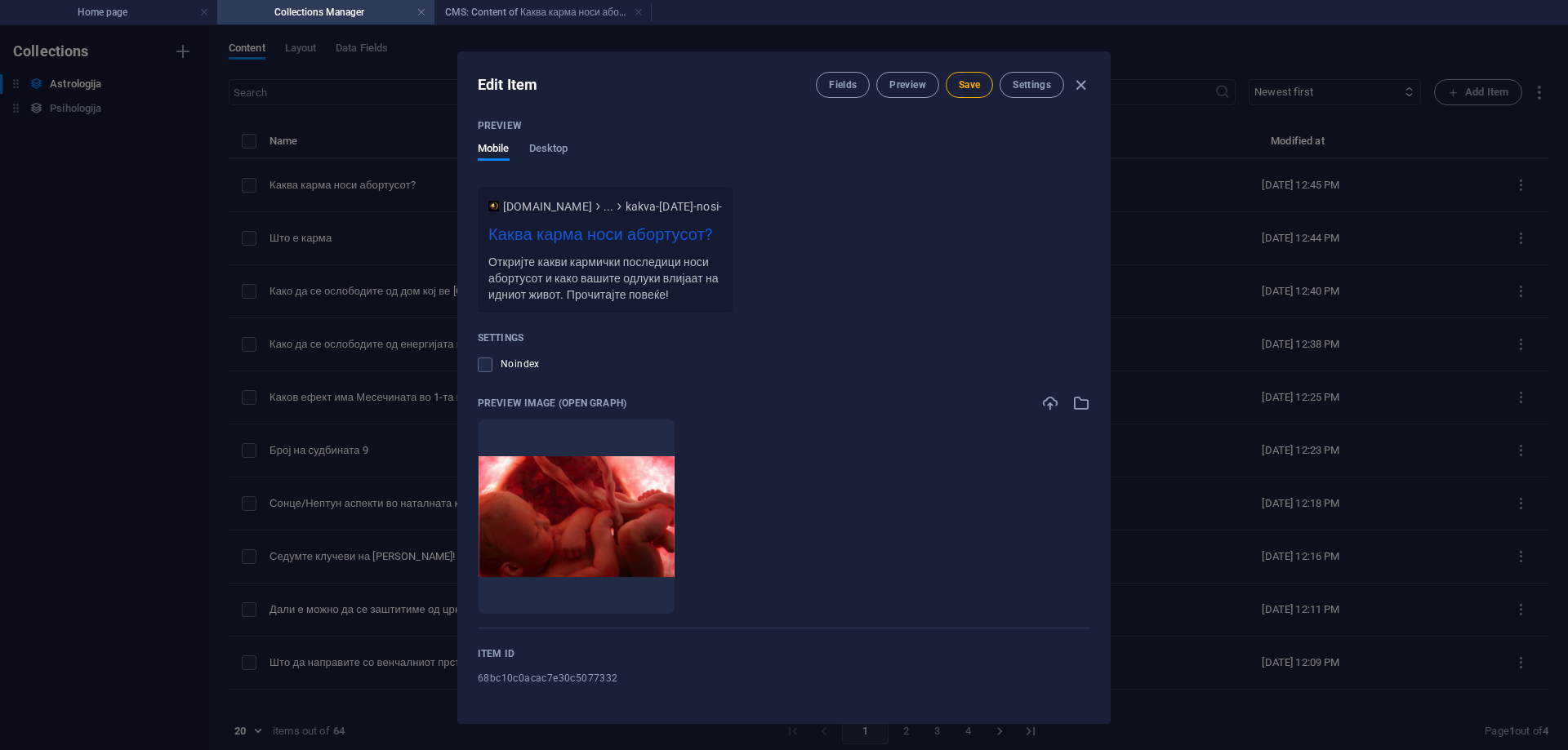
scroll to position [1018, 0]
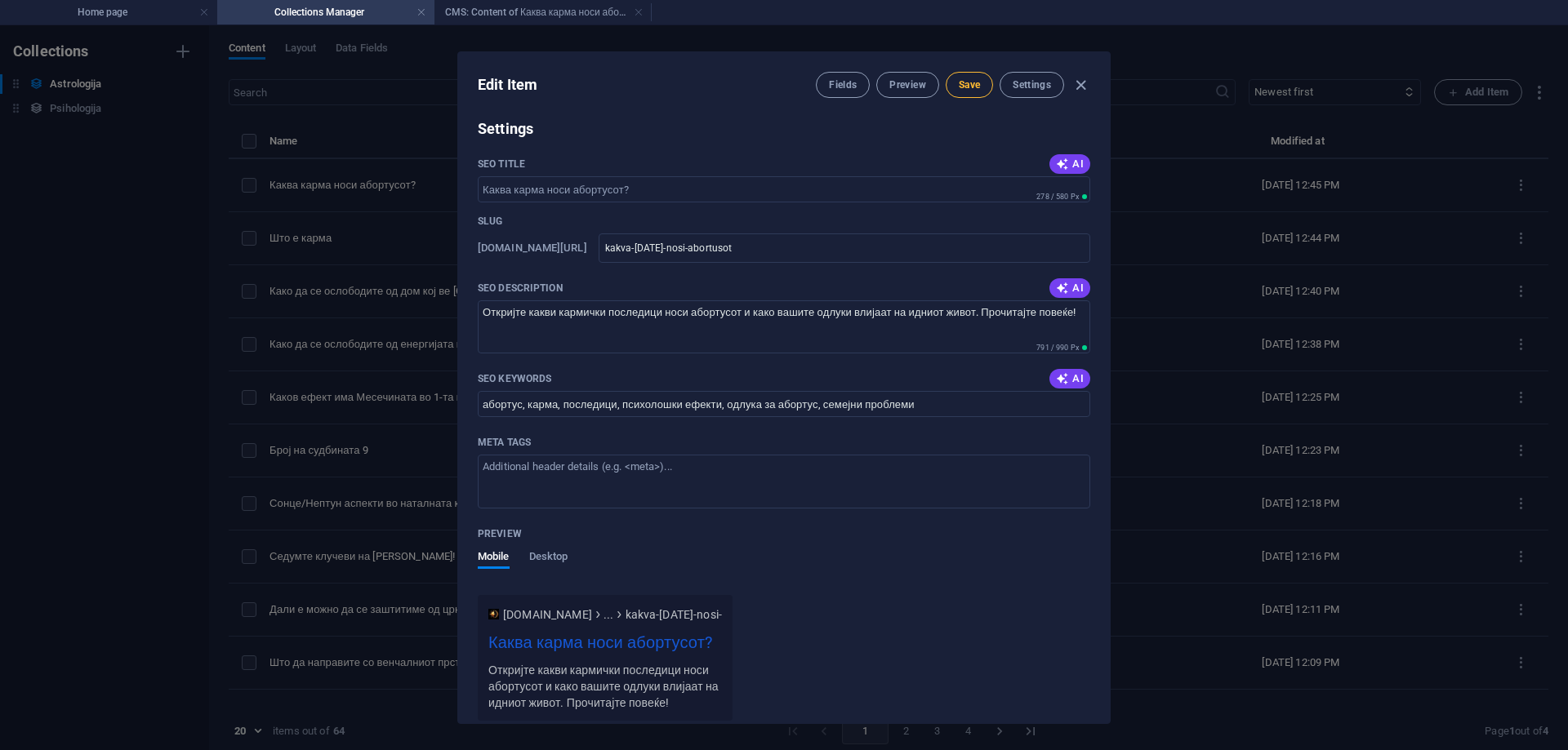
click at [960, 85] on span "Save" at bounding box center [969, 85] width 21 height 13
click at [908, 87] on span "Preview" at bounding box center [907, 85] width 36 height 13
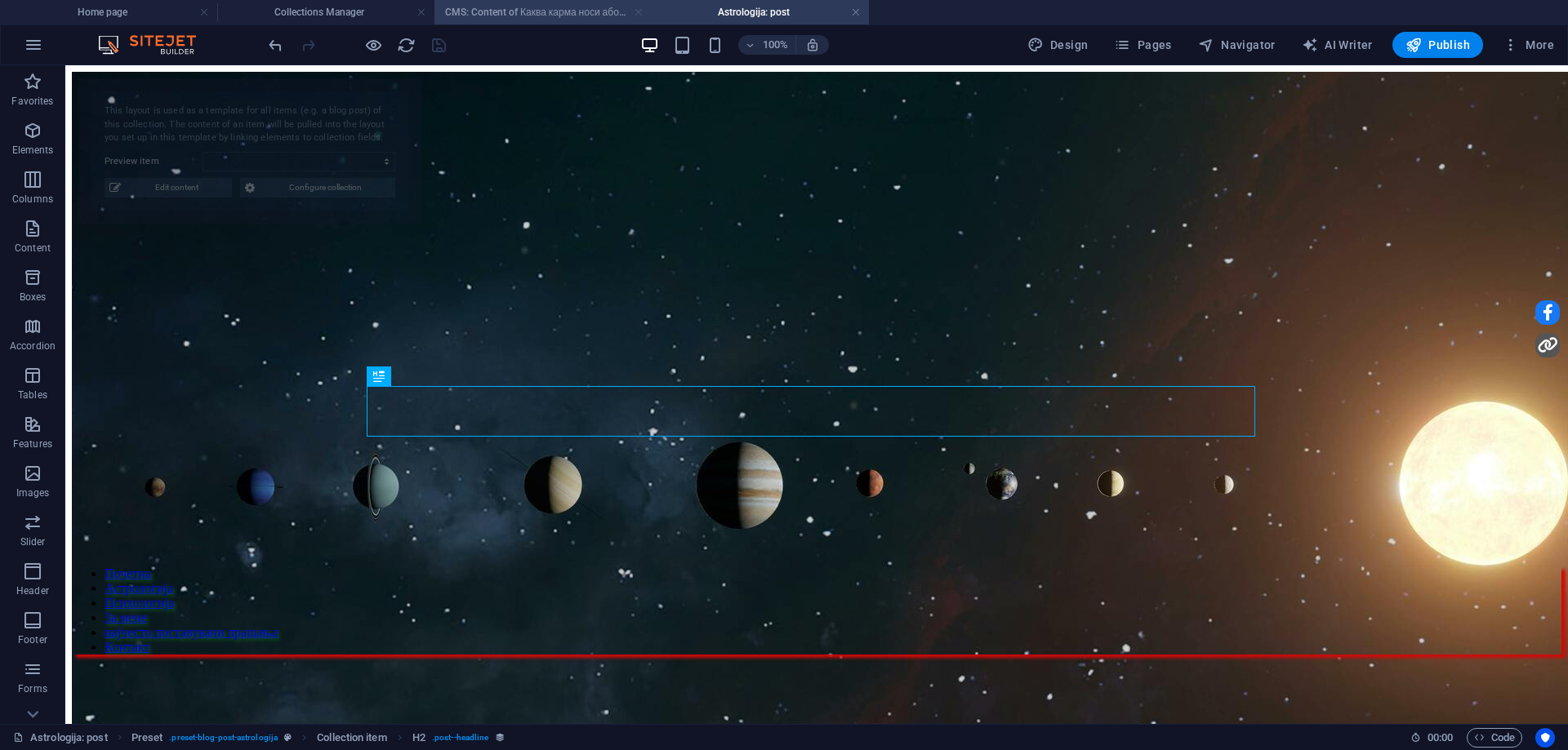
scroll to position [0, 0]
select select "68bc10c0acac7e30c5077332"
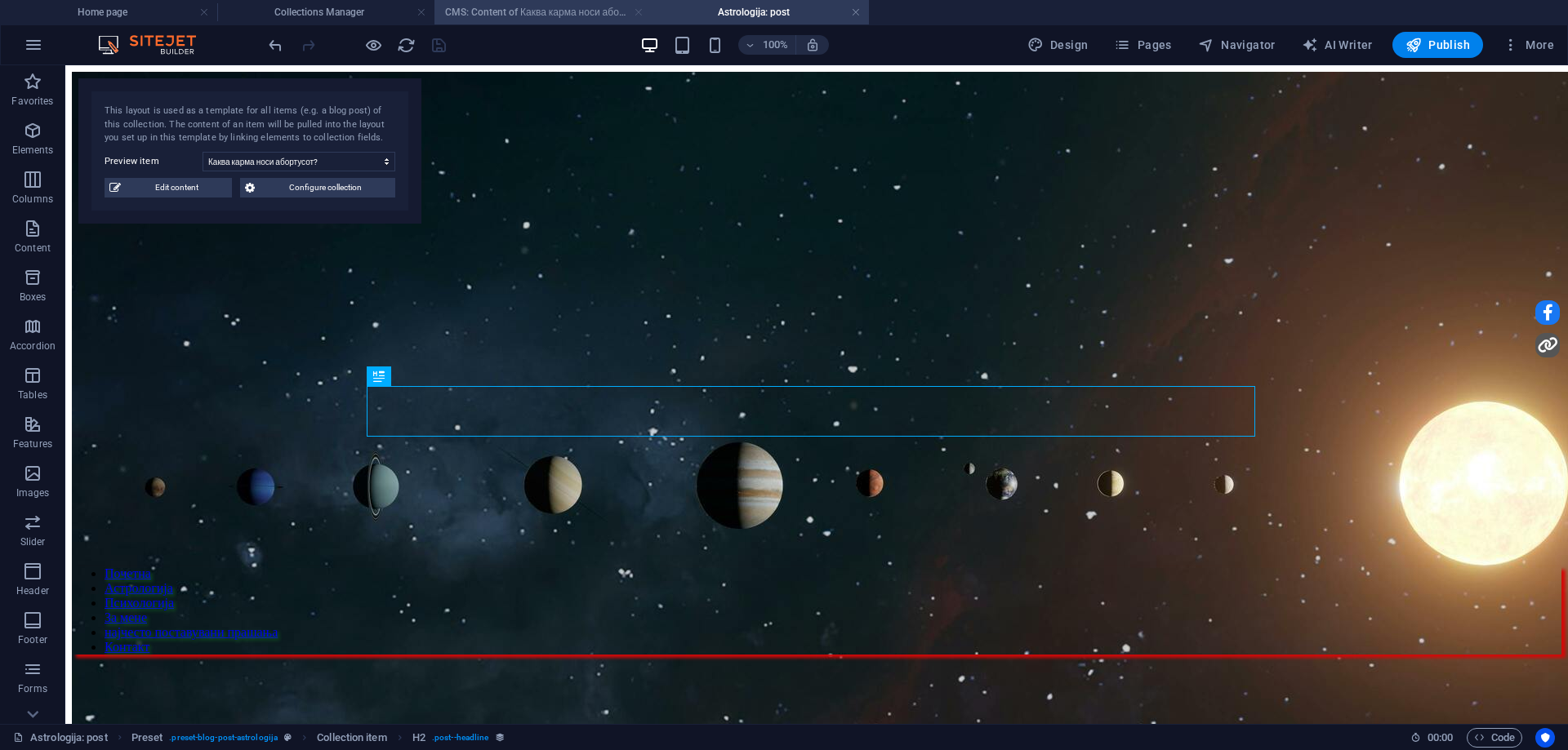
click at [635, 13] on link at bounding box center [639, 13] width 10 height 15
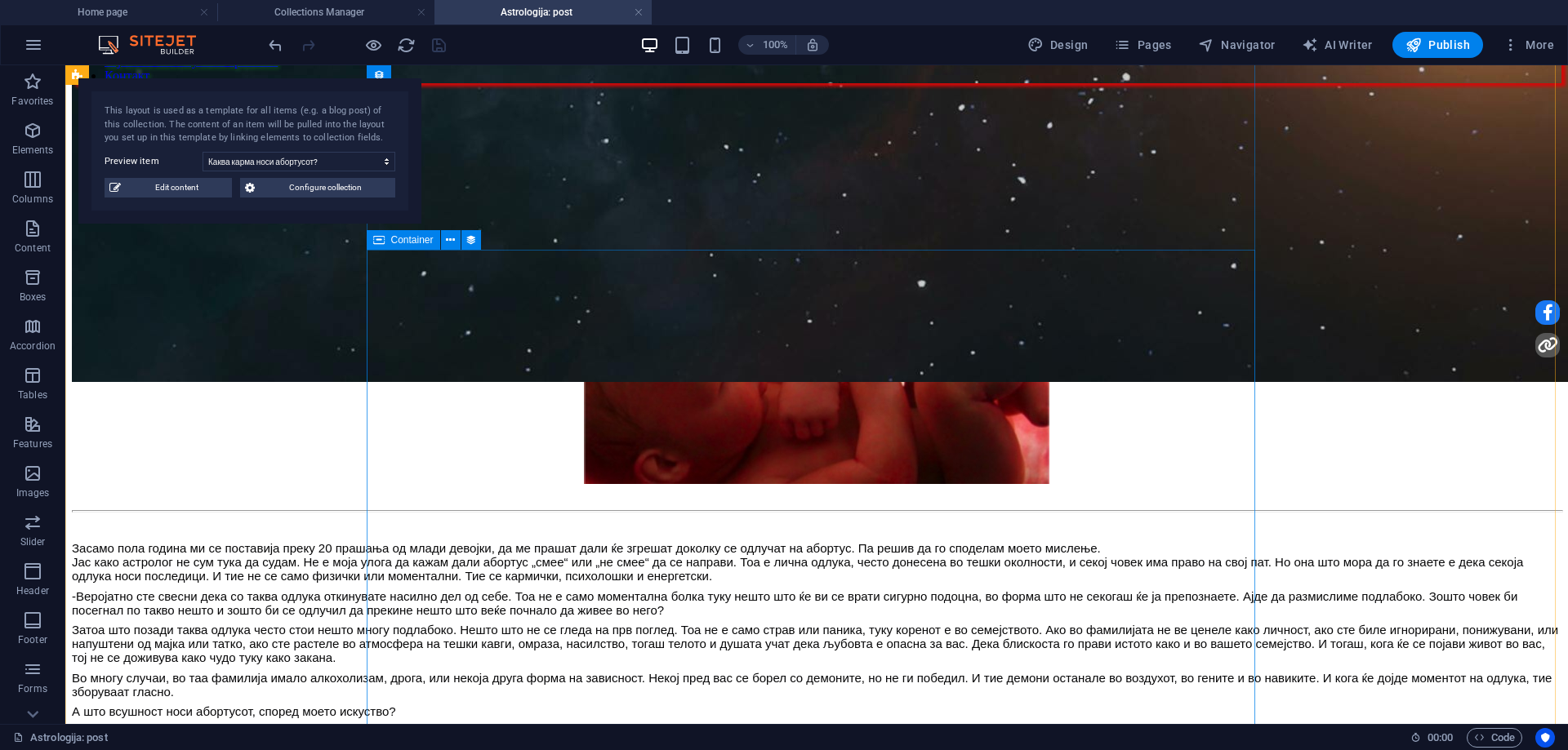
scroll to position [980, 0]
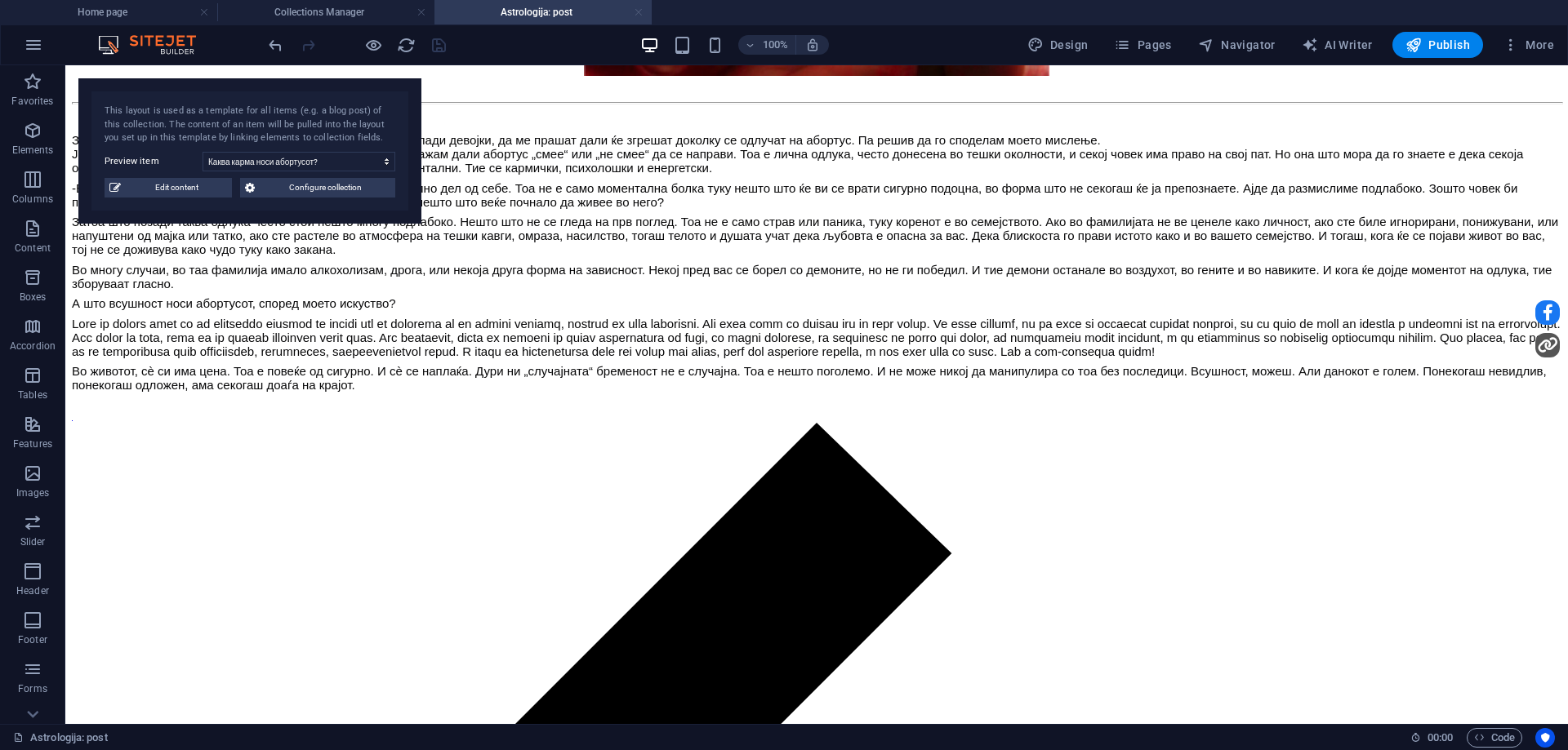
click at [642, 13] on link at bounding box center [639, 13] width 10 height 15
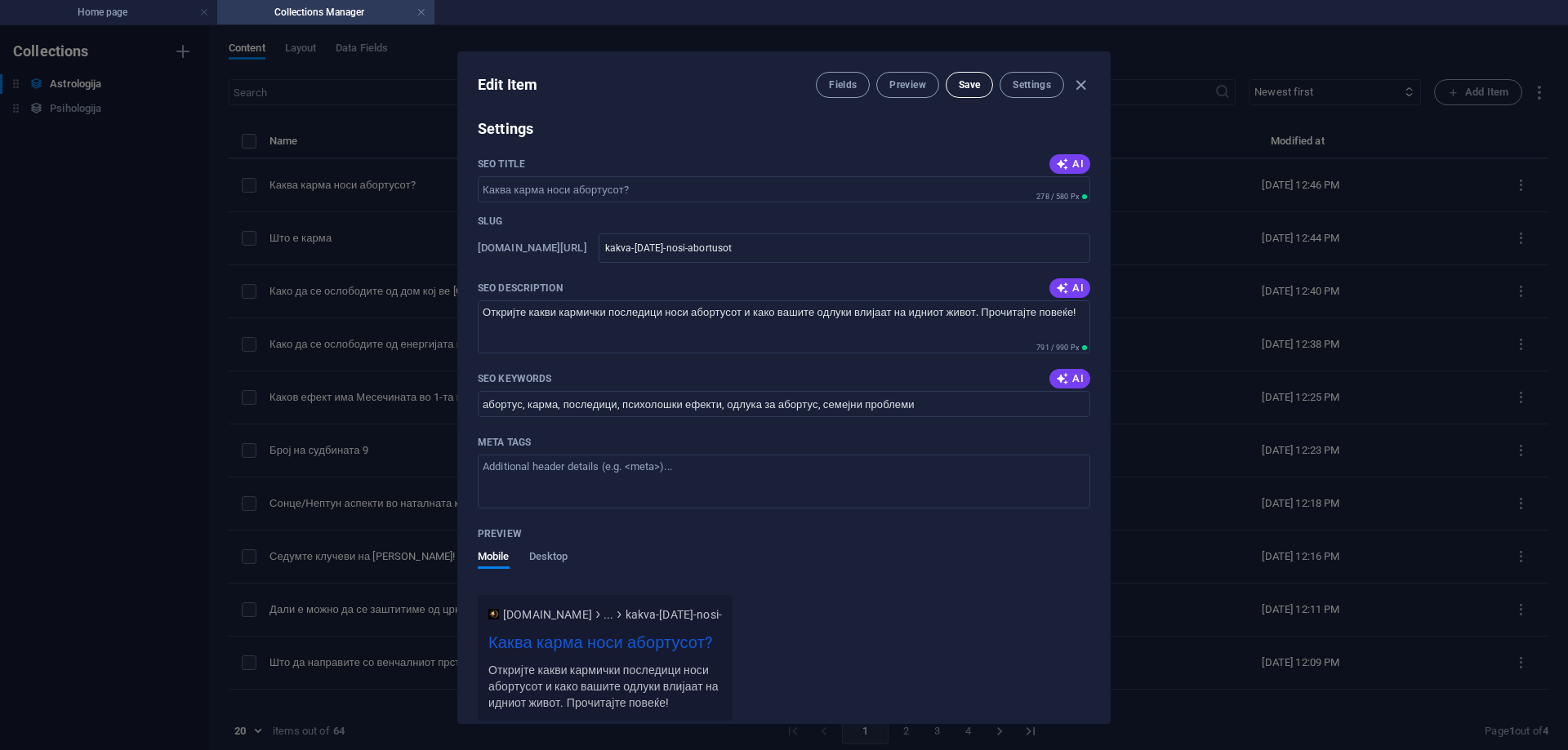
click at [959, 88] on span "Save" at bounding box center [969, 85] width 21 height 13
click at [1081, 87] on icon "button" at bounding box center [1081, 85] width 19 height 19
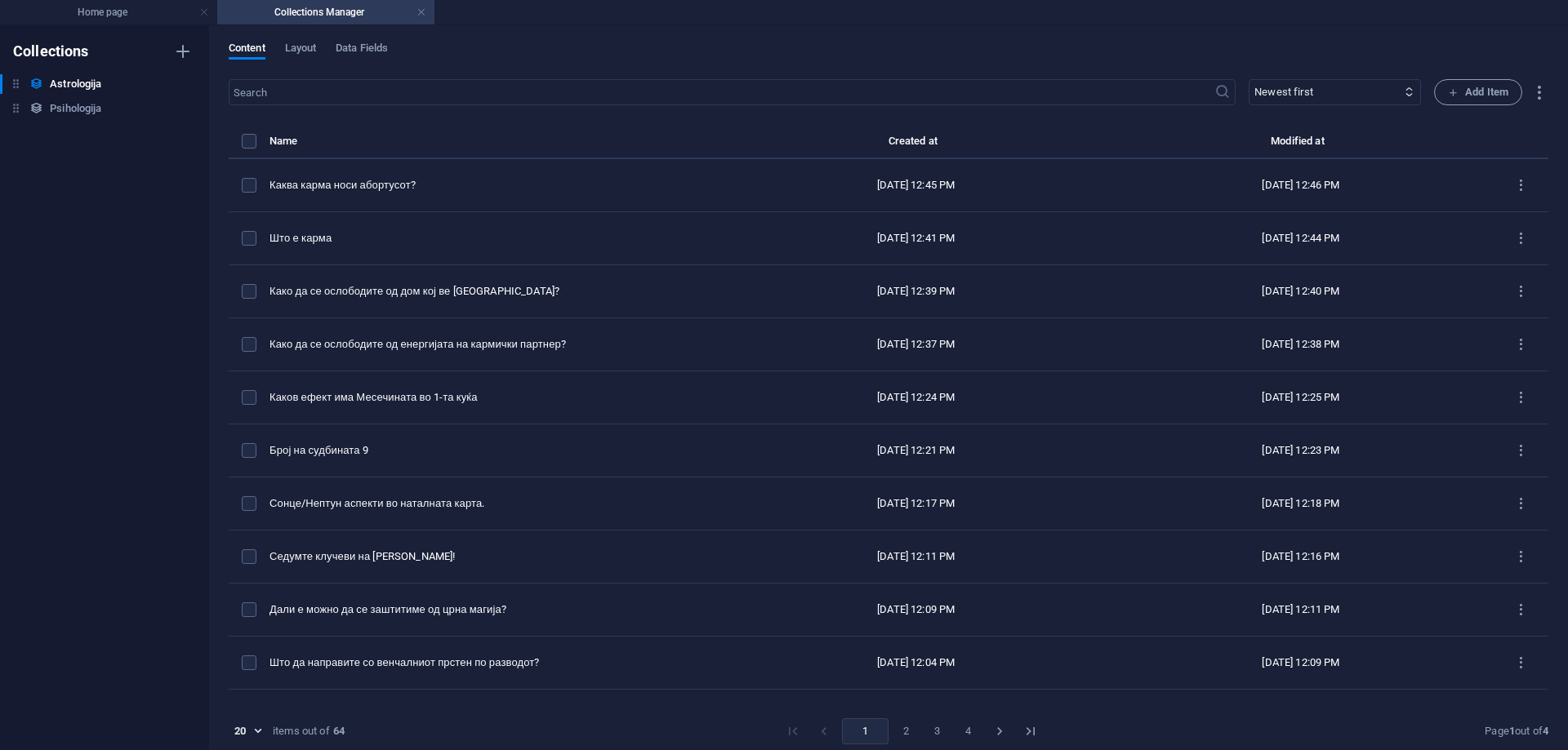
scroll to position [857, 0]
click at [1488, 76] on div "Content Layout Data Fields ​ Newest first Oldest first Last modified Name (asce…" at bounding box center [888, 388] width 1359 height 725
click at [1478, 88] on span "Add Item" at bounding box center [1477, 91] width 60 height 19
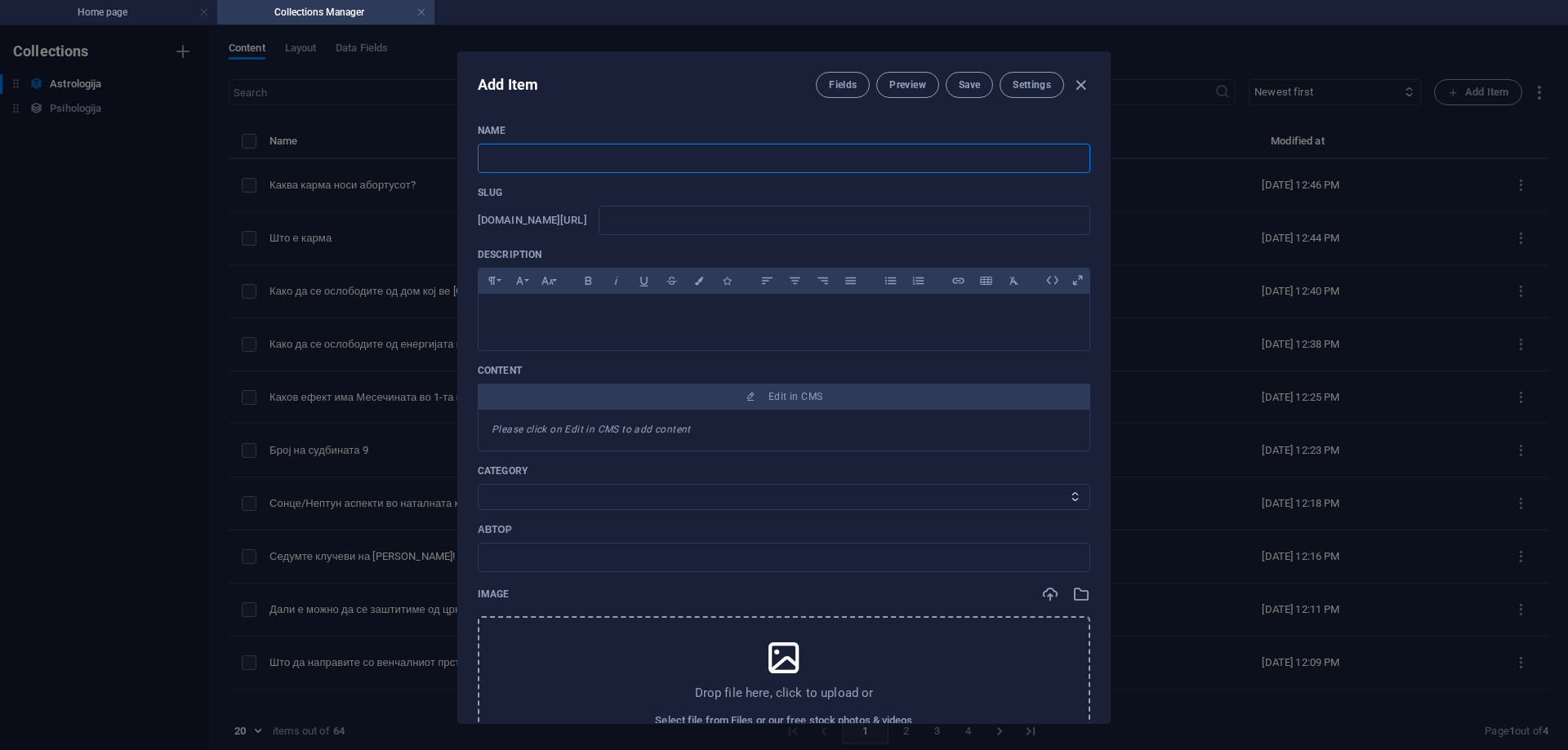
paste input "Како да се справите со дете Скорпија?"
type input "Како да се справите со дете Скорпија?"
click at [721, 211] on input "text" at bounding box center [844, 220] width 492 height 30
type input "k"
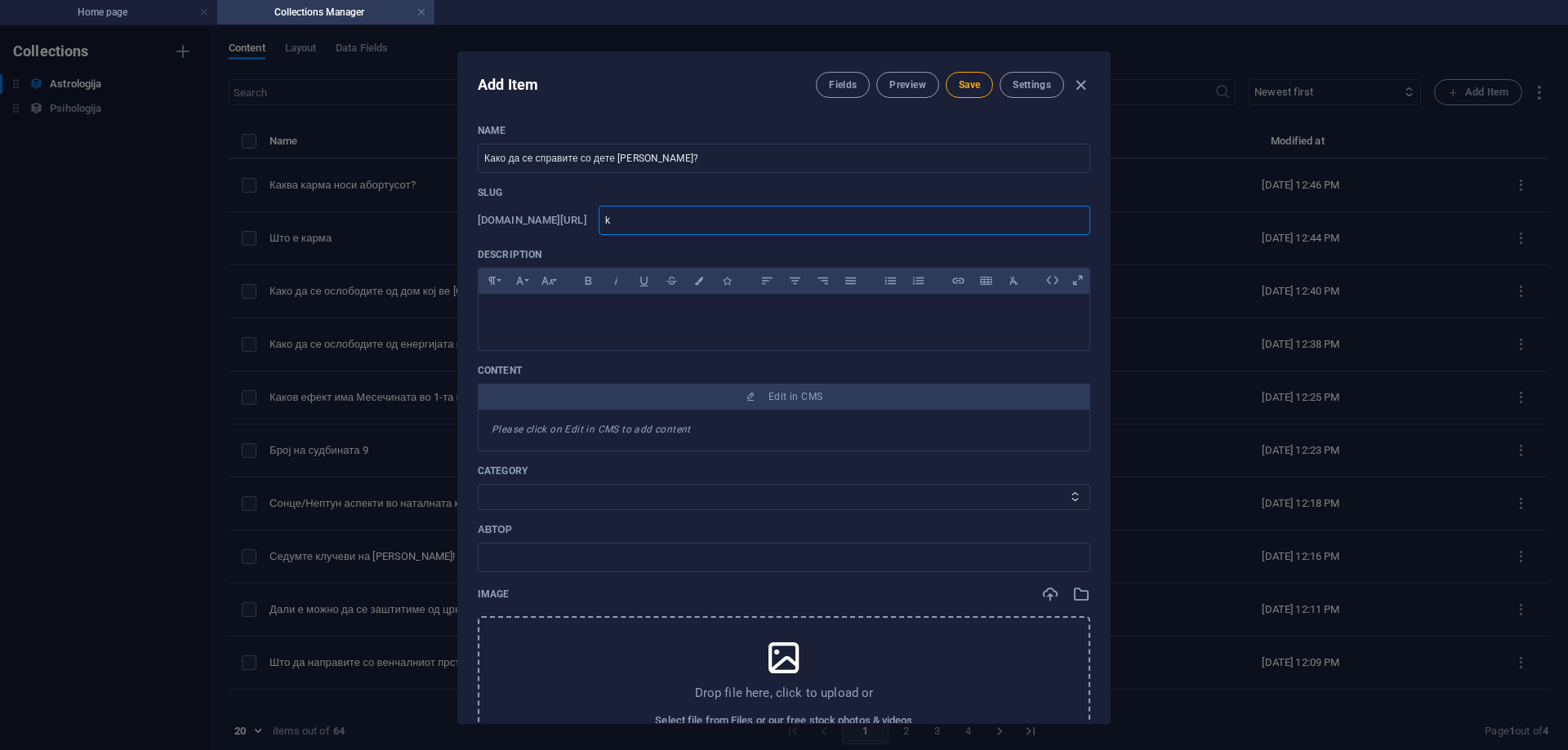
type input "ka"
type input "kak"
type input "kako"
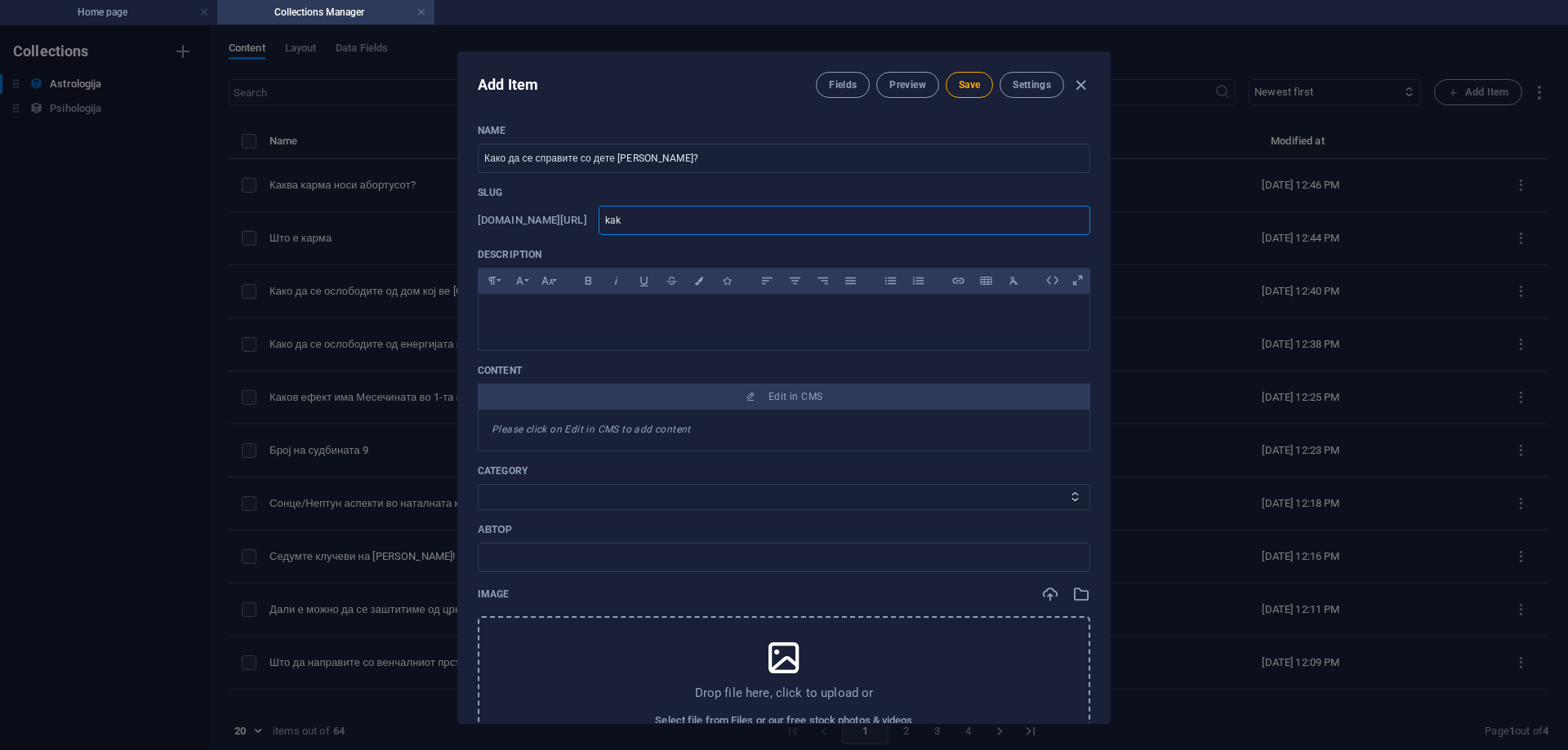
type input "kako"
type input "kako-"
type input "kako-d"
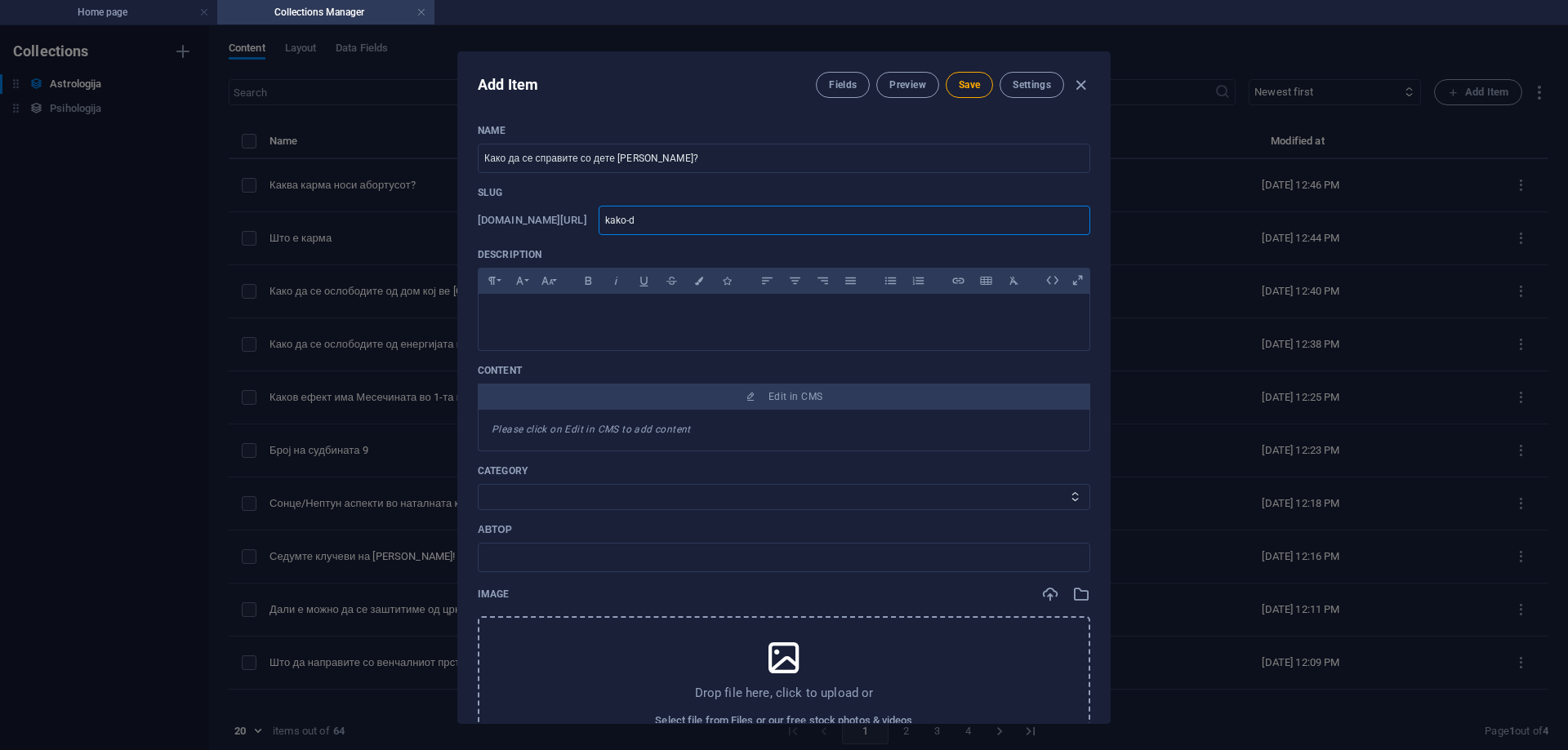
type input "kako-da"
type input "kako-da-"
type input "kako-da-s"
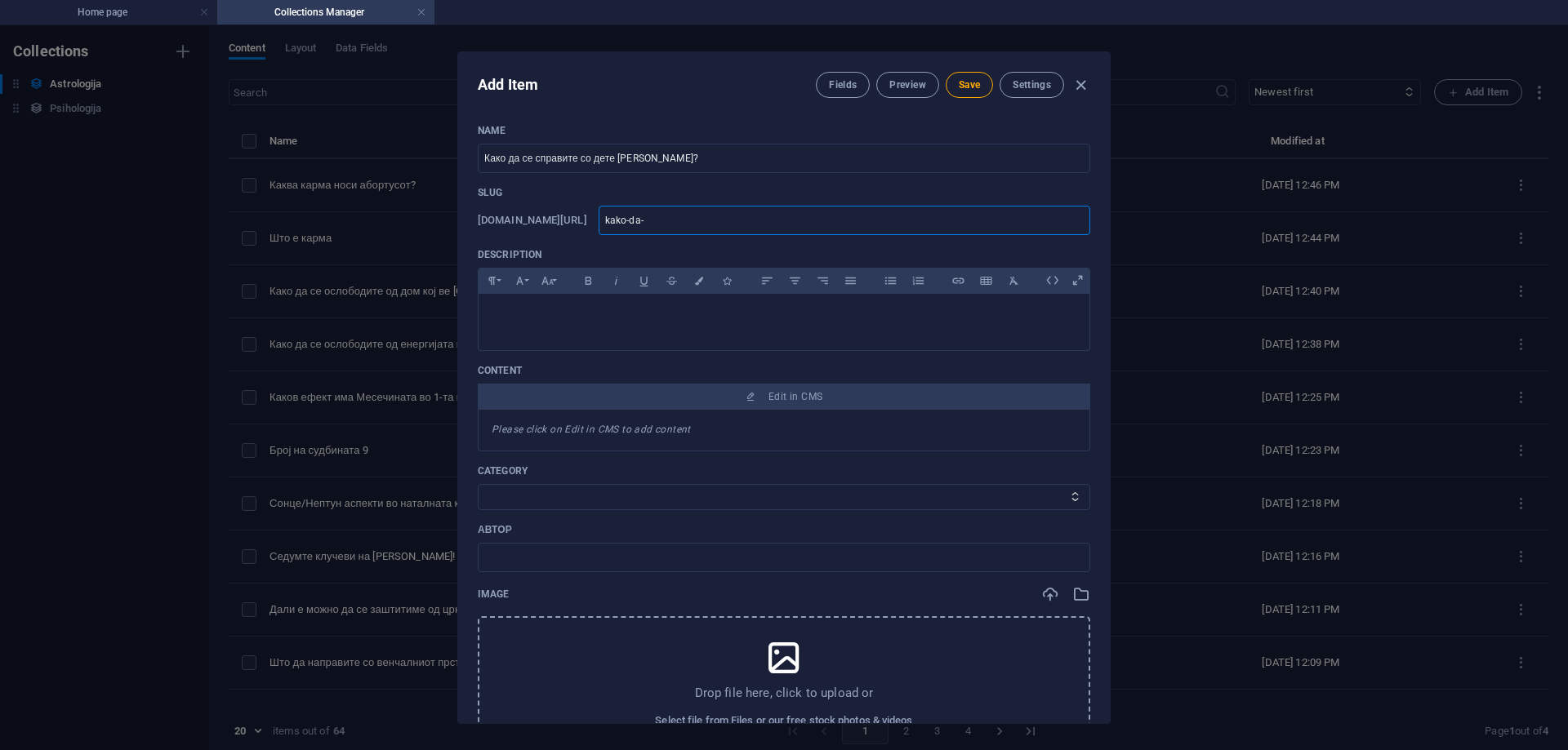
type input "kako-da-s"
type input "kako-da-se"
type input "kako-da-se-"
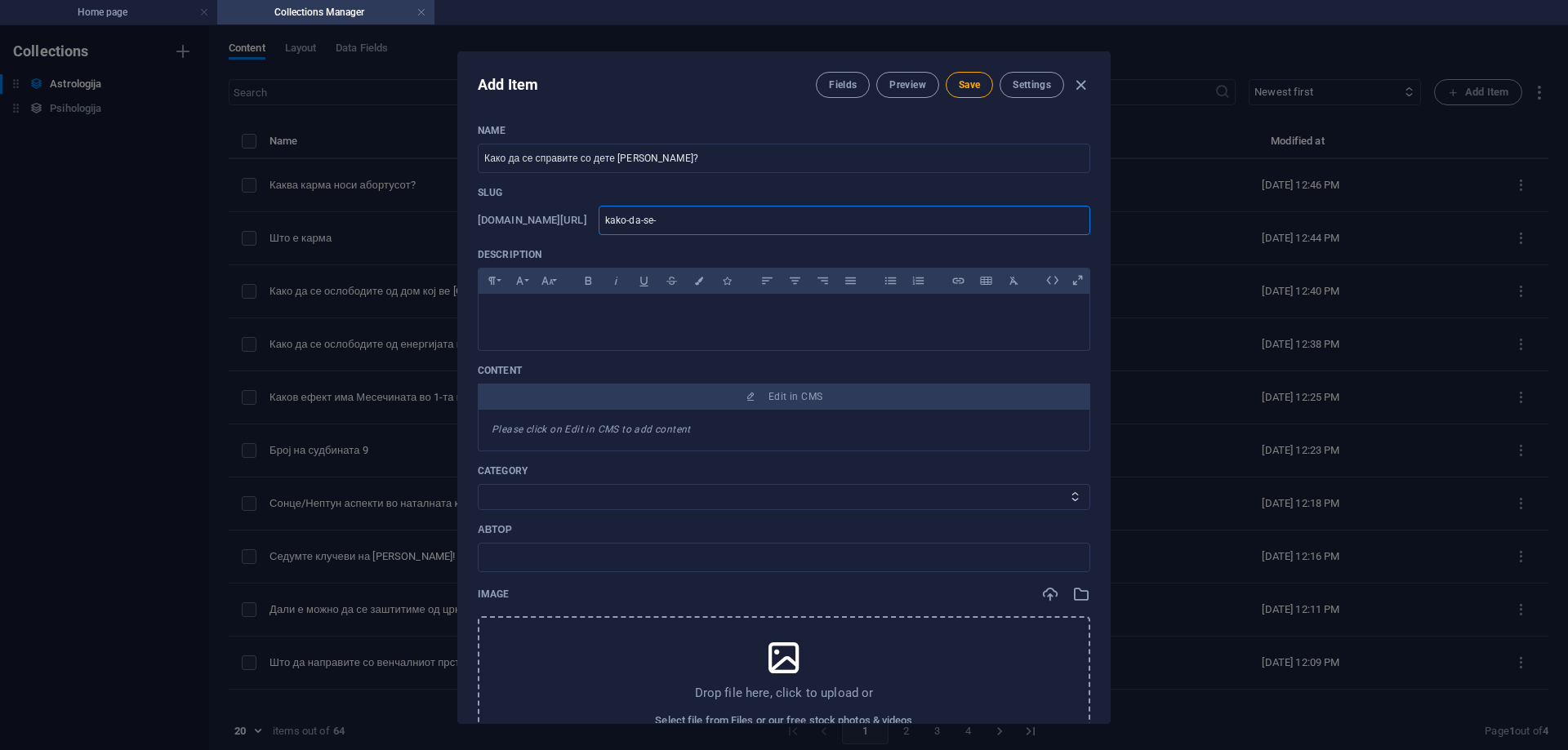
type input "kako-da-se-s"
type input "kako-da-se-so"
type input "kako-da-se-s"
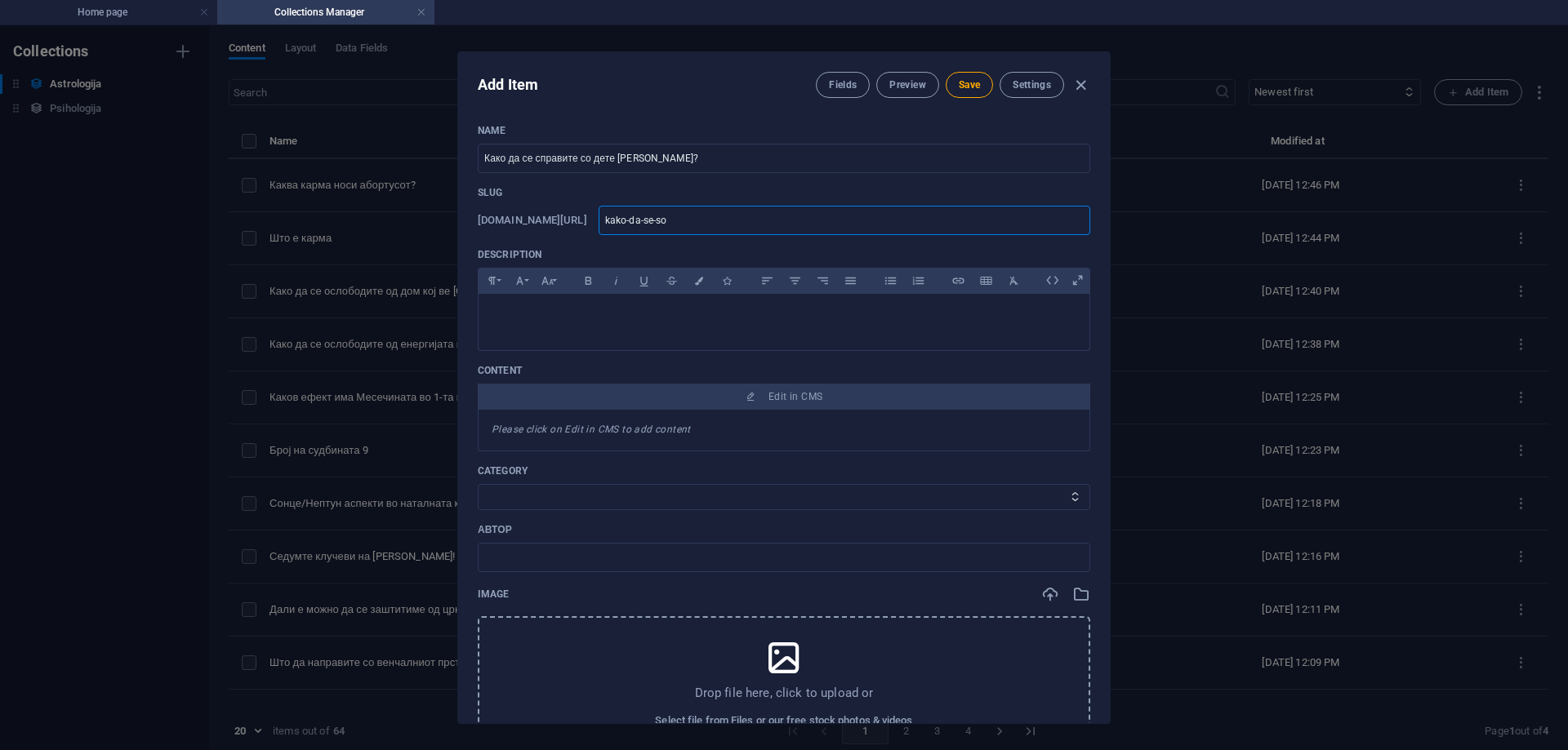
type input "kako-da-se-s"
type input "kako-da-se-sp"
type input "kako-da-se-spr"
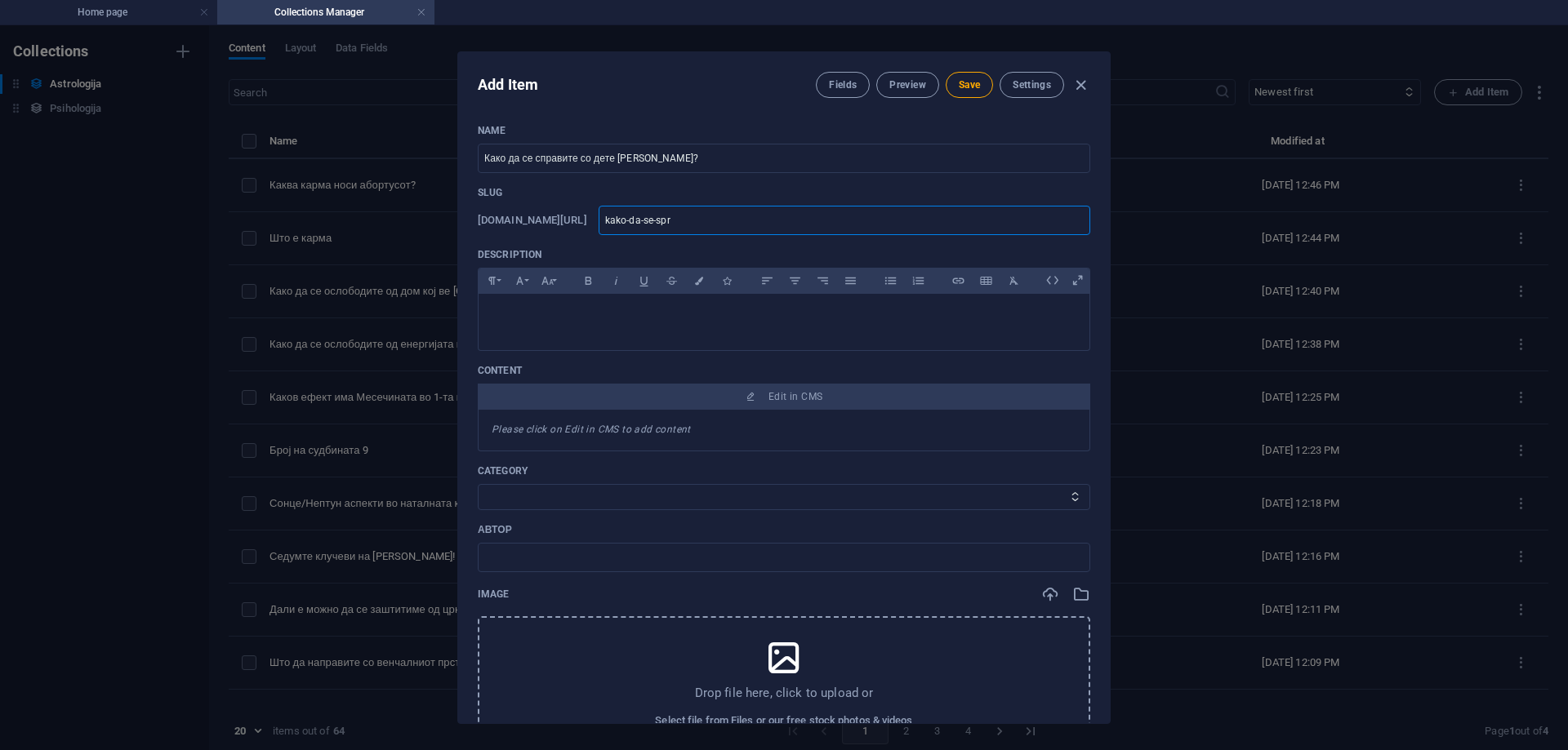
type input "kako-da-se-spra"
type input "kako-da-se-sprav"
type input "kako-da-se-spravi"
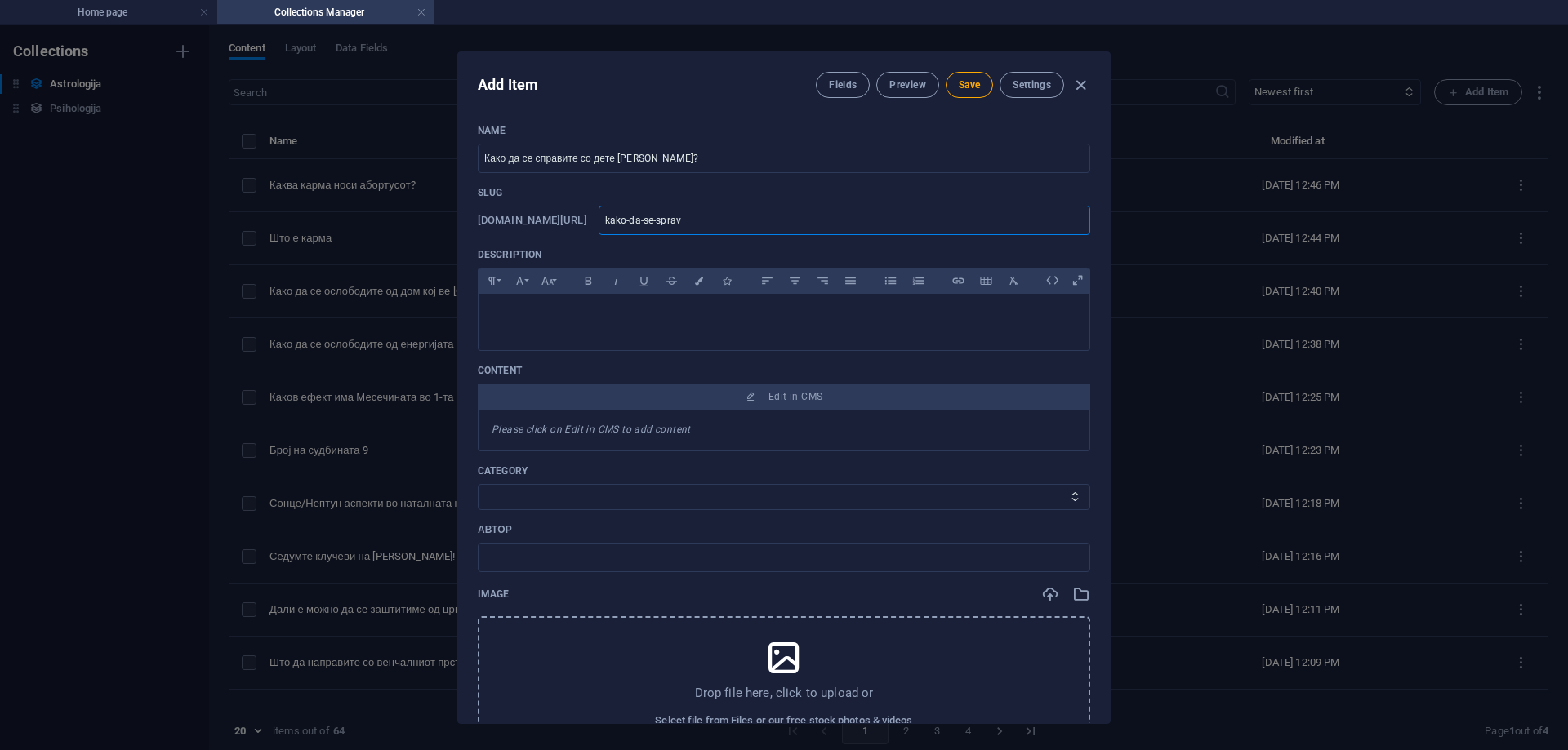
type input "kako-da-se-spravi"
type input "kako-da-se-spravit"
type input "kako-da-se-spravite"
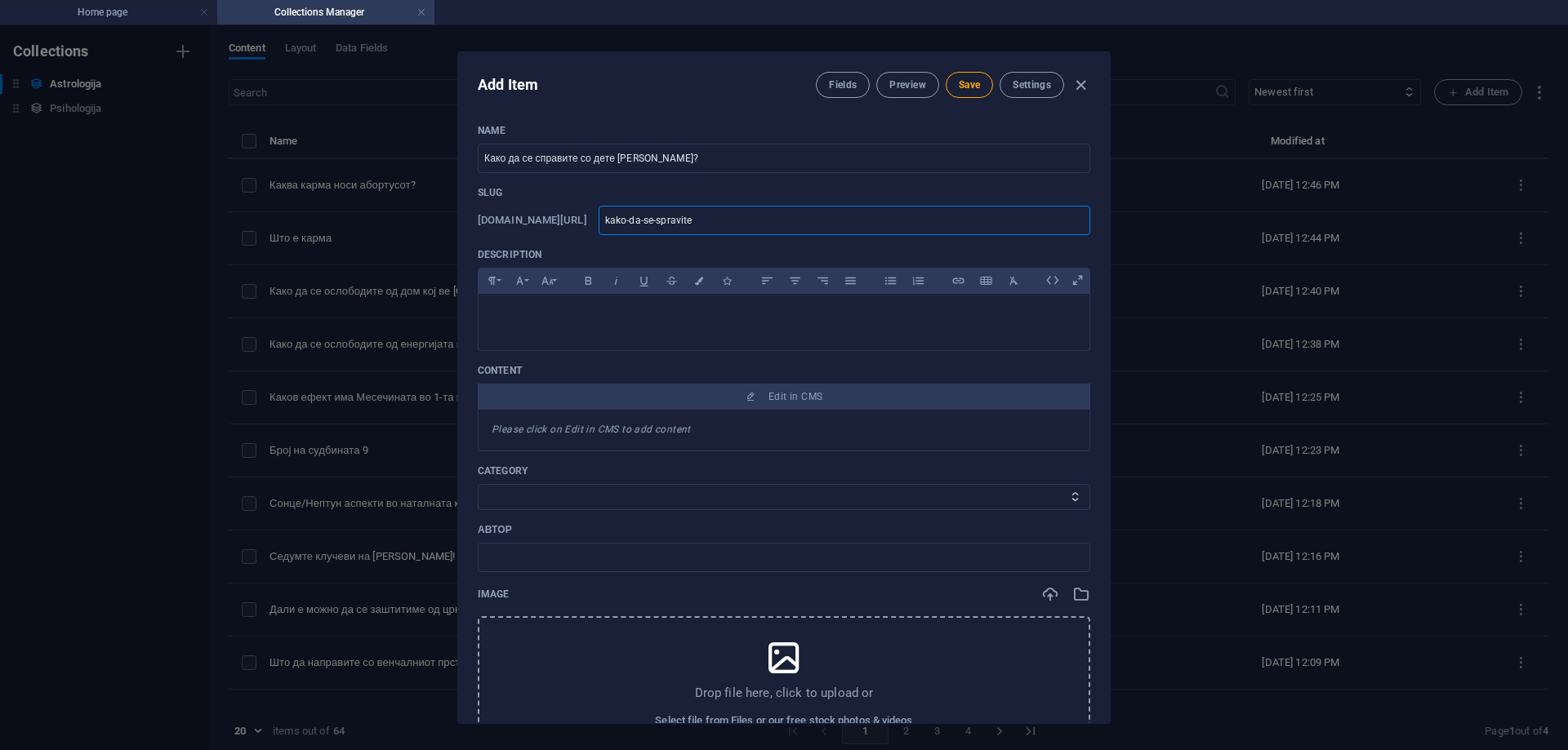
type input "kako-da-se-spravite-"
type input "kako-da-se-spravite-s"
type input "kako-da-se-spravite-so"
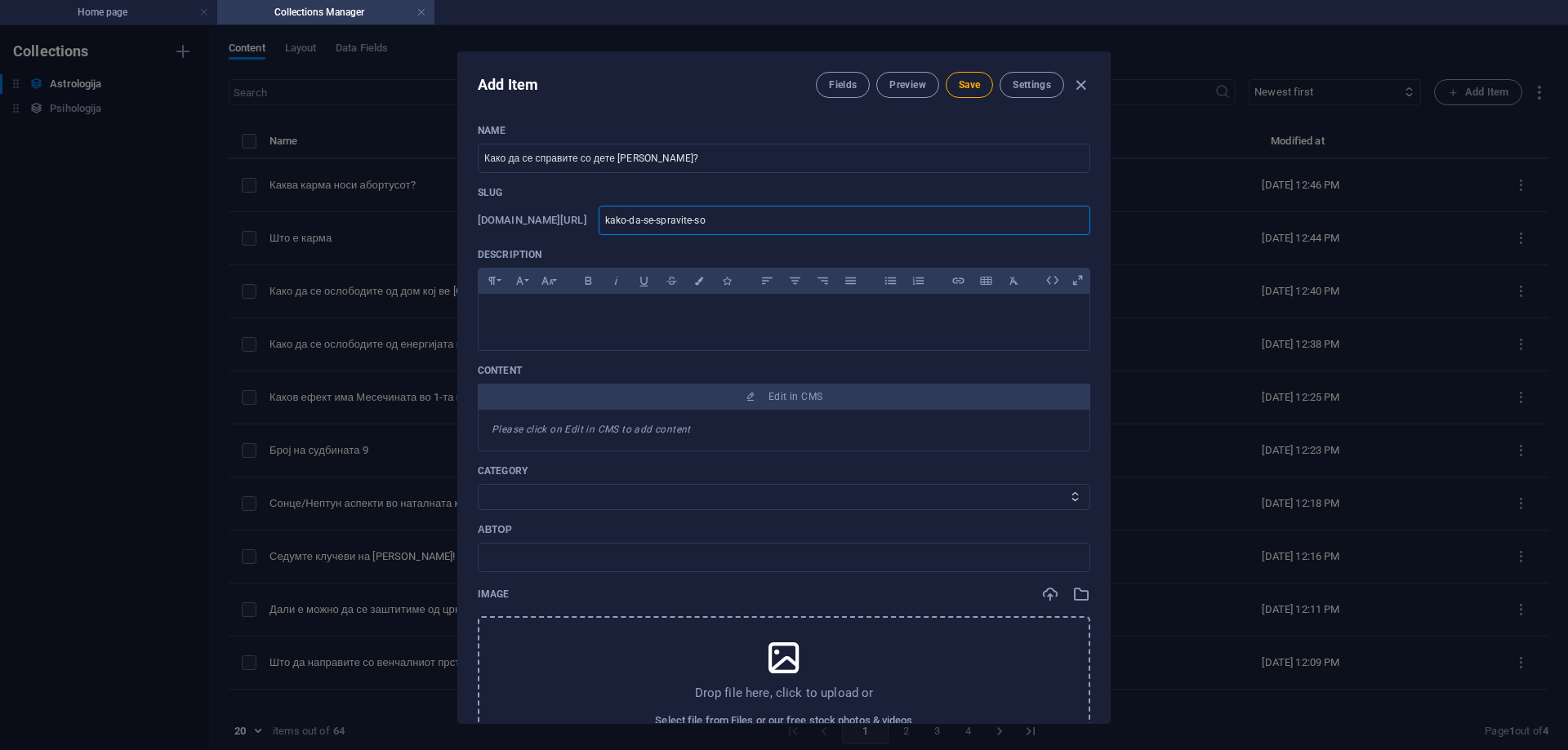
type input "kako-da-se-spravite-so"
type input "kako-da-se-spravite-so-"
type input "kako-da-se-spravite-so-d"
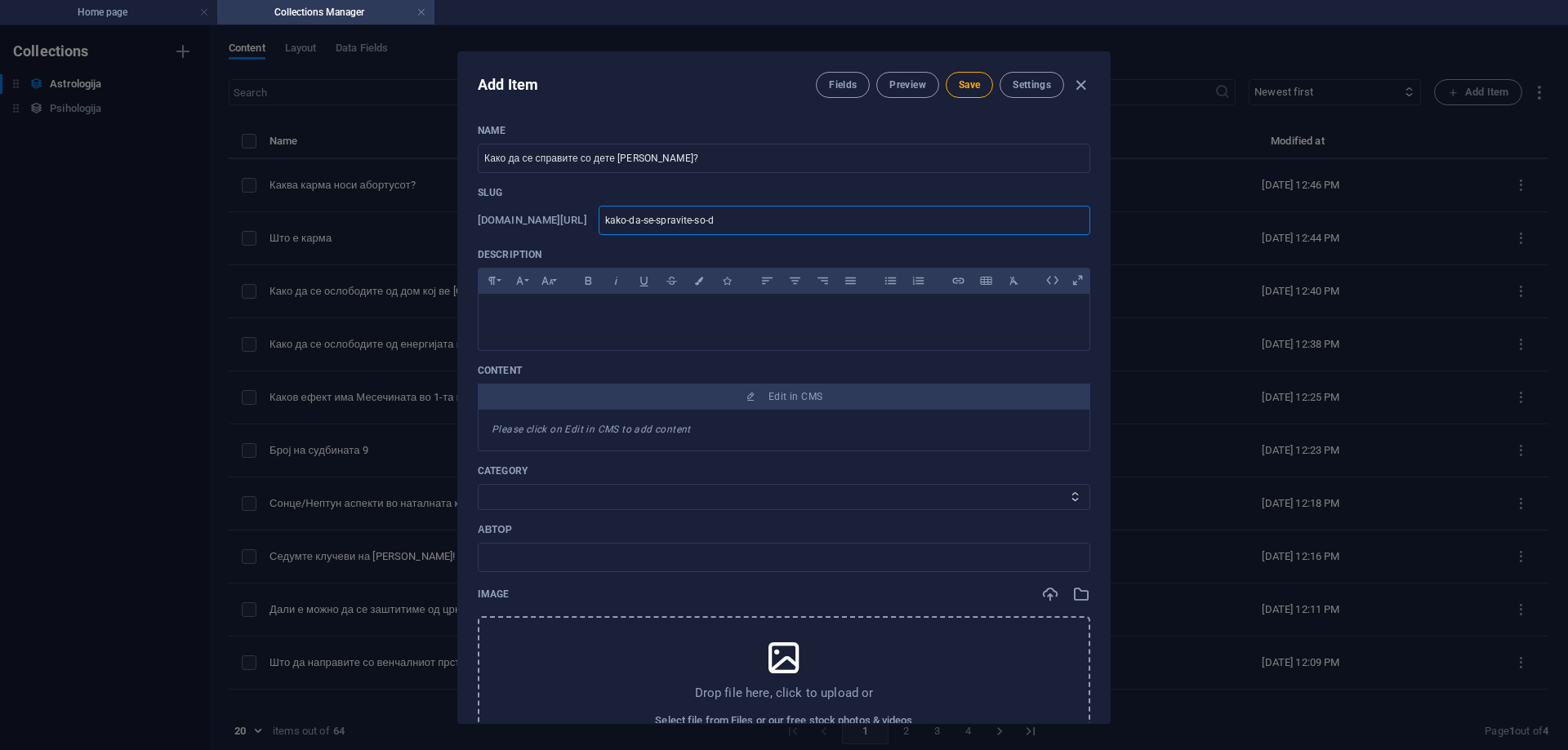
type input "kako-da-se-spravite-so-de"
type input "kako-da-se-spravite-so-det"
type input "kako-da-se-spravite-so-dete"
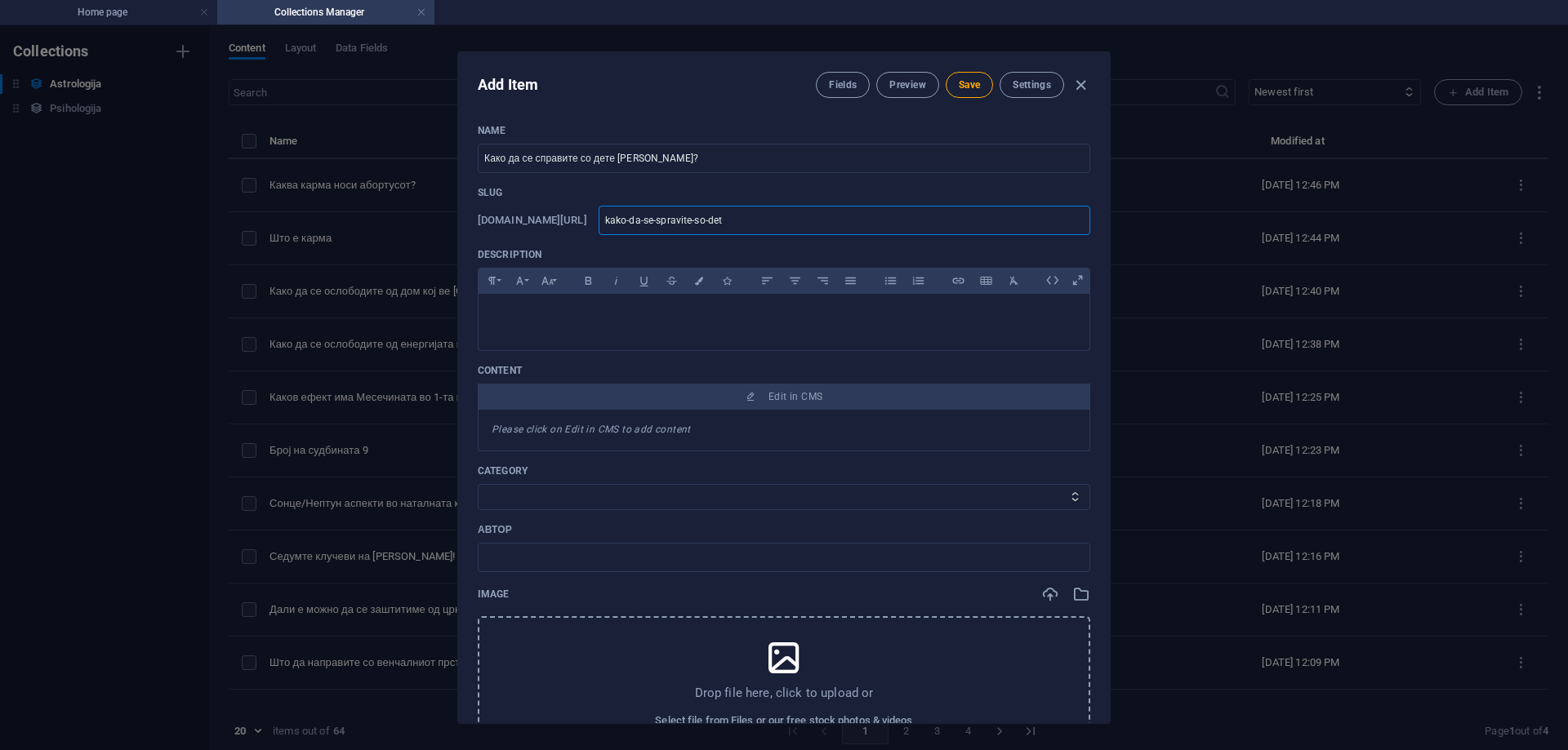
type input "kako-da-se-spravite-so-dete"
type input "kako-da-se-spravite-so-dete-"
type input "kako-da-se-spravite-so-dete-s"
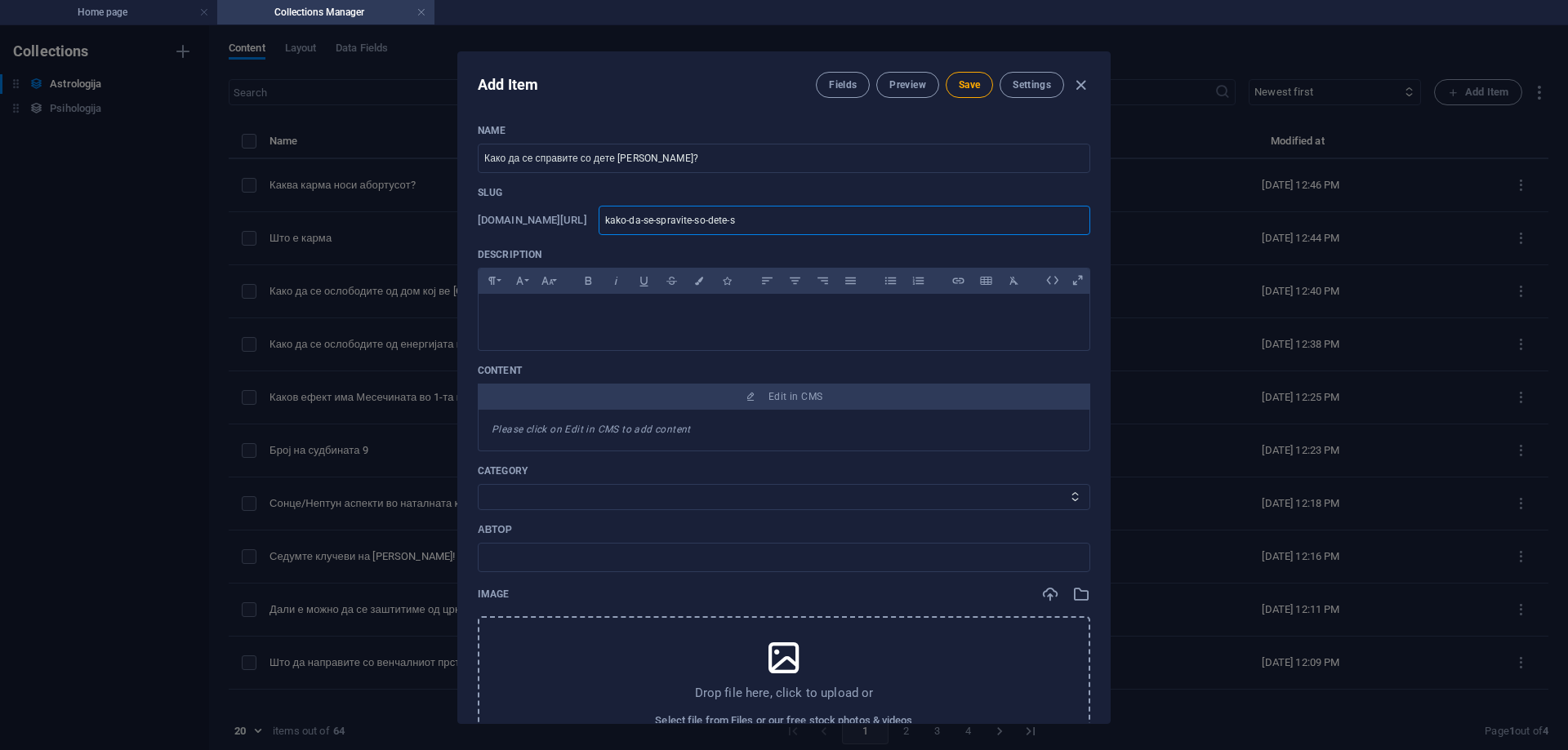
type input "kako-da-se-spravite-so-dete-sk"
type input "kako-da-se-spravite-so-dete-sko"
type input "kako-da-se-spravite-so-dete-skor"
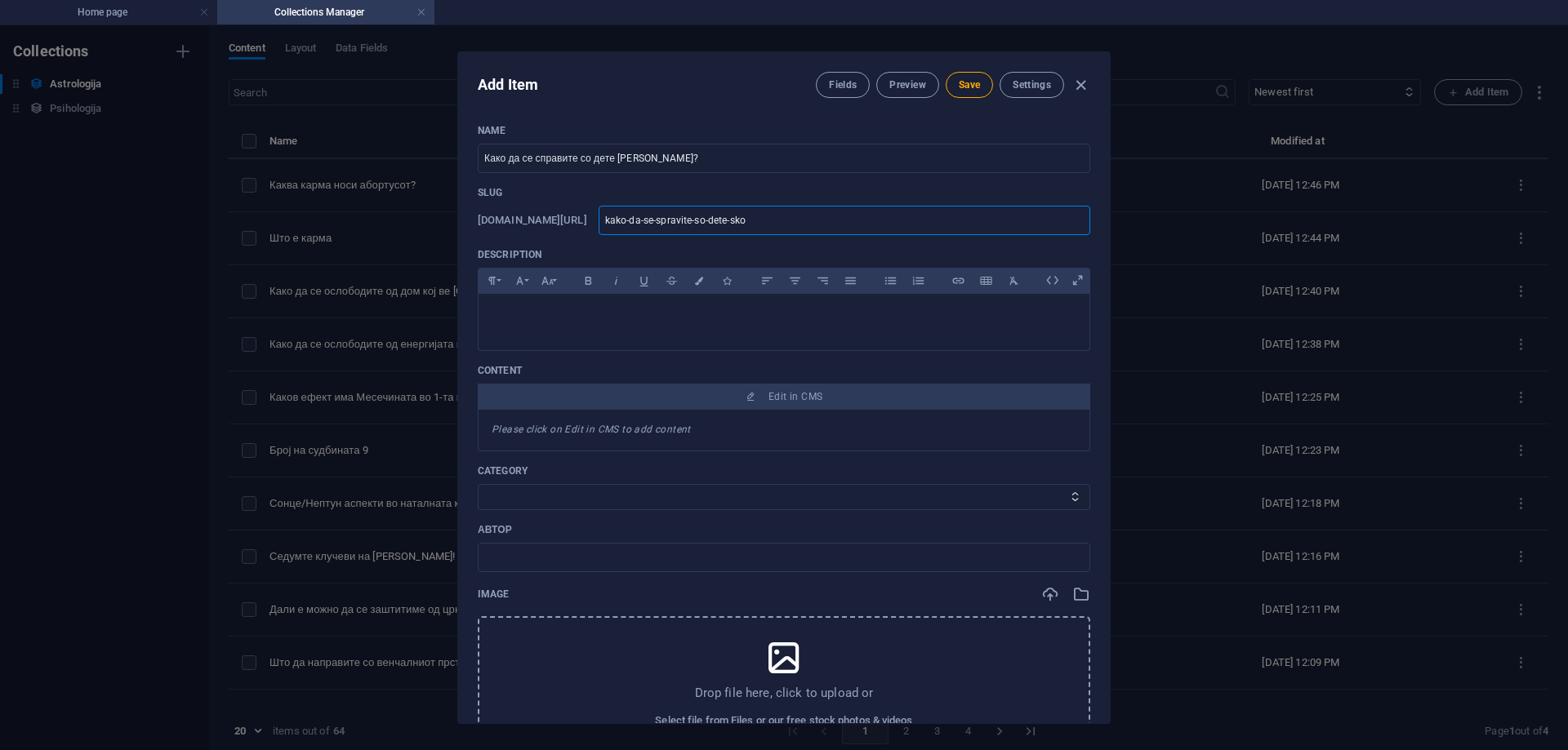
type input "kako-da-se-spravite-so-dete-skor"
type input "kako-da-se-spravite-so-dete-skorp"
type input "kako-da-se-spravite-so-dete-skorpi"
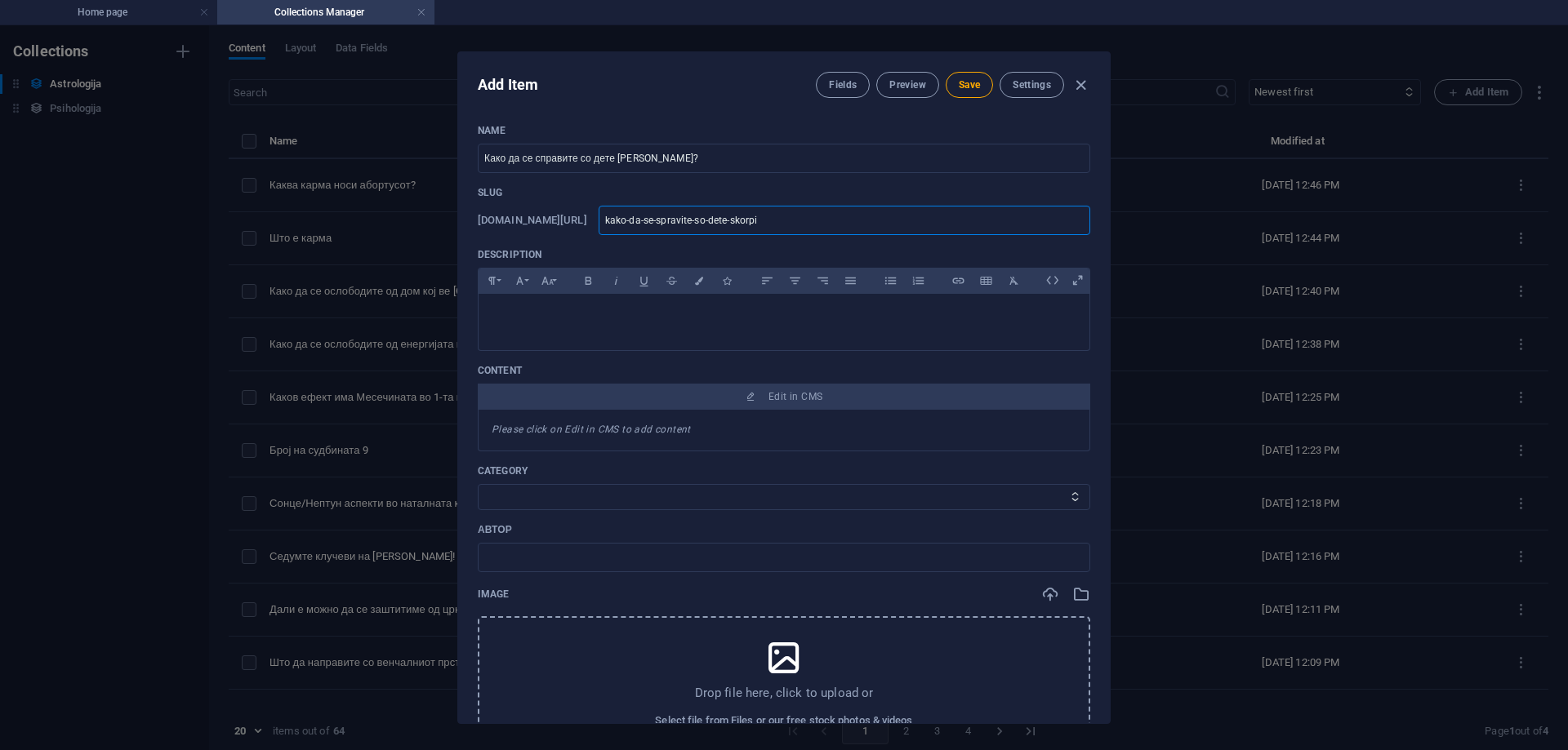
type input "kako-da-se-spravite-so-dete-skorpij"
type input "kako-da-se-spravite-so-dete-skorpija"
type input "kako-da-se-spravite-so-dete-skorpija-"
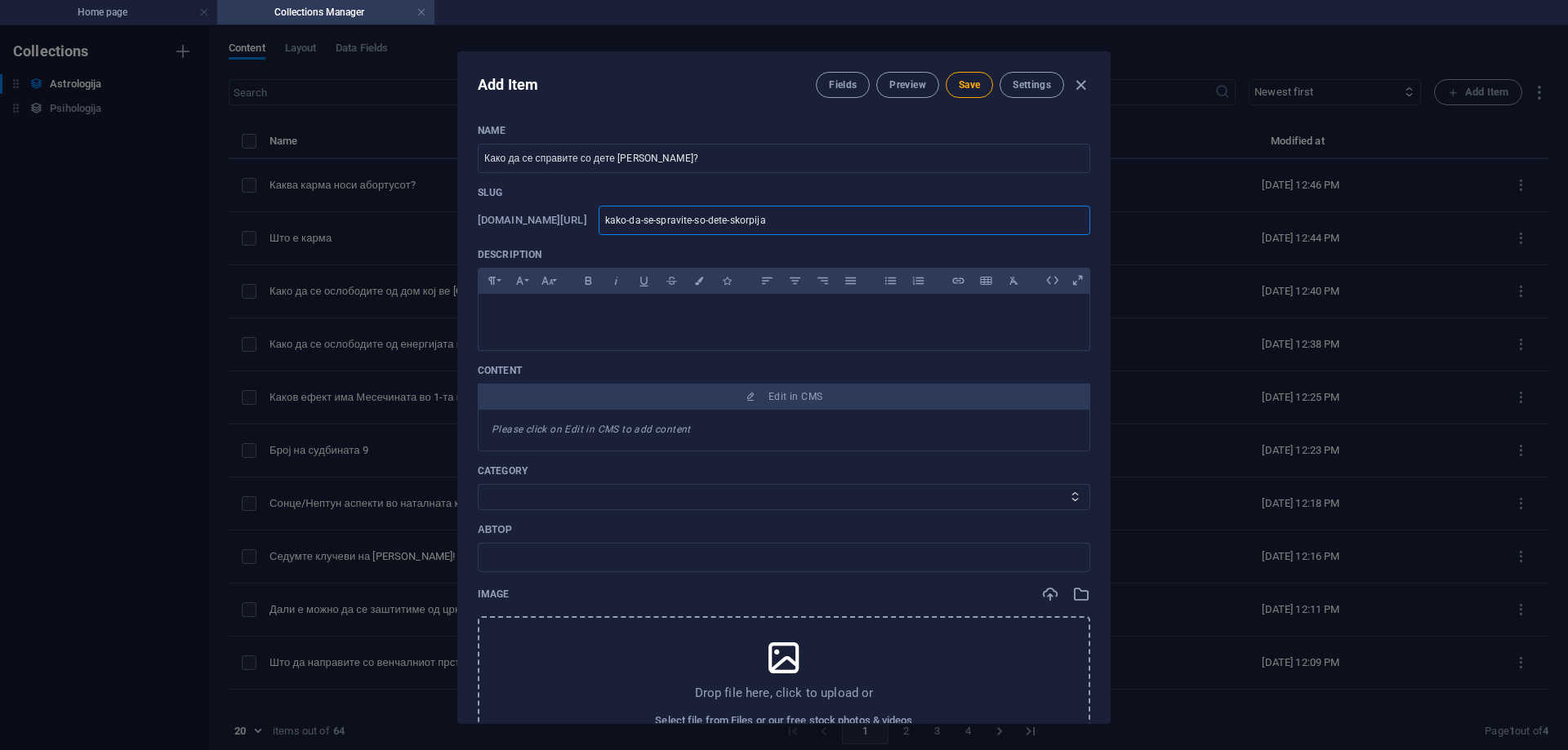
type input "kako-da-se-spravite-so-dete-skorpija-"
type input "kako-da-se-spravite-so-dete-skorpija-?"
type input "kako-da-se-spravite-so-dete-skorpija"
click at [952, 94] on button "Save" at bounding box center [969, 85] width 47 height 26
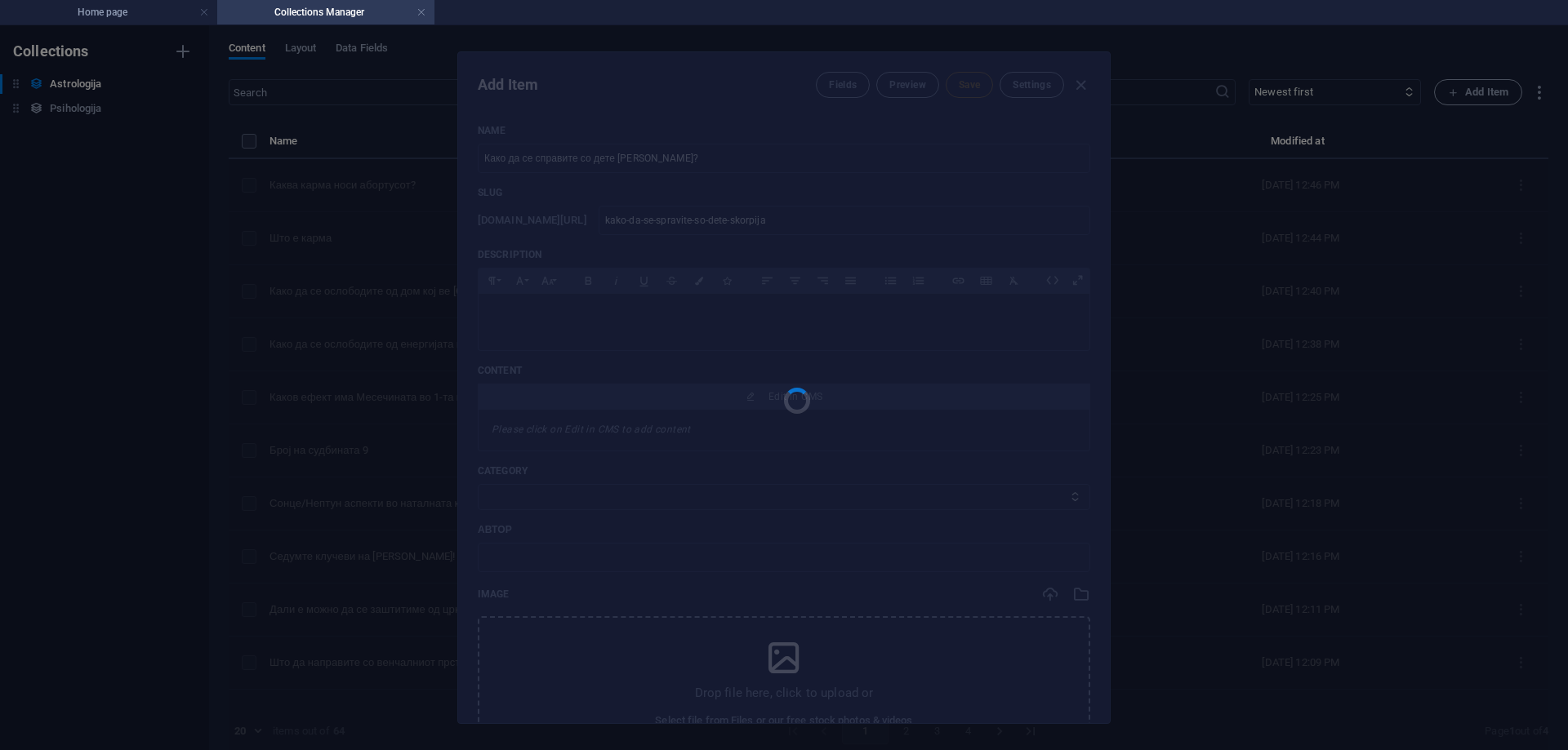
type input "kako-da-se-spravite-so-dete-skorpija"
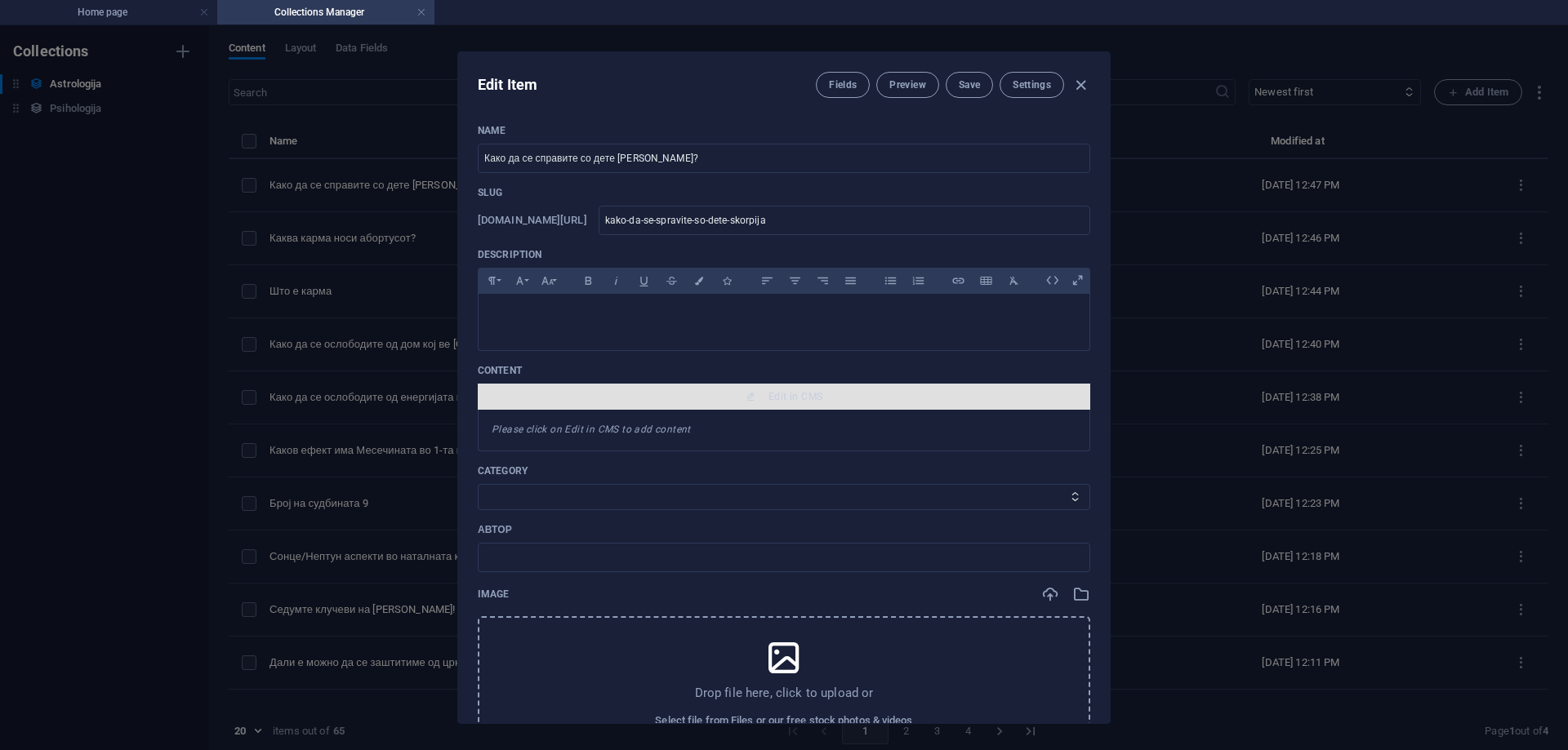
click at [778, 387] on button "Edit in CMS" at bounding box center [783, 396] width 612 height 26
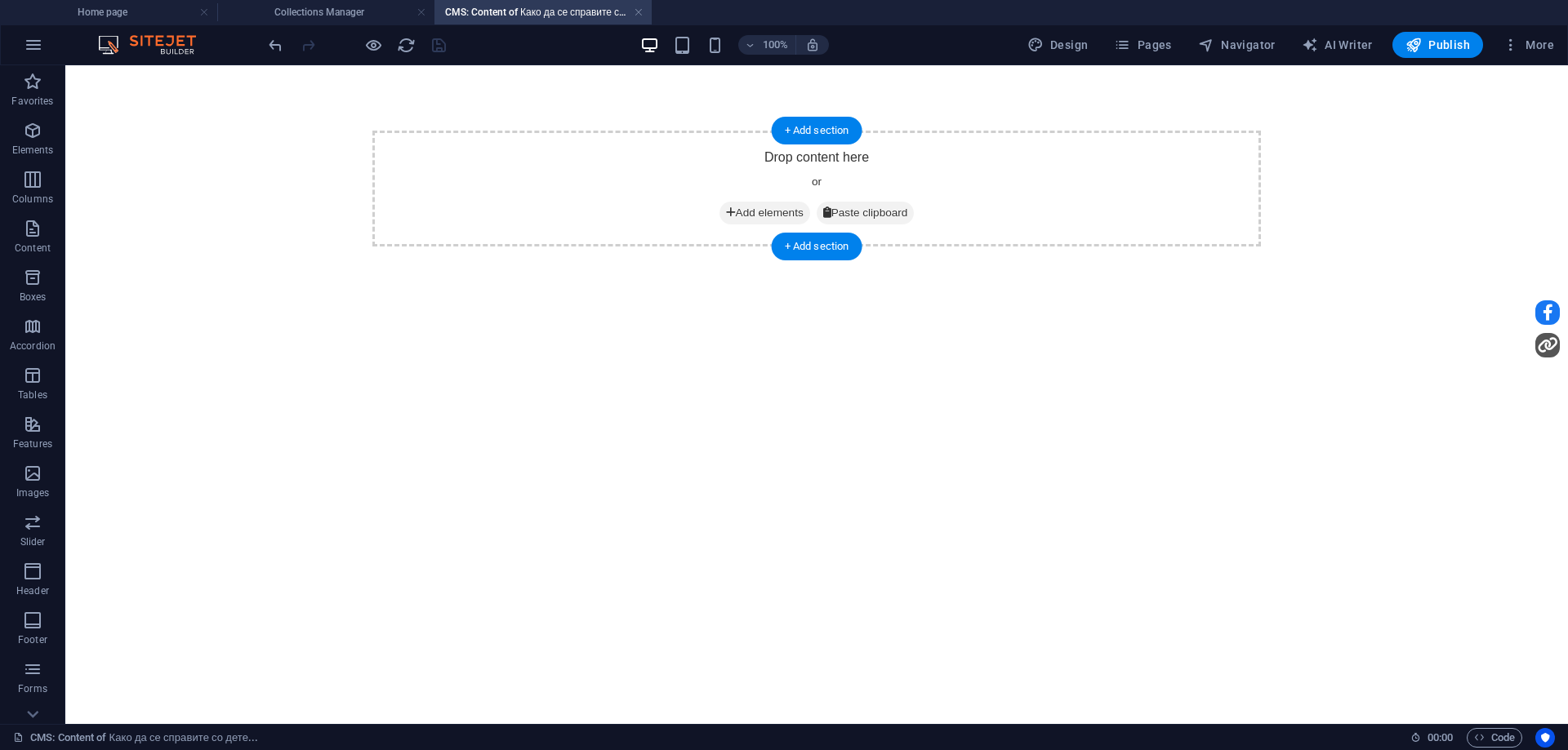
scroll to position [0, 0]
click at [733, 212] on span "Add elements" at bounding box center [765, 212] width 91 height 23
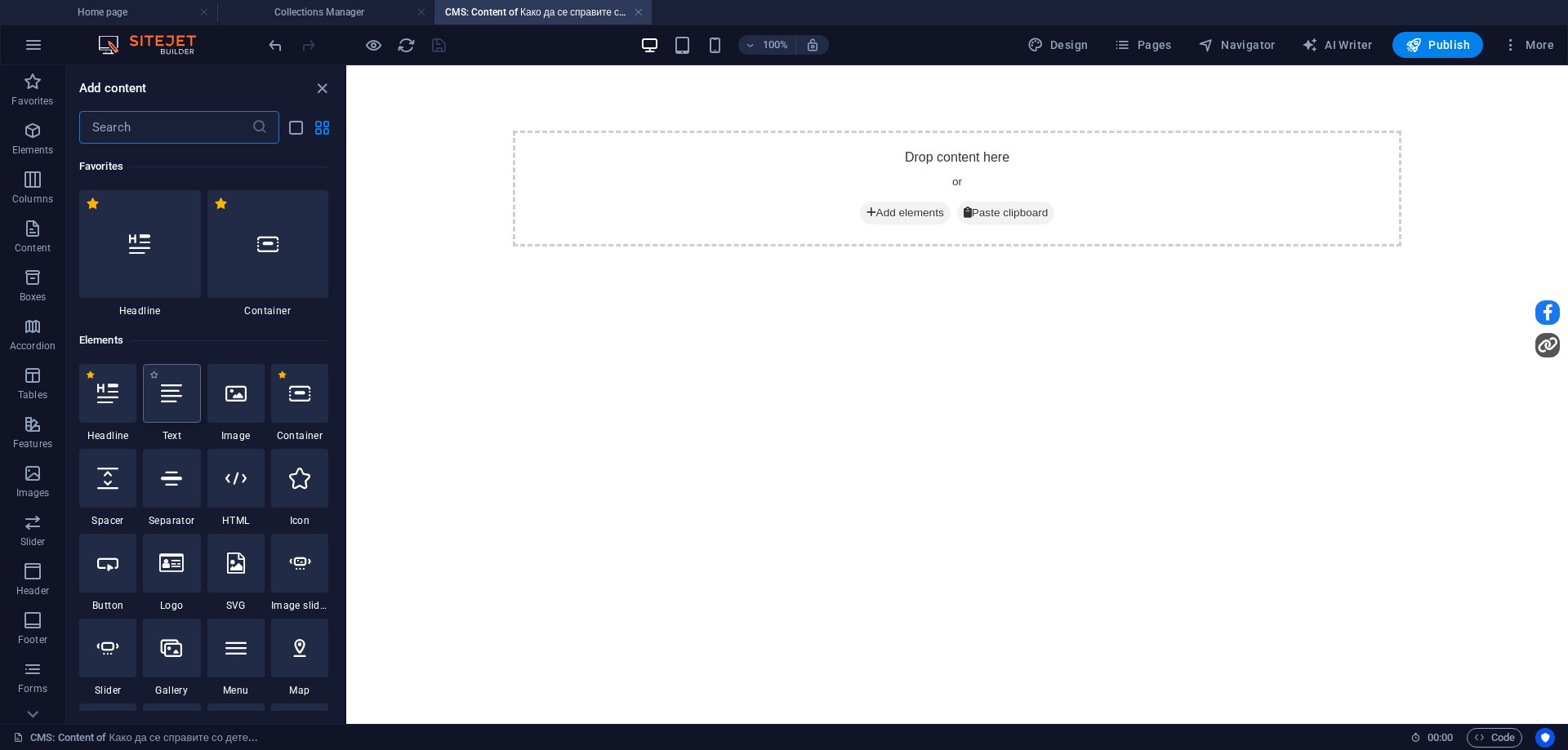
click at [160, 412] on div at bounding box center [172, 393] width 58 height 58
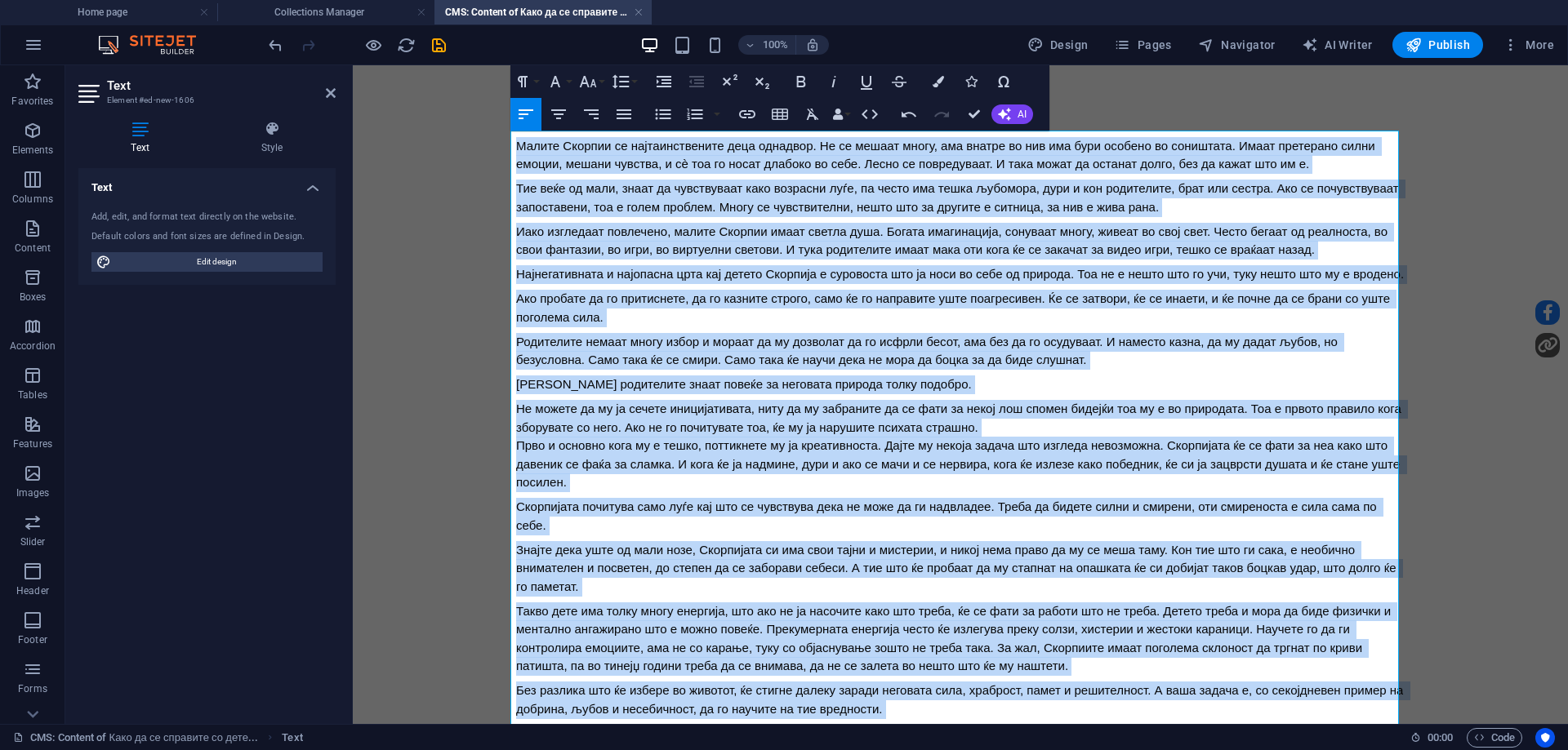
drag, startPoint x: 680, startPoint y: 650, endPoint x: 476, endPoint y: 97, distance: 589.4
click at [359, 65] on html "Малите Скорпии се најтаинствените деца однадвор. Не се мешаат многу, ама внатре…" at bounding box center [960, 498] width 1215 height 866
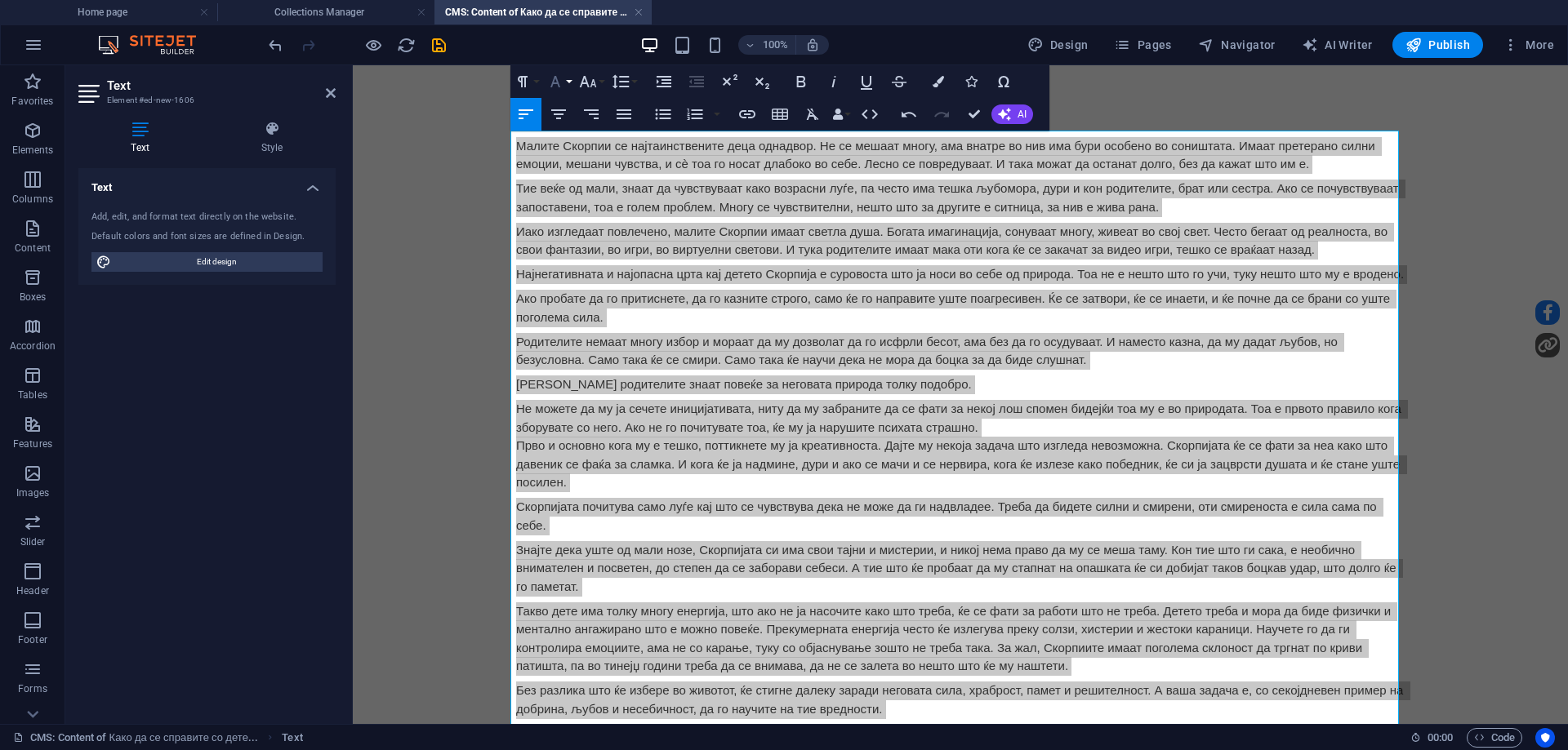
click at [569, 83] on button "Font Family" at bounding box center [558, 81] width 31 height 33
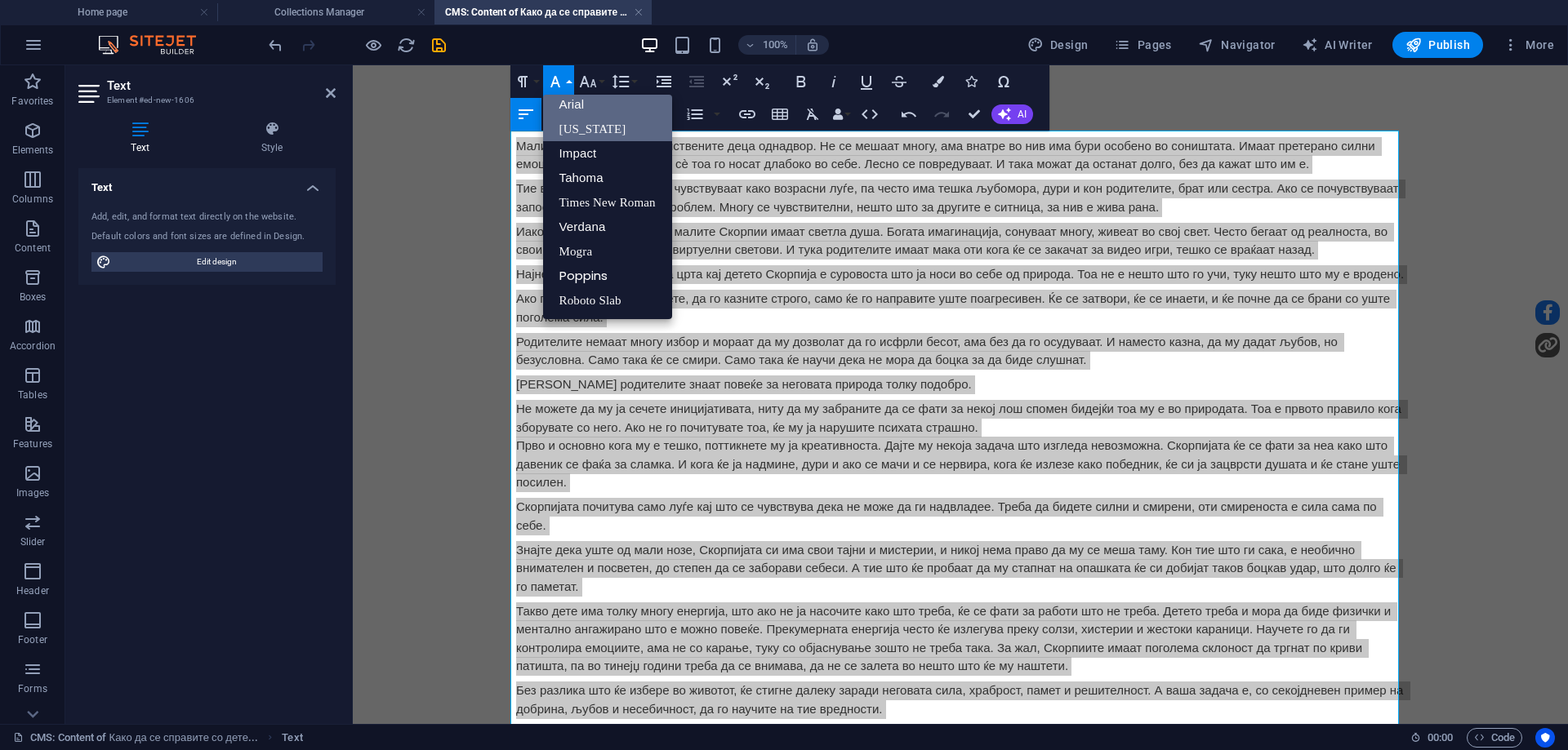
scroll to position [9, 0]
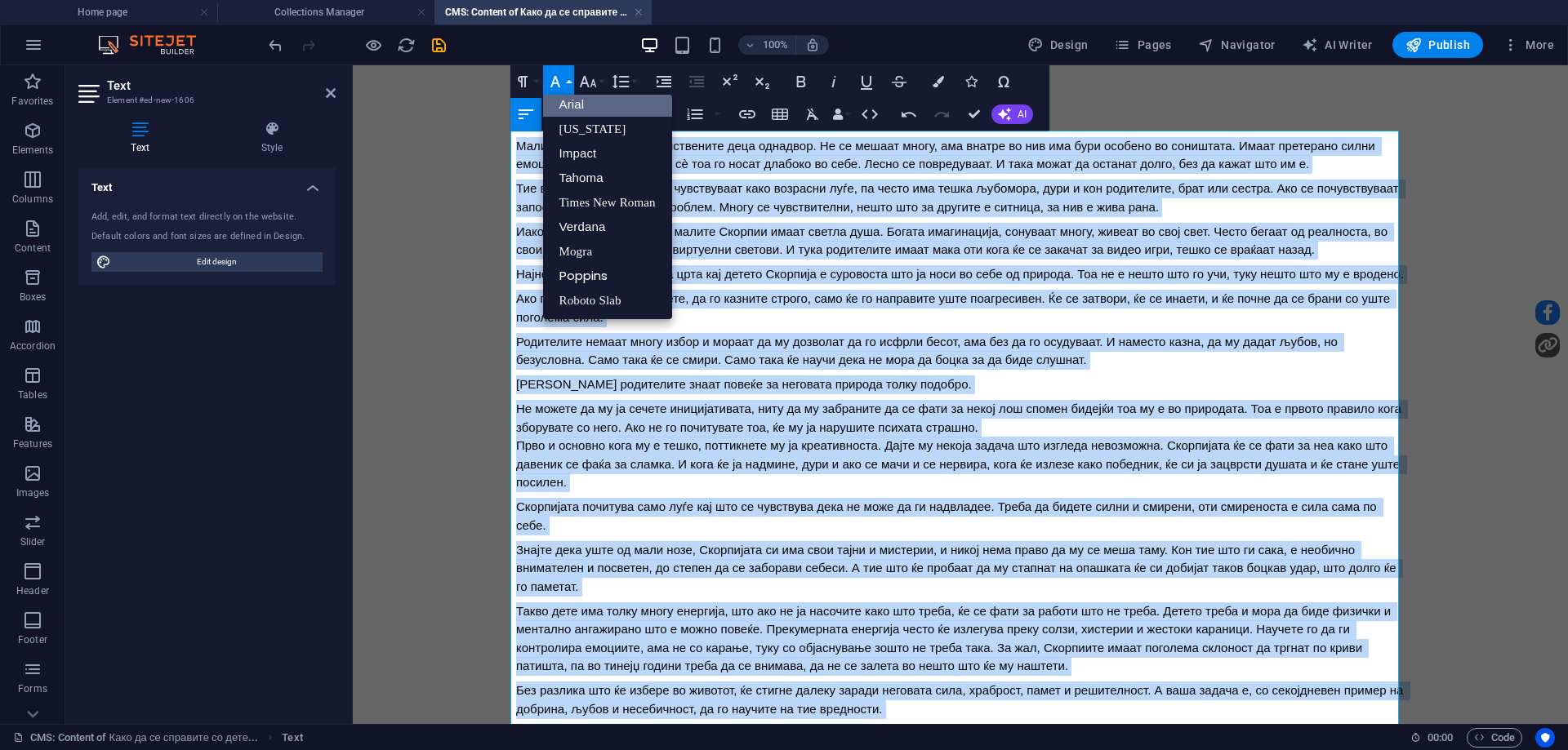
click at [580, 113] on link "Arial" at bounding box center [607, 104] width 129 height 25
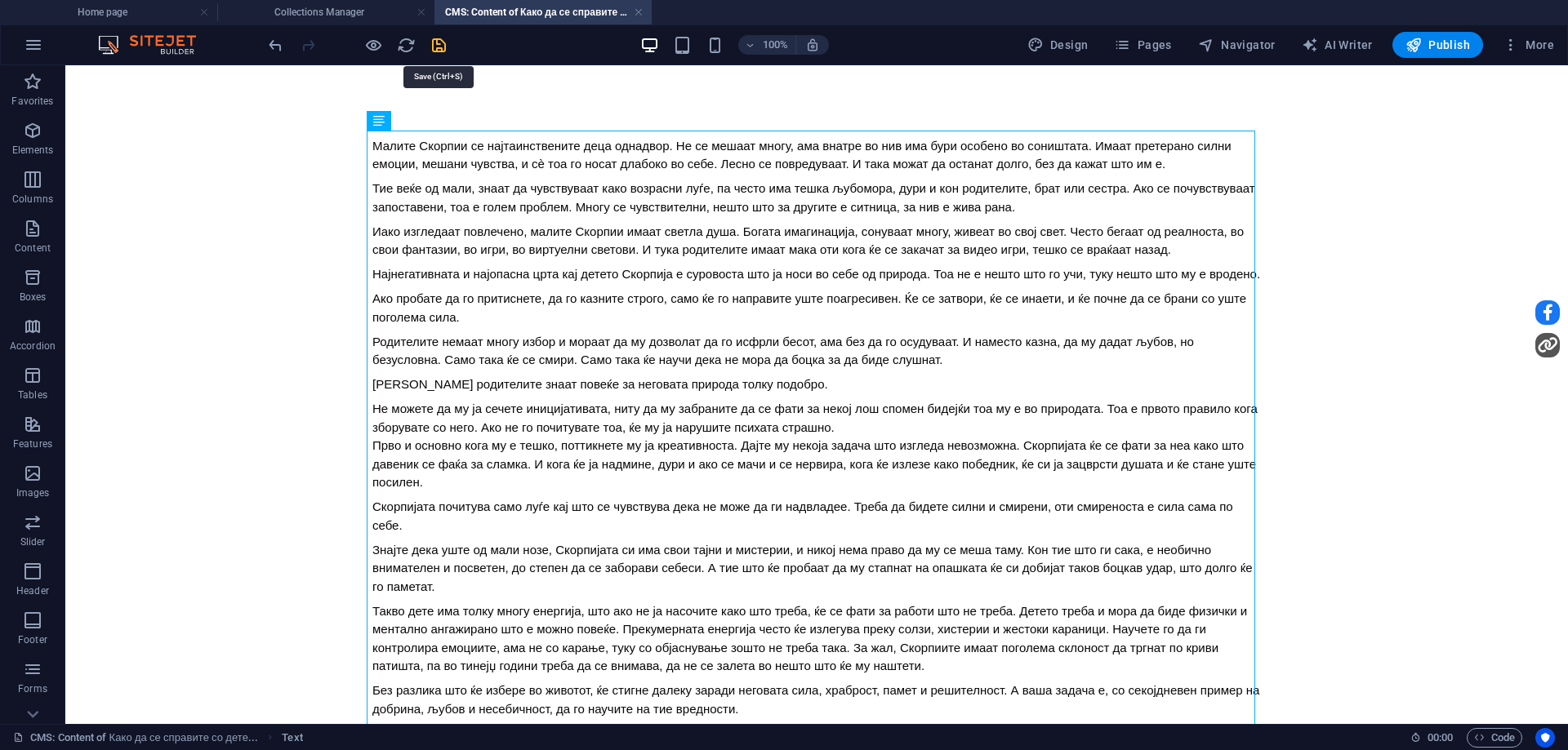
click at [434, 49] on icon "save" at bounding box center [439, 45] width 19 height 19
click at [329, 12] on h4 "Collections Manager" at bounding box center [326, 12] width 218 height 18
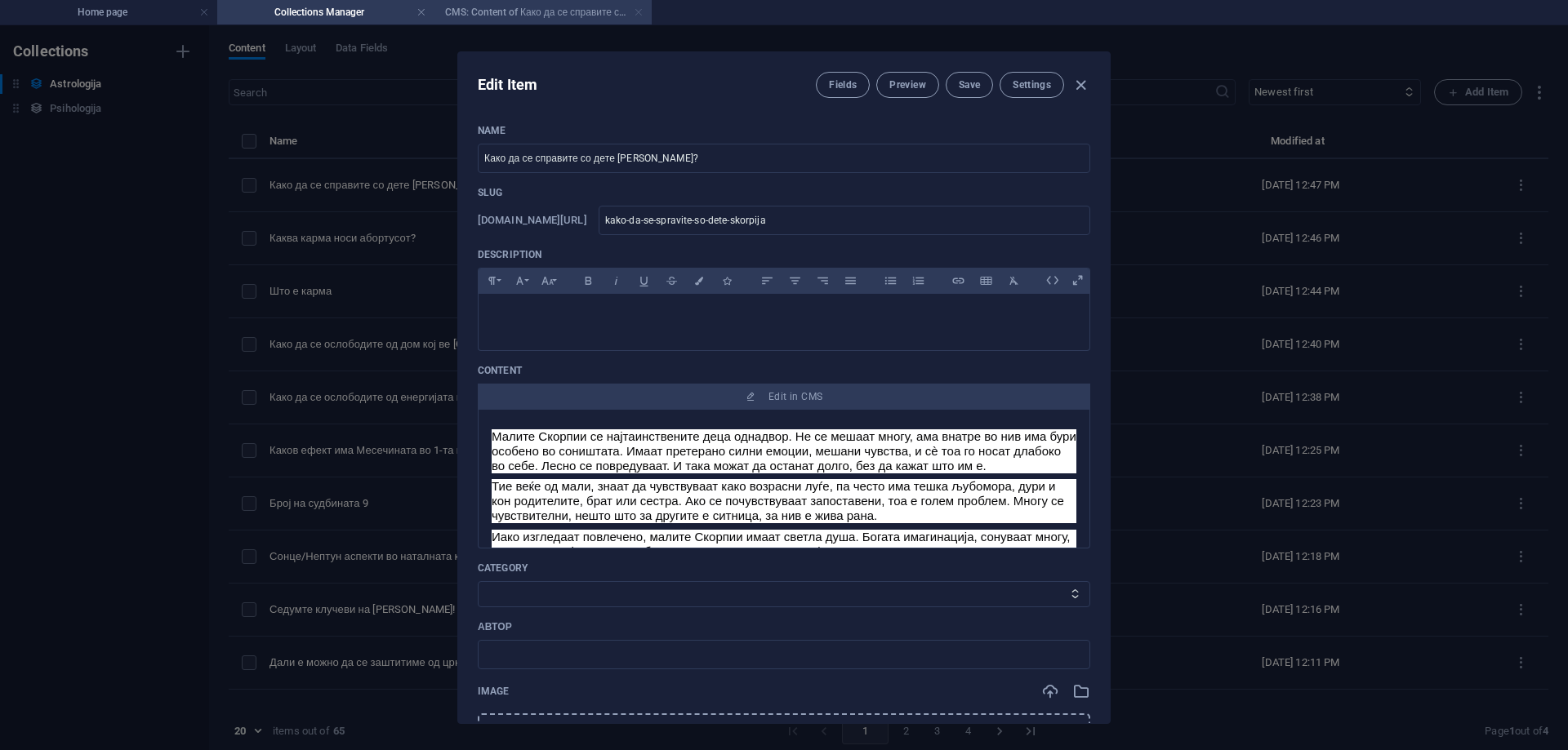
click at [638, 13] on link at bounding box center [639, 13] width 10 height 15
click at [587, 594] on select "Category 1 Category 2" at bounding box center [783, 594] width 612 height 26
select select "Category 1"
click at [478, 582] on select "Category 1 Category 2" at bounding box center [783, 594] width 612 height 26
click at [591, 661] on input "text" at bounding box center [783, 654] width 612 height 30
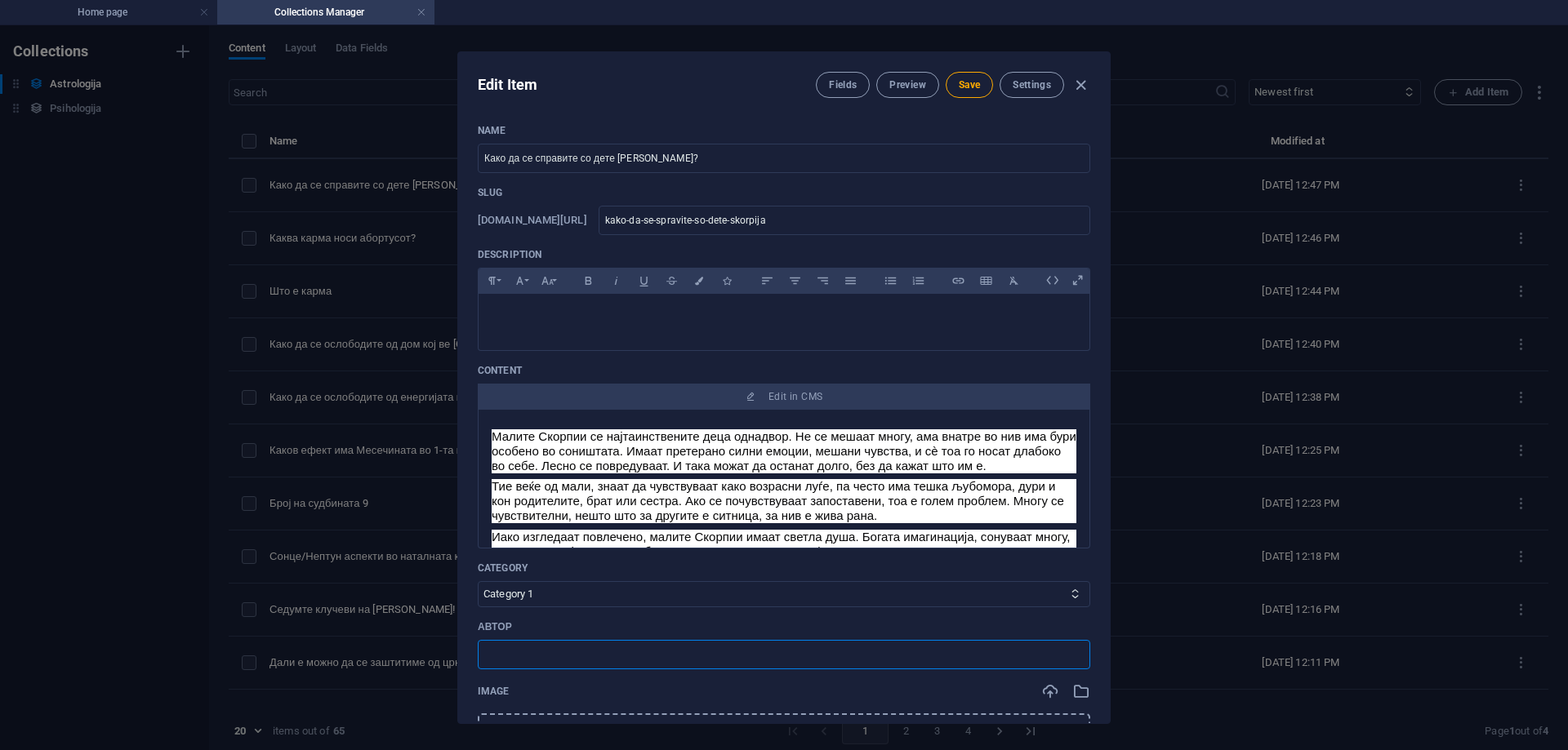
type input "[PERSON_NAME]"
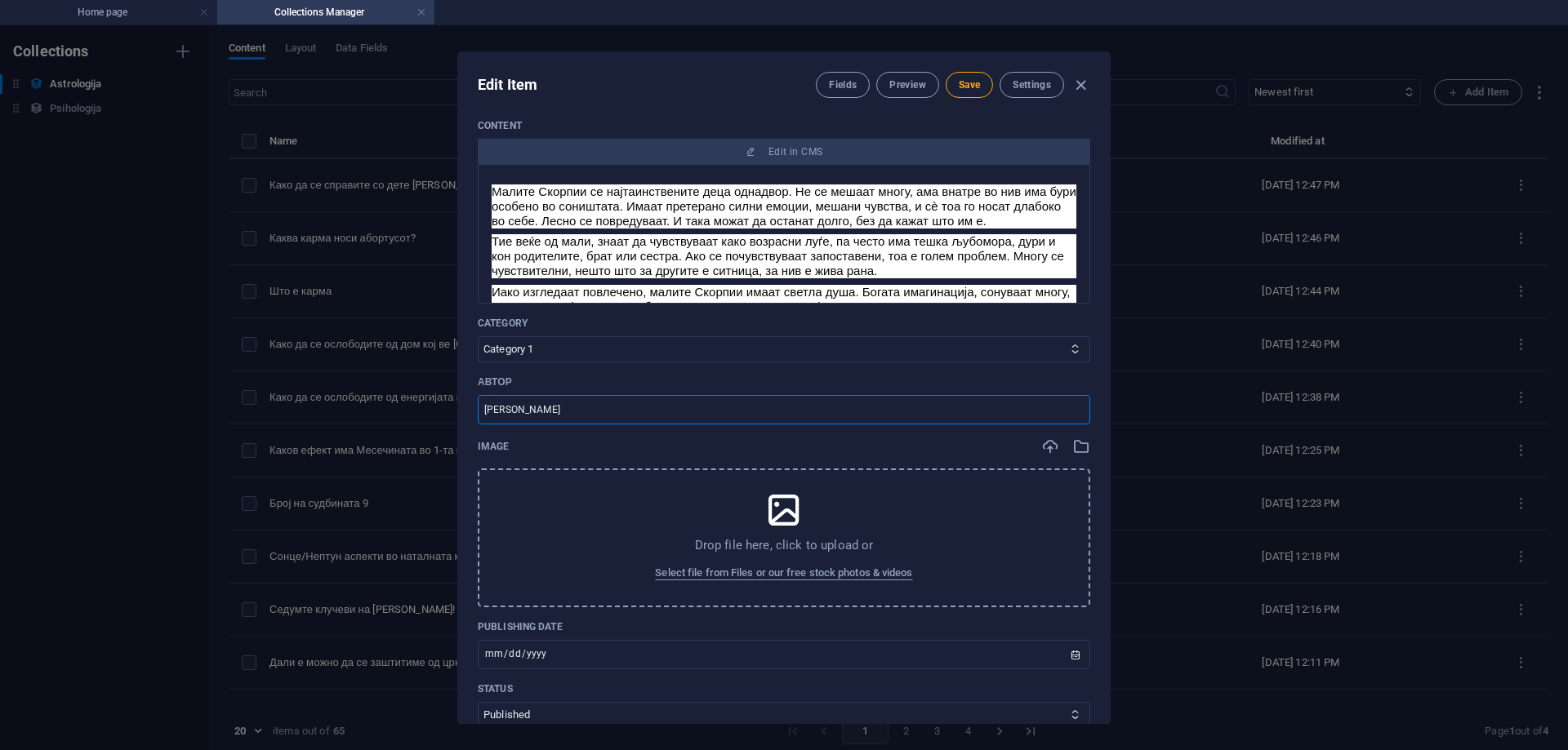
scroll to position [327, 0]
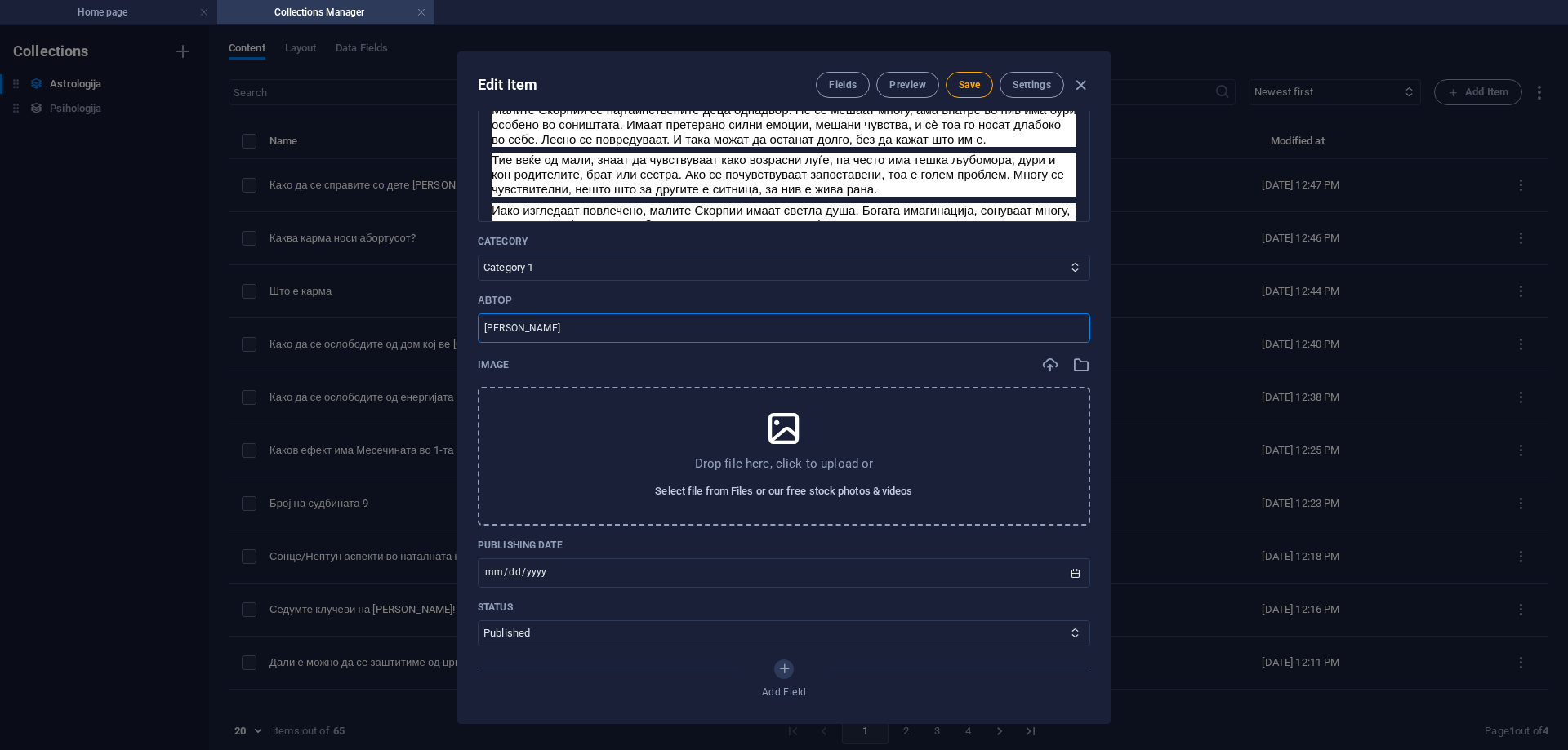
drag, startPoint x: 721, startPoint y: 493, endPoint x: 711, endPoint y: 480, distance: 16.4
click at [720, 493] on span "Select file from Files or our free stock photos & videos" at bounding box center [784, 491] width 257 height 19
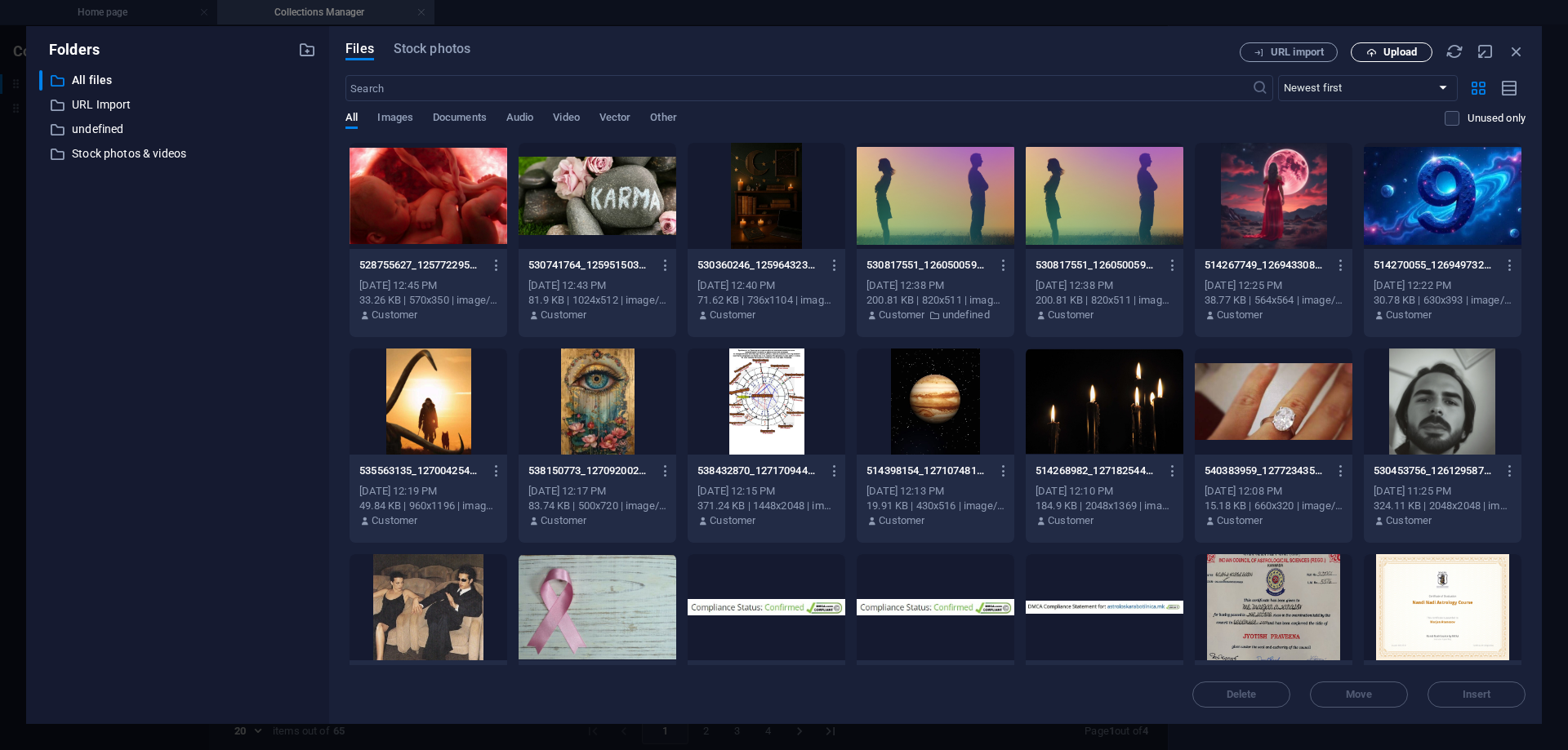
click at [1398, 52] on span "Upload" at bounding box center [1400, 52] width 34 height 10
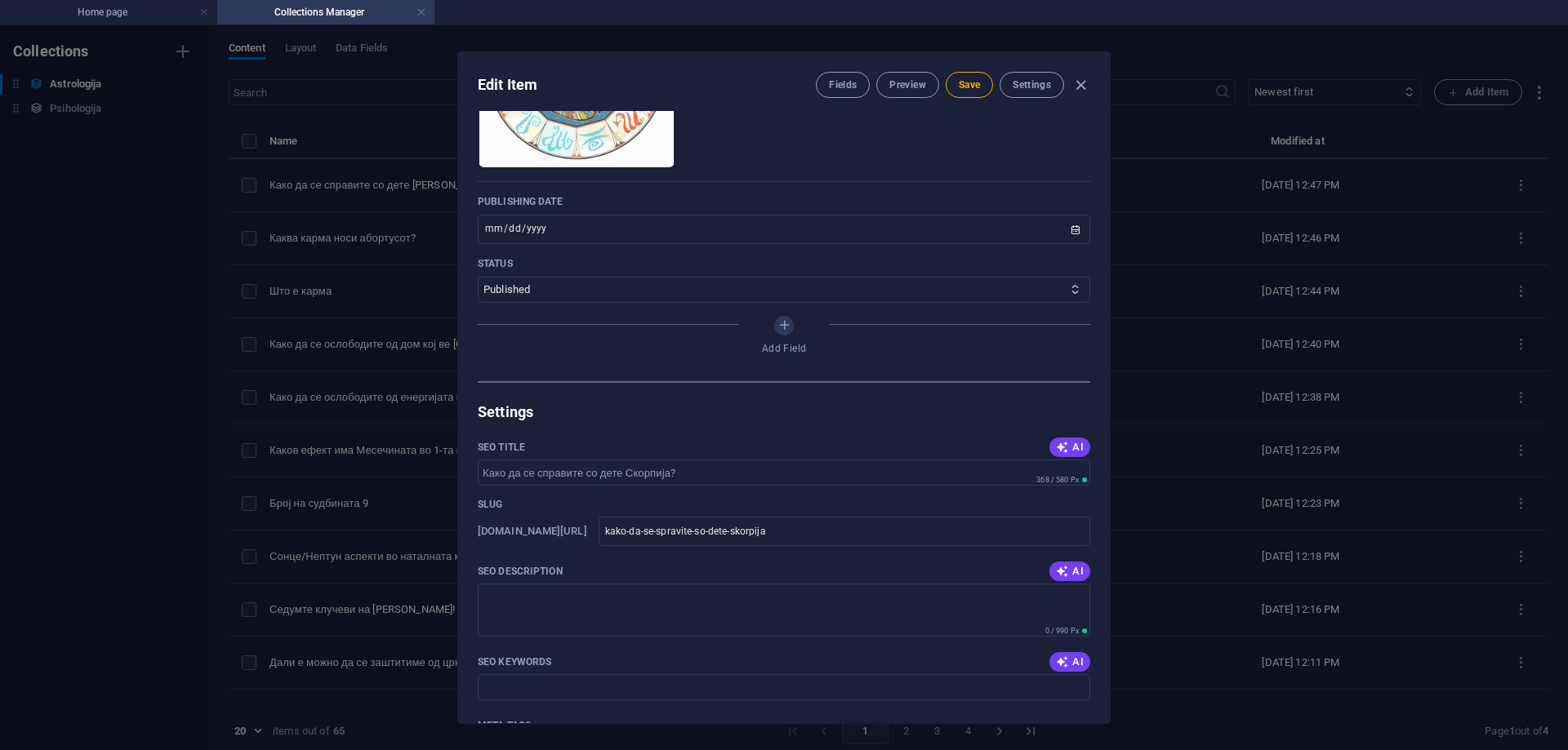
scroll to position [817, 0]
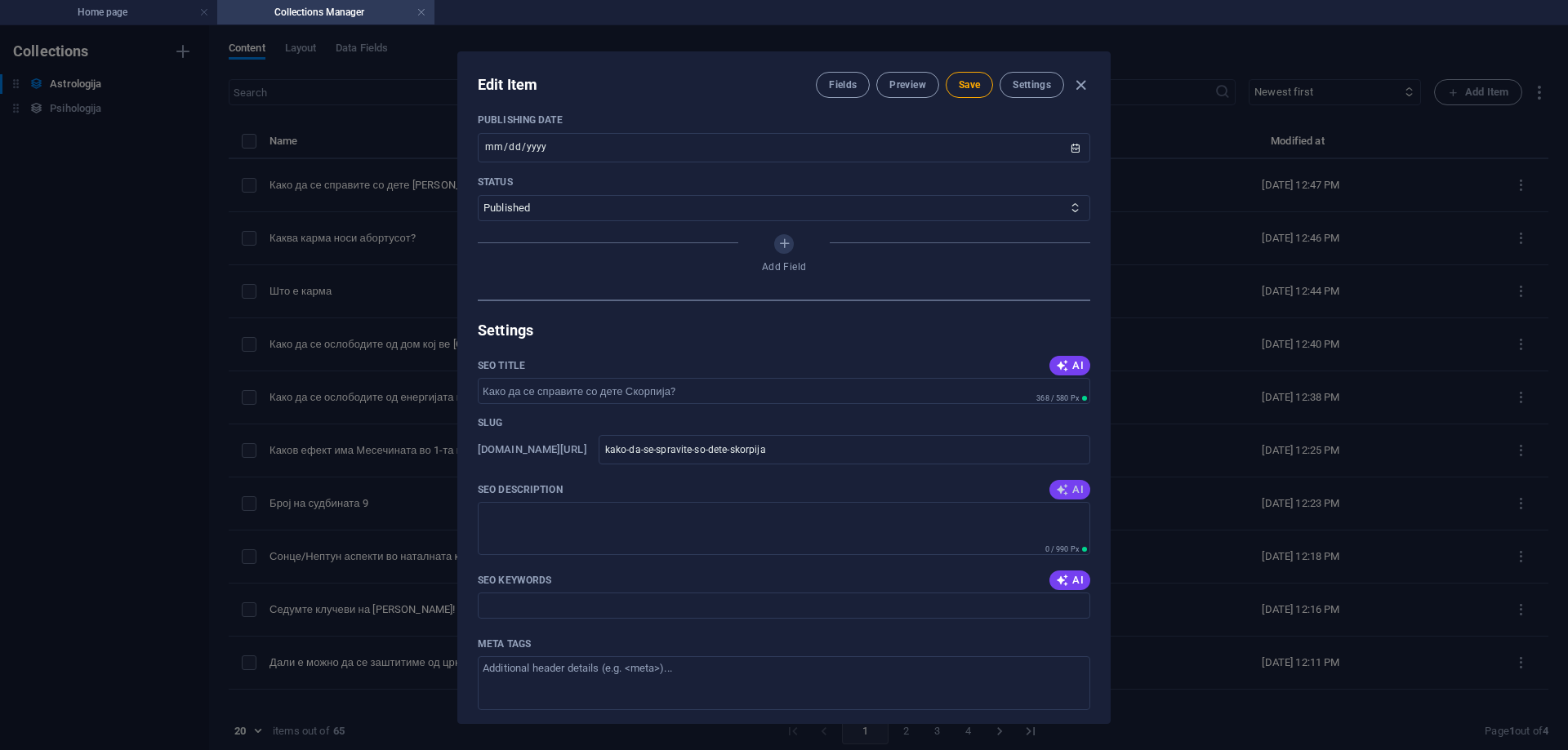
click at [1056, 495] on icon "button" at bounding box center [1062, 489] width 13 height 13
type textarea "Дознајте како да се справите со деца Скорпии: разберете ги емоциите и изградете…"
click at [1074, 587] on span "AI" at bounding box center [1069, 580] width 28 height 13
type input "дете Скорпија, воспитување на Скорпија, емоции на Скорпија, родителски совети С…"
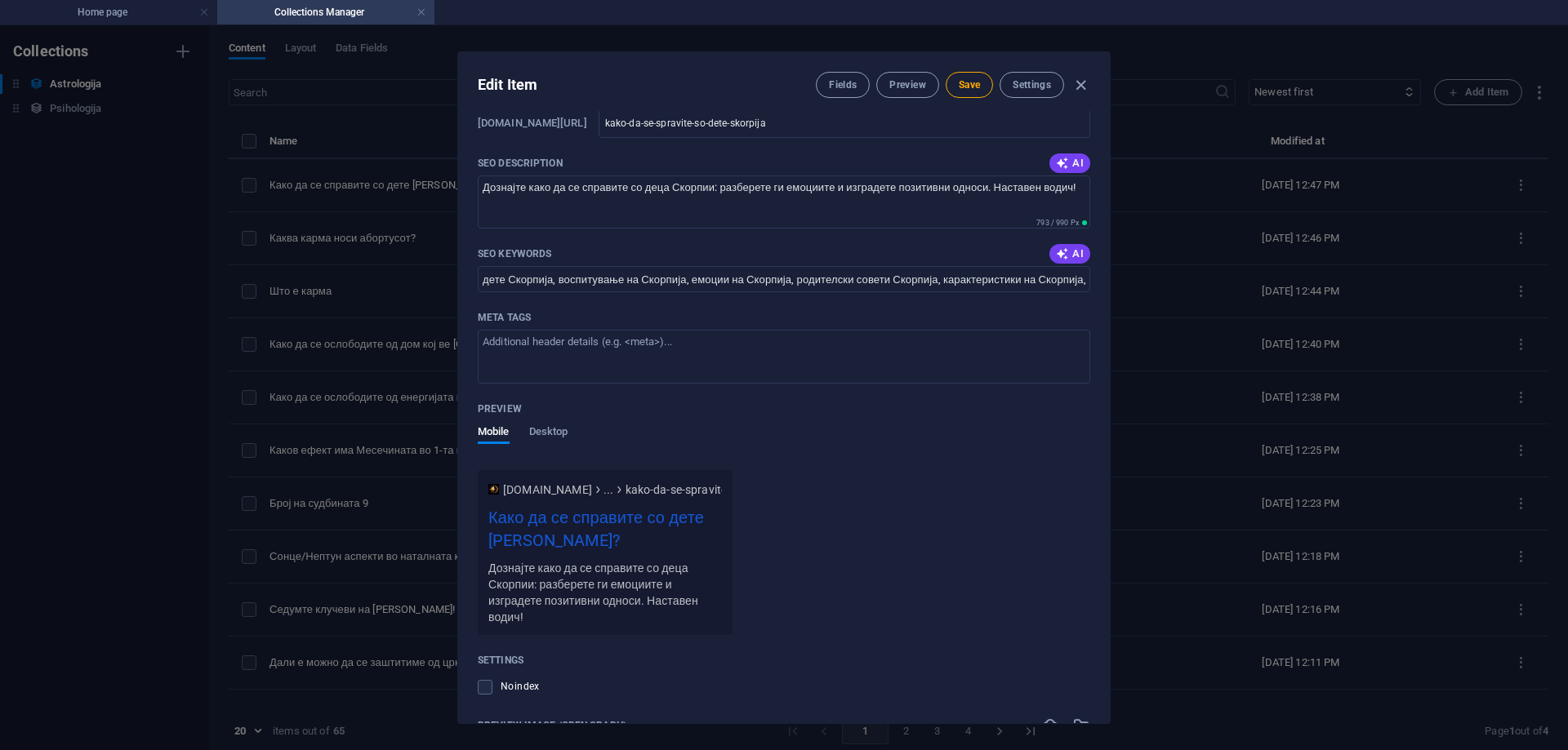
scroll to position [1306, 0]
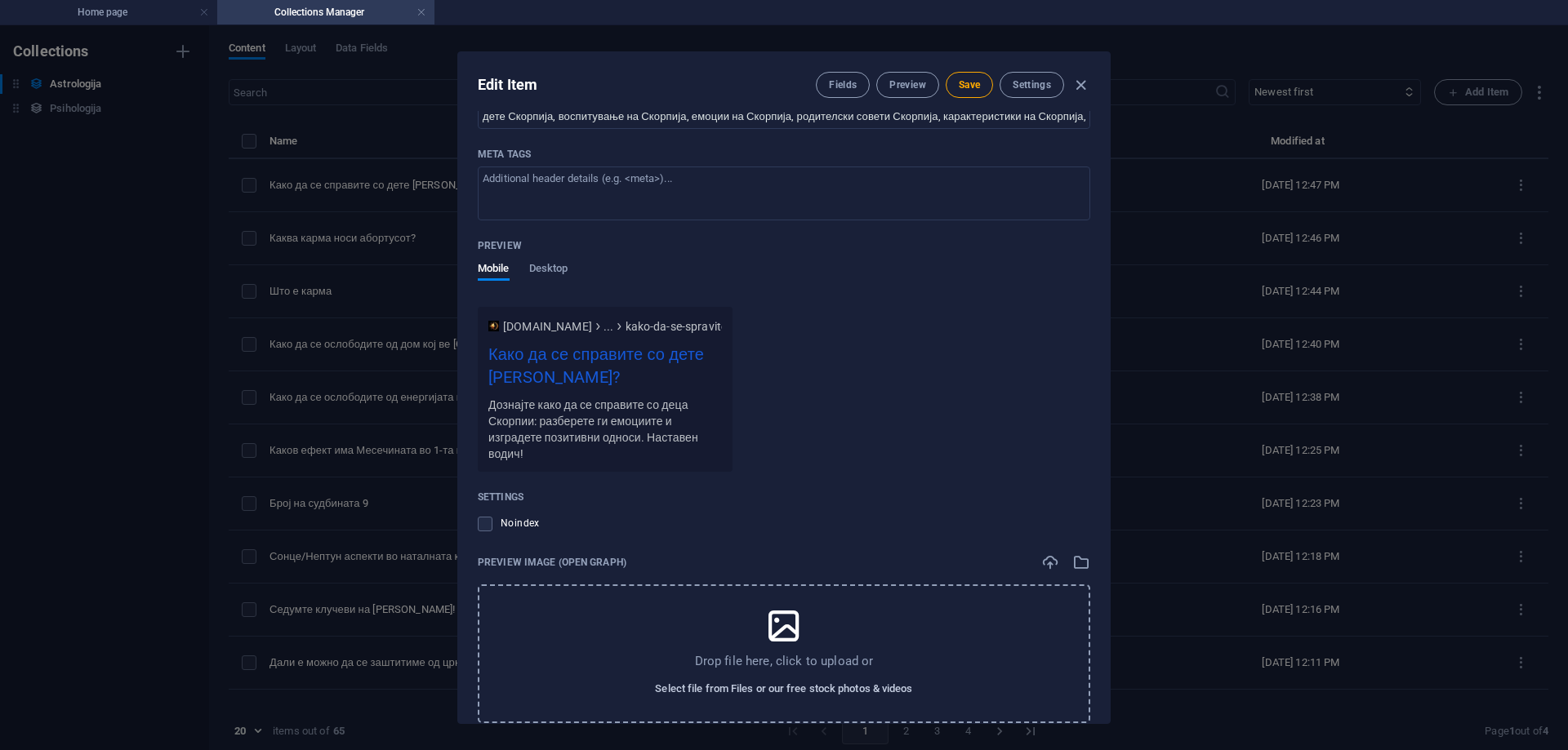
click at [787, 683] on span "Select file from Files or our free stock photos & videos" at bounding box center [784, 689] width 257 height 19
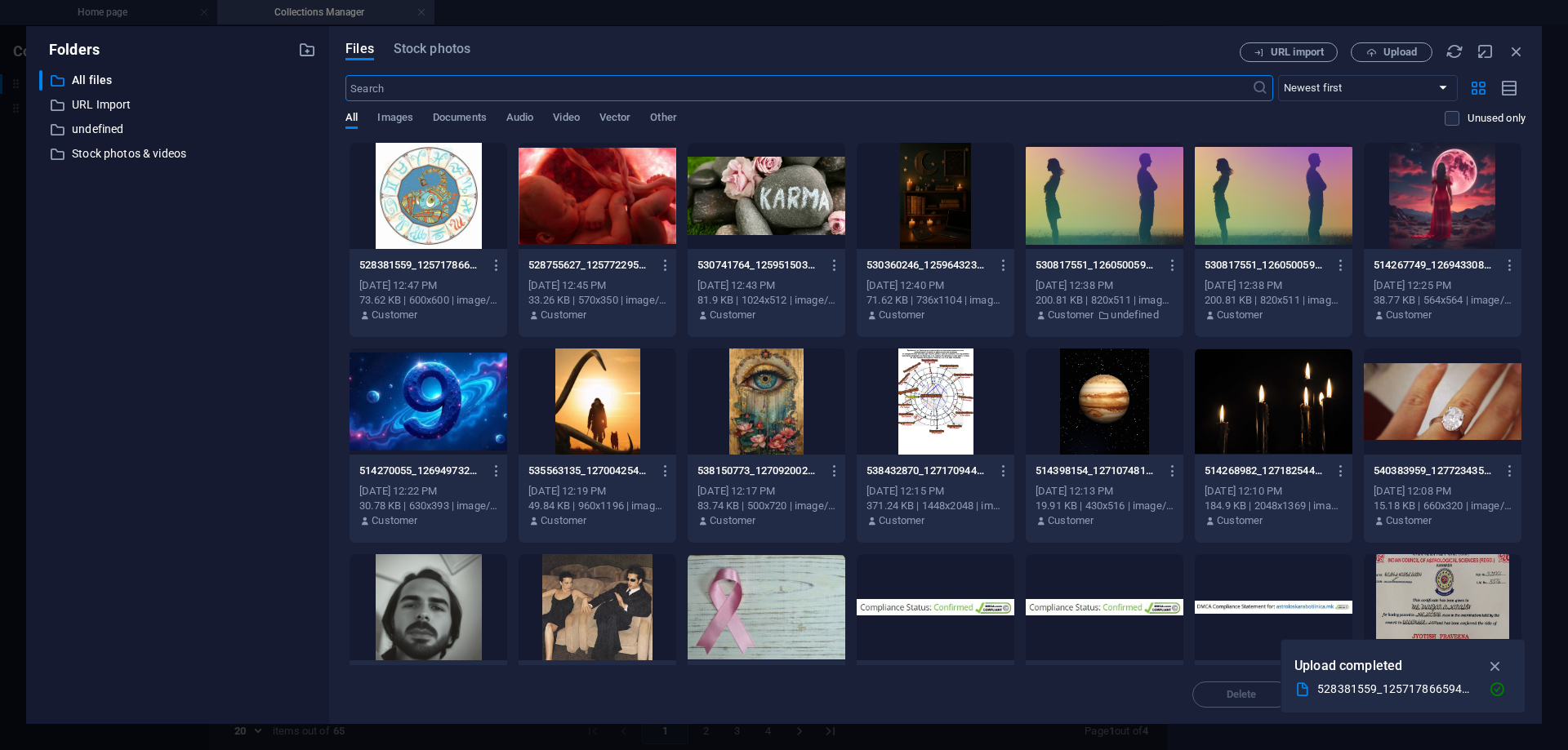
click at [404, 191] on div at bounding box center [428, 196] width 157 height 106
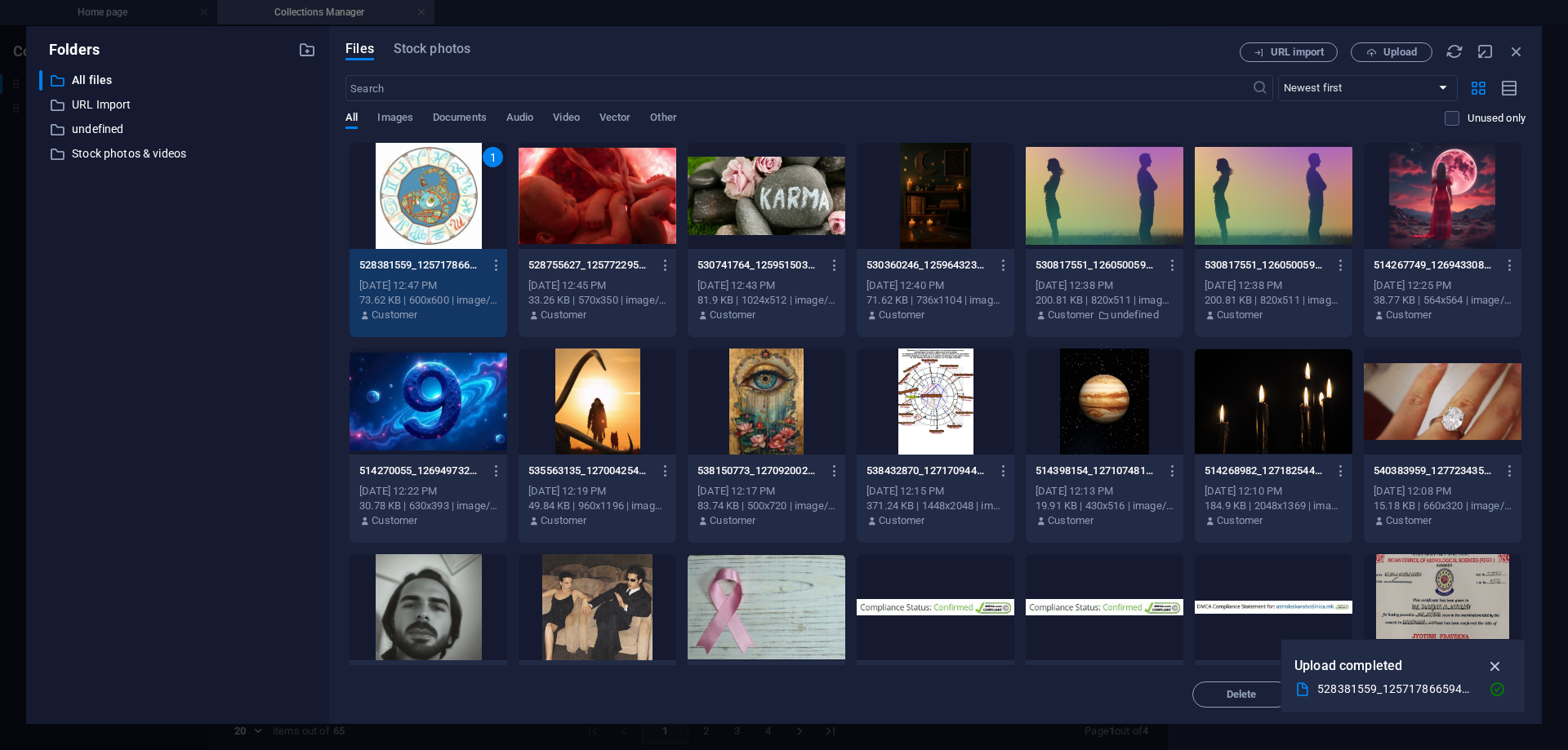
click at [1497, 669] on icon "button" at bounding box center [1496, 666] width 19 height 18
click at [1475, 700] on span "Insert" at bounding box center [1477, 695] width 29 height 10
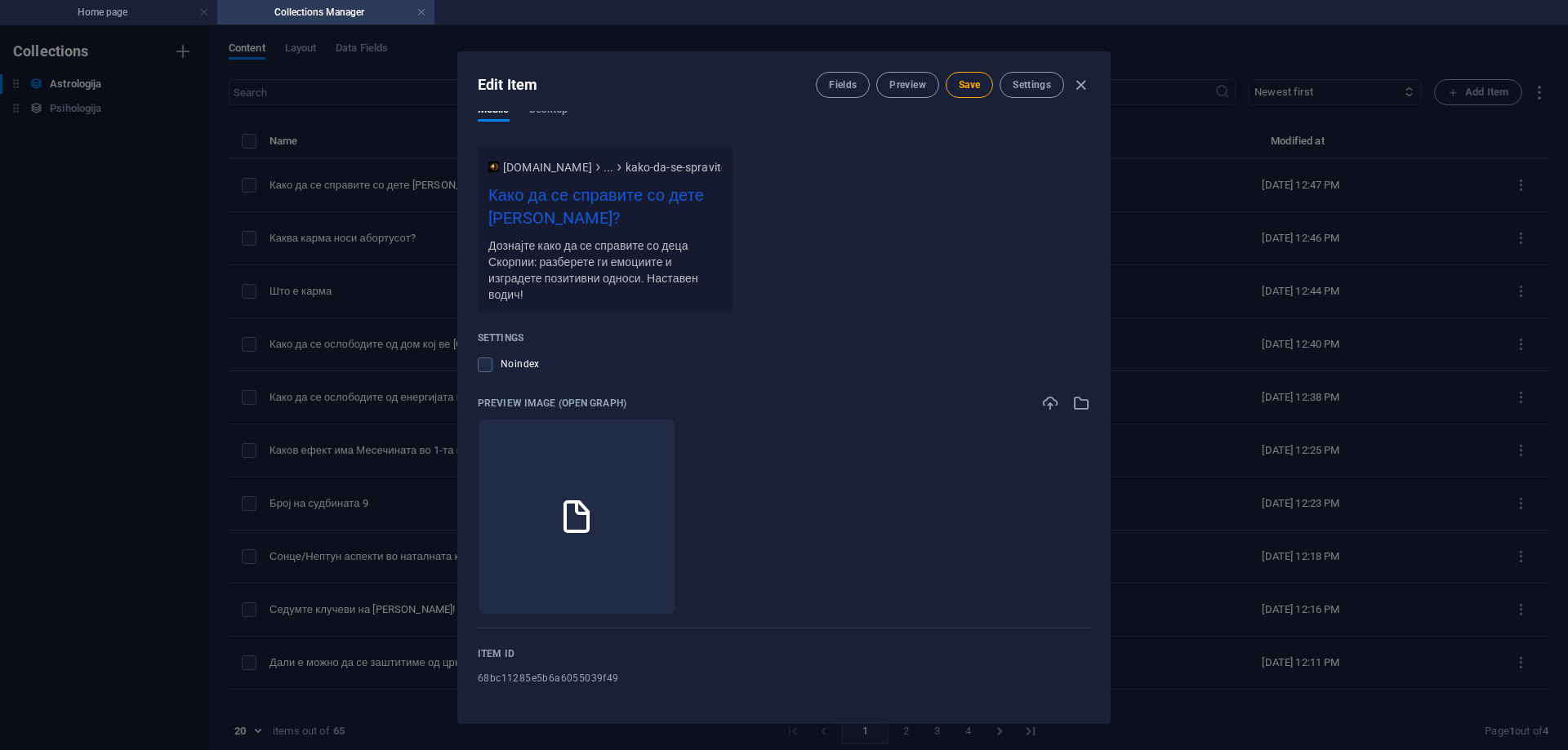
scroll to position [8, 0]
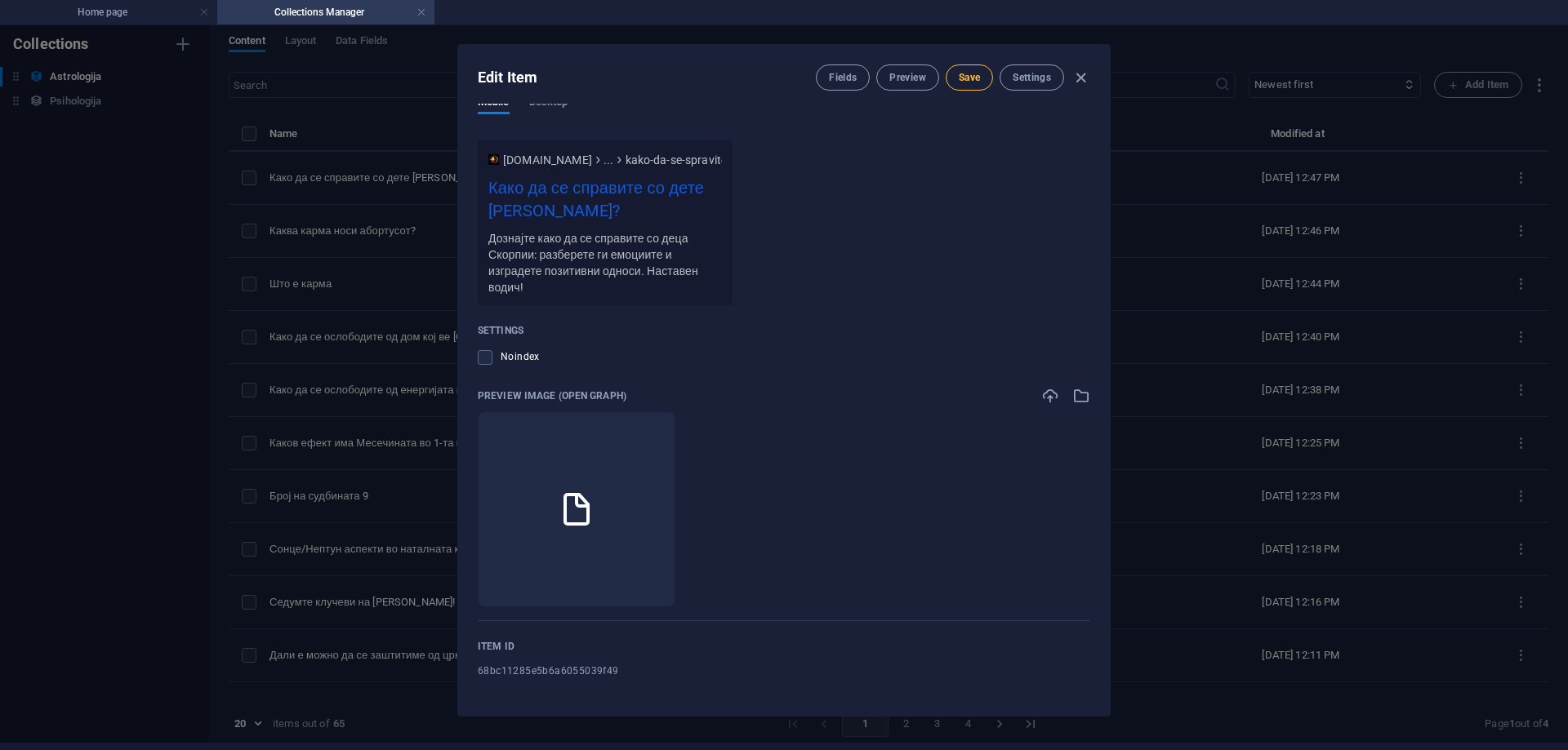
click at [971, 71] on span "Save" at bounding box center [969, 77] width 21 height 13
click at [916, 82] on span "Preview" at bounding box center [907, 77] width 36 height 13
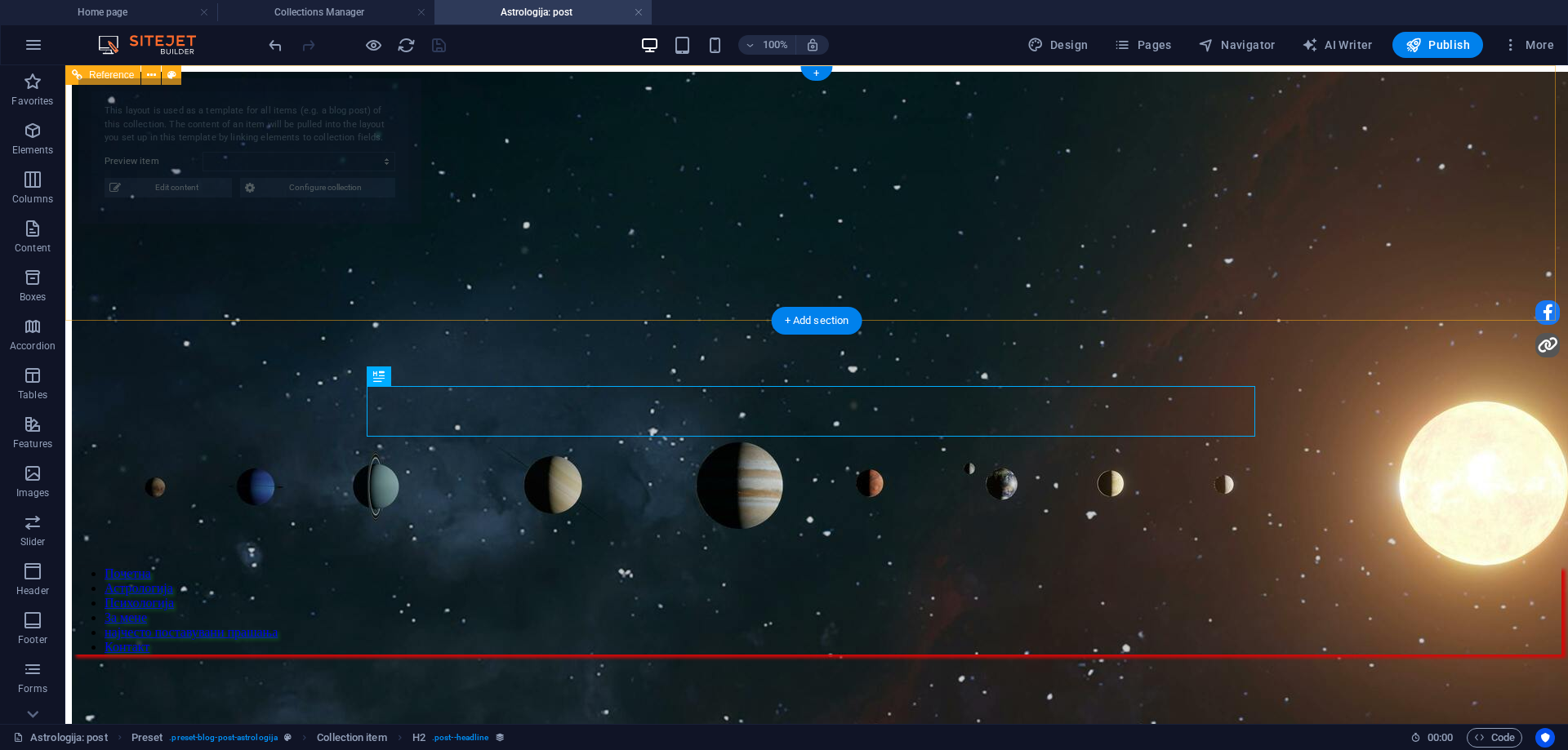
scroll to position [0, 0]
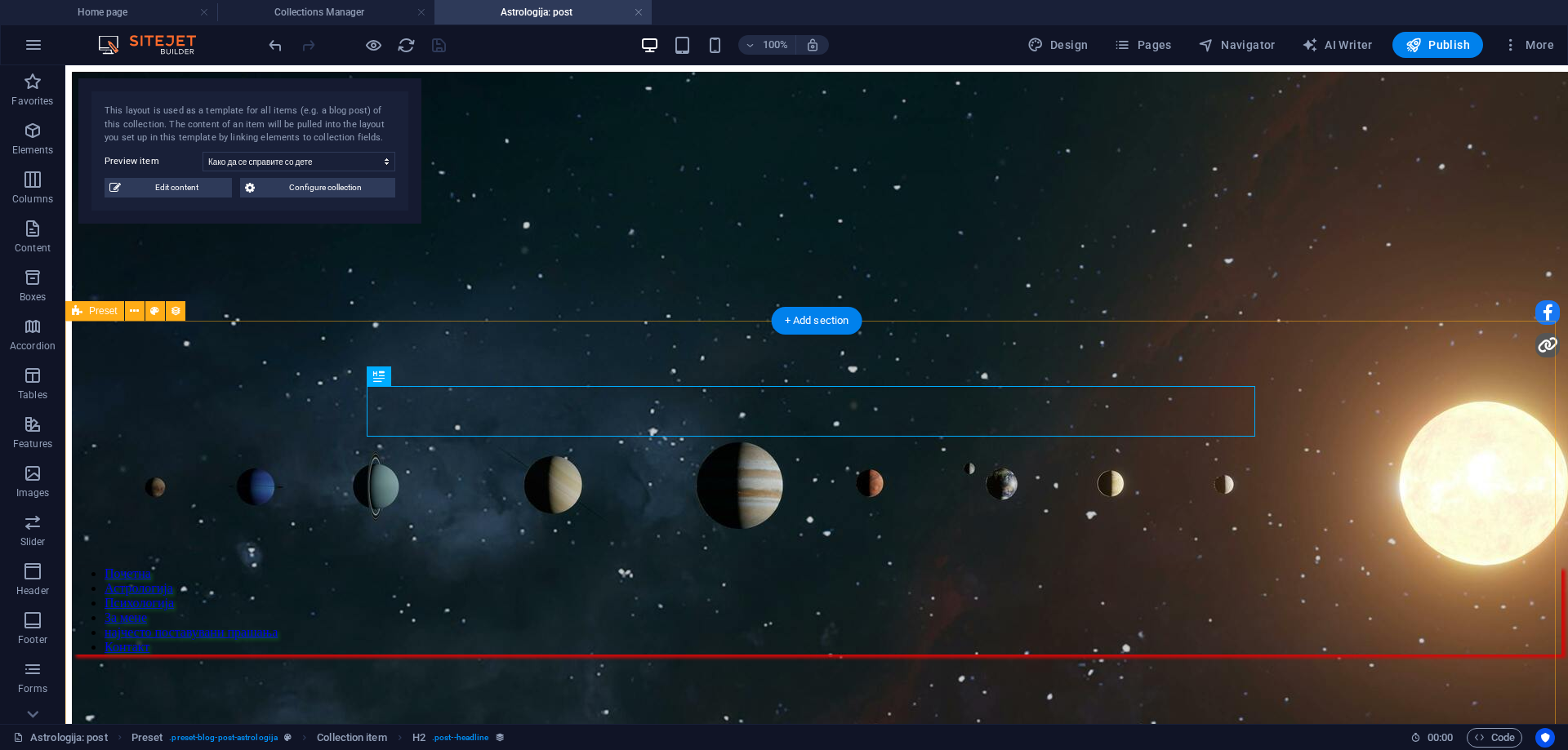
select select "68bc11285e5b6a6055039f49"
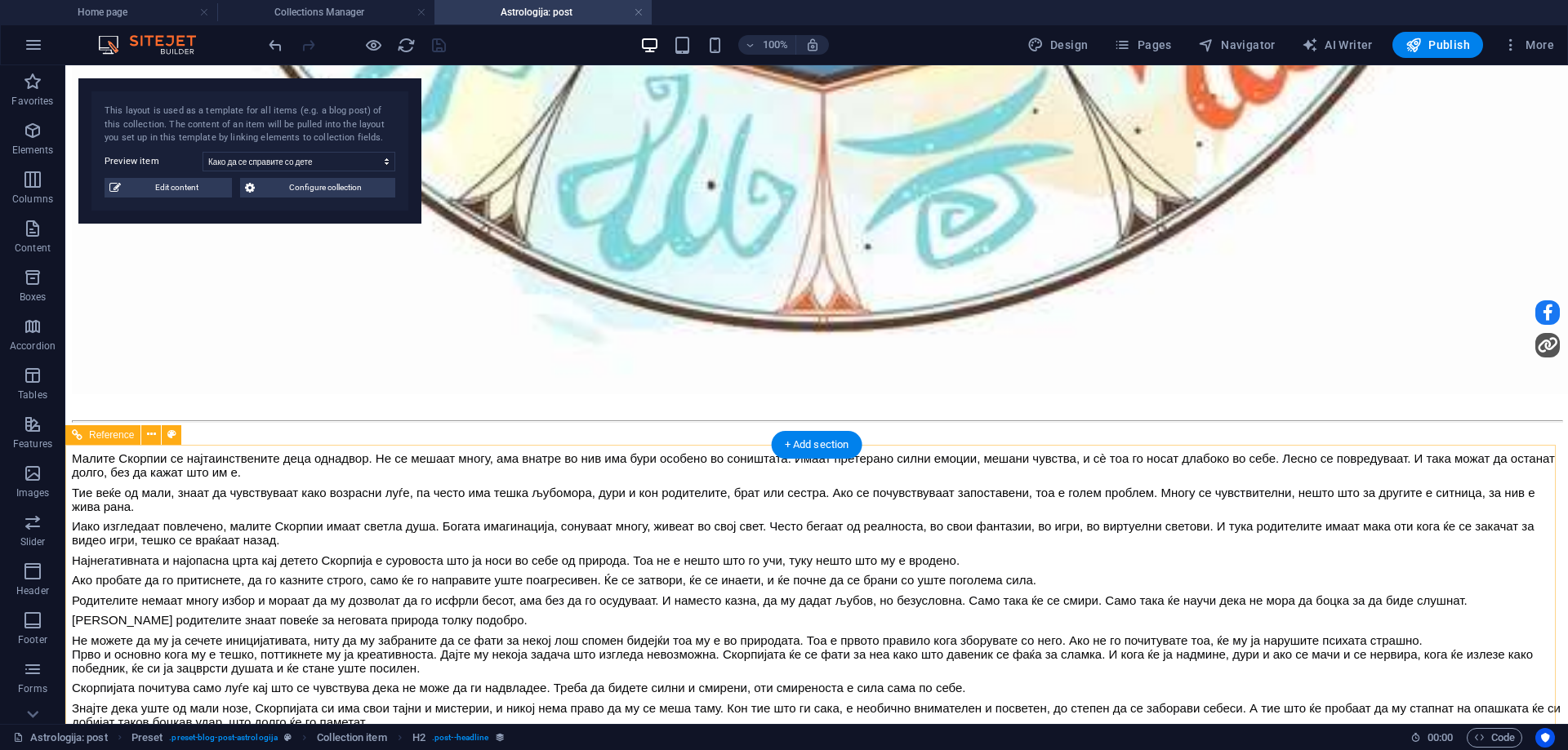
scroll to position [1470, 0]
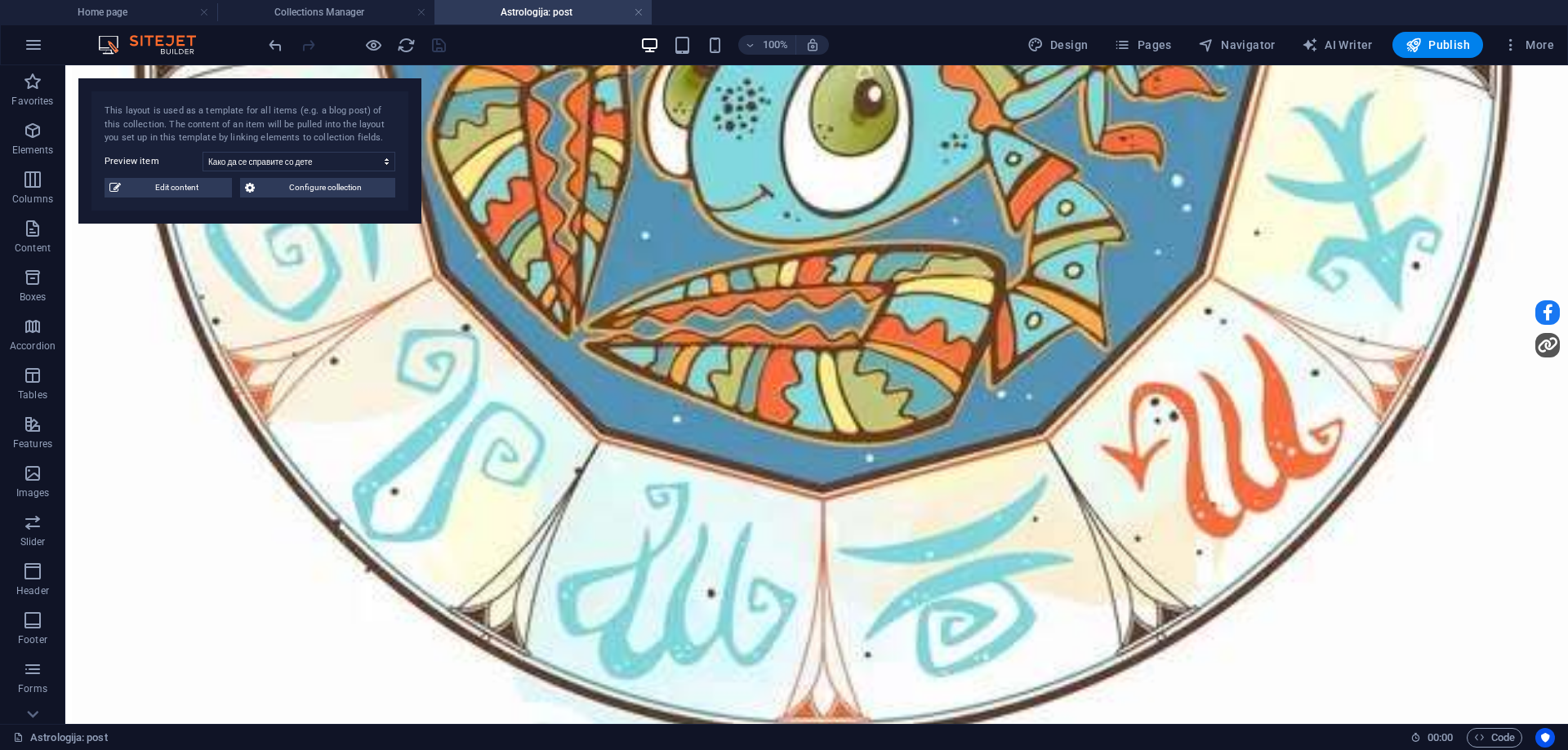
click at [645, 14] on h4 "Astrologija: post" at bounding box center [543, 12] width 218 height 18
click at [642, 14] on link at bounding box center [639, 13] width 10 height 15
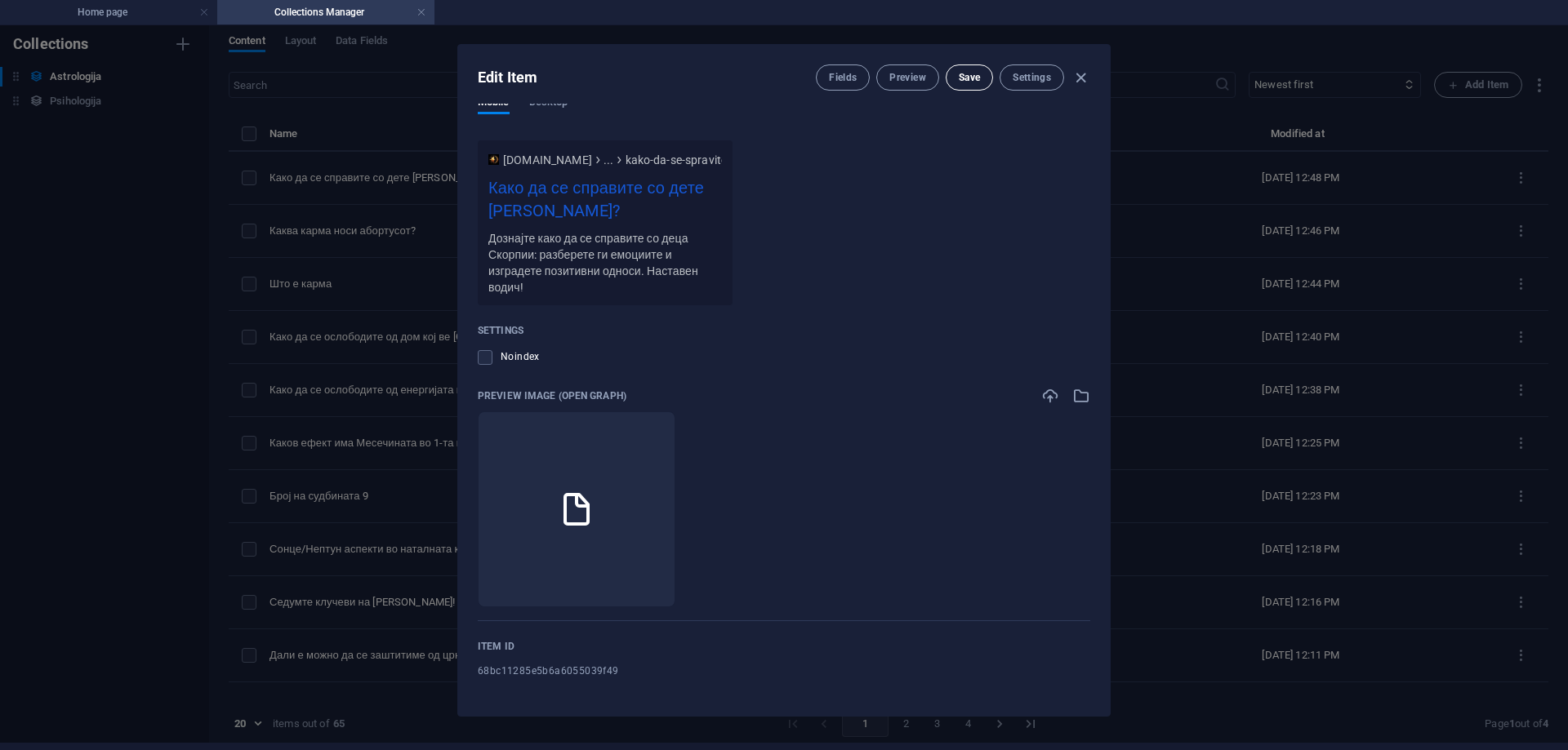
click at [956, 71] on button "Save" at bounding box center [969, 77] width 47 height 26
click at [1082, 79] on icon "button" at bounding box center [1081, 78] width 19 height 19
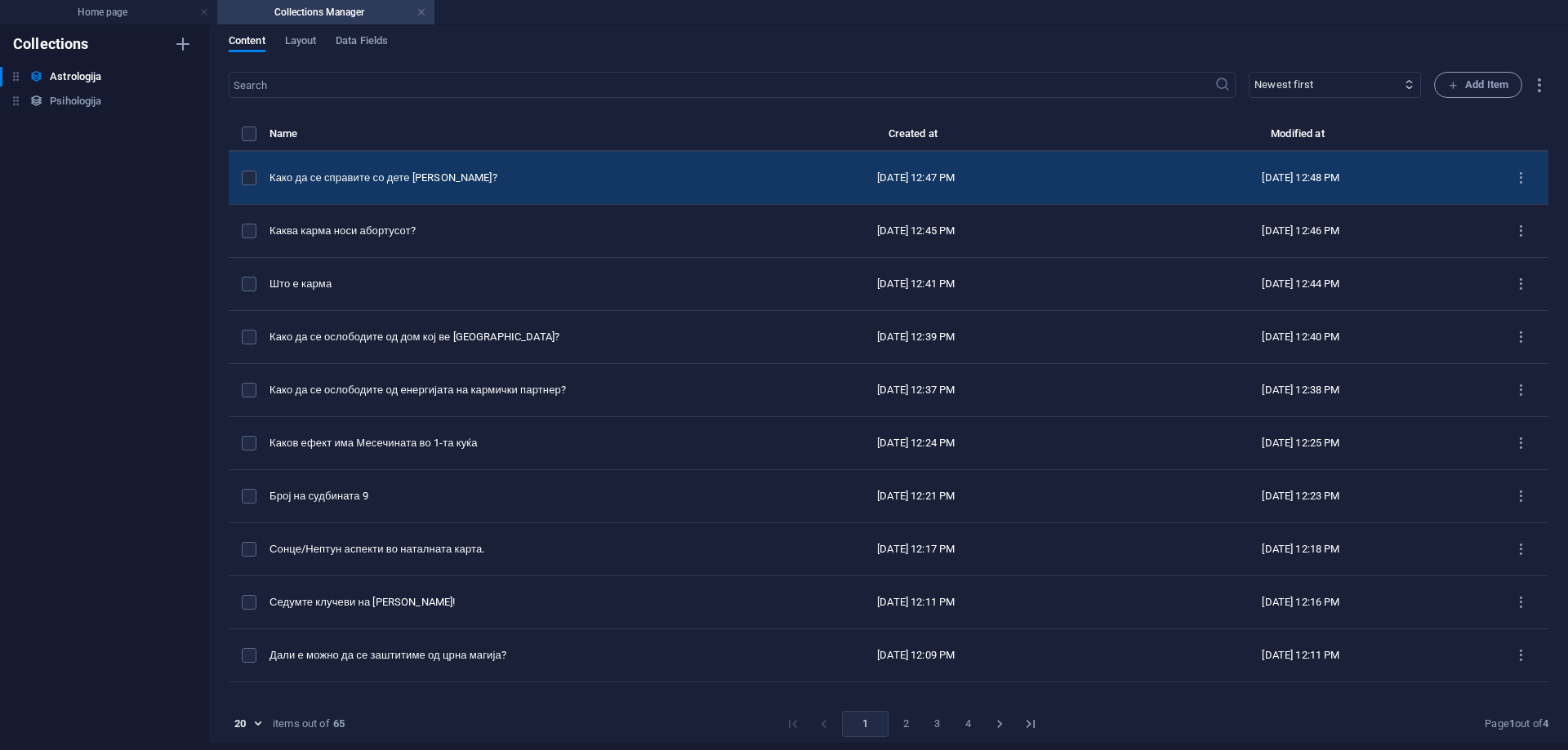
scroll to position [0, 0]
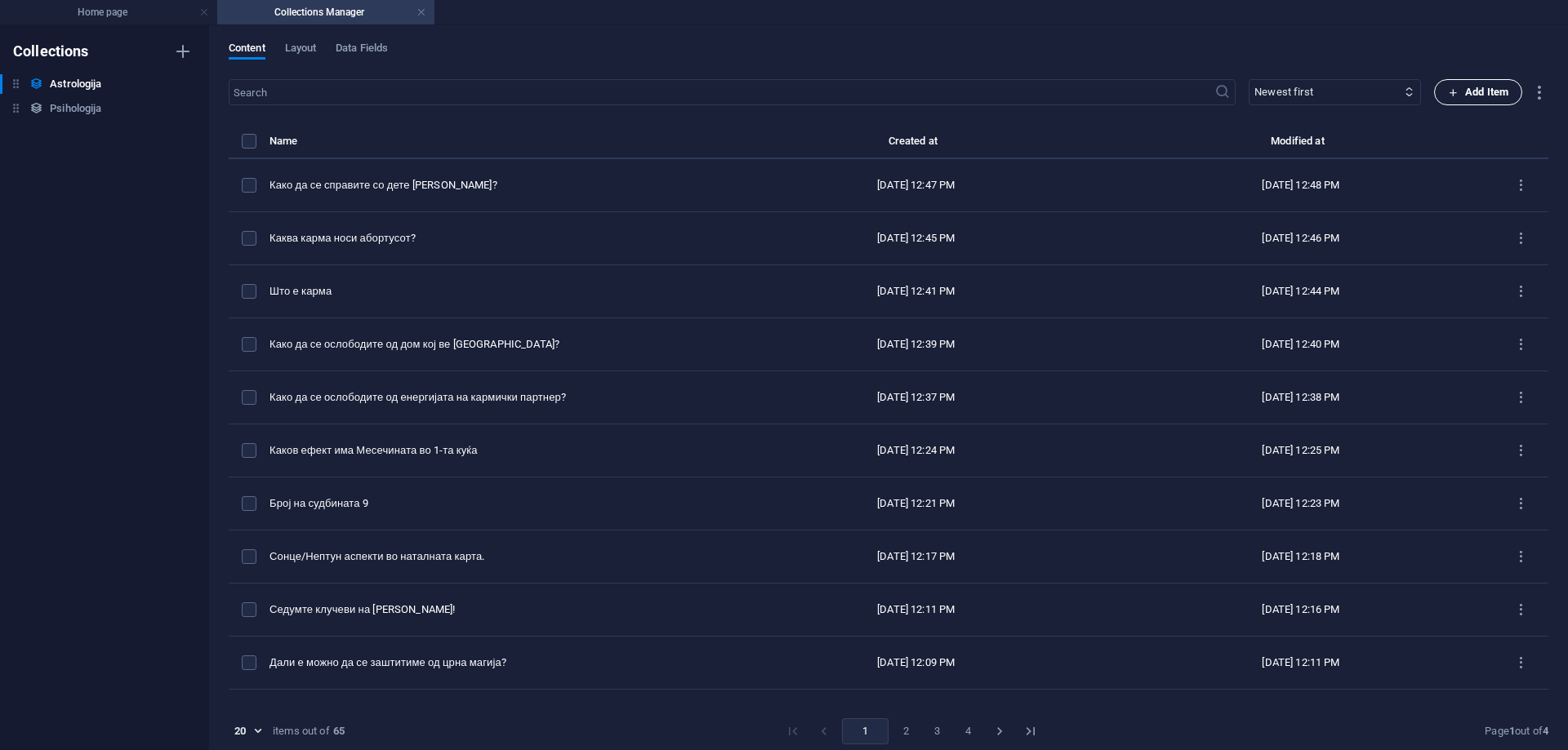
click at [1484, 94] on span "Add Item" at bounding box center [1477, 91] width 60 height 19
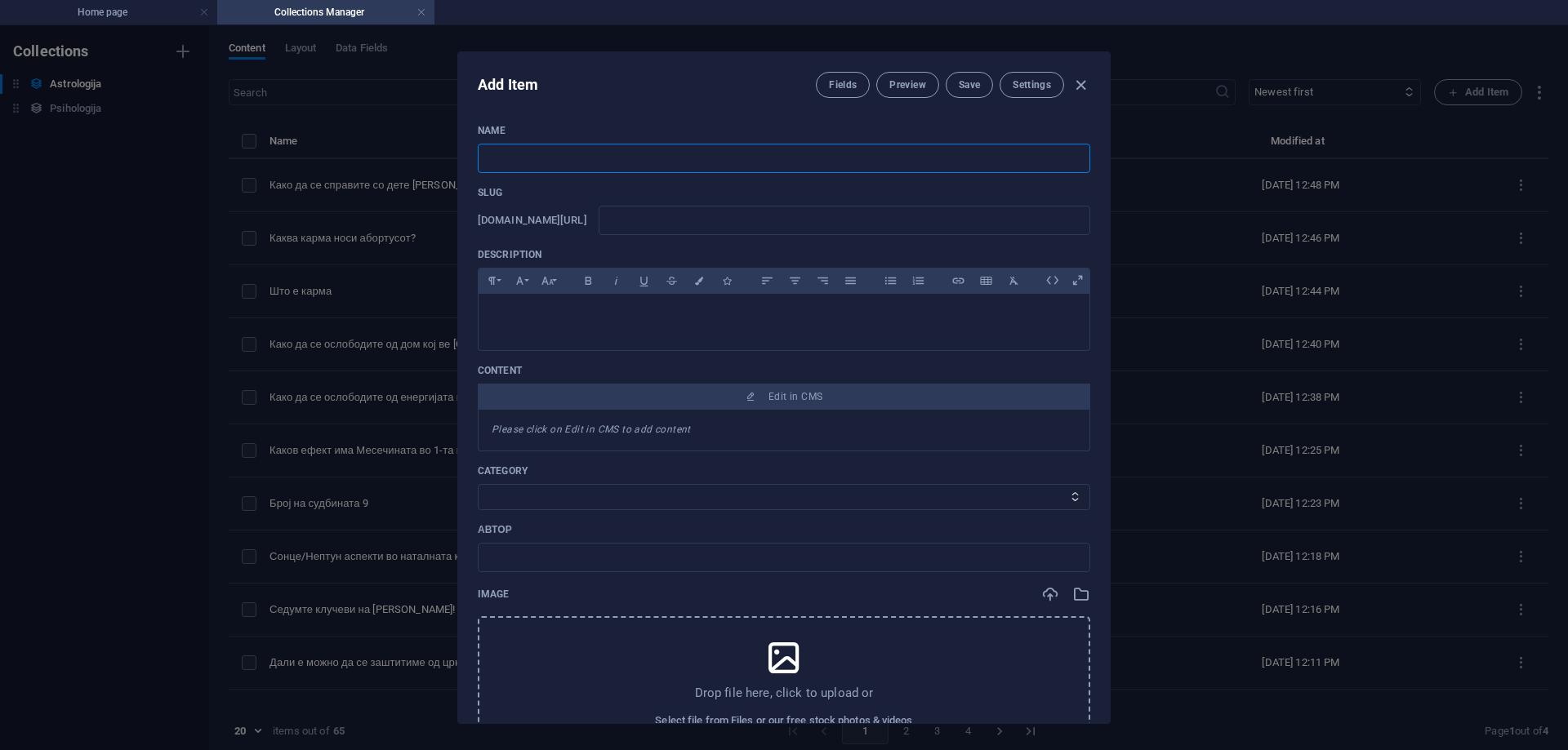
click at [592, 165] on input "text" at bounding box center [783, 158] width 612 height 30
click at [704, 212] on input "text" at bounding box center [844, 220] width 492 height 30
click at [481, 160] on input "Сродна душа?" at bounding box center [783, 158] width 612 height 30
type input "Митови за сродна душа?"
drag, startPoint x: 736, startPoint y: 242, endPoint x: 736, endPoint y: 232, distance: 10.0
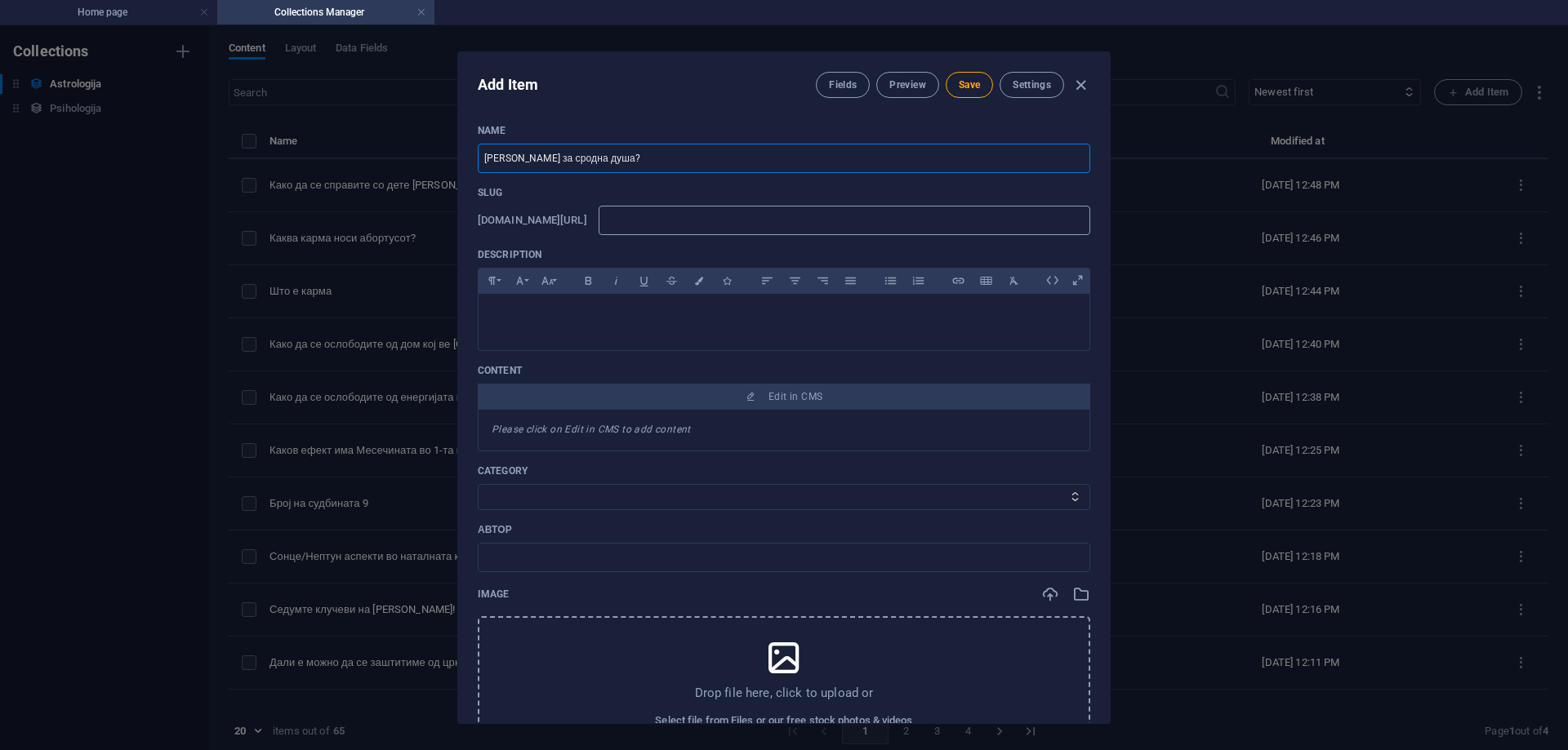
click at [736, 241] on div "Name Митови за сродна душа? ​ Slug www.example.com/astrologija-post/ ​ Descript…" at bounding box center [783, 539] width 612 height 830
click at [736, 227] on input "text" at bounding box center [844, 220] width 492 height 30
type input "m"
type input "mi"
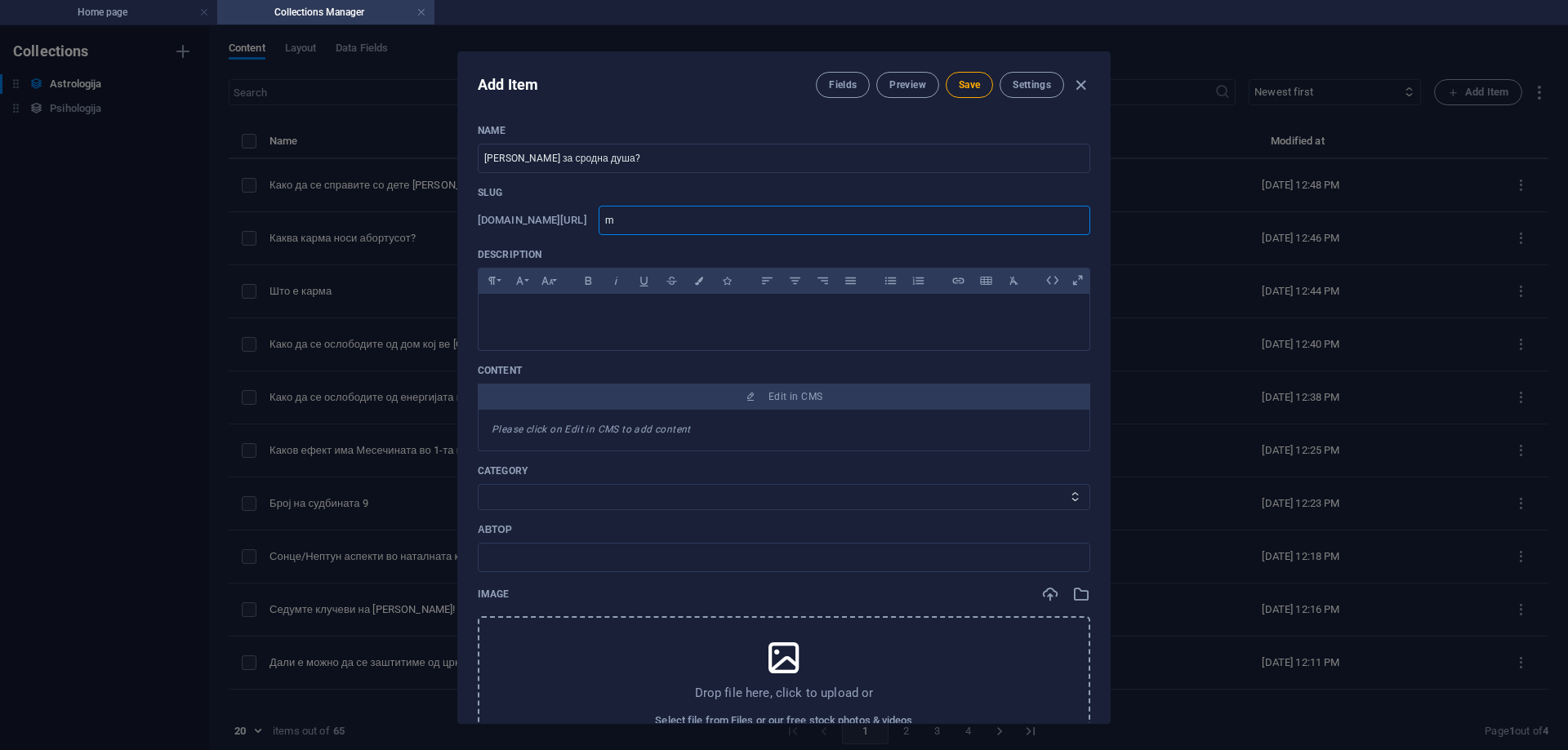
type input "mi"
type input "mit"
type input "mito"
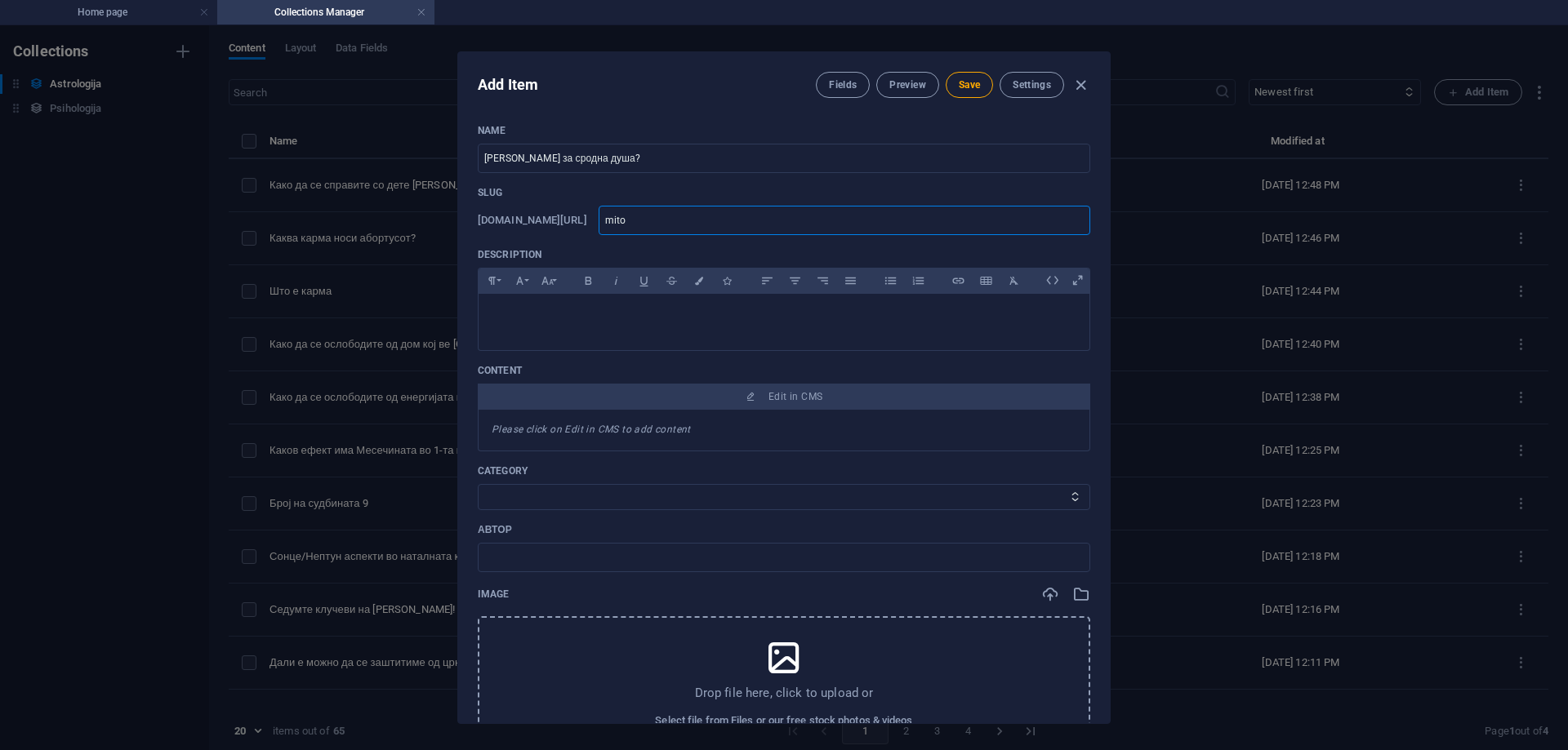
type input "mitov"
type input "mitovi"
type input "mitovi-"
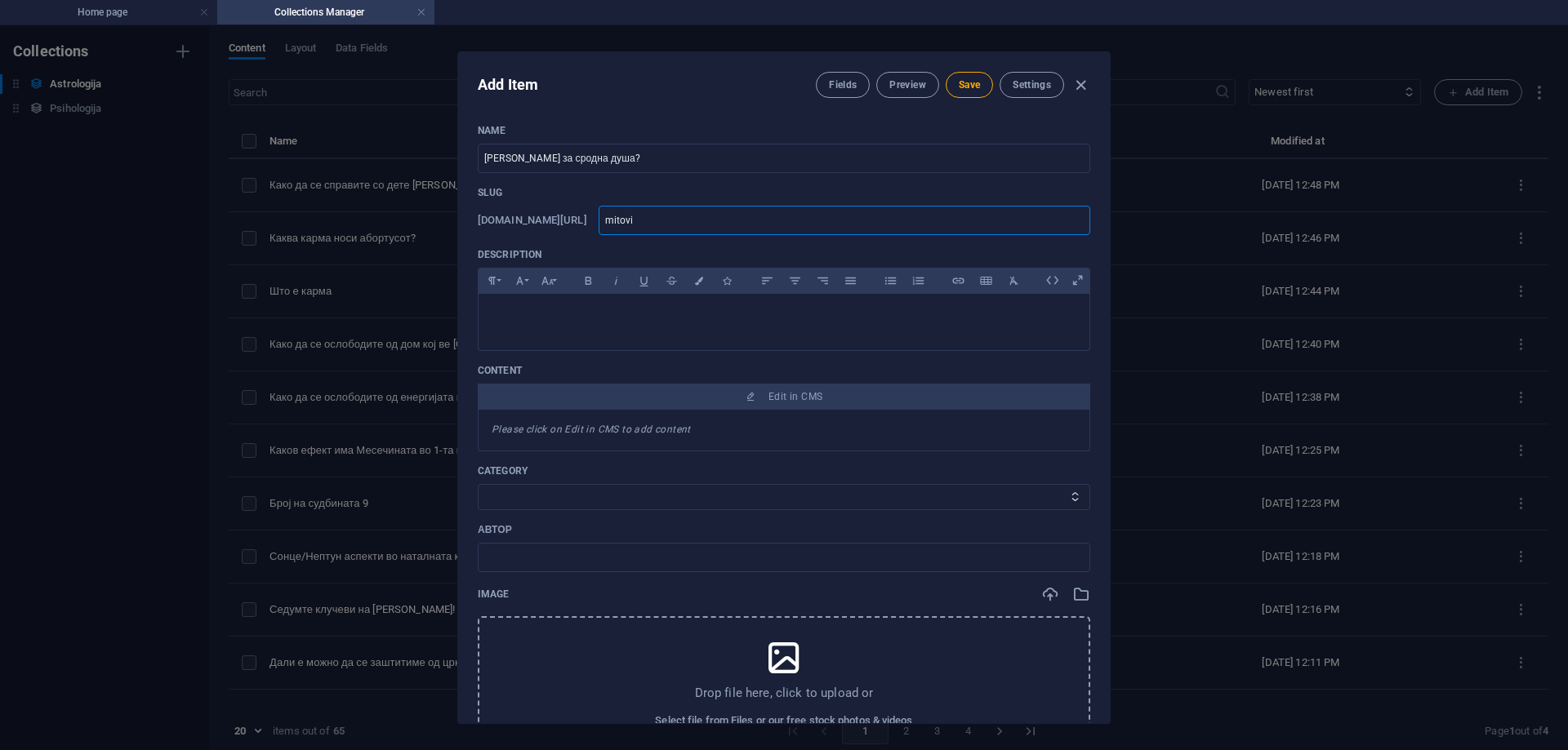
type input "mitovi-"
type input "mitovi-z"
type input "mitovi-za"
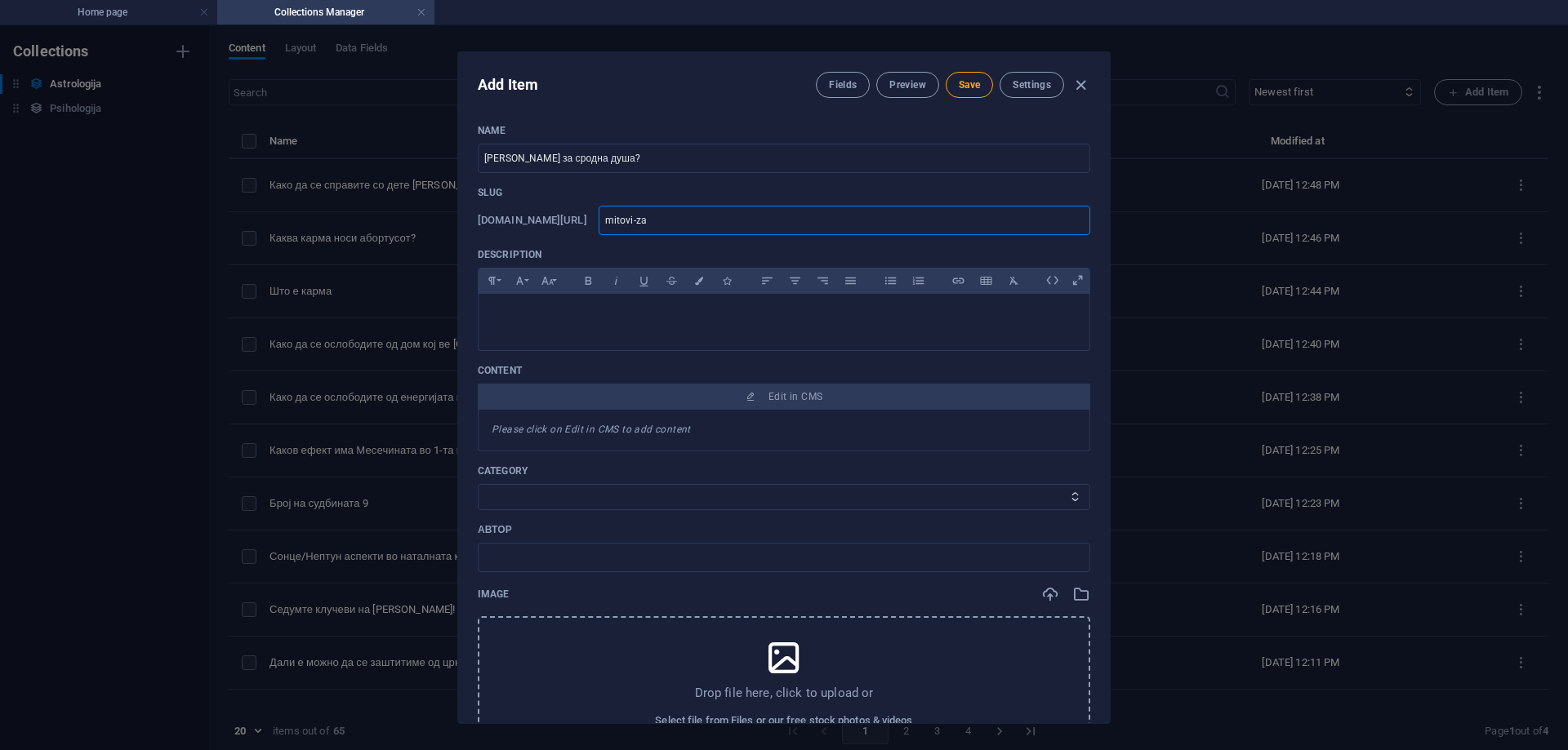
type input "mitovi-za-"
type input "mitovi-za-s"
type input "mitovi-za-st"
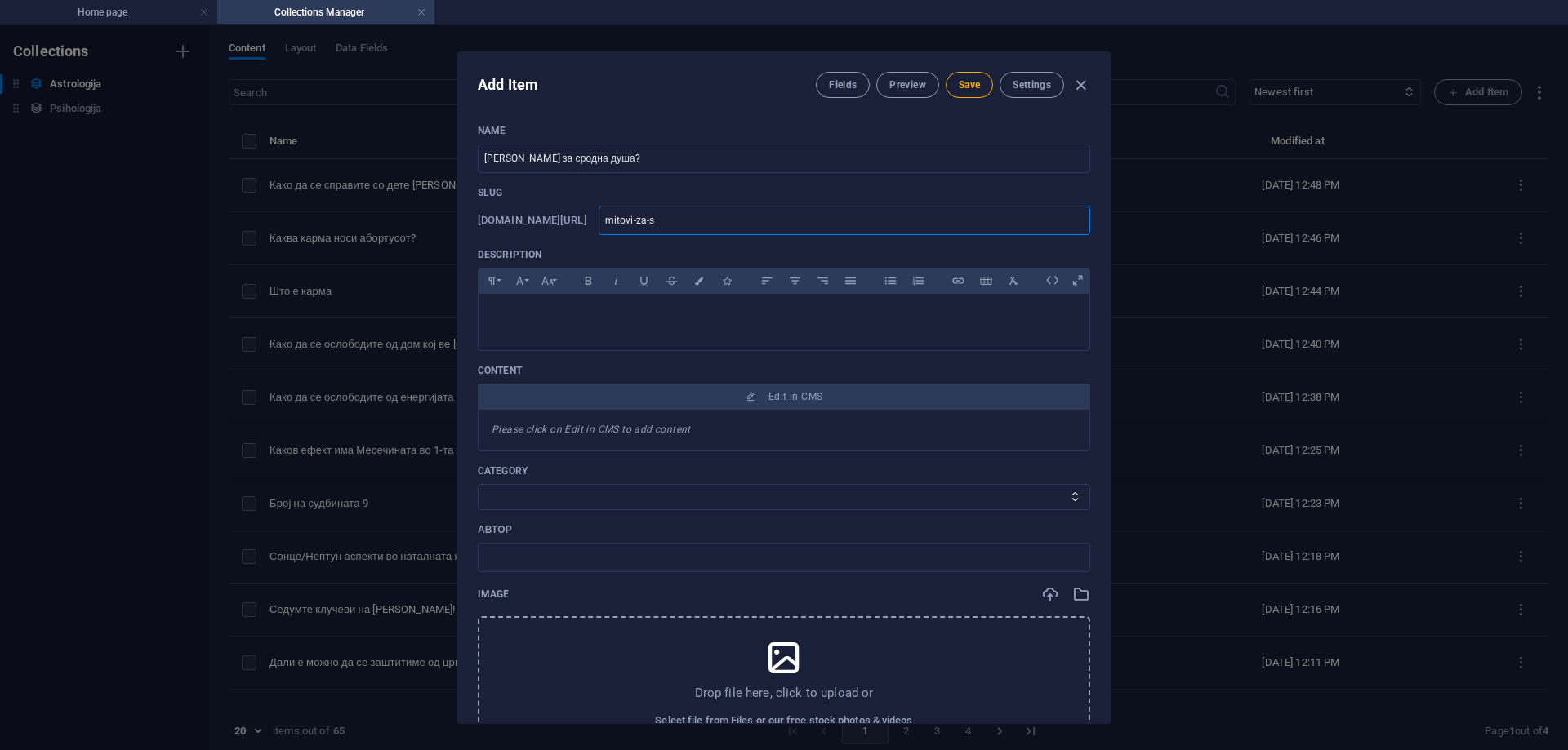
type input "mitovi-za-st"
type input "mitovi-za-s"
type input "mitovi-za-sr"
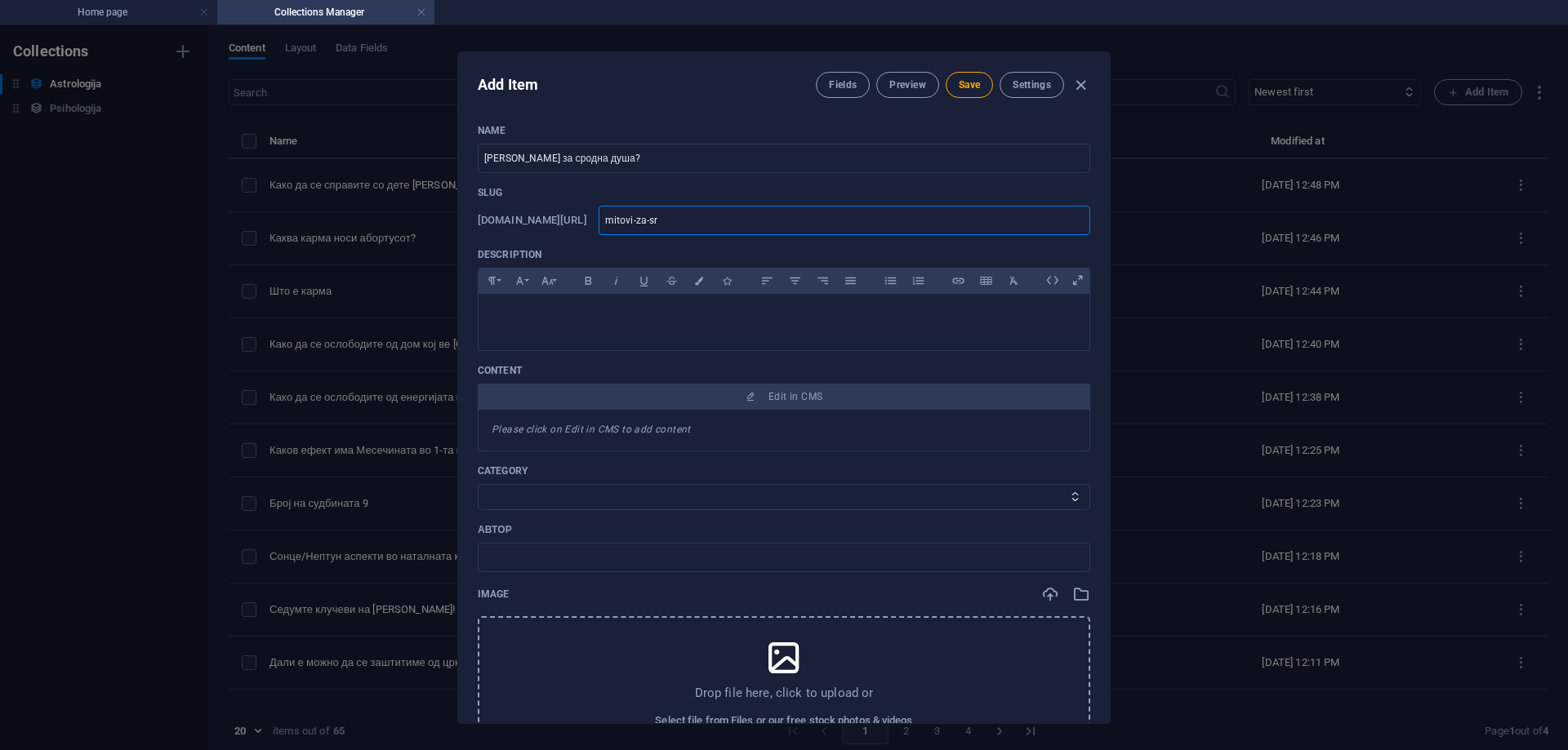
type input "mitovi-za-sro"
type input "mitovi-za-srod"
type input "mitovi-za-srodn"
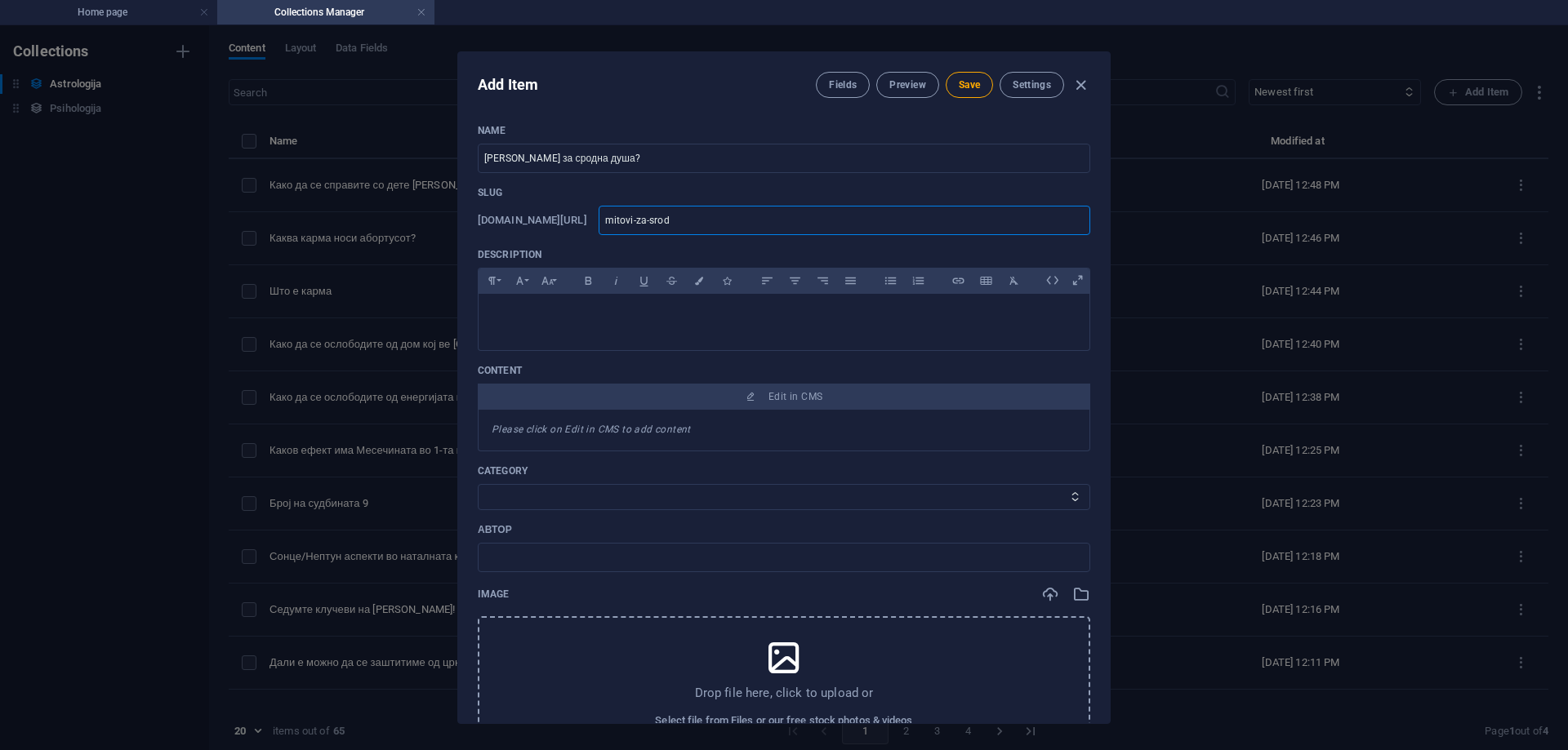
type input "mitovi-za-srodn"
type input "mitovi-za-srodna"
type input "mitovi-za-srodna-"
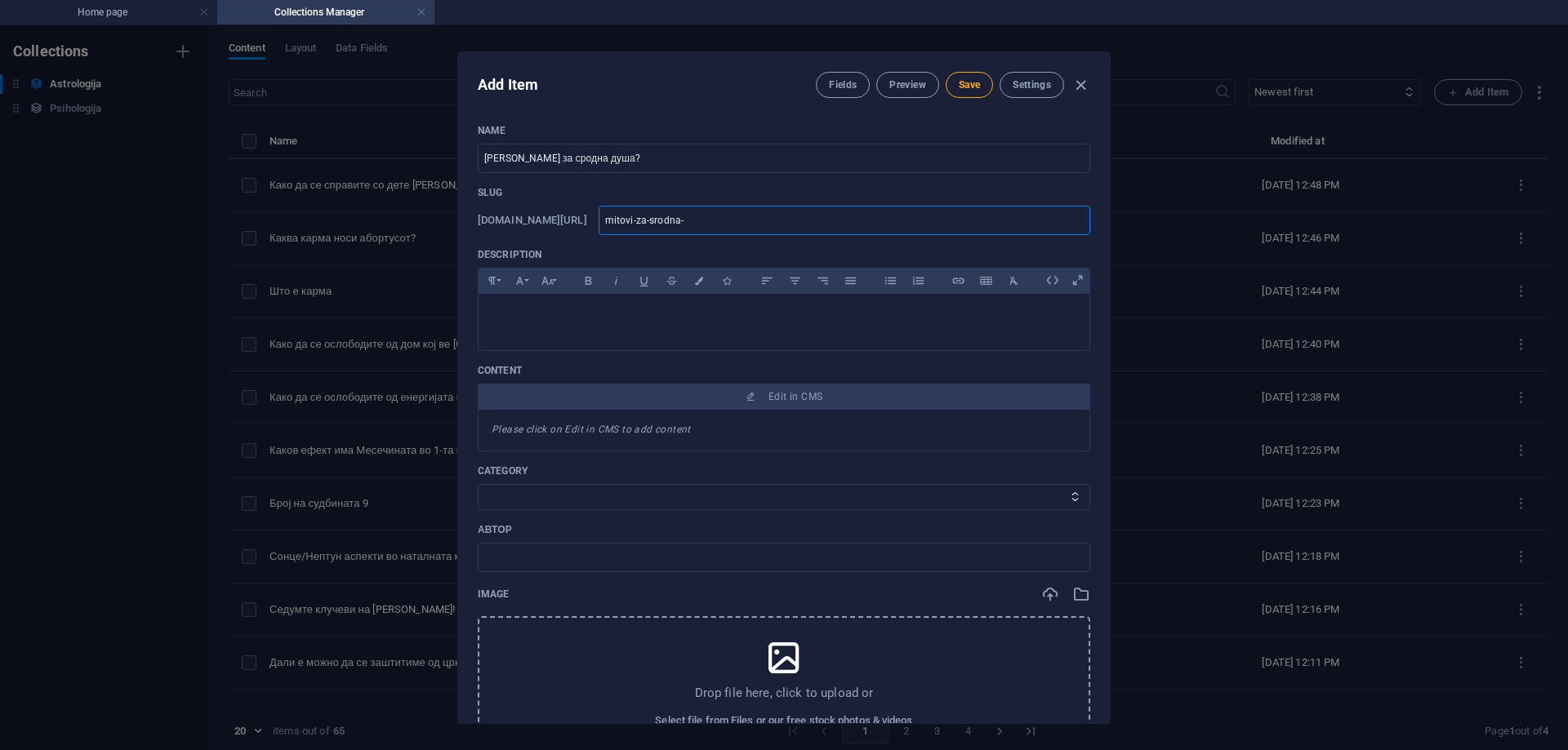
type input "mitovi-za-srodna-d"
type input "mitovi-za-srodna-du"
type input "mitovi-za-srodna-dus"
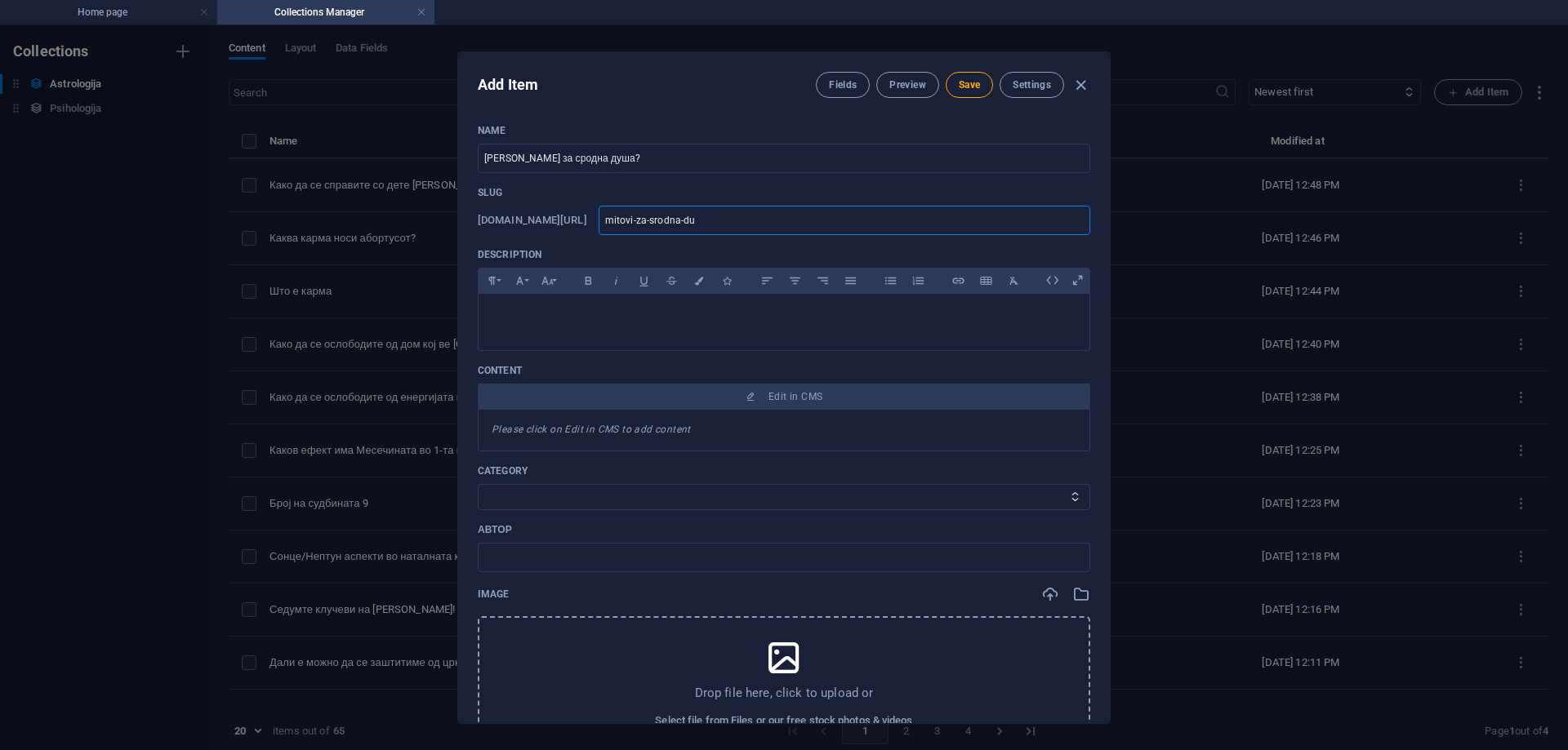
type input "mitovi-za-srodna-dus"
type input "mitovi-za-srodna-dusa"
click at [986, 85] on button "Save" at bounding box center [969, 85] width 47 height 26
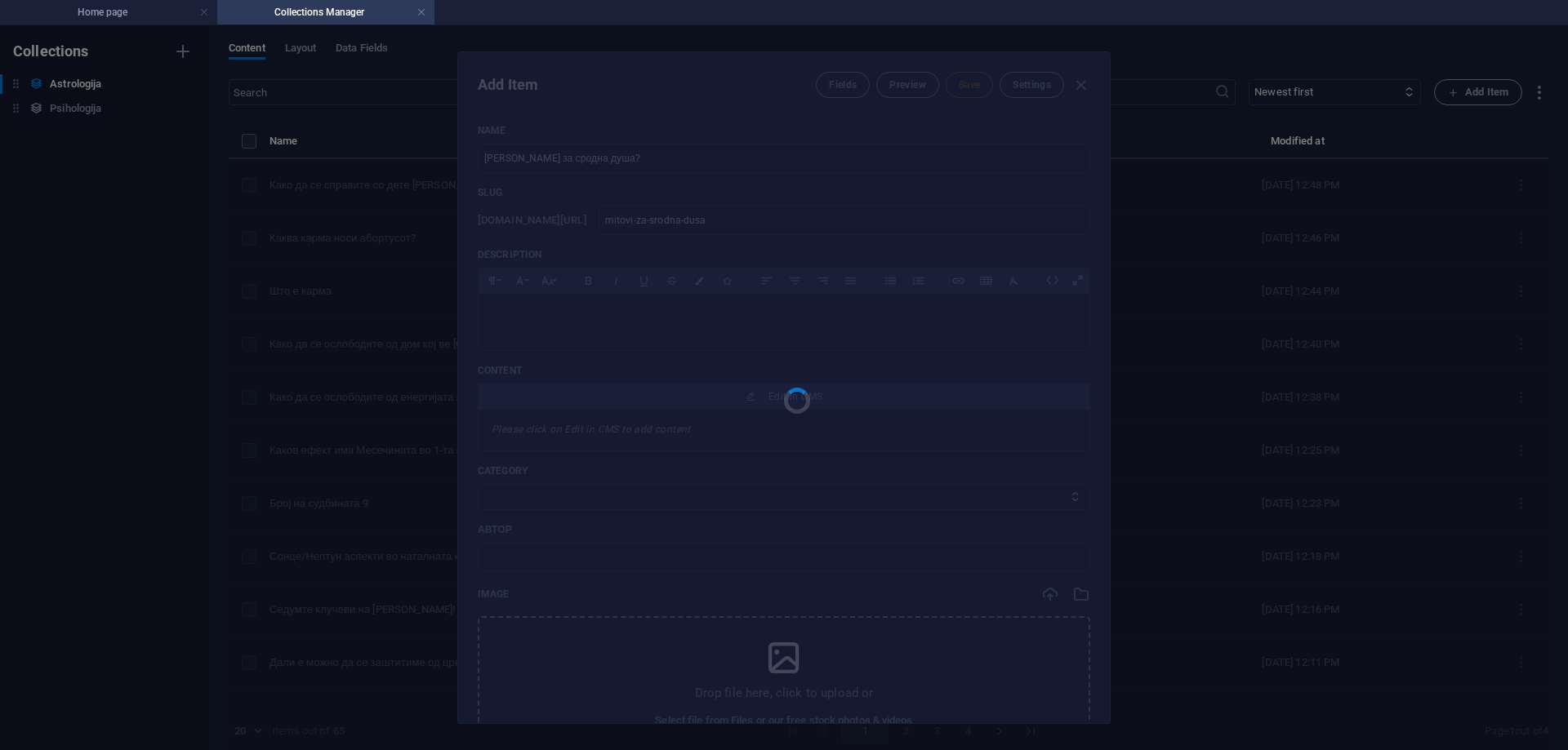
type input "mitovi-za-srodna-dusa"
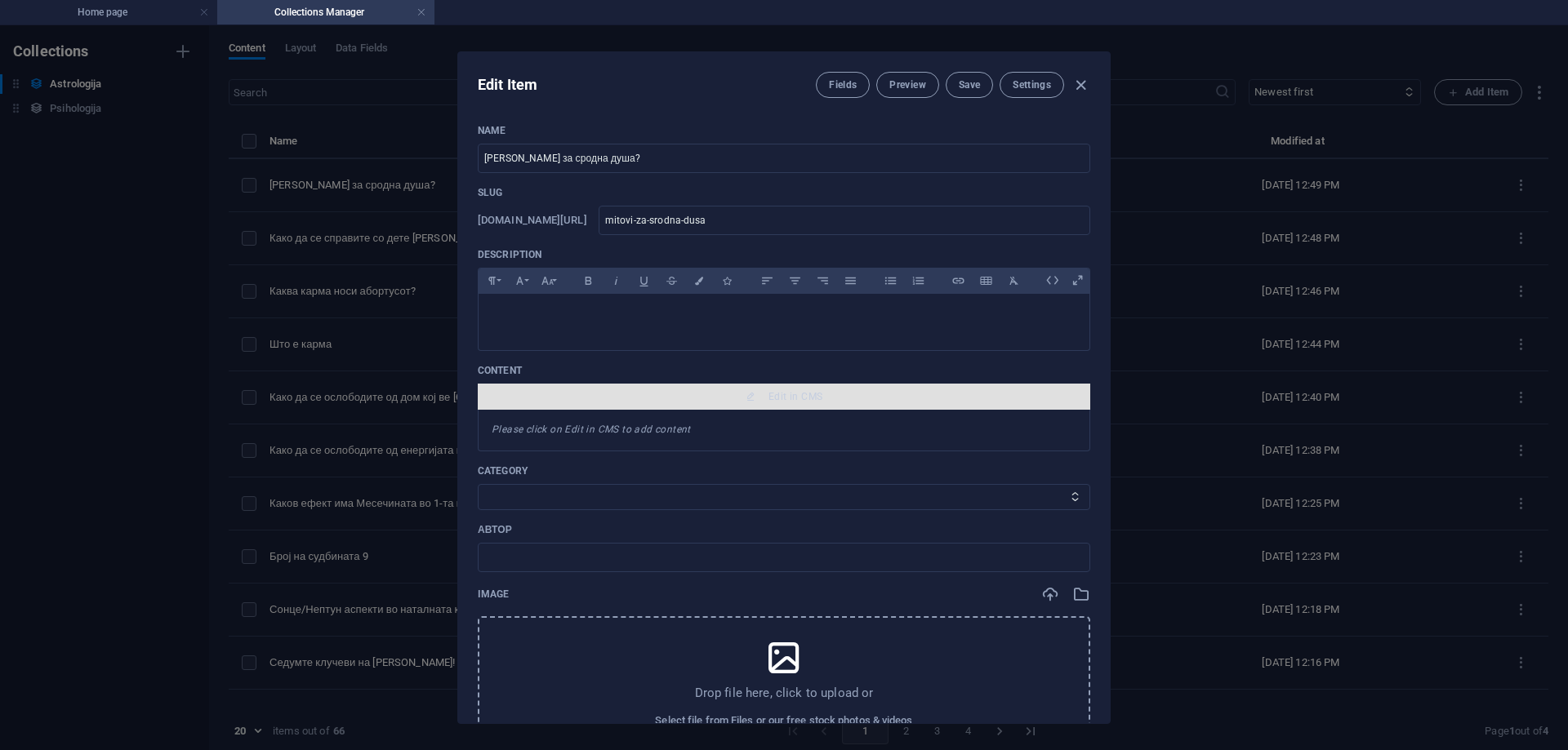
click at [825, 386] on button "Edit in CMS" at bounding box center [783, 396] width 612 height 26
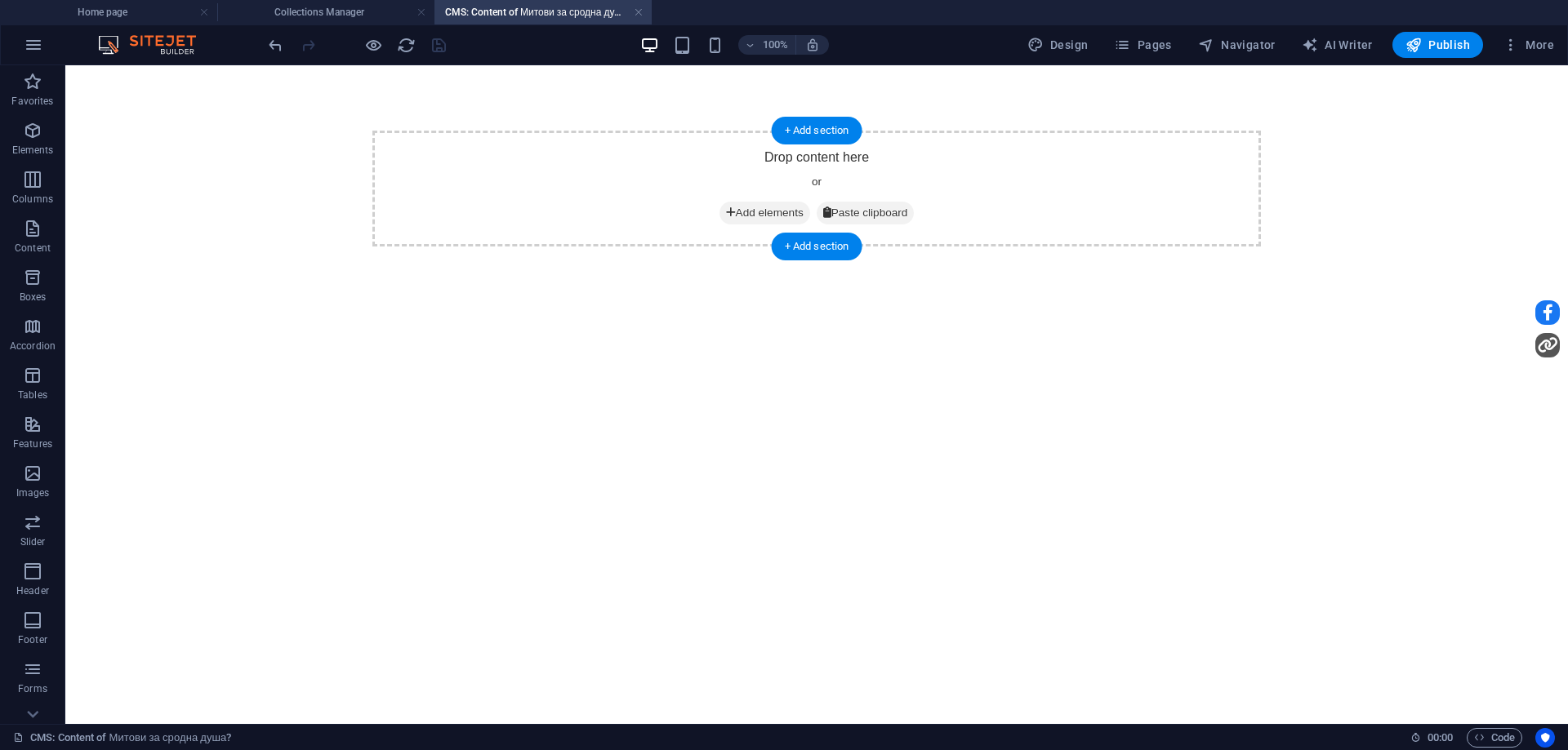
click at [754, 212] on span "Add elements" at bounding box center [765, 212] width 91 height 23
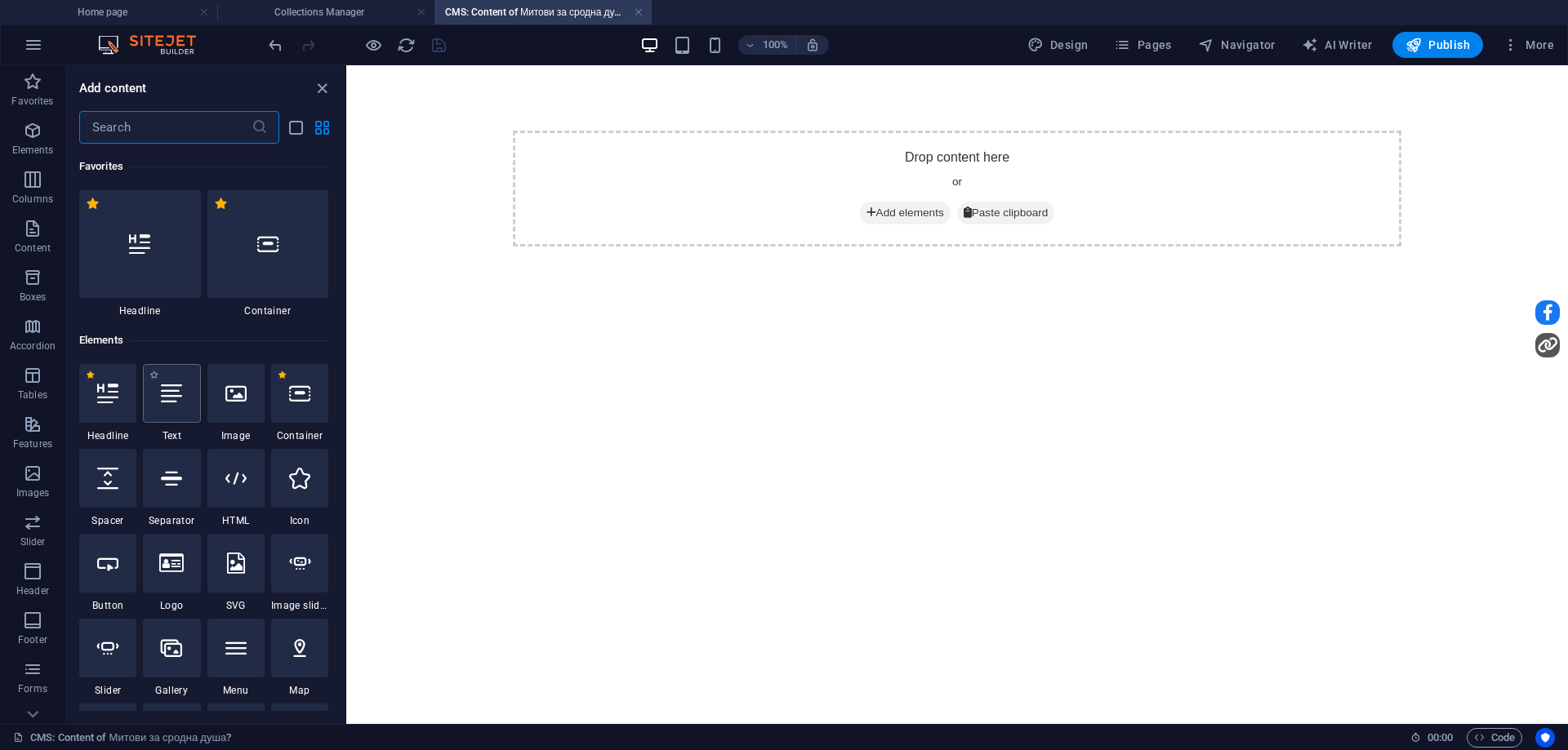
click at [171, 411] on div at bounding box center [172, 393] width 58 height 58
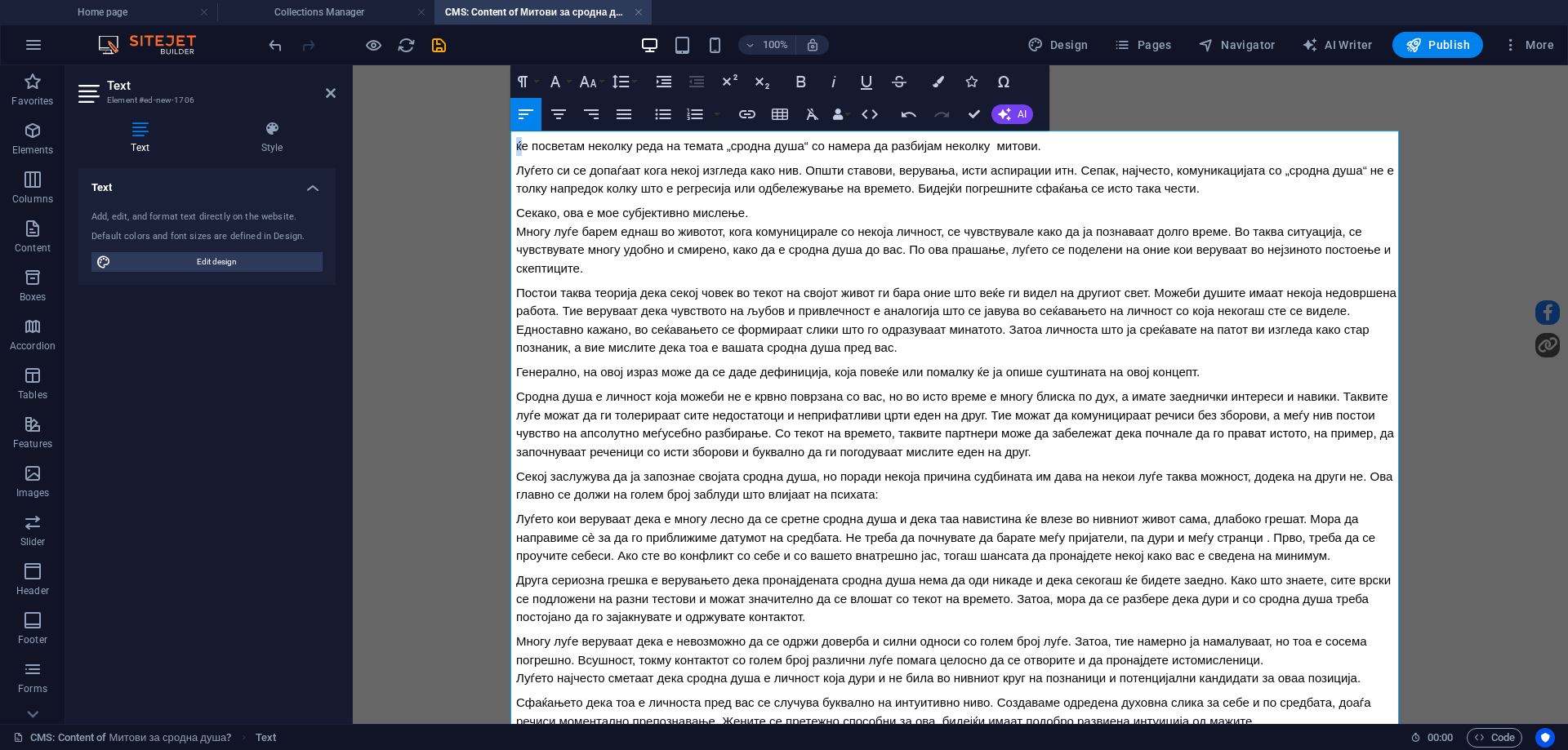
drag, startPoint x: 516, startPoint y: 149, endPoint x: 506, endPoint y: 147, distance: 10.2
click at [506, 147] on div "ќе посветам неколку реда на темата „сродна душа“ со намера да разбијам неколку …" at bounding box center [960, 583] width 914 height 1037
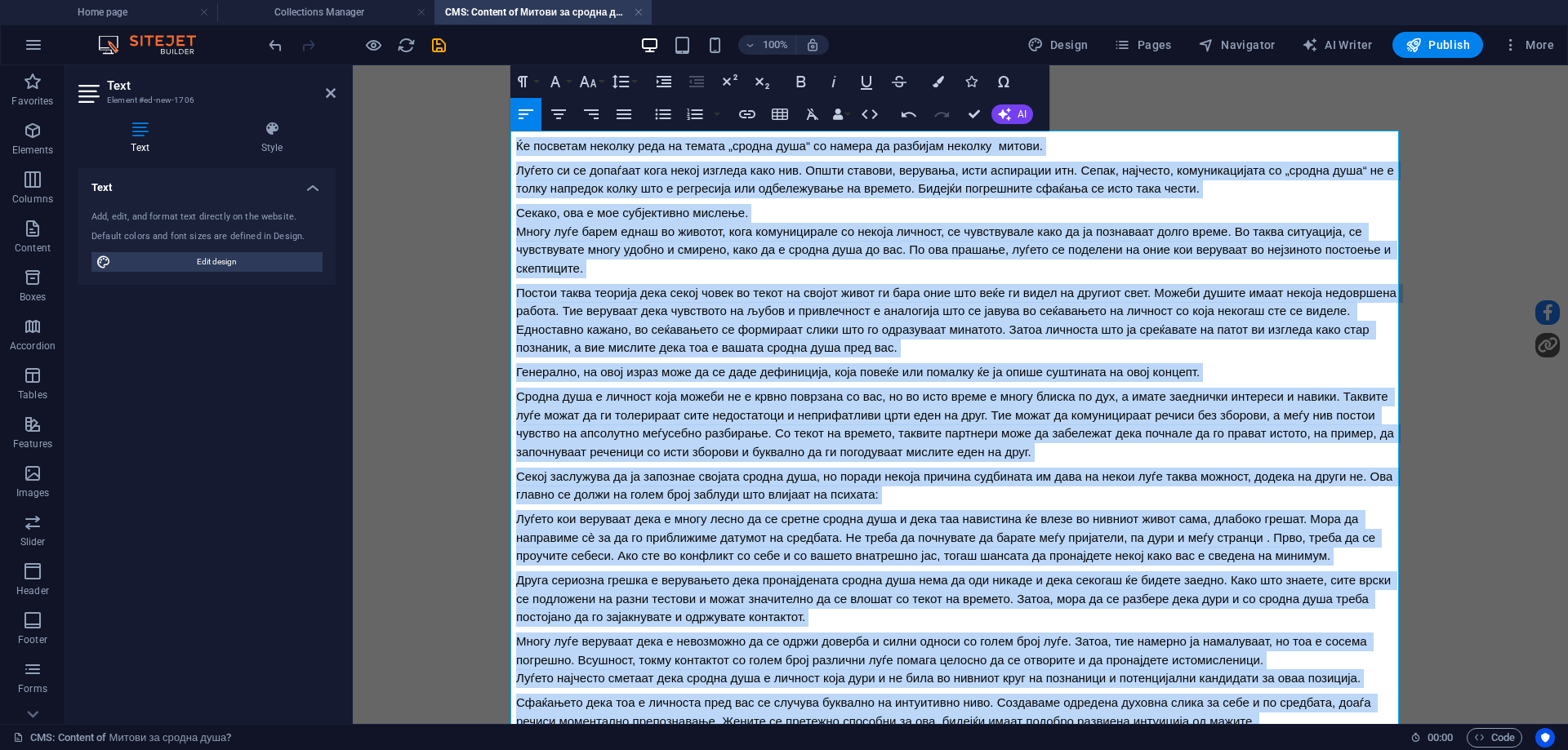
drag, startPoint x: 1263, startPoint y: 705, endPoint x: 334, endPoint y: 27, distance: 1150.1
click at [353, 65] on html "Ќе посветам неколку реда на темата „сродна душа“ со намера да разбијам неколку …" at bounding box center [960, 583] width 1215 height 1037
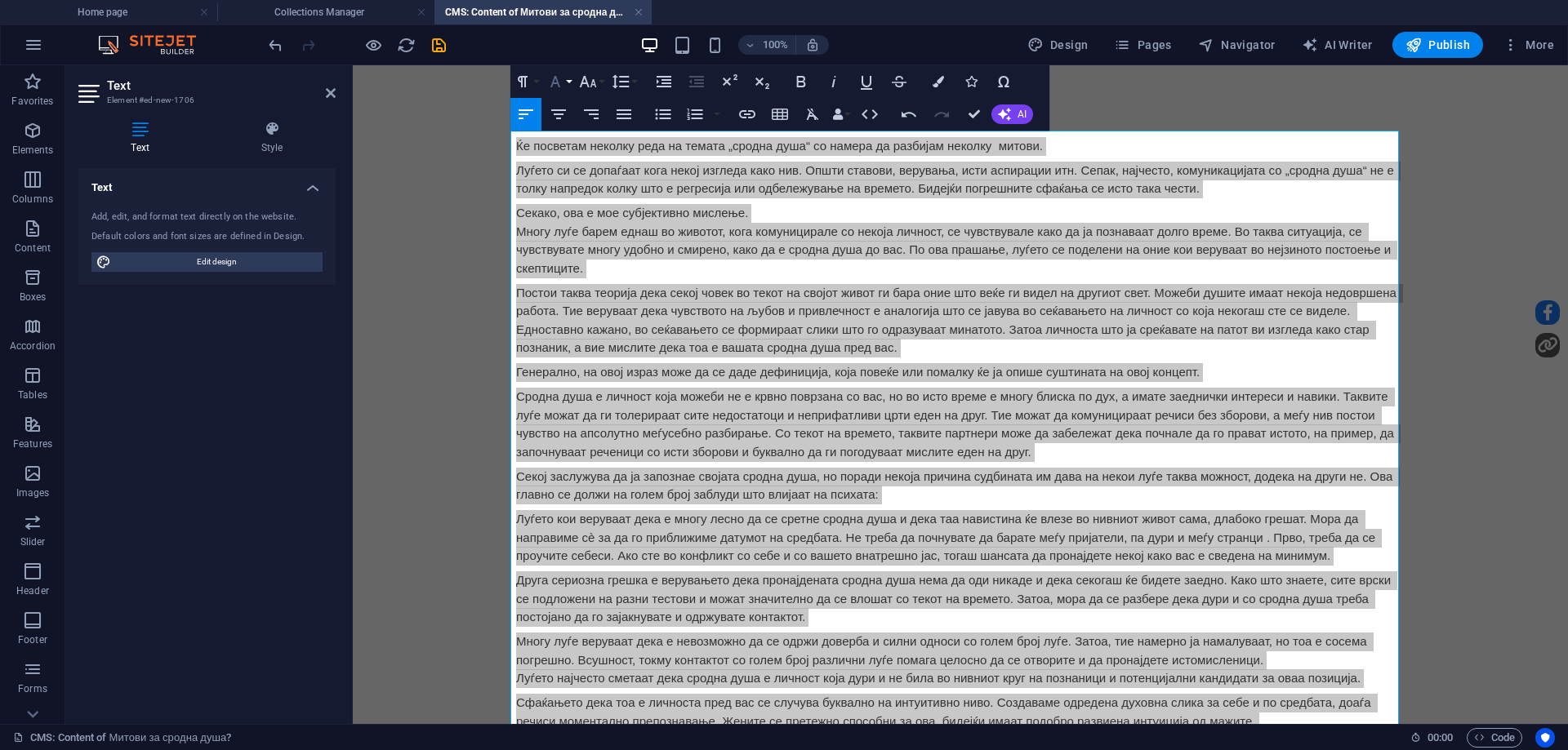
click at [556, 88] on icon "button" at bounding box center [555, 81] width 19 height 19
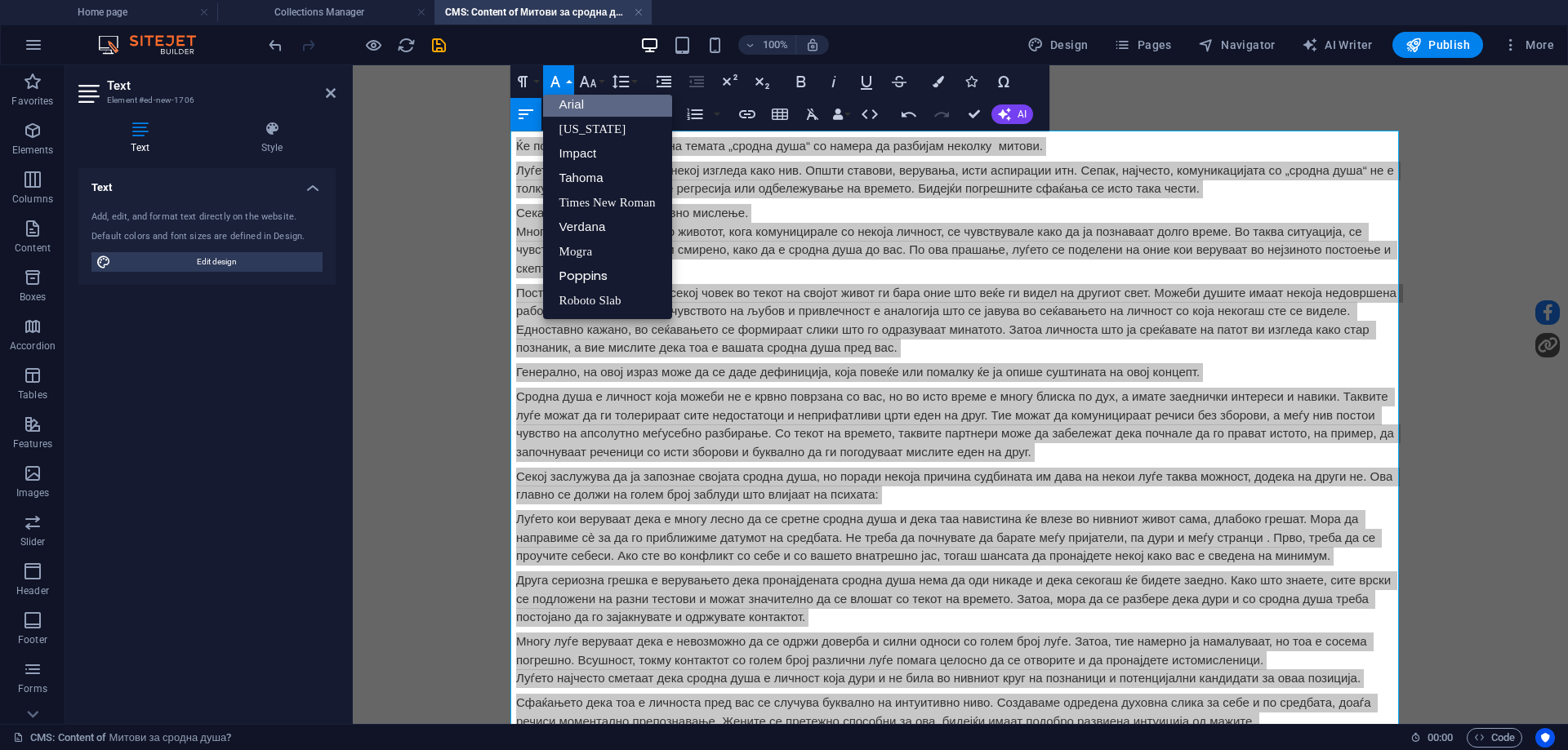
scroll to position [9, 0]
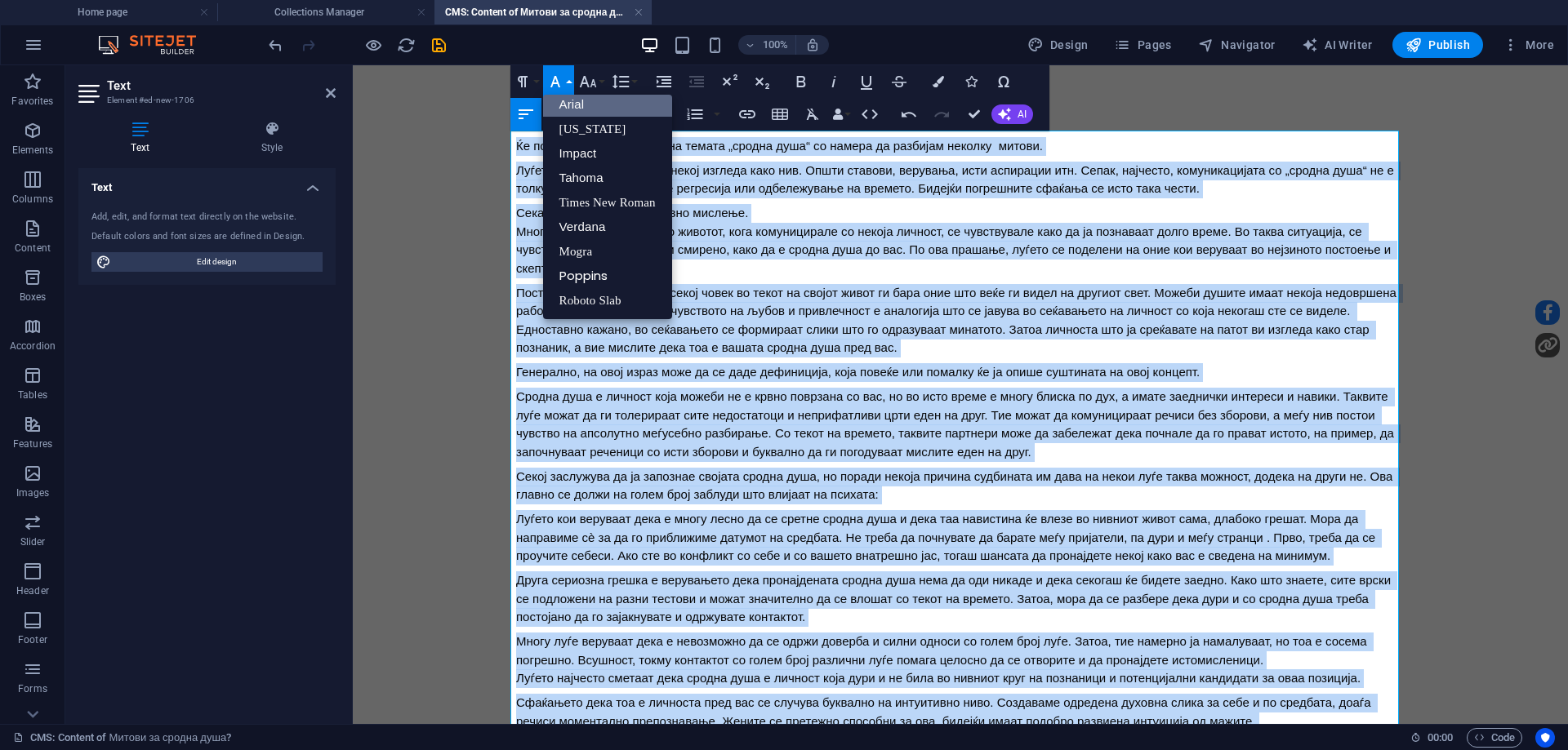
click at [568, 113] on link "Arial" at bounding box center [607, 104] width 129 height 25
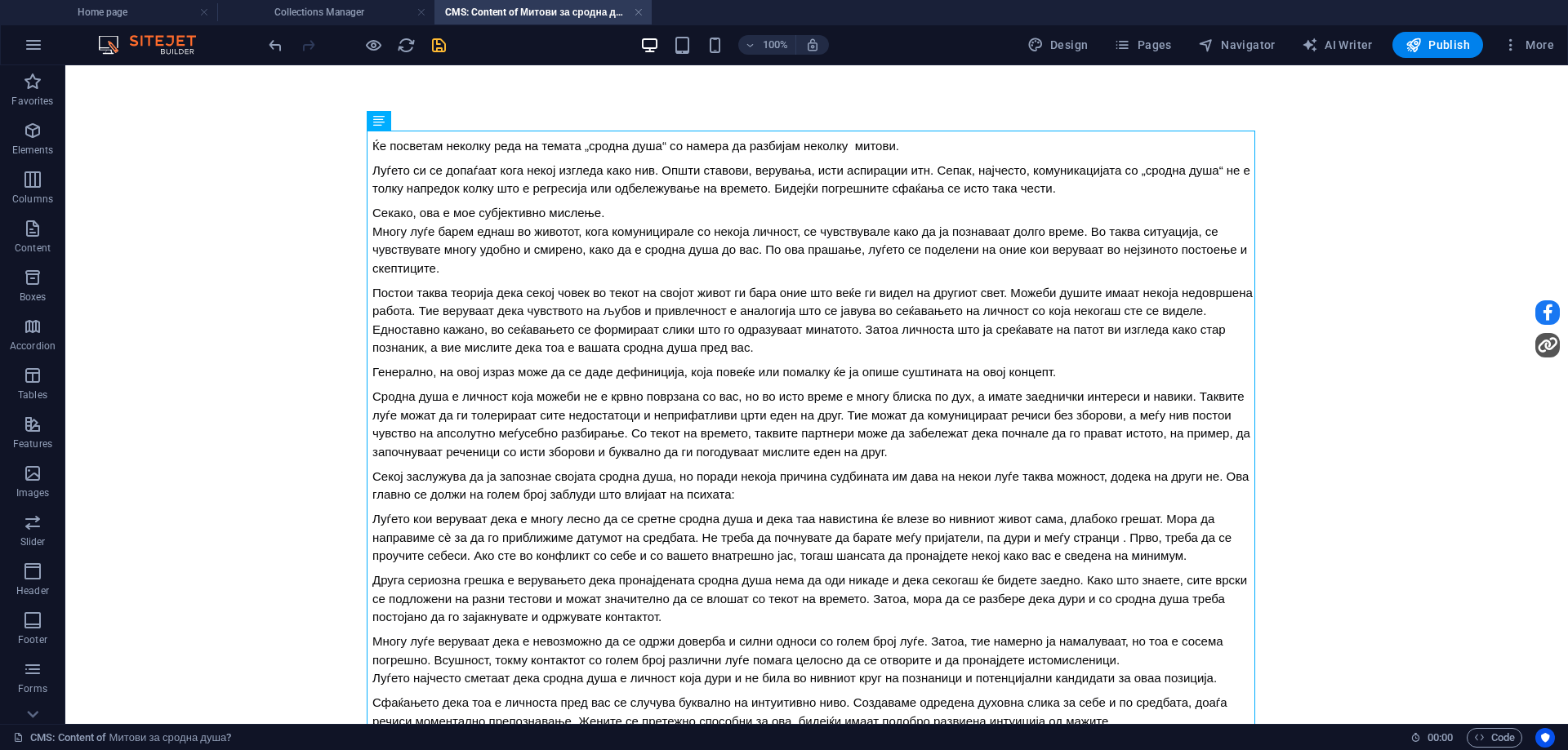
drag, startPoint x: 438, startPoint y: 43, endPoint x: 486, endPoint y: 14, distance: 56.1
click at [438, 43] on icon "save" at bounding box center [439, 45] width 19 height 19
click at [637, 13] on link at bounding box center [639, 13] width 10 height 15
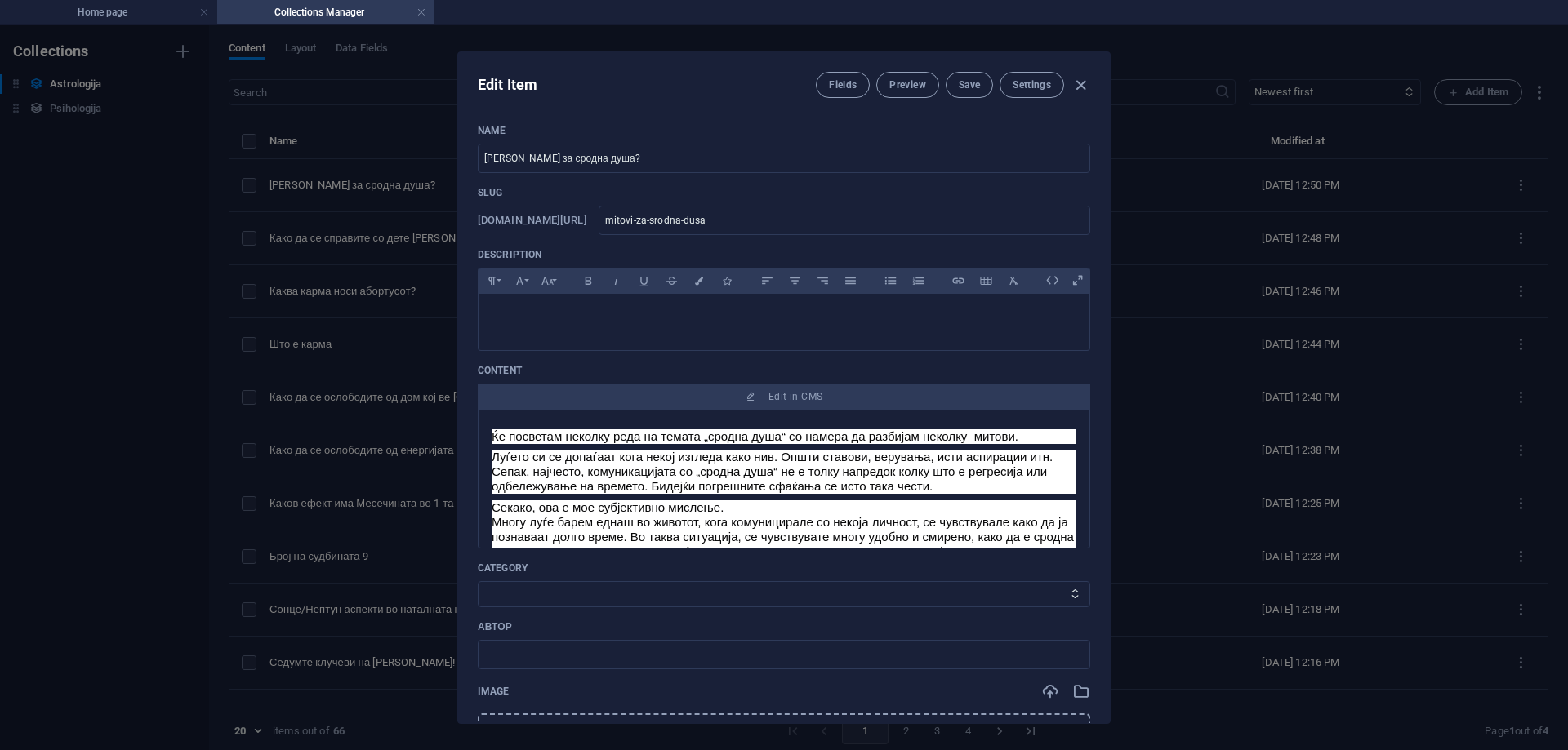
scroll to position [163, 0]
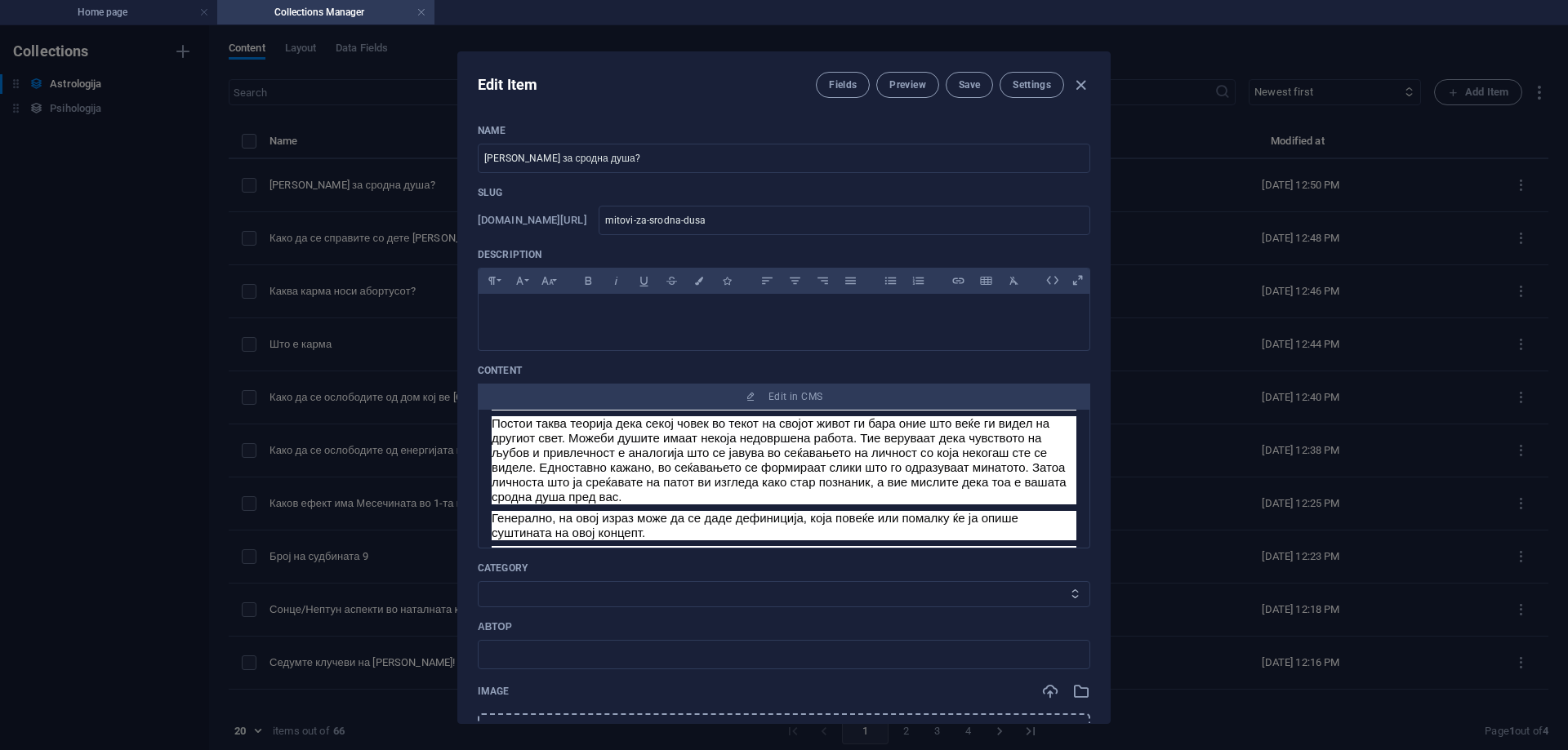
click at [565, 599] on select "Category 1 Category 2" at bounding box center [783, 594] width 612 height 26
select select "Category 1"
click at [478, 582] on select "Category 1 Category 2" at bounding box center [783, 594] width 612 height 26
click at [582, 644] on input "text" at bounding box center [783, 654] width 612 height 30
type input "[PERSON_NAME]"
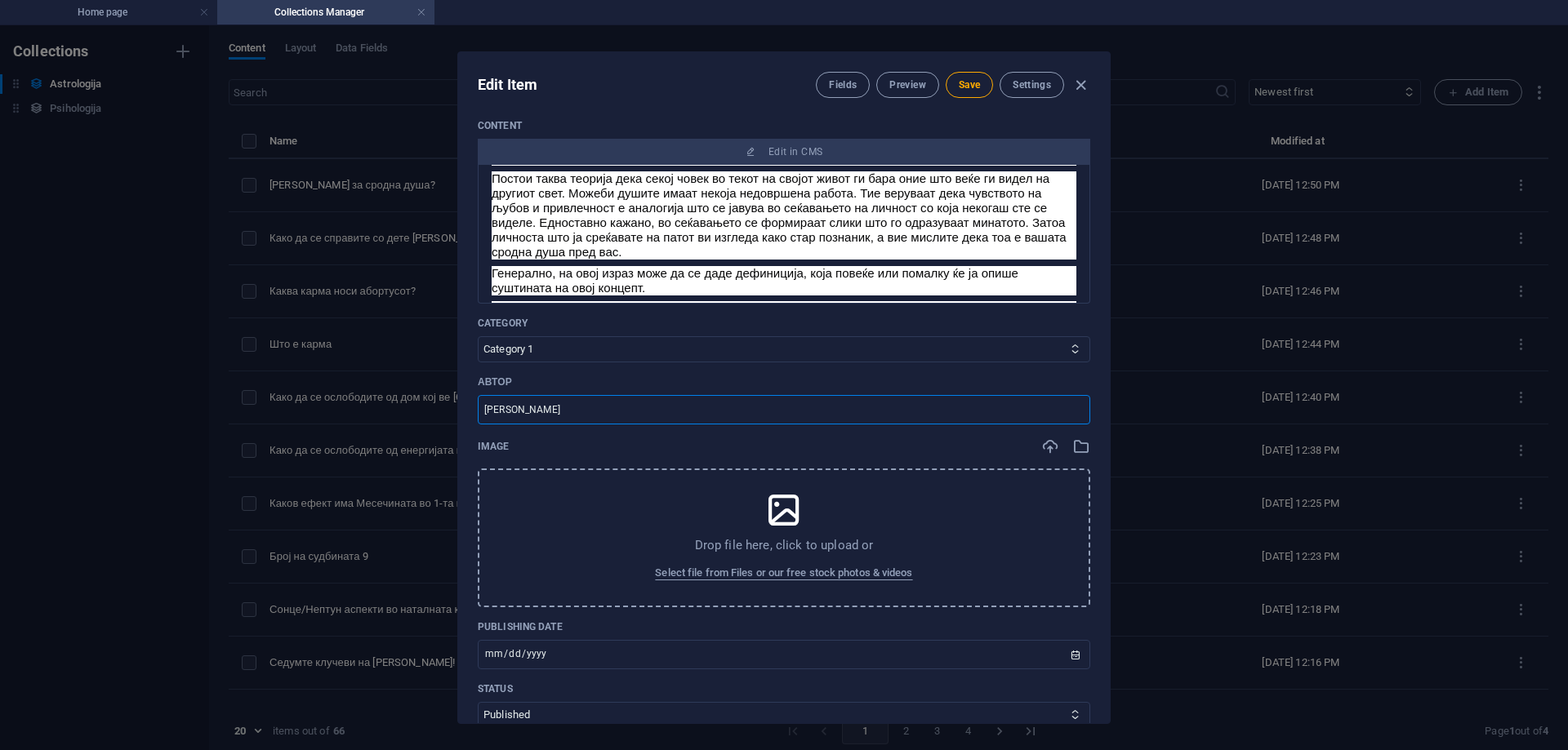
scroll to position [327, 0]
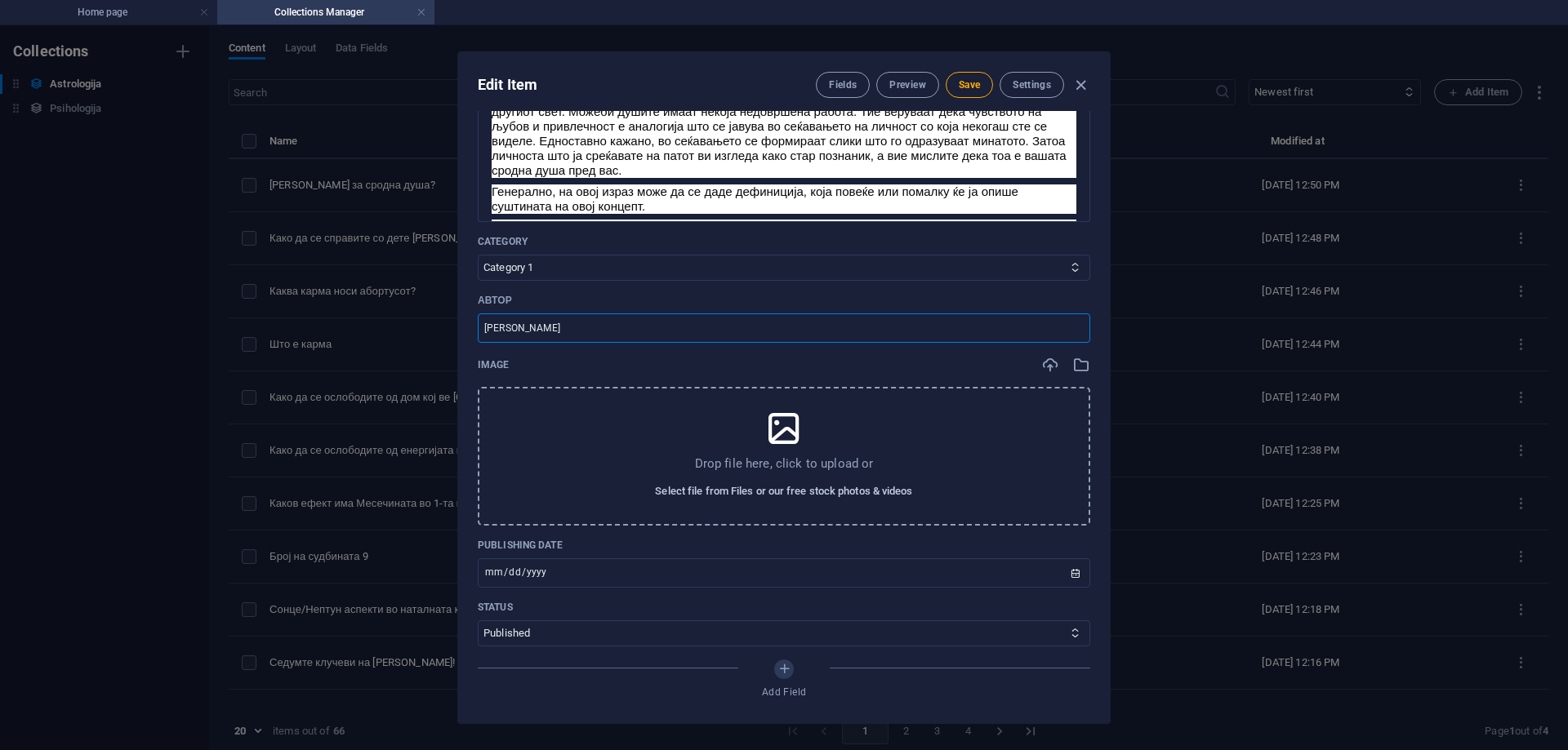
click at [707, 484] on span "Select file from Files or our free stock photos & videos" at bounding box center [784, 491] width 257 height 19
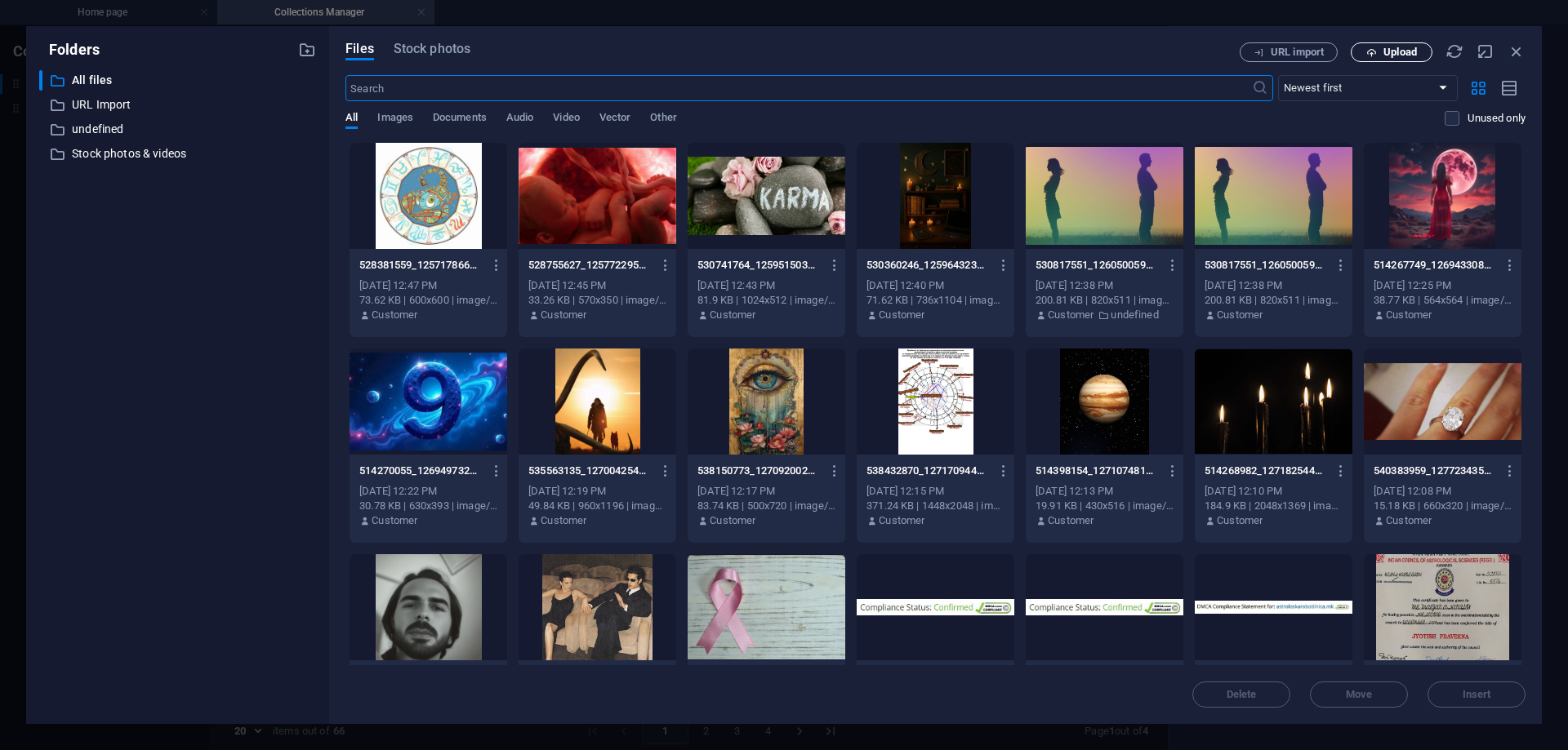
click at [1403, 54] on span "Upload" at bounding box center [1400, 52] width 34 height 10
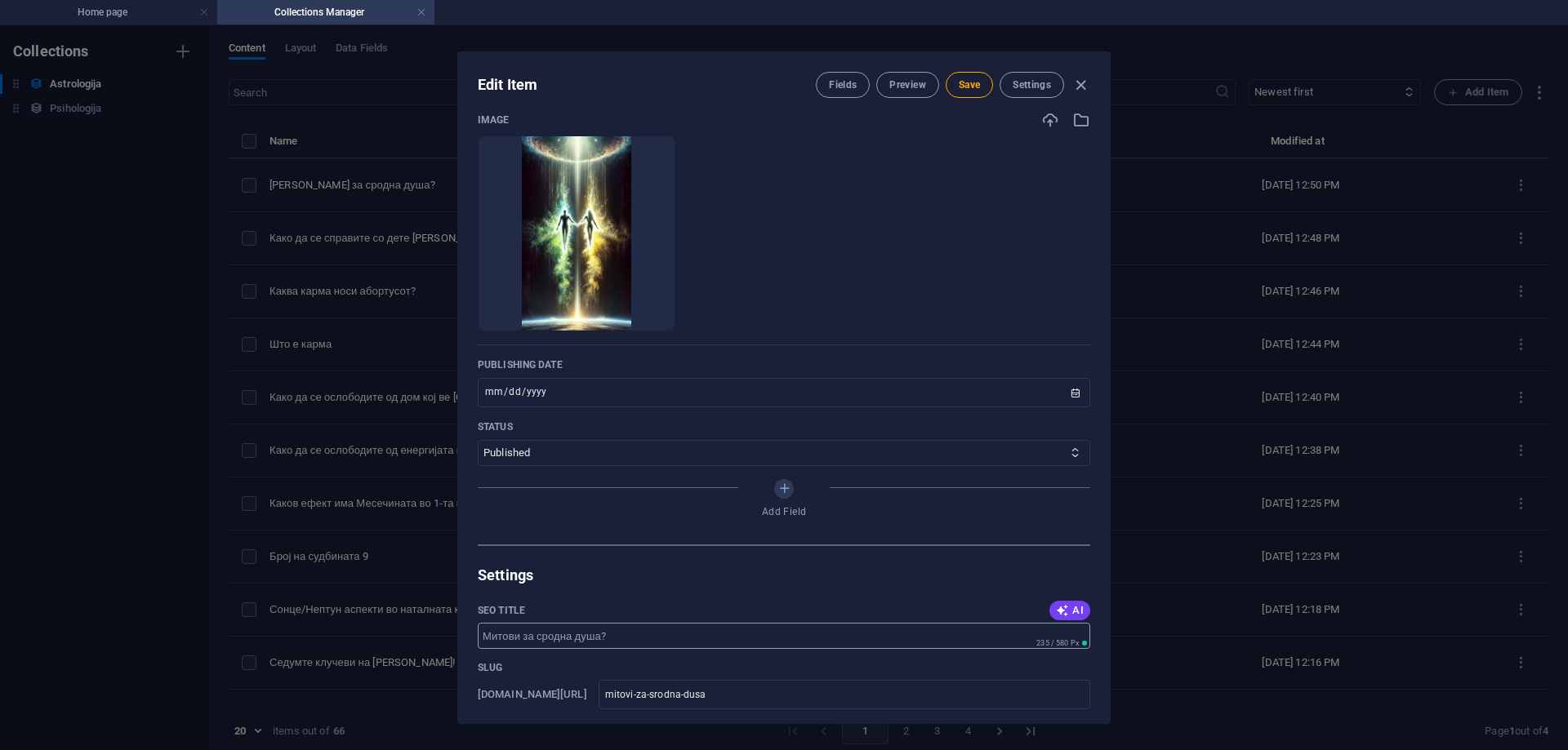
scroll to position [653, 0]
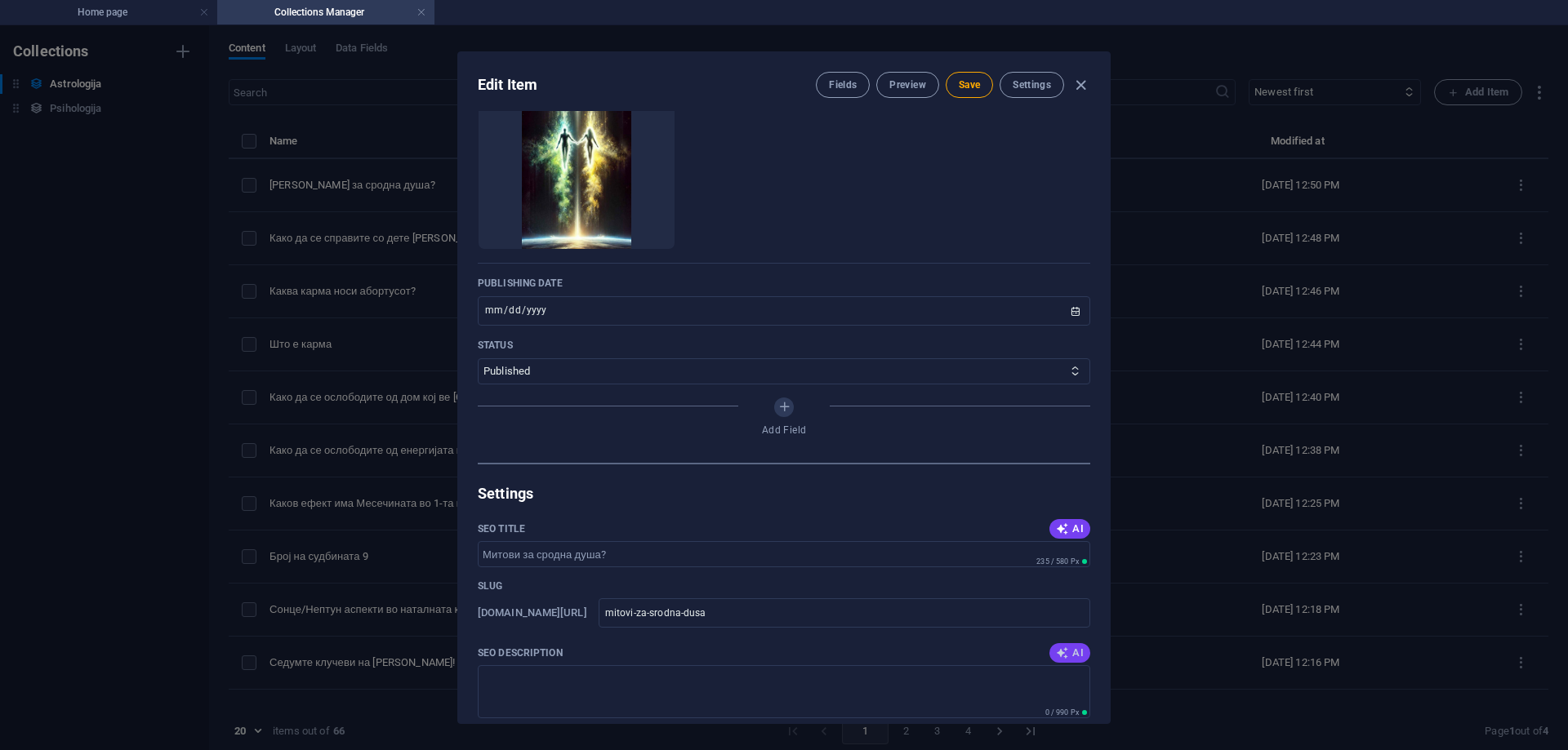
click at [1065, 652] on span "AI" at bounding box center [1069, 653] width 28 height 13
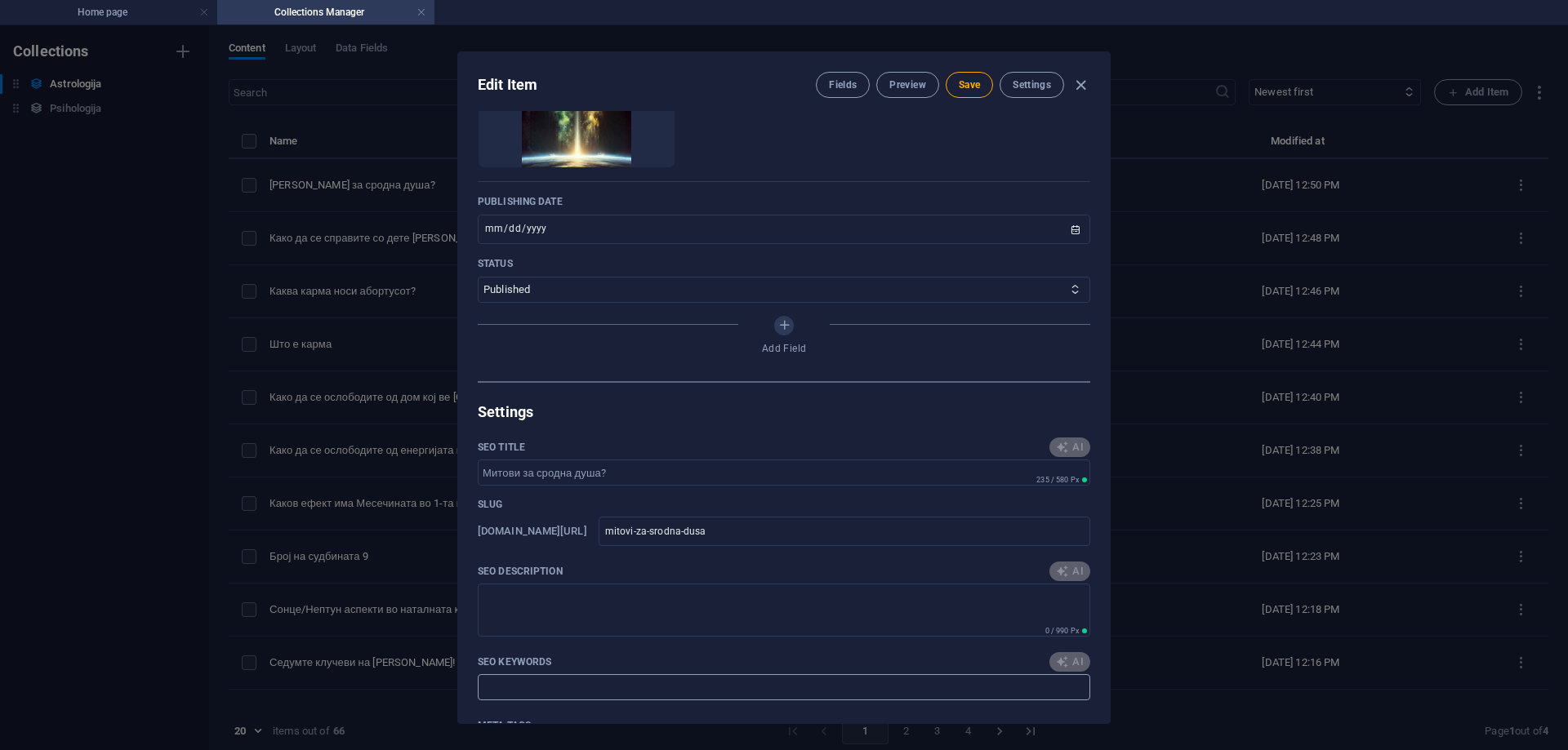
scroll to position [817, 0]
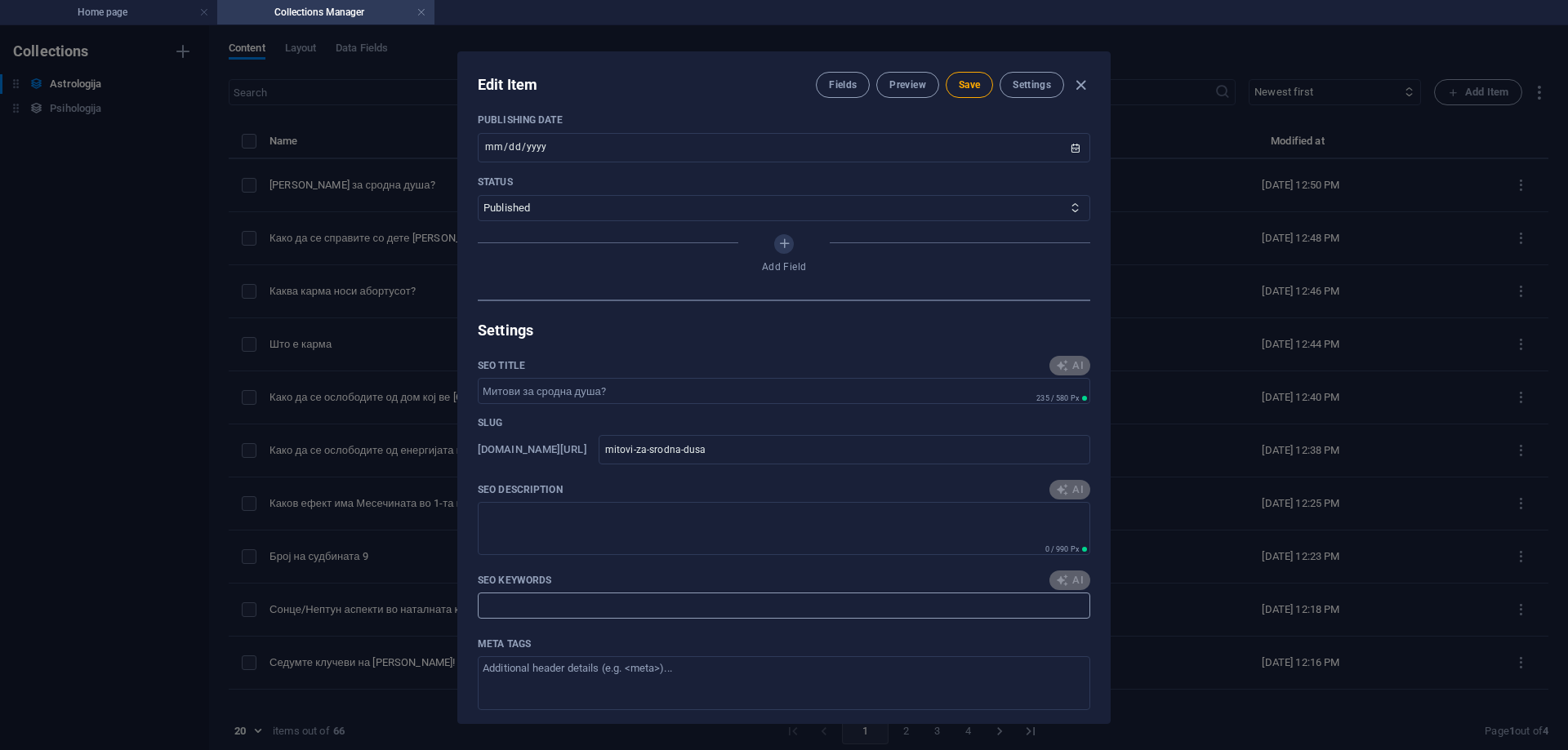
type textarea "Откријте ги митовите за сродната душа и научете како да ја пронајдете вашата ви…"
click at [1074, 578] on span "AI" at bounding box center [1069, 580] width 28 height 13
type input "сродна душа, митови за сродна душа, разбивање на митови, теории за сродна душа,…"
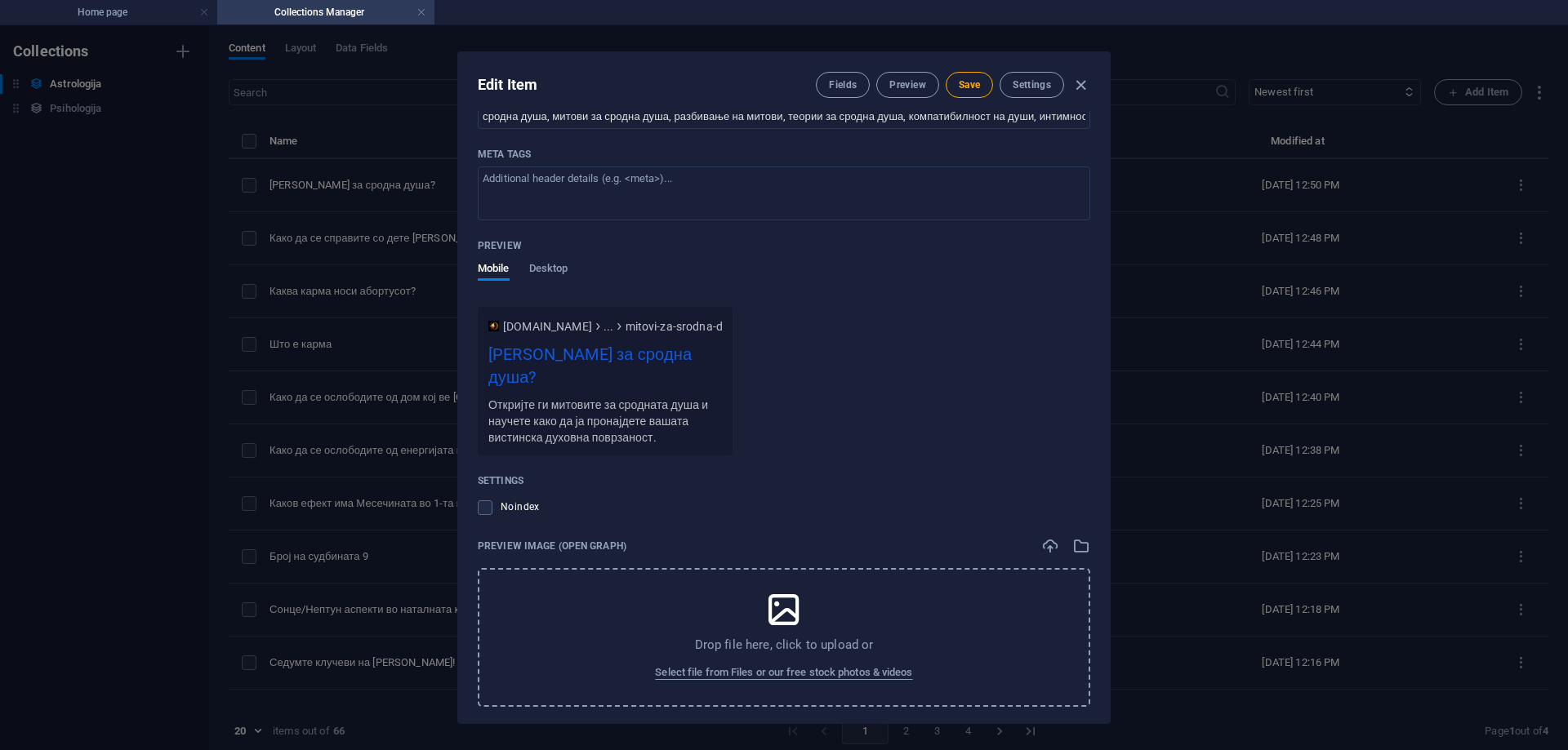
scroll to position [1362, 0]
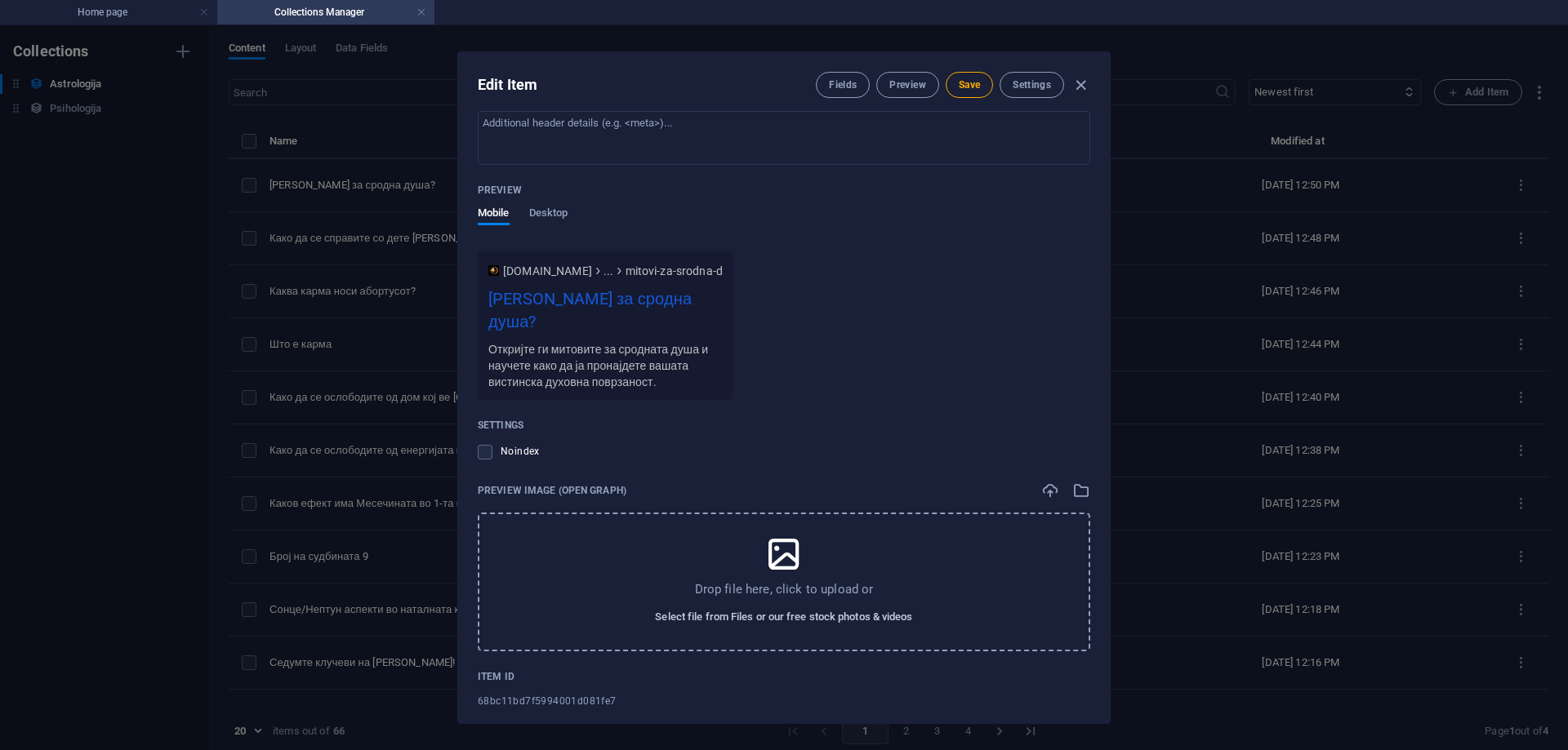
click at [861, 608] on span "Select file from Files or our free stock photos & videos" at bounding box center [784, 617] width 257 height 19
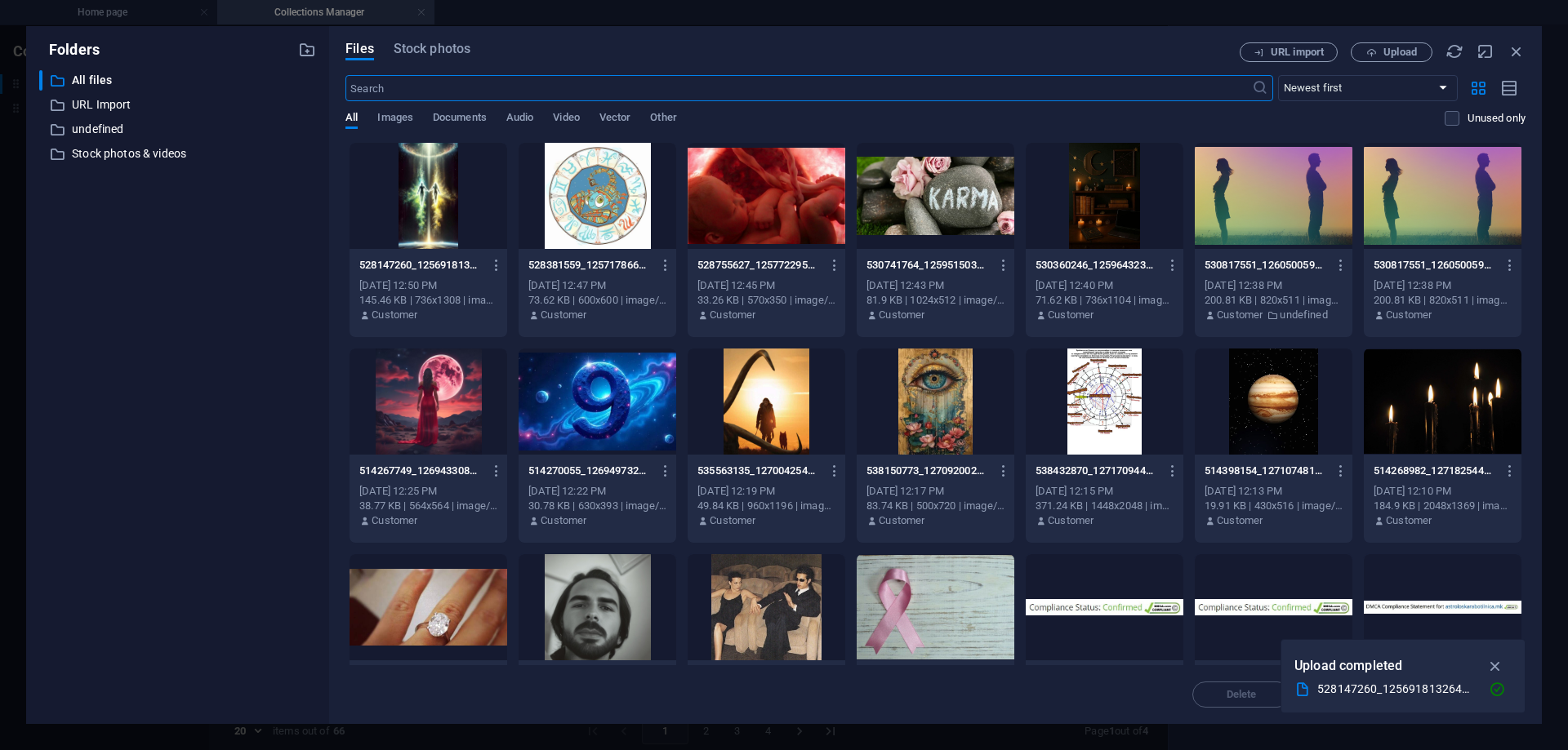
click at [416, 183] on div at bounding box center [428, 196] width 157 height 106
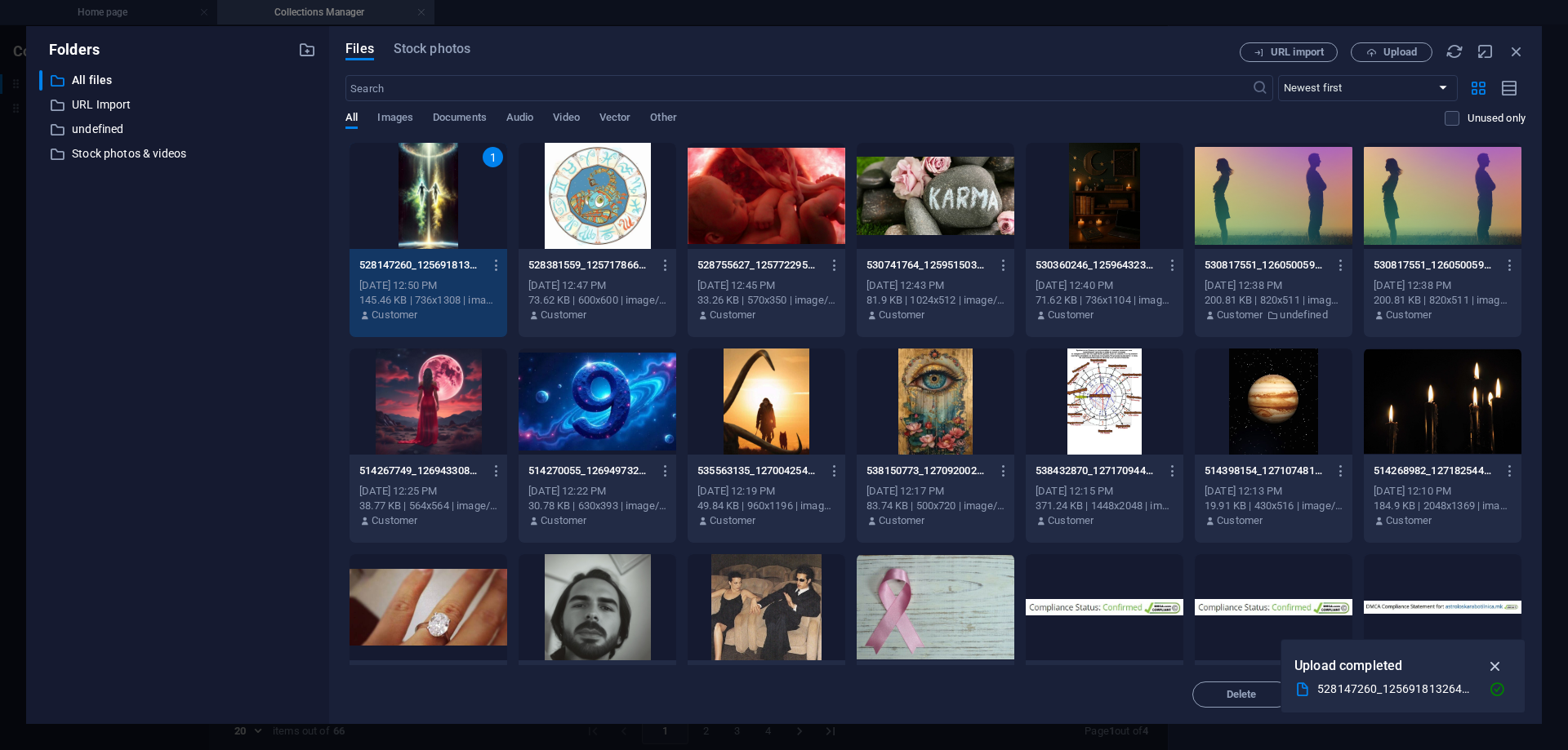
click at [1496, 662] on icon "button" at bounding box center [1496, 666] width 19 height 18
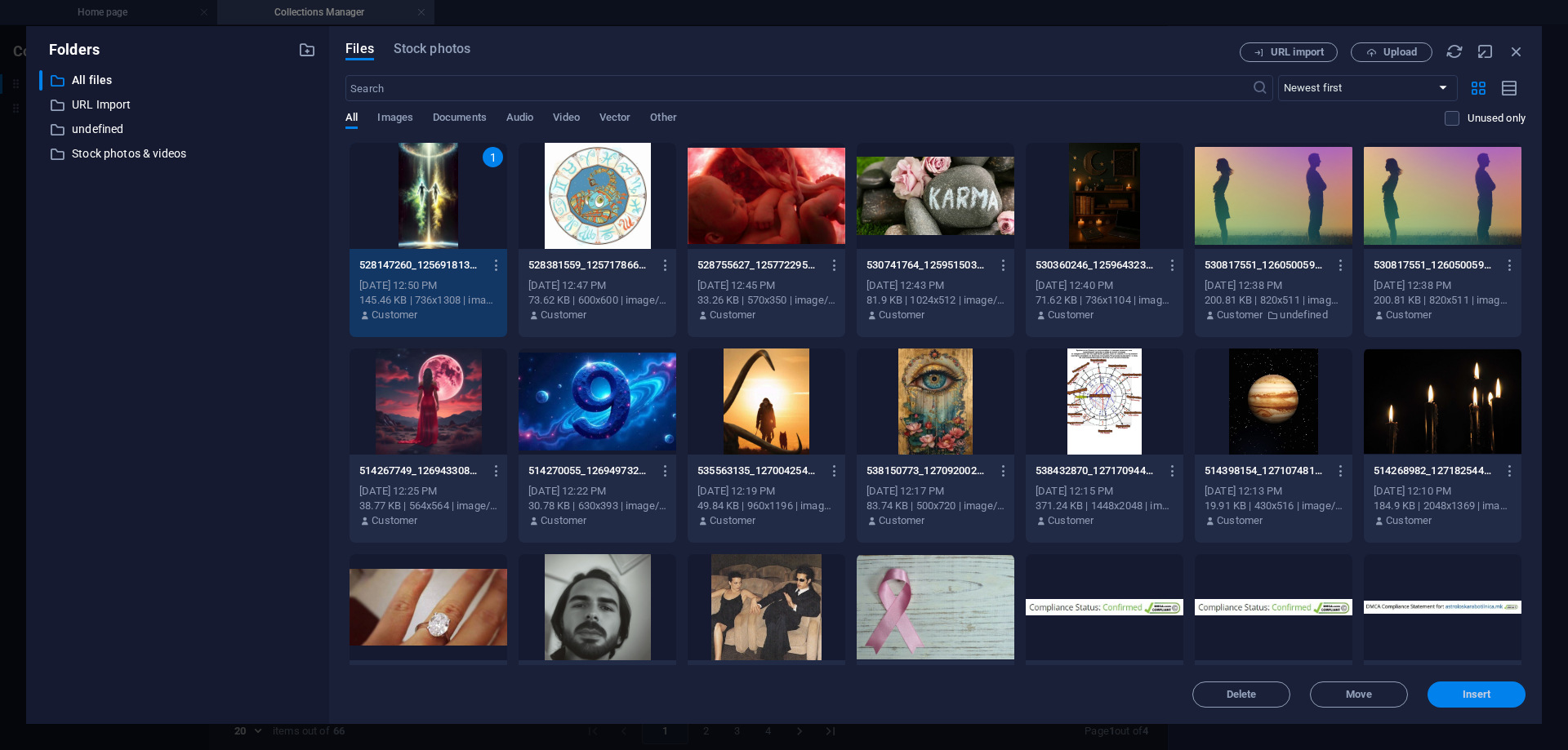
click at [1463, 695] on span "Insert" at bounding box center [1477, 695] width 29 height 10
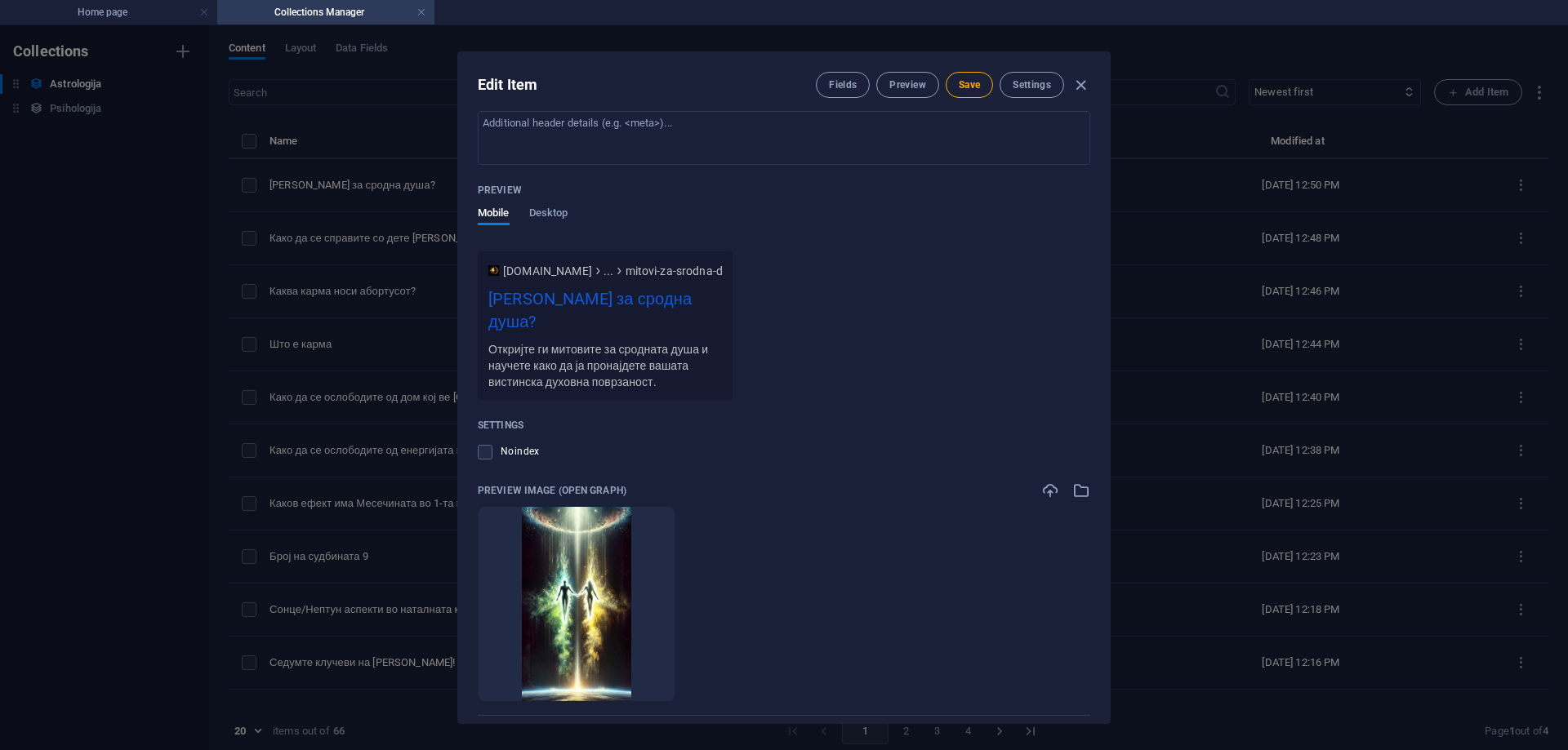
scroll to position [1426, 0]
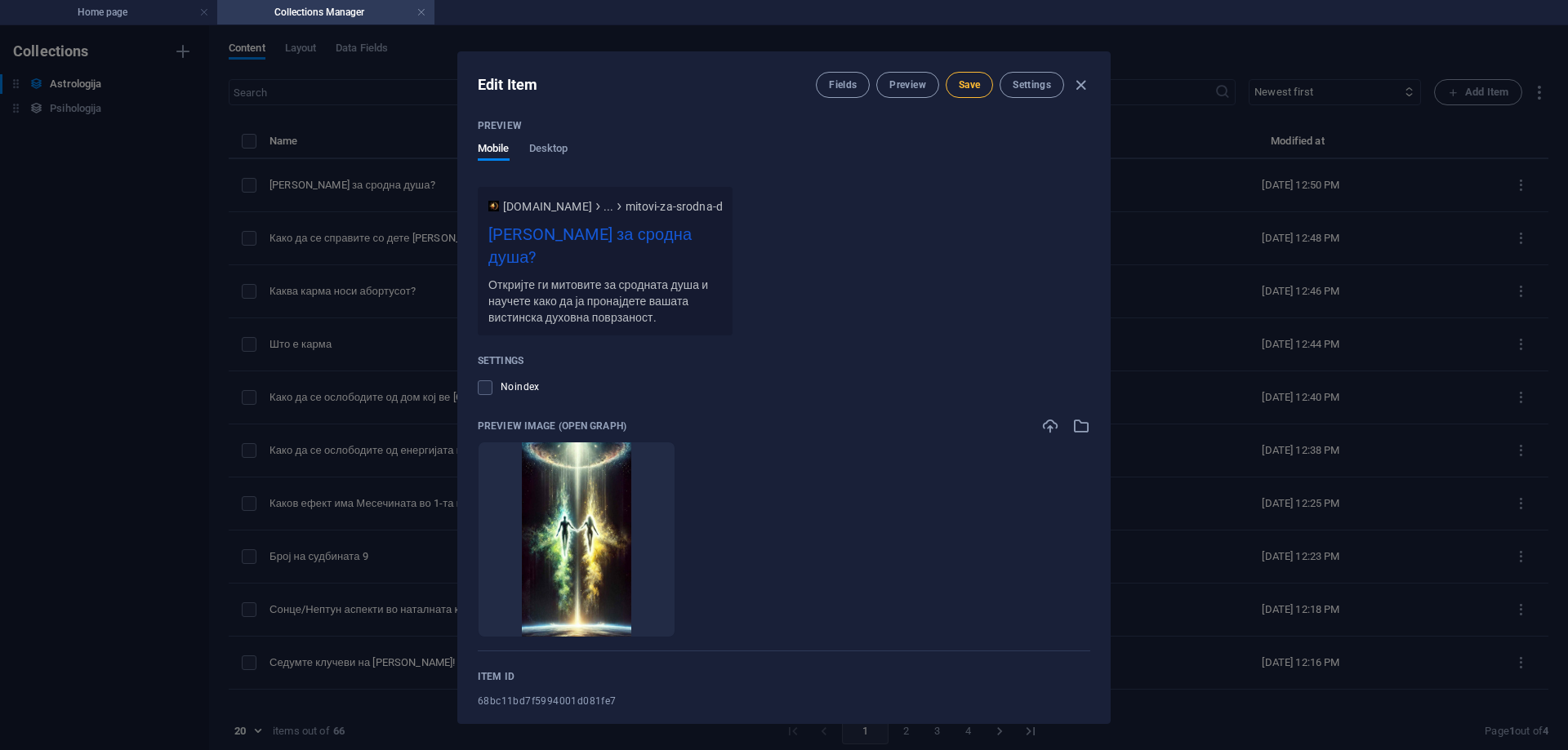
click at [971, 75] on button "Save" at bounding box center [969, 85] width 47 height 26
click at [898, 81] on span "Preview" at bounding box center [907, 85] width 36 height 13
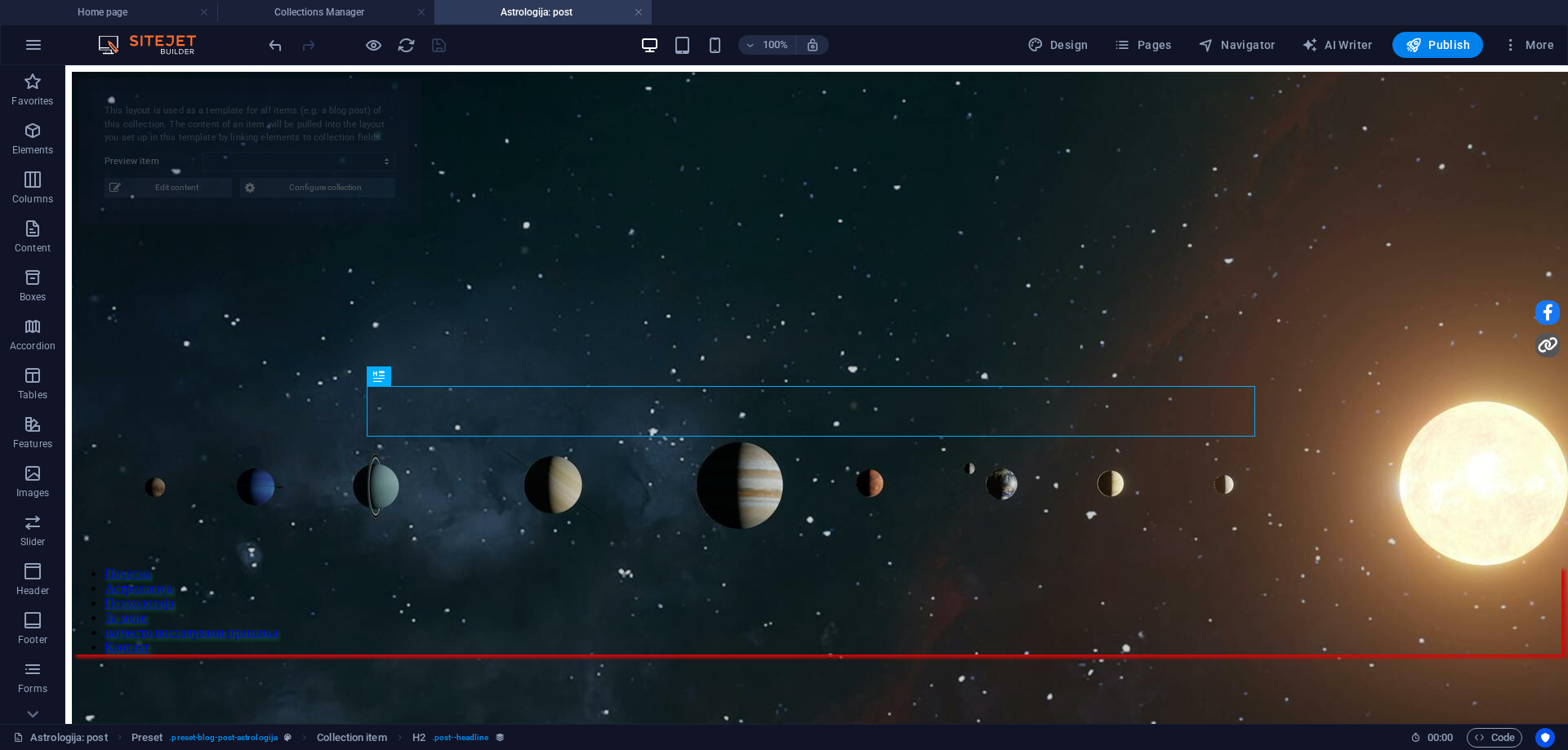
scroll to position [0, 0]
select select "68bc11bd7f5994001d081fe7"
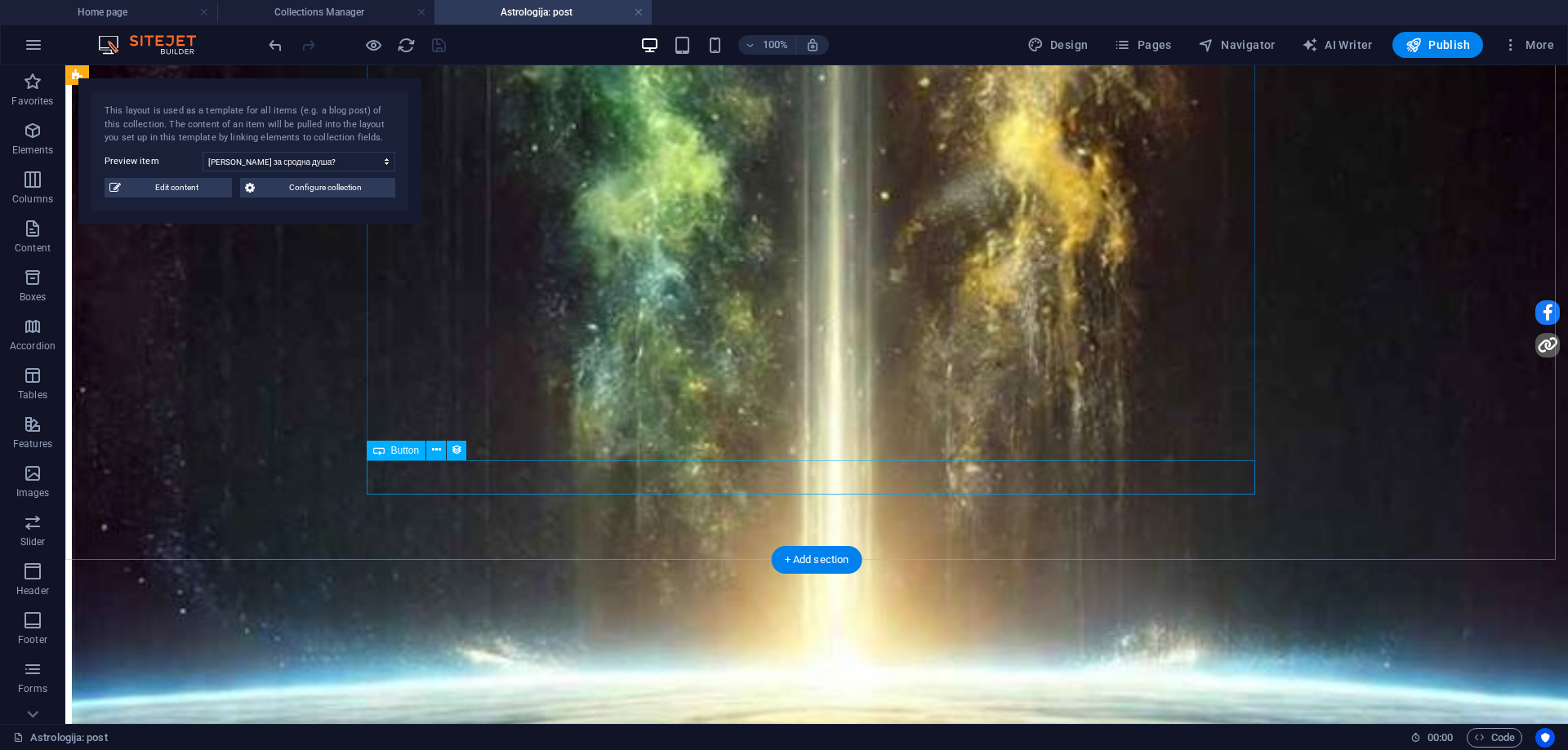
scroll to position [2744, 0]
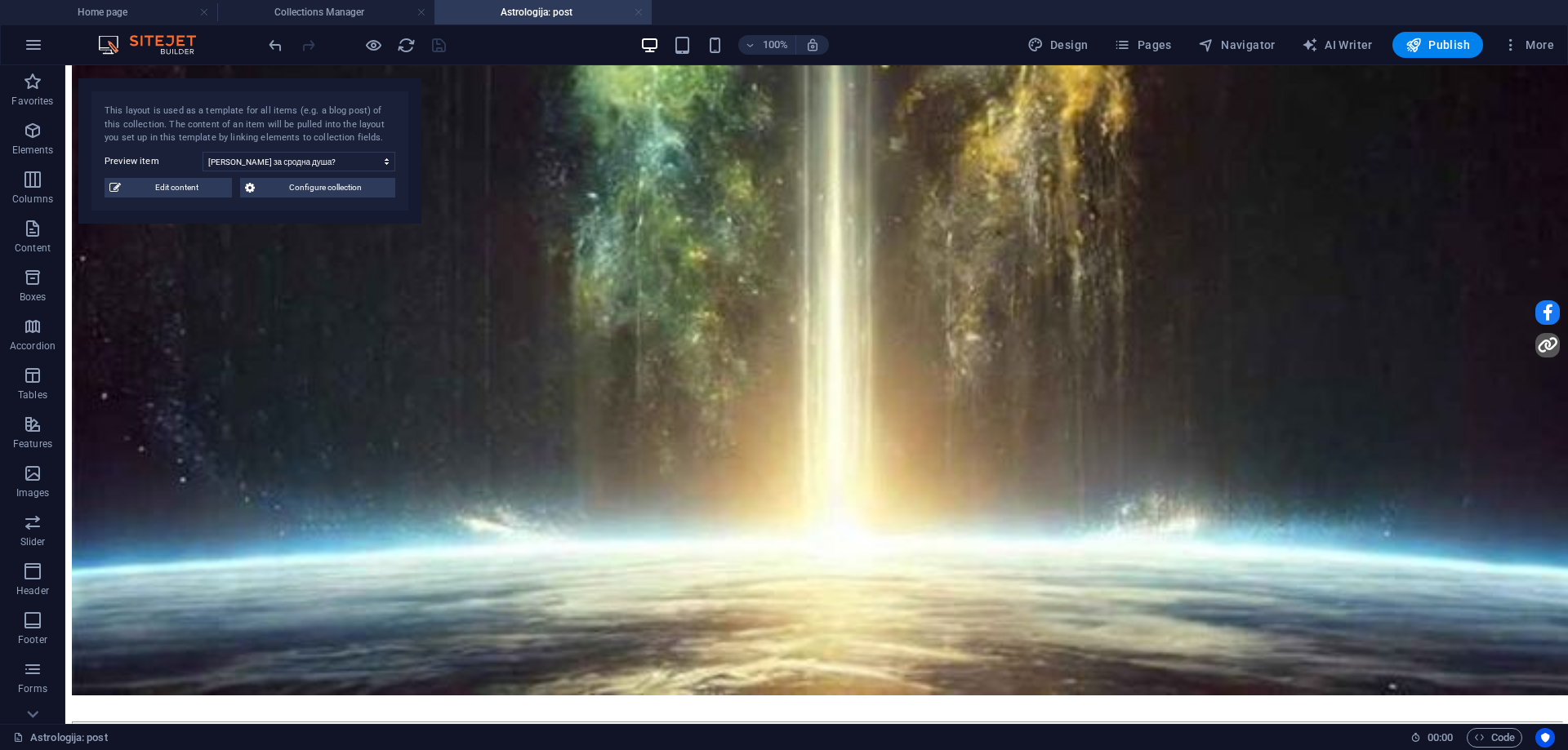
click at [640, 9] on link at bounding box center [639, 13] width 10 height 15
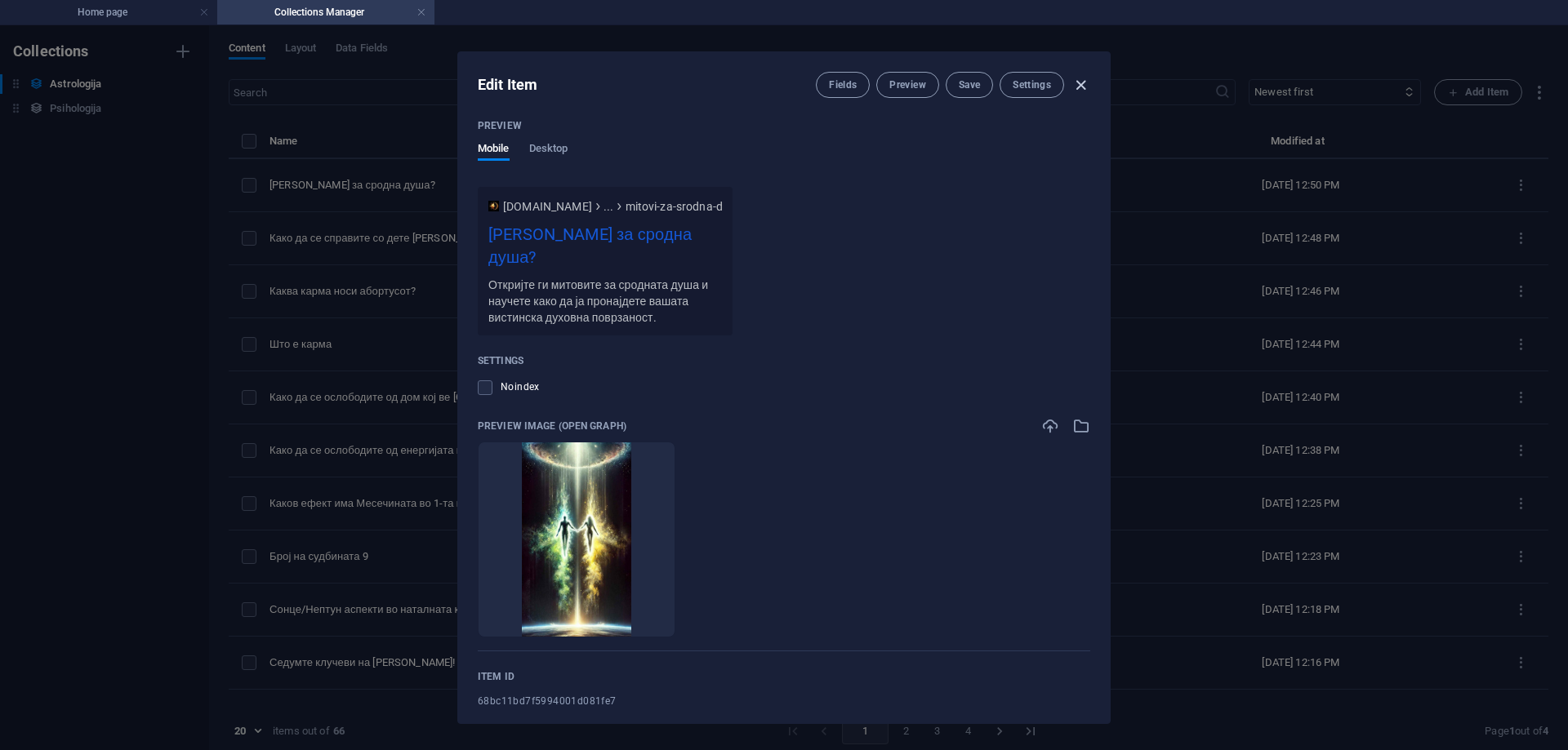
click at [1079, 85] on icon "button" at bounding box center [1081, 85] width 19 height 19
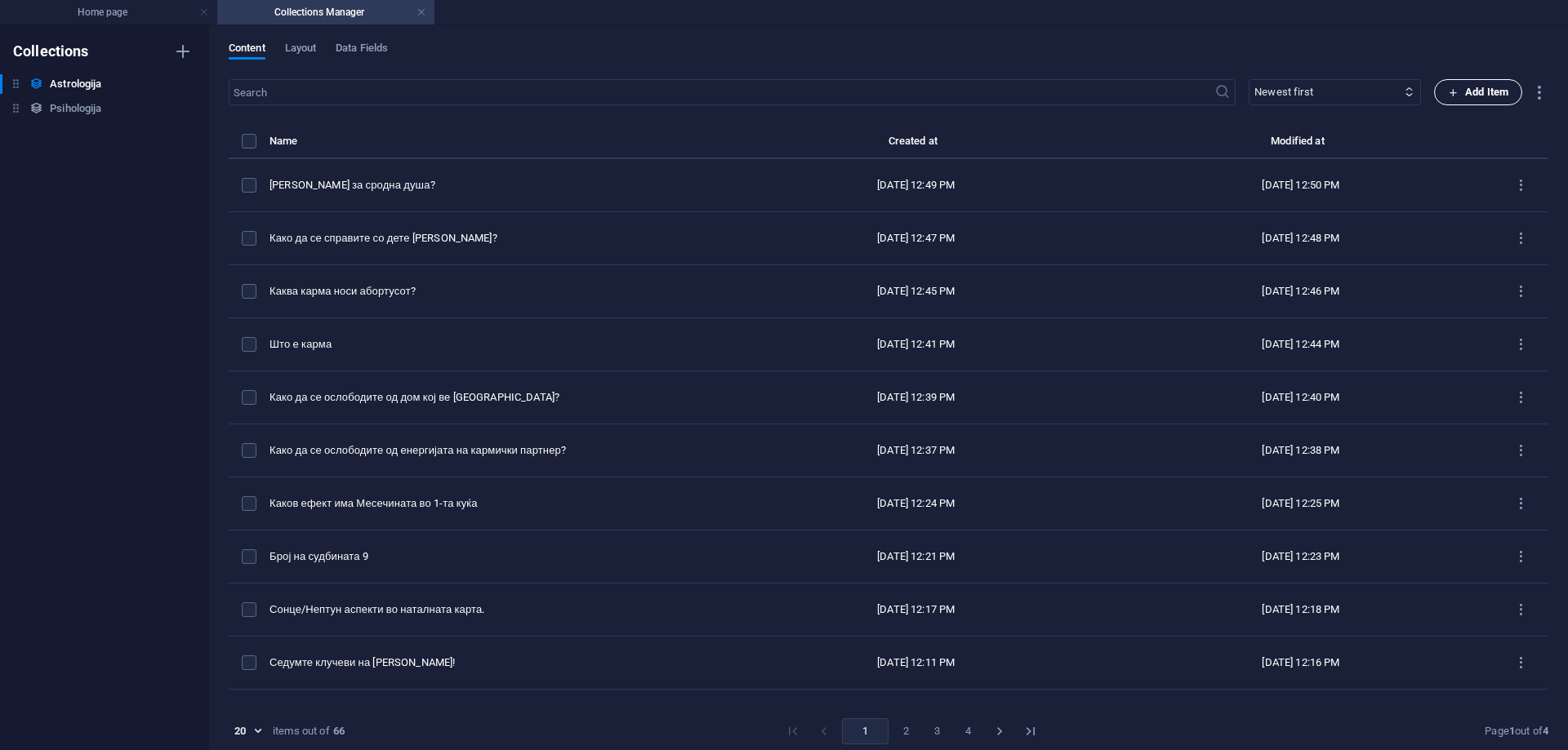
click at [1460, 94] on span "Add Item" at bounding box center [1477, 91] width 60 height 19
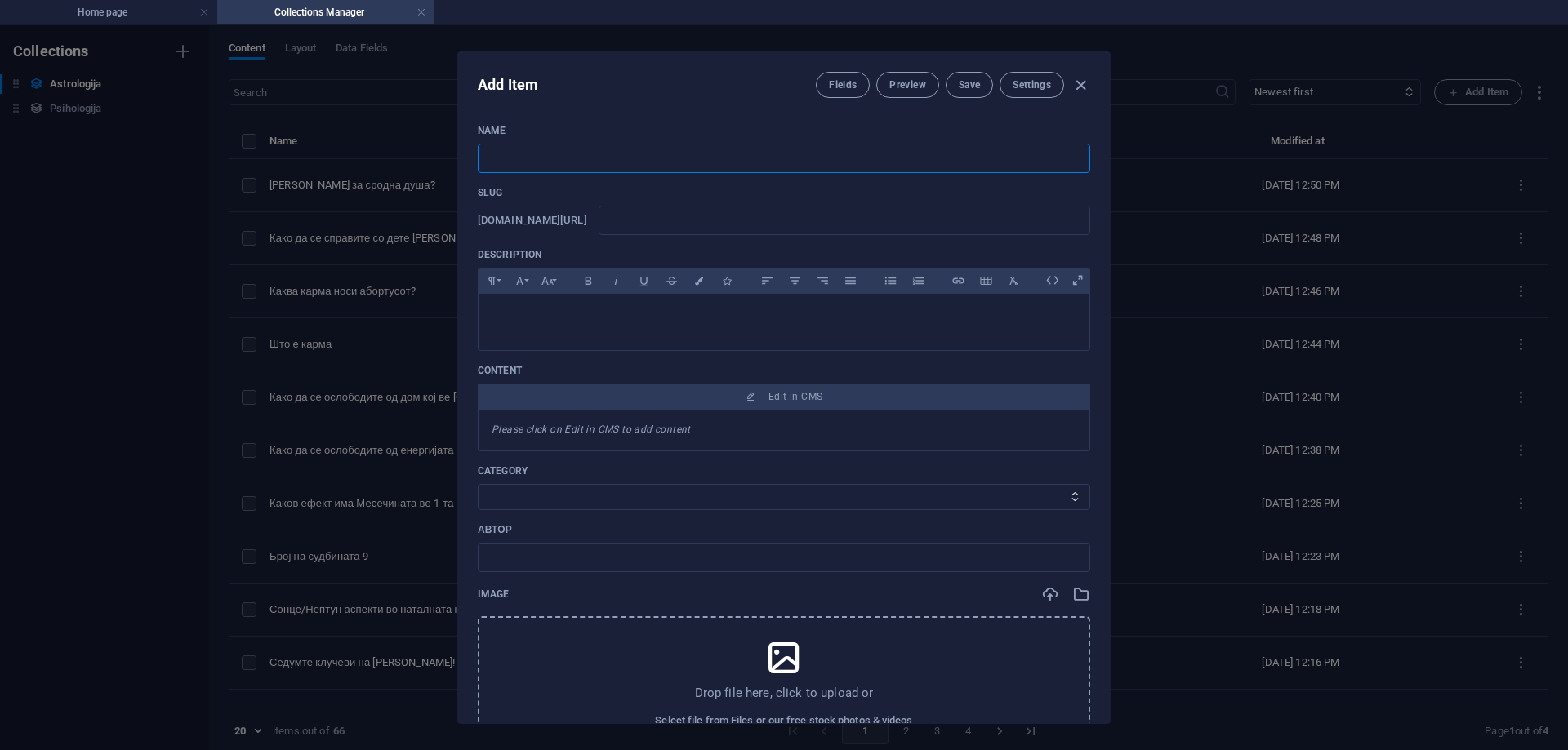
click at [663, 163] on input "text" at bounding box center [783, 158] width 612 height 30
type input "к"
click at [488, 160] on input "Кармички партнер?" at bounding box center [783, 158] width 612 height 30
type input "Што е кармички партнер?"
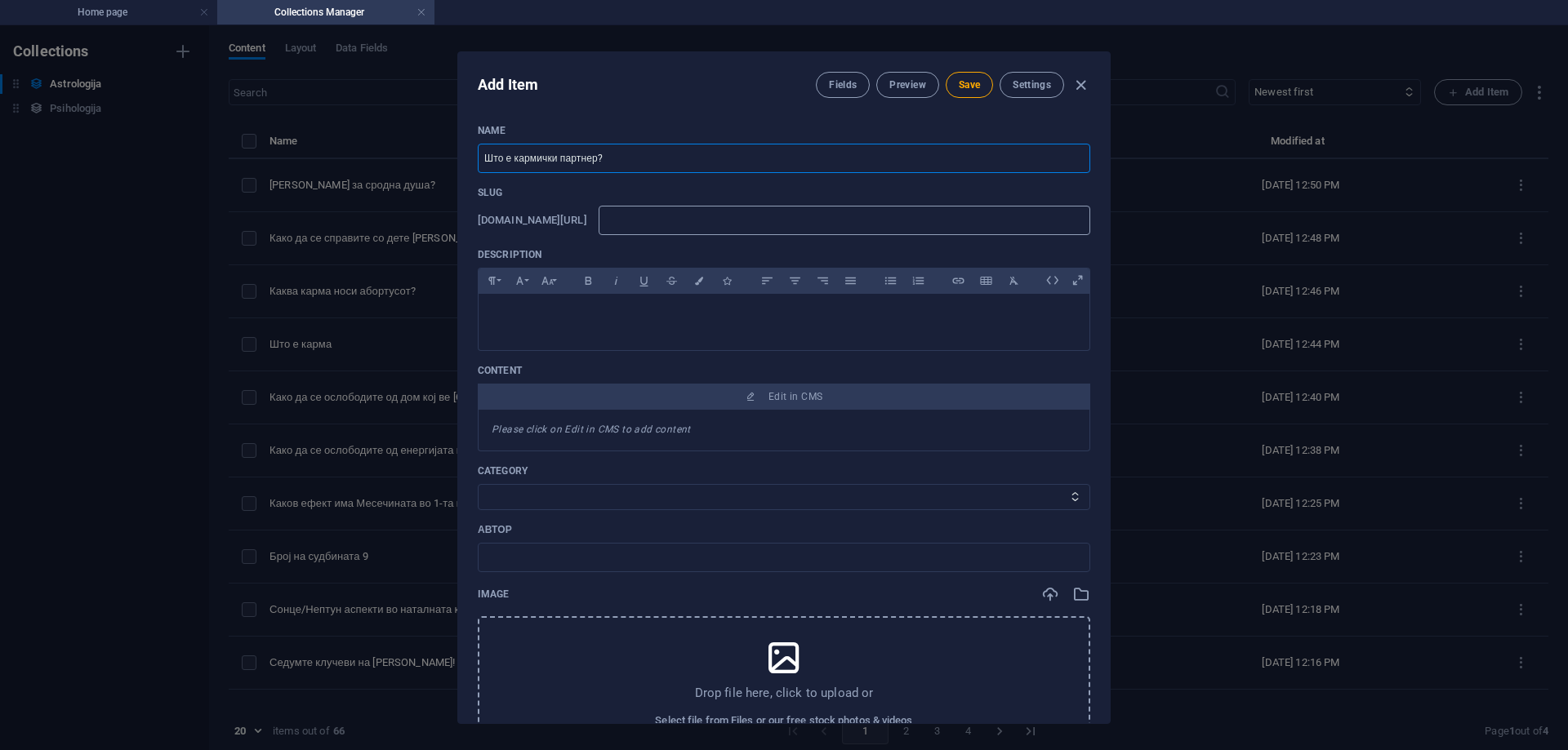
click at [717, 221] on input "text" at bounding box center [844, 220] width 492 height 30
type input "s"
type input "st"
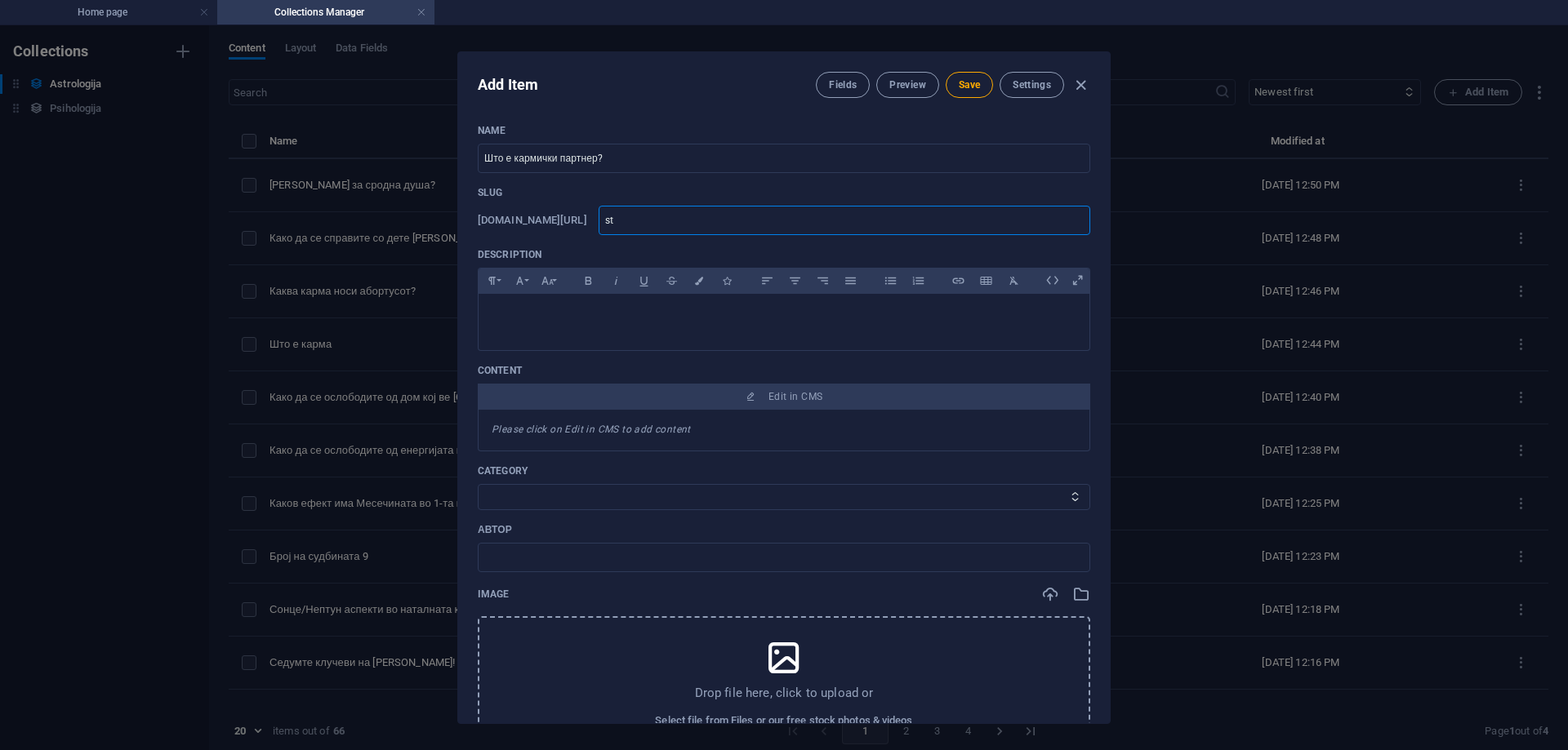
type input "sto"
type input "sto-"
type input "sto-e"
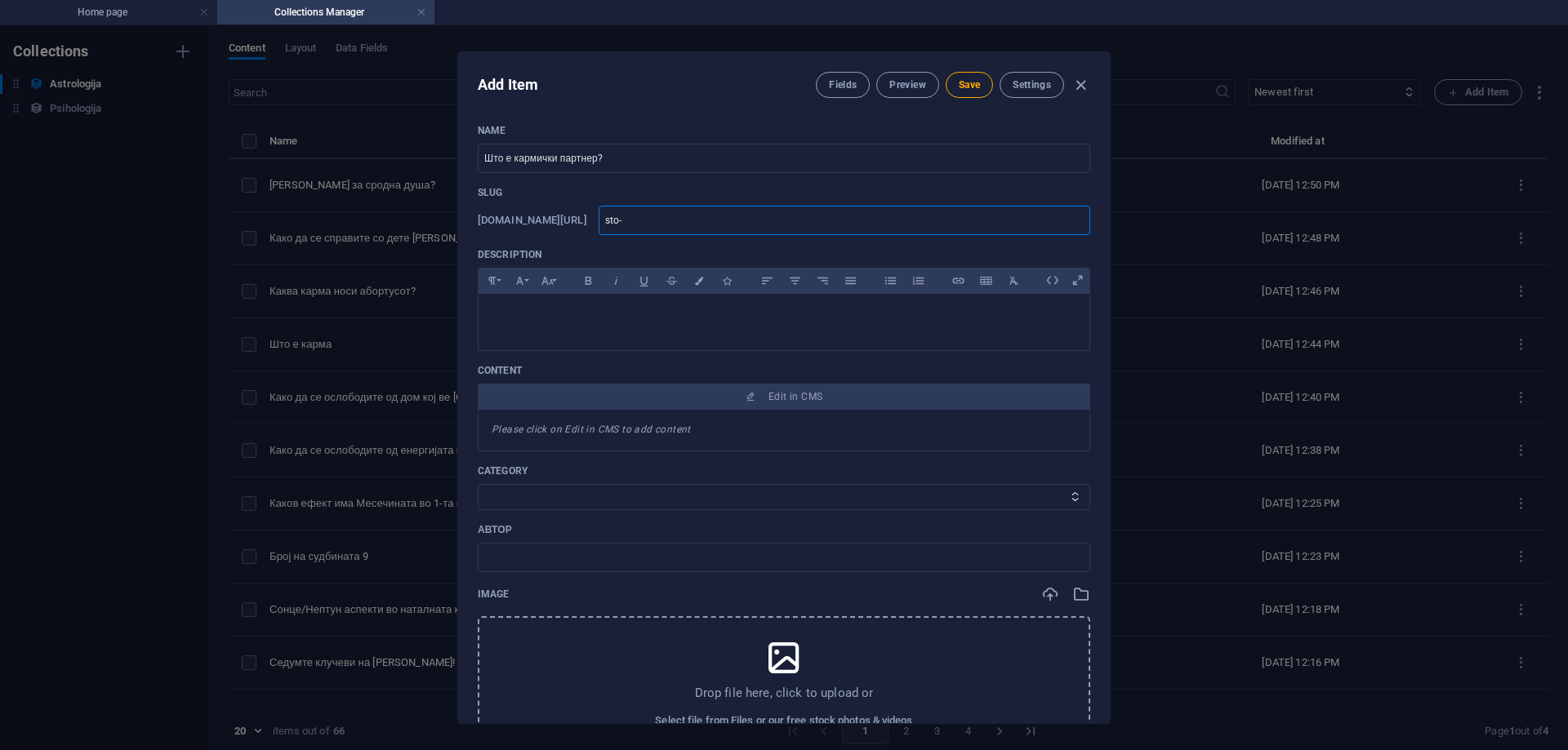
type input "sto-e"
type input "sto-ek"
type input "sto-eka"
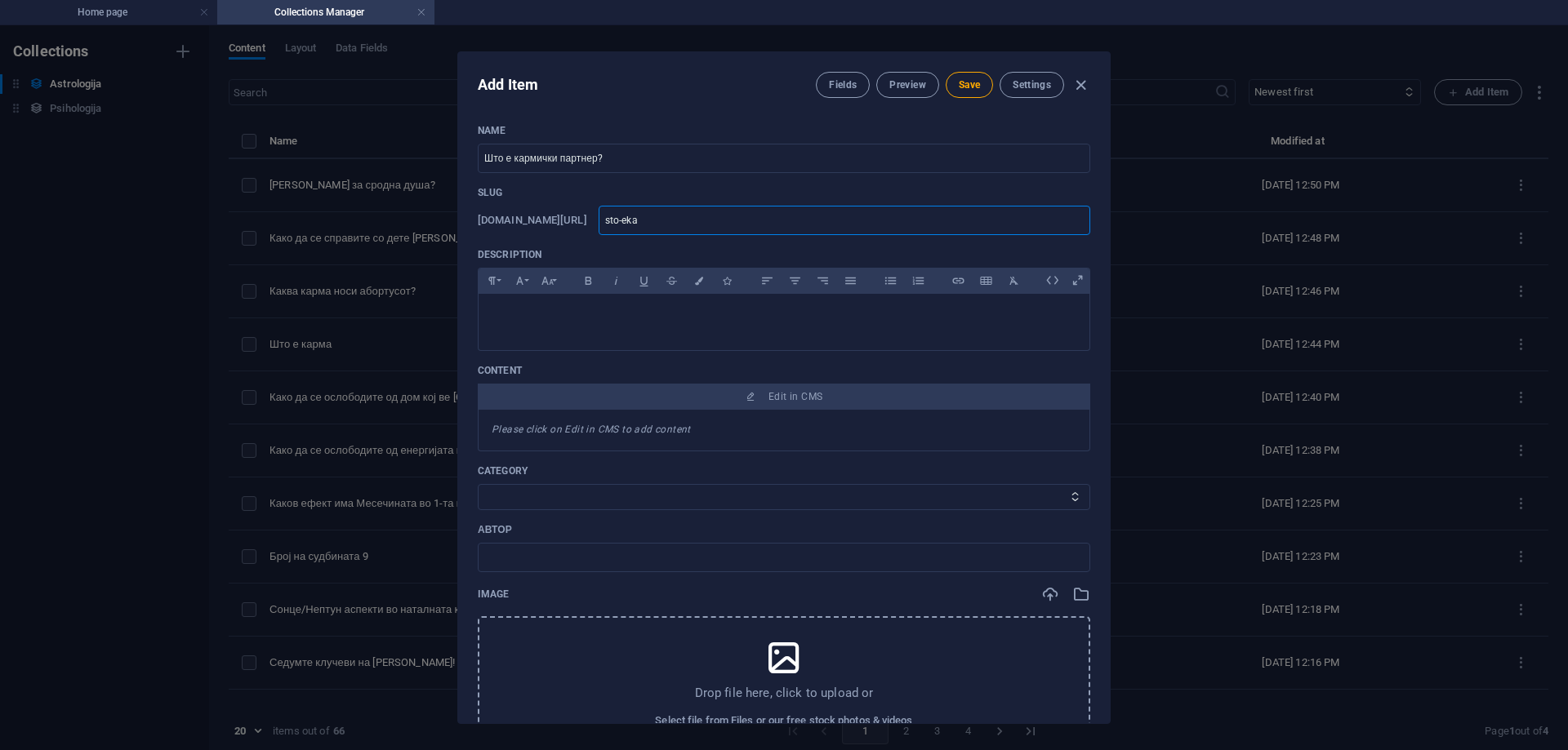
type input "sto-ekar"
type input "sto-eka"
type input "sto-ek"
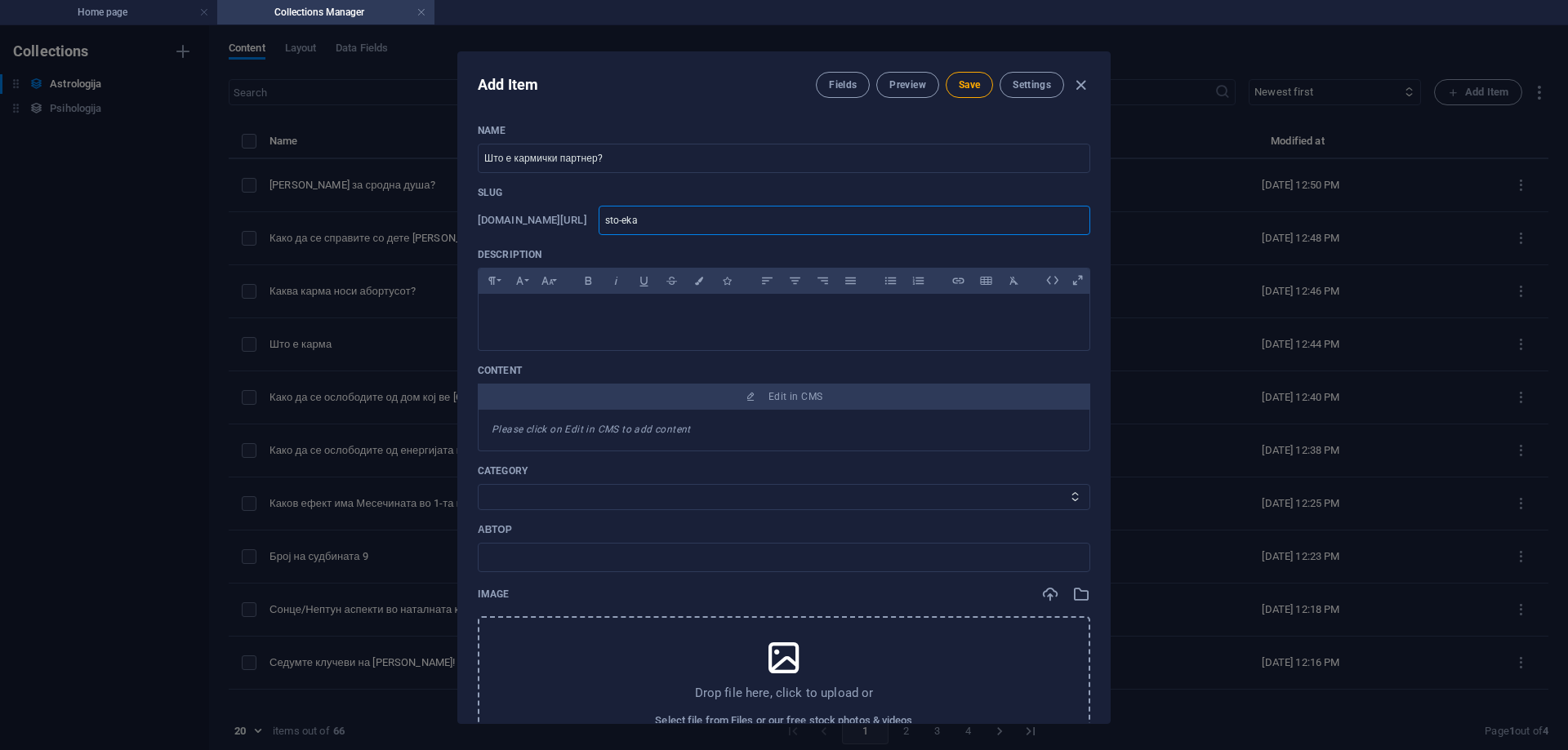
type input "sto-ek"
type input "sto-e"
type input "sto-e-"
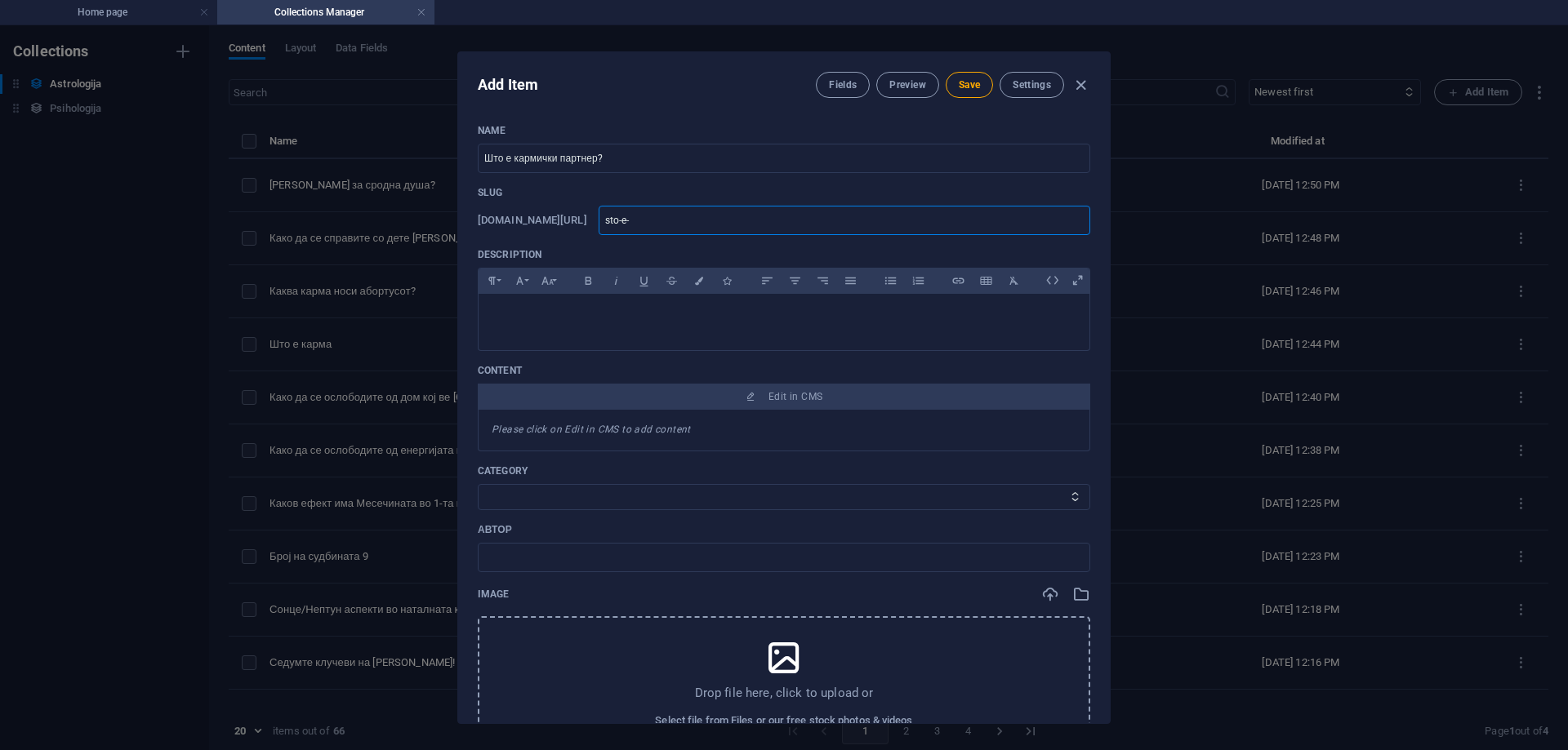
type input "sto-e-k"
type input "sto-e-ka"
type input "sto-e-kar"
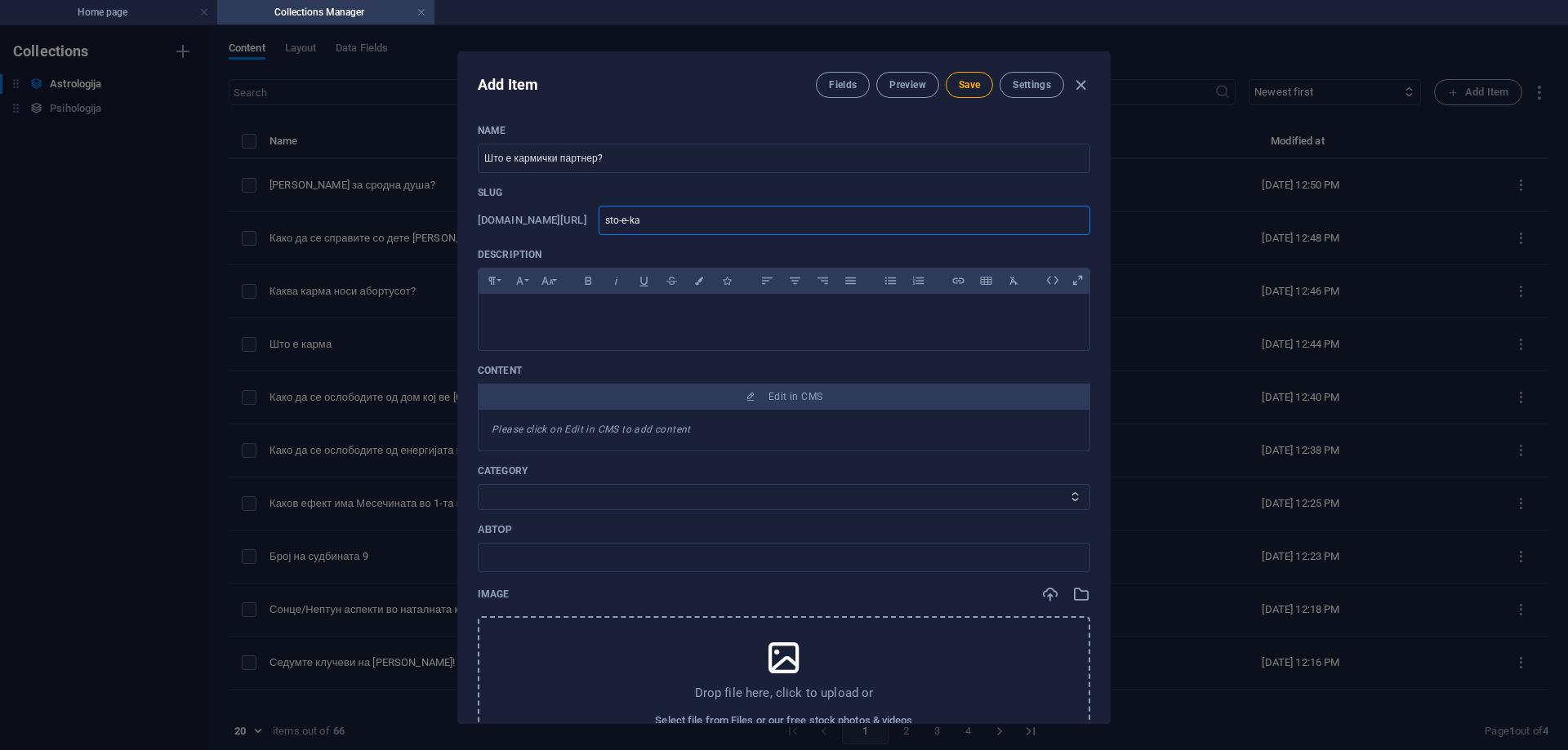
type input "sto-e-kar"
type input "sto-e-karm"
type input "sto-e-karmi"
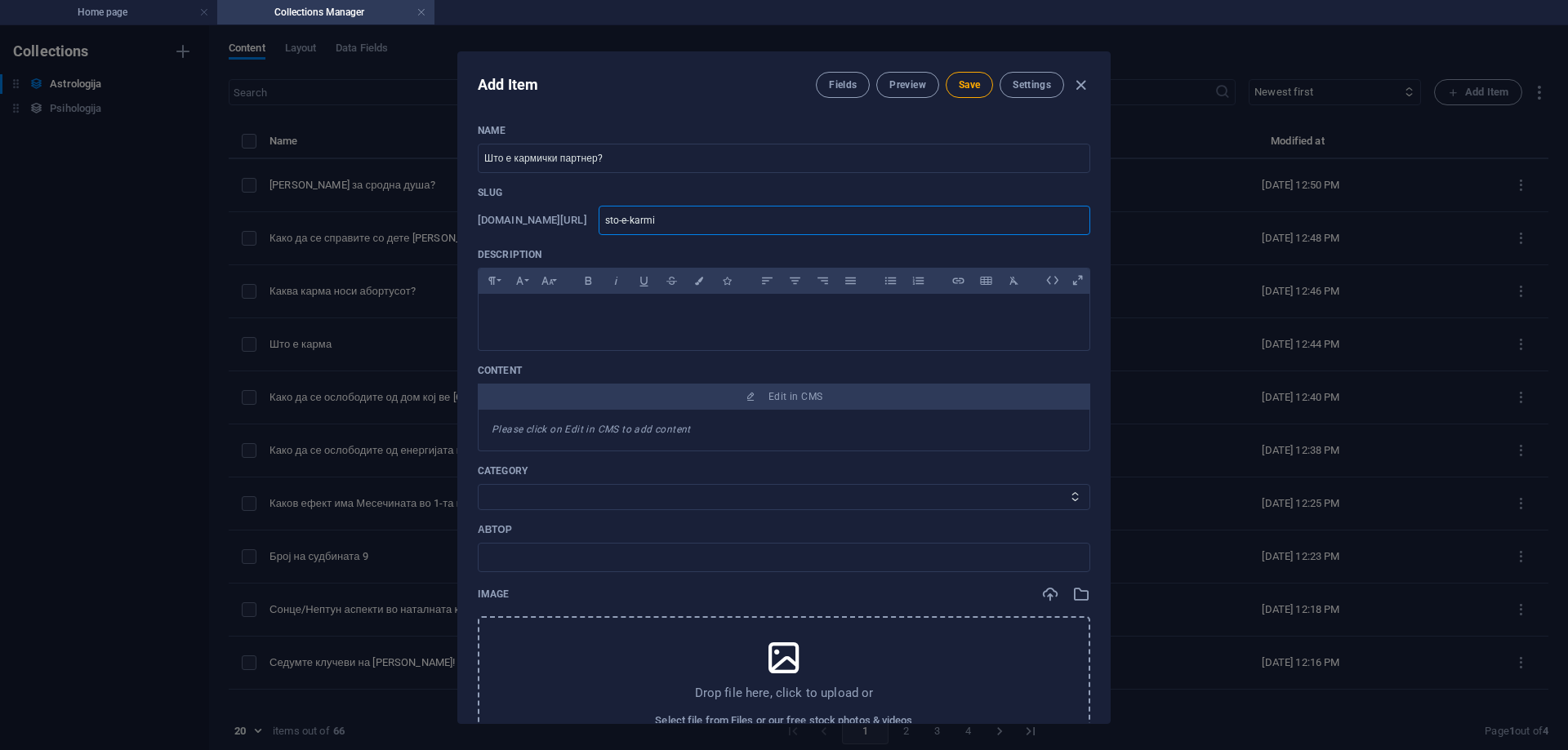
type input "sto-e-karmic"
type input "sto-e-karmick"
type input "sto-e-karmicki"
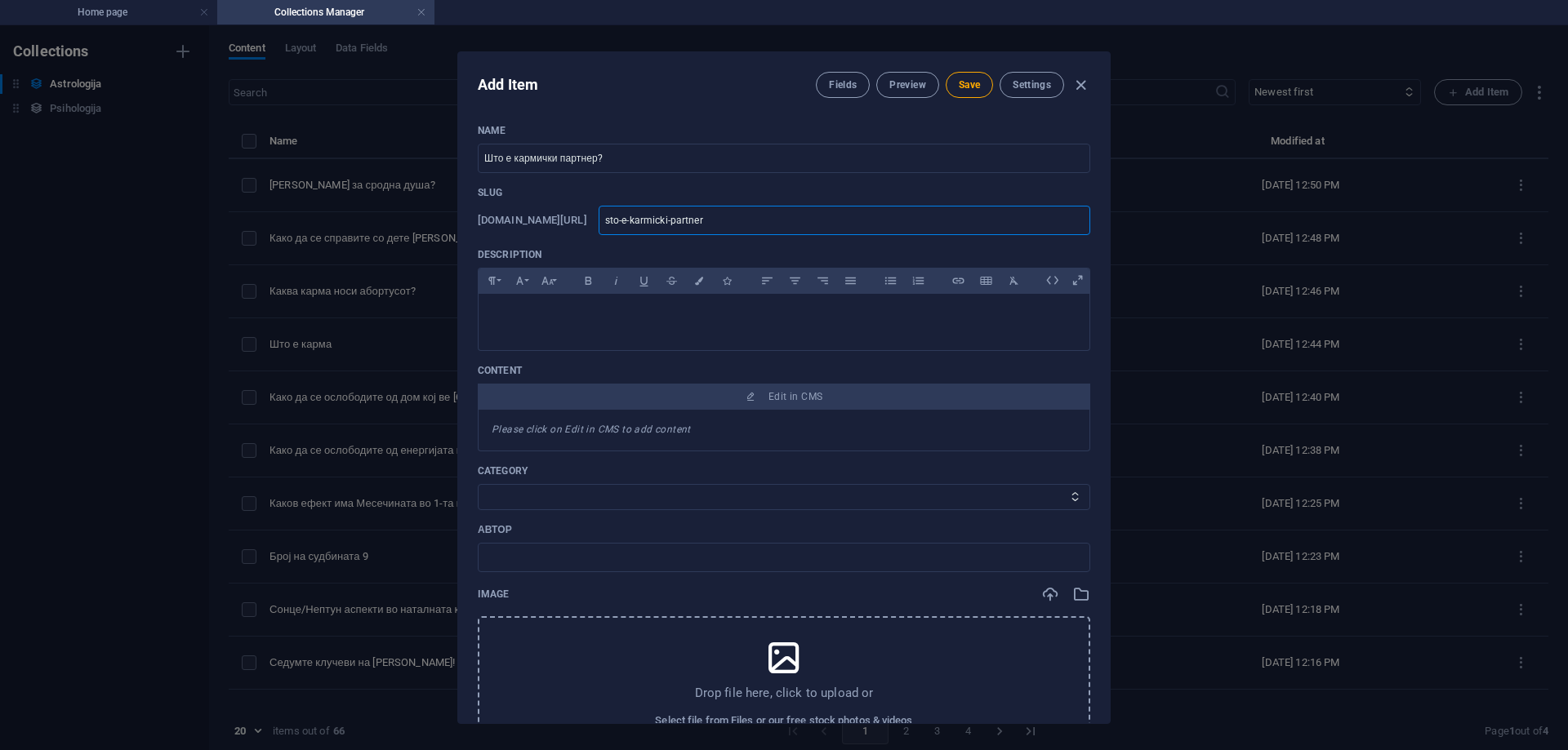
click at [985, 72] on div "Fields Preview Save Settings" at bounding box center [953, 85] width 274 height 26
click at [977, 79] on span "Save" at bounding box center [969, 85] width 21 height 13
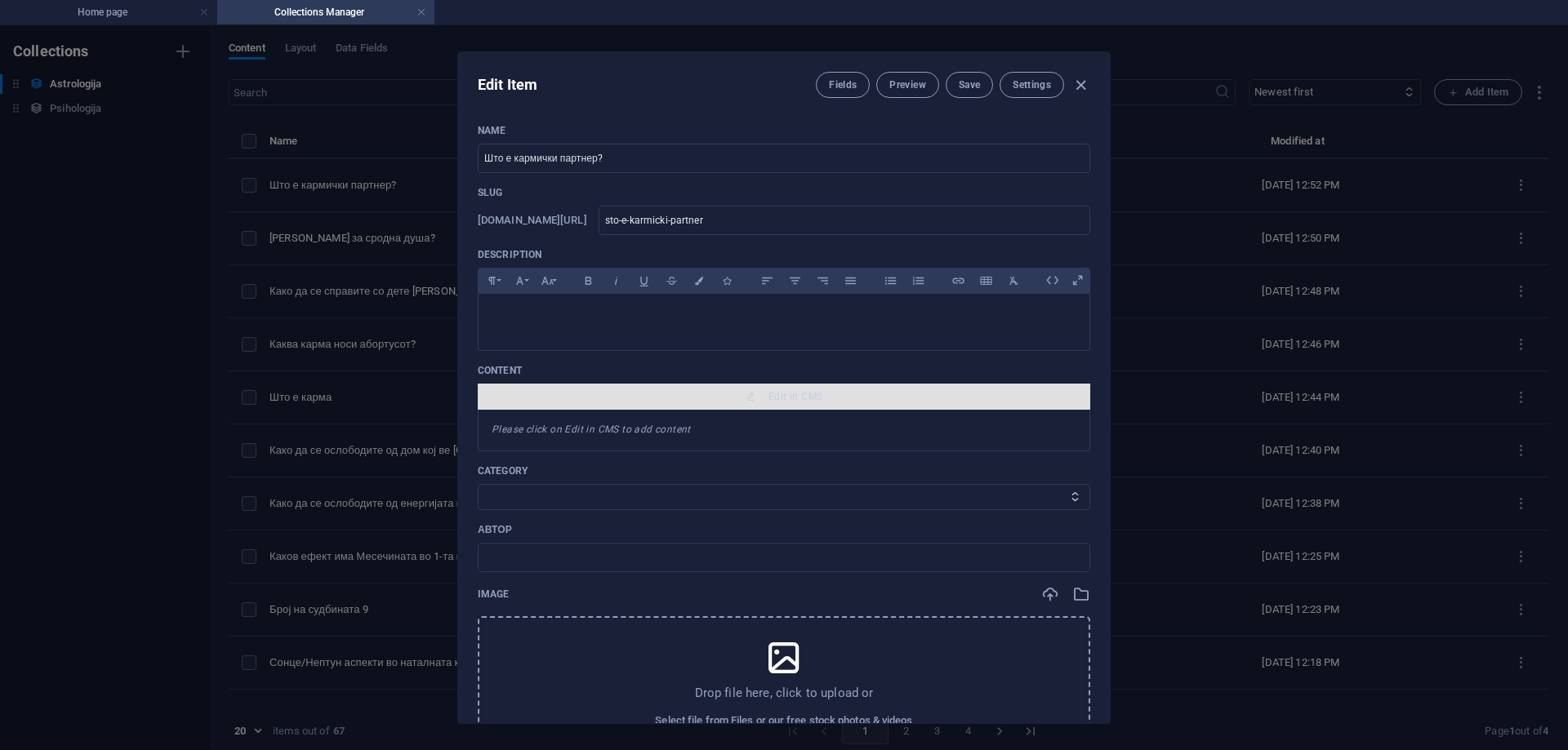
click at [827, 394] on span "Edit in CMS" at bounding box center [784, 396] width 599 height 13
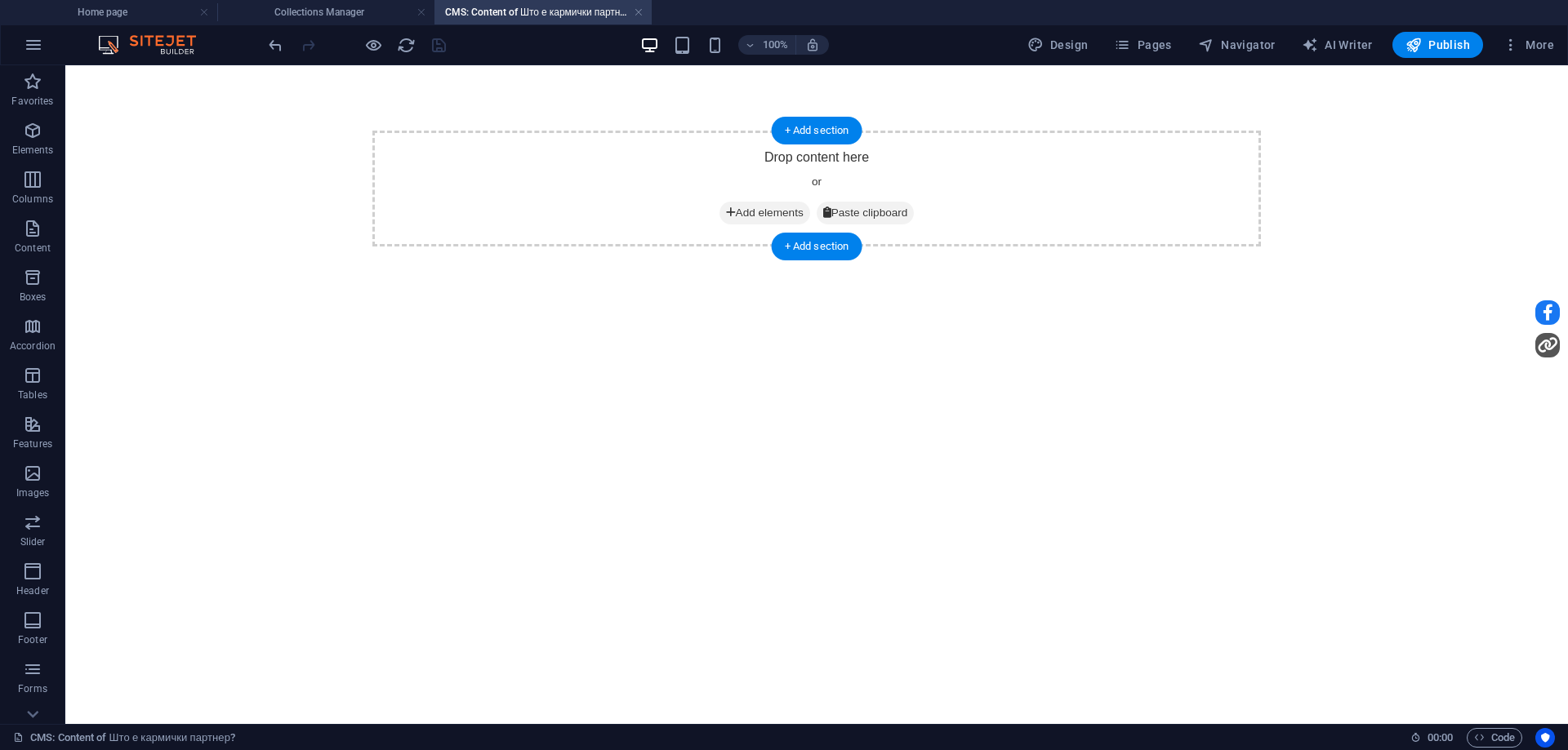
scroll to position [0, 0]
click at [753, 218] on span "Add elements" at bounding box center [765, 212] width 91 height 23
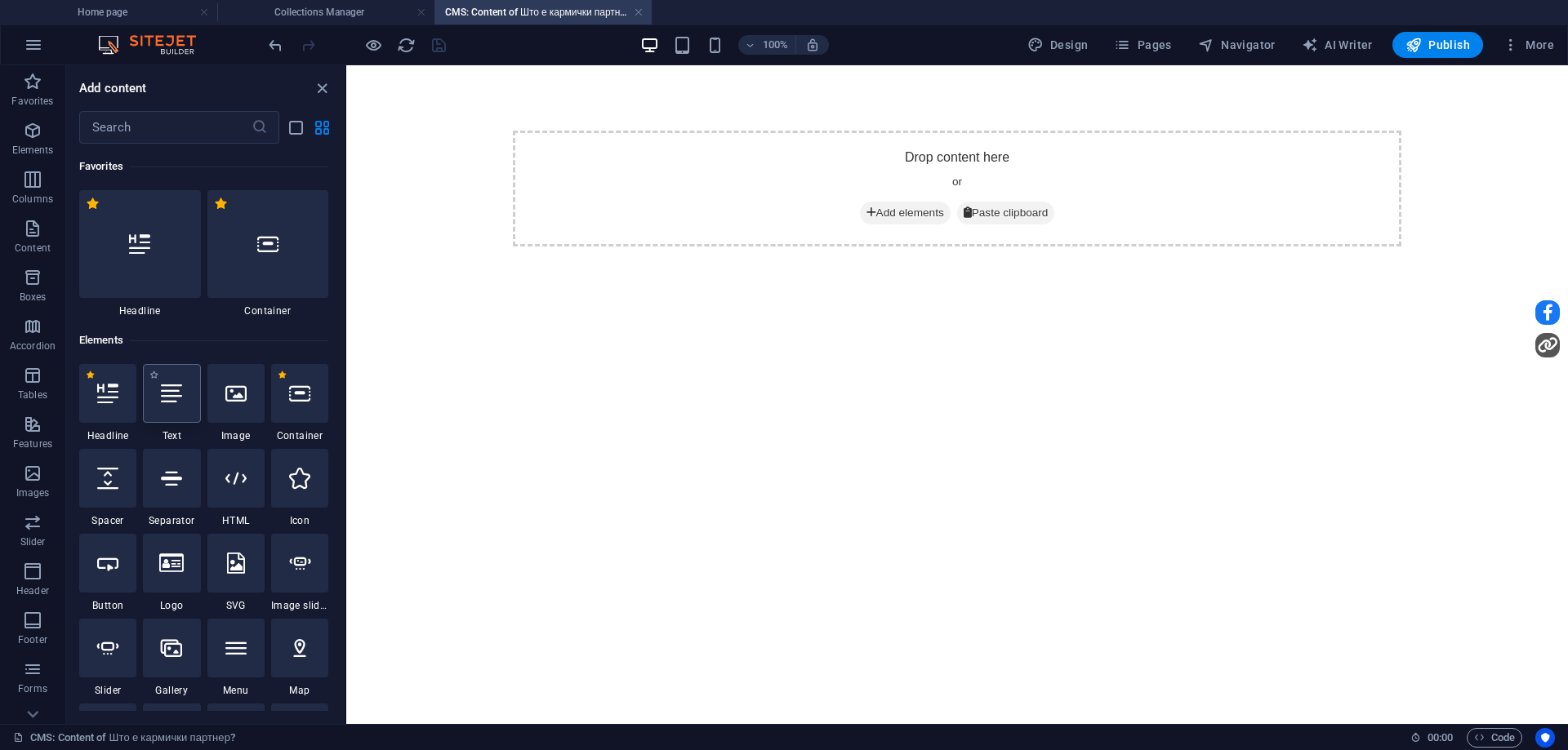
click at [164, 391] on icon at bounding box center [171, 393] width 21 height 21
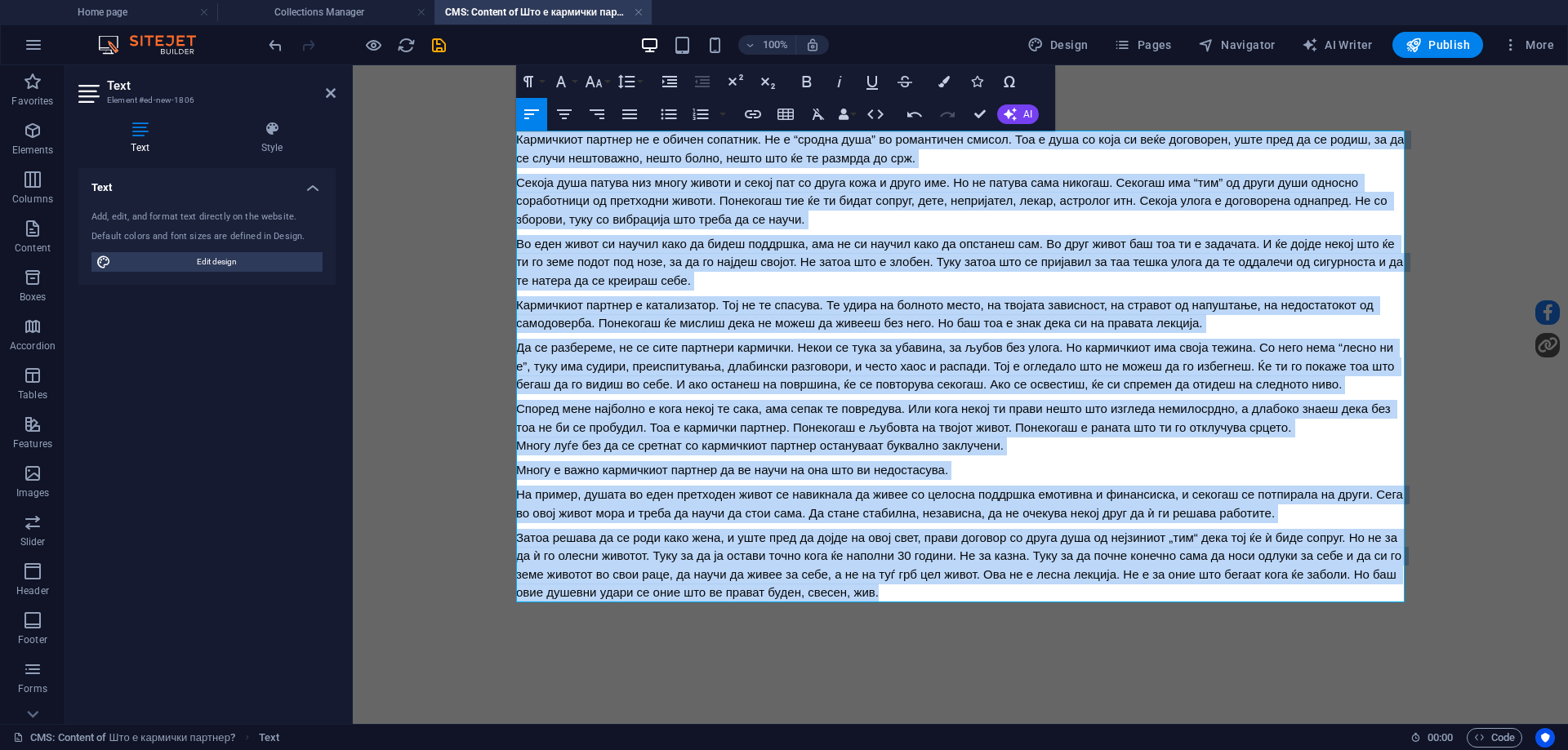
drag, startPoint x: 878, startPoint y: 594, endPoint x: 496, endPoint y: 119, distance: 609.5
click at [496, 119] on body "Кармичкиот партнер не е обичен сопатник. Не е “сродна душа” во романтичен смисо…" at bounding box center [960, 367] width 1215 height 603
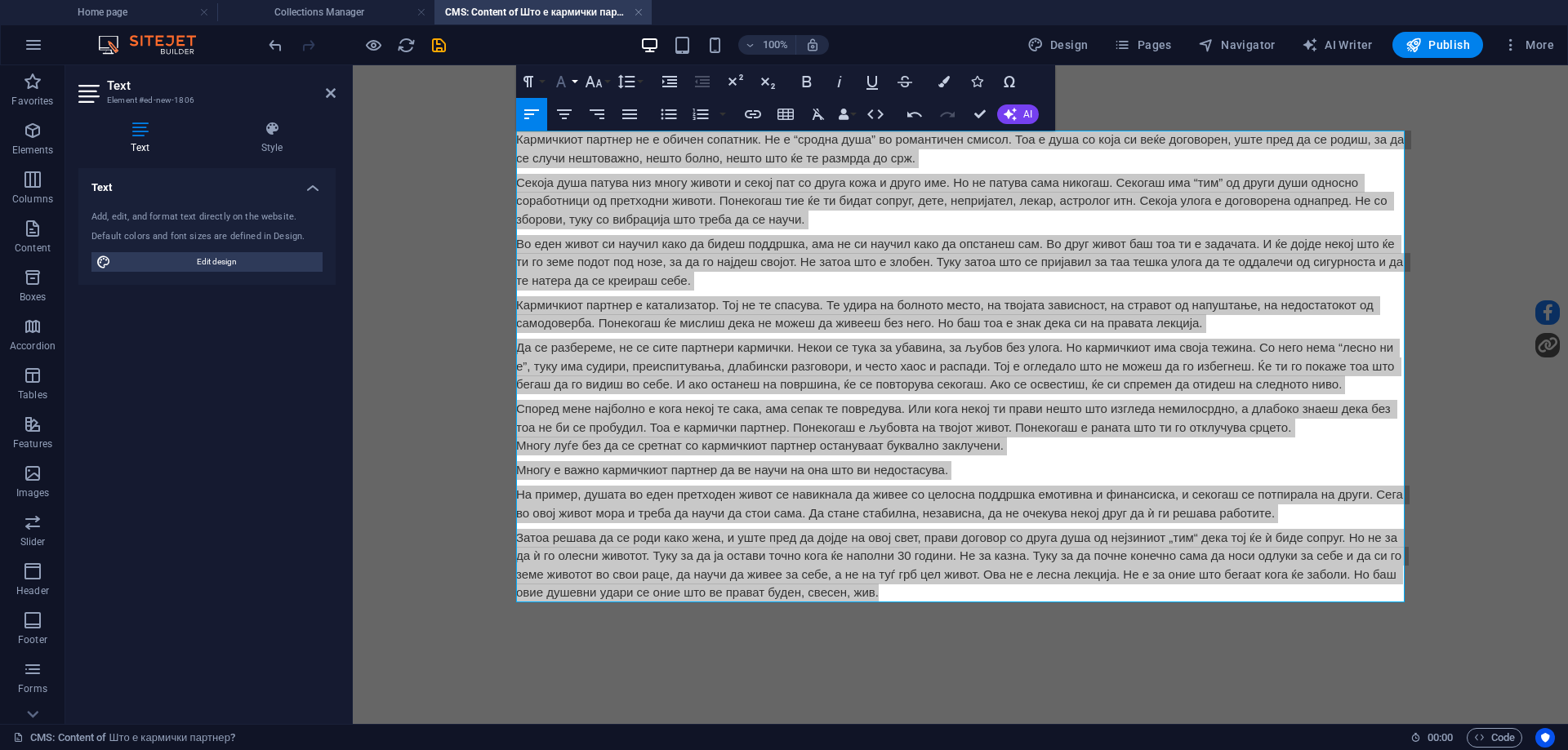
click at [571, 90] on button "Font Family" at bounding box center [564, 81] width 31 height 33
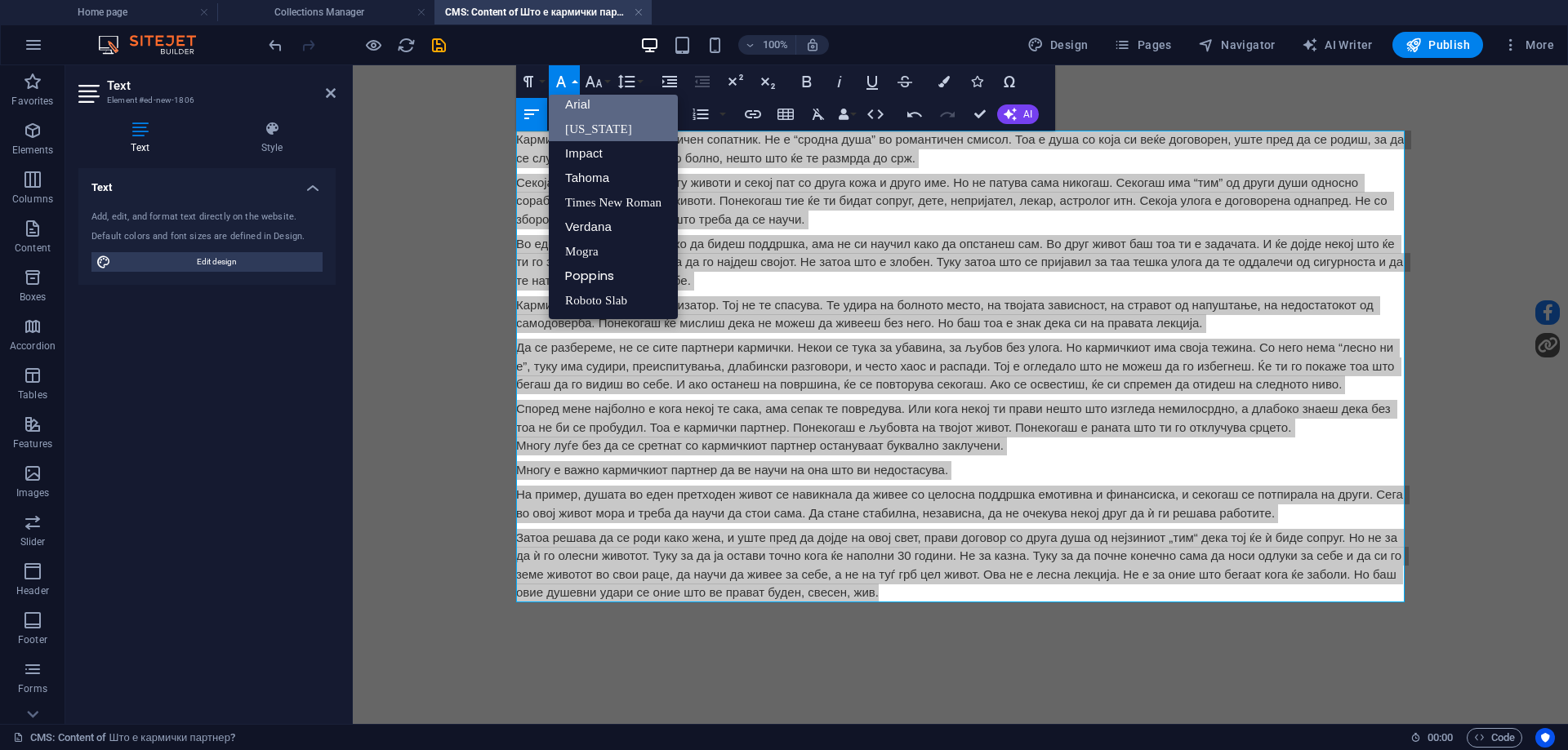
scroll to position [9, 0]
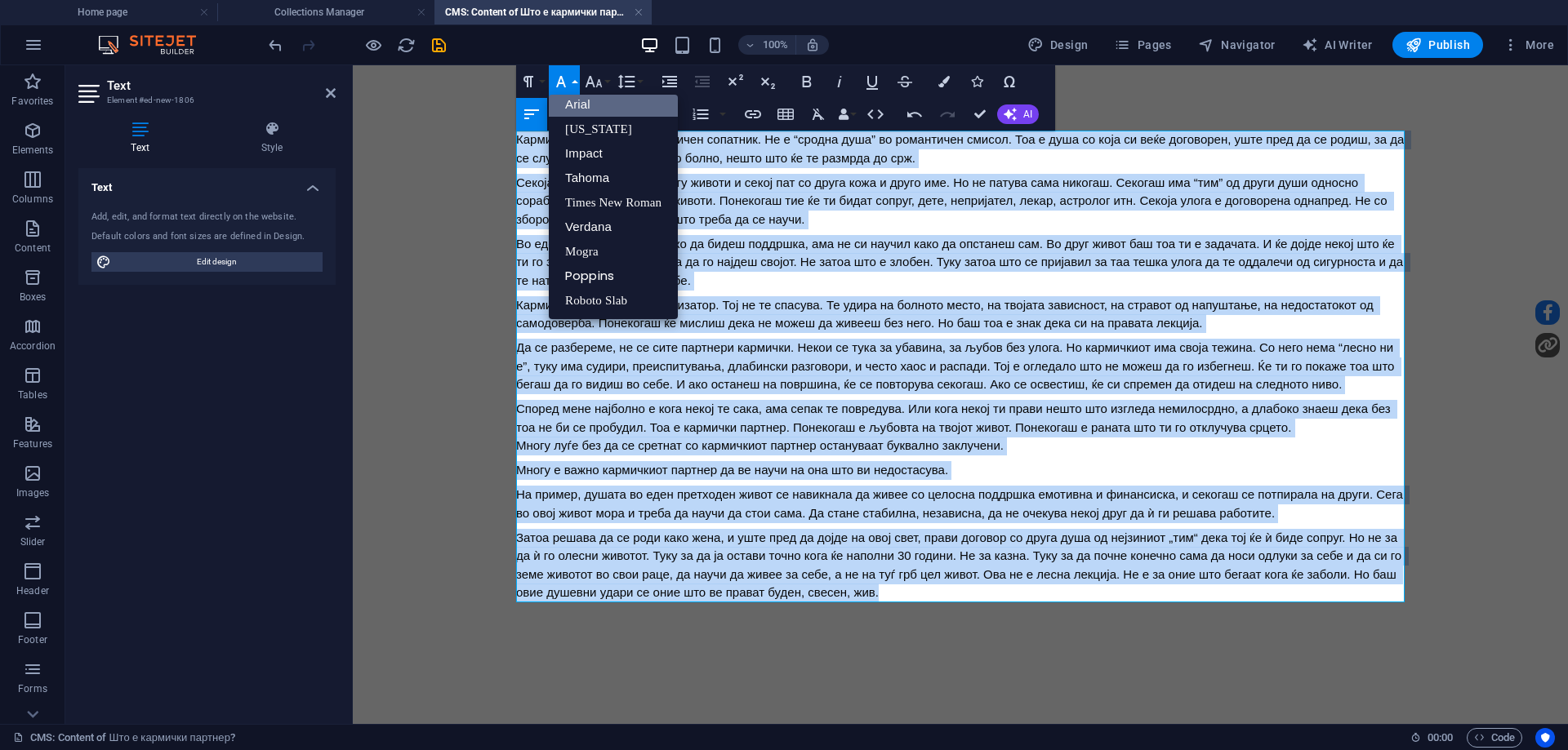
click at [576, 109] on link "Arial" at bounding box center [613, 104] width 129 height 25
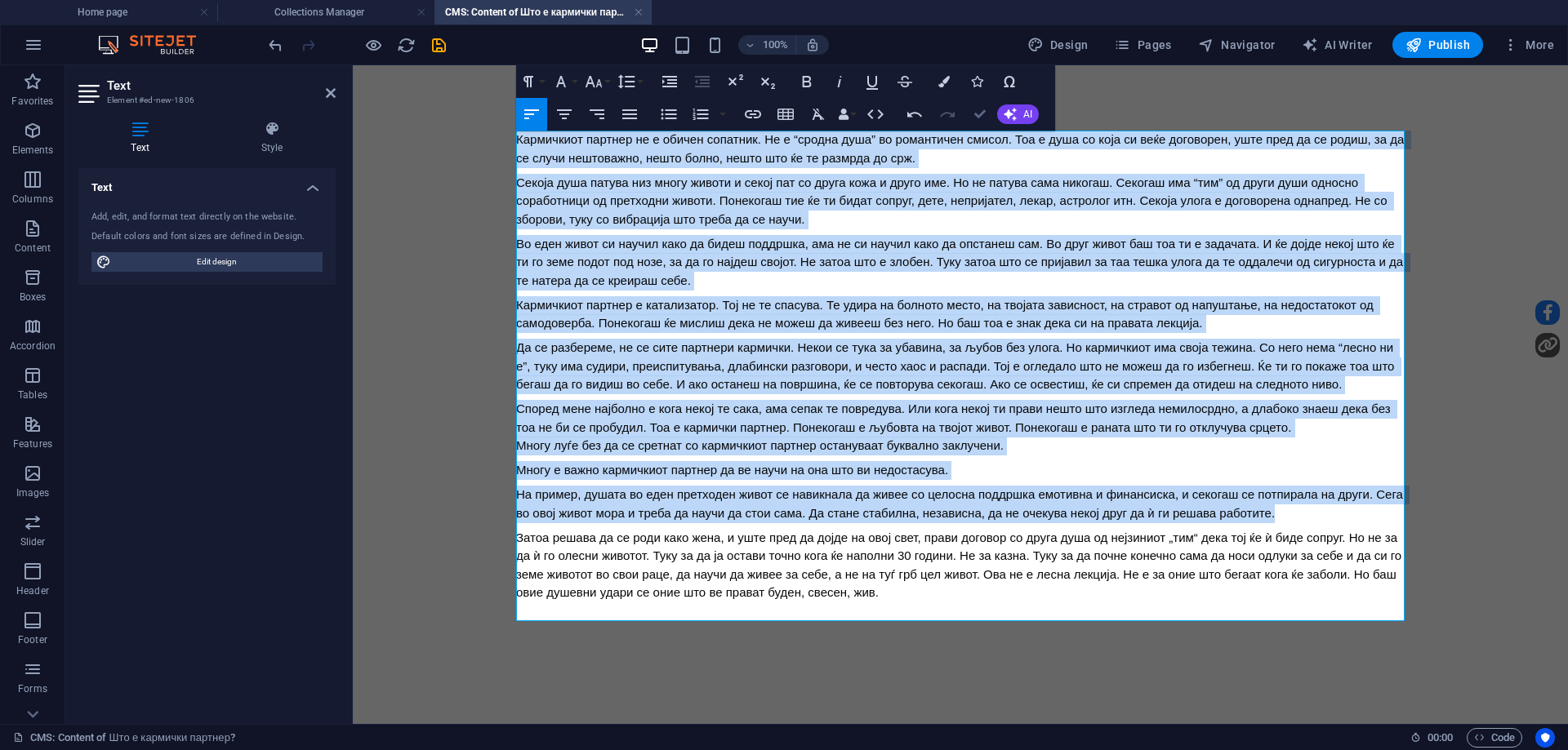
drag, startPoint x: 980, startPoint y: 122, endPoint x: 914, endPoint y: 56, distance: 93.3
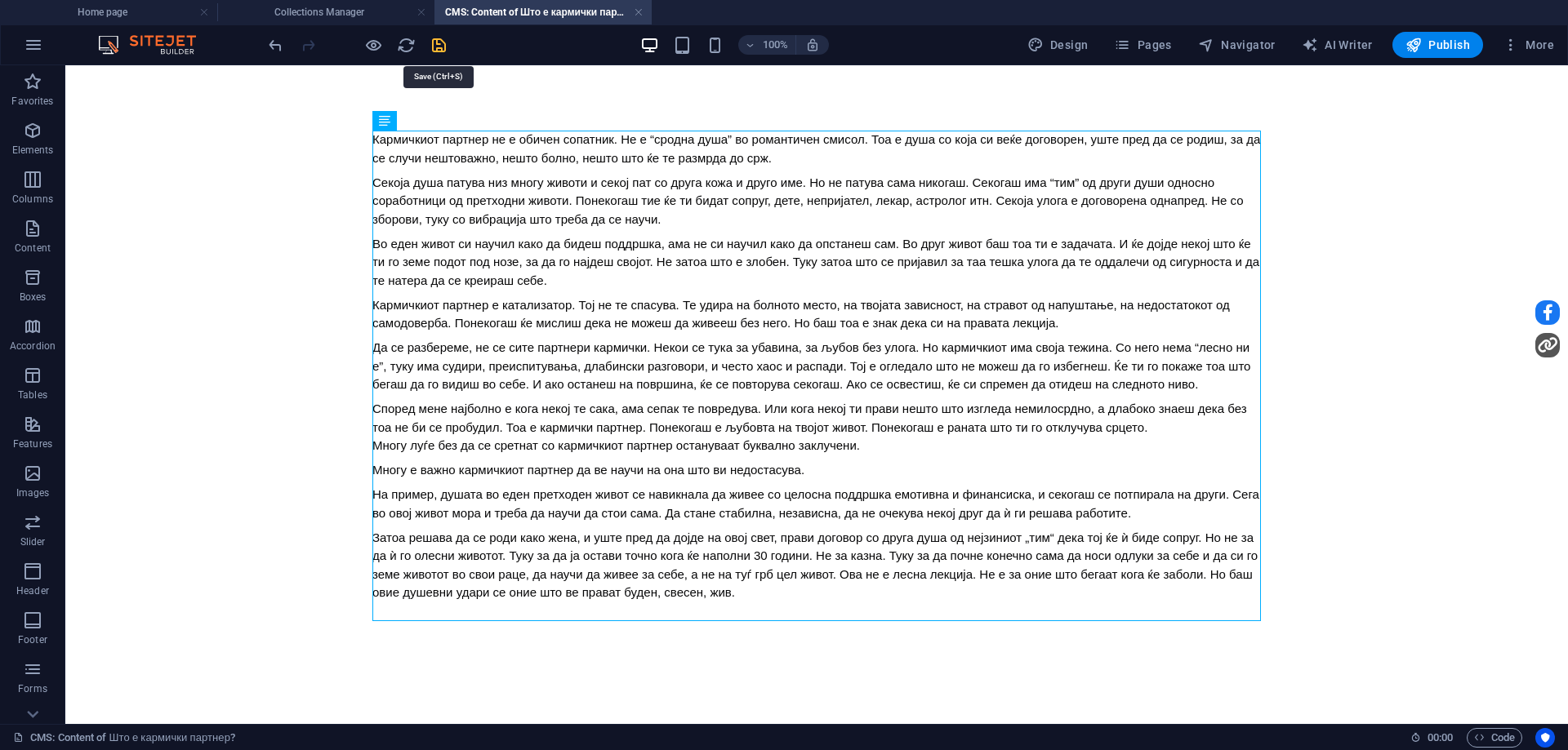
click at [439, 48] on icon "save" at bounding box center [439, 45] width 19 height 19
click at [637, 14] on link at bounding box center [639, 13] width 10 height 15
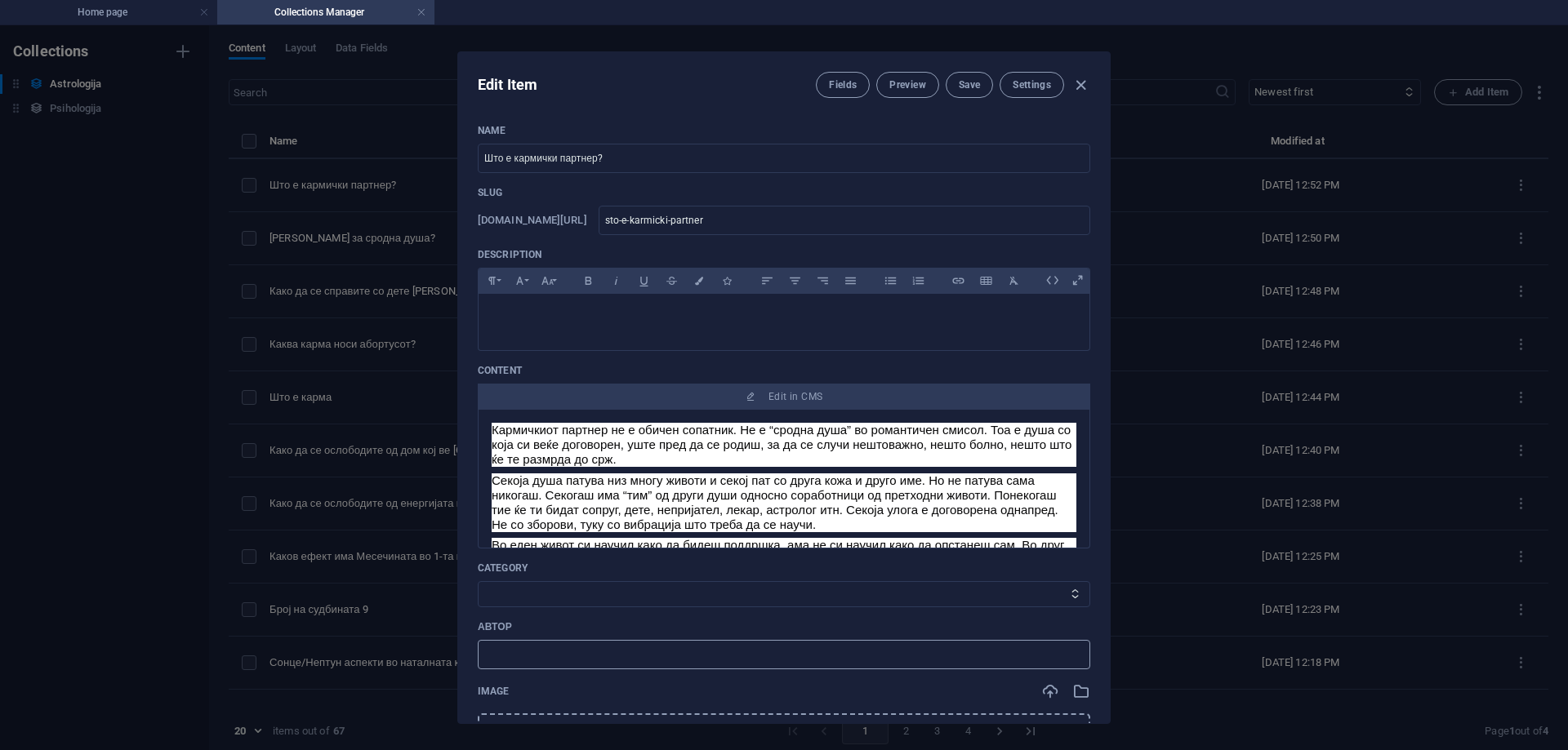
scroll to position [163, 0]
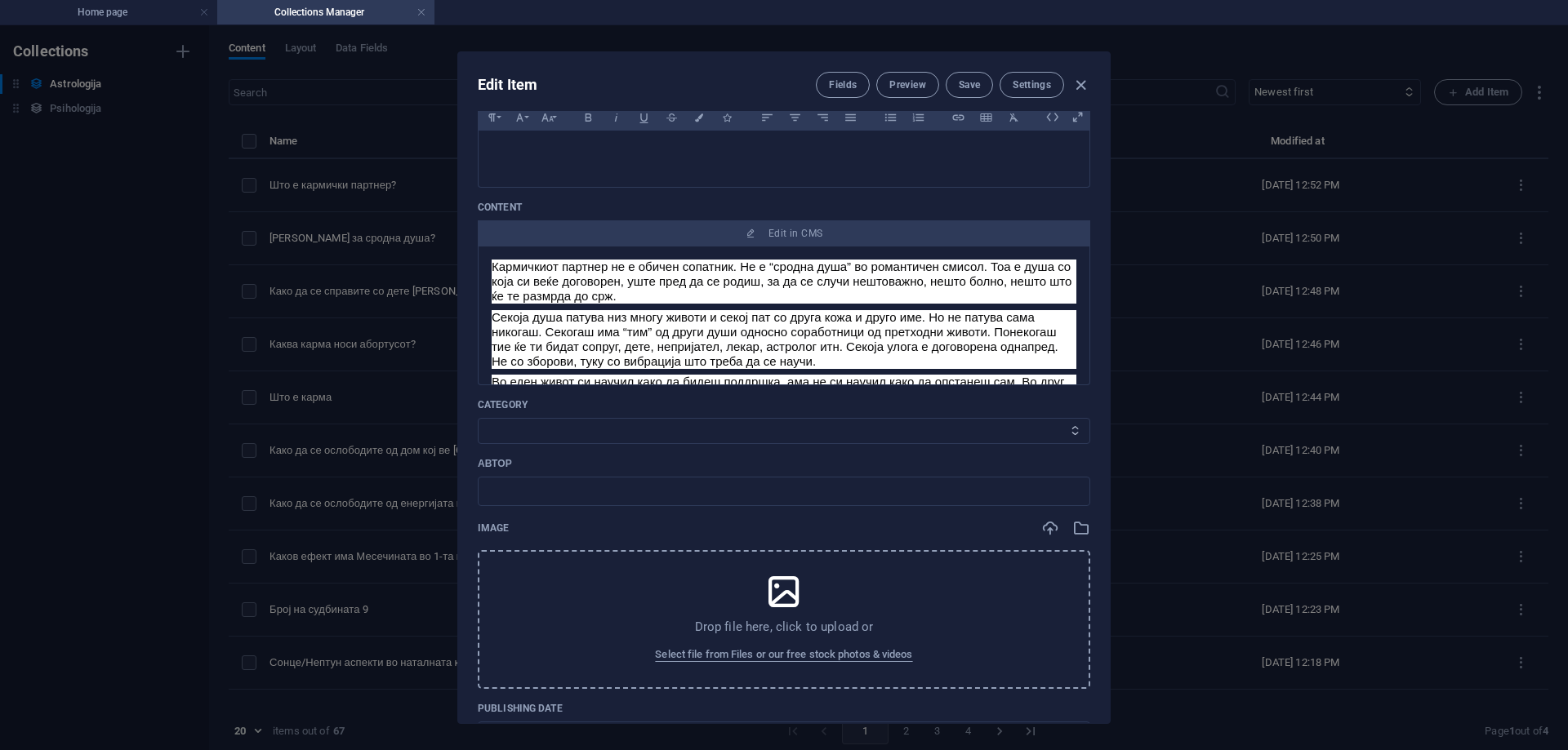
click at [638, 435] on select "Category 1 Category 2" at bounding box center [783, 431] width 612 height 26
click at [478, 418] on select "Category 1 Category 2" at bounding box center [783, 431] width 612 height 26
click at [634, 485] on input "text" at bounding box center [783, 491] width 612 height 30
click at [742, 654] on span "Select file from Files or our free stock photos & videos" at bounding box center [784, 654] width 257 height 19
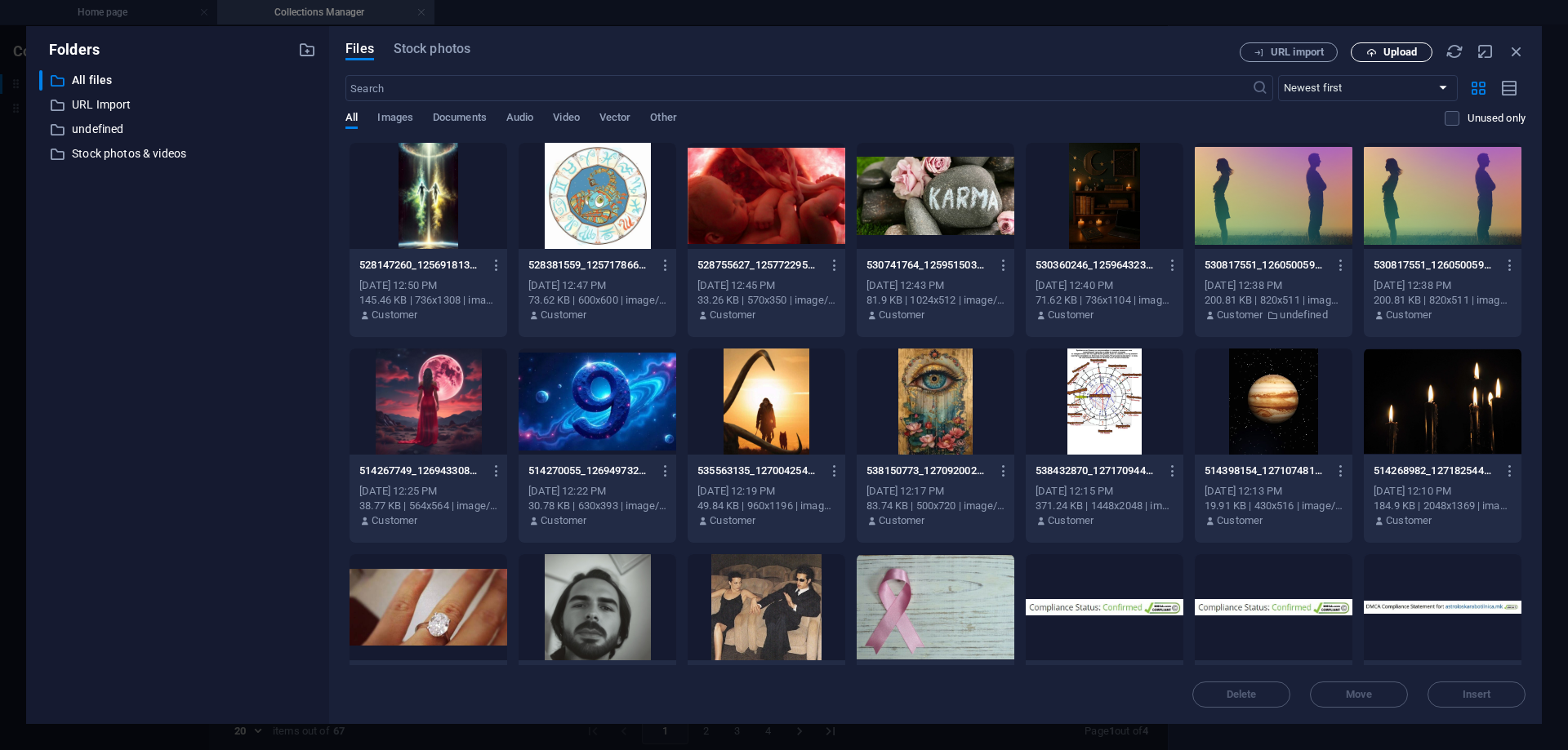
click at [1407, 48] on span "Upload" at bounding box center [1400, 52] width 34 height 10
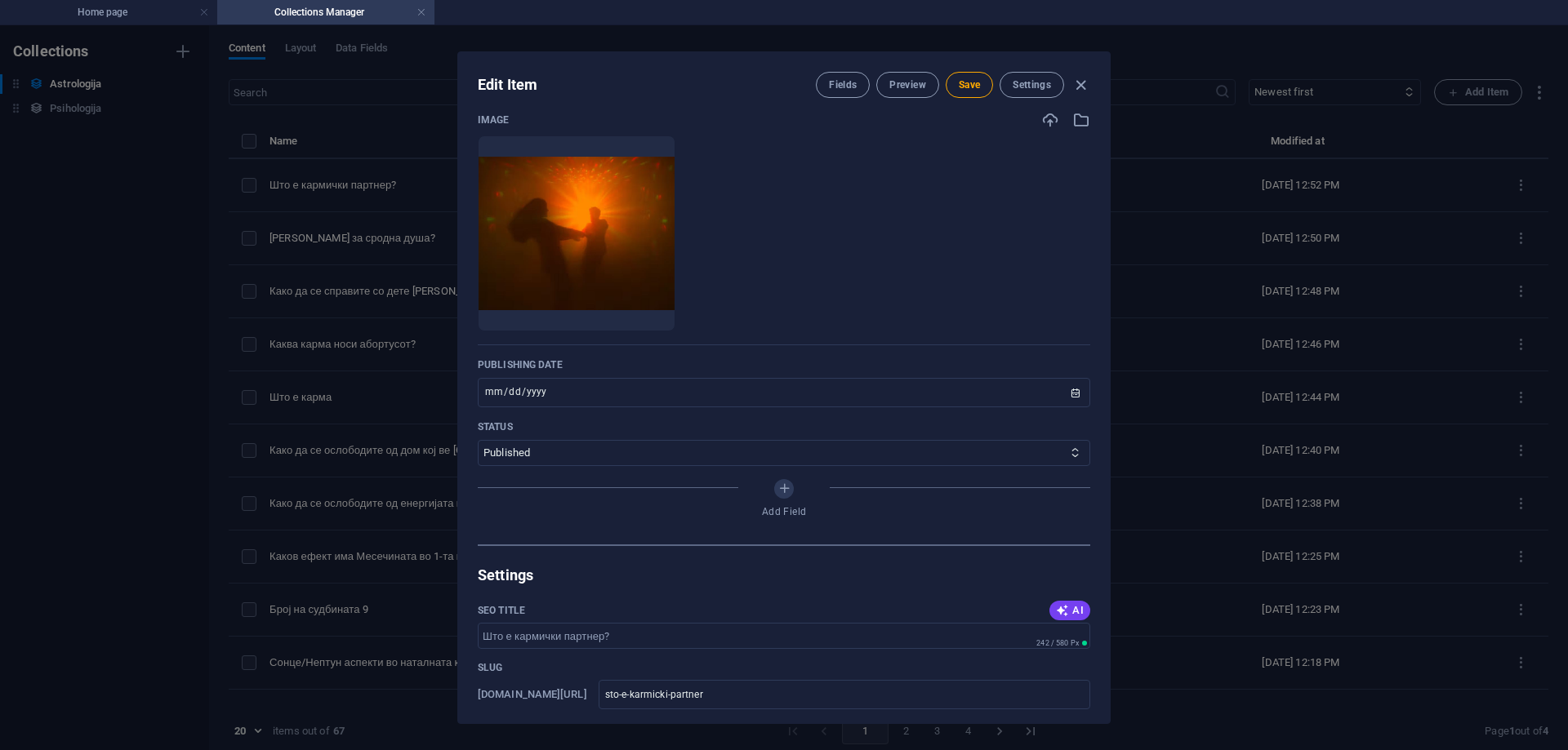
scroll to position [735, 0]
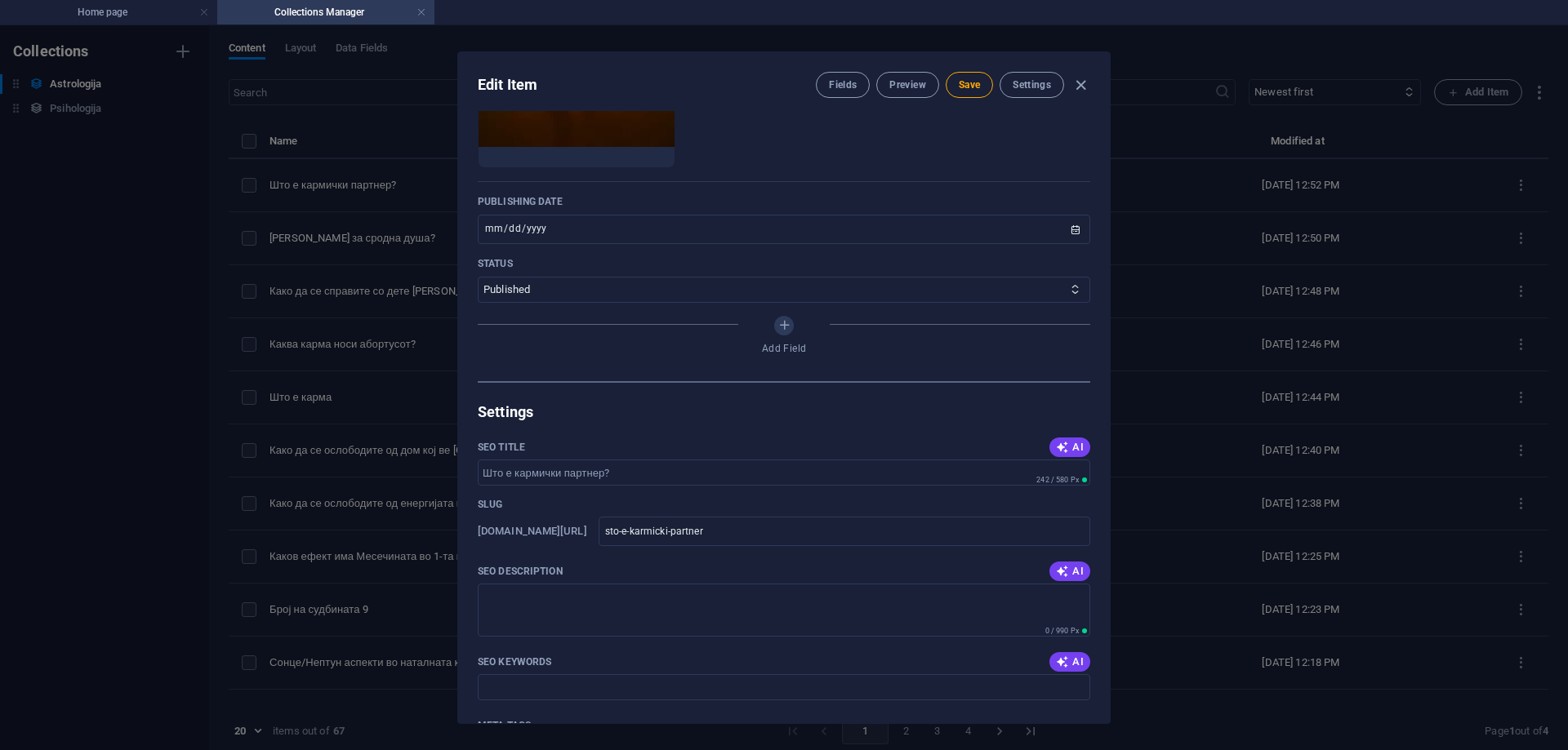
click at [1057, 571] on icon "button" at bounding box center [1062, 571] width 13 height 13
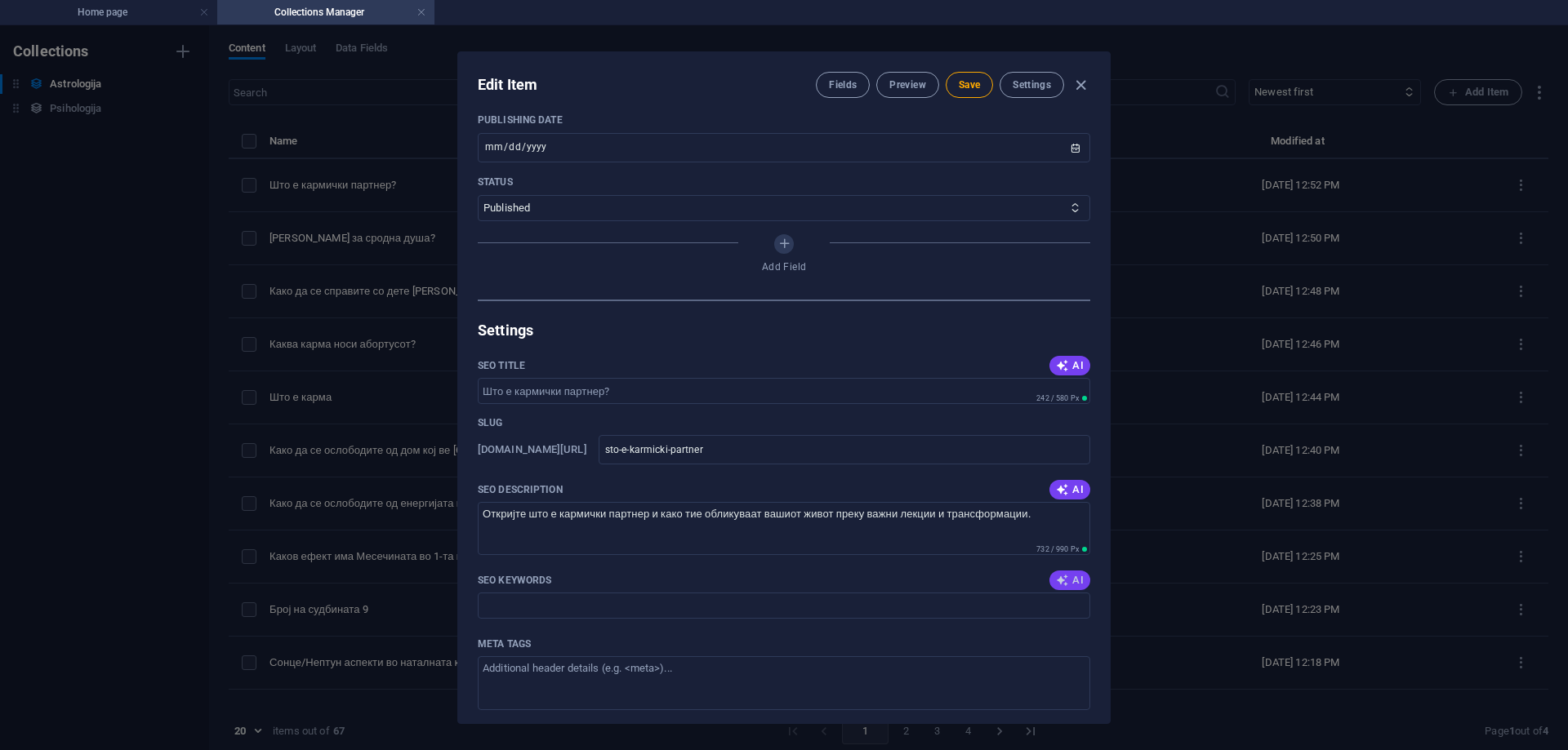
click at [1072, 581] on span "AI" at bounding box center [1069, 580] width 28 height 13
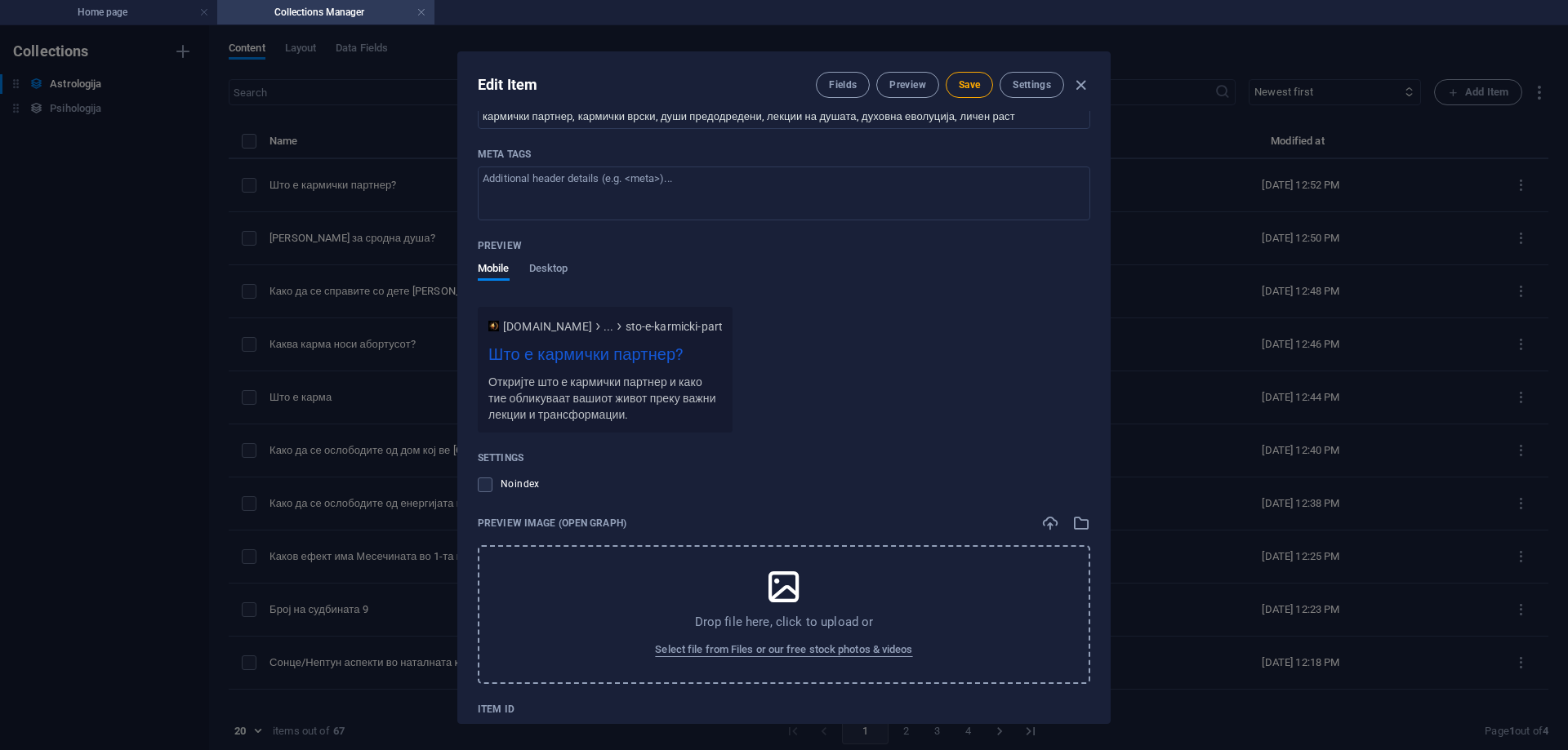
scroll to position [1362, 0]
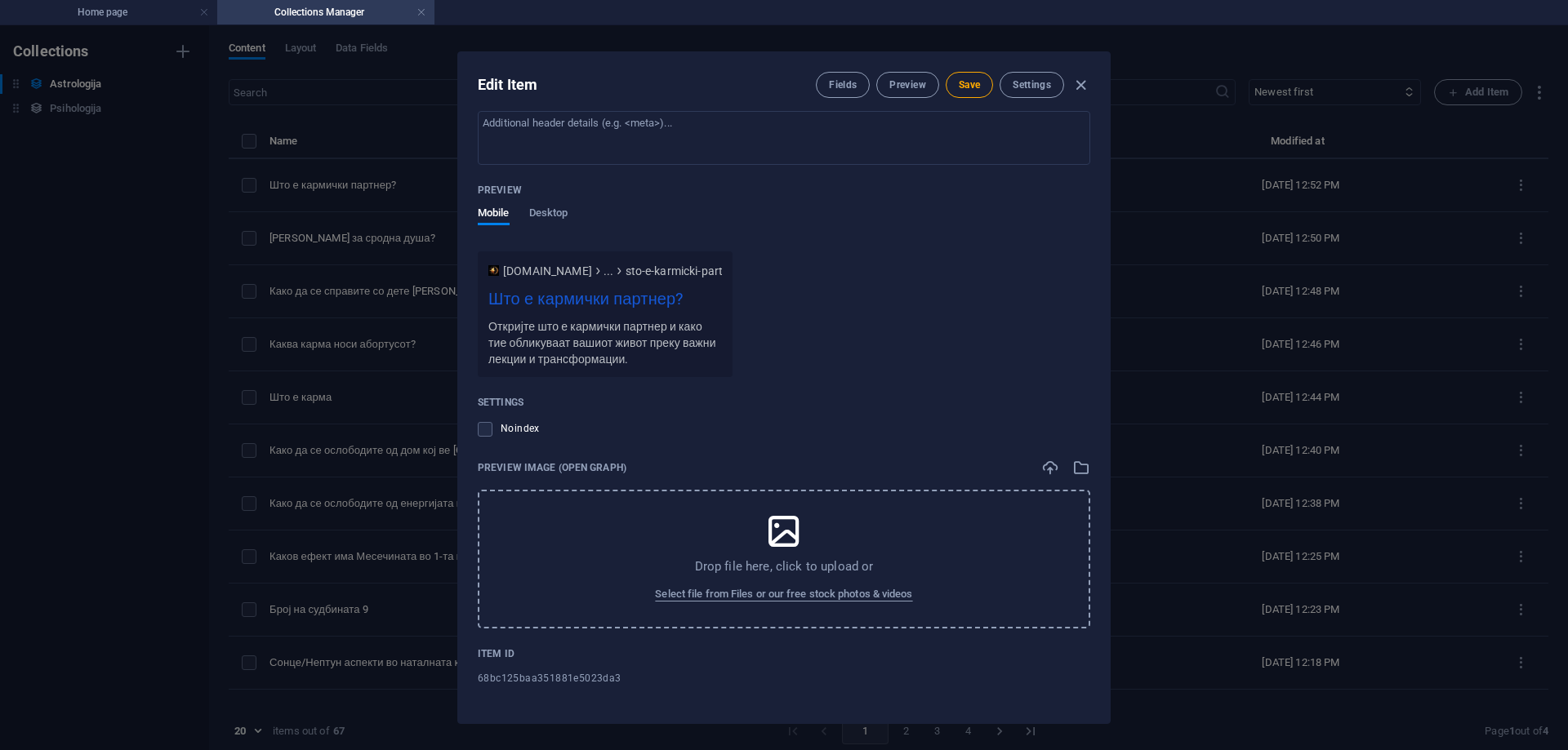
click at [837, 533] on div "Drop file here, click to upload or Select file from Files or our free stock pho…" at bounding box center [783, 560] width 612 height 139
click at [1077, 472] on icon "button" at bounding box center [1081, 467] width 18 height 18
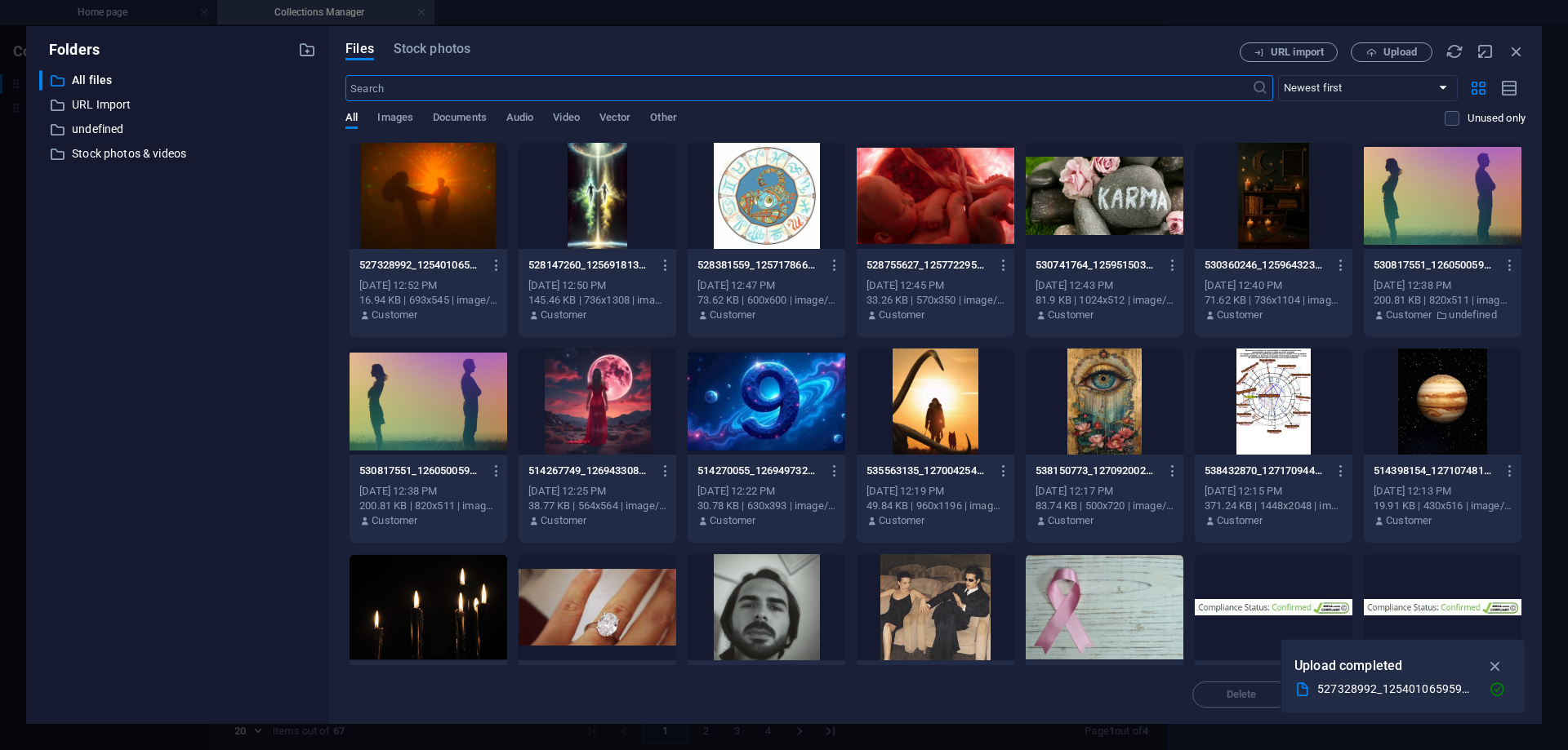
click at [421, 189] on div at bounding box center [428, 196] width 157 height 106
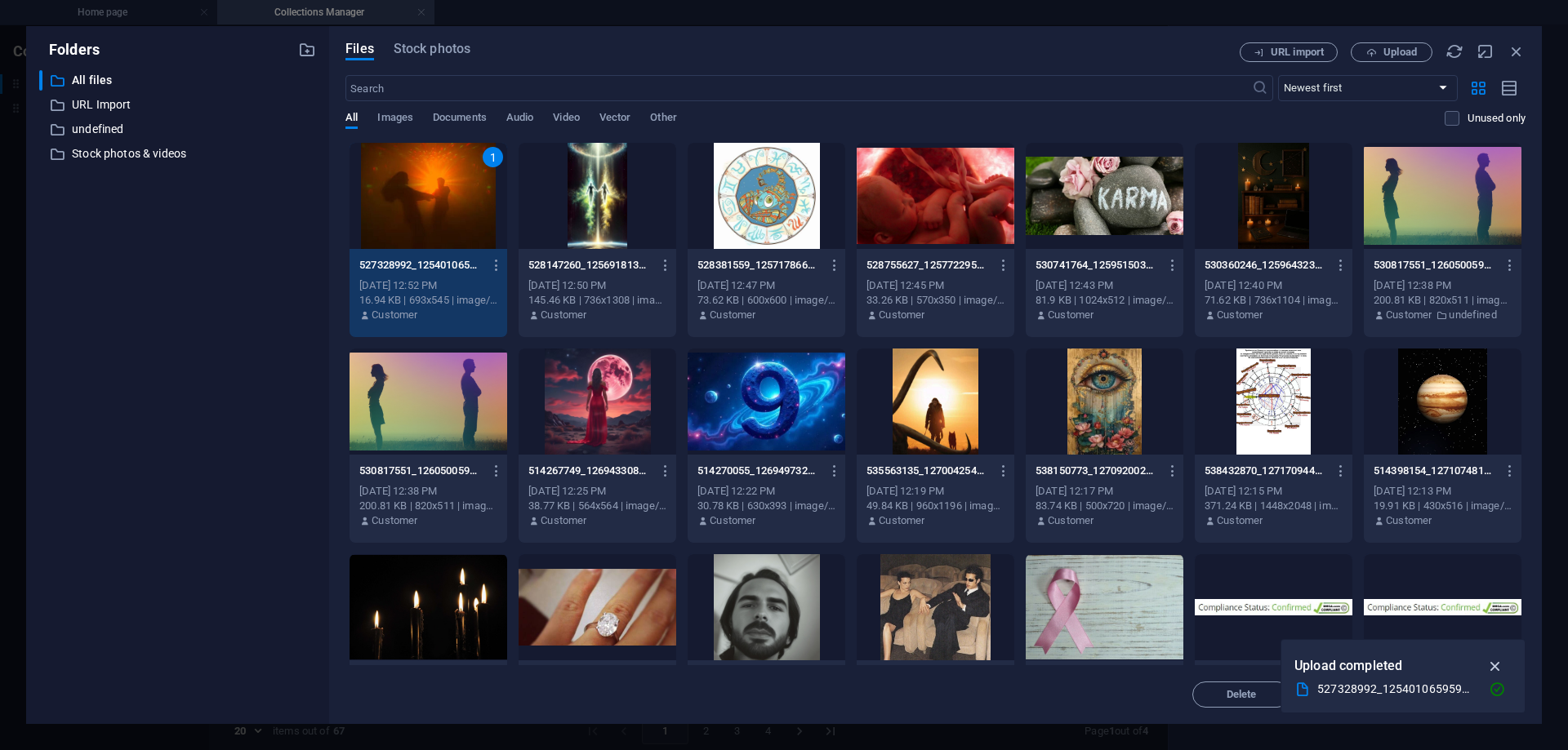
click at [1497, 668] on icon "button" at bounding box center [1496, 666] width 19 height 18
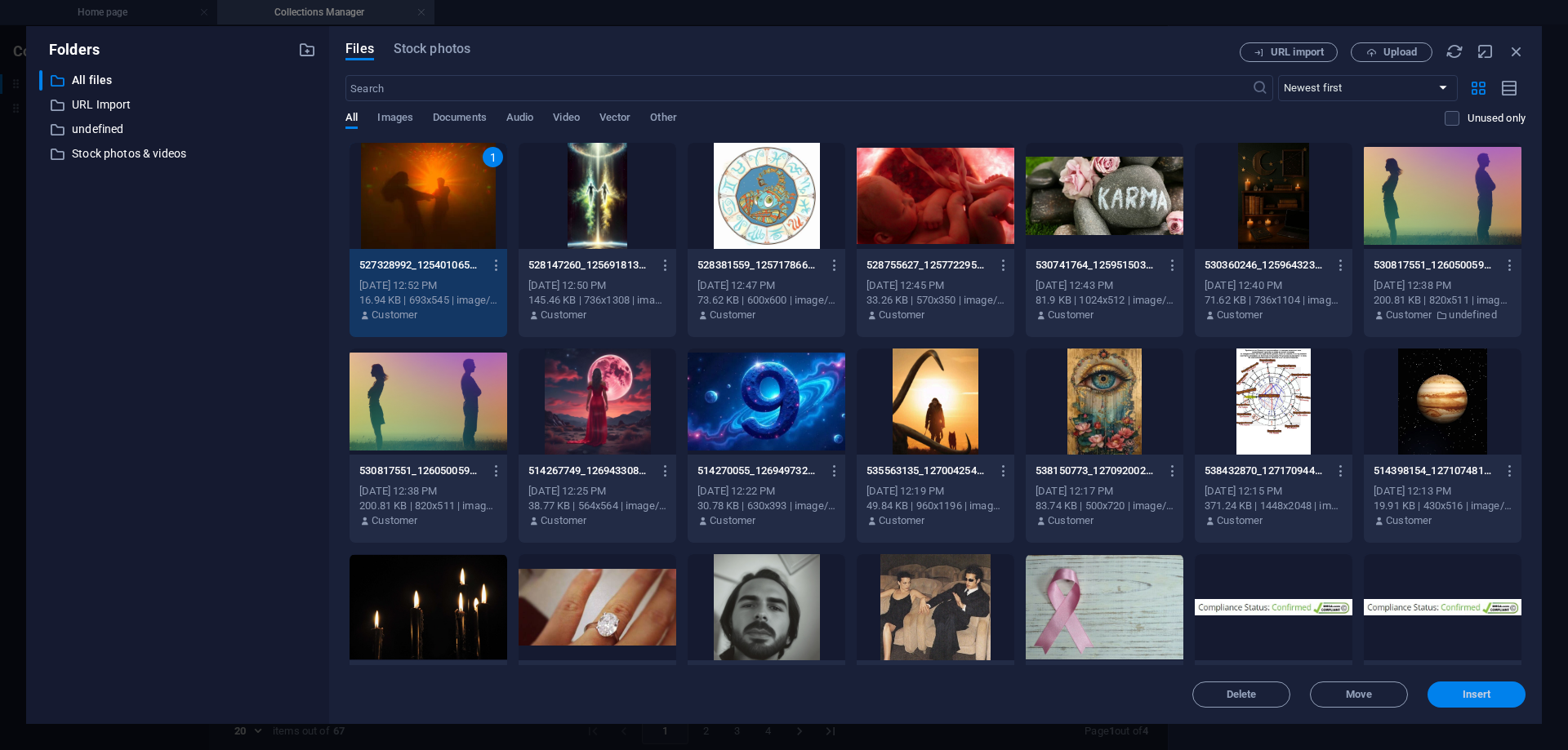
click at [1480, 692] on span "Insert" at bounding box center [1477, 695] width 29 height 10
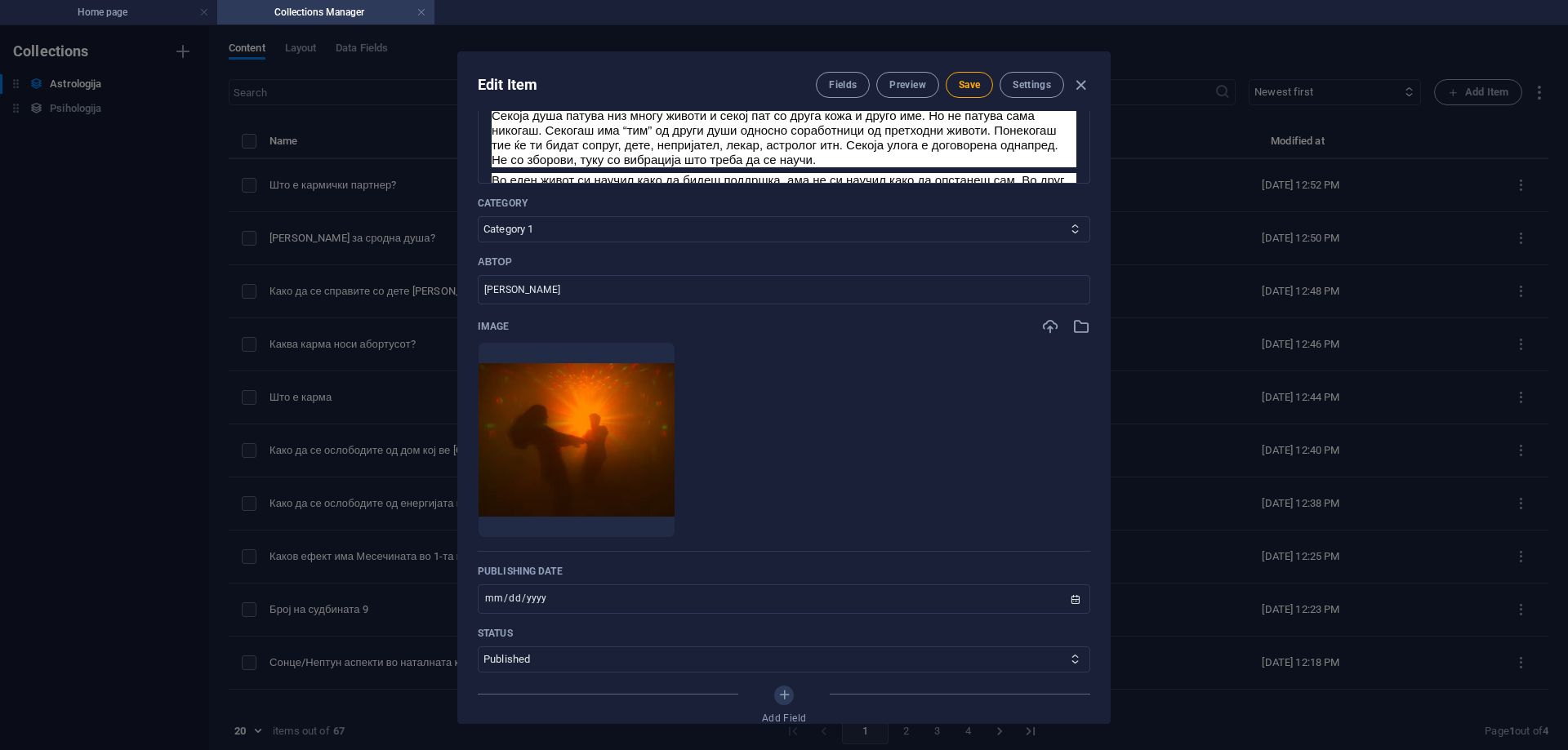
scroll to position [38, 0]
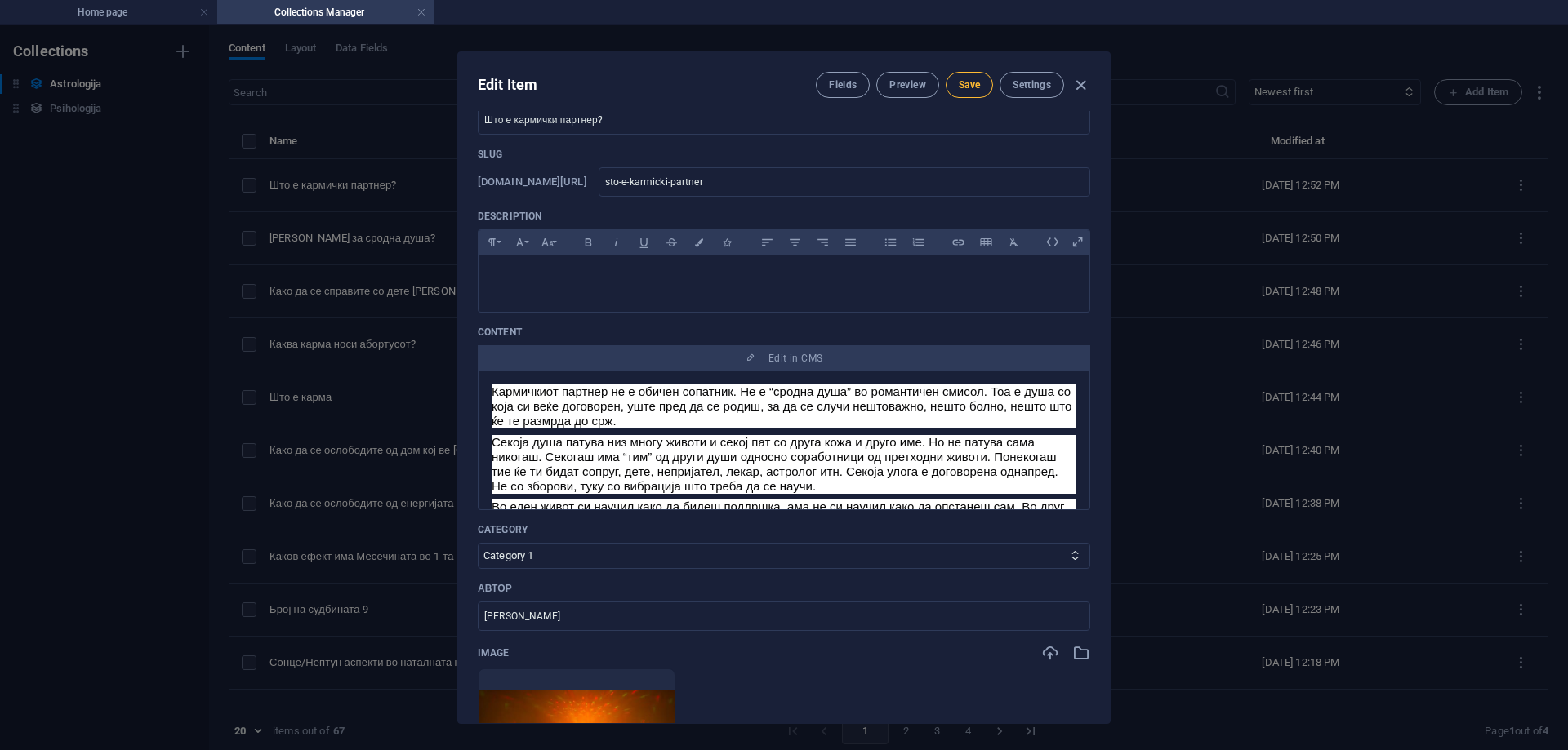
click at [962, 83] on span "Save" at bounding box center [969, 85] width 21 height 13
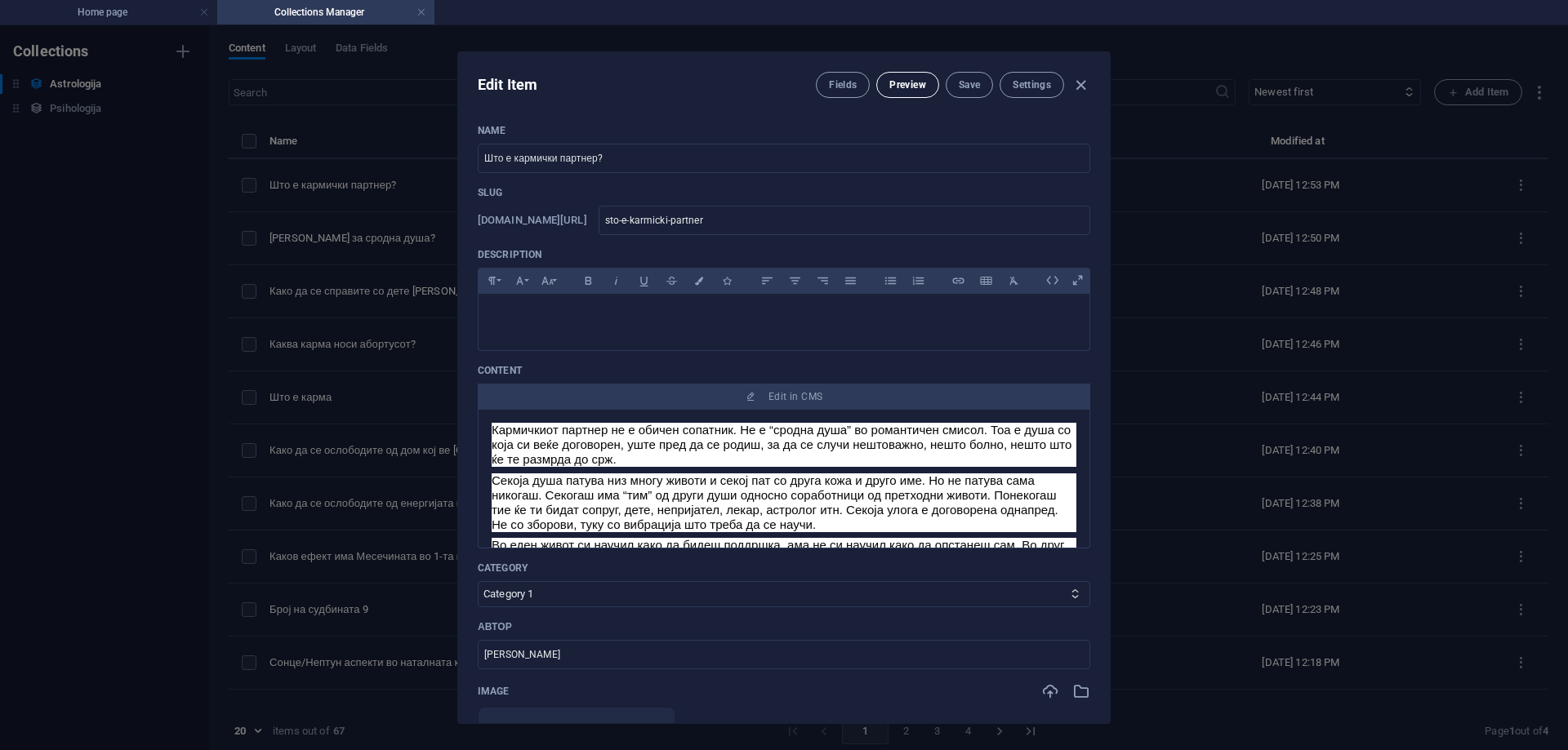
click at [920, 93] on button "Preview" at bounding box center [907, 85] width 62 height 26
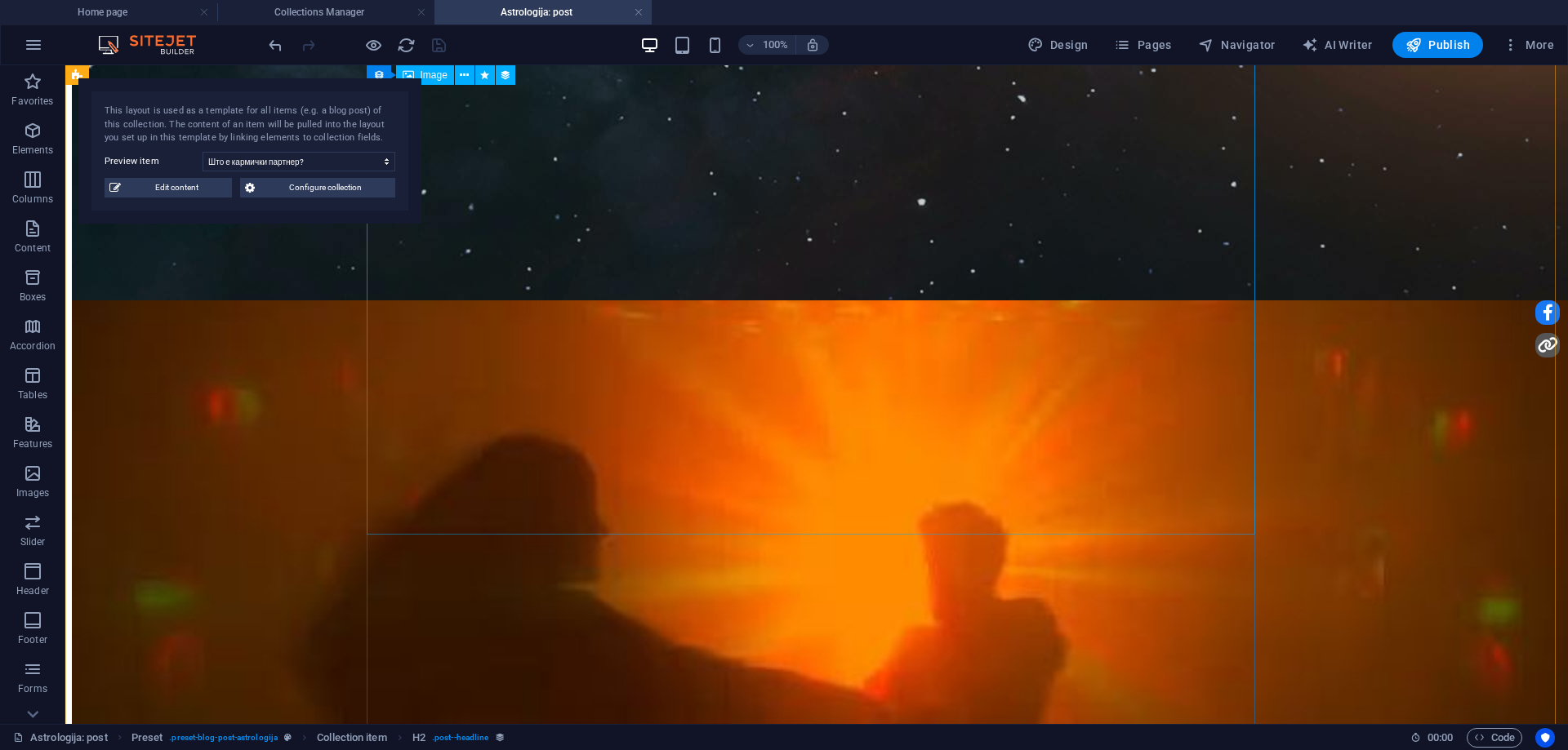
scroll to position [817, 0]
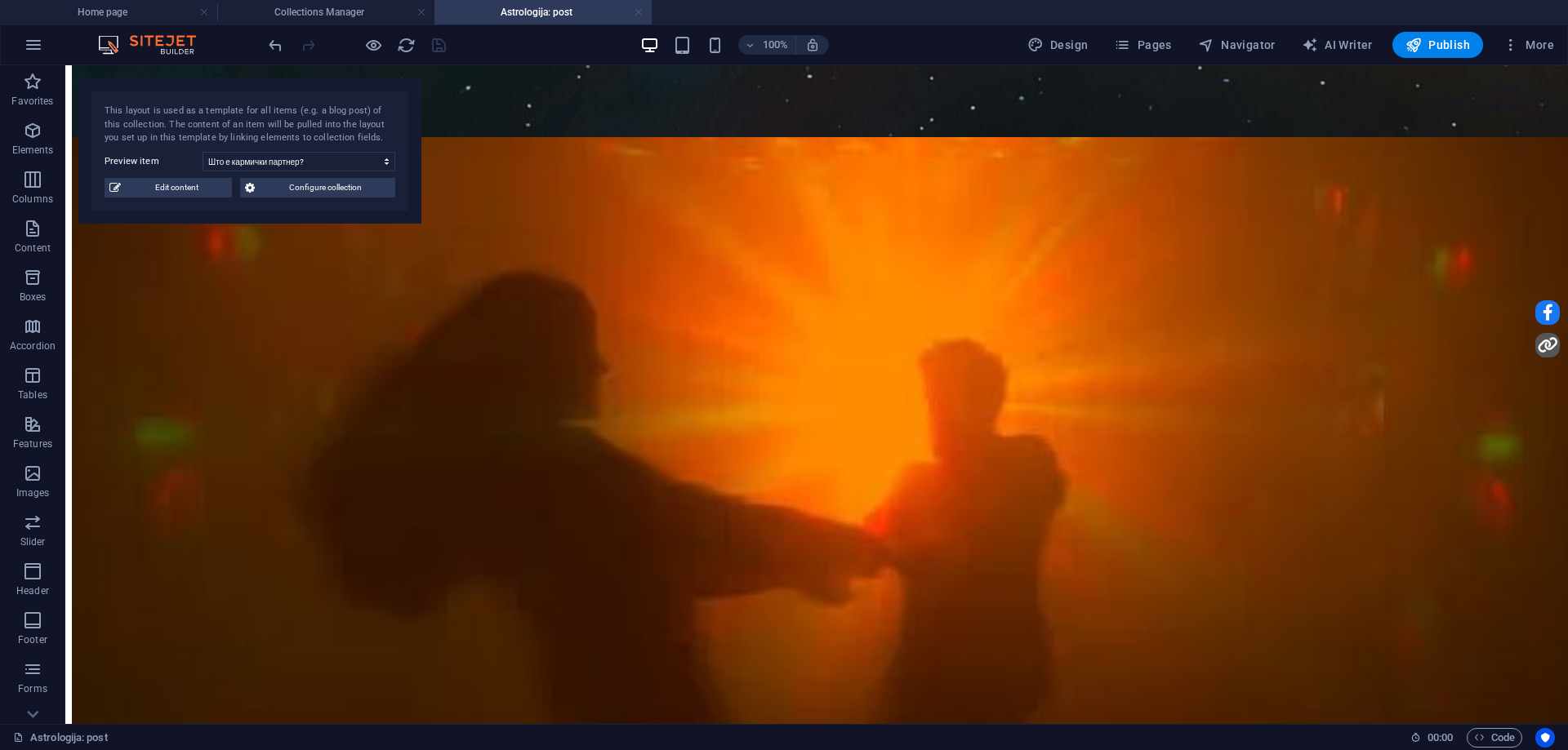
click at [635, 14] on link at bounding box center [639, 13] width 10 height 15
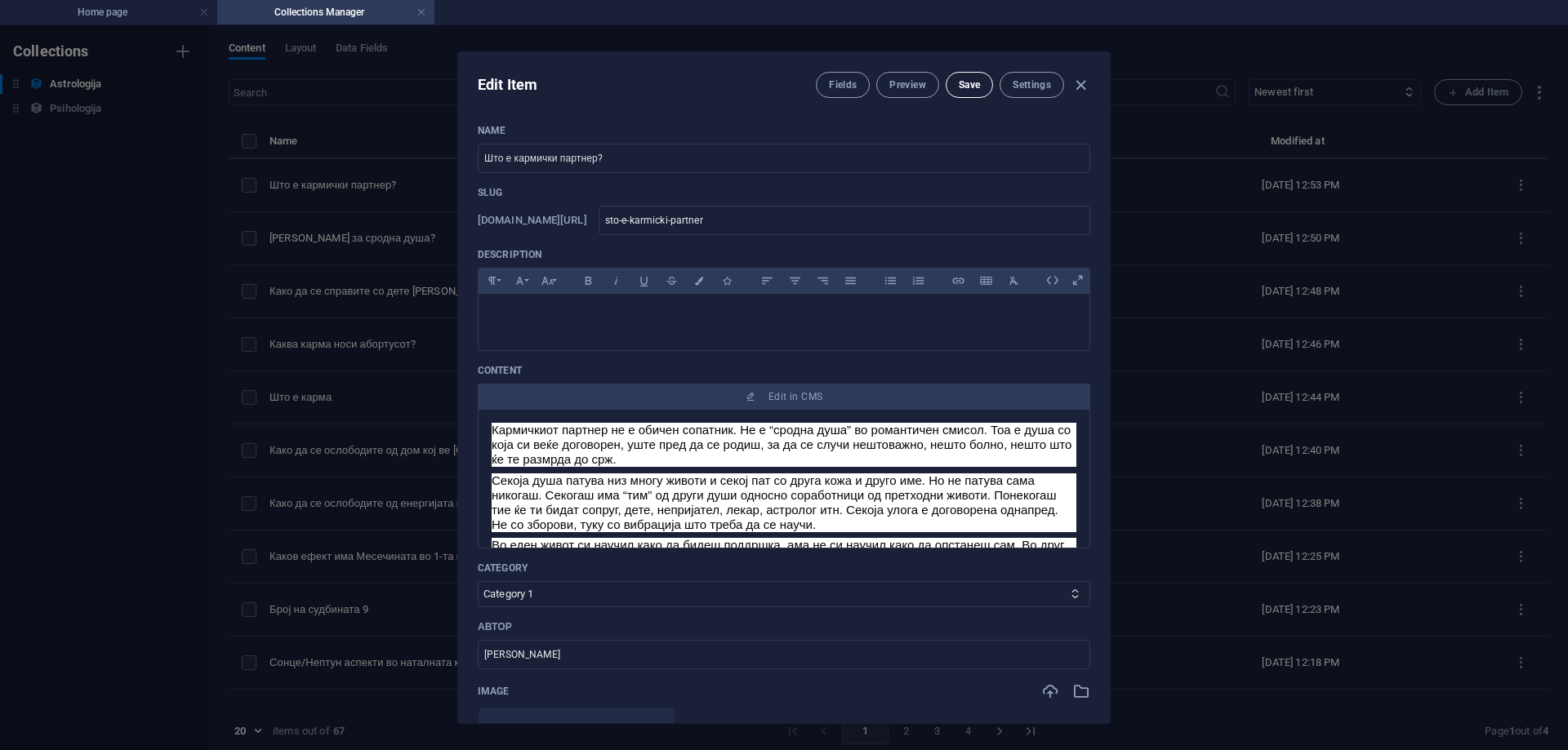
click at [1074, 86] on icon "button" at bounding box center [1081, 85] width 19 height 19
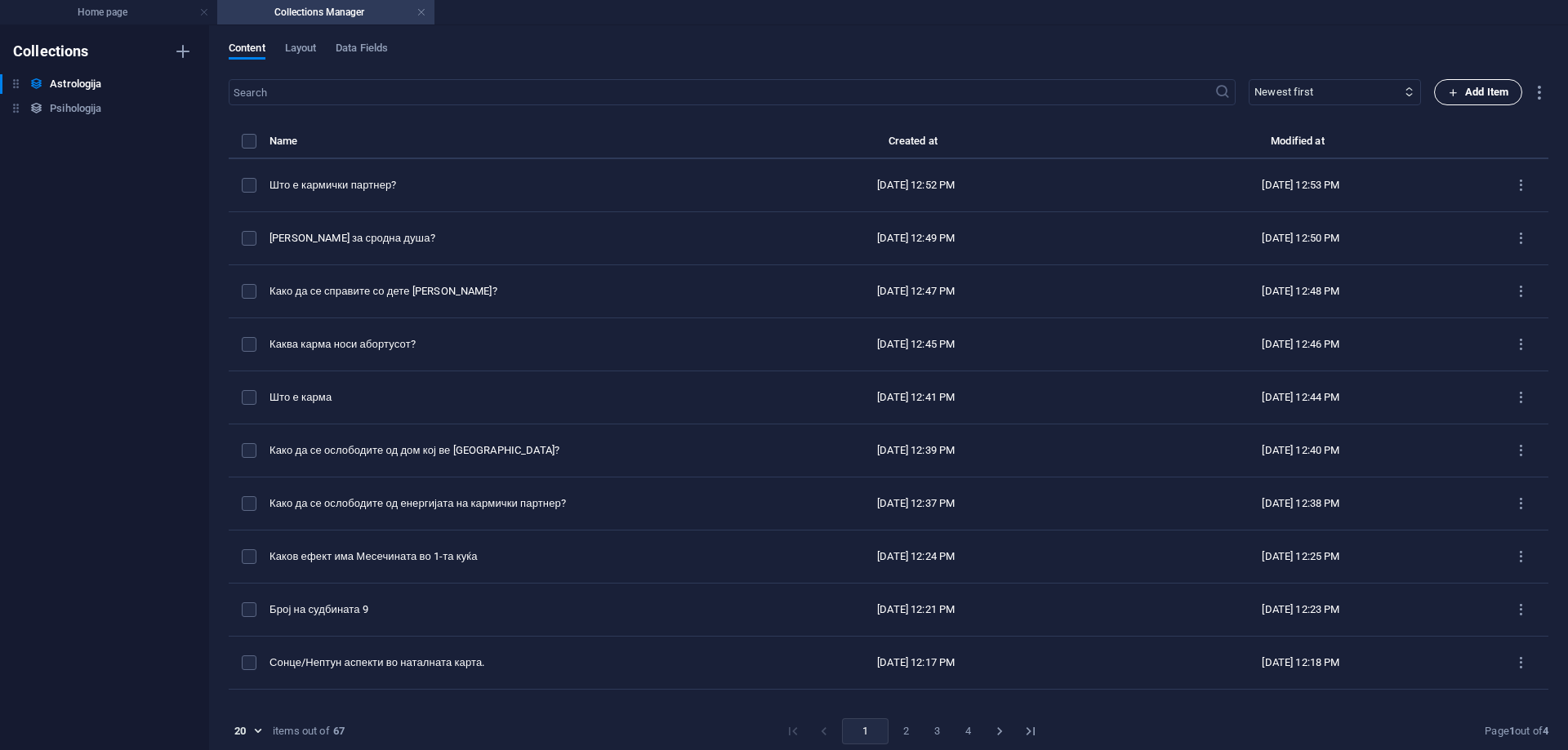
click at [1495, 92] on span "Add Item" at bounding box center [1477, 91] width 60 height 19
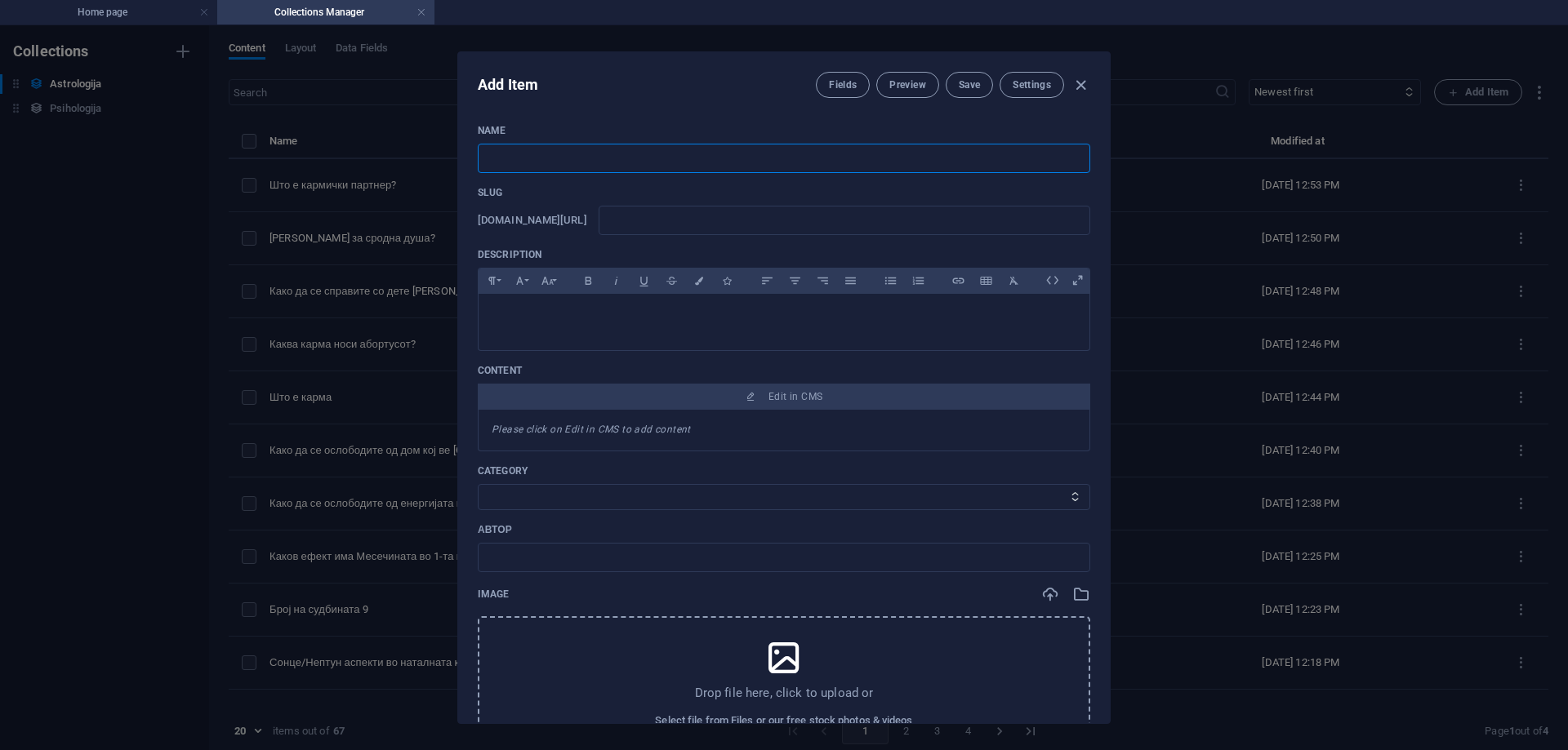
paste input "Квадрат Плутон/Сонце во синастрија, транзит и солар."
click at [681, 216] on input "text" at bounding box center [844, 220] width 492 height 30
click at [963, 84] on span "Save" at bounding box center [969, 85] width 21 height 13
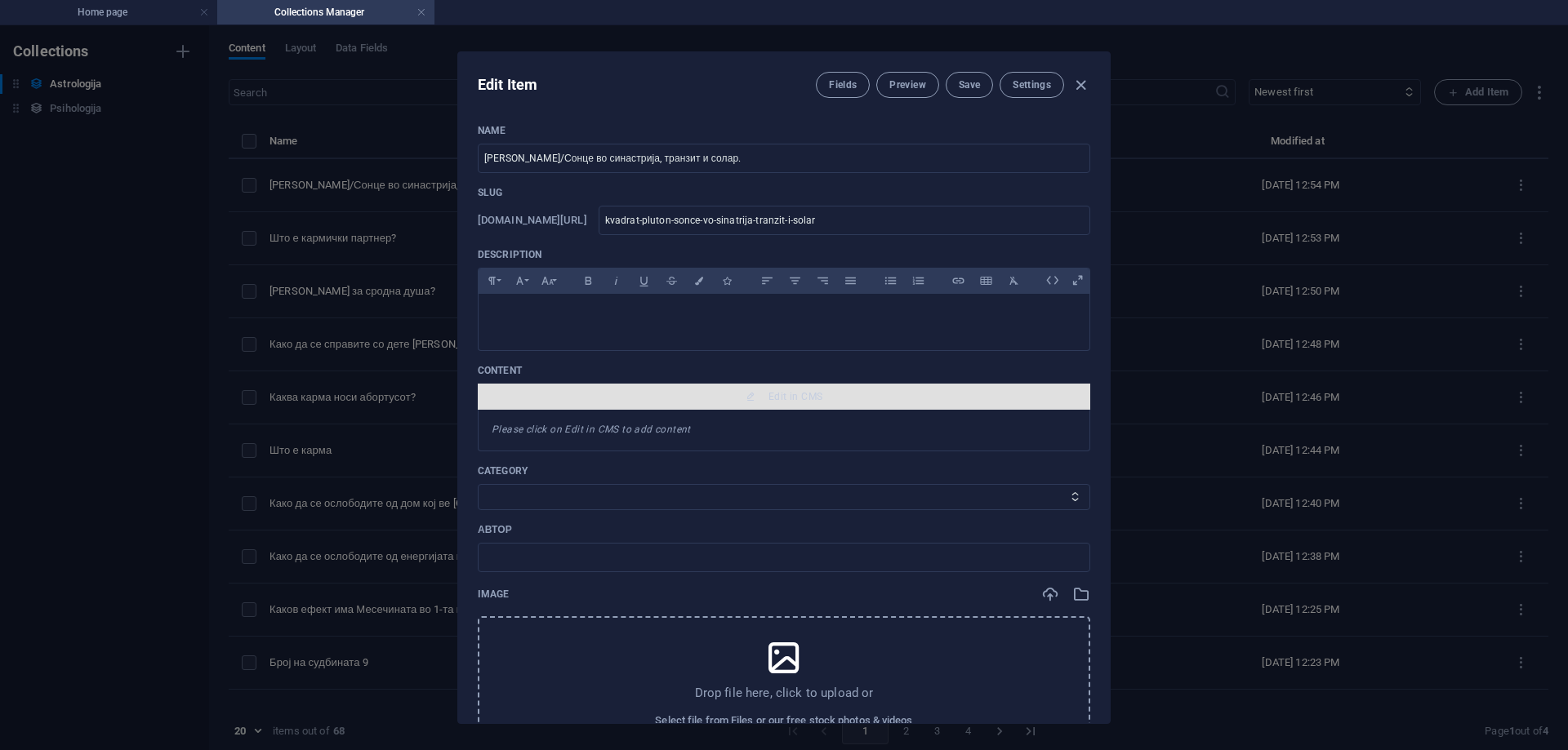
click at [812, 400] on span "Edit in CMS" at bounding box center [796, 396] width 54 height 13
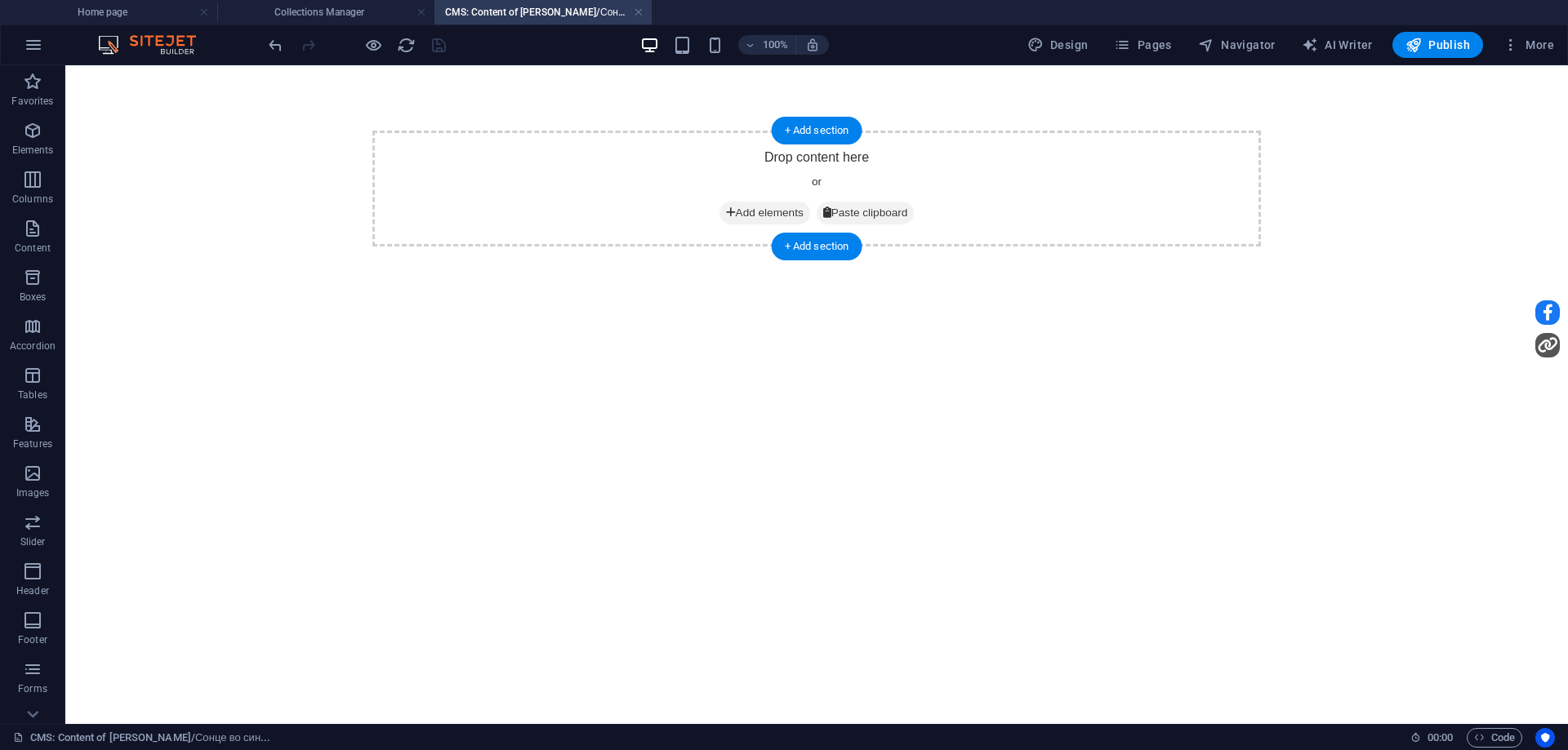
scroll to position [0, 0]
click at [757, 213] on span "Add elements" at bounding box center [765, 212] width 91 height 23
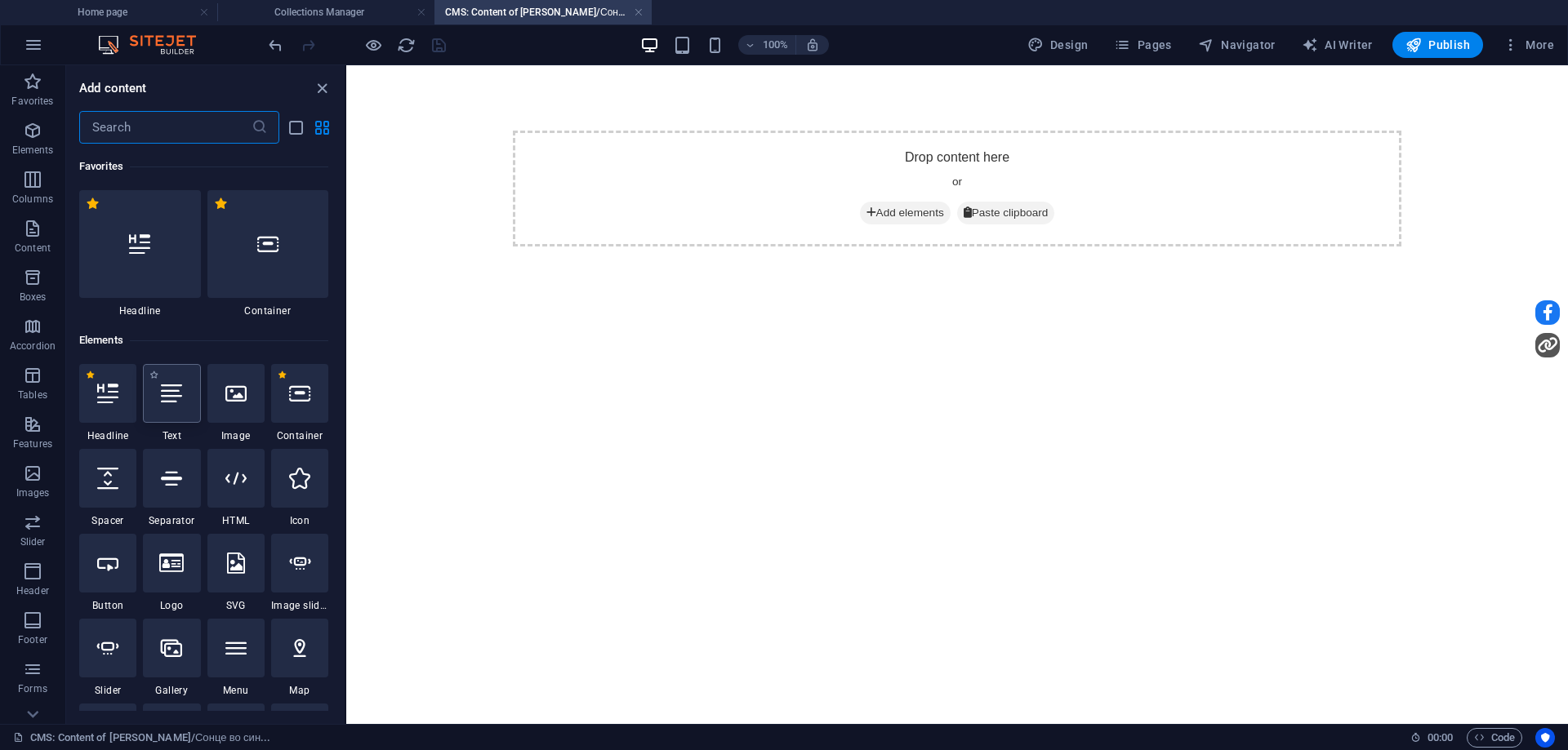
click at [166, 392] on icon at bounding box center [171, 393] width 21 height 21
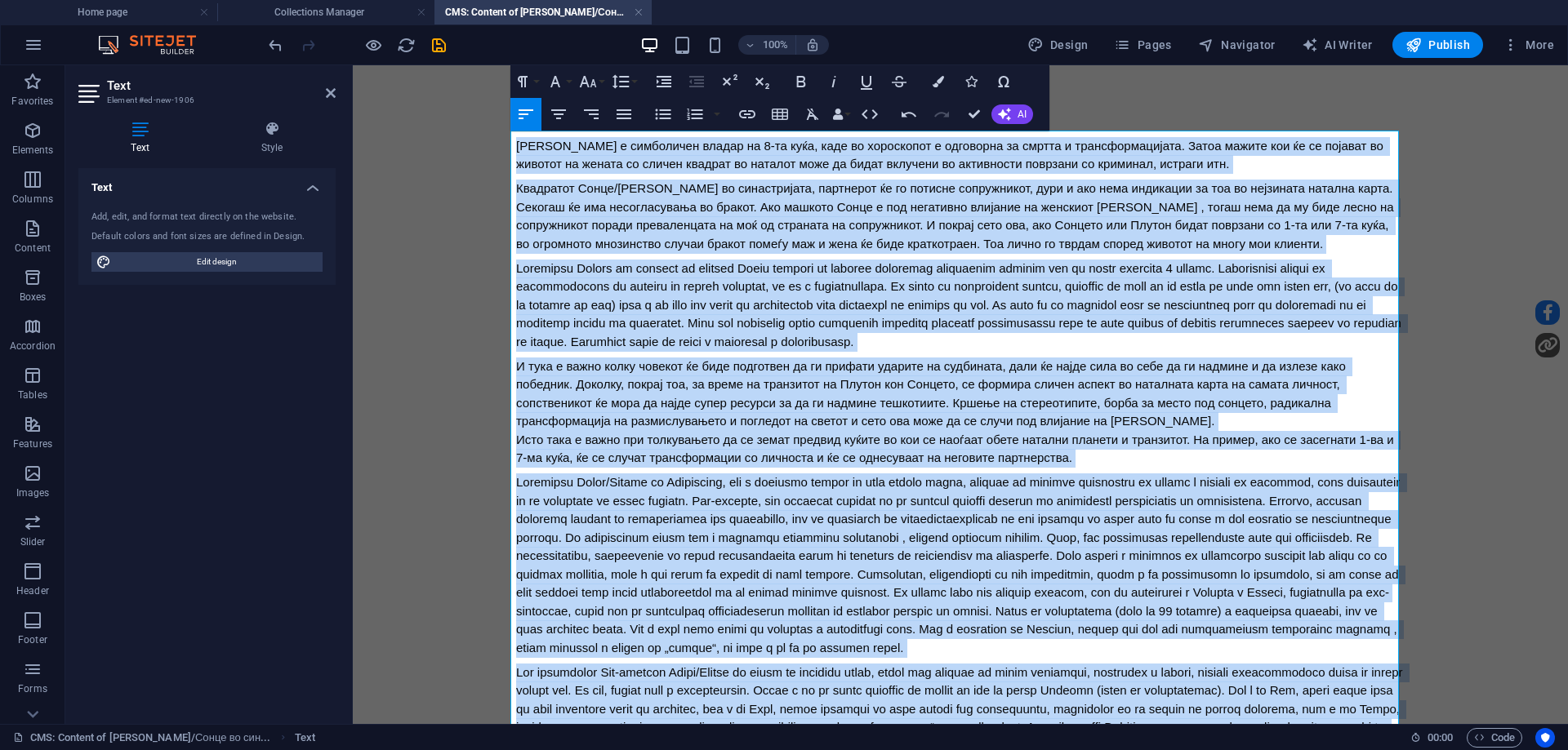
drag, startPoint x: 815, startPoint y: 653, endPoint x: 337, endPoint y: 35, distance: 781.3
click at [353, 65] on html "Плутон е симболичен владар на 8-та куќа, каде во хороскопот е одговорна за смрт…" at bounding box center [960, 473] width 1215 height 817
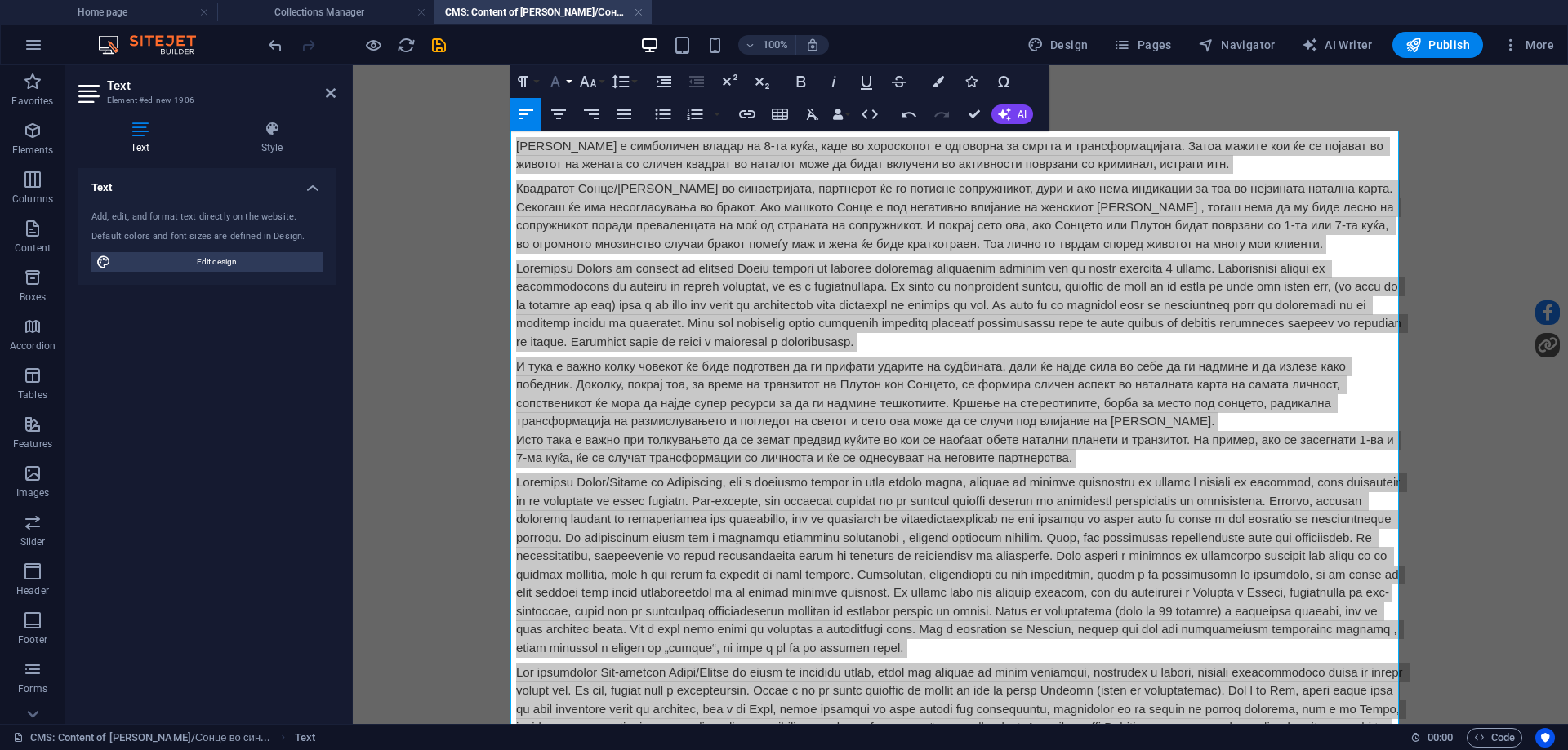
click at [565, 82] on icon "button" at bounding box center [555, 81] width 19 height 19
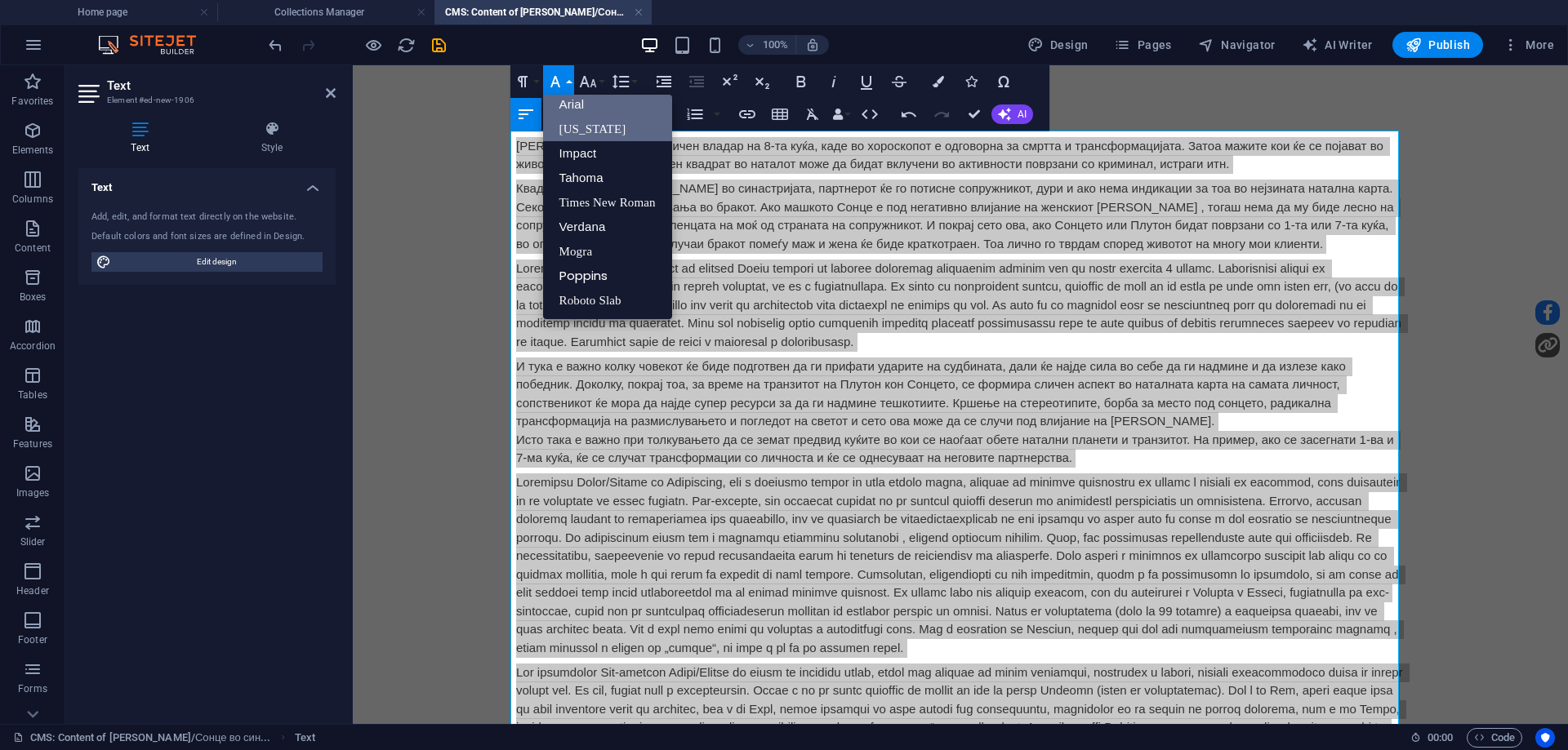
scroll to position [9, 0]
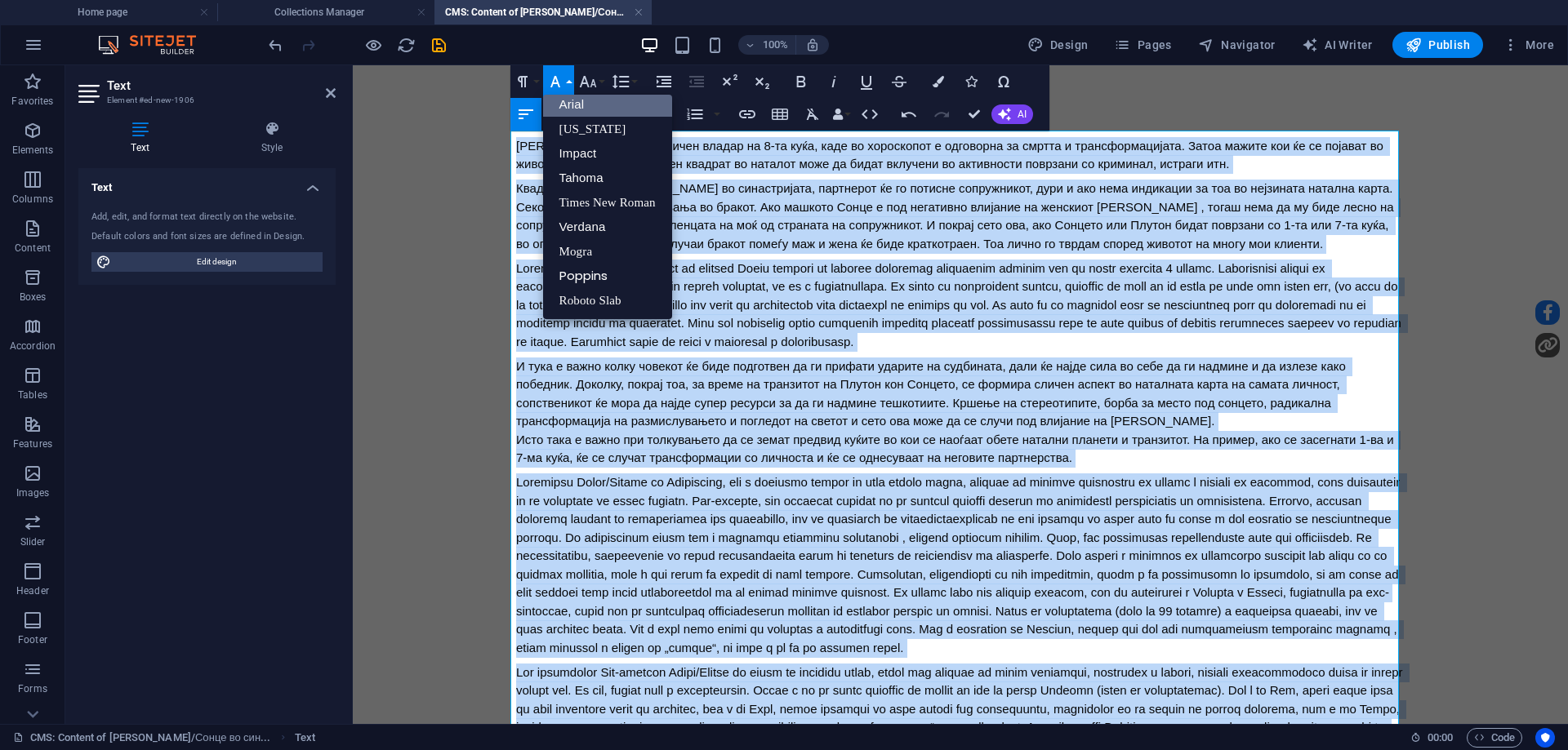
click at [572, 107] on link "Arial" at bounding box center [607, 104] width 129 height 25
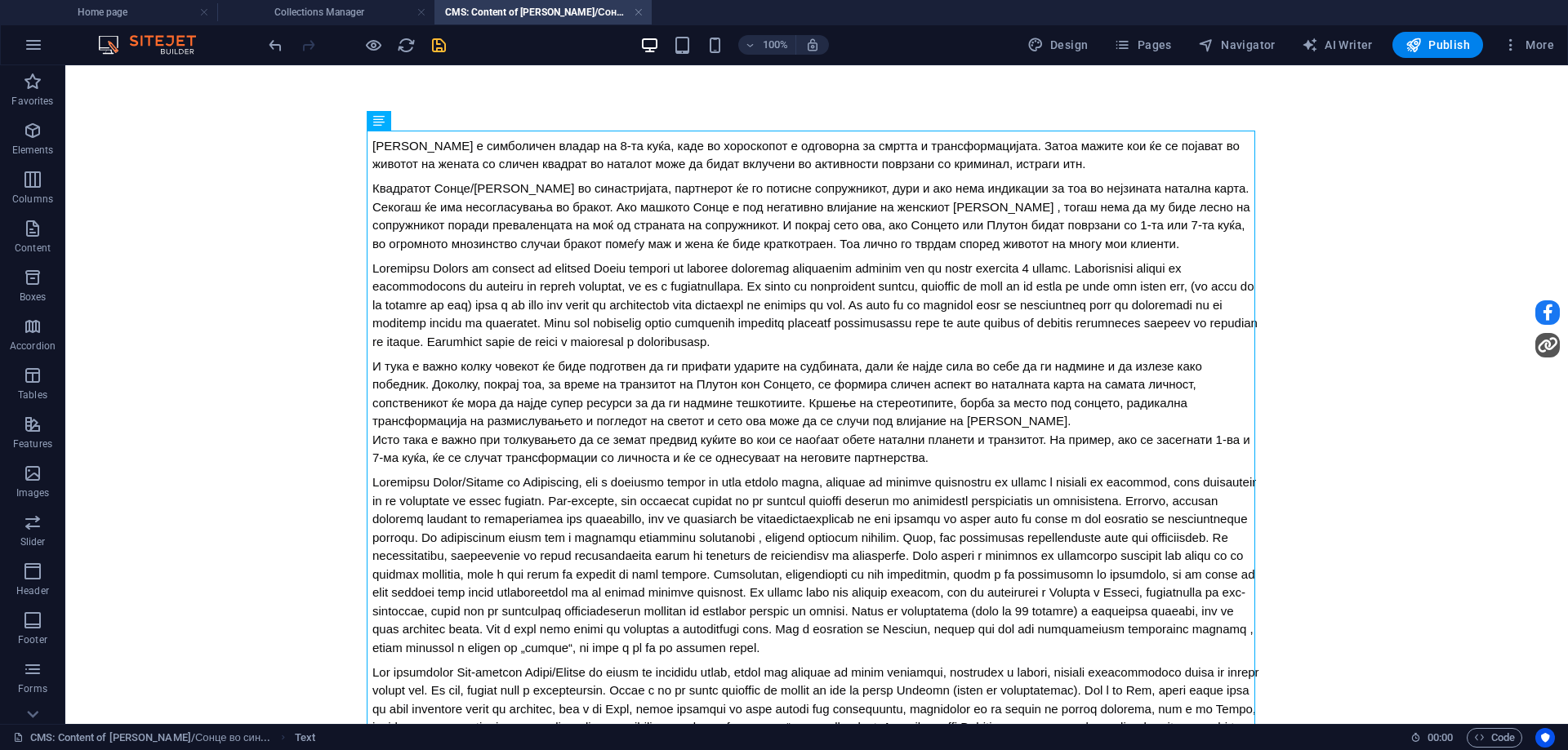
click at [439, 47] on icon "save" at bounding box center [439, 45] width 19 height 19
click at [640, 12] on link at bounding box center [639, 13] width 10 height 15
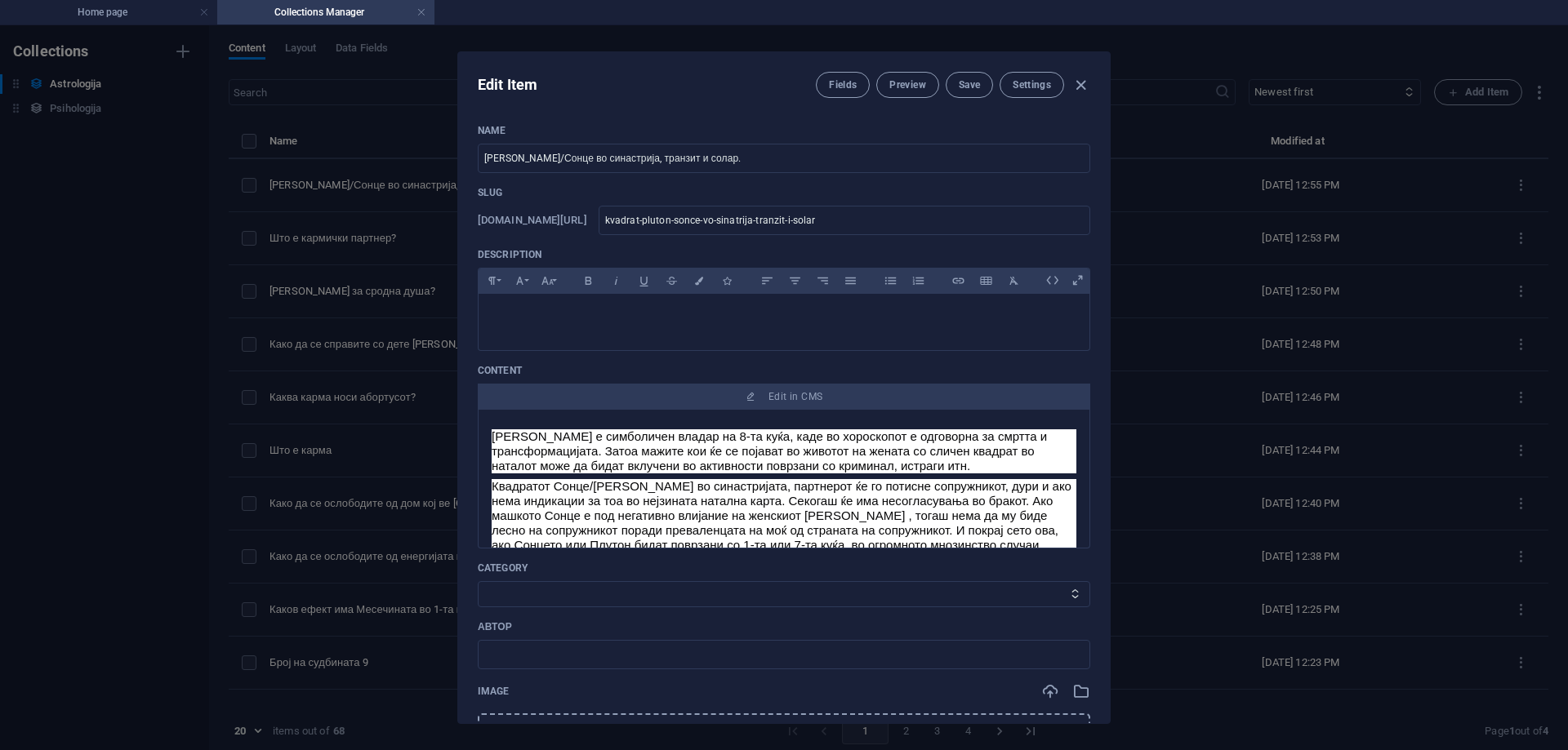
scroll to position [163, 0]
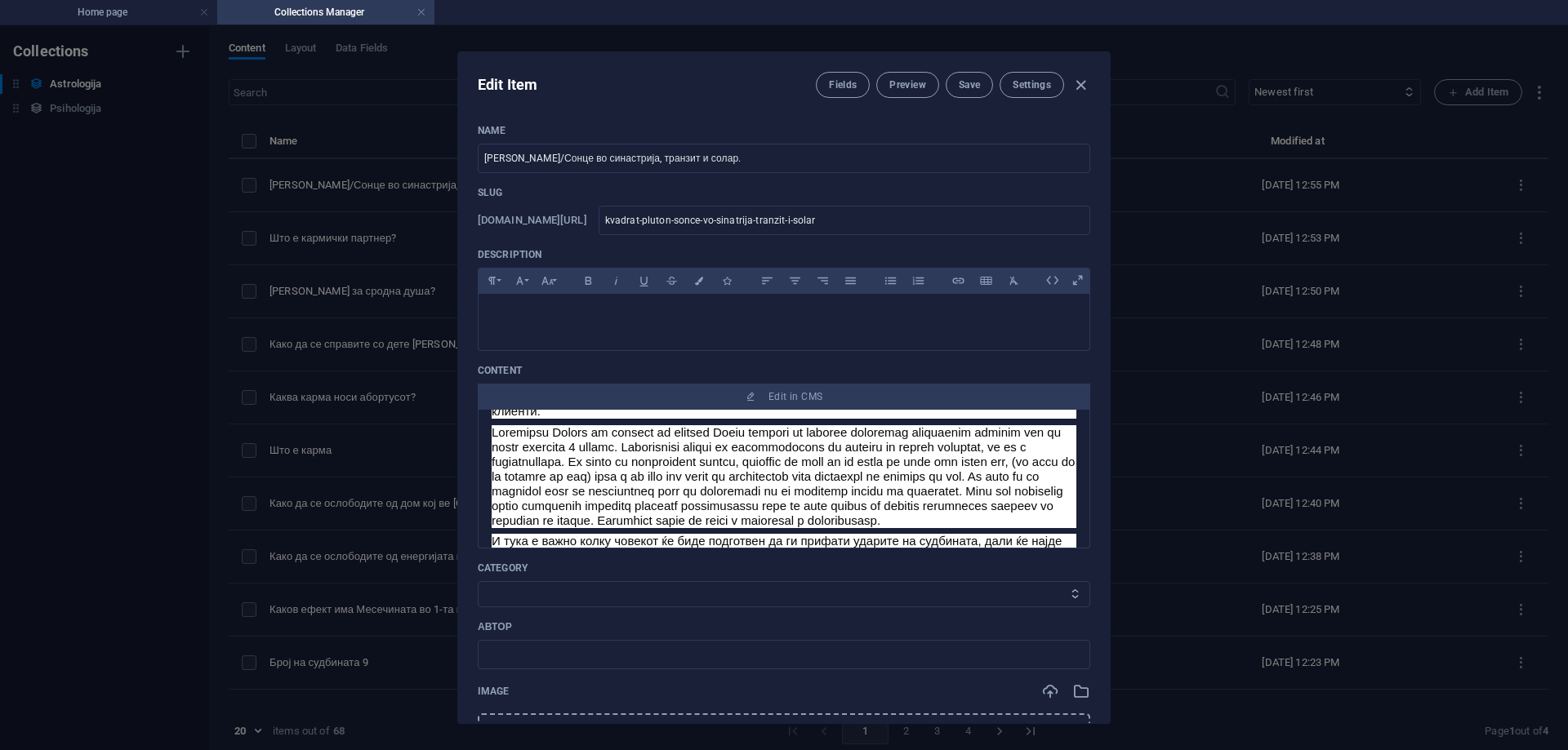
click at [546, 595] on select "Category 1 Category 2" at bounding box center [783, 594] width 612 height 26
click at [552, 610] on div "Name Квадрат Плутон/Сонце во синастрија, транзит и солар. ​ Slug www.example.co…" at bounding box center [783, 588] width 612 height 928
click at [547, 598] on select "Category 1 Category 2" at bounding box center [783, 594] width 612 height 26
click at [549, 598] on select "Category 1 Category 2" at bounding box center [783, 594] width 612 height 26
click at [547, 600] on select "Category 1 Category 2" at bounding box center [783, 594] width 612 height 26
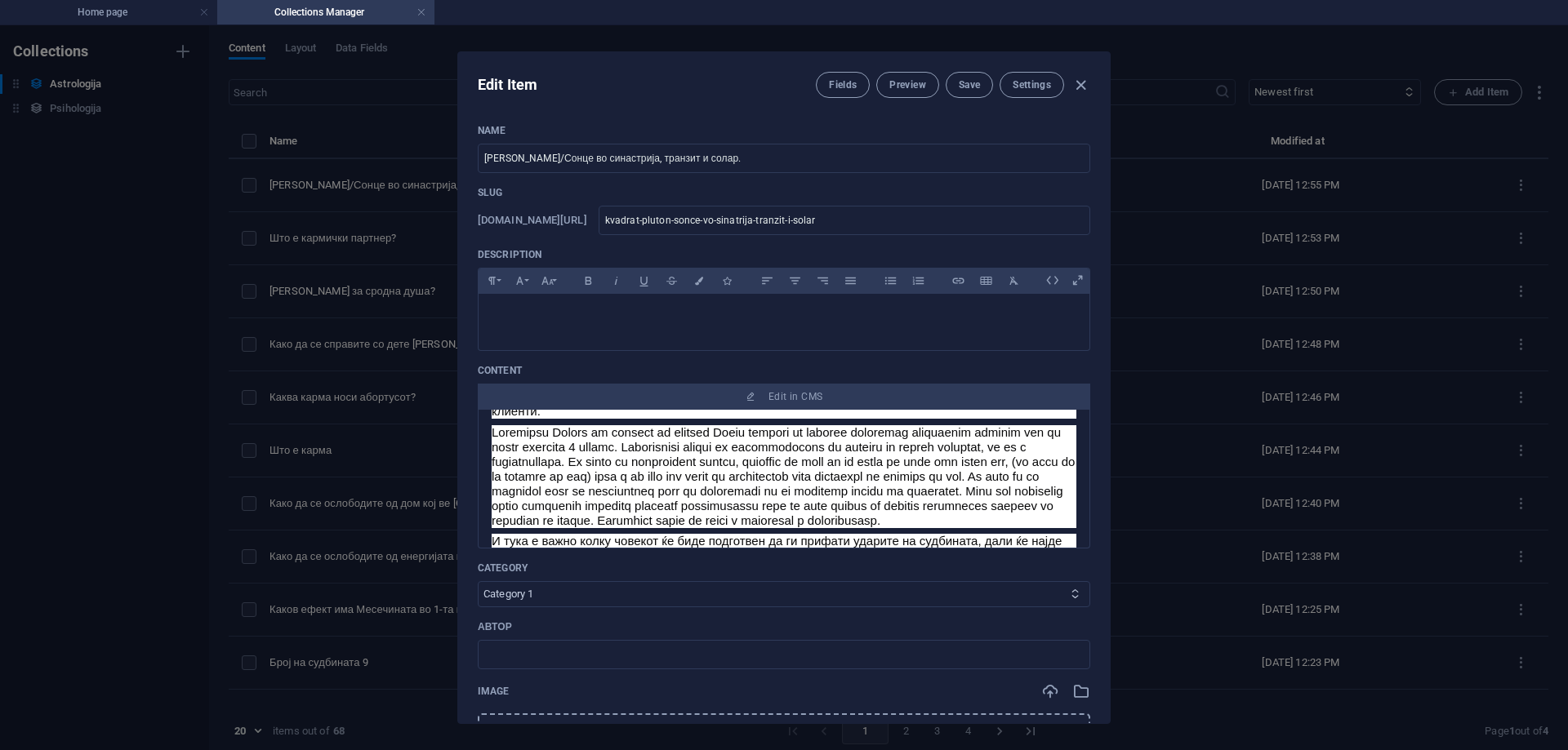
click at [478, 582] on select "Category 1 Category 2" at bounding box center [783, 594] width 612 height 26
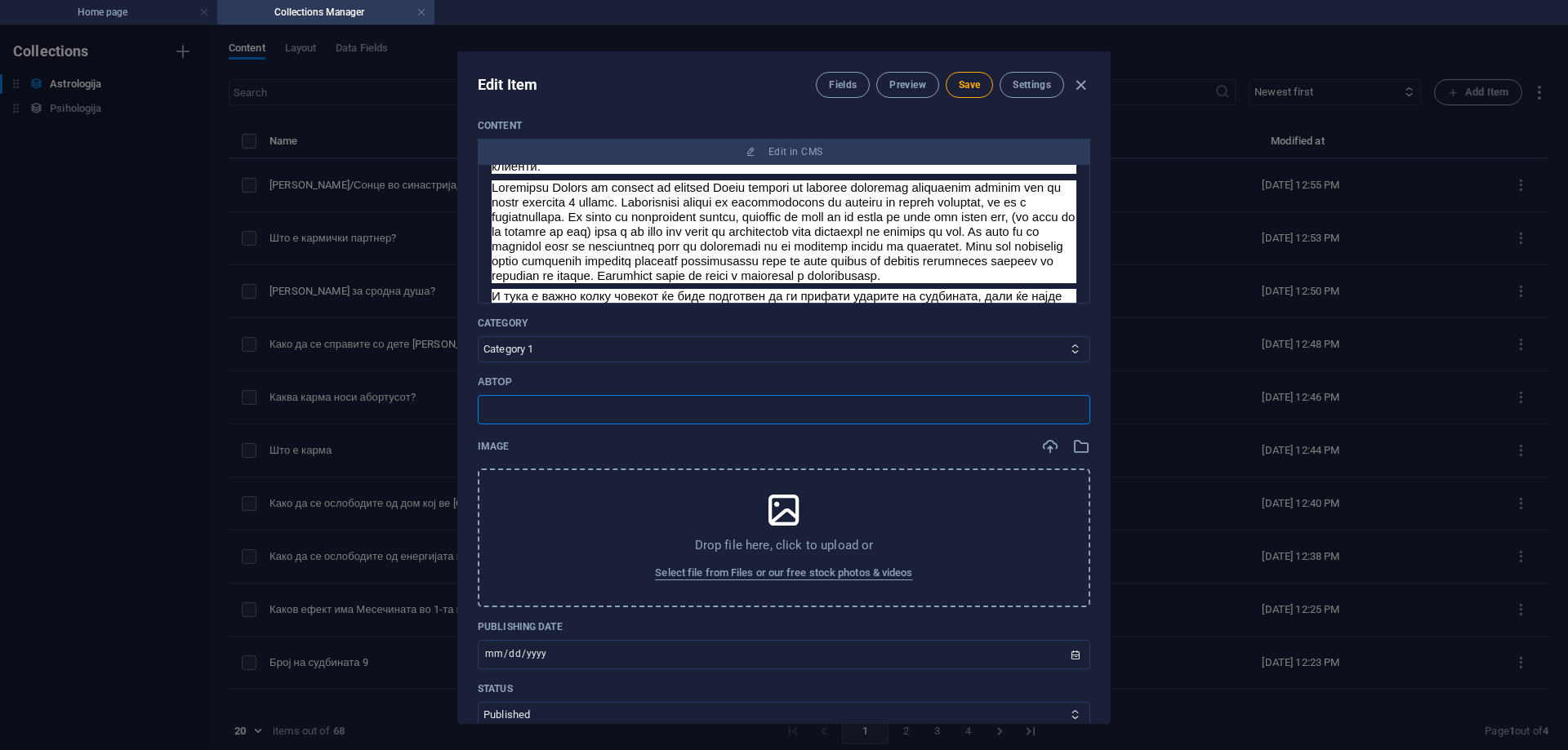
click at [567, 421] on input "text" at bounding box center [783, 410] width 612 height 30
click at [712, 571] on span "Select file from Files or our free stock photos & videos" at bounding box center [784, 573] width 257 height 19
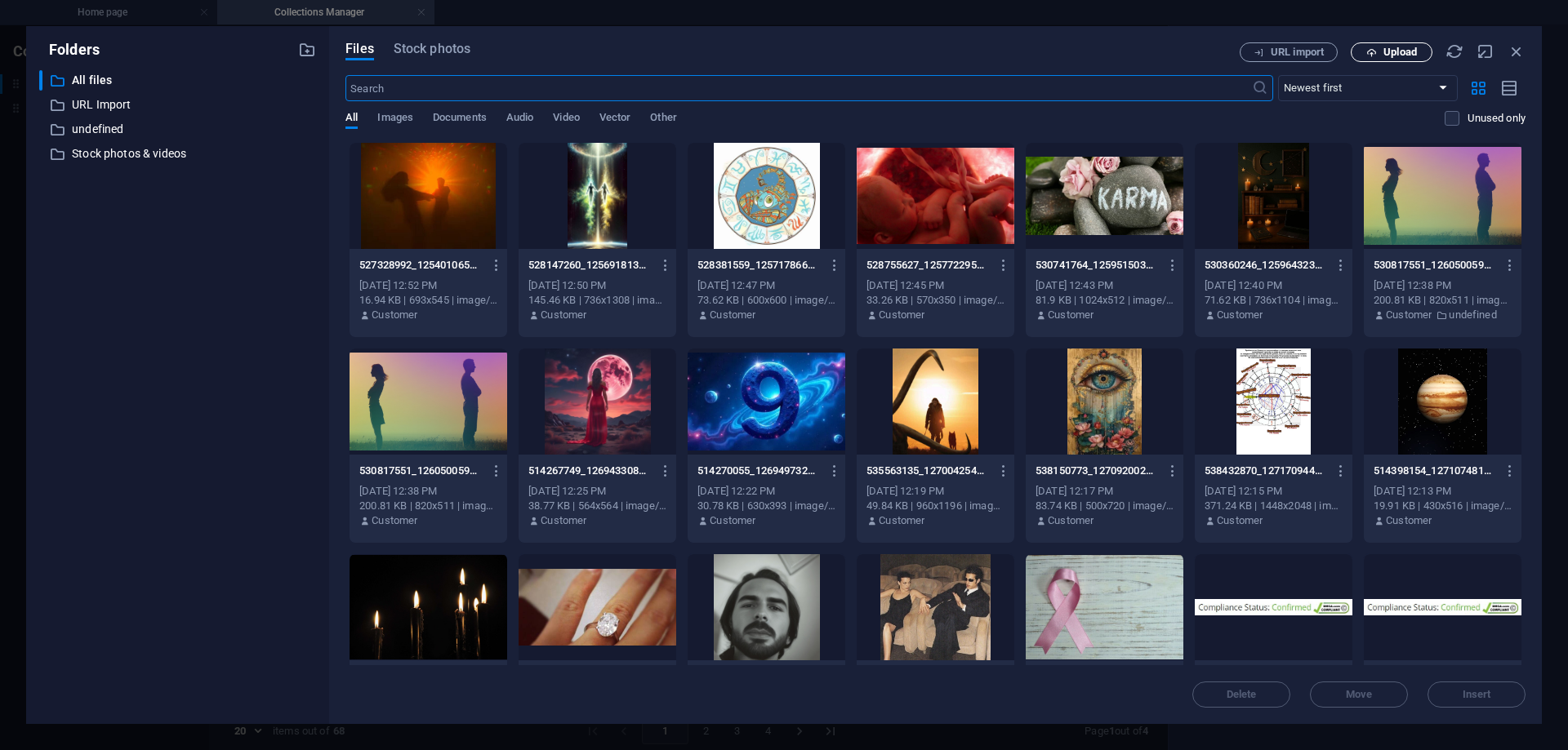
click at [1420, 52] on span "Upload" at bounding box center [1391, 52] width 67 height 11
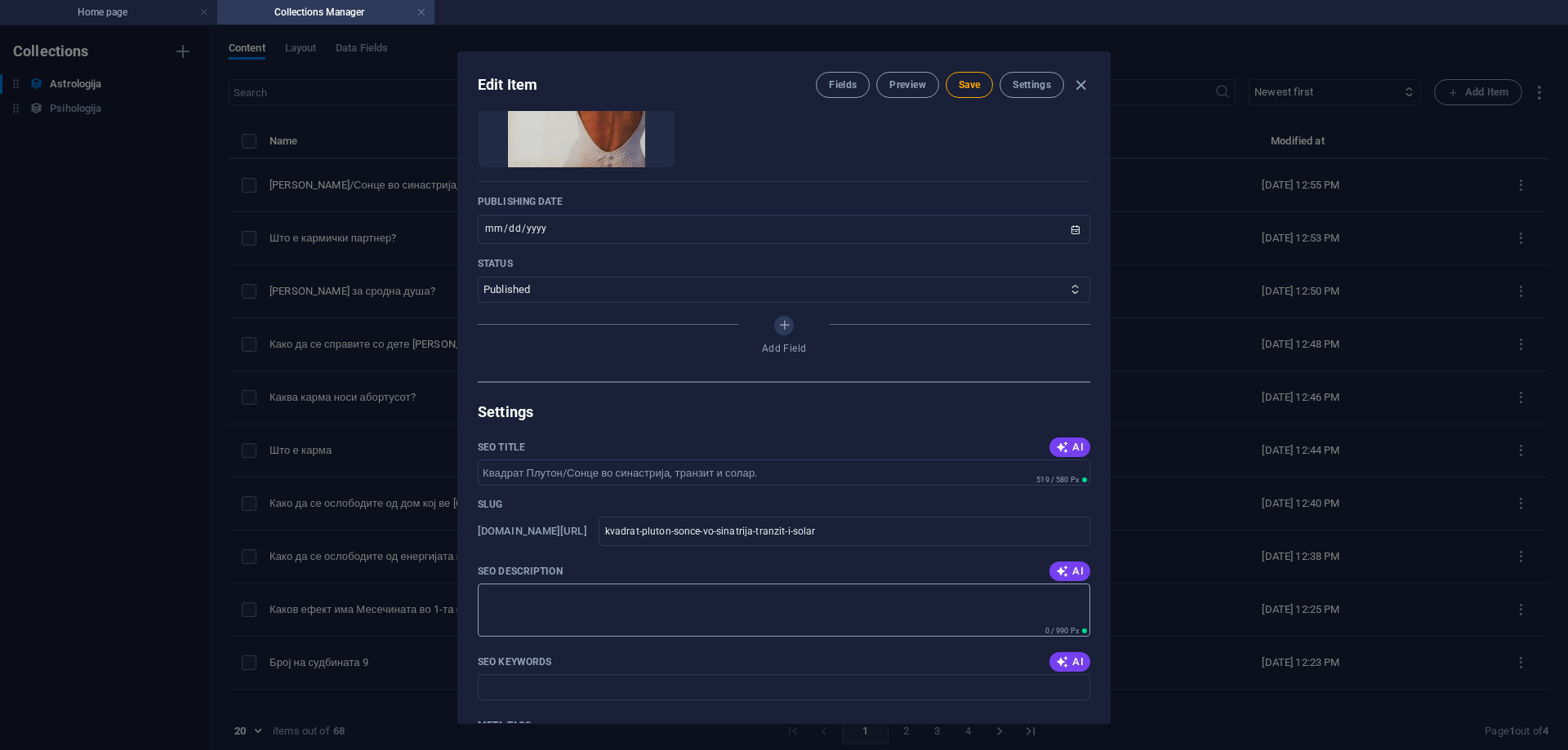
scroll to position [817, 0]
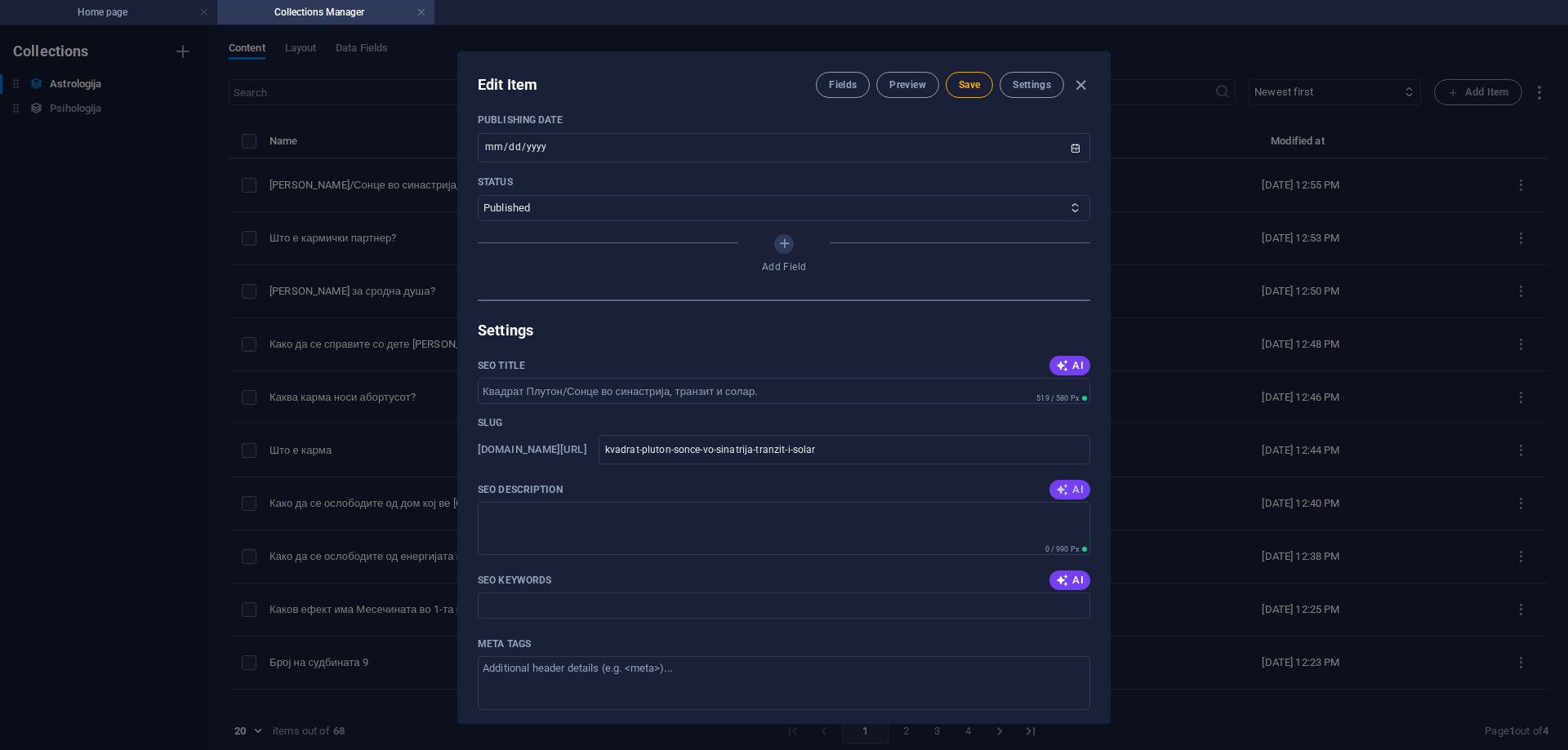
click at [1060, 483] on button "AI" at bounding box center [1070, 489] width 41 height 19
click at [1056, 492] on icon "button" at bounding box center [1062, 489] width 13 height 13
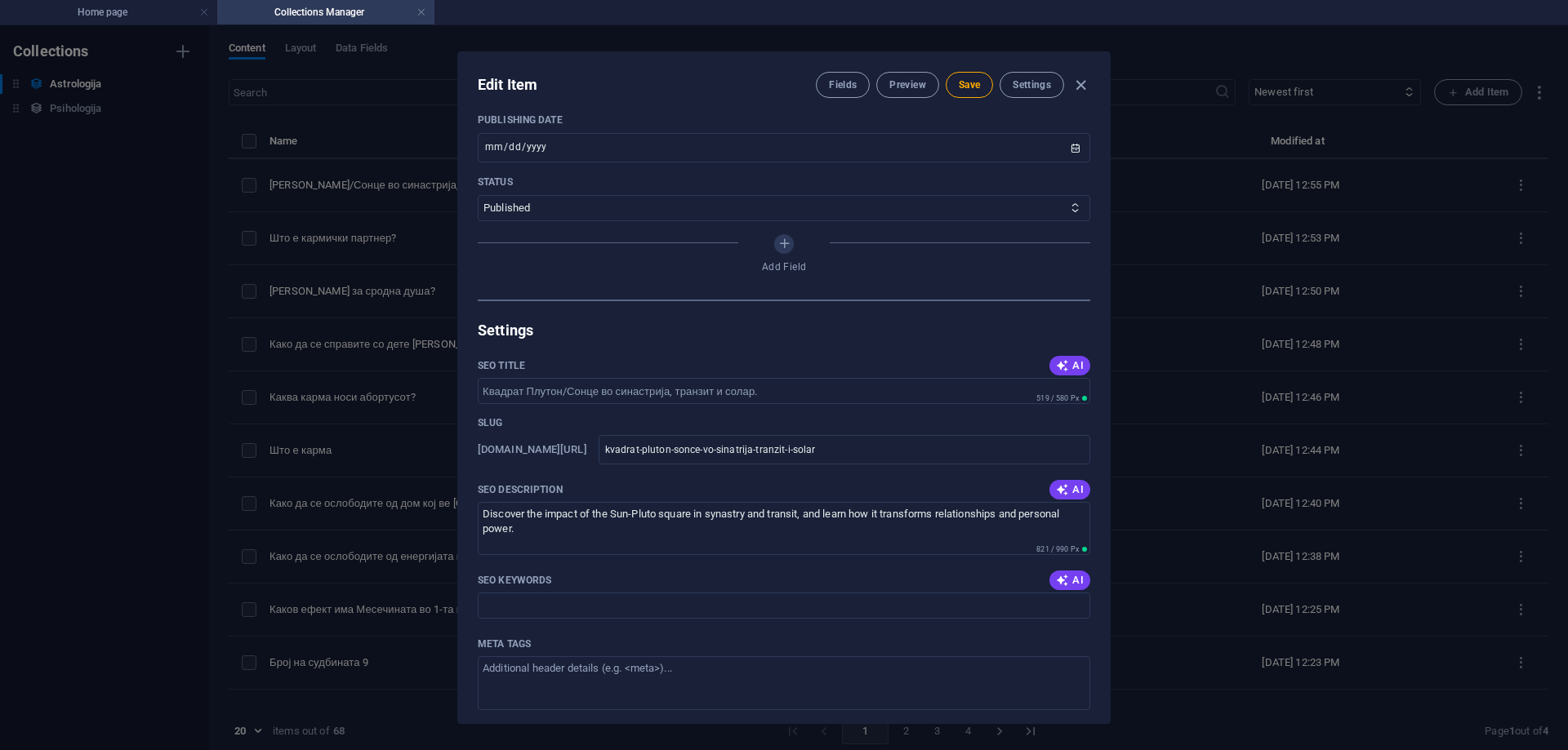
click at [1056, 492] on icon "button" at bounding box center [1062, 489] width 13 height 13
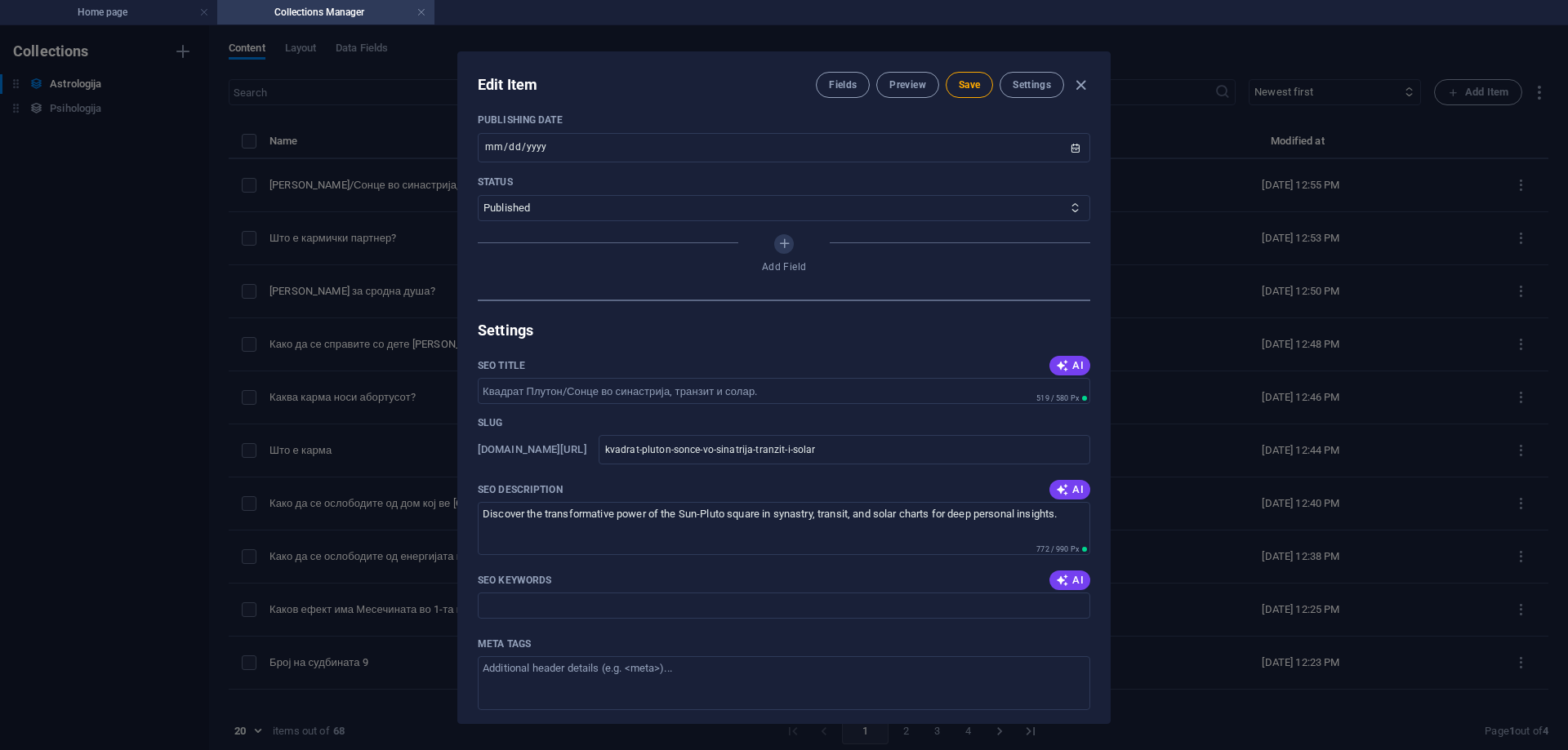
drag, startPoint x: 1079, startPoint y: 587, endPoint x: 1072, endPoint y: 583, distance: 8.1
click at [1079, 587] on button "AI" at bounding box center [1070, 580] width 41 height 19
click at [1066, 483] on button "AI" at bounding box center [1070, 489] width 41 height 19
click at [1066, 485] on span "AI" at bounding box center [1069, 489] width 28 height 13
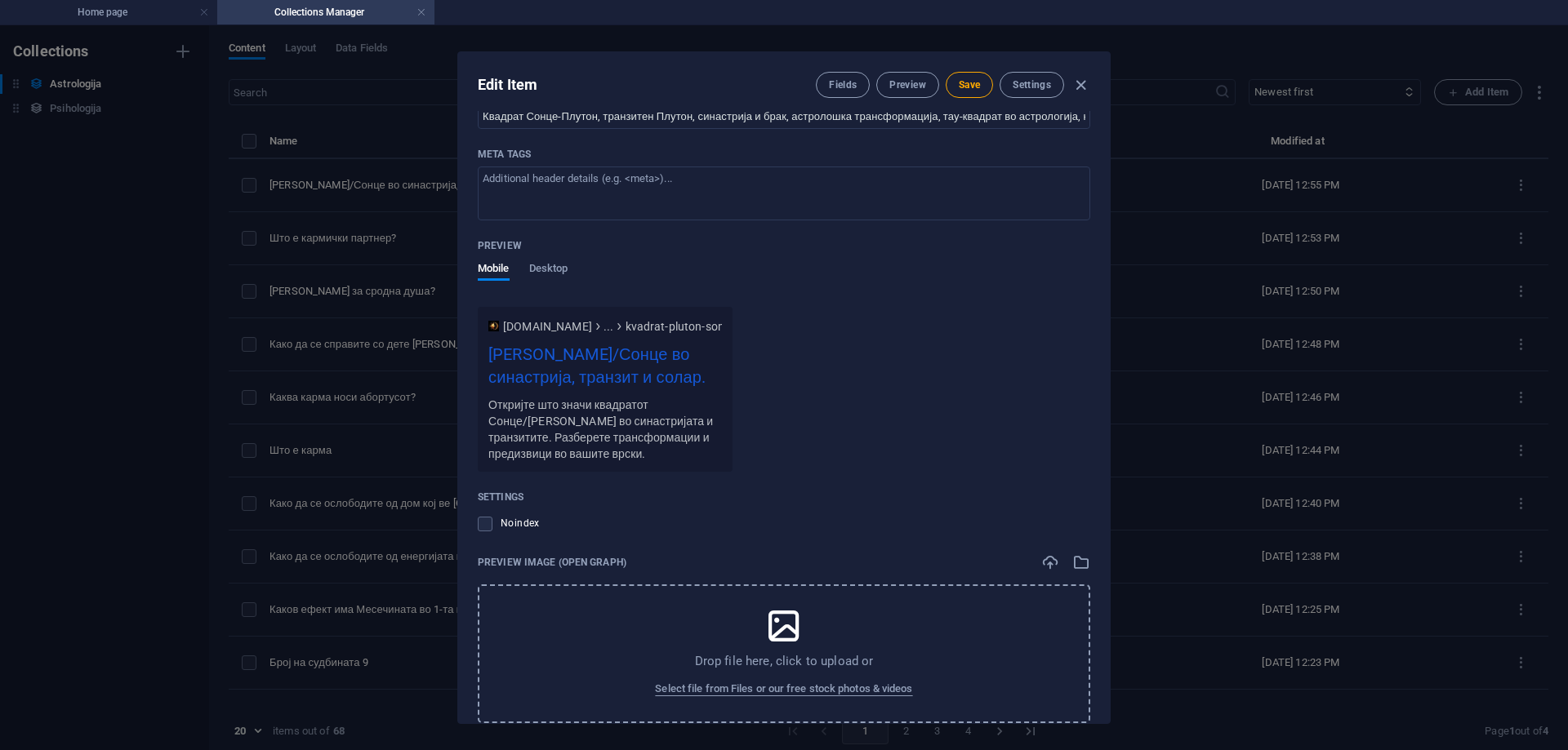
scroll to position [1388, 0]
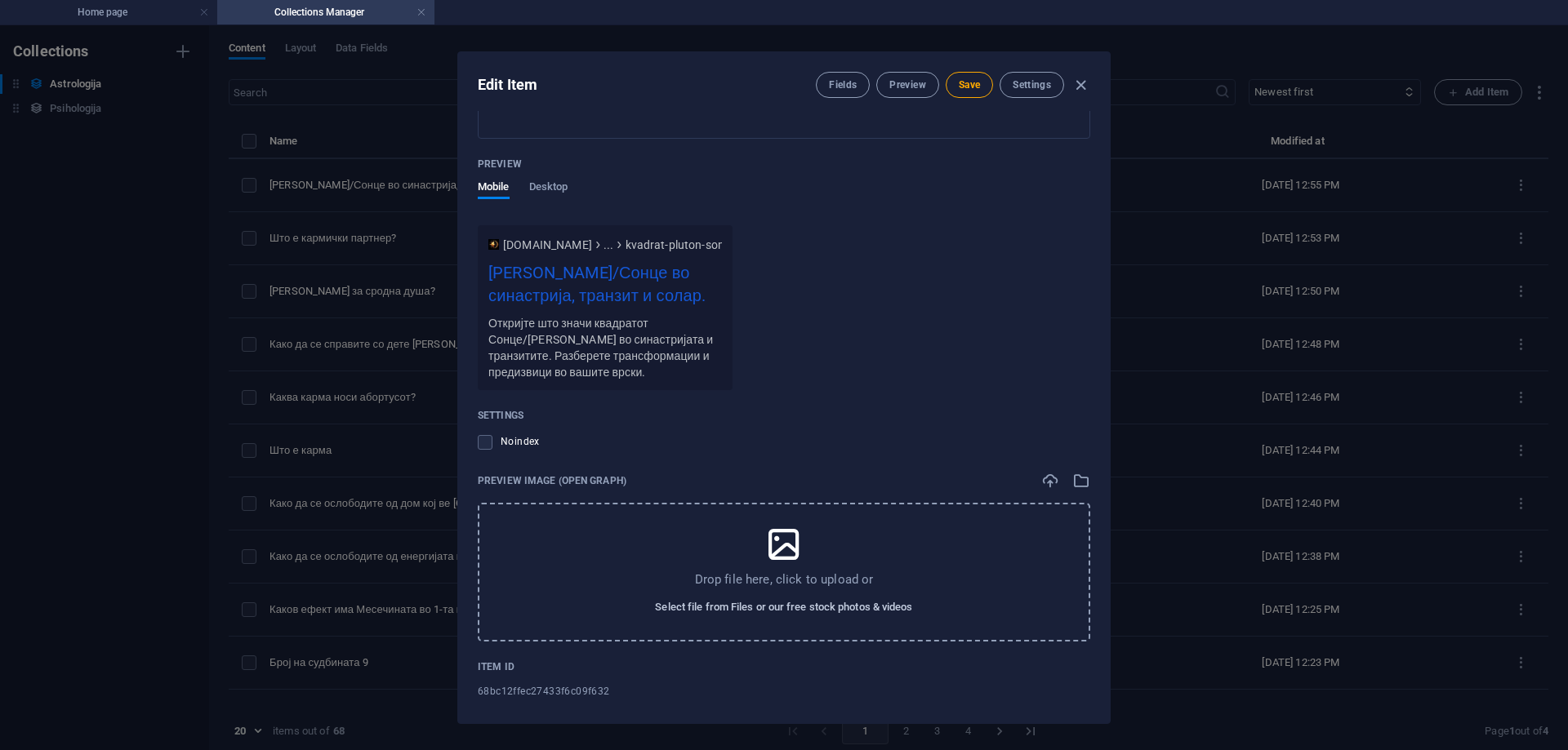
click at [897, 595] on button "Select file from Files or our free stock photos & videos" at bounding box center [784, 607] width 266 height 26
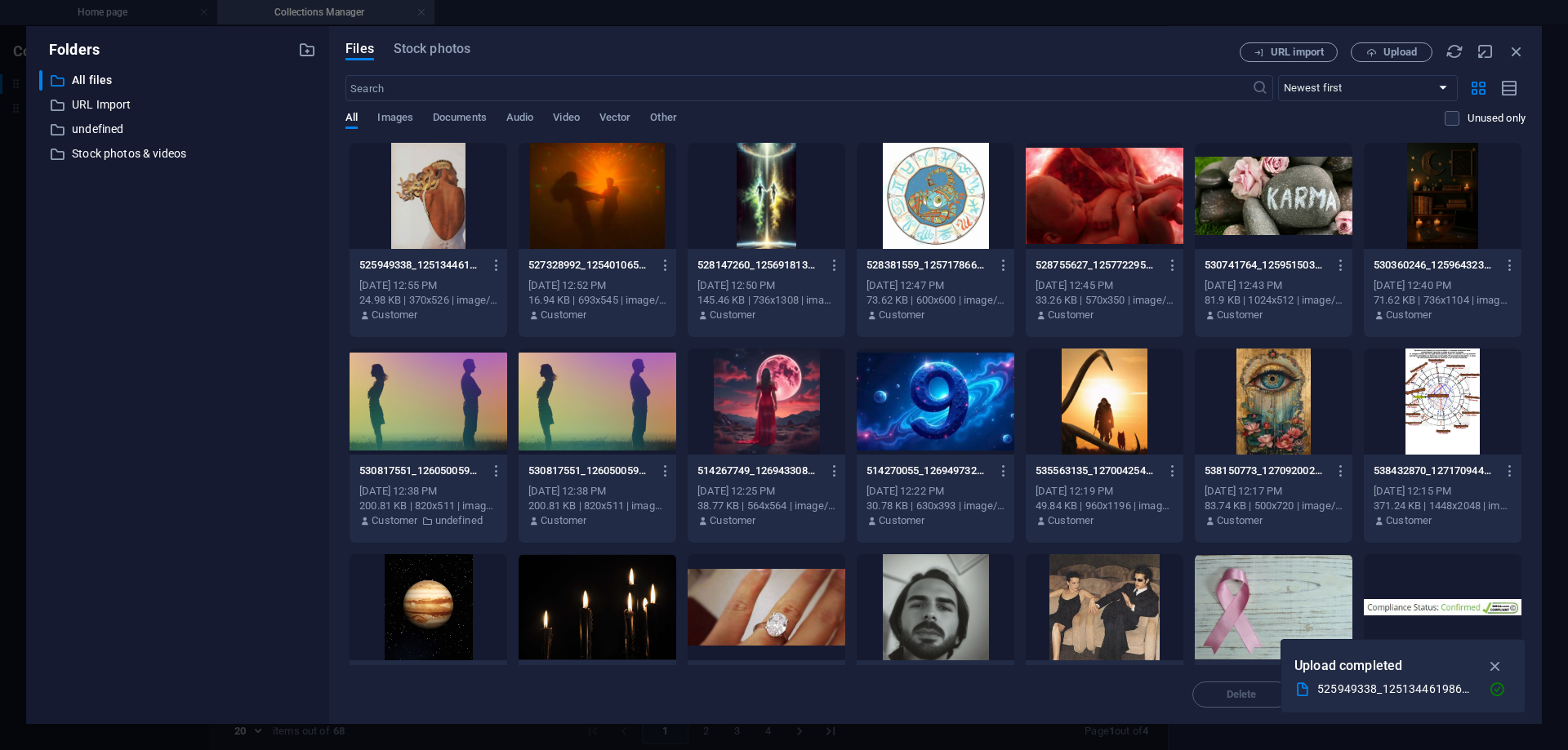
click at [414, 196] on div at bounding box center [428, 196] width 157 height 106
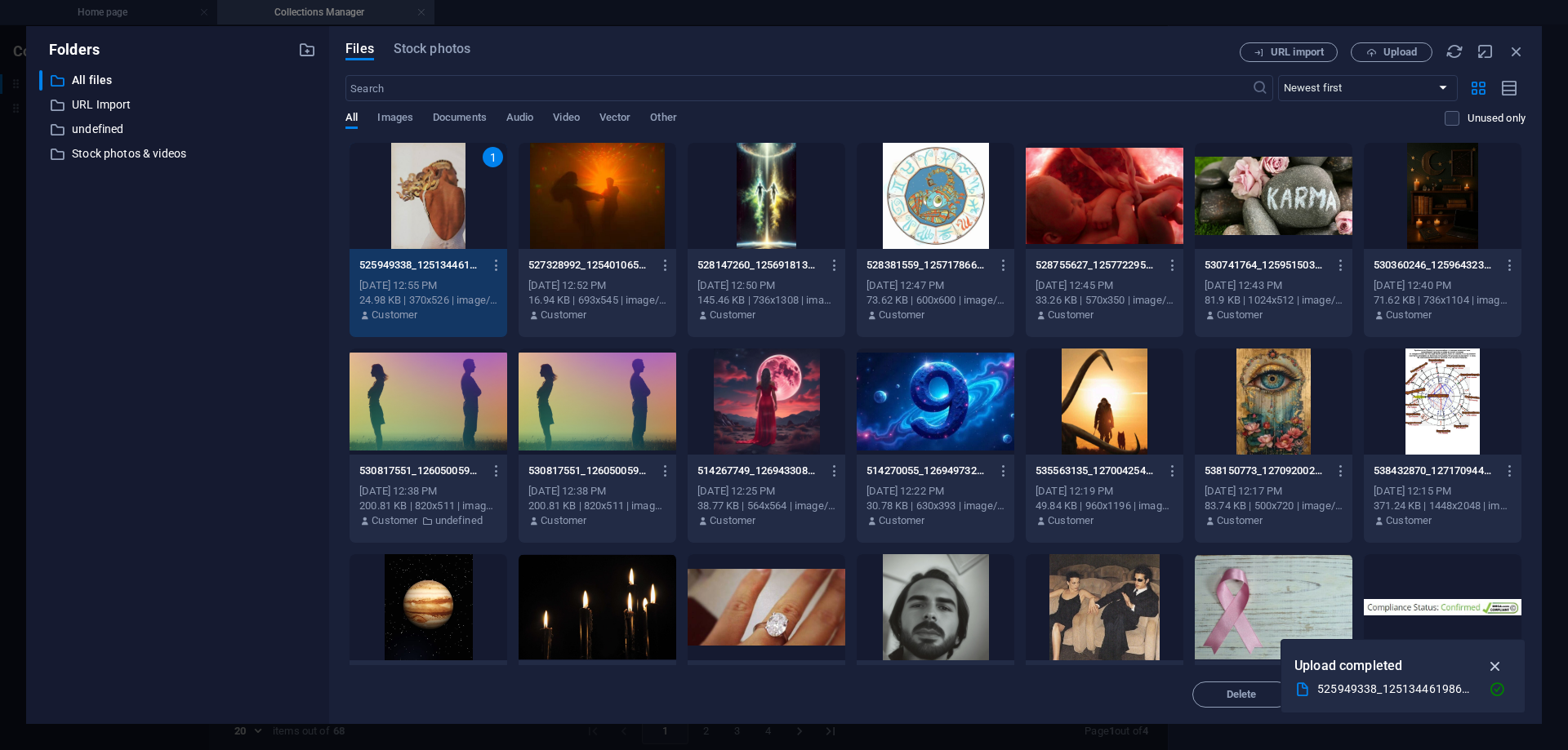
click at [1497, 665] on icon "button" at bounding box center [1496, 666] width 19 height 18
click at [1477, 693] on span "Insert" at bounding box center [1477, 695] width 29 height 10
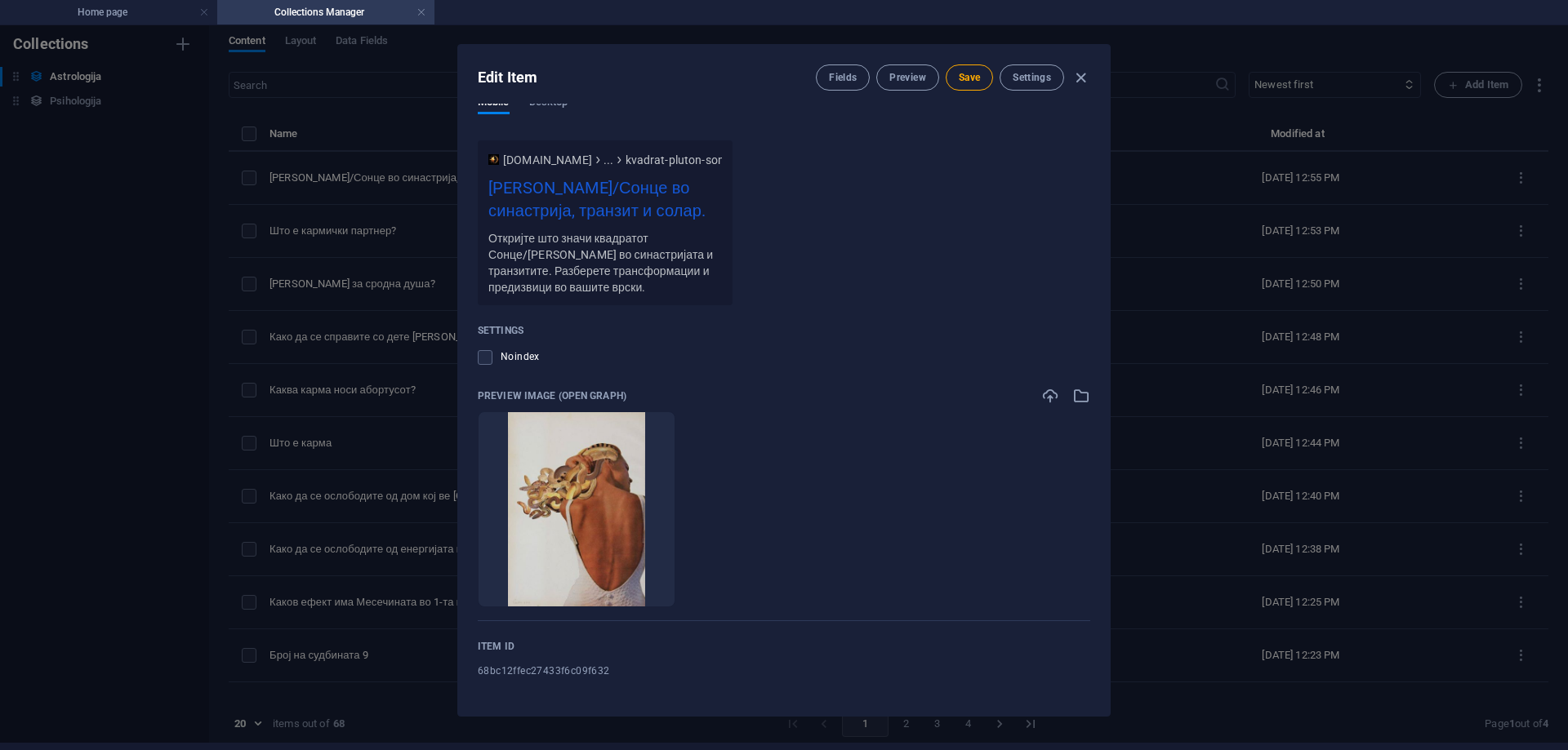
scroll to position [0, 0]
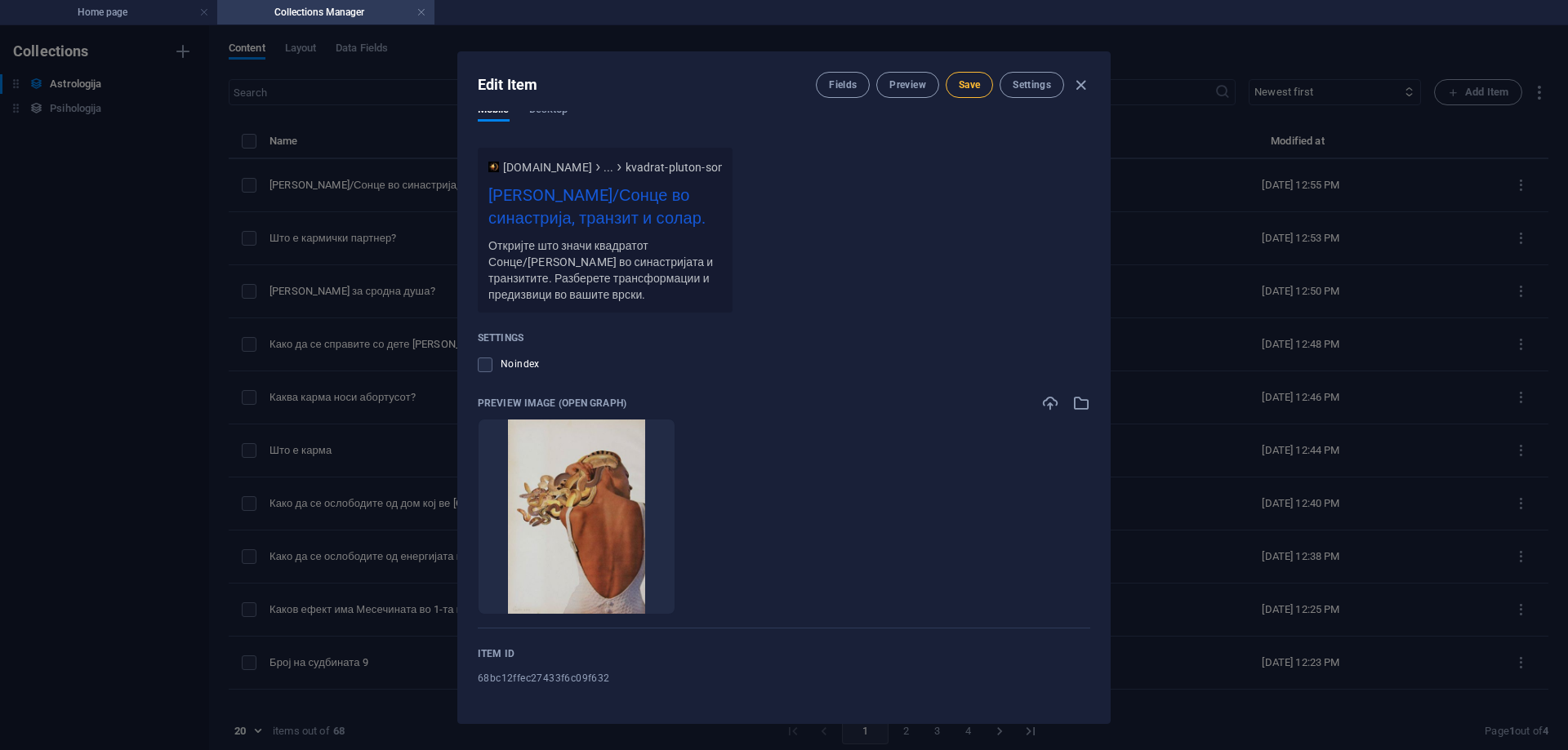
click at [976, 85] on span "Save" at bounding box center [969, 85] width 21 height 13
click at [915, 90] on span "Preview" at bounding box center [907, 85] width 36 height 13
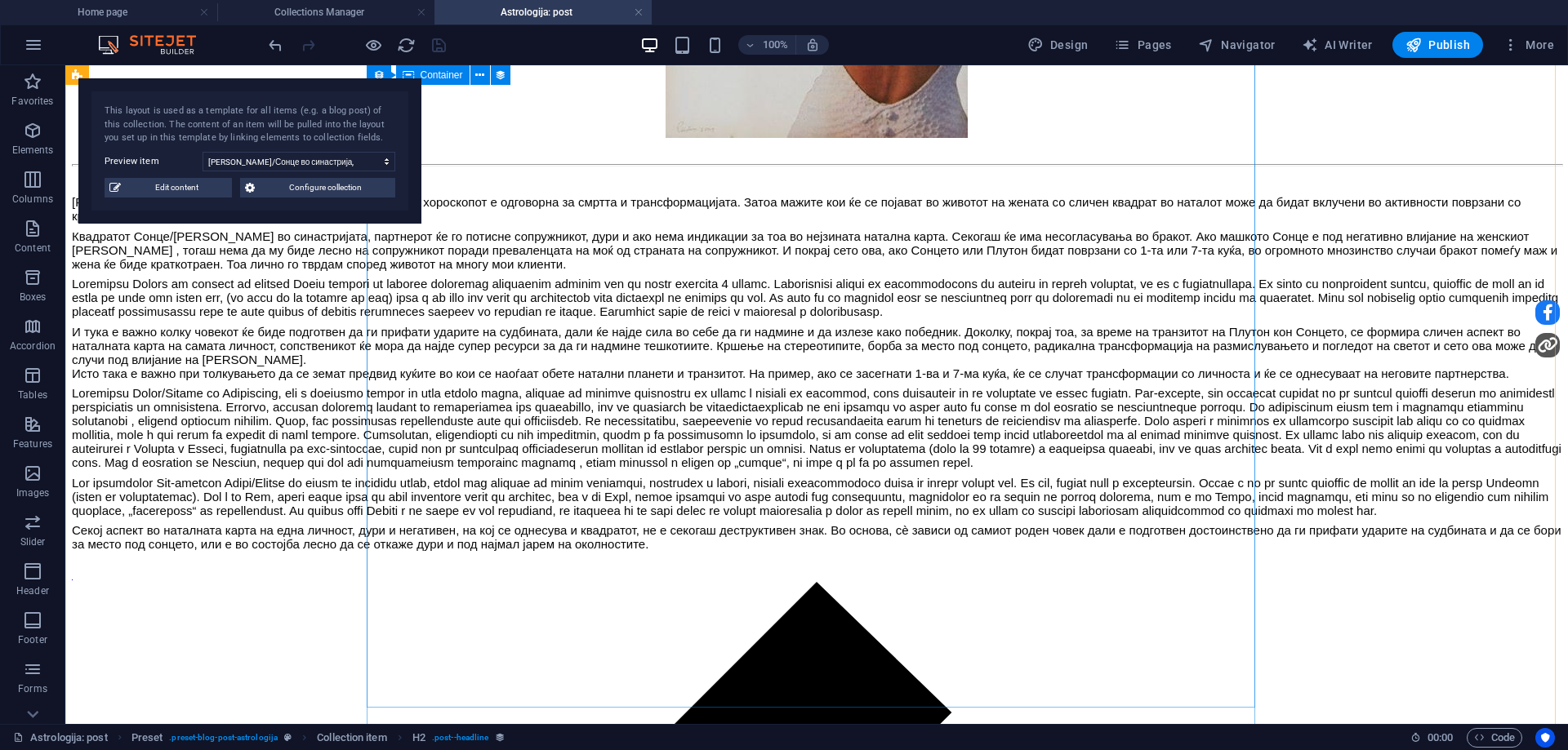
scroll to position [1306, 0]
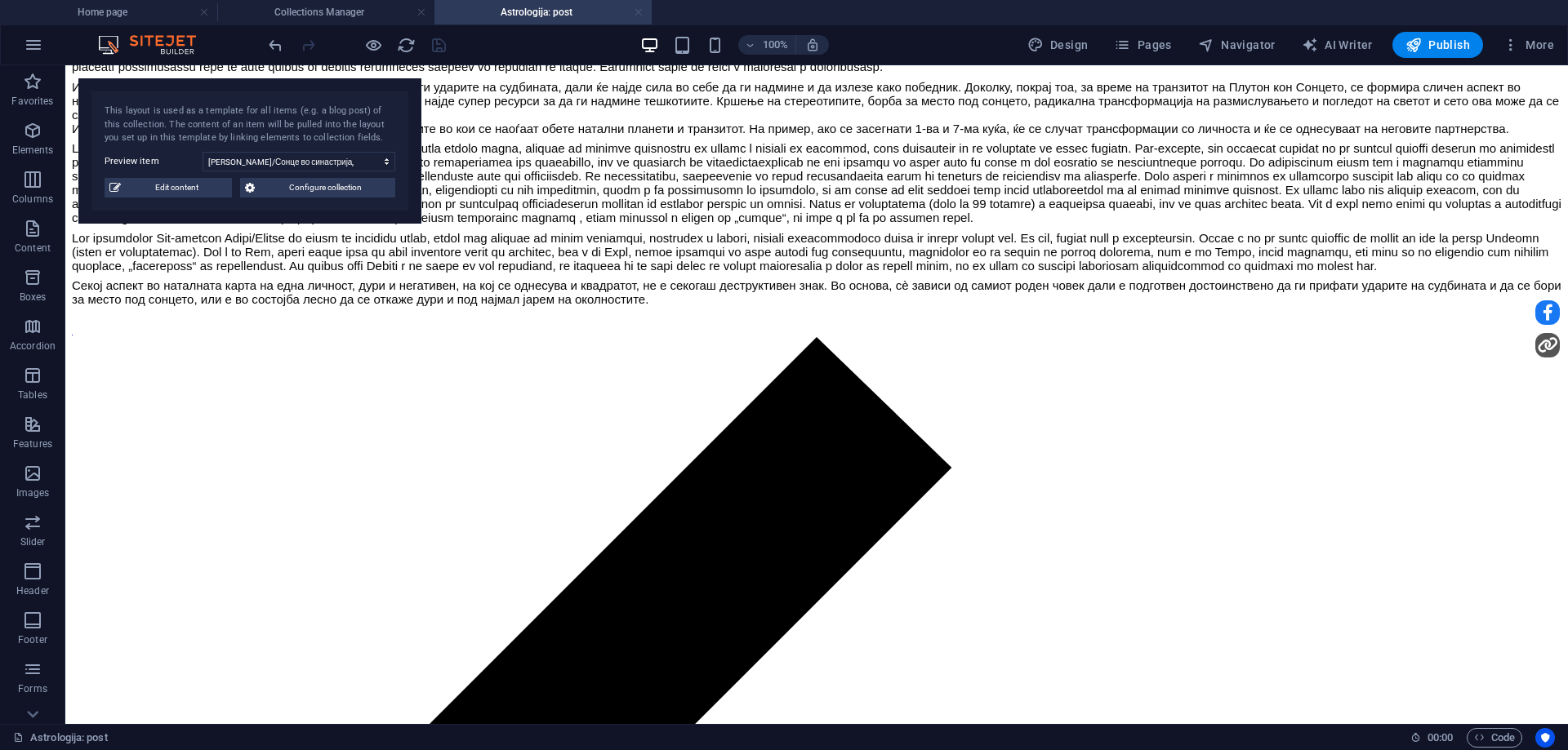
click at [638, 12] on link at bounding box center [639, 13] width 10 height 15
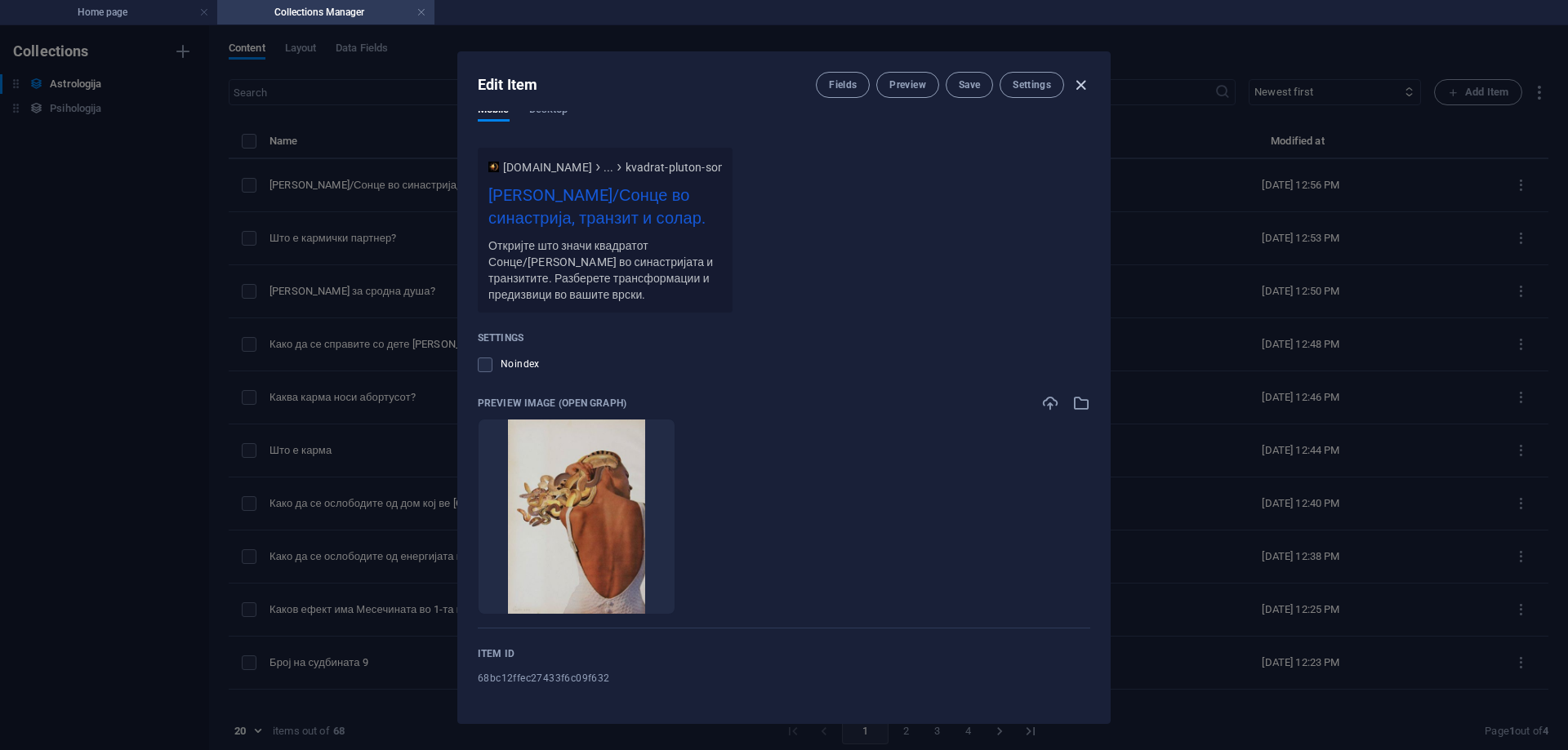
click at [1078, 88] on icon "button" at bounding box center [1081, 85] width 19 height 19
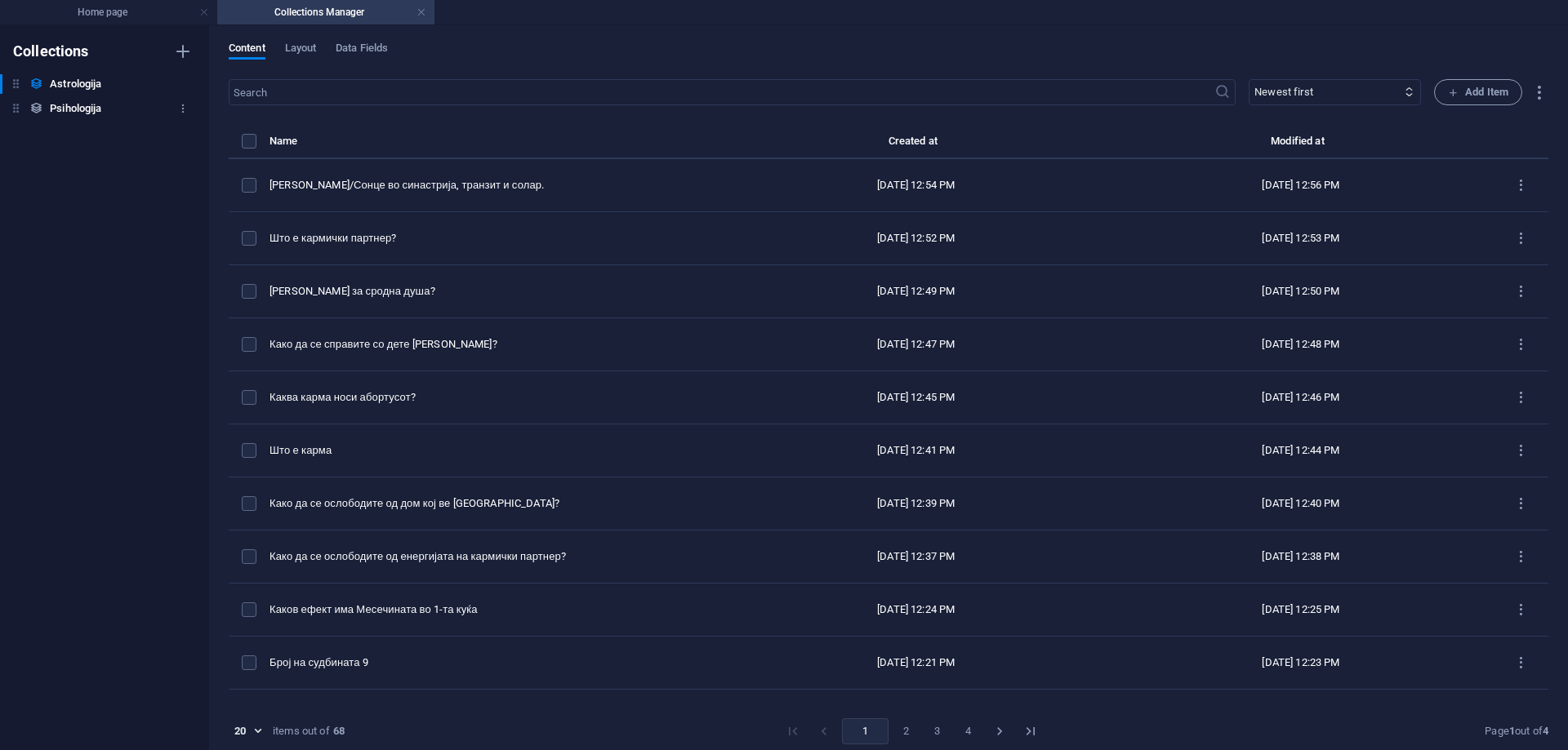
click at [66, 109] on h6 "Psihologija" at bounding box center [75, 108] width 52 height 19
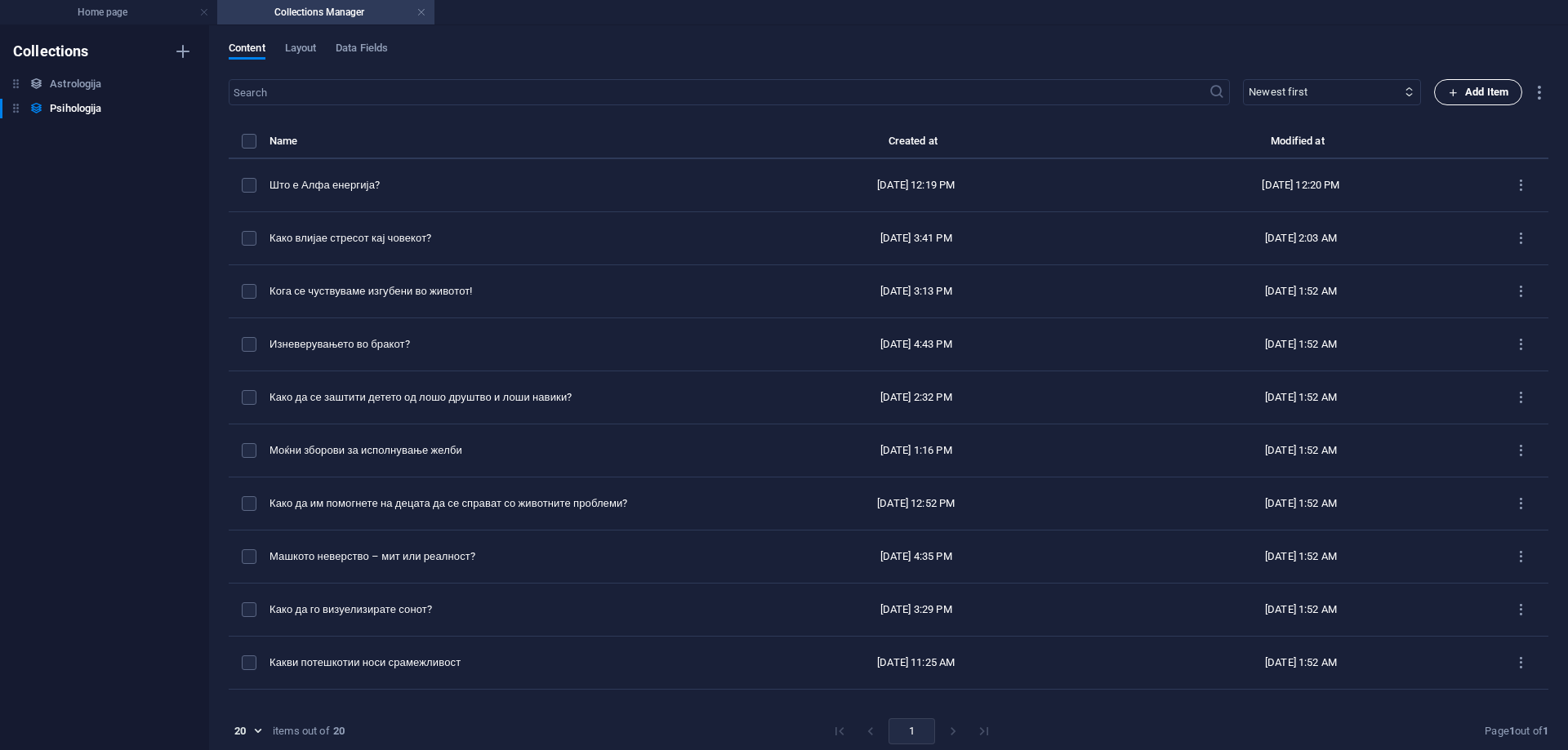
click at [1448, 88] on icon "button" at bounding box center [1453, 92] width 11 height 11
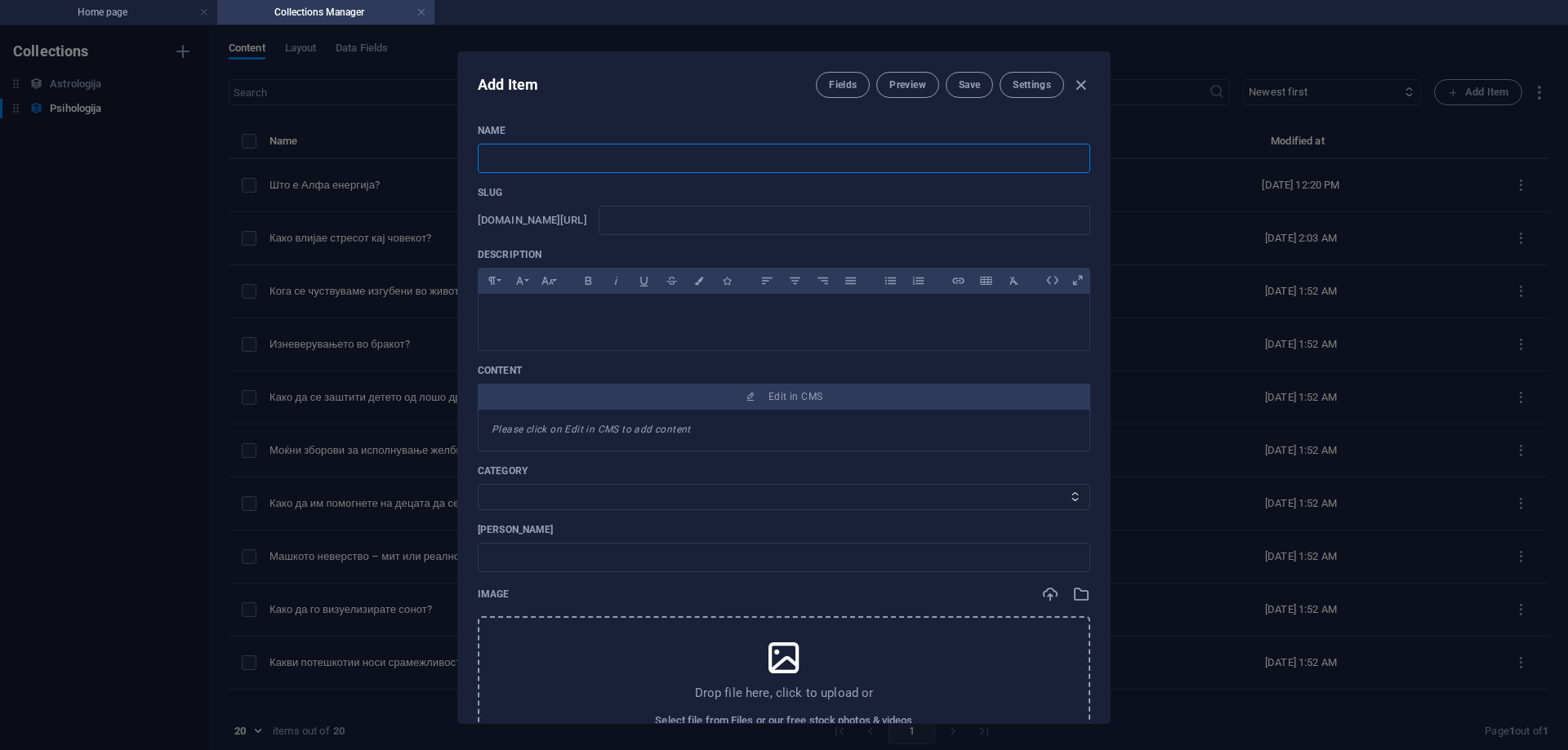
paste input "Што кога таткото во фамилијата е постојано нервозен и агресивен?"
click at [690, 227] on input "text" at bounding box center [844, 220] width 492 height 30
click at [979, 78] on button "Save" at bounding box center [969, 85] width 47 height 26
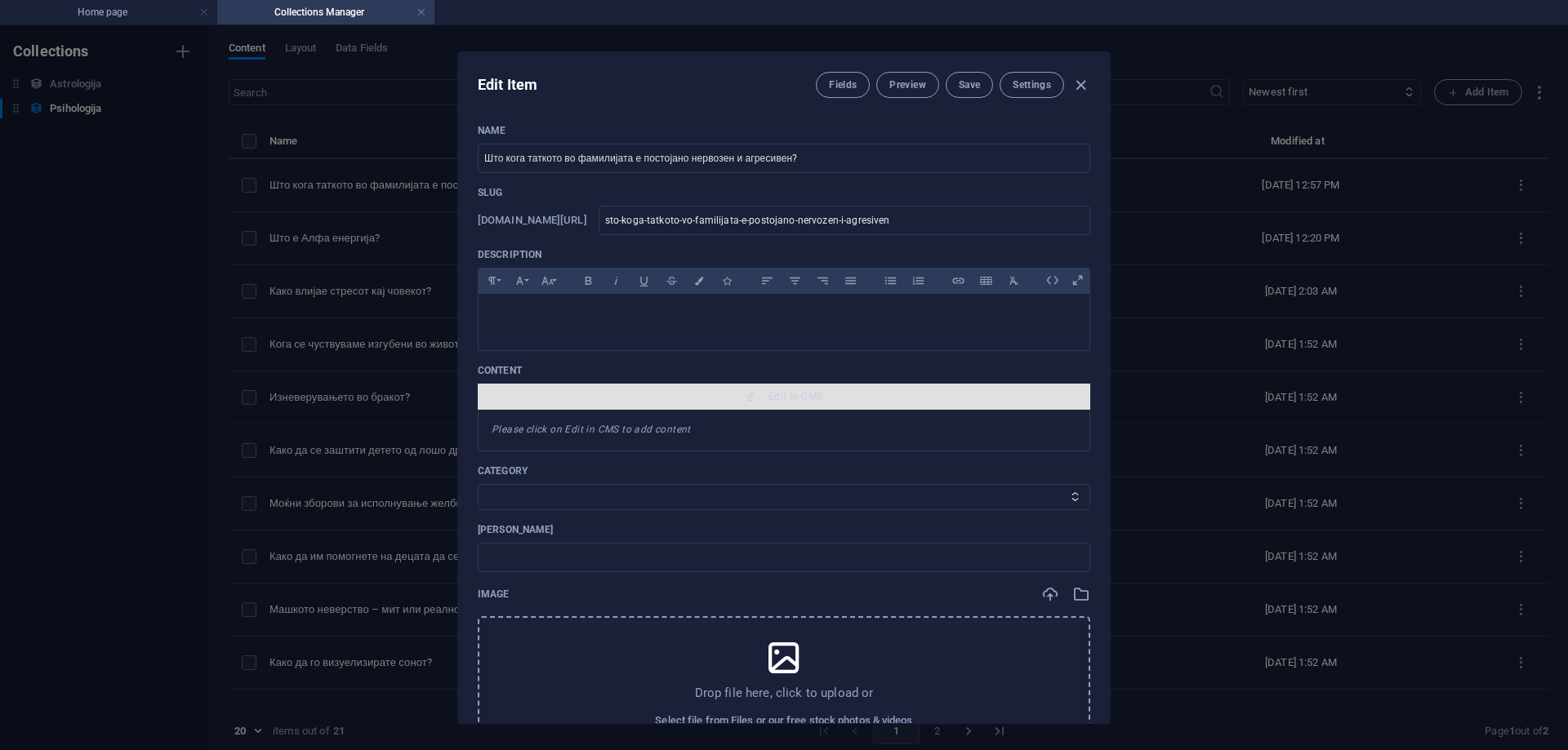
click at [804, 398] on span "Edit in CMS" at bounding box center [796, 396] width 54 height 13
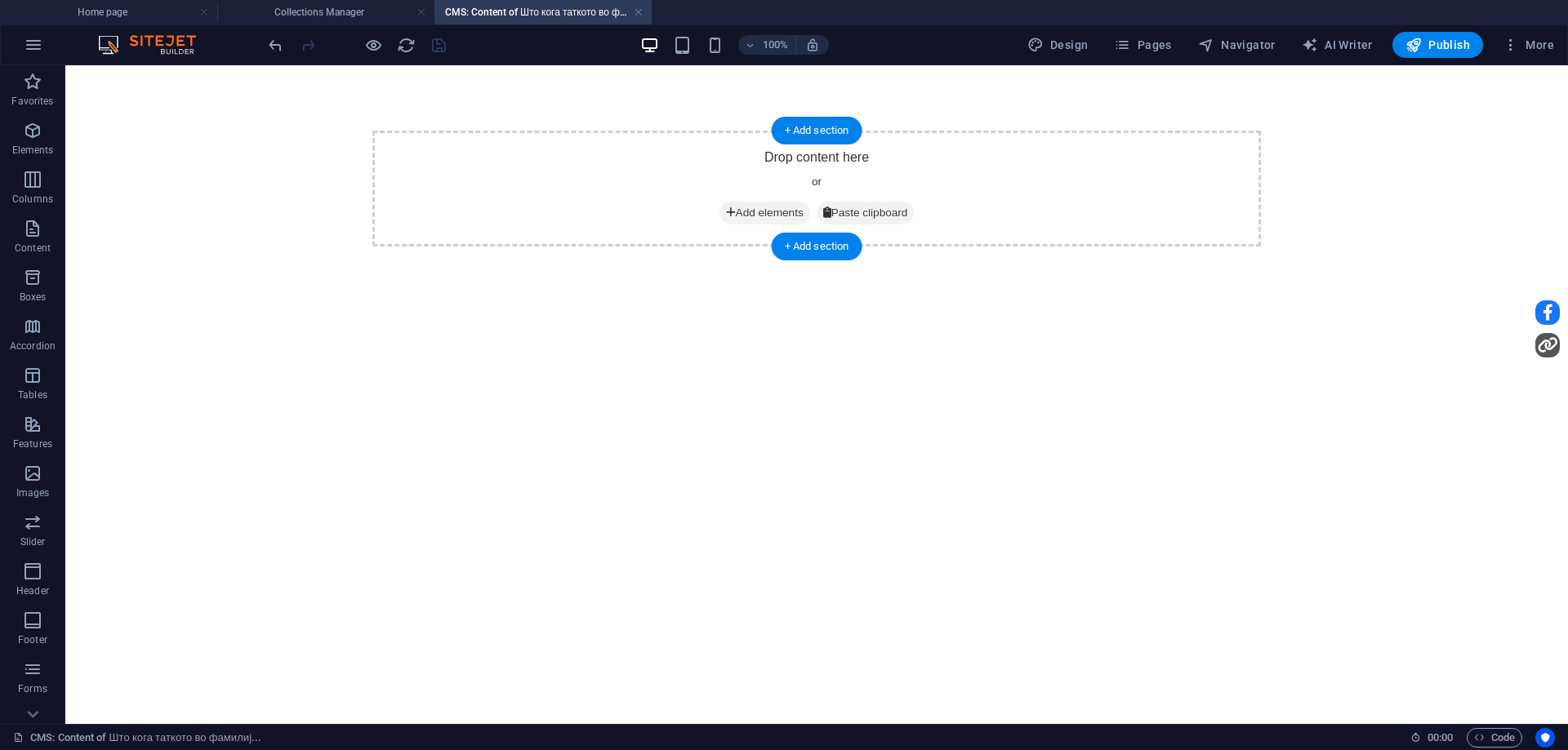
scroll to position [0, 0]
drag, startPoint x: 747, startPoint y: 212, endPoint x: 466, endPoint y: 216, distance: 281.0
click at [747, 213] on span "Add elements" at bounding box center [765, 212] width 91 height 23
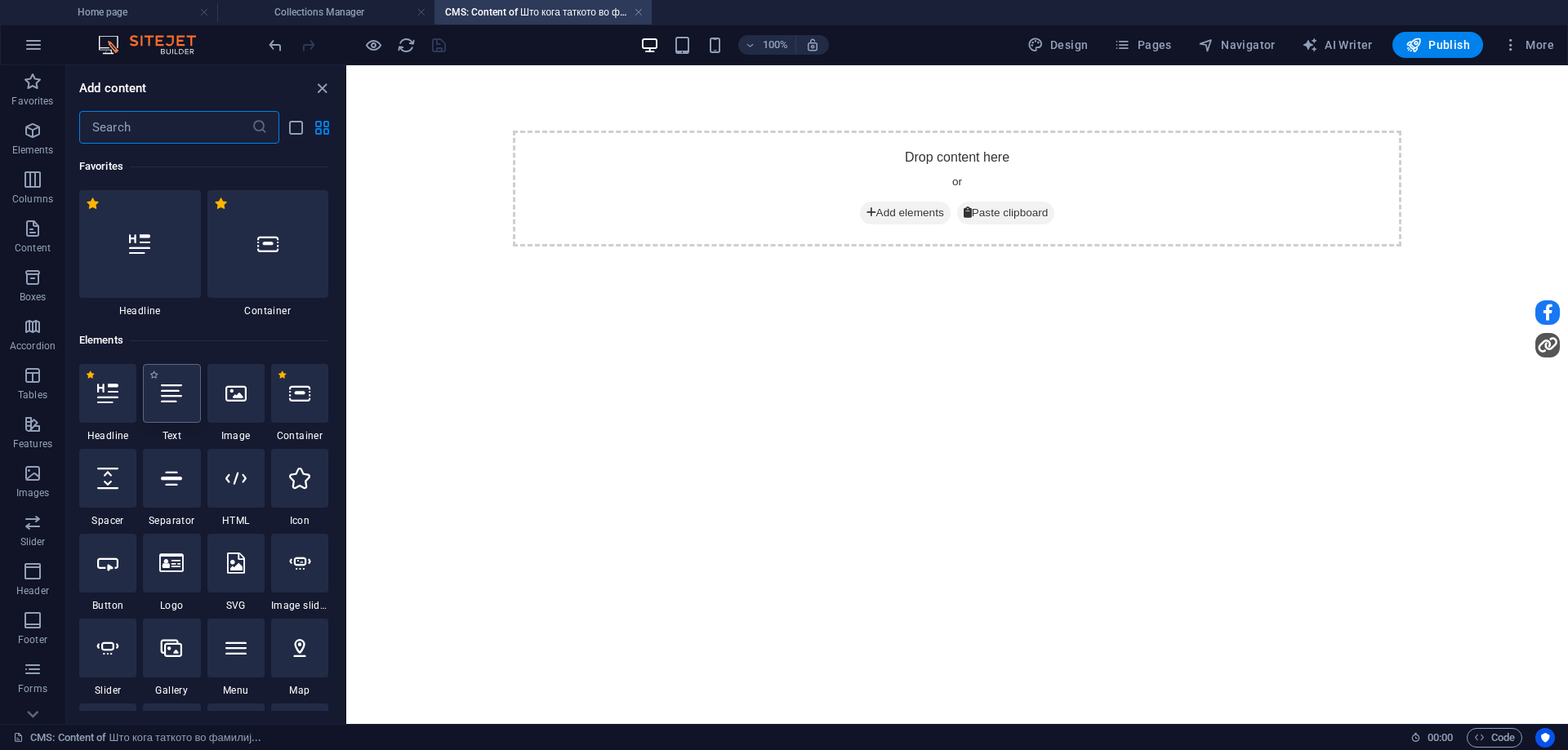
click at [170, 402] on icon at bounding box center [171, 393] width 21 height 21
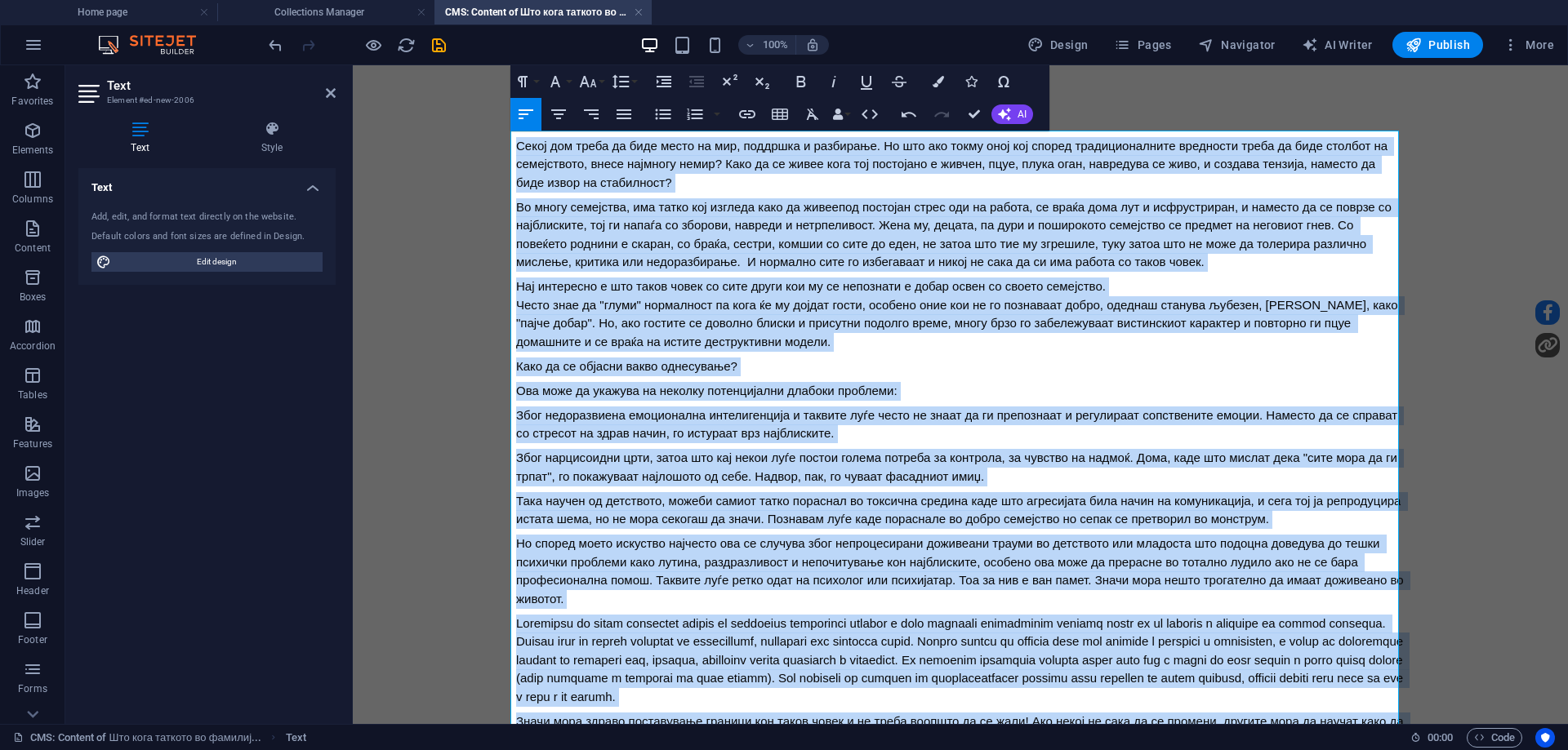
drag, startPoint x: 1342, startPoint y: 653, endPoint x: 248, endPoint y: 8, distance: 1270.0
click at [353, 65] on html "Секој дом треба да биде место на мир, поддршка и разбирање. Но што ако токму он…" at bounding box center [960, 501] width 1215 height 872
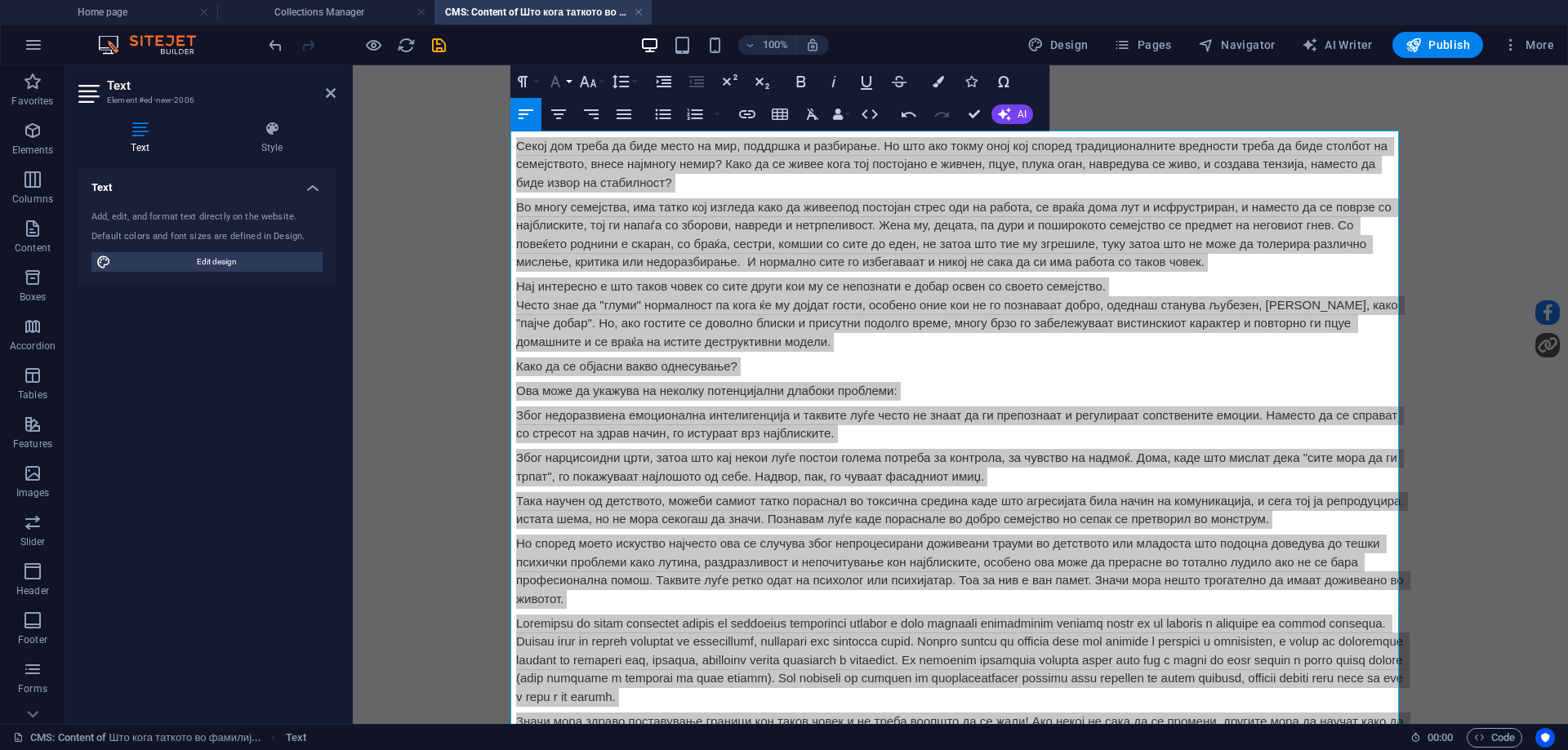
click at [558, 80] on icon "button" at bounding box center [555, 81] width 19 height 19
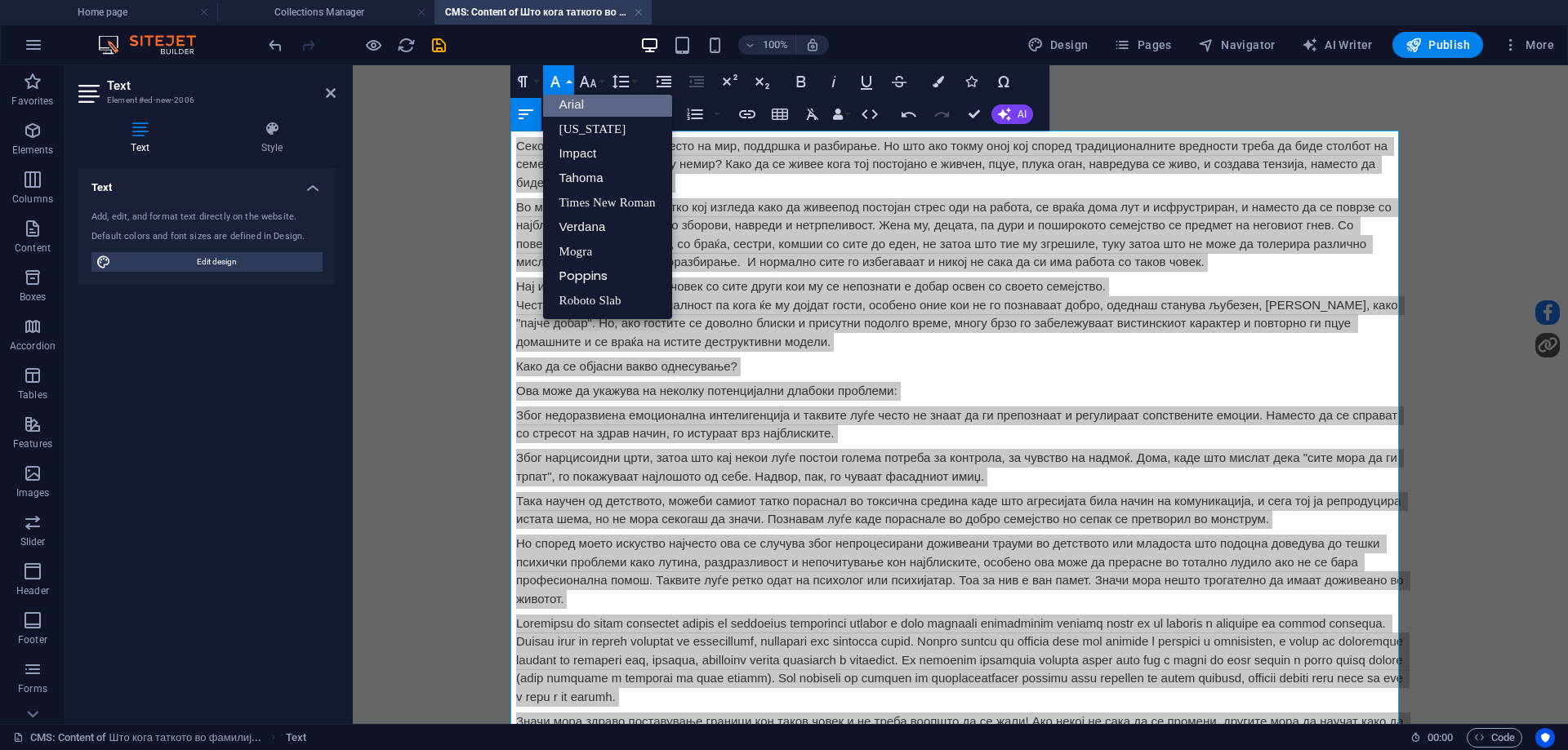
scroll to position [9, 0]
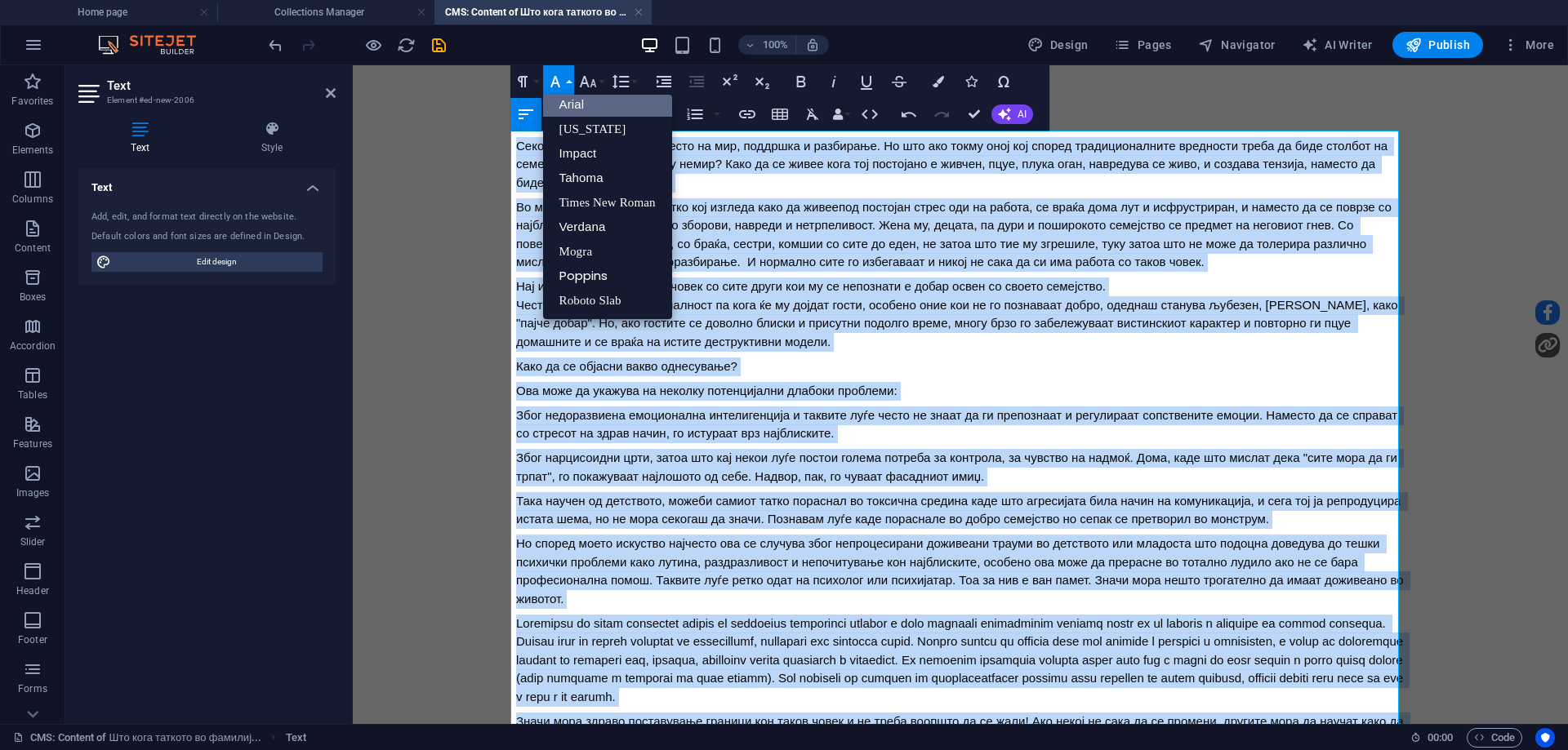
click at [578, 107] on link "Arial" at bounding box center [607, 104] width 129 height 25
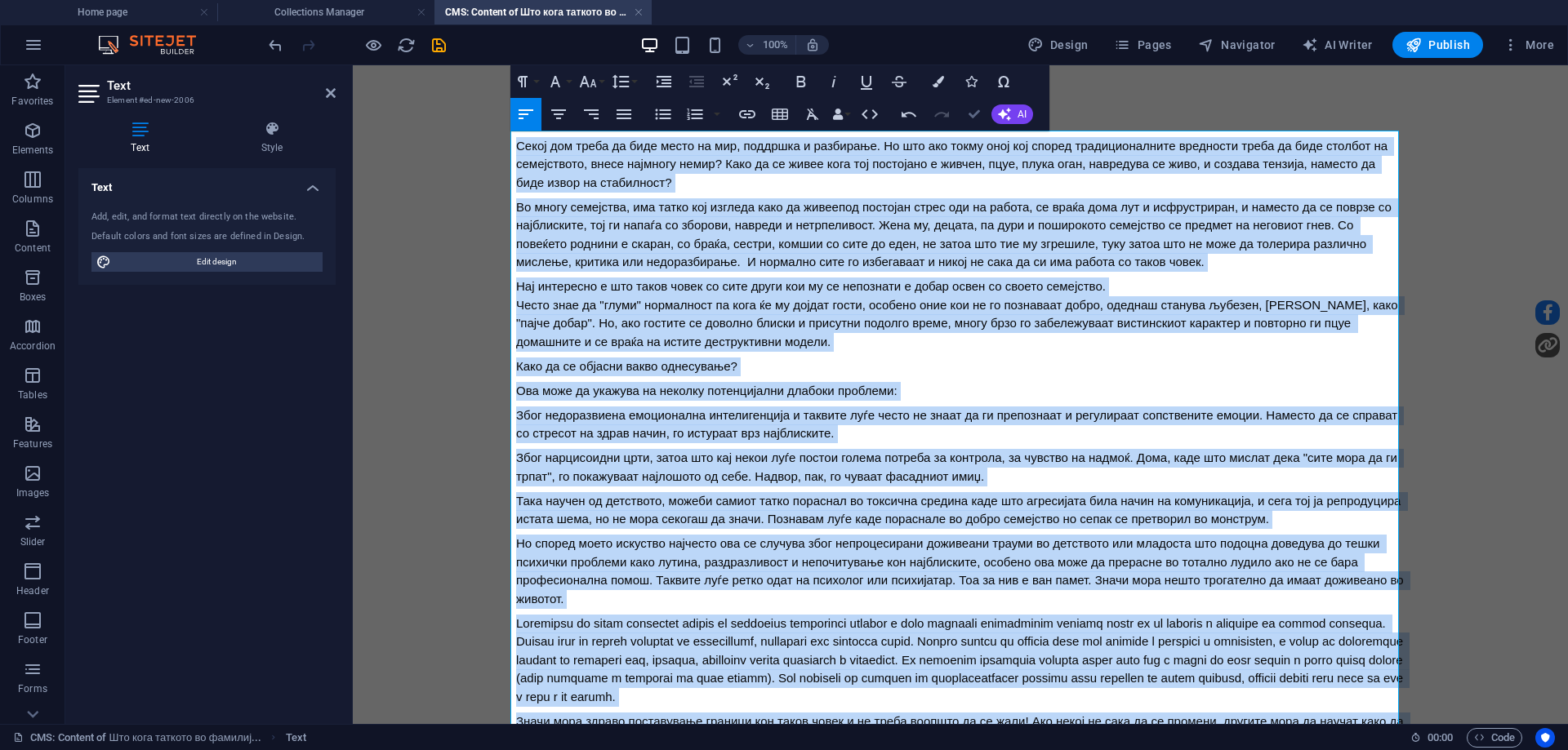
drag, startPoint x: 972, startPoint y: 112, endPoint x: 907, endPoint y: 47, distance: 91.9
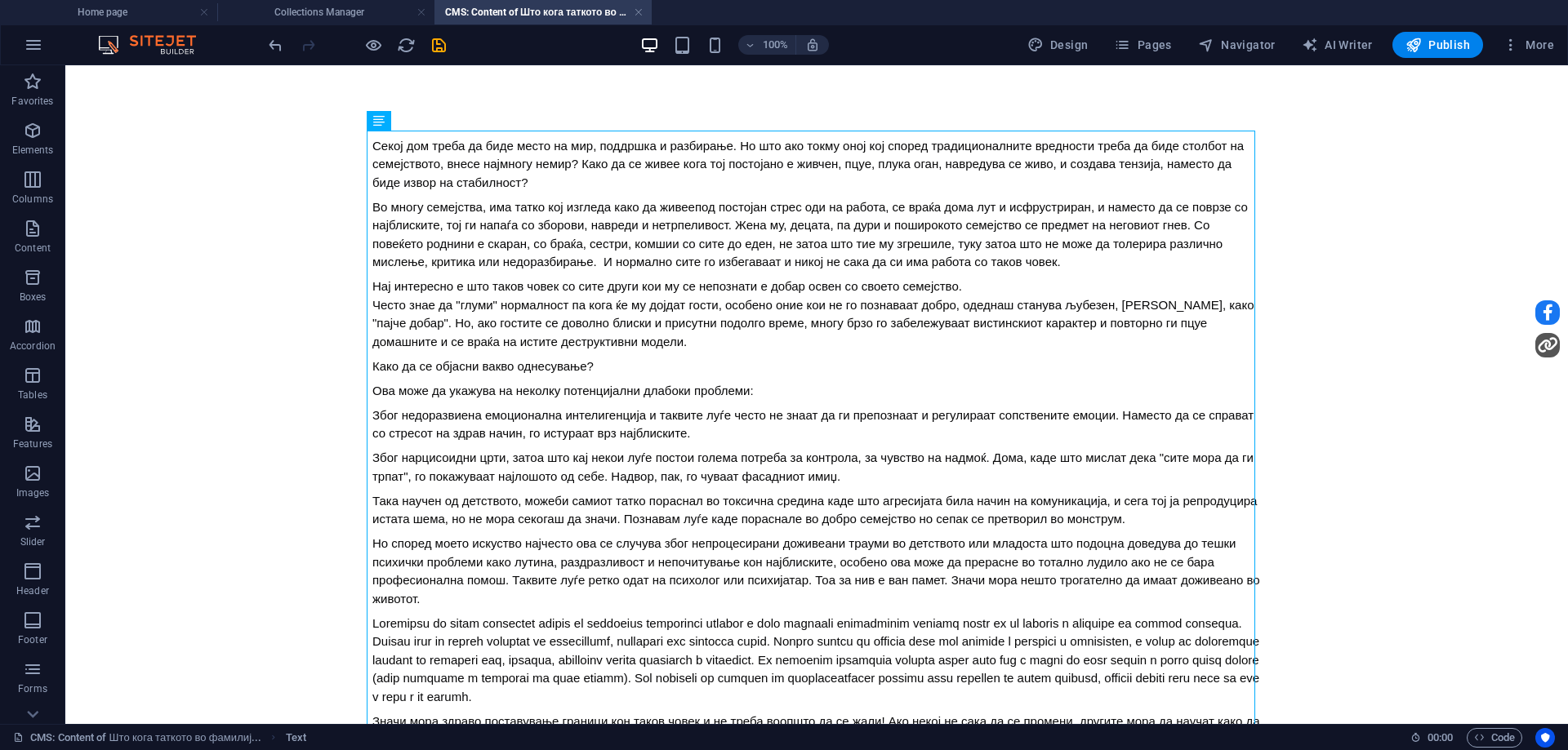
click at [438, 56] on div at bounding box center [357, 45] width 183 height 26
click at [439, 52] on icon "save" at bounding box center [439, 45] width 19 height 19
click at [638, 11] on link at bounding box center [639, 13] width 10 height 15
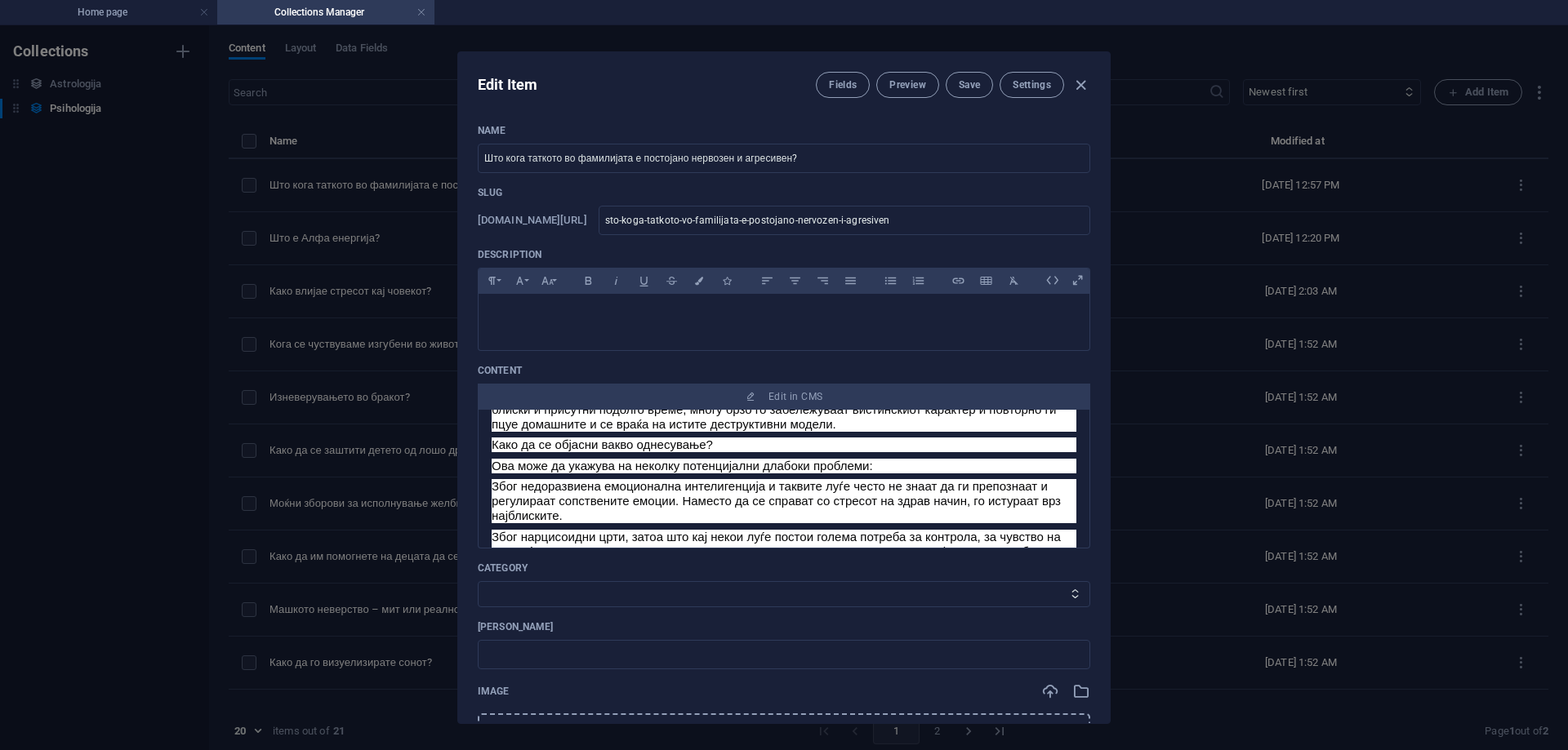
scroll to position [163, 0]
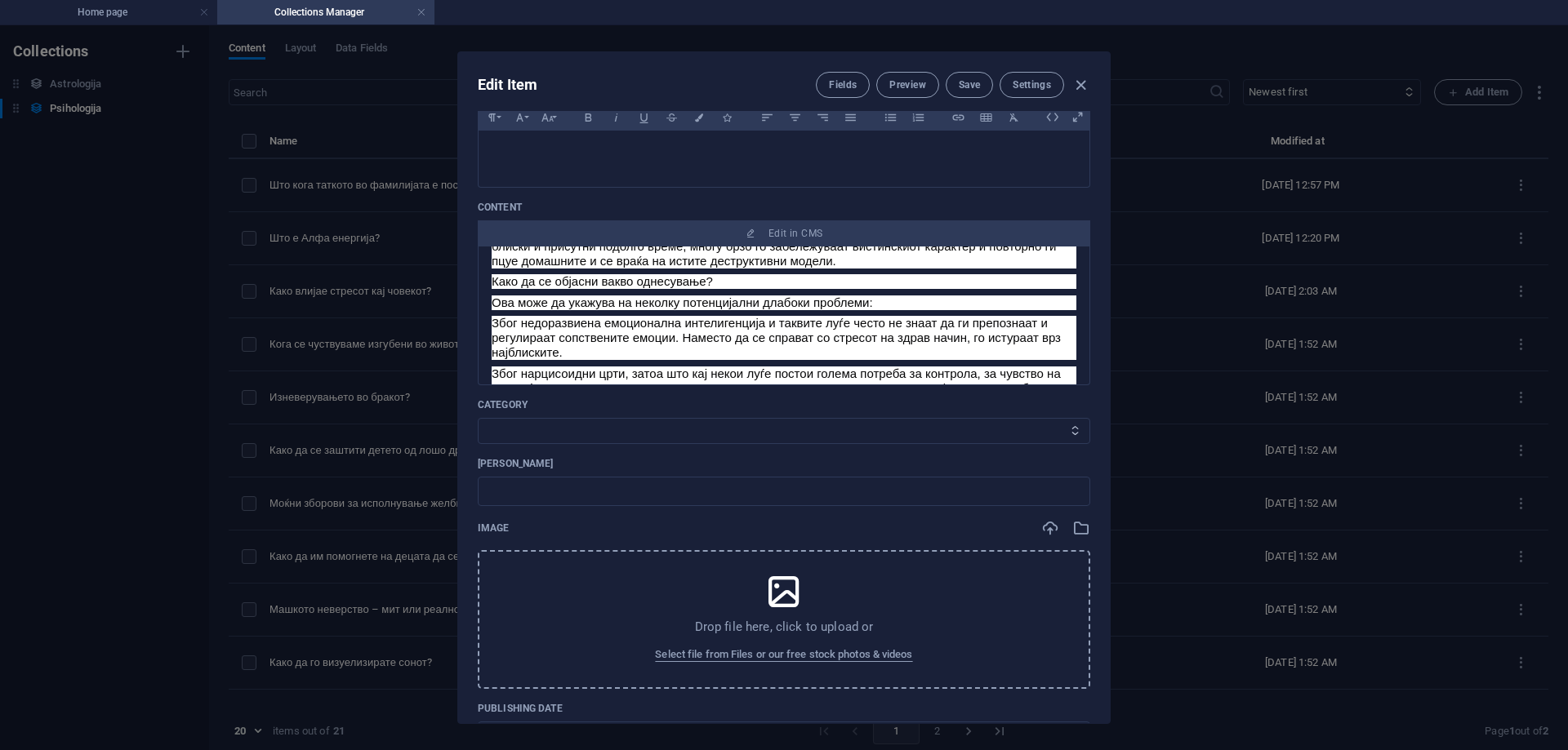
click at [562, 427] on select "Category 1 Category 2" at bounding box center [783, 431] width 612 height 26
click at [478, 418] on select "Category 1 Category 2" at bounding box center [783, 431] width 612 height 26
click at [590, 496] on input "text" at bounding box center [783, 491] width 612 height 30
click at [798, 642] on button "Select file from Files or our free stock photos & videos" at bounding box center [784, 654] width 266 height 26
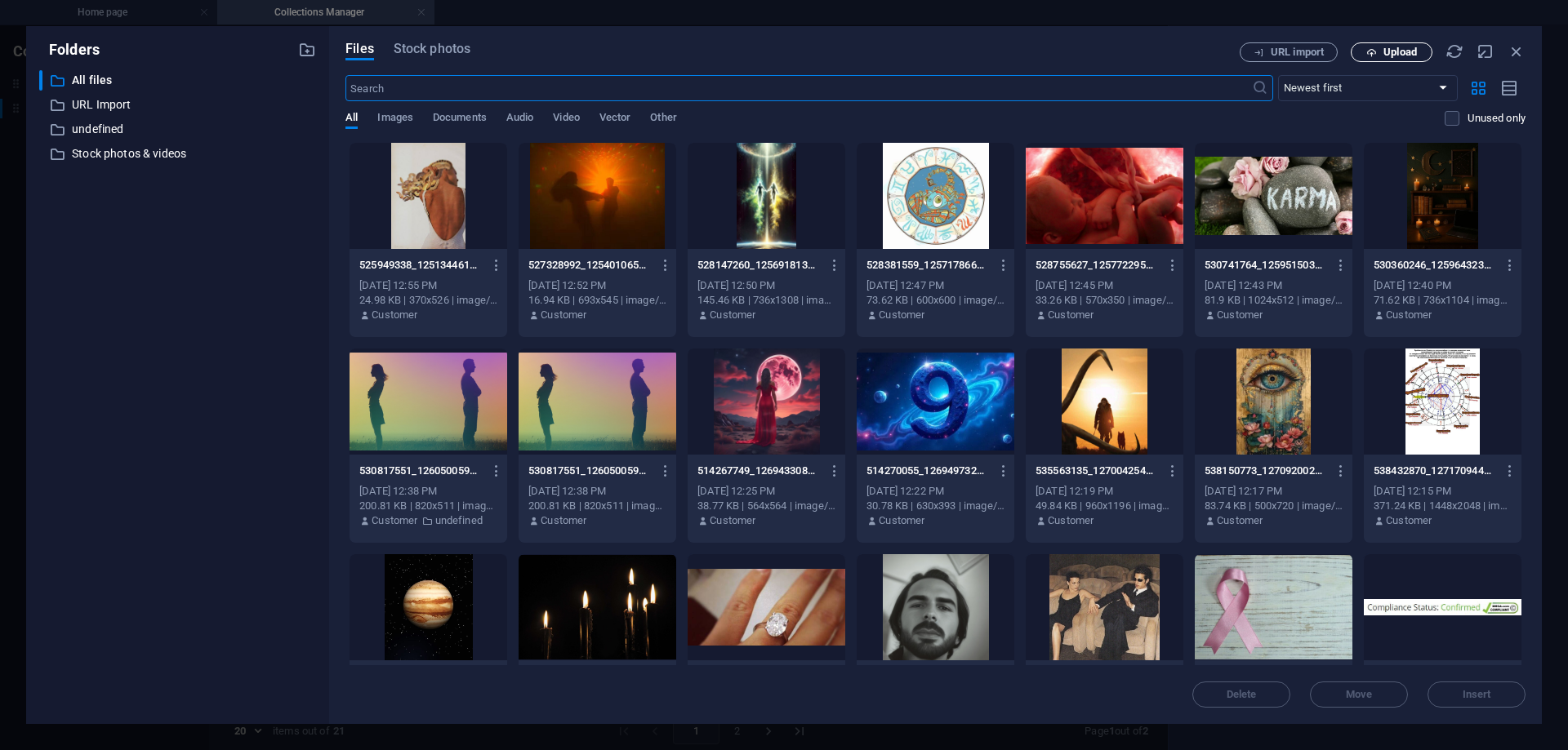
click at [1405, 53] on span "Upload" at bounding box center [1400, 52] width 34 height 10
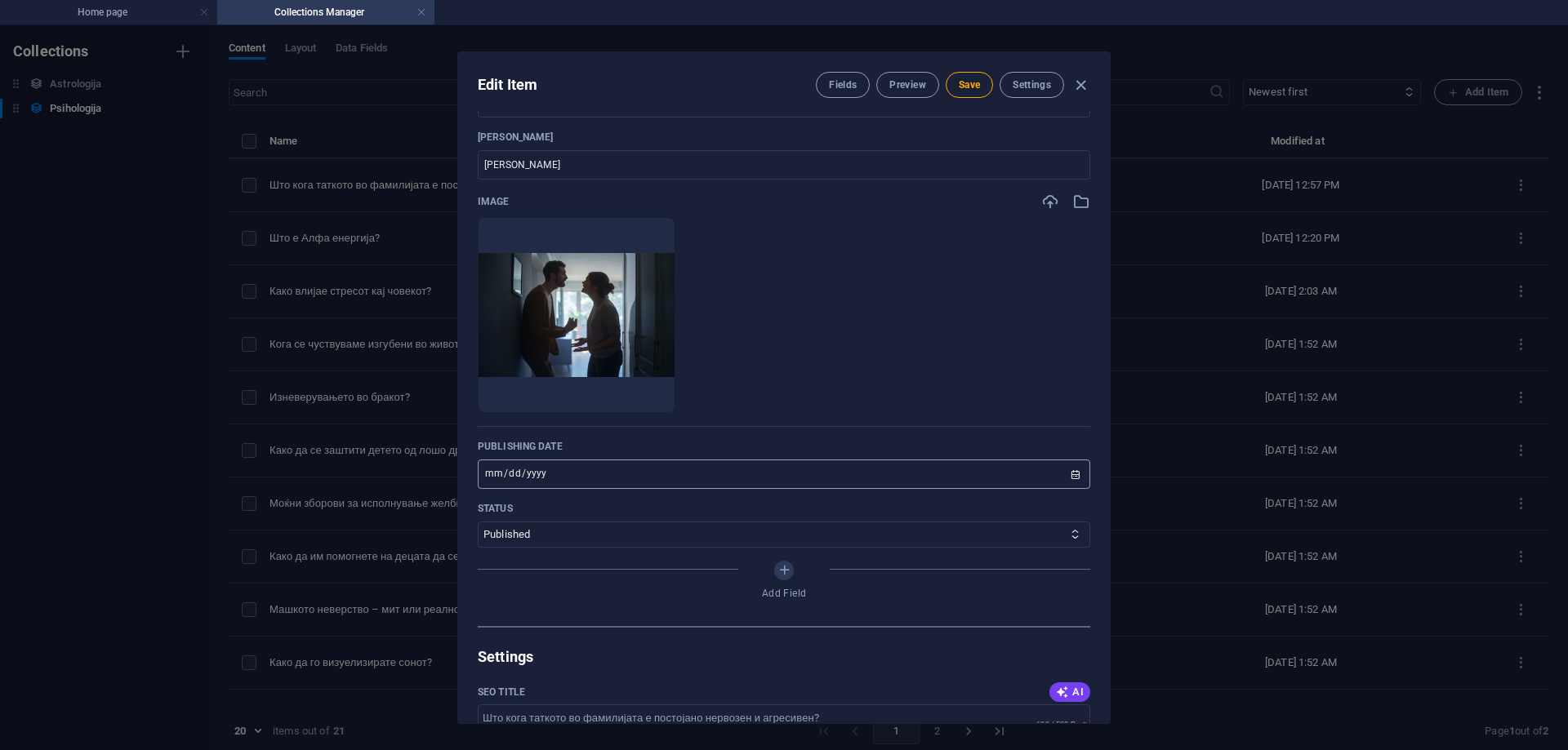
scroll to position [735, 0]
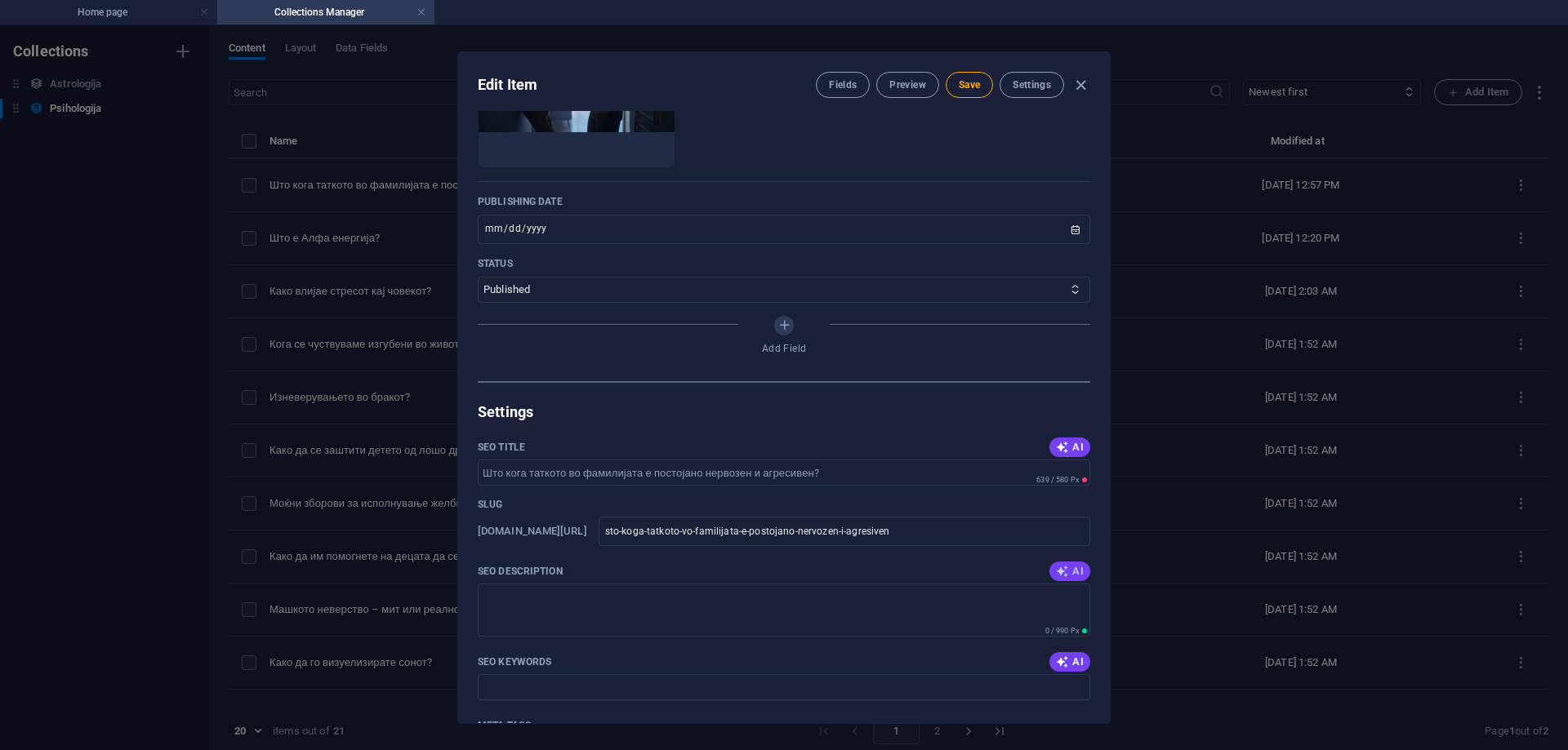
click at [1075, 575] on span "AI" at bounding box center [1069, 571] width 28 height 13
click at [1068, 449] on span "AI" at bounding box center [1069, 447] width 28 height 13
click at [1058, 444] on icon "button" at bounding box center [1062, 447] width 13 height 13
click at [1056, 452] on icon "button" at bounding box center [1062, 447] width 13 height 13
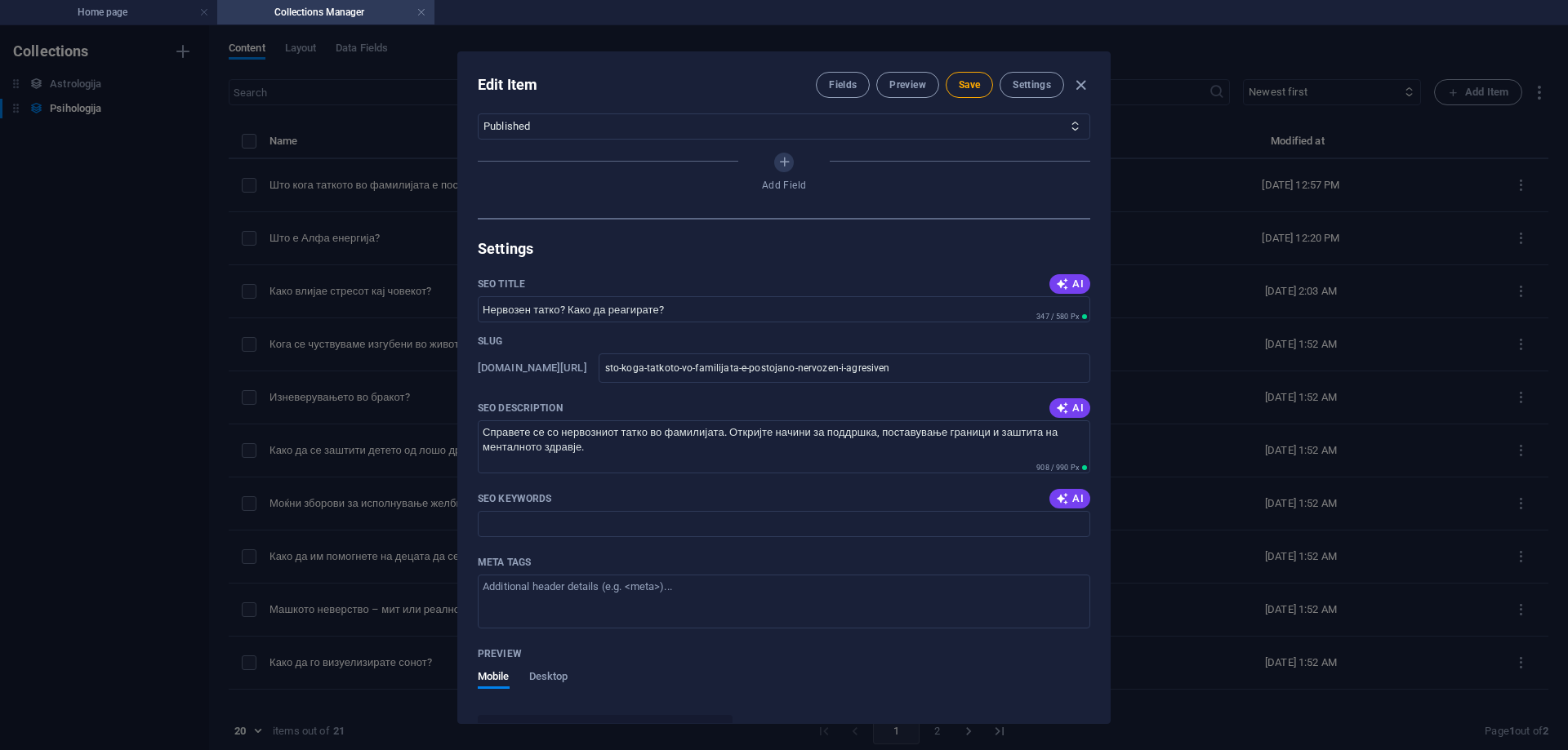
scroll to position [980, 0]
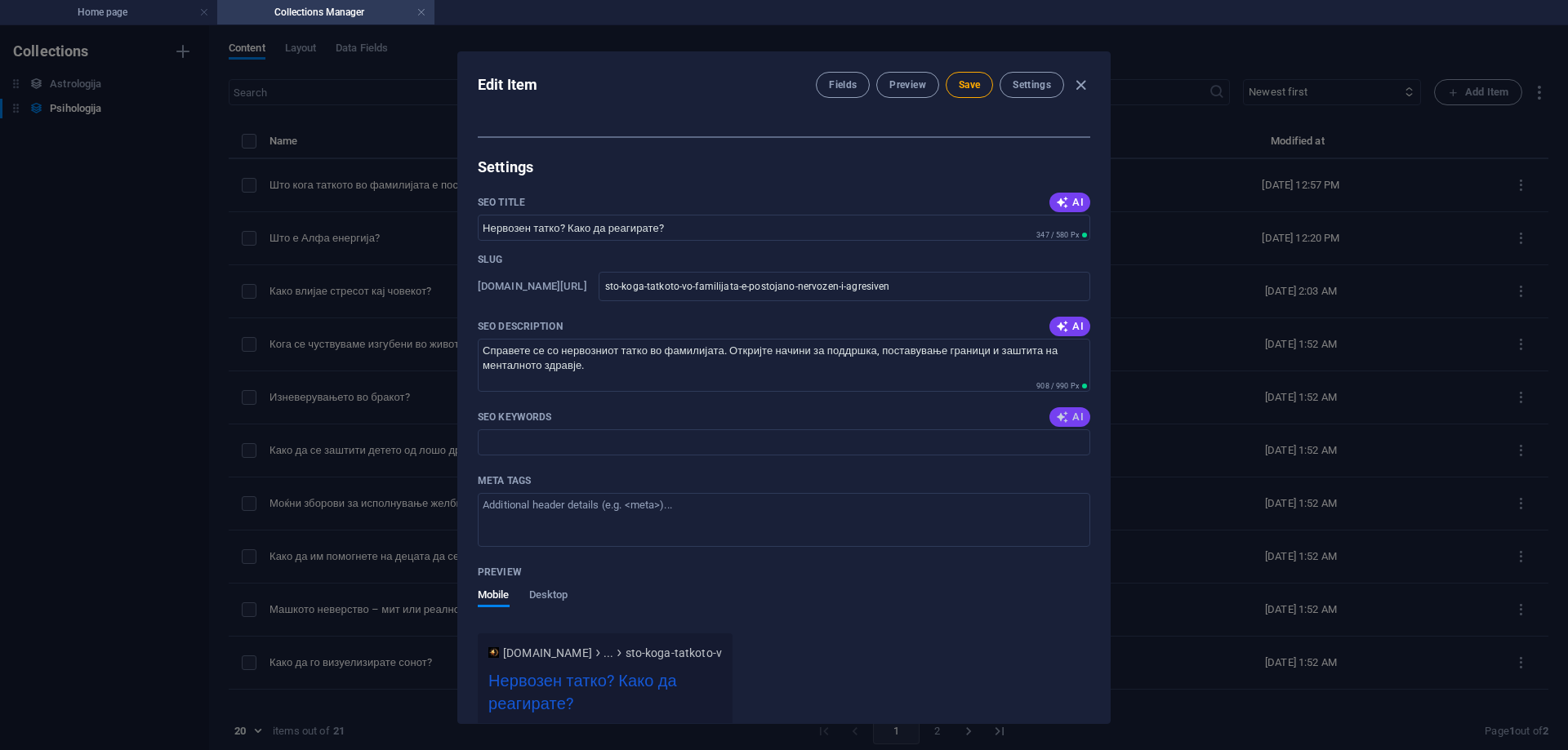
click at [1069, 416] on span "AI" at bounding box center [1069, 416] width 28 height 13
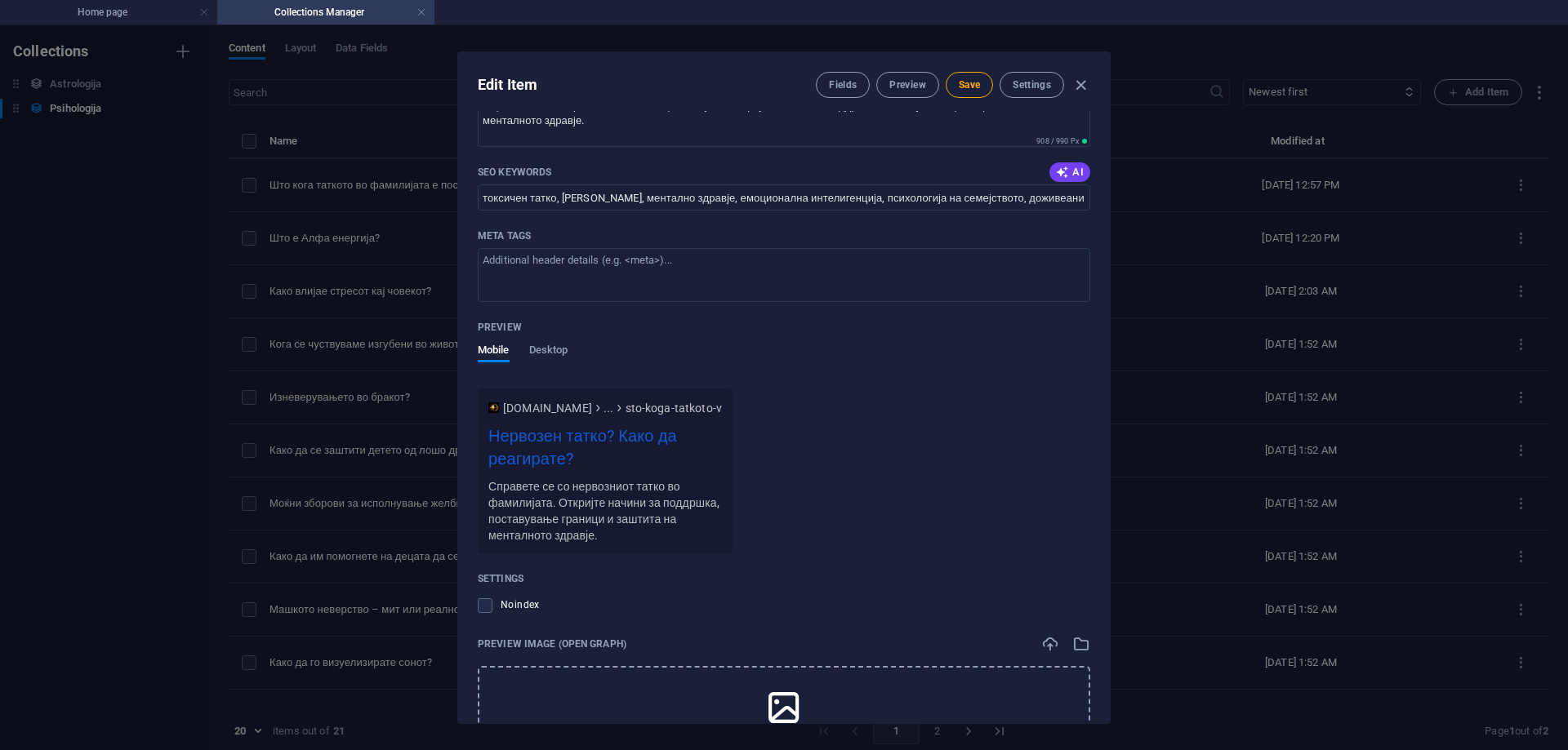
scroll to position [1401, 0]
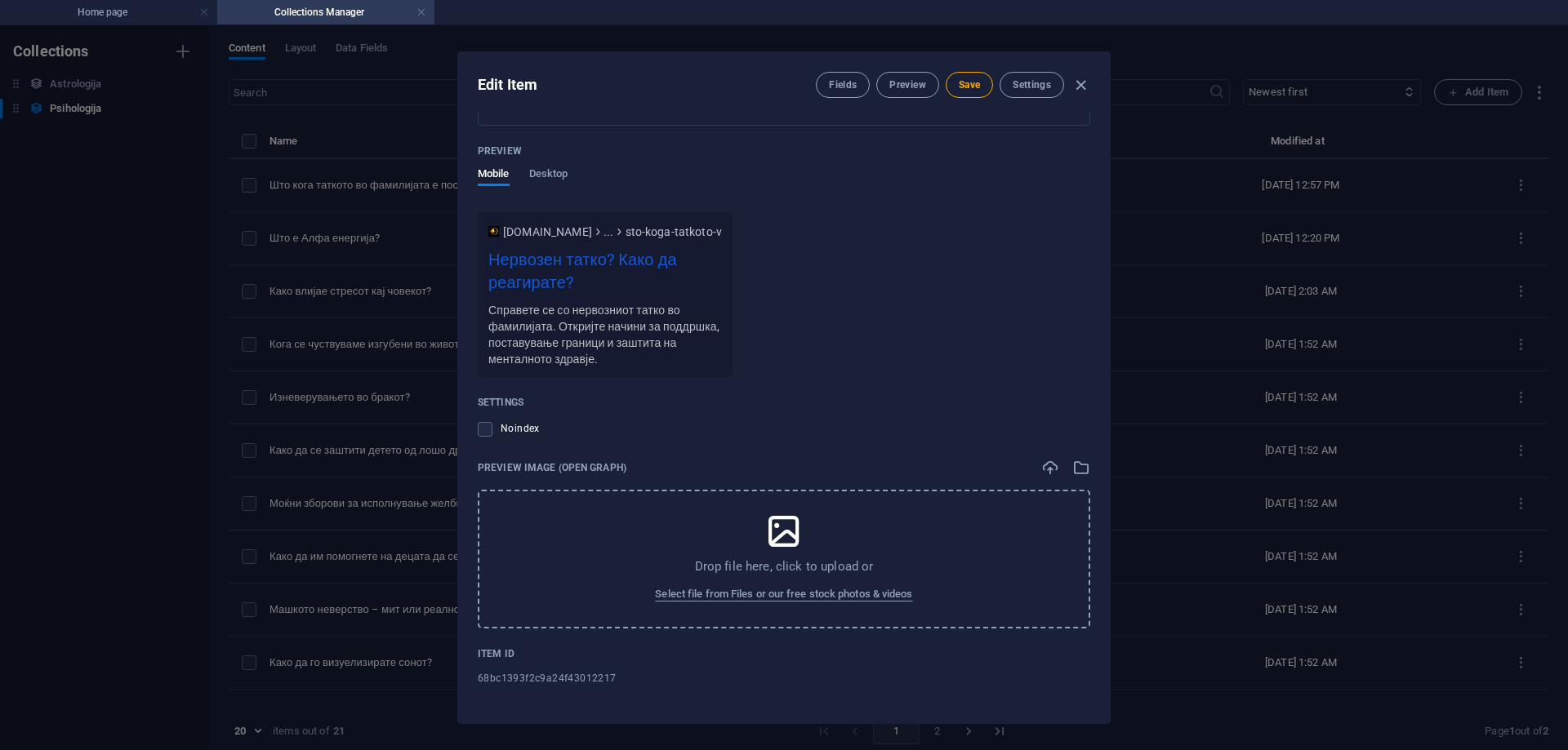
click at [792, 547] on icon at bounding box center [784, 532] width 41 height 41
click at [783, 546] on icon at bounding box center [784, 532] width 41 height 41
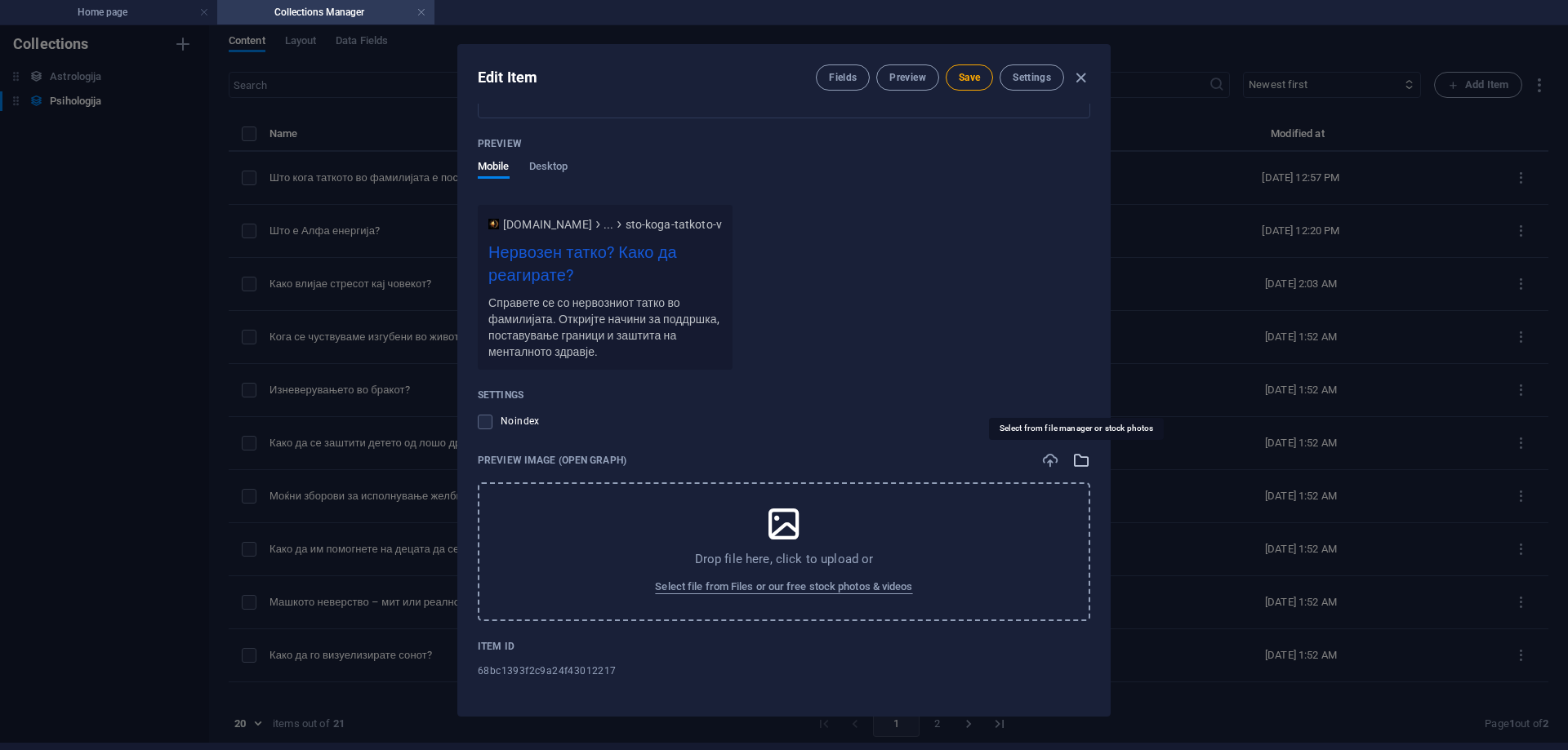
click at [1083, 462] on icon "button" at bounding box center [1081, 460] width 18 height 18
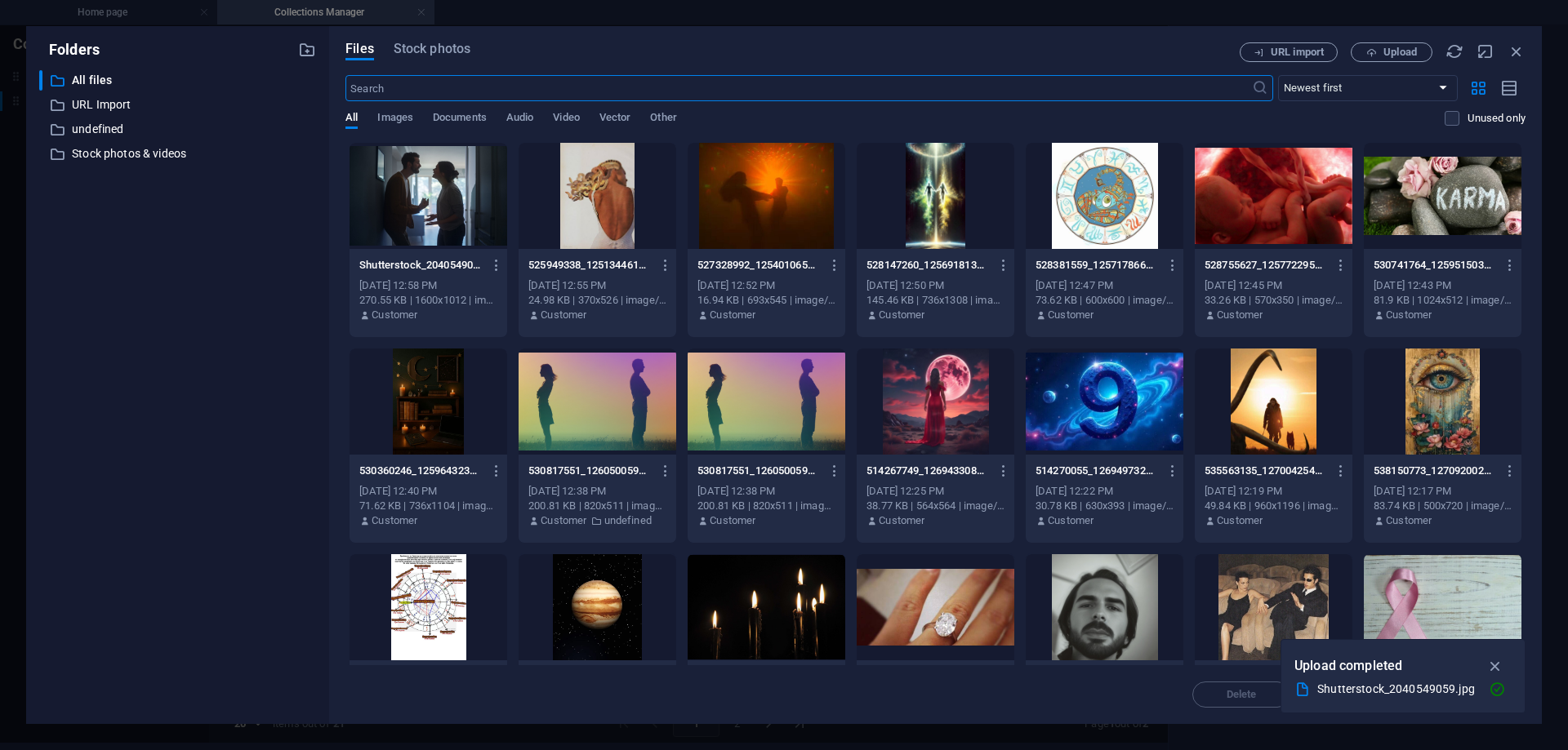
click at [434, 184] on div at bounding box center [428, 196] width 157 height 106
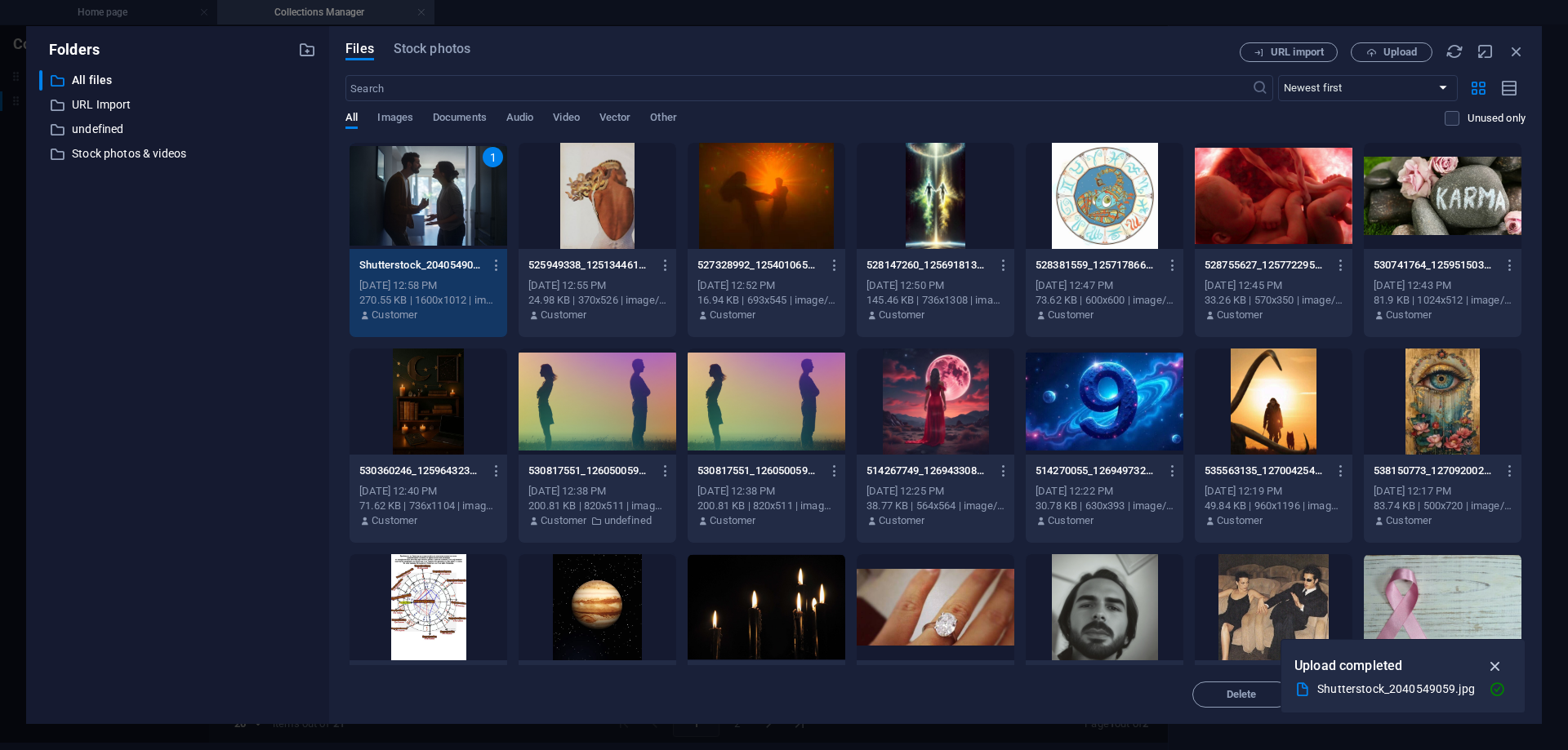
click at [1497, 662] on icon "button" at bounding box center [1496, 666] width 19 height 18
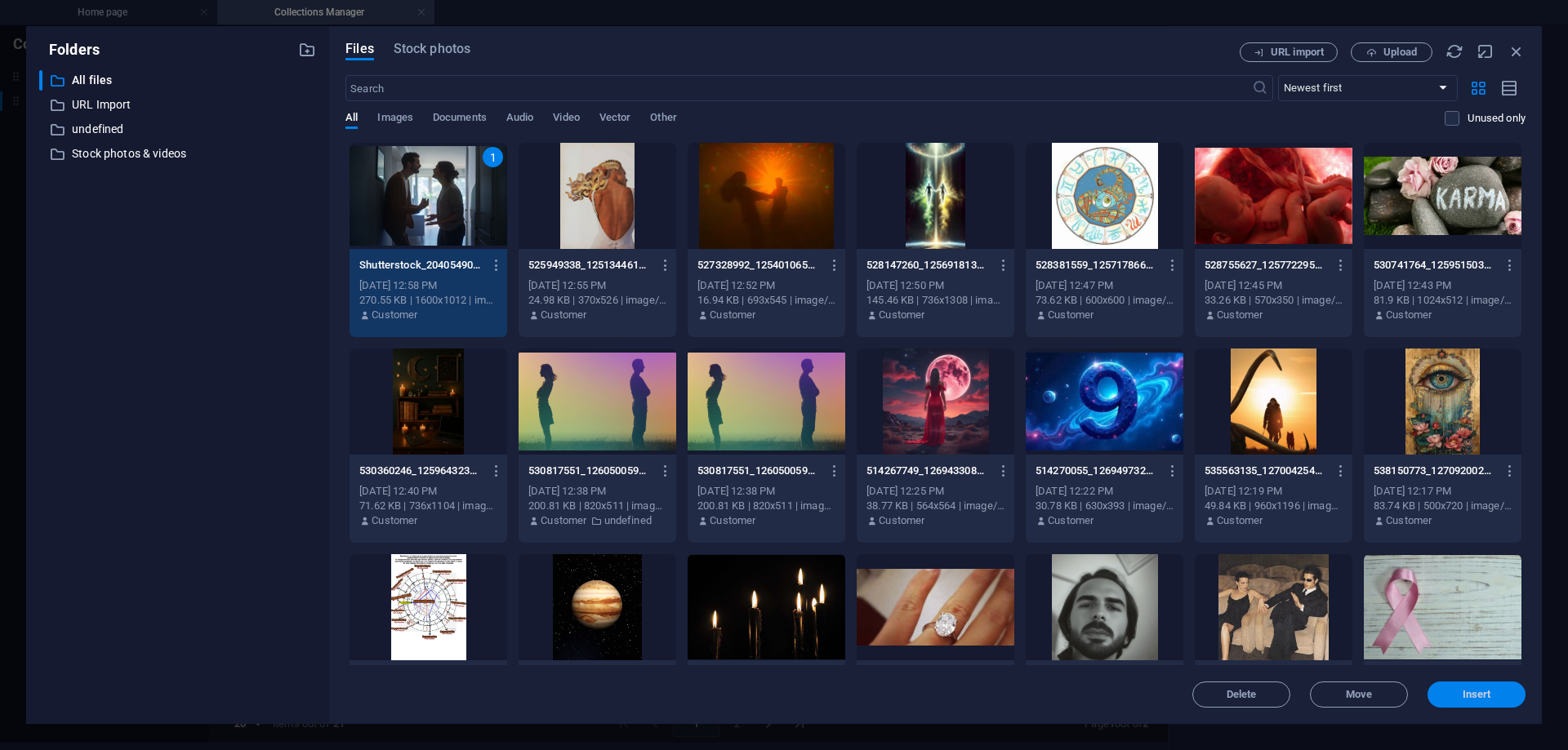
click at [1460, 701] on button "Insert" at bounding box center [1477, 694] width 98 height 26
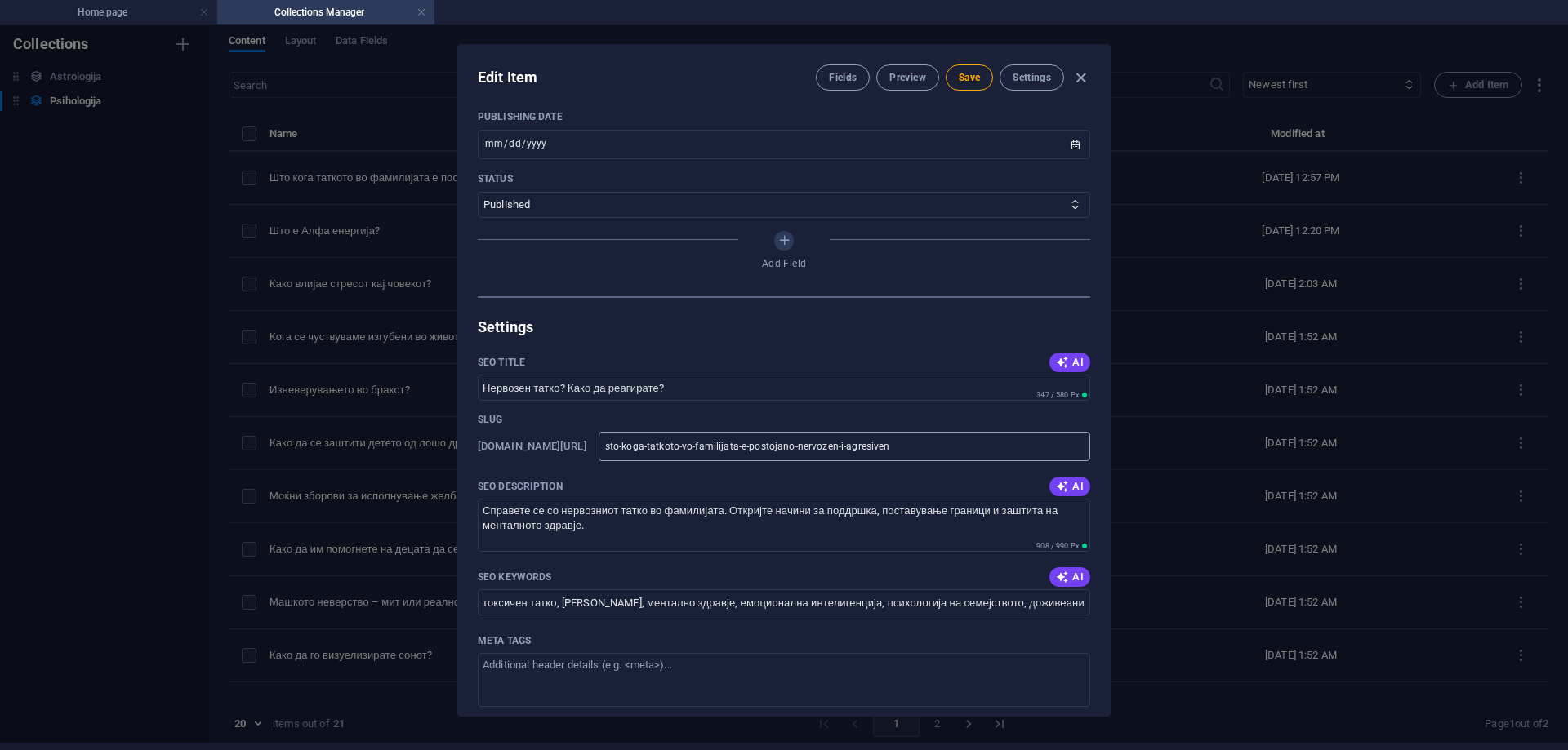
scroll to position [731, 0]
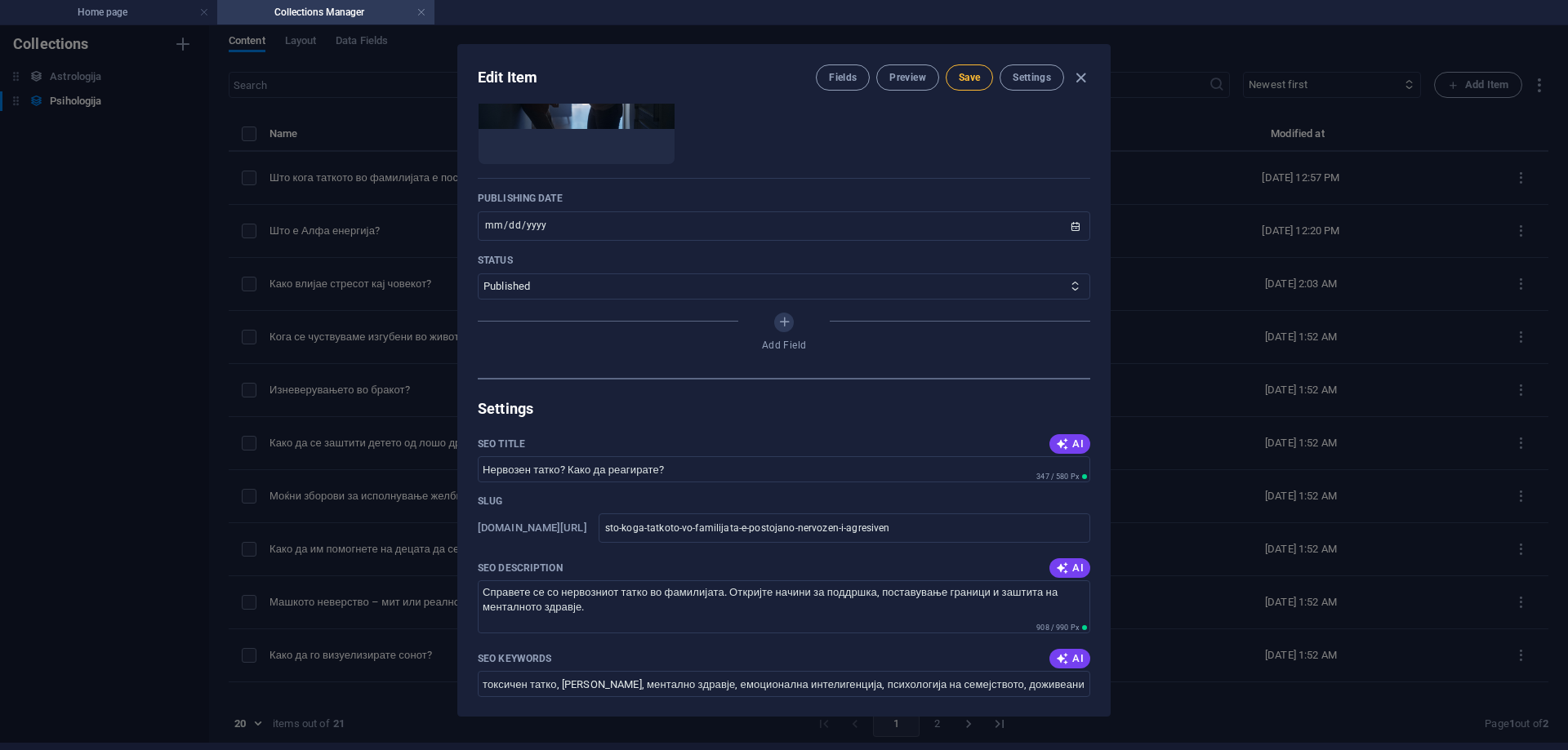
click at [964, 72] on span "Save" at bounding box center [969, 77] width 21 height 13
click at [892, 80] on span "Preview" at bounding box center [907, 77] width 36 height 13
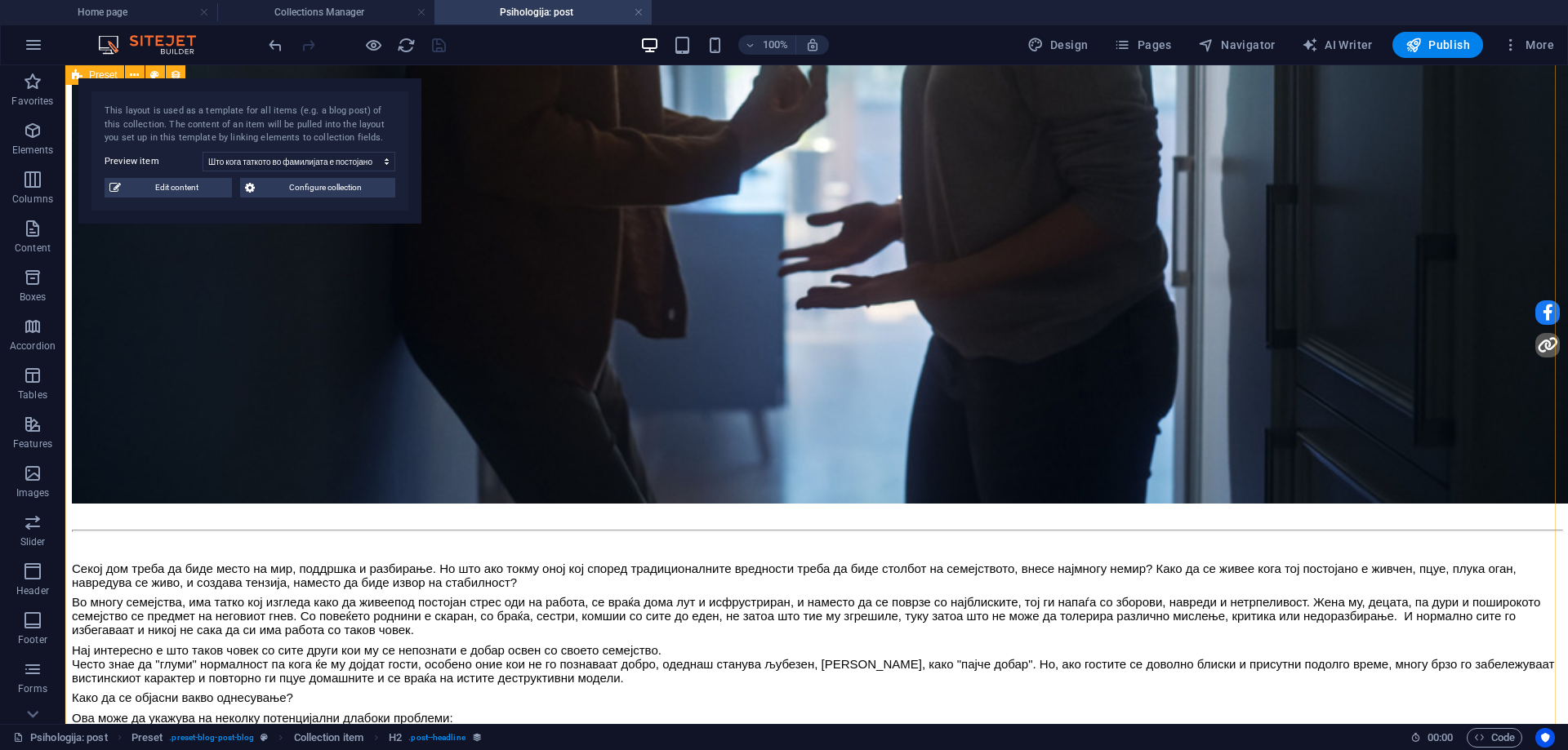
scroll to position [1470, 0]
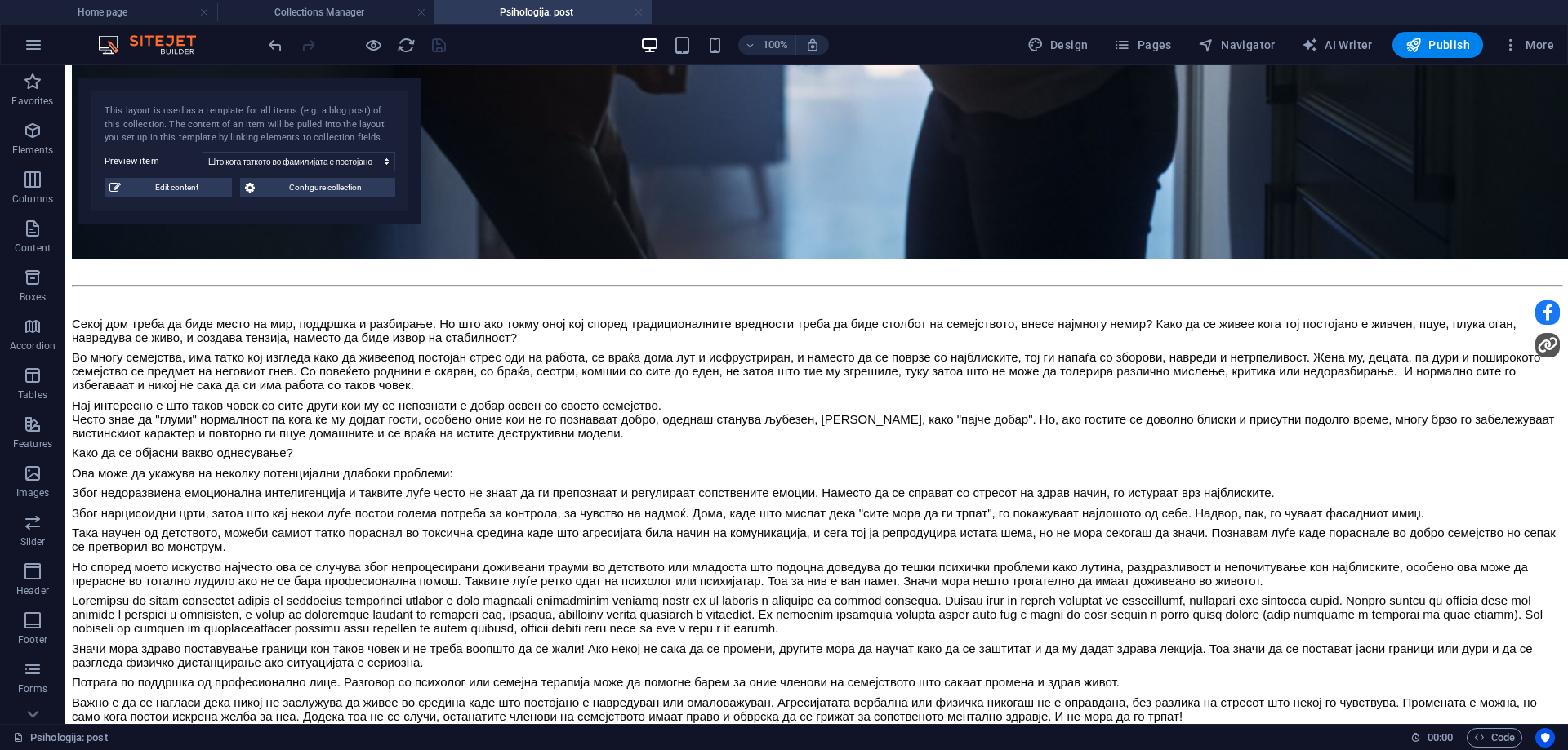
click at [637, 14] on link at bounding box center [639, 13] width 10 height 15
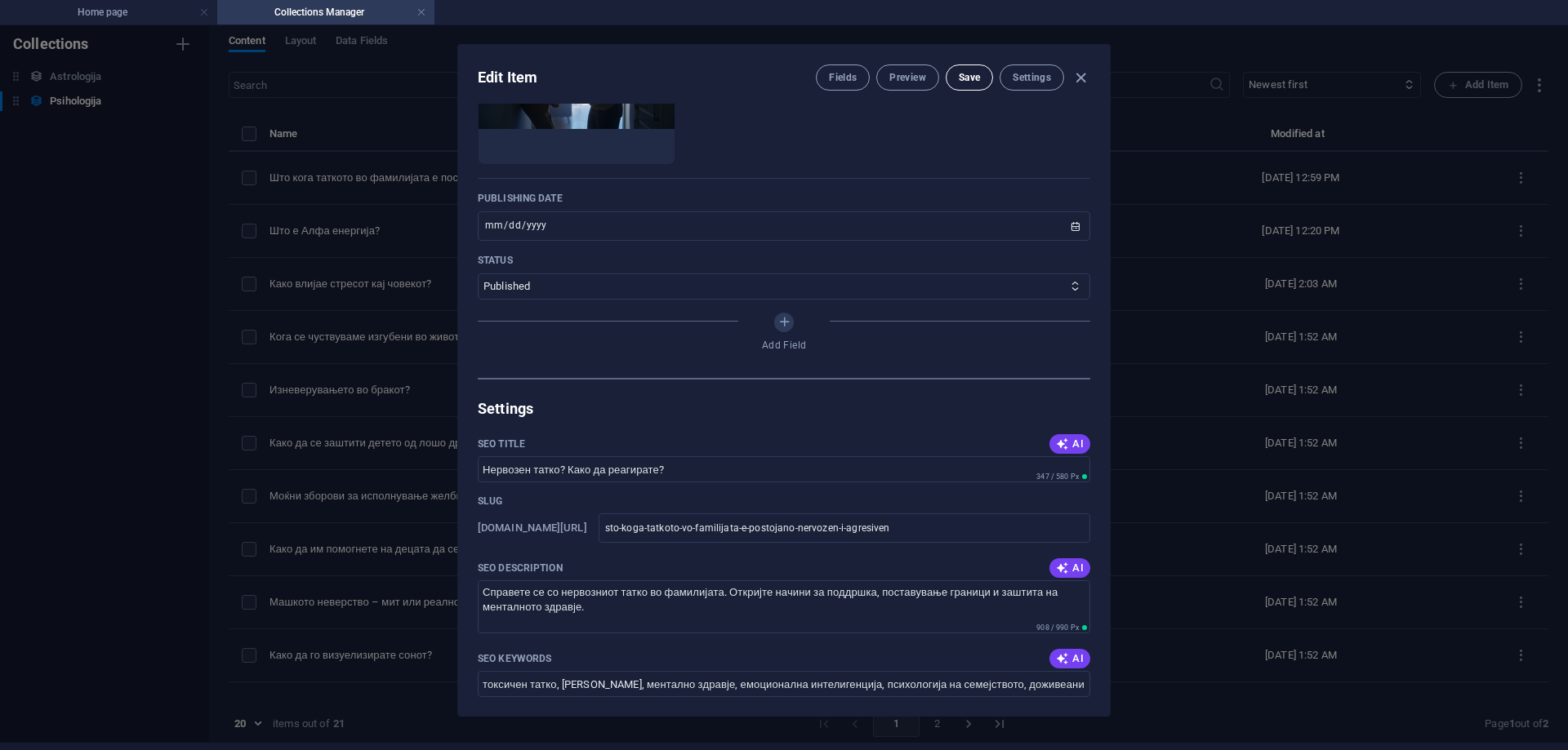
click at [977, 80] on span "Save" at bounding box center [969, 77] width 21 height 13
click at [1079, 73] on icon "button" at bounding box center [1081, 78] width 19 height 19
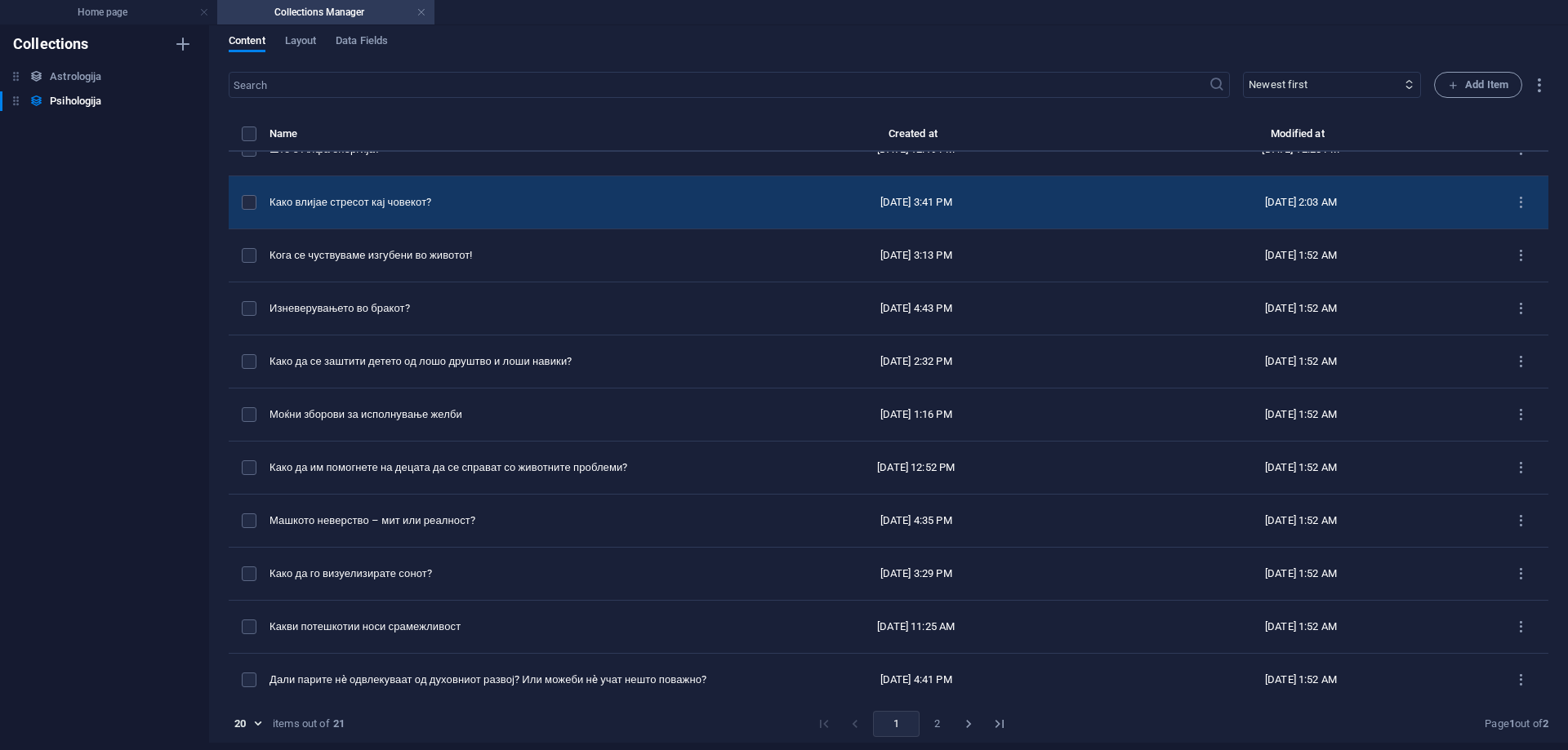
scroll to position [0, 0]
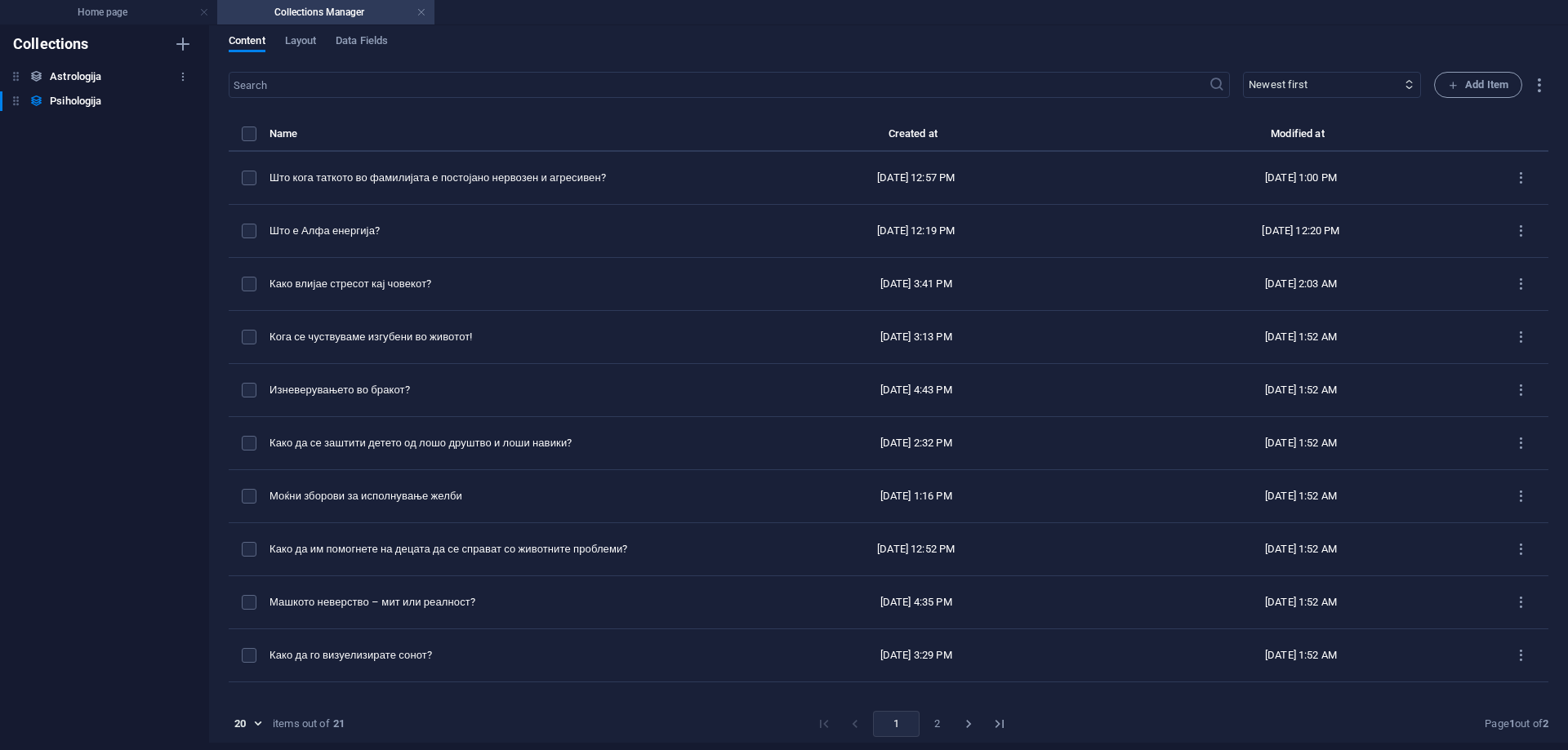
click at [86, 78] on h6 "Astrologija" at bounding box center [75, 76] width 52 height 19
click at [427, 11] on h4 "Collections Manager" at bounding box center [326, 12] width 218 height 18
click at [422, 14] on link at bounding box center [422, 13] width 10 height 15
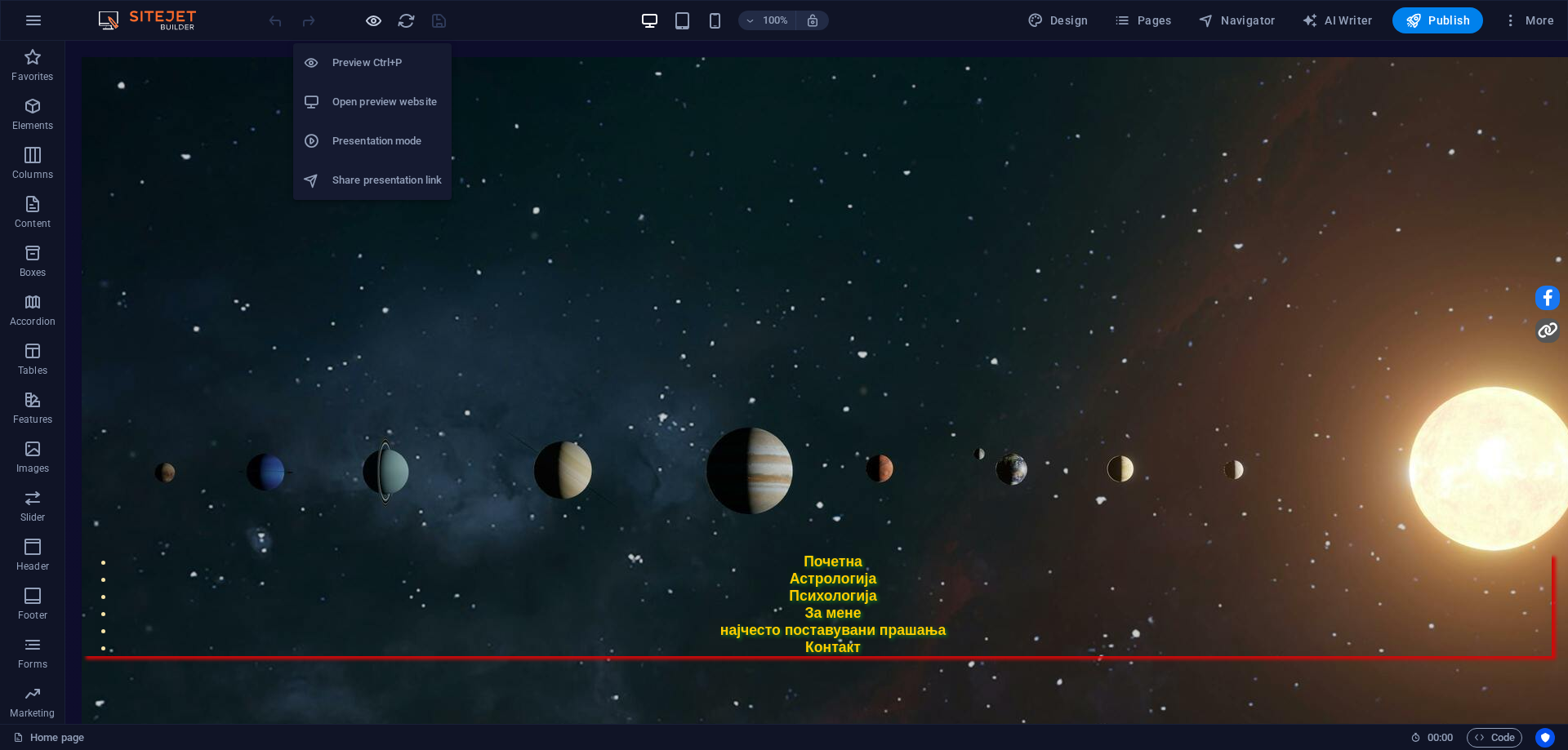
click at [370, 24] on icon "button" at bounding box center [373, 21] width 19 height 19
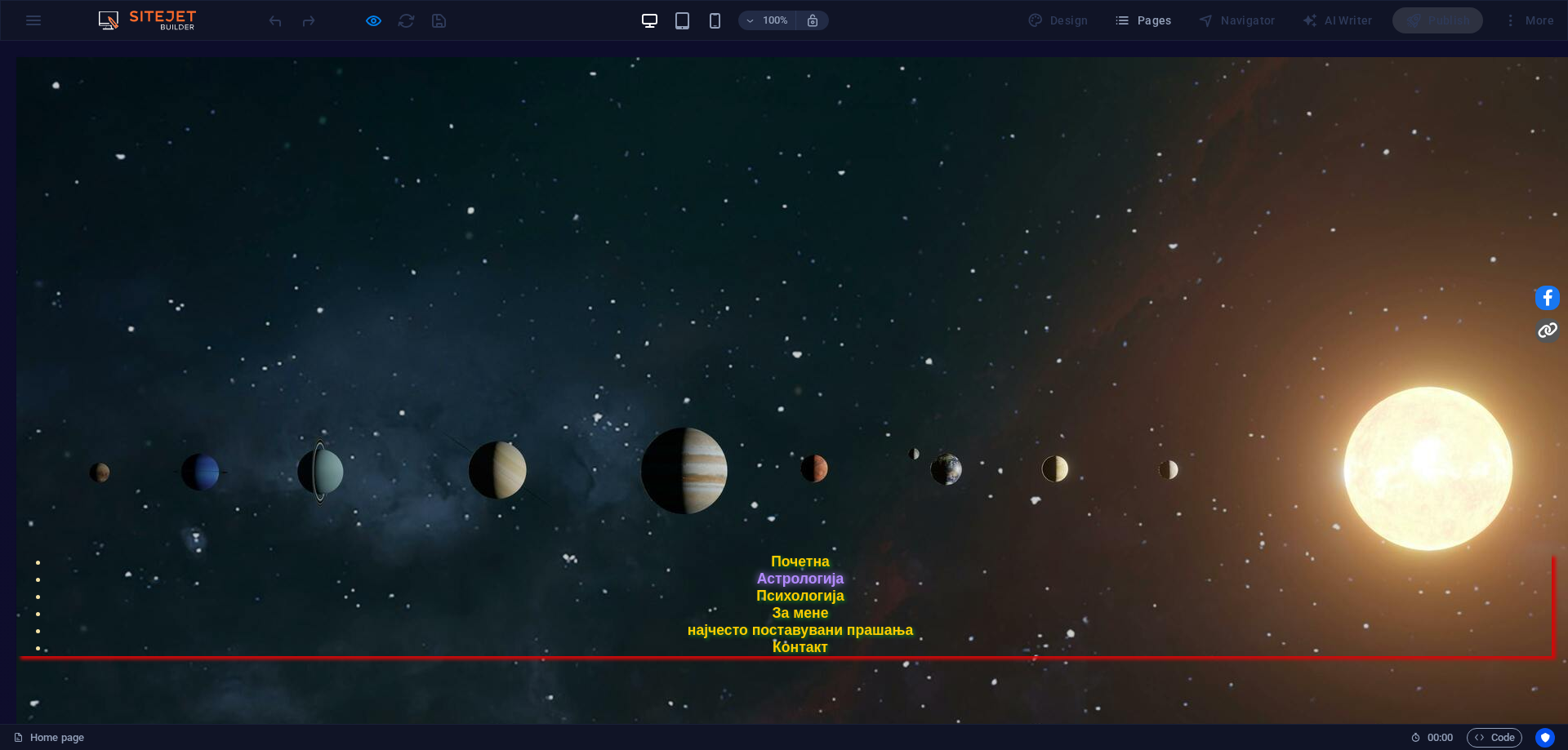
click at [757, 571] on link "Астрологија" at bounding box center [800, 578] width 86 height 16
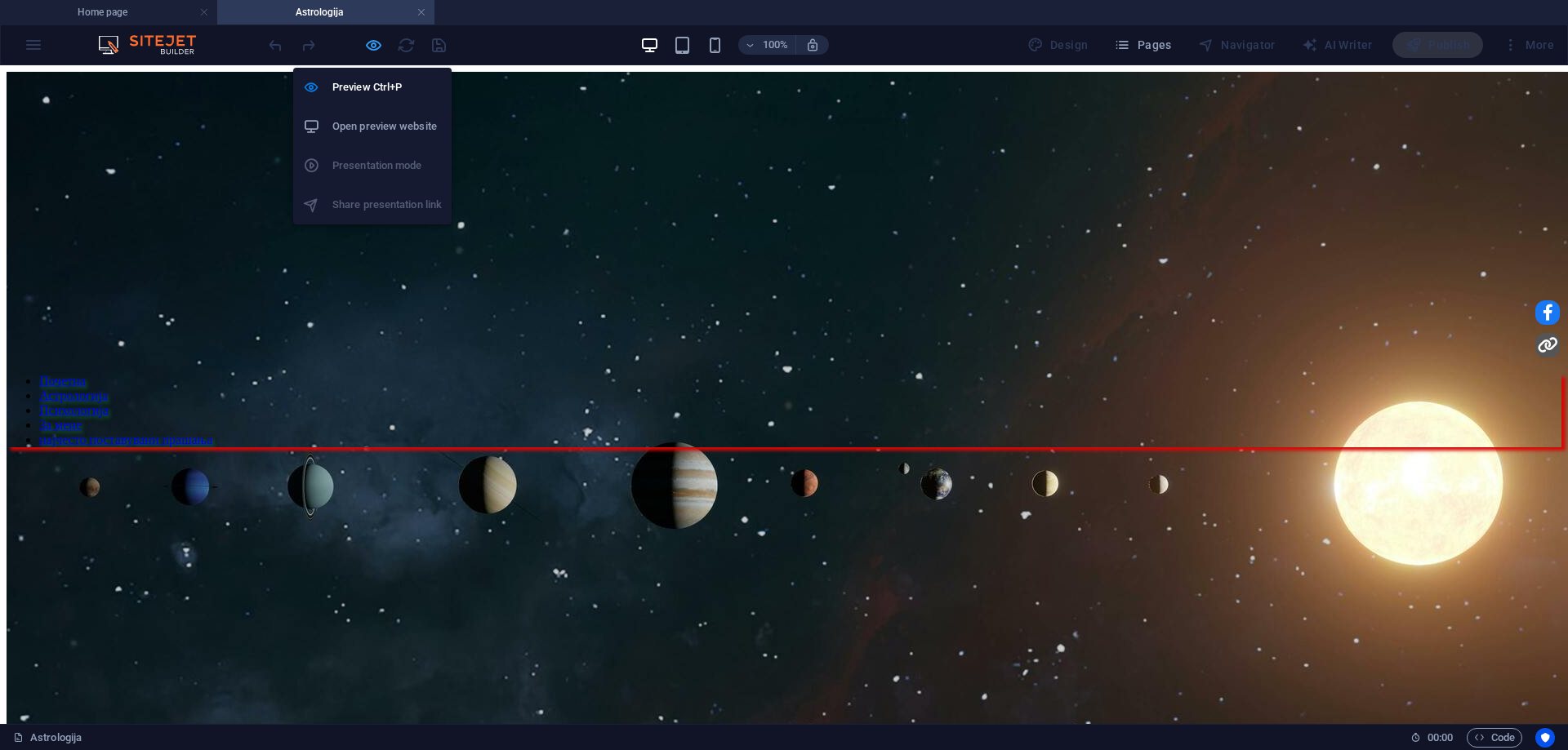
drag, startPoint x: 371, startPoint y: 45, endPoint x: 461, endPoint y: 124, distance: 119.8
click at [371, 45] on icon "button" at bounding box center [373, 45] width 19 height 19
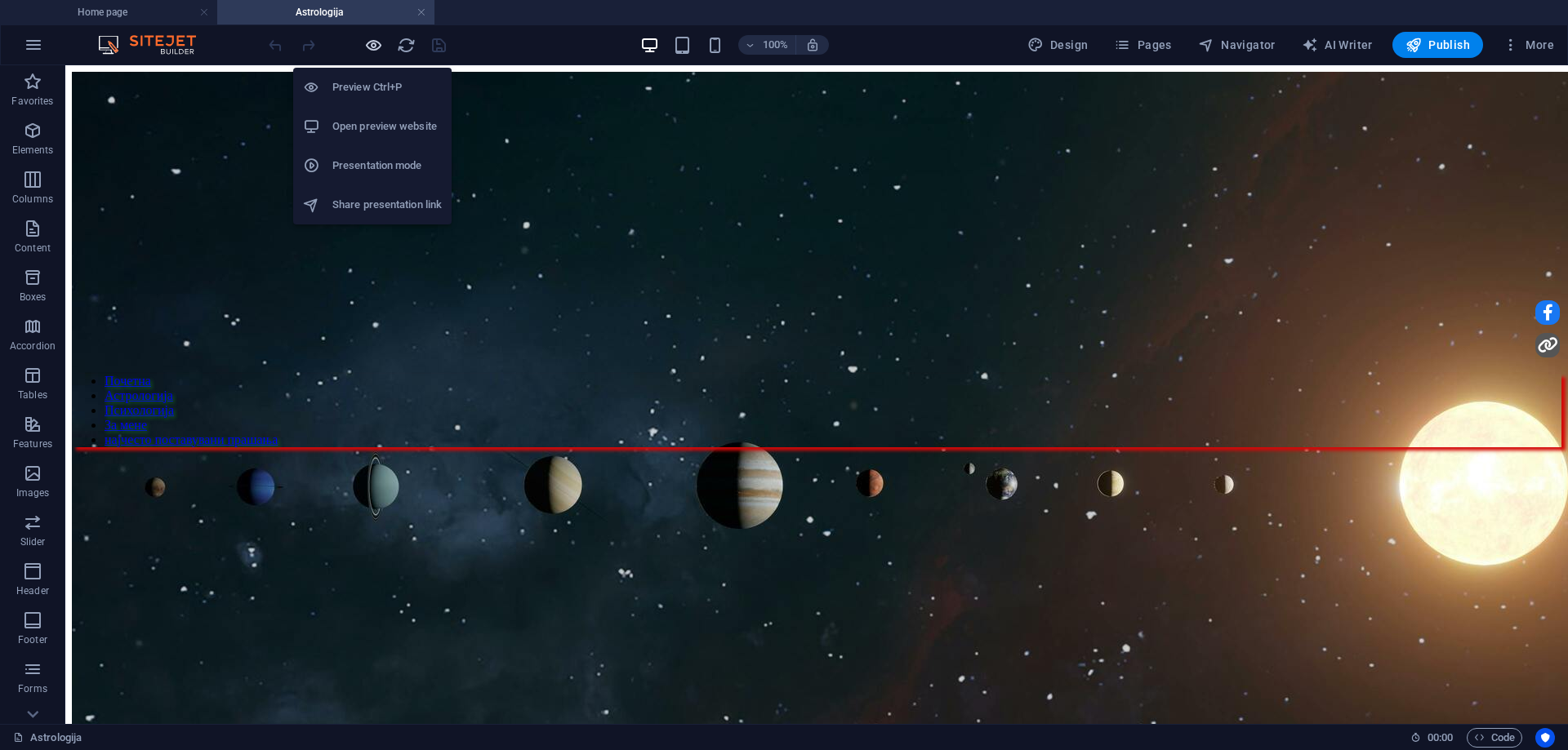
drag, startPoint x: 376, startPoint y: 48, endPoint x: 467, endPoint y: 42, distance: 91.2
click at [376, 48] on icon "button" at bounding box center [373, 45] width 19 height 19
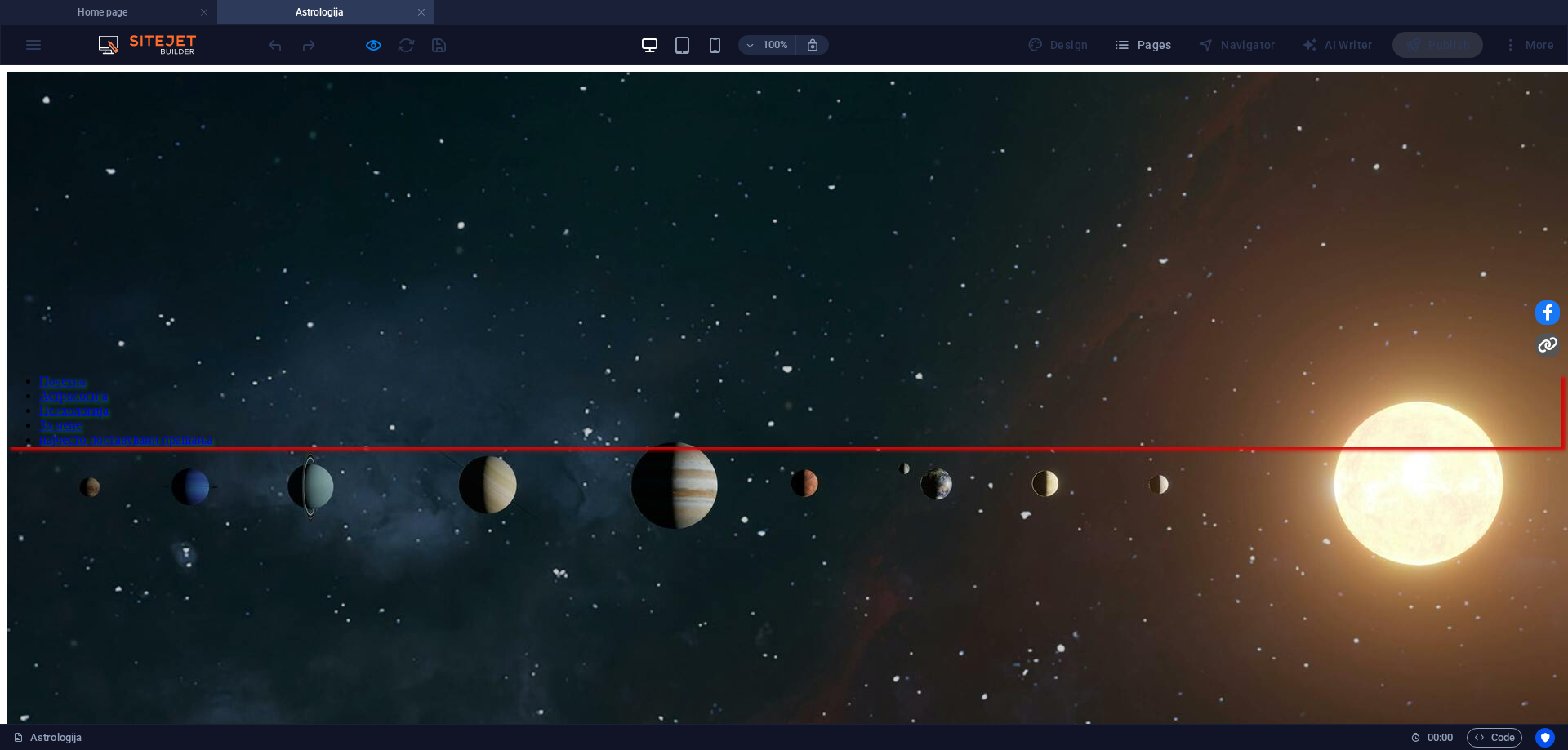
click at [108, 404] on link "Психологија" at bounding box center [74, 411] width 69 height 14
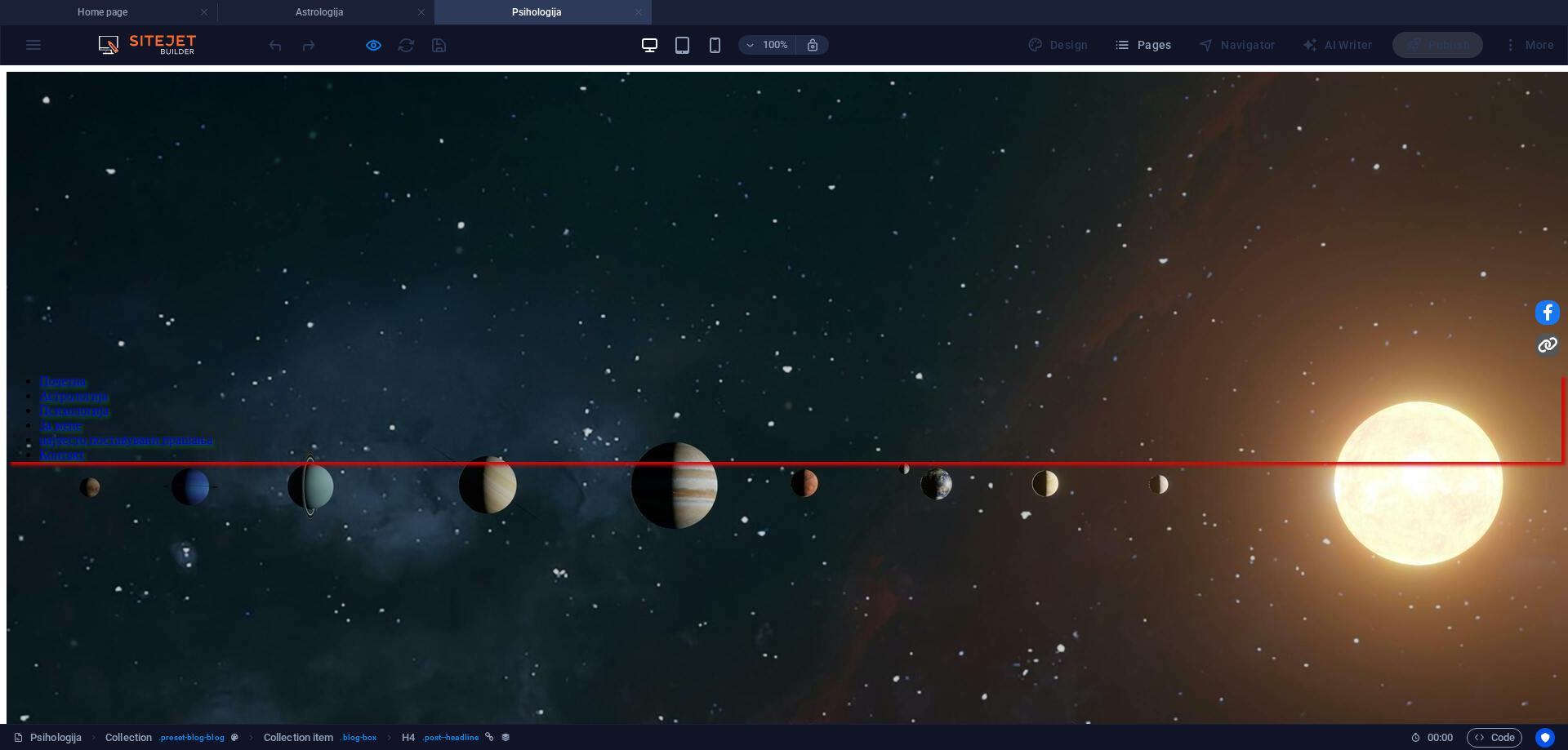
click at [638, 14] on link at bounding box center [639, 13] width 10 height 15
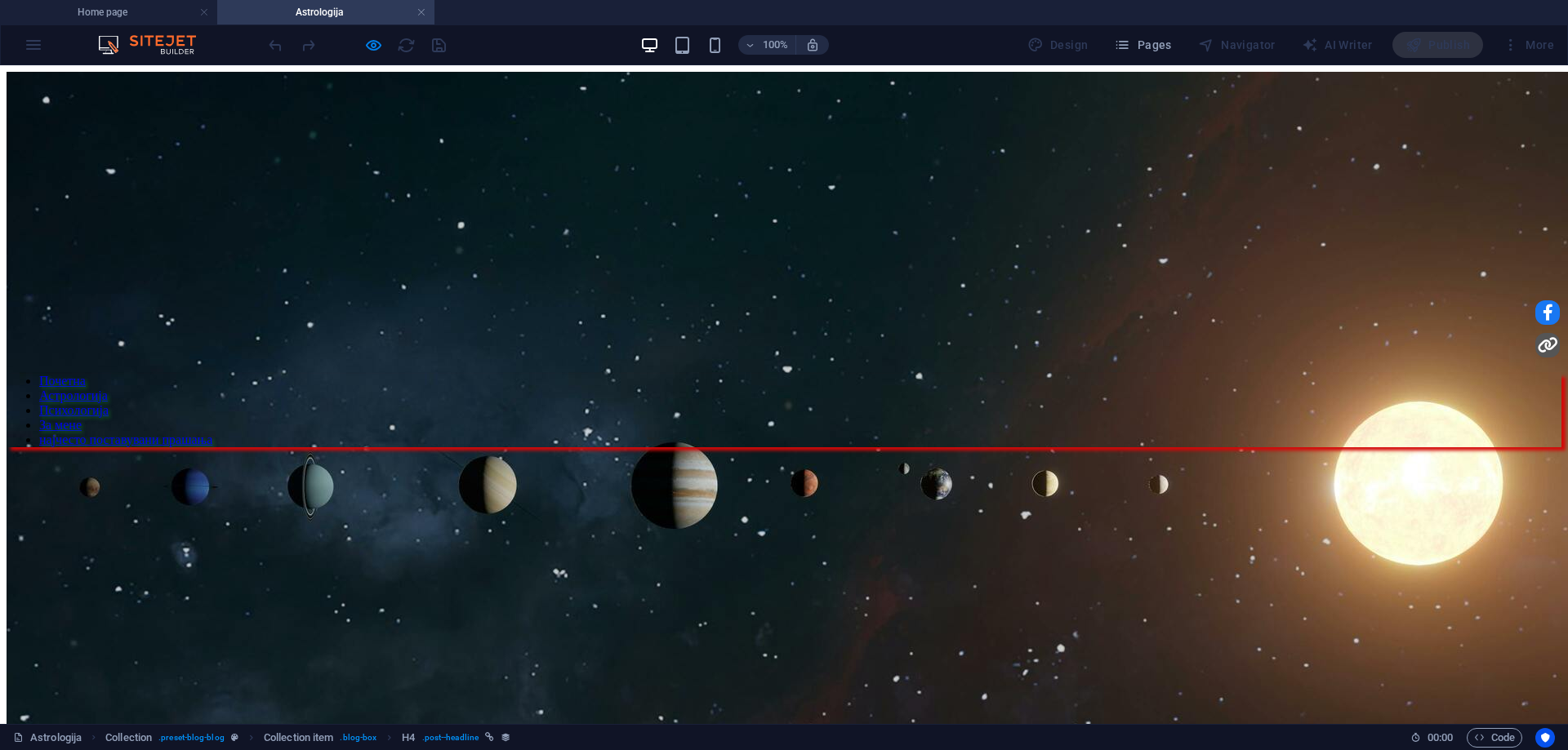
click at [427, 12] on h4 "Astrologija" at bounding box center [326, 12] width 218 height 18
click at [425, 14] on link at bounding box center [422, 13] width 10 height 15
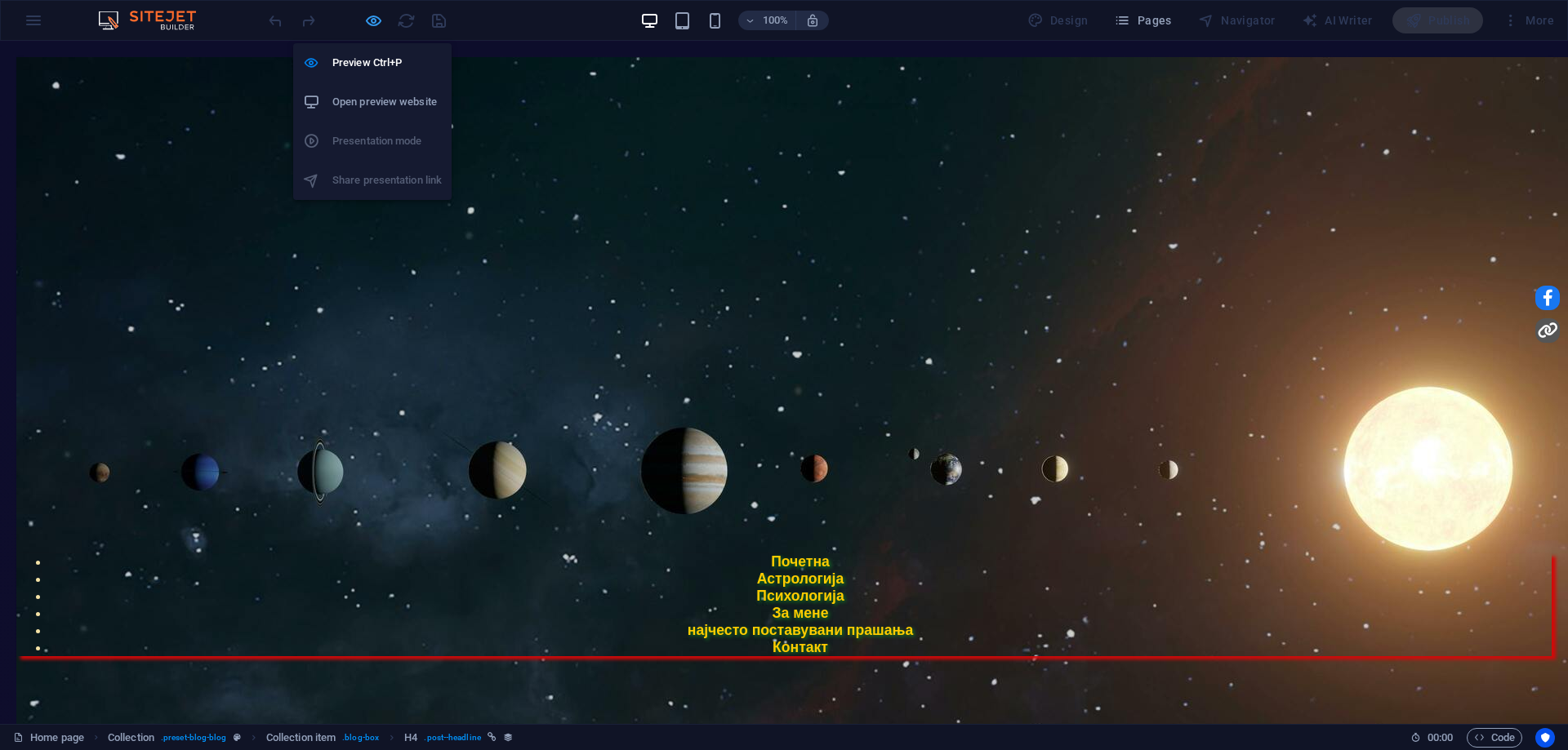
click at [375, 20] on icon "button" at bounding box center [373, 21] width 19 height 19
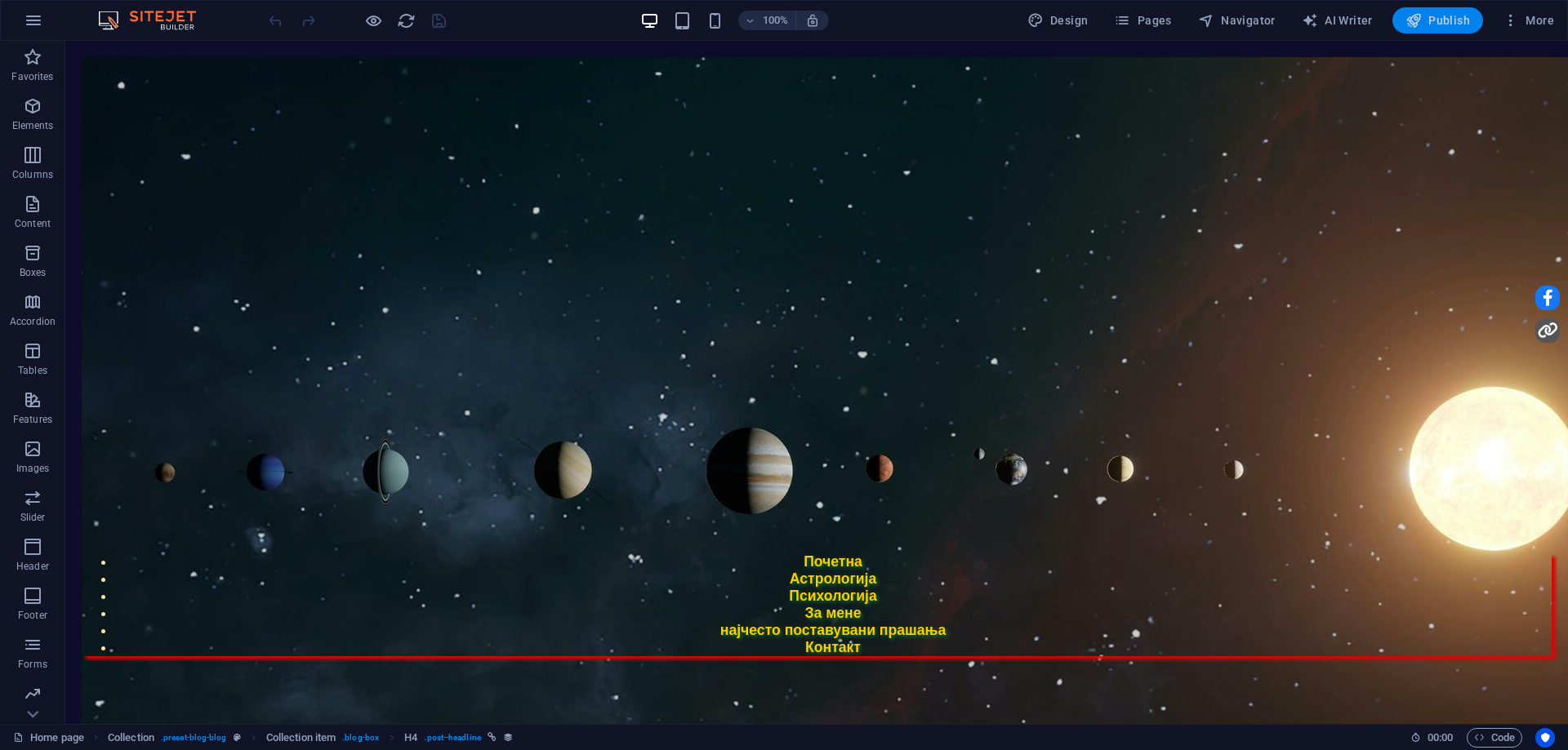
click at [1424, 24] on span "Publish" at bounding box center [1438, 19] width 64 height 16
